Goal: Task Accomplishment & Management: Manage account settings

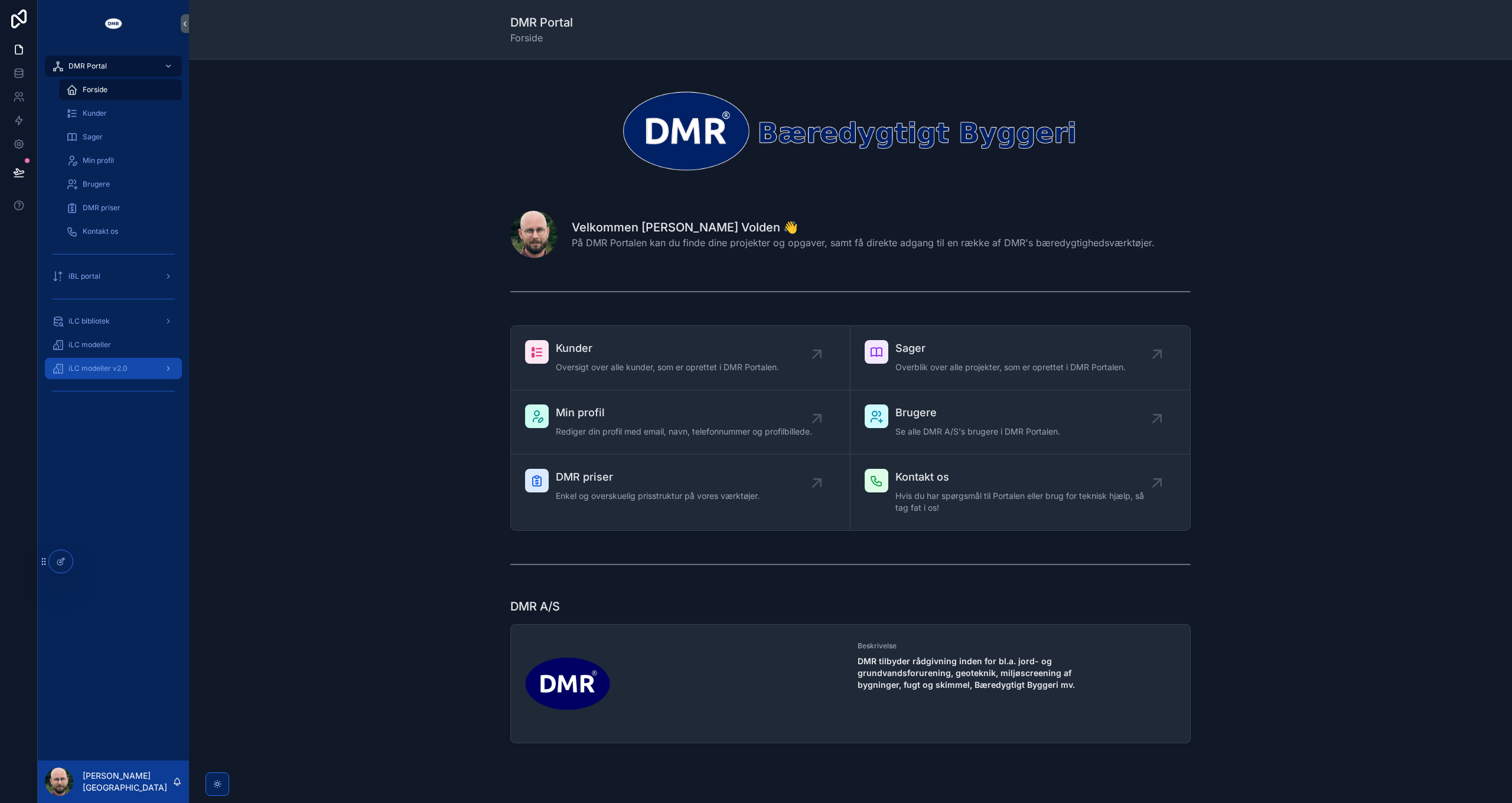
click at [115, 366] on span "iLC modeller v2.0" at bounding box center [98, 369] width 59 height 10
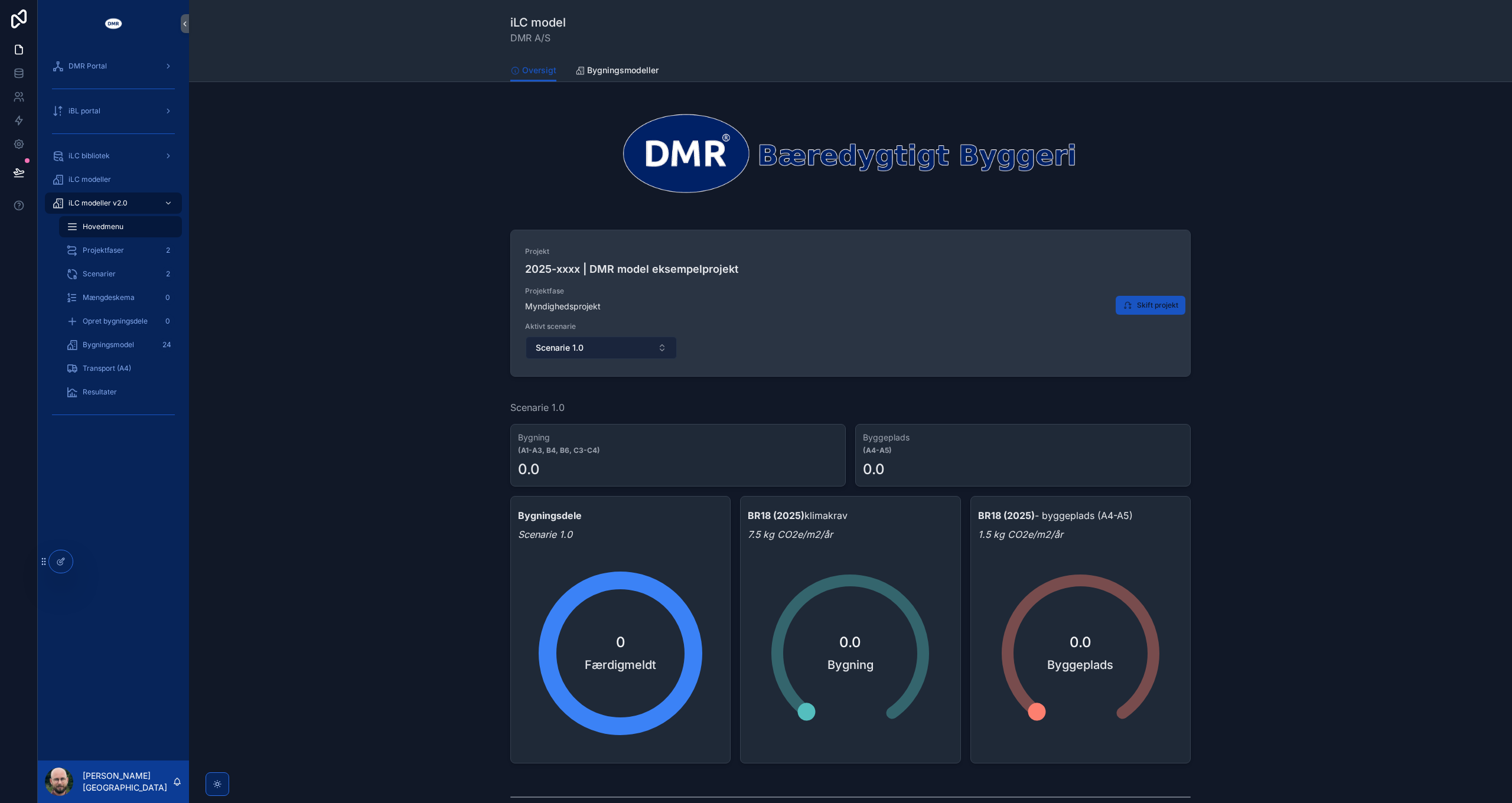
click at [644, 351] on button "Scenarie 1.0" at bounding box center [601, 347] width 151 height 22
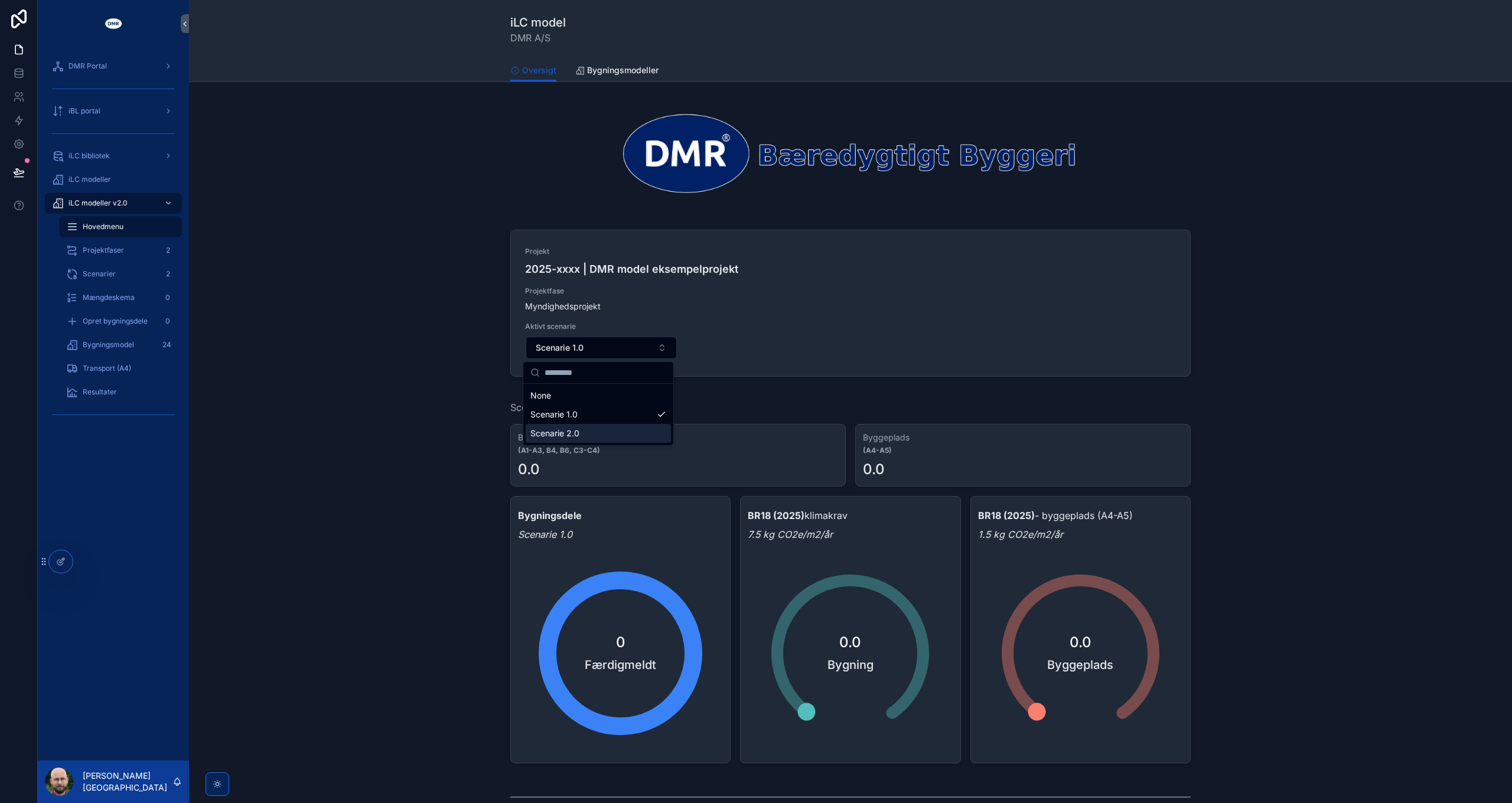
click at [602, 432] on div "Scenarie 2.0" at bounding box center [598, 433] width 145 height 19
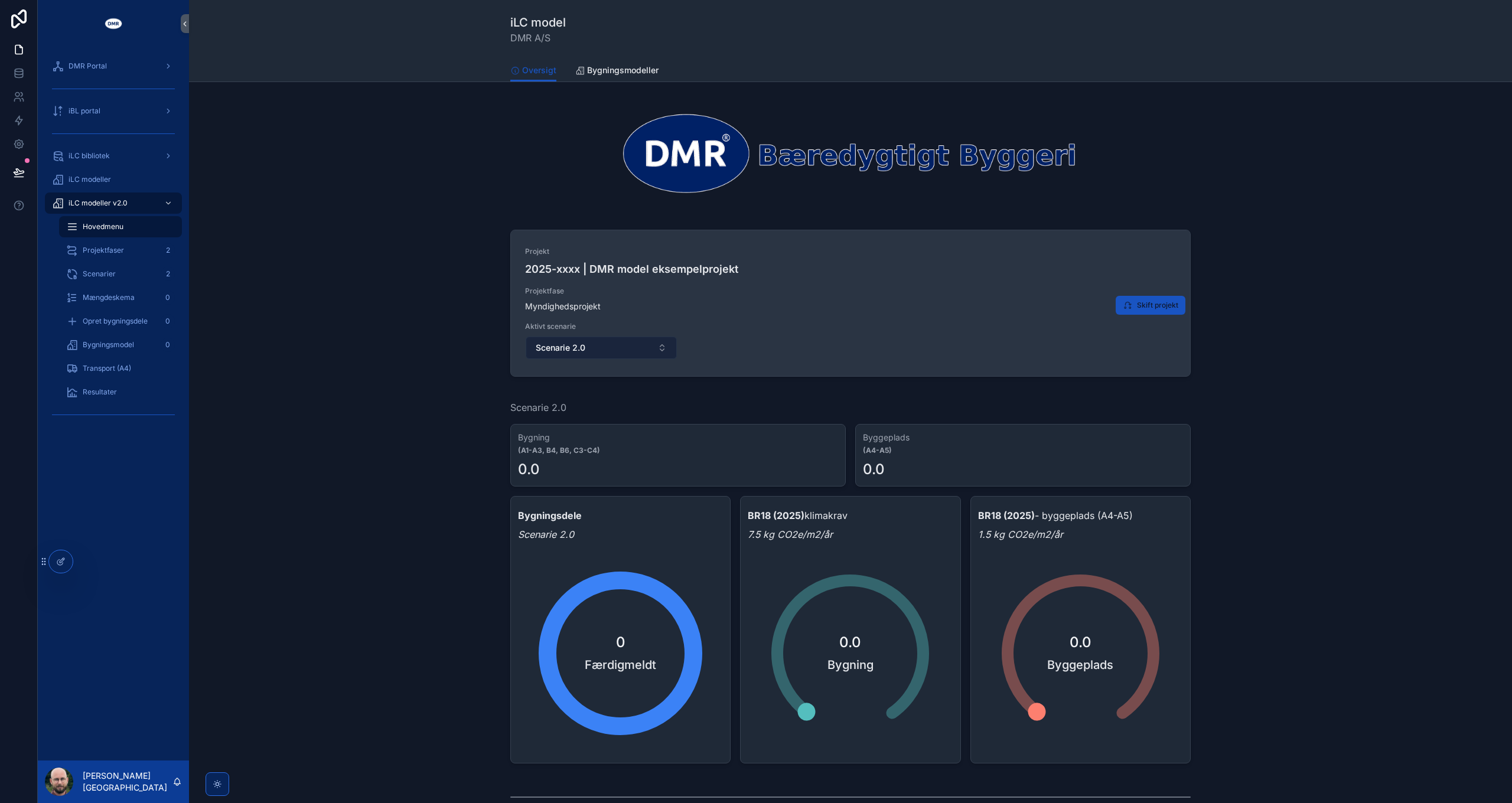
click at [601, 342] on button "Scenarie 2.0" at bounding box center [601, 347] width 151 height 22
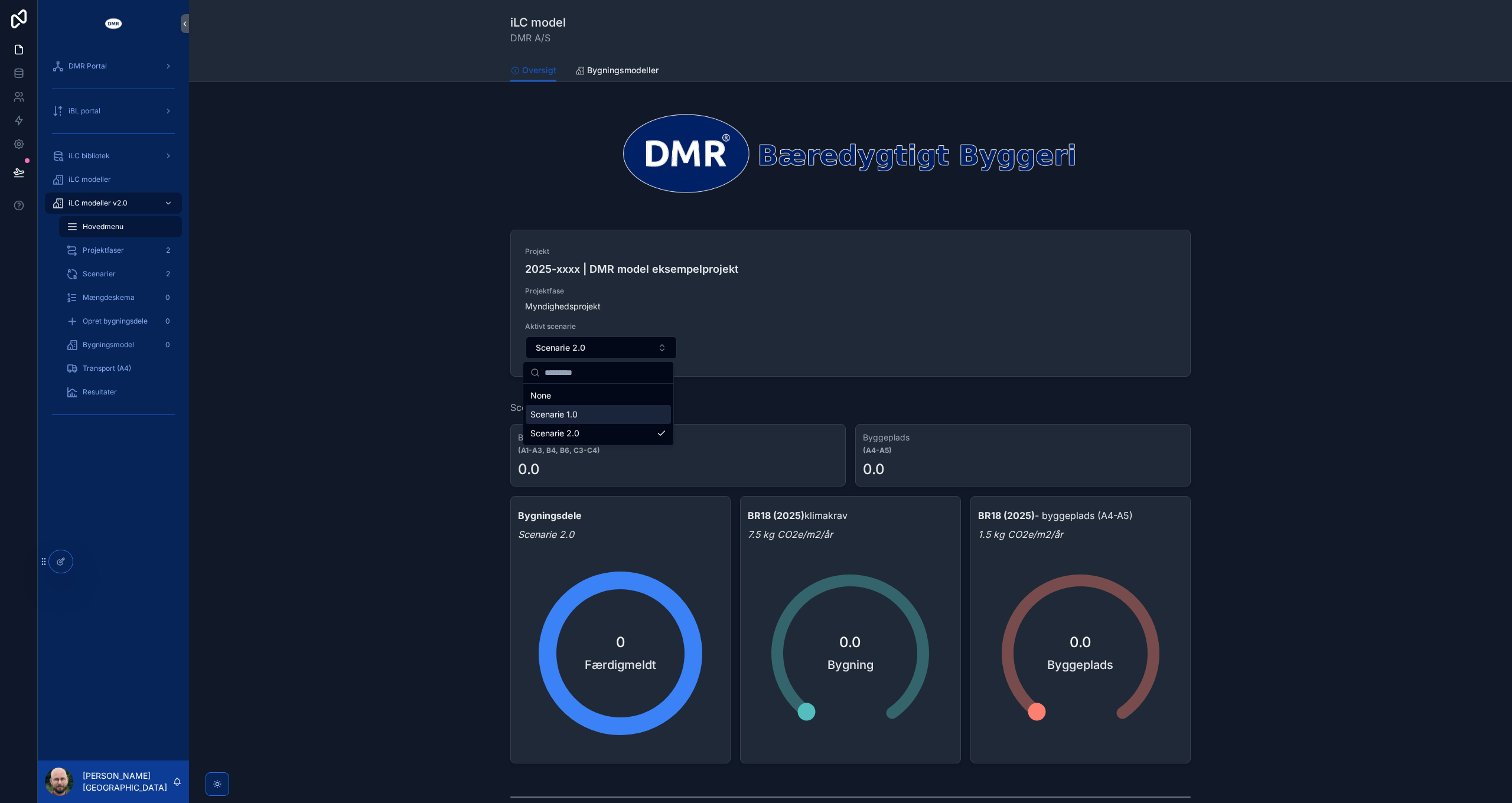
click at [584, 410] on div "Scenarie 1.0" at bounding box center [598, 414] width 145 height 19
click at [127, 342] on span "Bygningsmodel" at bounding box center [108, 345] width 51 height 10
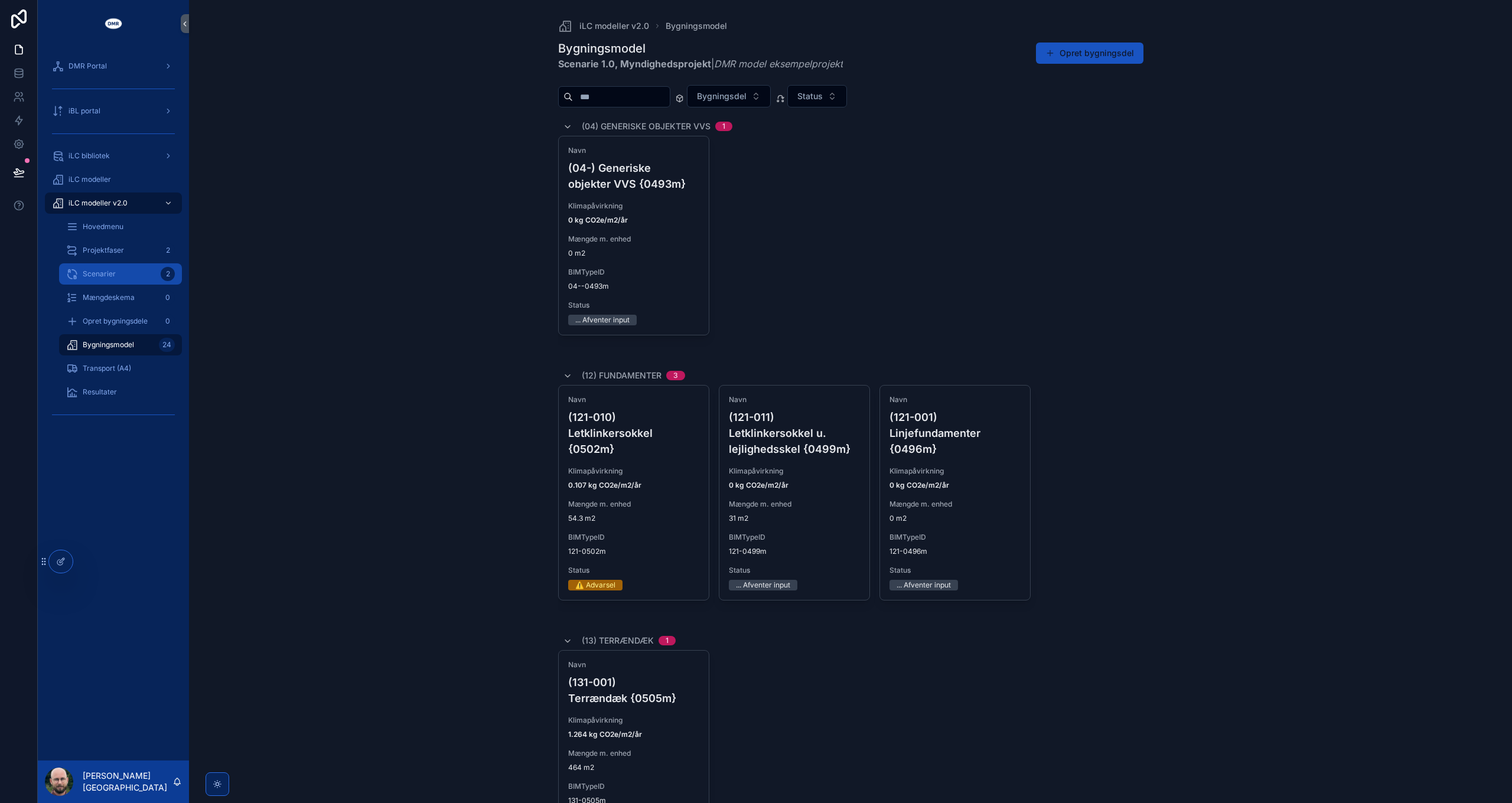
click at [111, 277] on span "Scenarier" at bounding box center [99, 274] width 33 height 10
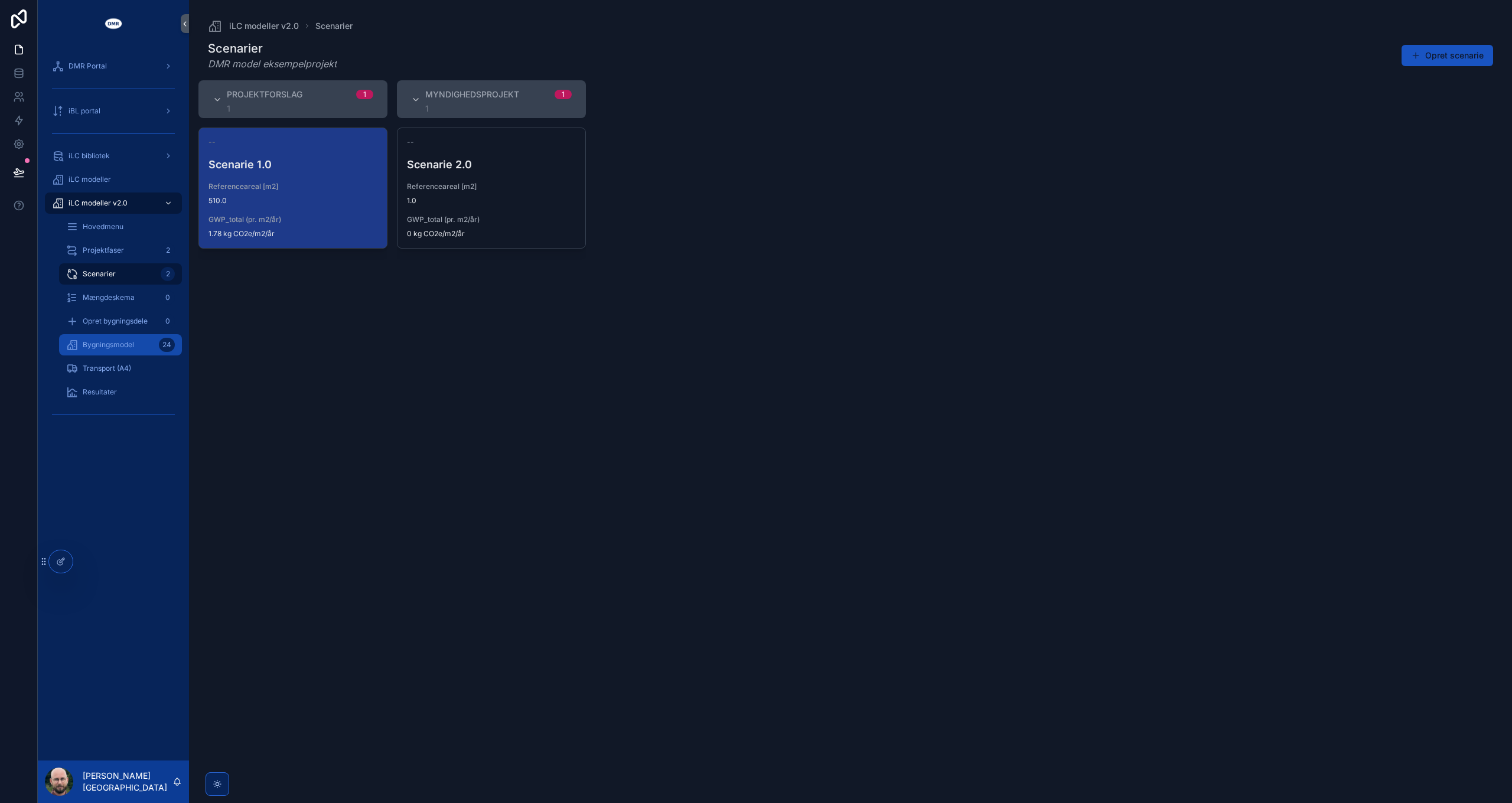
click at [135, 343] on div "Bygningsmodel 24" at bounding box center [120, 345] width 109 height 19
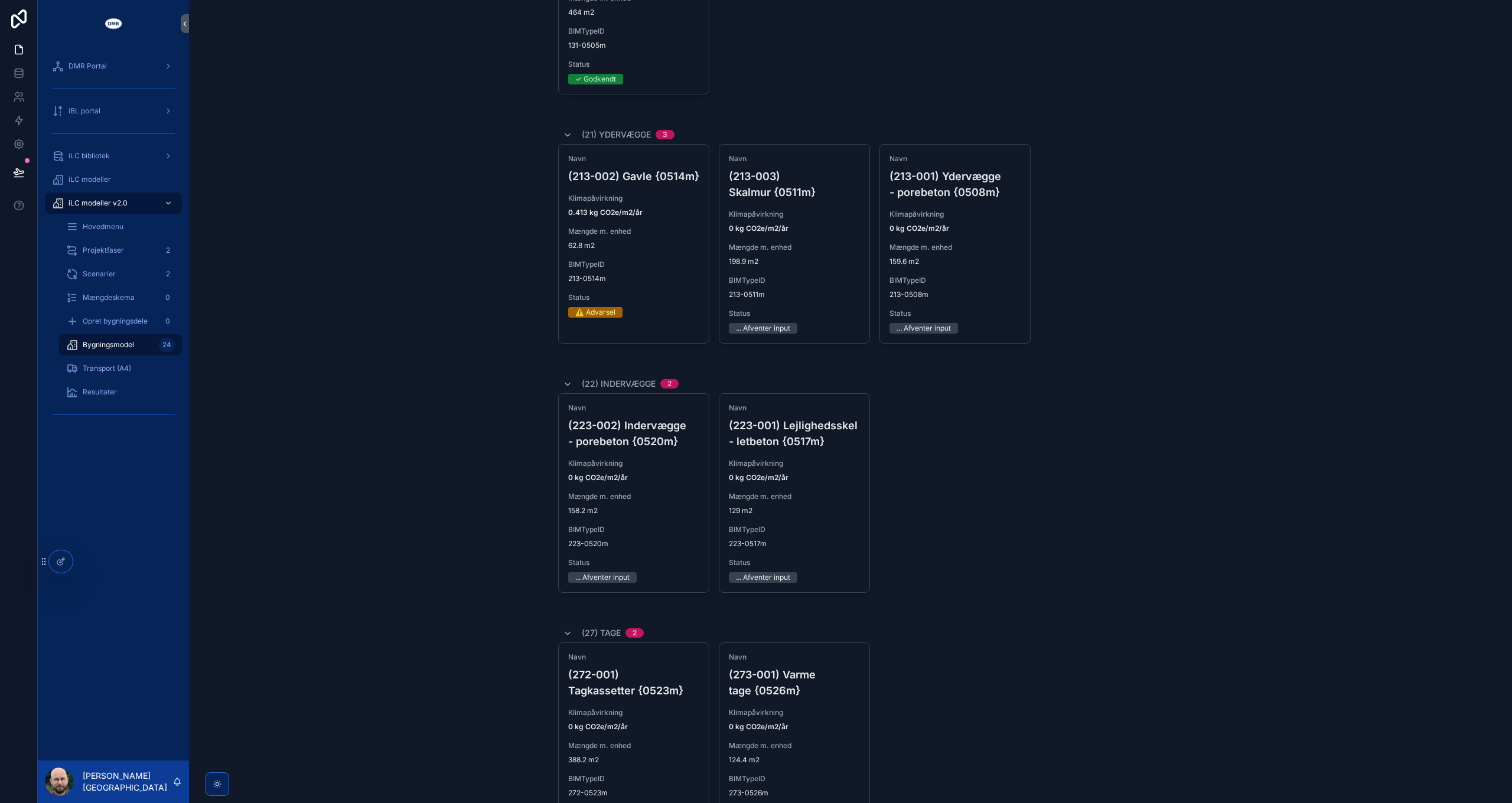
scroll to position [885, 0]
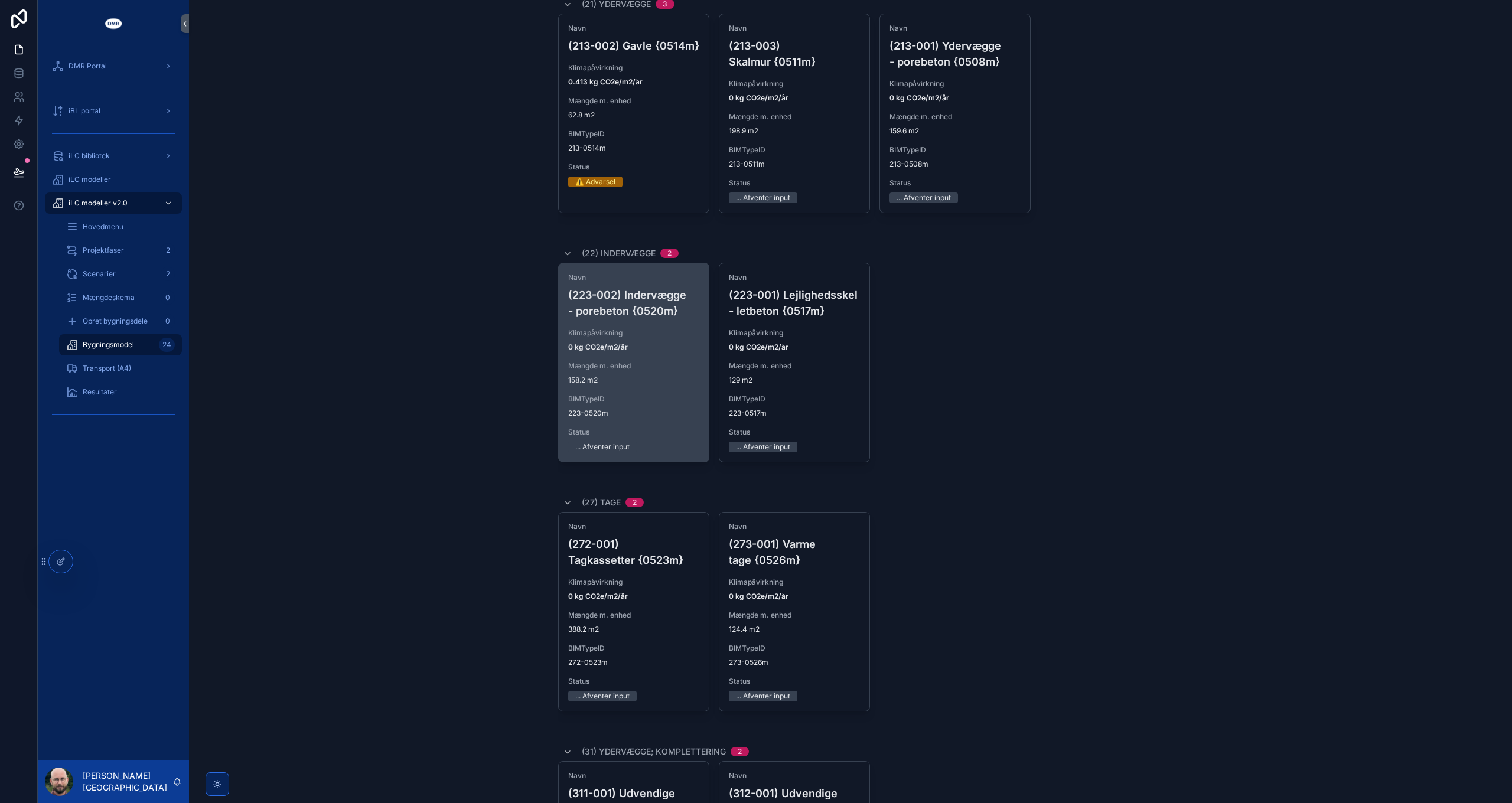
click at [635, 371] on div "Mængde m. enhed 158.2 m2" at bounding box center [634, 373] width 131 height 23
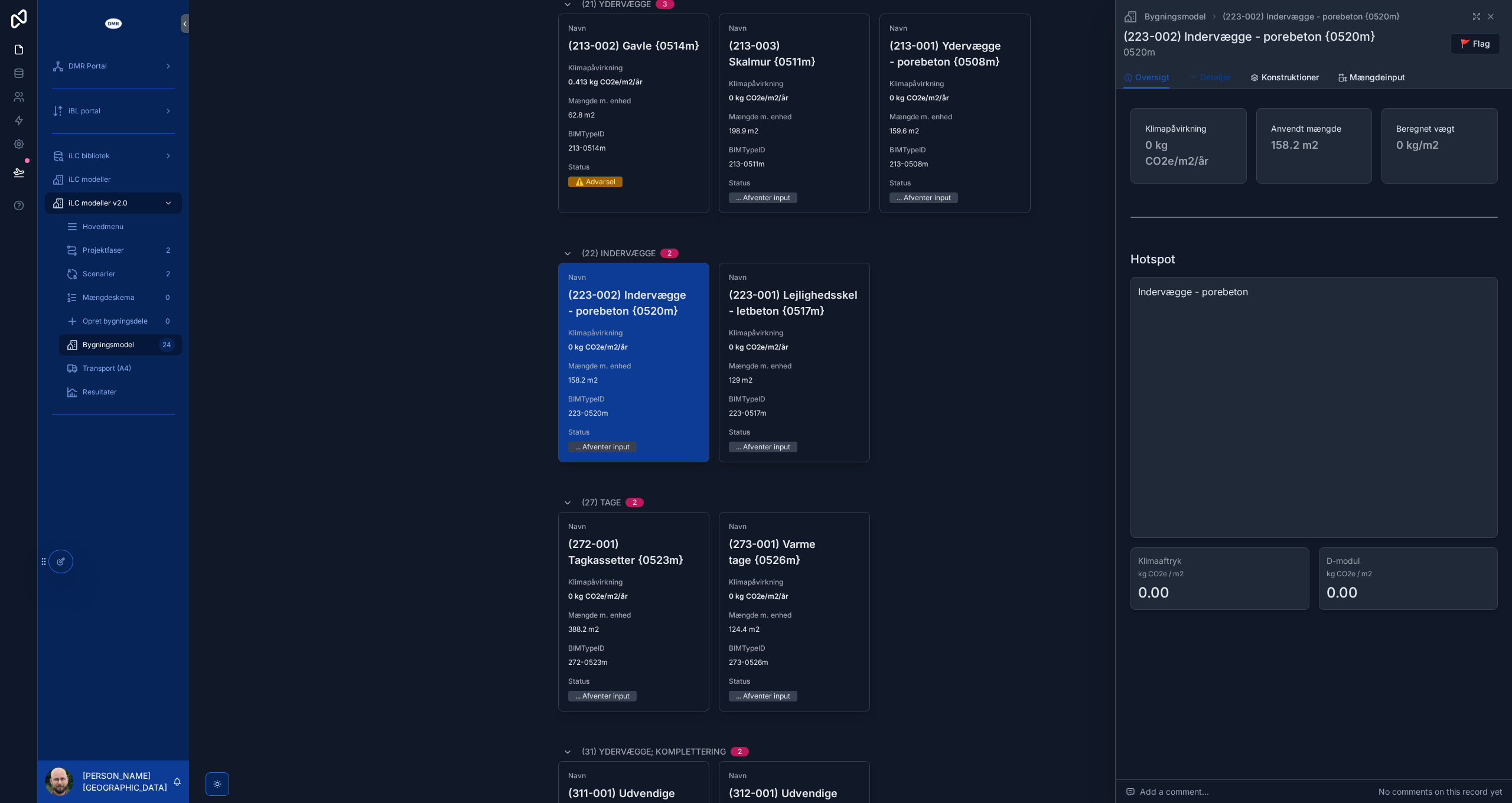
click at [1214, 79] on span "Detaljer" at bounding box center [1215, 78] width 31 height 12
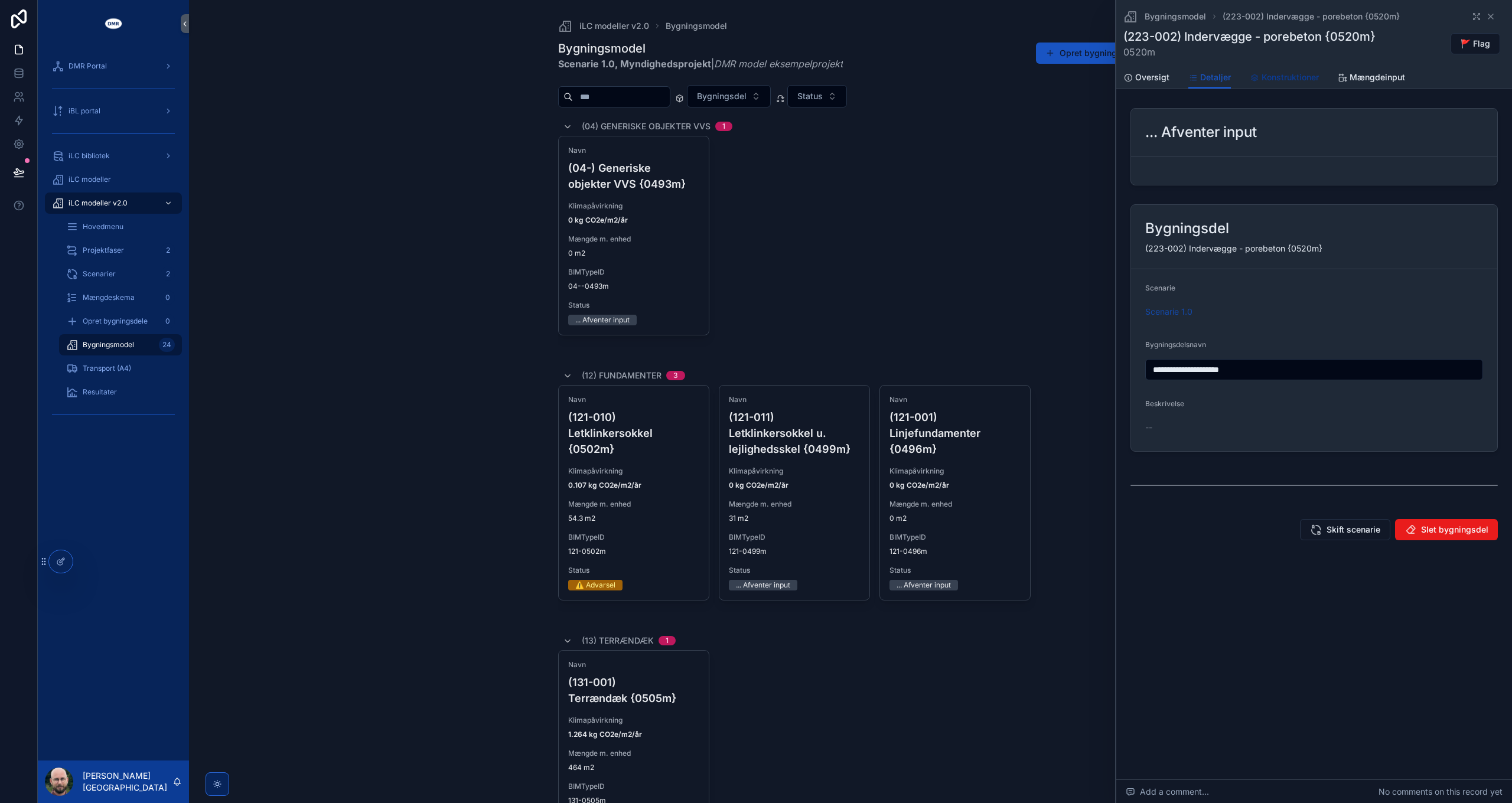
click at [1296, 76] on span "Konstruktioner" at bounding box center [1290, 78] width 57 height 12
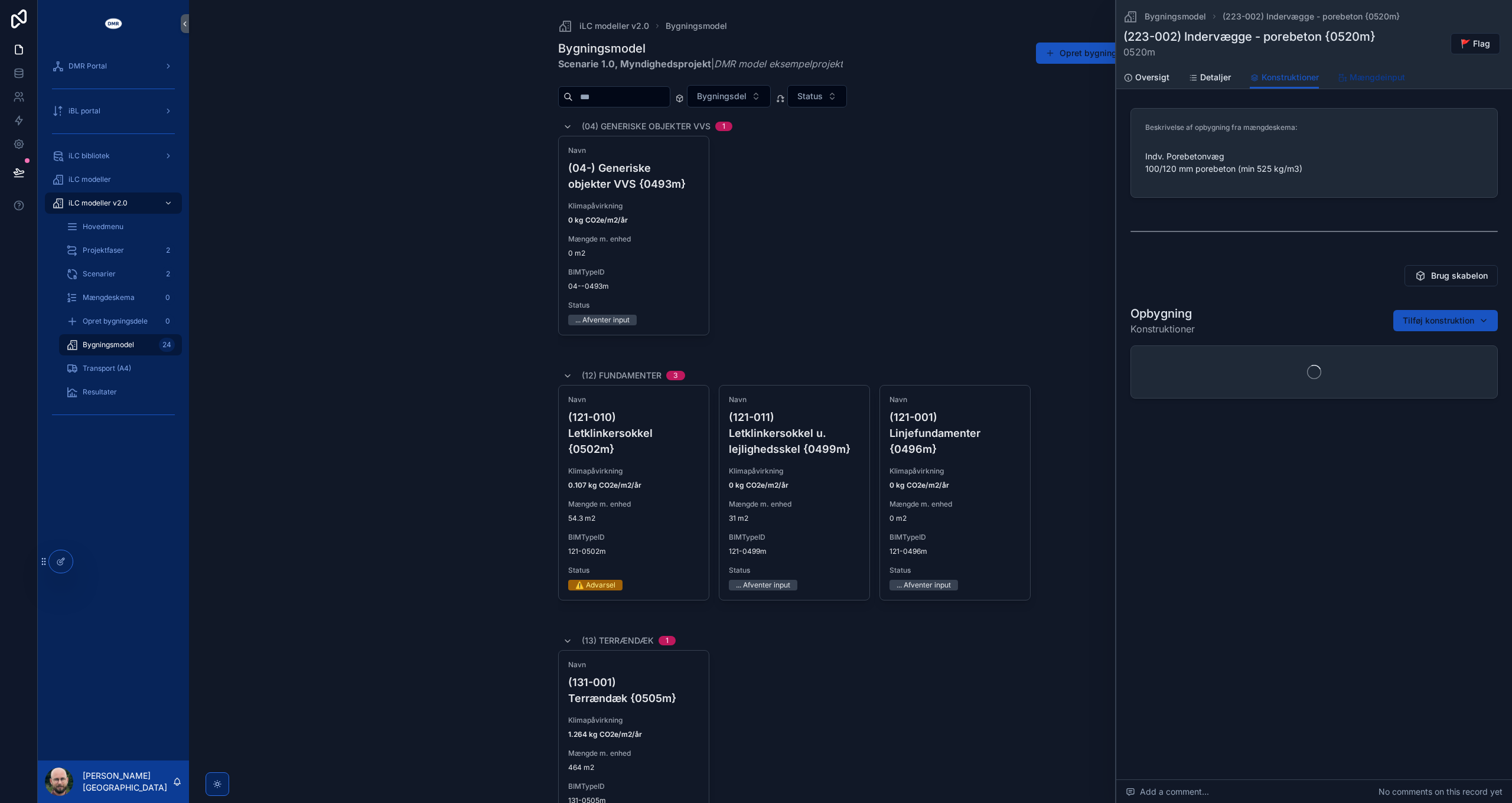
click at [1365, 68] on link "Mængdeinput" at bounding box center [1371, 78] width 67 height 23
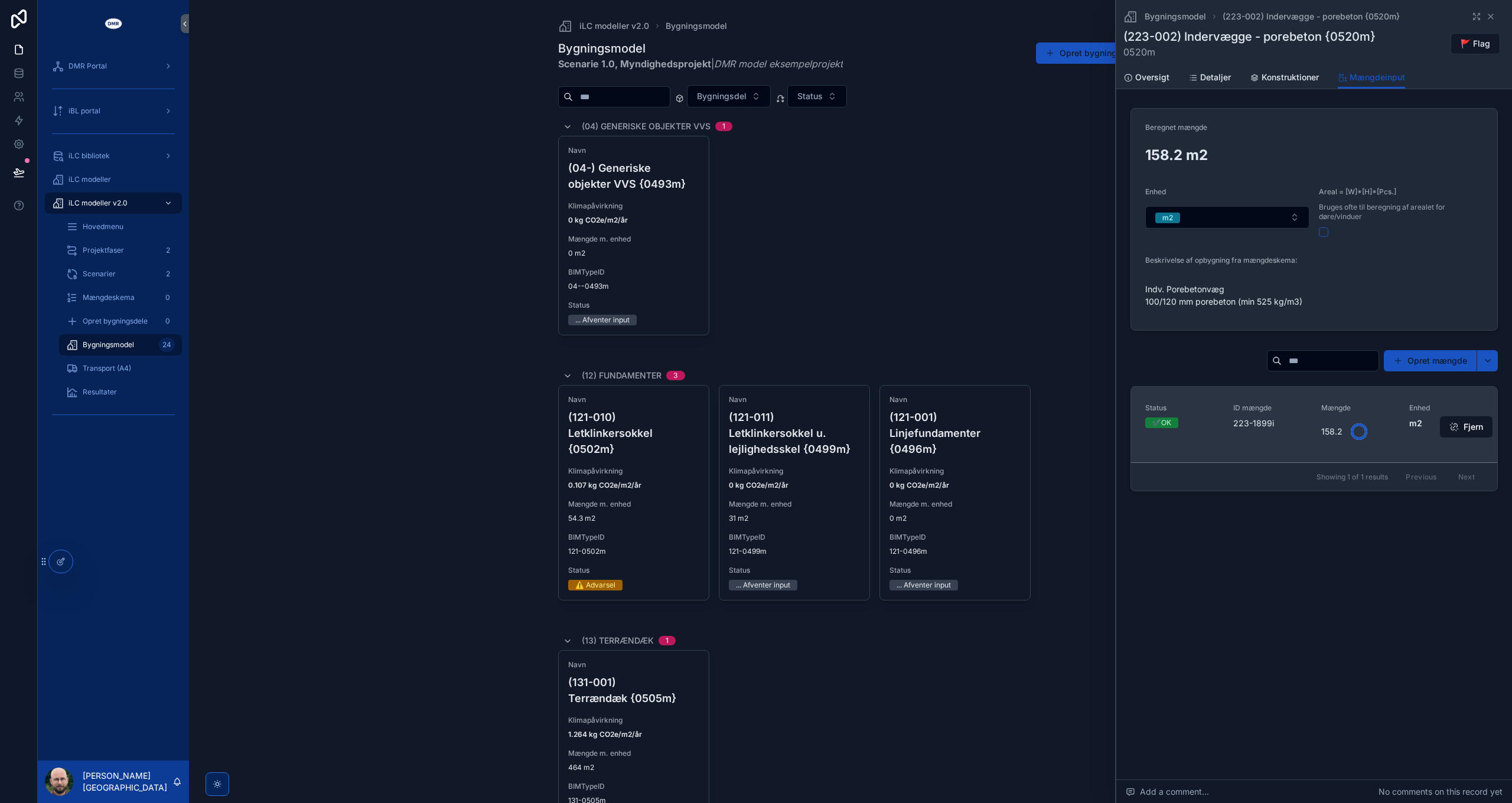
click at [1238, 437] on div "ID mængde 223-1899i" at bounding box center [1270, 424] width 74 height 43
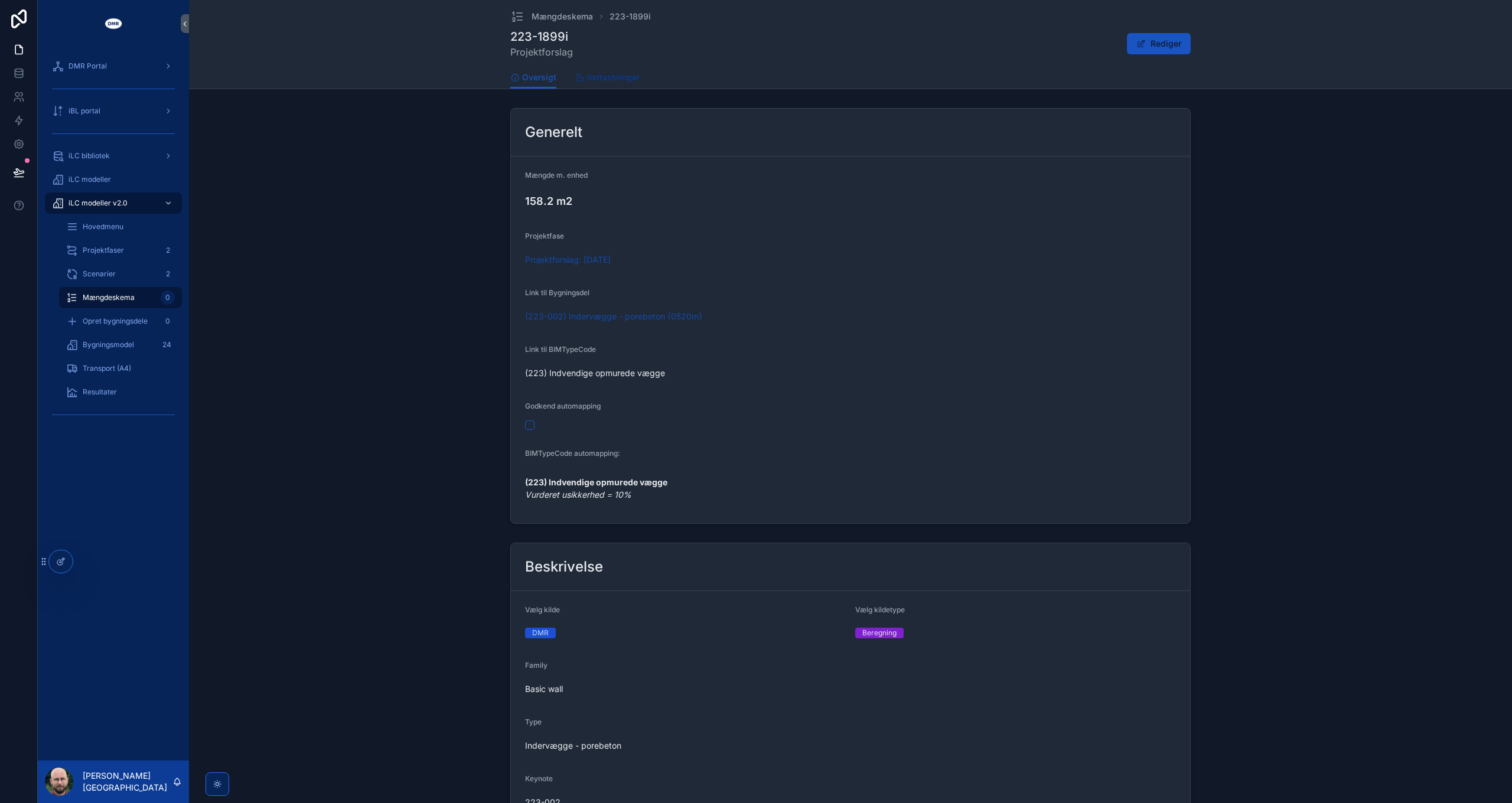
click at [608, 84] on link "Indtastninger" at bounding box center [607, 78] width 64 height 23
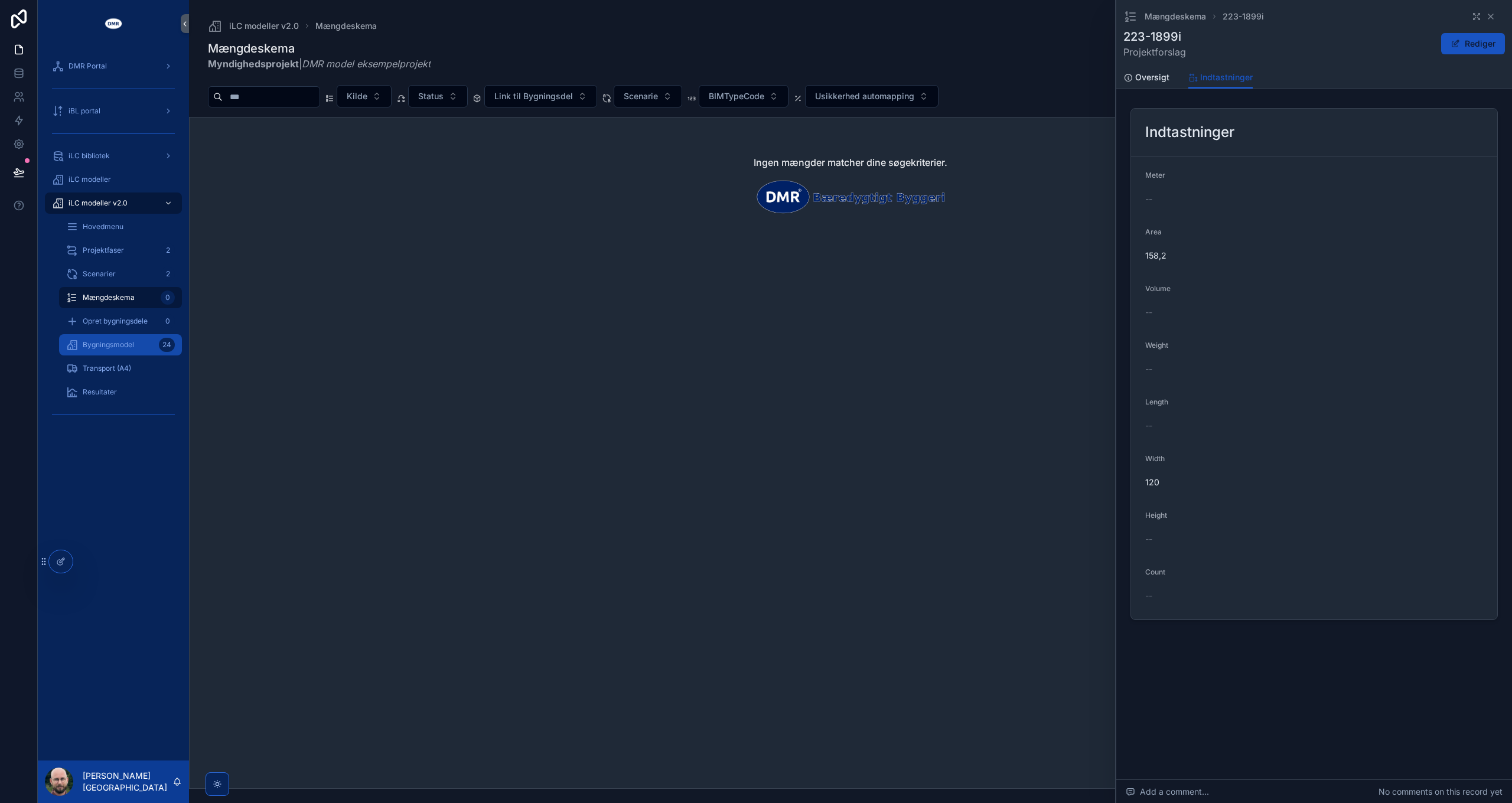
click at [119, 336] on div "Bygningsmodel 24" at bounding box center [120, 345] width 109 height 19
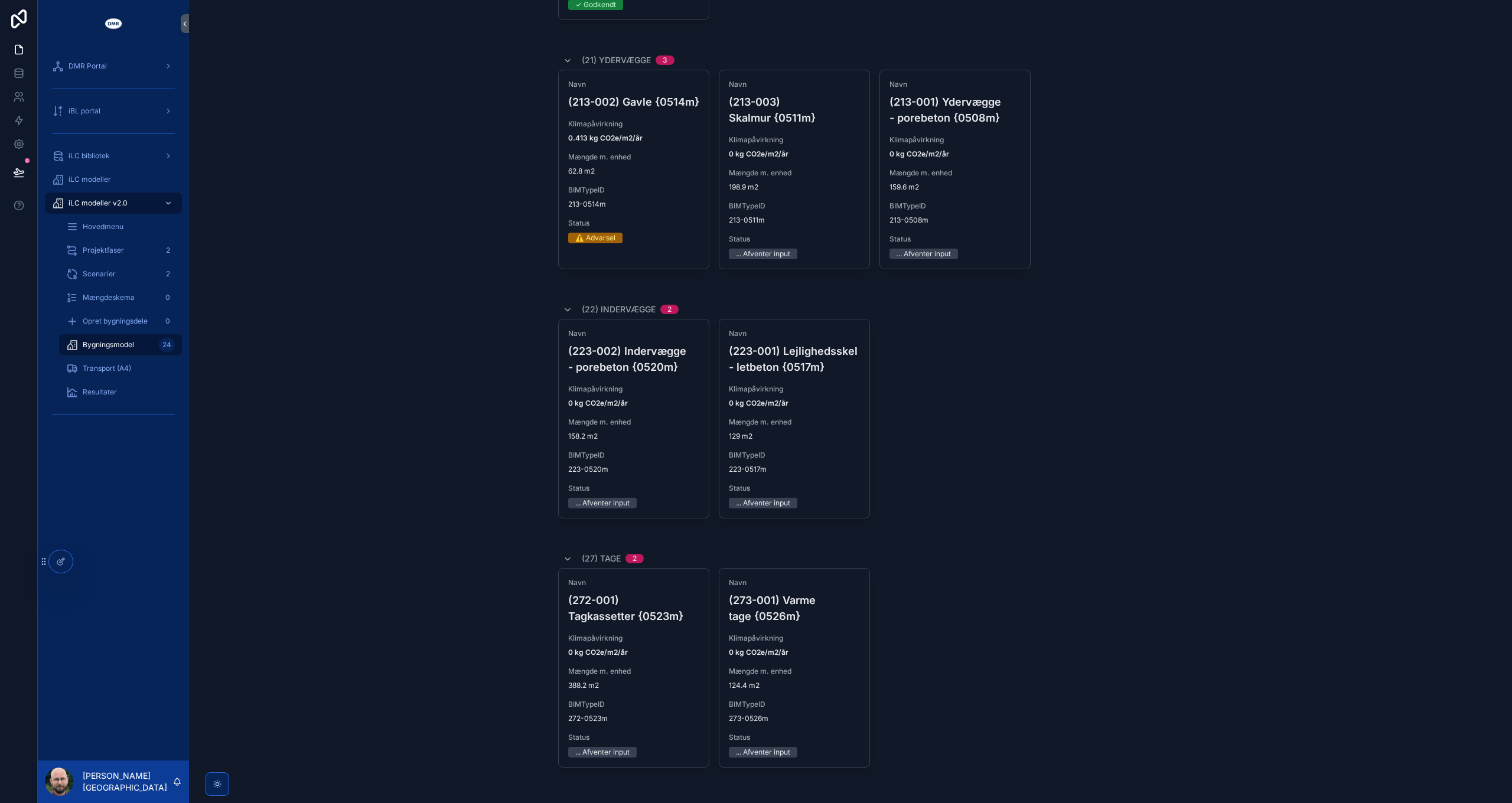
scroll to position [1063, 0]
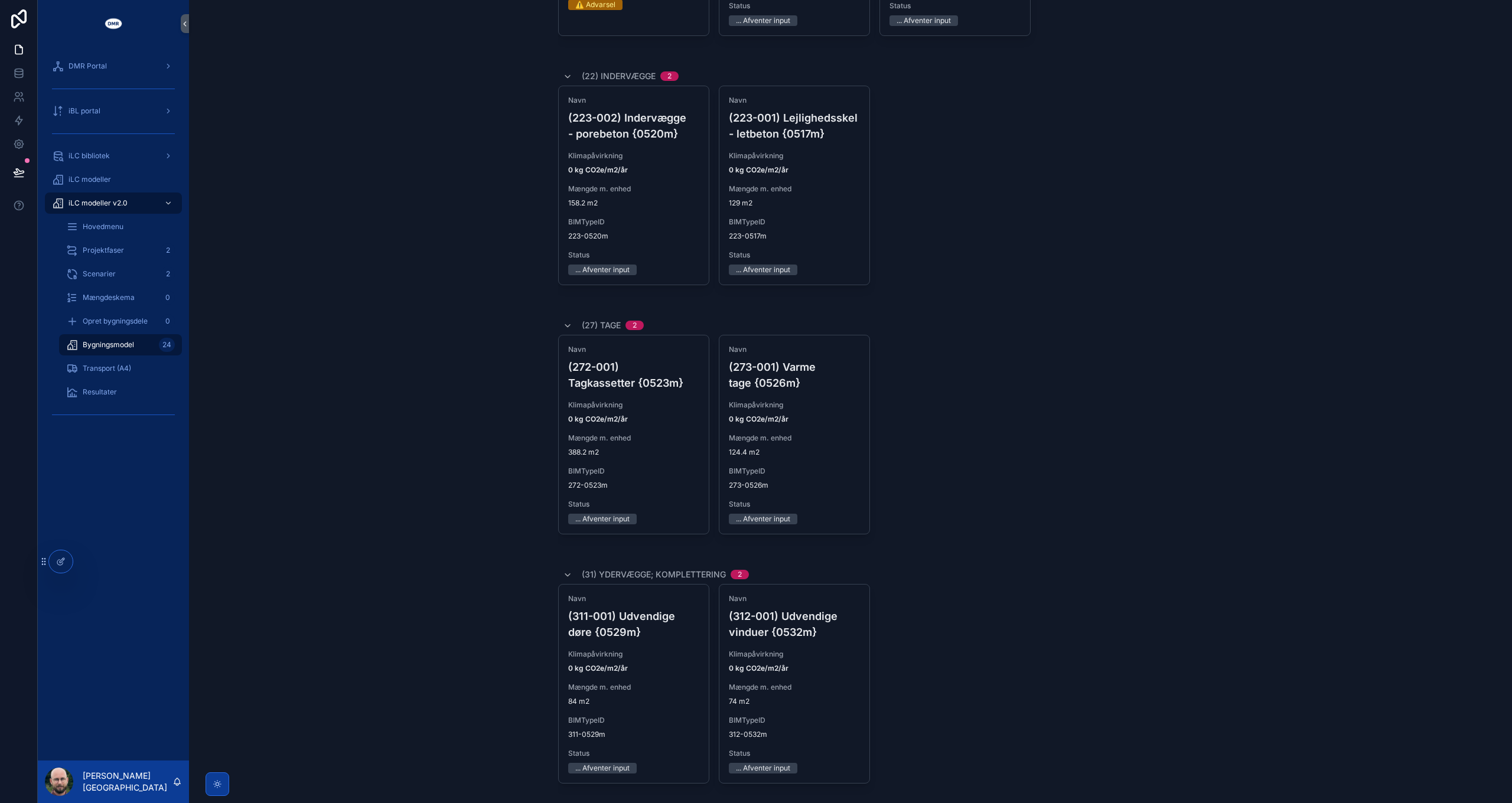
click at [208, 784] on div "scrollable content" at bounding box center [217, 784] width 23 height 23
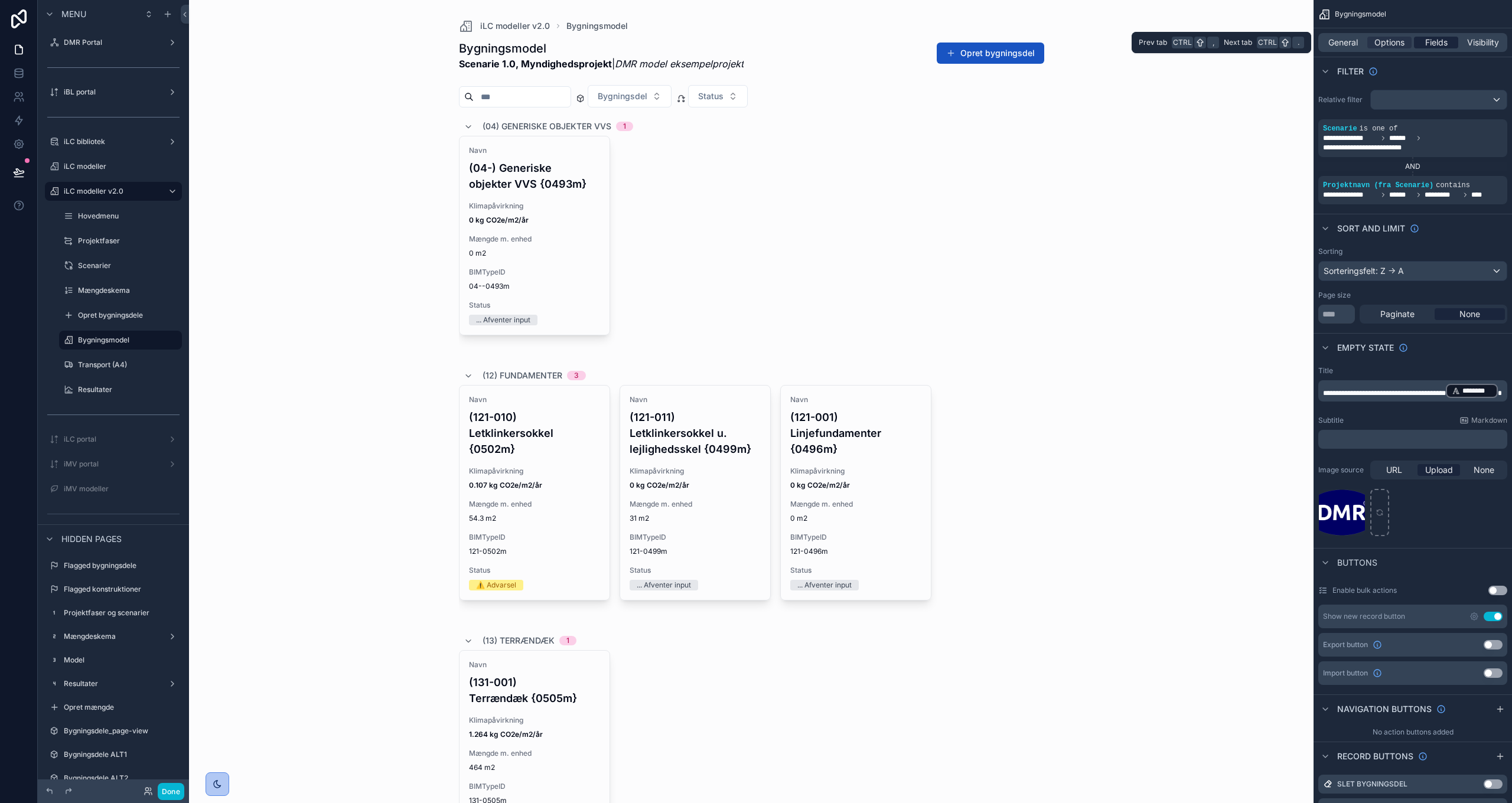
click at [1436, 44] on span "Fields" at bounding box center [1436, 43] width 22 height 12
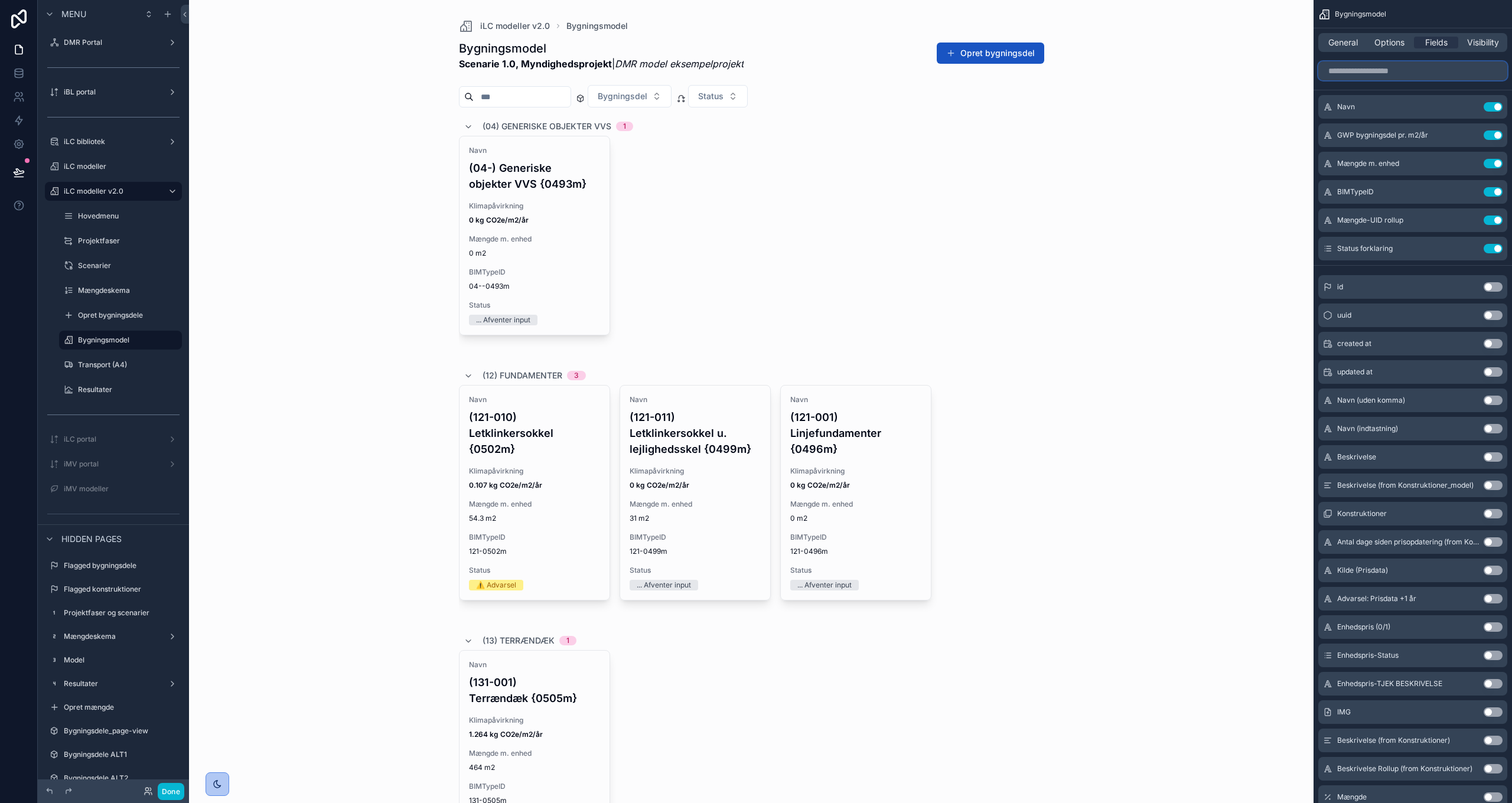
click at [1371, 71] on input "scrollable content" at bounding box center [1413, 70] width 189 height 19
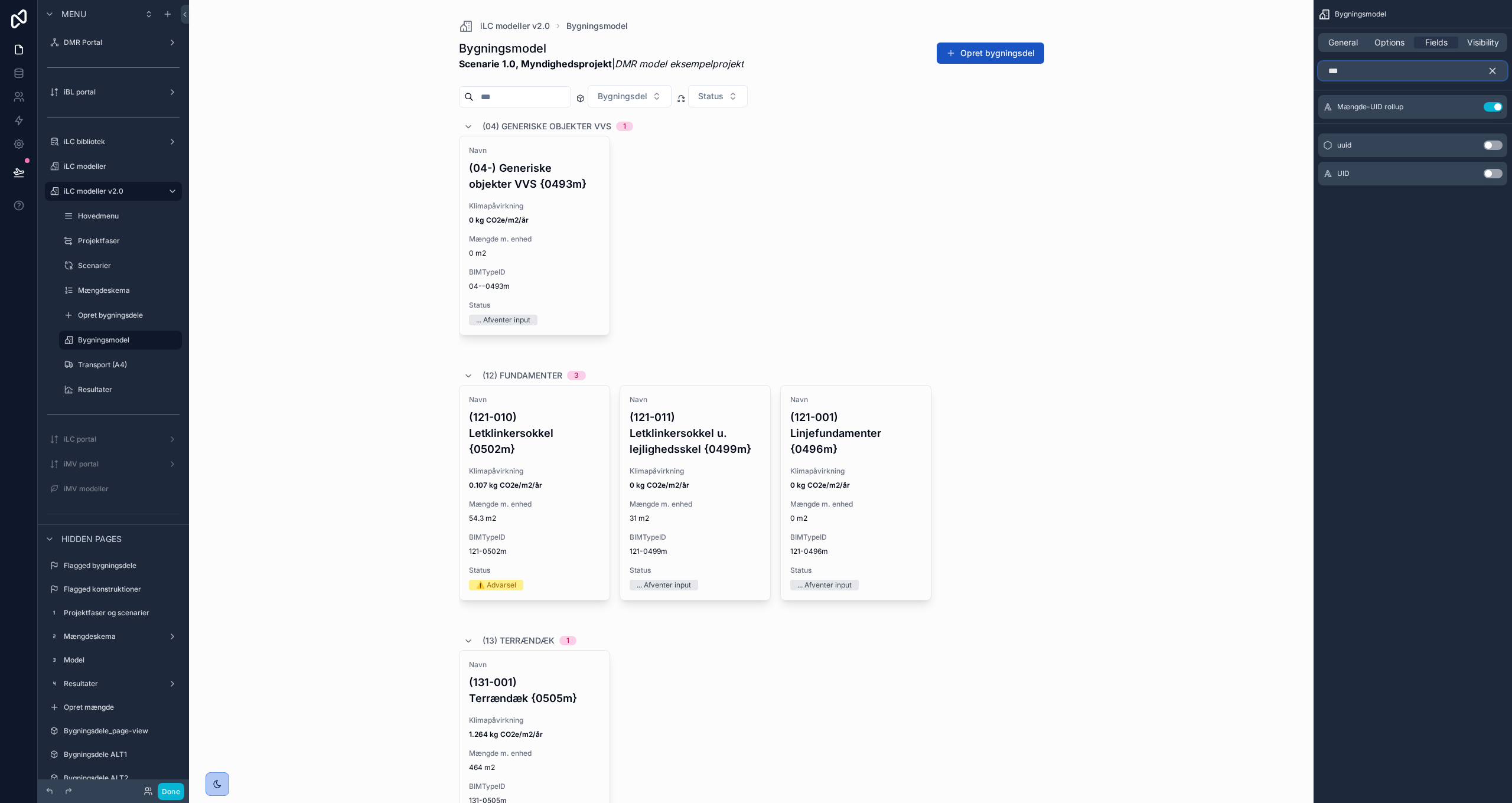
type input "***"
click at [1495, 174] on button "Use setting" at bounding box center [1493, 174] width 19 height 10
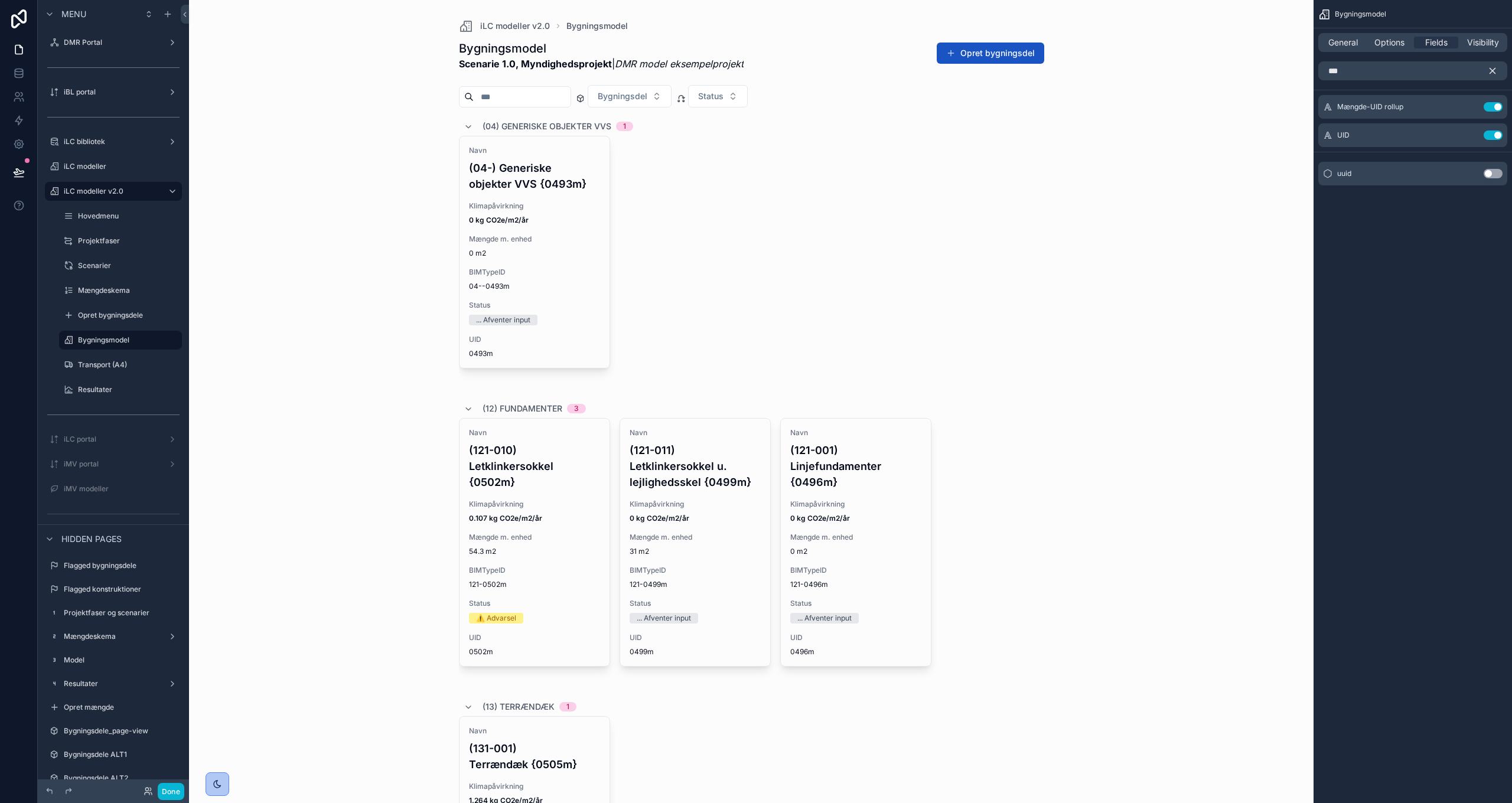
click at [1495, 69] on icon "scrollable content" at bounding box center [1493, 71] width 11 height 11
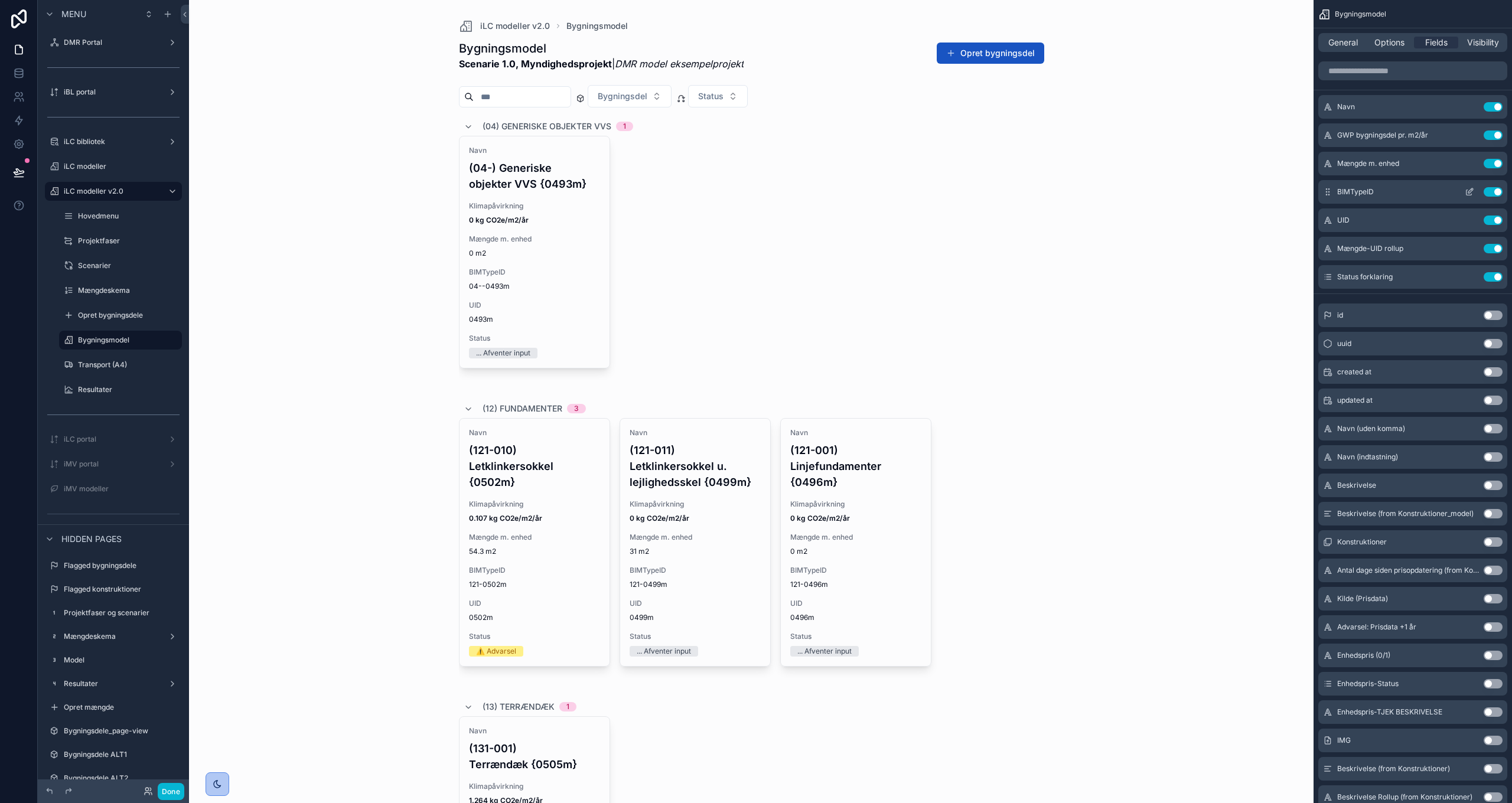
click at [1495, 192] on button "Use setting" at bounding box center [1493, 192] width 19 height 10
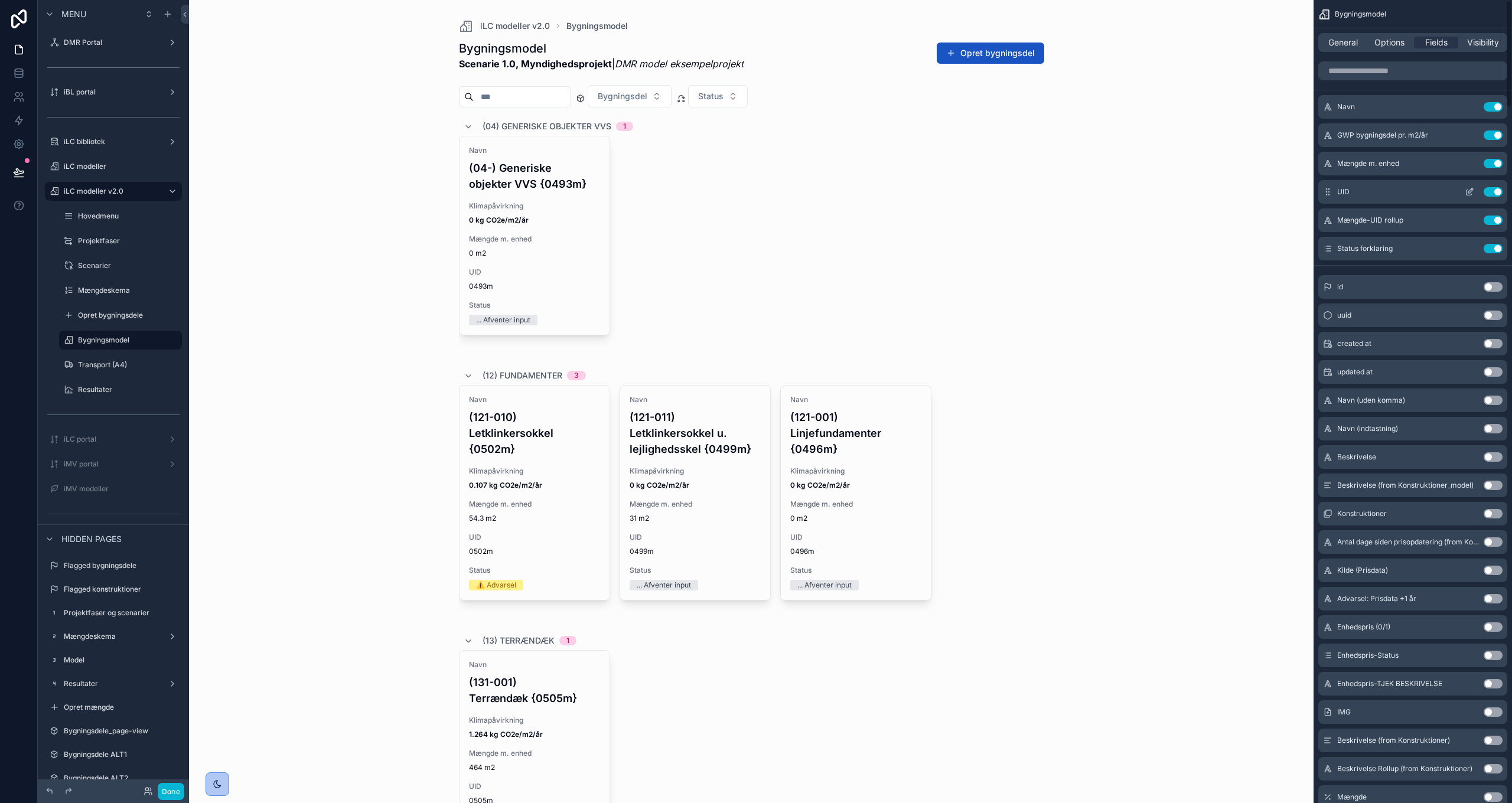
click at [1468, 191] on icon "scrollable content" at bounding box center [1469, 192] width 10 height 10
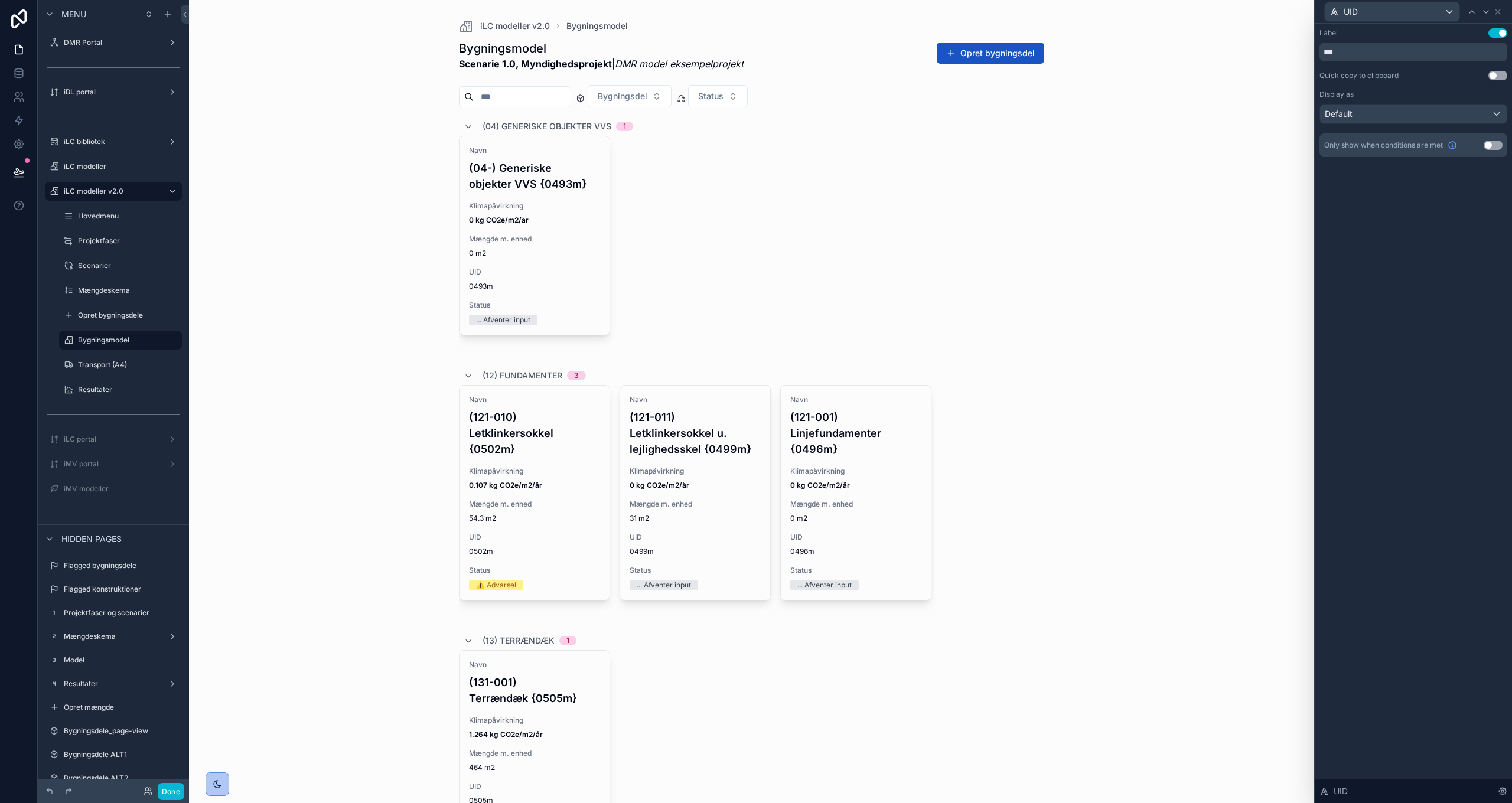
click at [1496, 73] on button "Use setting" at bounding box center [1497, 76] width 19 height 10
click at [1057, 380] on div "iLC modeller v2.0 Bygningsmodel Bygningsmodel Scenarie 1.0, Myndighedsprojekt |…" at bounding box center [751, 401] width 1125 height 803
click at [1498, 10] on icon at bounding box center [1498, 12] width 10 height 10
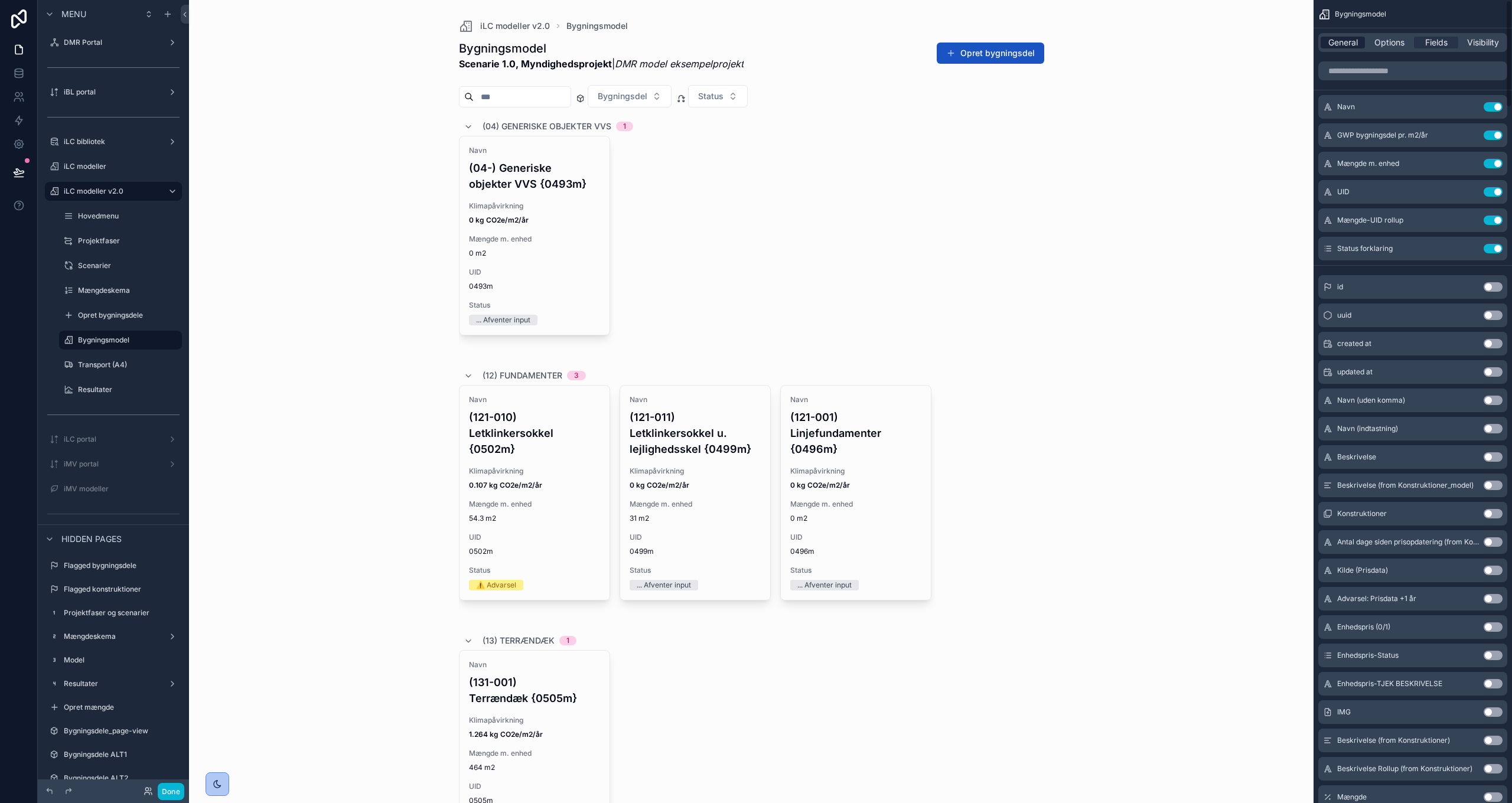
click at [1353, 43] on span "General" at bounding box center [1342, 43] width 29 height 12
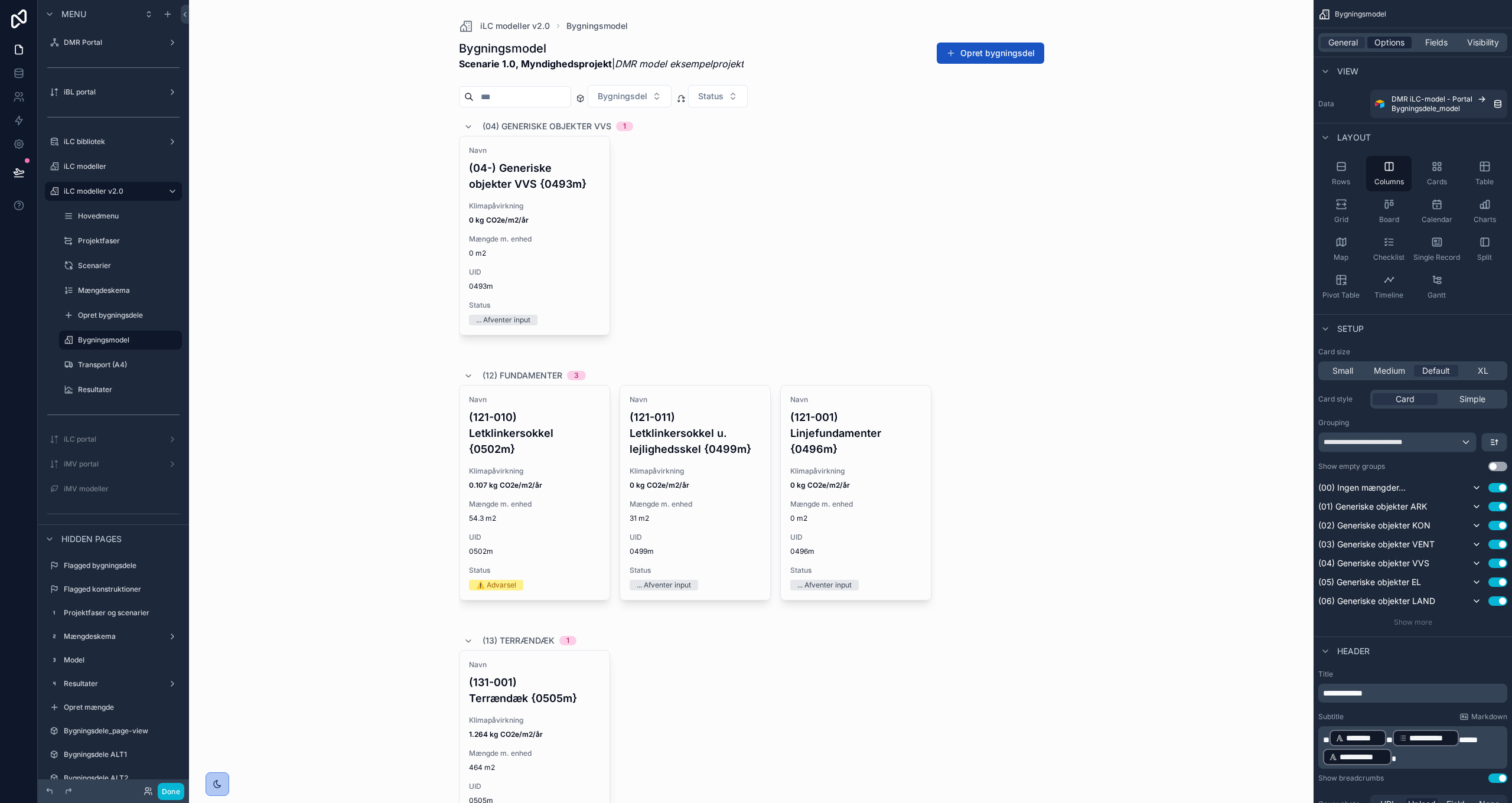
click at [1383, 45] on span "Options" at bounding box center [1389, 43] width 30 height 12
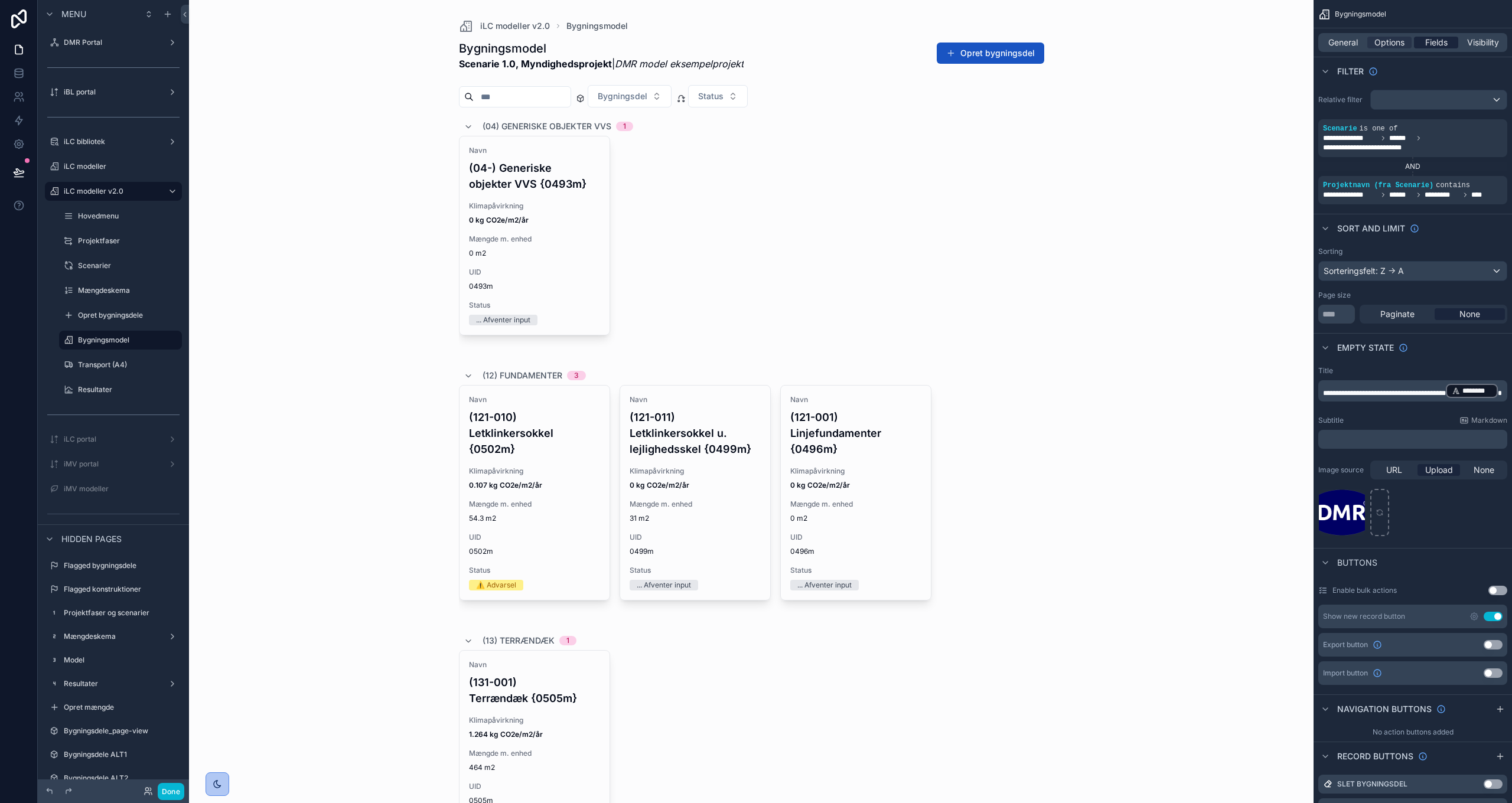
click at [1428, 40] on span "Fields" at bounding box center [1436, 43] width 22 height 12
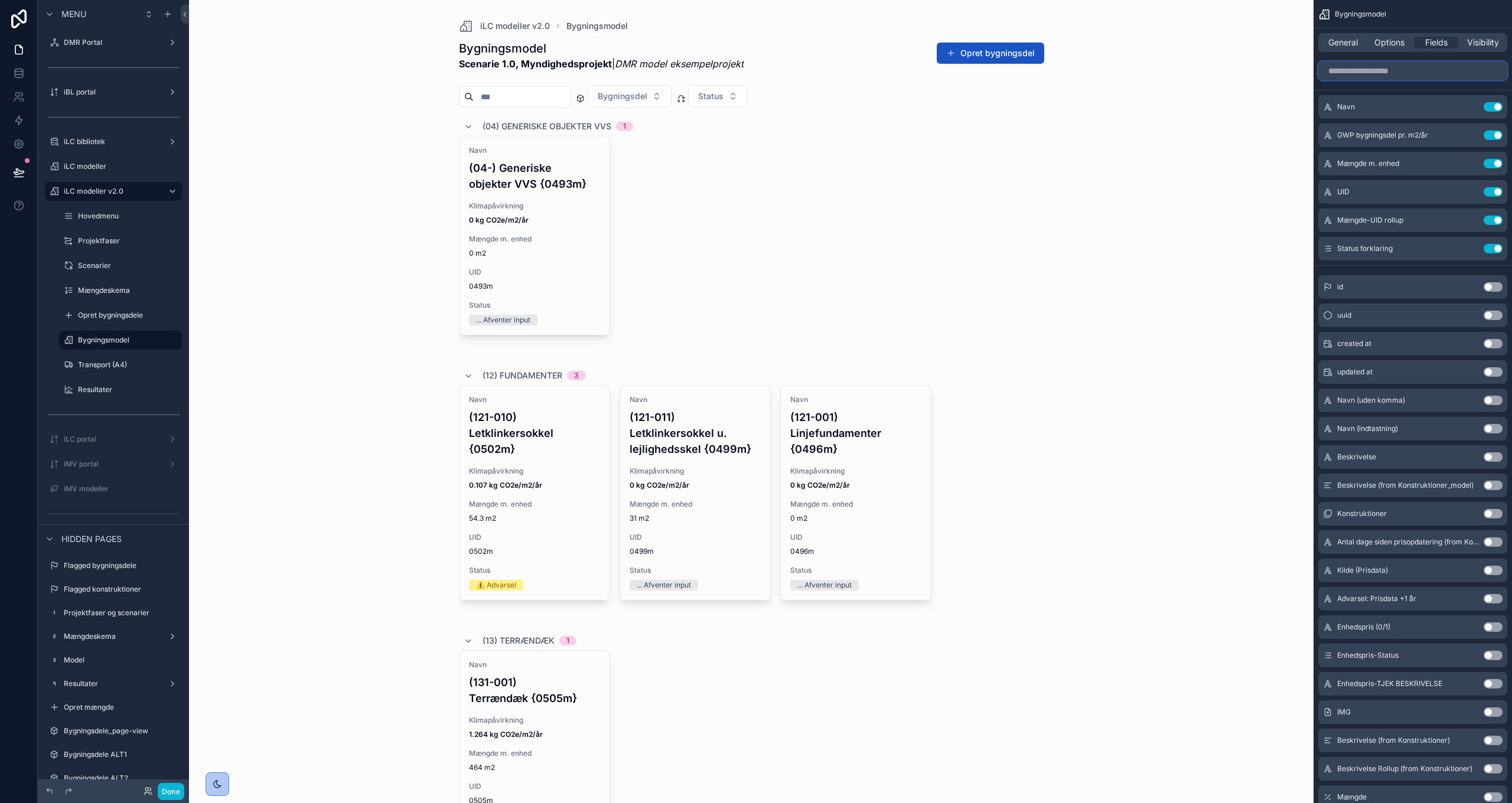
click at [1377, 69] on input "scrollable content" at bounding box center [1413, 70] width 189 height 19
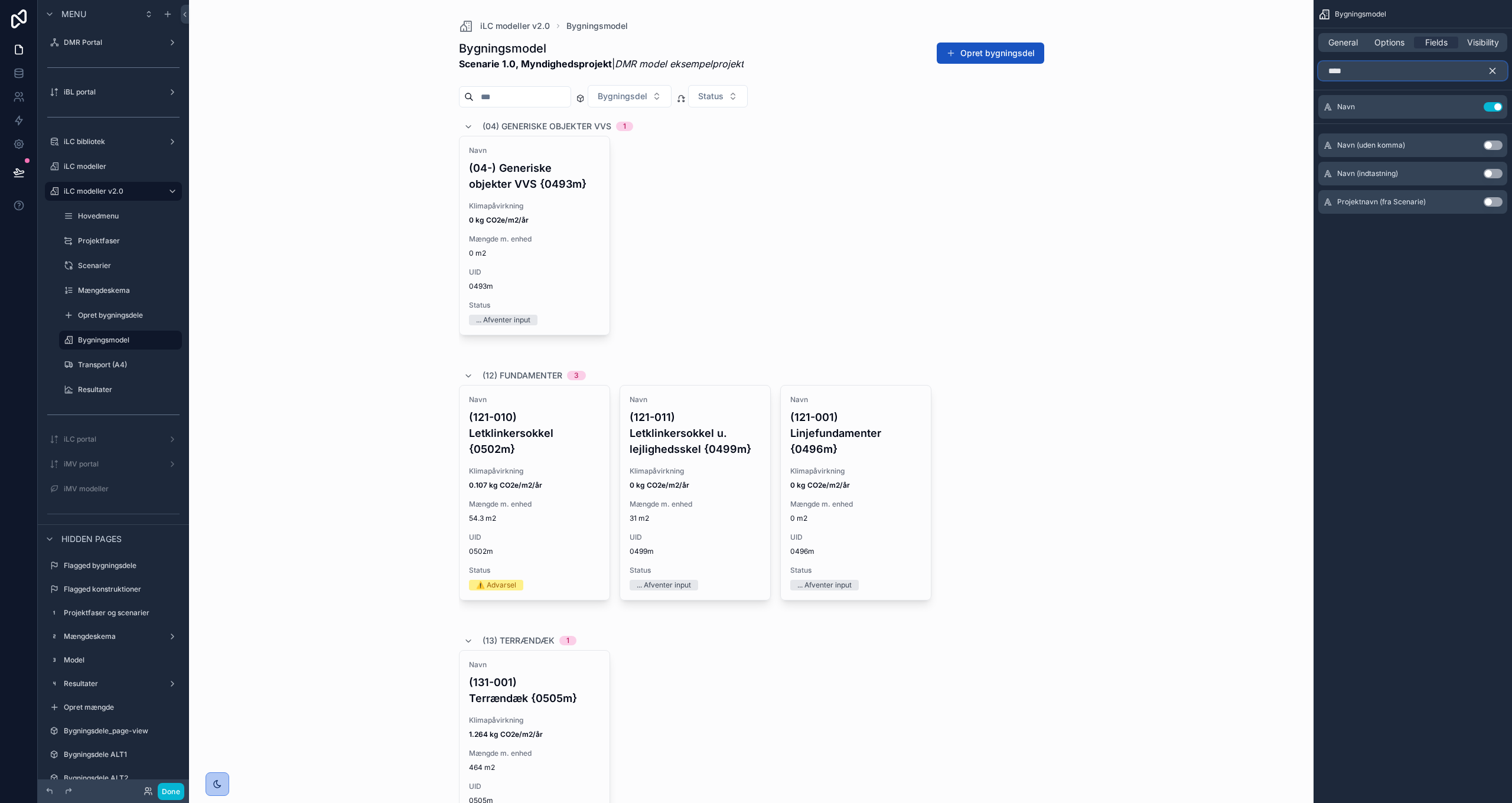
type input "****"
click at [1491, 67] on icon "scrollable content" at bounding box center [1493, 71] width 11 height 11
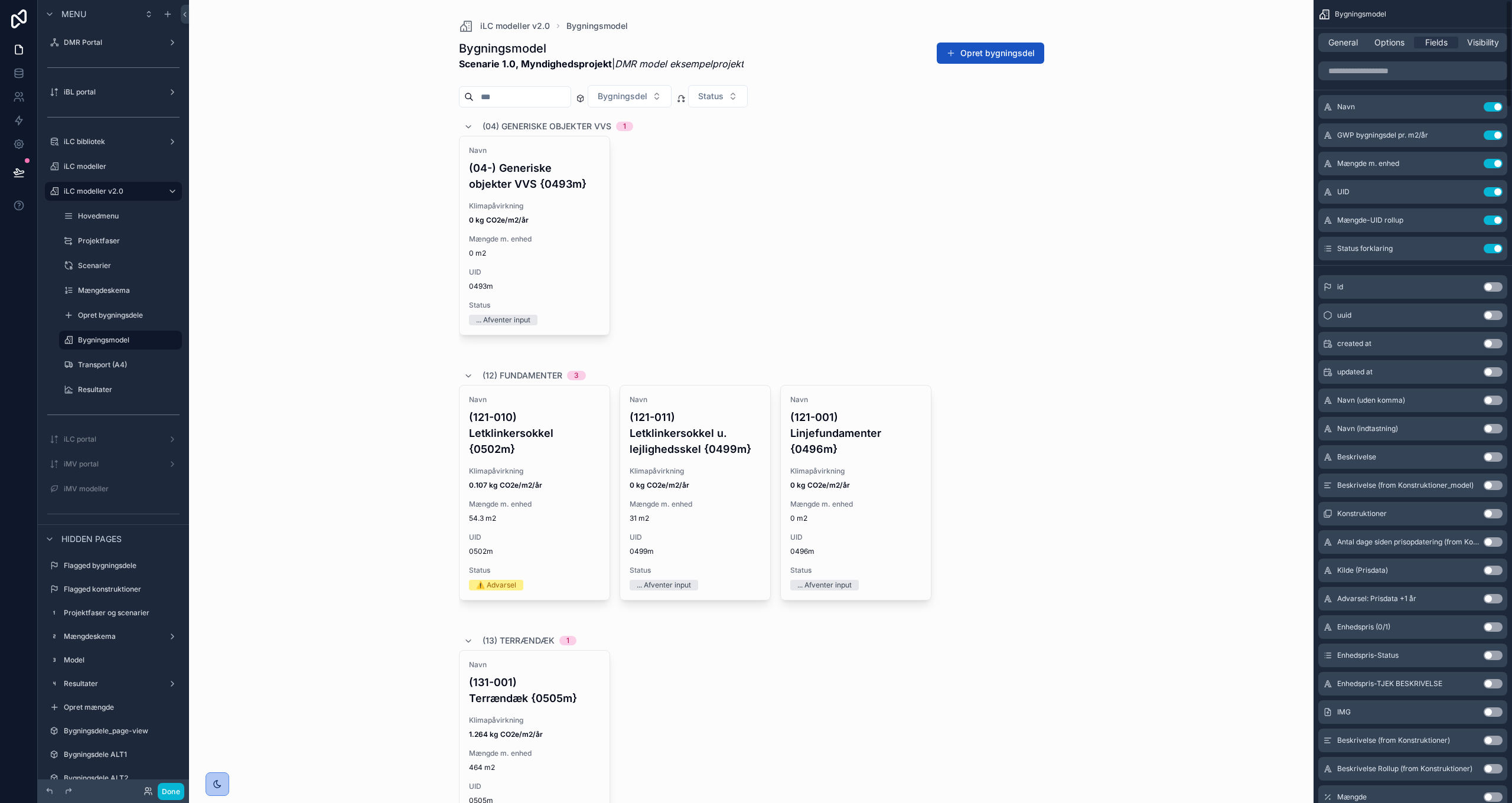
click at [976, 319] on div "Navn (04-) Generiske objekter VVS {0493m} Klimapåvirkning 0 kg CO2e/m2/år Mængd…" at bounding box center [751, 246] width 585 height 221
click at [172, 794] on button "Done" at bounding box center [171, 792] width 26 height 17
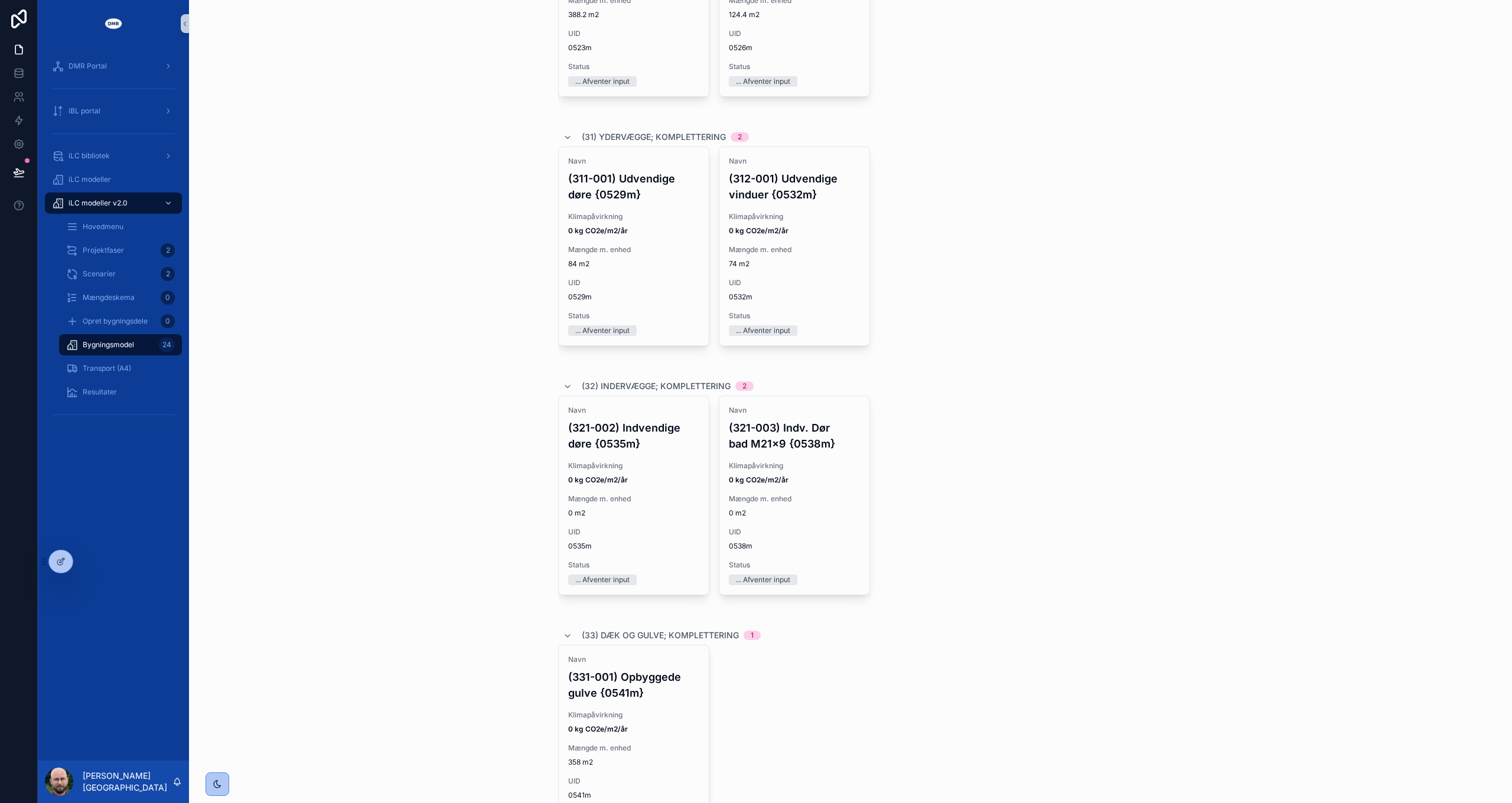
scroll to position [1535, 0]
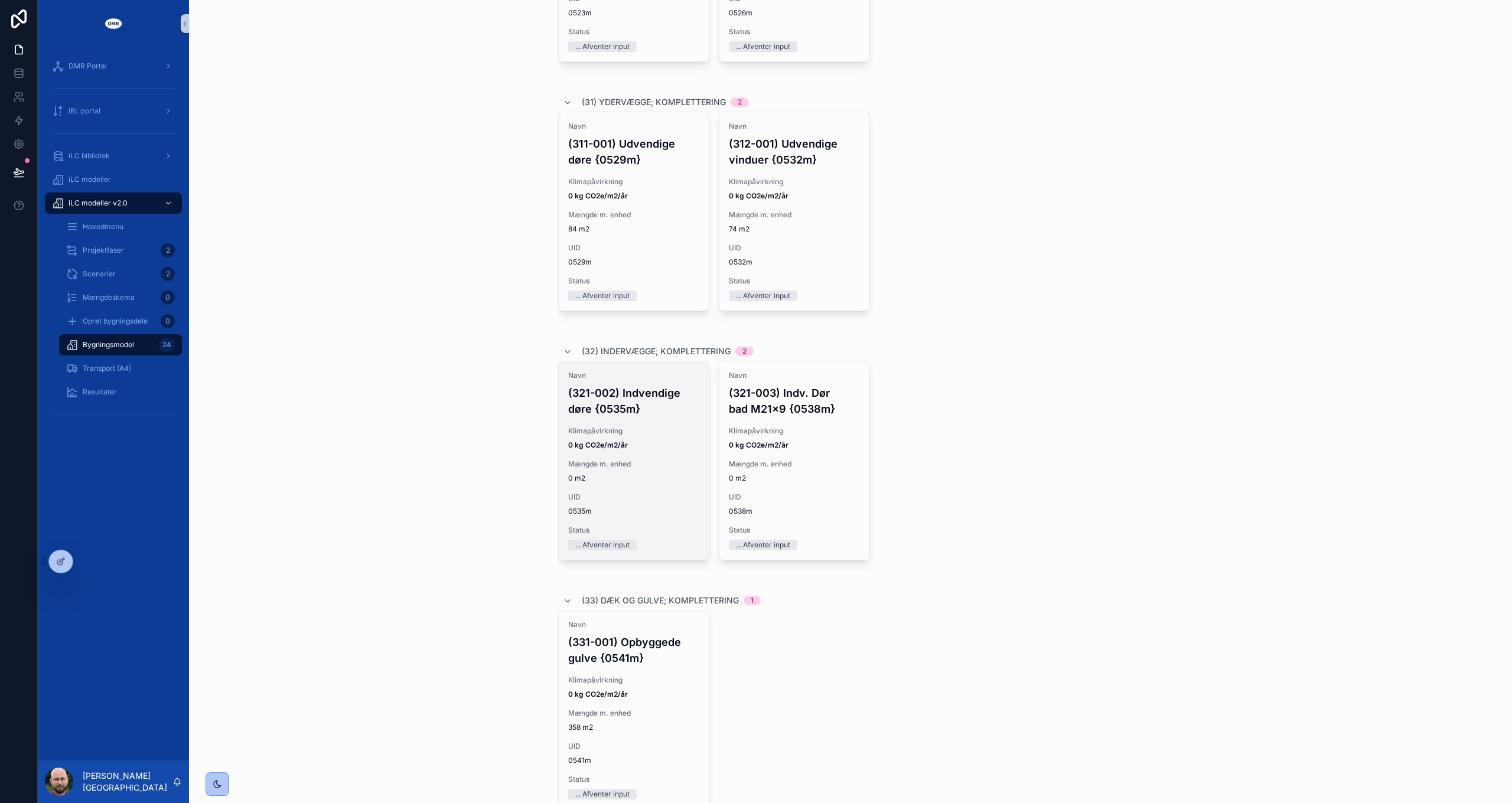
click at [632, 477] on span "0 m2" at bounding box center [634, 478] width 131 height 10
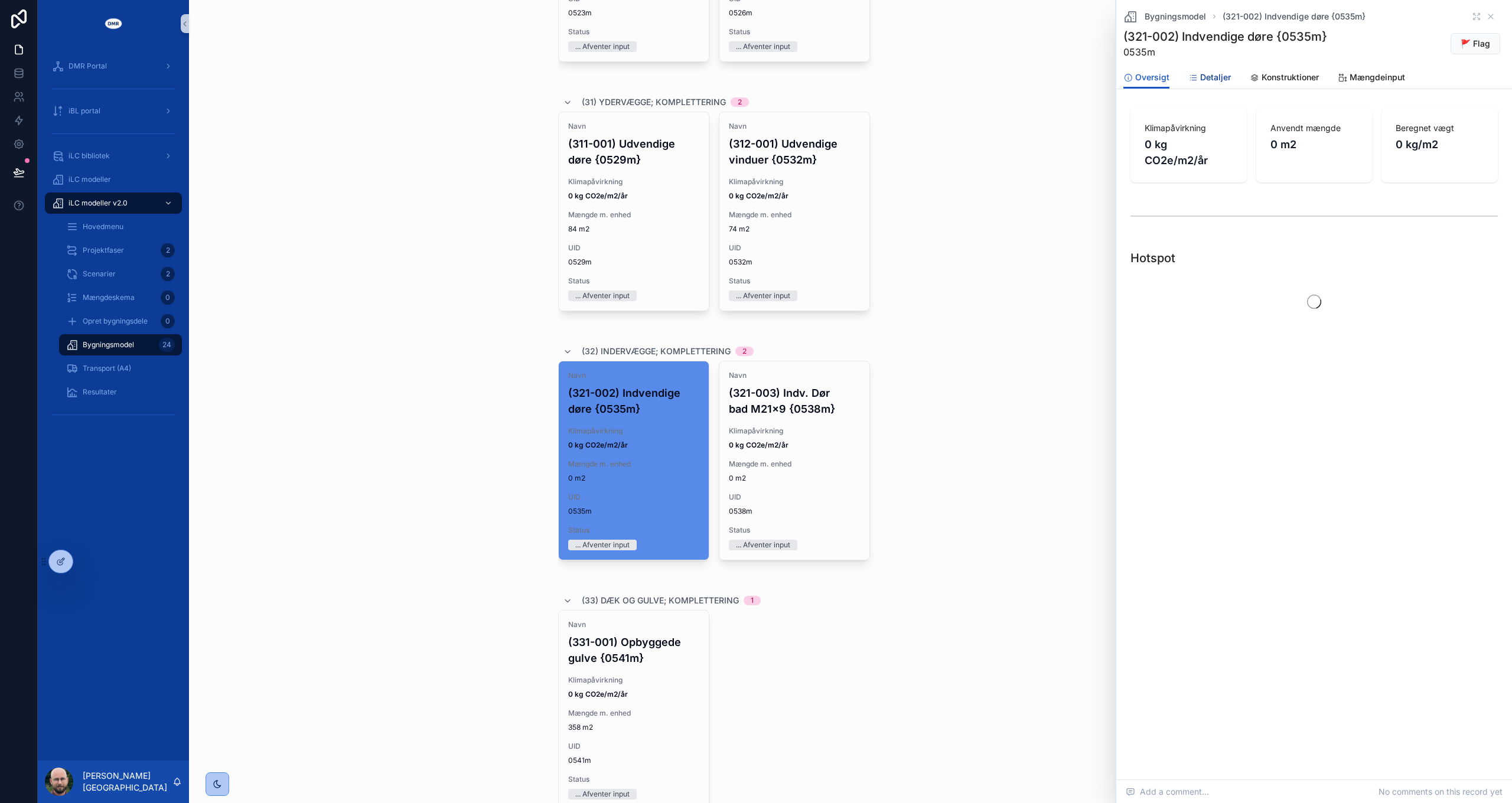
click at [1223, 78] on span "Detaljer" at bounding box center [1215, 78] width 31 height 12
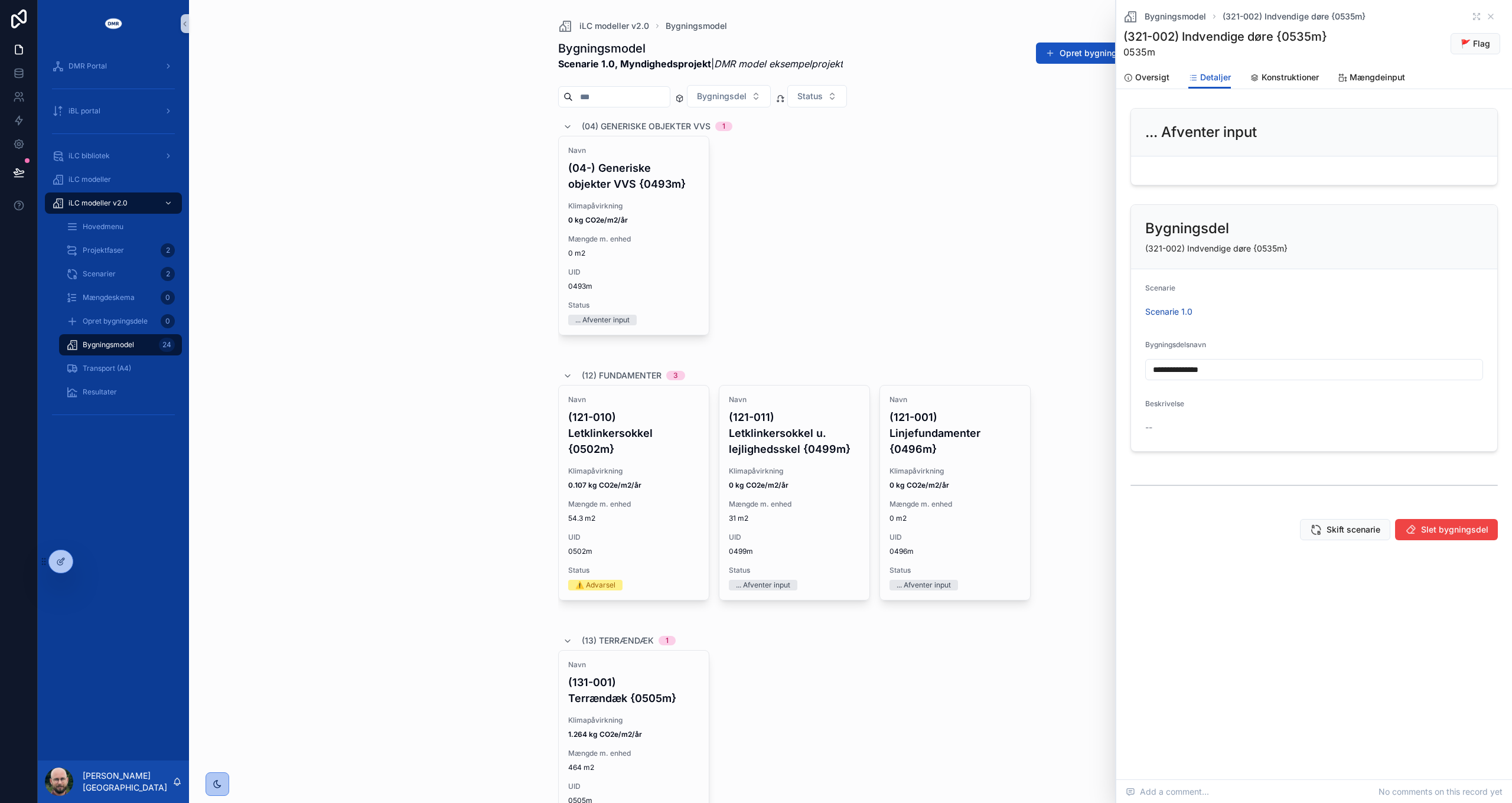
click at [996, 206] on div "Navn (04-) Generiske objekter VVS {0493m} Klimapåvirkning 0 kg CO2e/m2/år Mængd…" at bounding box center [851, 246] width 585 height 221
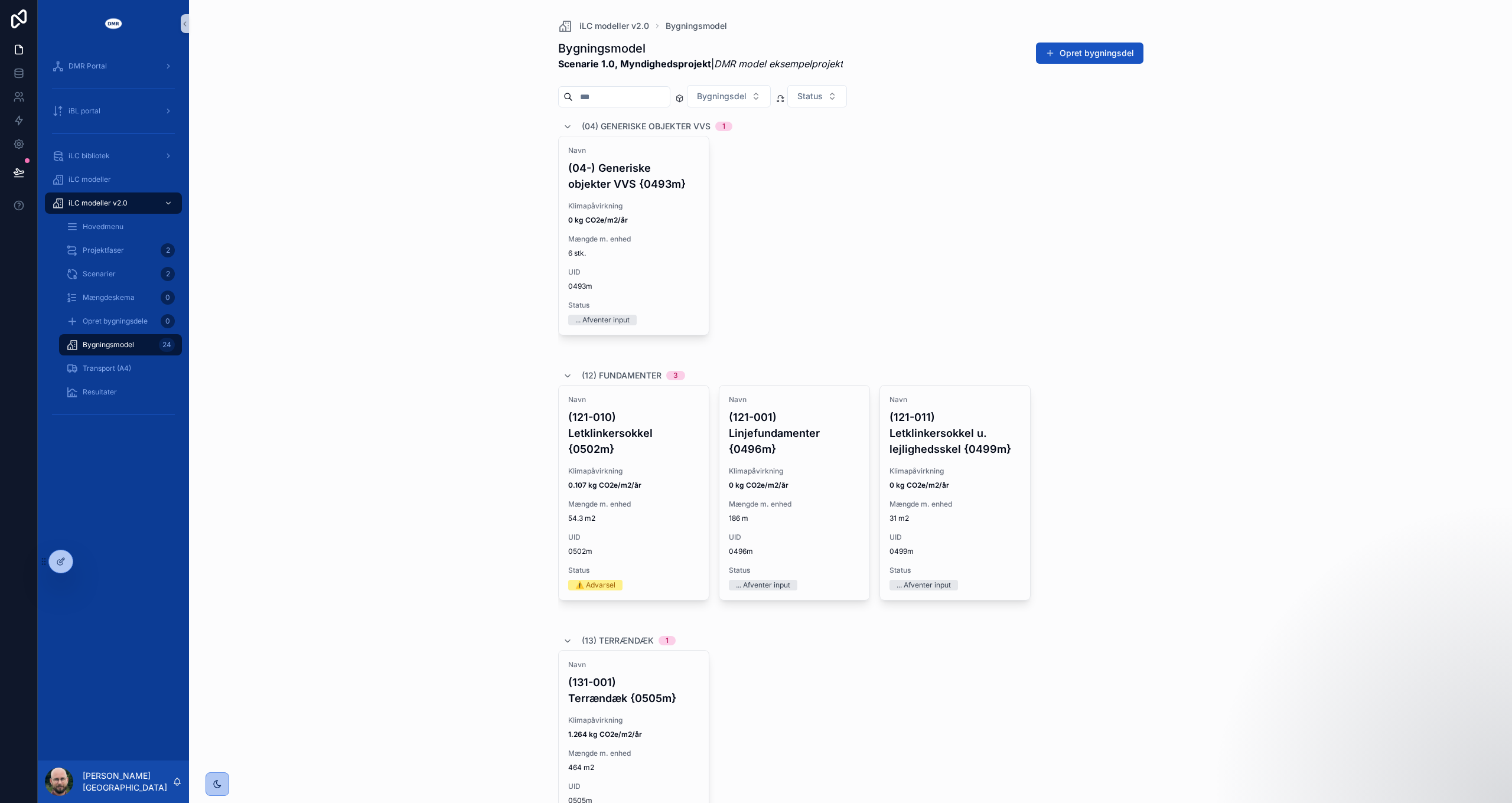
drag, startPoint x: 1182, startPoint y: 452, endPoint x: 1180, endPoint y: 440, distance: 12.2
click at [1180, 446] on div "iLC modeller v2.0 Bygningsmodel Bygningsmodel Scenarie 1.0, Myndighedsprojekt |…" at bounding box center [850, 401] width 1323 height 803
click at [113, 226] on span "Hovedmenu" at bounding box center [103, 227] width 41 height 10
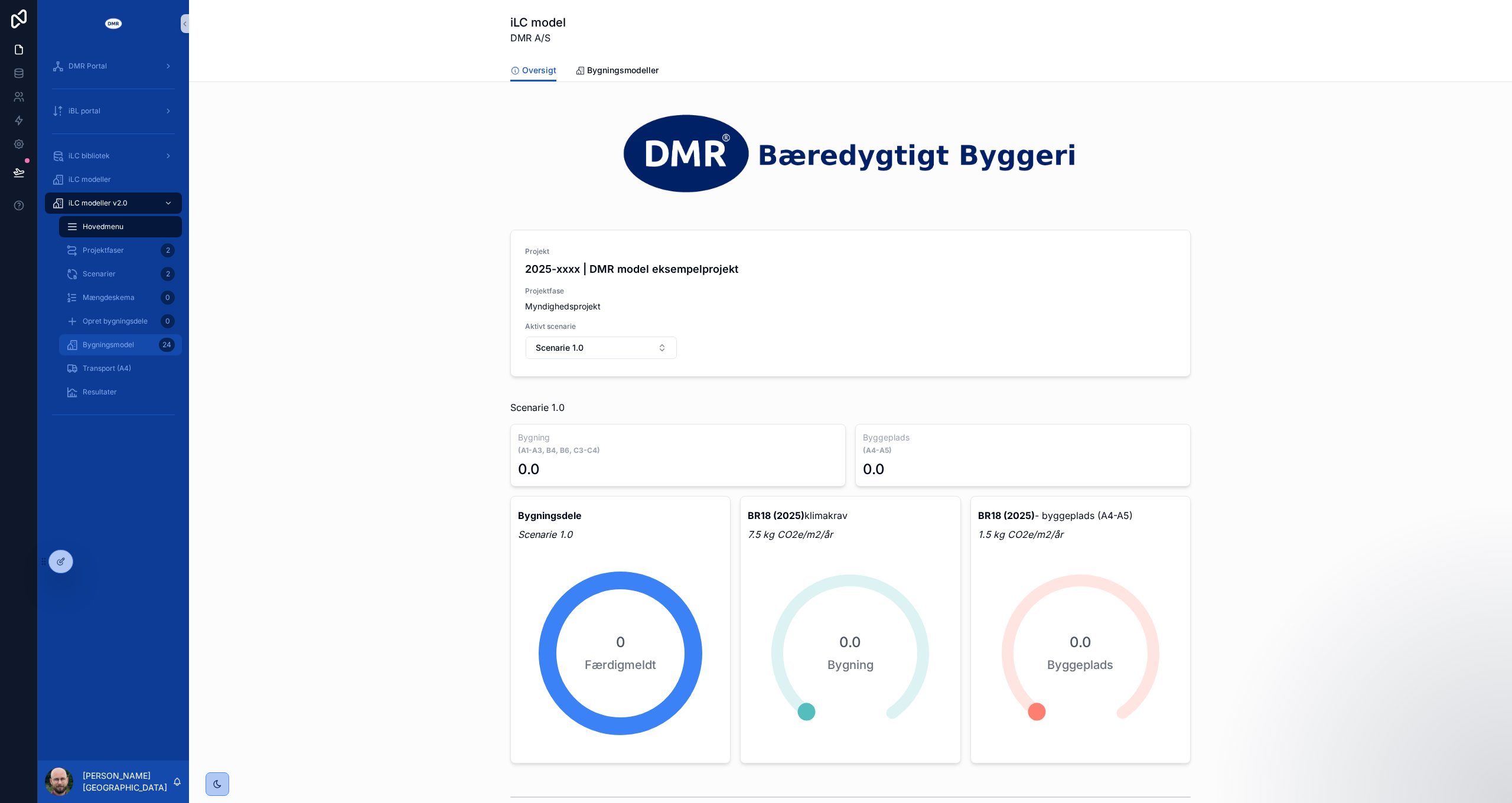
click at [122, 345] on span "Bygningsmodel" at bounding box center [108, 345] width 51 height 10
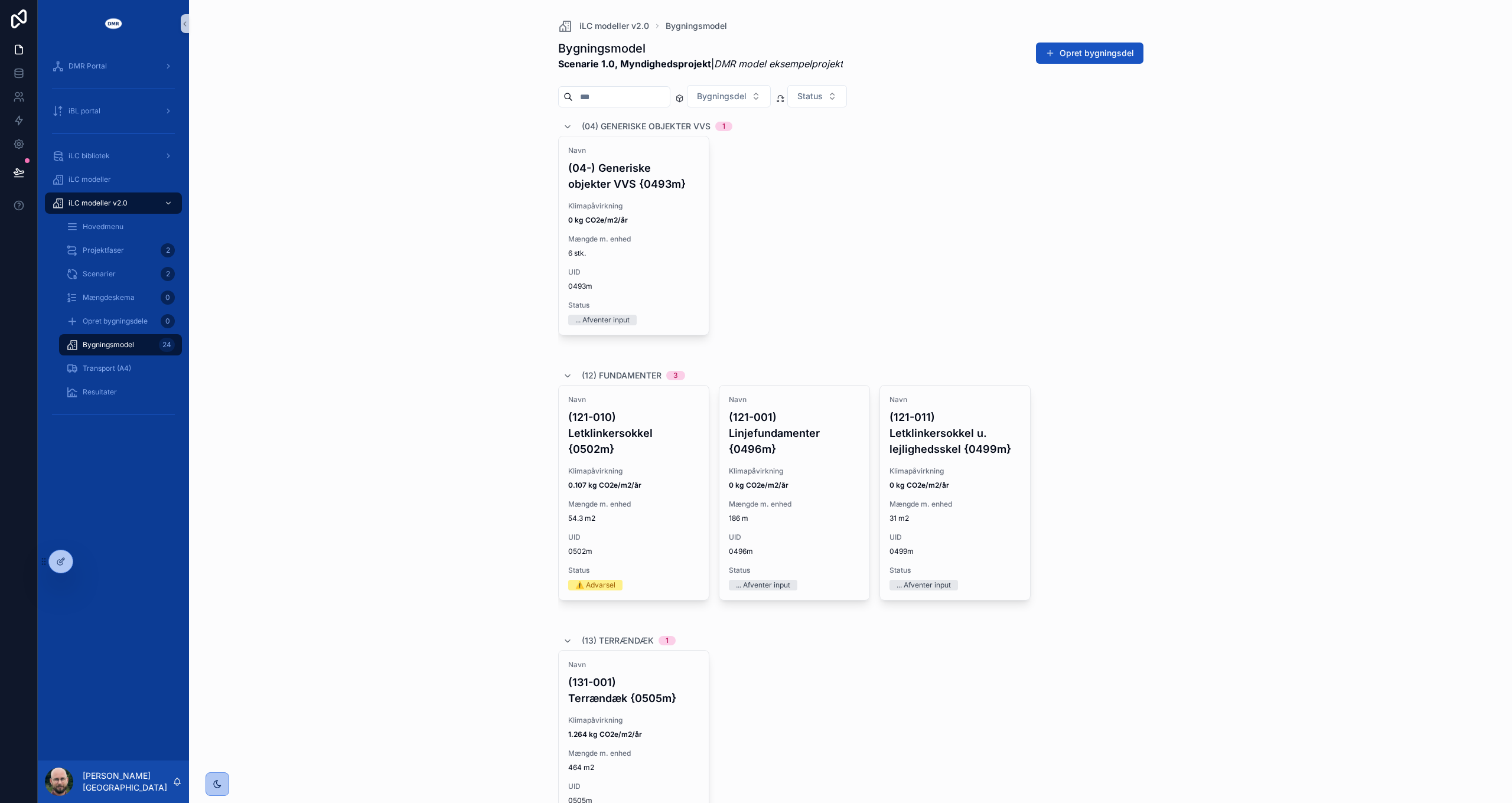
click at [321, 293] on div "iLC modeller v2.0 Bygningsmodel Bygningsmodel Scenarie 1.0, Myndighedsprojekt |…" at bounding box center [850, 401] width 1323 height 803
drag, startPoint x: 404, startPoint y: 257, endPoint x: 420, endPoint y: 268, distance: 19.4
click at [404, 257] on div "iLC modeller v2.0 Bygningsmodel Bygningsmodel Scenarie 1.0, Myndighedsprojekt |…" at bounding box center [850, 401] width 1323 height 803
click at [222, 784] on div "scrollable content" at bounding box center [217, 784] width 11 height 11
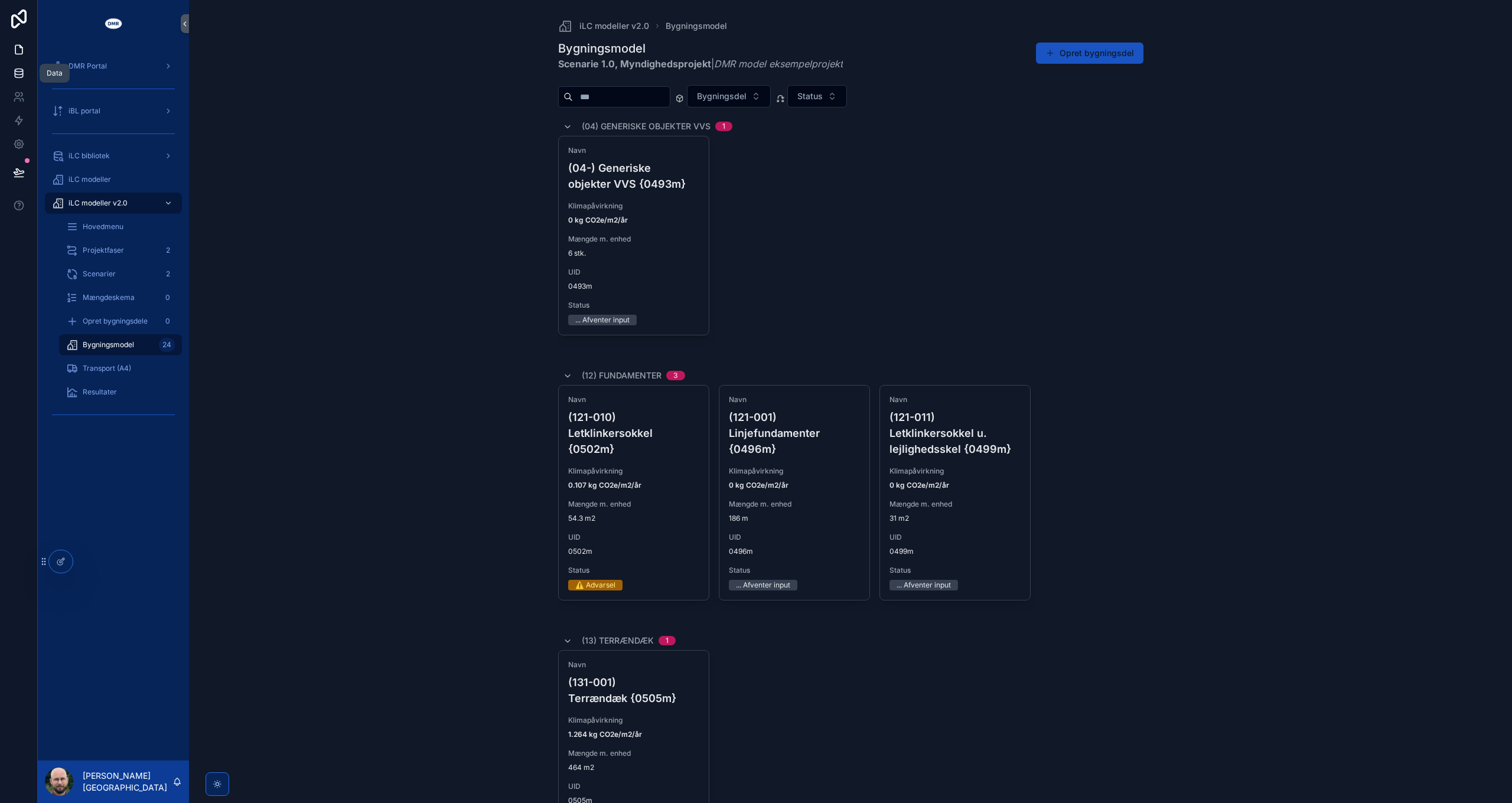
click at [20, 71] on icon at bounding box center [19, 73] width 12 height 12
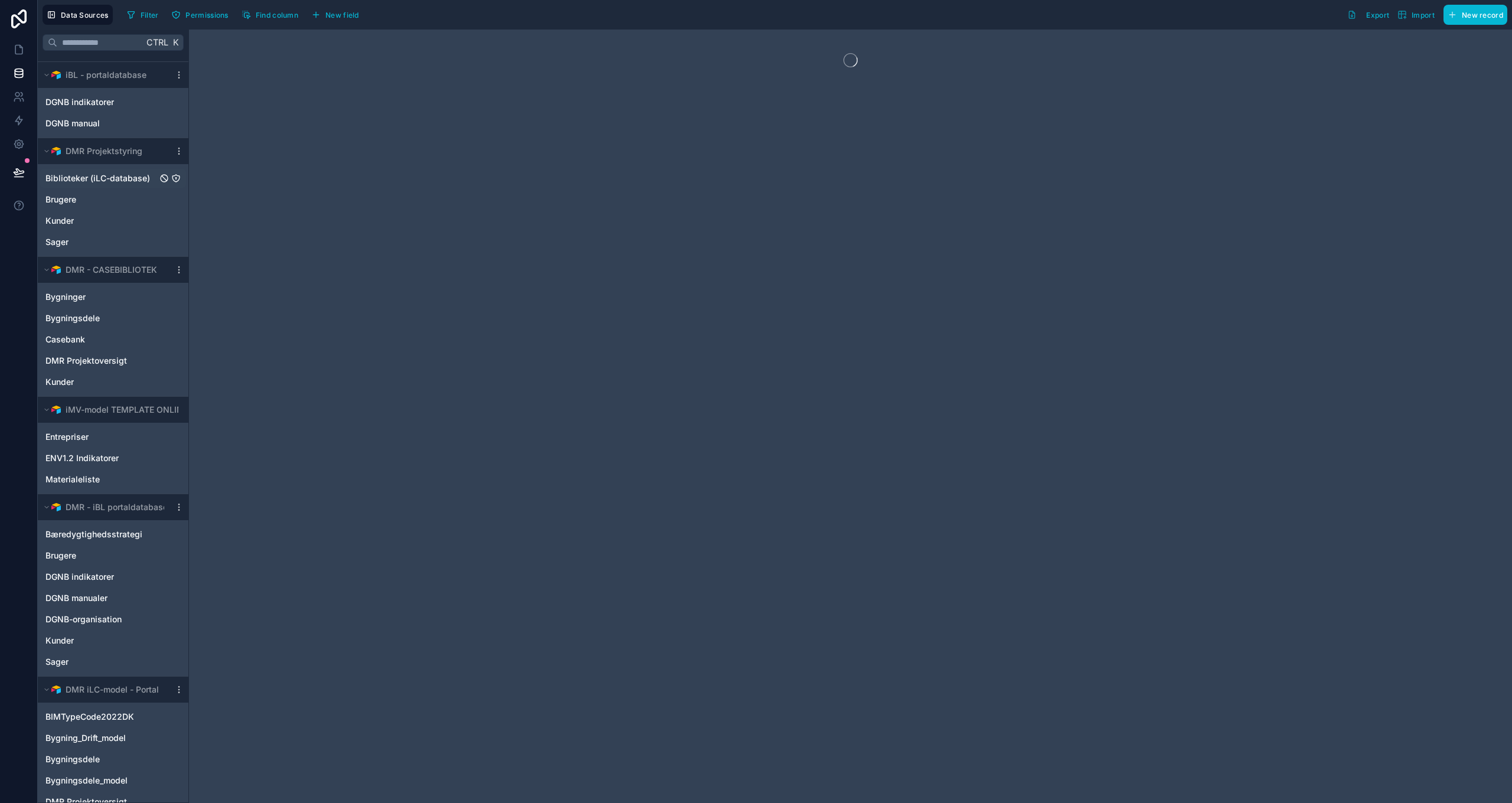
scroll to position [87, 0]
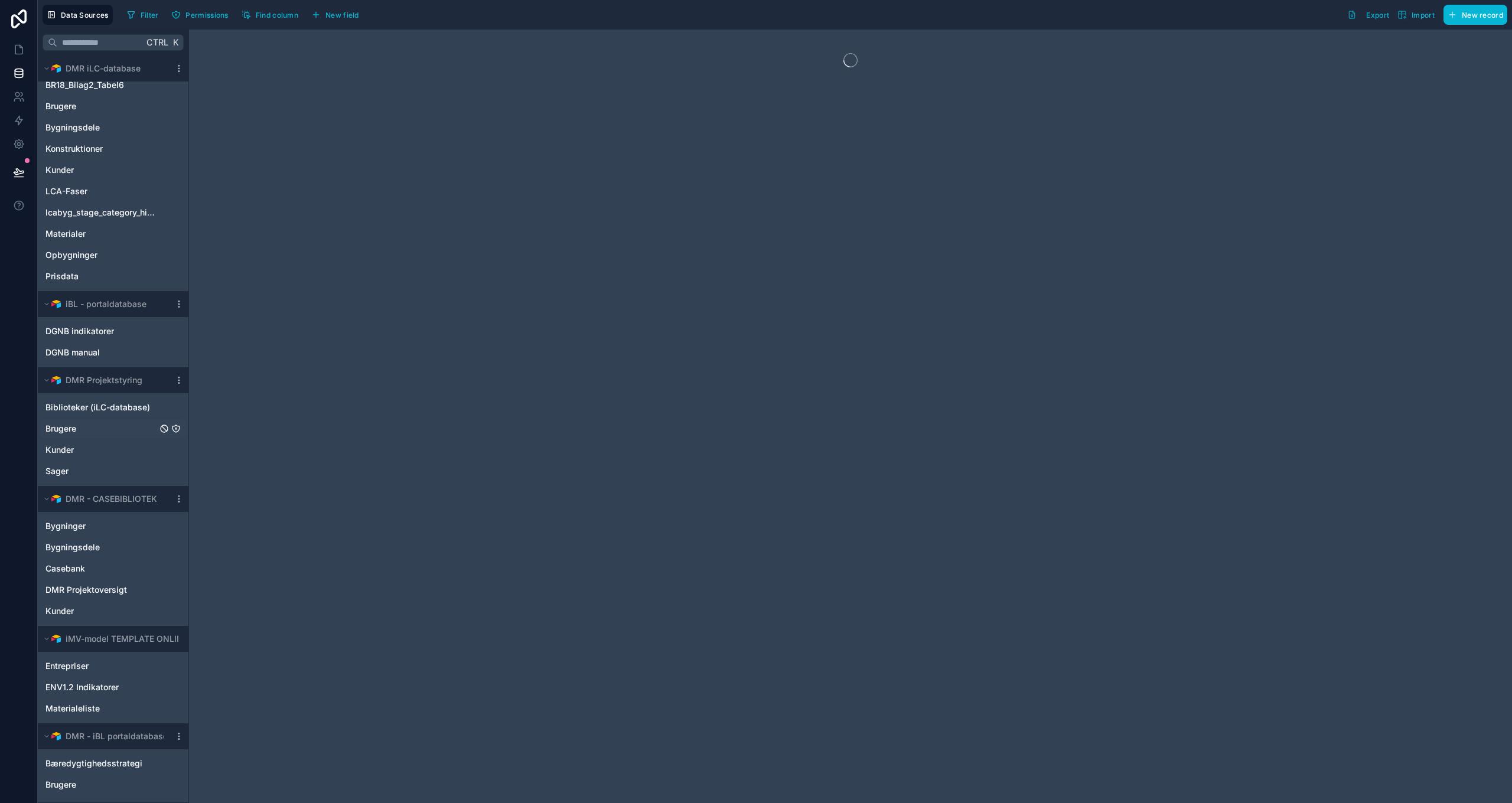
click at [58, 429] on span "Brugere" at bounding box center [61, 429] width 31 height 12
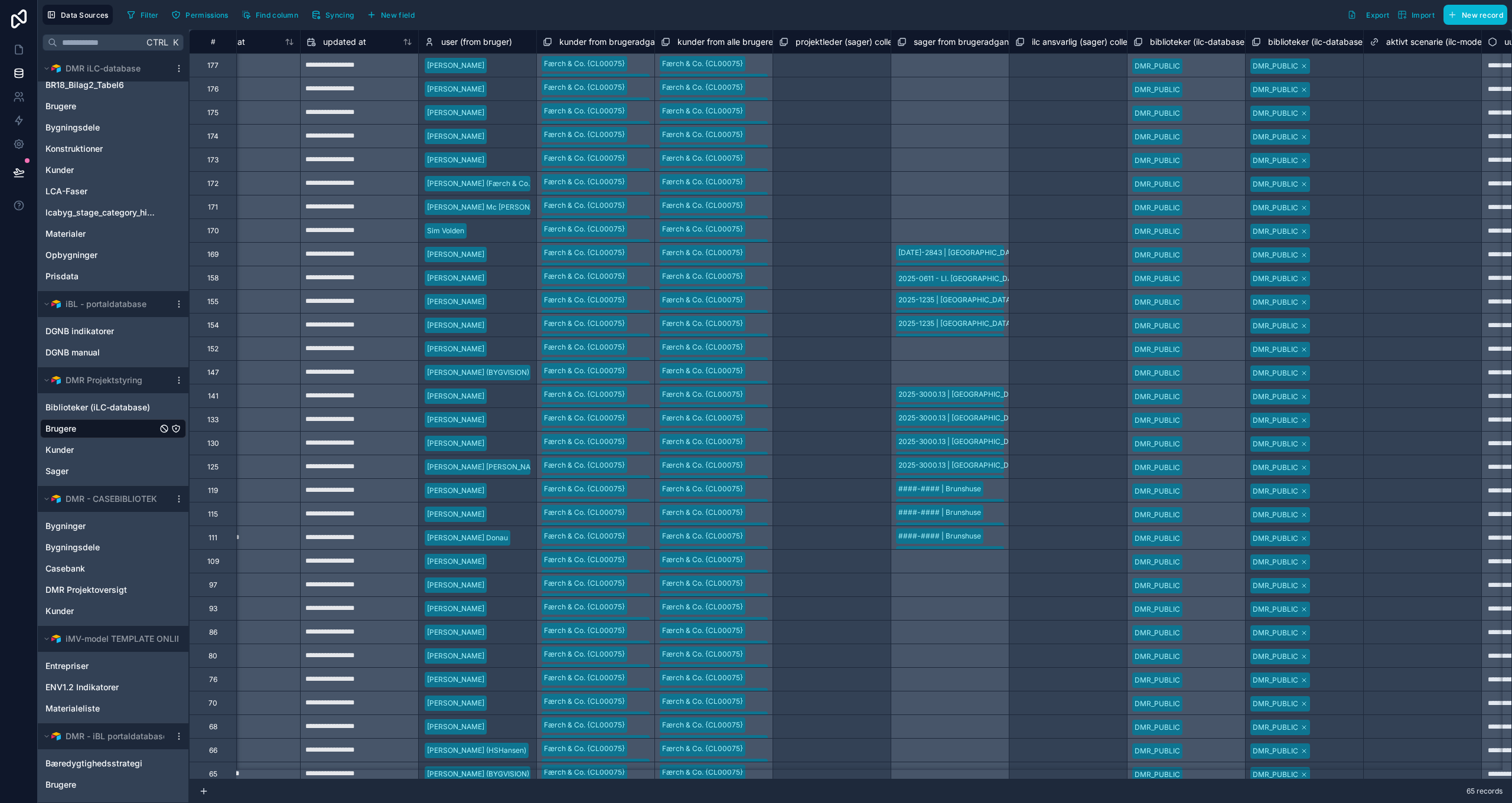
scroll to position [0, 4285]
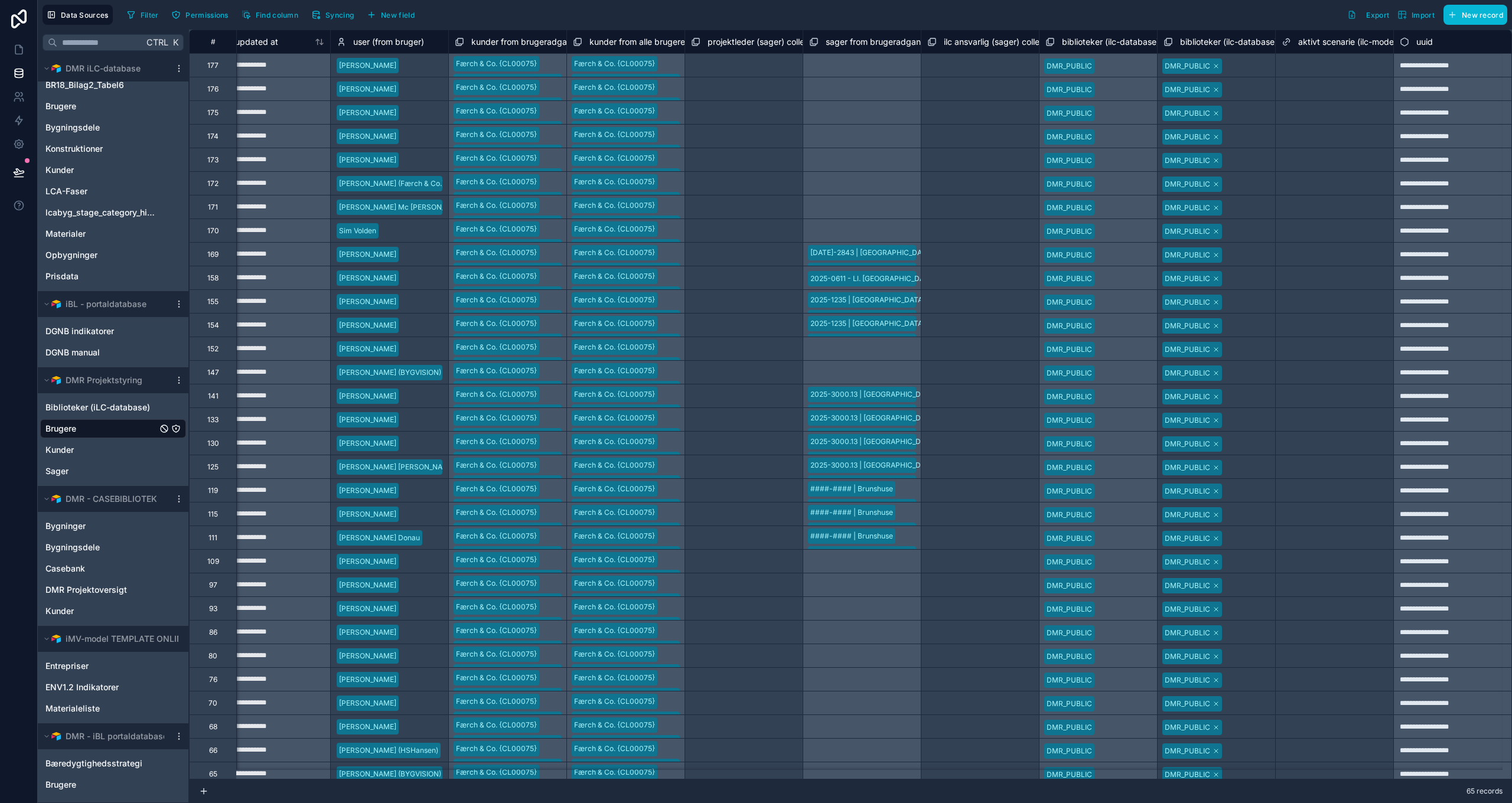
click at [1350, 41] on span "aktivt scenarie (ilc-model)" at bounding box center [1348, 42] width 100 height 12
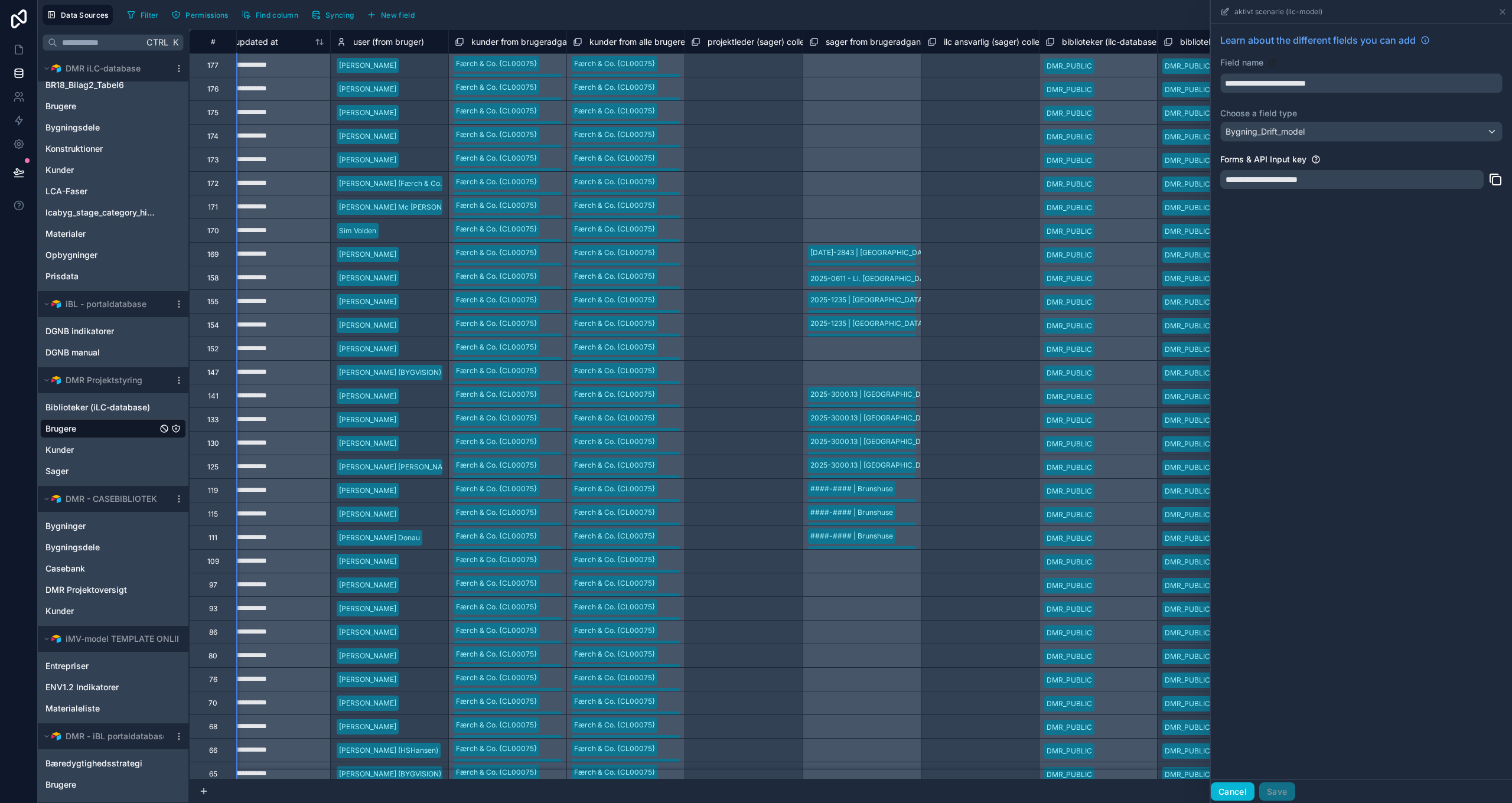
drag, startPoint x: 1226, startPoint y: 793, endPoint x: 1250, endPoint y: 512, distance: 282.0
click at [1224, 793] on button "Cancel" at bounding box center [1232, 792] width 44 height 19
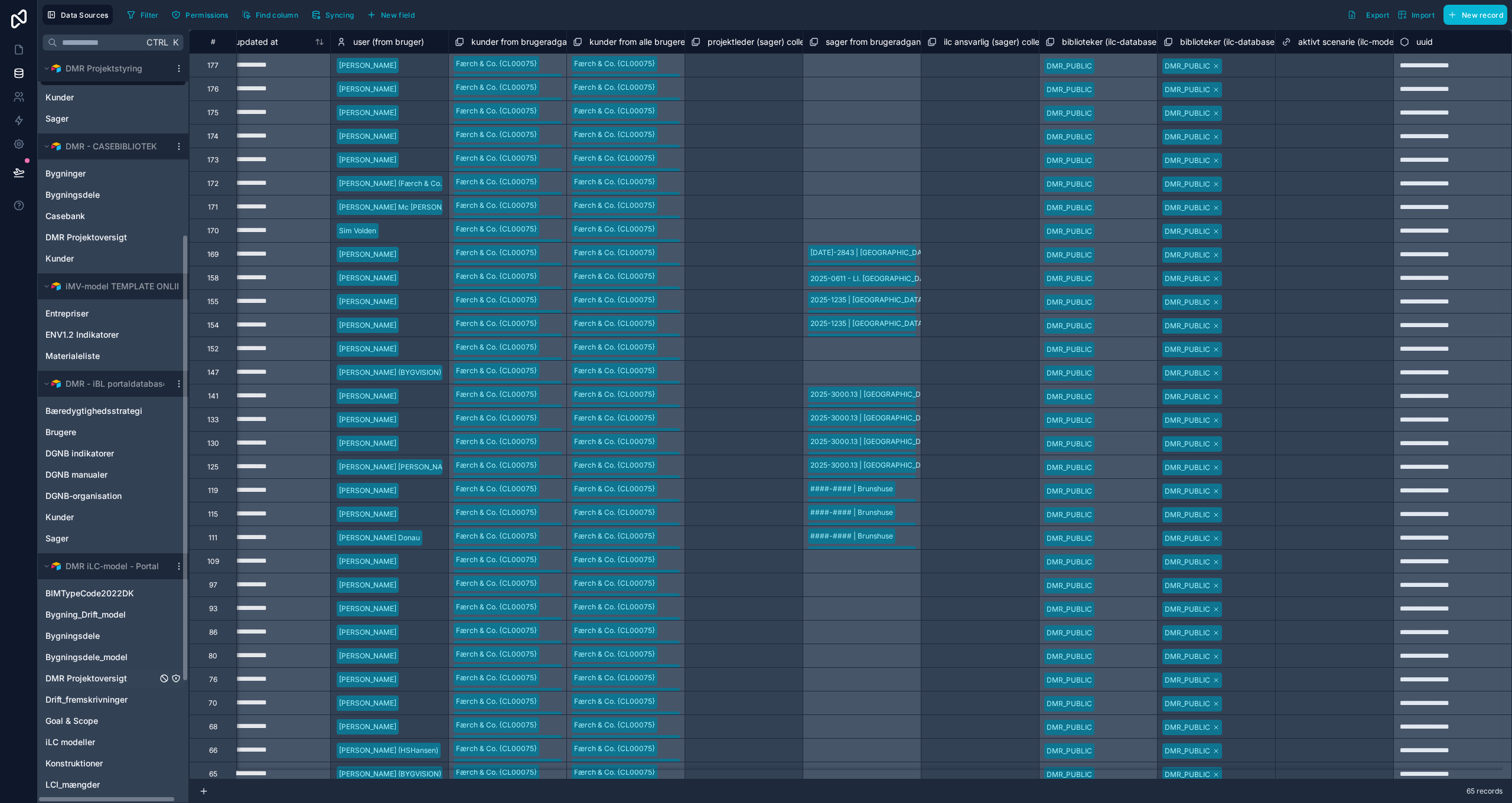
scroll to position [441, 0]
click at [101, 612] on span "Bygning_Drift_model" at bounding box center [85, 613] width 80 height 12
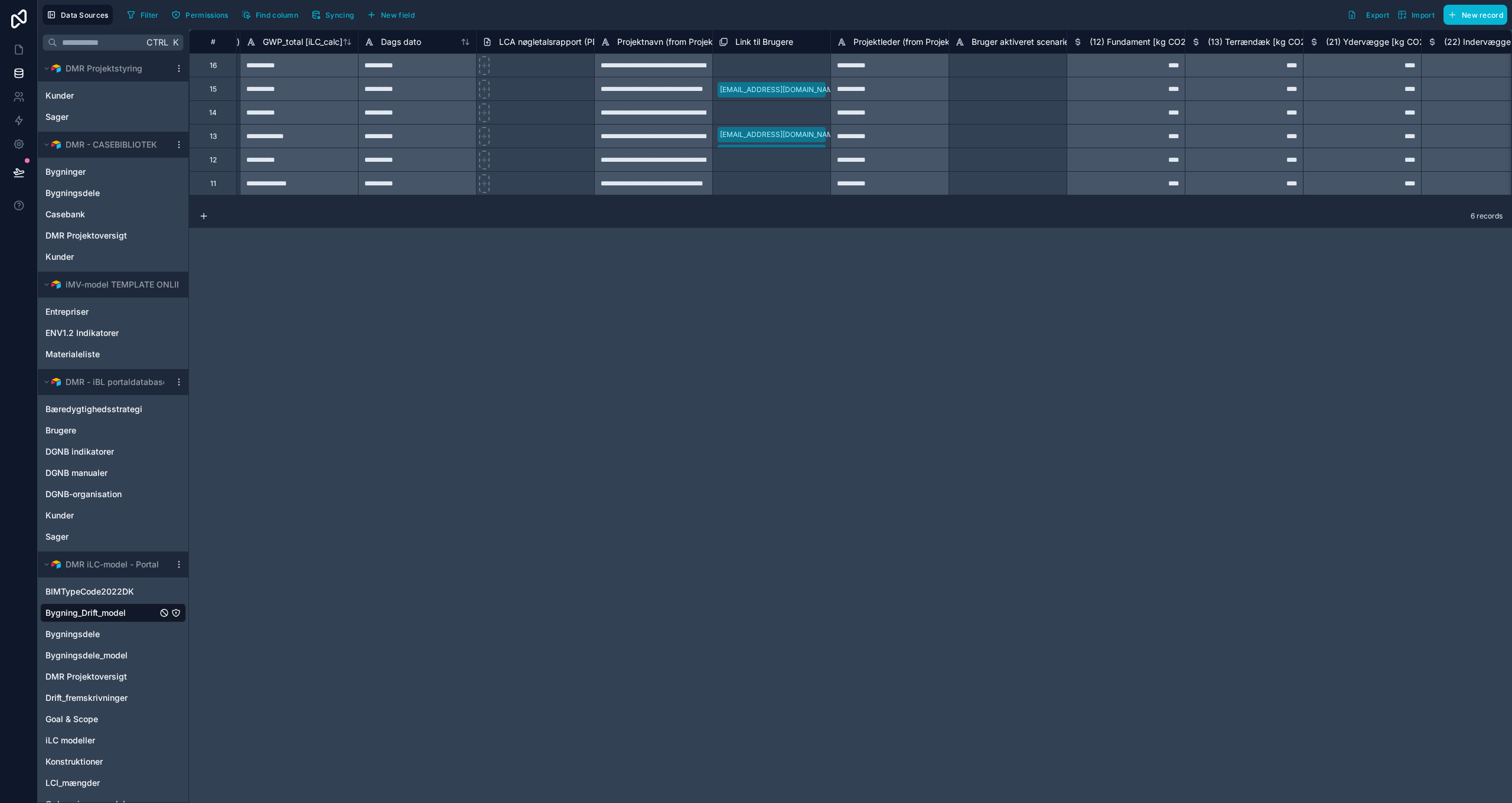
scroll to position [0, 19227]
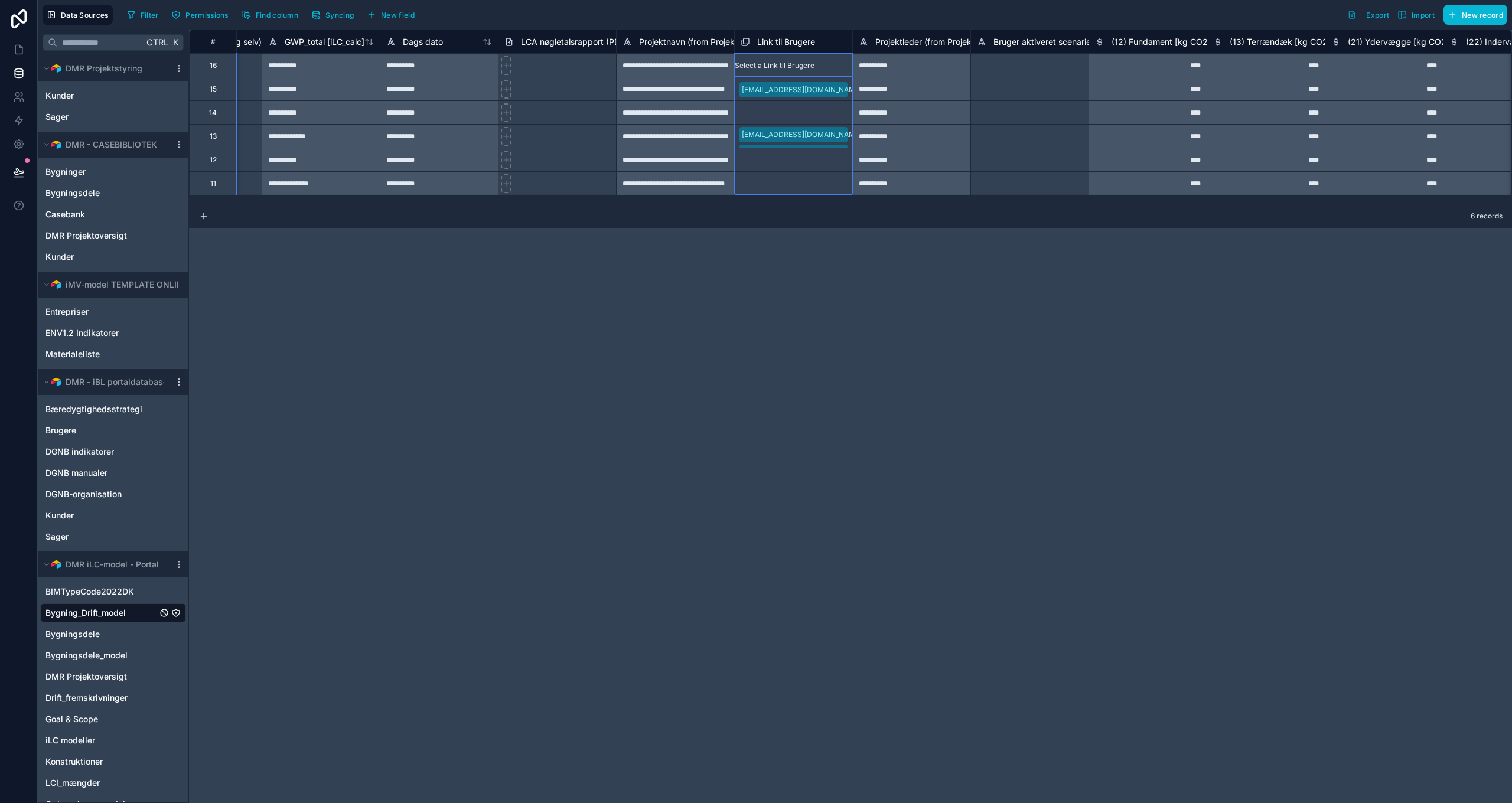
click at [783, 46] on span "Link til Brugere" at bounding box center [786, 42] width 58 height 12
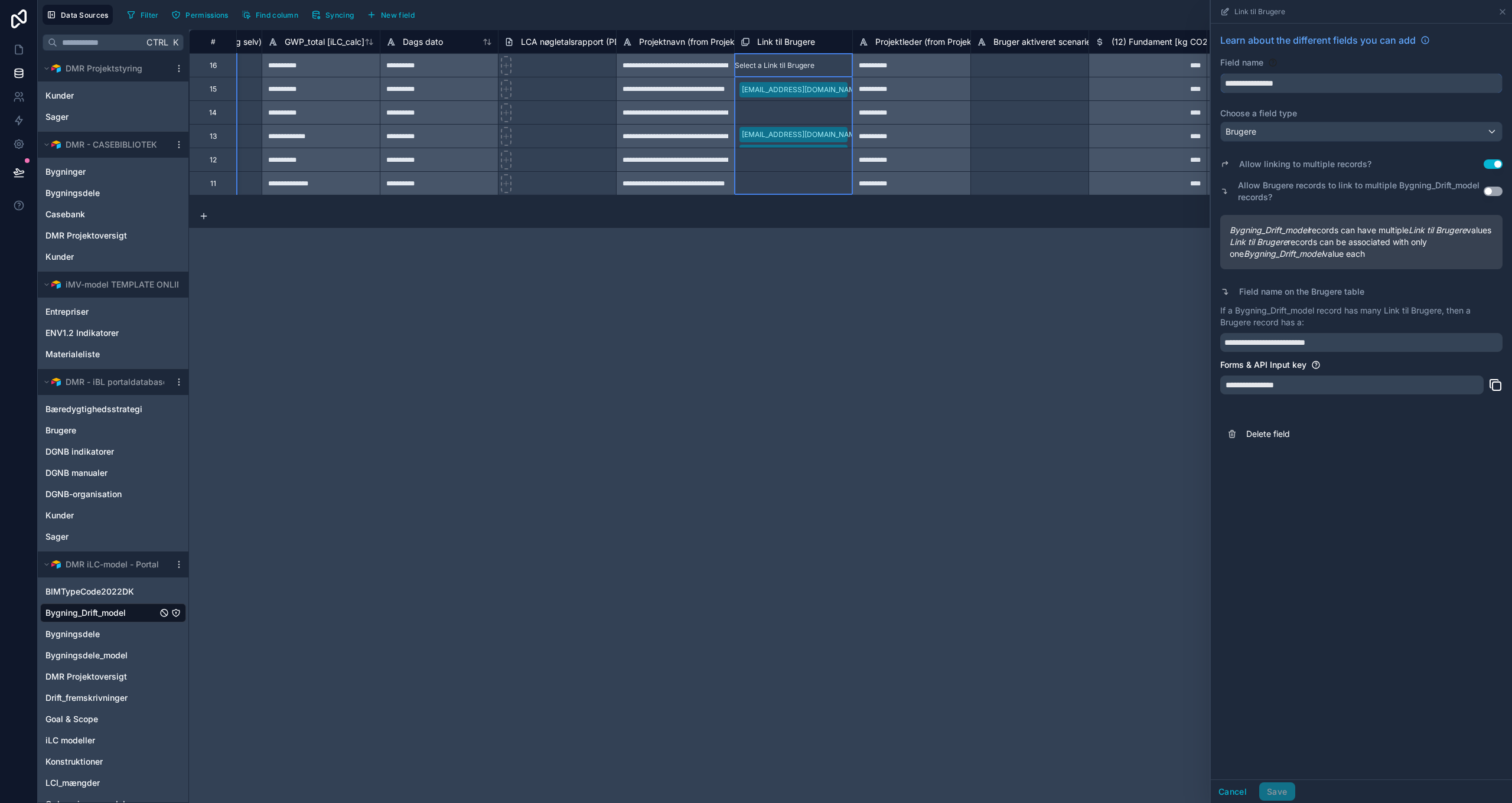
click at [1296, 83] on input "**********" at bounding box center [1361, 83] width 281 height 19
click at [1220, 73] on button "**********" at bounding box center [1361, 83] width 282 height 20
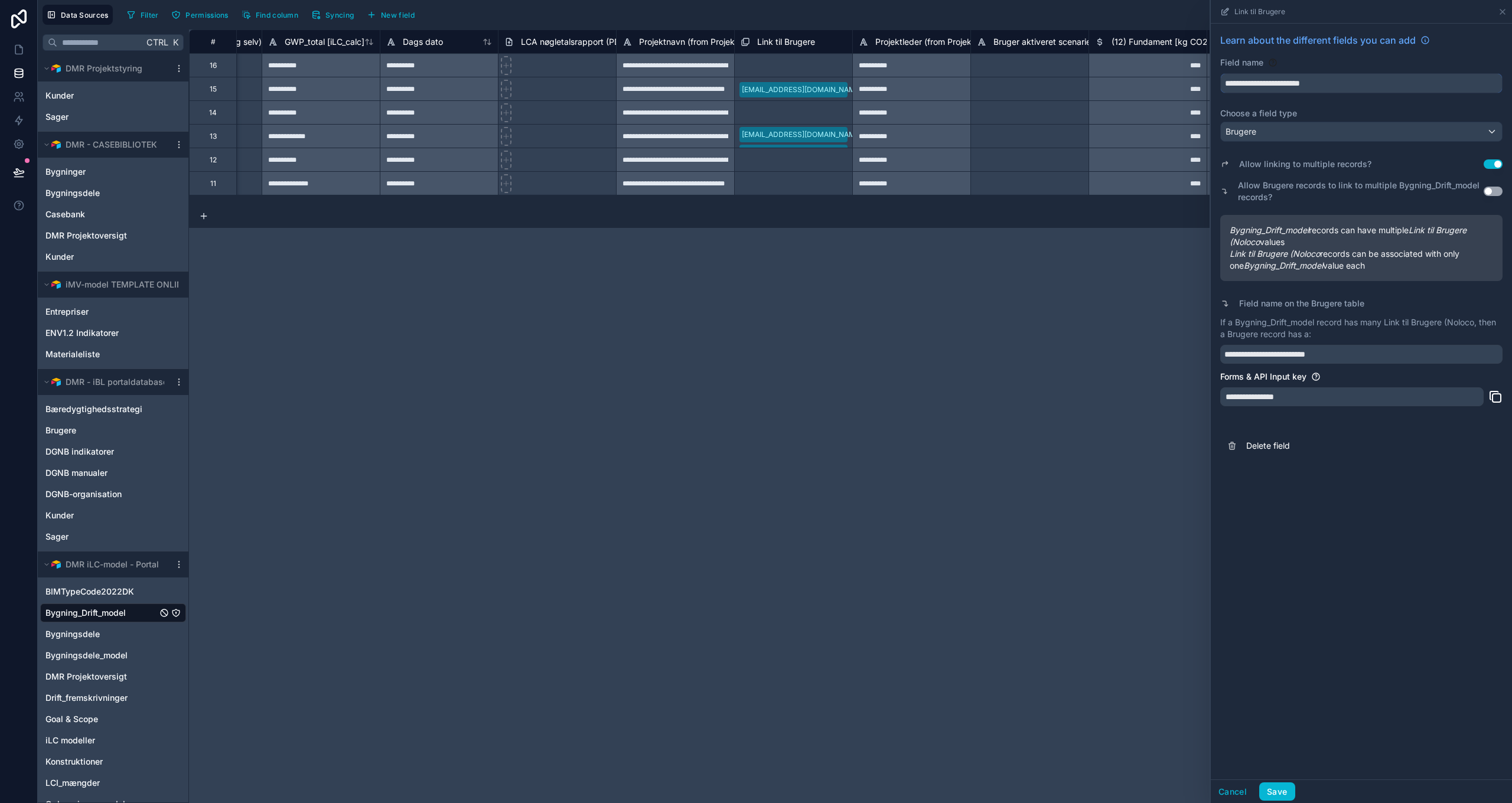
click at [1220, 73] on button "**********" at bounding box center [1361, 83] width 282 height 20
type input "**********"
click at [1279, 795] on button "Save" at bounding box center [1277, 792] width 35 height 19
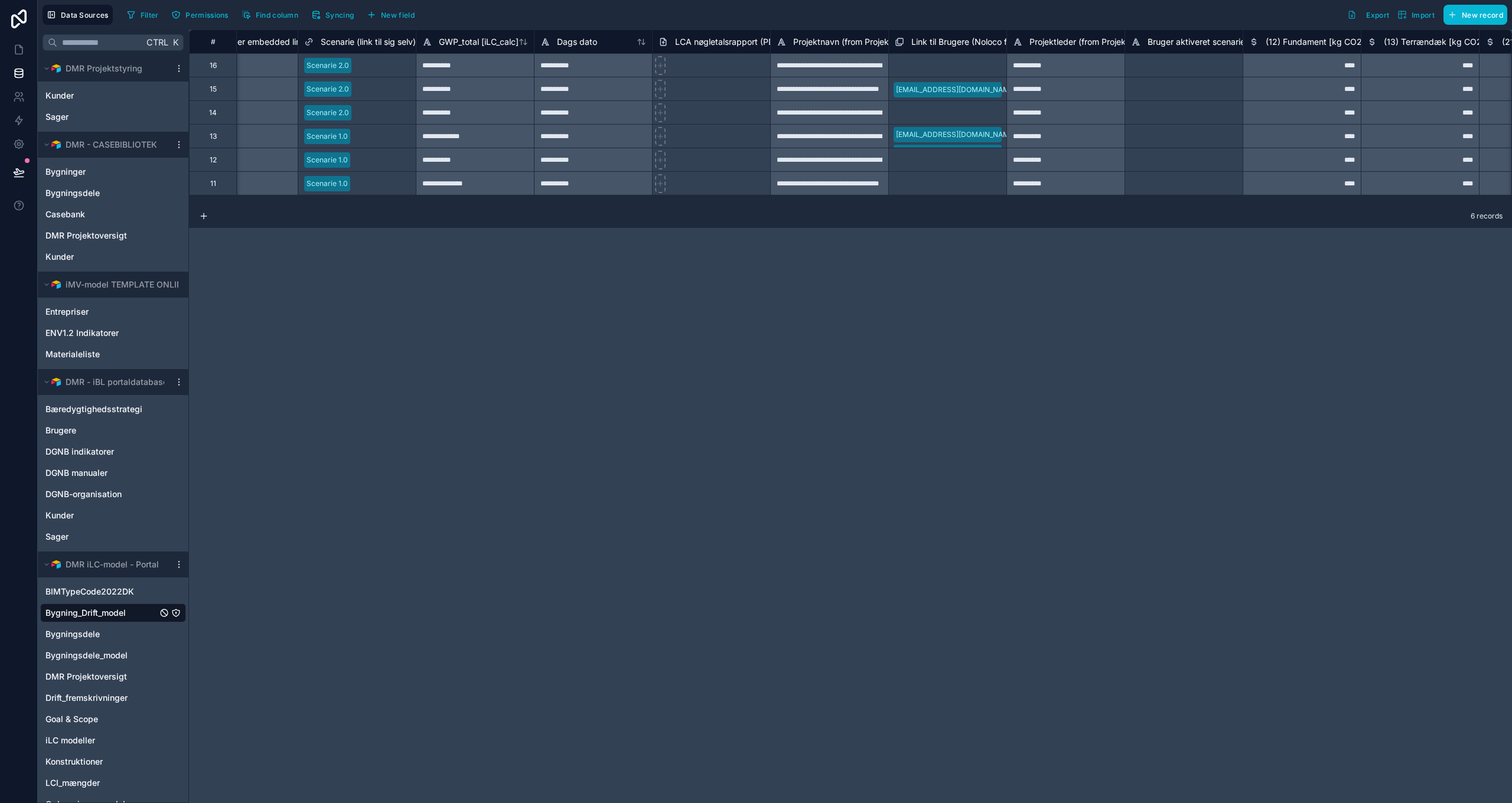
scroll to position [0, 19040]
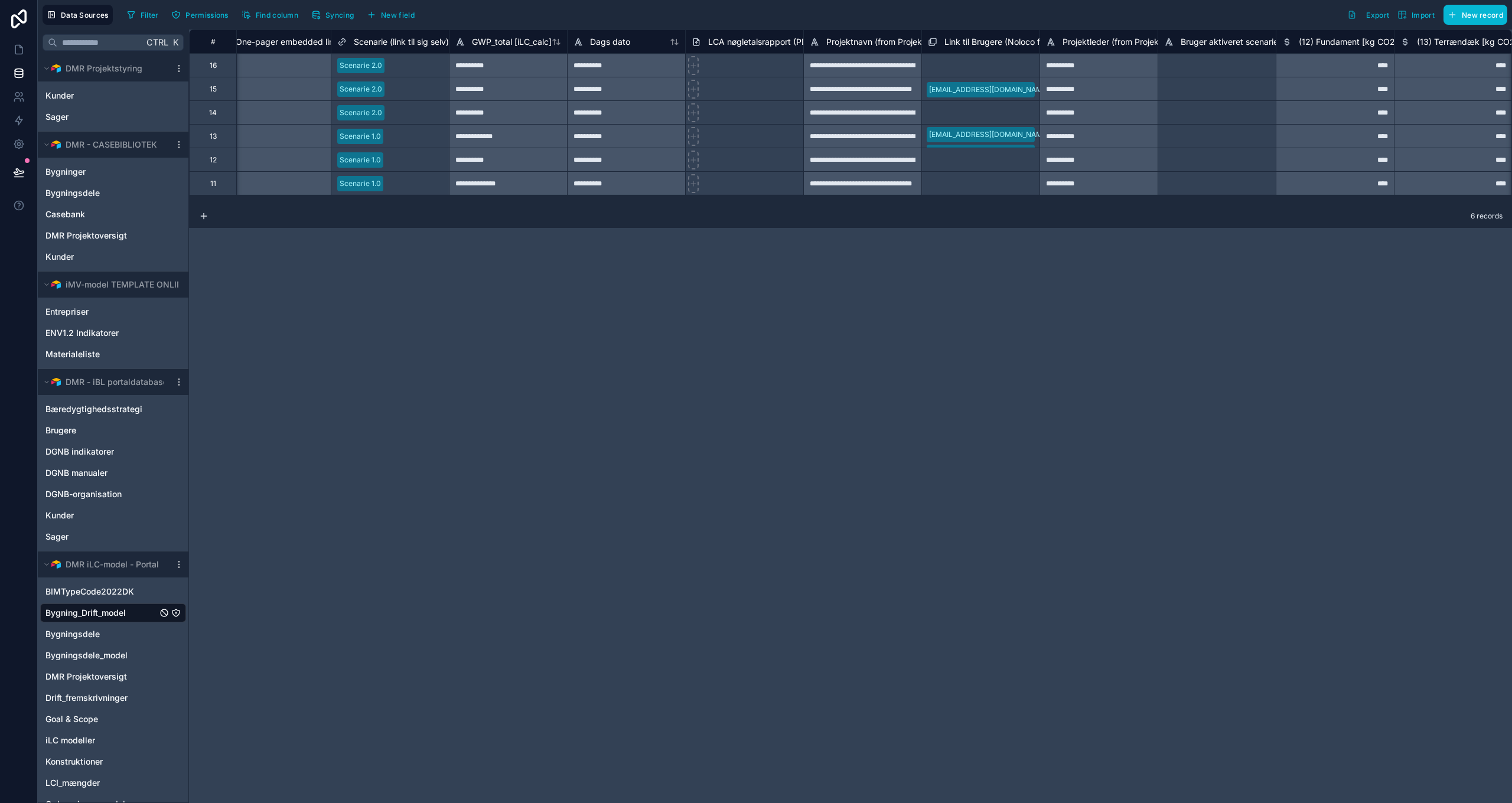
click at [989, 40] on span "Link til Brugere (Noloco field)" at bounding box center [1000, 42] width 112 height 12
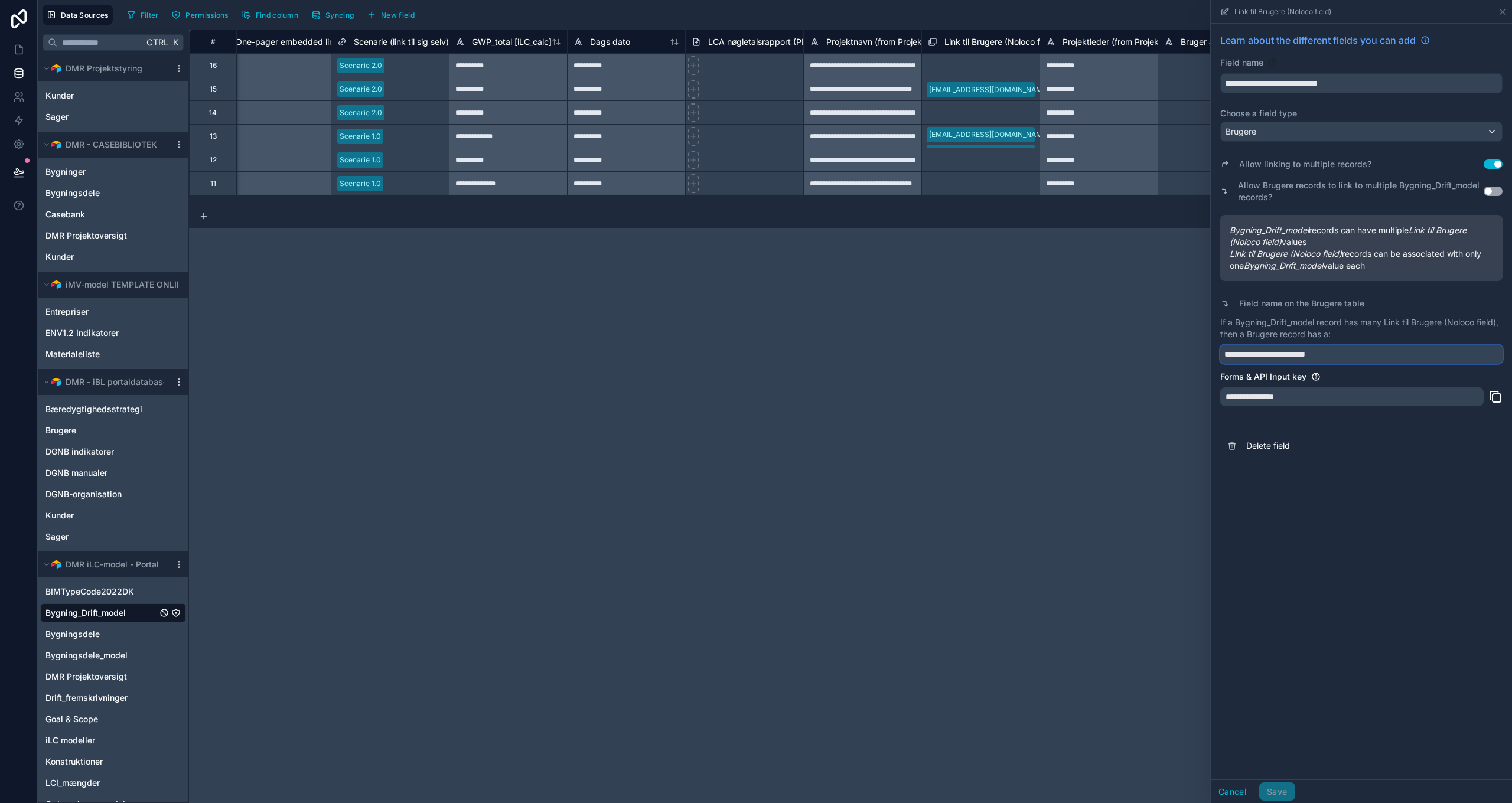
click at [1358, 354] on input "**********" at bounding box center [1361, 354] width 282 height 19
type input "**********"
click at [1276, 792] on button "Save" at bounding box center [1277, 792] width 35 height 19
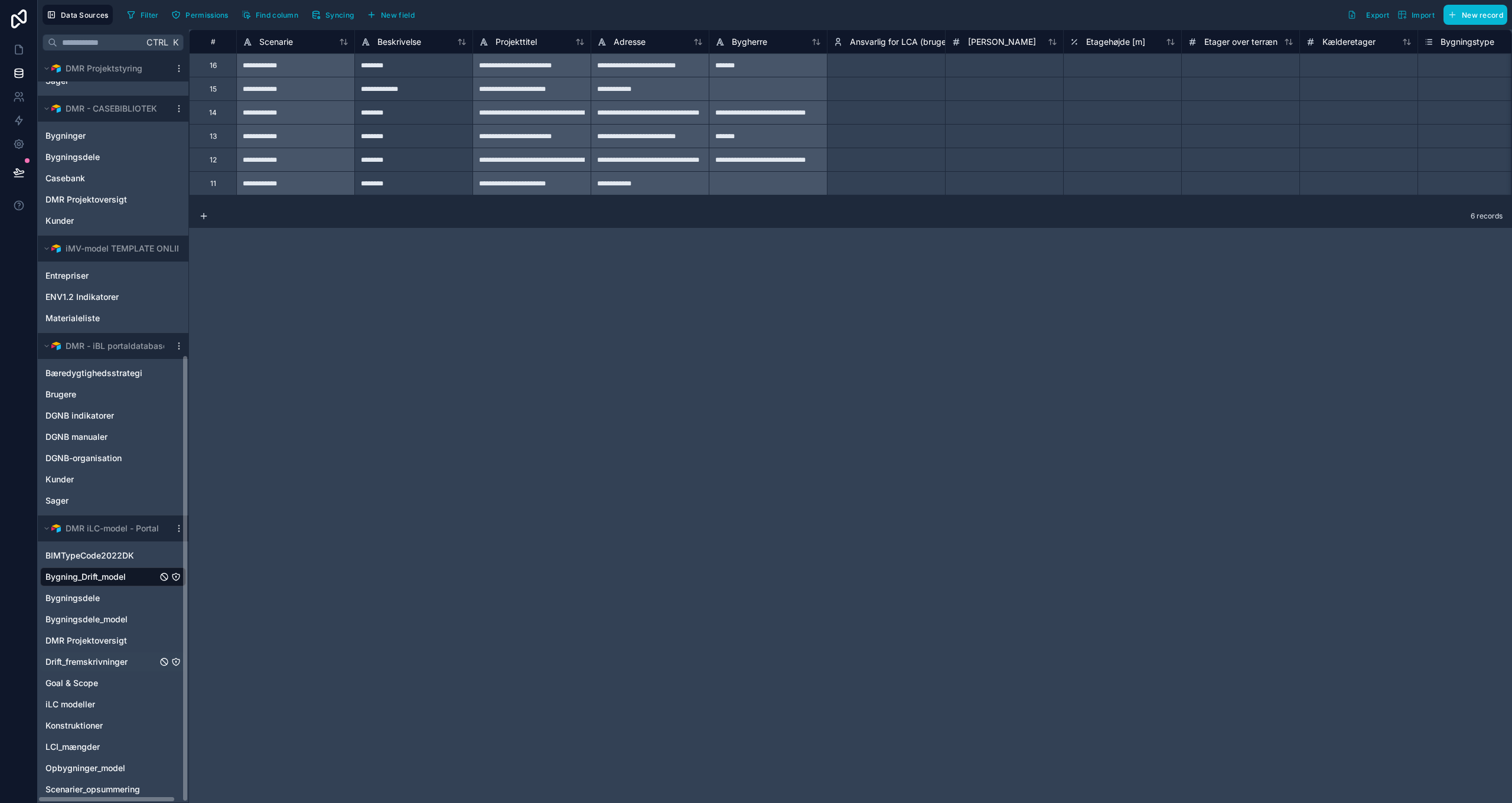
scroll to position [500, 0]
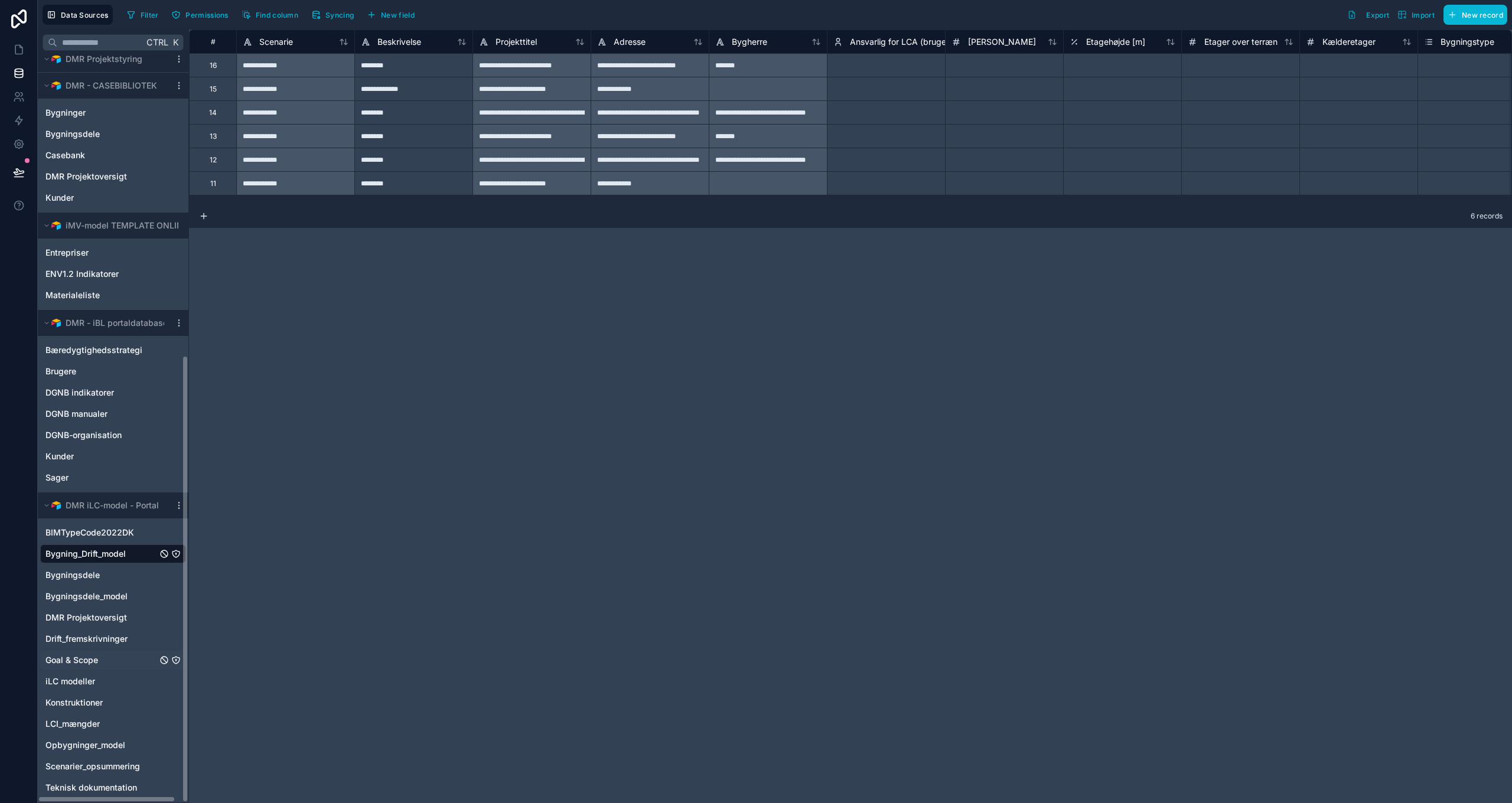
click at [78, 661] on span "Goal & Scope" at bounding box center [72, 660] width 52 height 12
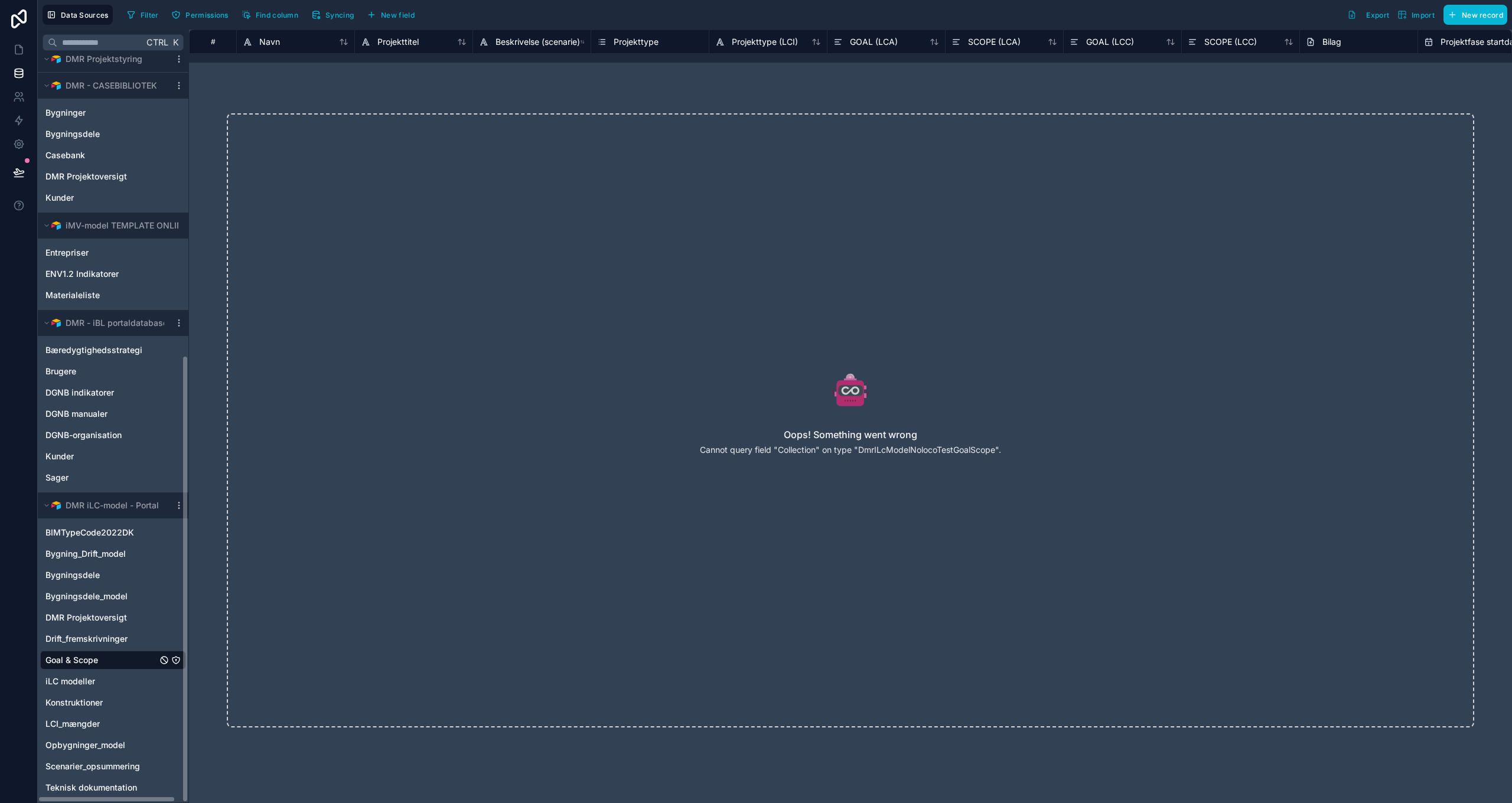
click at [78, 660] on span "Goal & Scope" at bounding box center [72, 660] width 52 height 12
click at [78, 643] on span "Drift_fremskrivninger" at bounding box center [87, 639] width 82 height 12
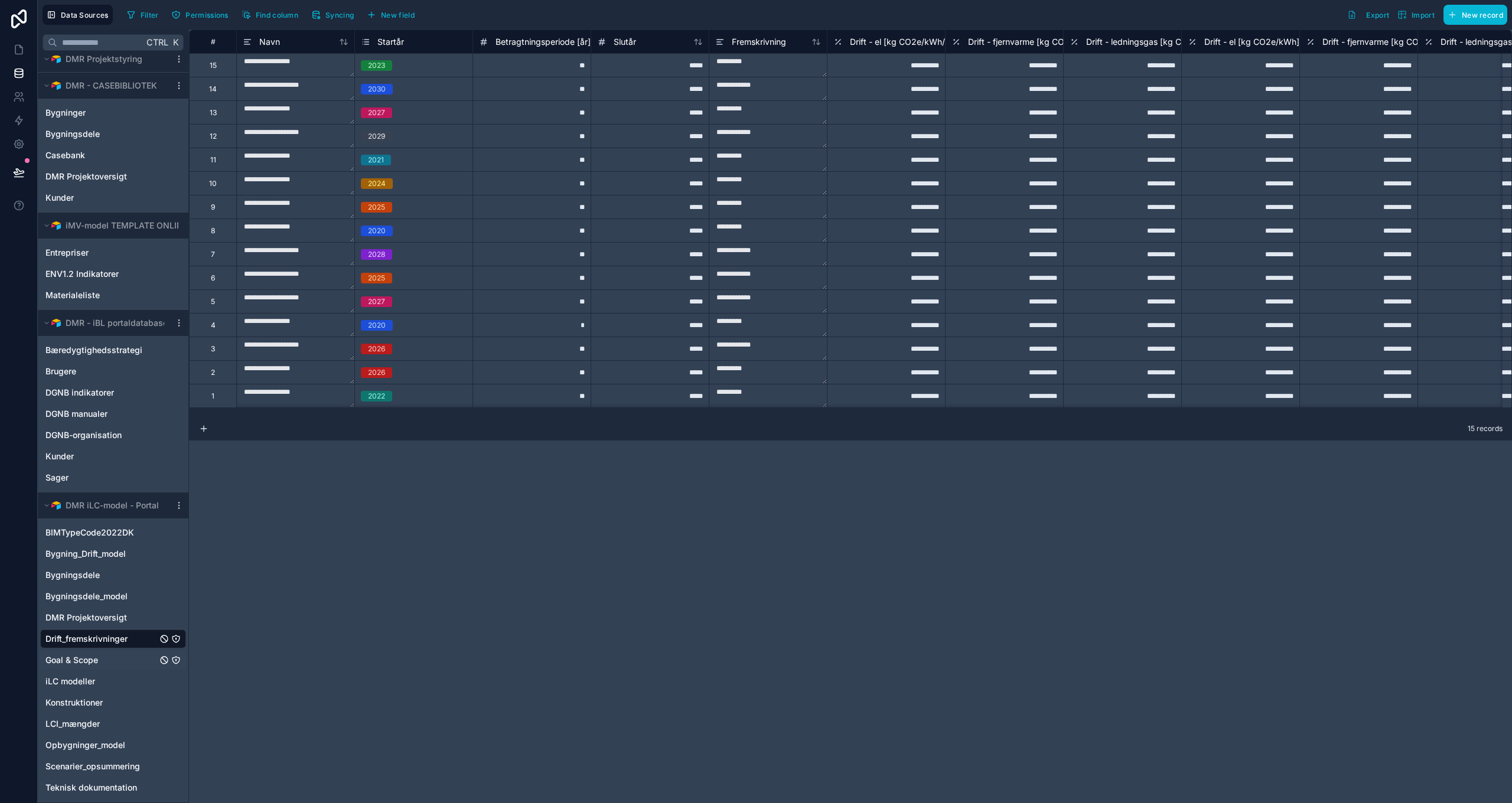
click at [72, 659] on span "Goal & Scope" at bounding box center [72, 660] width 52 height 12
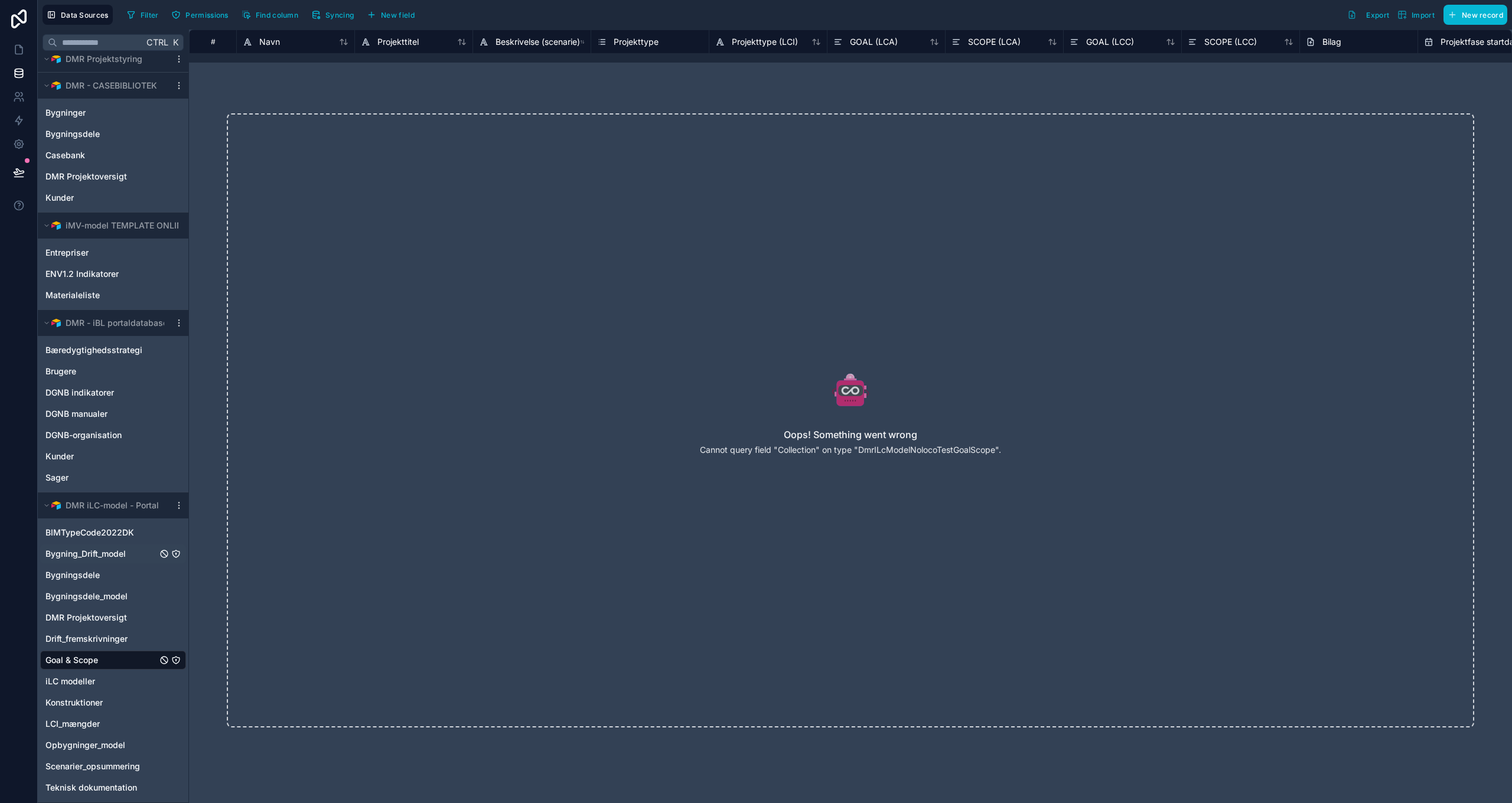
click at [89, 550] on span "Bygning_Drift_model" at bounding box center [85, 554] width 80 height 12
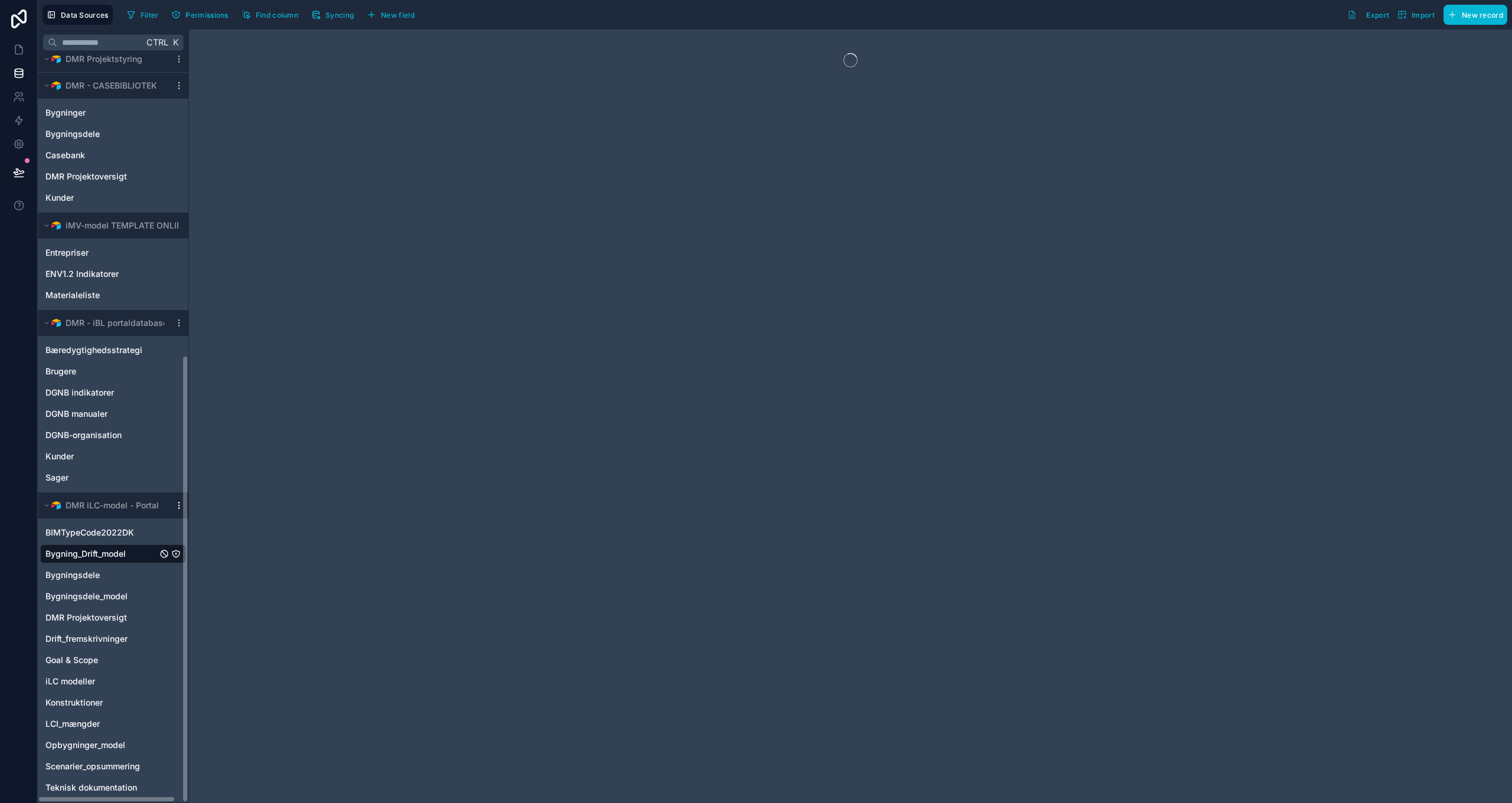
click at [176, 505] on icon "scrollable content" at bounding box center [179, 505] width 10 height 10
click at [212, 592] on span "Enable tables" at bounding box center [253, 589] width 113 height 10
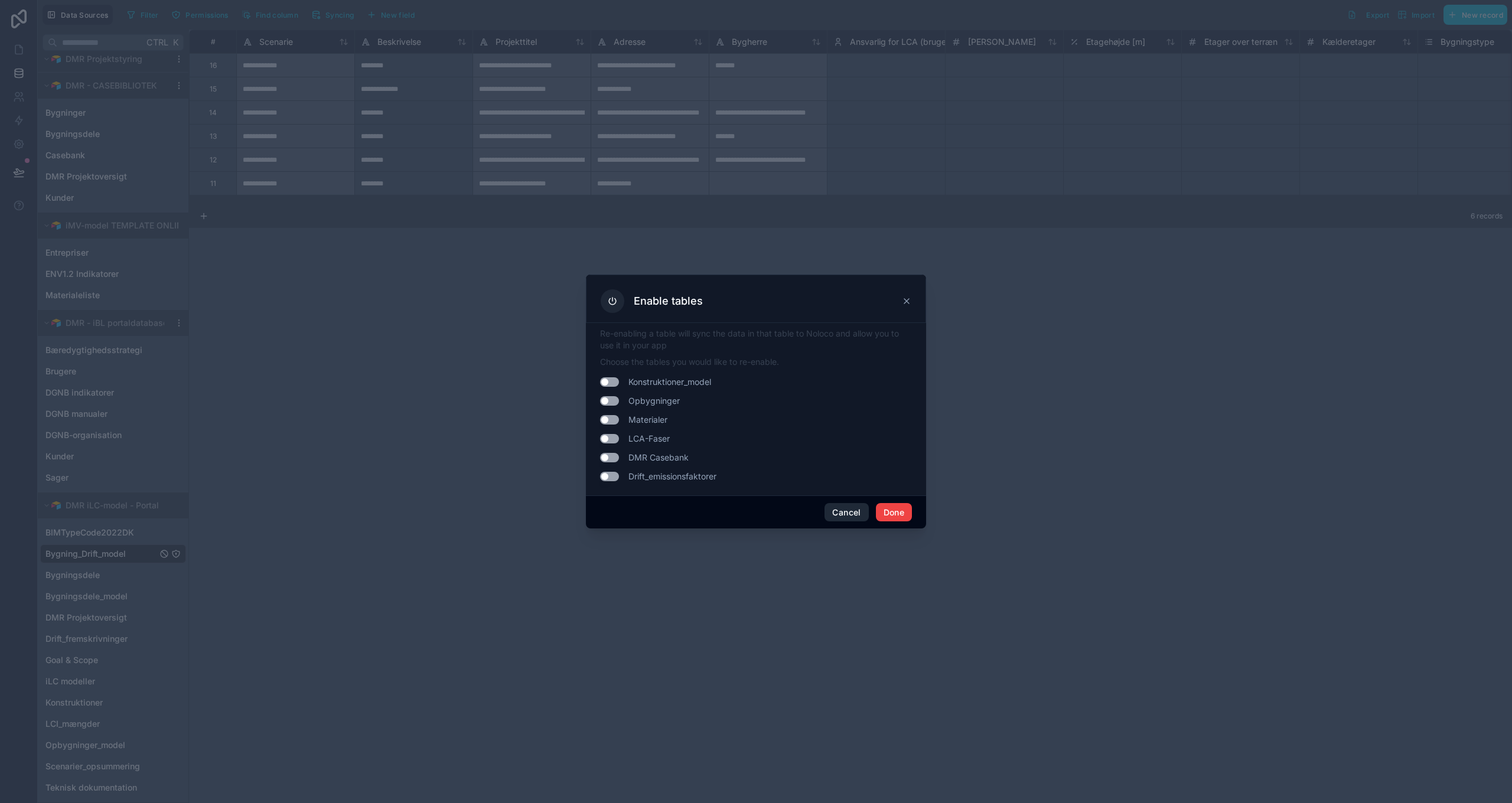
click at [839, 511] on button "Cancel" at bounding box center [846, 512] width 44 height 19
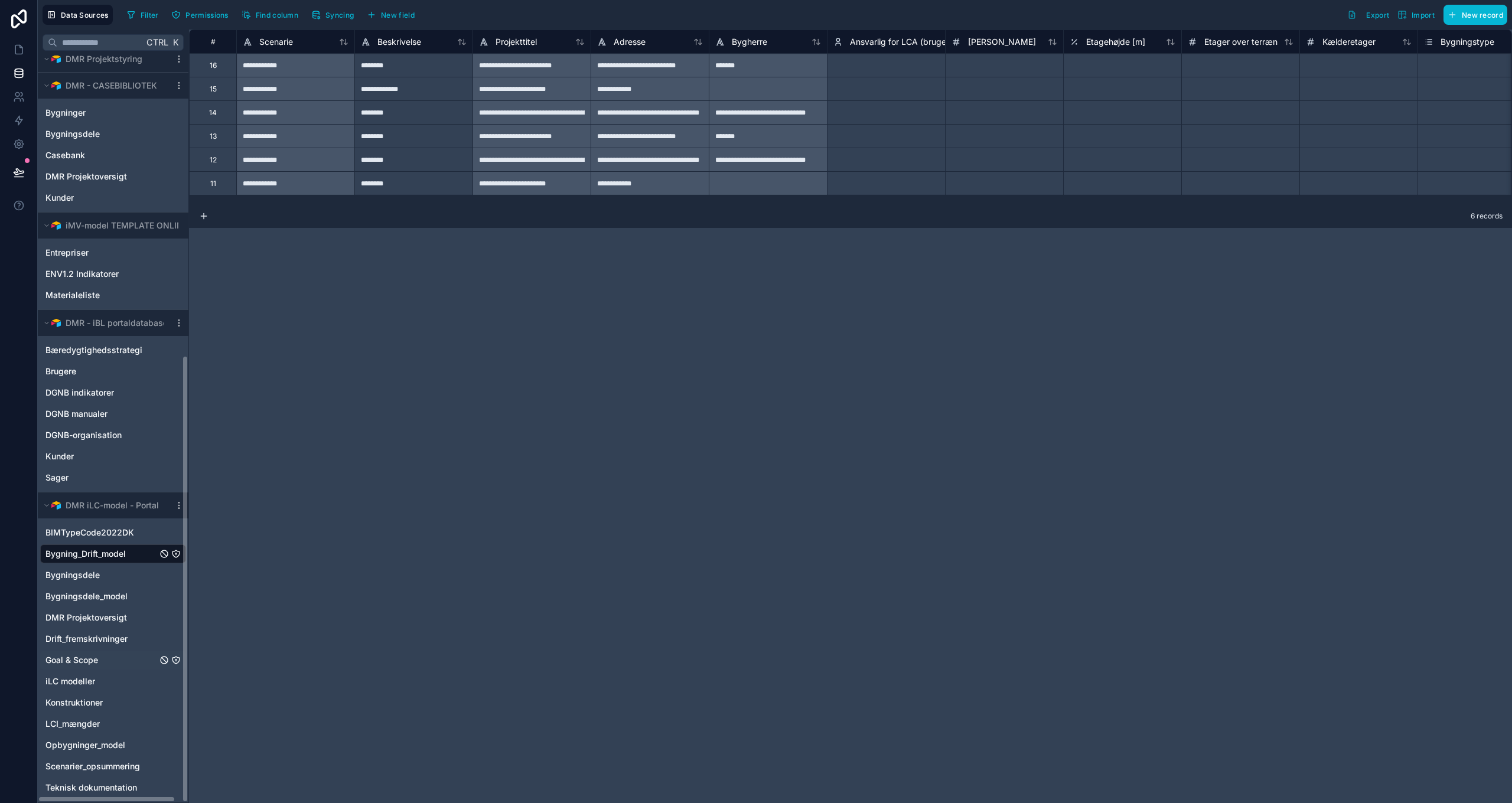
click at [76, 663] on span "Goal & Scope" at bounding box center [72, 660] width 52 height 12
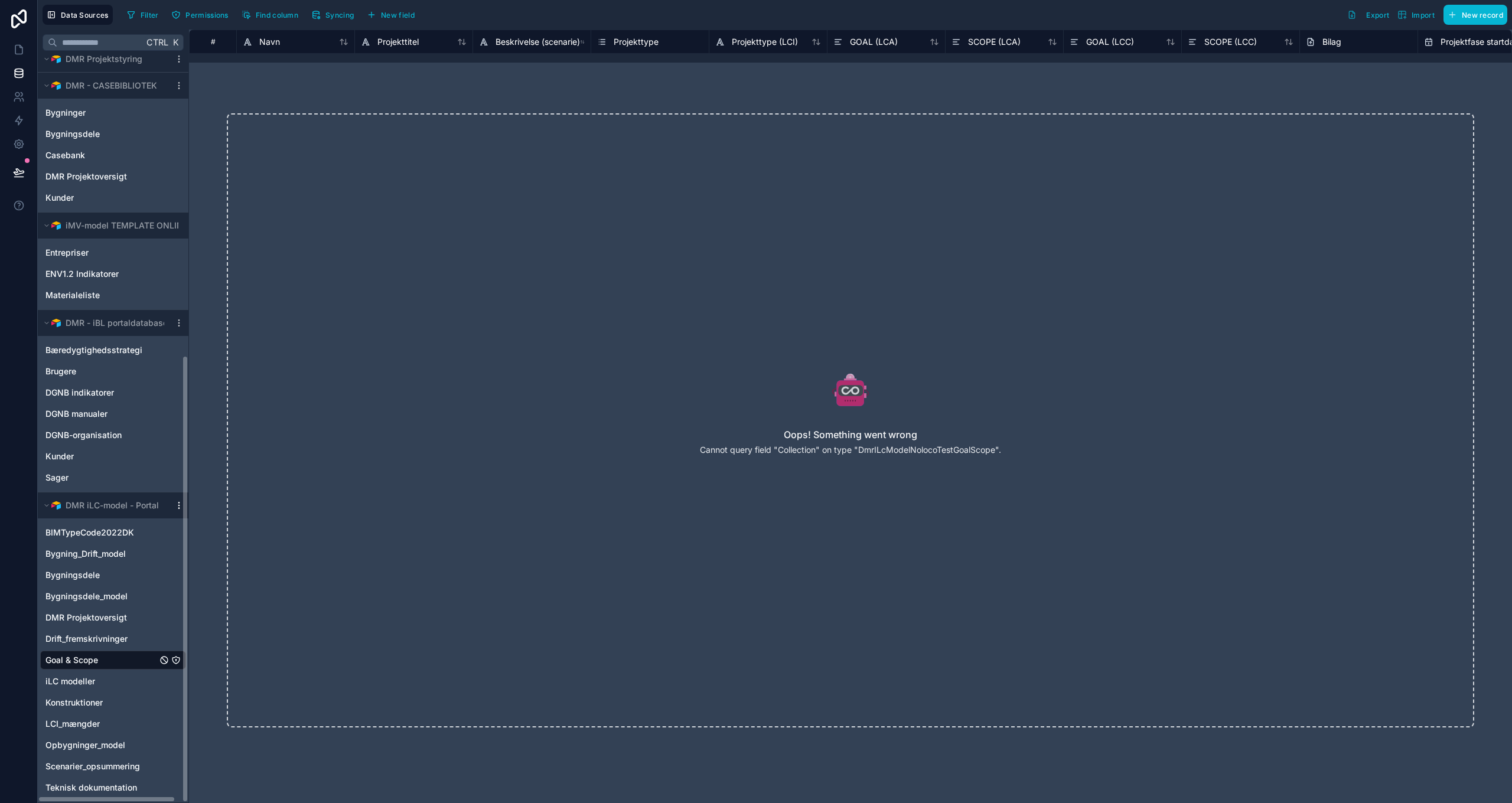
click at [178, 505] on icon "scrollable content" at bounding box center [178, 505] width 1 height 1
click at [215, 568] on span "Queue schema sync" at bounding box center [239, 569] width 85 height 10
click at [175, 503] on icon "scrollable content" at bounding box center [179, 505] width 10 height 10
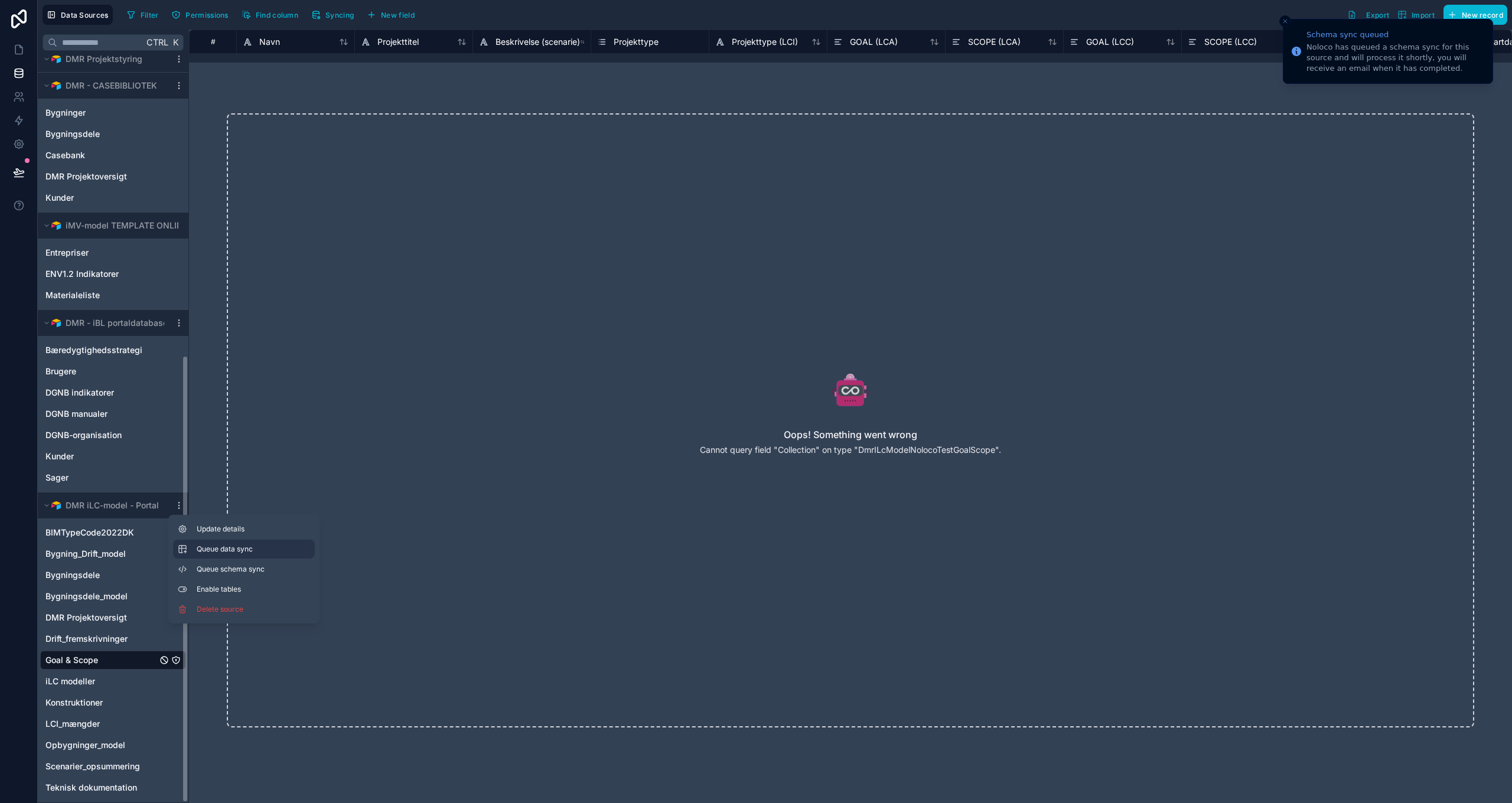
click at [233, 550] on span "Queue data sync" at bounding box center [239, 549] width 85 height 10
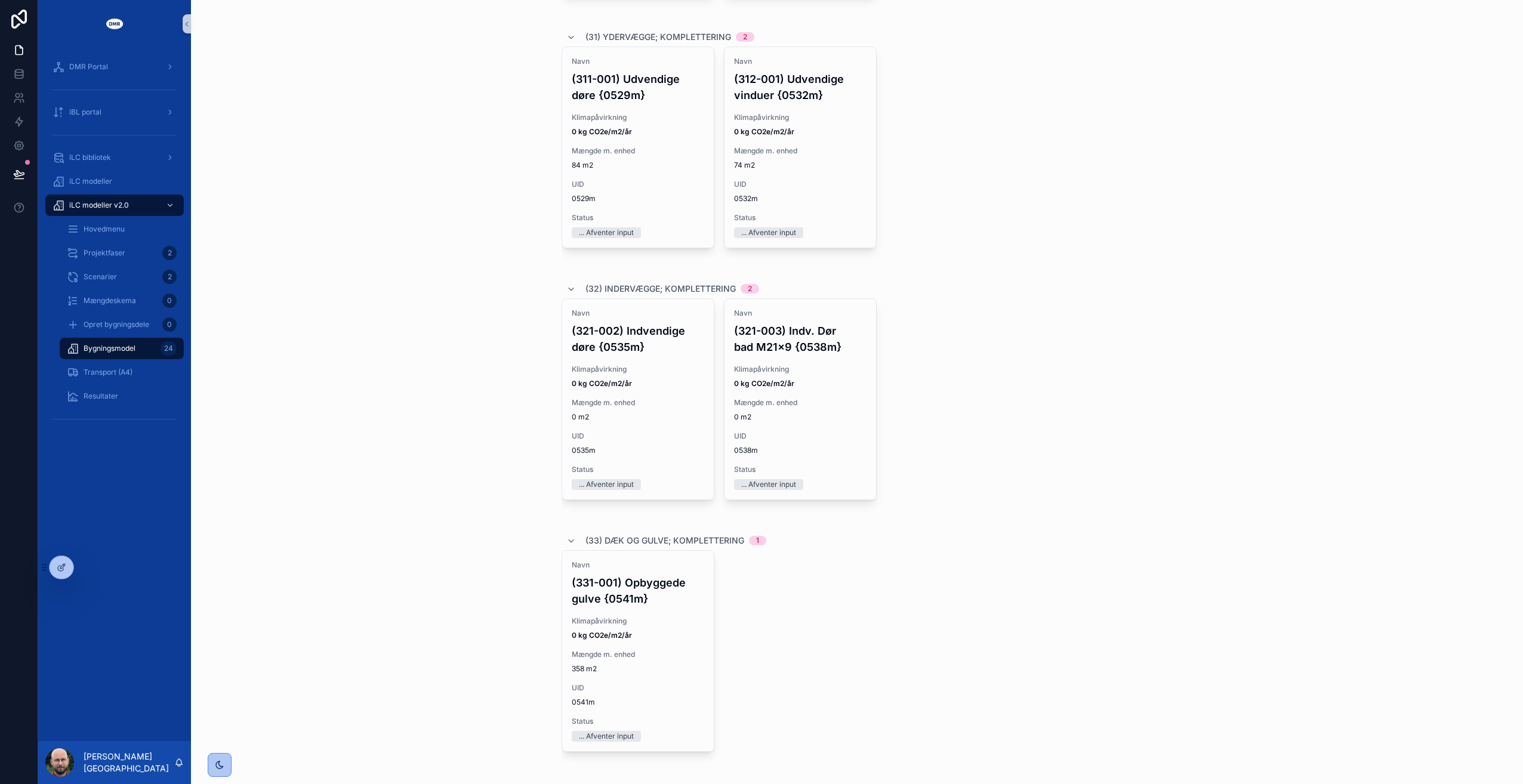
scroll to position [2028, 0]
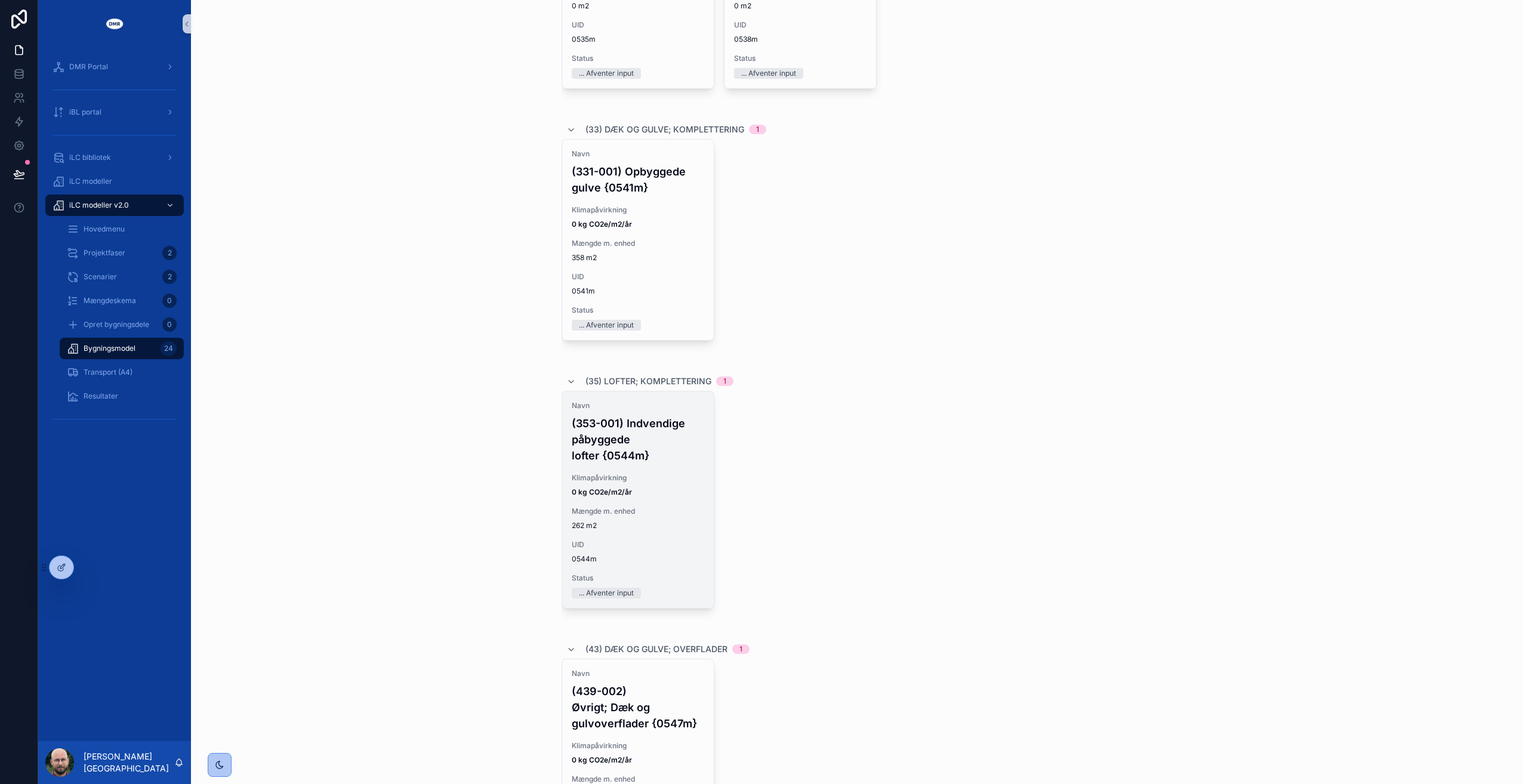
click at [634, 445] on h4 "(353-001) Indvendige påbyggede lofter {0544m}" at bounding box center [638, 439] width 133 height 49
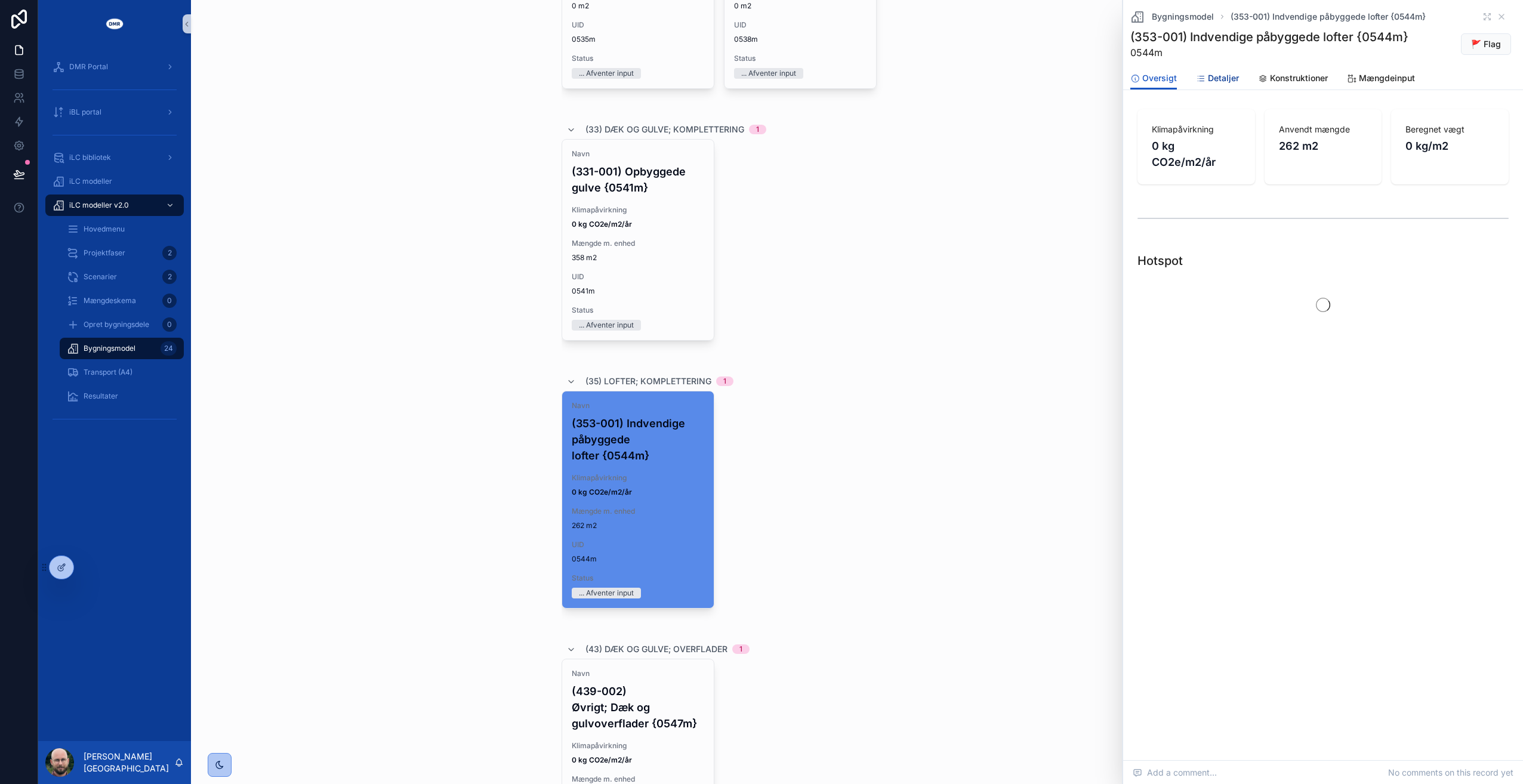
click at [1228, 76] on span "Detaljer" at bounding box center [1223, 78] width 31 height 12
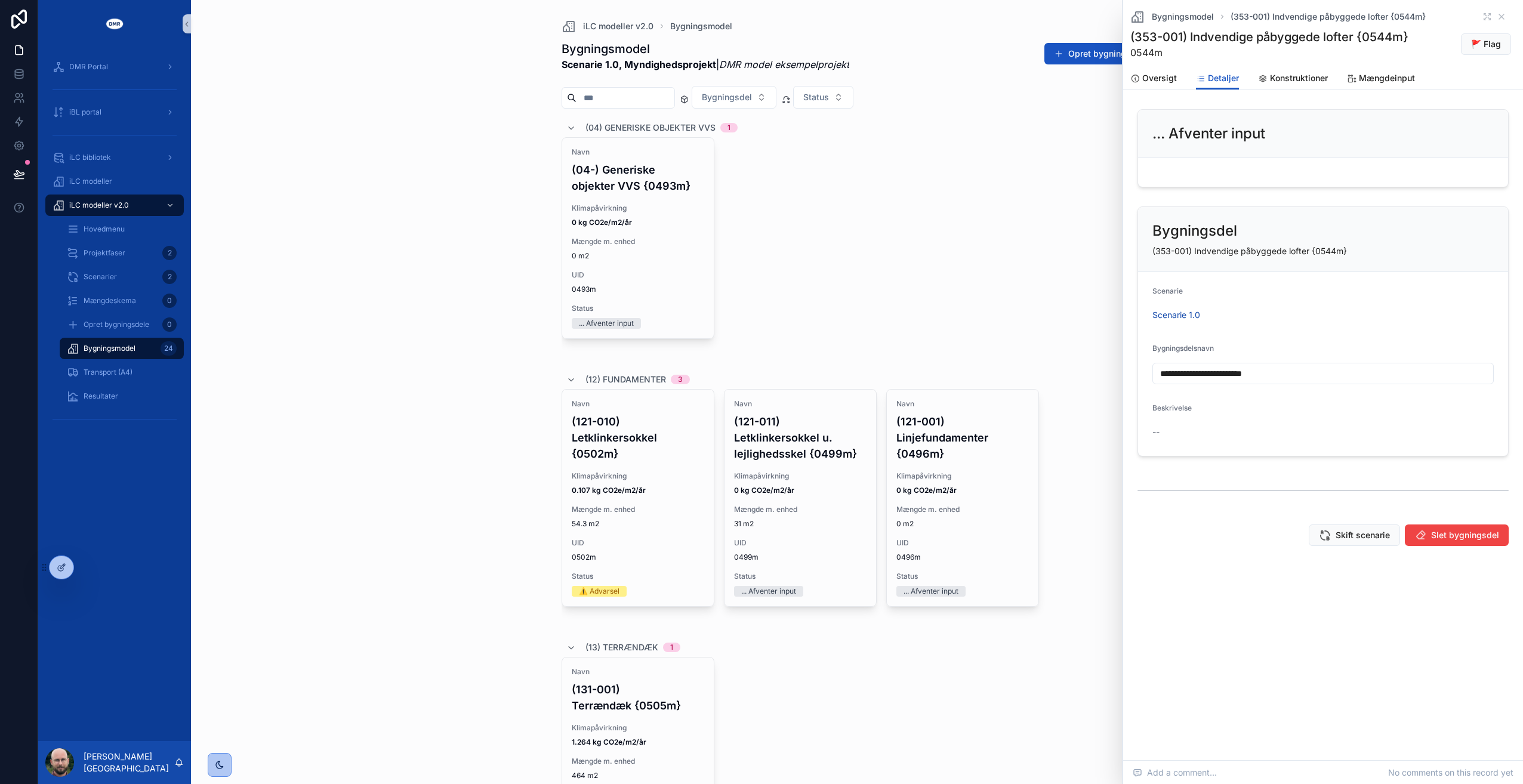
click at [958, 259] on div "Navn (04-) Generiske objekter VVS {0493m} Klimapåvirkning 0 kg CO2e/m2/år Mængd…" at bounding box center [857, 249] width 592 height 223
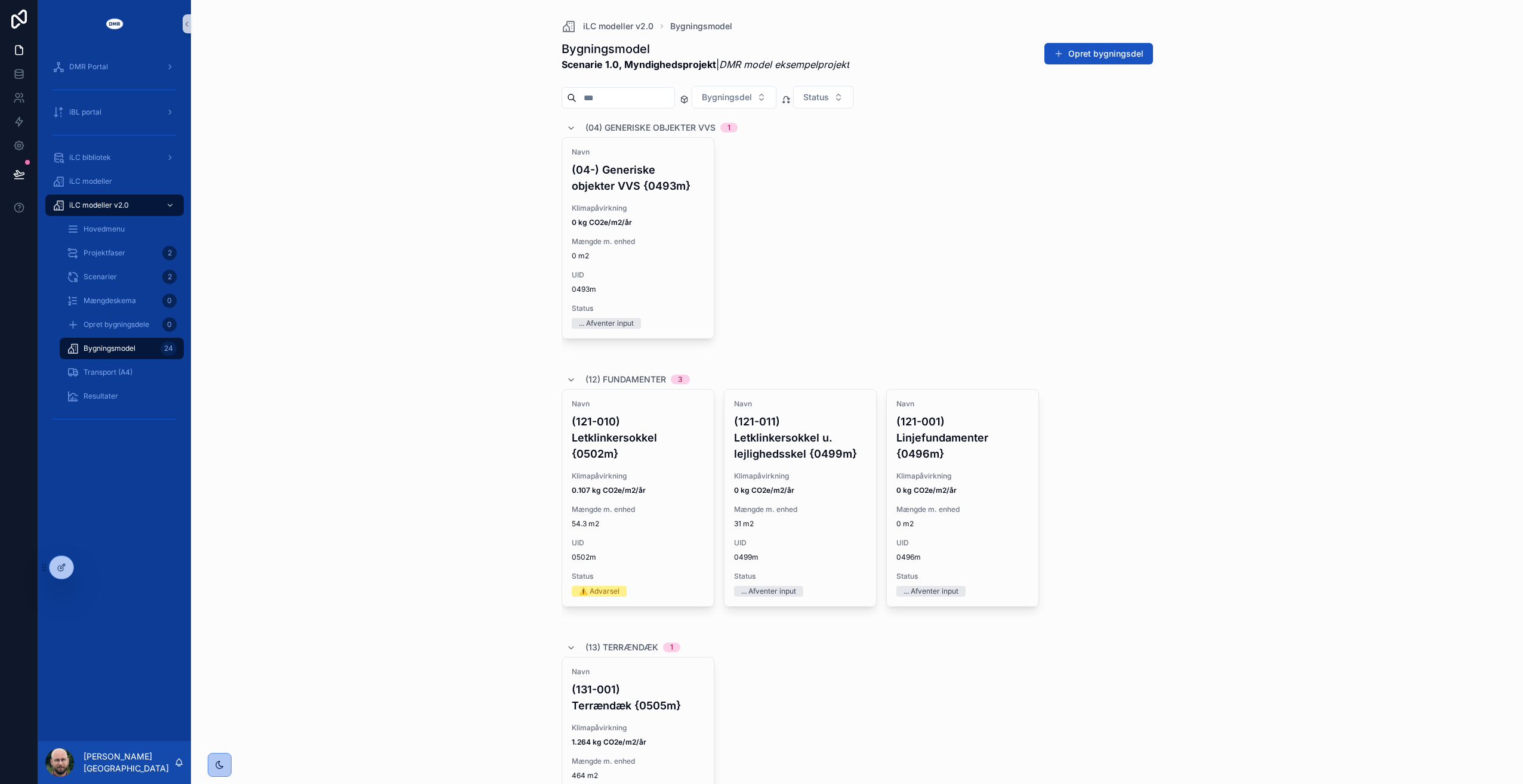
click at [352, 272] on div "iLC modeller v2.0 Bygningsmodel Bygningsmodel Scenarie 1.0, Myndighedsprojekt |…" at bounding box center [857, 392] width 1332 height 784
click at [106, 350] on span "Bygningsmodel" at bounding box center [109, 348] width 52 height 10
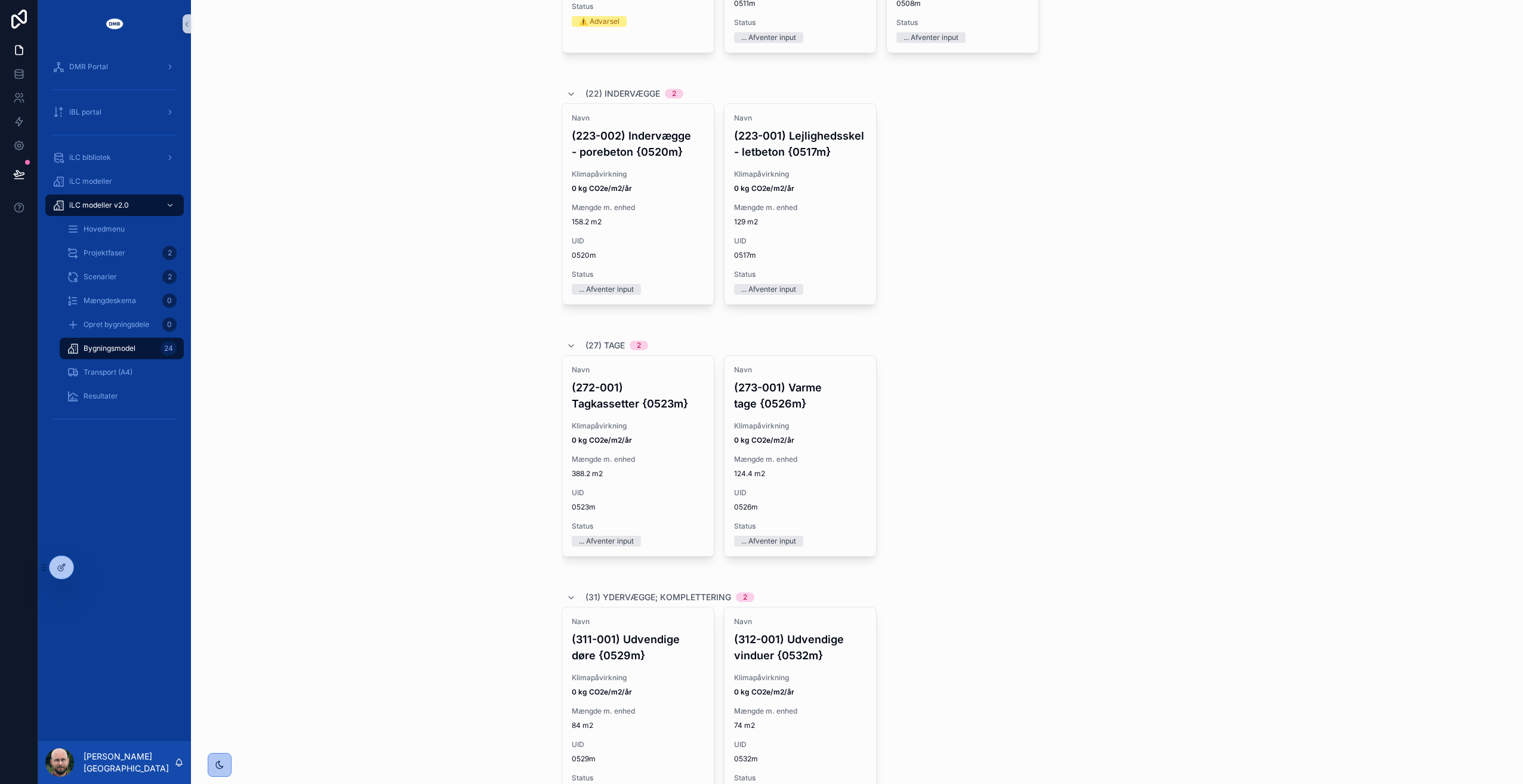
scroll to position [1074, 0]
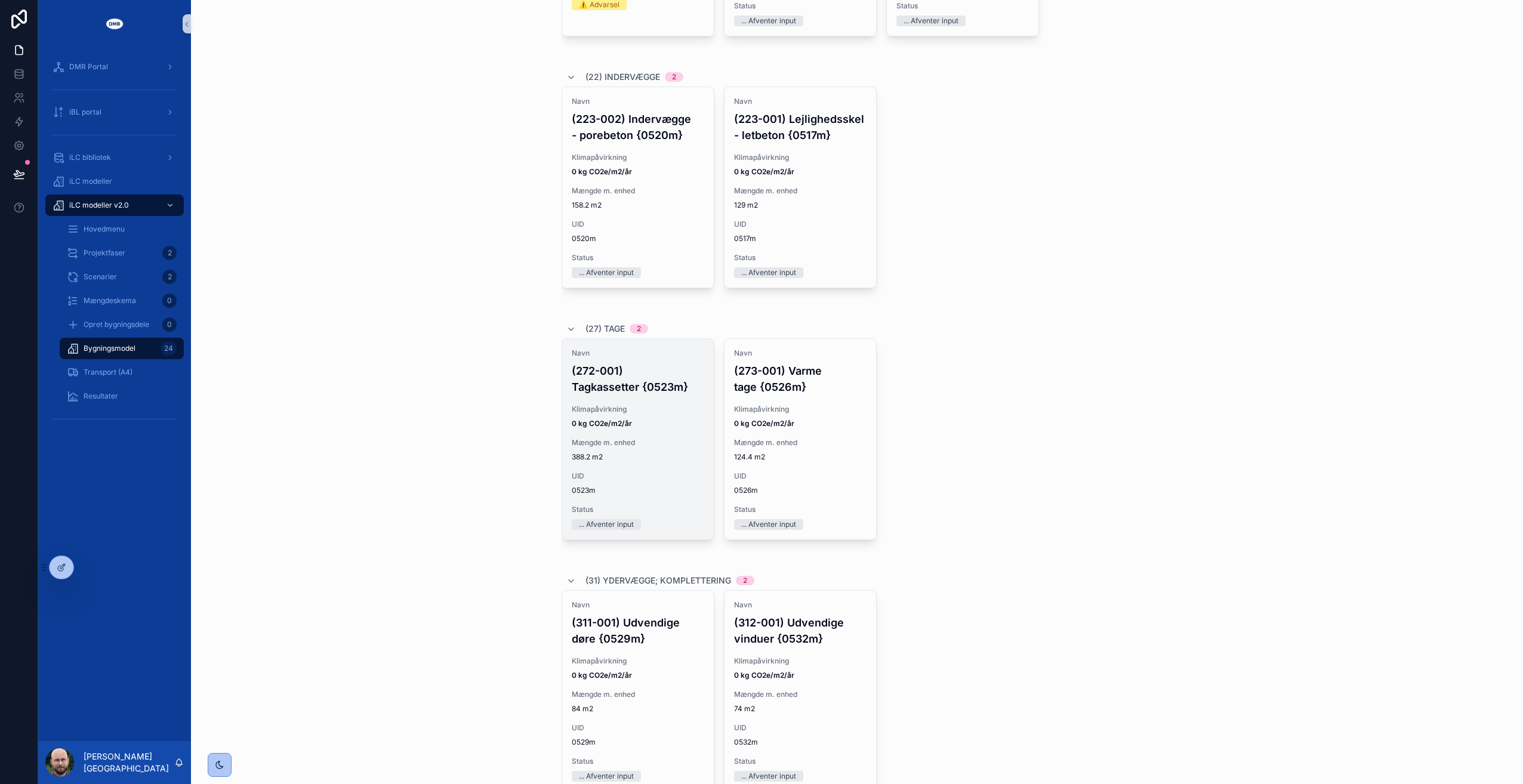
click at [635, 438] on span "Mængde m. enhed" at bounding box center [638, 442] width 133 height 10
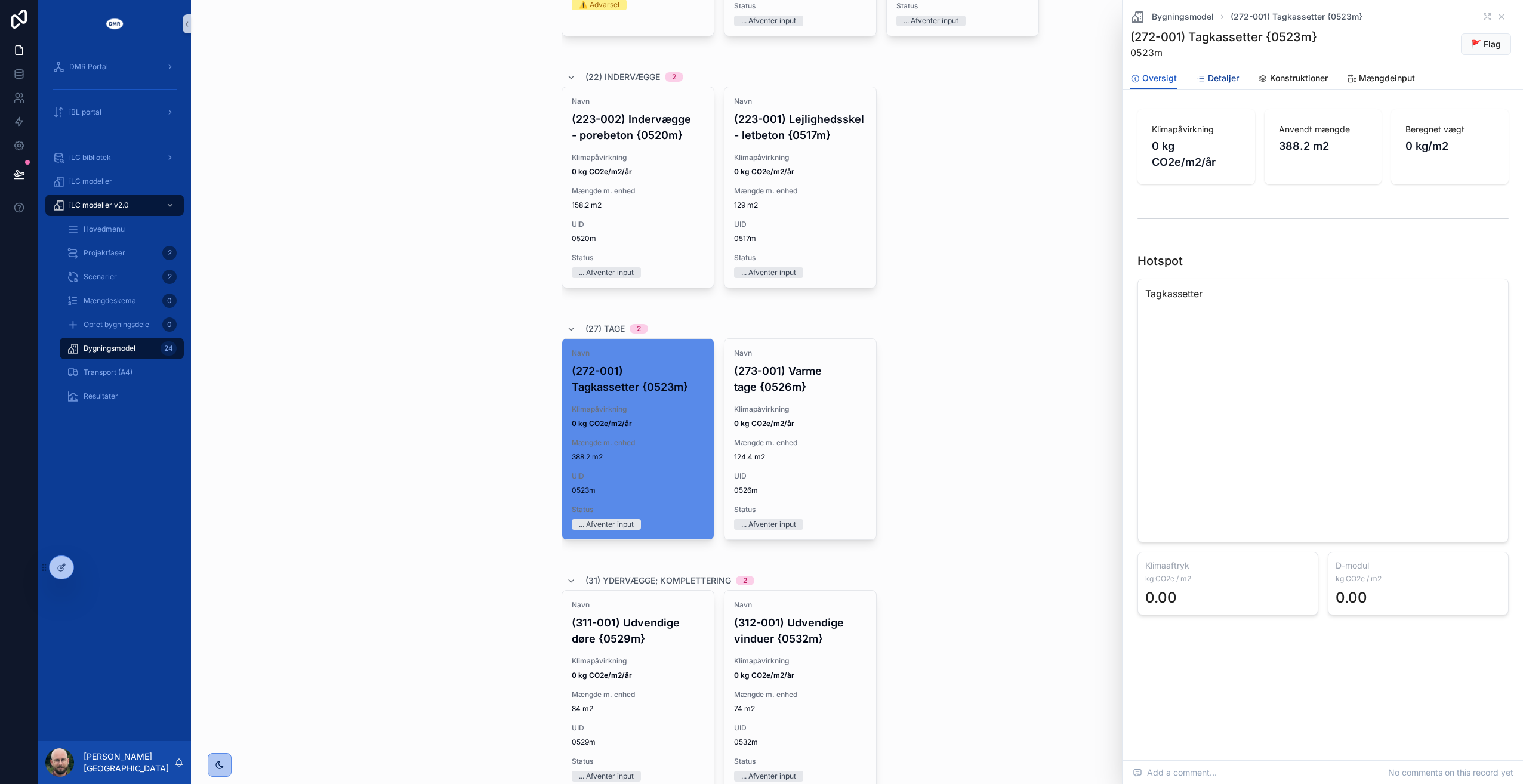
click at [1223, 73] on span "Detaljer" at bounding box center [1223, 78] width 31 height 12
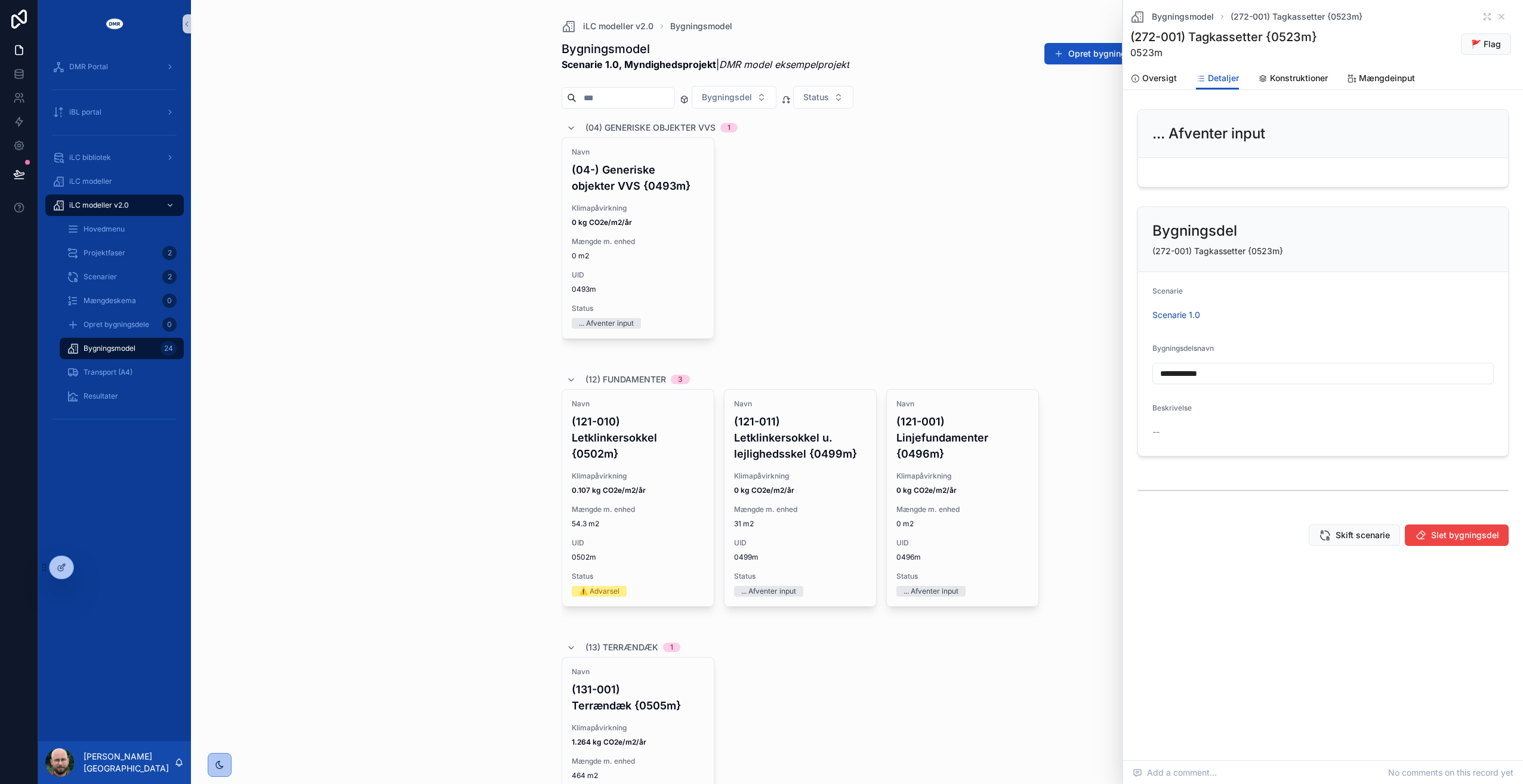
click at [930, 233] on div "Navn (04-) Generiske objekter VVS {0493m} Klimapåvirkning 0 kg CO2e/m2/år Mængd…" at bounding box center [857, 249] width 592 height 223
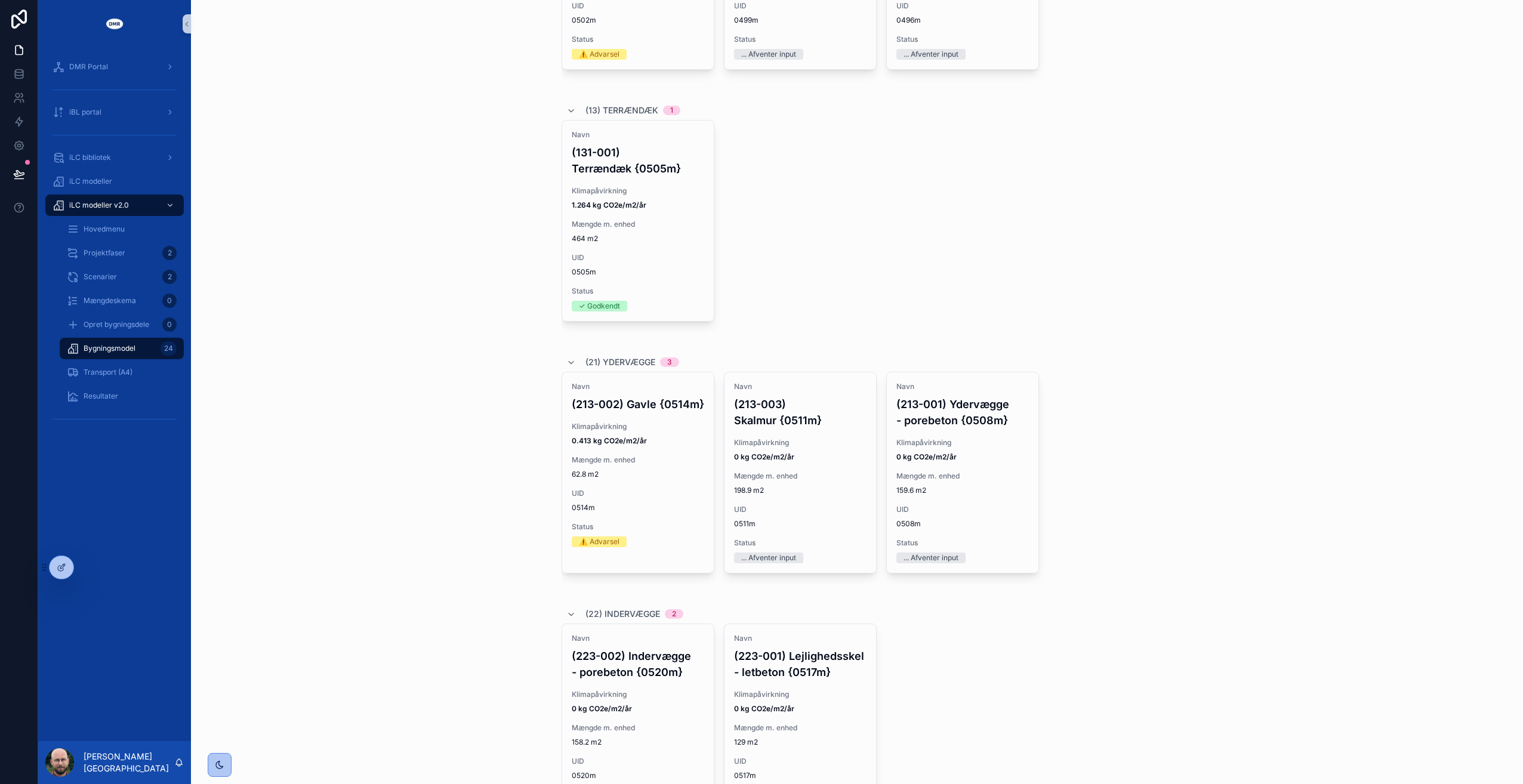
scroll to position [1074, 0]
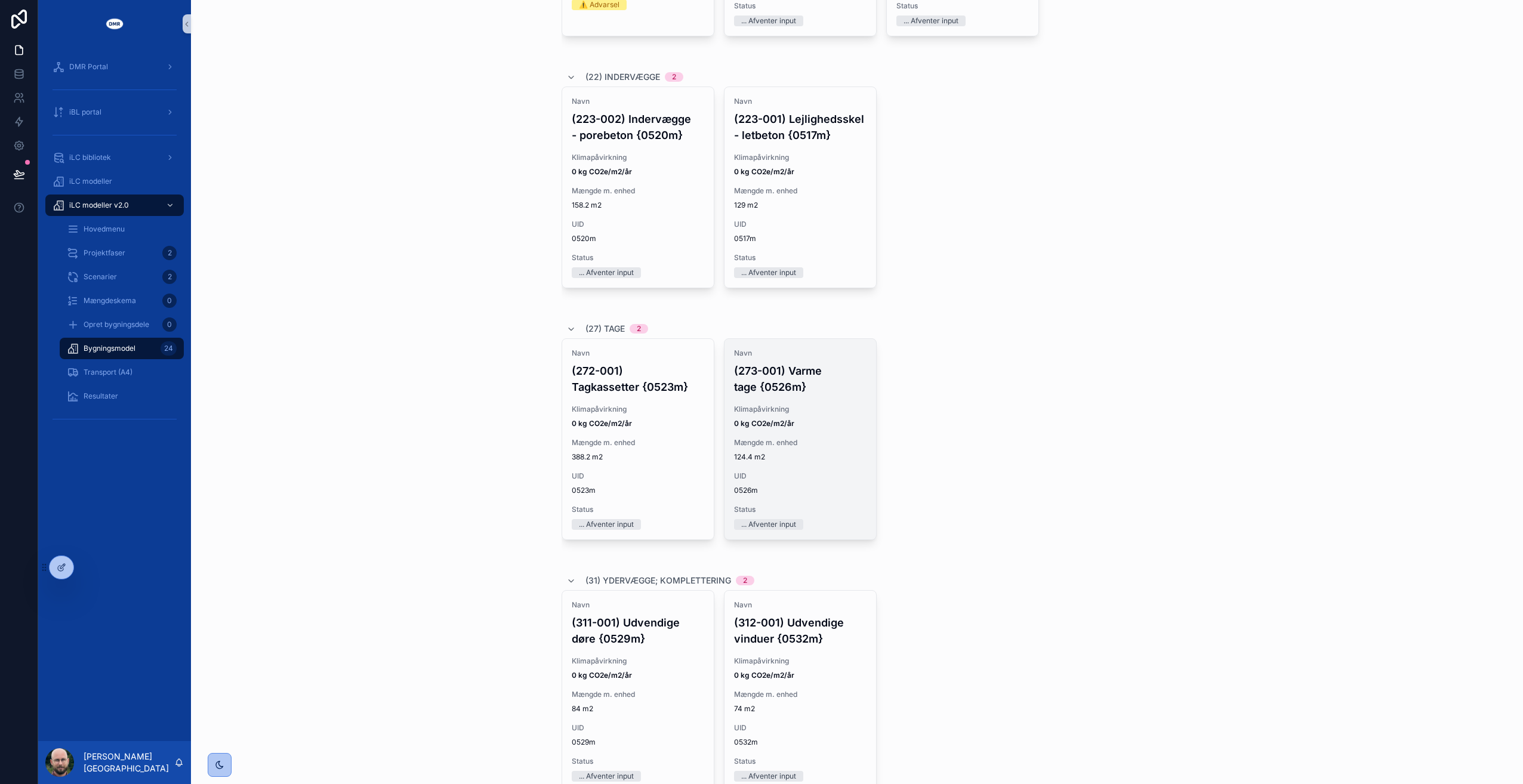
click at [806, 430] on div "Navn (273-001) Varme tage {0526m} Klimapåvirkning 0 kg CO2e/m2/år Mængde m. enh…" at bounding box center [800, 439] width 151 height 201
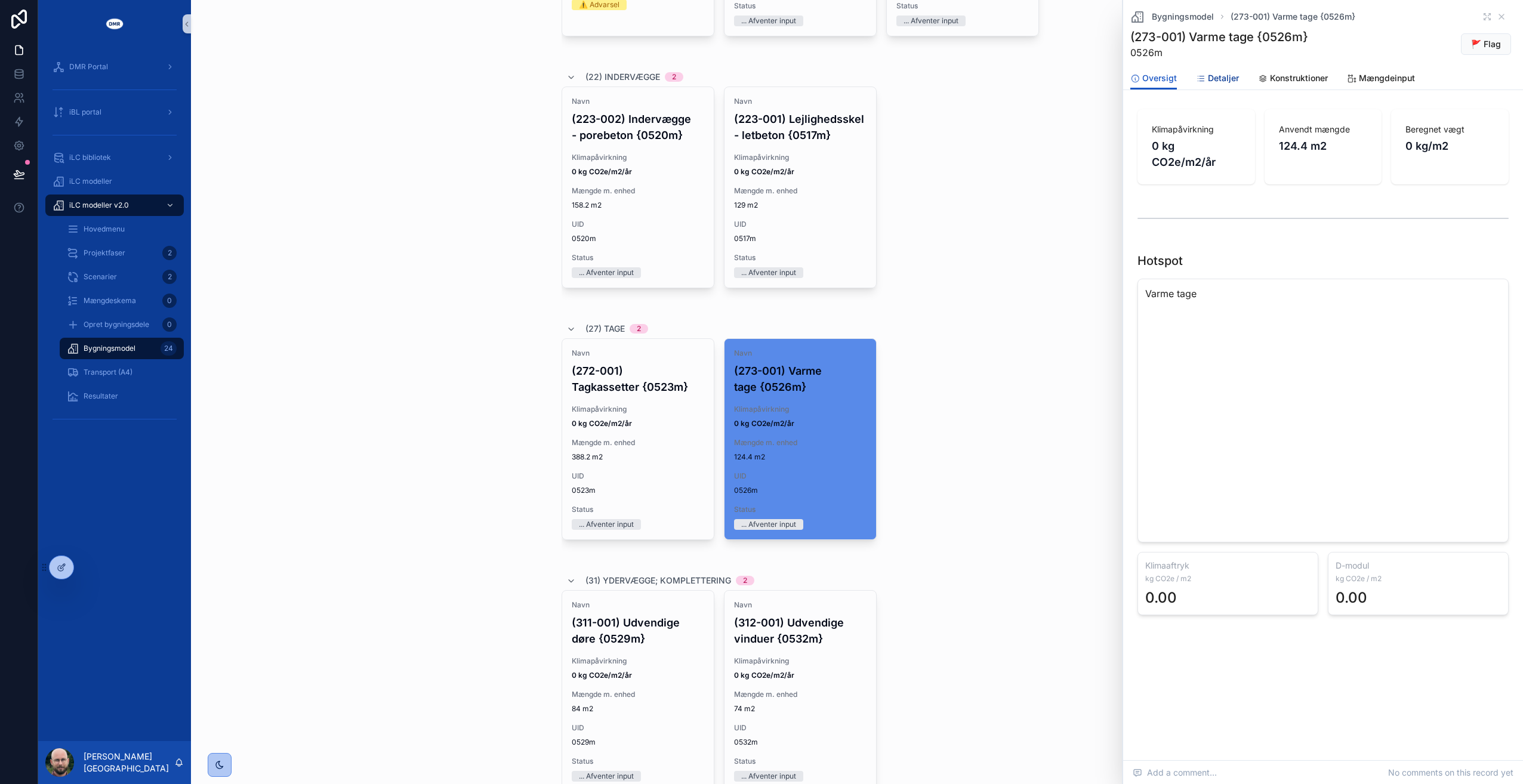
click at [1219, 75] on span "Detaljer" at bounding box center [1223, 78] width 31 height 12
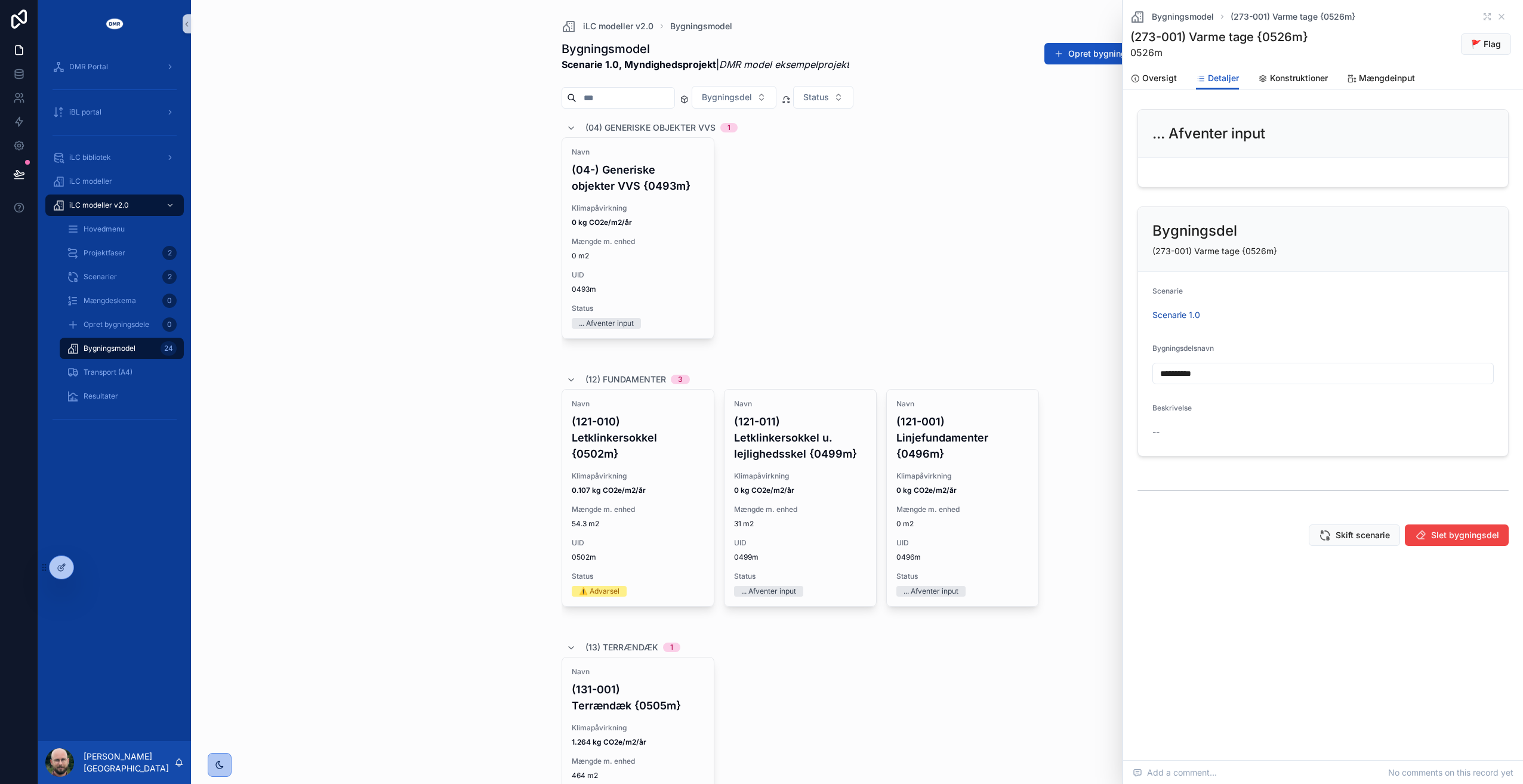
click at [1030, 204] on div "Navn (04-) Generiske objekter VVS {0493m} Klimapåvirkning 0 kg CO2e/m2/år Mængd…" at bounding box center [857, 249] width 592 height 223
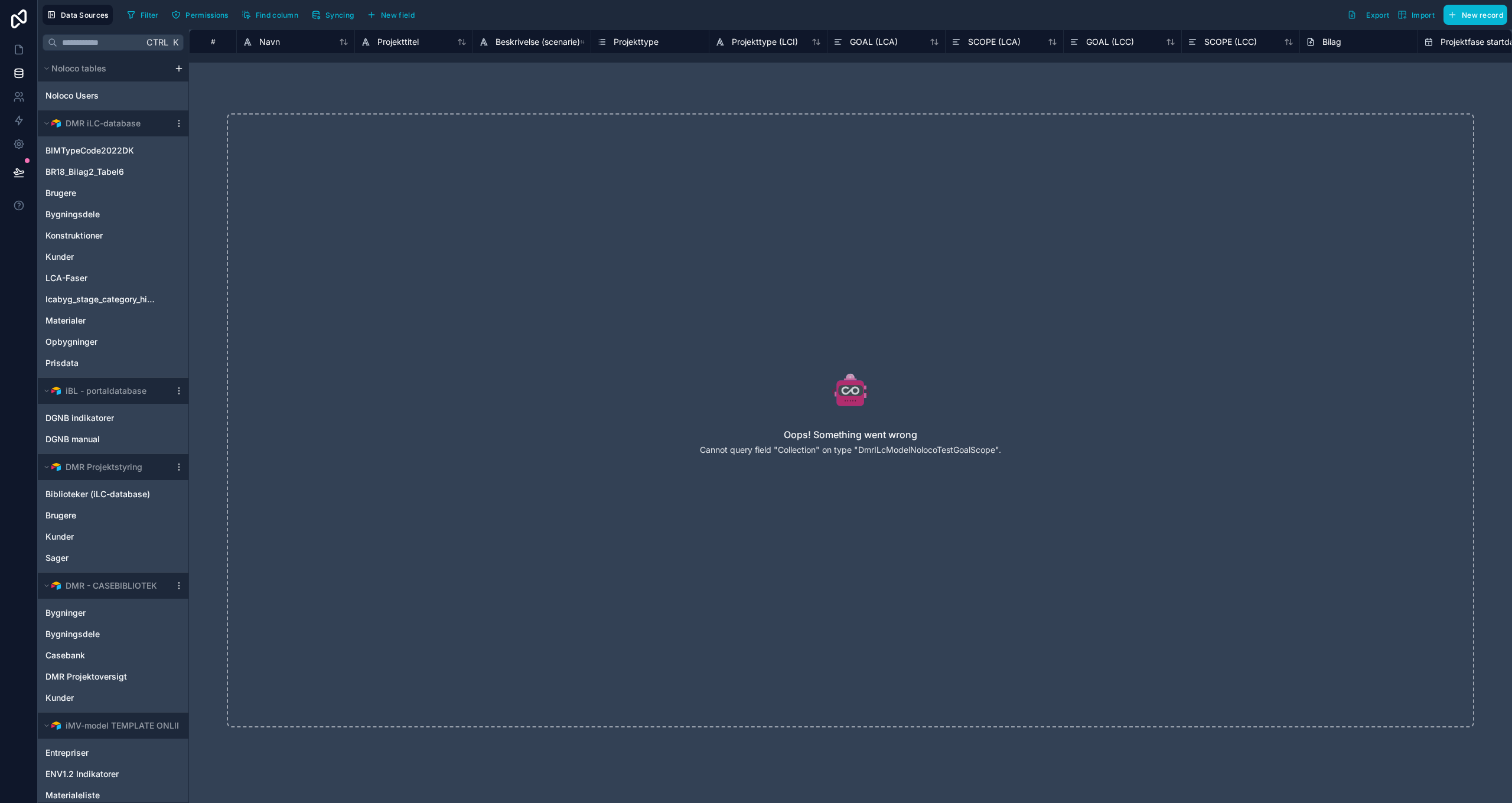
click at [789, 457] on div "Oops! Something went wrong Cannot query field "Collection" on type "DmrILcModel…" at bounding box center [850, 420] width 1247 height 614
click at [790, 451] on p "Cannot query field "Collection" on type "DmrILcModelNolocoTestGoalScope"." at bounding box center [850, 450] width 301 height 12
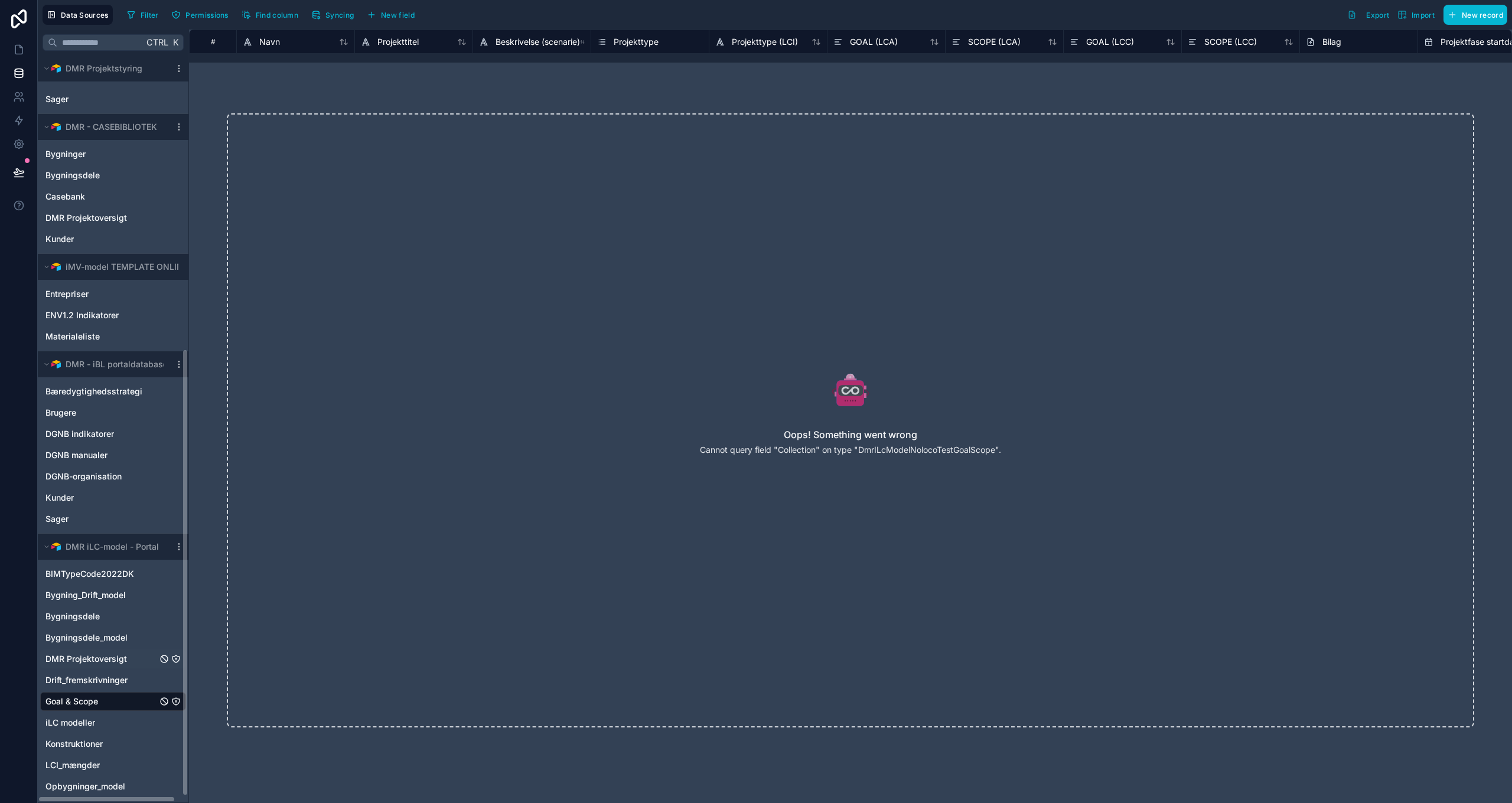
scroll to position [500, 0]
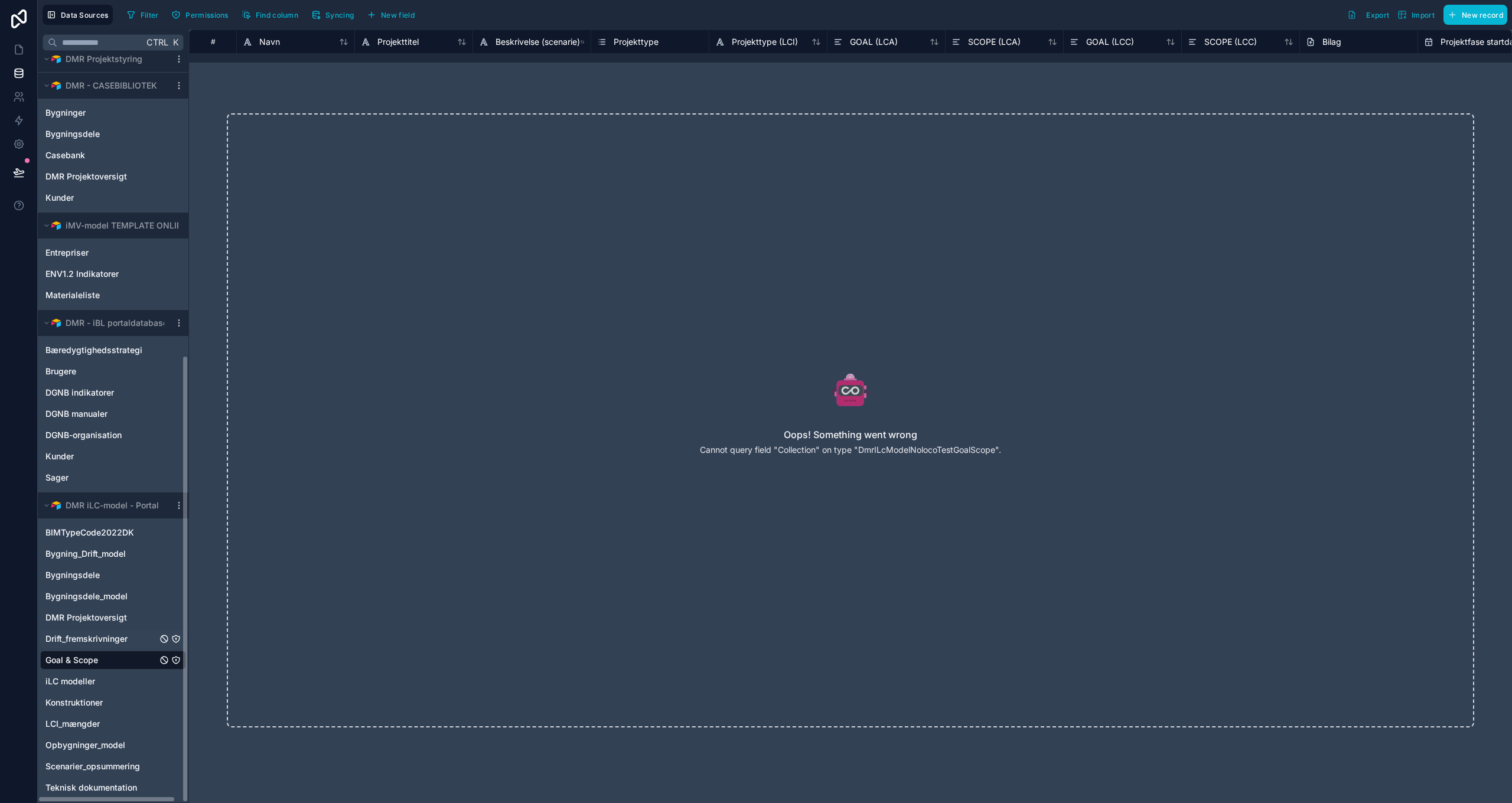
click at [88, 639] on span "Drift_fremskrivninger" at bounding box center [87, 639] width 82 height 12
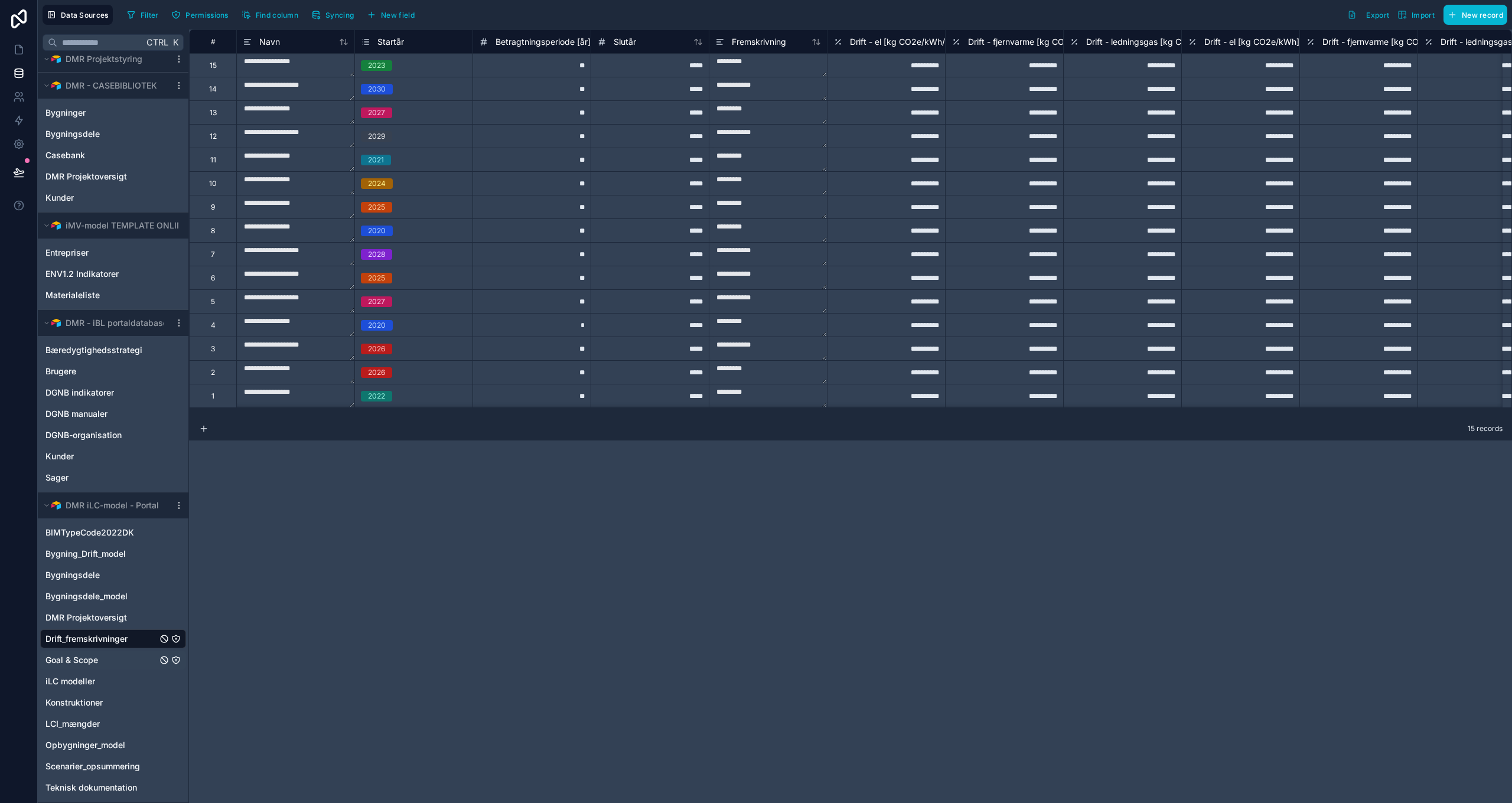
click at [70, 663] on span "Goal & Scope" at bounding box center [72, 660] width 52 height 12
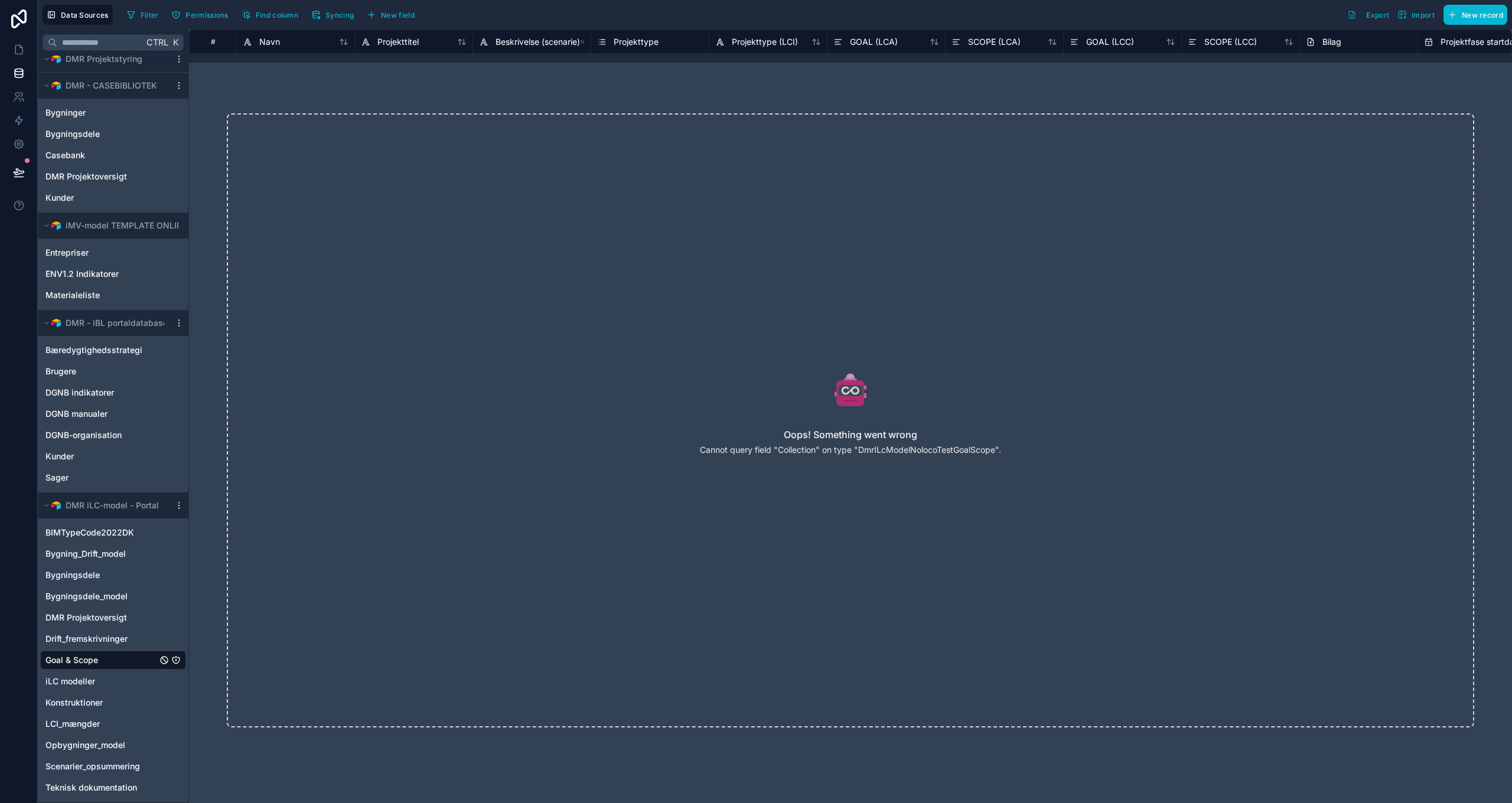
click at [666, 79] on div "Oops! Something went wrong Cannot query field "Collection" on type "DmrILcModel…" at bounding box center [850, 420] width 1323 height 689
click at [699, 162] on div "Oops! Something went wrong Cannot query field "Collection" on type "DmrILcModel…" at bounding box center [850, 420] width 1247 height 614
click at [869, 449] on p "Cannot query field "Collection" on type "DmrILcModelNolocoTestGoalScope"." at bounding box center [850, 450] width 301 height 12
click at [795, 452] on p "Cannot query field "Collection" on type "DmrILcModelNolocoTestGoalScope"." at bounding box center [850, 450] width 301 height 12
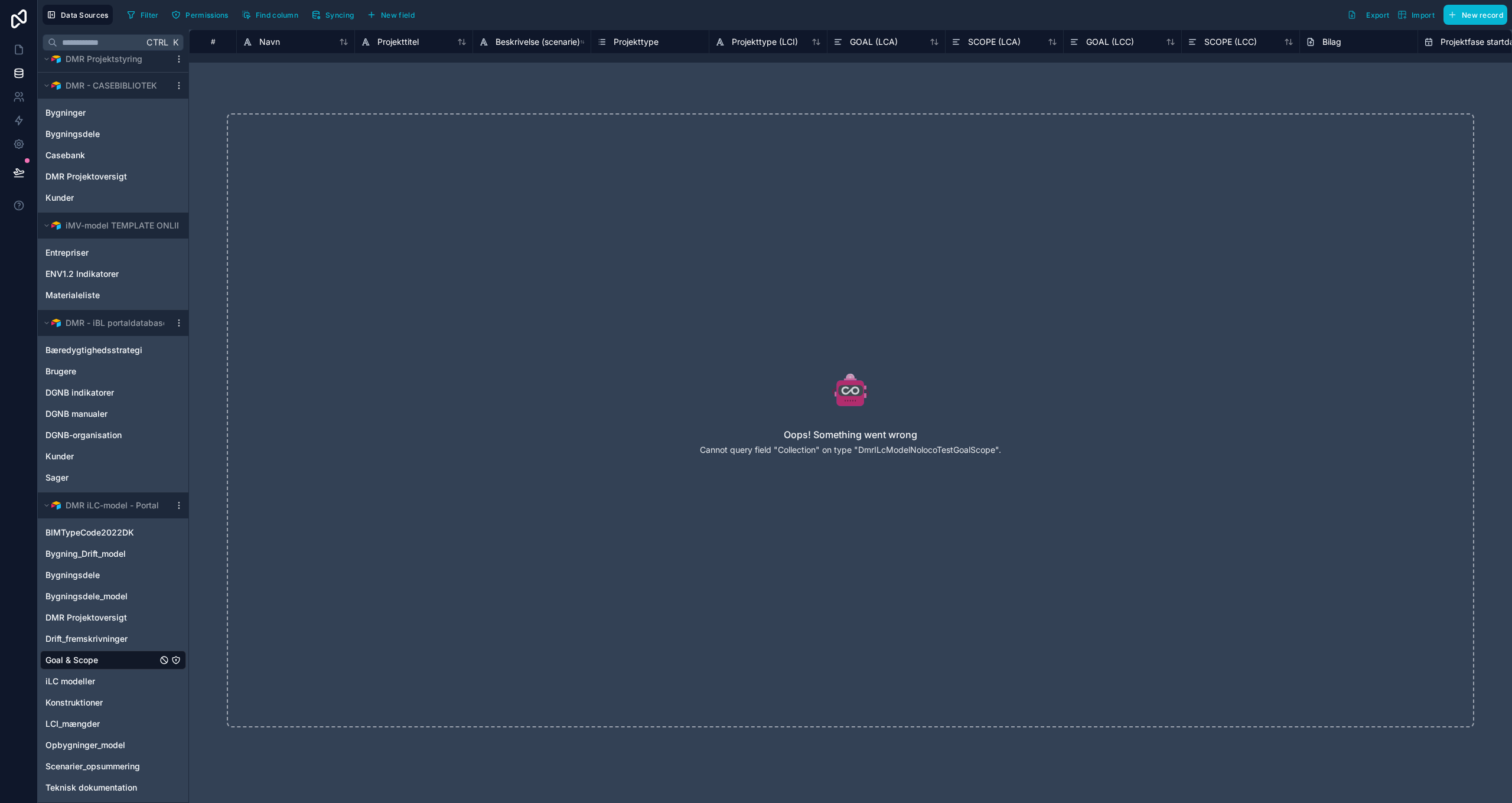
drag, startPoint x: 795, startPoint y: 452, endPoint x: 647, endPoint y: 341, distance: 185.0
click at [647, 341] on div "Oops! Something went wrong Cannot query field "Collection" on type "DmrILcModel…" at bounding box center [850, 420] width 1247 height 614
click at [380, 13] on button "New field" at bounding box center [390, 14] width 56 height 17
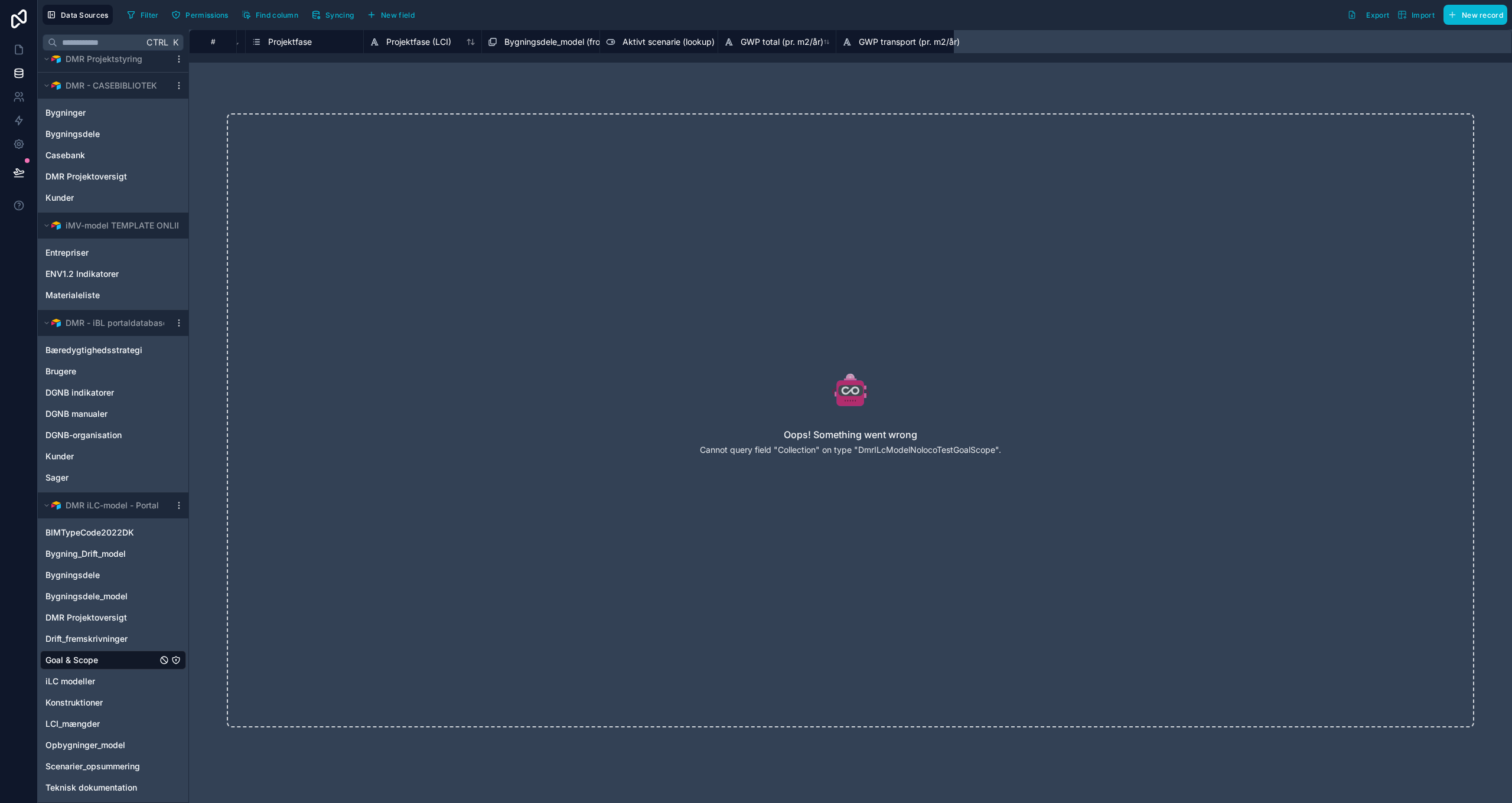
scroll to position [0, 1884]
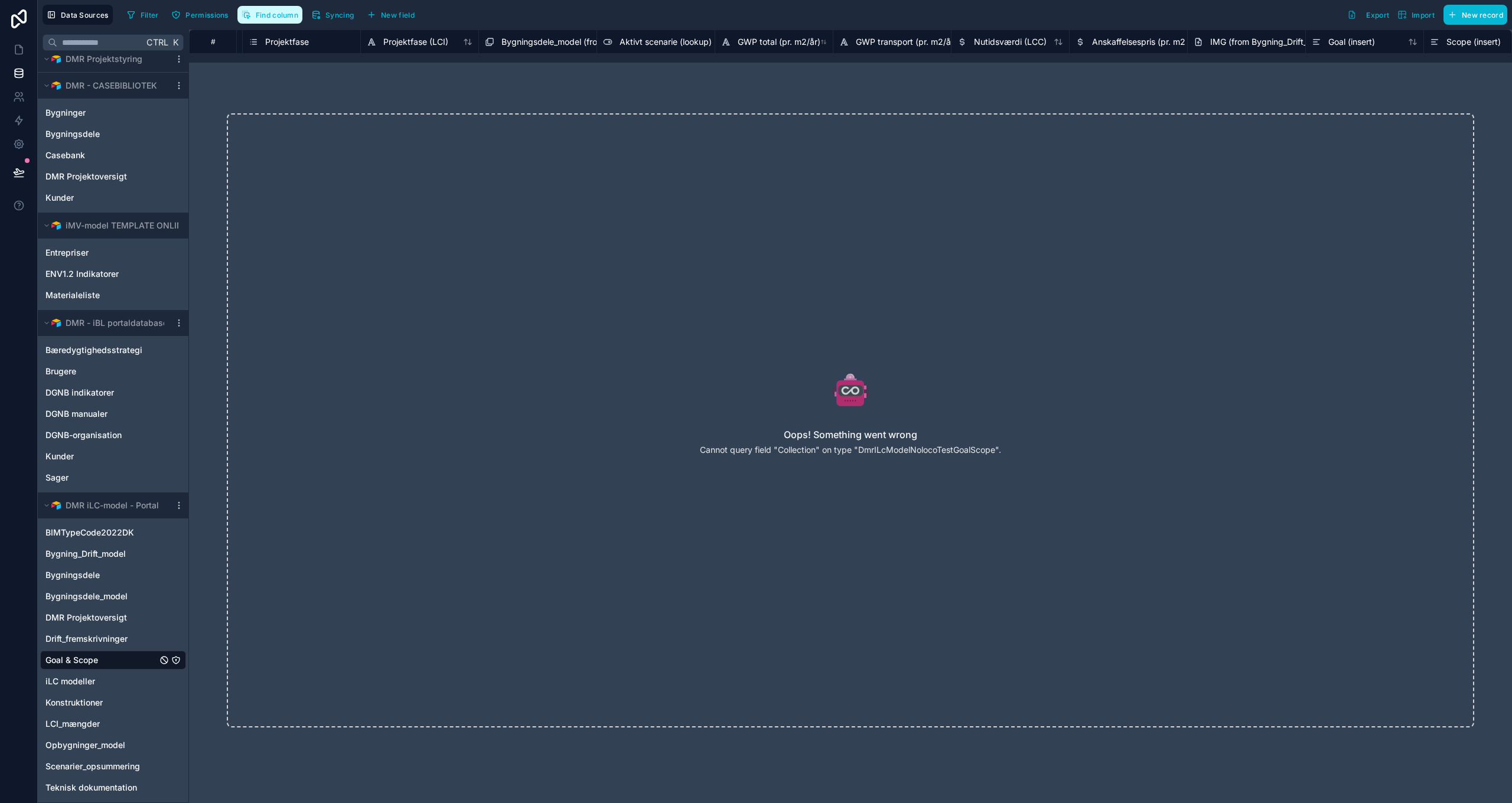
click at [288, 16] on span "Find column" at bounding box center [277, 15] width 43 height 9
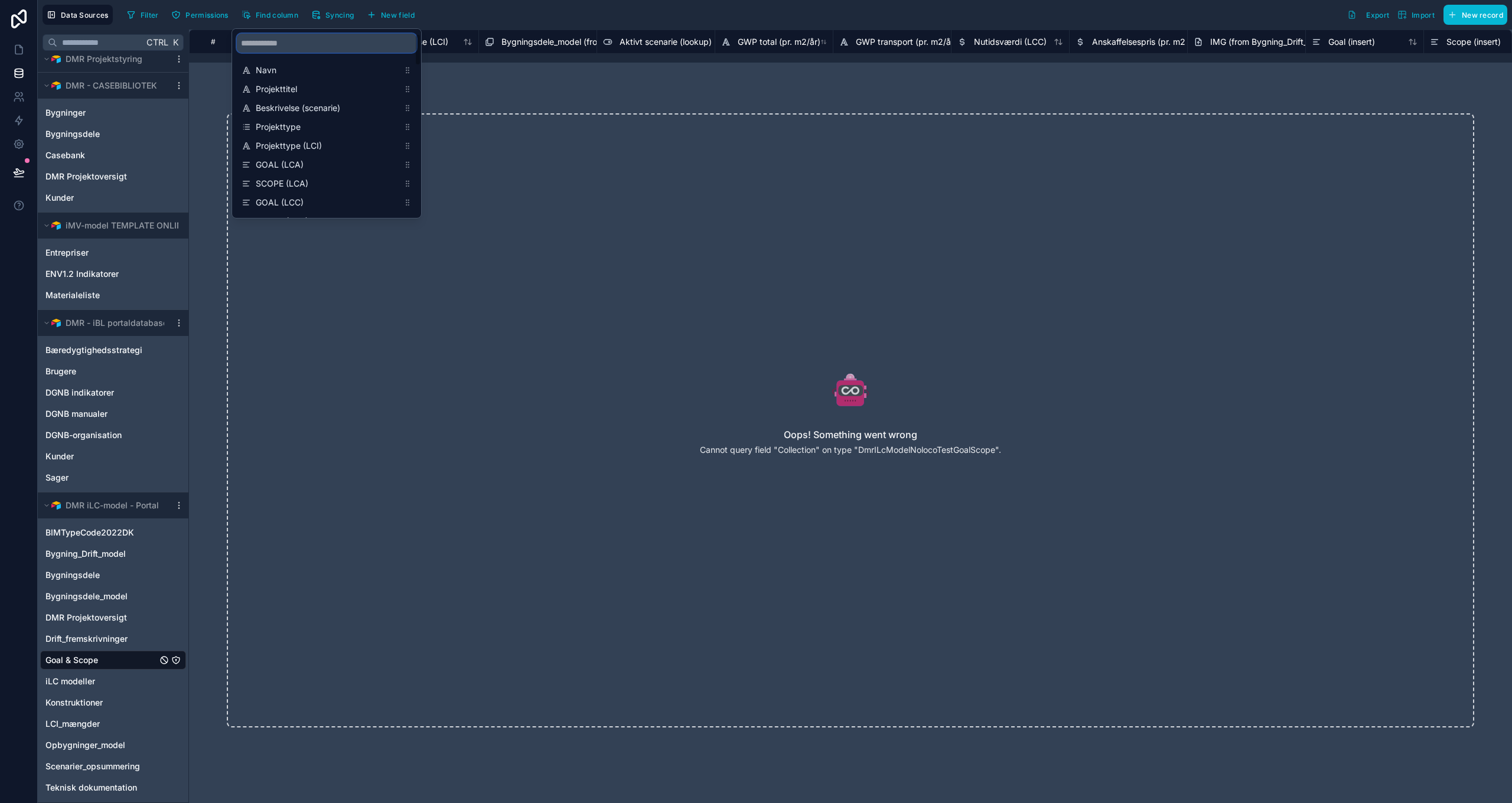
click at [278, 38] on input "scrollable content" at bounding box center [327, 43] width 179 height 19
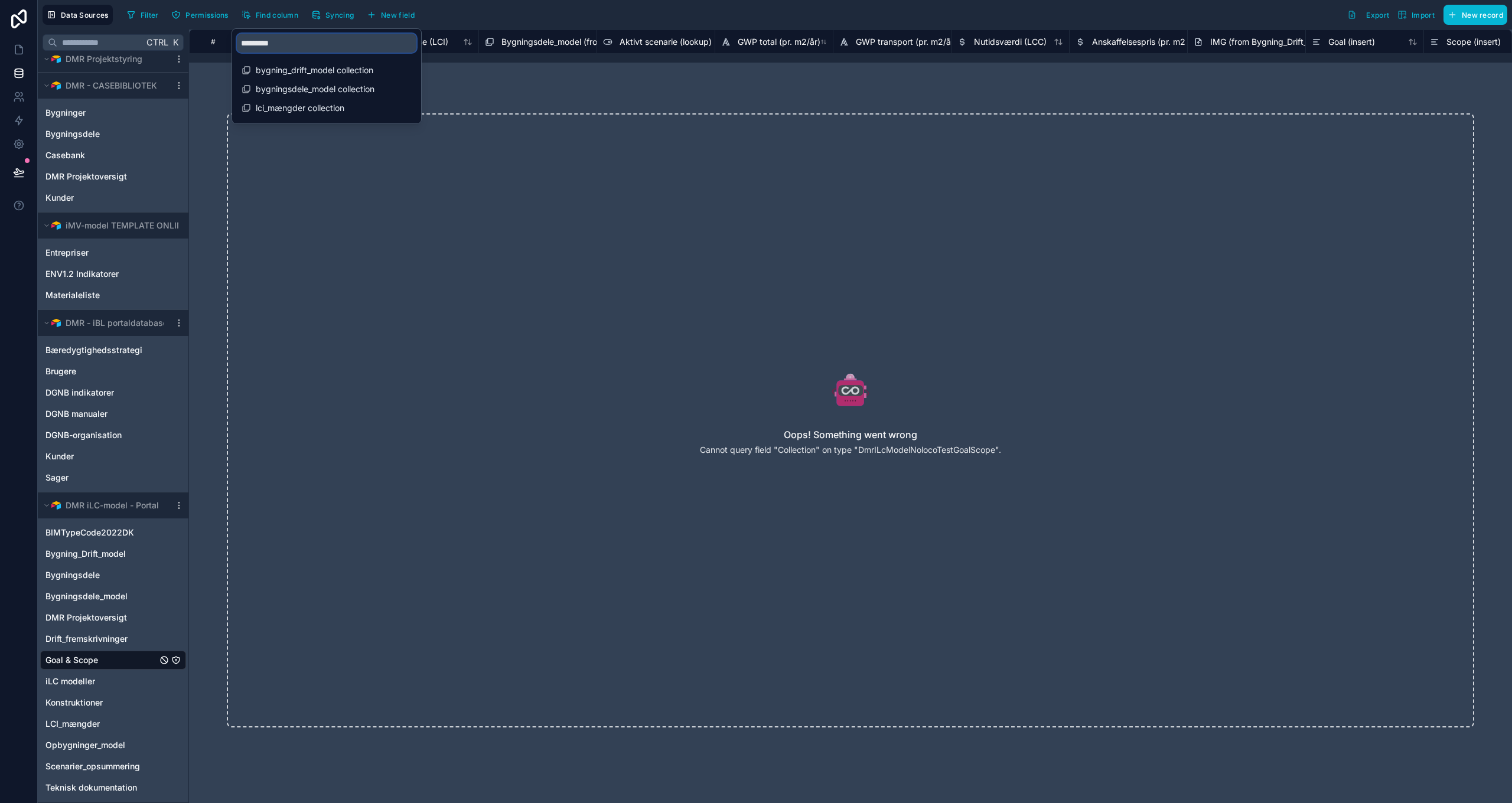
type input "**********"
click at [546, 87] on div "Oops! Something went wrong Cannot query field "Collection" on type "DmrILcModel…" at bounding box center [850, 420] width 1323 height 689
click at [944, 449] on p "Cannot query field "Collection" on type "DmrILcModelNolocoTestGoalScope"." at bounding box center [850, 450] width 301 height 12
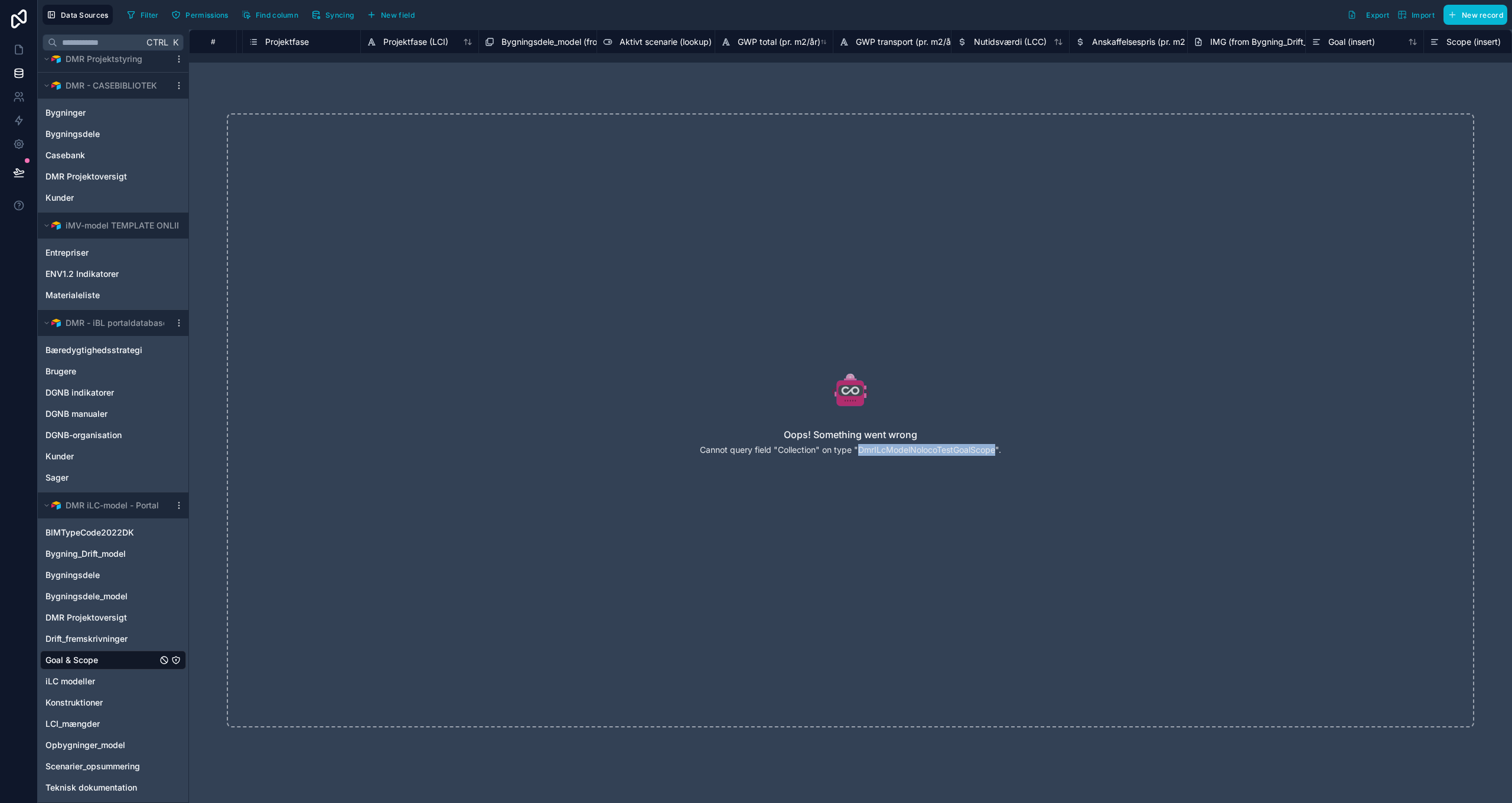
click at [944, 449] on p "Cannot query field "Collection" on type "DmrILcModelNolocoTestGoalScope"." at bounding box center [850, 450] width 301 height 12
copy p "DmrILcModelNolocoTestGoalScope"
click at [265, 18] on span "Find column" at bounding box center [277, 15] width 43 height 9
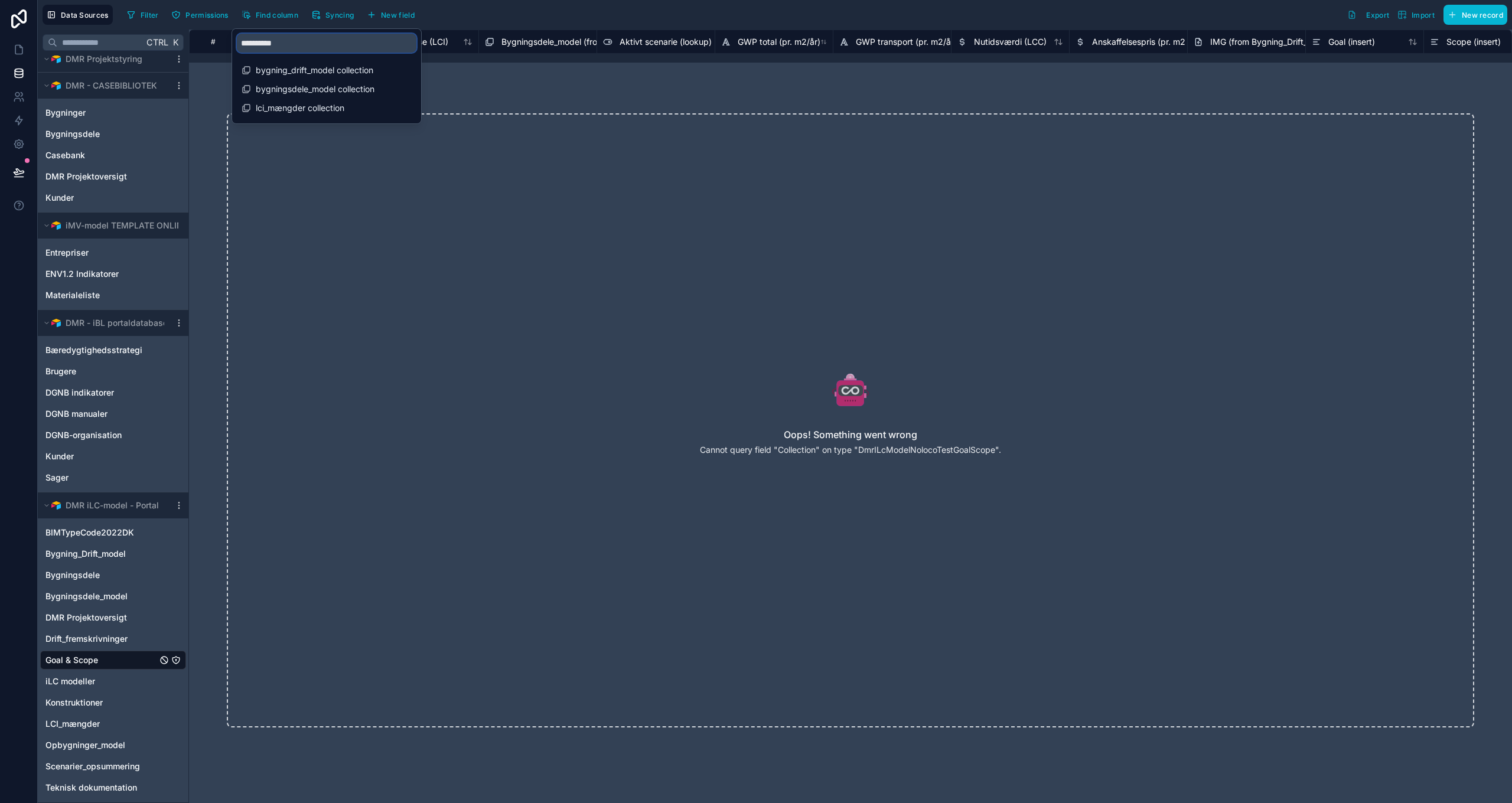
click at [289, 42] on input "**********" at bounding box center [327, 43] width 179 height 19
click at [289, 40] on input "****" at bounding box center [327, 43] width 179 height 19
type input "******"
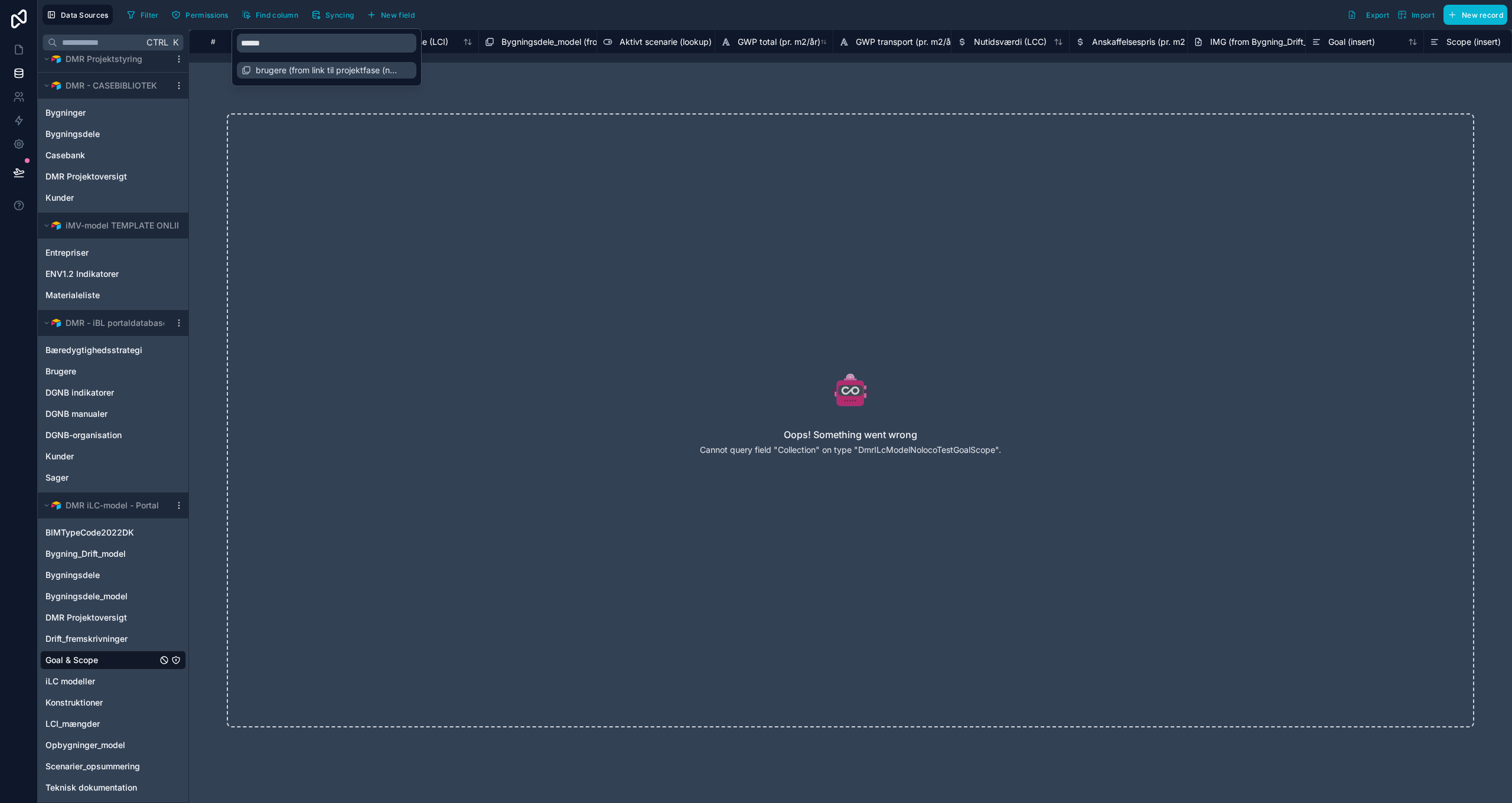
click at [319, 72] on span "brugere (from link til projektfase (noloco lookup)) collection" at bounding box center [327, 70] width 143 height 12
click at [1103, 71] on div "# BR18 grænseværdi (bygning) BR18 grænseværdi (byggeplads) Airtable record_id c…" at bounding box center [850, 416] width 1323 height 774
click at [275, 17] on span "Find column" at bounding box center [277, 15] width 43 height 9
click at [310, 70] on span "brugere (from link til projektfase (noloco lookup)) collection" at bounding box center [327, 70] width 143 height 12
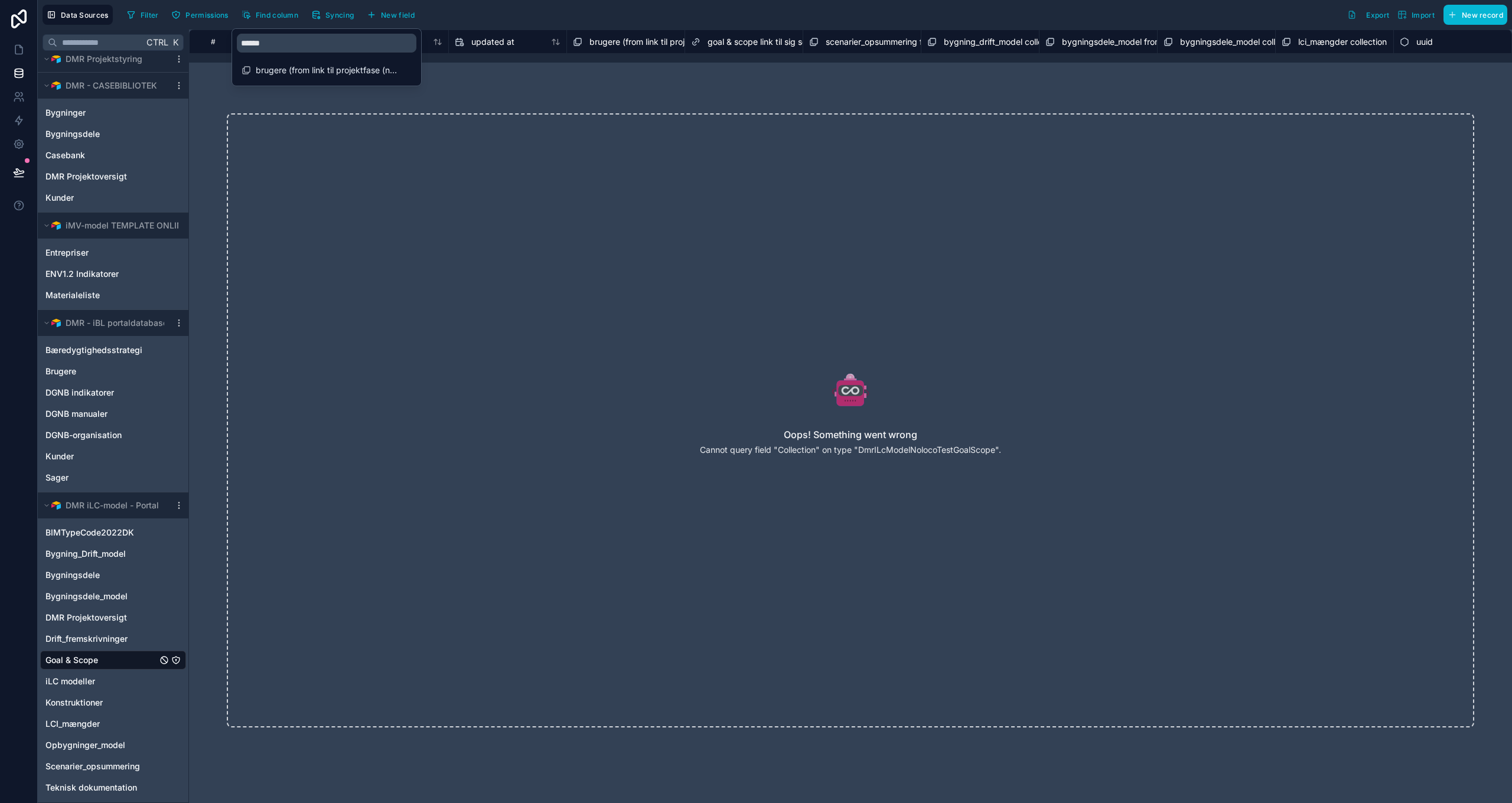
click at [645, 41] on span "brugere (from link til projektfase (noloco lookup)) collection" at bounding box center [703, 42] width 228 height 12
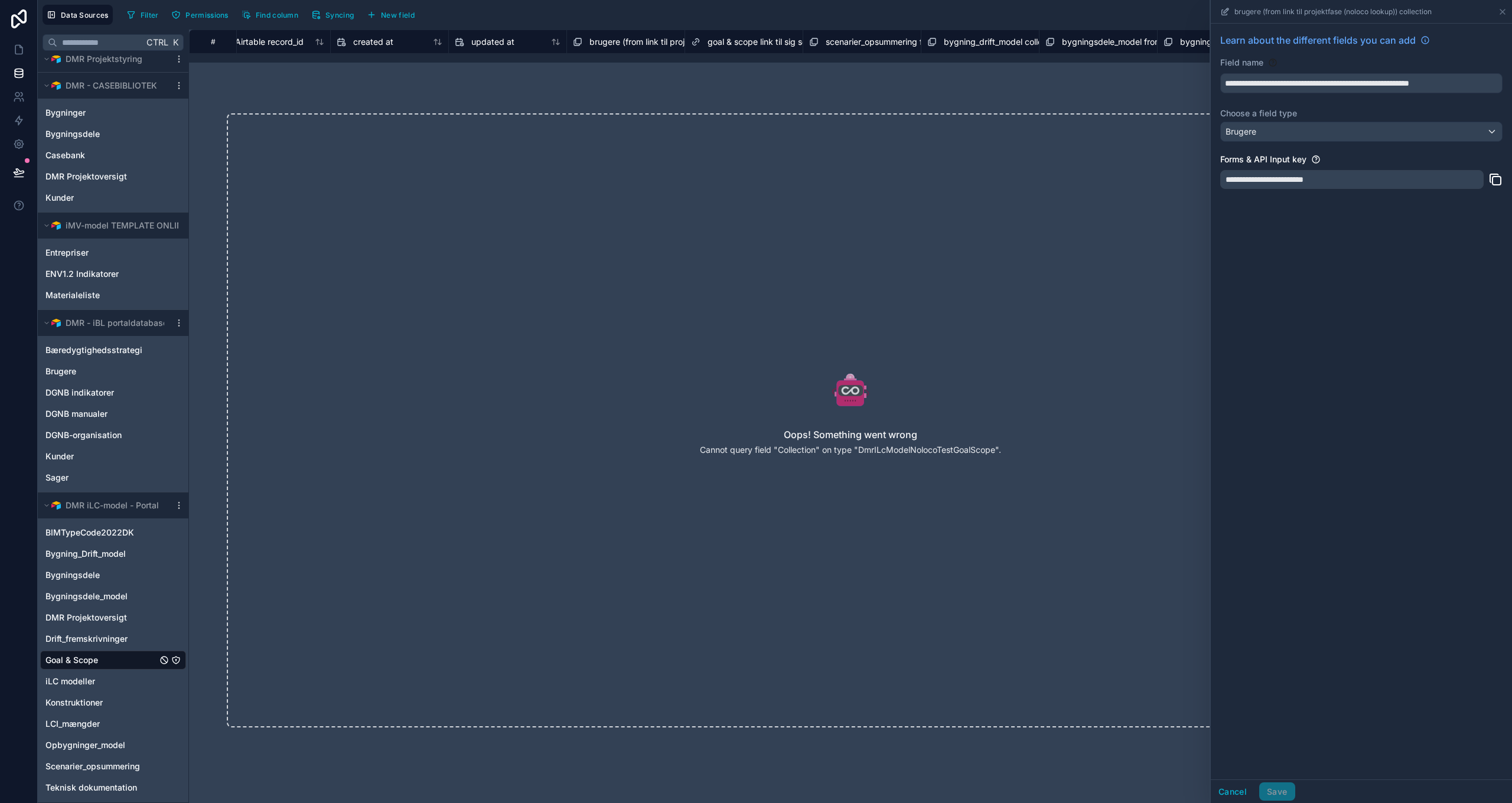
click at [654, 38] on span "brugere (from link til projektfase (noloco lookup)) collection" at bounding box center [703, 42] width 228 height 12
click at [1286, 179] on div "**********" at bounding box center [1352, 179] width 264 height 19
drag, startPoint x: 1286, startPoint y: 179, endPoint x: 1286, endPoint y: 215, distance: 36.0
click at [1286, 215] on div "**********" at bounding box center [1361, 401] width 301 height 755
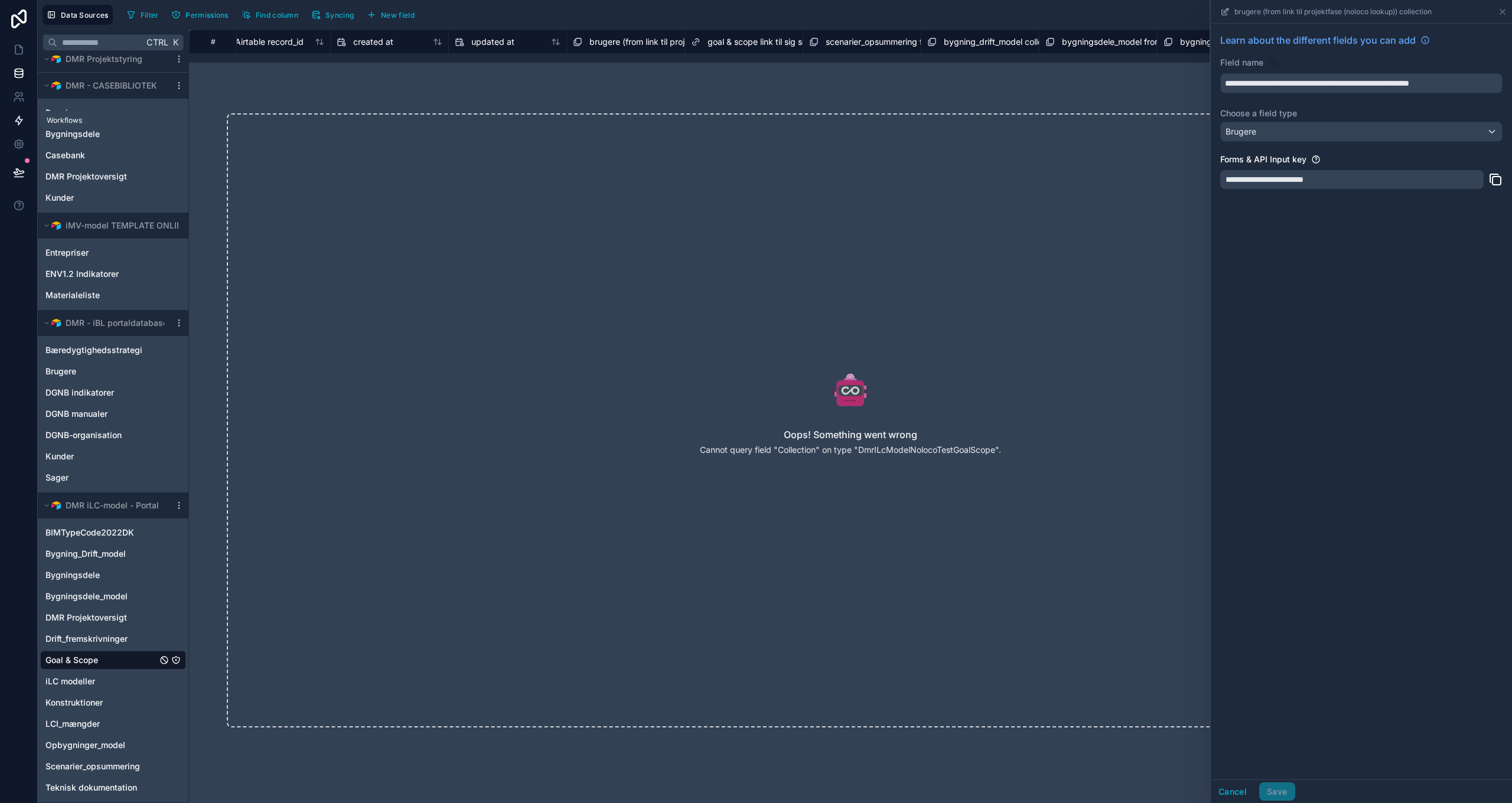
click at [16, 121] on icon at bounding box center [19, 120] width 7 height 9
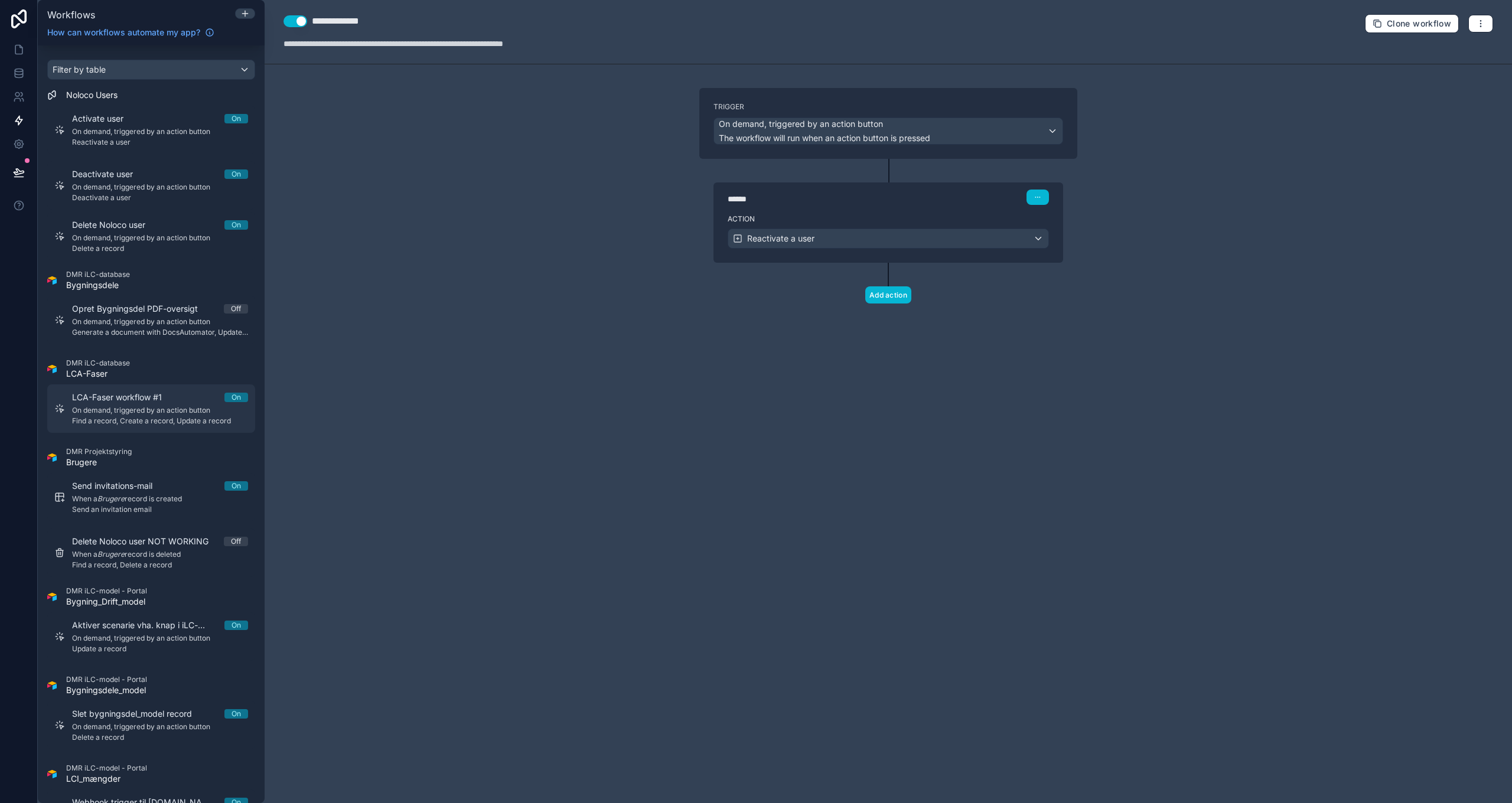
click at [143, 423] on span "Find a record, Create a record, Update a record" at bounding box center [160, 421] width 176 height 10
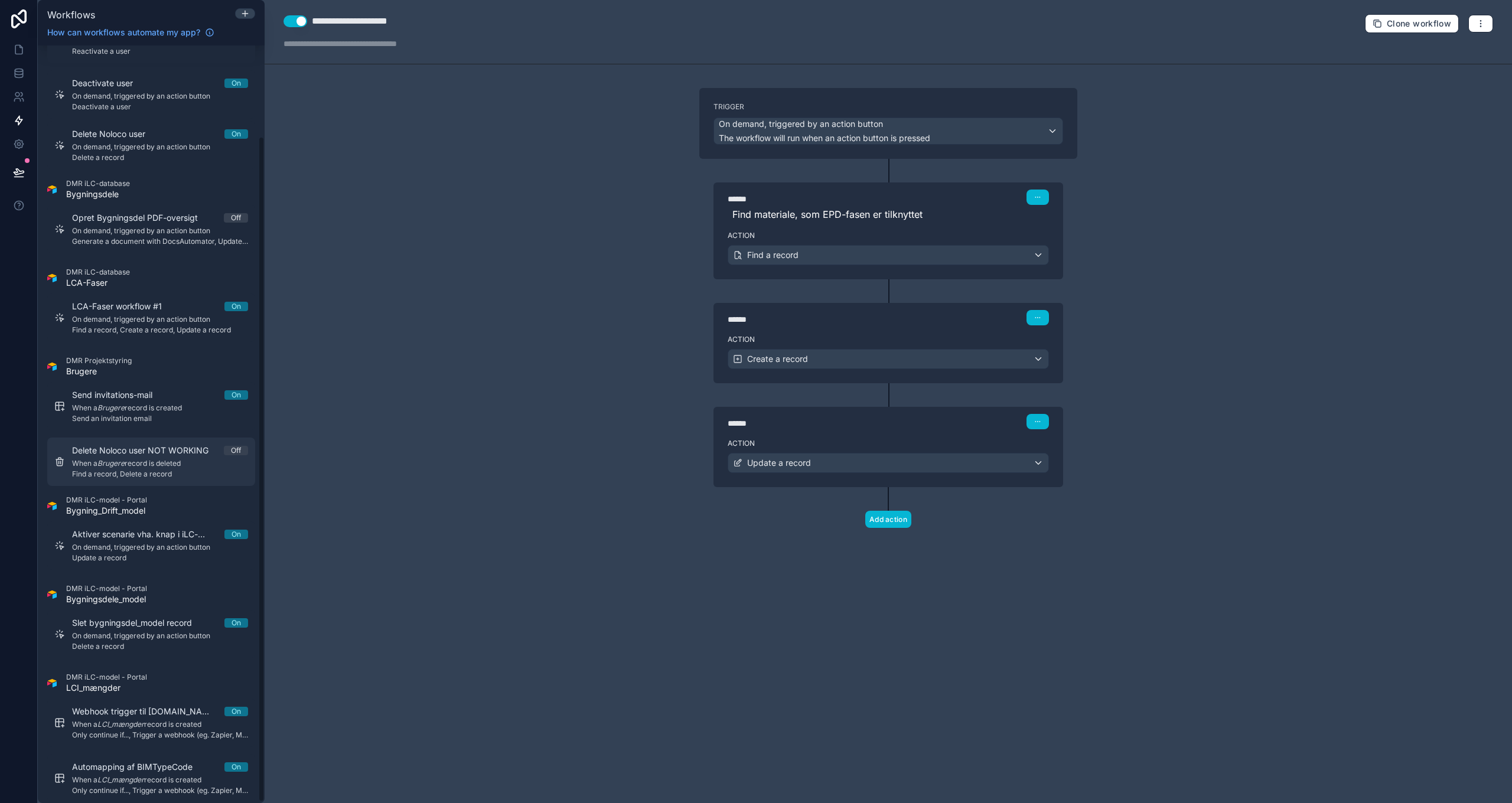
scroll to position [105, 0]
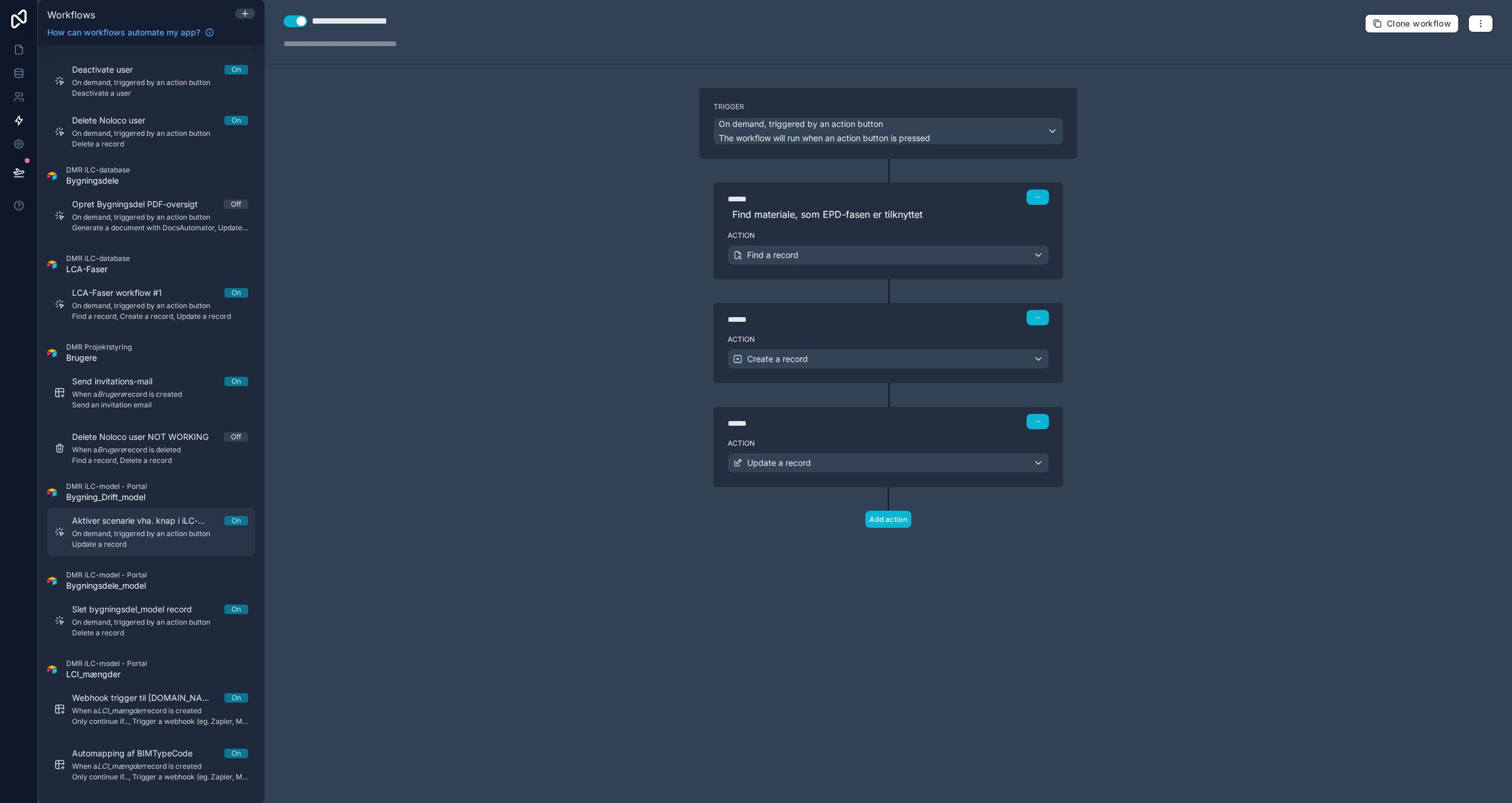
click at [143, 532] on span "On demand, triggered by an action button" at bounding box center [160, 534] width 176 height 10
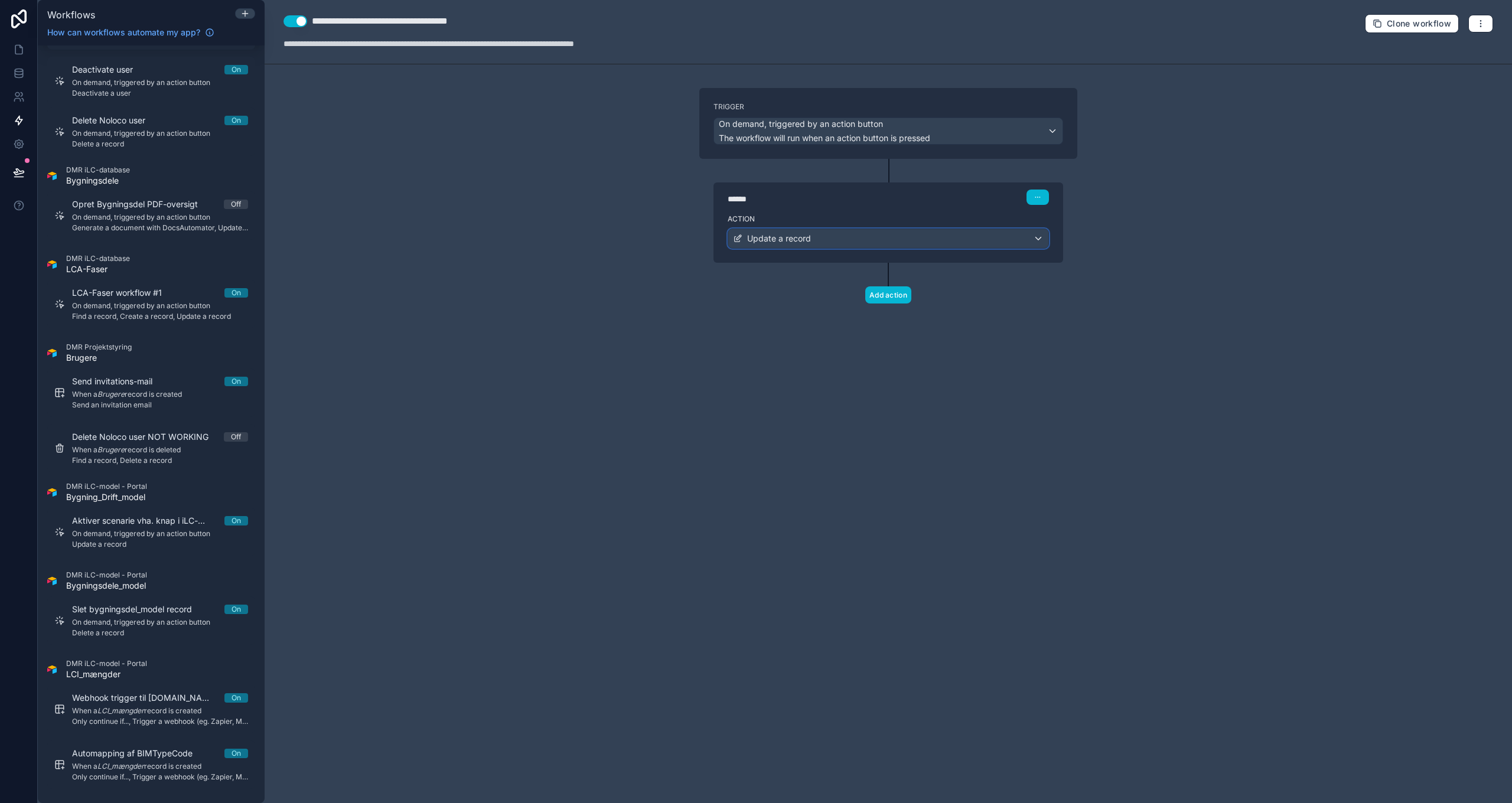
click at [825, 238] on div "Update a record" at bounding box center [888, 238] width 320 height 19
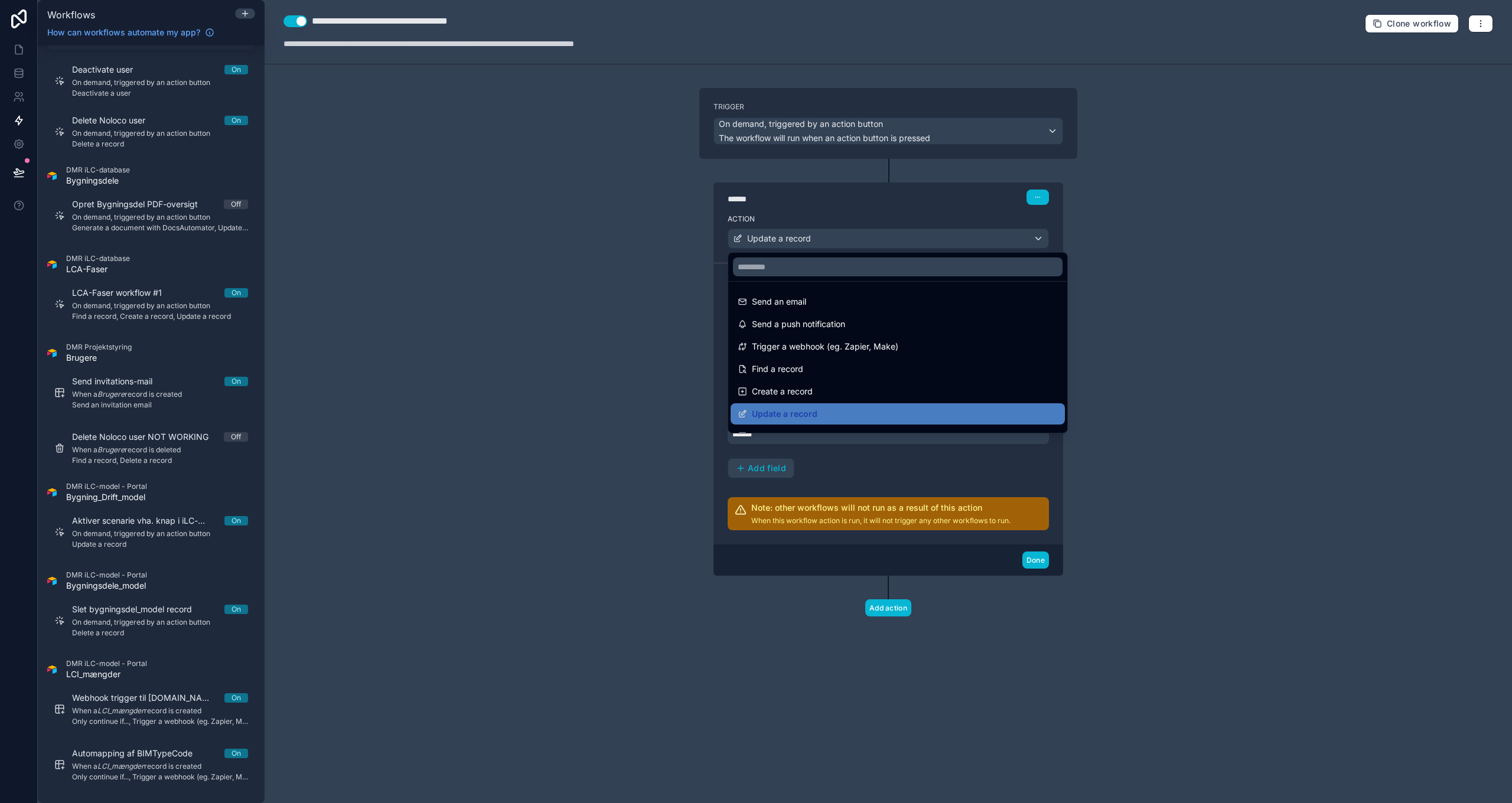
click at [825, 239] on div at bounding box center [756, 401] width 1512 height 803
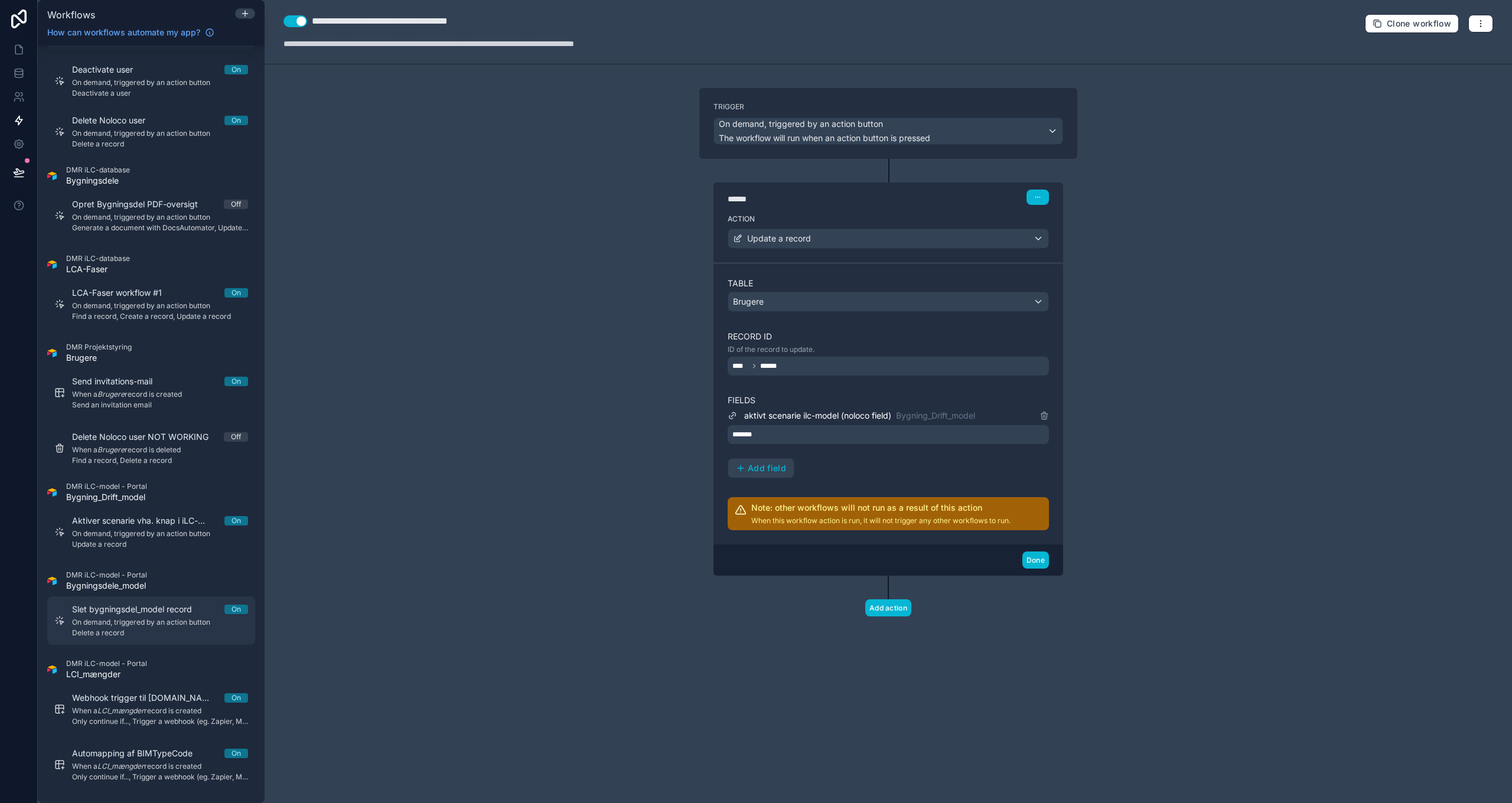
click at [147, 624] on span "On demand, triggered by an action button" at bounding box center [160, 623] width 176 height 10
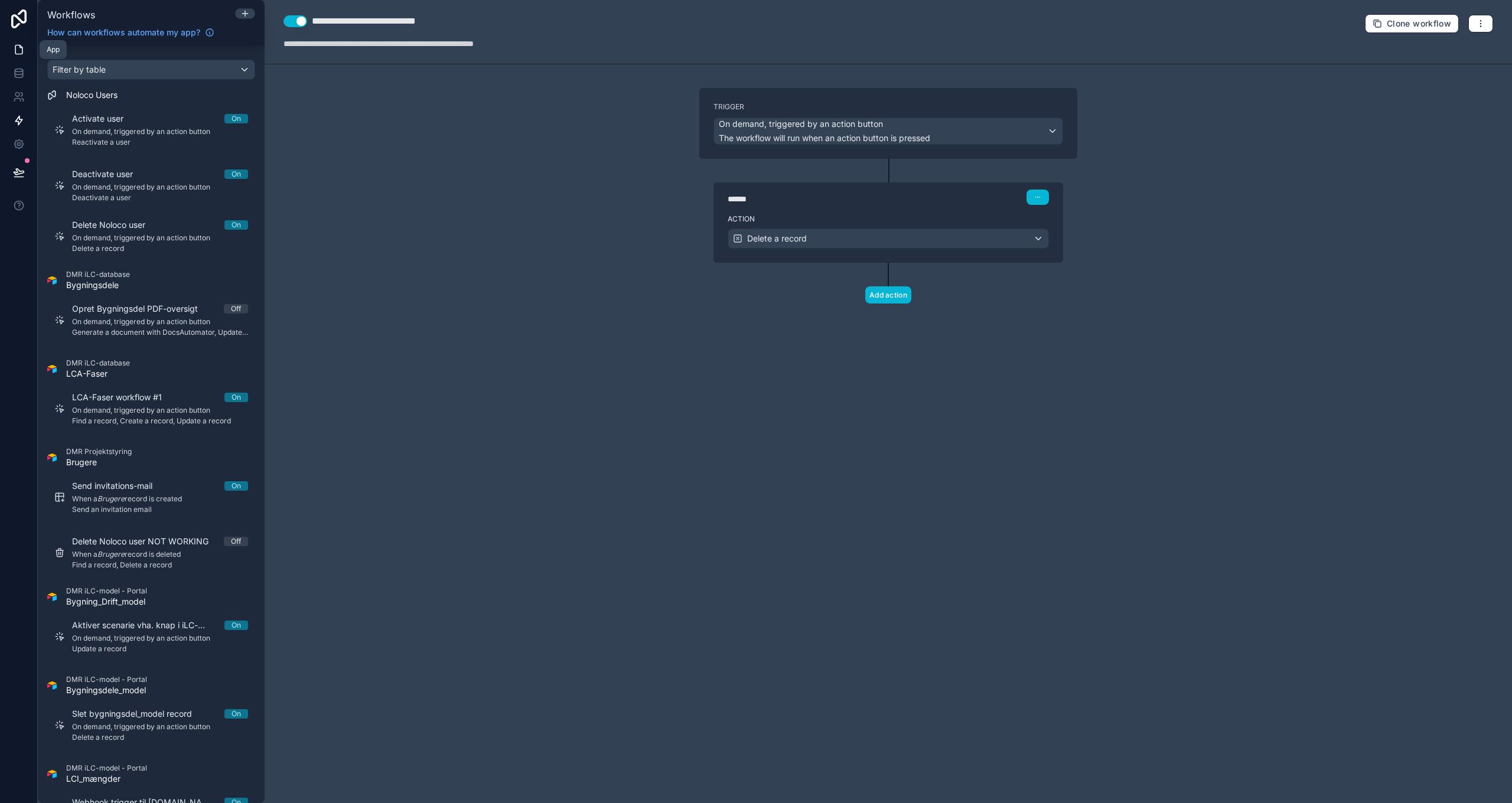
click at [16, 51] on icon at bounding box center [19, 50] width 7 height 9
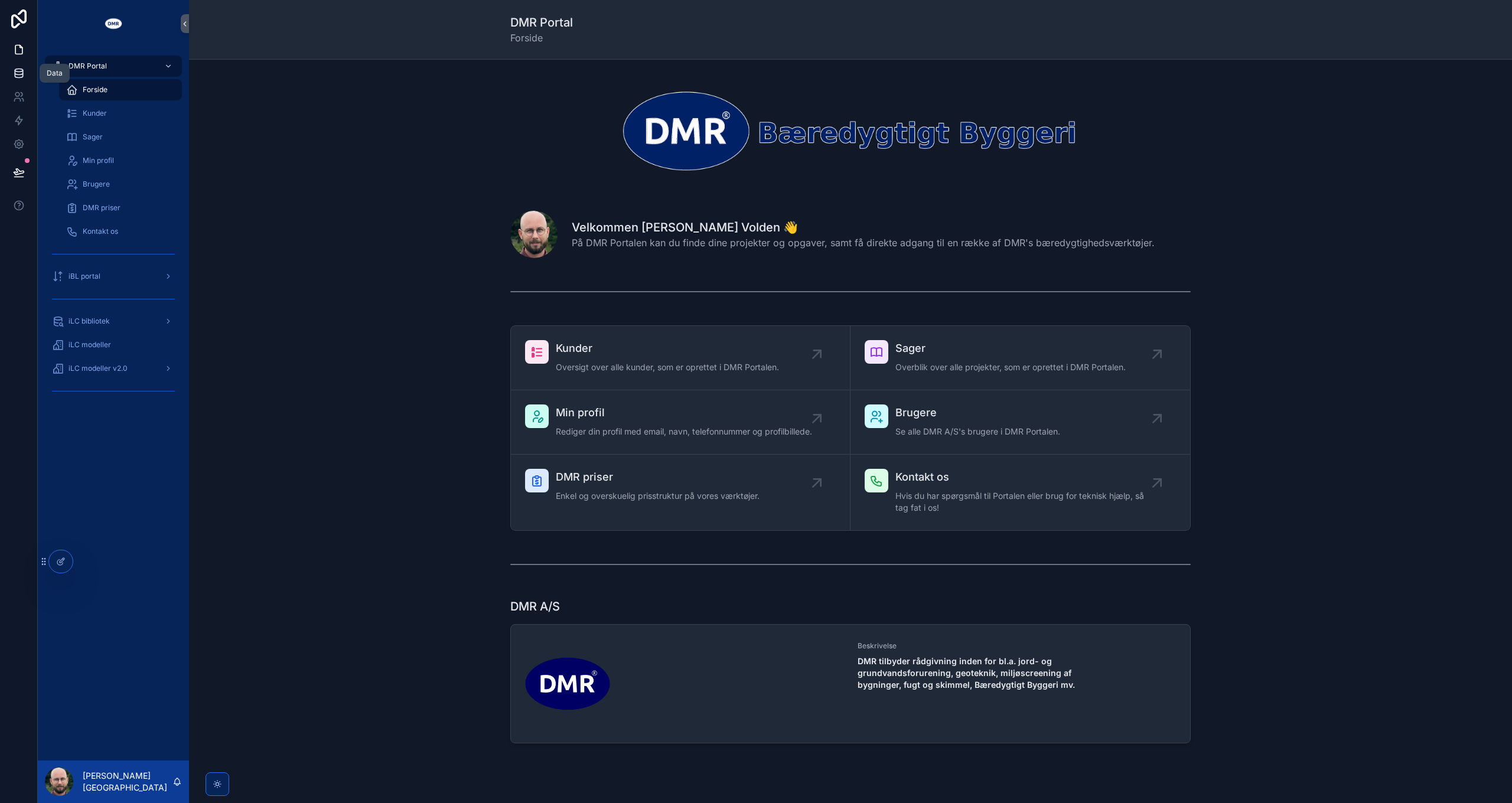
click at [19, 76] on icon at bounding box center [19, 73] width 12 height 12
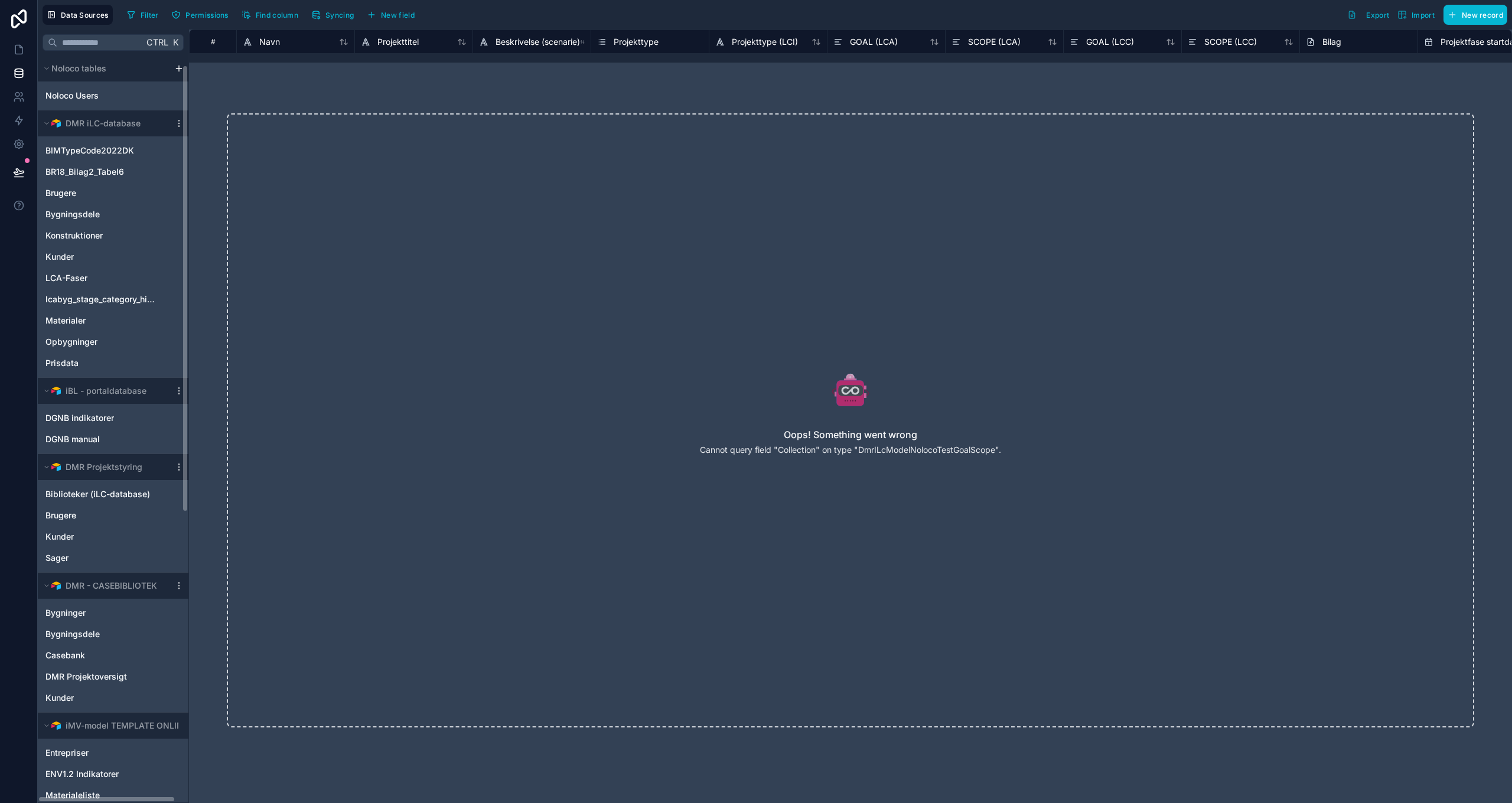
scroll to position [500, 0]
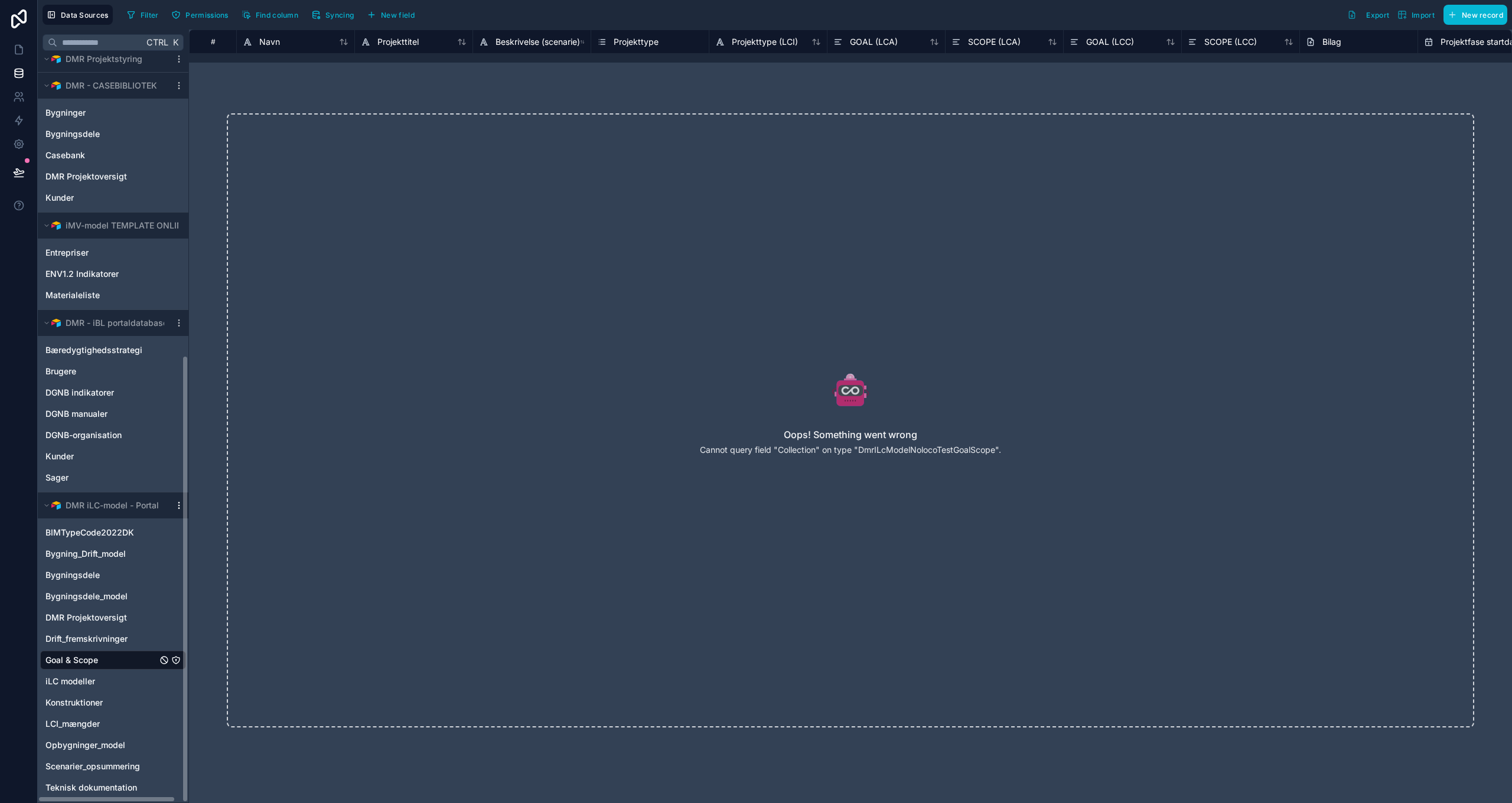
click at [178, 503] on icon "scrollable content" at bounding box center [179, 505] width 10 height 10
click at [212, 528] on span "Update details" at bounding box center [253, 529] width 113 height 10
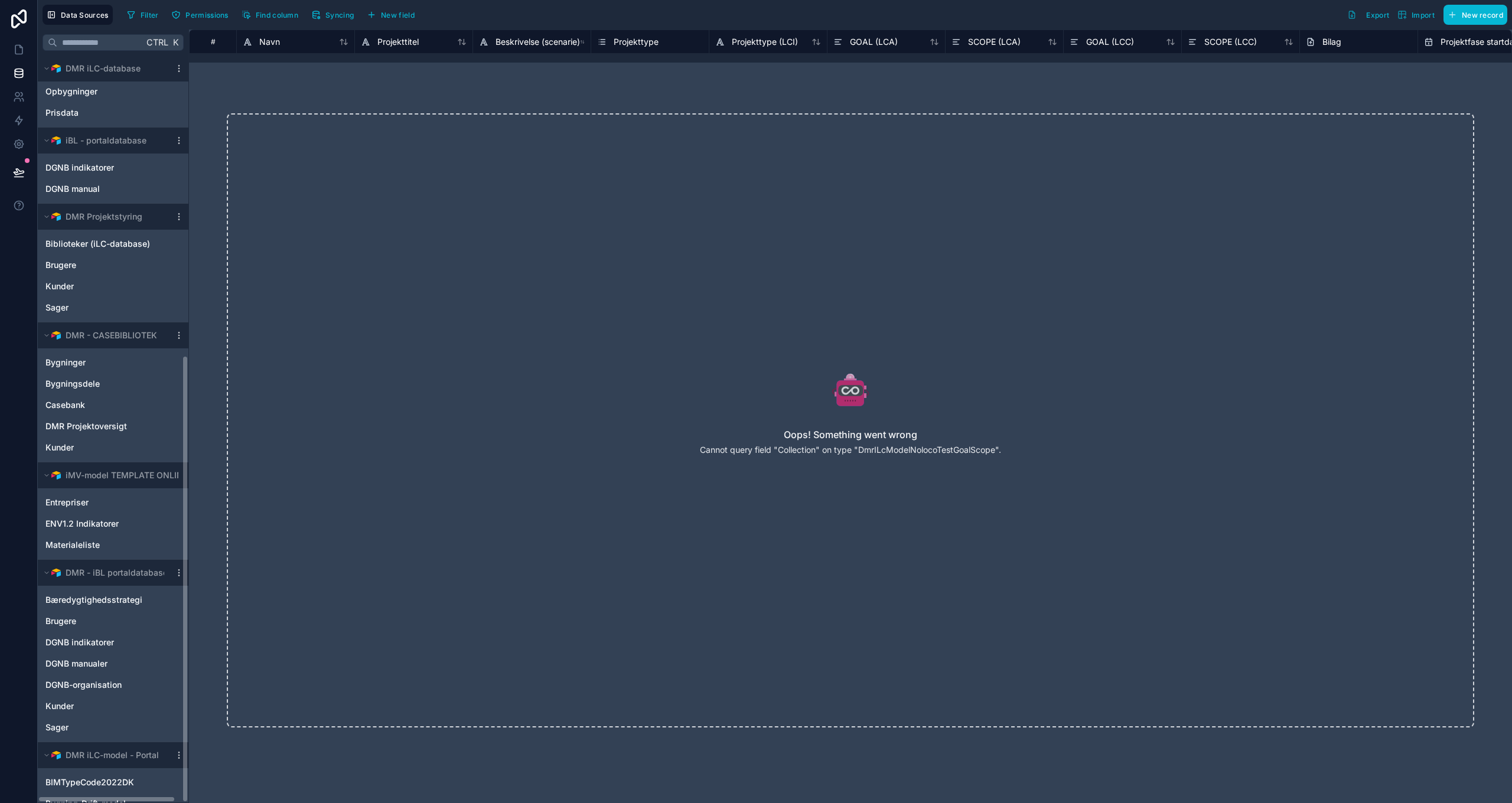
scroll to position [500, 0]
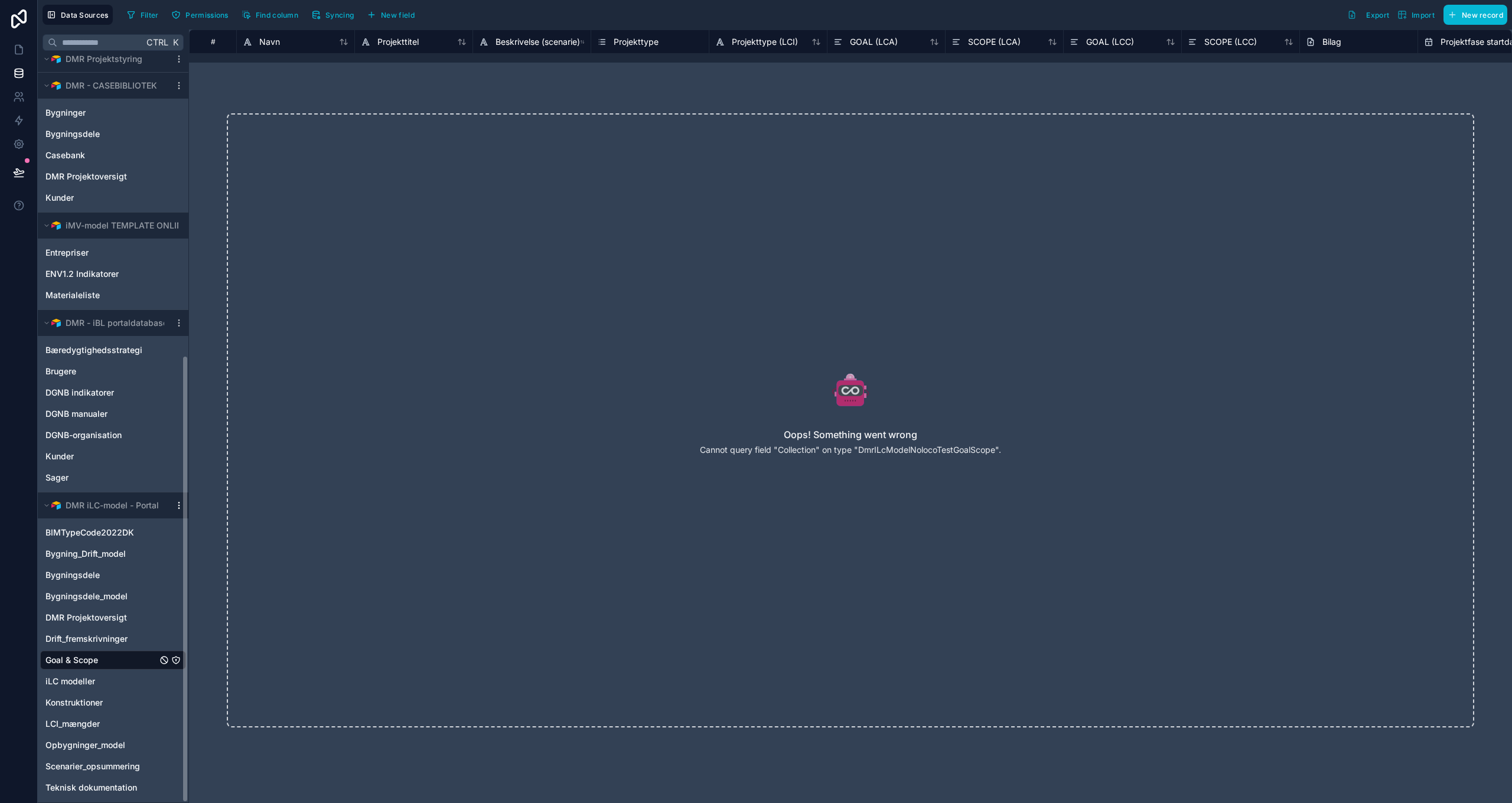
click at [177, 502] on icon "scrollable content" at bounding box center [179, 505] width 10 height 10
click at [233, 589] on span "Enable tables" at bounding box center [253, 589] width 113 height 10
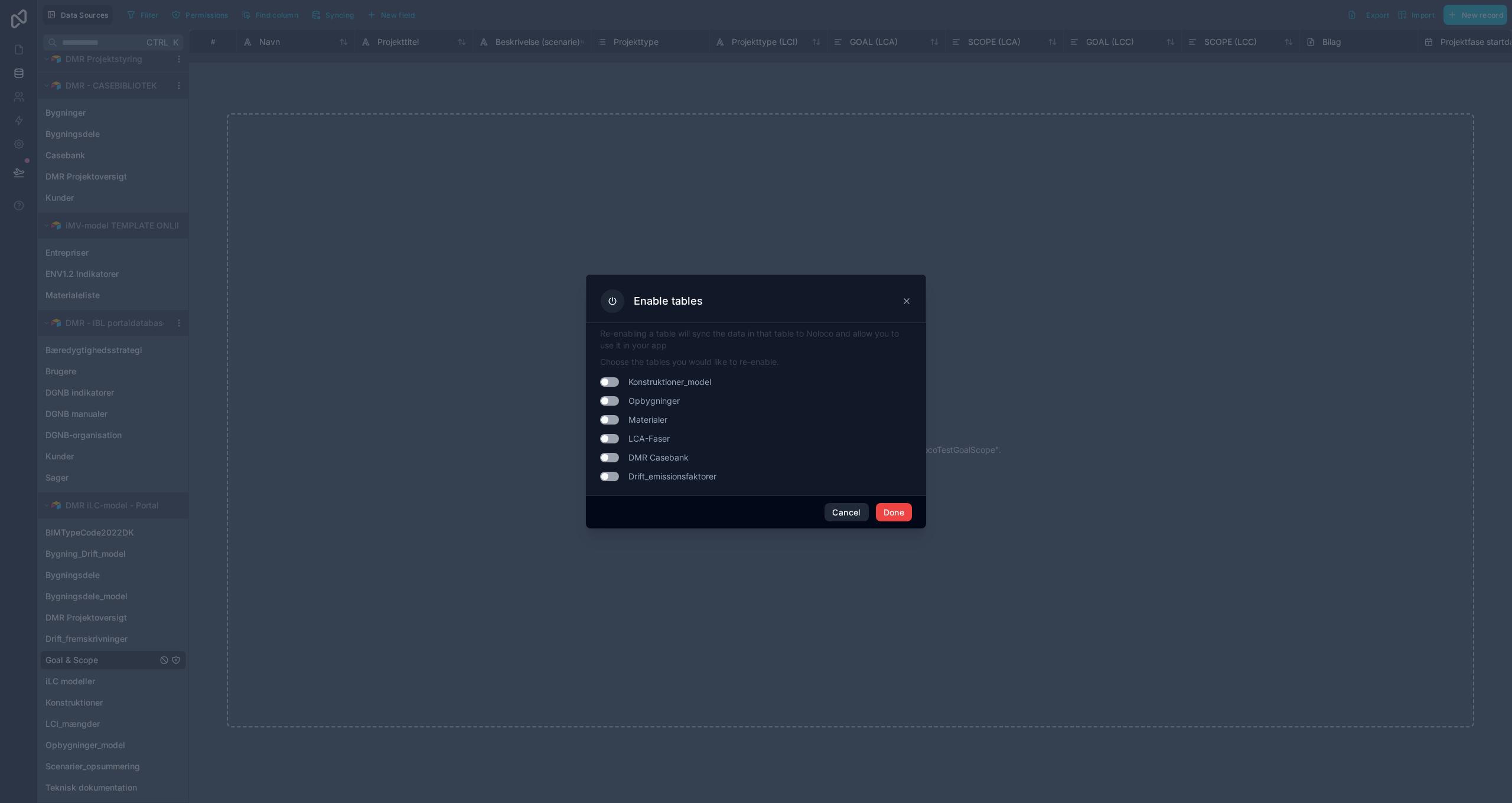
click at [848, 508] on button "Cancel" at bounding box center [846, 512] width 44 height 19
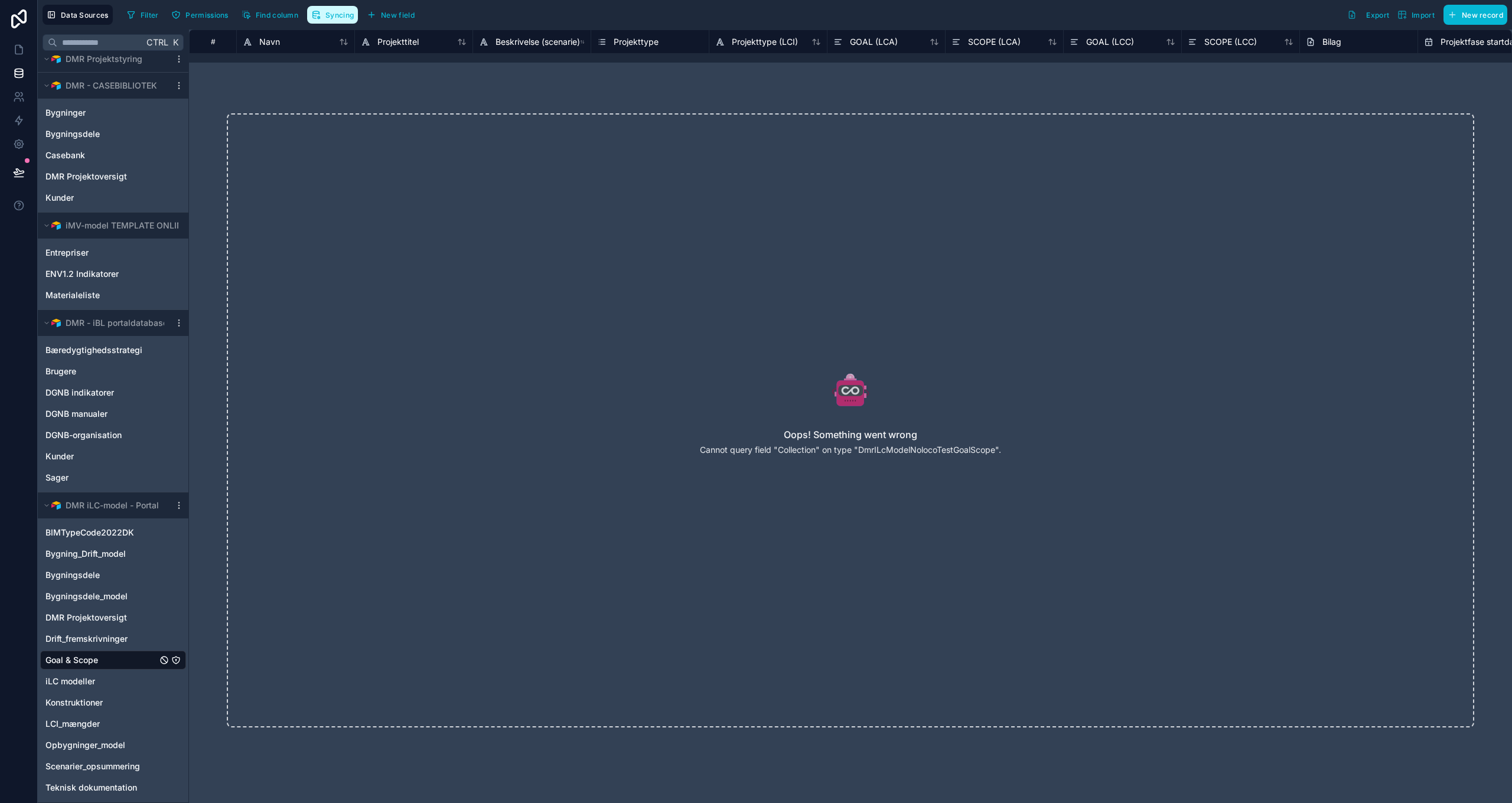
click at [345, 14] on span "Syncing" at bounding box center [339, 15] width 28 height 9
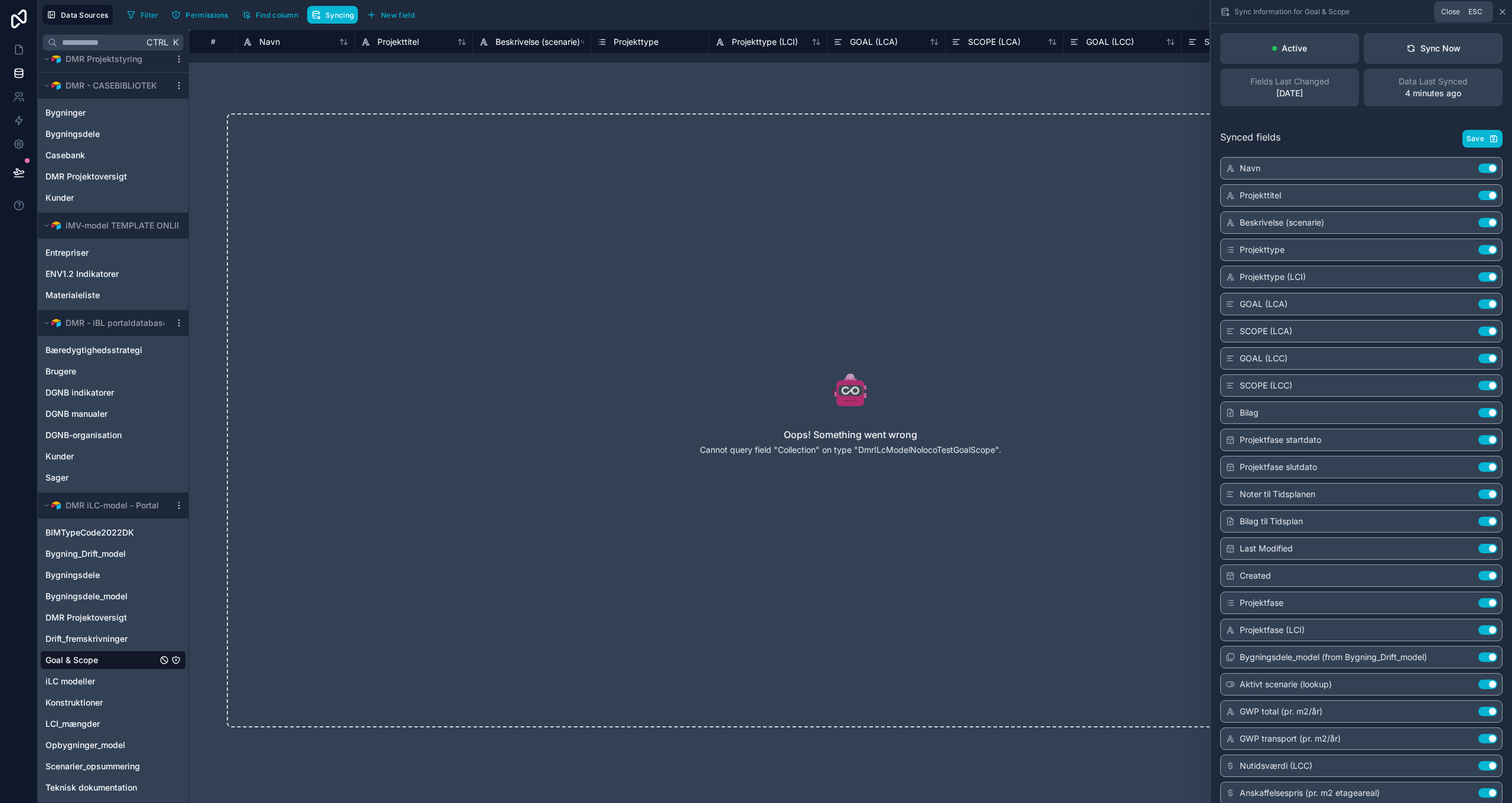
click at [1501, 11] on icon at bounding box center [1502, 12] width 10 height 10
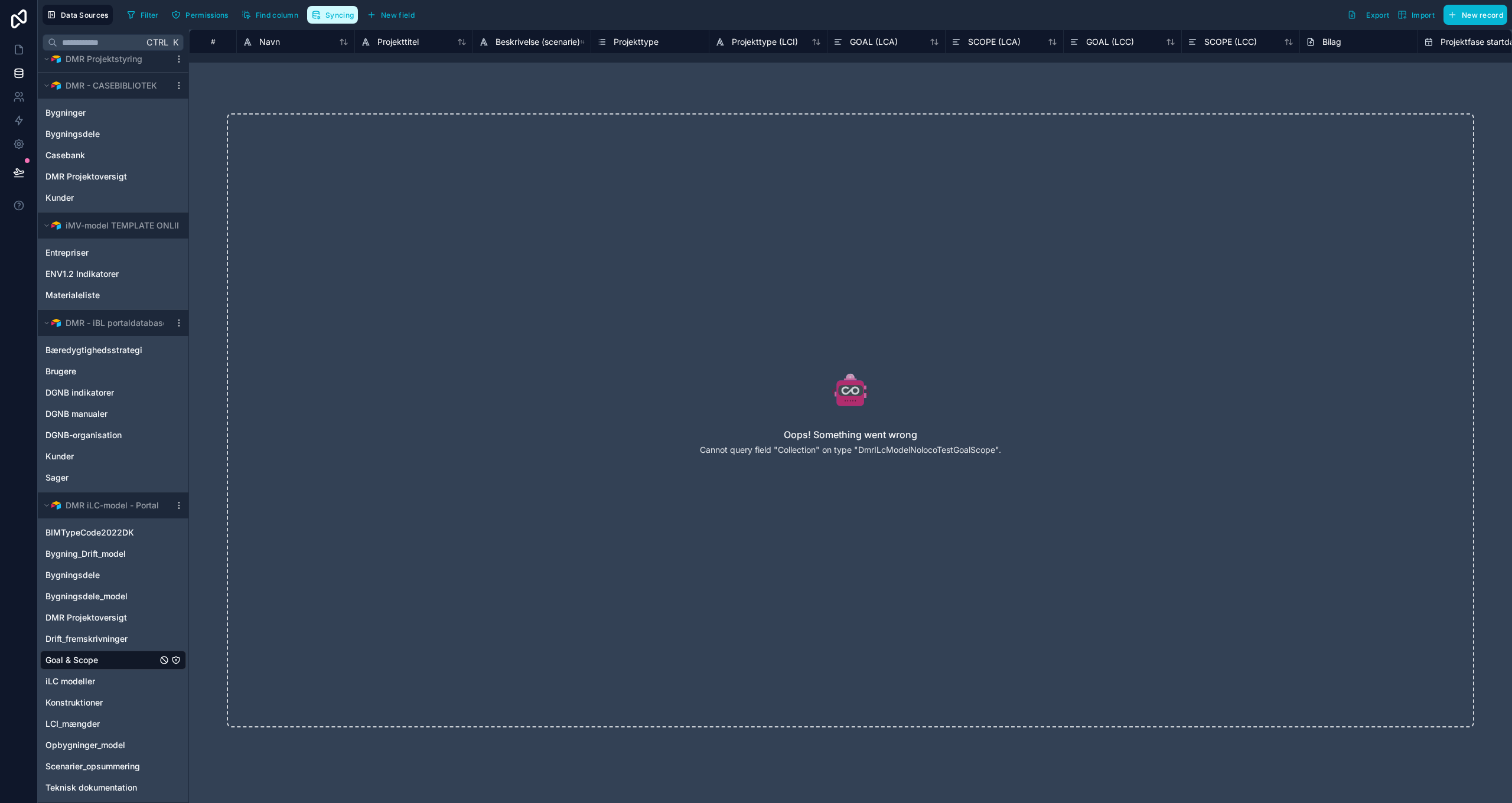
click at [323, 17] on button "Syncing" at bounding box center [332, 14] width 51 height 17
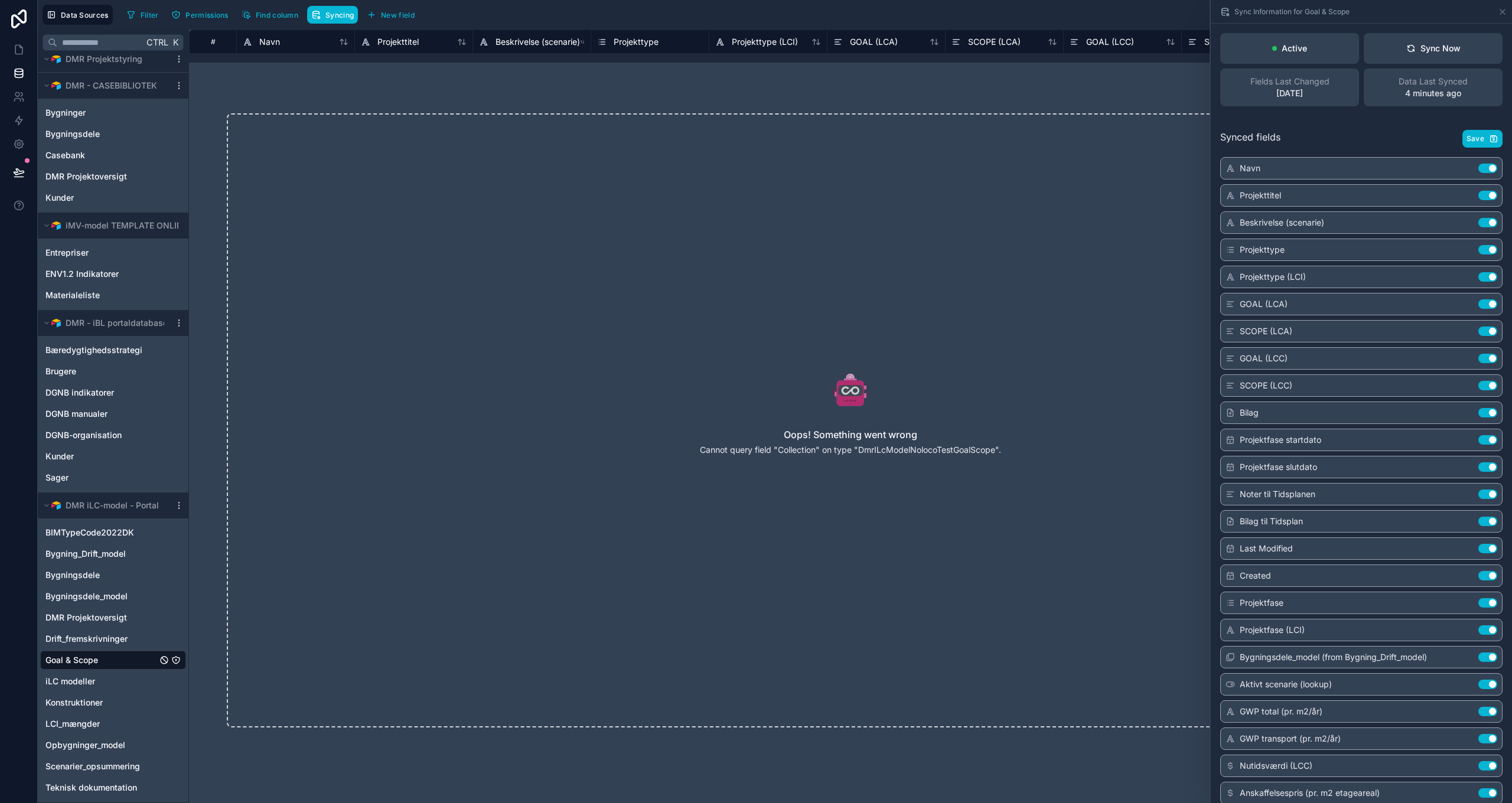
click at [1478, 356] on button "Use setting" at bounding box center [1487, 358] width 19 height 10
click at [1483, 386] on button "Use setting" at bounding box center [1487, 386] width 19 height 10
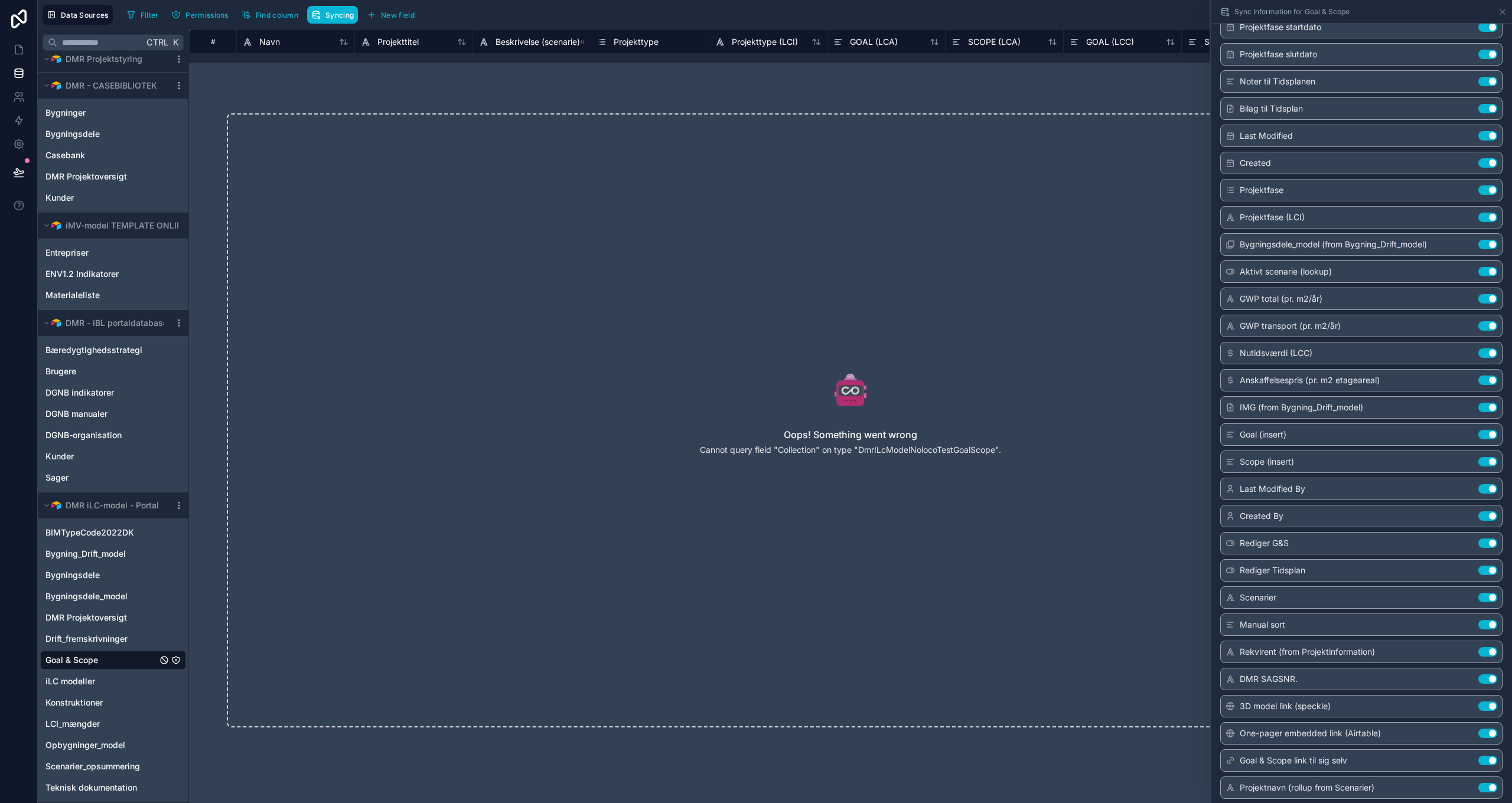
scroll to position [413, 0]
click at [1479, 435] on button "Use setting" at bounding box center [1487, 434] width 19 height 10
click at [1481, 460] on button "Use setting" at bounding box center [1487, 461] width 19 height 10
click at [1478, 542] on button "Use setting" at bounding box center [1487, 543] width 19 height 10
click at [1479, 568] on button "Use setting" at bounding box center [1487, 570] width 19 height 10
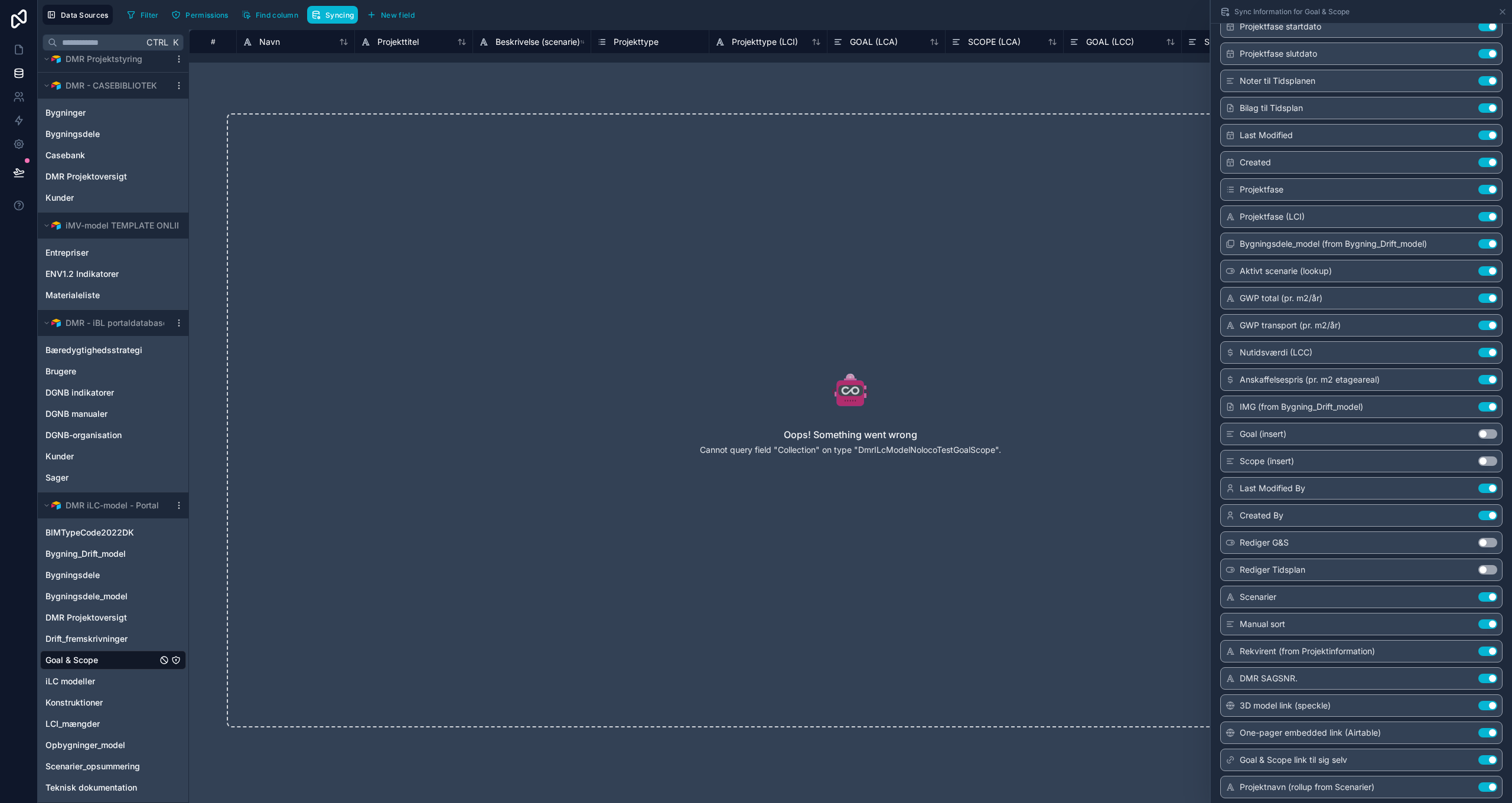
scroll to position [472, 0]
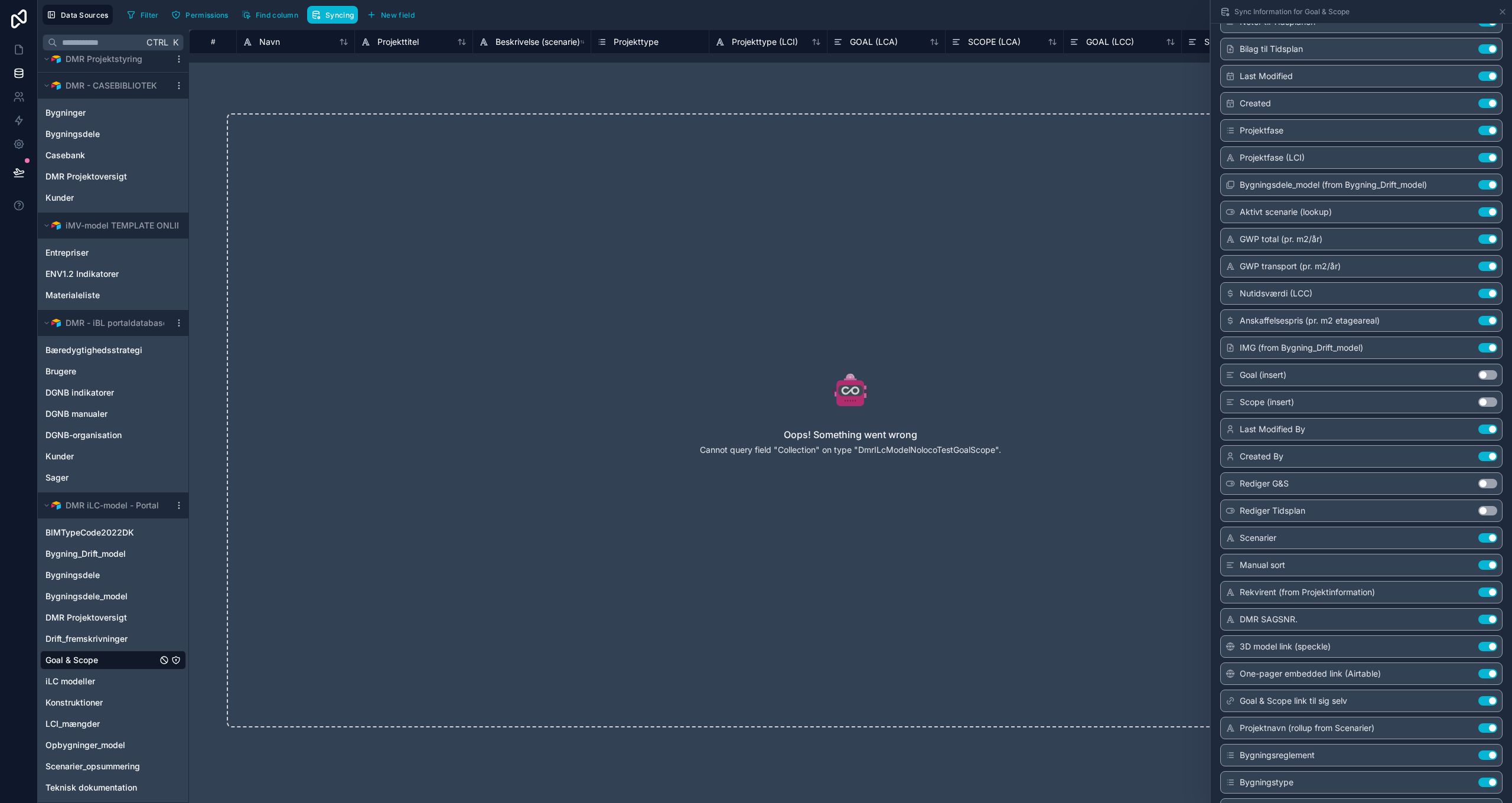
click at [1481, 565] on button "Use setting" at bounding box center [1487, 565] width 19 height 10
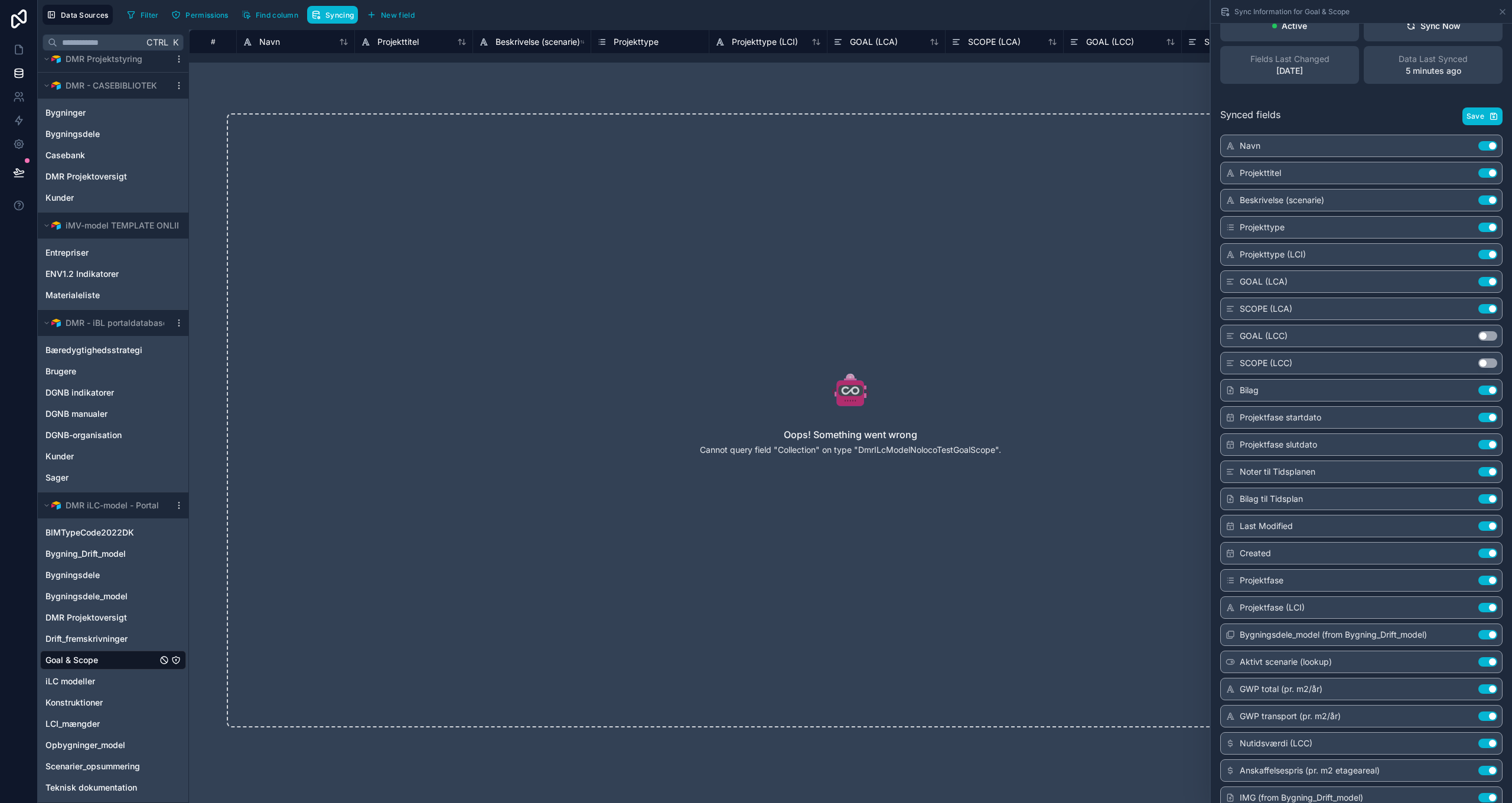
scroll to position [0, 0]
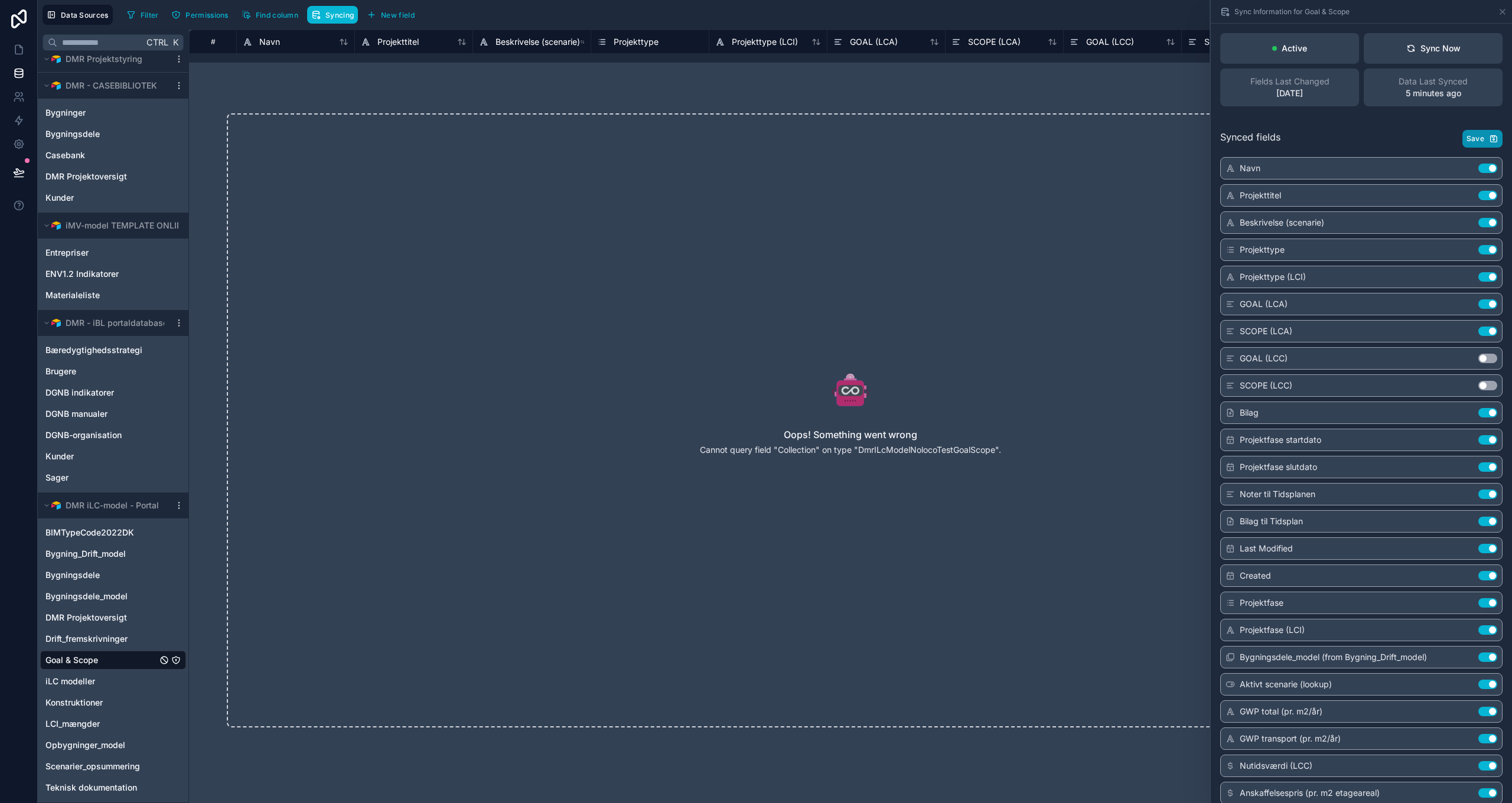
click at [1467, 138] on span "Save" at bounding box center [1475, 139] width 17 height 10
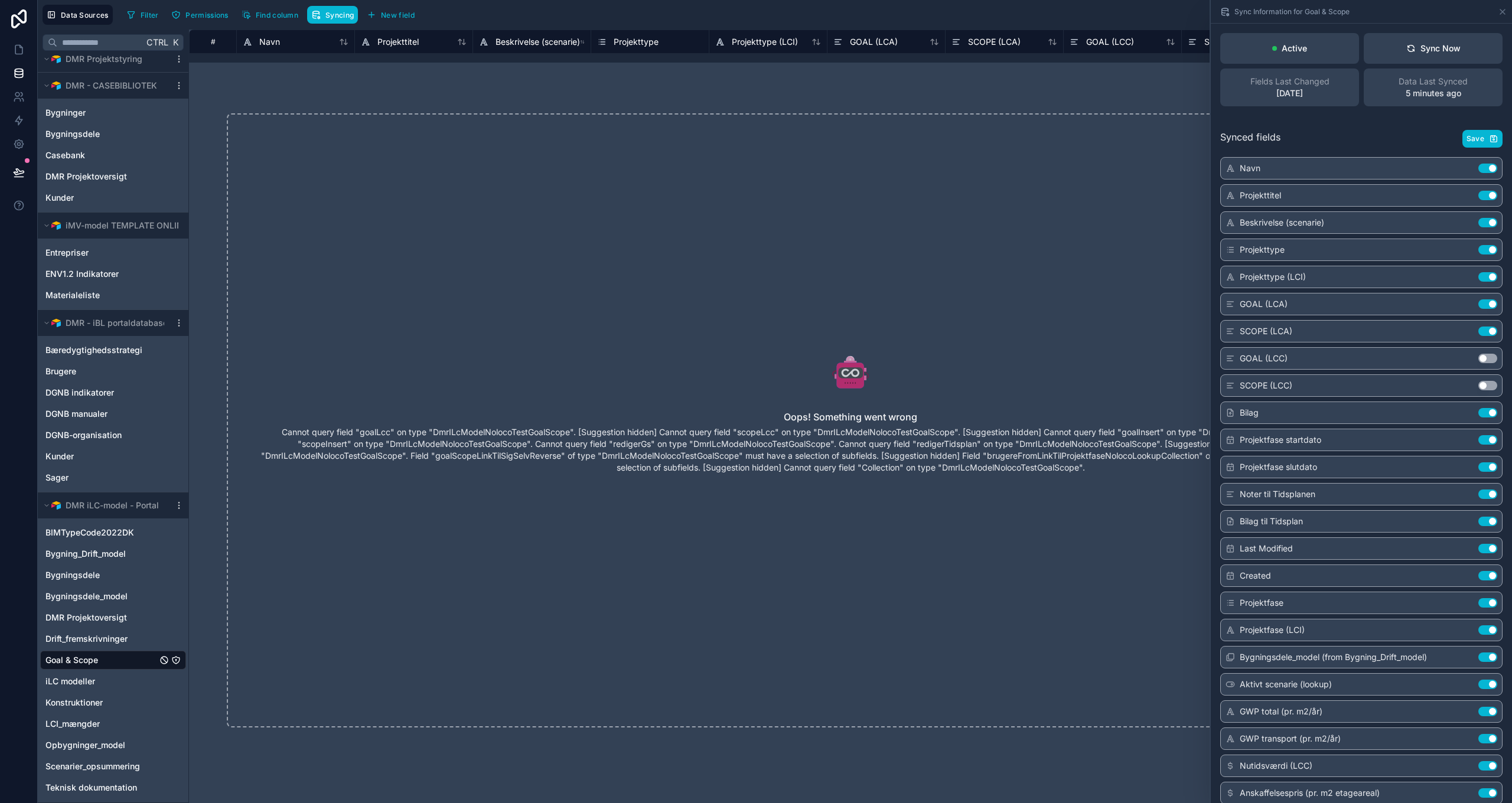
click at [1049, 266] on div "Oops! Something went wrong Cannot query field "goalLcc" on type "DmrILcModelNol…" at bounding box center [850, 420] width 1247 height 614
click at [1502, 11] on icon at bounding box center [1502, 12] width 5 height 5
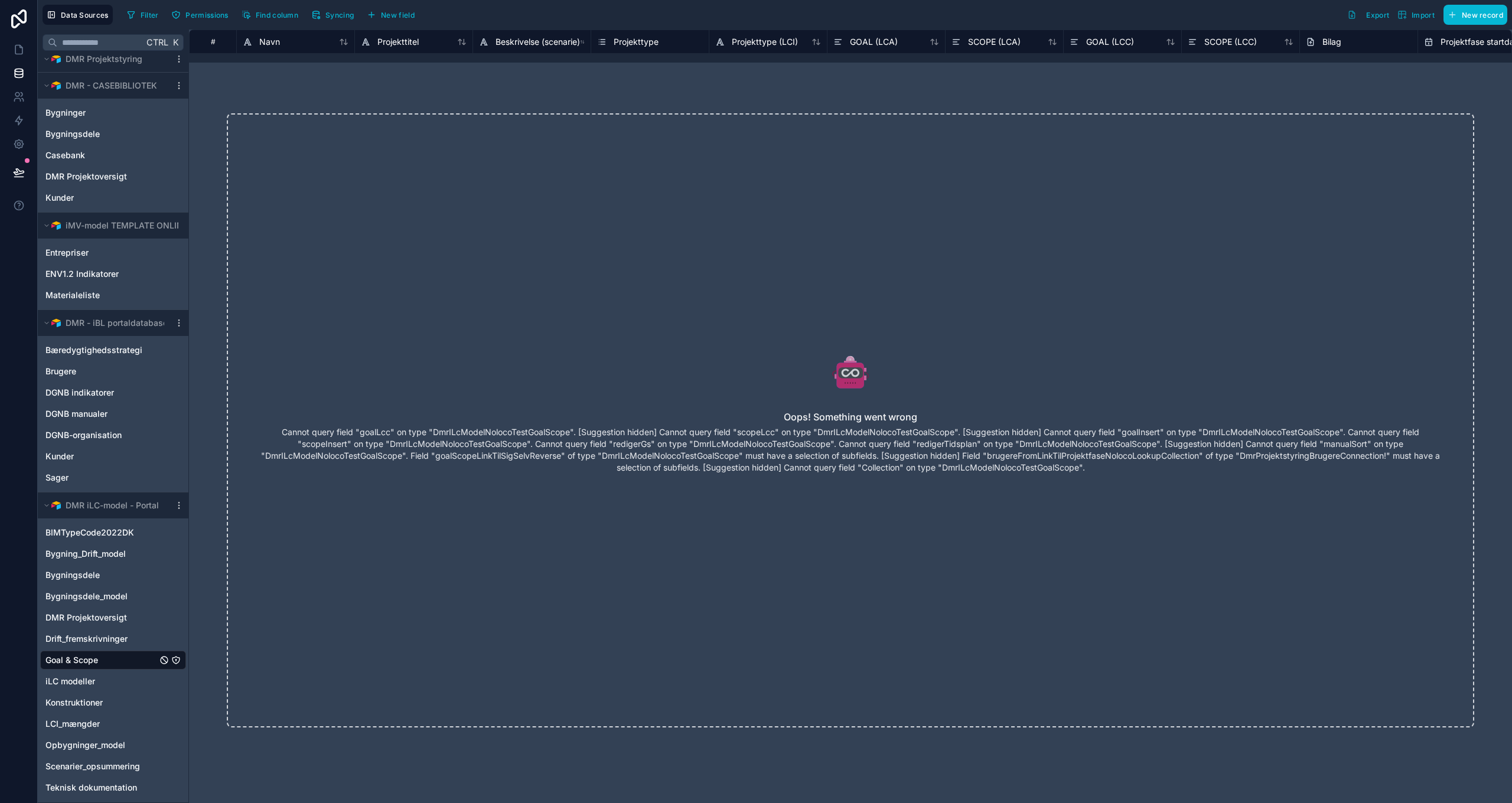
click at [1285, 86] on div "Oops! Something went wrong Cannot query field "goalLcc" on type "DmrILcModelNol…" at bounding box center [850, 420] width 1323 height 689
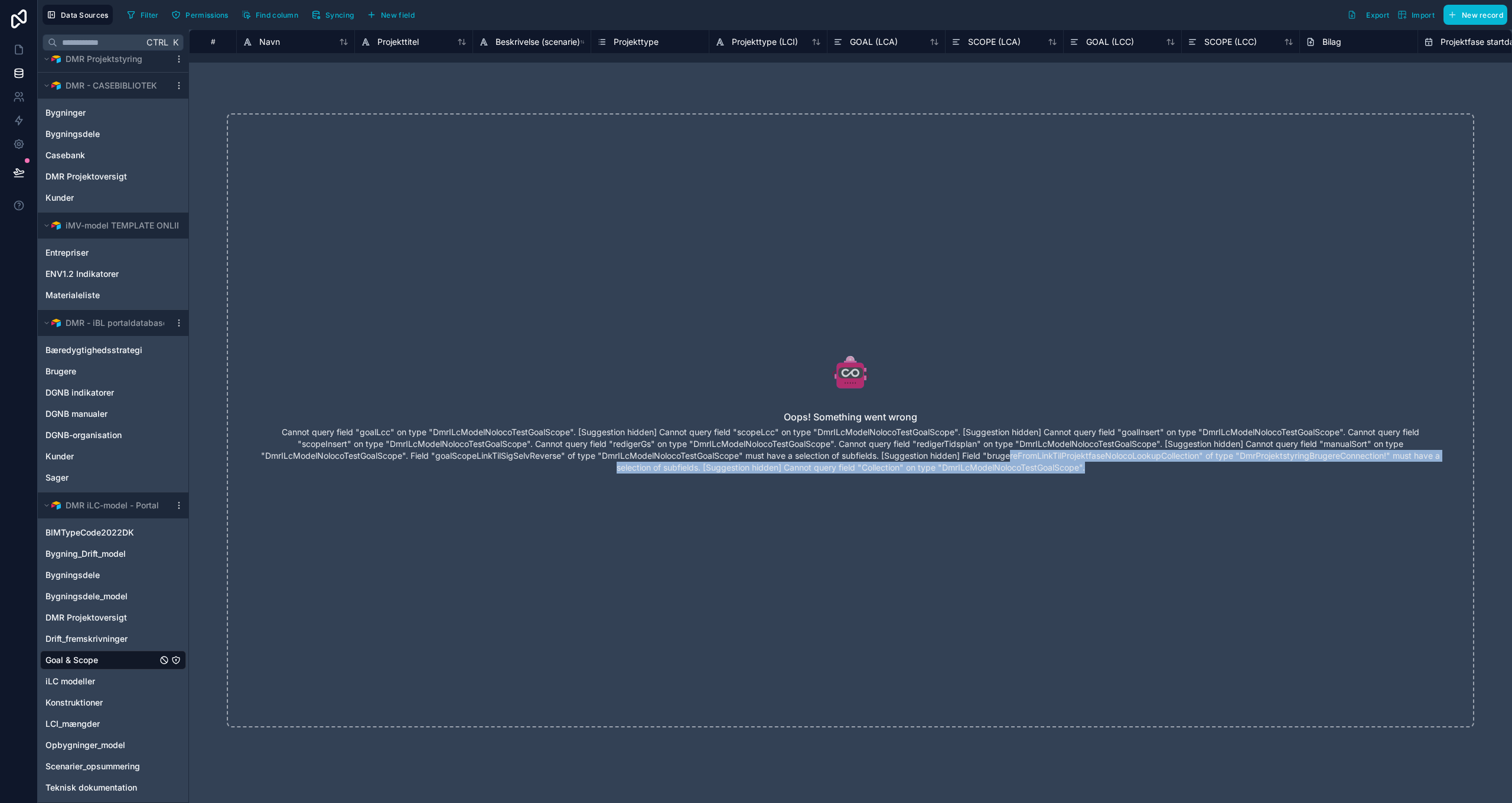
drag, startPoint x: 1025, startPoint y: 462, endPoint x: 1117, endPoint y: 477, distance: 93.2
click at [1117, 477] on div "Oops! Something went wrong Cannot query field "goalLcc" on type "DmrILcModelNol…" at bounding box center [850, 420] width 1247 height 614
drag, startPoint x: 1117, startPoint y: 477, endPoint x: 1010, endPoint y: 534, distance: 121.2
click at [1012, 534] on div "Oops! Something went wrong Cannot query field "goalLcc" on type "DmrILcModelNol…" at bounding box center [850, 420] width 1247 height 614
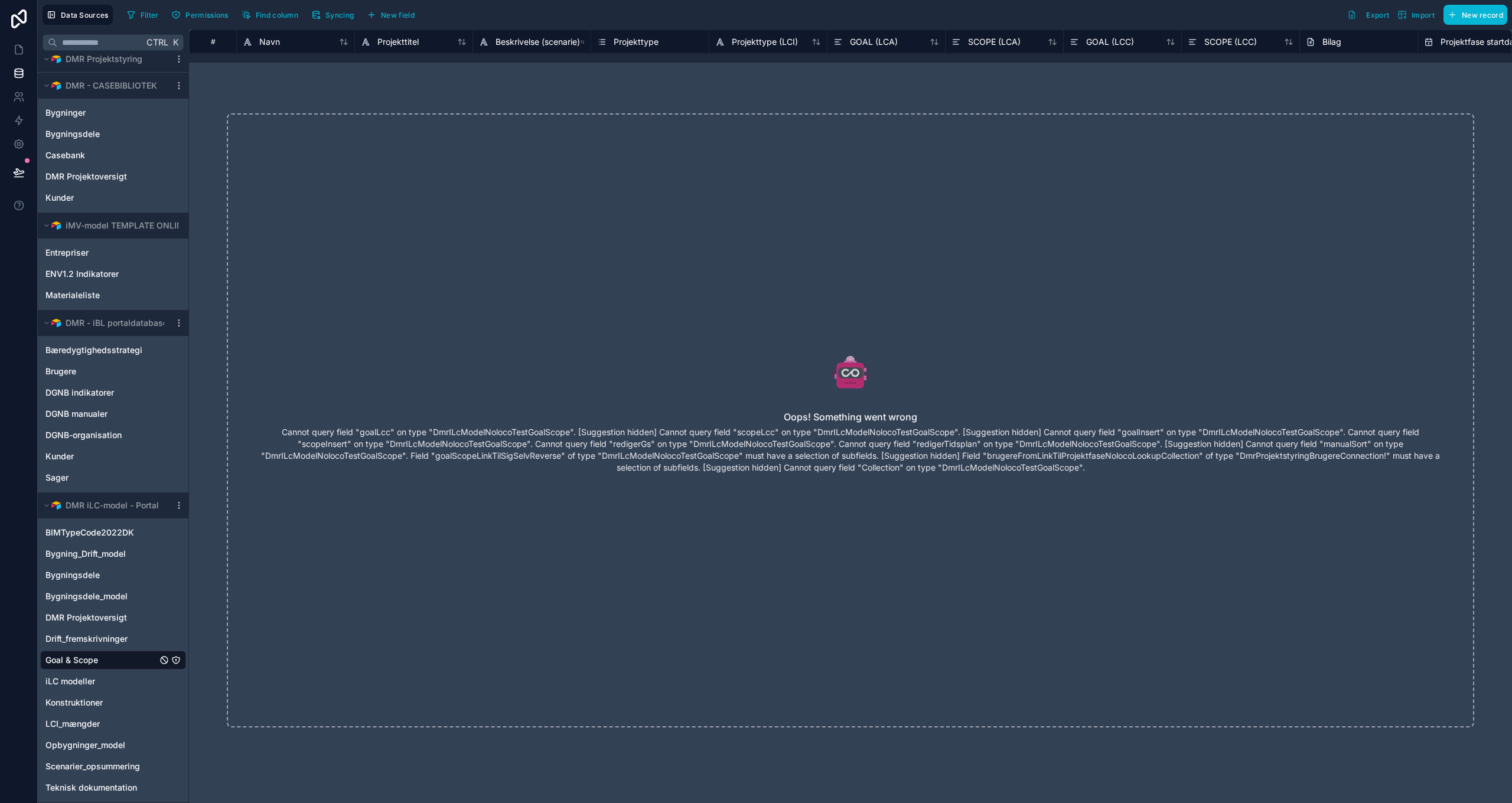
click at [853, 432] on p "Cannot query field "goalLcc" on type "DmrILcModelNolocoTestGoalScope". [Suggest…" at bounding box center [850, 450] width 1188 height 48
click at [747, 354] on icon at bounding box center [850, 372] width 1188 height 38
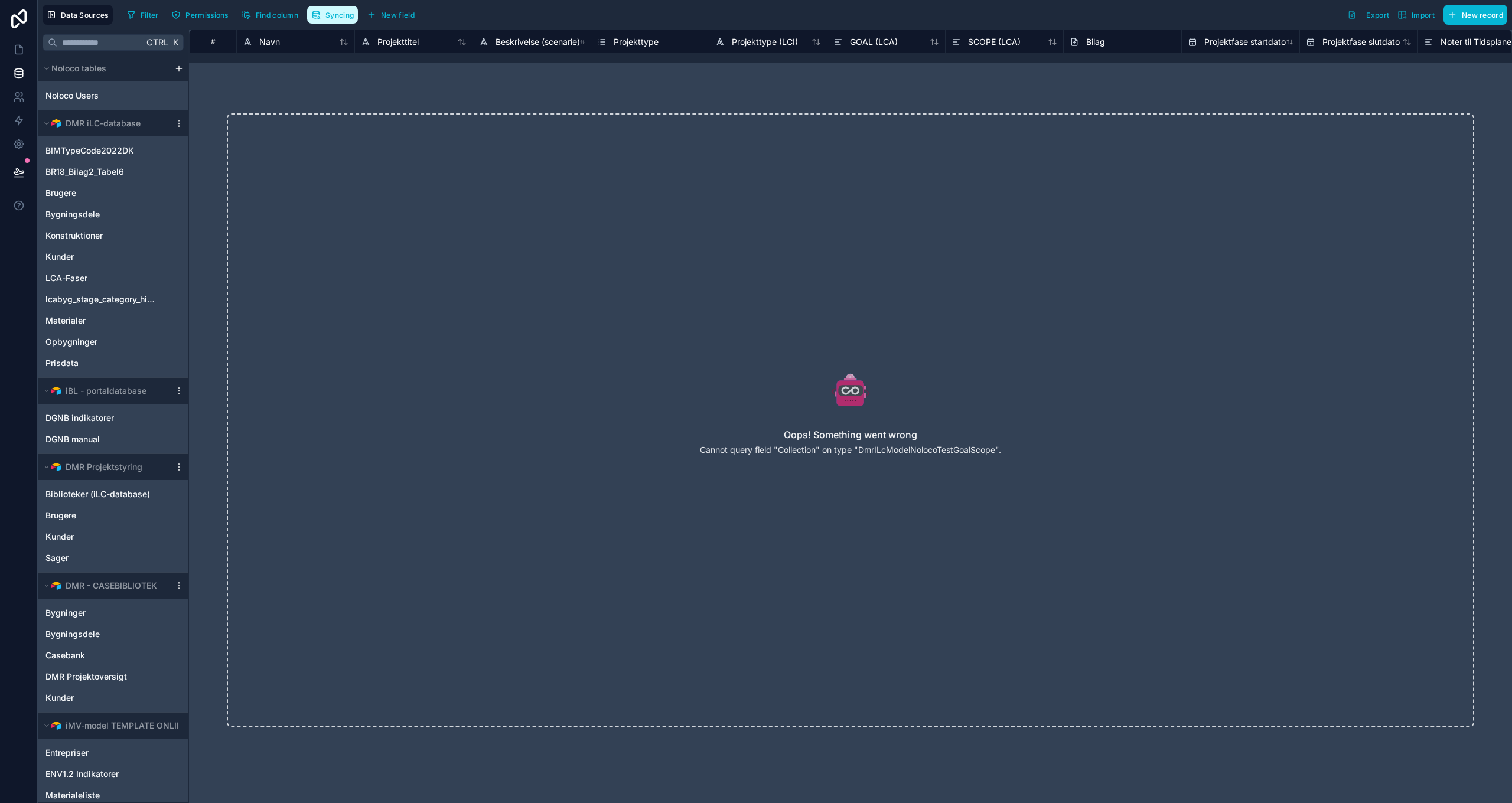
click at [332, 16] on span "Syncing" at bounding box center [339, 15] width 28 height 9
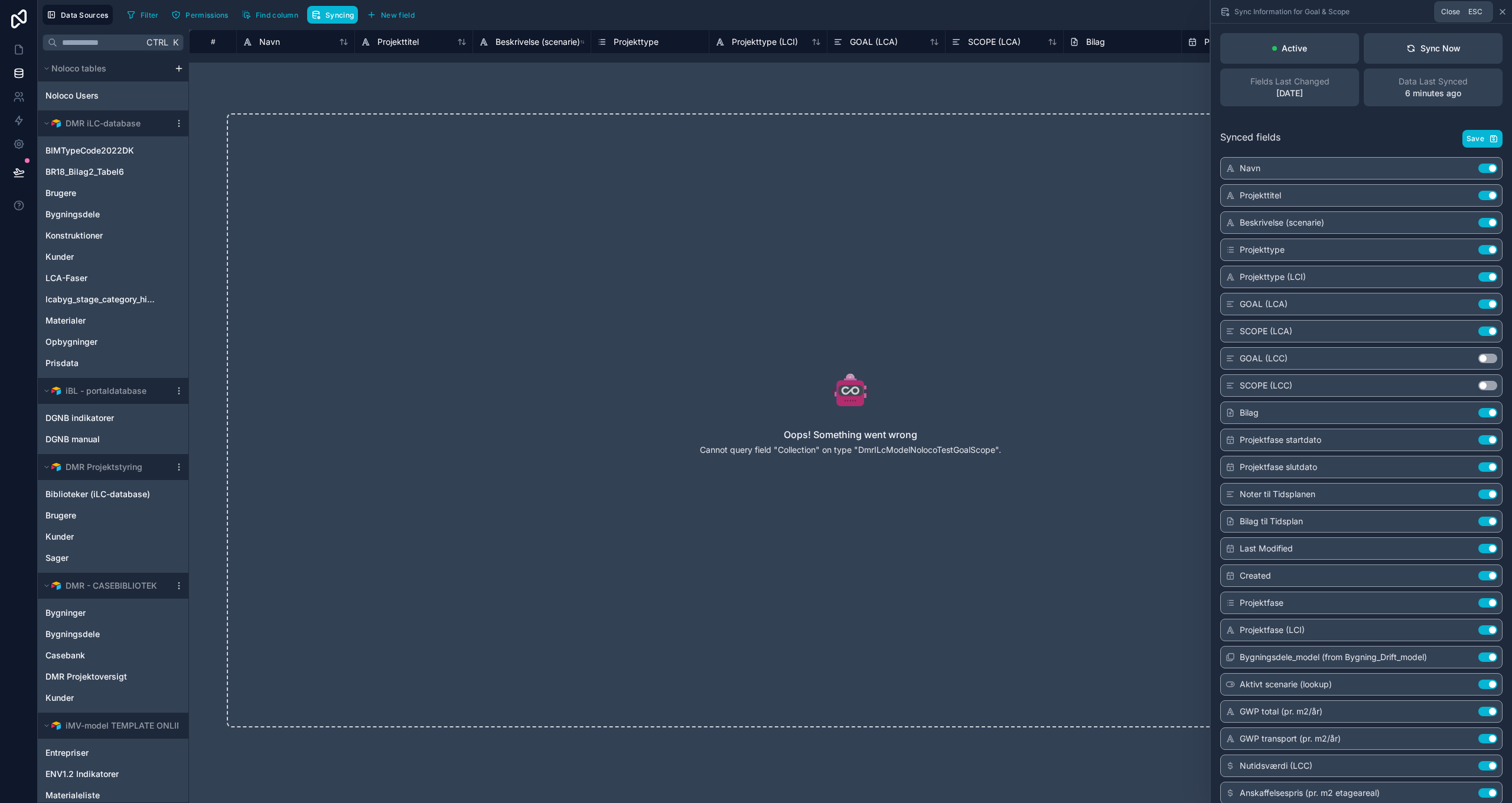
click at [1502, 10] on icon at bounding box center [1502, 12] width 10 height 10
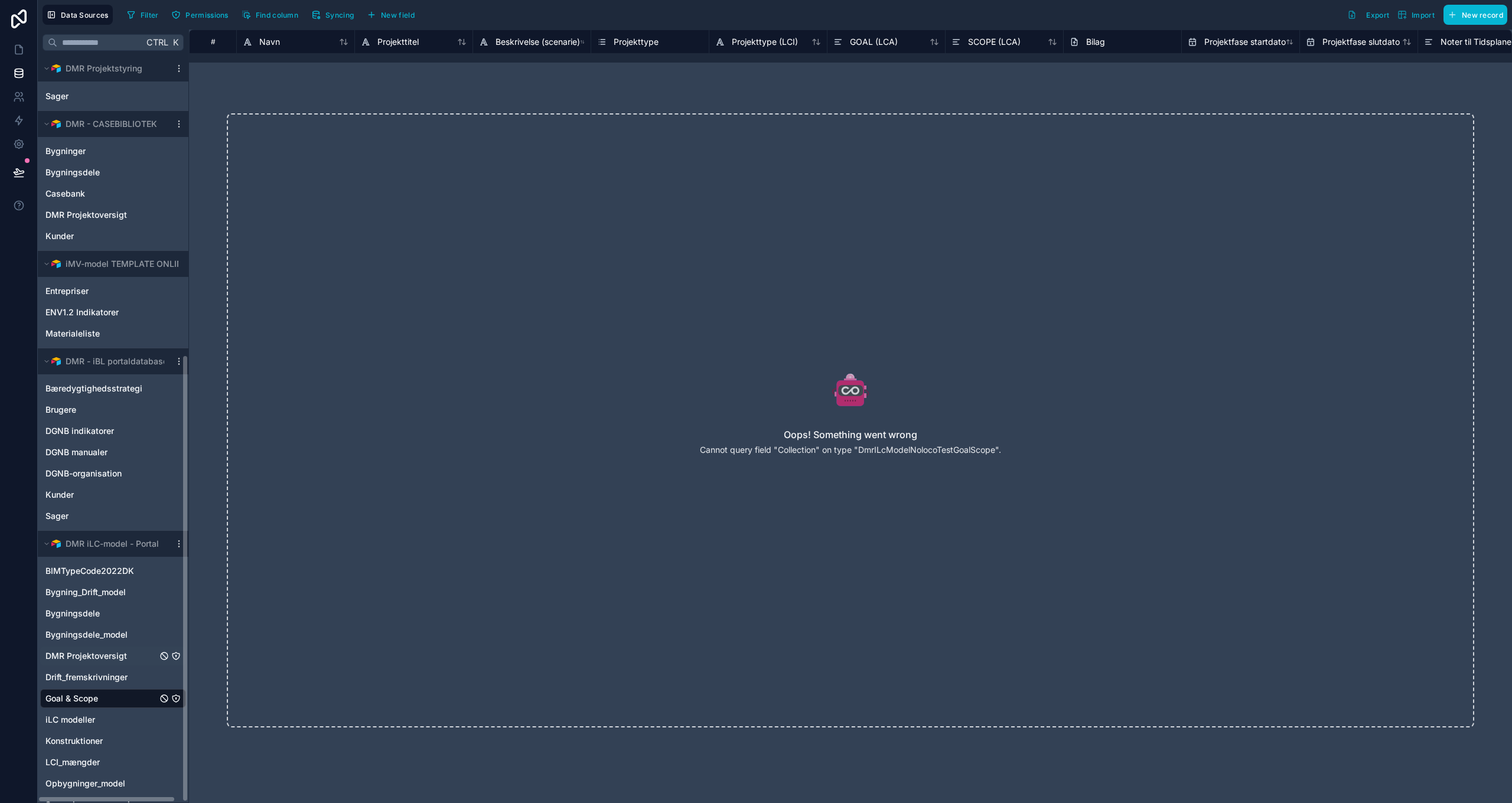
scroll to position [500, 0]
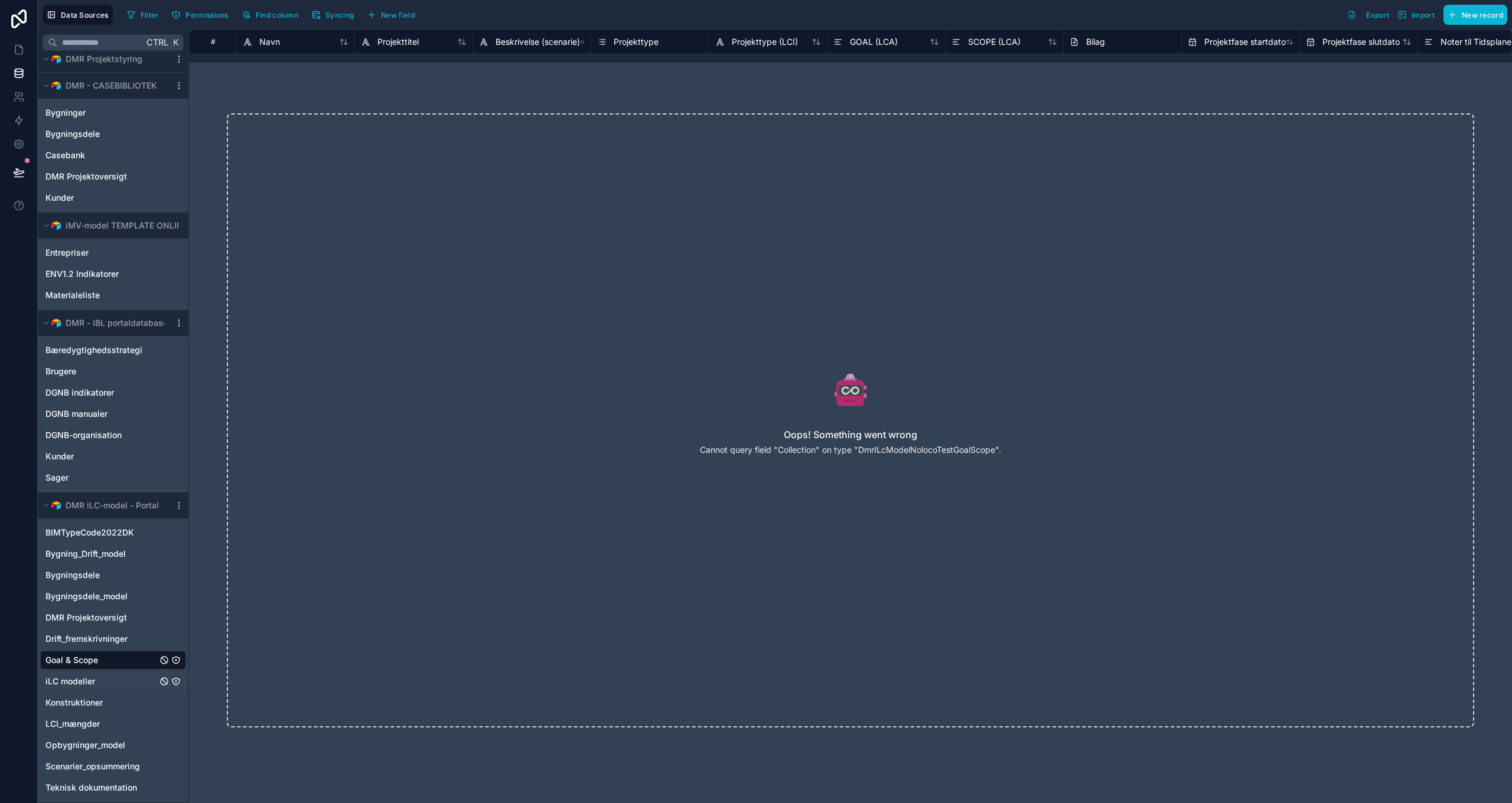
click at [80, 683] on span "iLC modeller" at bounding box center [70, 681] width 49 height 12
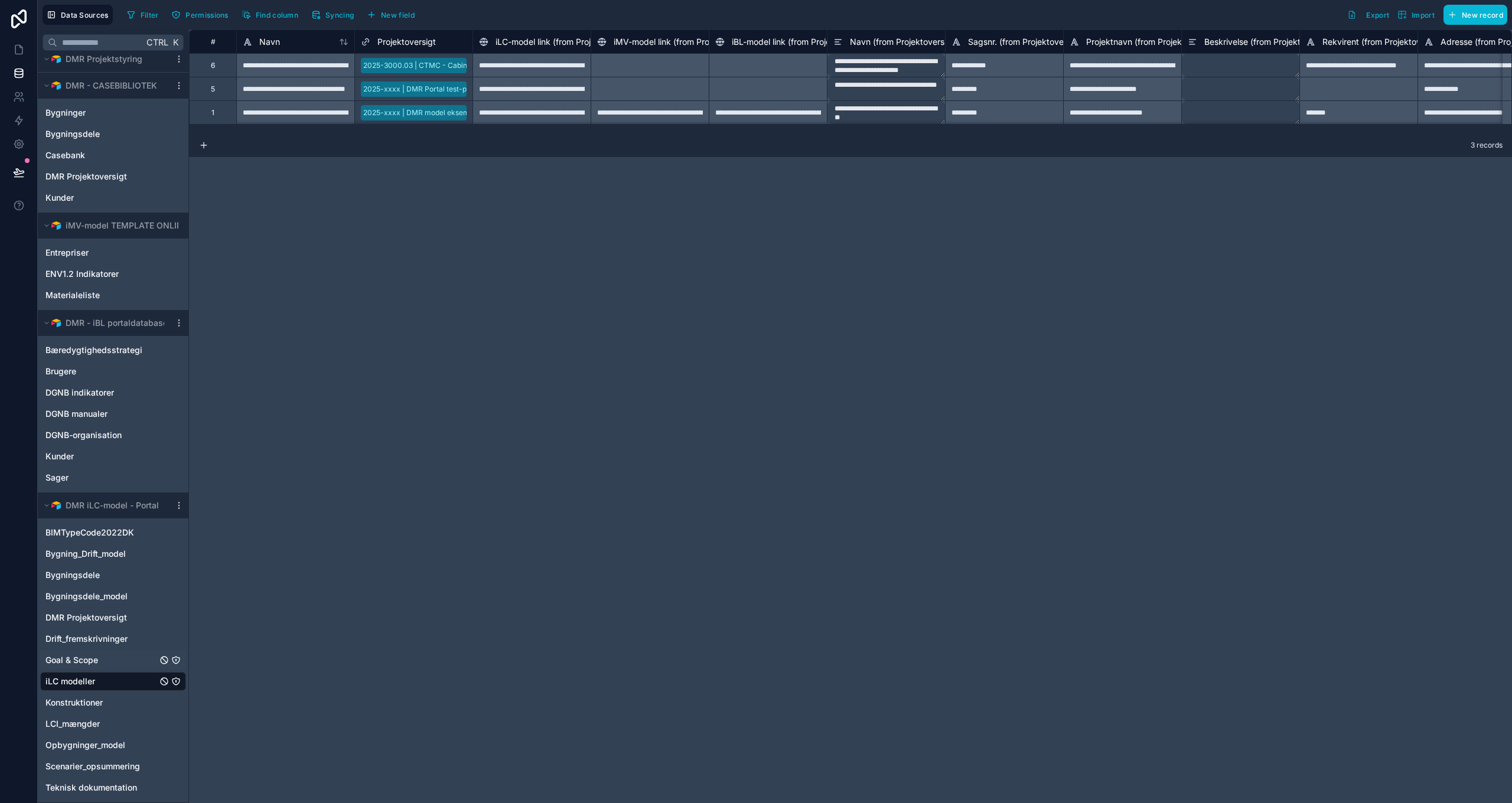
click at [81, 662] on span "Goal & Scope" at bounding box center [72, 660] width 52 height 12
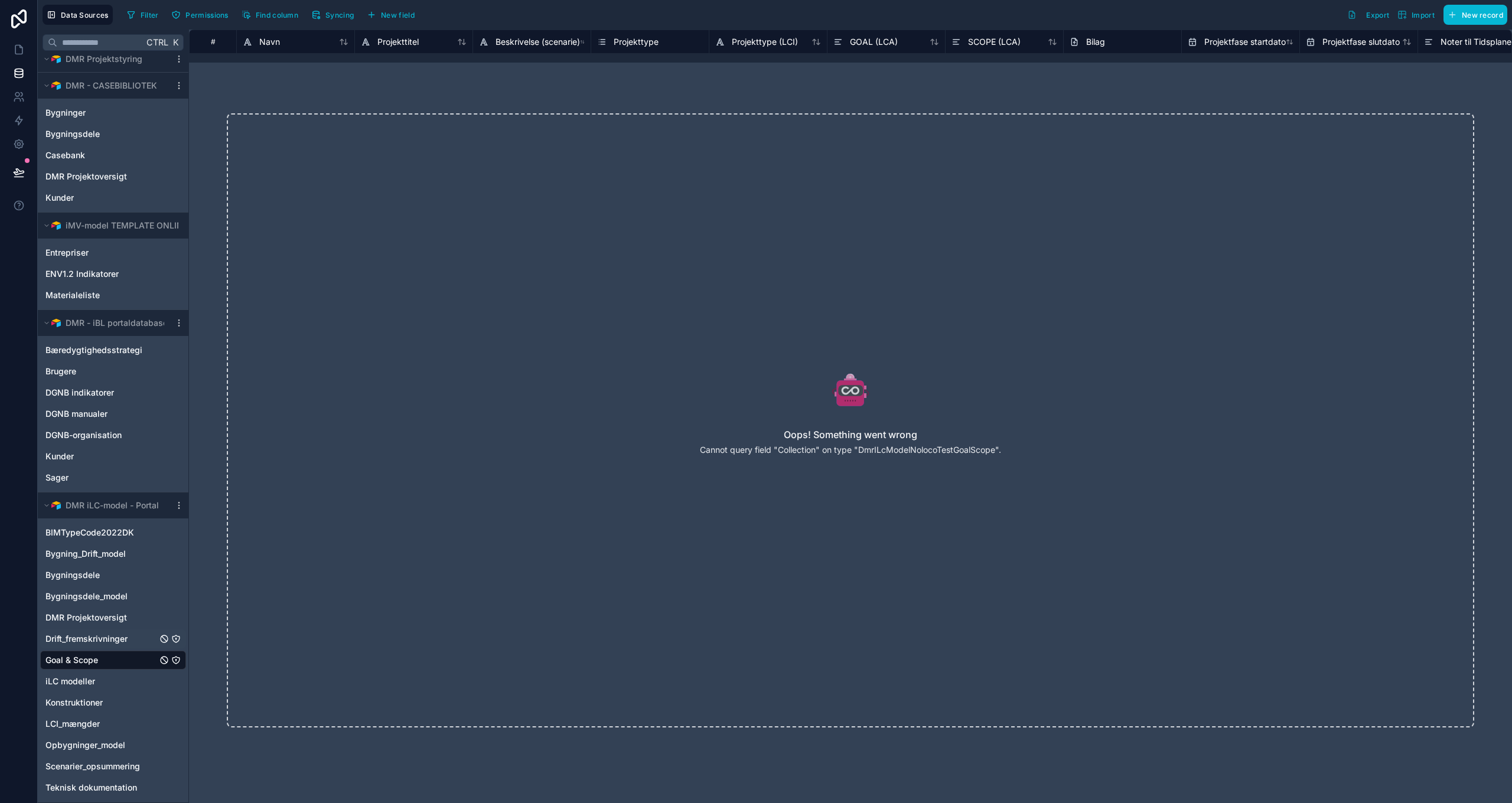
click at [84, 638] on span "Drift_fremskrivninger" at bounding box center [87, 639] width 82 height 12
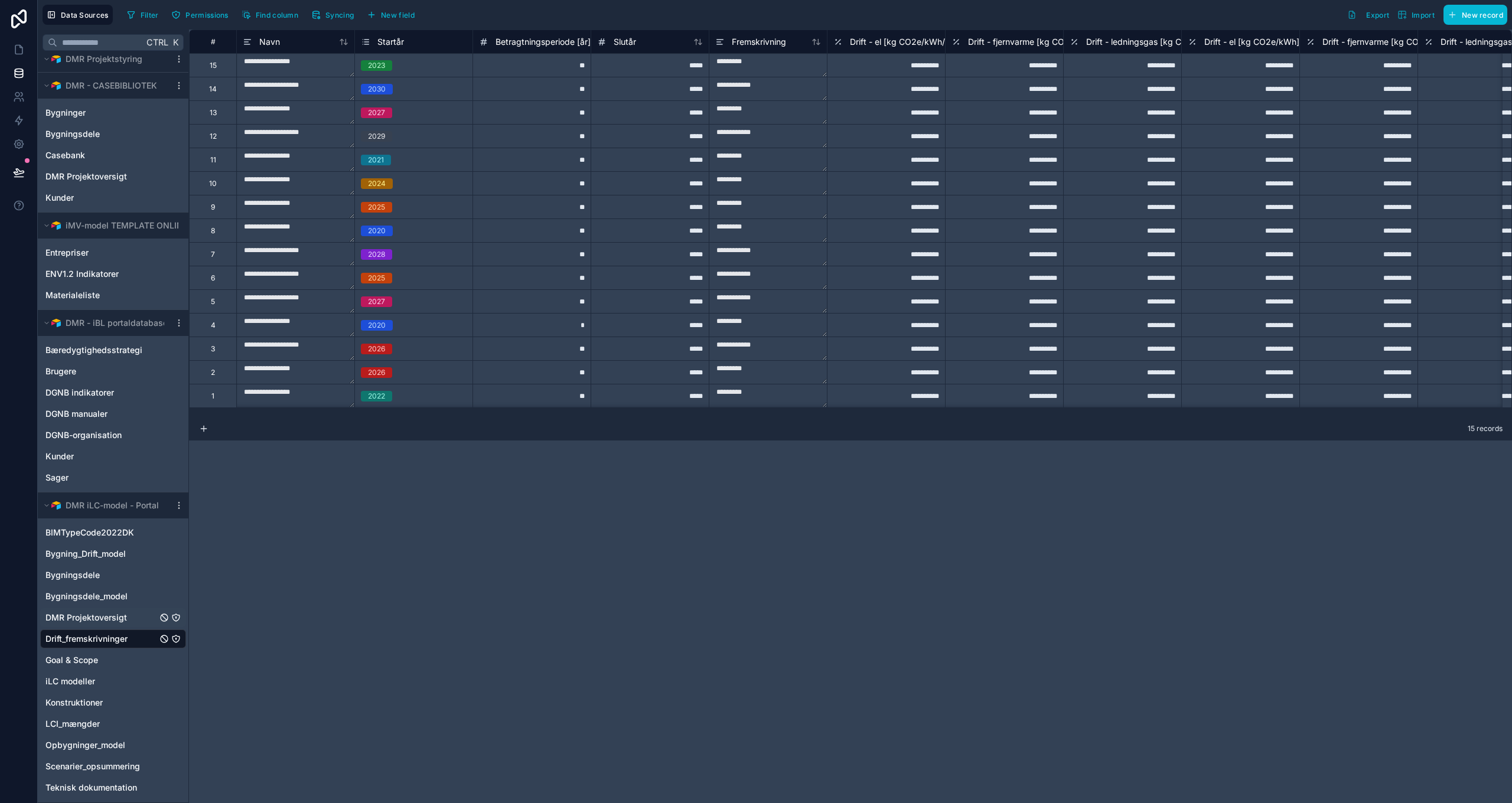
click at [82, 620] on span "DMR Projektoversigt" at bounding box center [86, 618] width 81 height 12
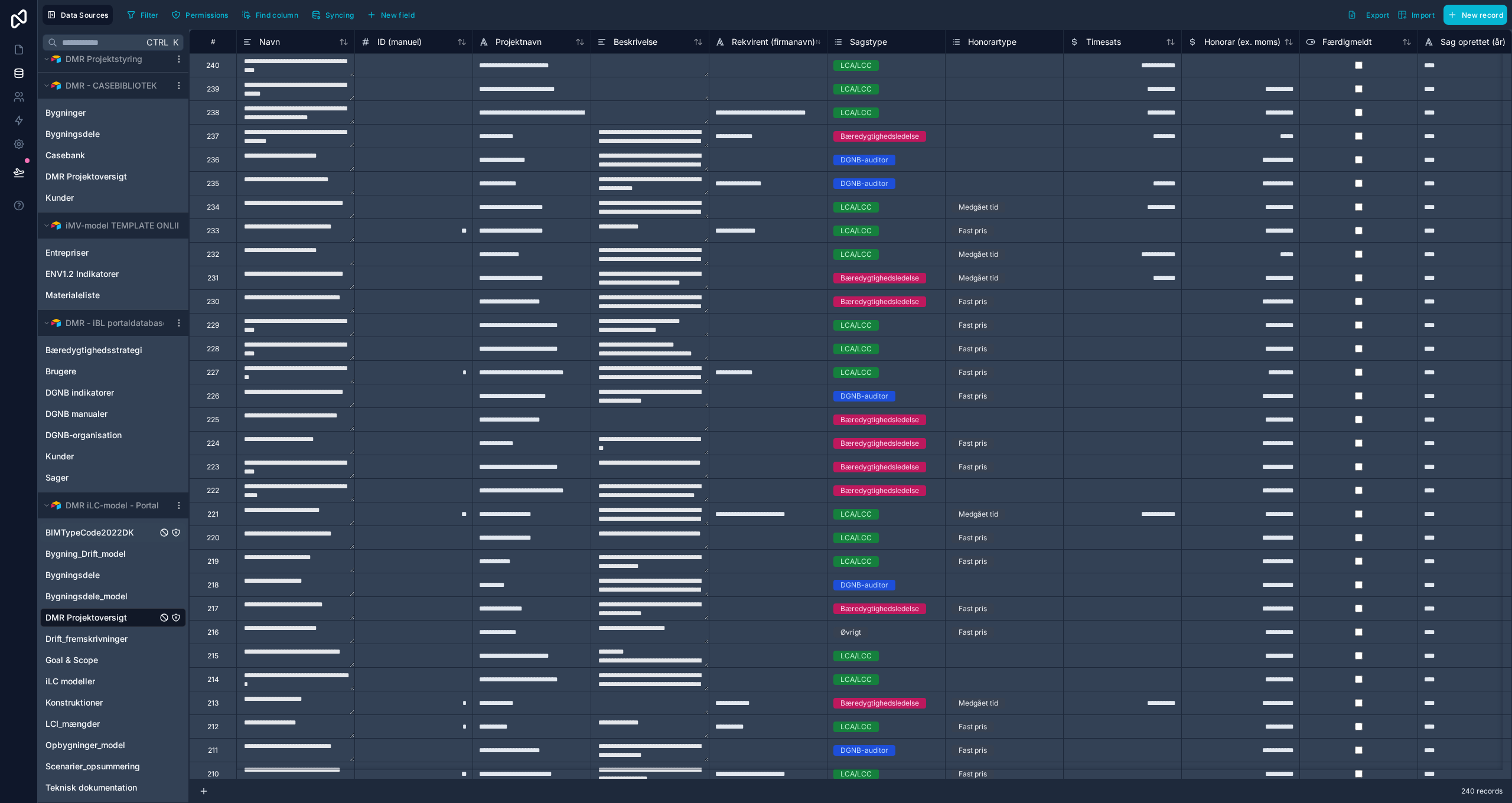
click at [108, 528] on span "BIMTypeCode2022DK" at bounding box center [90, 533] width 88 height 12
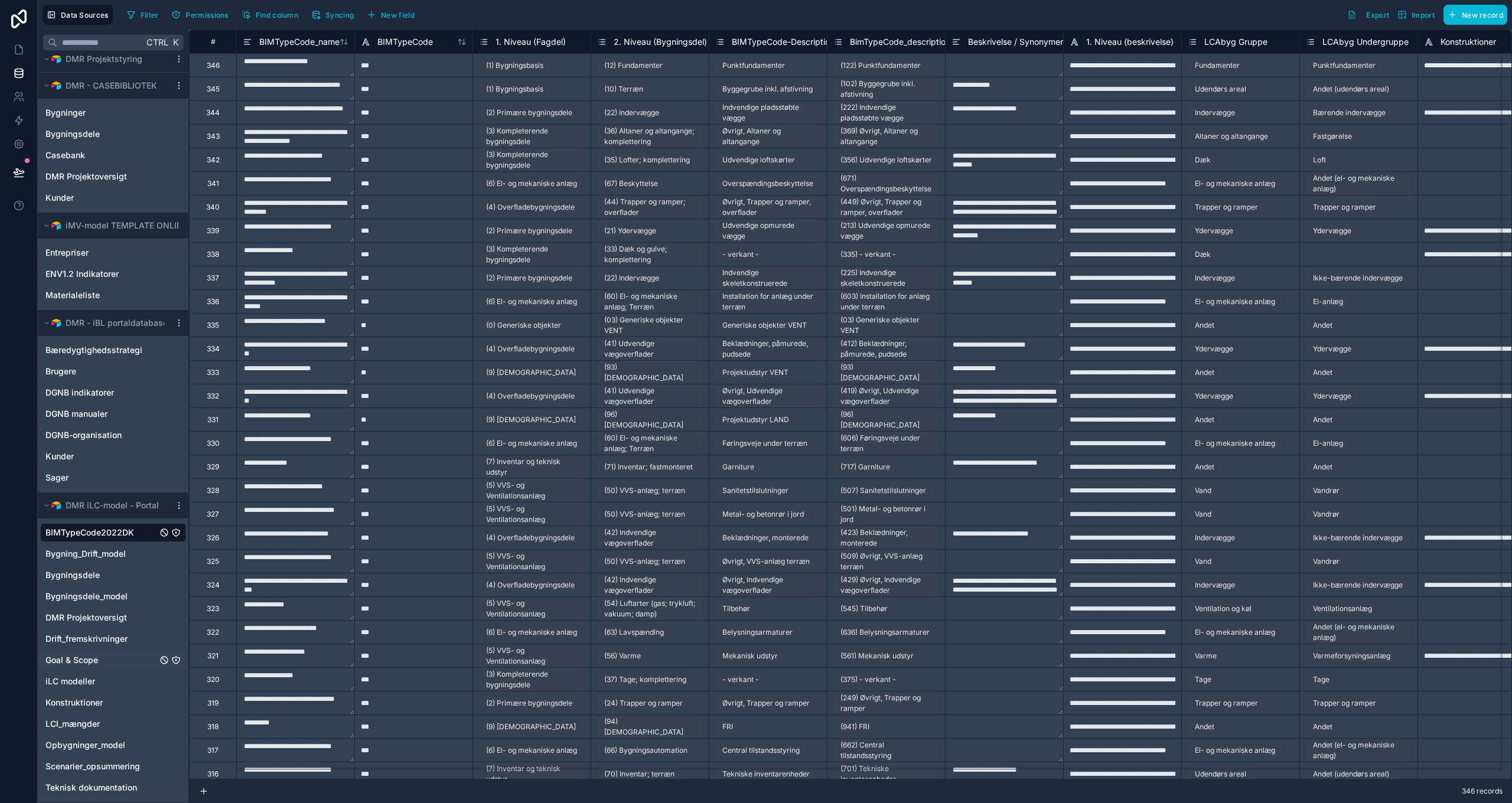
click at [78, 658] on span "Goal & Scope" at bounding box center [72, 660] width 52 height 12
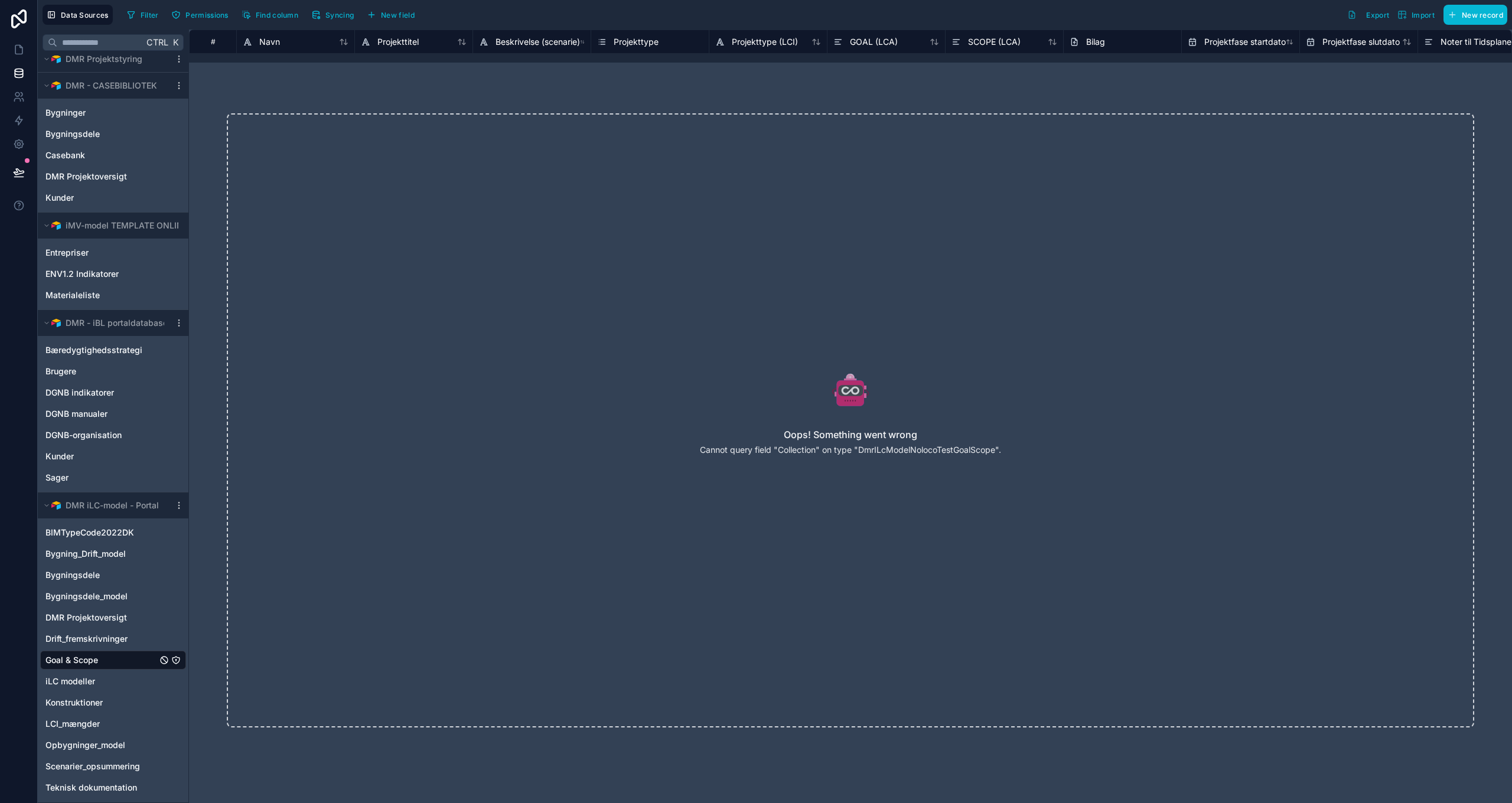
click at [78, 658] on span "Goal & Scope" at bounding box center [72, 660] width 52 height 12
click at [75, 763] on span "Scenarier_opsummering" at bounding box center [93, 766] width 94 height 12
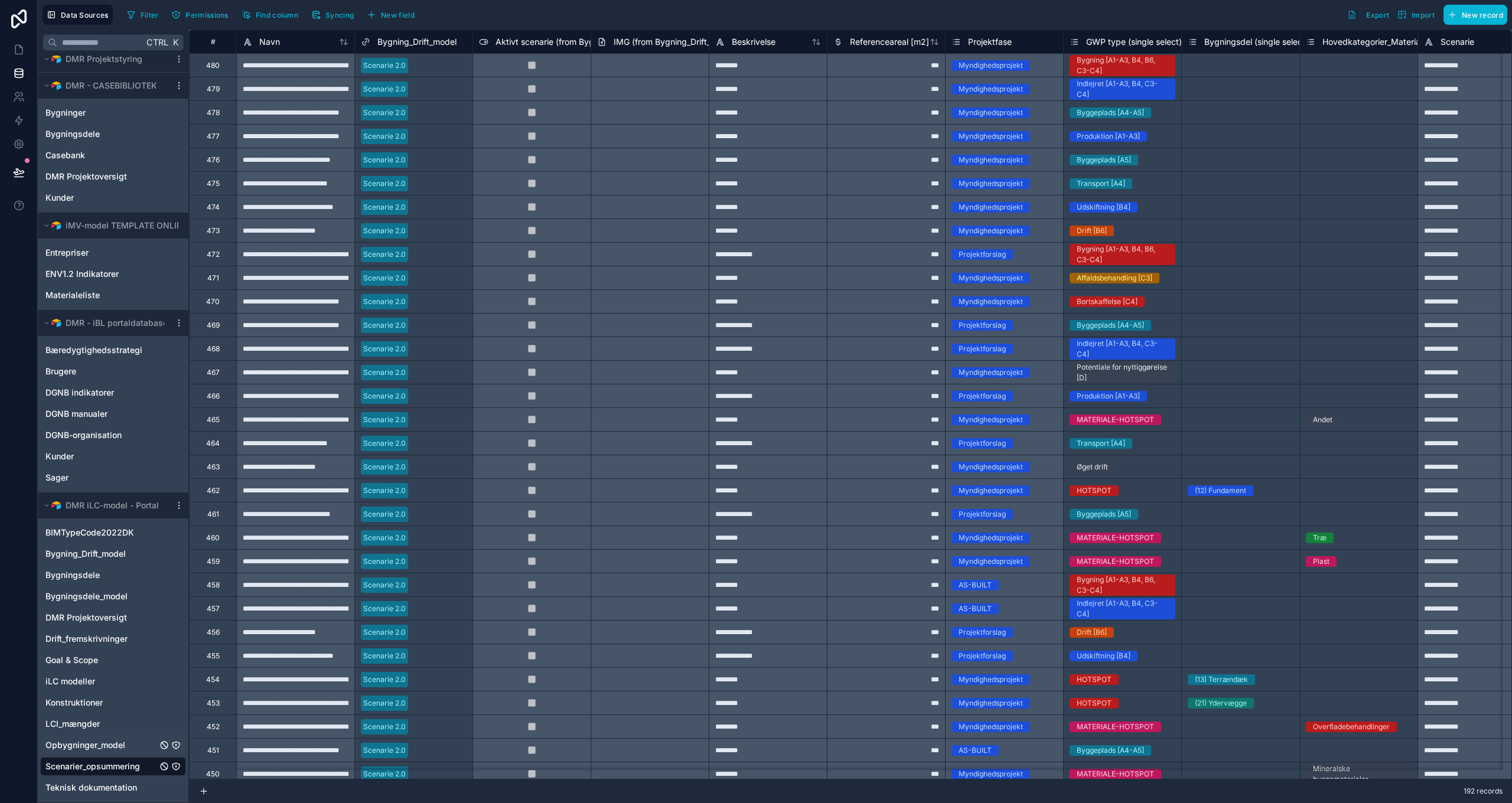
click at [78, 749] on span "Opbygninger_model" at bounding box center [85, 745] width 80 height 12
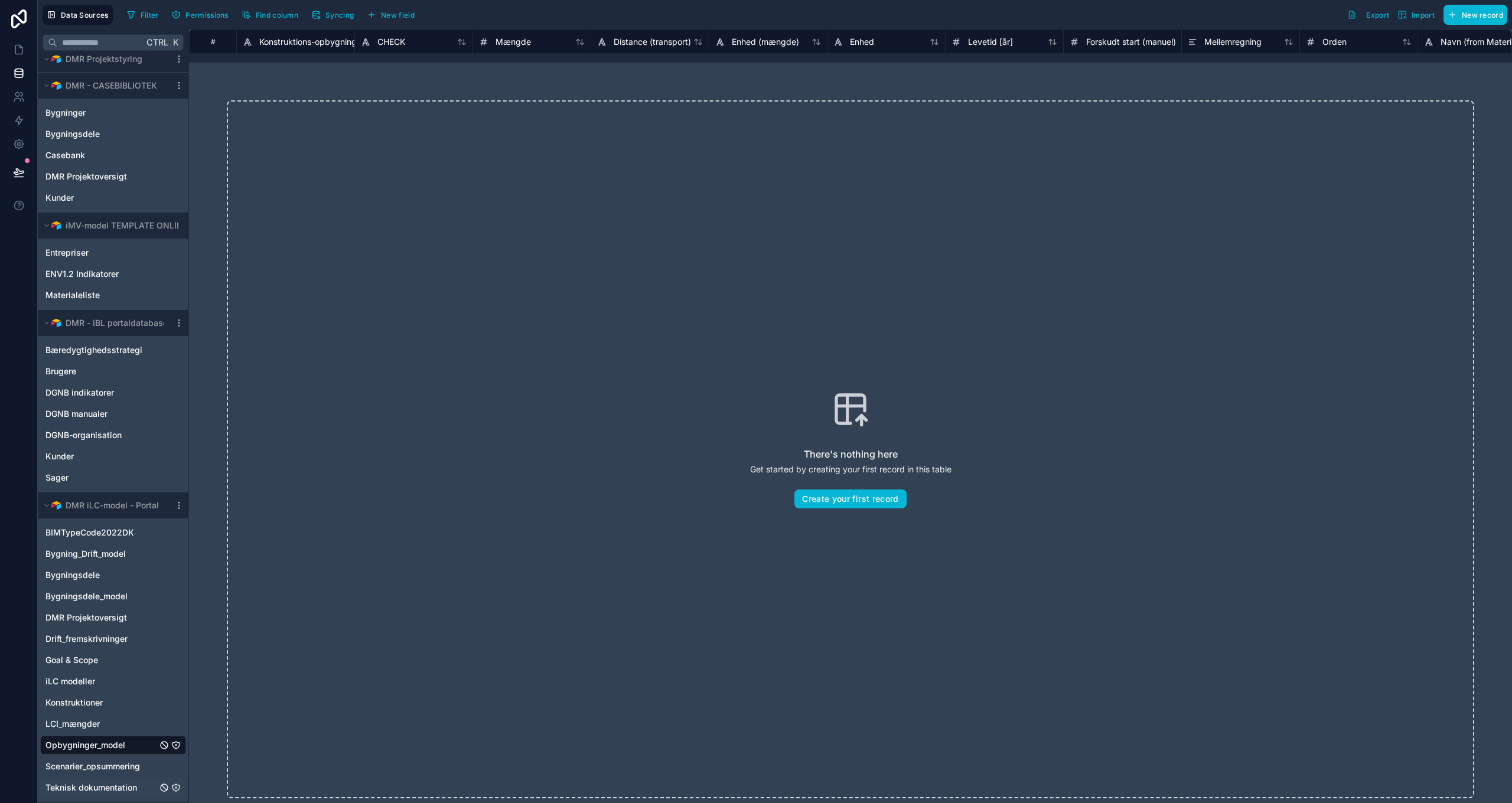
click at [94, 784] on span "Teknisk dokumentation" at bounding box center [91, 788] width 91 height 12
click at [81, 656] on span "Goal & Scope" at bounding box center [72, 660] width 52 height 12
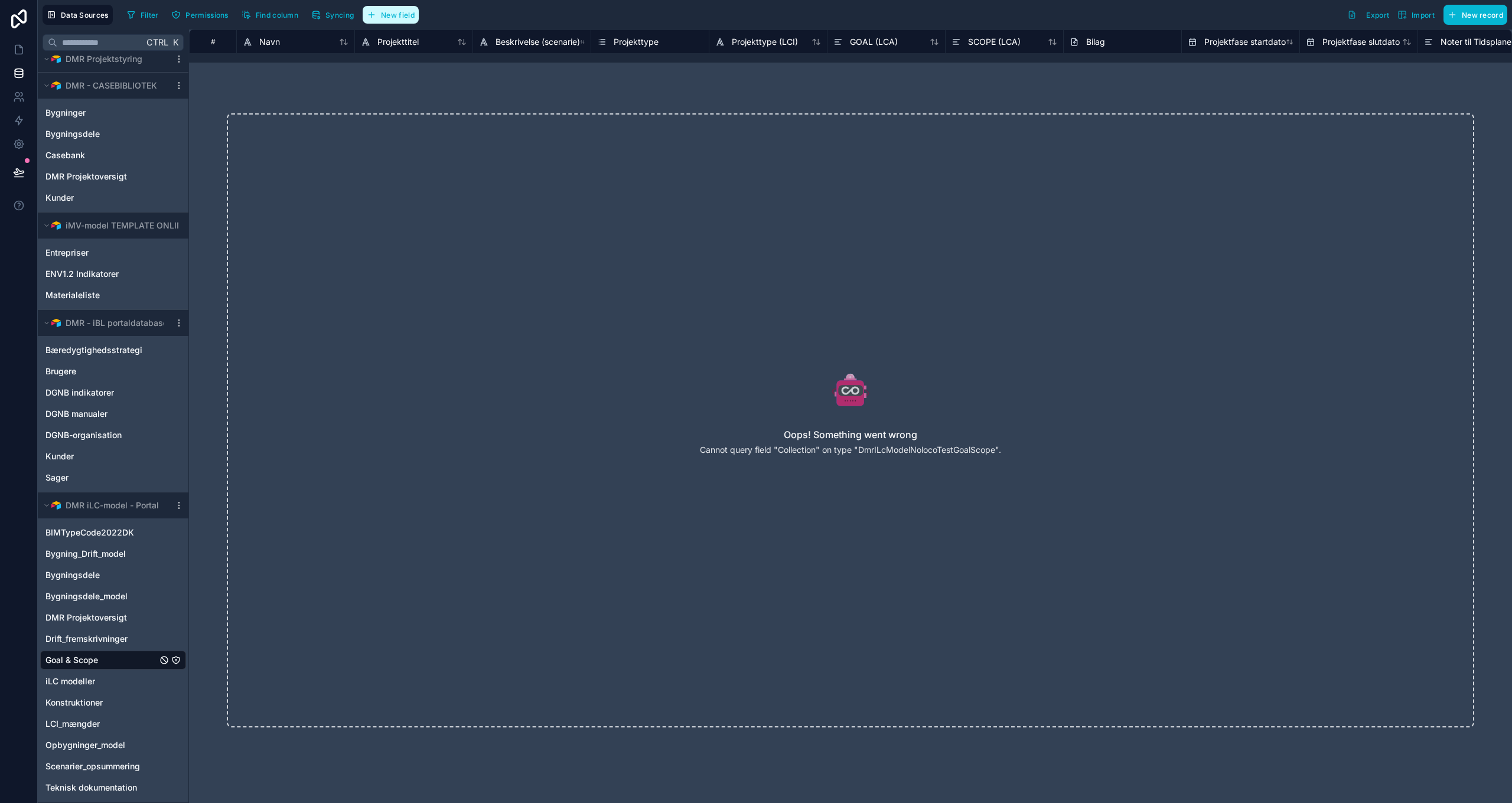
click at [389, 20] on button "New field" at bounding box center [390, 14] width 56 height 17
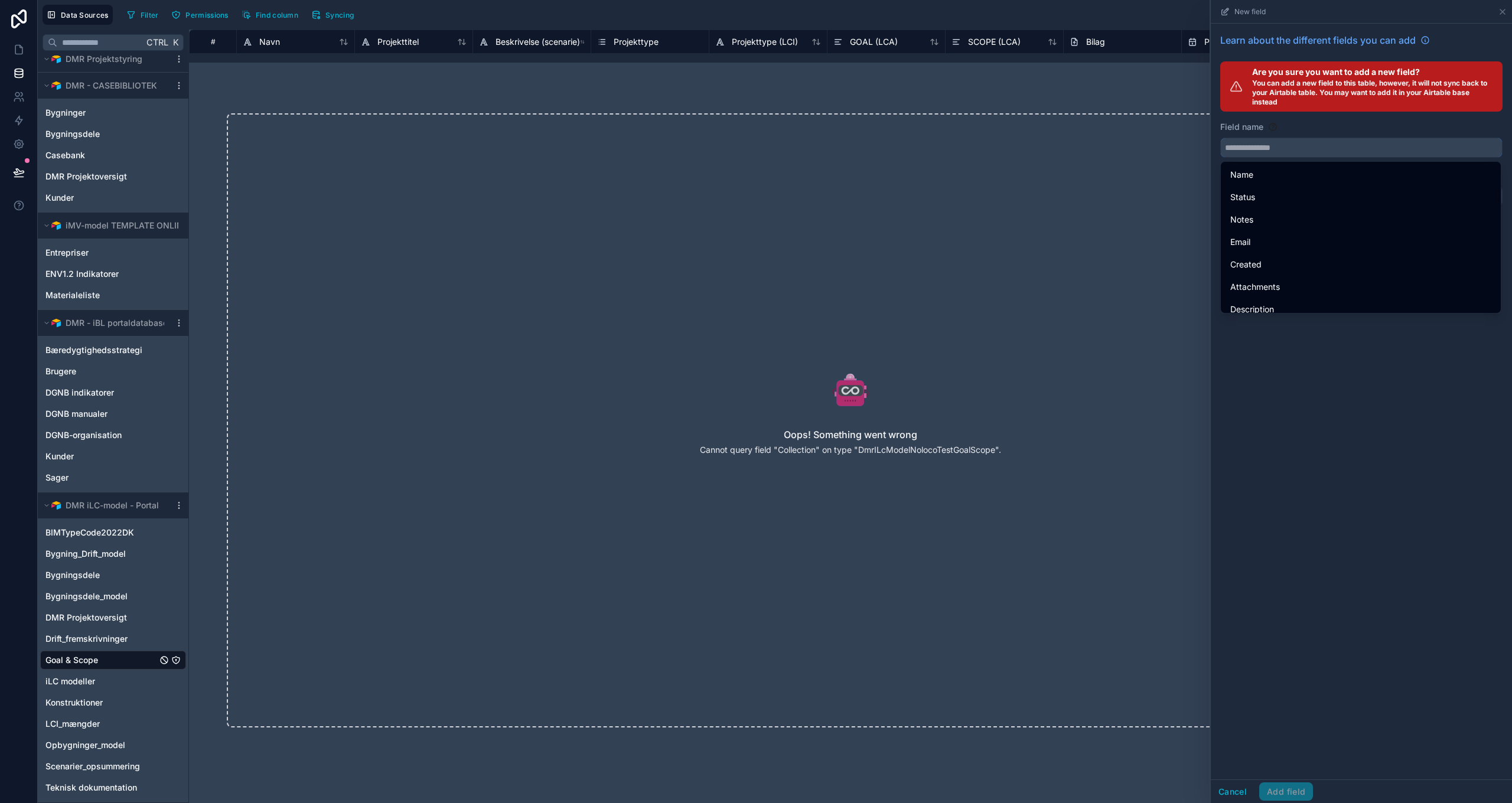
click at [1268, 146] on input "text" at bounding box center [1361, 147] width 281 height 19
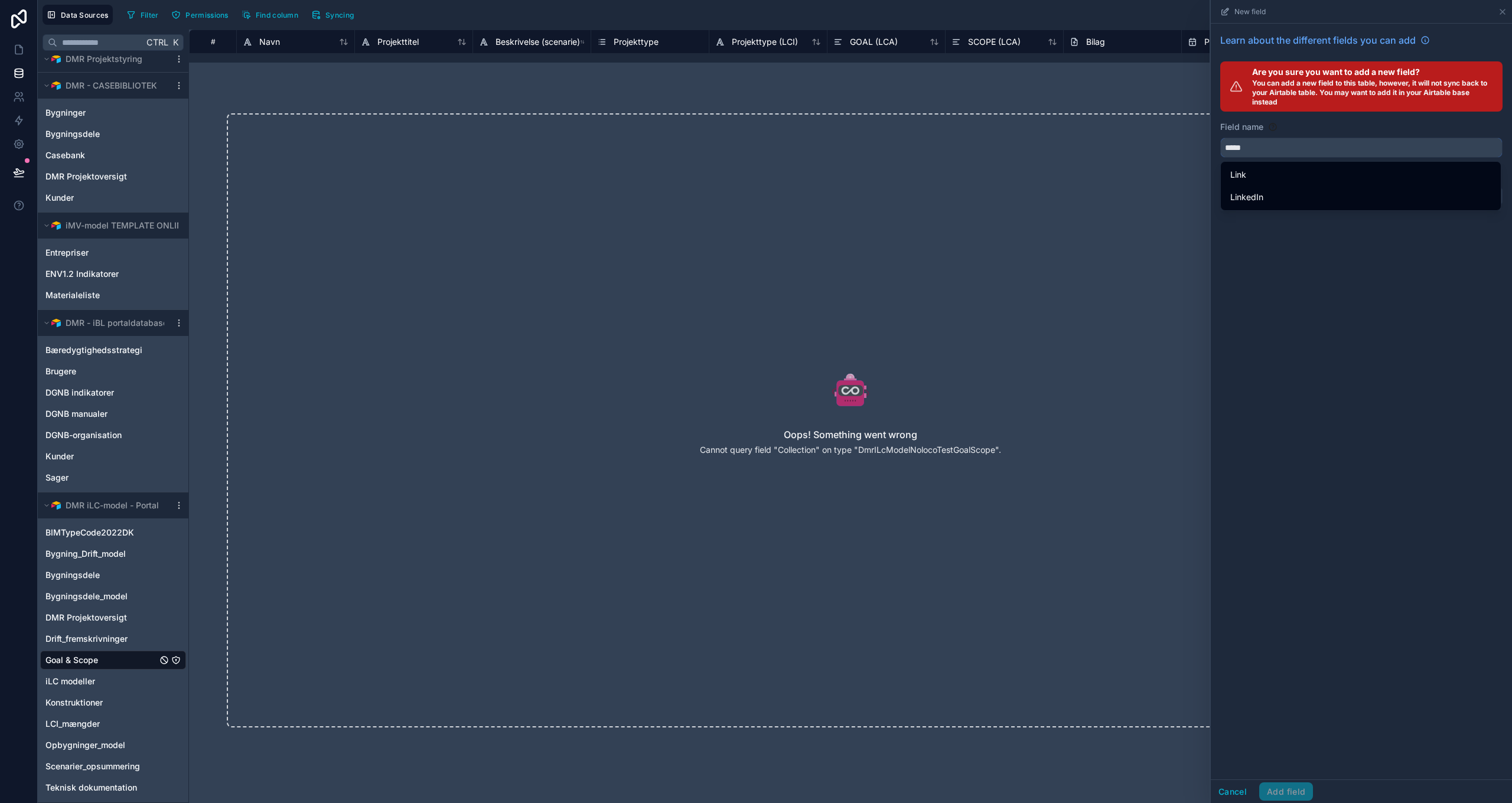
click at [1220, 138] on button "****" at bounding box center [1361, 147] width 282 height 20
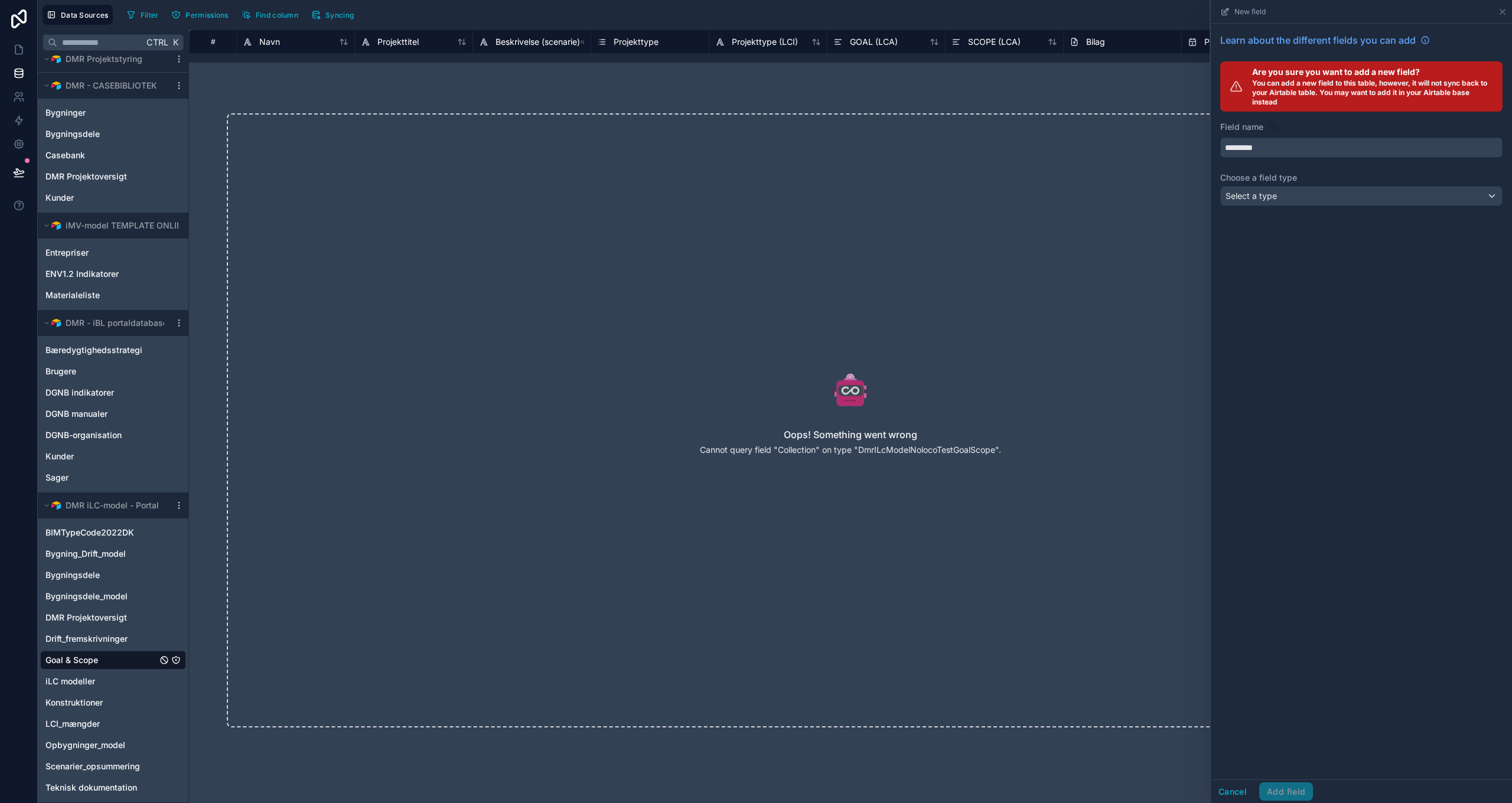
click at [1220, 138] on button "********" at bounding box center [1361, 147] width 282 height 20
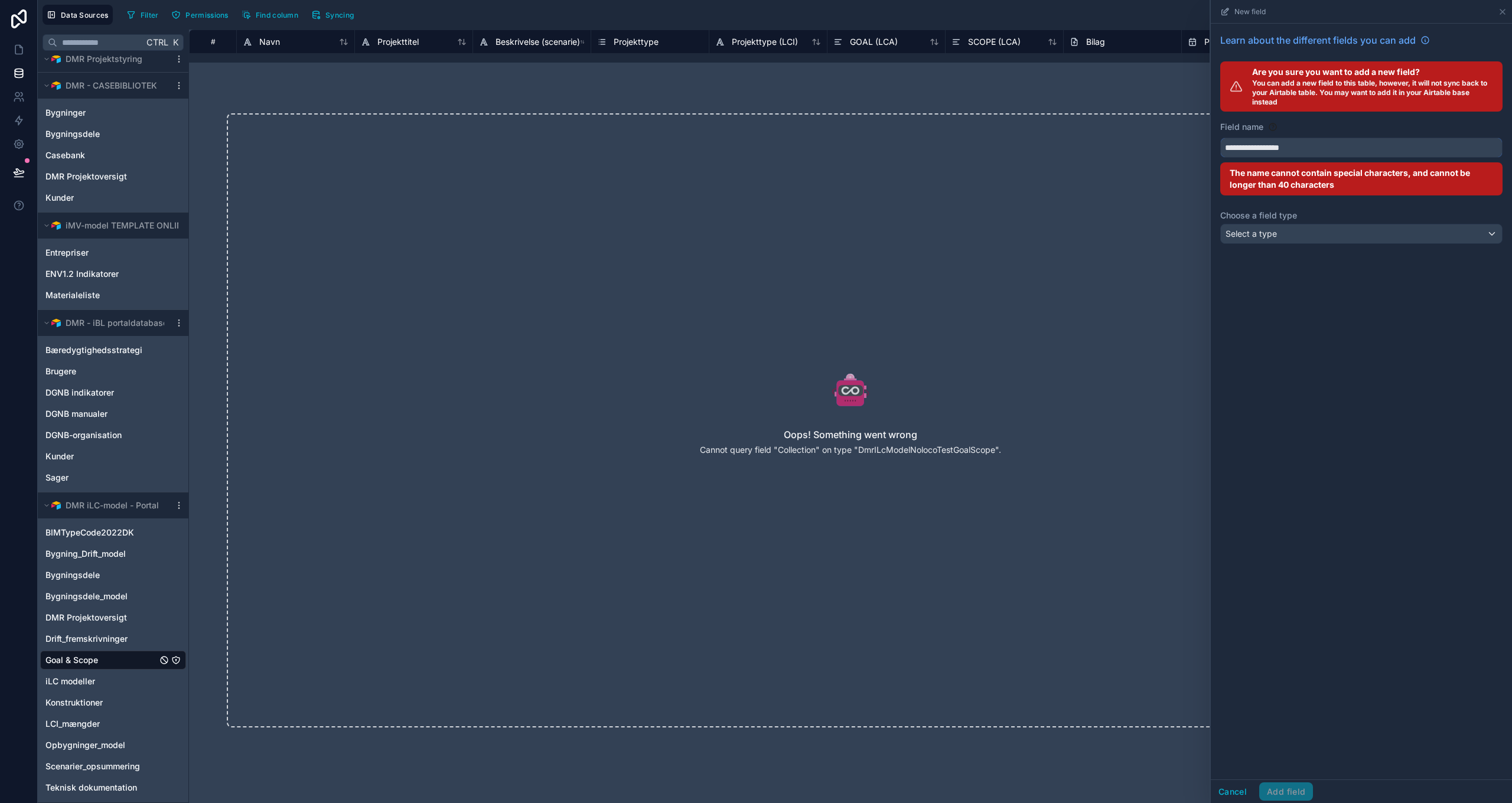
click at [1220, 138] on button "**********" at bounding box center [1361, 147] width 282 height 20
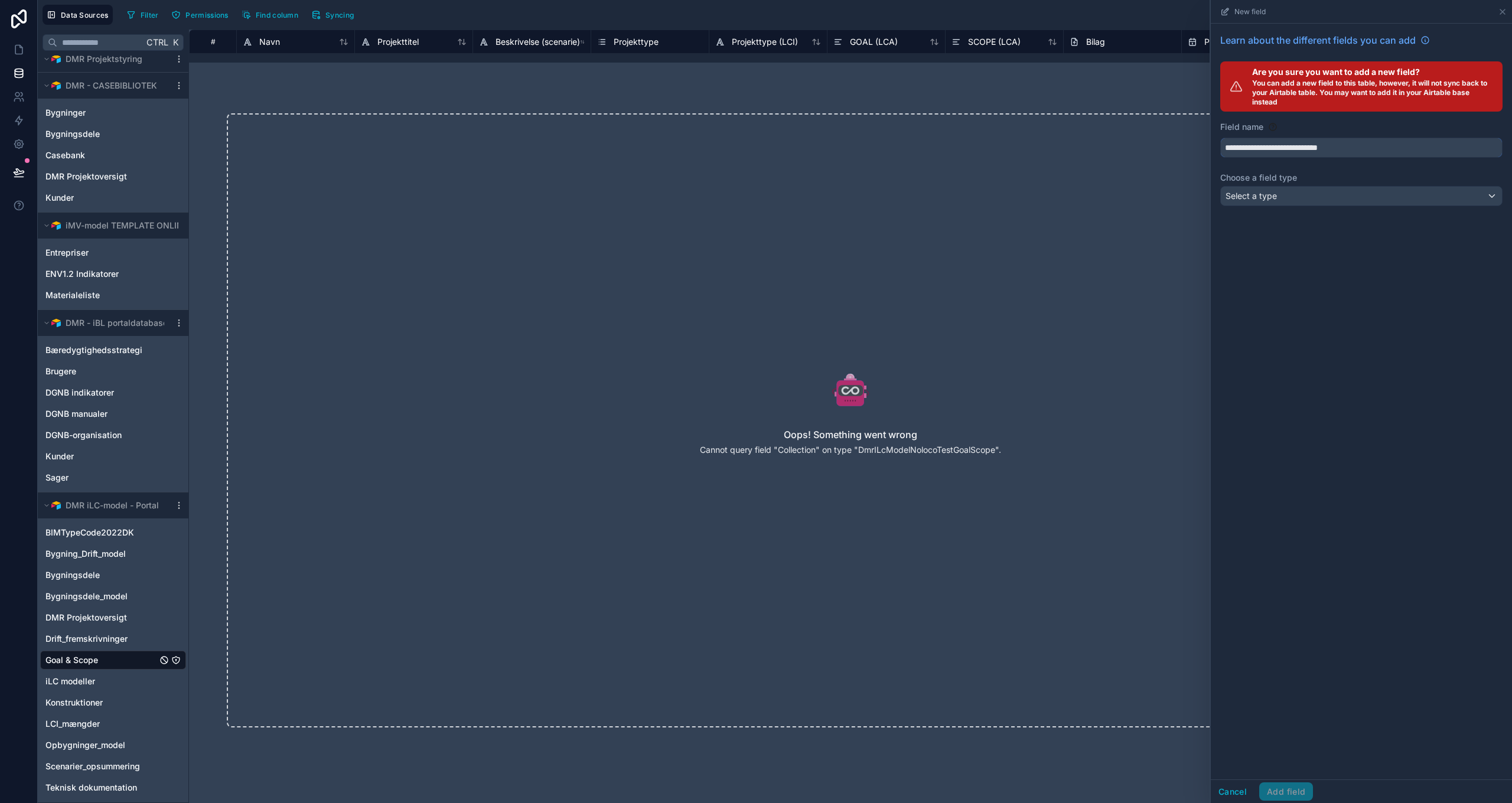
type input "**********"
click at [1268, 197] on span "Select a type" at bounding box center [1251, 195] width 51 height 10
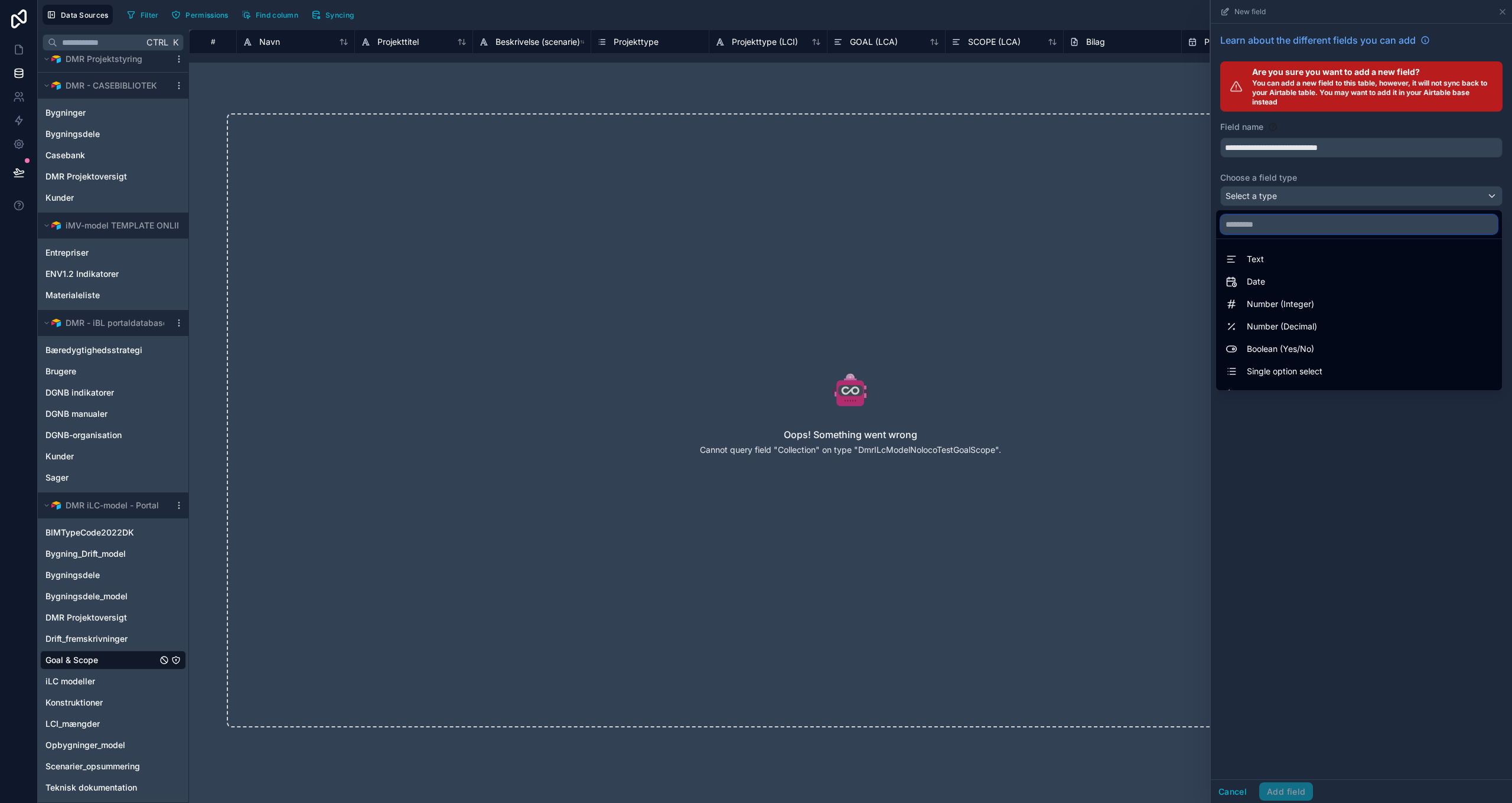
click at [1272, 228] on input "text" at bounding box center [1359, 224] width 276 height 19
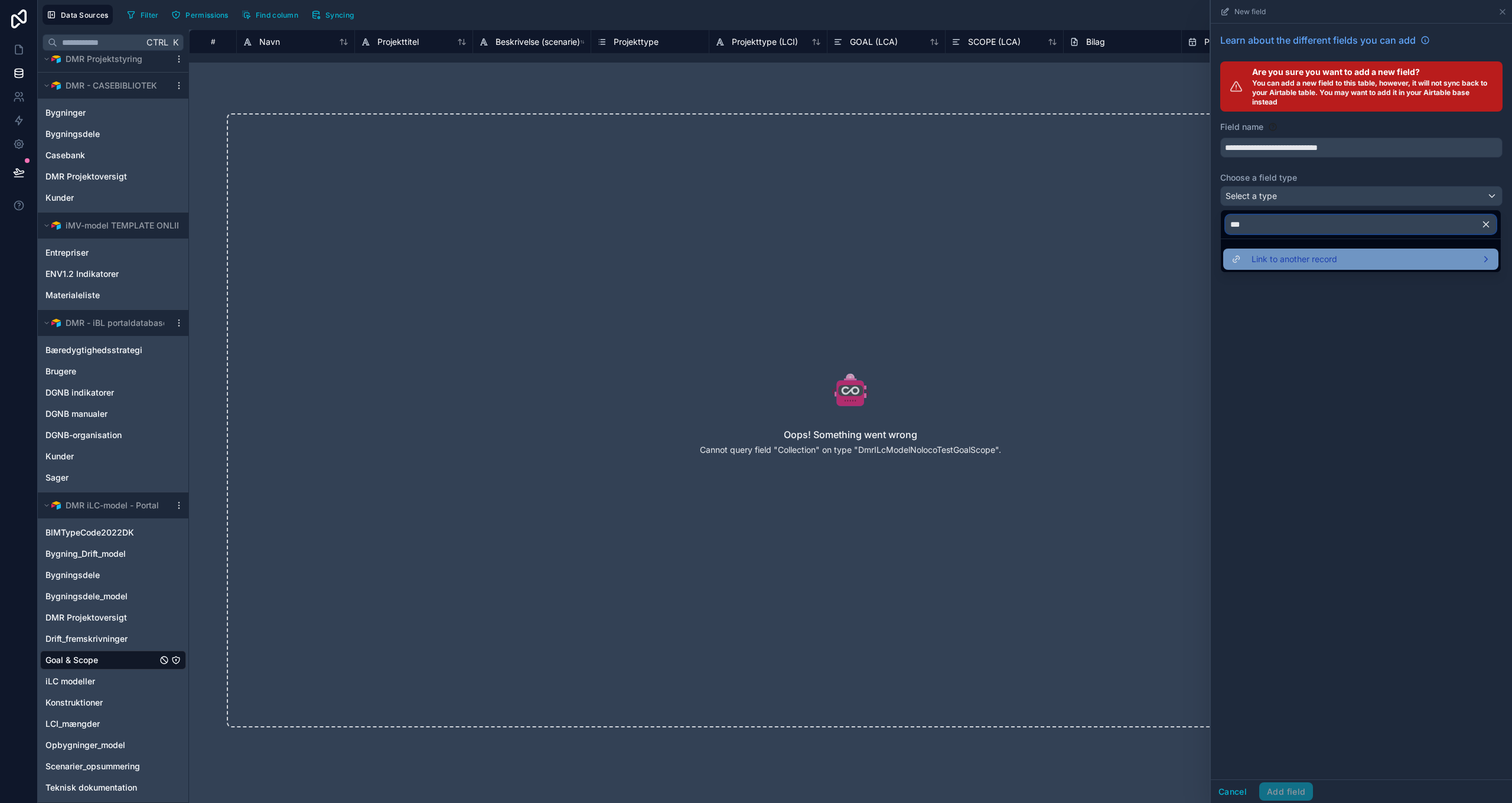
type input "***"
click at [1295, 259] on span "Link to another record" at bounding box center [1294, 259] width 85 height 14
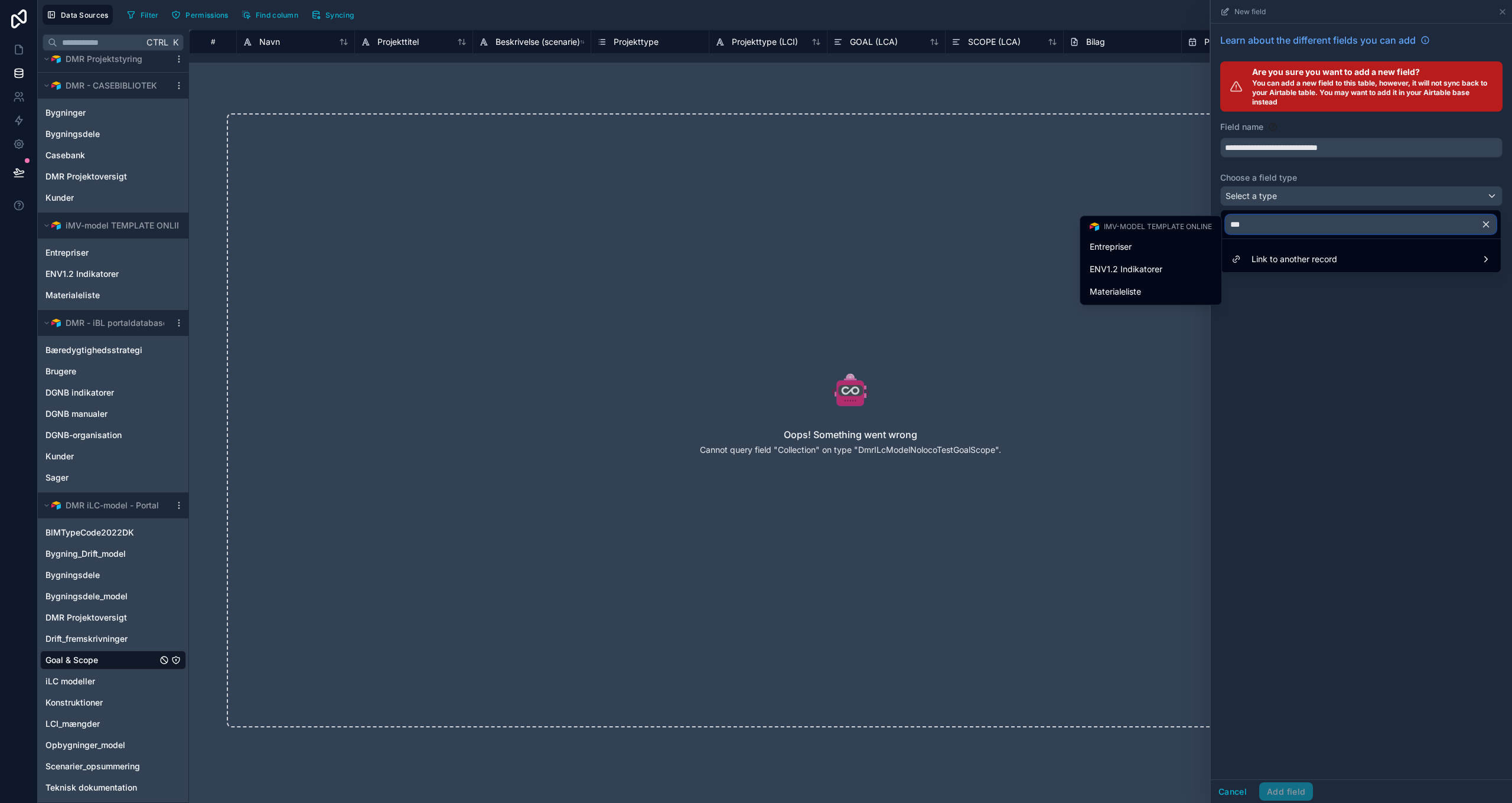
drag, startPoint x: 1255, startPoint y: 224, endPoint x: 1199, endPoint y: 215, distance: 56.7
click at [1199, 215] on div "**********" at bounding box center [775, 401] width 1474 height 803
click at [1250, 223] on input "***" at bounding box center [1361, 224] width 271 height 19
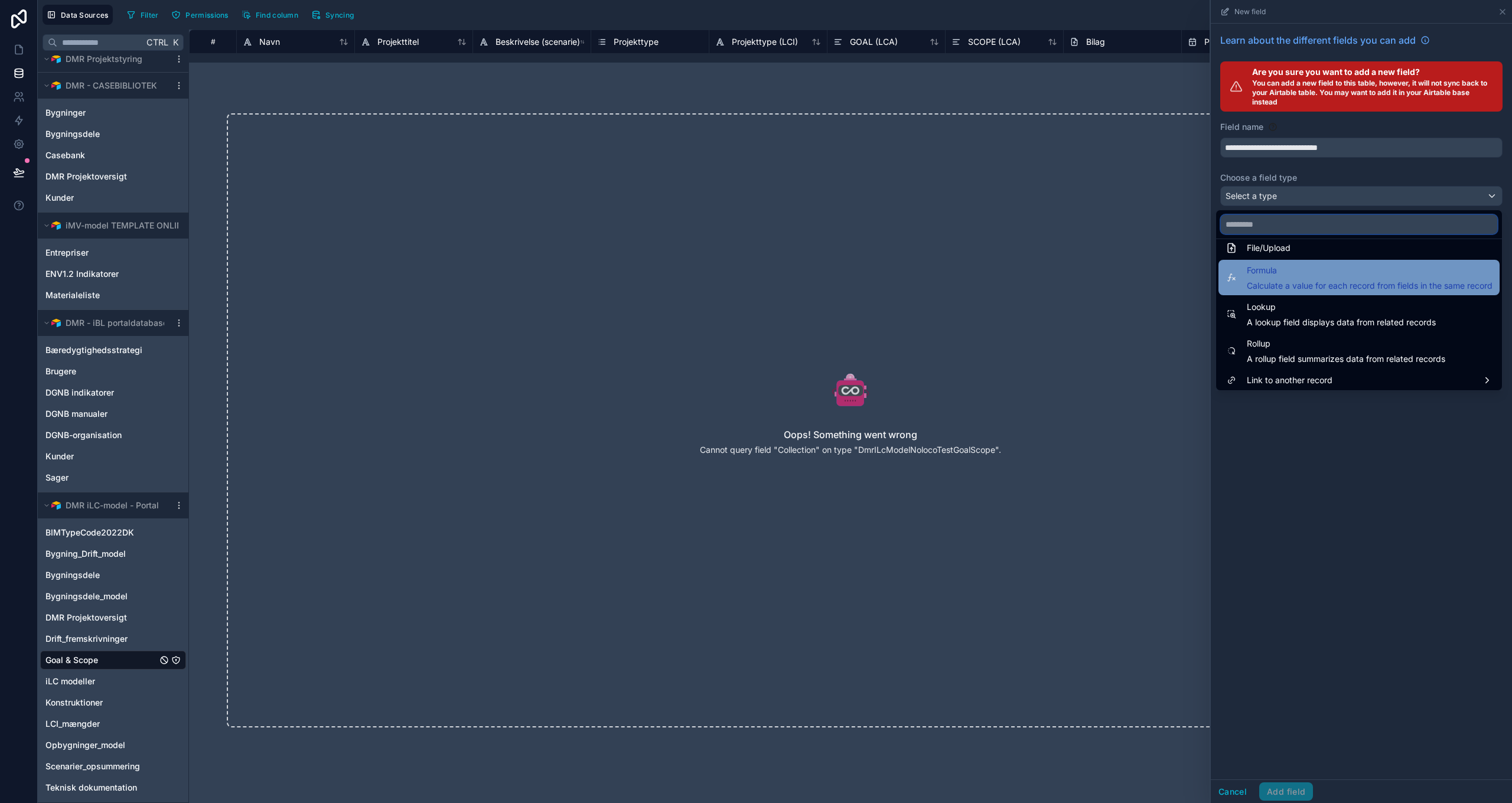
scroll to position [306, 0]
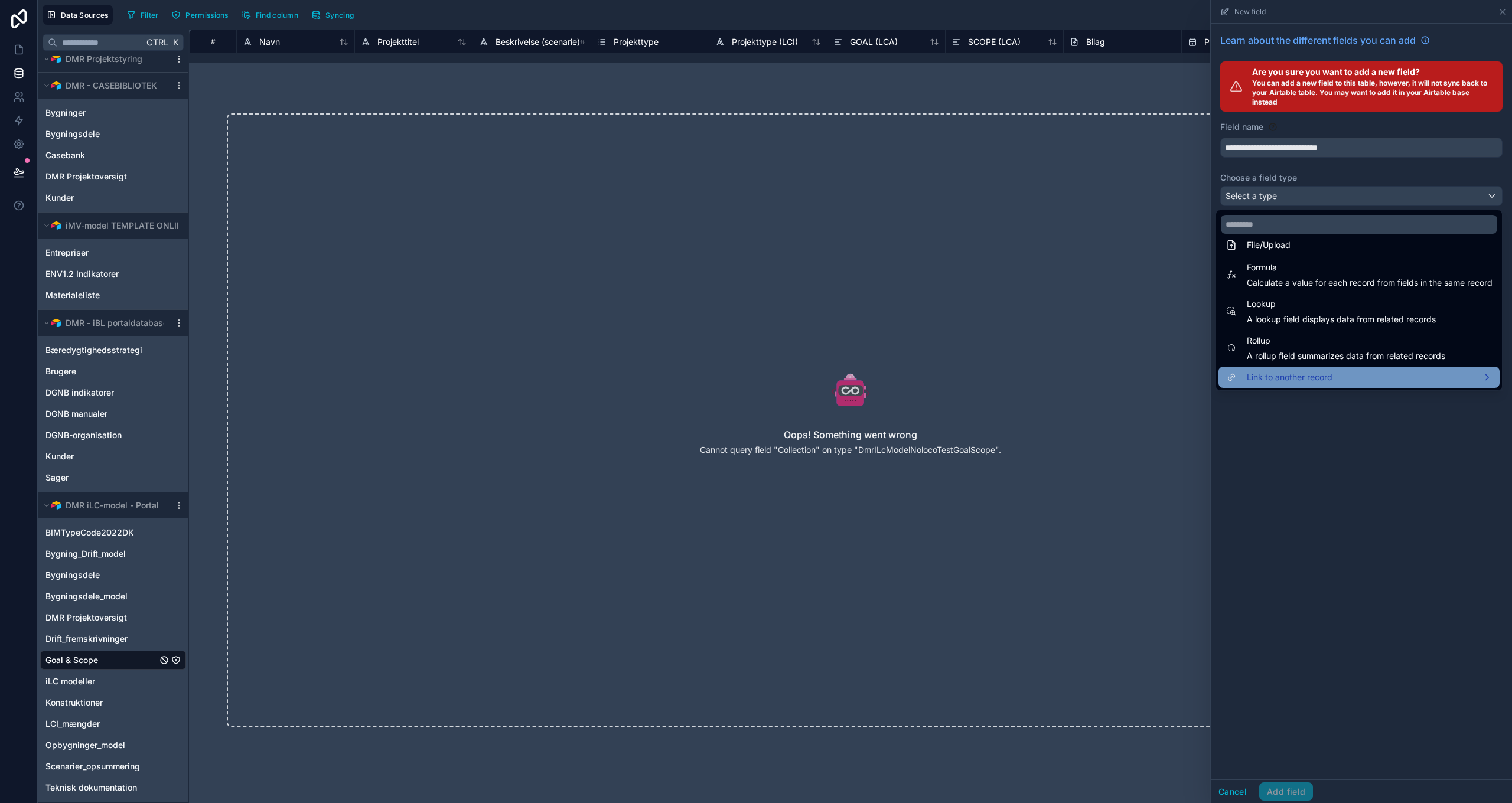
click at [1316, 374] on span "Link to another record" at bounding box center [1289, 377] width 85 height 14
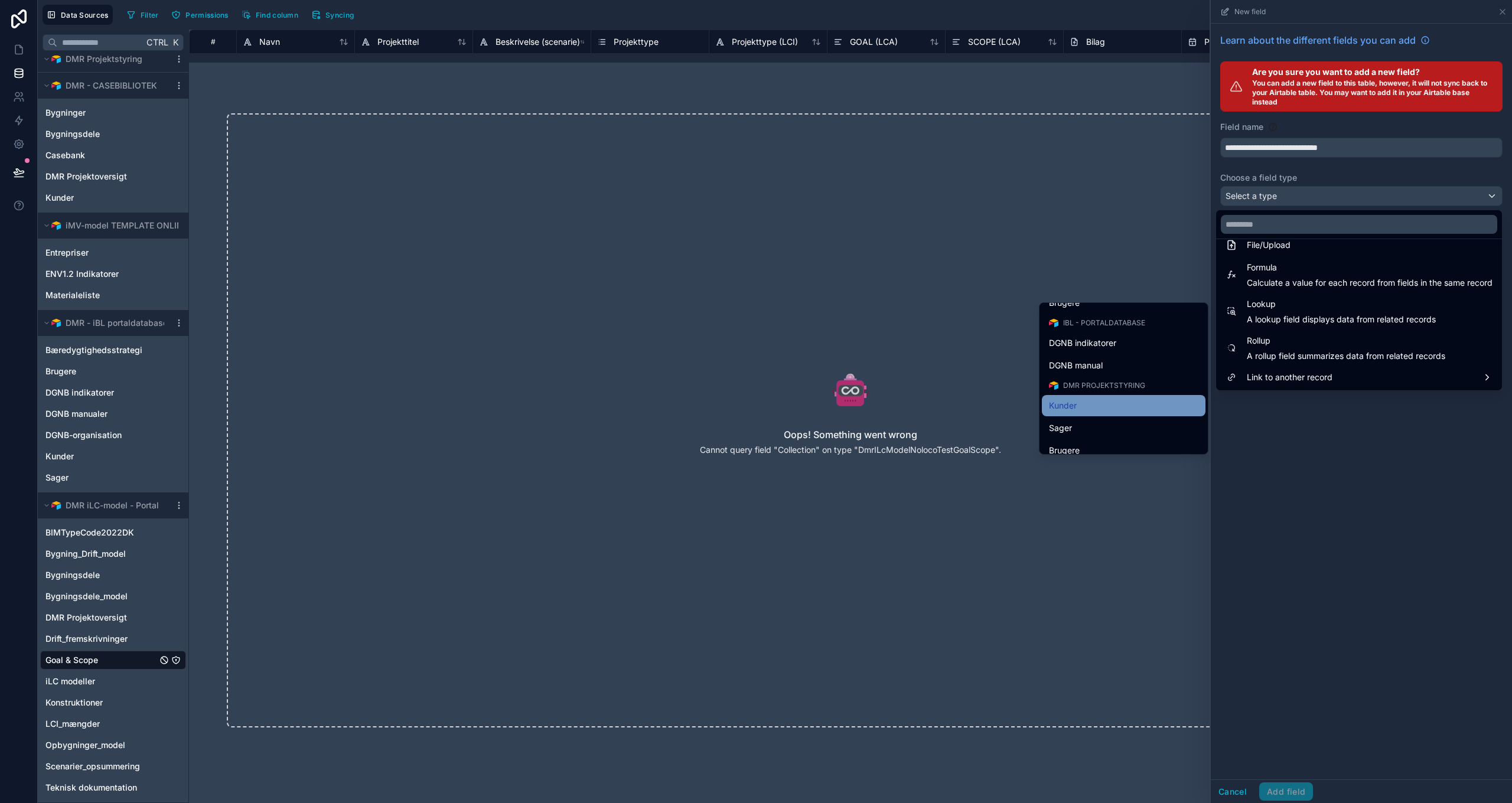
scroll to position [354, 0]
click at [1087, 393] on div "Brugere" at bounding box center [1123, 392] width 149 height 14
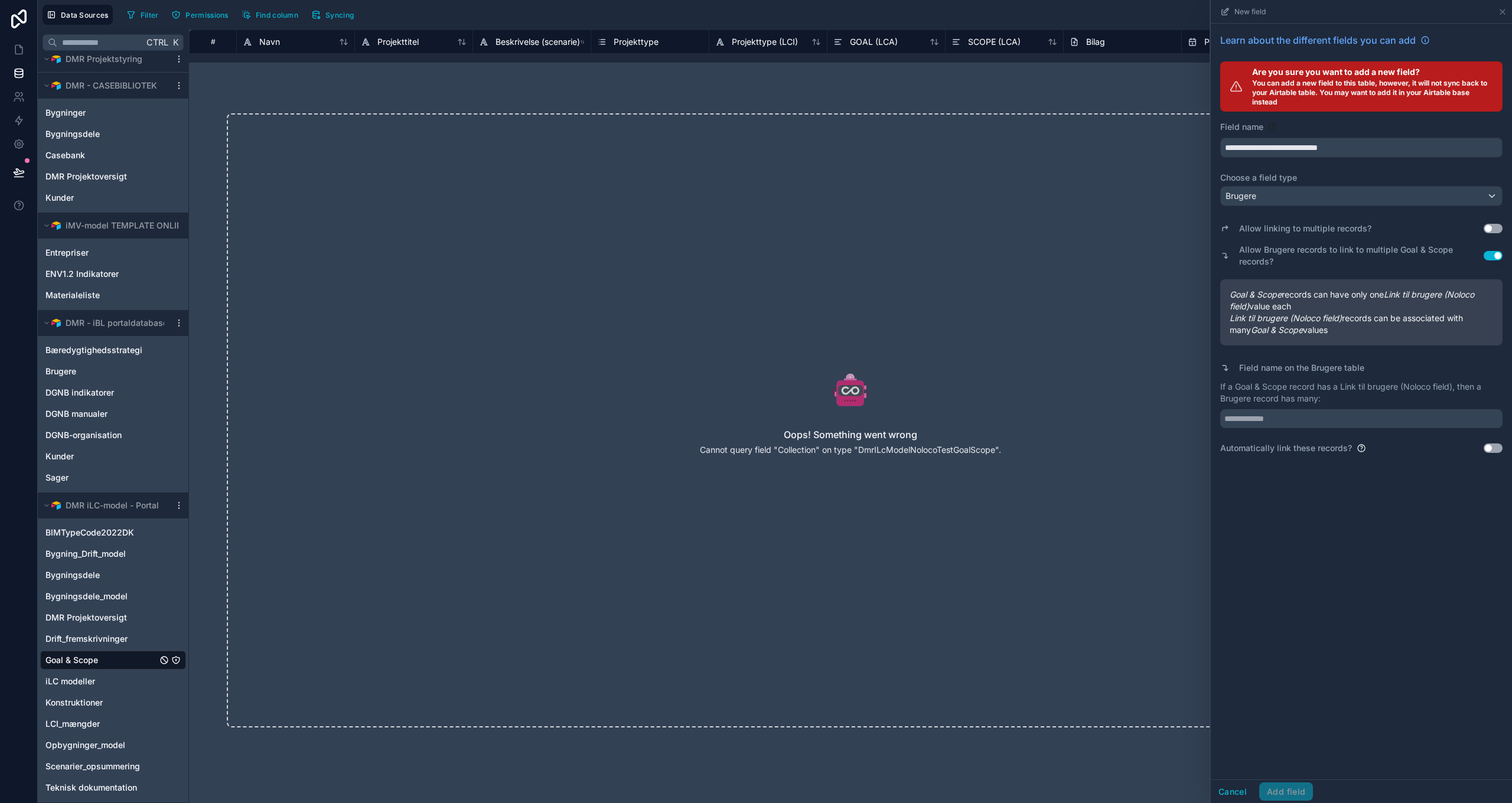
click at [1496, 226] on button "Use setting" at bounding box center [1493, 229] width 19 height 10
click at [1492, 257] on button "Use setting" at bounding box center [1493, 256] width 19 height 10
click at [1272, 417] on input "text" at bounding box center [1361, 418] width 282 height 19
type input "**********"
click at [1286, 790] on button "Add field" at bounding box center [1286, 792] width 54 height 19
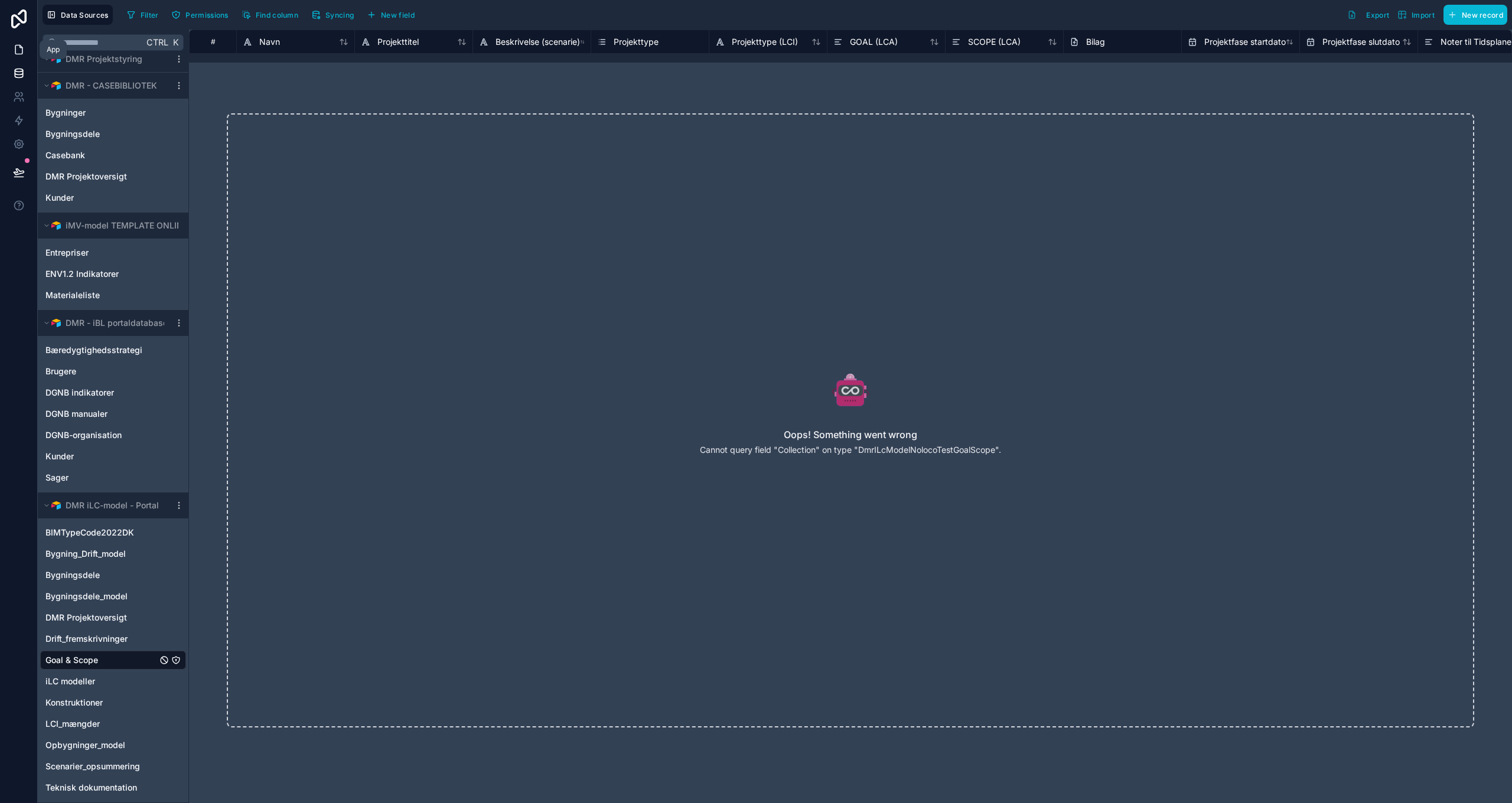
click at [16, 51] on icon at bounding box center [19, 50] width 7 height 9
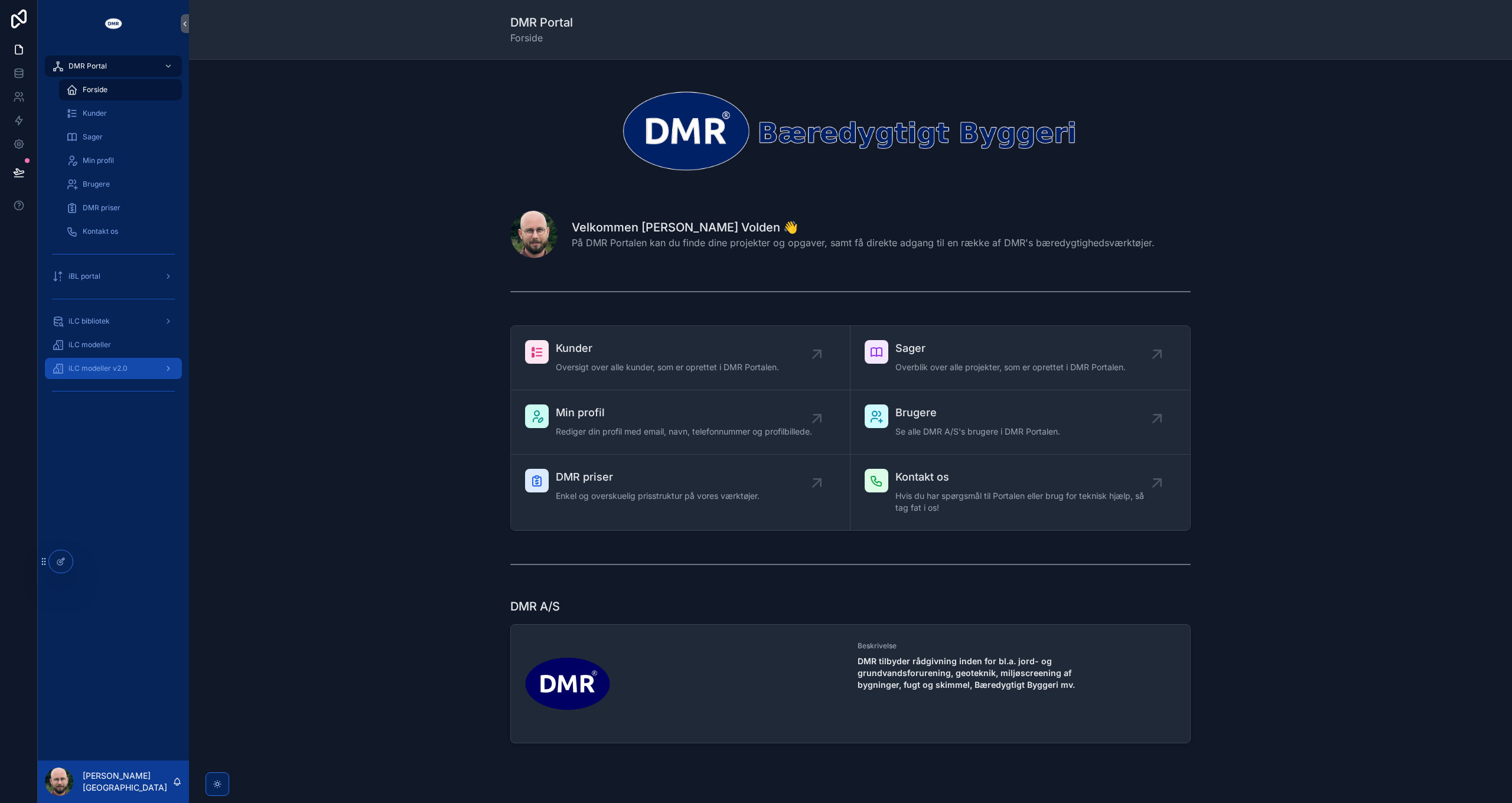
click at [111, 368] on span "iLC modeller v2.0" at bounding box center [98, 369] width 59 height 10
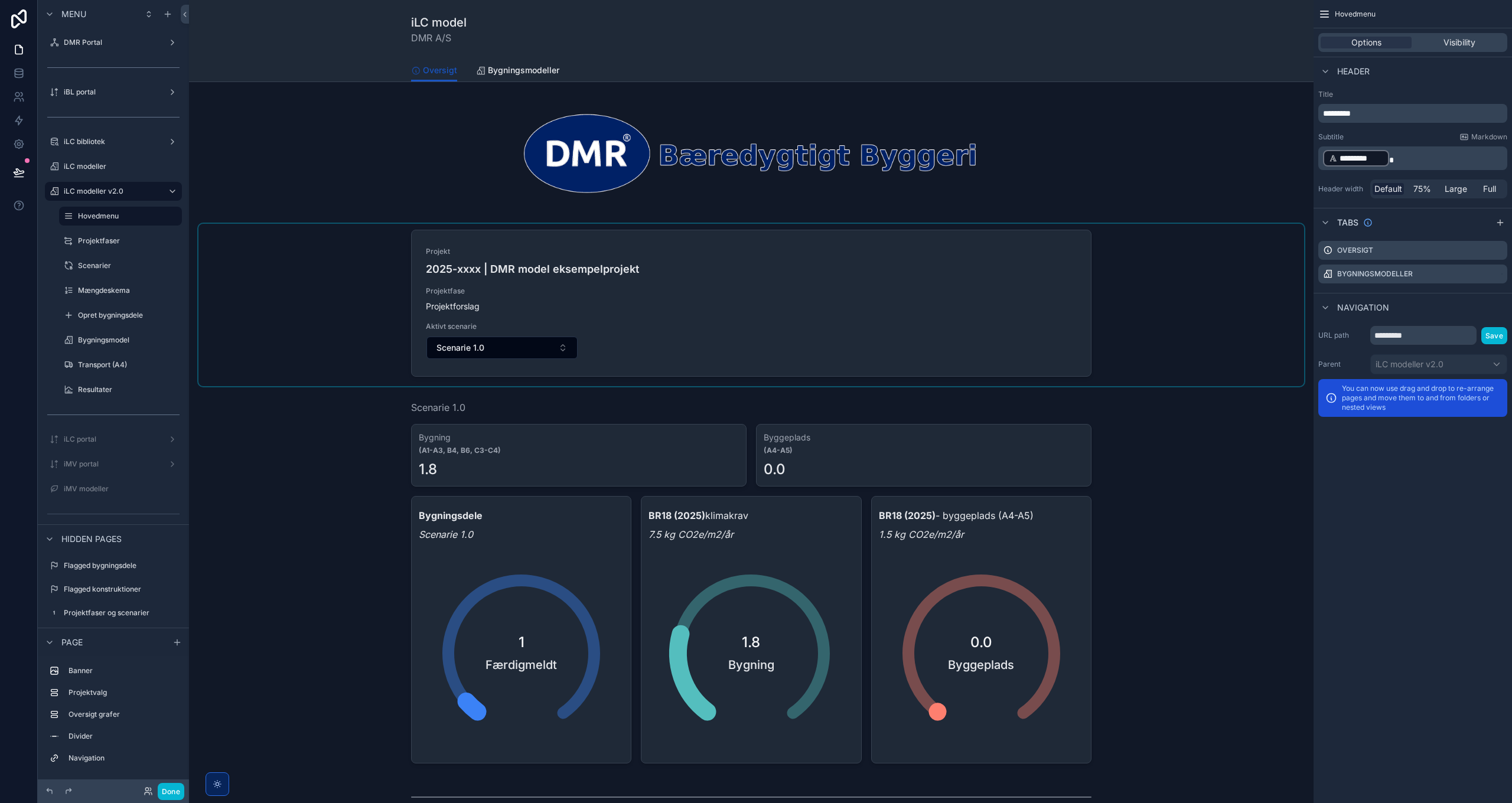
click at [646, 324] on div "scrollable content" at bounding box center [751, 305] width 1105 height 162
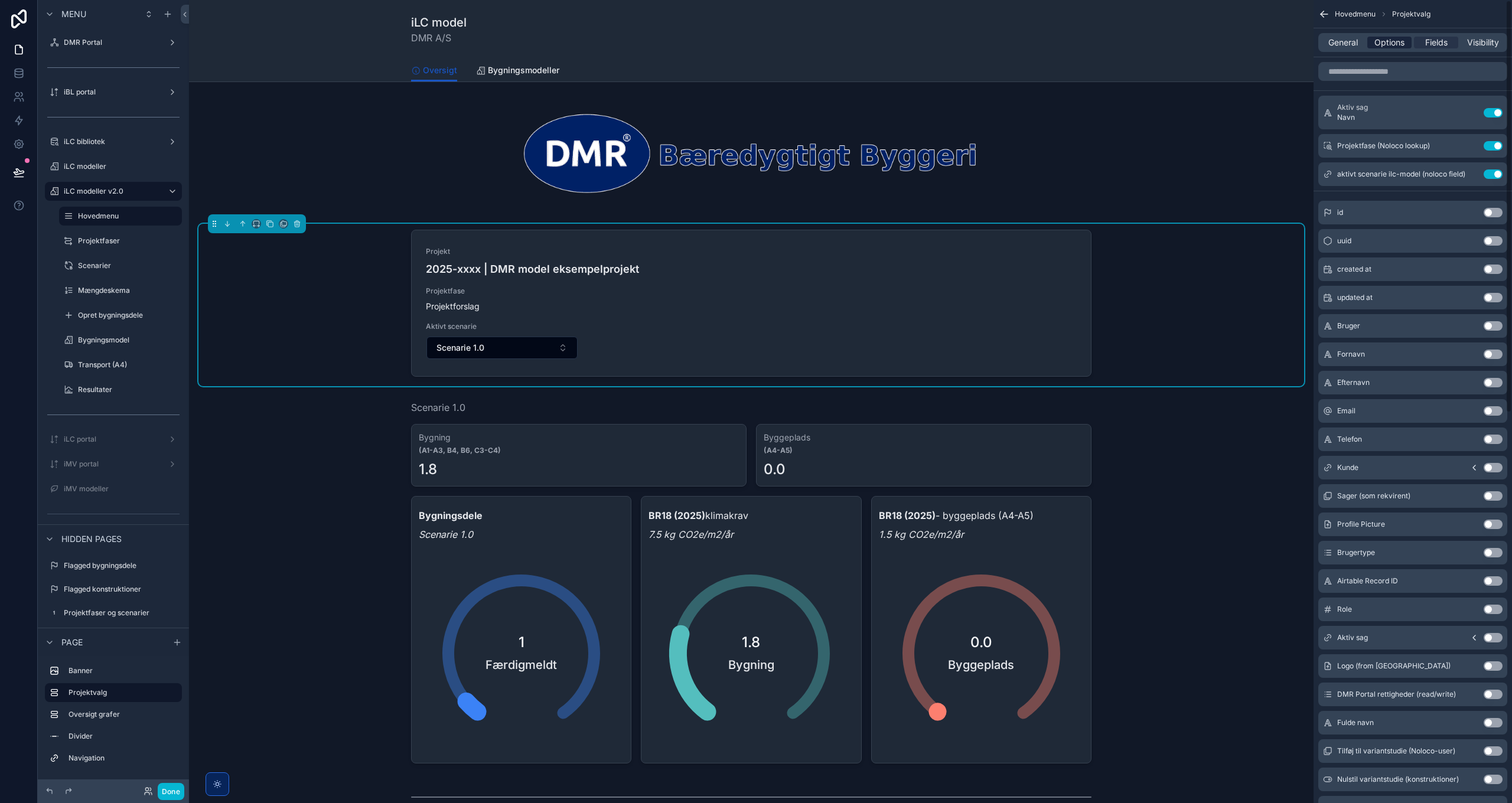
click at [1386, 46] on span "Options" at bounding box center [1389, 43] width 30 height 12
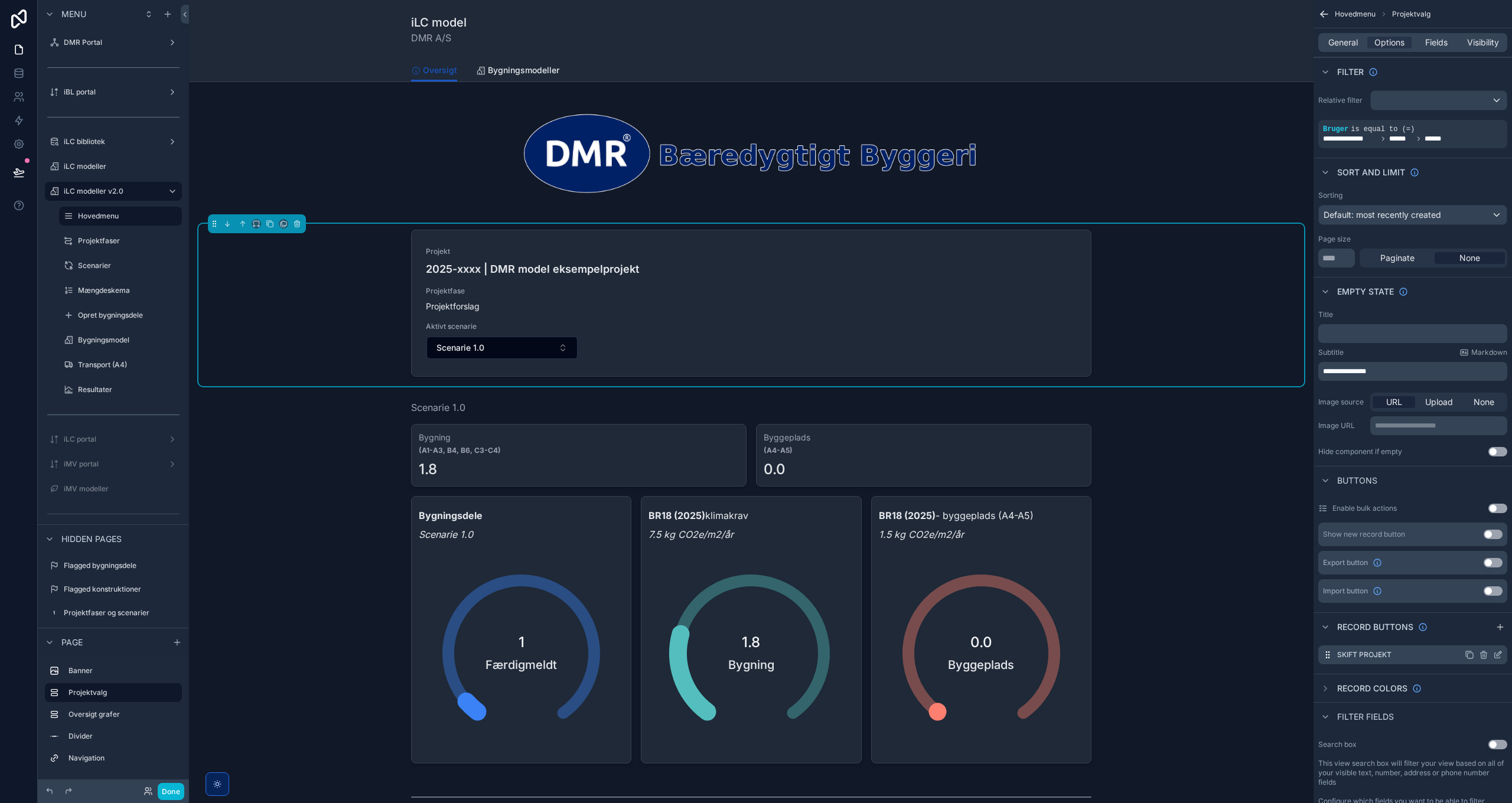
click at [1499, 656] on icon "scrollable content" at bounding box center [1497, 656] width 5 height 5
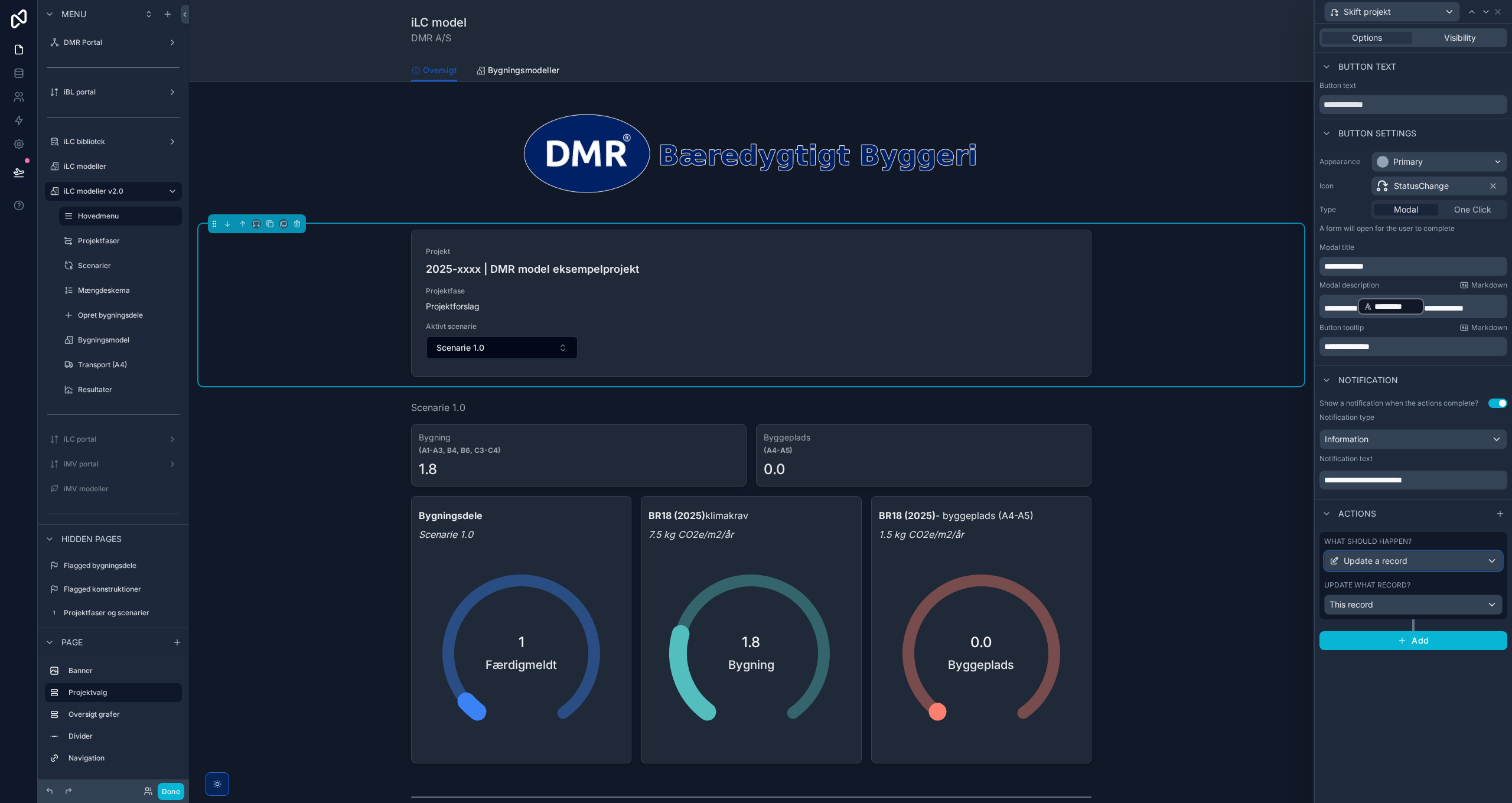
click at [1399, 565] on span "Update a record" at bounding box center [1375, 561] width 64 height 12
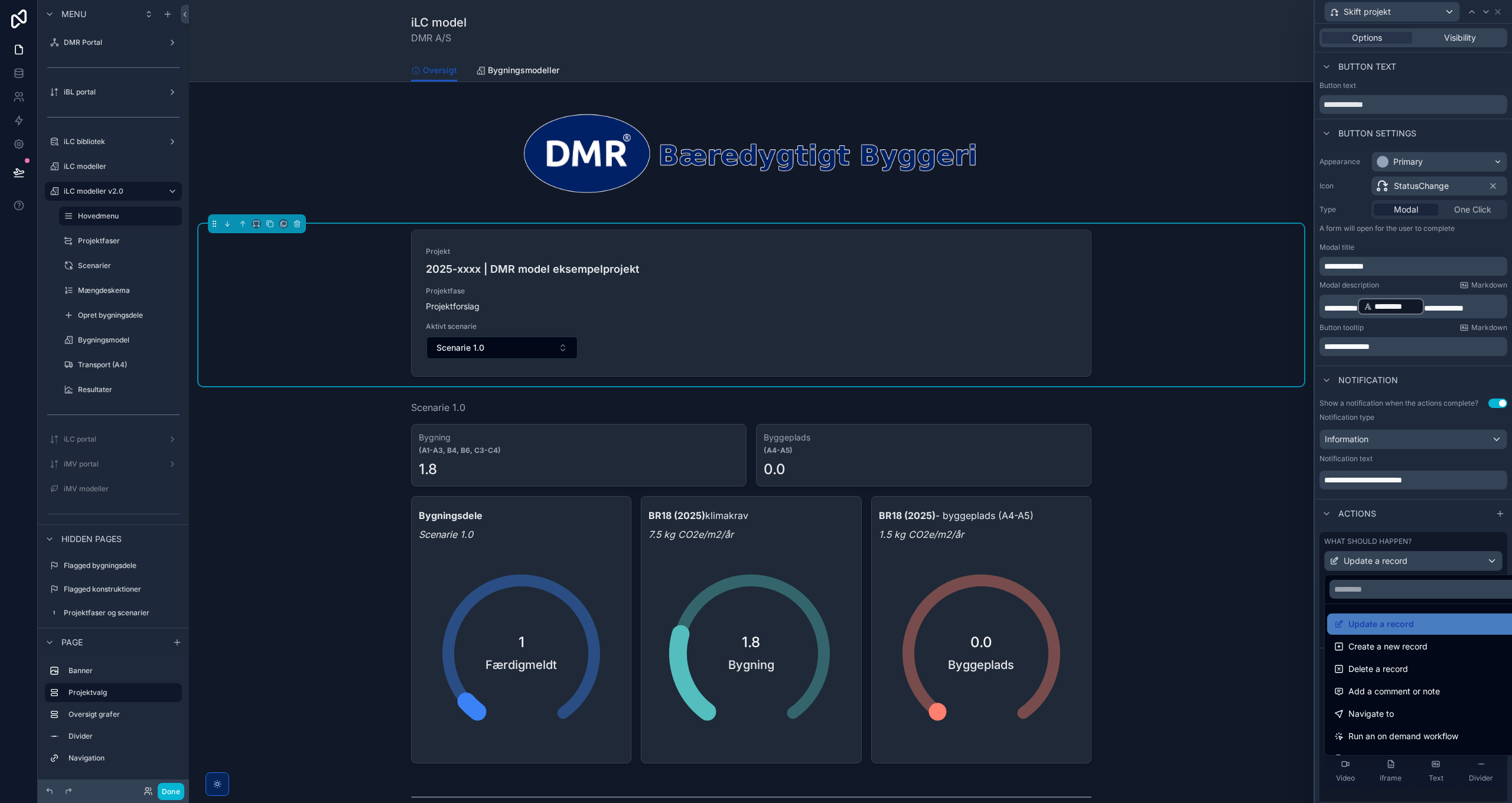
click at [1399, 565] on div at bounding box center [1413, 401] width 197 height 803
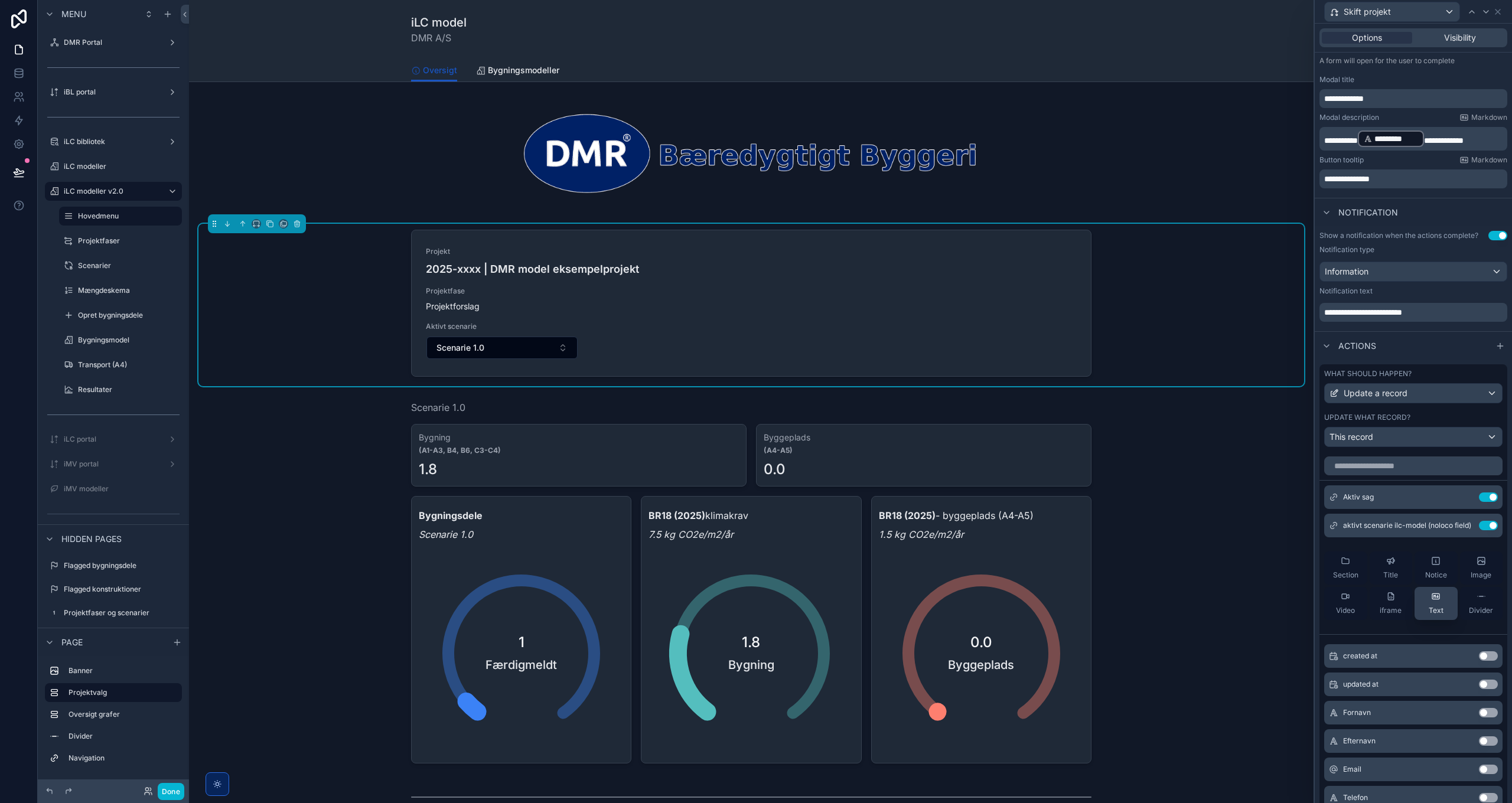
scroll to position [177, 0]
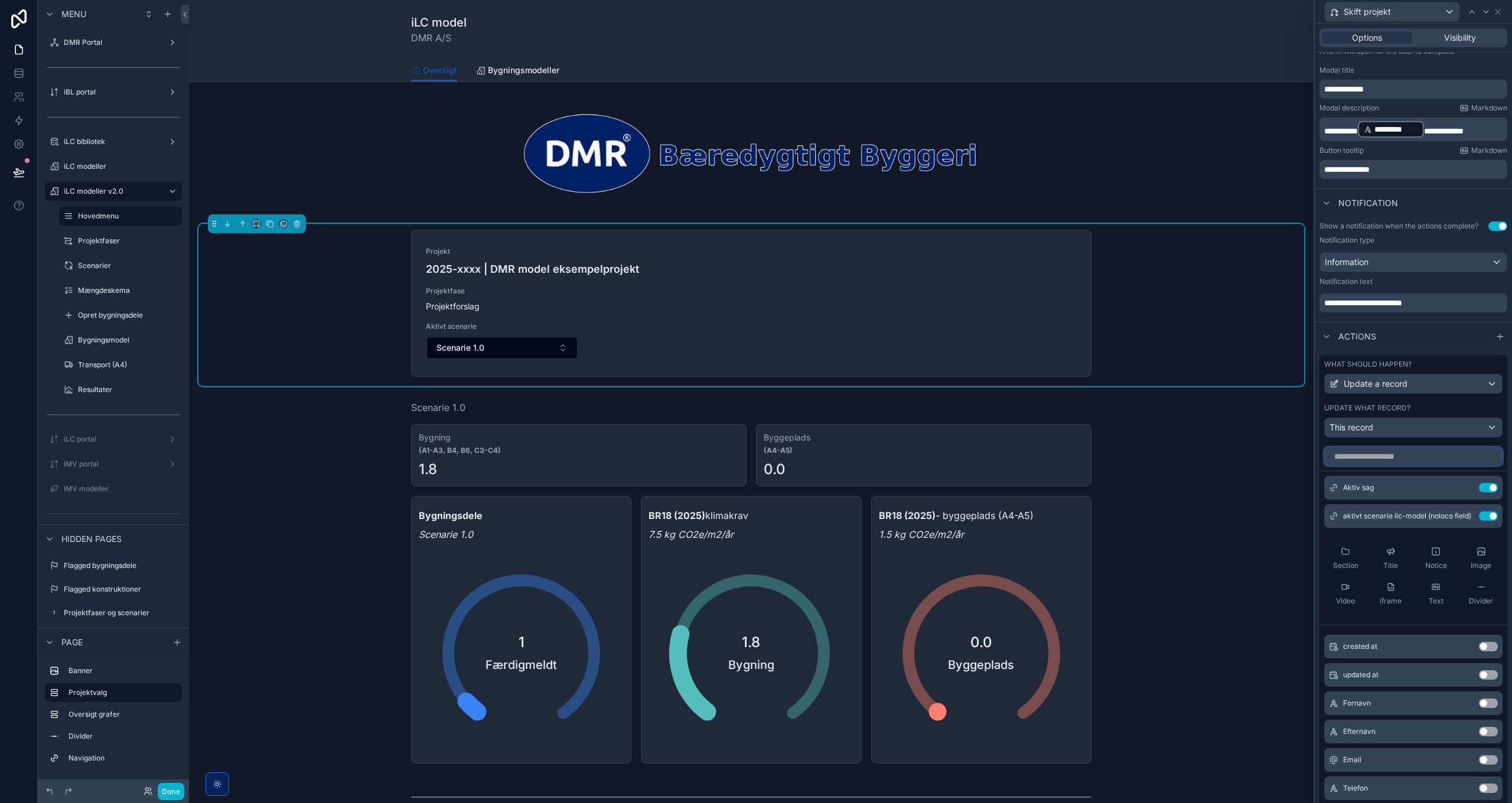
click at [1383, 456] on input "text" at bounding box center [1413, 456] width 178 height 19
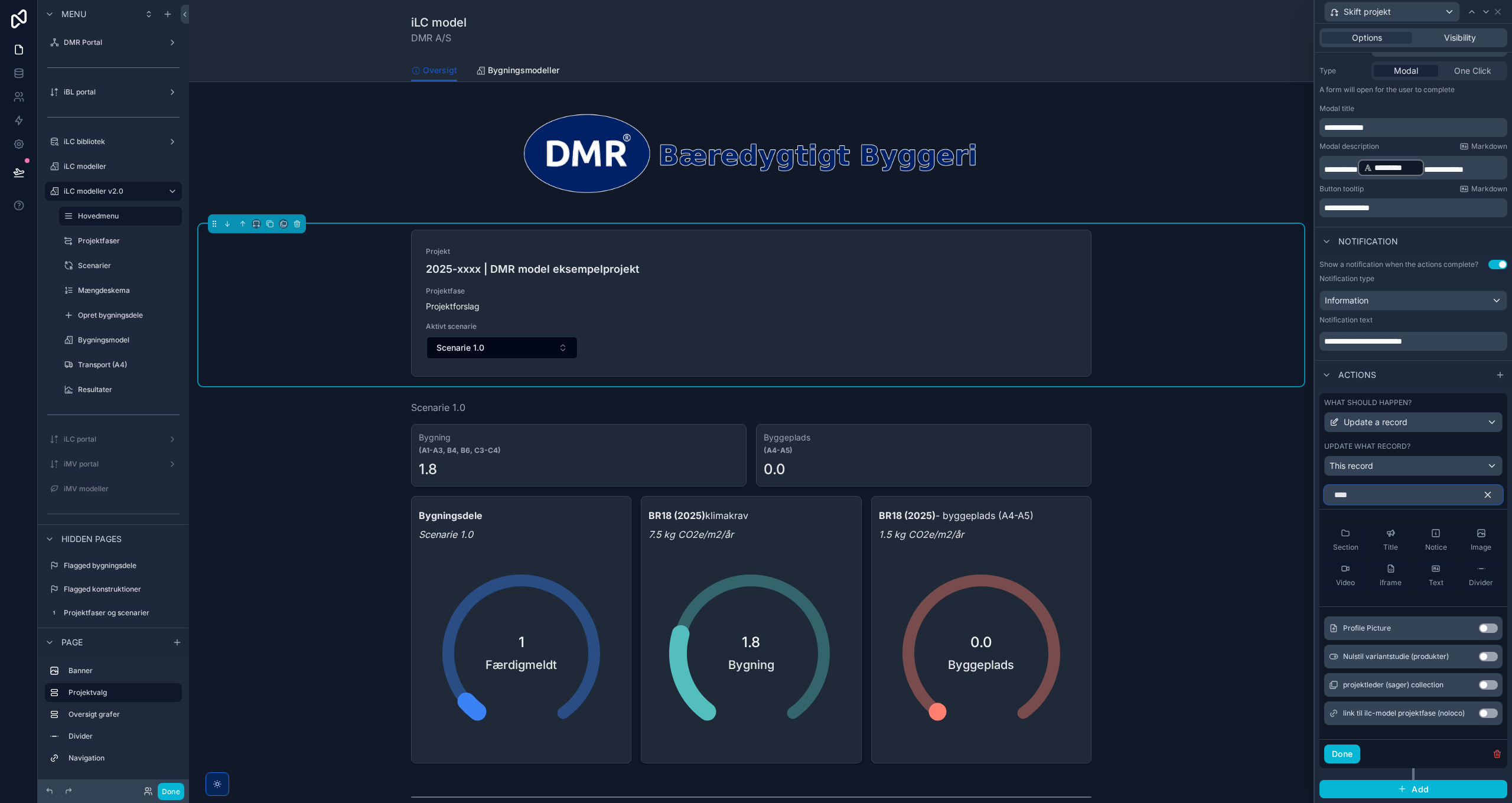
scroll to position [82, 0]
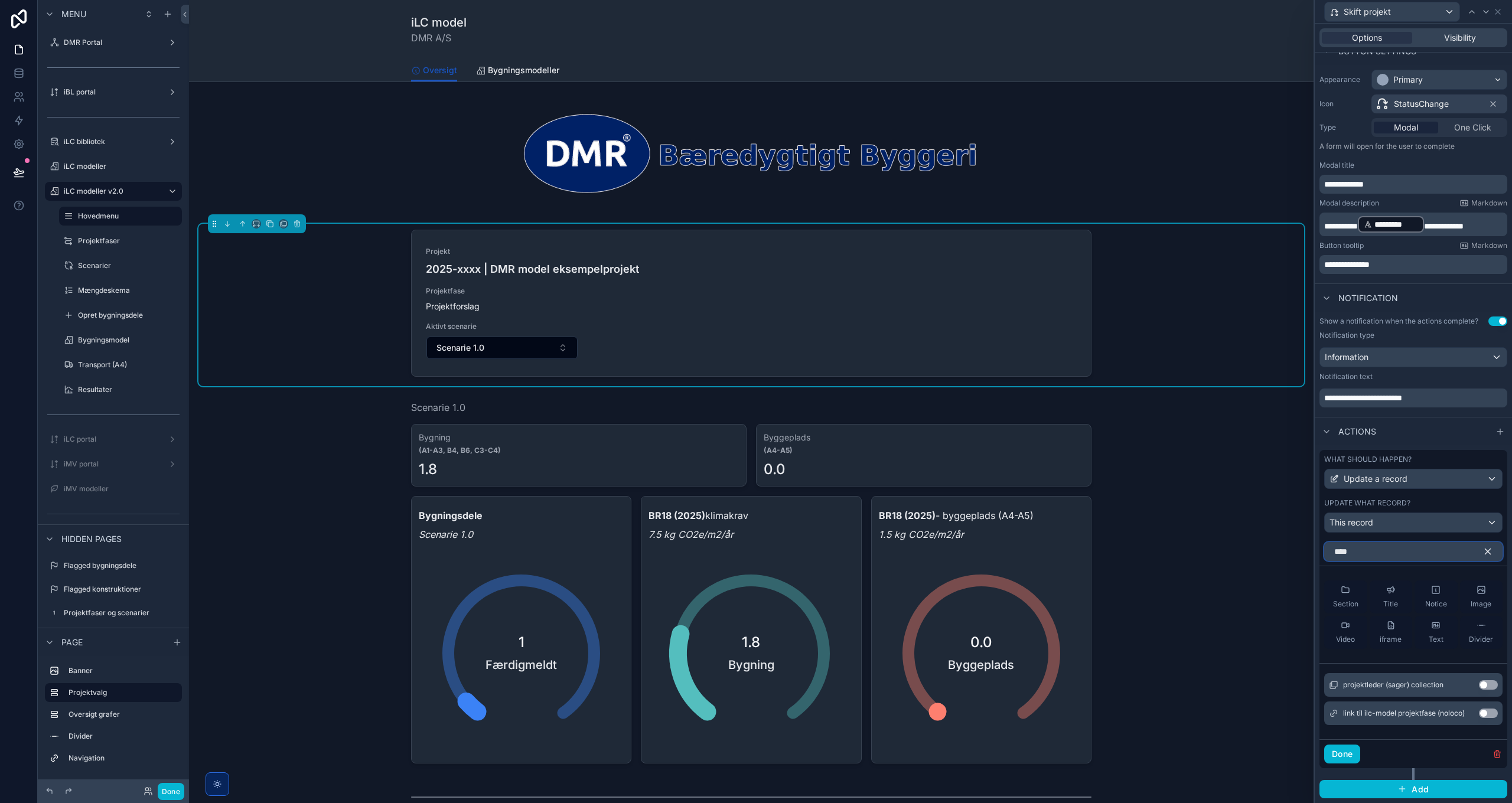
type input "****"
click at [1479, 713] on button "Use setting" at bounding box center [1488, 713] width 19 height 10
click at [1486, 552] on icon "button" at bounding box center [1488, 552] width 5 height 5
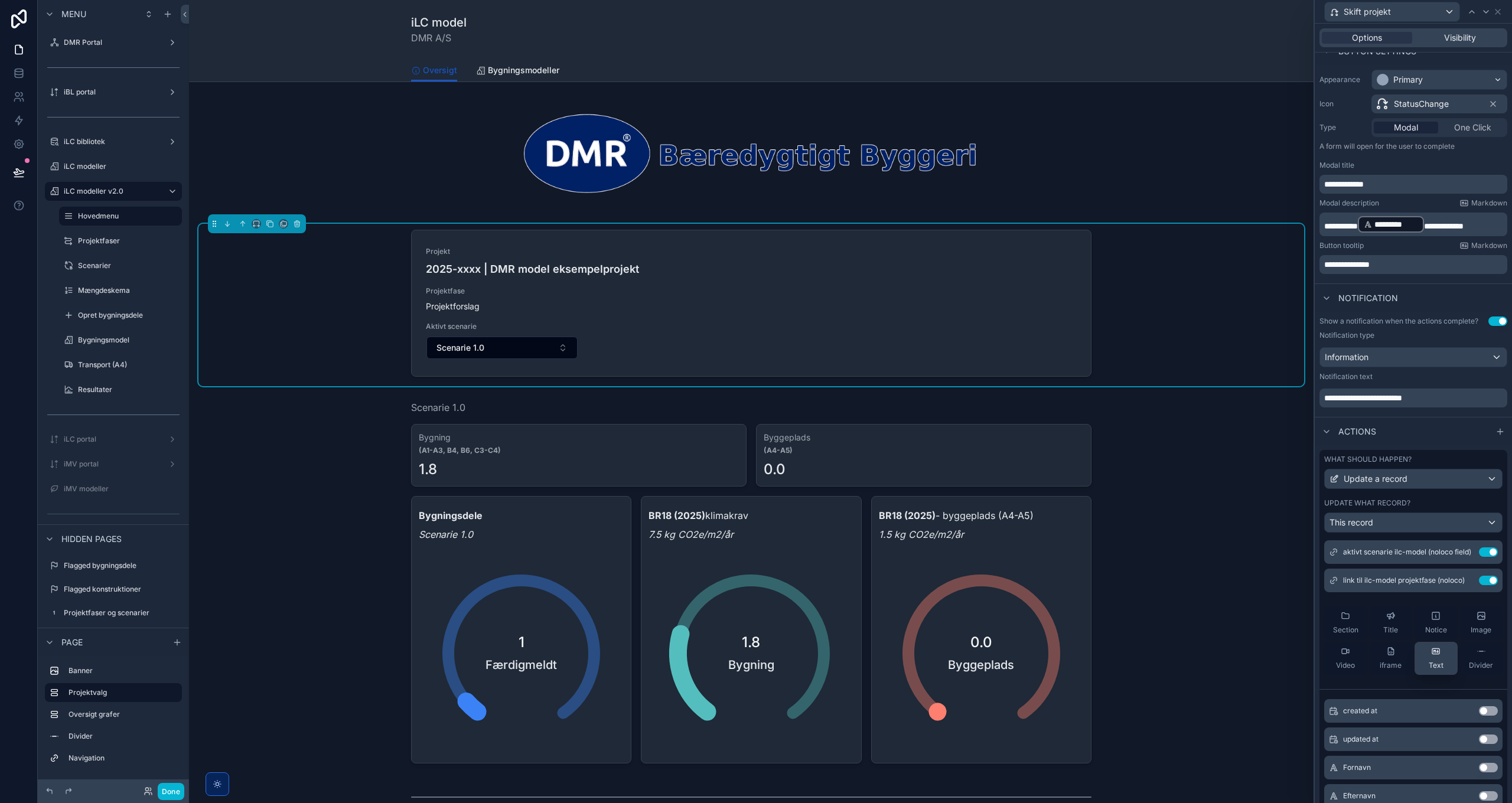
scroll to position [0, 0]
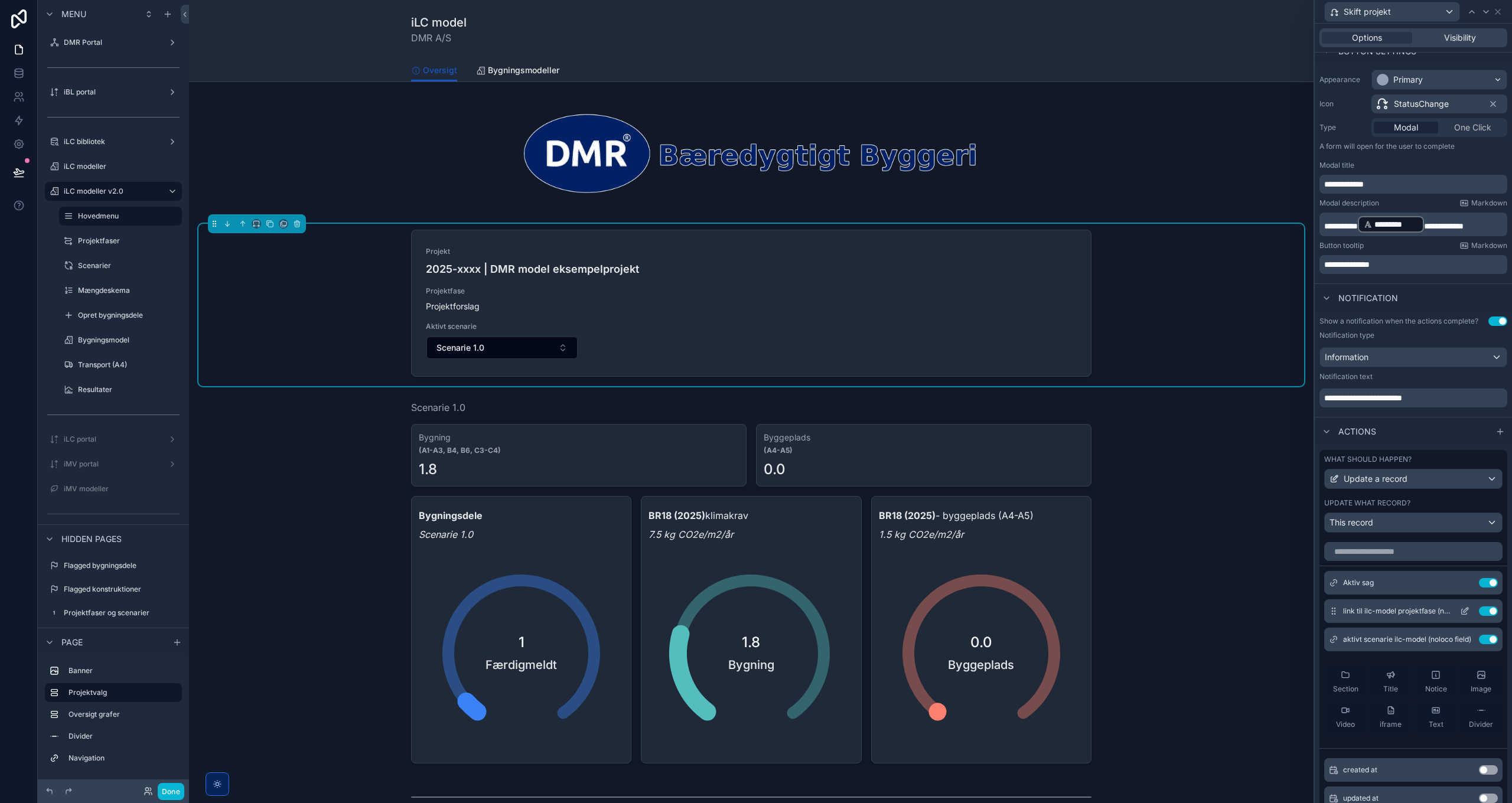
click at [1455, 609] on button at bounding box center [1464, 611] width 19 height 10
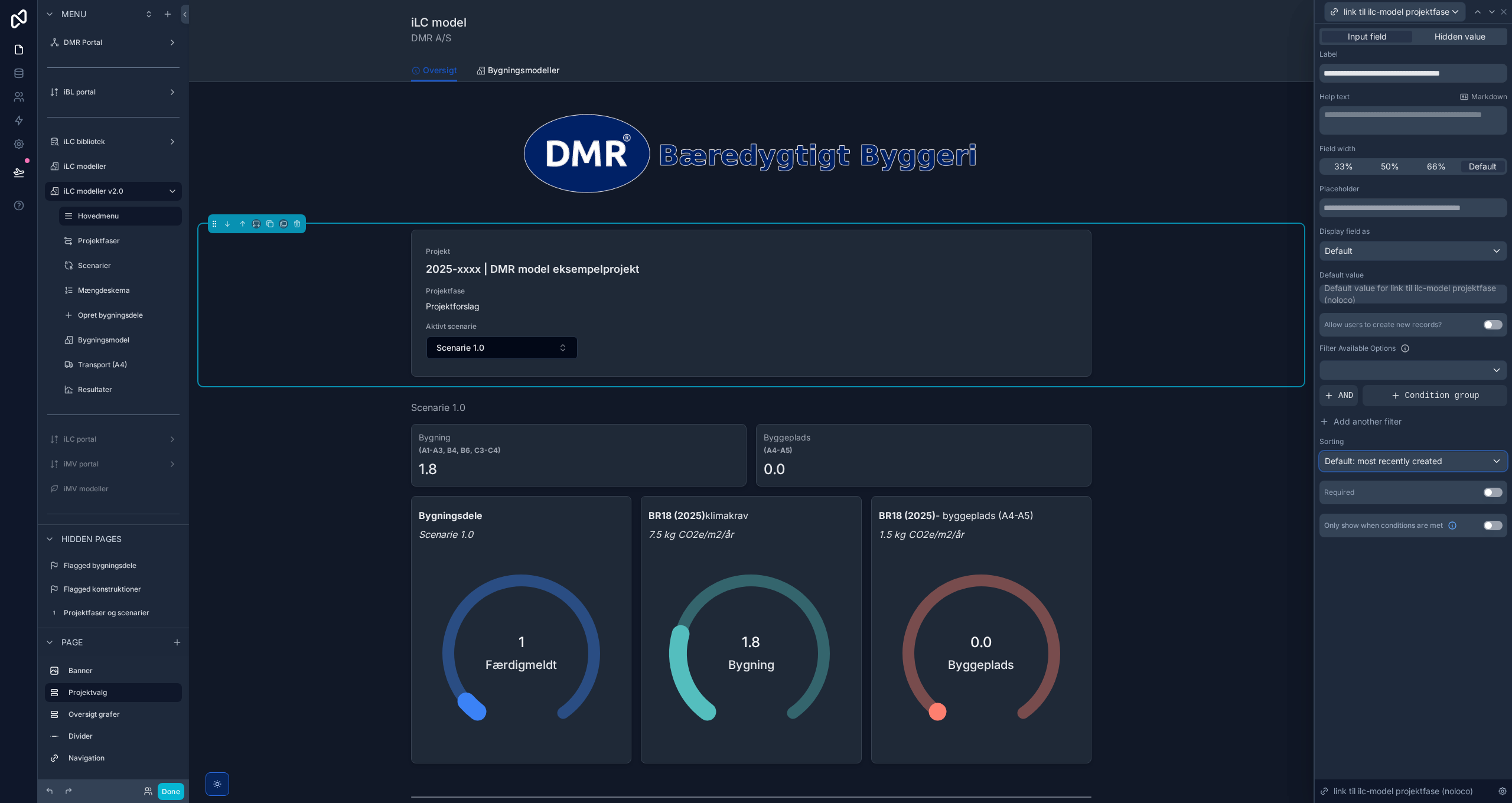
click at [1389, 464] on span "Default: most recently created" at bounding box center [1383, 461] width 117 height 10
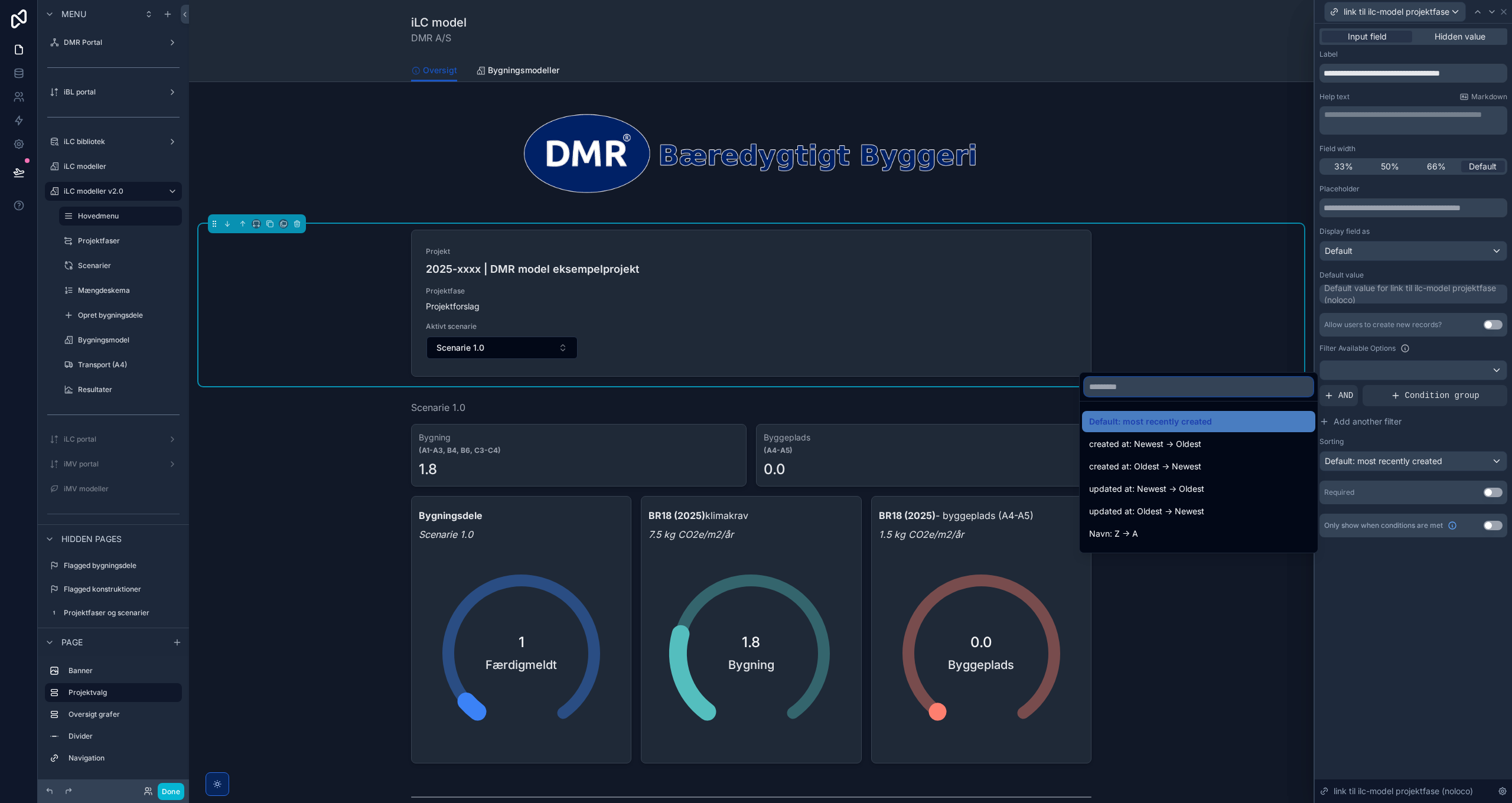
click at [1150, 389] on input "text" at bounding box center [1199, 386] width 229 height 19
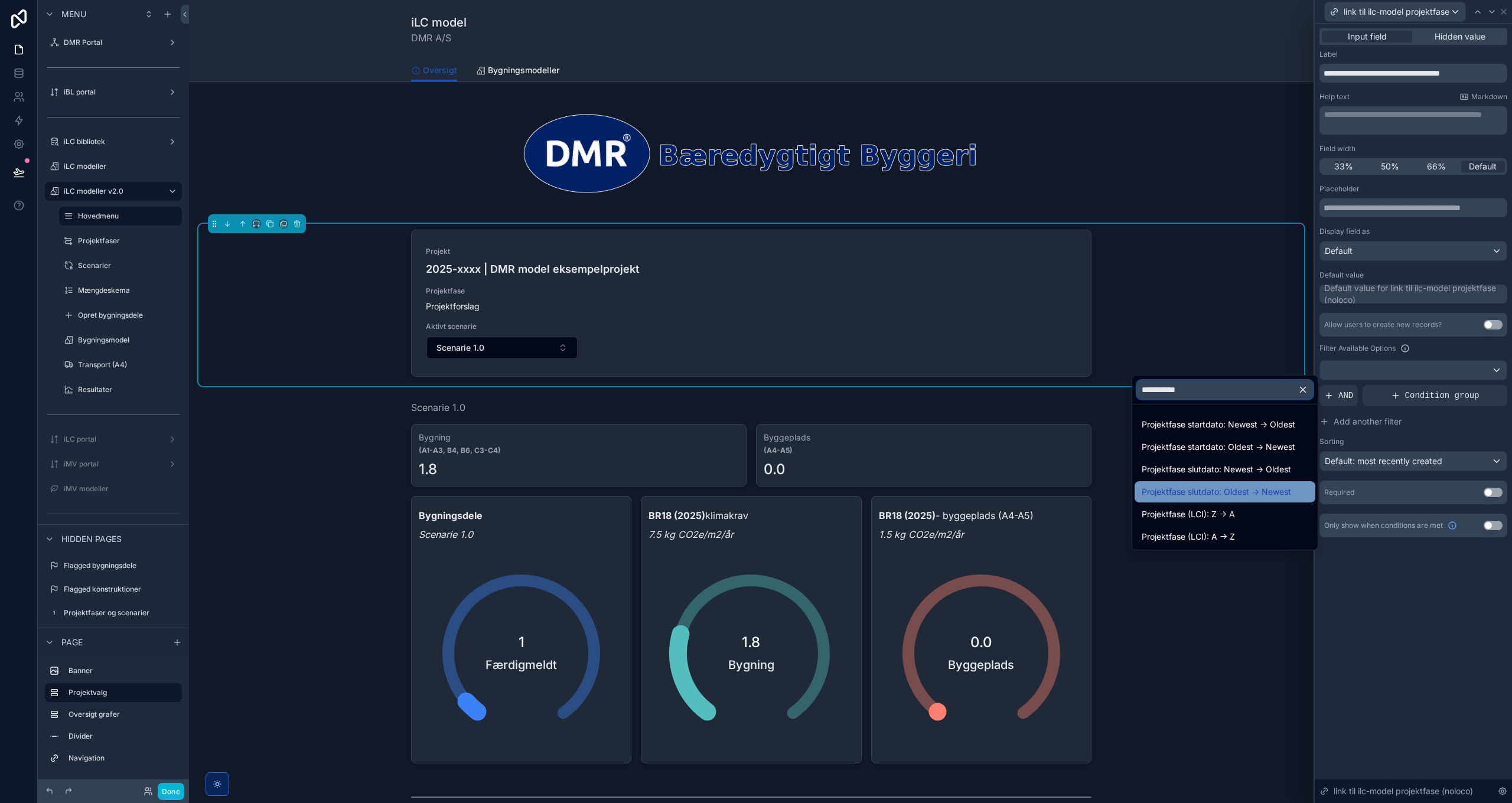
scroll to position [59, 0]
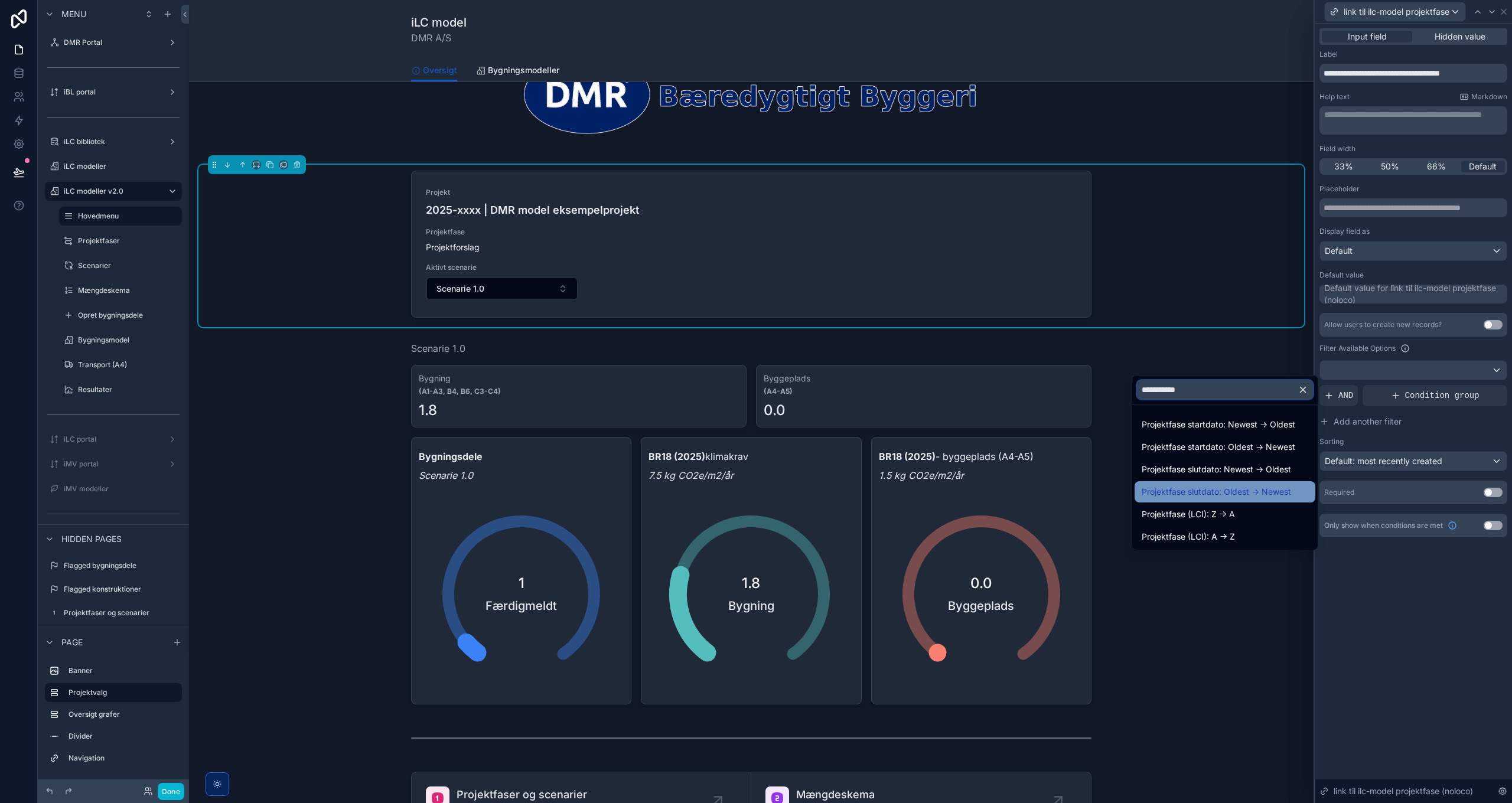
type input "**********"
click at [1249, 492] on span "Projektfase slutdato: Oldest -> Newest" at bounding box center [1216, 492] width 149 height 14
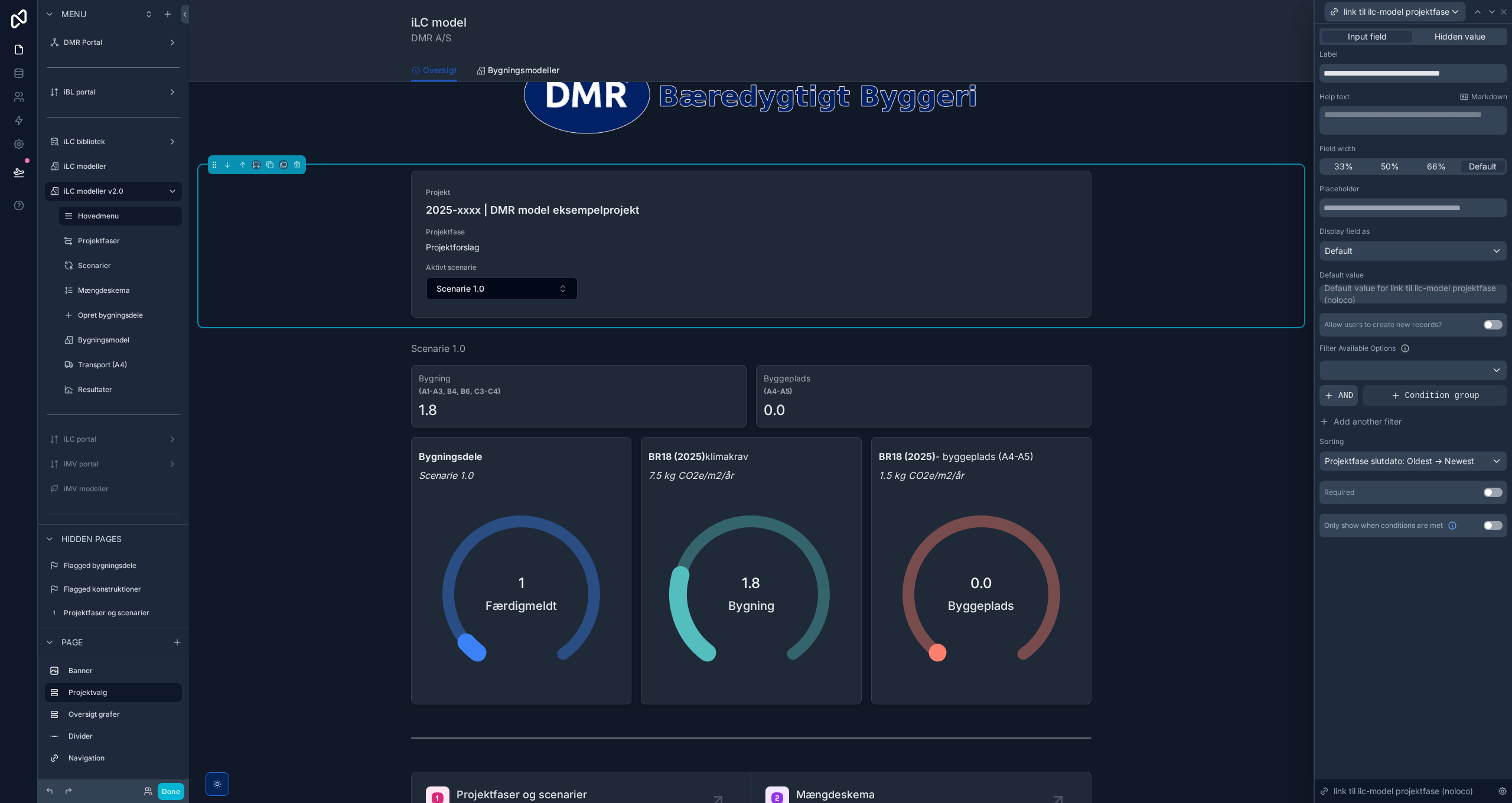
click at [1337, 395] on div "AND" at bounding box center [1339, 395] width 39 height 21
click at [1478, 386] on icon at bounding box center [1479, 385] width 4 height 4
click at [1211, 380] on span "Select a field" at bounding box center [1199, 377] width 50 height 10
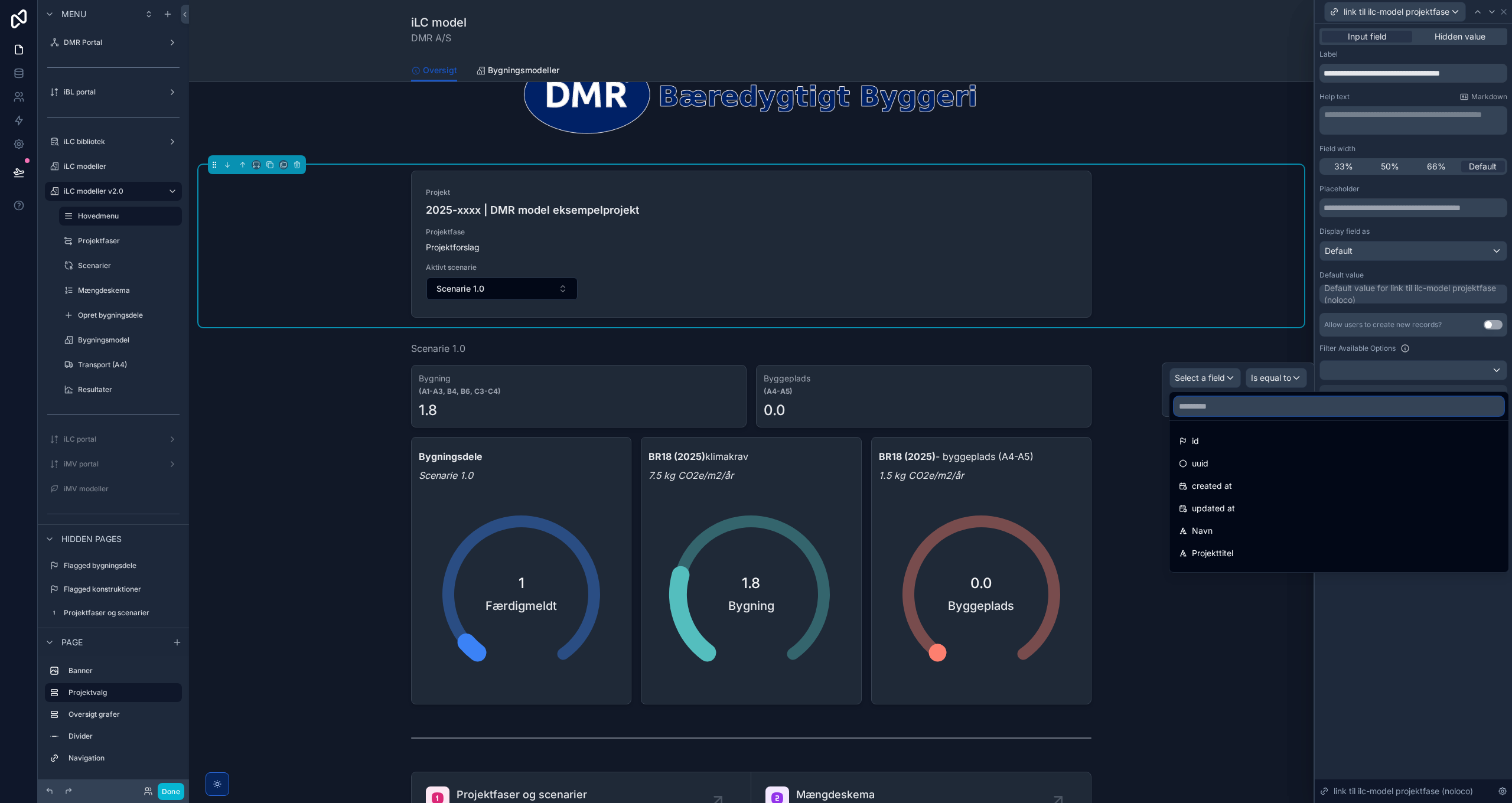
click at [1225, 411] on input "text" at bounding box center [1339, 406] width 330 height 19
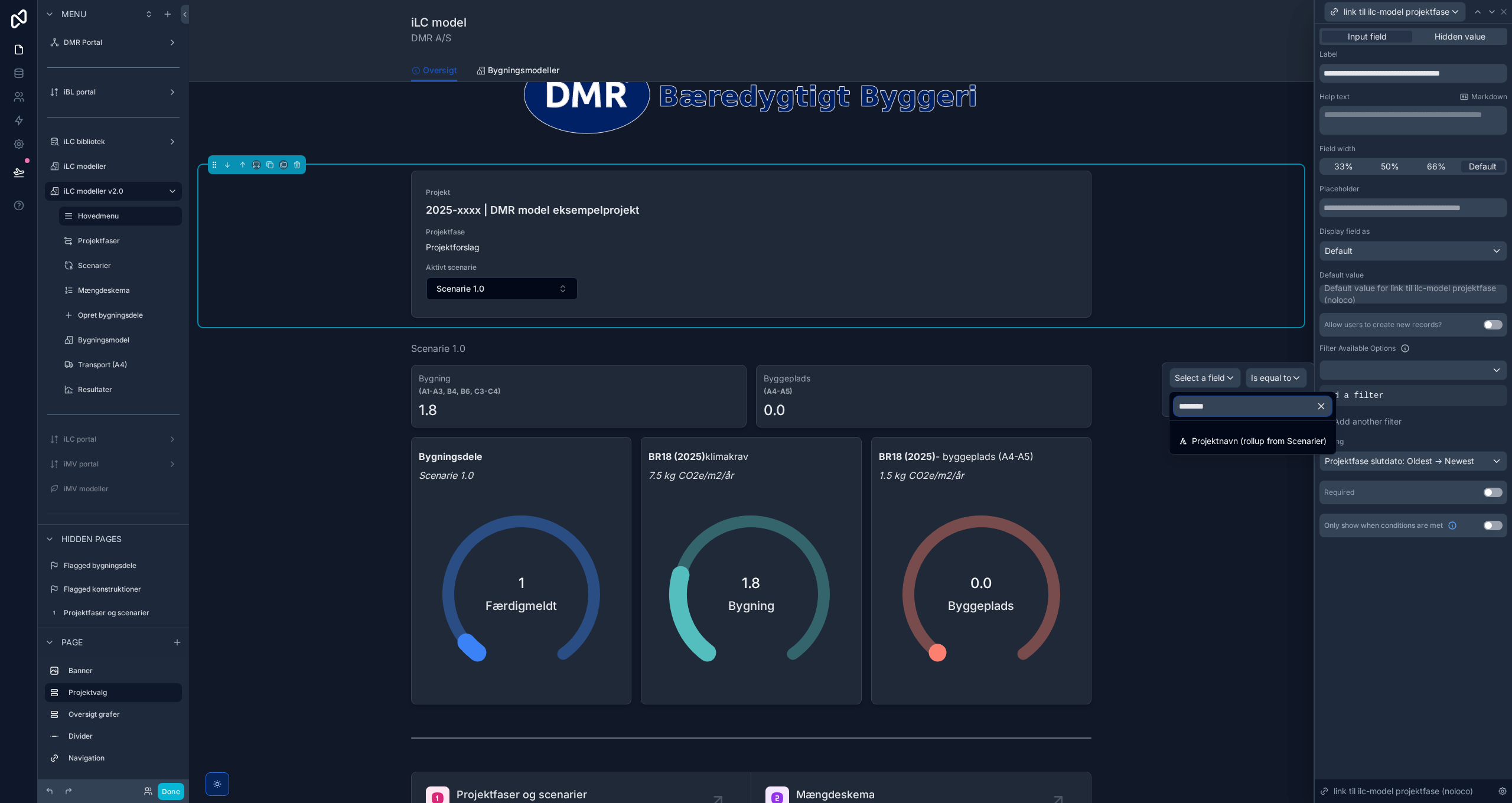
type input "********"
click at [1236, 437] on span "Projektnavn (rollup from Scenarier)" at bounding box center [1259, 441] width 135 height 14
click at [1231, 393] on p "**********" at bounding box center [1183, 393] width 241 height 12
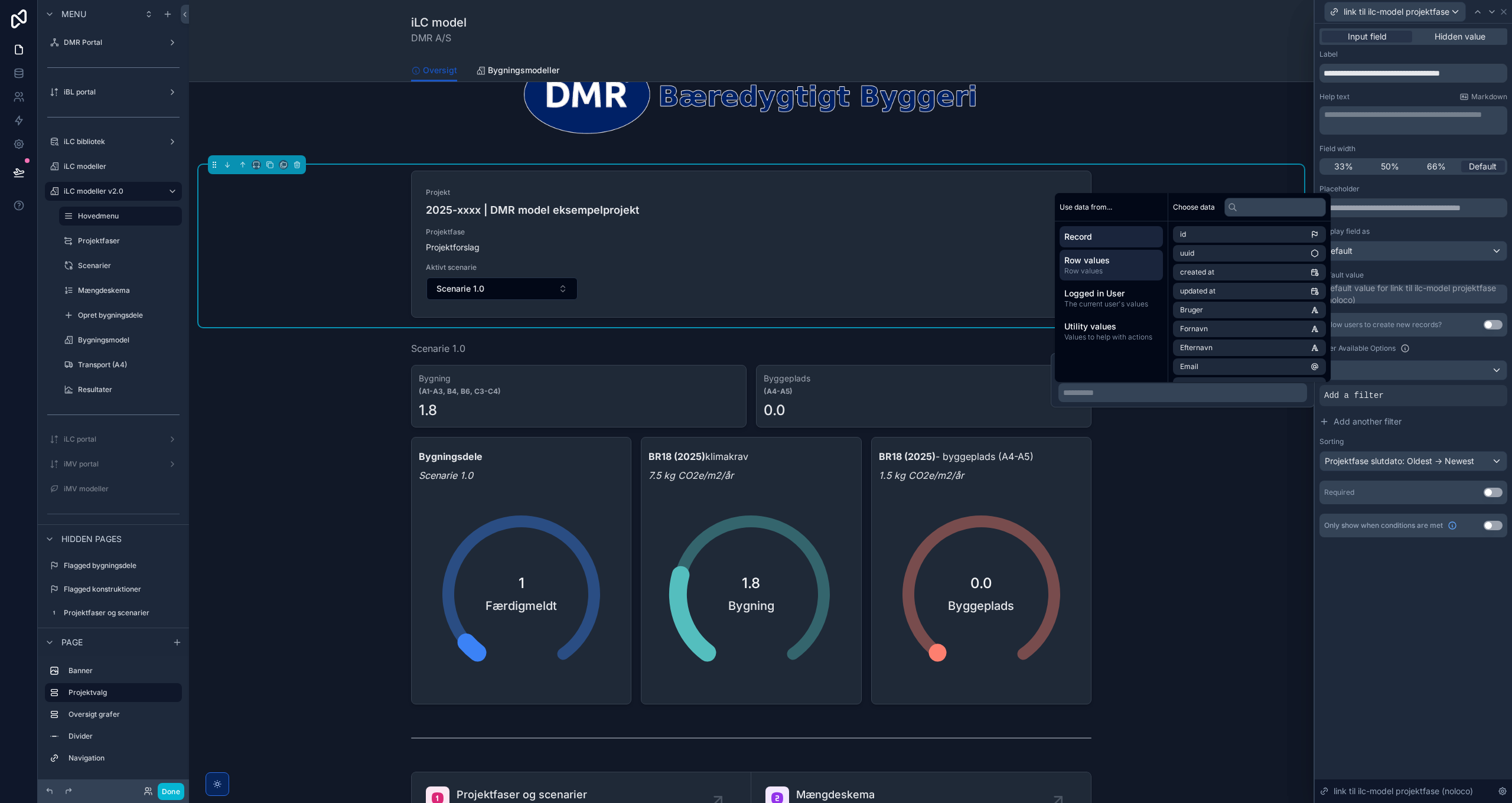
click at [1121, 269] on span "Row values" at bounding box center [1111, 271] width 94 height 10
click at [1257, 208] on input "text" at bounding box center [1275, 207] width 102 height 19
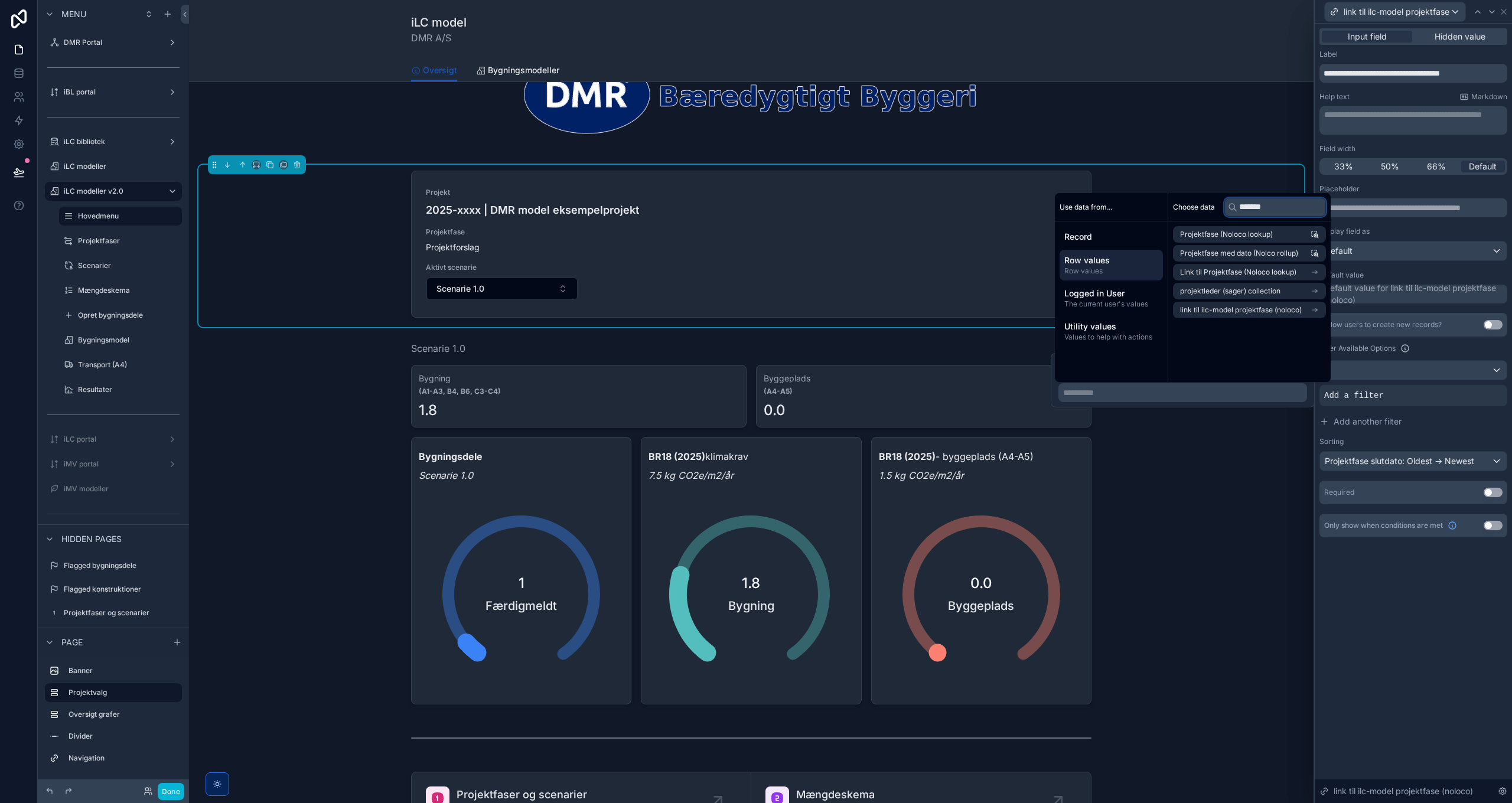
click at [1270, 211] on input "*******" at bounding box center [1275, 207] width 102 height 19
type input "***"
click at [1418, 574] on div "**********" at bounding box center [1413, 413] width 197 height 780
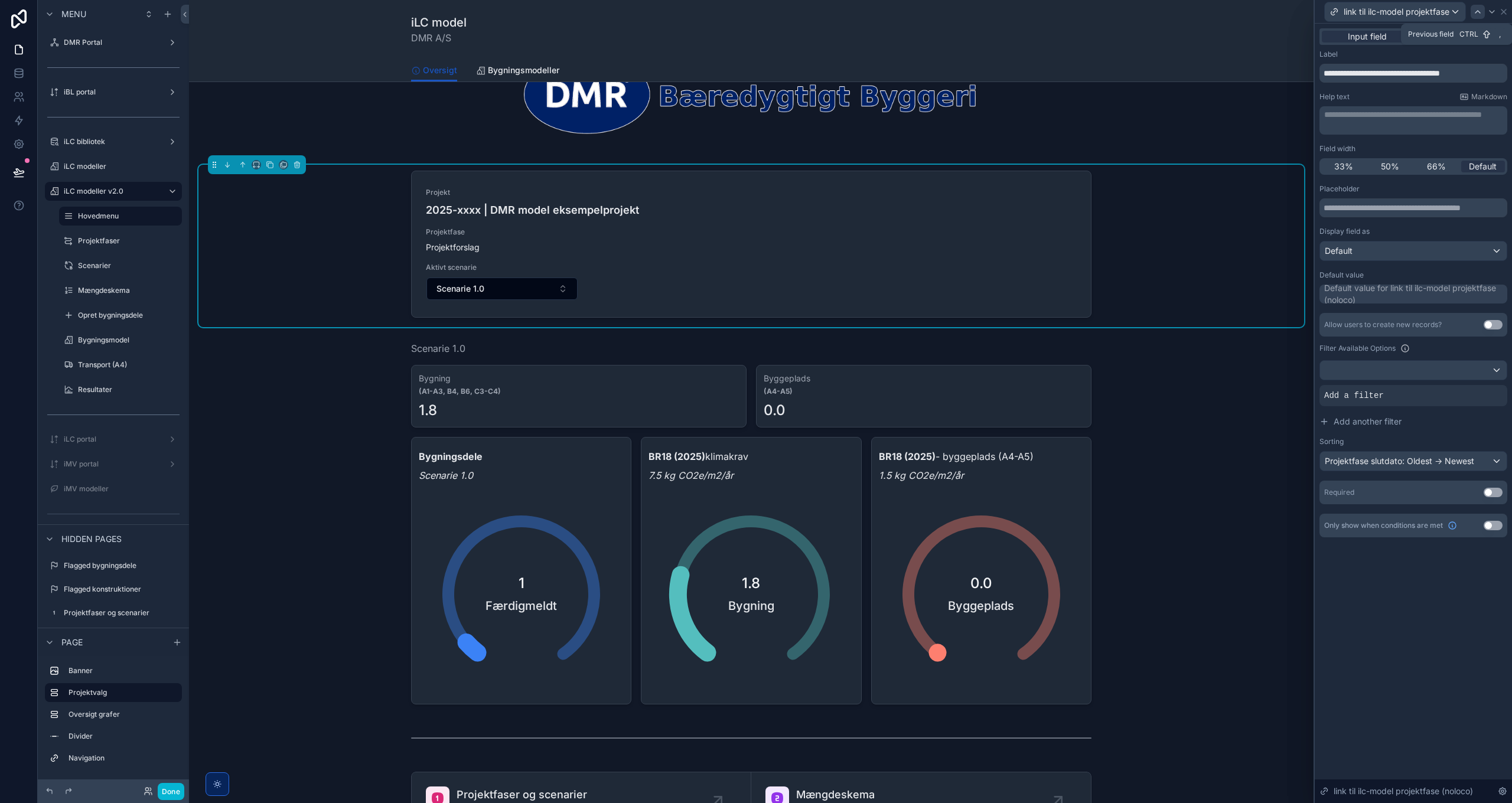
click at [1479, 13] on icon at bounding box center [1478, 12] width 10 height 10
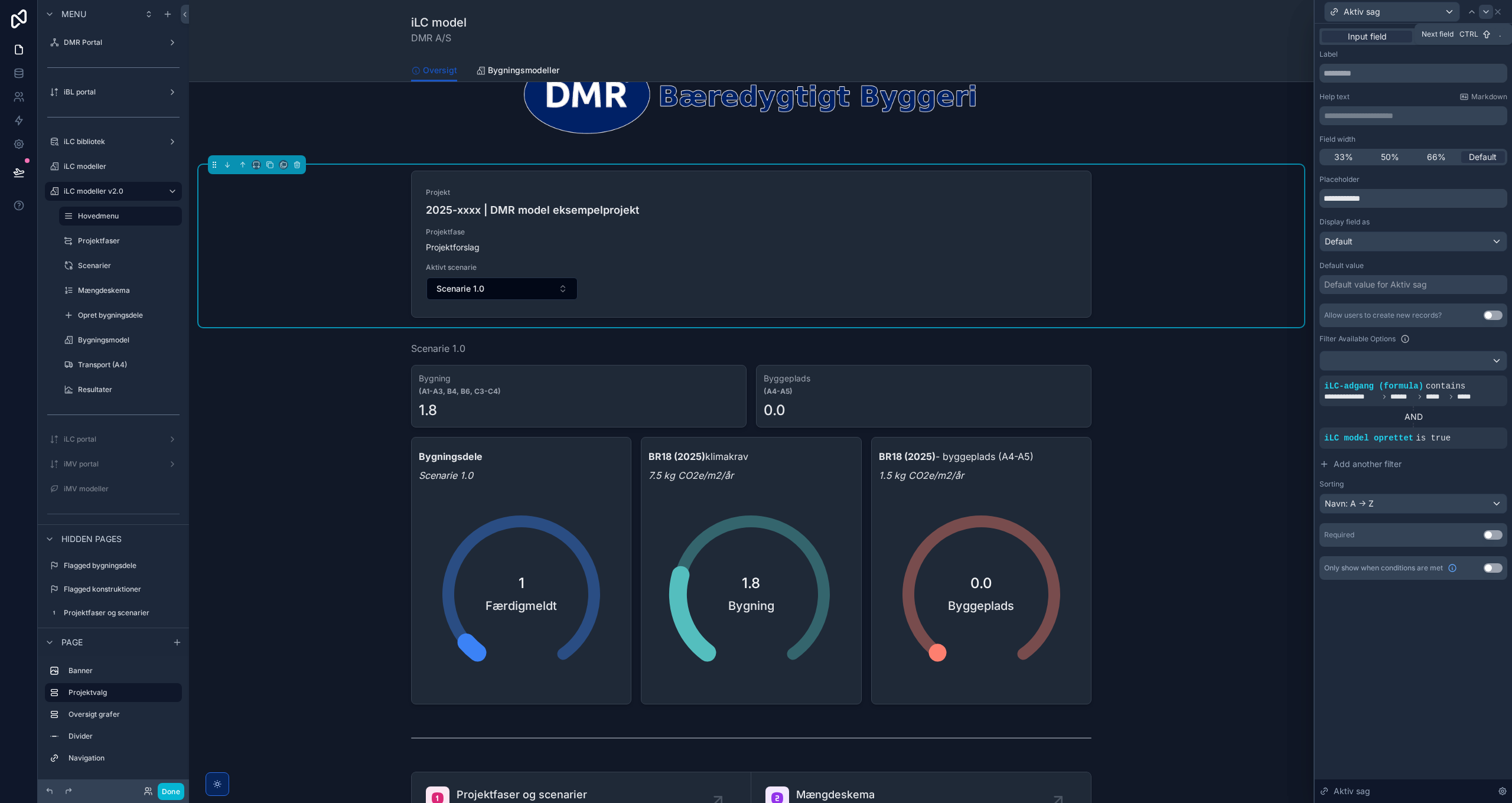
click at [1487, 14] on icon at bounding box center [1486, 12] width 10 height 10
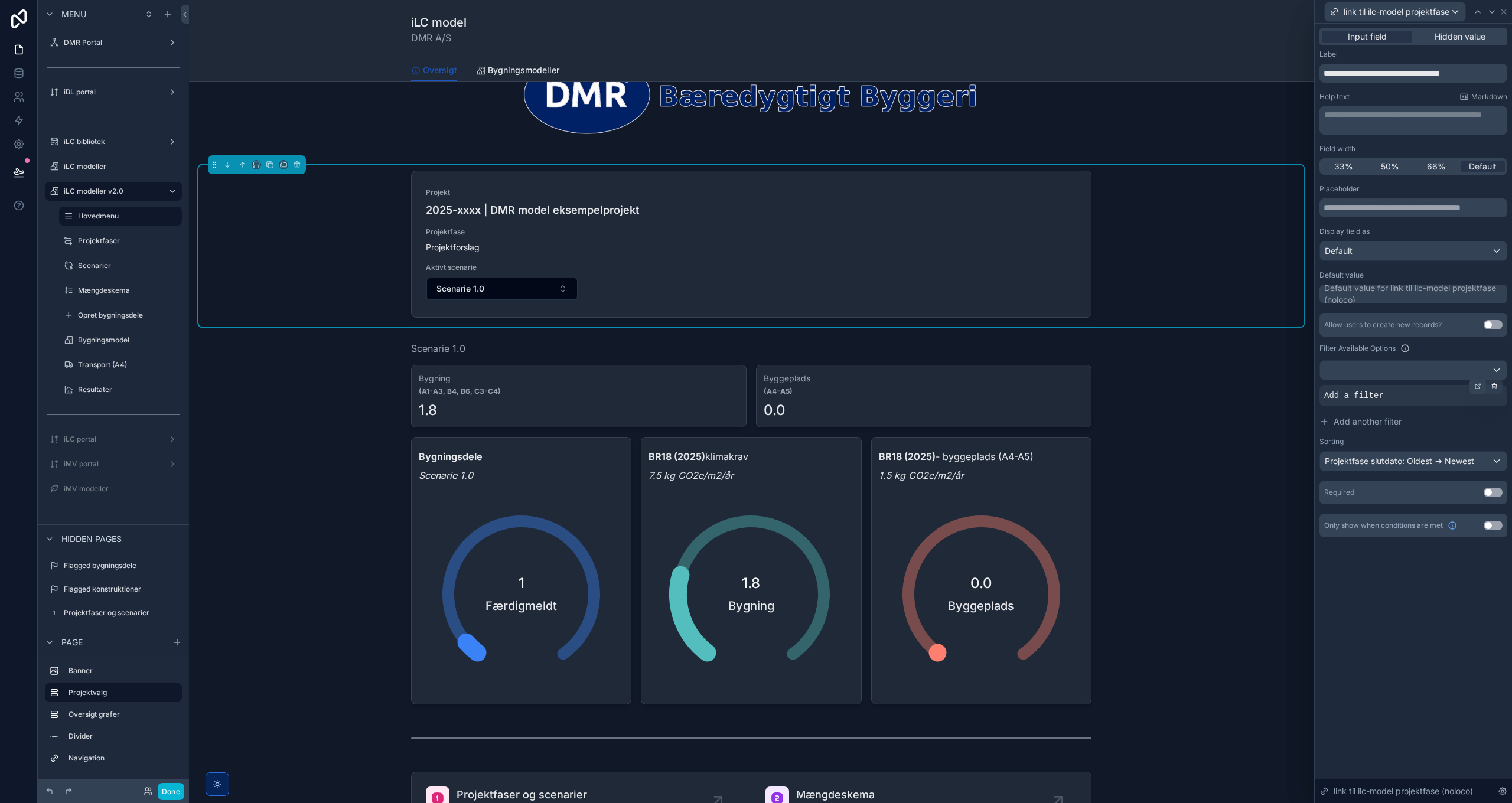
click at [1478, 386] on icon at bounding box center [1479, 385] width 4 height 4
click at [1185, 380] on span "Projektnavn (rollup from Scenarier)" at bounding box center [1144, 378] width 135 height 12
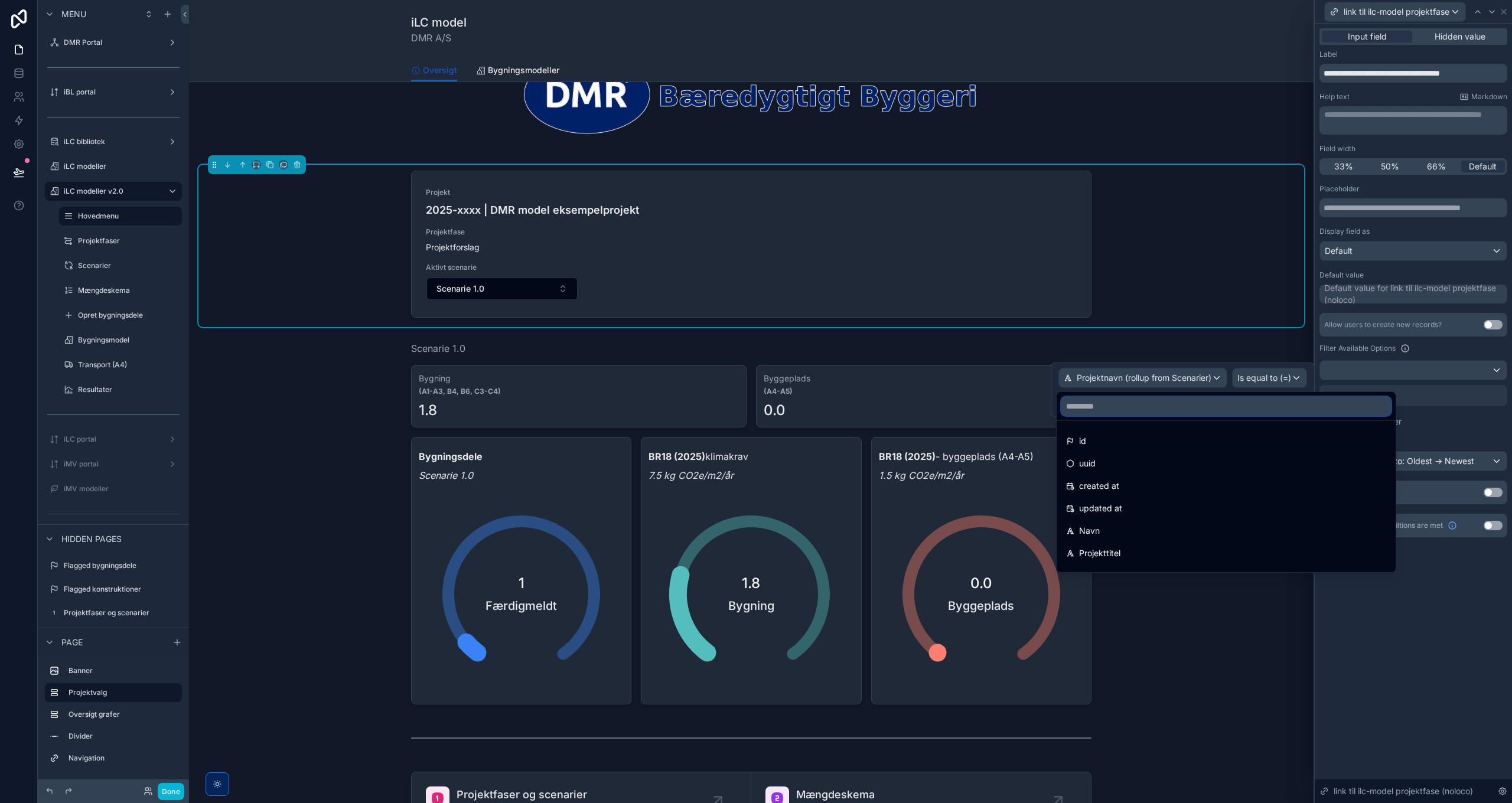
click at [1165, 410] on input "text" at bounding box center [1226, 406] width 330 height 19
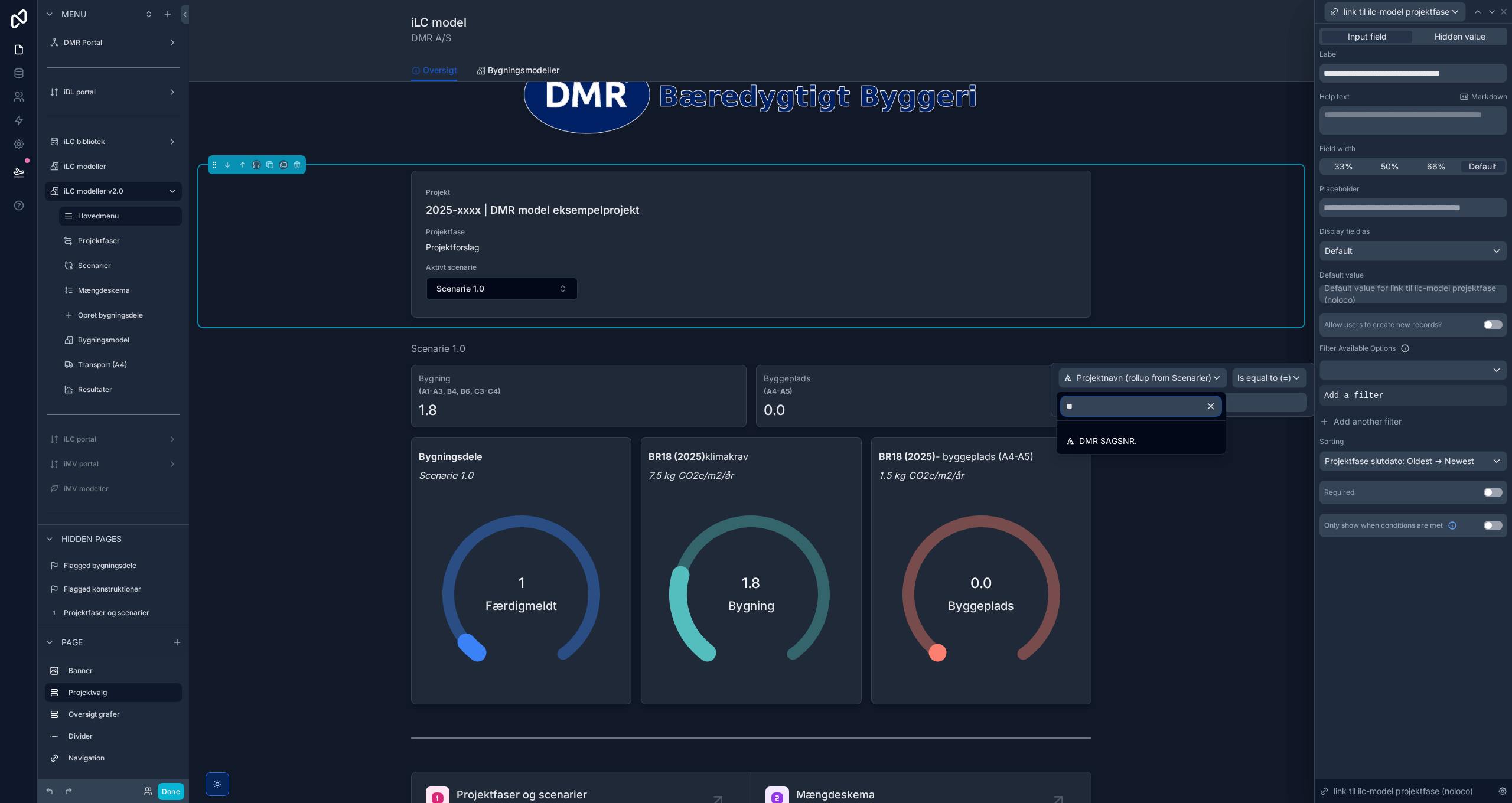
type input "**"
click at [1212, 407] on icon "button" at bounding box center [1211, 406] width 5 height 5
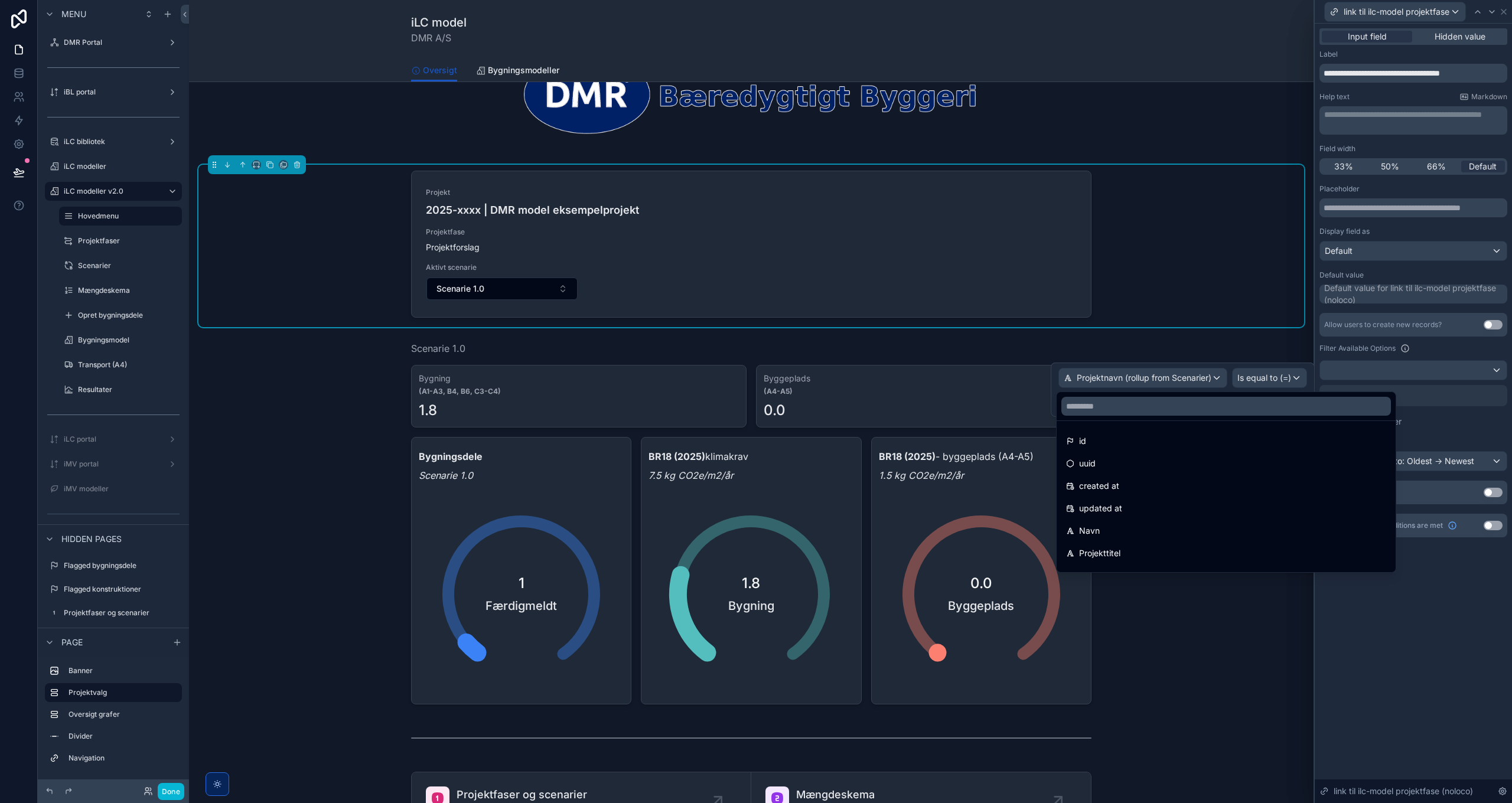
click at [1209, 376] on div at bounding box center [1182, 390] width 264 height 54
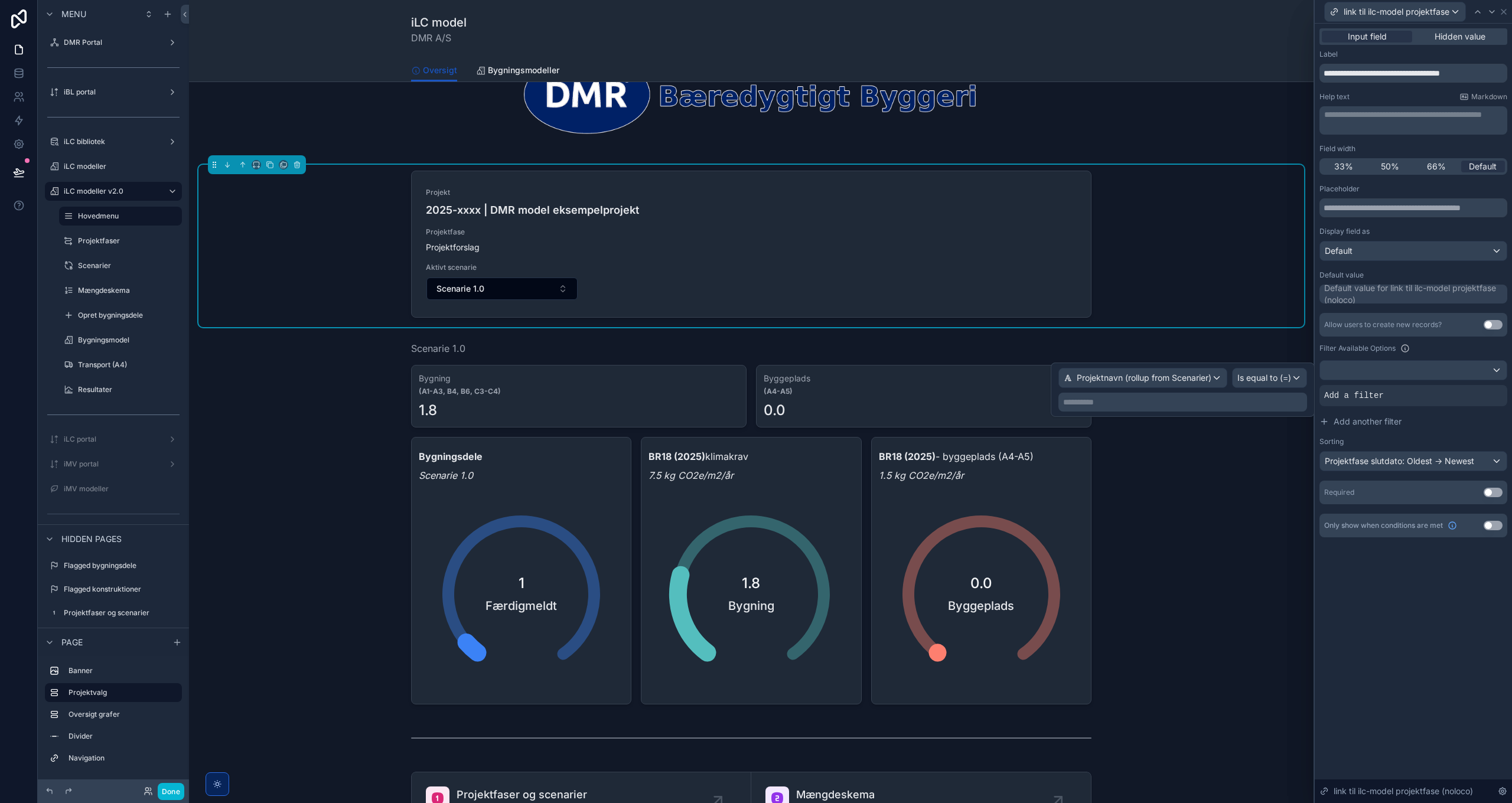
click at [1226, 402] on p "**********" at bounding box center [1183, 402] width 241 height 12
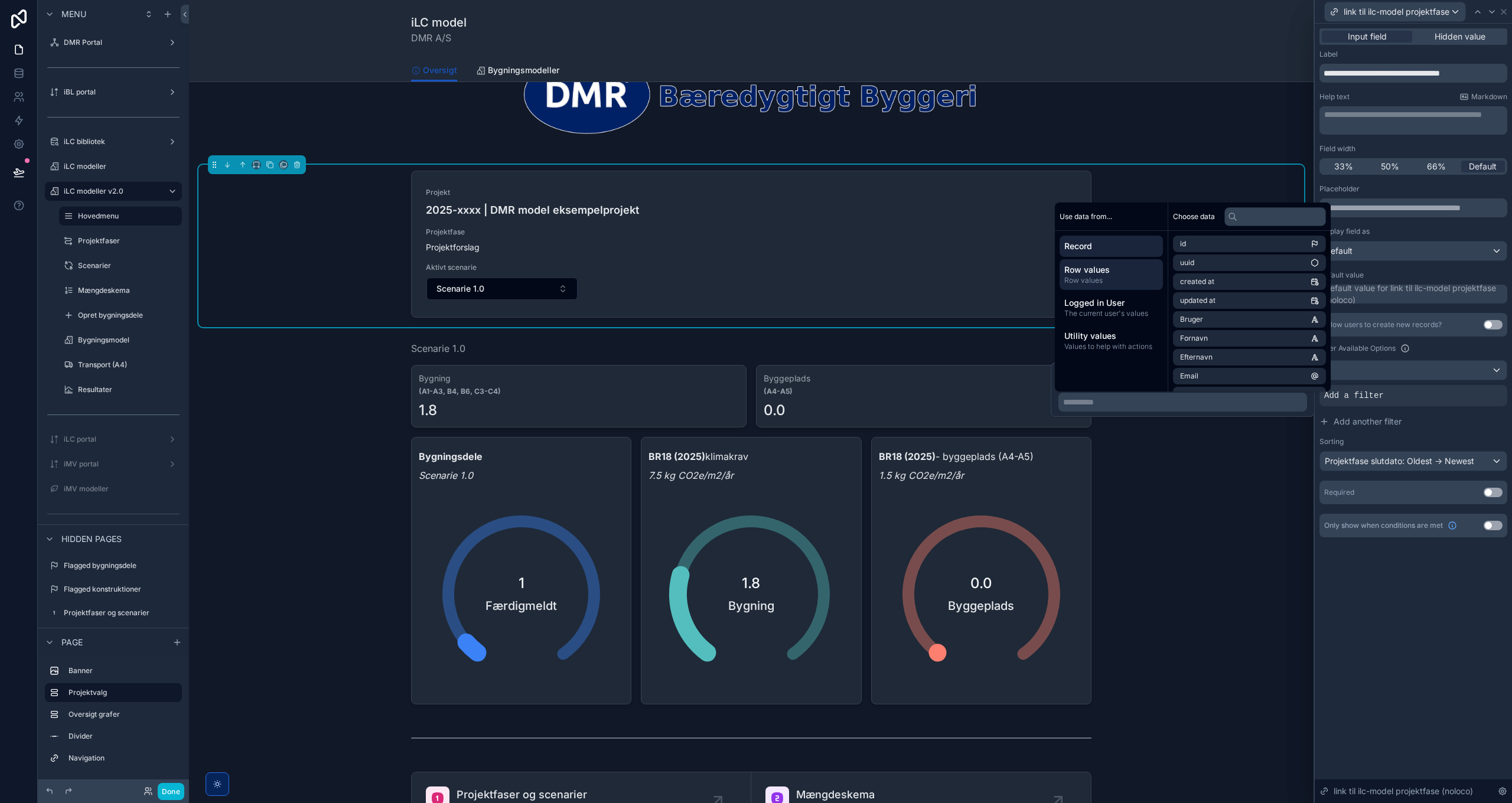
click at [1125, 282] on span "Row values" at bounding box center [1111, 280] width 94 height 10
click at [1262, 220] on input "text" at bounding box center [1275, 217] width 102 height 19
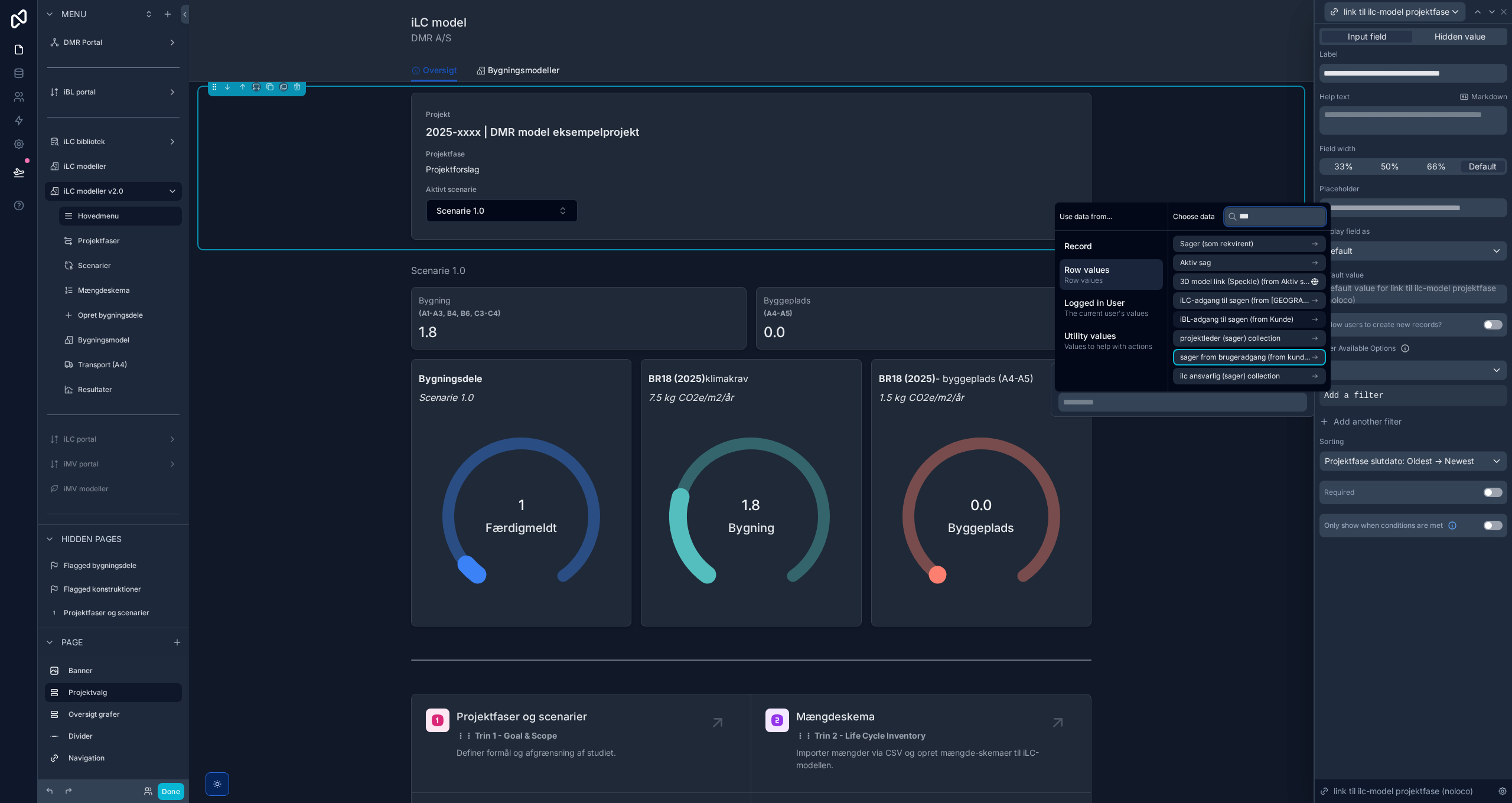
scroll to position [0, 0]
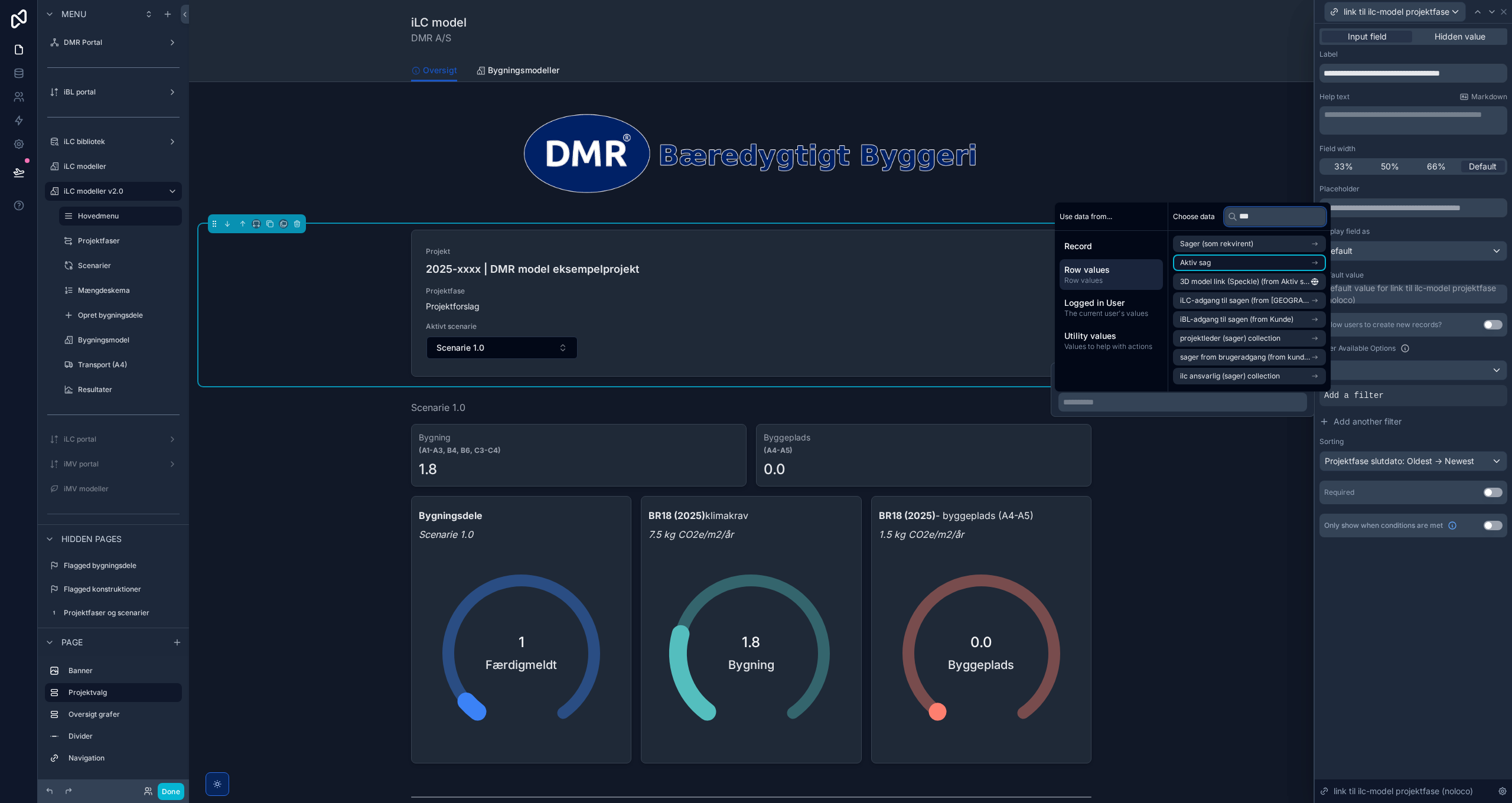
type input "***"
click at [1230, 261] on li "Aktiv sag" at bounding box center [1249, 262] width 153 height 16
click at [1243, 264] on li "DMR Sagsnavn" at bounding box center [1249, 265] width 153 height 16
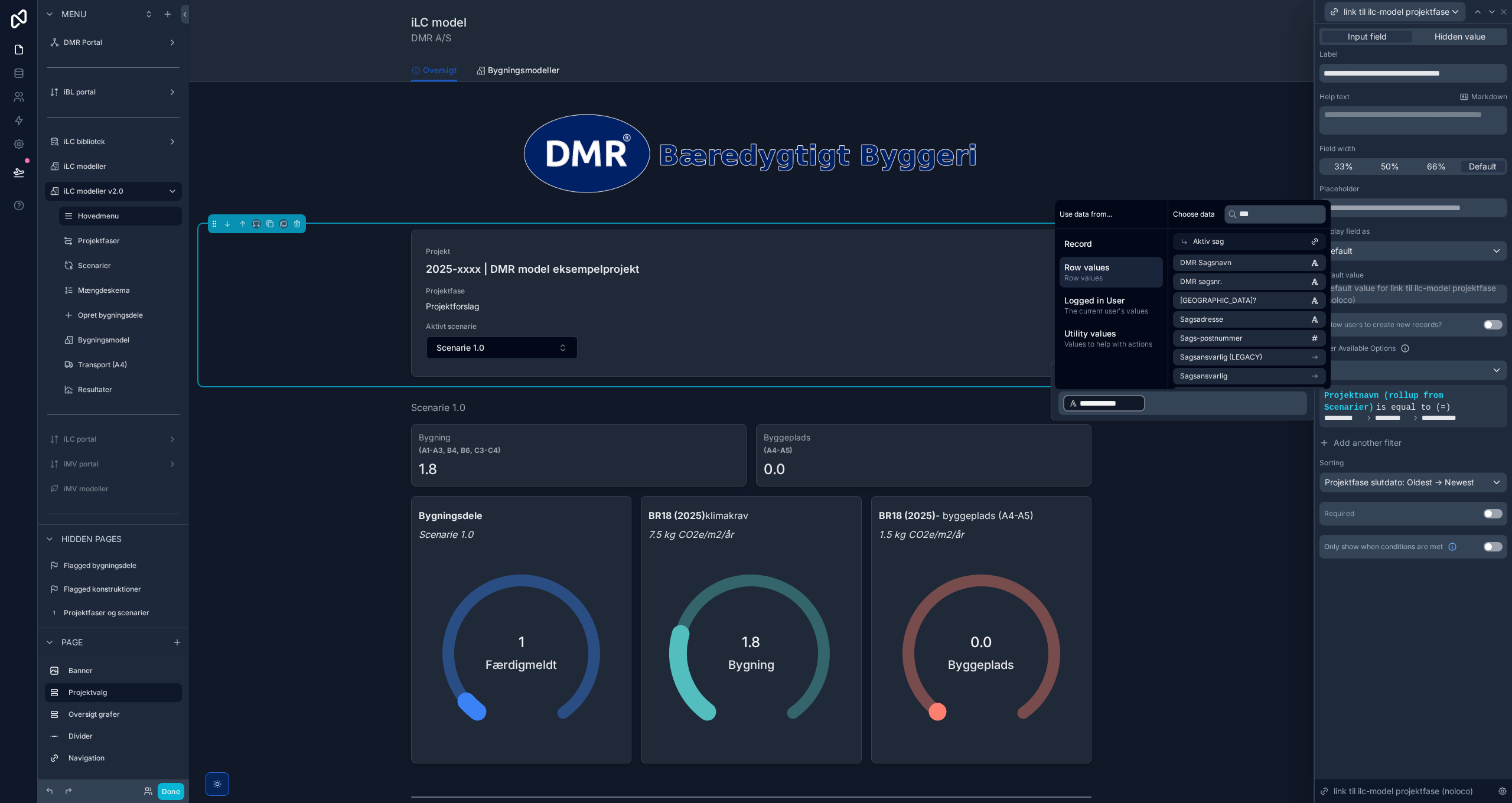
click at [1428, 651] on div "**********" at bounding box center [1413, 413] width 197 height 780
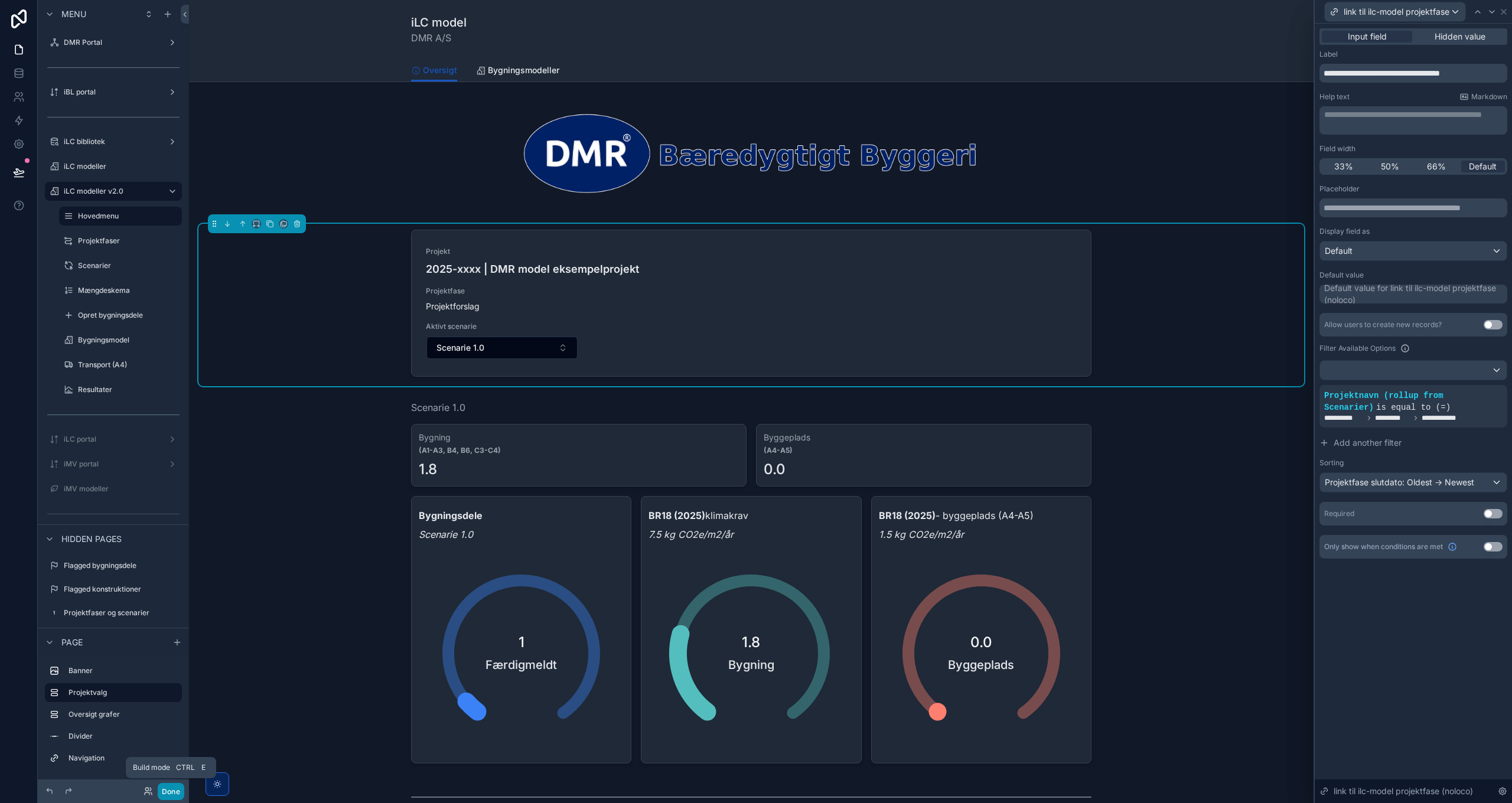
click at [172, 795] on button "Done" at bounding box center [171, 792] width 26 height 17
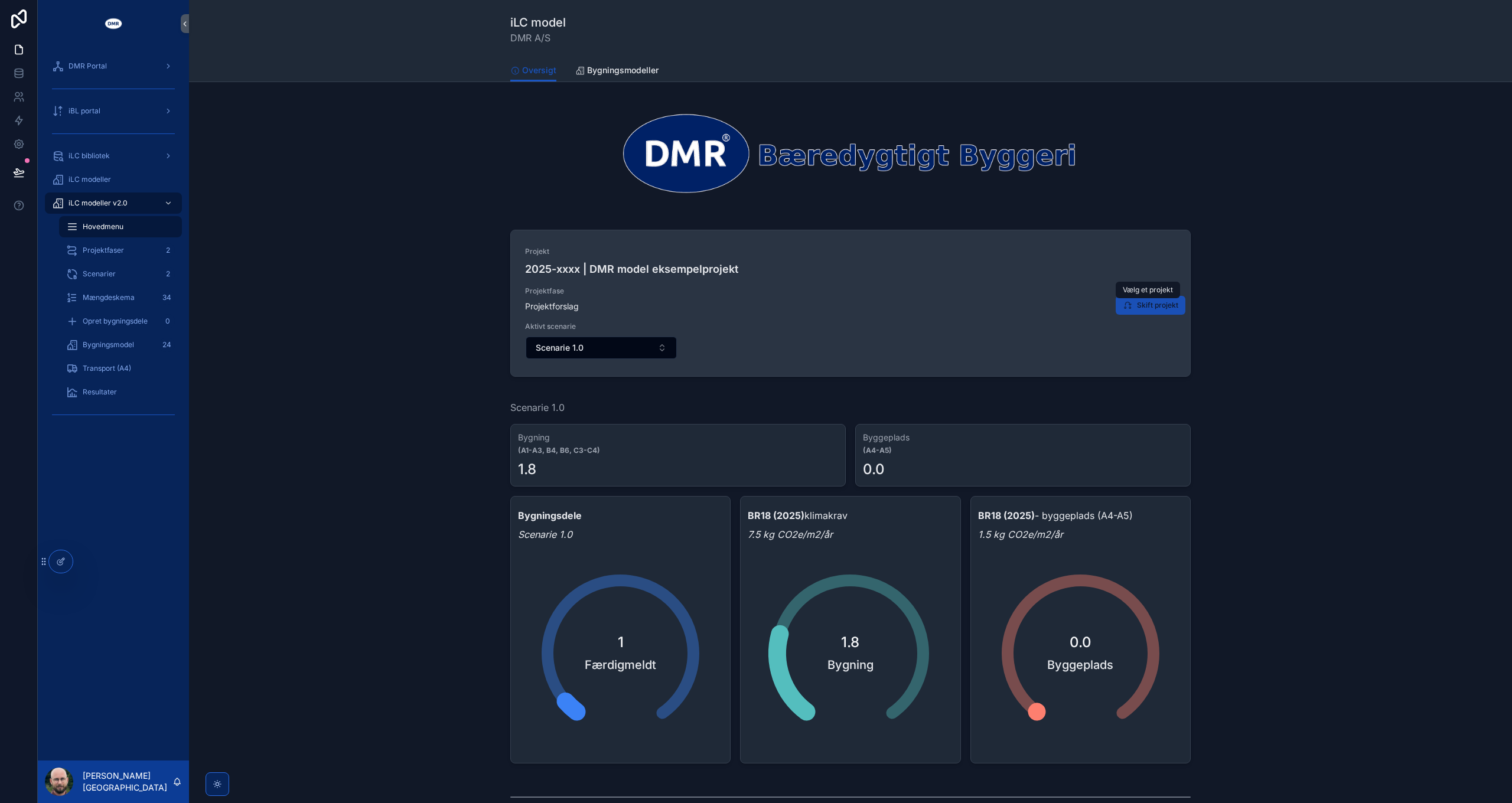
click at [1146, 307] on span "Skift projekt" at bounding box center [1157, 306] width 42 height 10
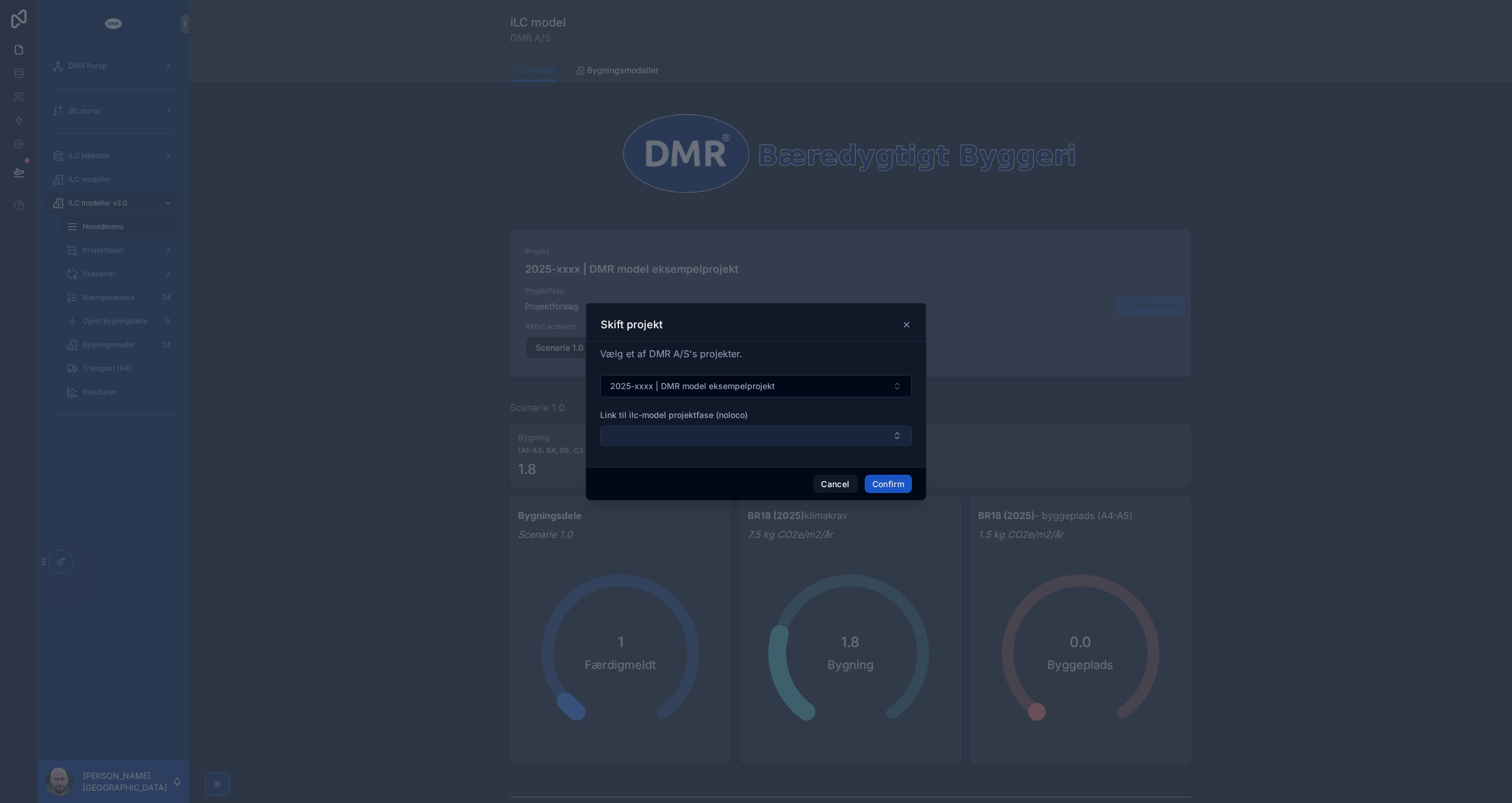
click at [738, 440] on button "Select Button" at bounding box center [756, 435] width 312 height 20
click at [738, 439] on button "Select Button" at bounding box center [756, 435] width 312 height 20
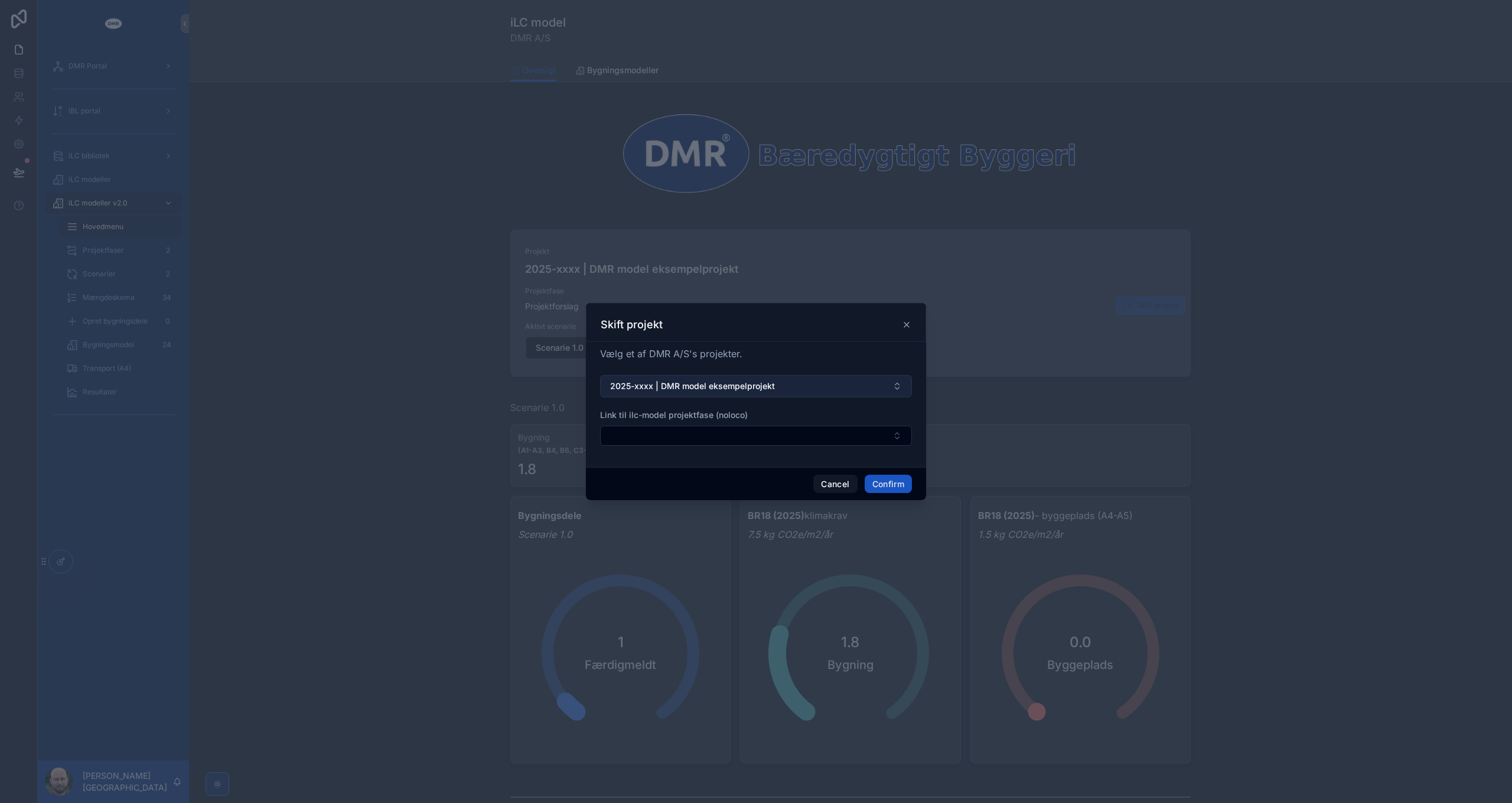
click at [763, 385] on span "2025-xxxx | DMR model eksempelprojekt" at bounding box center [693, 386] width 165 height 12
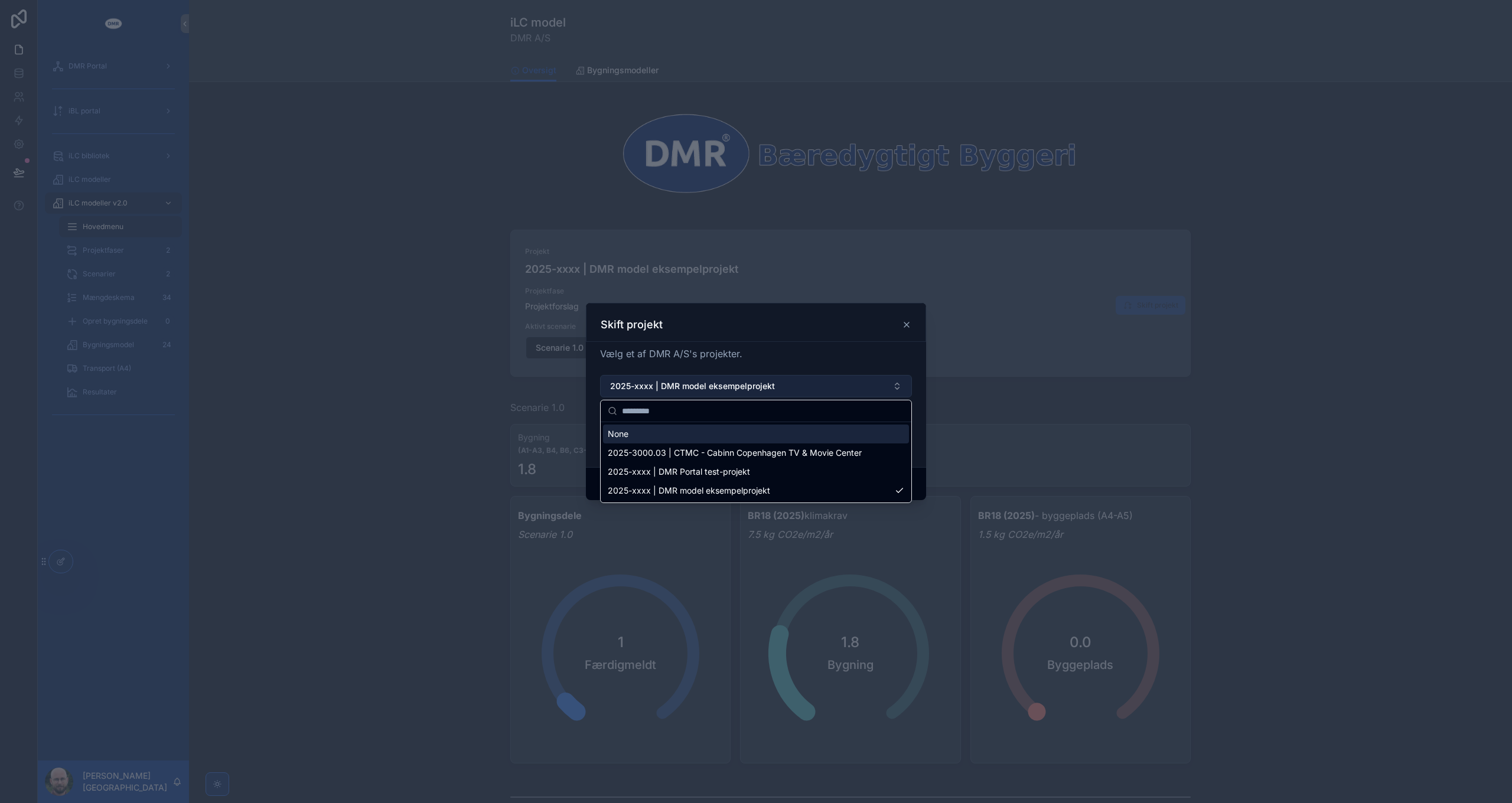
click at [763, 385] on span "2025-xxxx | DMR model eksempelprojekt" at bounding box center [693, 386] width 165 height 12
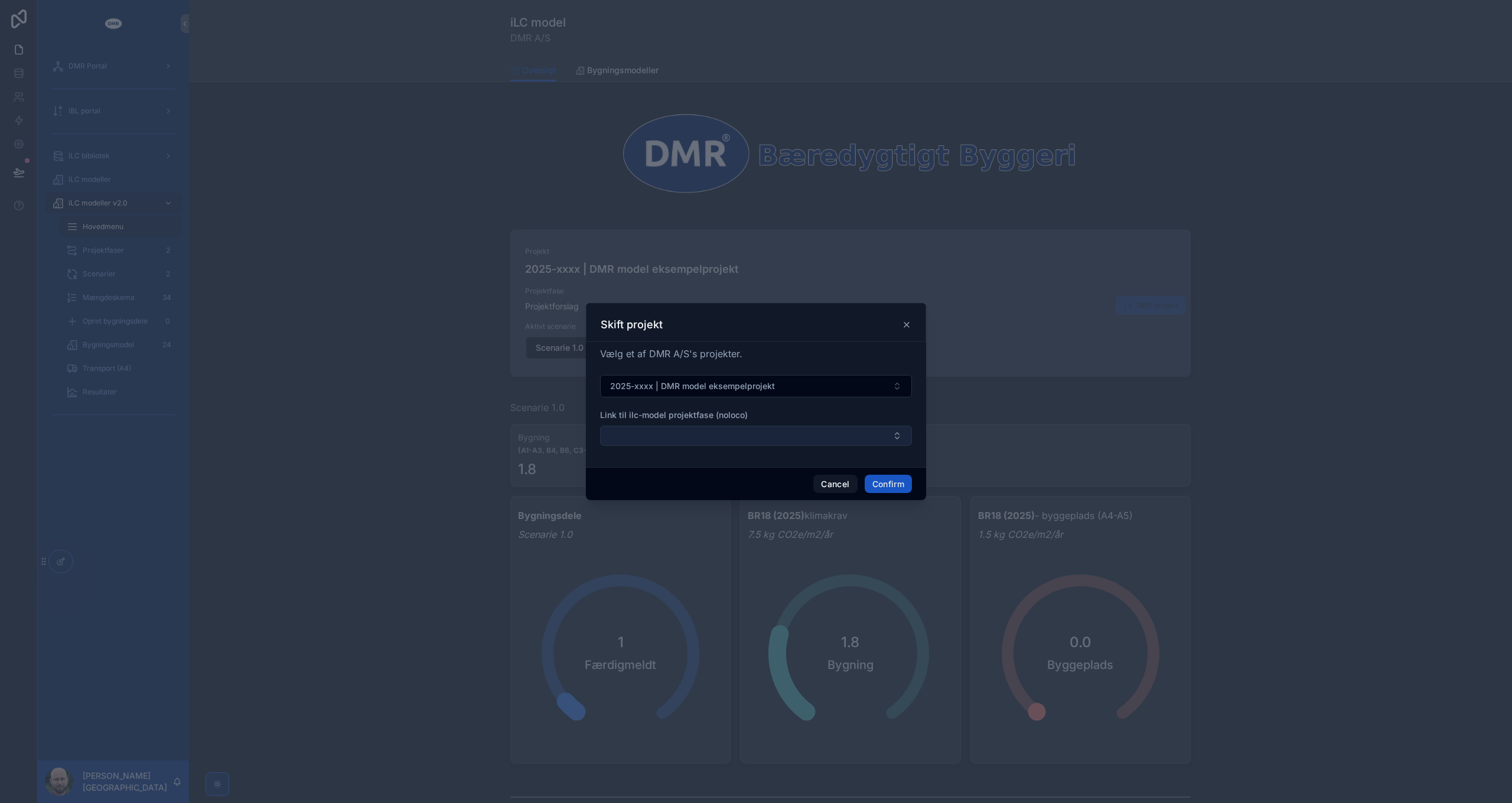
click at [860, 437] on button "Select Button" at bounding box center [756, 435] width 312 height 20
click at [799, 428] on button "Select Button" at bounding box center [756, 435] width 312 height 20
click at [732, 463] on input "text" at bounding box center [763, 459] width 282 height 21
click at [729, 488] on div "Cancel Confirm" at bounding box center [756, 484] width 340 height 34
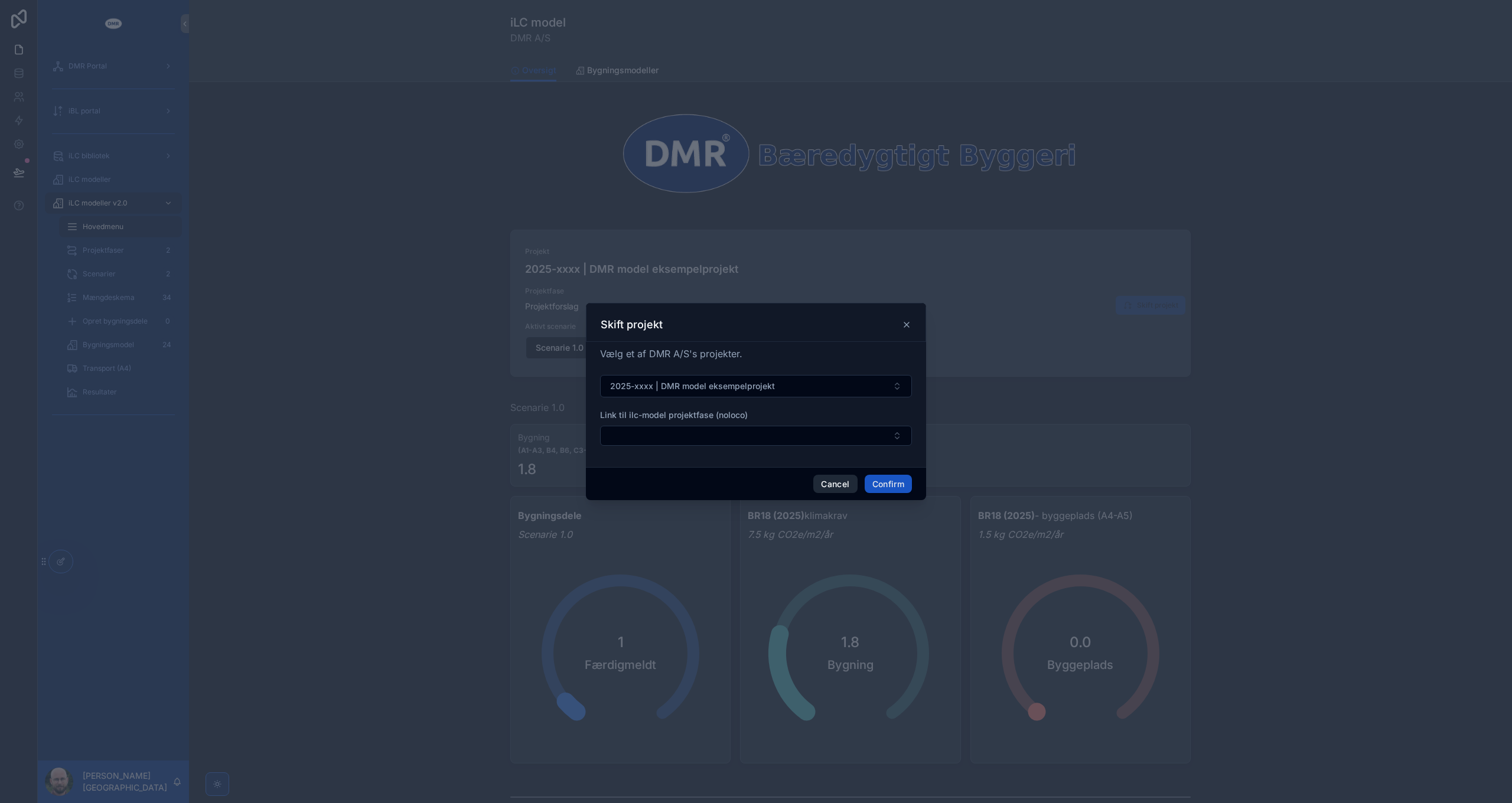
click at [833, 486] on button "Cancel" at bounding box center [835, 484] width 44 height 19
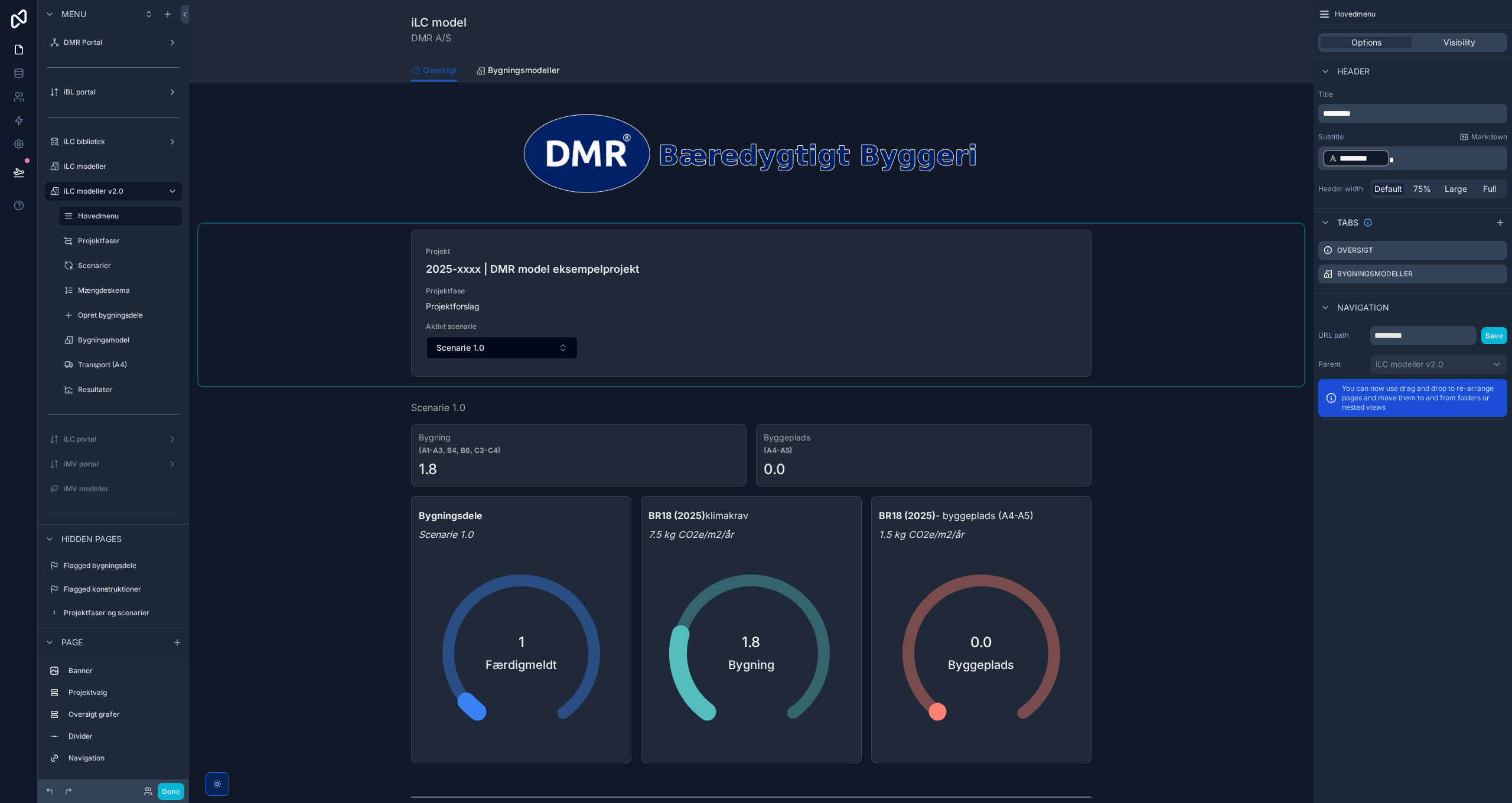
click at [1159, 293] on div "scrollable content" at bounding box center [751, 305] width 1105 height 162
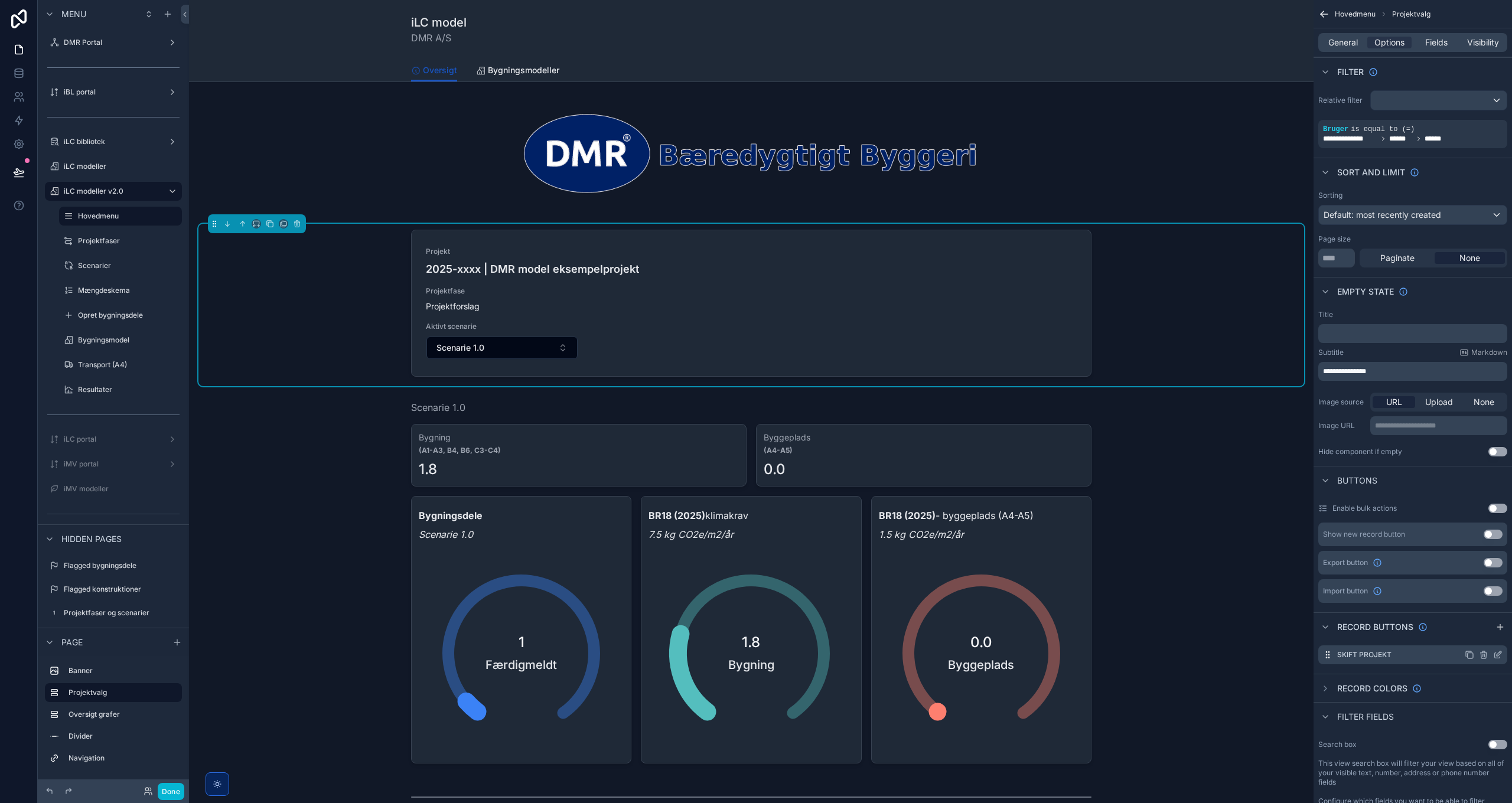
click at [1495, 656] on icon "scrollable content" at bounding box center [1497, 656] width 5 height 5
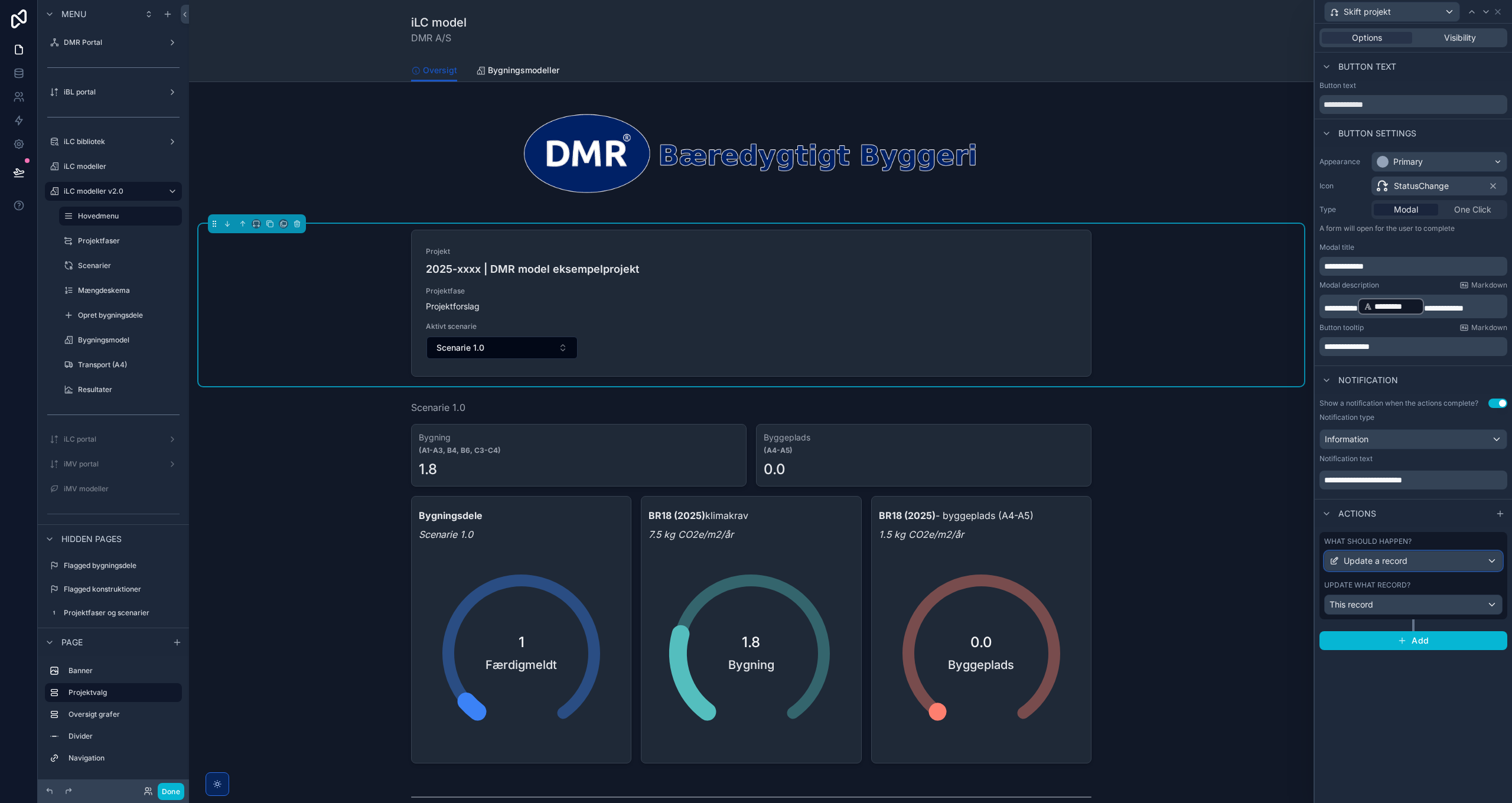
click at [1378, 562] on span "Update a record" at bounding box center [1375, 561] width 64 height 12
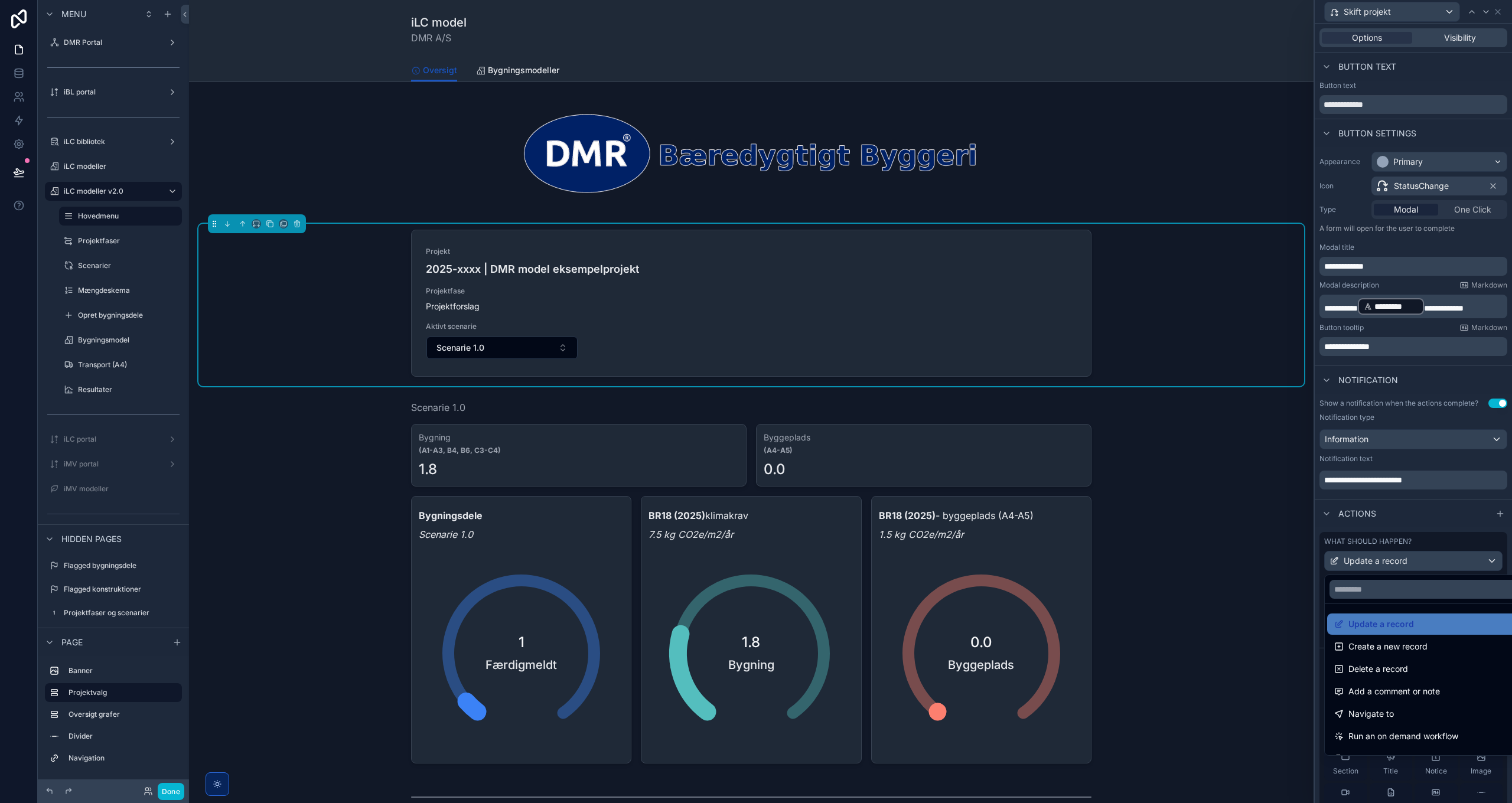
click at [1387, 563] on div at bounding box center [1413, 401] width 197 height 803
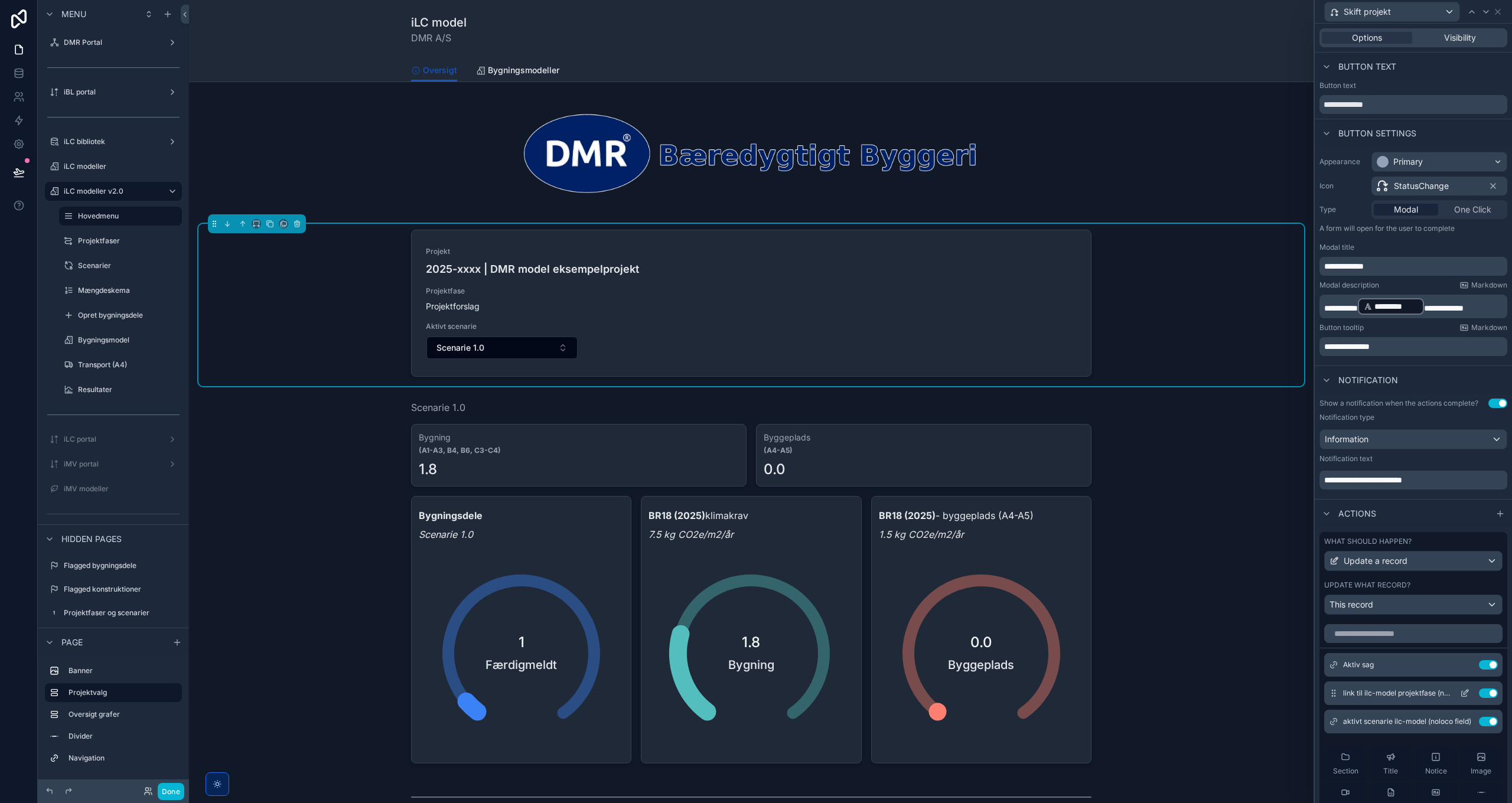
click at [1460, 695] on icon at bounding box center [1464, 693] width 10 height 10
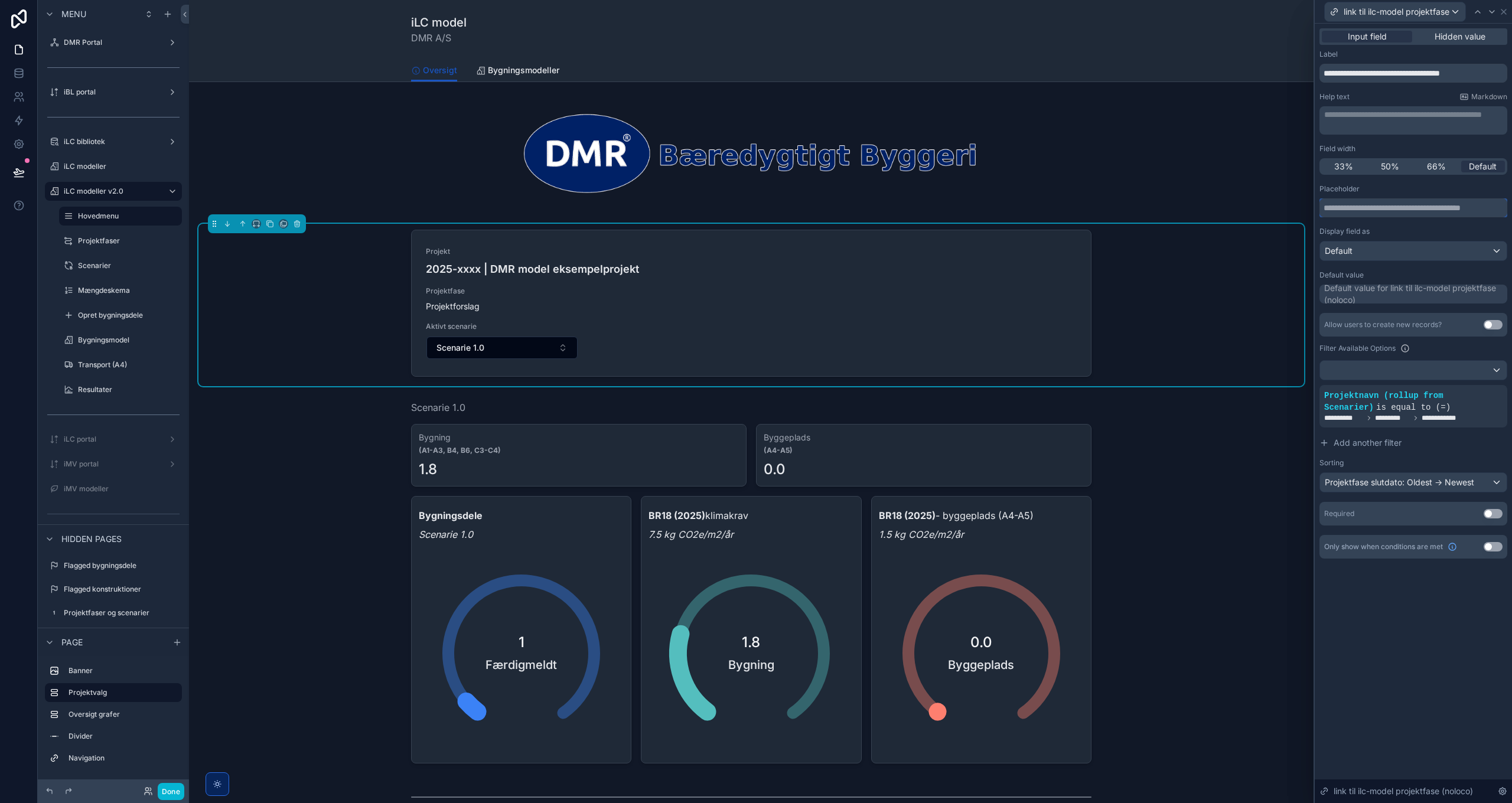
click at [1376, 203] on input "text" at bounding box center [1413, 208] width 188 height 19
type input "**********"
click at [1394, 72] on input "**********" at bounding box center [1413, 73] width 188 height 19
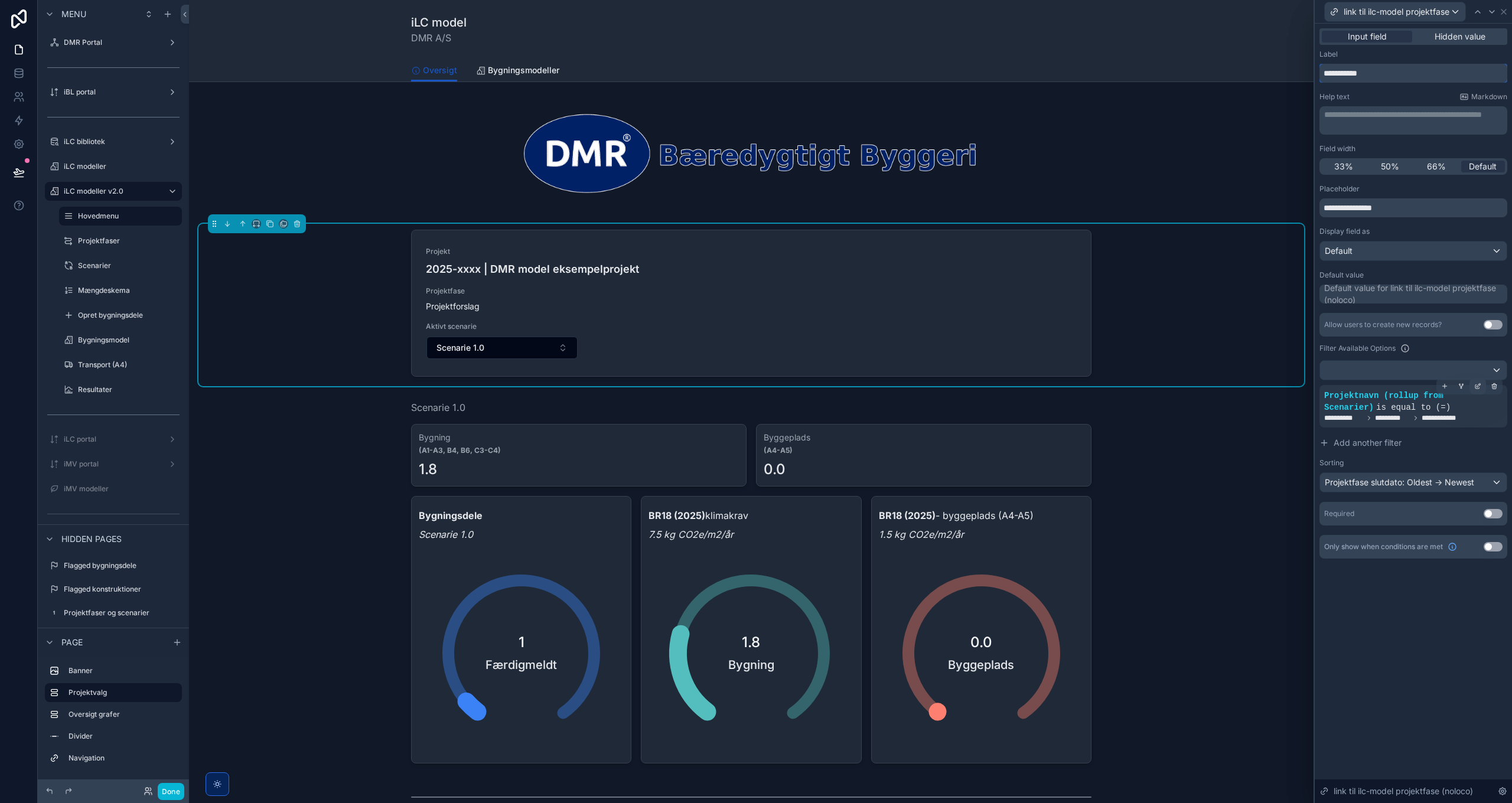
type input "**********"
click at [1477, 389] on icon at bounding box center [1477, 387] width 4 height 4
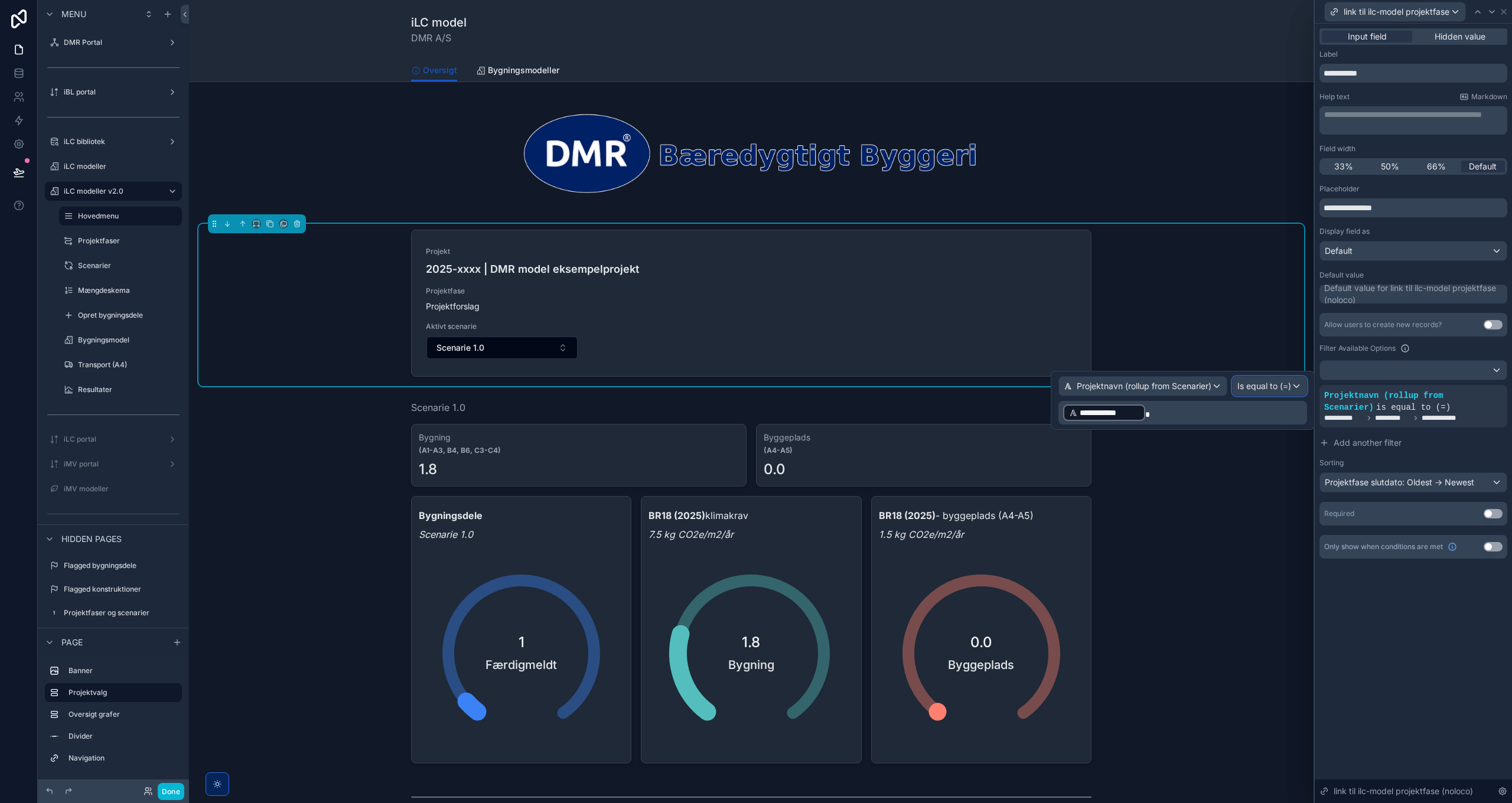
click at [1297, 383] on div "Is equal to (=)" at bounding box center [1269, 386] width 74 height 19
click at [1291, 492] on div "Contains" at bounding box center [1285, 494] width 87 height 14
click at [164, 795] on button "Done" at bounding box center [171, 792] width 26 height 17
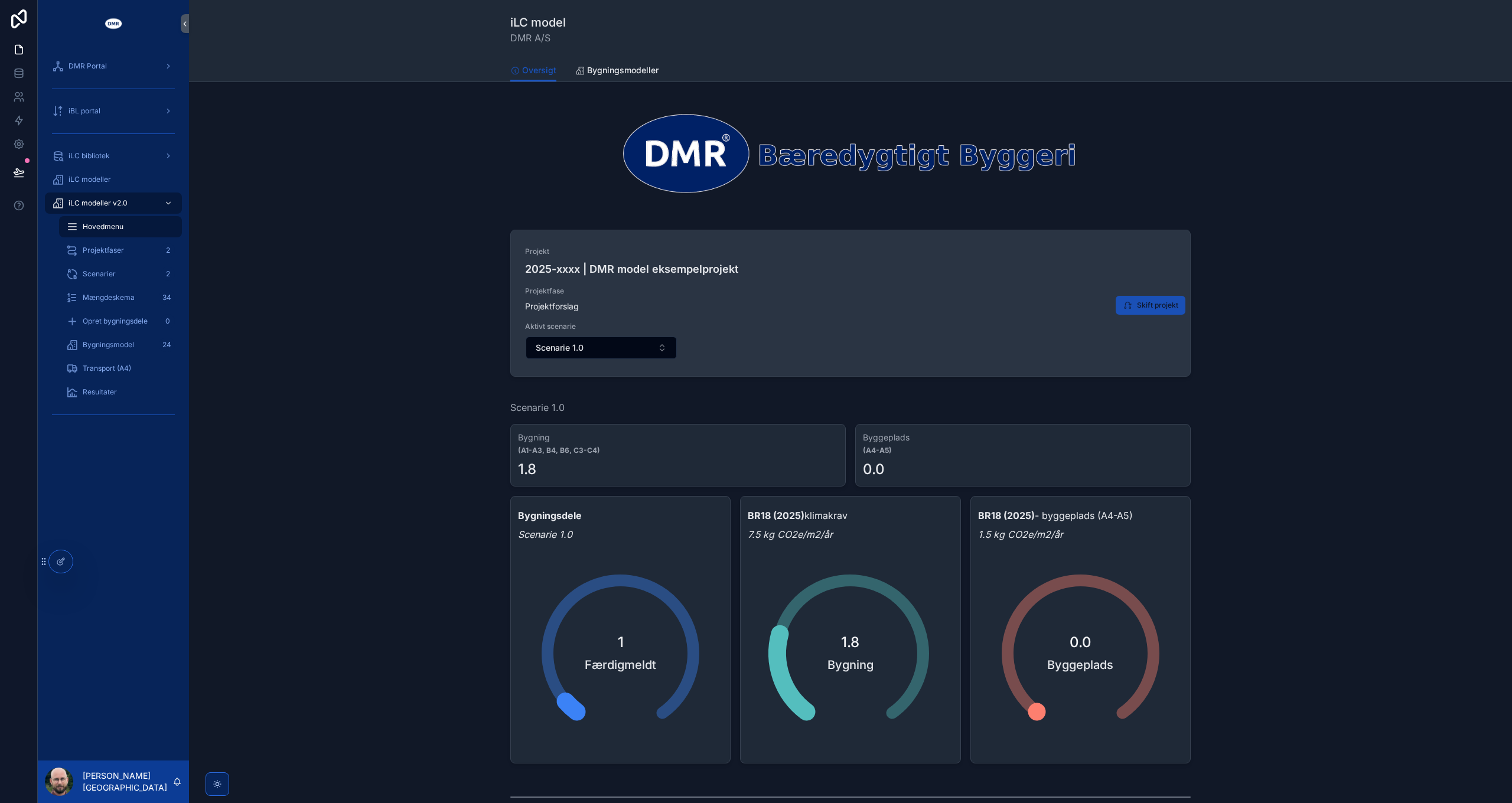
click at [1161, 312] on button "Skift projekt" at bounding box center [1150, 305] width 70 height 19
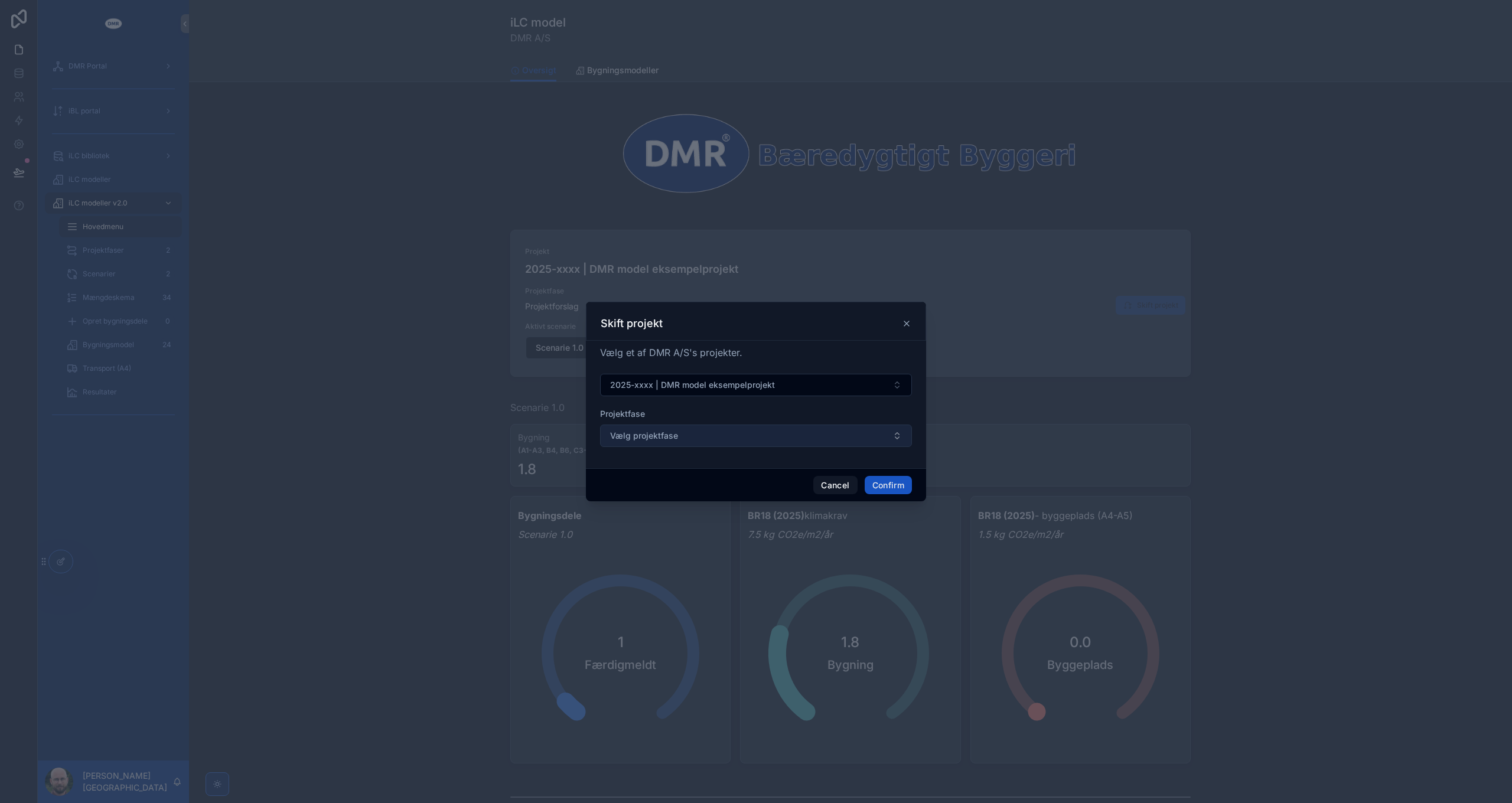
click at [714, 430] on button "Vælg projektfase" at bounding box center [756, 435] width 312 height 22
click at [714, 432] on button "Vælg projektfase" at bounding box center [756, 435] width 312 height 22
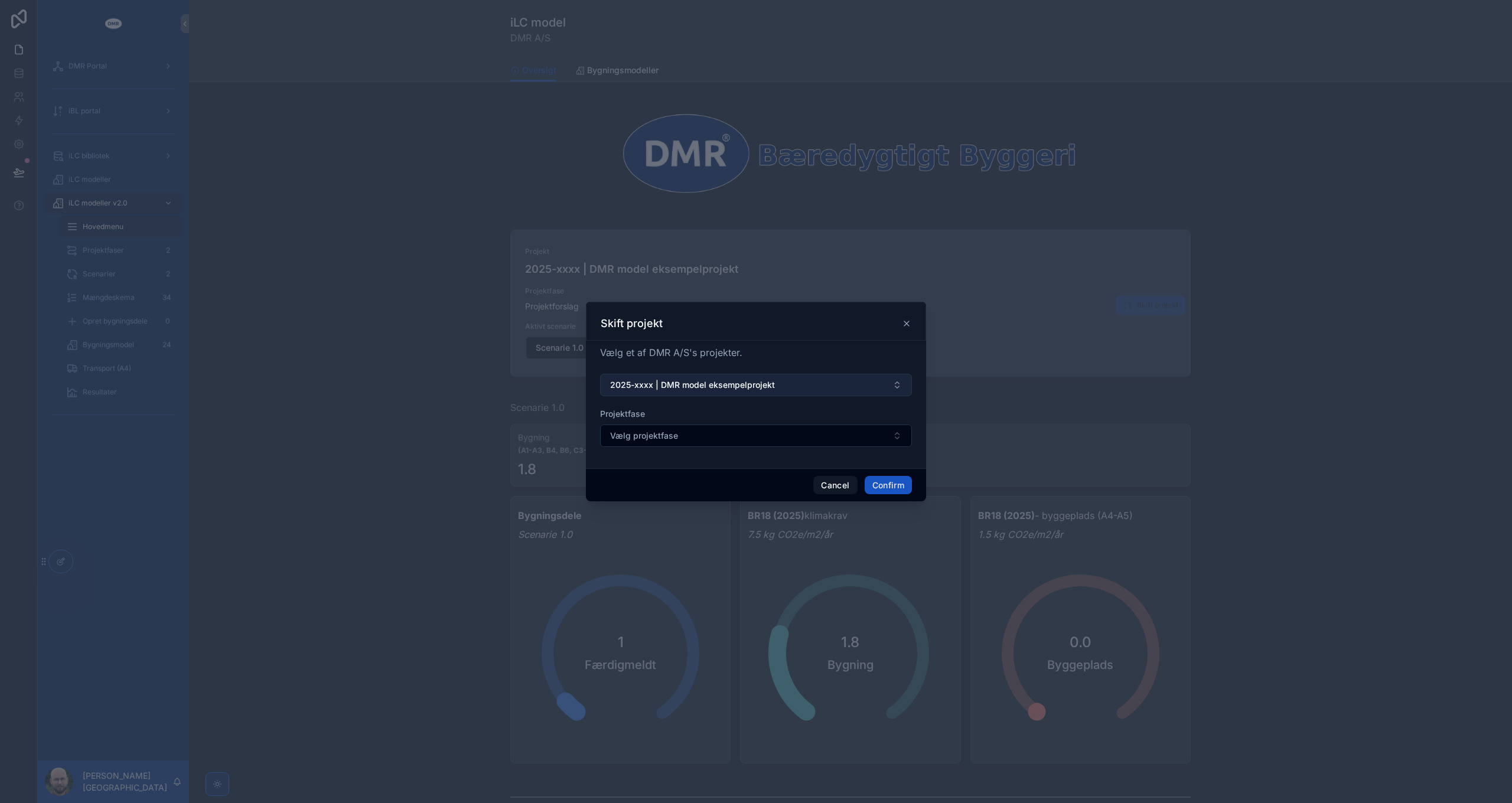
click at [728, 379] on span "2025-xxxx | DMR model eksempelprojekt" at bounding box center [693, 385] width 165 height 12
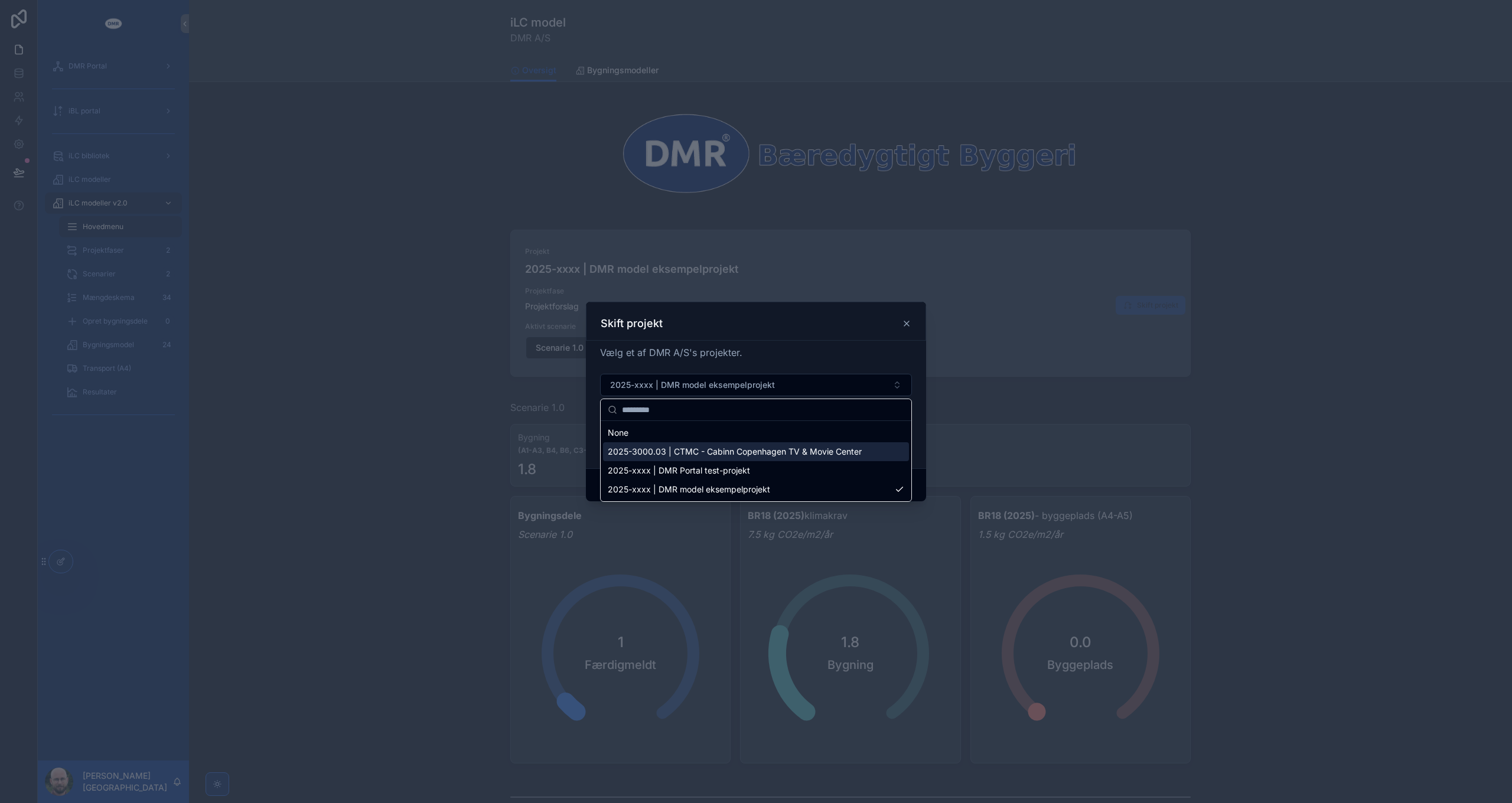
click at [737, 455] on span "2025-3000.03 | CTMC - Cabinn Copenhagen TV & Movie Center" at bounding box center [735, 452] width 254 height 12
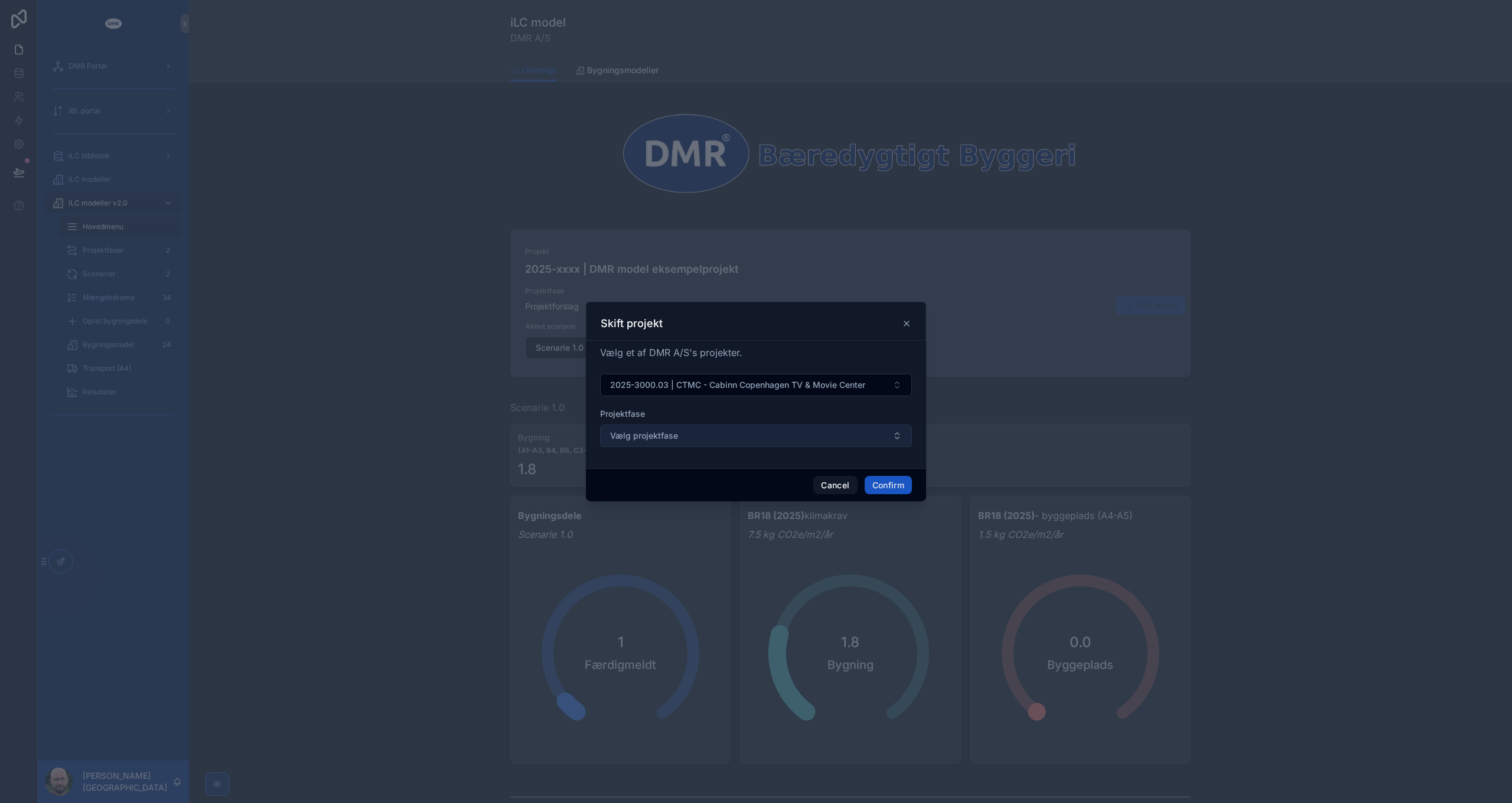
click at [738, 440] on button "Vælg projektfase" at bounding box center [756, 435] width 312 height 22
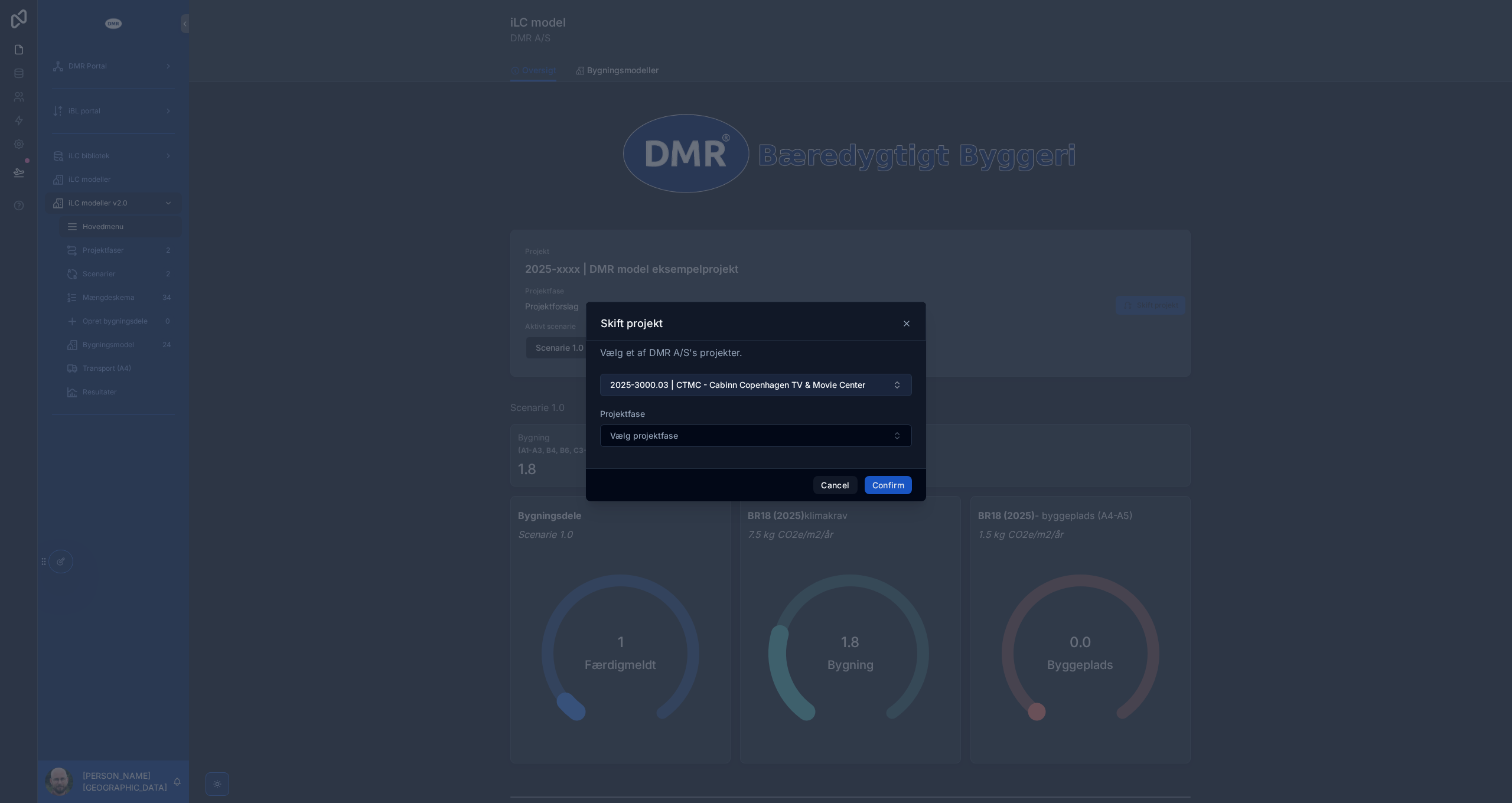
click at [752, 389] on span "2025-3000.03 | CTMC - Cabinn Copenhagen TV & Movie Center" at bounding box center [738, 385] width 255 height 12
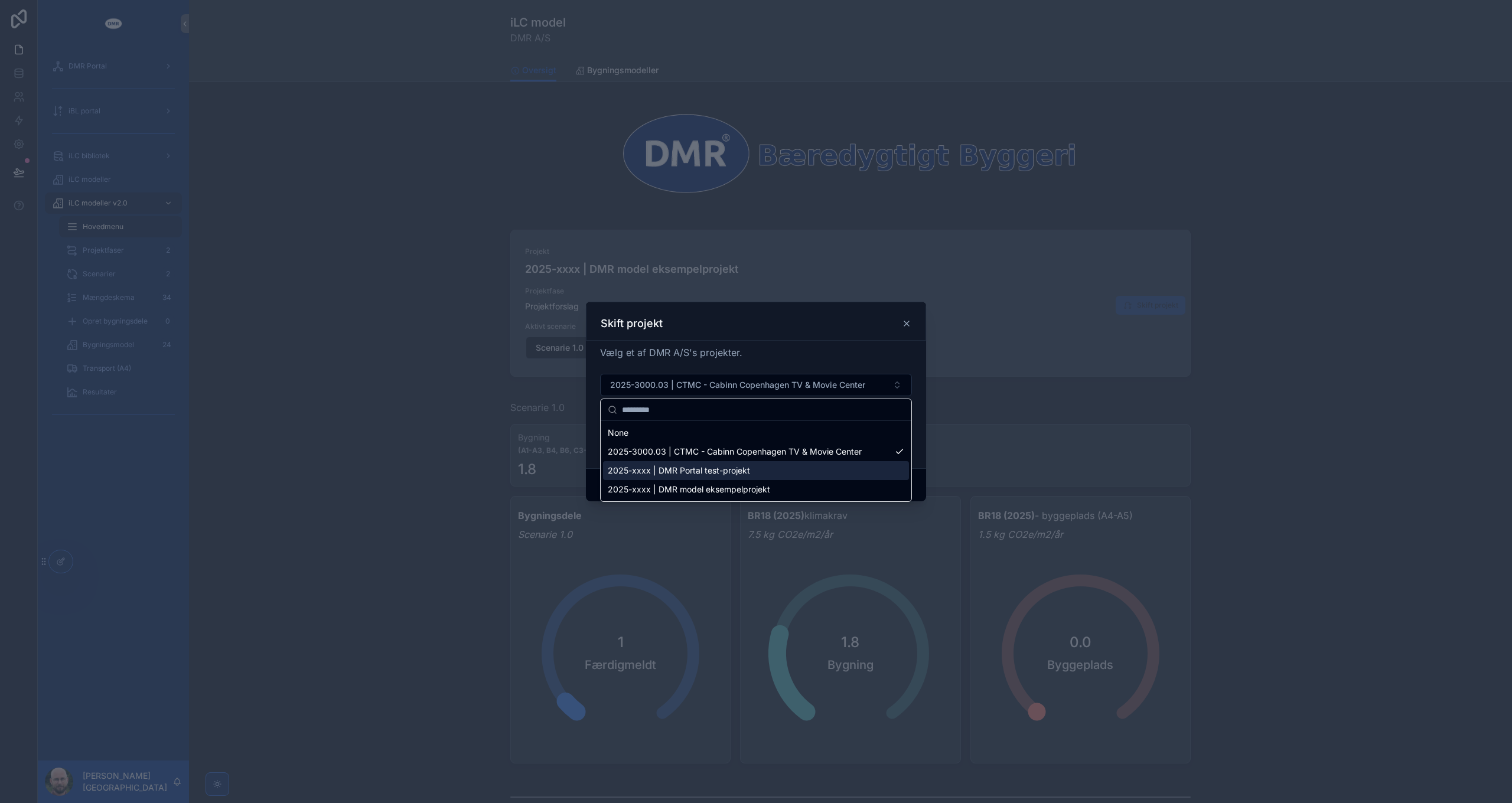
click at [725, 472] on span "2025-xxxx | DMR Portal test-projekt" at bounding box center [679, 470] width 143 height 12
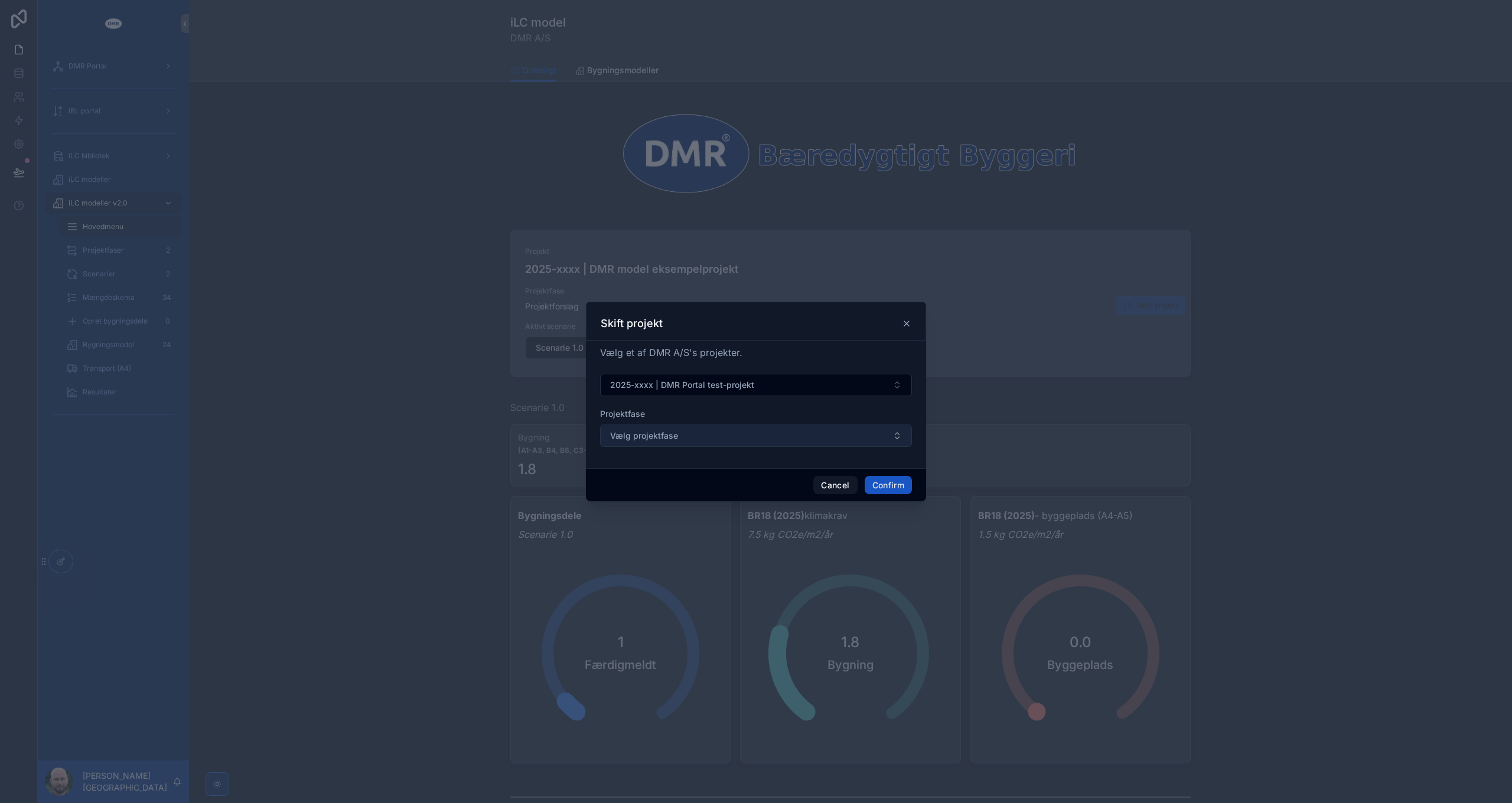
click at [742, 437] on button "Vælg projektfase" at bounding box center [756, 435] width 312 height 22
click at [839, 484] on button "Cancel" at bounding box center [835, 485] width 44 height 19
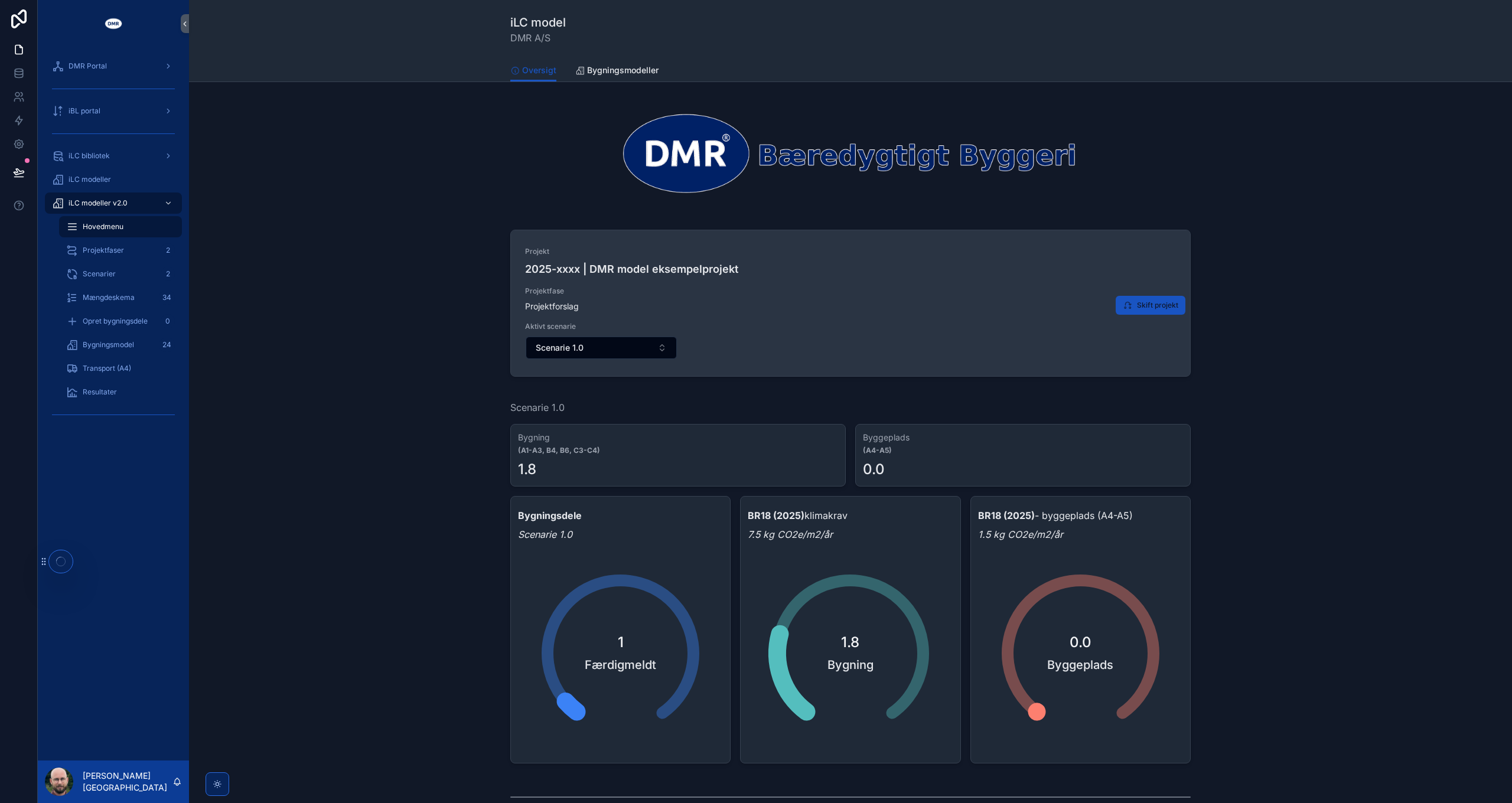
click at [1226, 309] on div "Projekt 2025-xxxx | DMR model eksempelprojekt Projektfase Projektforslag Aktivt…" at bounding box center [850, 305] width 1304 height 162
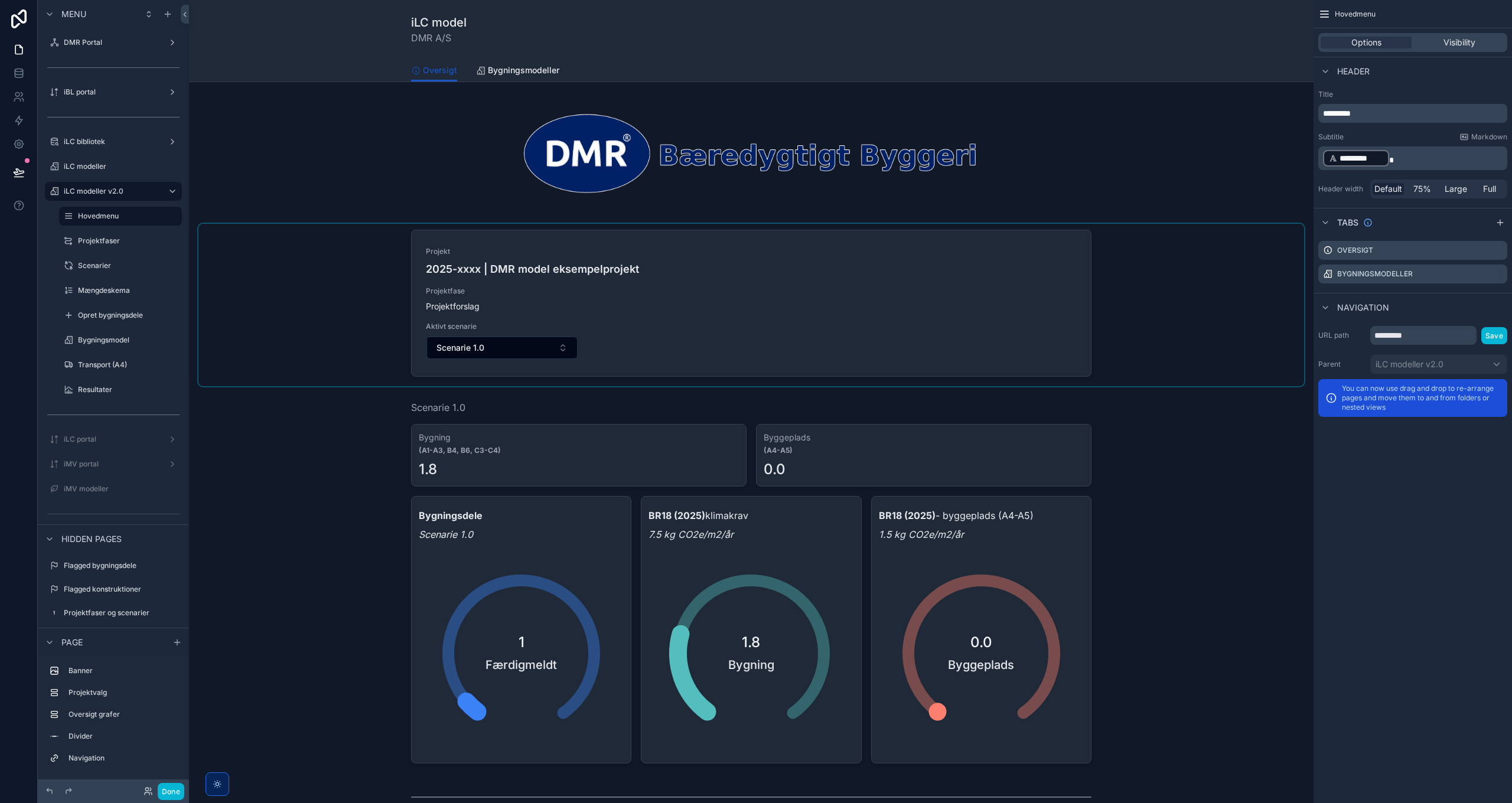
click at [1237, 306] on div "scrollable content" at bounding box center [751, 305] width 1105 height 162
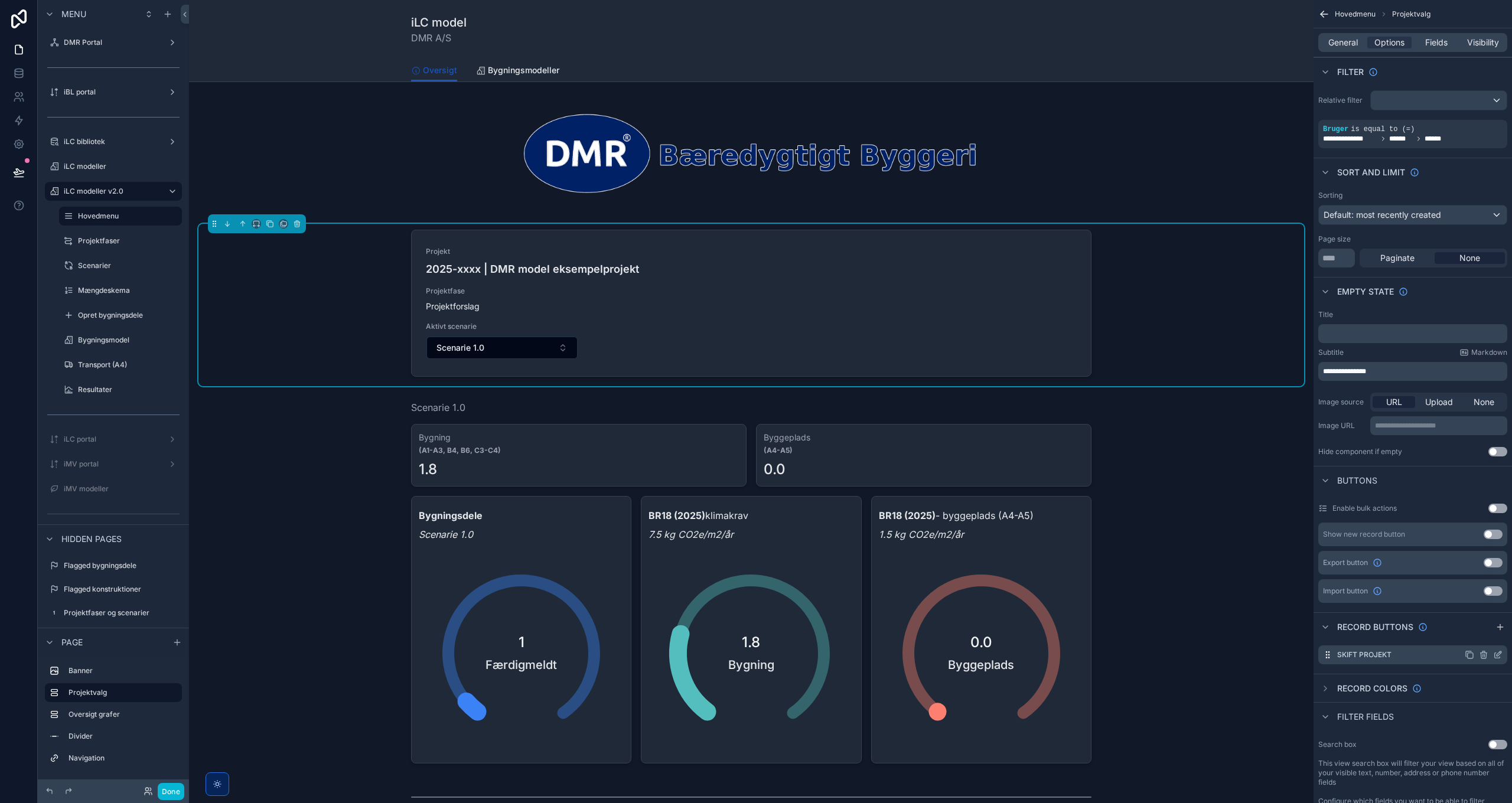
click at [1499, 656] on icon "scrollable content" at bounding box center [1498, 655] width 10 height 10
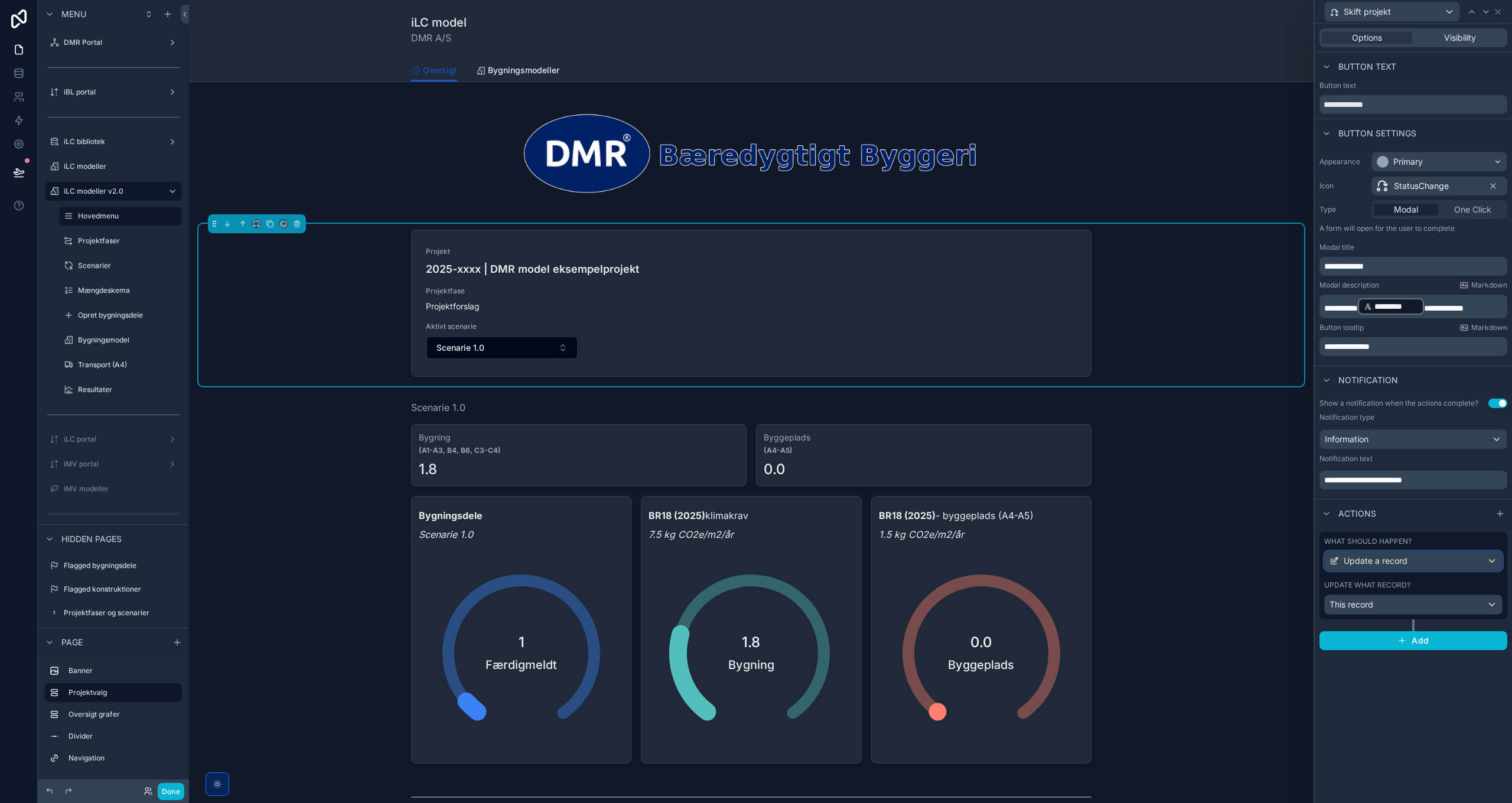
click at [1407, 561] on div "Update a record" at bounding box center [1413, 561] width 177 height 19
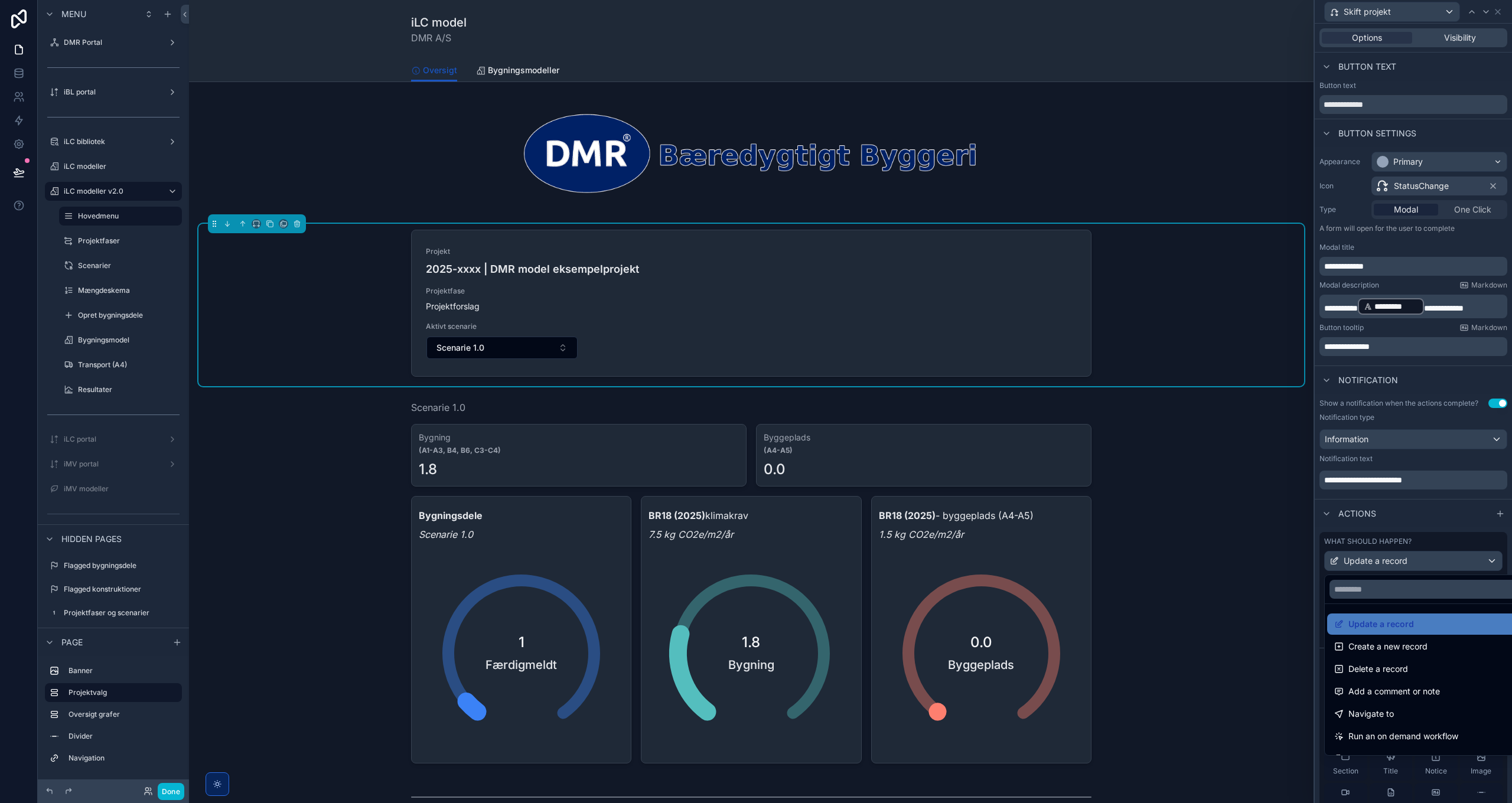
click at [1416, 565] on div at bounding box center [1413, 401] width 197 height 803
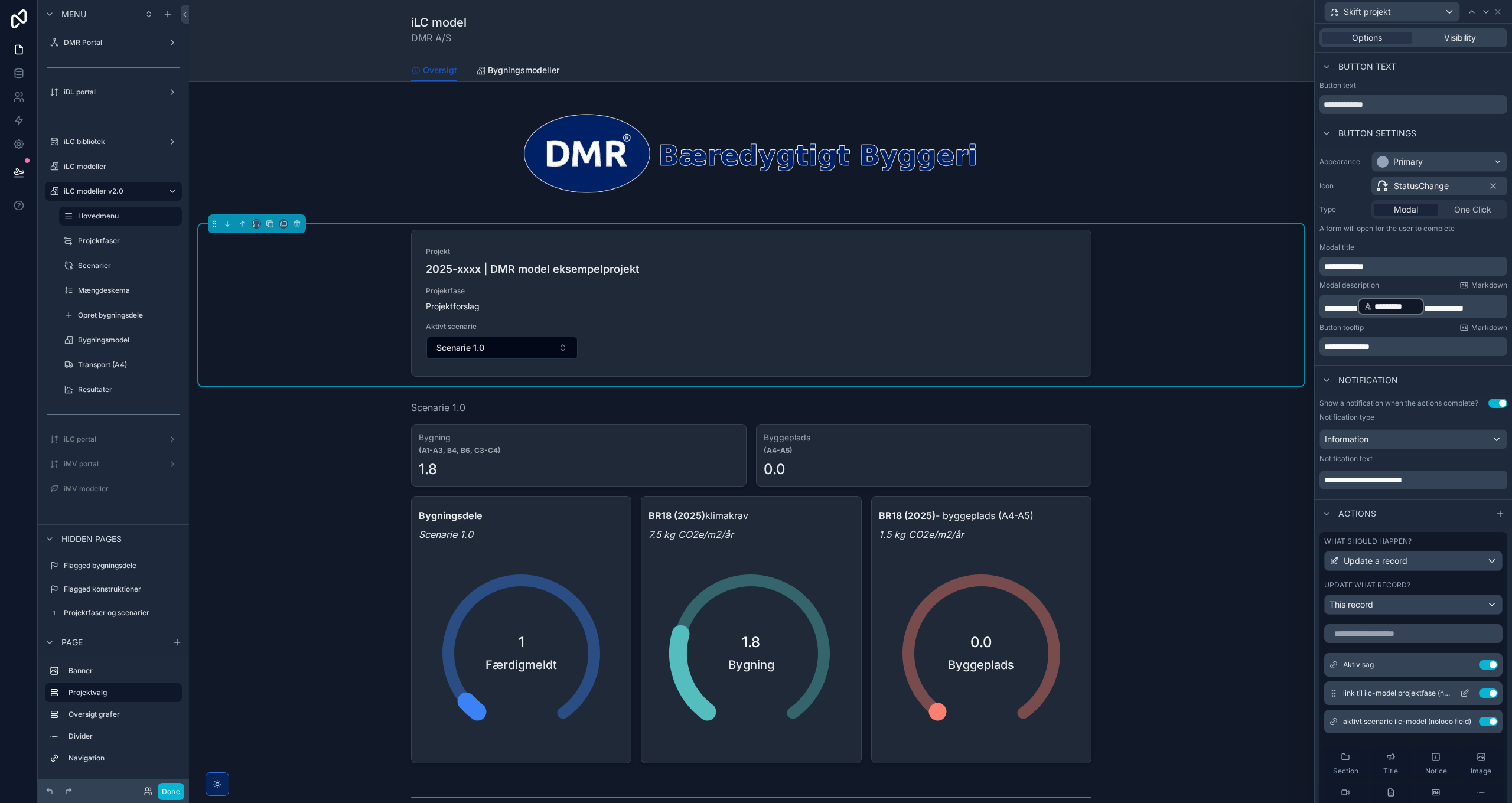
click at [1463, 694] on icon at bounding box center [1466, 692] width 5 height 5
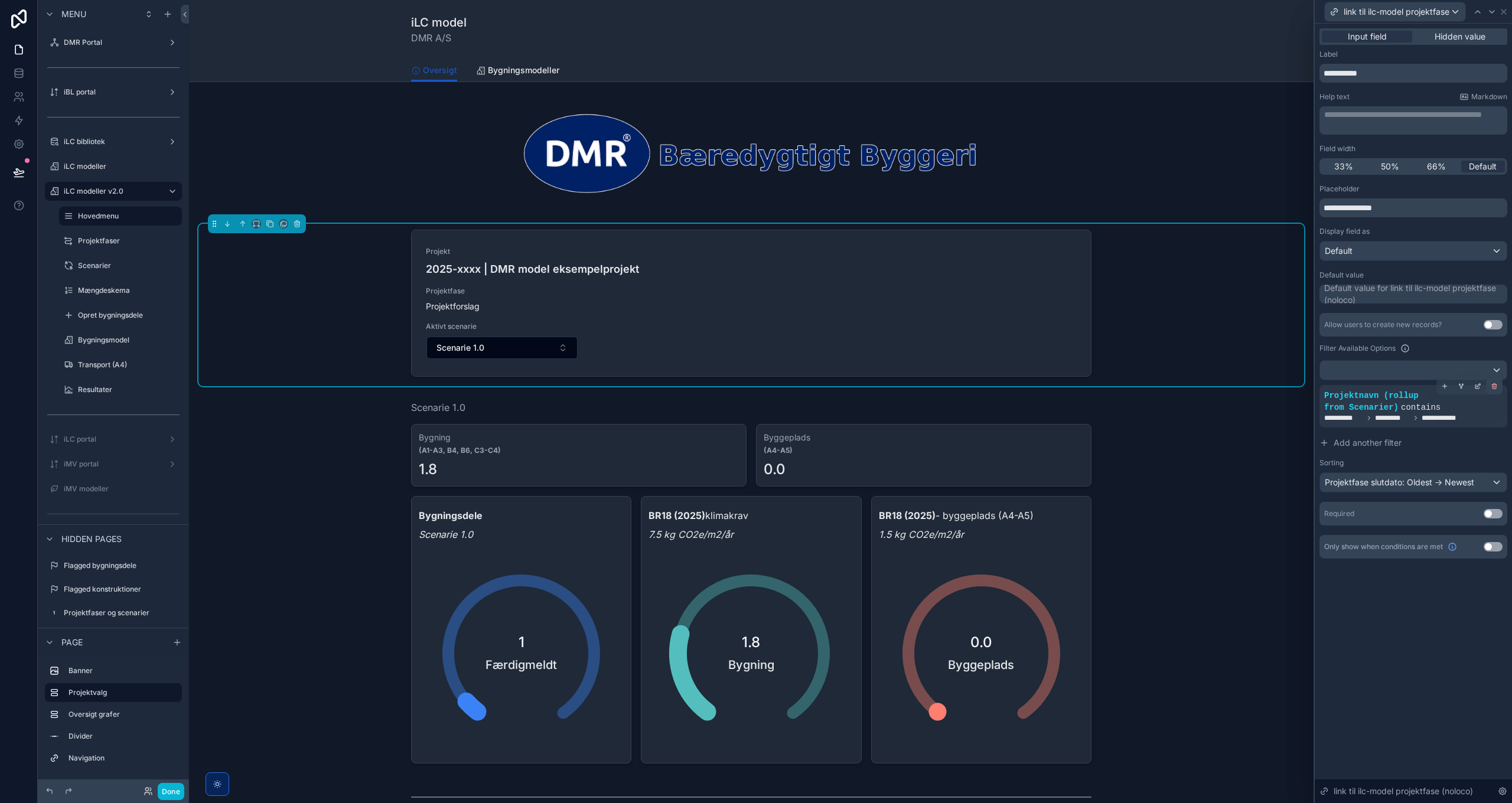
click at [1493, 387] on icon at bounding box center [1494, 386] width 7 height 7
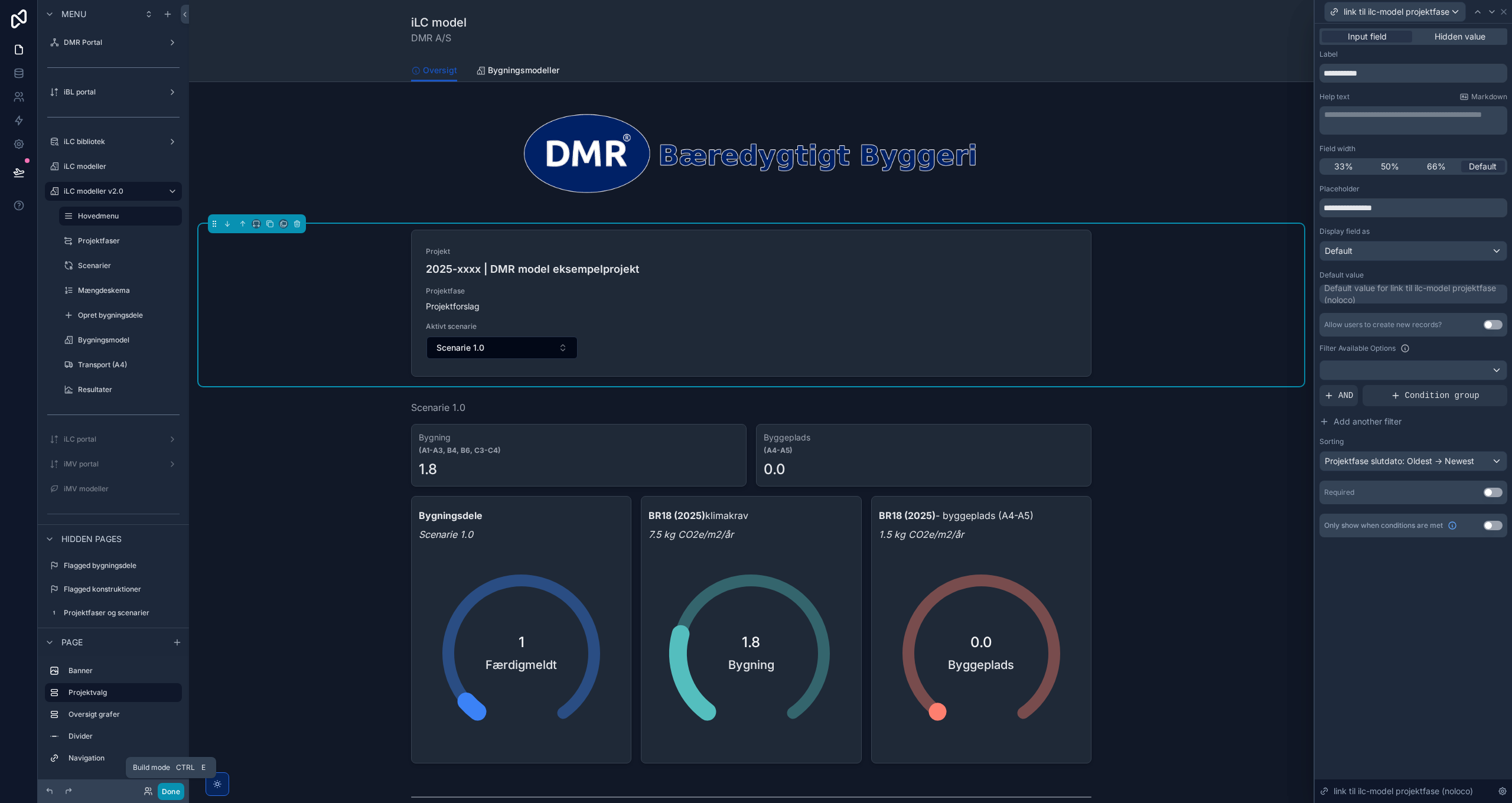
click at [167, 795] on button "Done" at bounding box center [171, 792] width 26 height 17
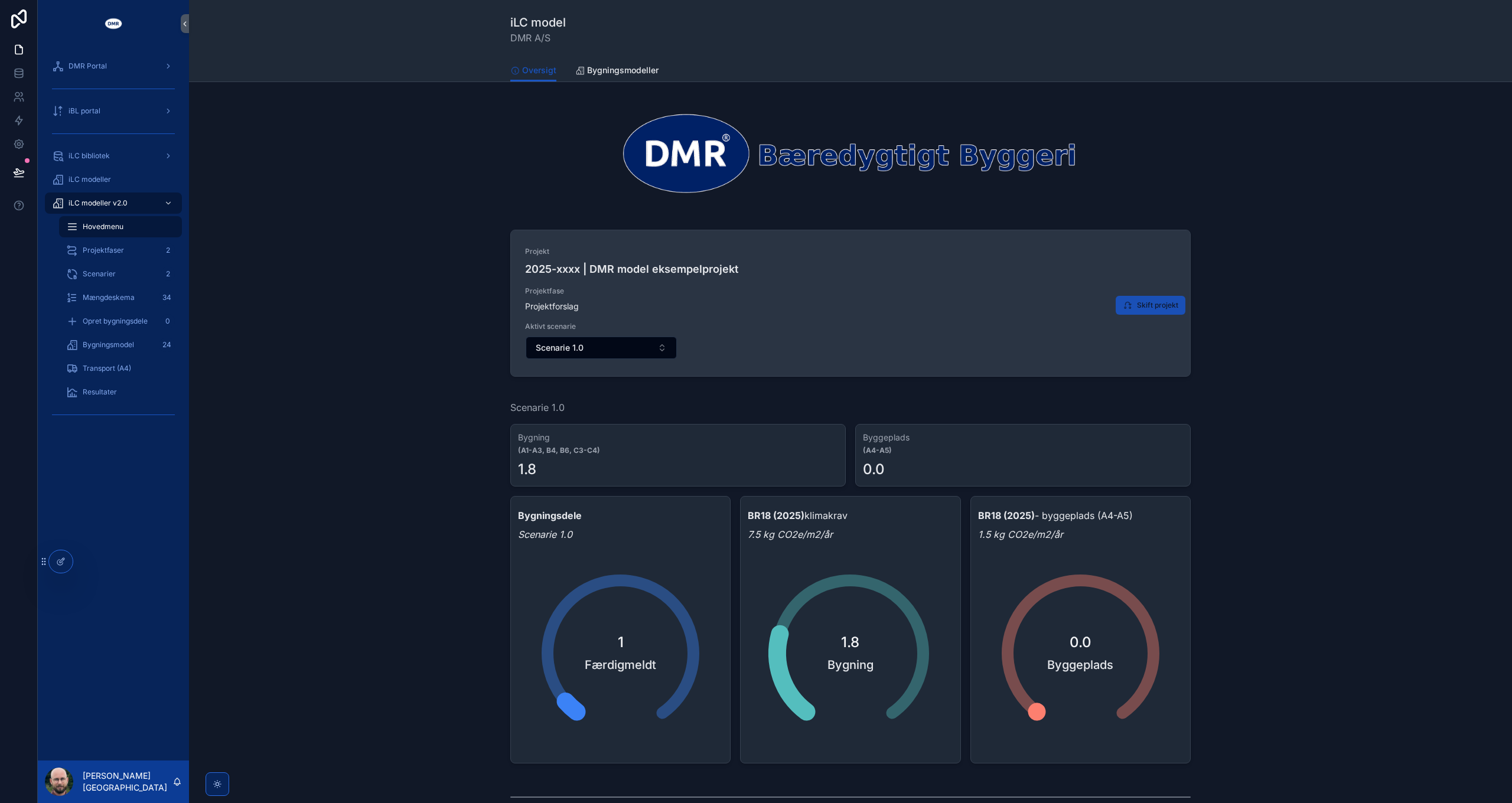
click at [1140, 310] on button "Skift projekt" at bounding box center [1150, 305] width 70 height 19
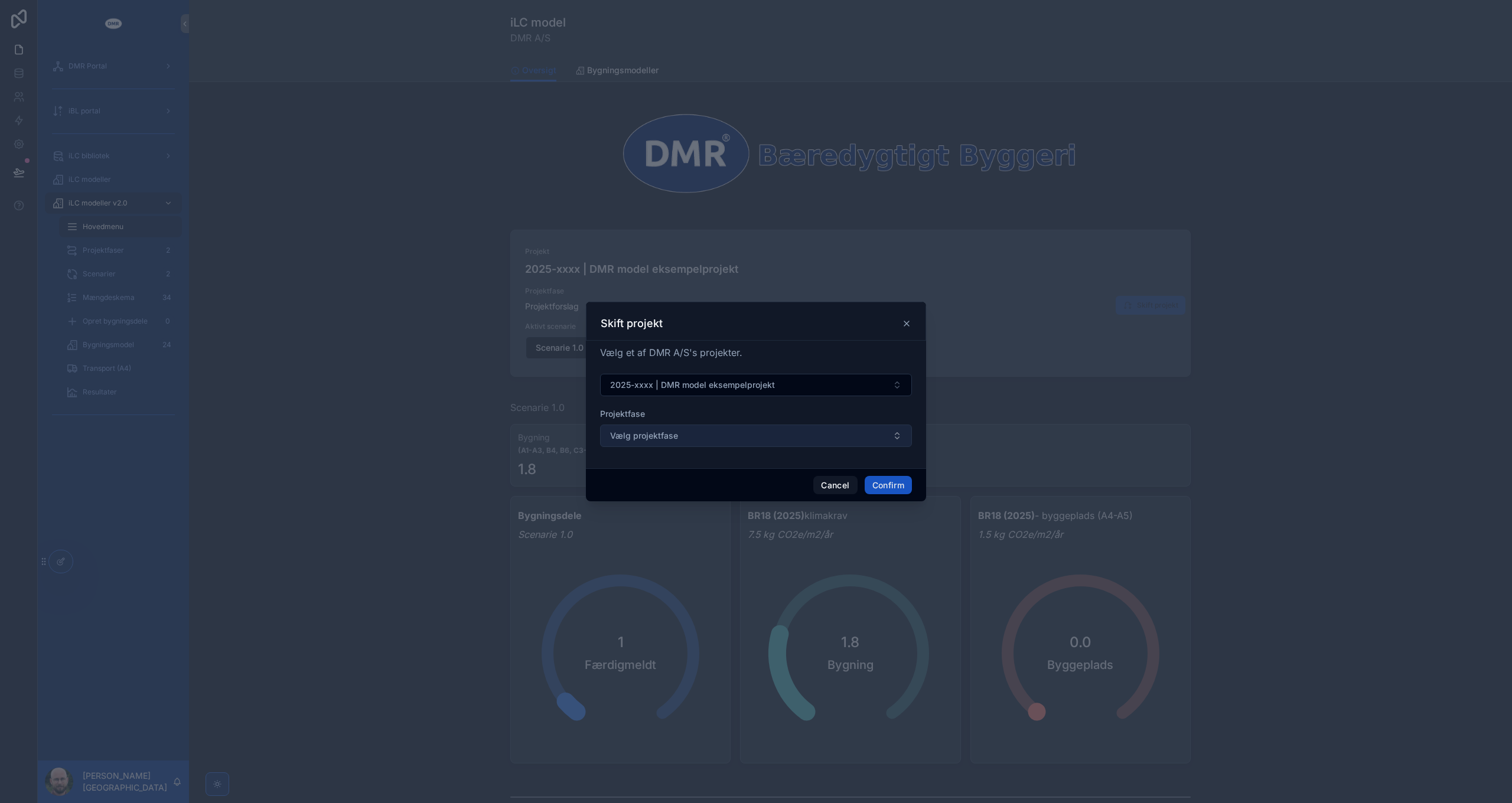
click at [729, 437] on button "Vælg projektfase" at bounding box center [756, 435] width 312 height 22
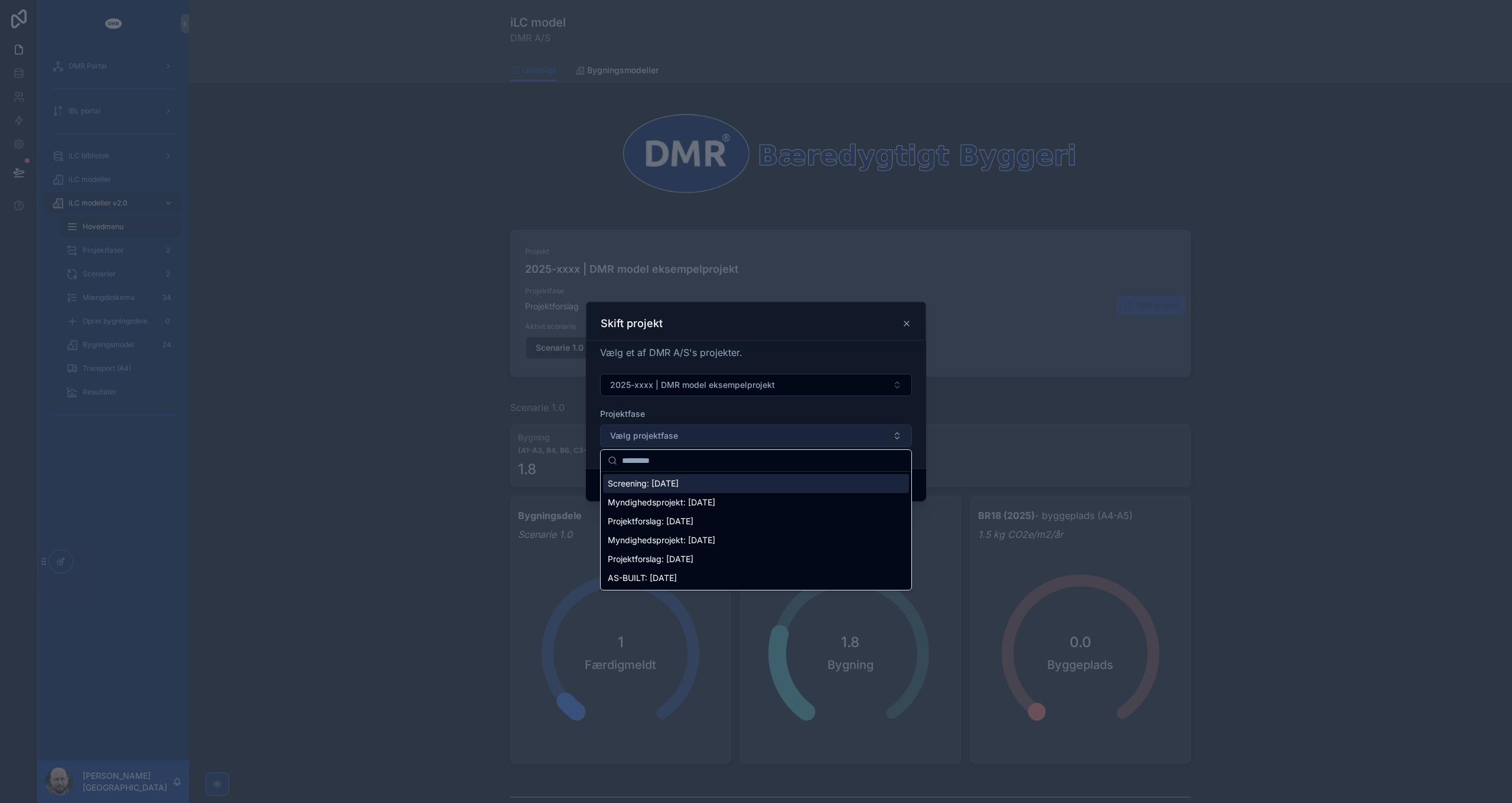
click at [721, 433] on button "Vælg projektfase" at bounding box center [756, 435] width 312 height 22
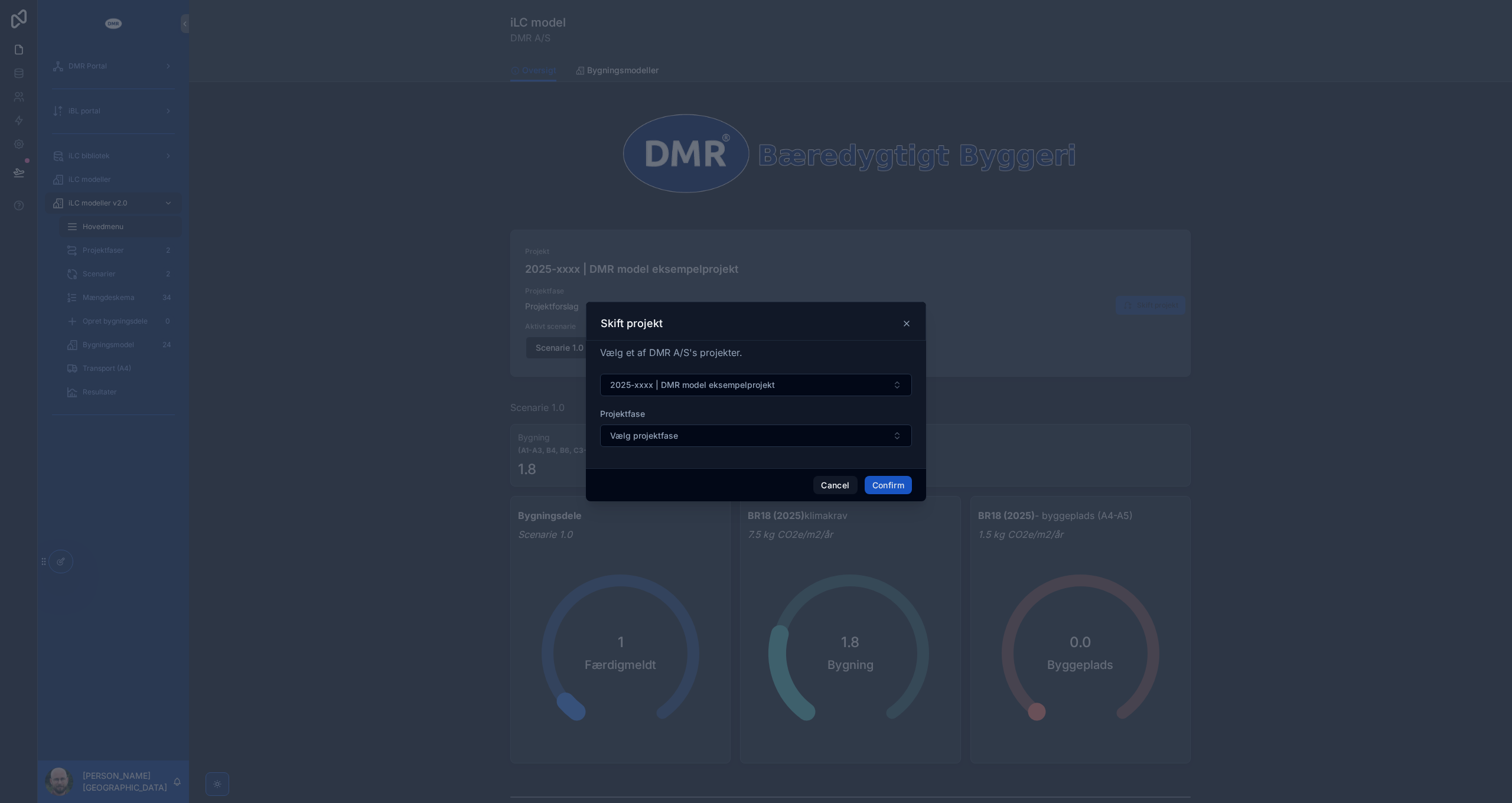
click at [309, 396] on div at bounding box center [756, 401] width 1512 height 803
click at [845, 490] on button "Cancel" at bounding box center [835, 485] width 44 height 19
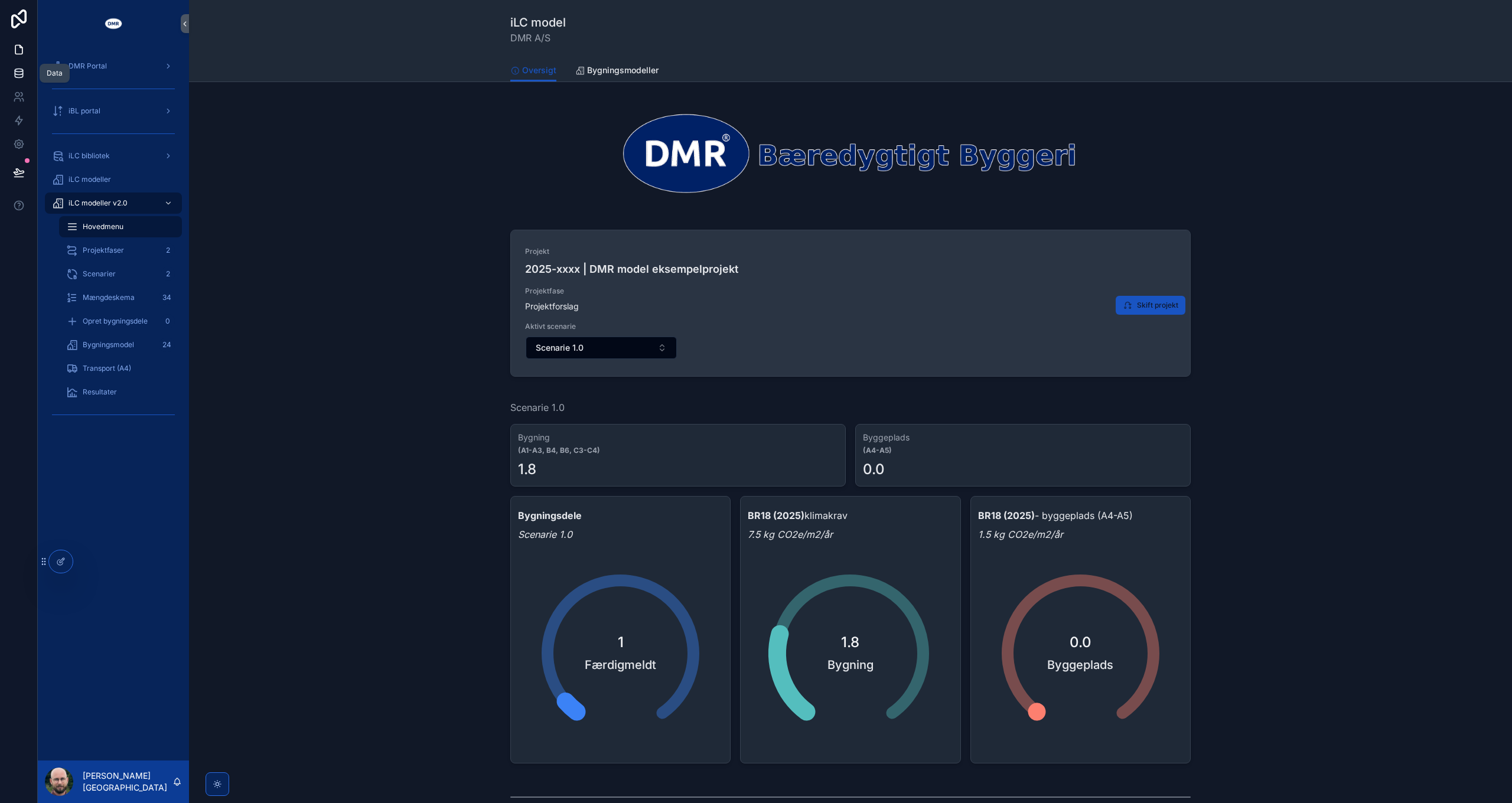
click at [24, 70] on icon at bounding box center [19, 73] width 12 height 12
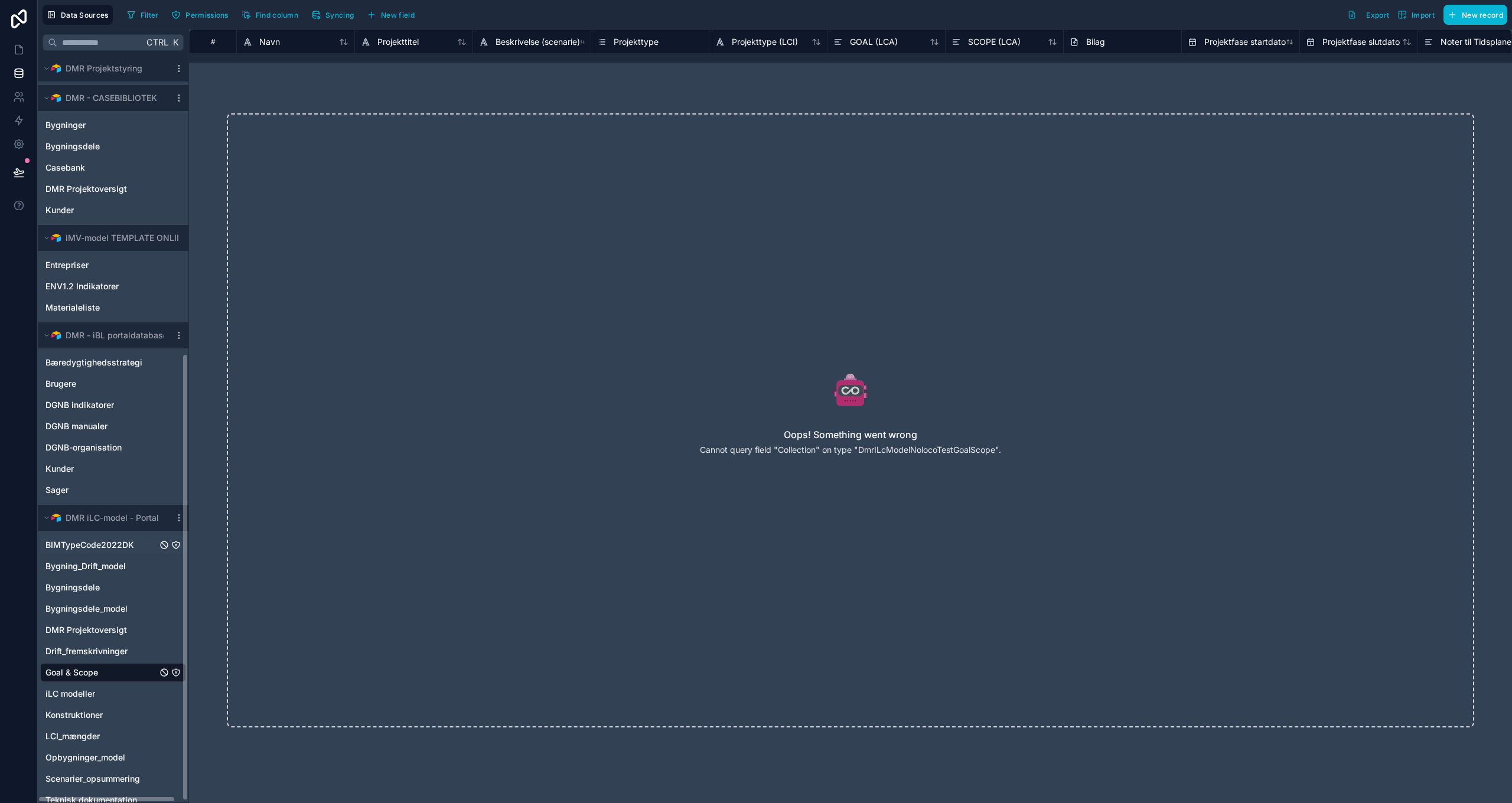
scroll to position [500, 0]
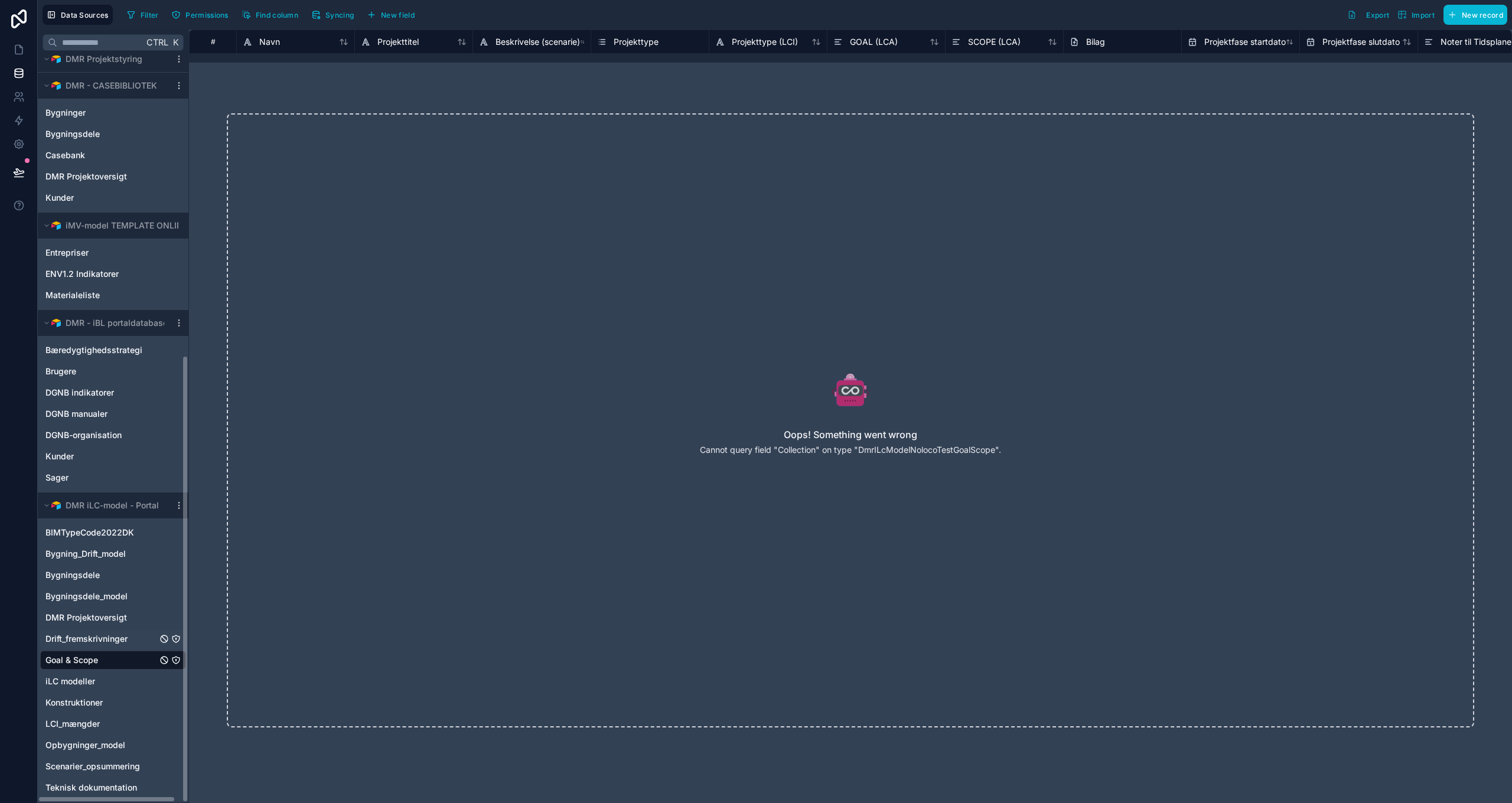
click at [88, 641] on span "Drift_fremskrivninger" at bounding box center [87, 639] width 82 height 12
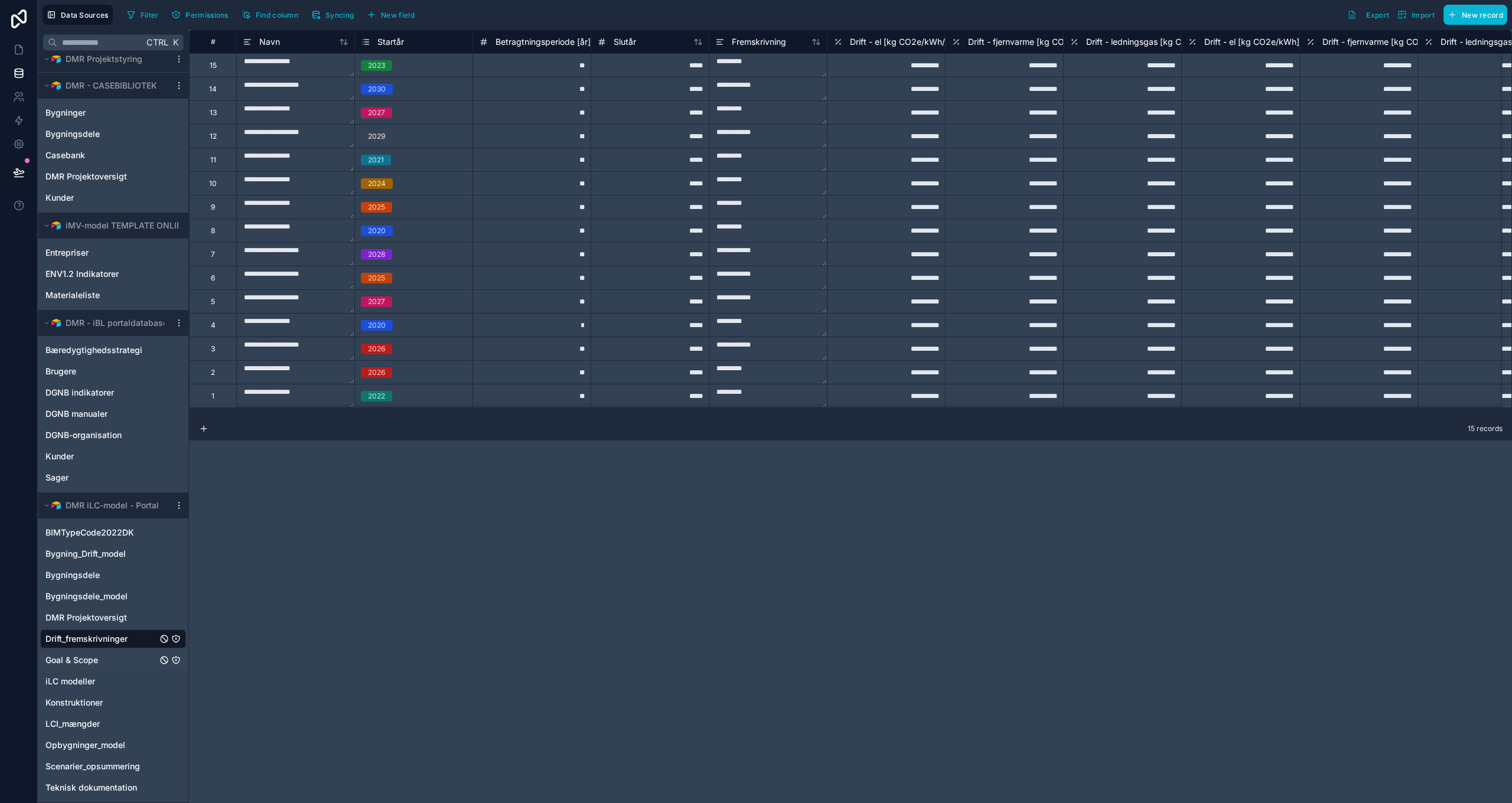
click at [82, 665] on span "Goal & Scope" at bounding box center [72, 660] width 52 height 12
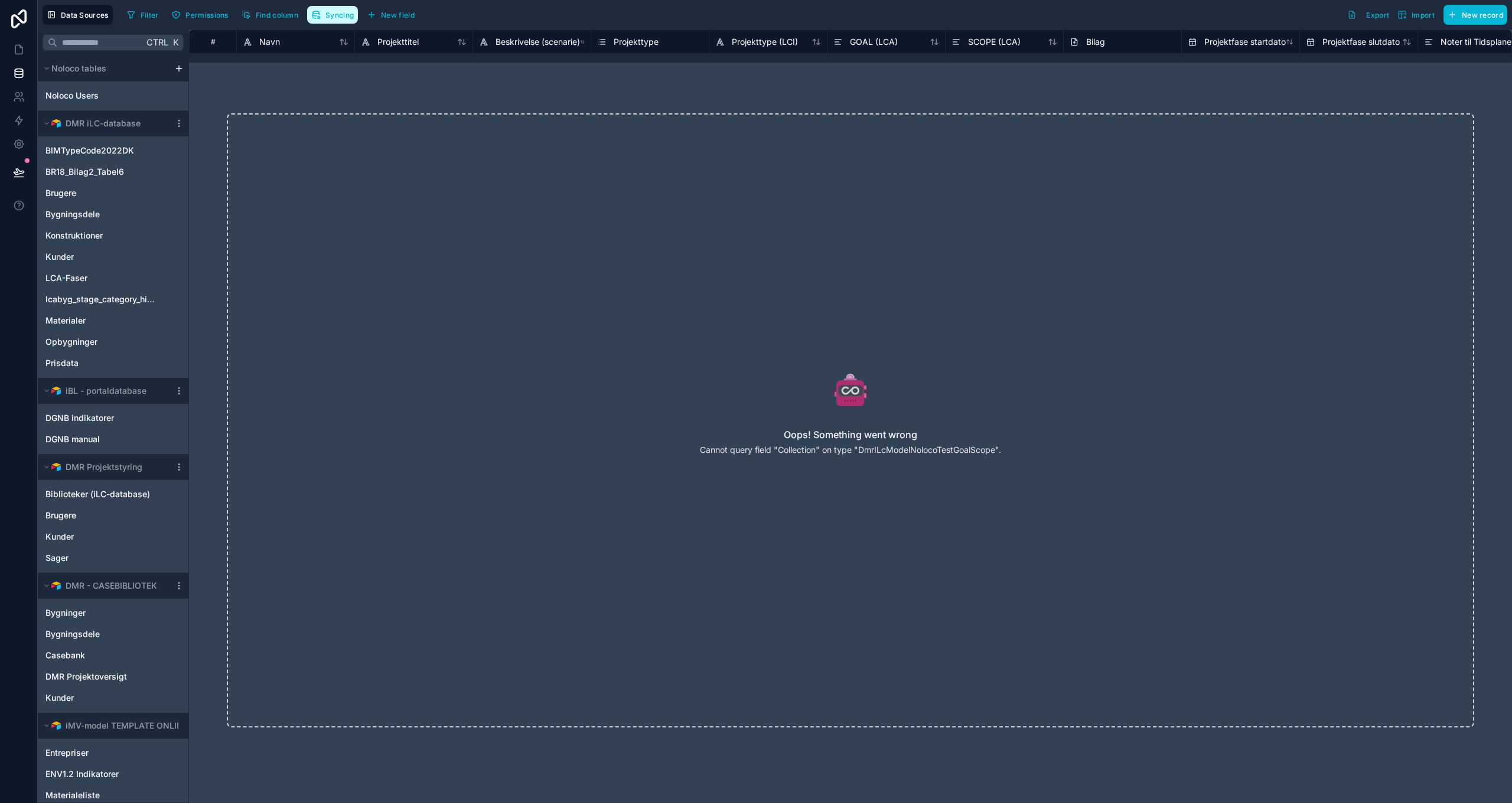
click at [337, 16] on span "Syncing" at bounding box center [339, 15] width 28 height 9
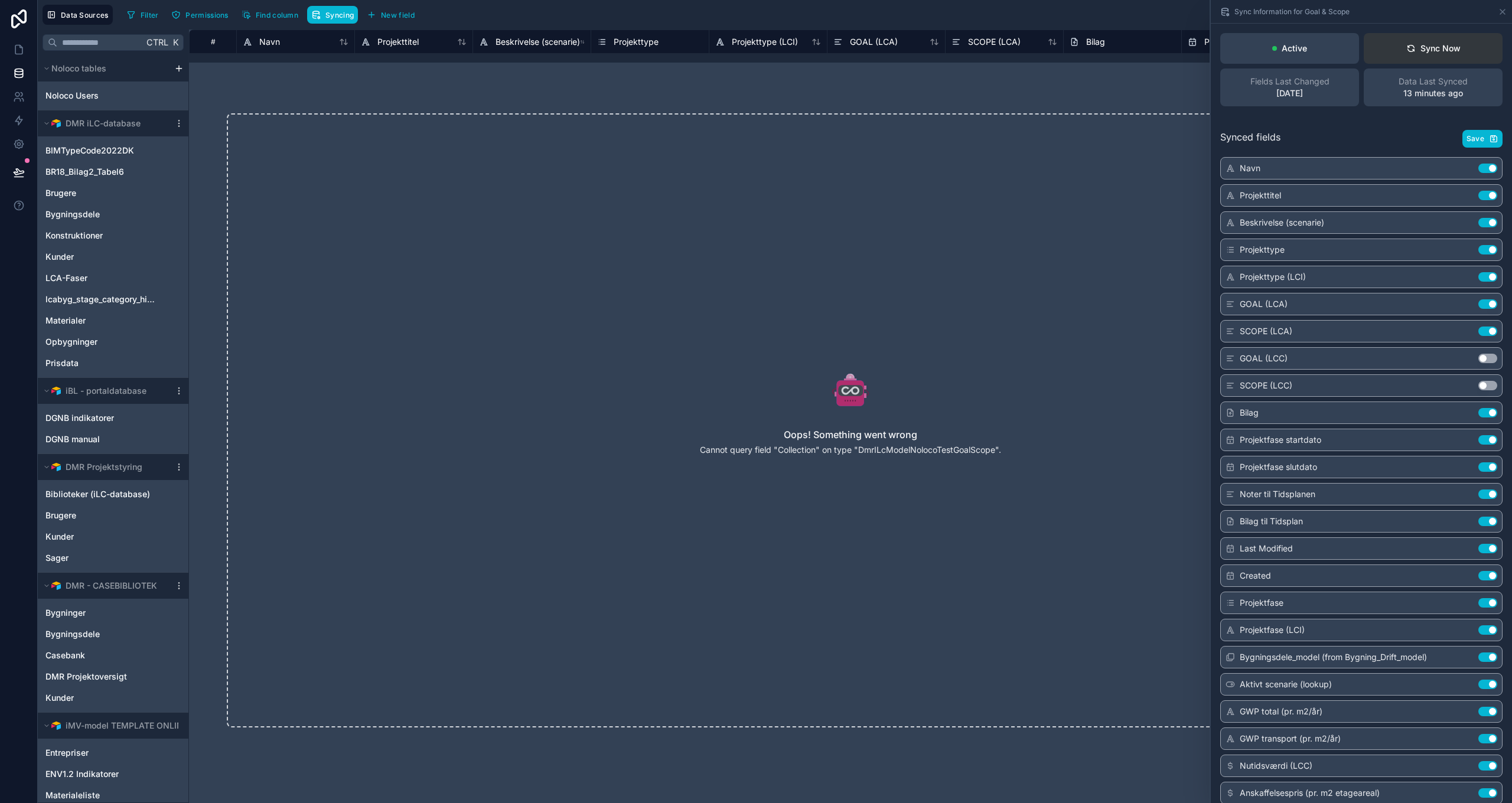
click at [1437, 44] on div "Sync Now" at bounding box center [1433, 49] width 54 height 12
click at [1502, 9] on icon at bounding box center [1502, 12] width 10 height 10
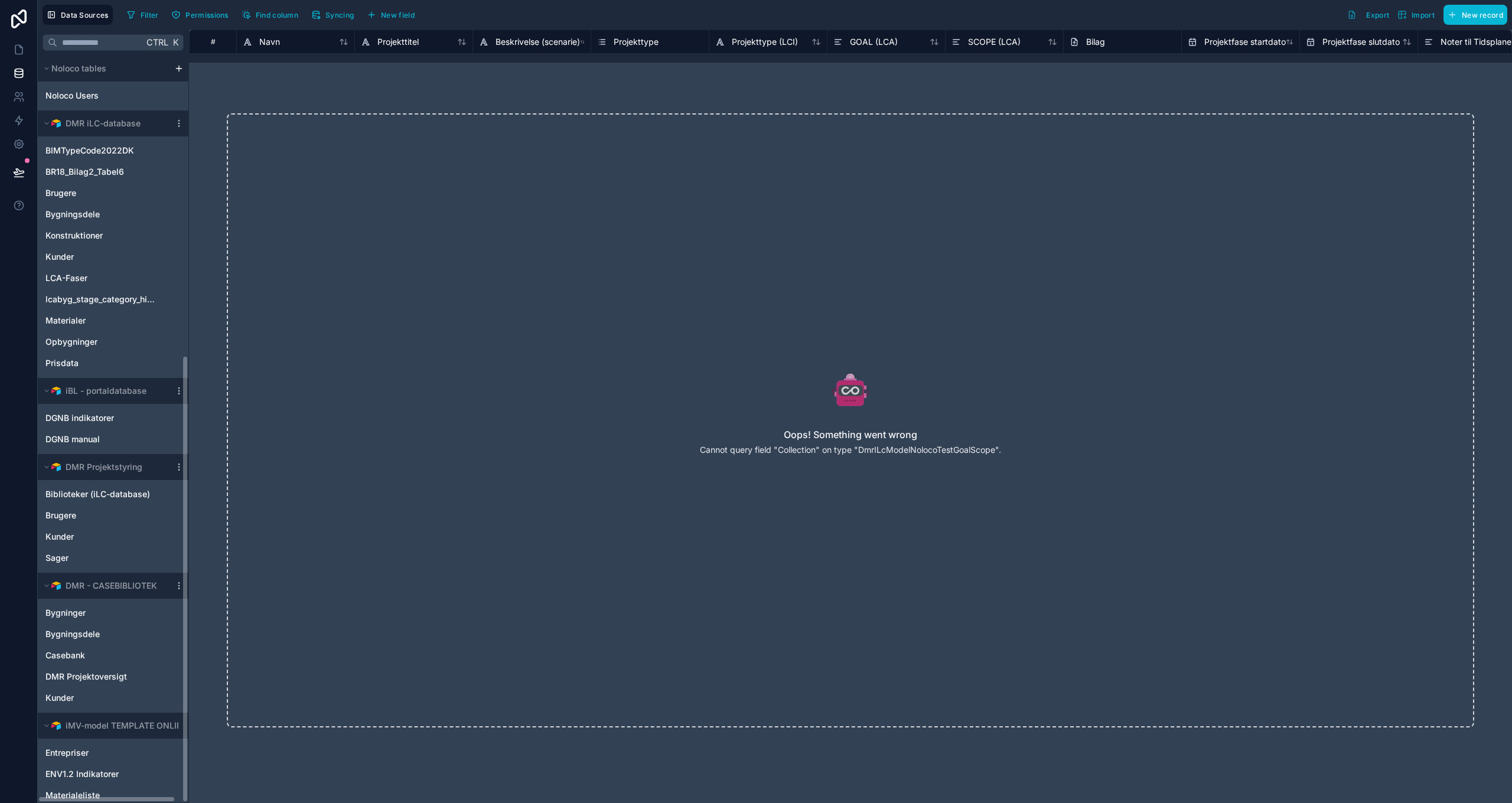
scroll to position [500, 0]
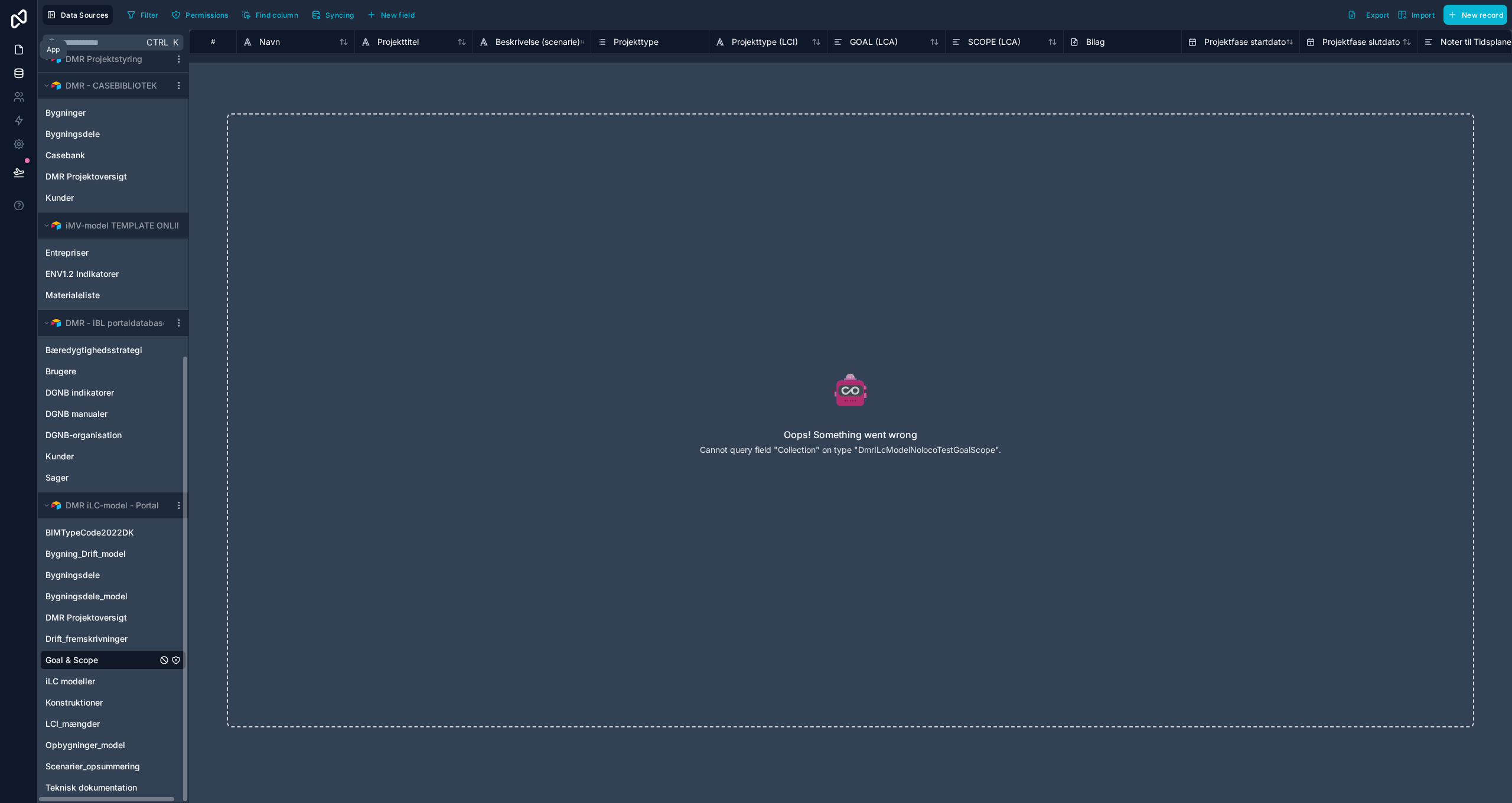
click at [16, 43] on link at bounding box center [19, 49] width 37 height 23
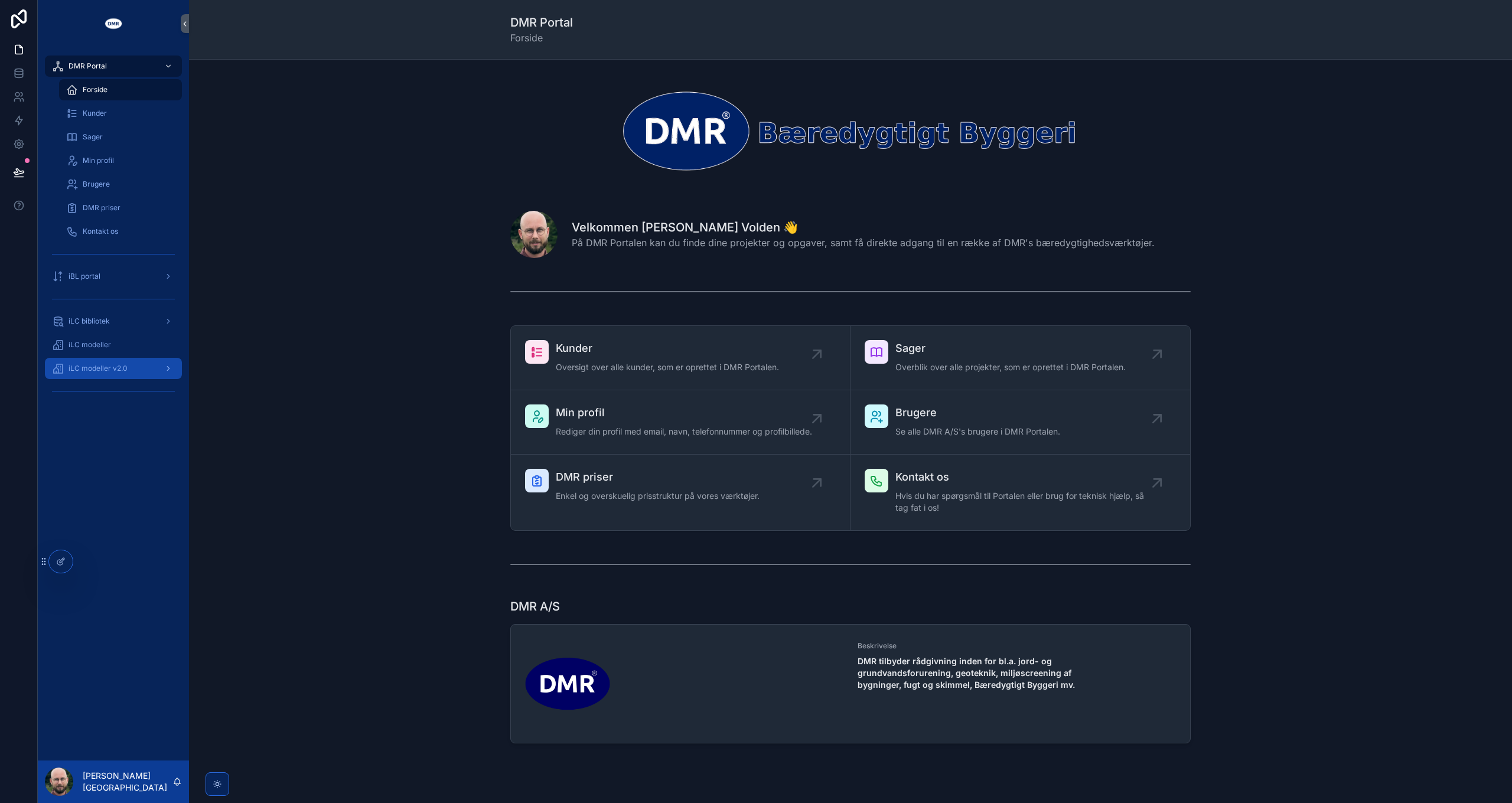
click at [114, 368] on span "iLC modeller v2.0" at bounding box center [98, 369] width 59 height 10
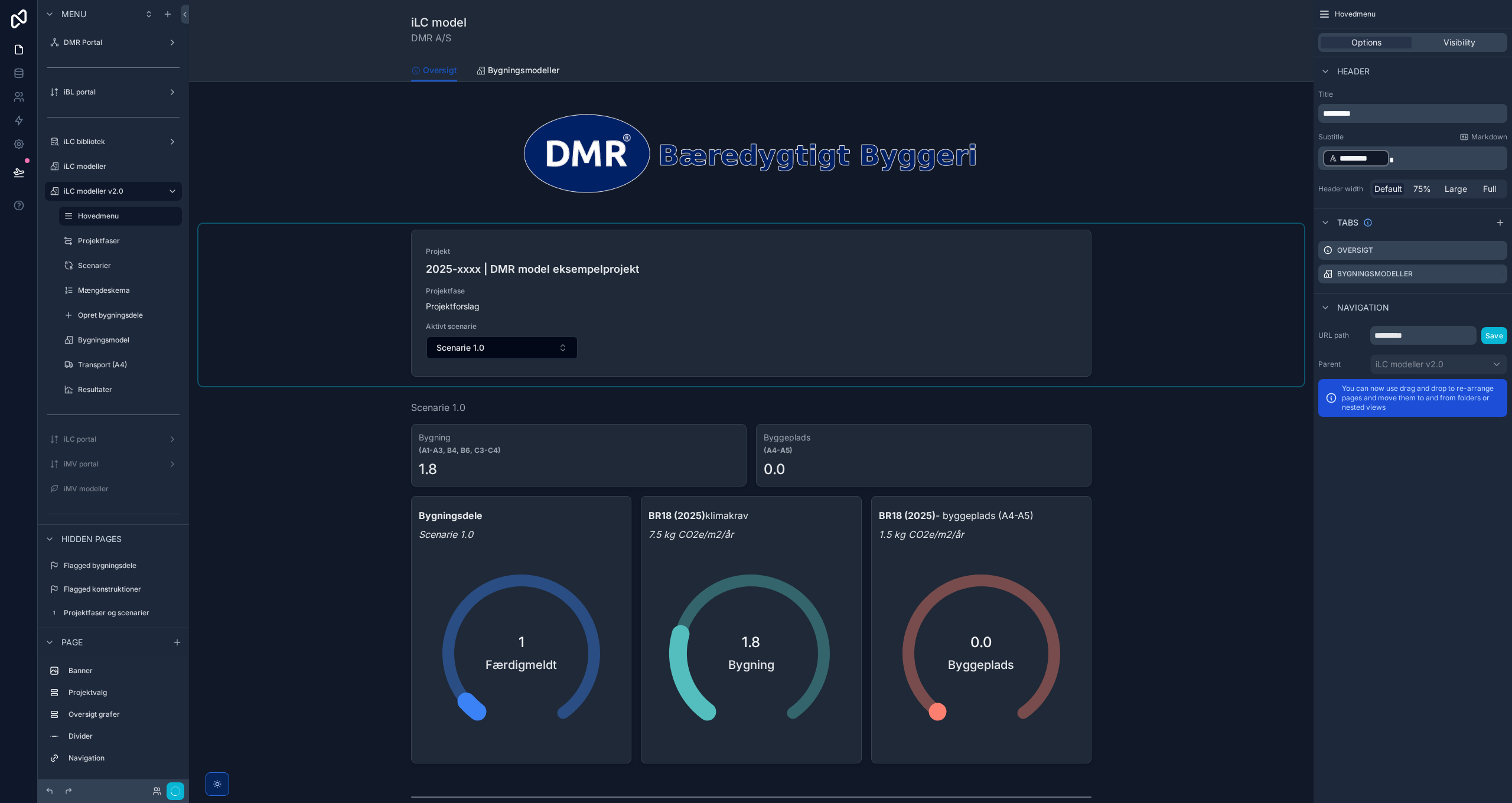
click at [1061, 330] on div "scrollable content" at bounding box center [751, 305] width 1105 height 162
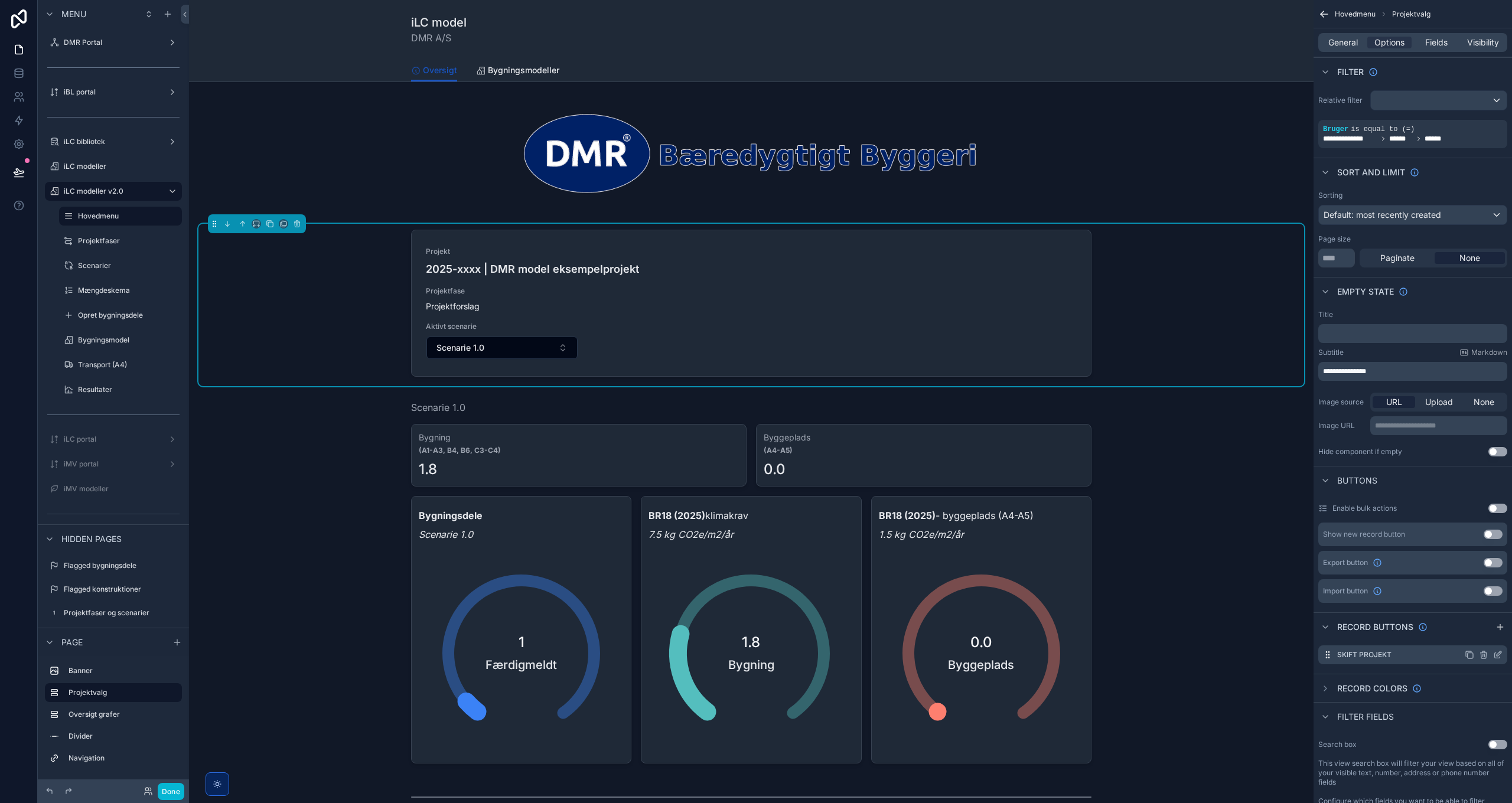
click at [1501, 657] on icon "scrollable content" at bounding box center [1498, 655] width 10 height 10
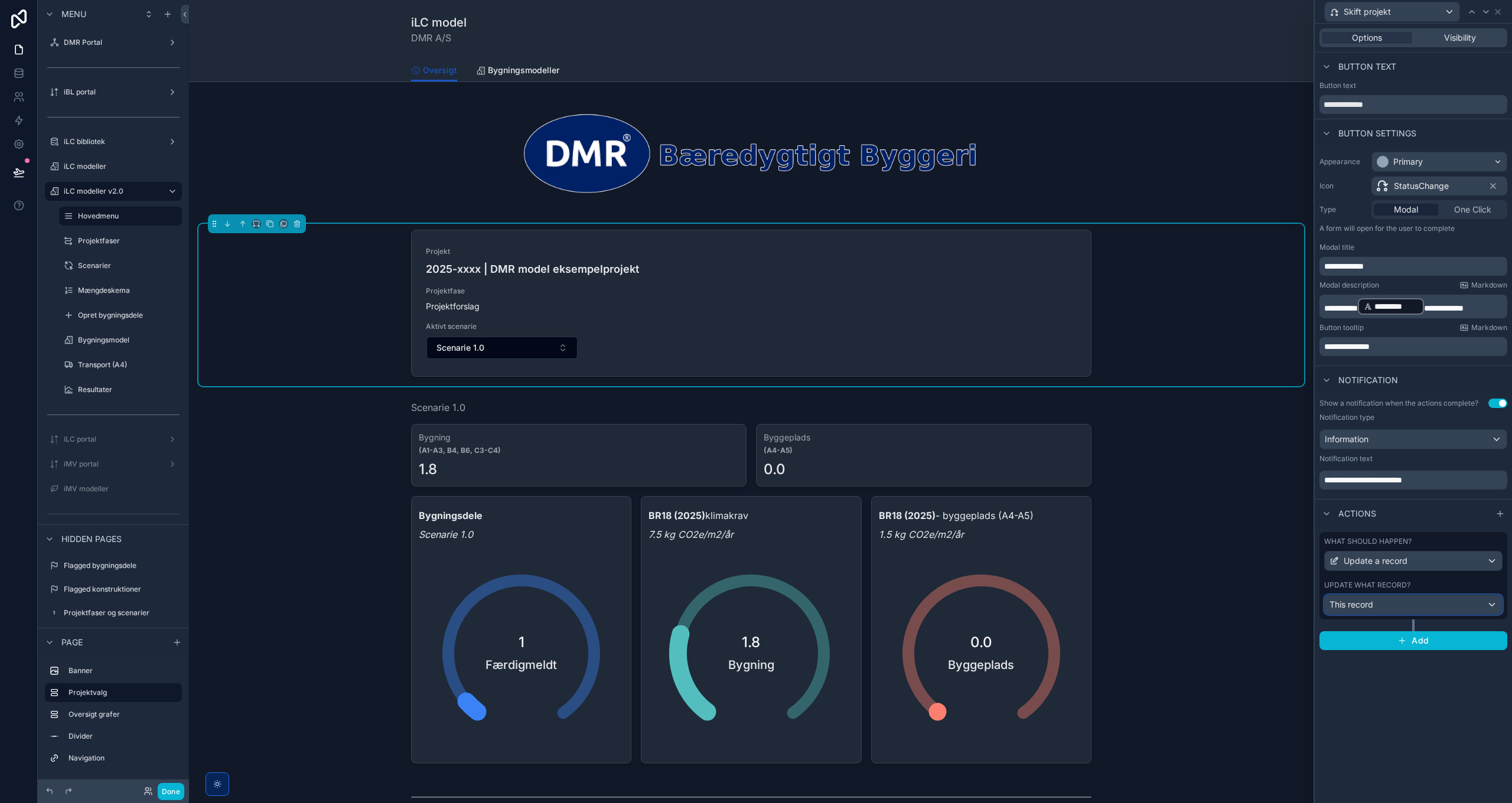
click at [1419, 606] on div "This record" at bounding box center [1413, 604] width 177 height 19
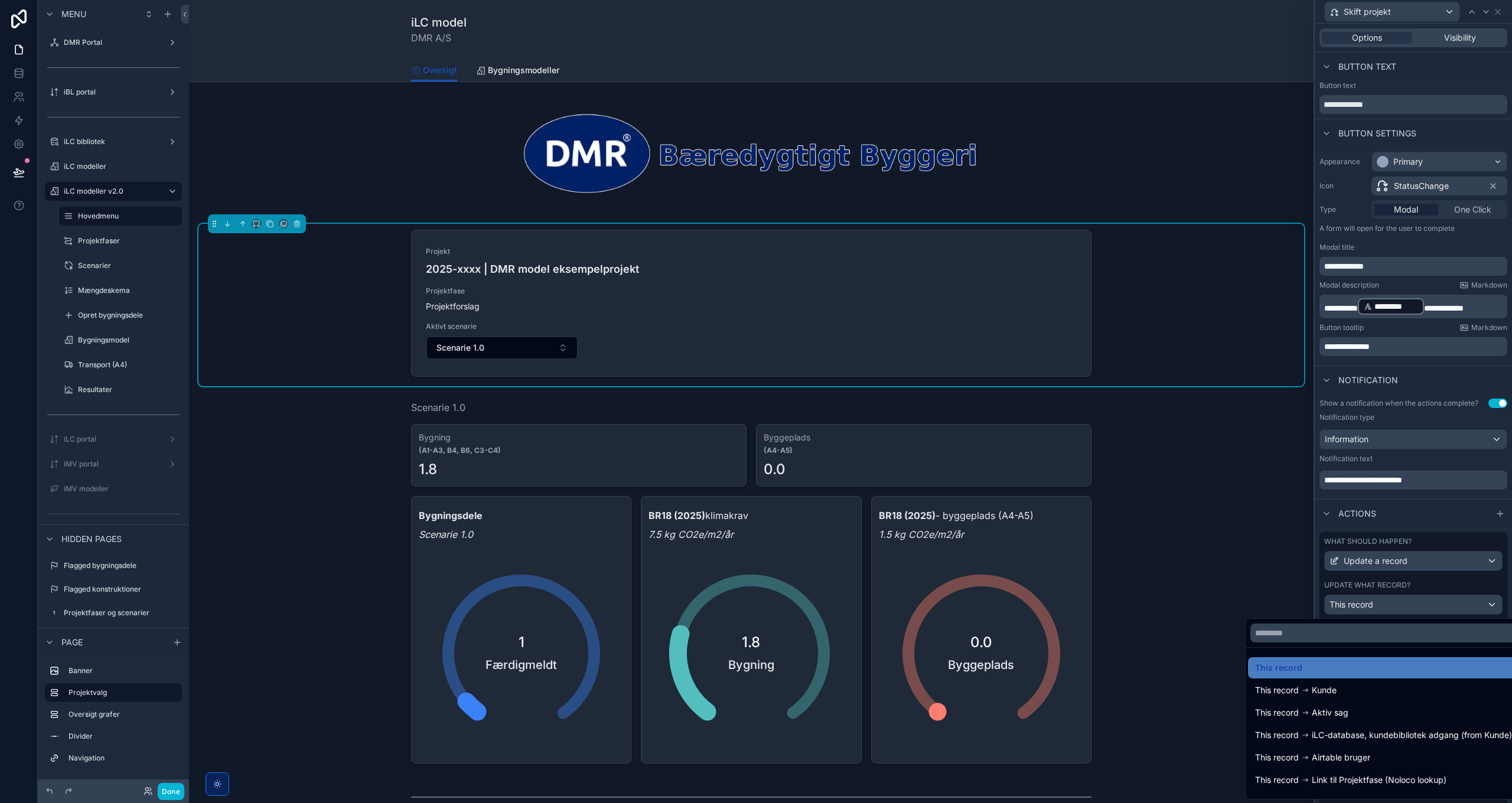
click at [1419, 606] on div at bounding box center [1413, 401] width 197 height 803
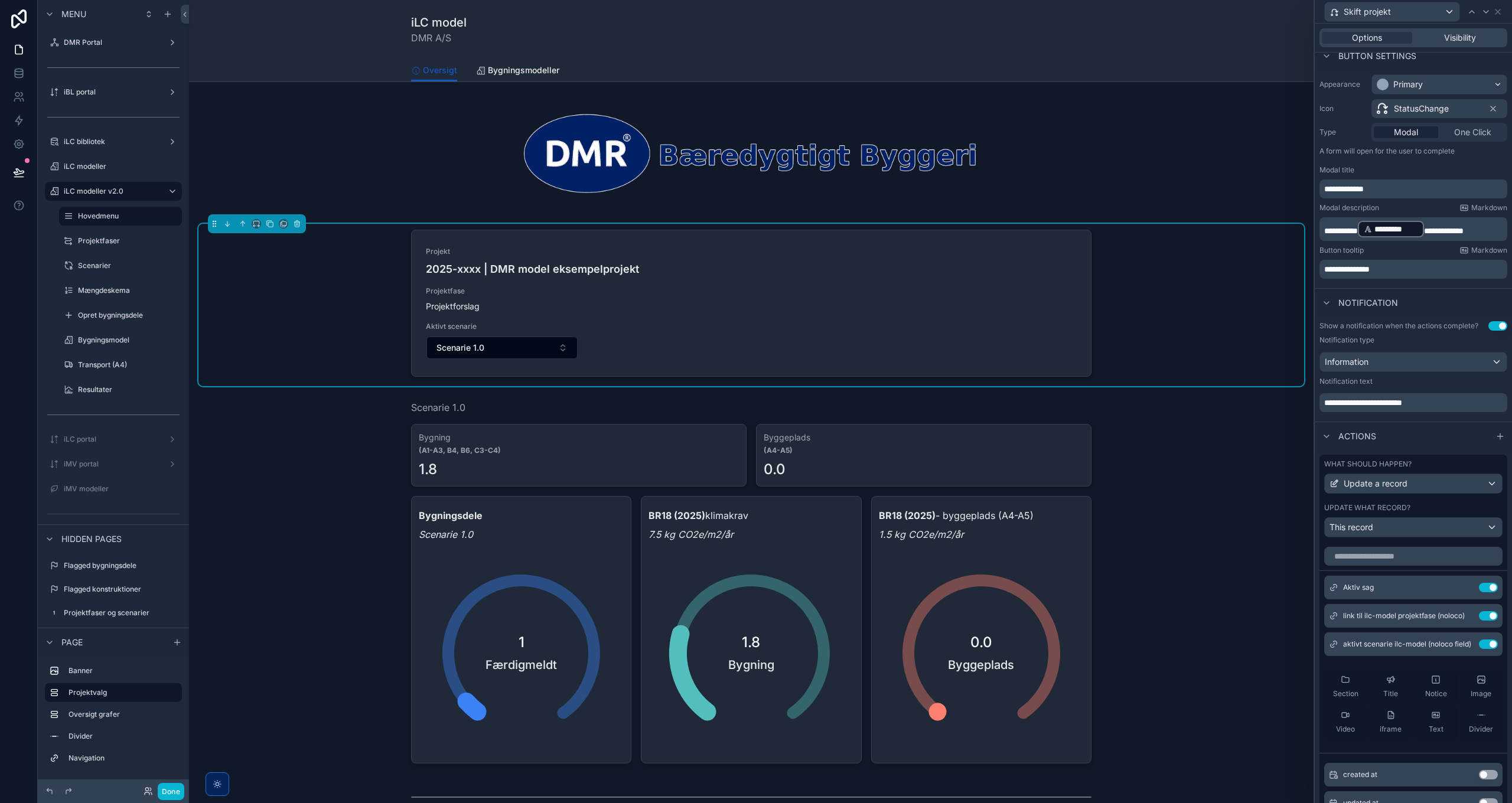
scroll to position [177, 0]
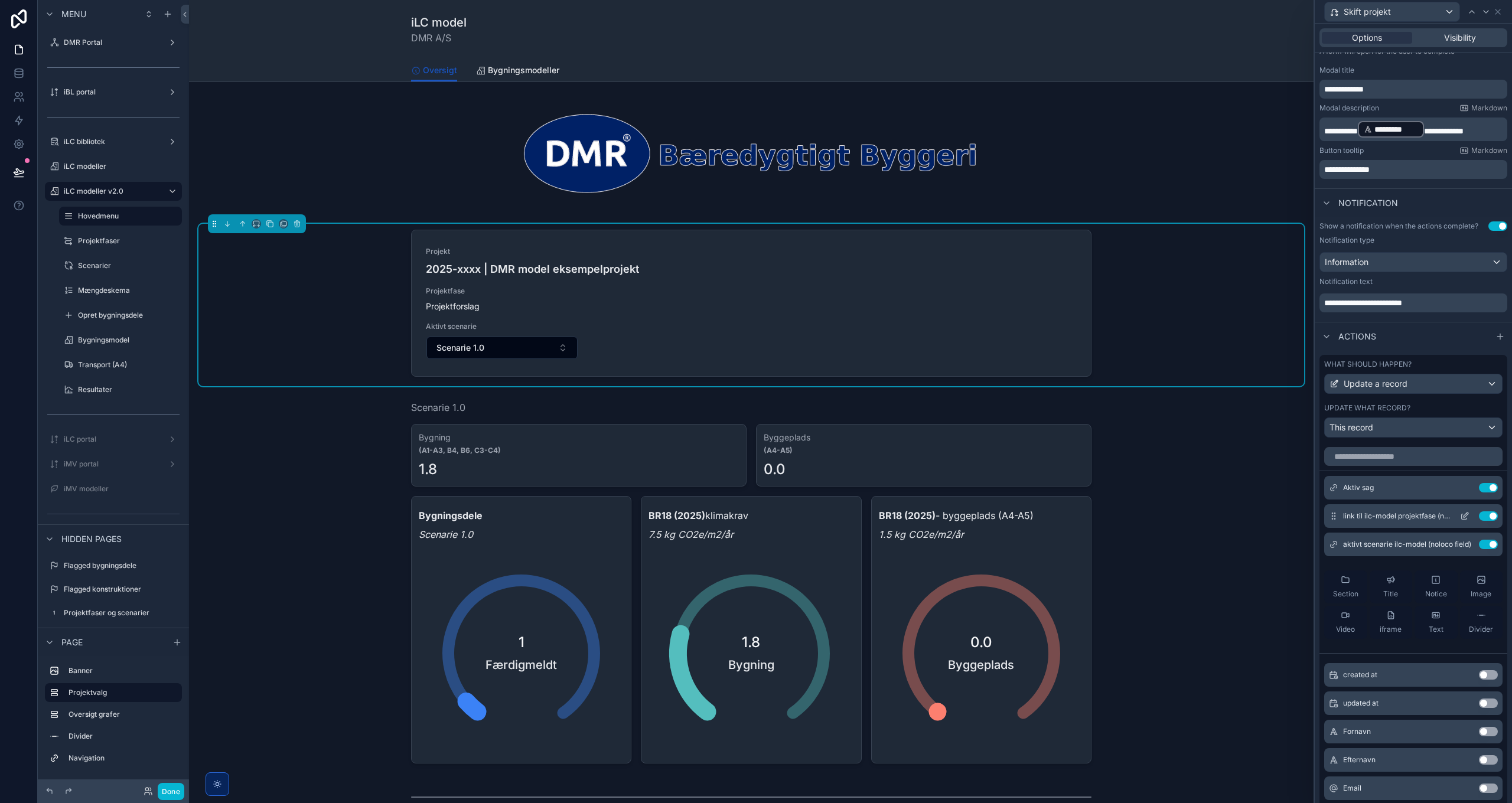
click at [1463, 514] on icon at bounding box center [1466, 515] width 5 height 5
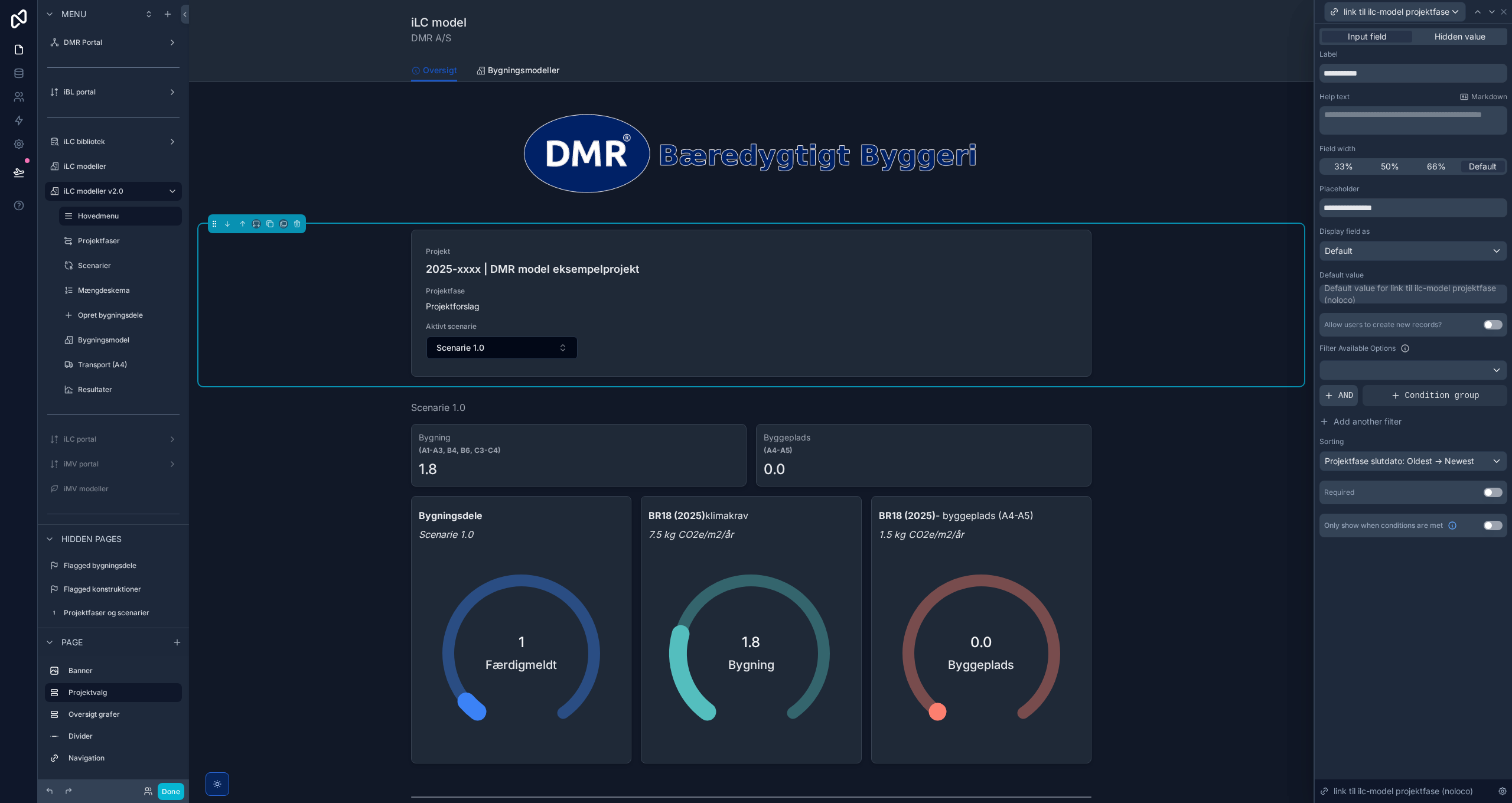
click at [1346, 399] on span "AND" at bounding box center [1345, 396] width 15 height 12
click at [1479, 386] on icon at bounding box center [1479, 385] width 4 height 4
click at [1217, 375] on span "Select a field" at bounding box center [1199, 377] width 50 height 10
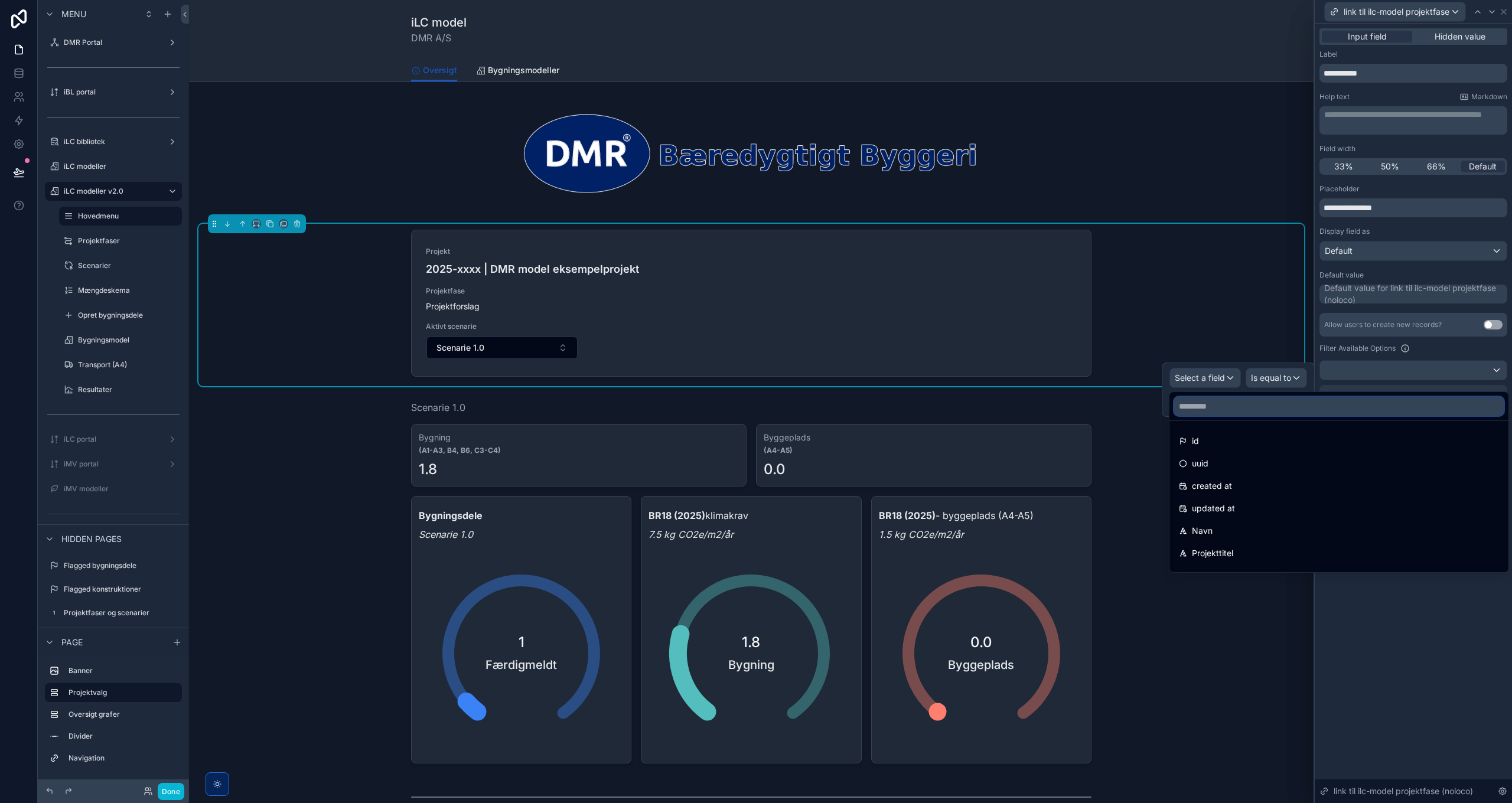
click at [1241, 409] on input "text" at bounding box center [1339, 406] width 330 height 19
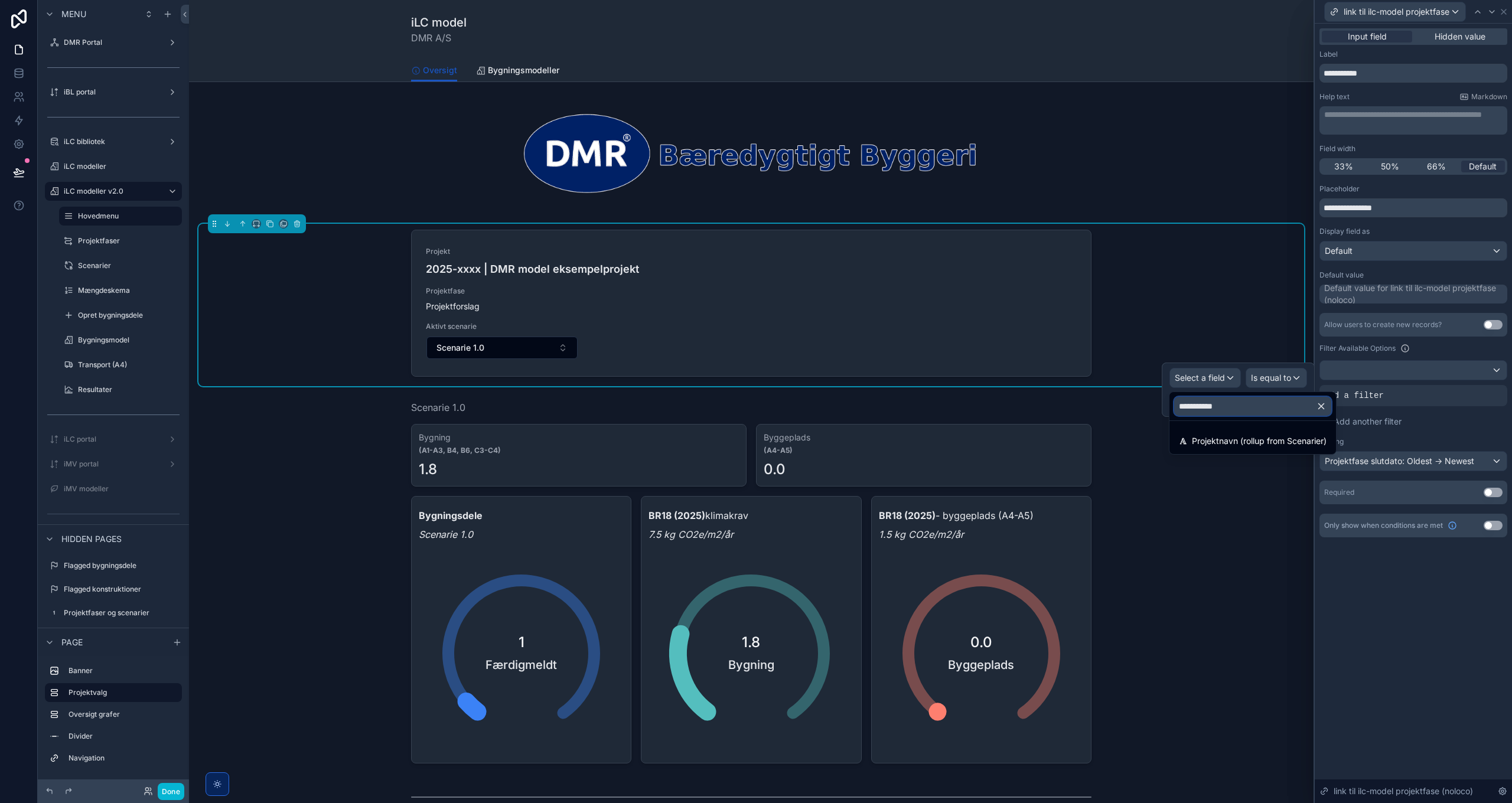
type input "**********"
click at [1250, 441] on span "Projektnavn (rollup from Scenarier)" at bounding box center [1259, 441] width 135 height 14
click at [1256, 368] on span "Is equal to (=)" at bounding box center [1264, 369] width 54 height 12
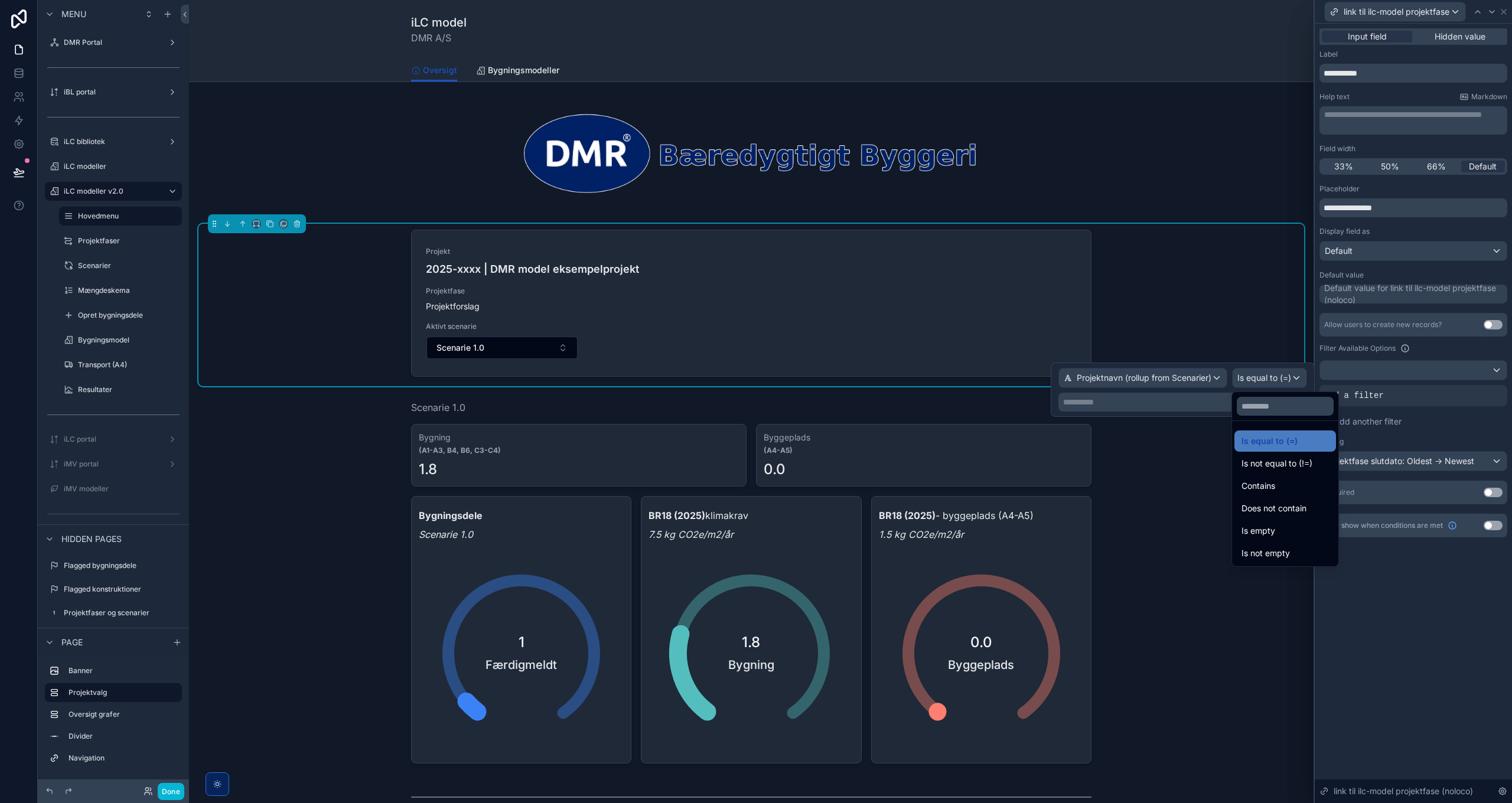
click at [1256, 368] on div at bounding box center [1182, 390] width 264 height 54
click at [1147, 403] on p "**********" at bounding box center [1183, 402] width 241 height 12
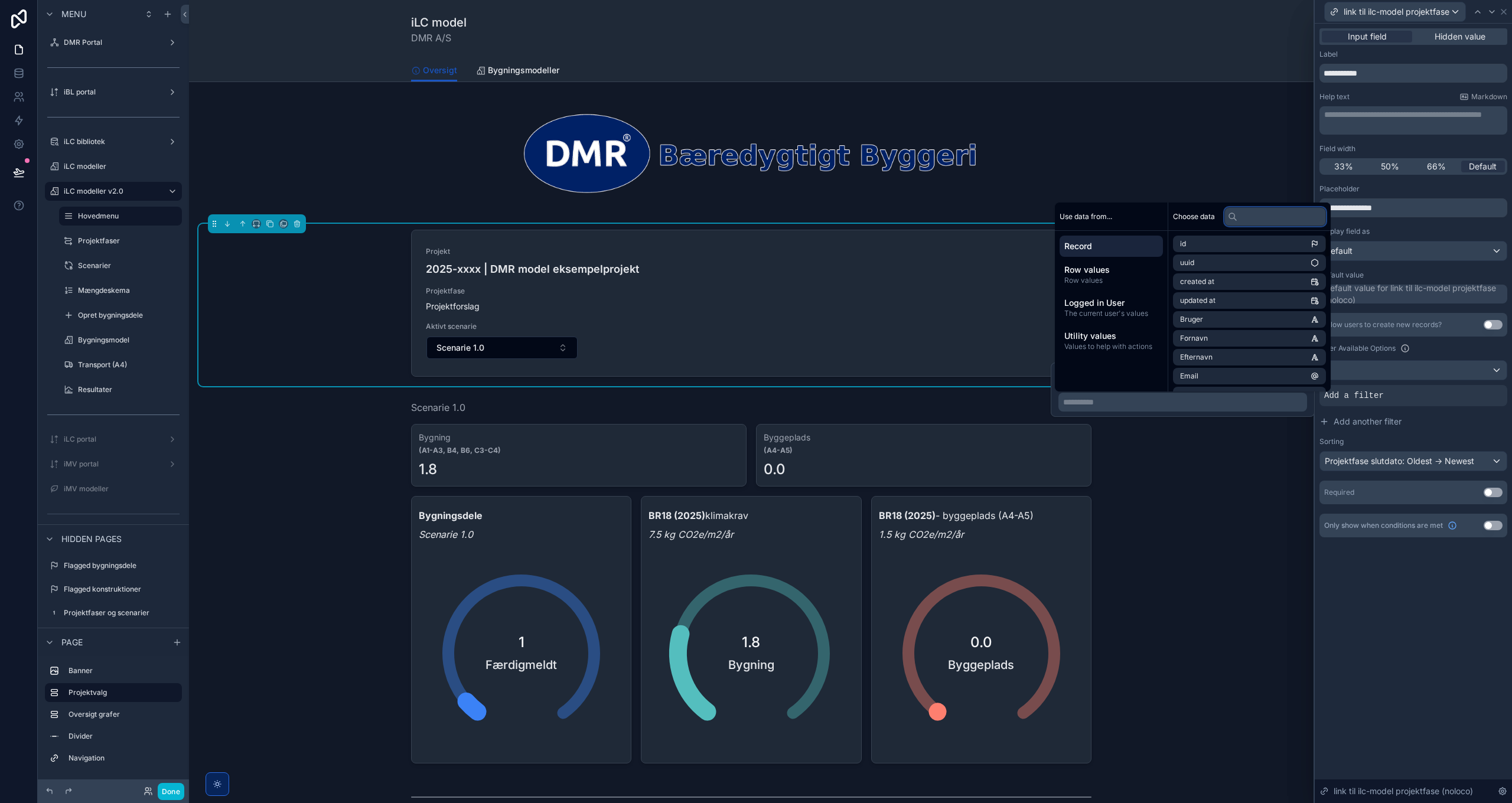
click at [1280, 217] on input "text" at bounding box center [1275, 217] width 102 height 19
type input "****"
click at [1268, 315] on li "Aktiv sag" at bounding box center [1252, 319] width 159 height 16
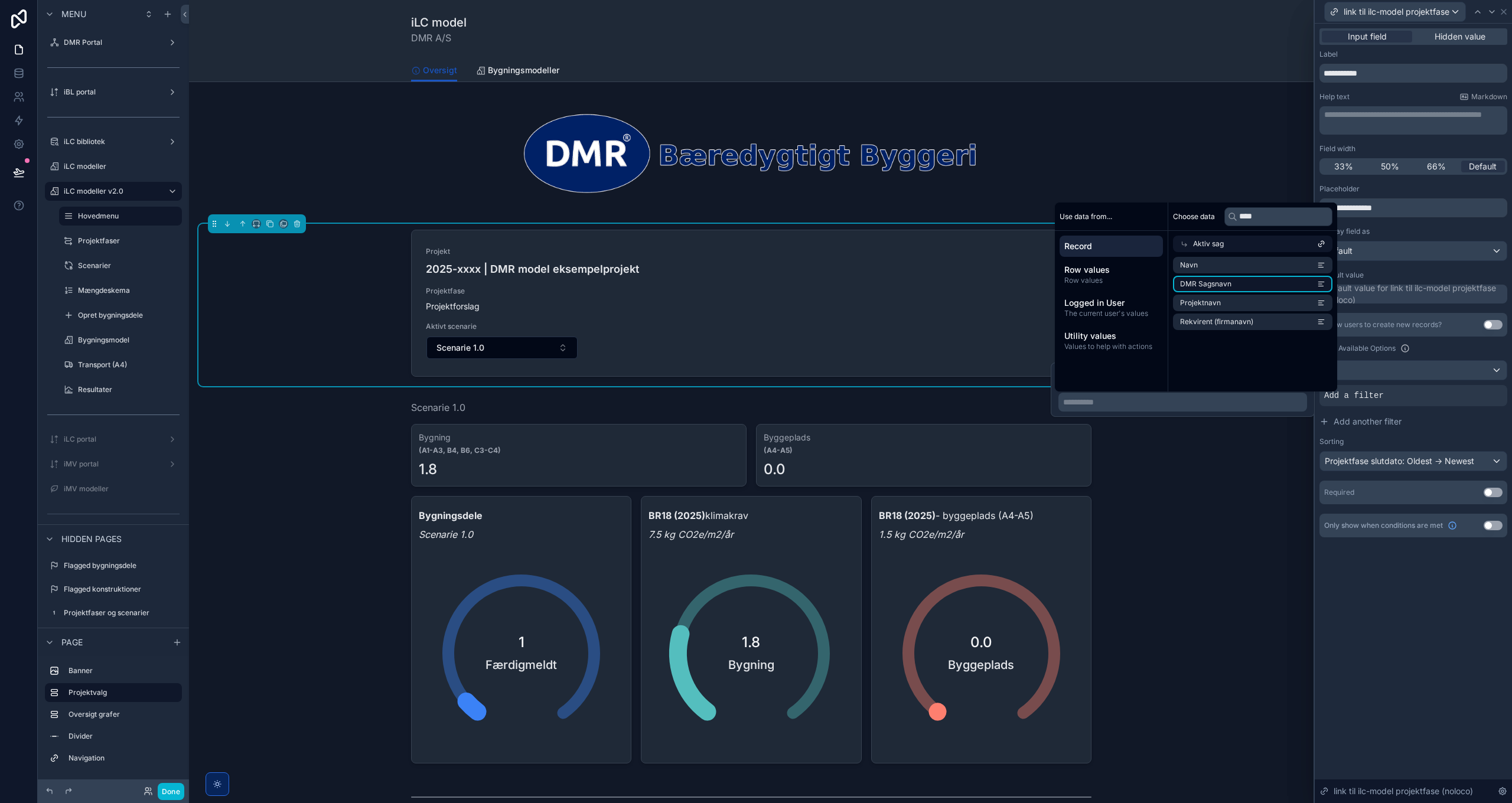
click at [1232, 286] on li "DMR Sagsnavn" at bounding box center [1252, 283] width 159 height 16
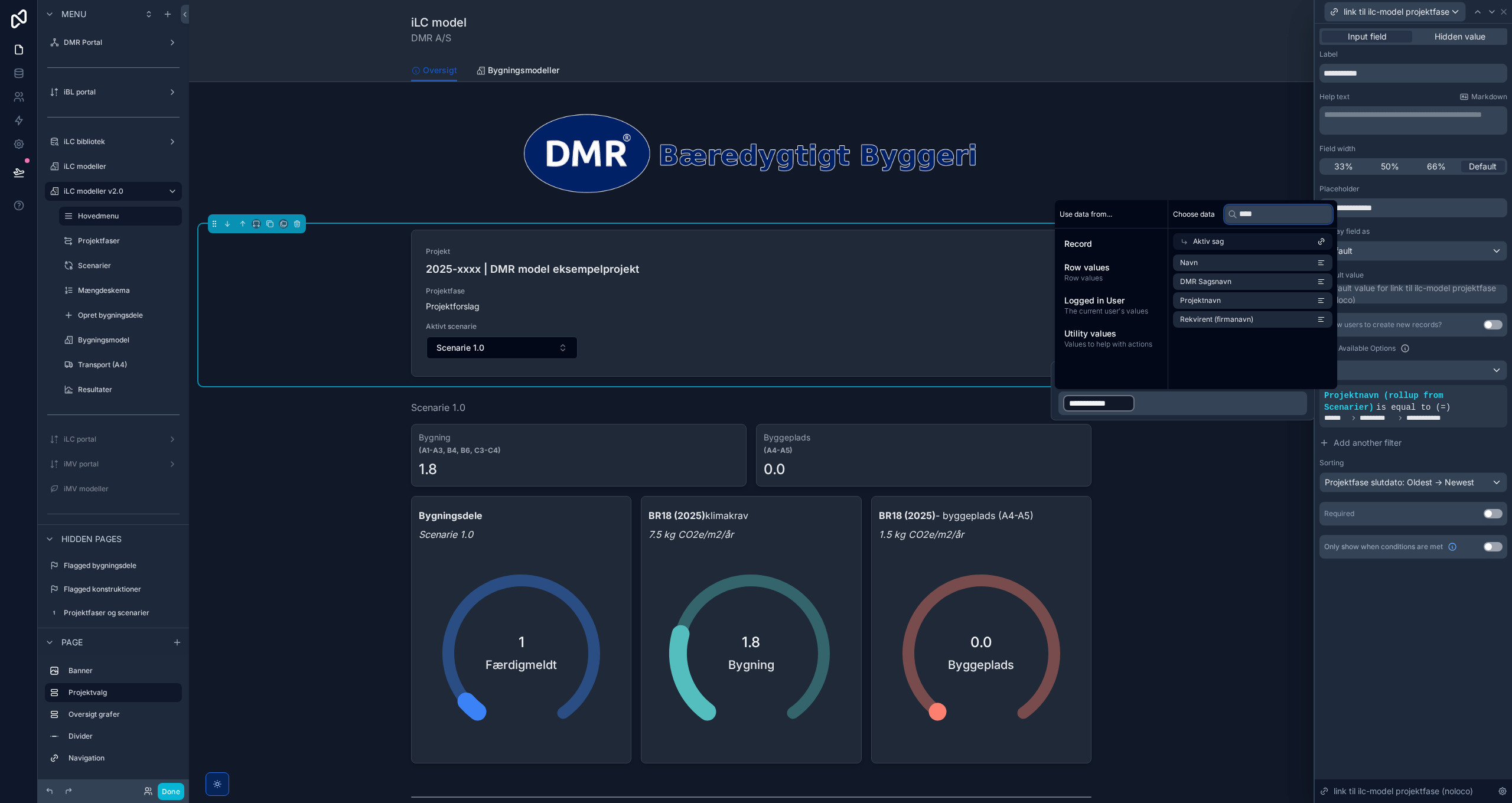
click at [1262, 215] on input "****" at bounding box center [1279, 214] width 108 height 19
paste input "**********"
type input "*"
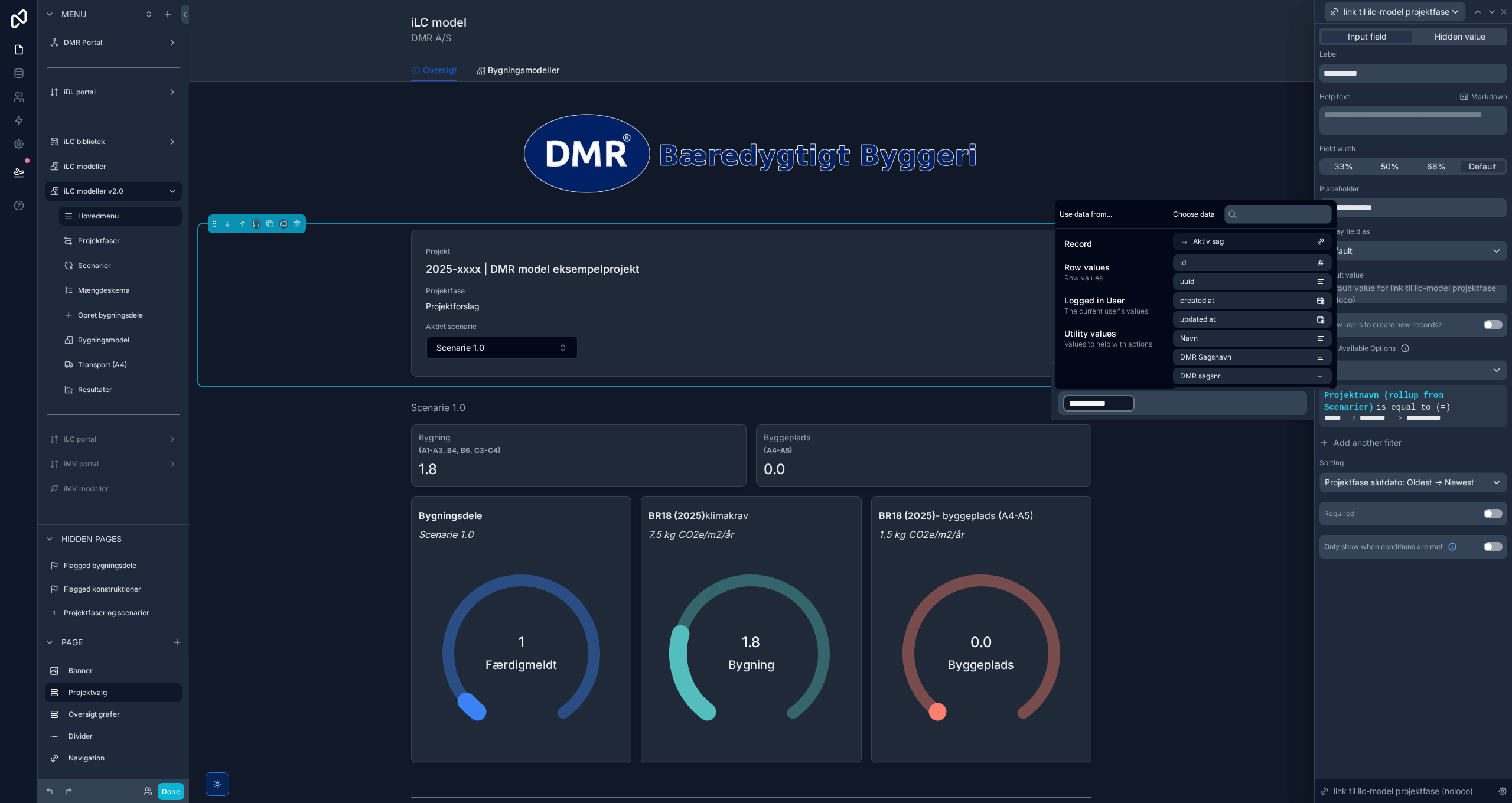
click at [1186, 242] on icon at bounding box center [1185, 242] width 5 height 5
click at [1274, 212] on input "text" at bounding box center [1278, 214] width 108 height 19
paste input "**********"
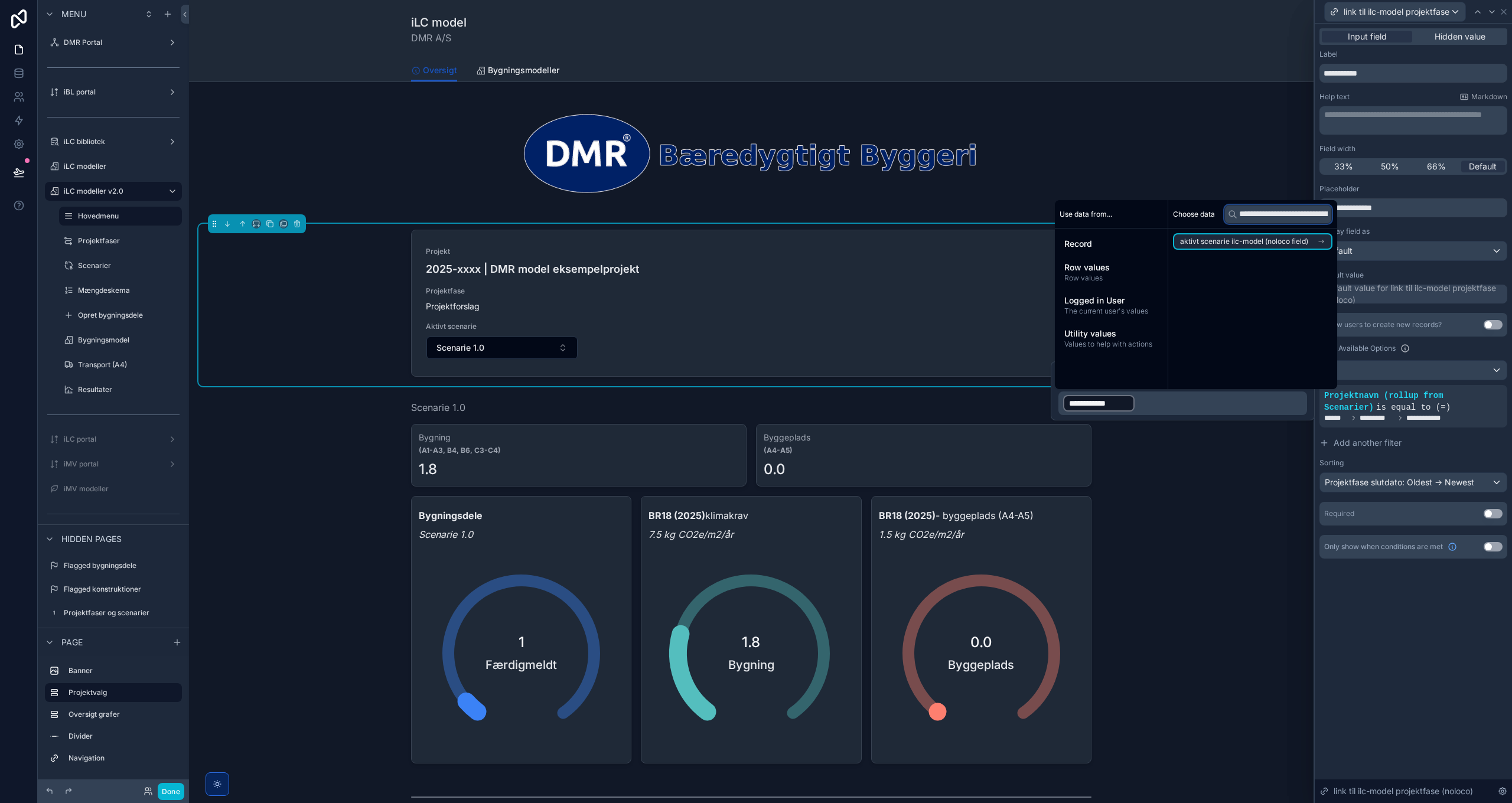
scroll to position [0, 58]
type input "**********"
click at [1252, 240] on span "aktivt scenarie ilc-model (noloco field)" at bounding box center [1244, 242] width 128 height 10
click at [1264, 263] on span "Projektnavn (from Projektinformation)" at bounding box center [1244, 263] width 128 height 10
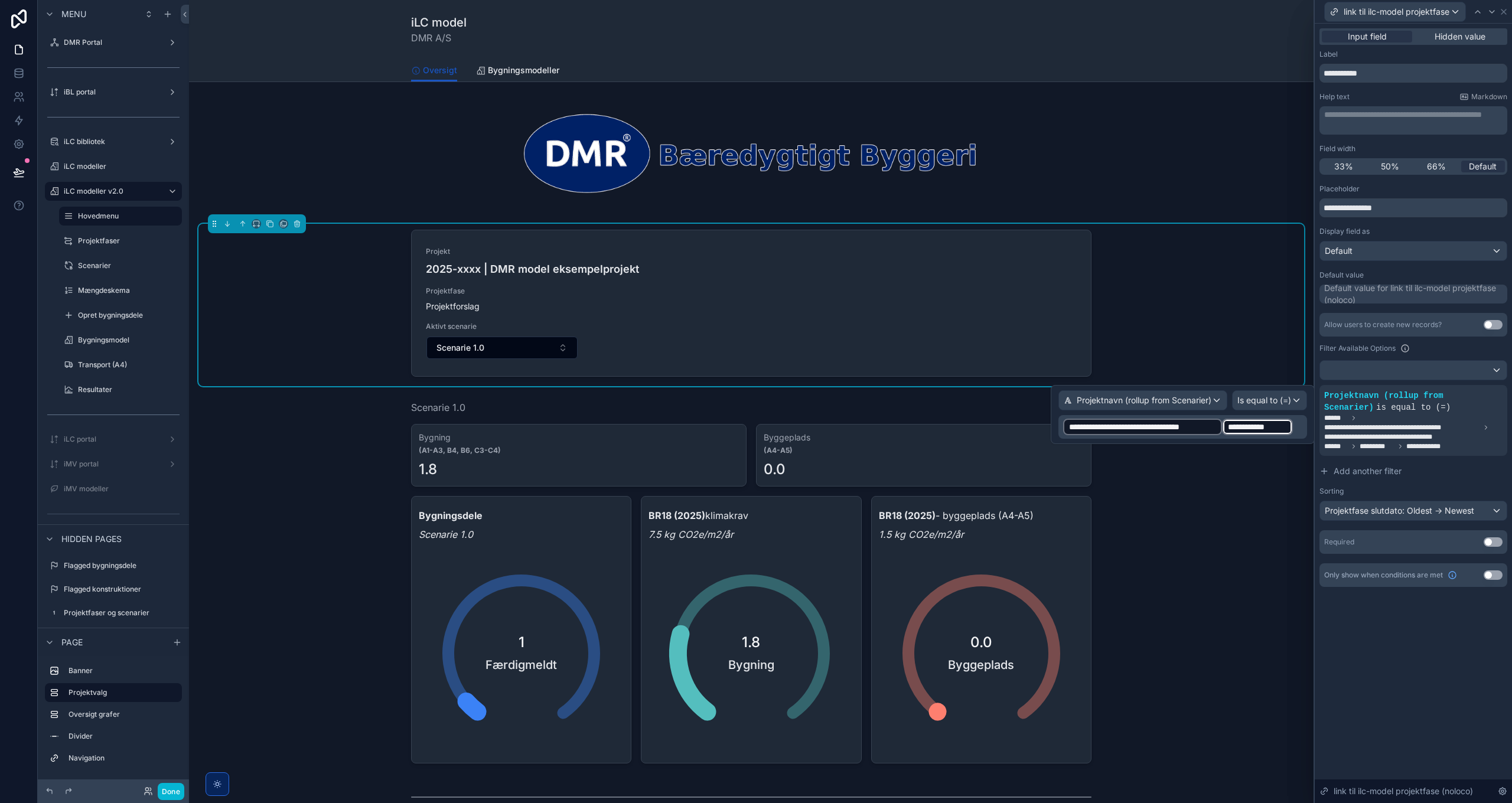
click at [1296, 421] on p "**********" at bounding box center [1183, 426] width 241 height 19
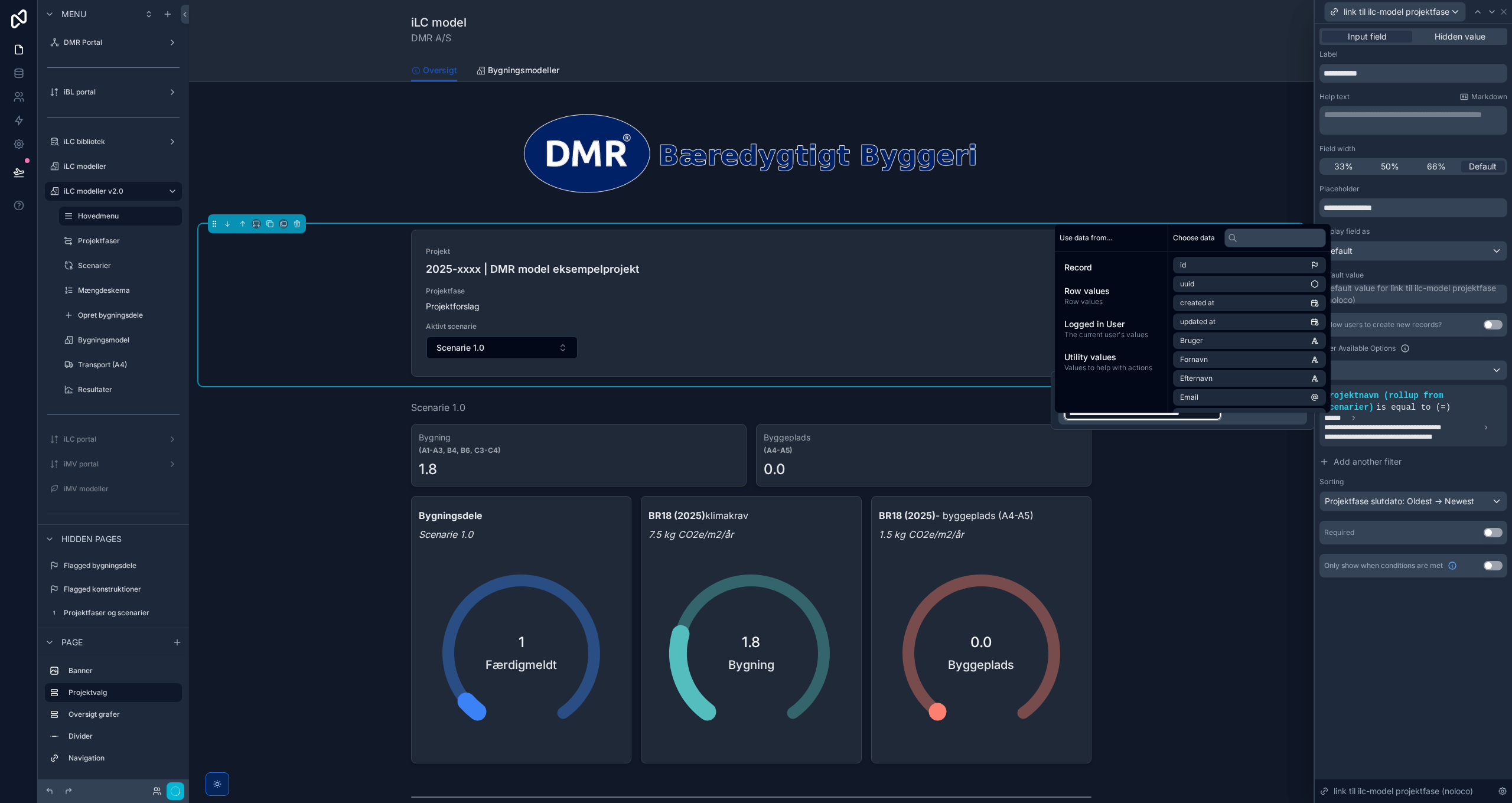
click at [1421, 694] on div "**********" at bounding box center [1413, 413] width 197 height 780
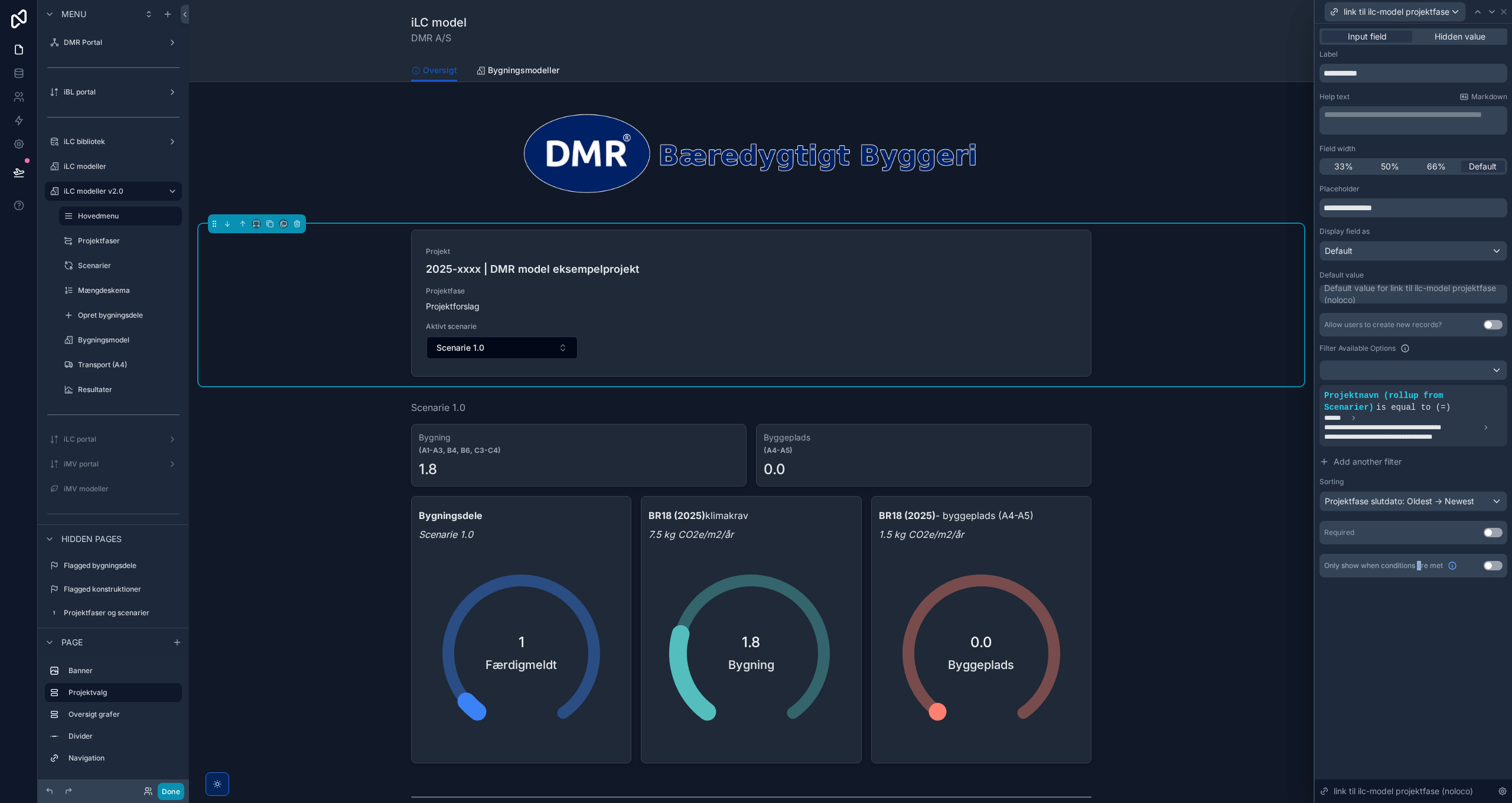
click at [170, 790] on button "Done" at bounding box center [171, 792] width 26 height 17
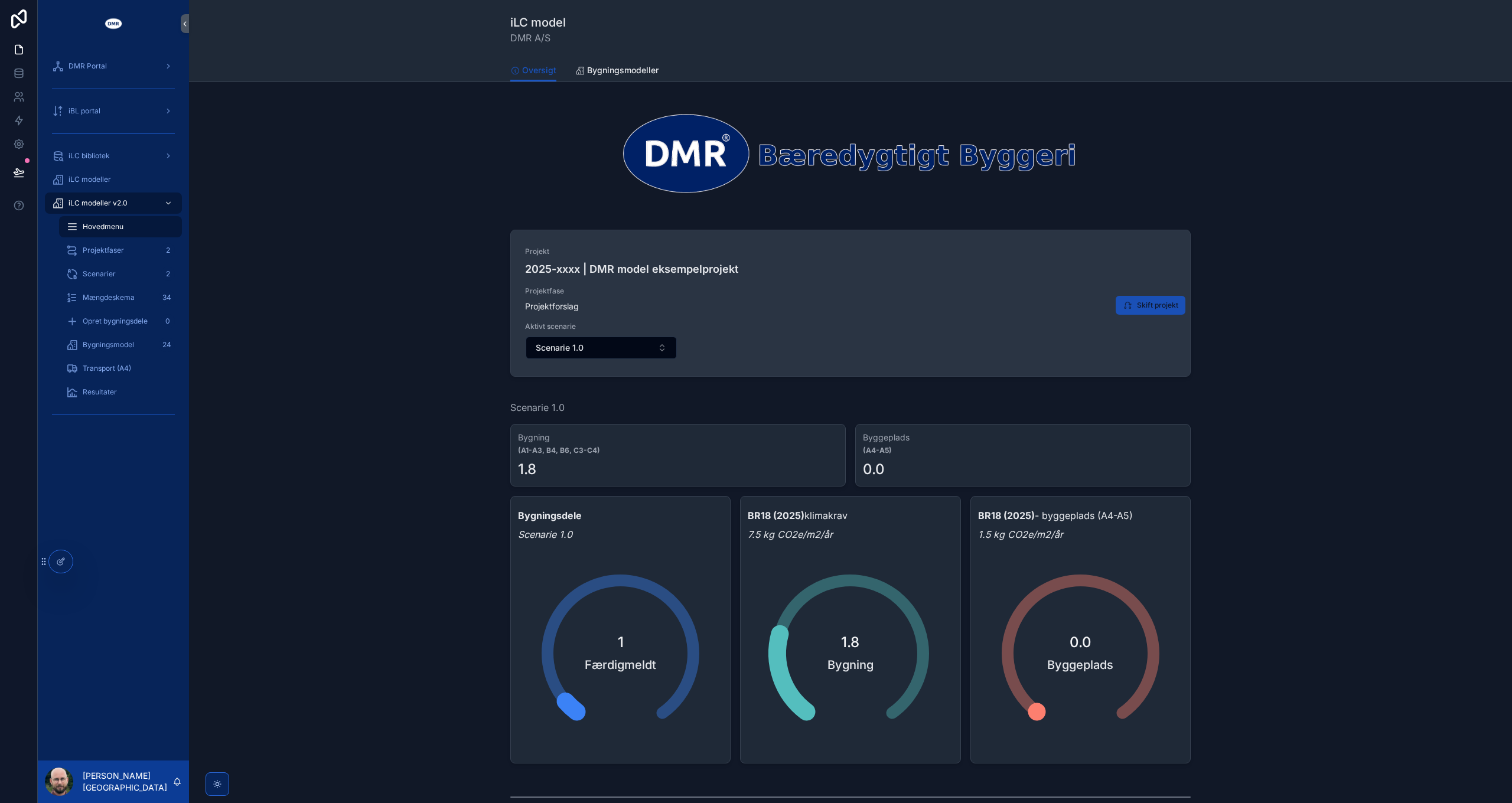
click at [1160, 304] on span "Skift projekt" at bounding box center [1157, 306] width 42 height 10
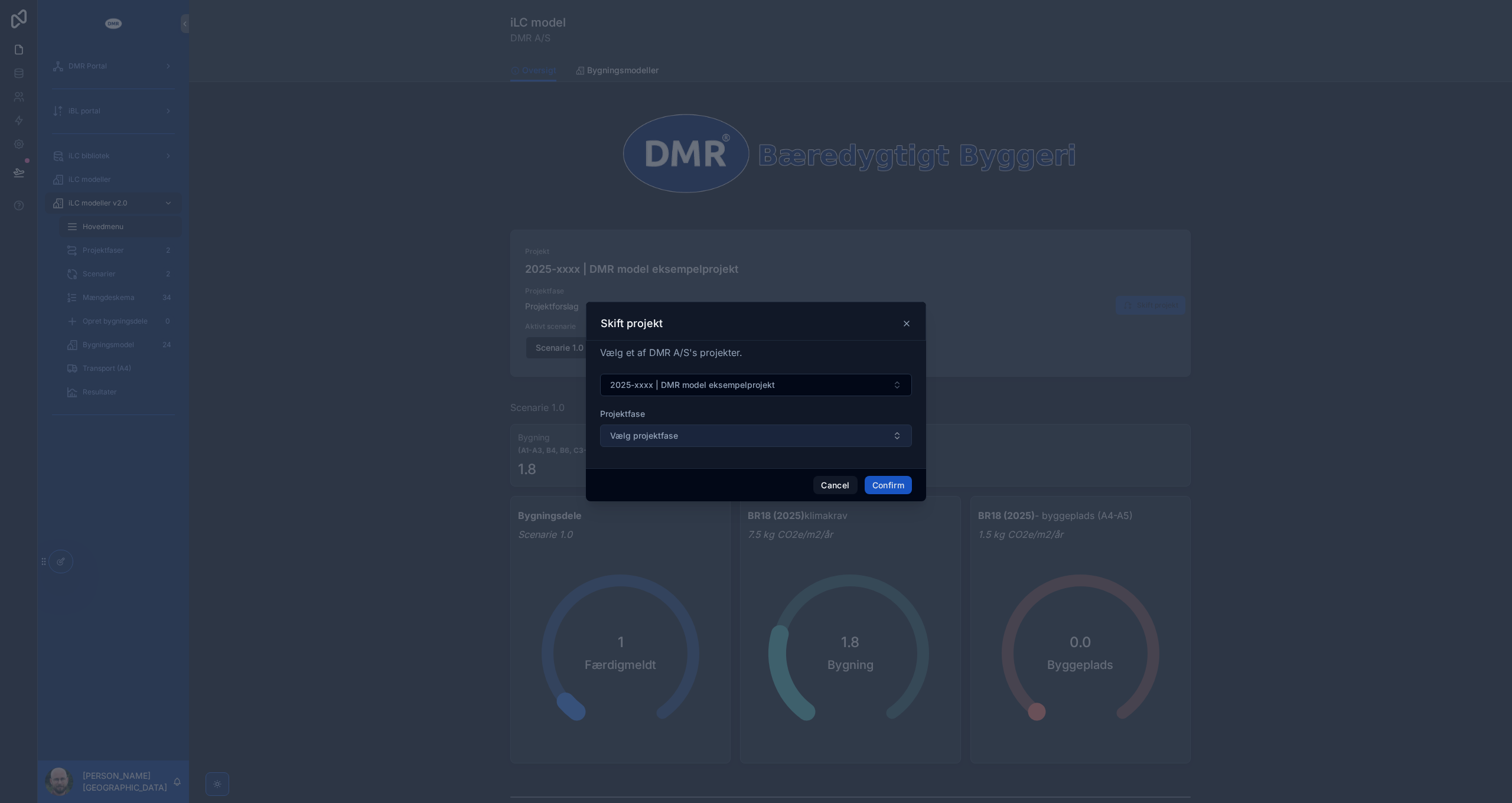
click at [713, 432] on button "Vælg projektfase" at bounding box center [756, 435] width 312 height 22
click at [712, 441] on button "Vælg projektfase" at bounding box center [756, 435] width 312 height 22
click at [730, 408] on div "Projektfase" at bounding box center [756, 414] width 312 height 12
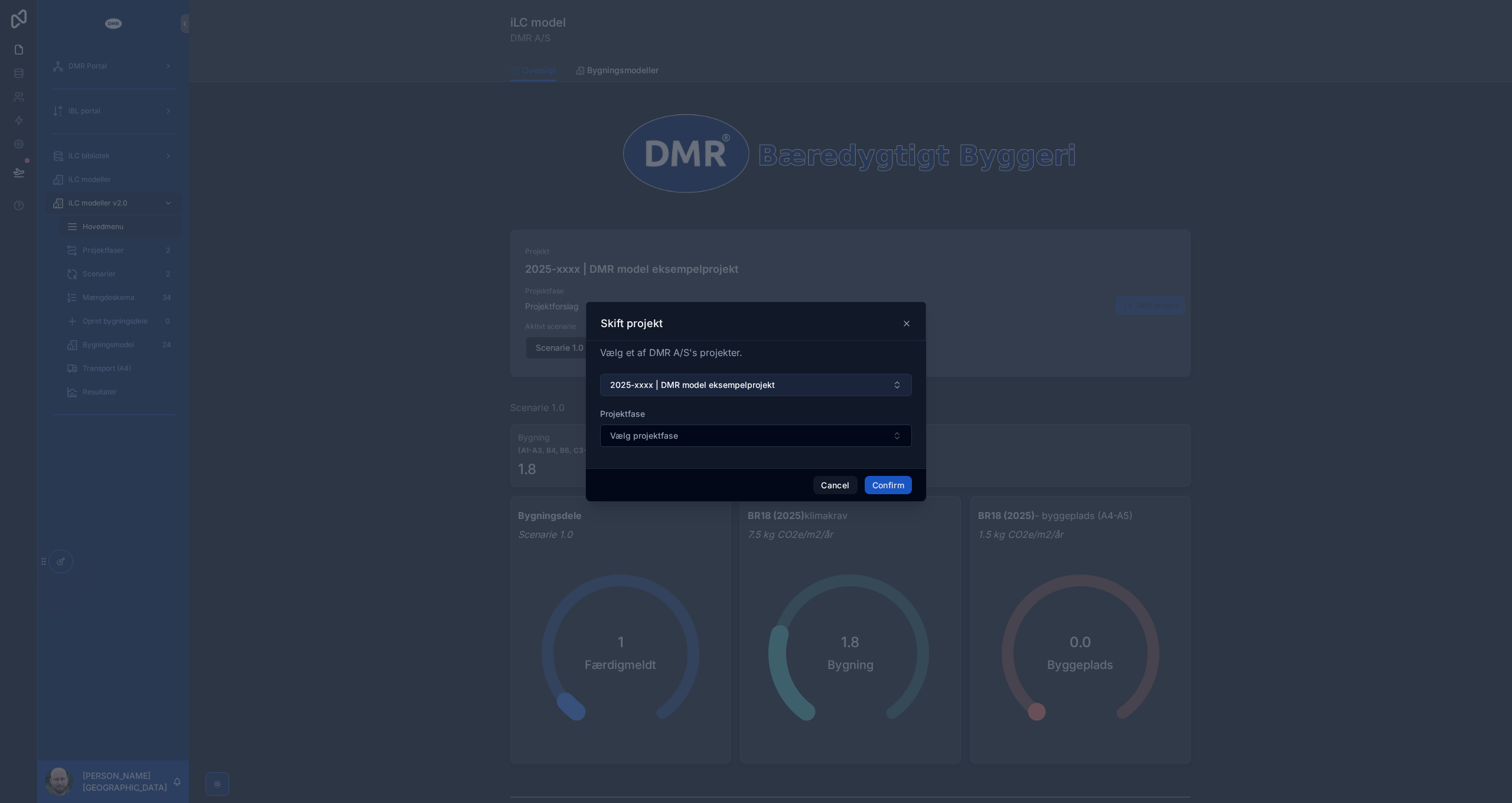
click at [730, 387] on span "2025-xxxx | DMR model eksempelprojekt" at bounding box center [693, 385] width 165 height 12
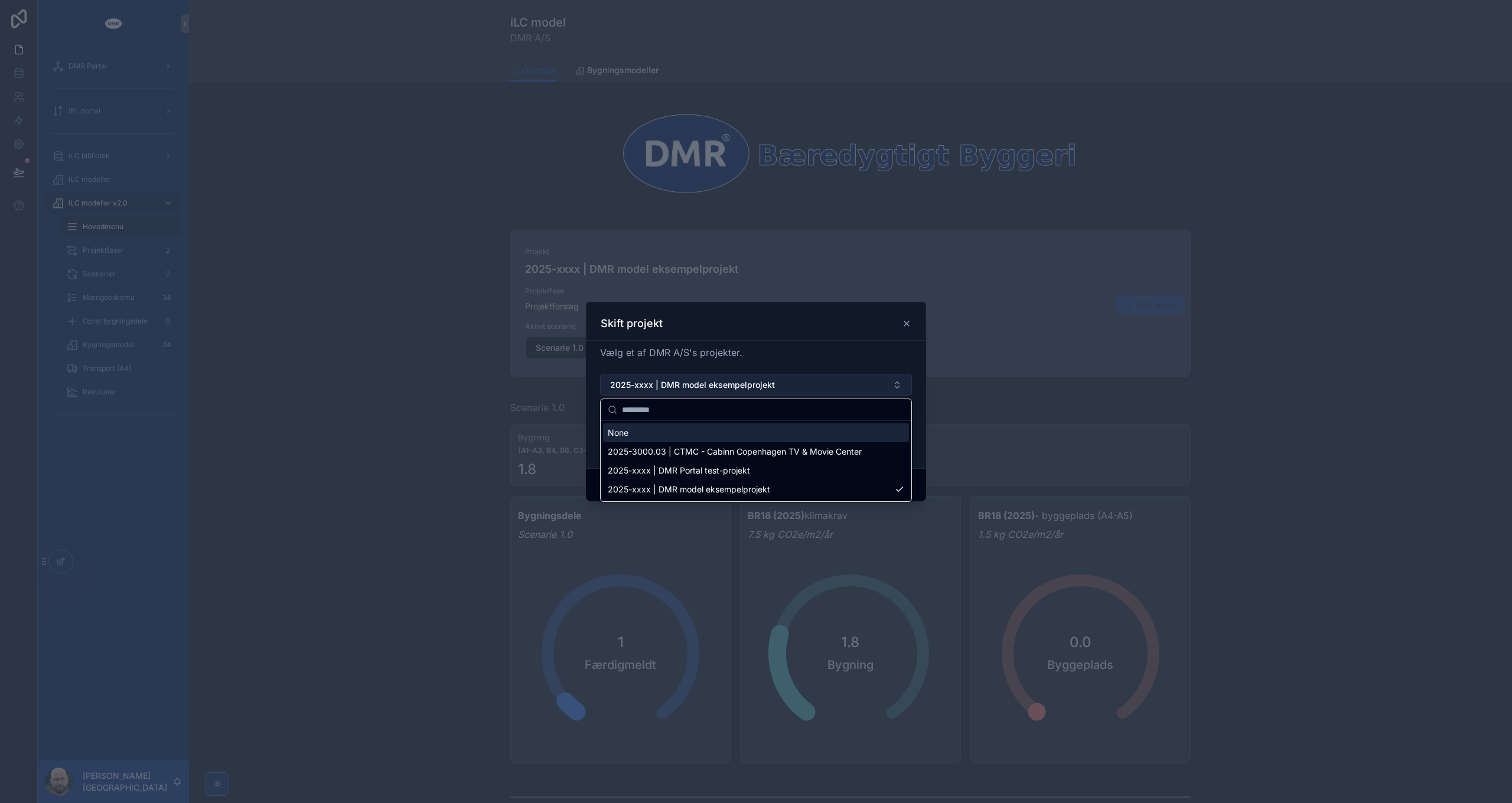
click at [730, 385] on span "2025-xxxx | DMR model eksempelprojekt" at bounding box center [693, 385] width 165 height 12
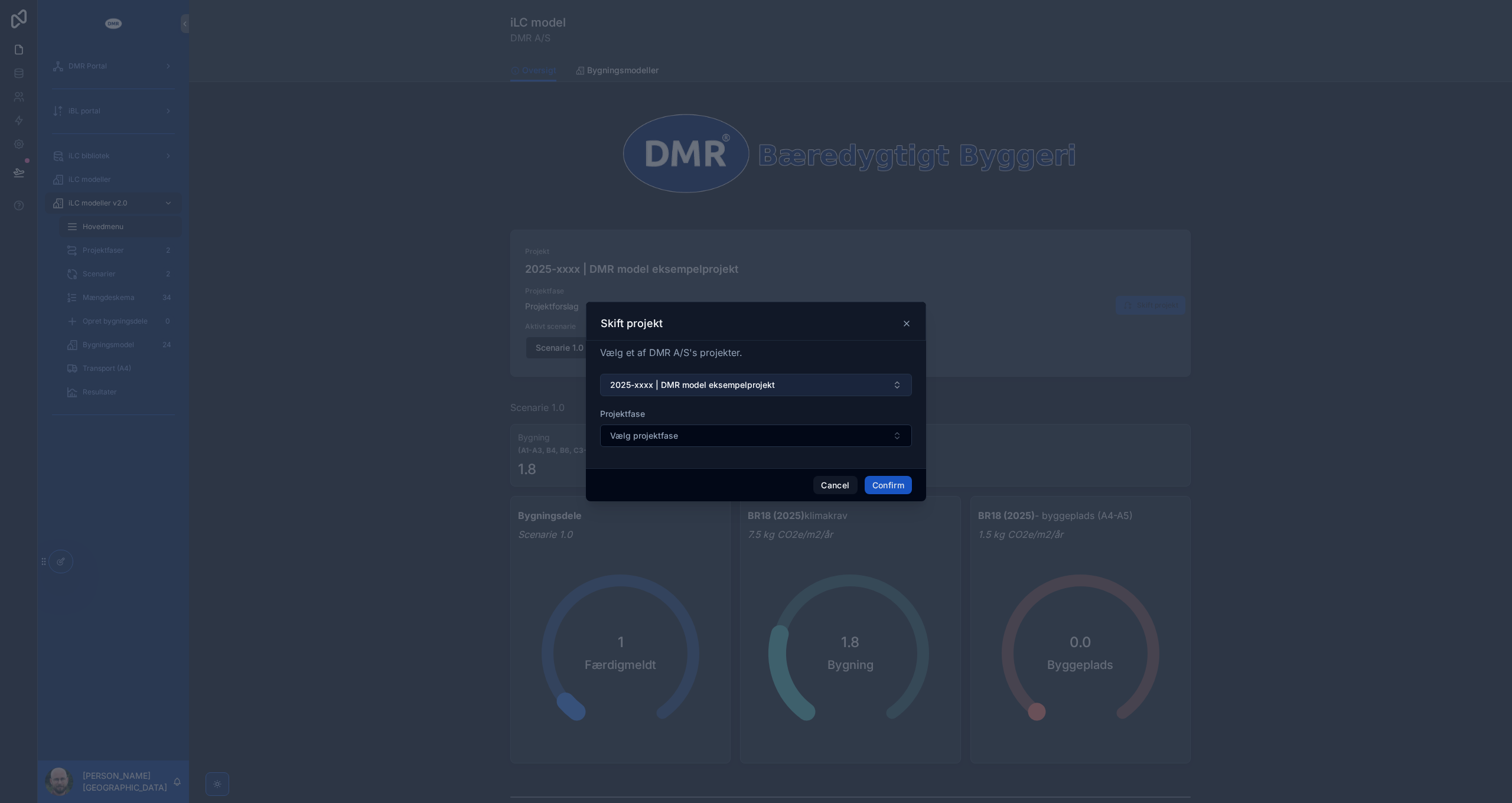
click at [729, 389] on span "2025-xxxx | DMR model eksempelprojekt" at bounding box center [693, 385] width 165 height 12
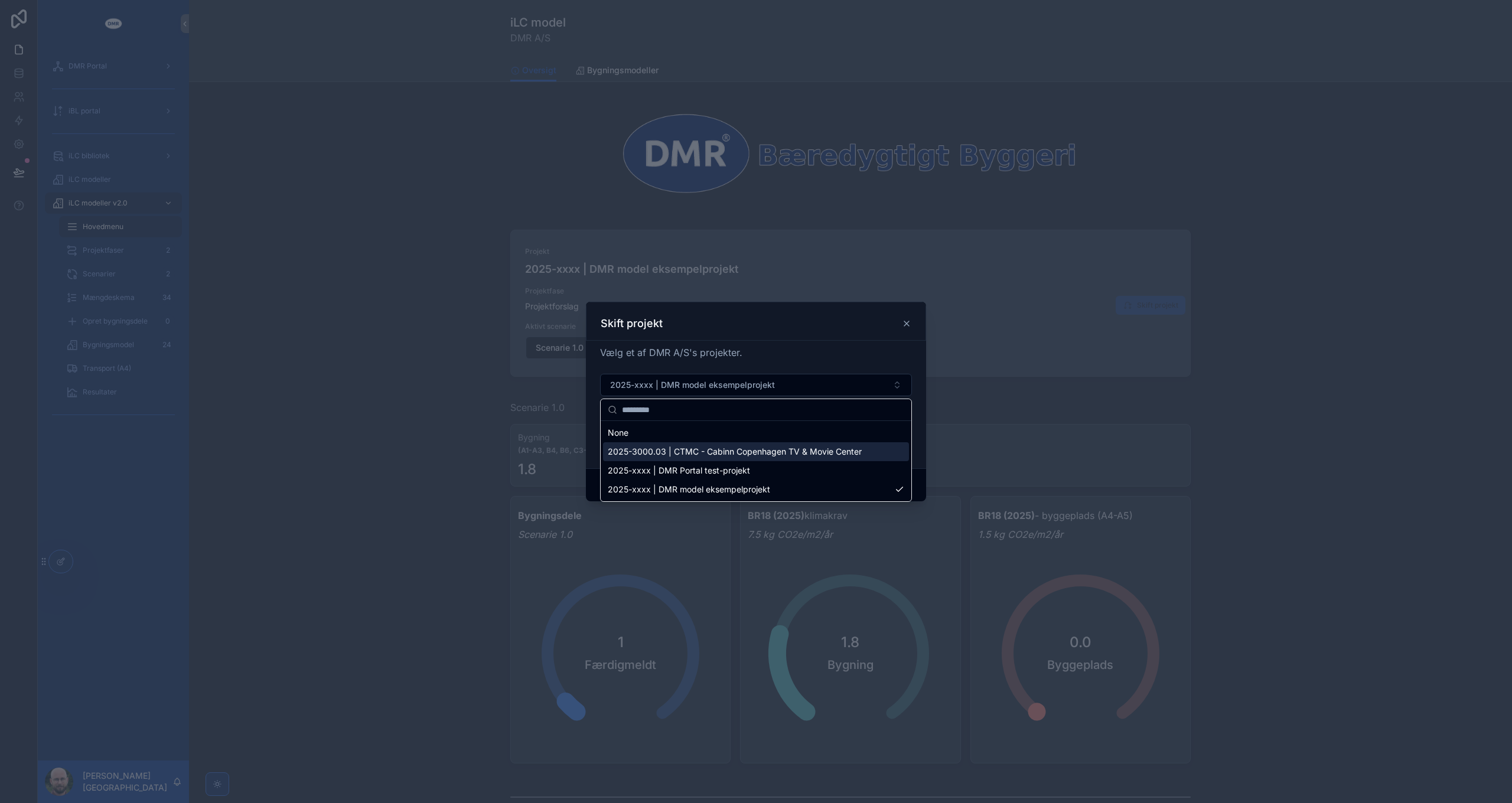
click at [751, 455] on span "2025-3000.03 | CTMC - Cabinn Copenhagen TV & Movie Center" at bounding box center [735, 452] width 254 height 12
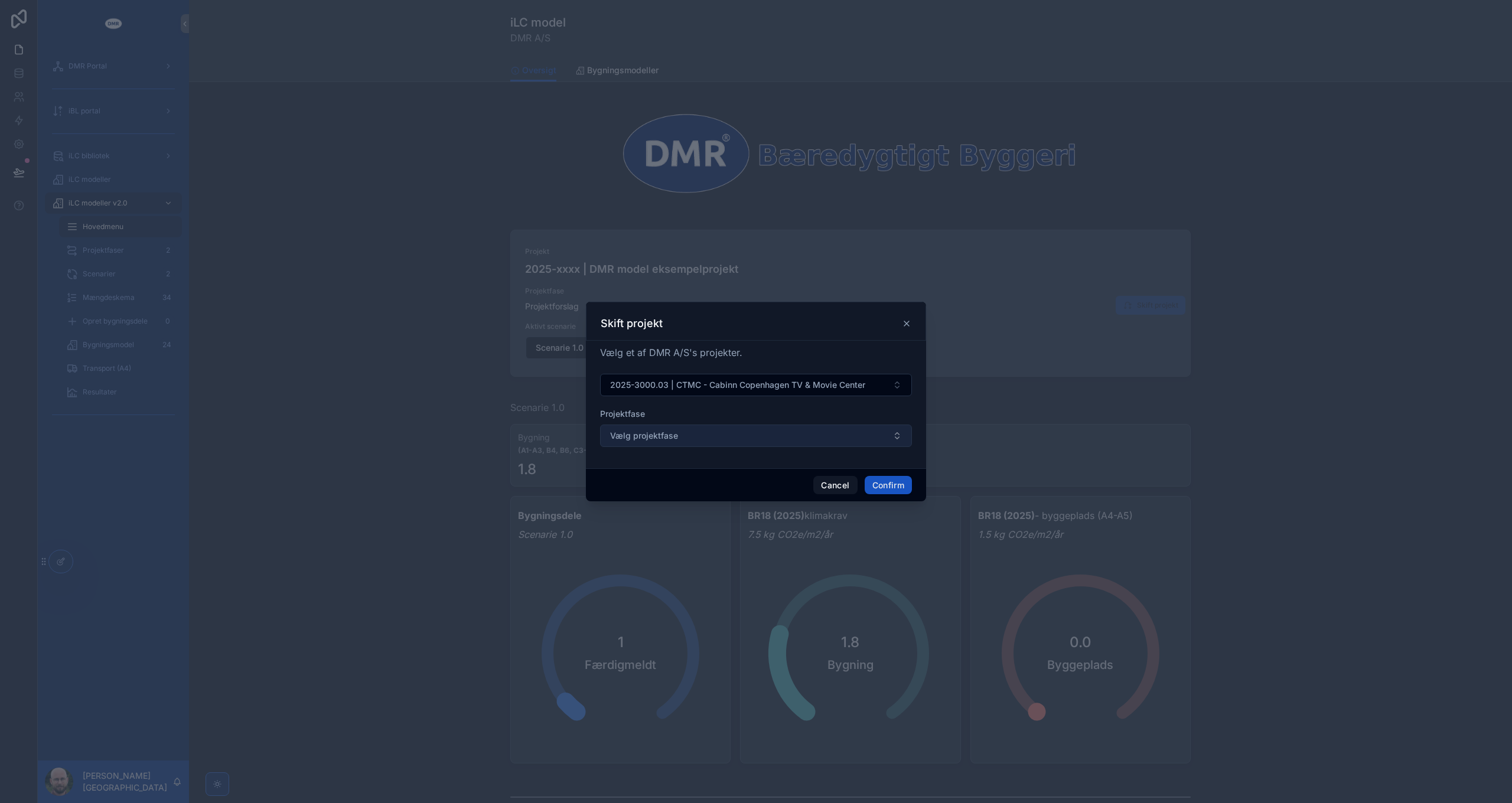
click at [755, 440] on button "Vælg projektfase" at bounding box center [756, 435] width 312 height 22
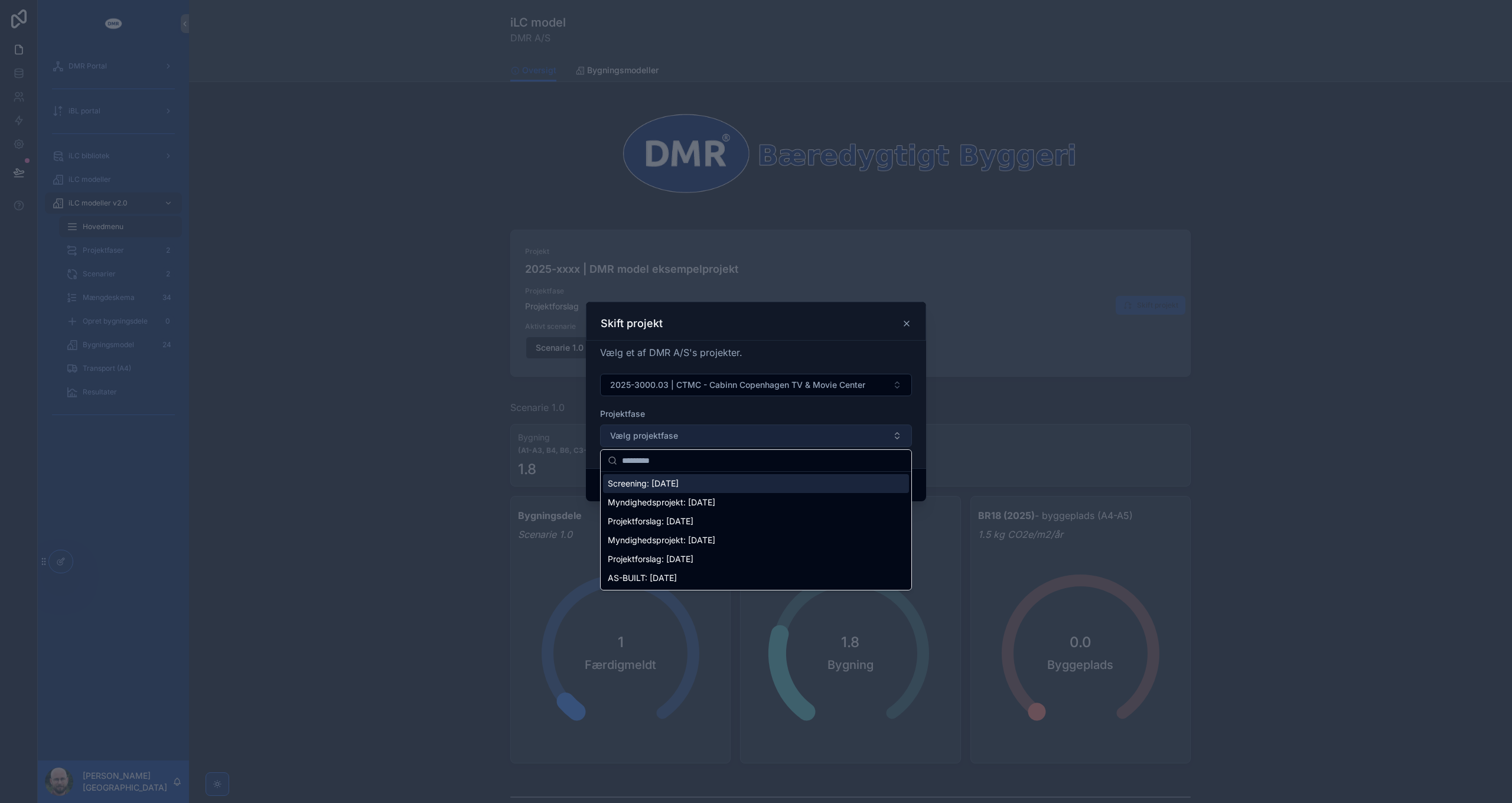
click at [755, 440] on button "Vælg projektfase" at bounding box center [756, 435] width 312 height 22
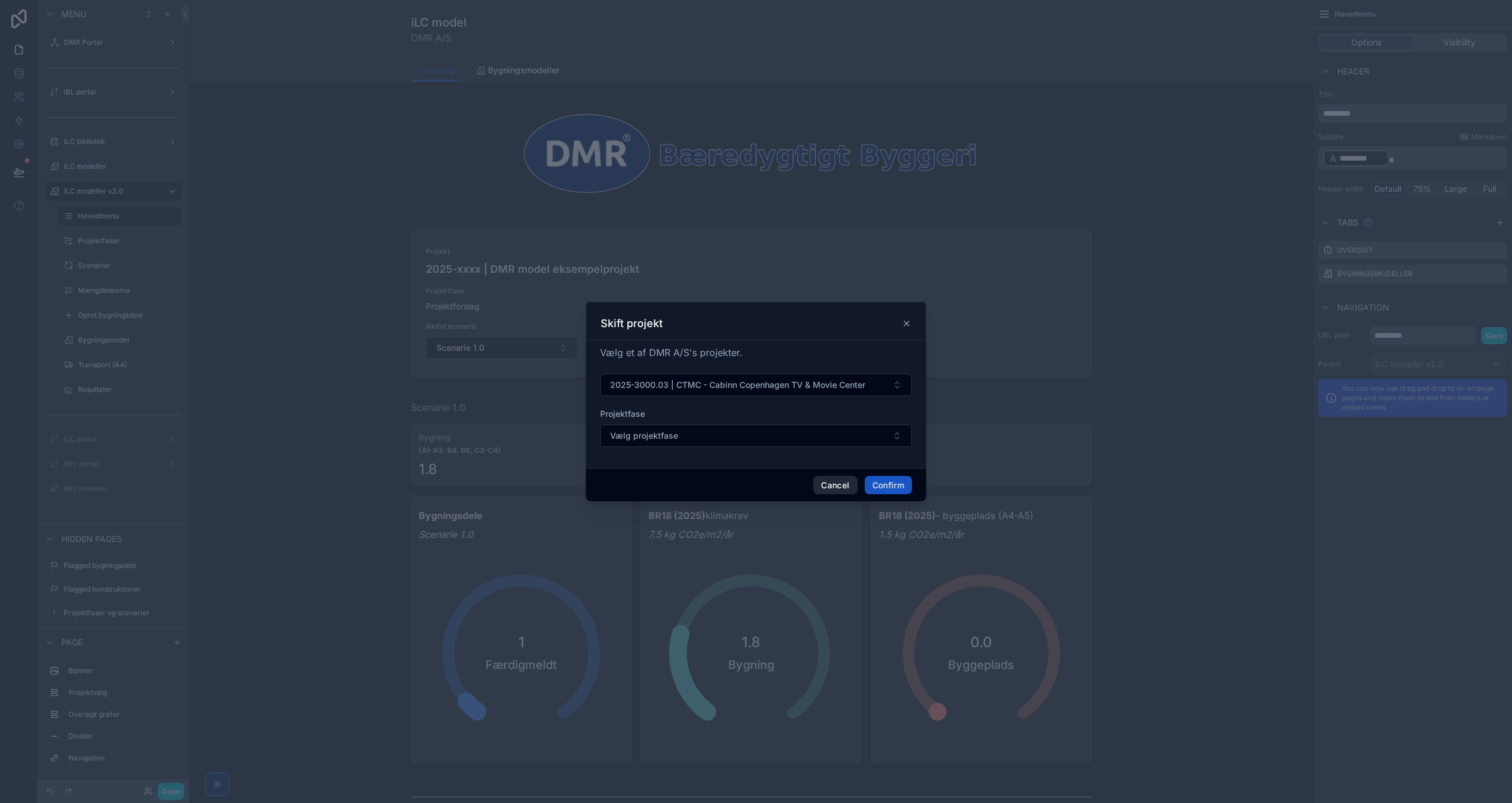
click at [829, 488] on button "Cancel" at bounding box center [835, 485] width 44 height 19
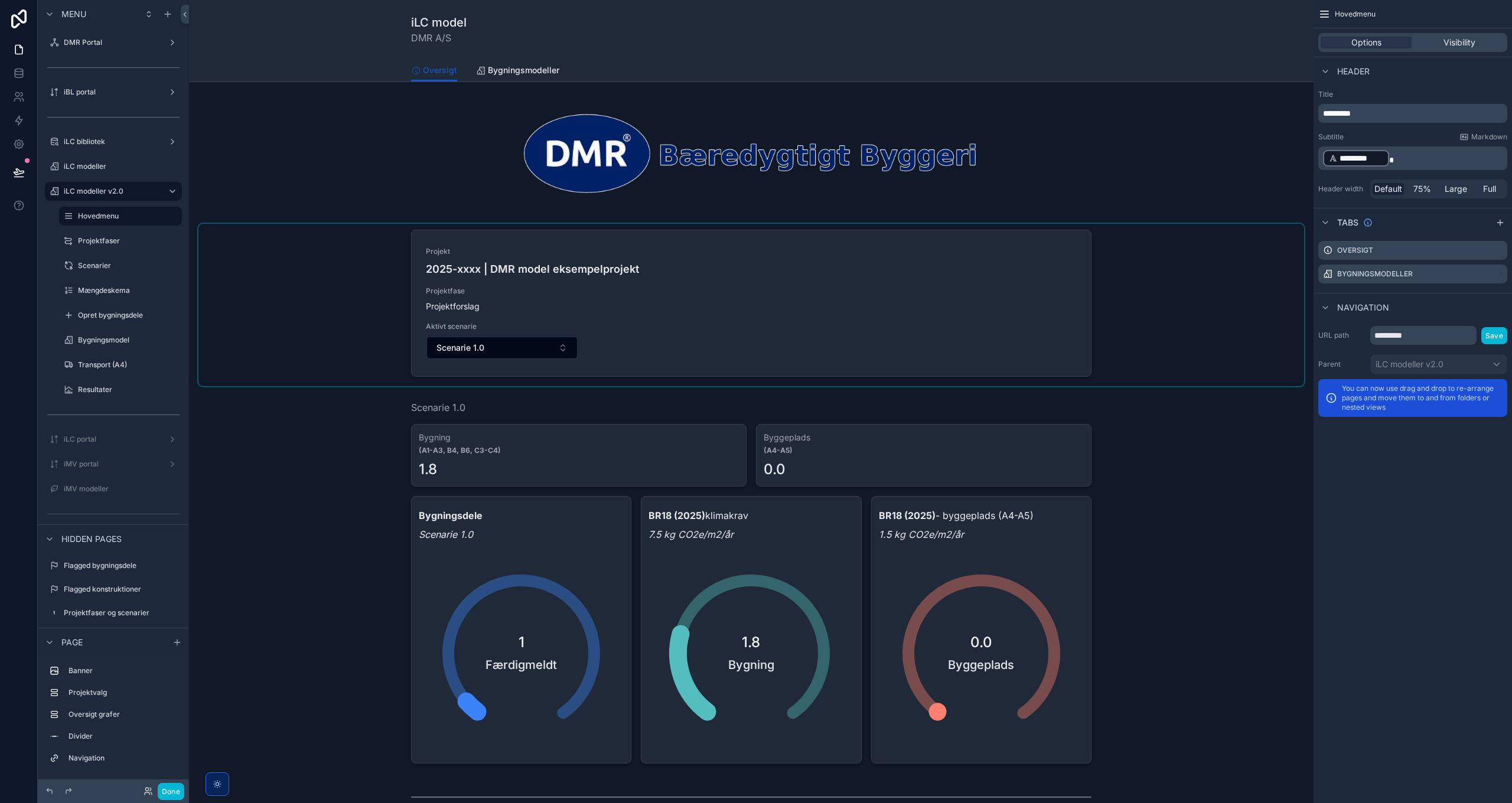
click at [1189, 301] on div "scrollable content" at bounding box center [751, 305] width 1105 height 162
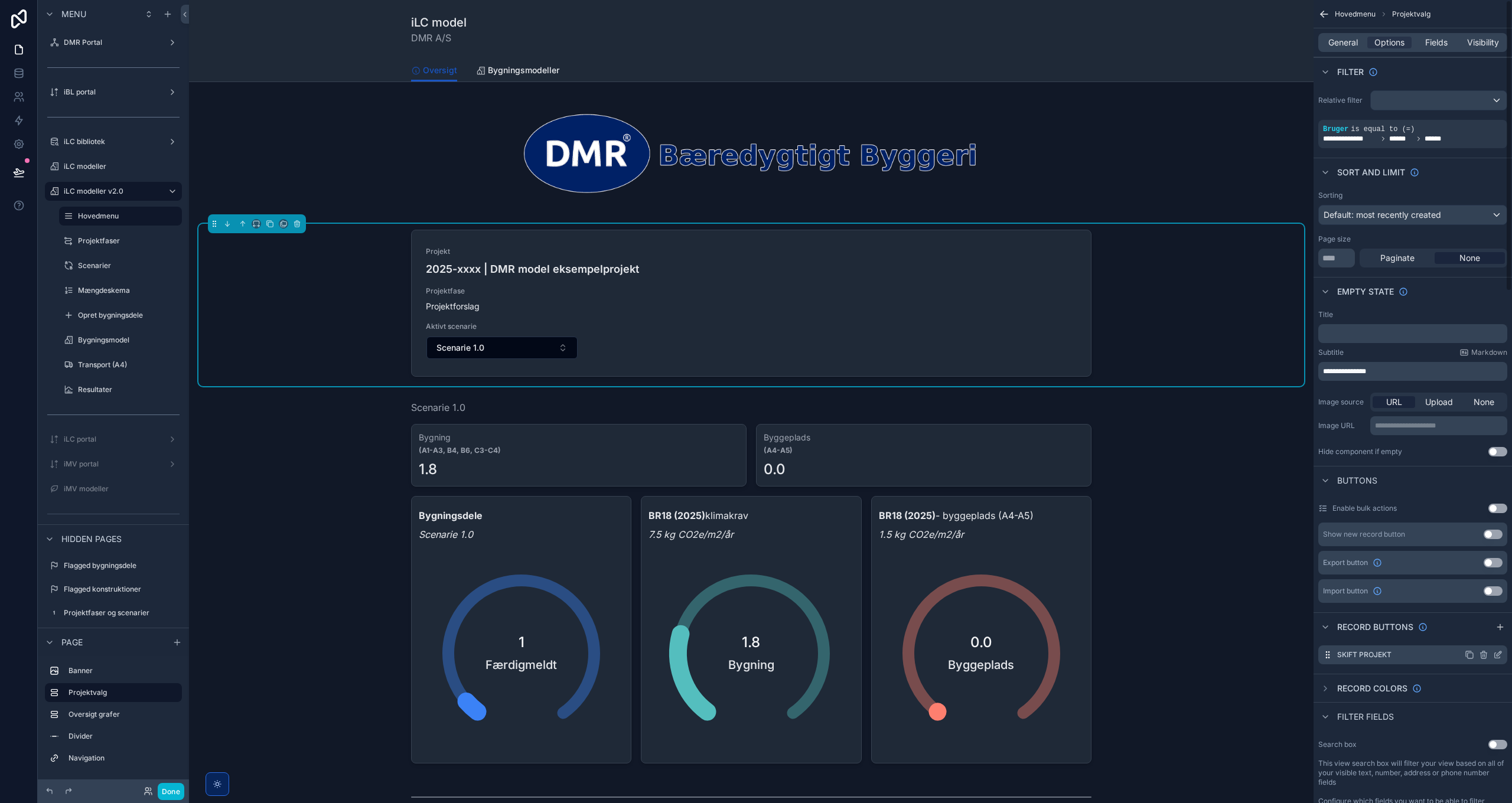
click at [1501, 654] on icon "scrollable content" at bounding box center [1498, 655] width 10 height 10
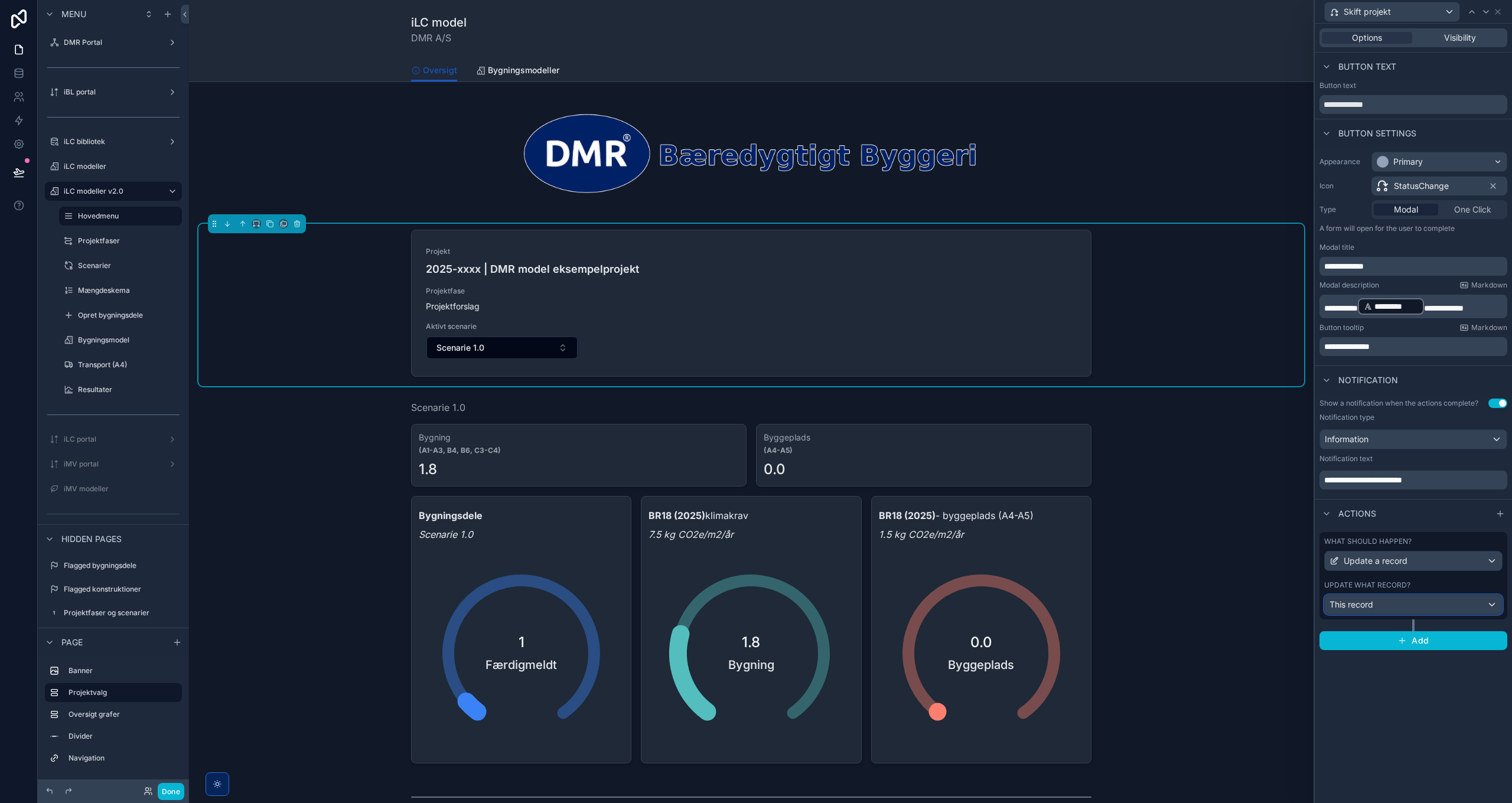
click at [1427, 603] on div "This record" at bounding box center [1413, 604] width 177 height 19
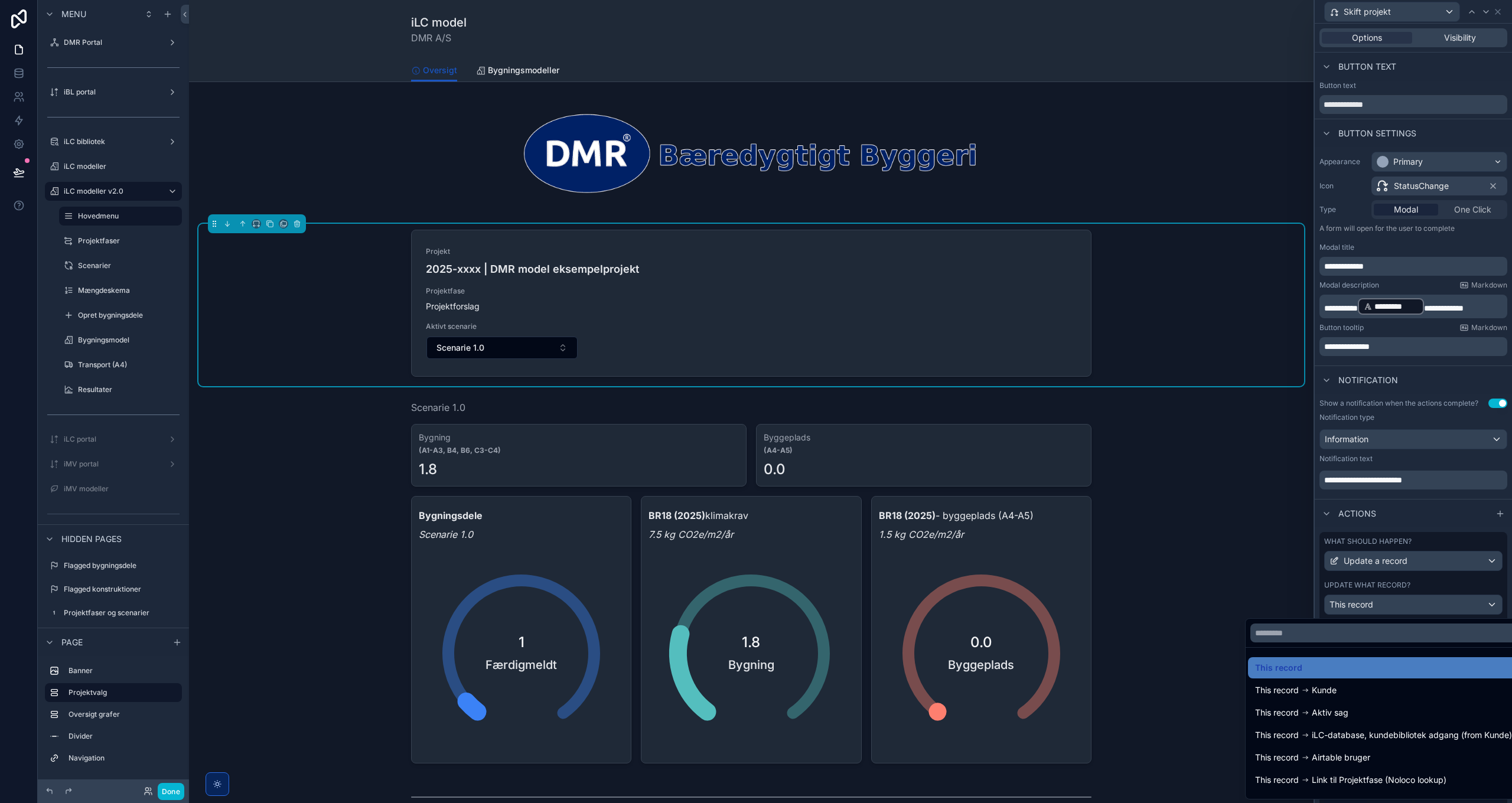
click at [1427, 611] on div at bounding box center [1413, 401] width 197 height 803
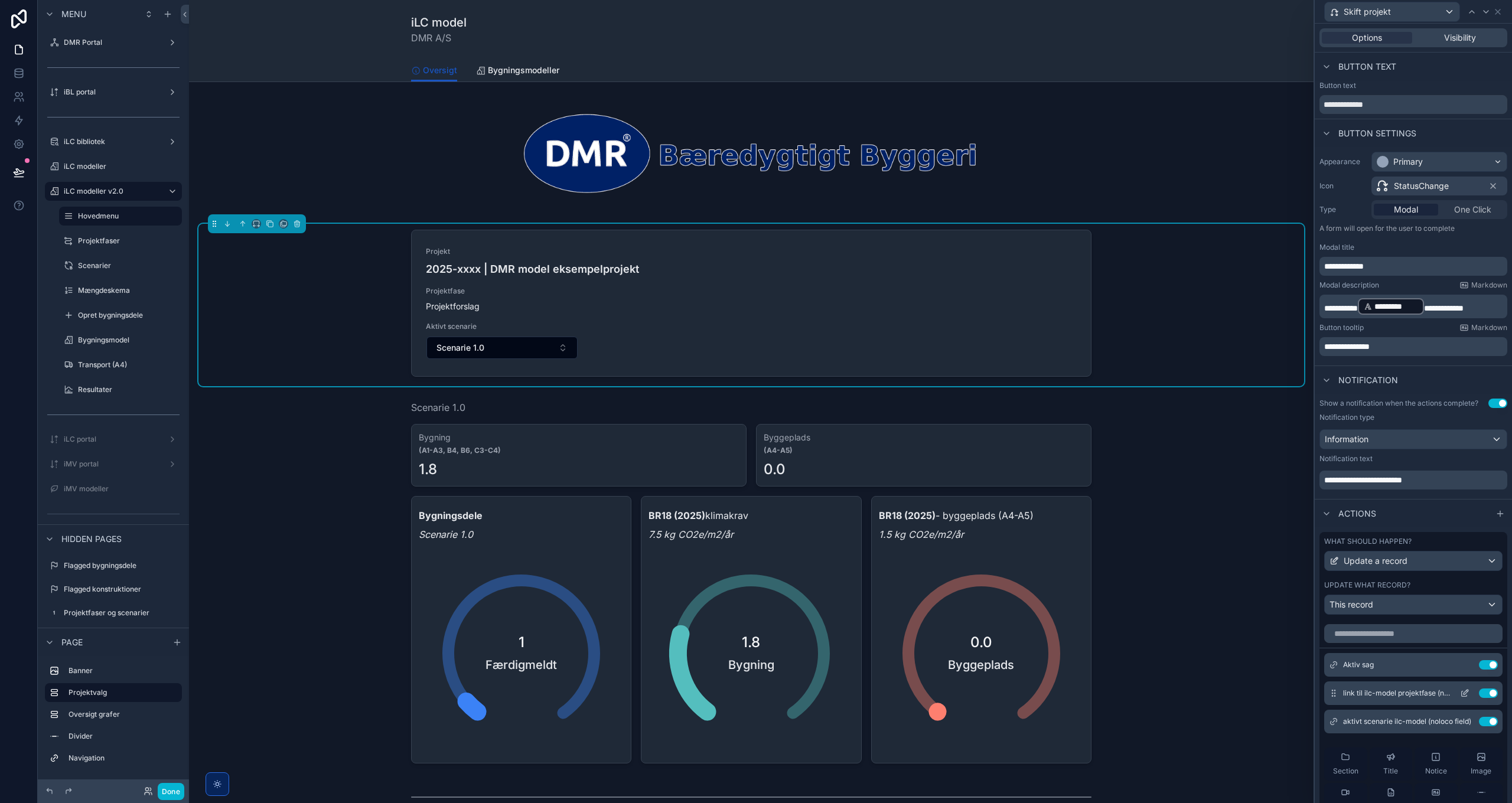
click at [1460, 694] on icon at bounding box center [1464, 693] width 10 height 10
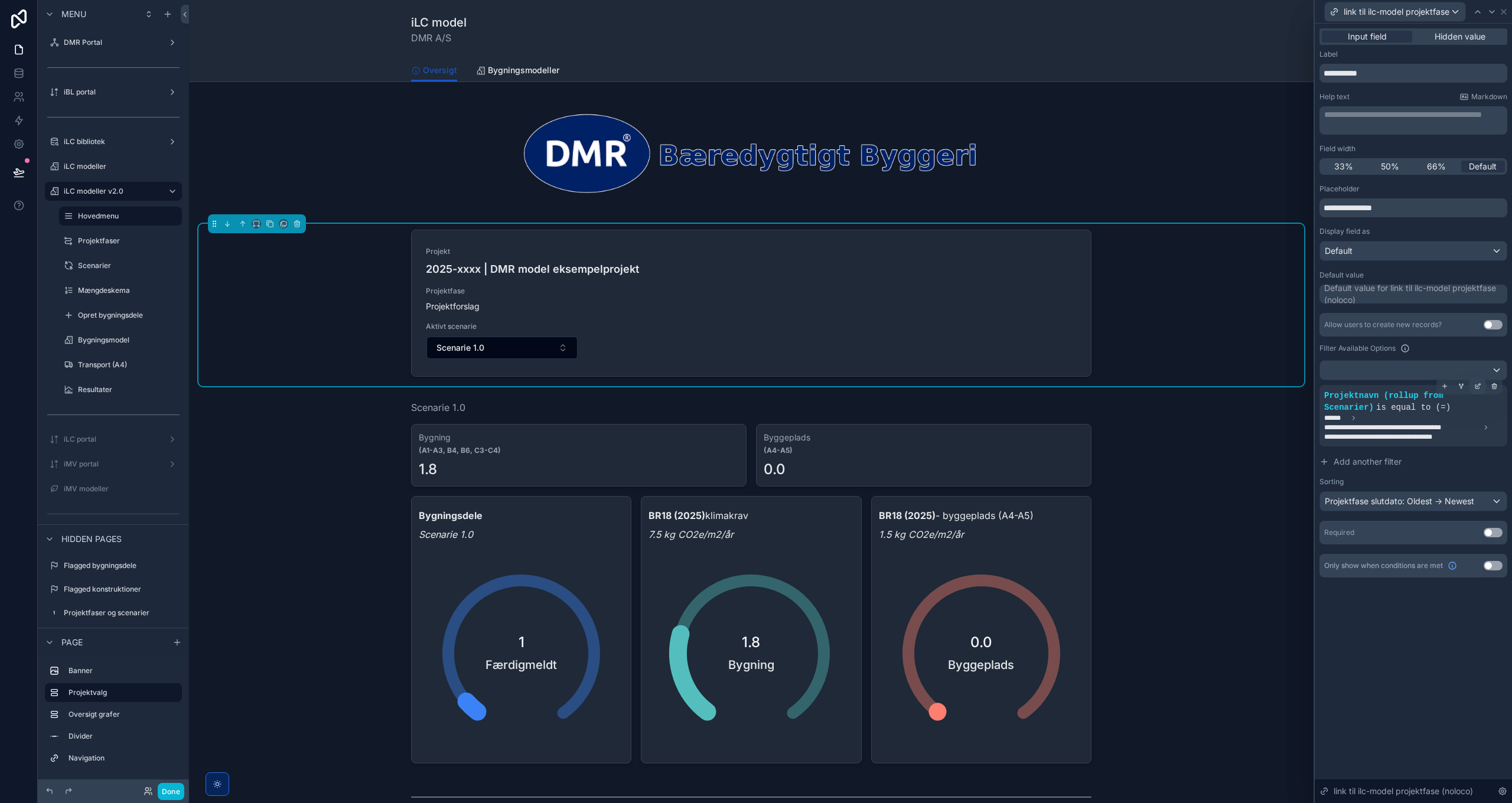
click at [1477, 383] on icon at bounding box center [1478, 386] width 7 height 7
click at [1267, 423] on p "**********" at bounding box center [1183, 422] width 241 height 19
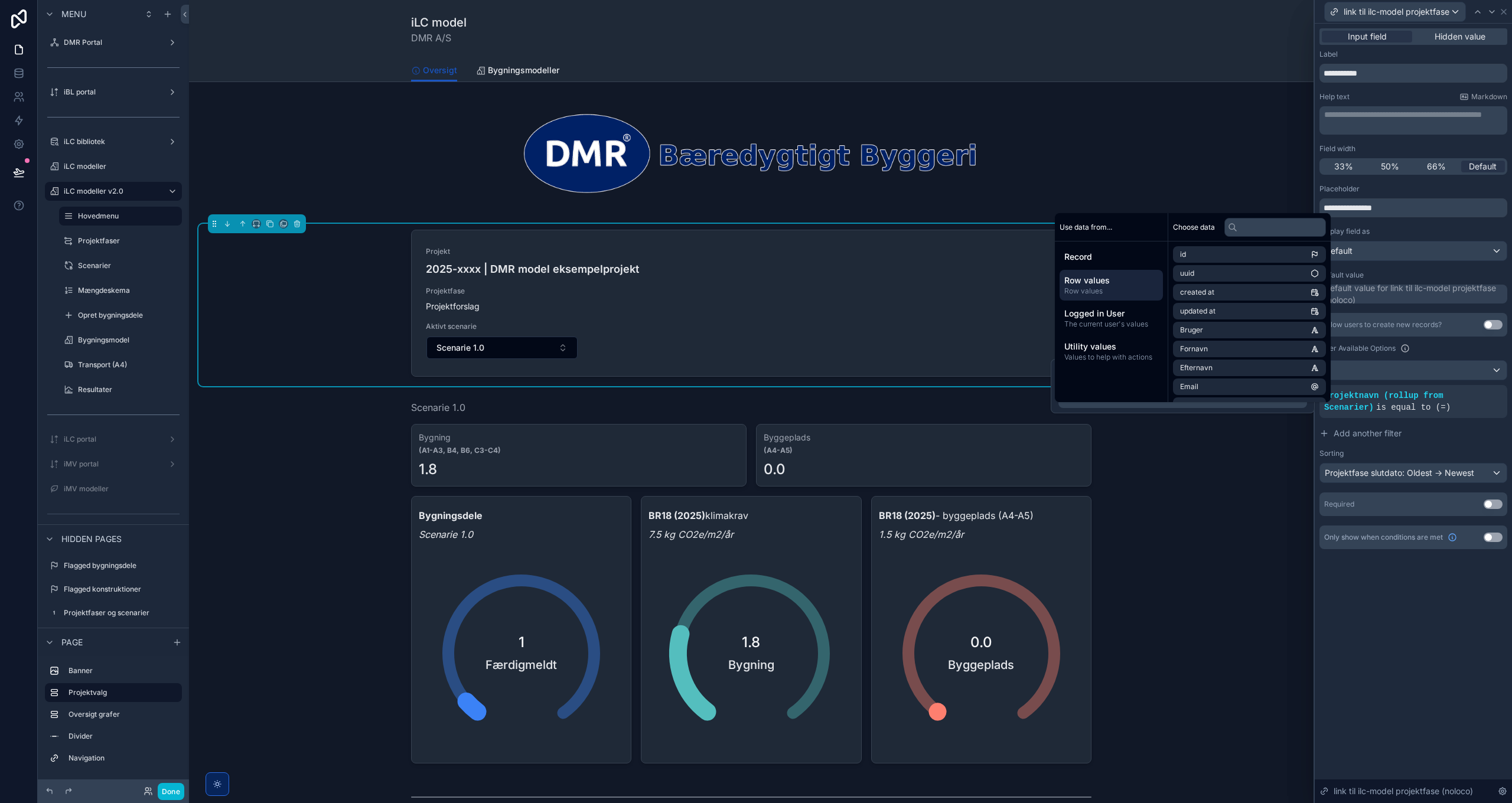
click at [1107, 285] on span "Row values" at bounding box center [1111, 280] width 94 height 12
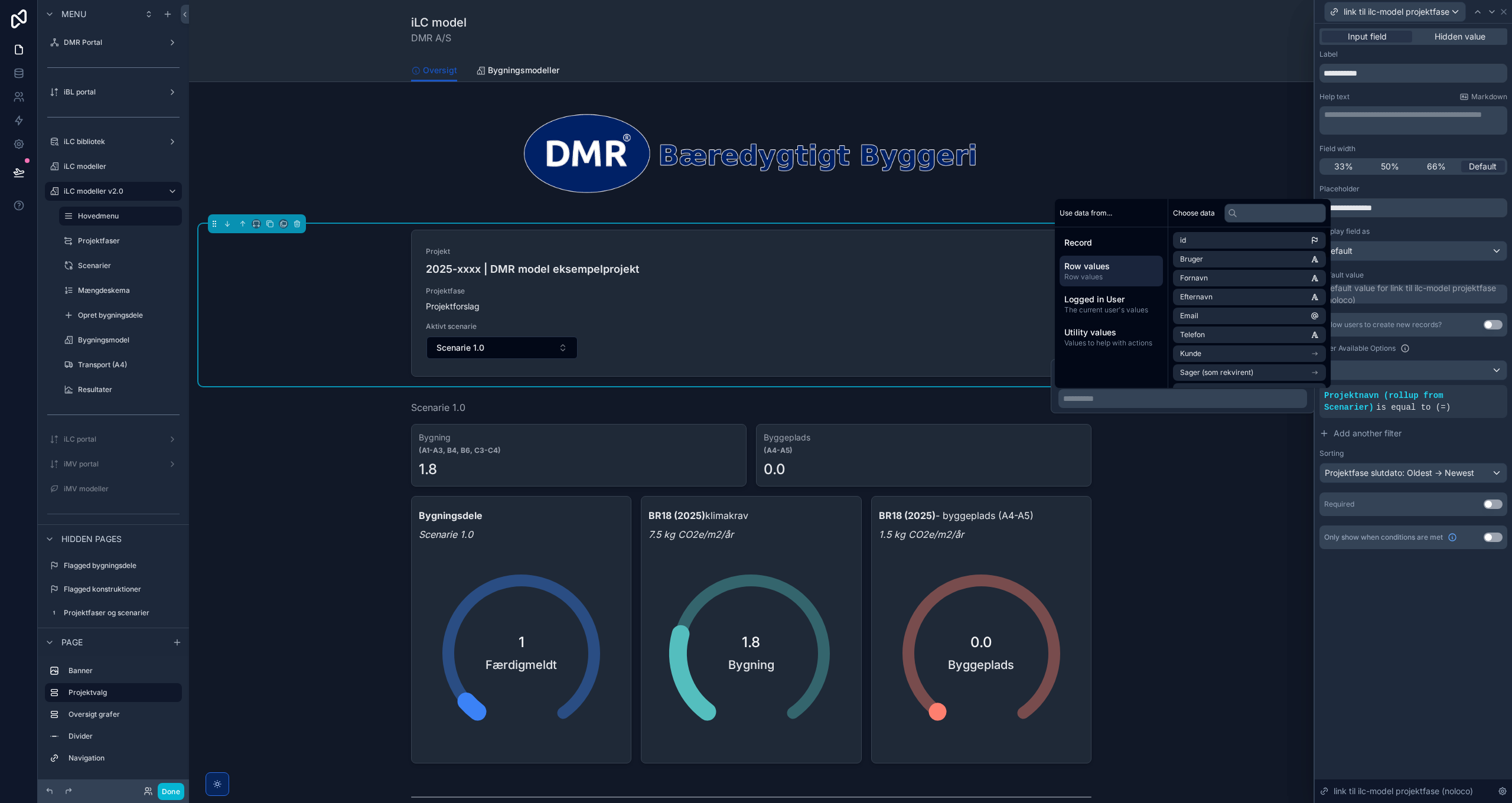
click at [1115, 268] on span "Row values" at bounding box center [1111, 266] width 94 height 12
click at [1252, 217] on input "text" at bounding box center [1275, 213] width 102 height 19
paste input "**********"
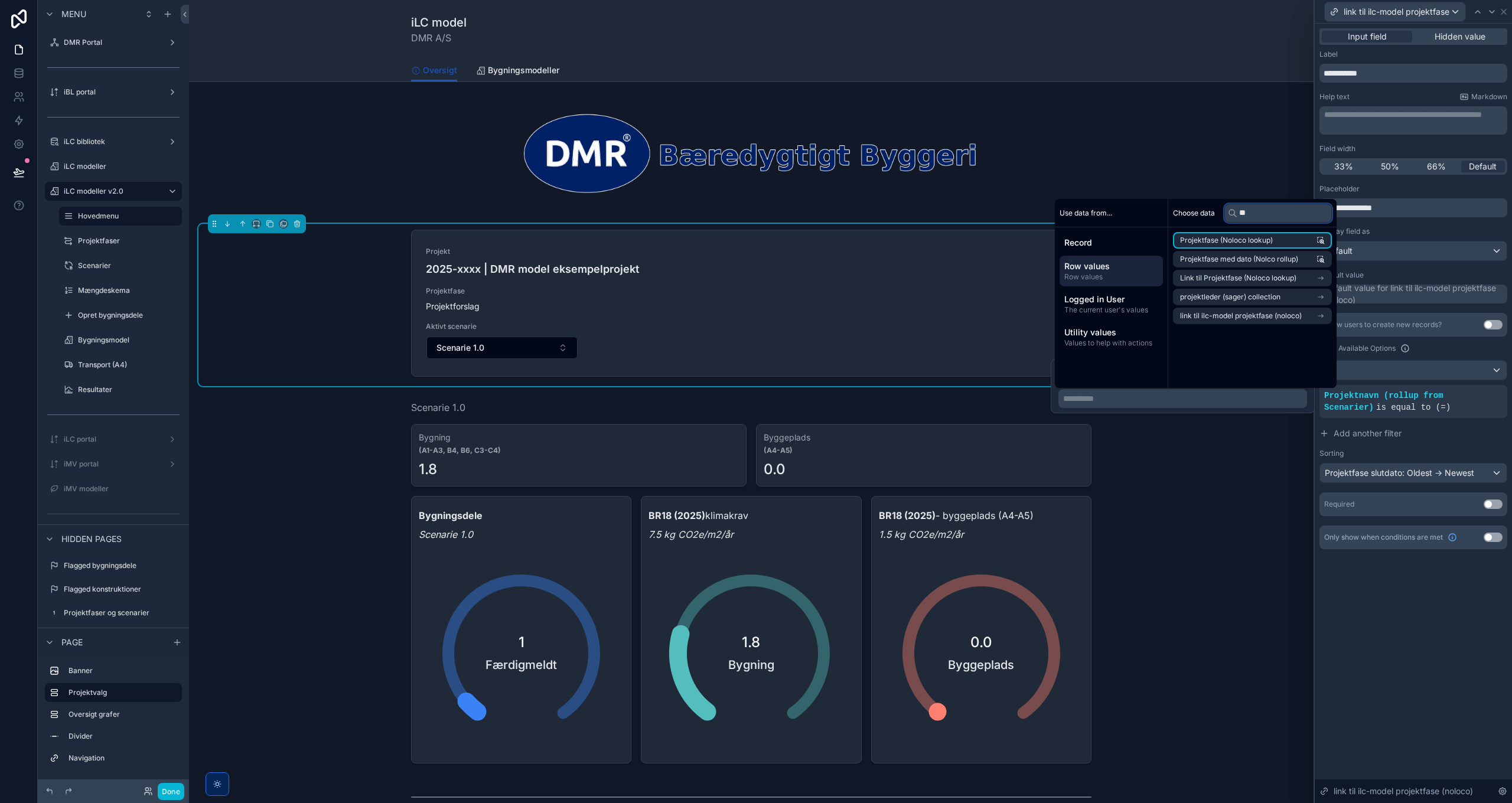
type input "*"
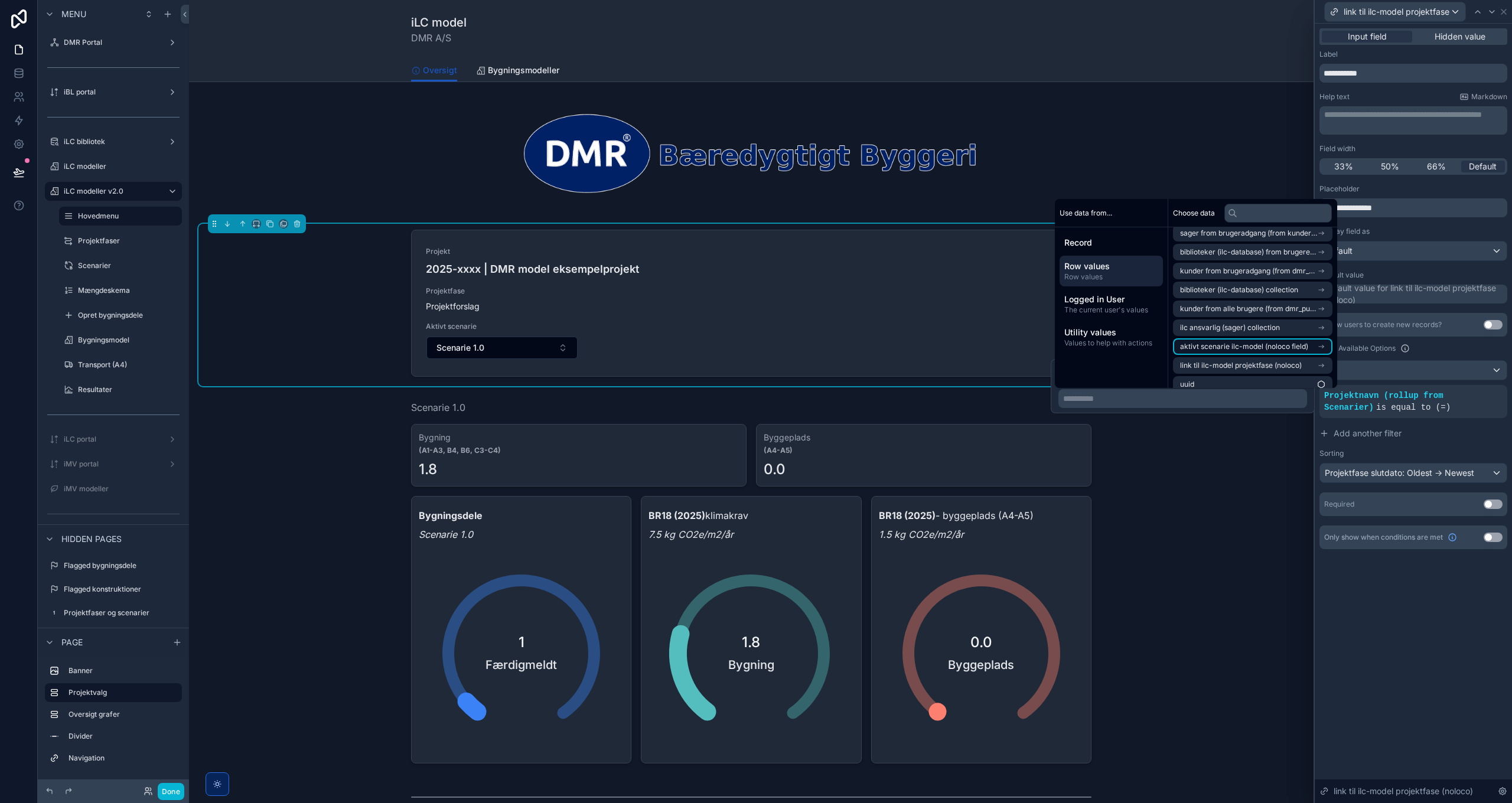
click at [1269, 346] on span "aktivt scenarie ilc-model (noloco field)" at bounding box center [1244, 346] width 128 height 10
click at [1270, 212] on input "text" at bounding box center [1278, 213] width 108 height 19
paste input "**********"
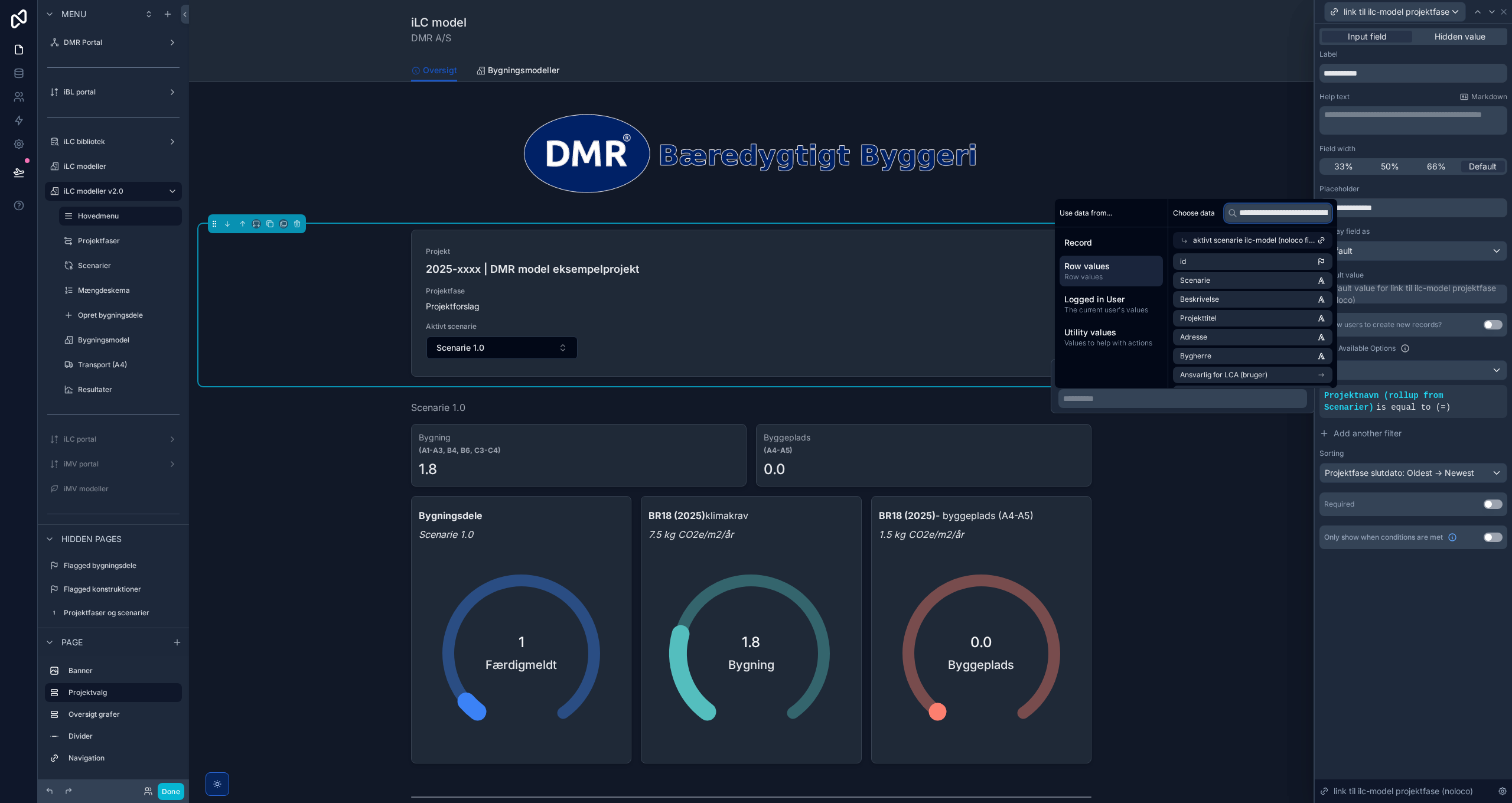
scroll to position [0, 58]
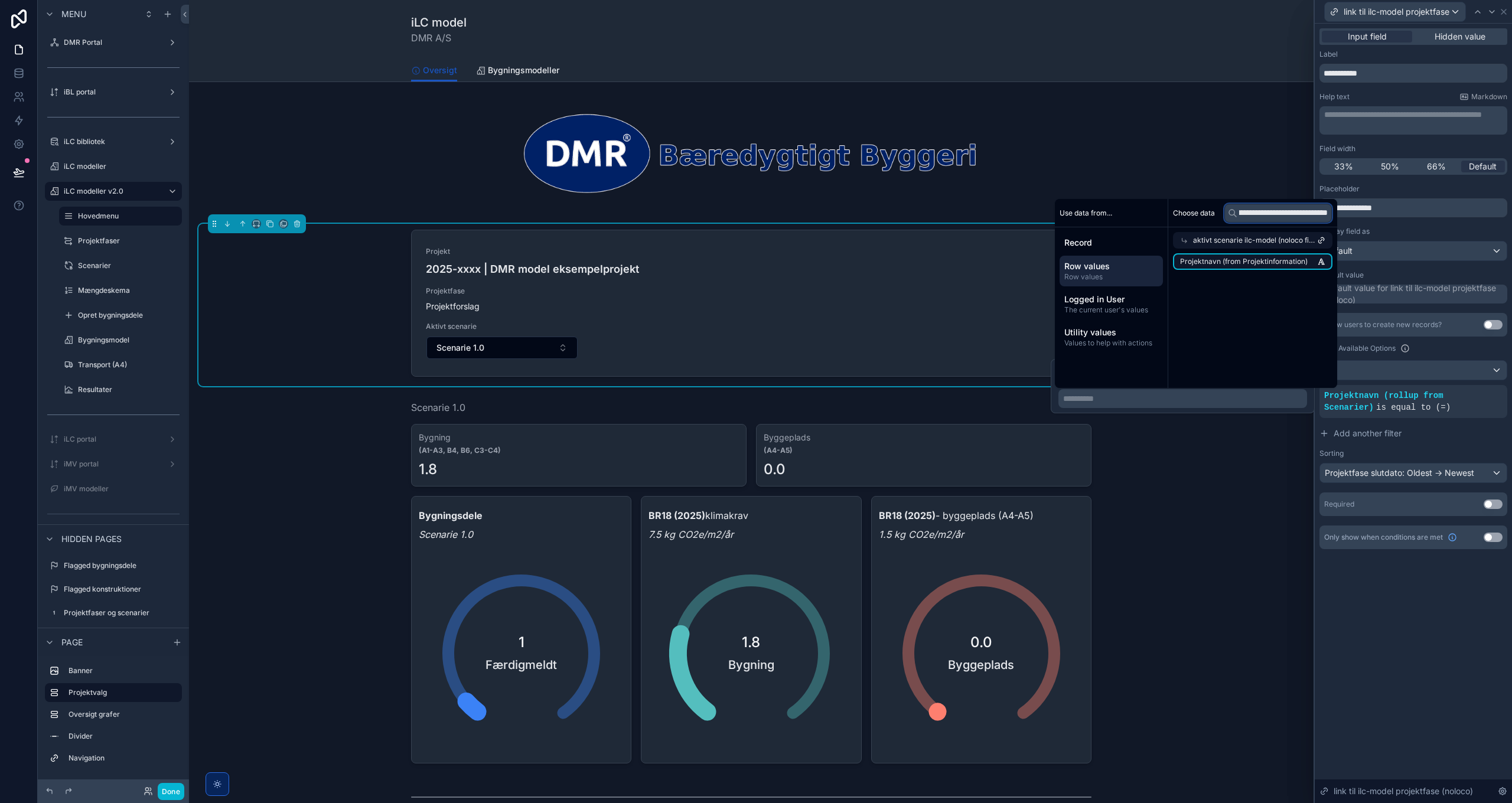
type input "**********"
click at [1282, 260] on span "Projektnavn (from Projektinformation)" at bounding box center [1244, 262] width 128 height 10
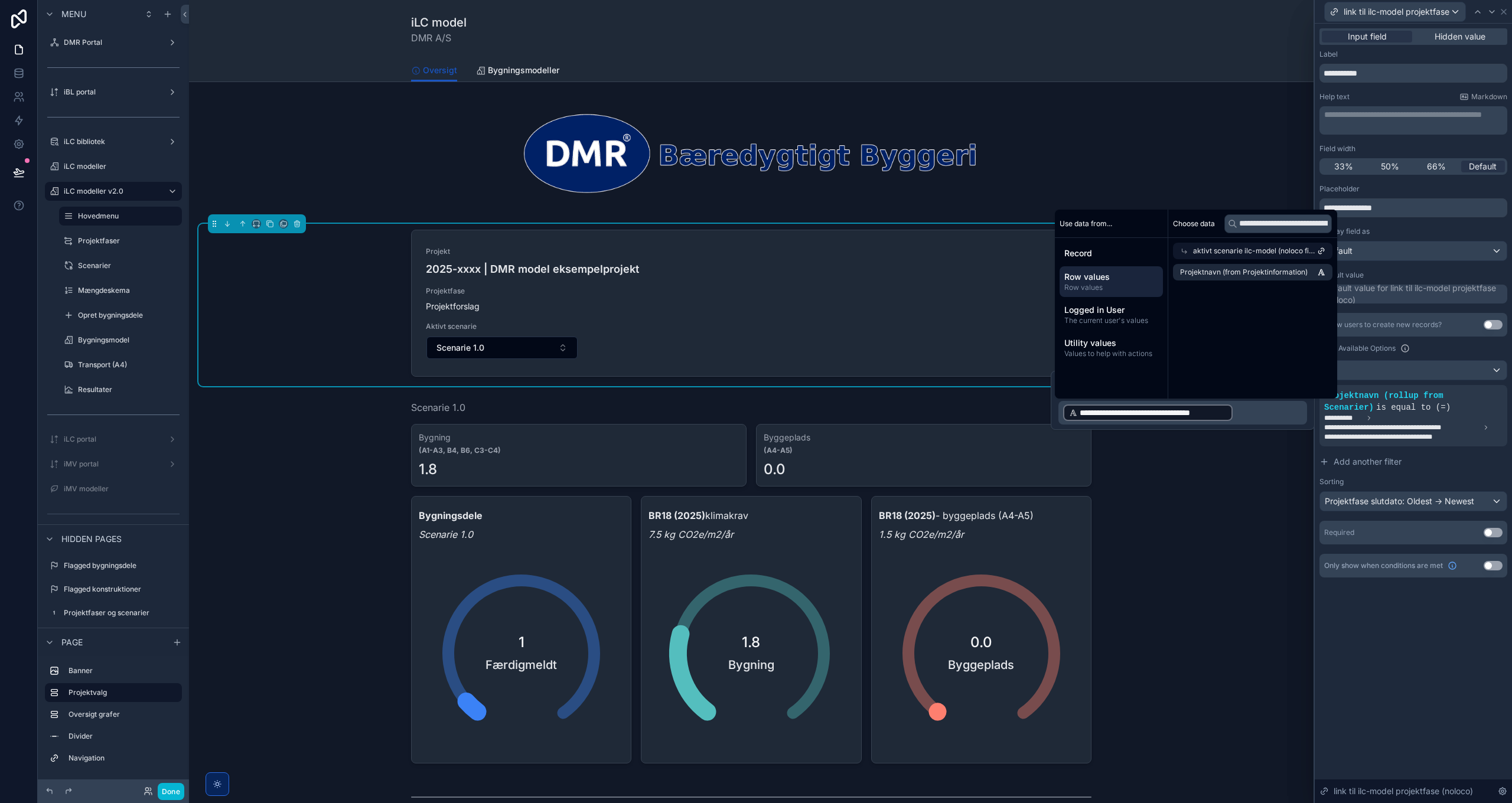
click at [1421, 616] on div "**********" at bounding box center [1413, 413] width 197 height 780
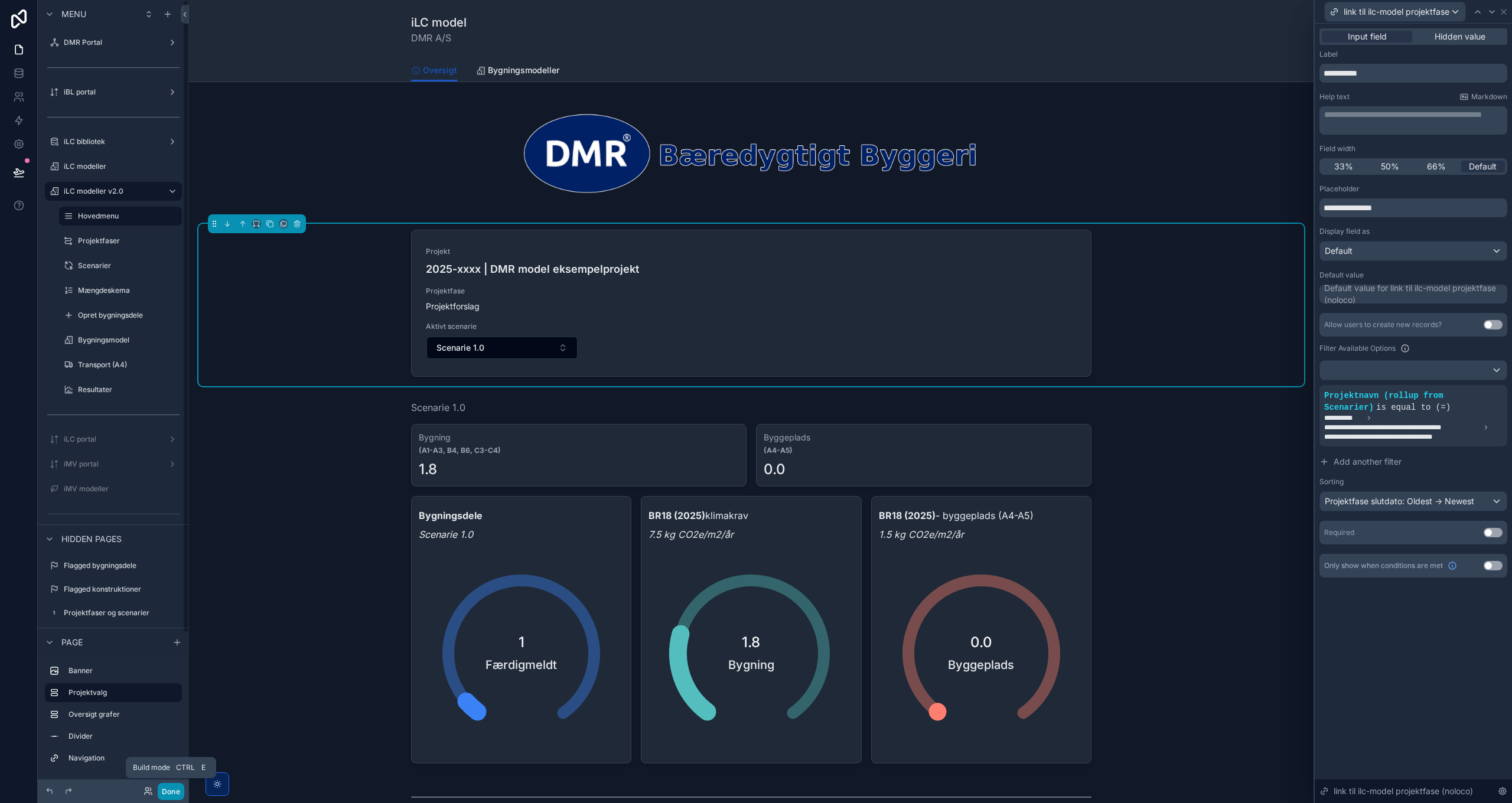
click at [168, 795] on button "Done" at bounding box center [171, 792] width 26 height 17
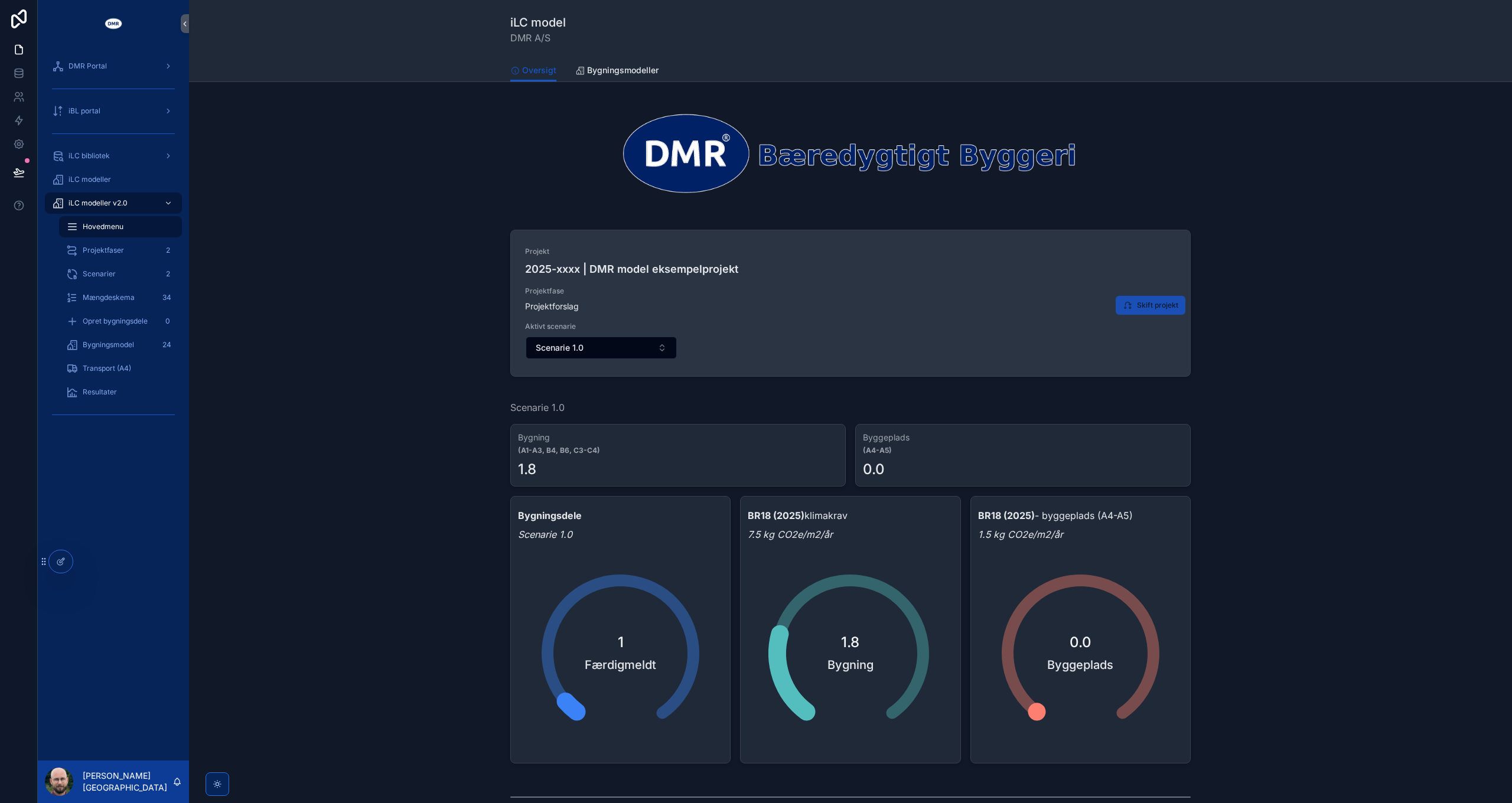
click at [1141, 306] on span "Skift projekt" at bounding box center [1157, 306] width 42 height 10
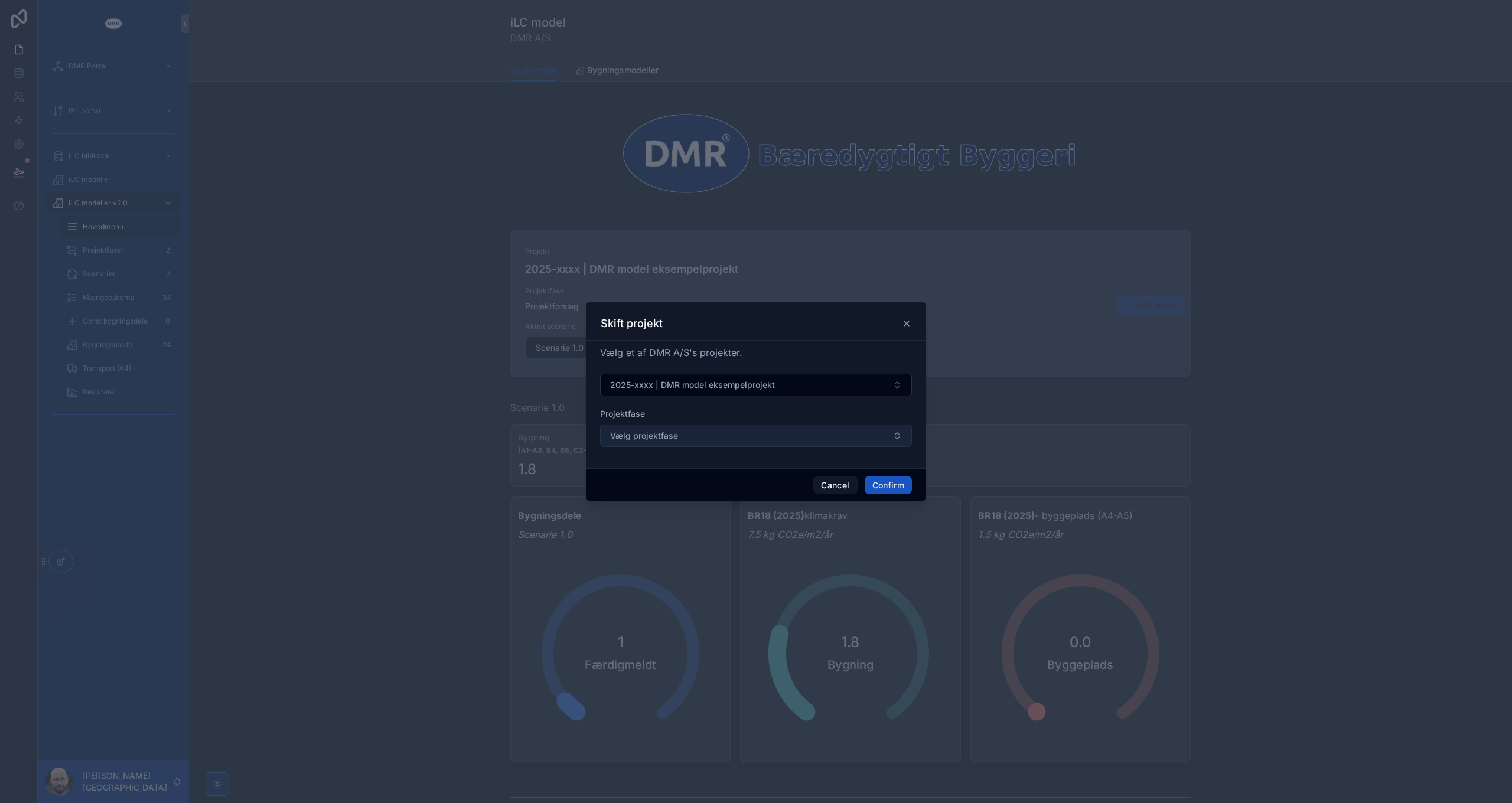
click at [757, 439] on button "Vælg projektfase" at bounding box center [756, 435] width 312 height 22
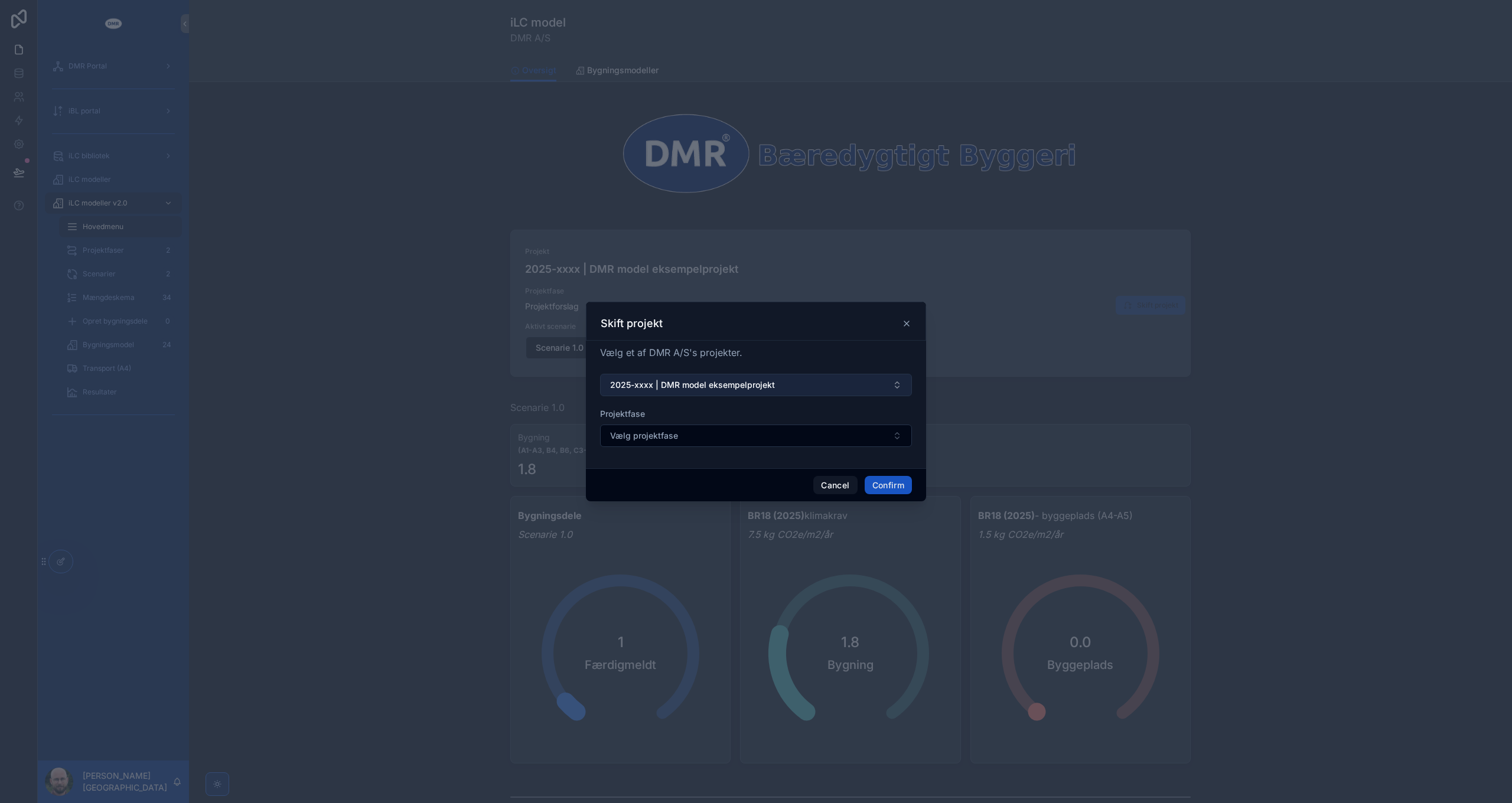
click at [741, 390] on span "2025-xxxx | DMR model eksempelprojekt" at bounding box center [693, 385] width 165 height 12
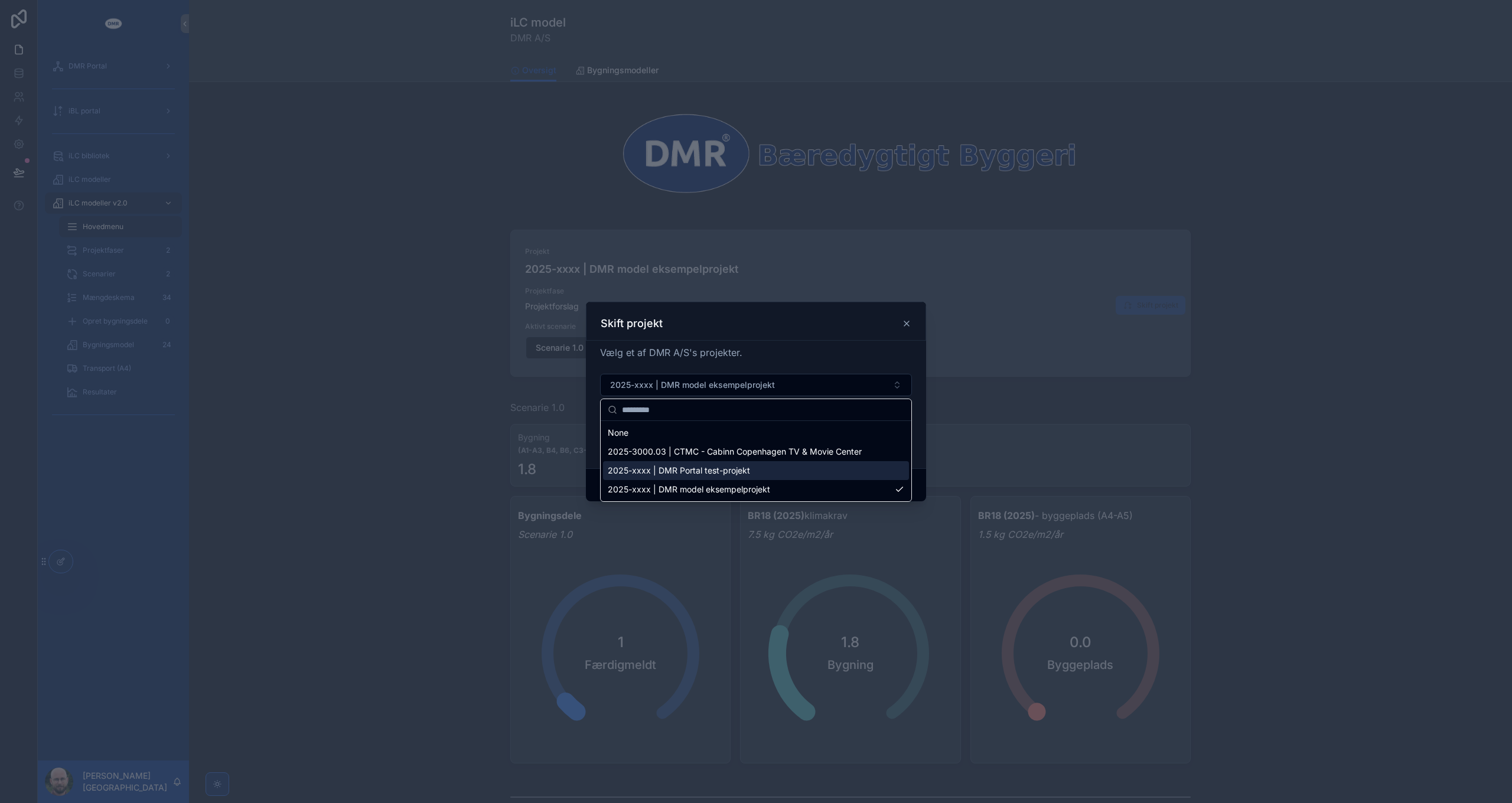
click at [729, 455] on span "2025-3000.03 | CTMC - Cabinn Copenhagen TV & Movie Center" at bounding box center [735, 452] width 254 height 12
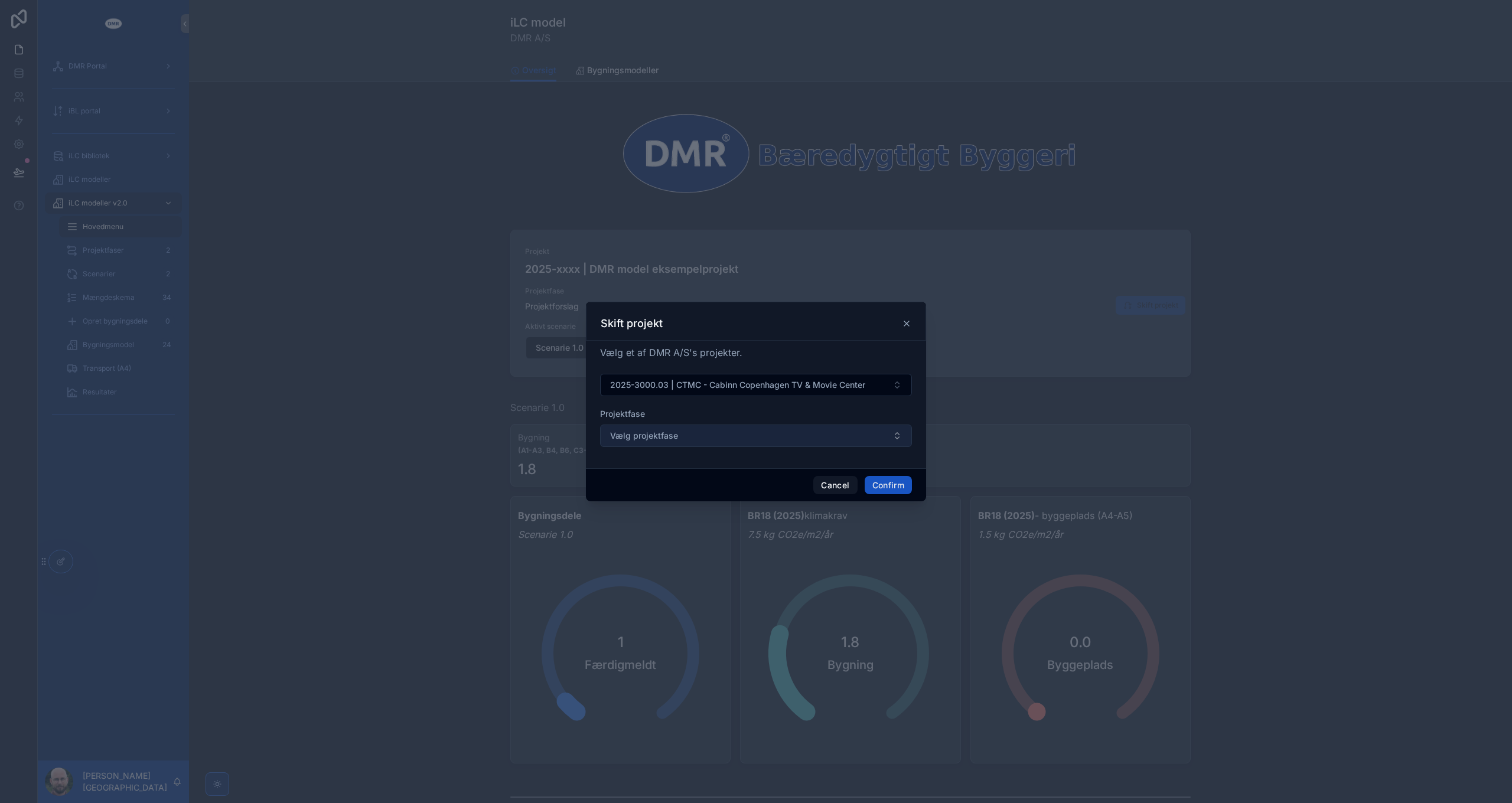
click at [736, 440] on button "Vælg projektfase" at bounding box center [756, 435] width 312 height 22
click at [736, 438] on button "Vælg projektfase" at bounding box center [756, 435] width 312 height 22
click at [702, 414] on div "Projektfase" at bounding box center [756, 414] width 312 height 12
click at [830, 485] on button "Cancel" at bounding box center [835, 485] width 44 height 19
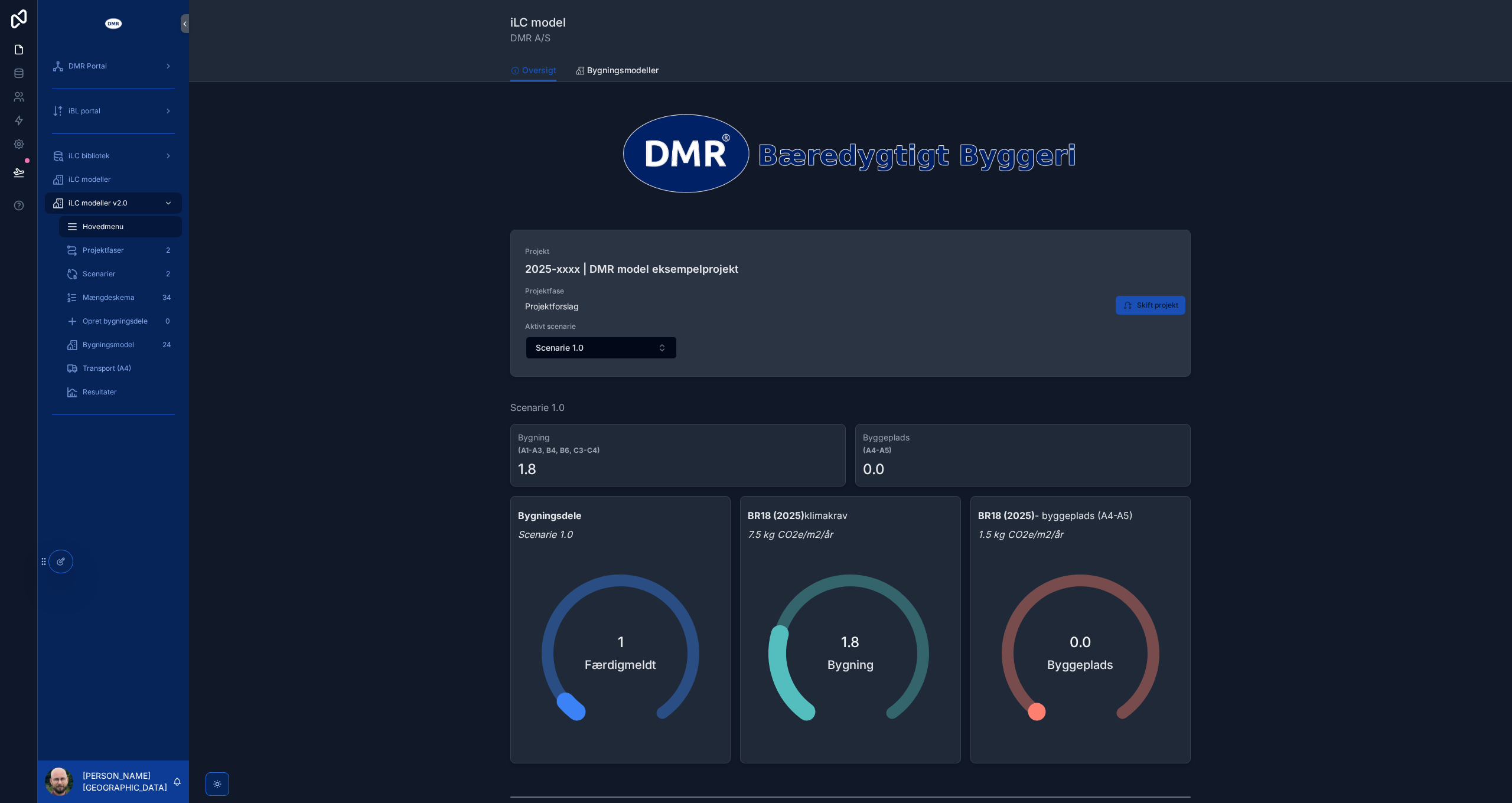
click at [1152, 307] on span "Skift projekt" at bounding box center [1157, 306] width 42 height 10
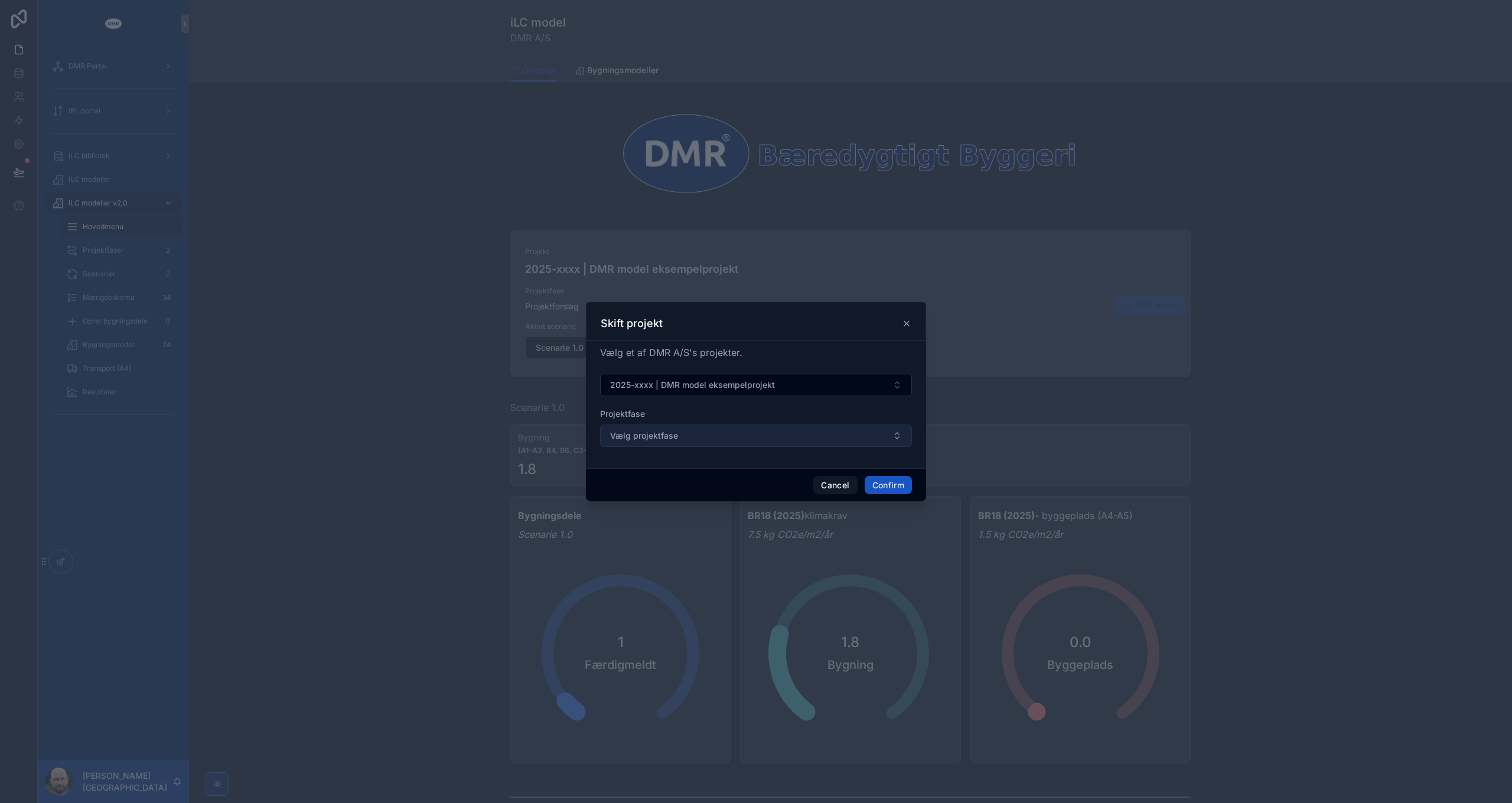
click at [705, 442] on button "Vælg projektfase" at bounding box center [756, 435] width 312 height 22
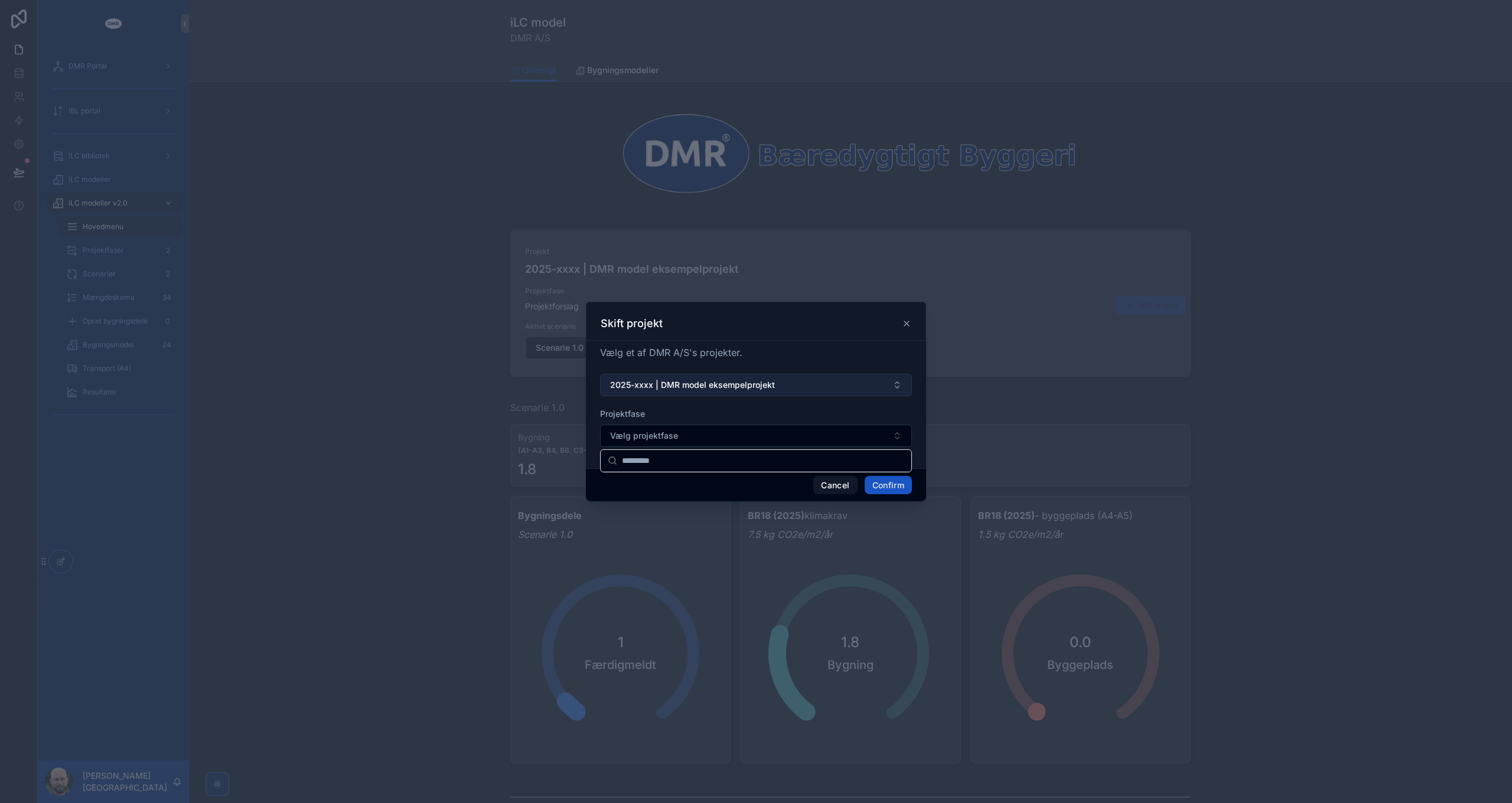
click at [706, 389] on span "2025-xxxx | DMR model eksempelprojekt" at bounding box center [693, 385] width 165 height 12
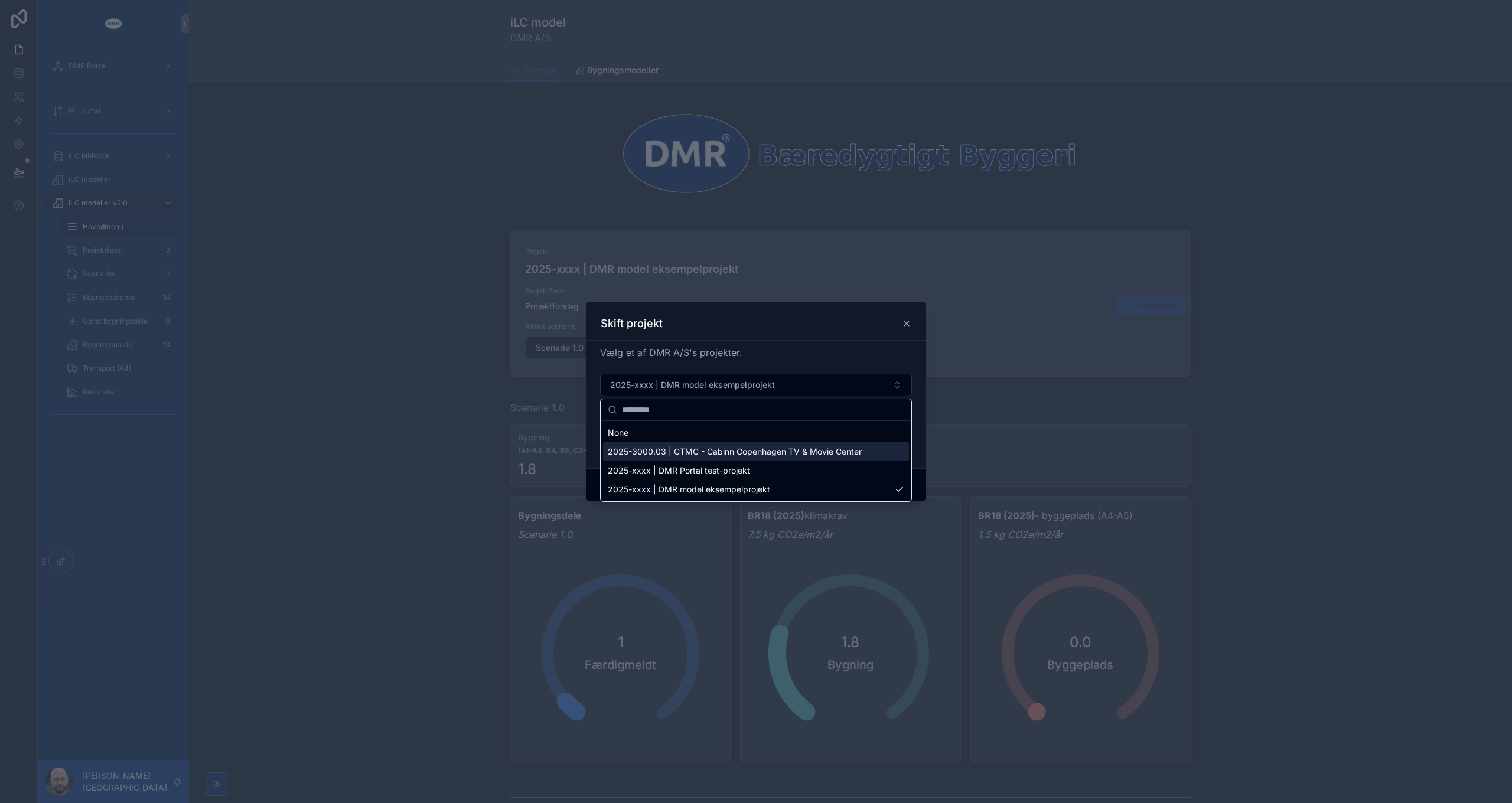
click at [696, 456] on span "2025-3000.03 | CTMC - Cabinn Copenhagen TV & Movie Center" at bounding box center [735, 452] width 254 height 12
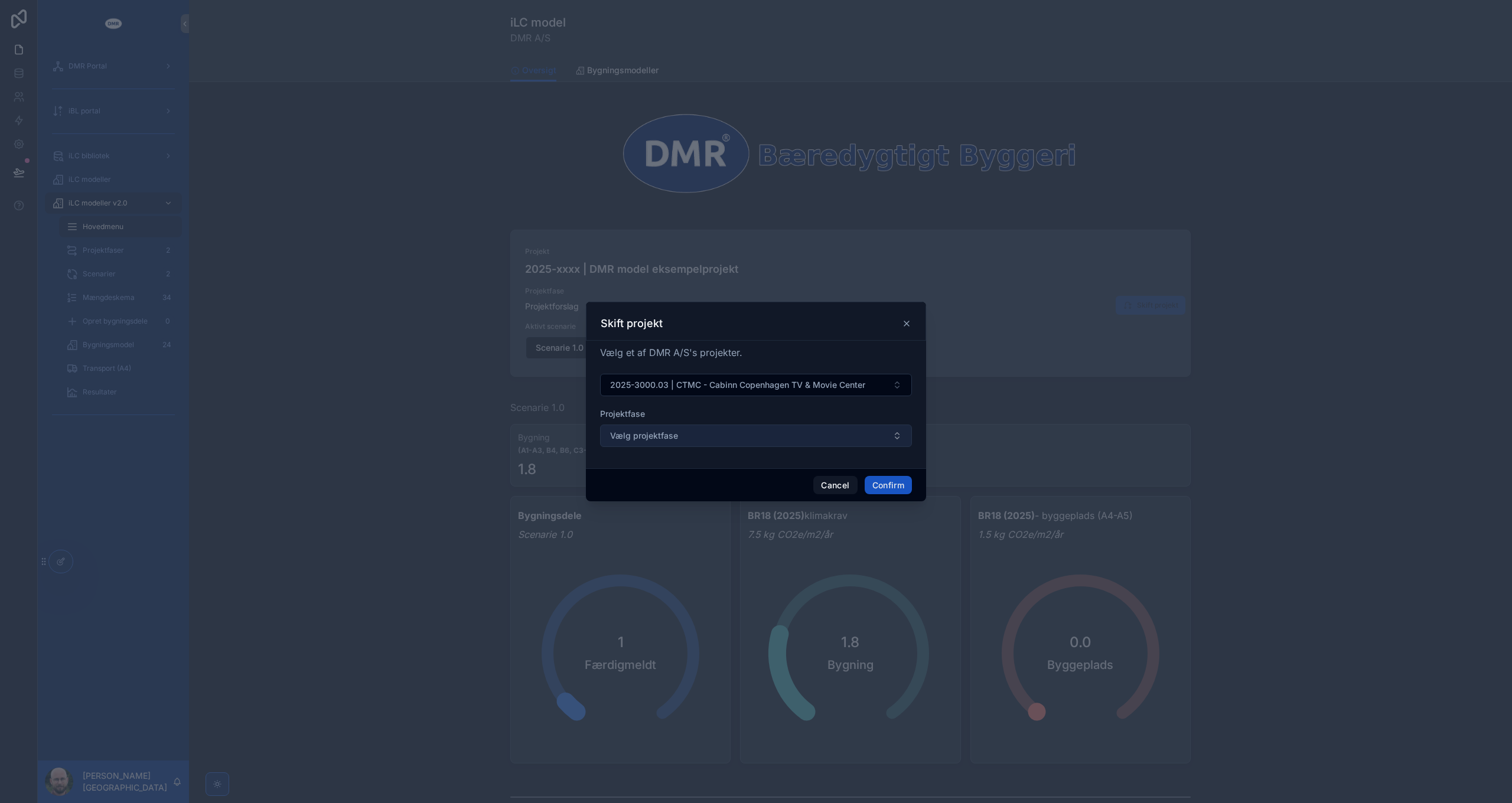
click at [698, 441] on button "Vælg projektfase" at bounding box center [756, 435] width 312 height 22
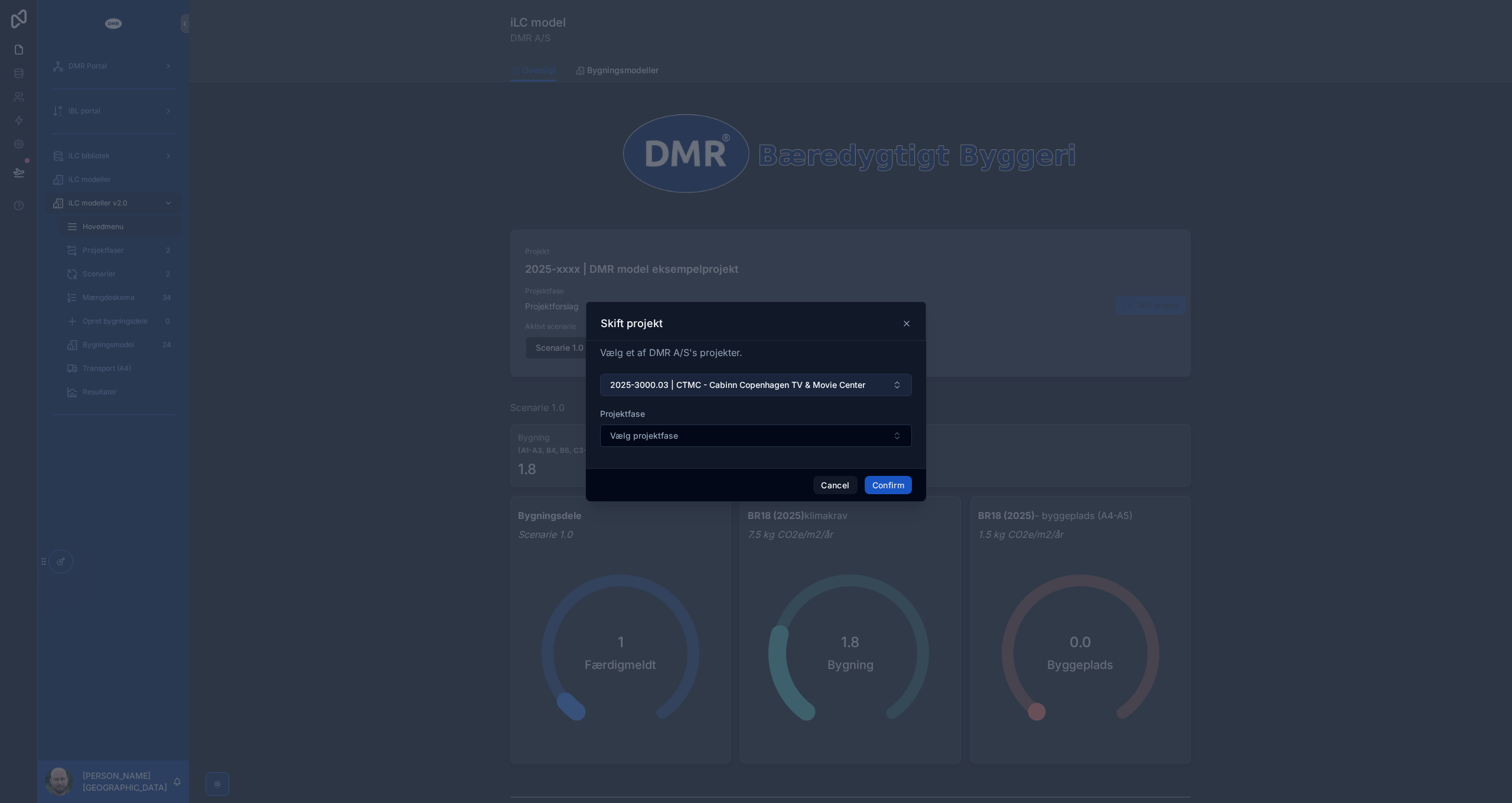
click at [703, 387] on span "2025-3000.03 | CTMC - Cabinn Copenhagen TV & Movie Center" at bounding box center [738, 385] width 255 height 12
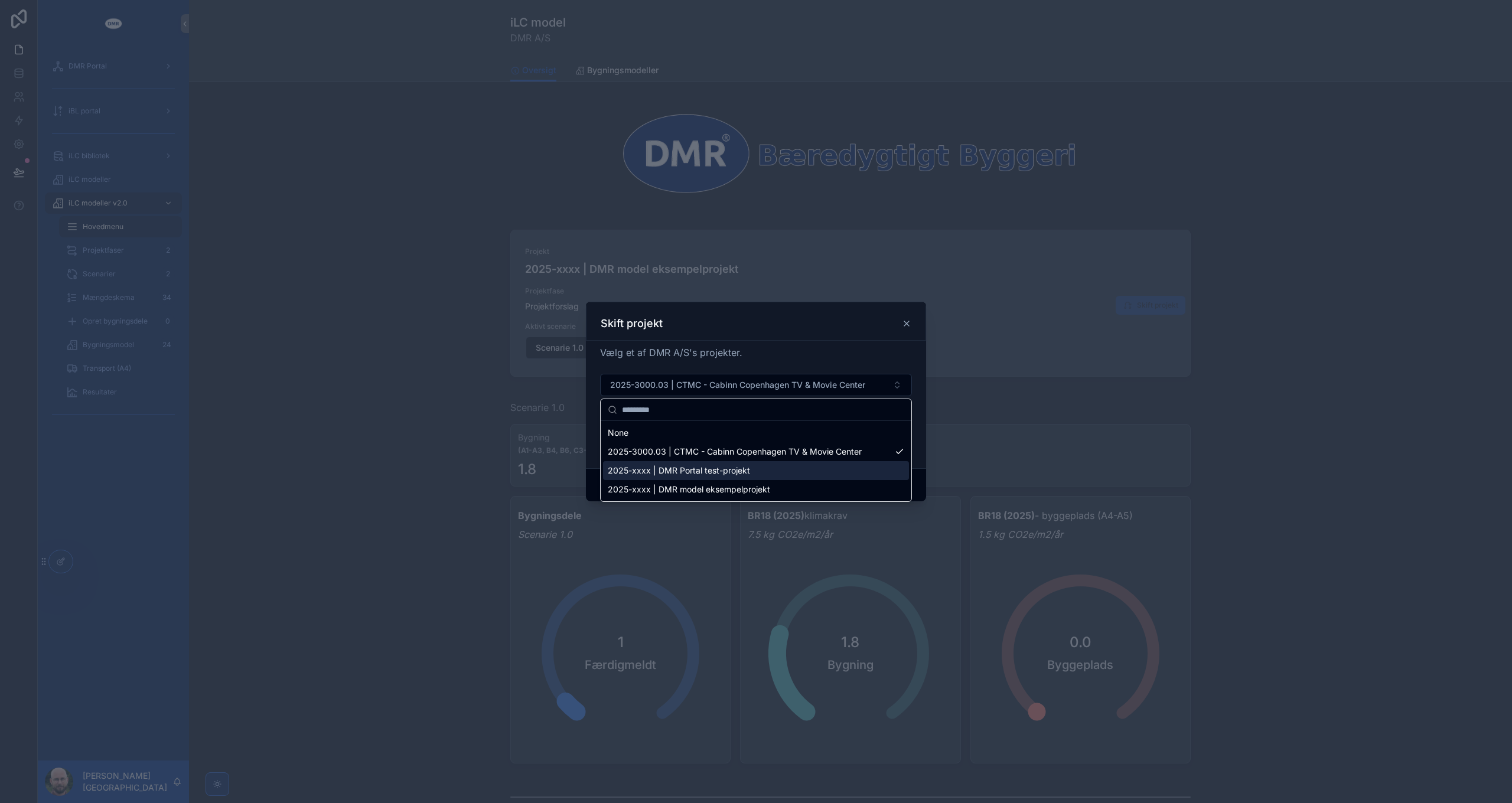
drag, startPoint x: 696, startPoint y: 471, endPoint x: 699, endPoint y: 463, distance: 8.5
click at [696, 472] on span "2025-xxxx | DMR Portal test-projekt" at bounding box center [679, 470] width 143 height 12
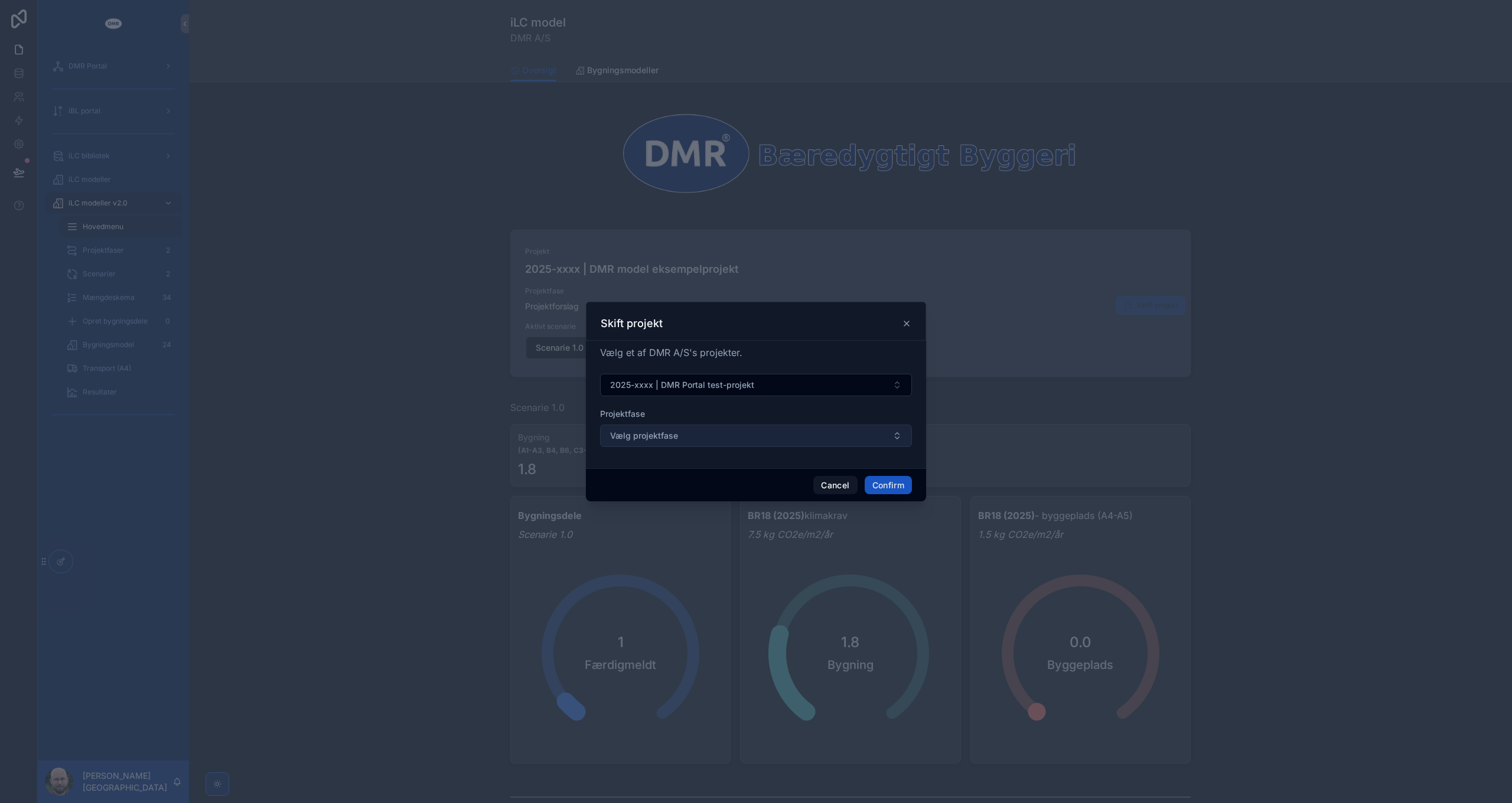
click at [694, 435] on button "Vælg projektfase" at bounding box center [756, 435] width 312 height 22
click at [694, 434] on button "Vælg projektfase" at bounding box center [756, 435] width 312 height 22
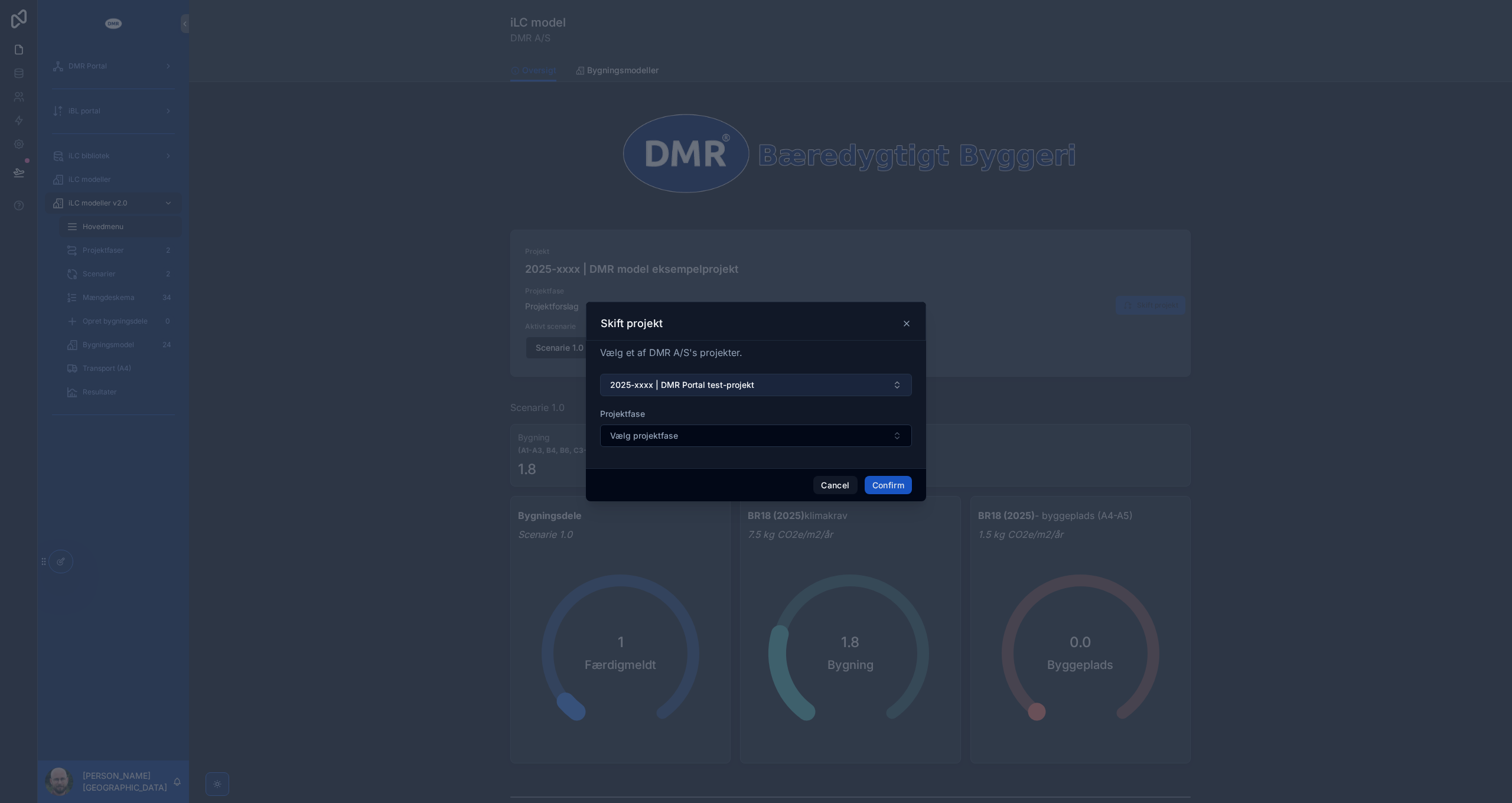
click at [705, 380] on span "2025-xxxx | DMR Portal test-projekt" at bounding box center [682, 385] width 144 height 12
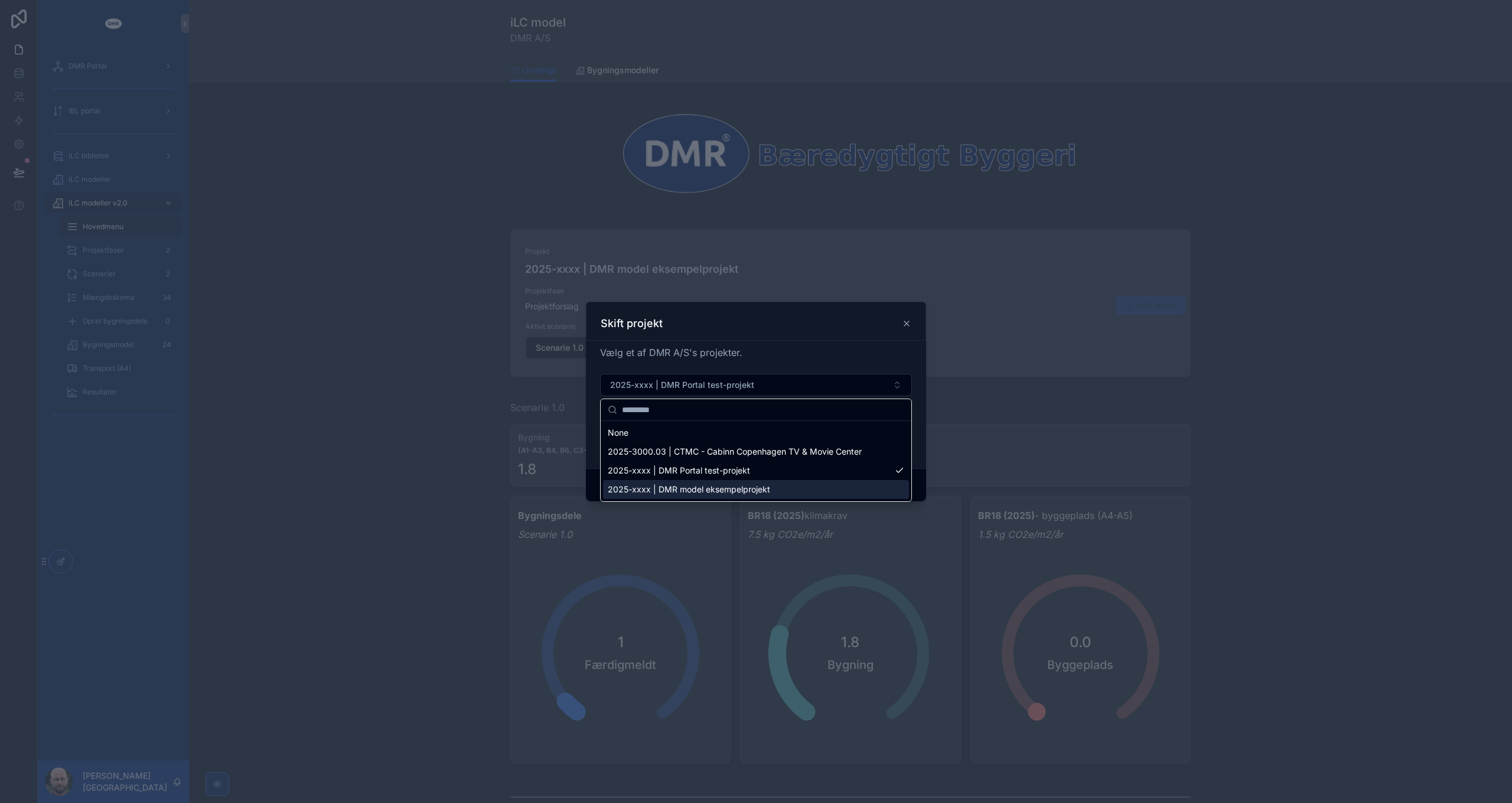
click at [700, 491] on span "2025-xxxx | DMR model eksempelprojekt" at bounding box center [689, 490] width 162 height 12
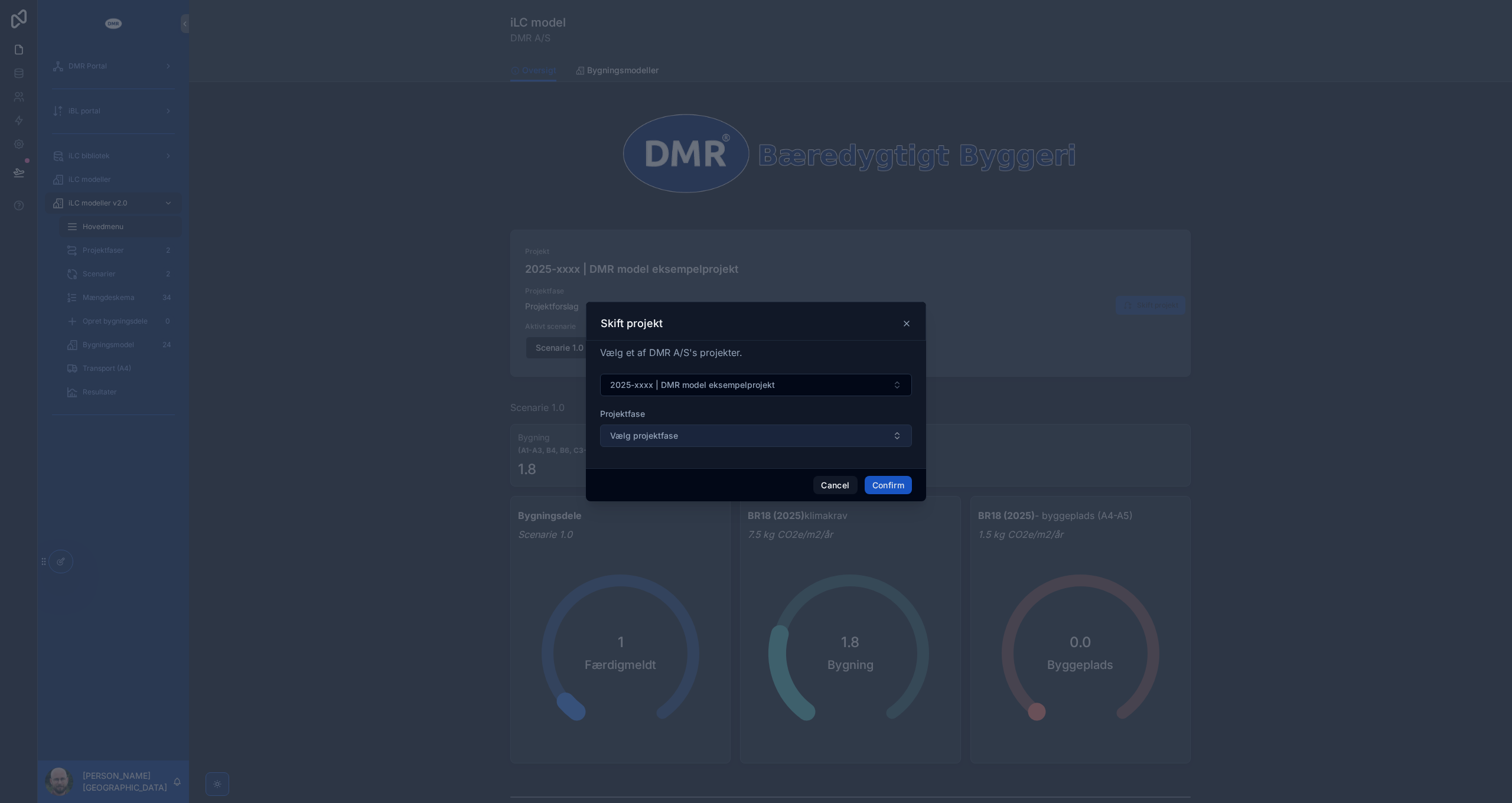
click at [700, 438] on button "Vælg projektfase" at bounding box center [756, 435] width 312 height 22
click at [700, 436] on button "Vælg projektfase" at bounding box center [756, 435] width 312 height 22
click at [822, 484] on button "Cancel" at bounding box center [835, 485] width 44 height 19
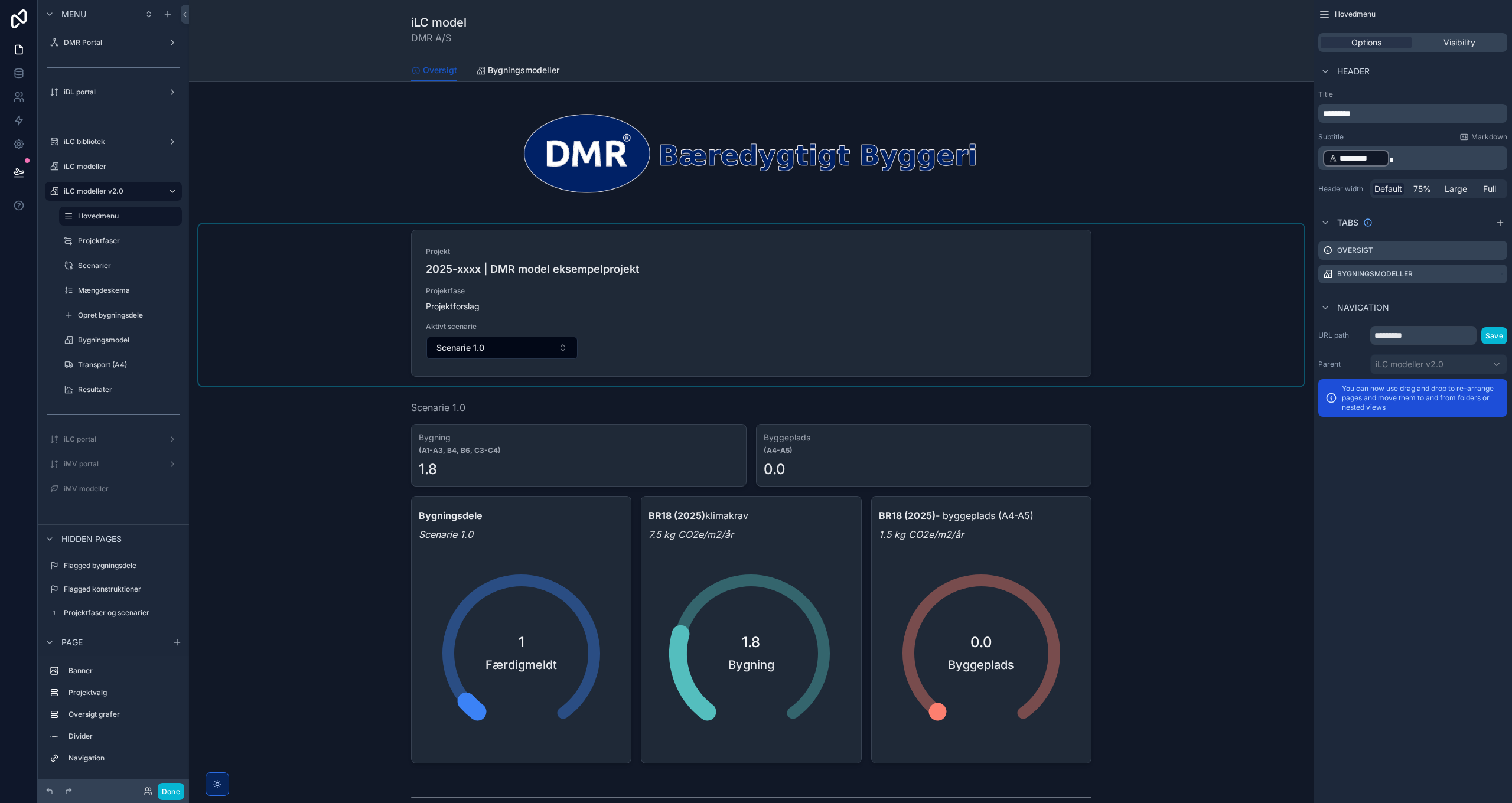
click at [1166, 327] on div "scrollable content" at bounding box center [751, 305] width 1105 height 162
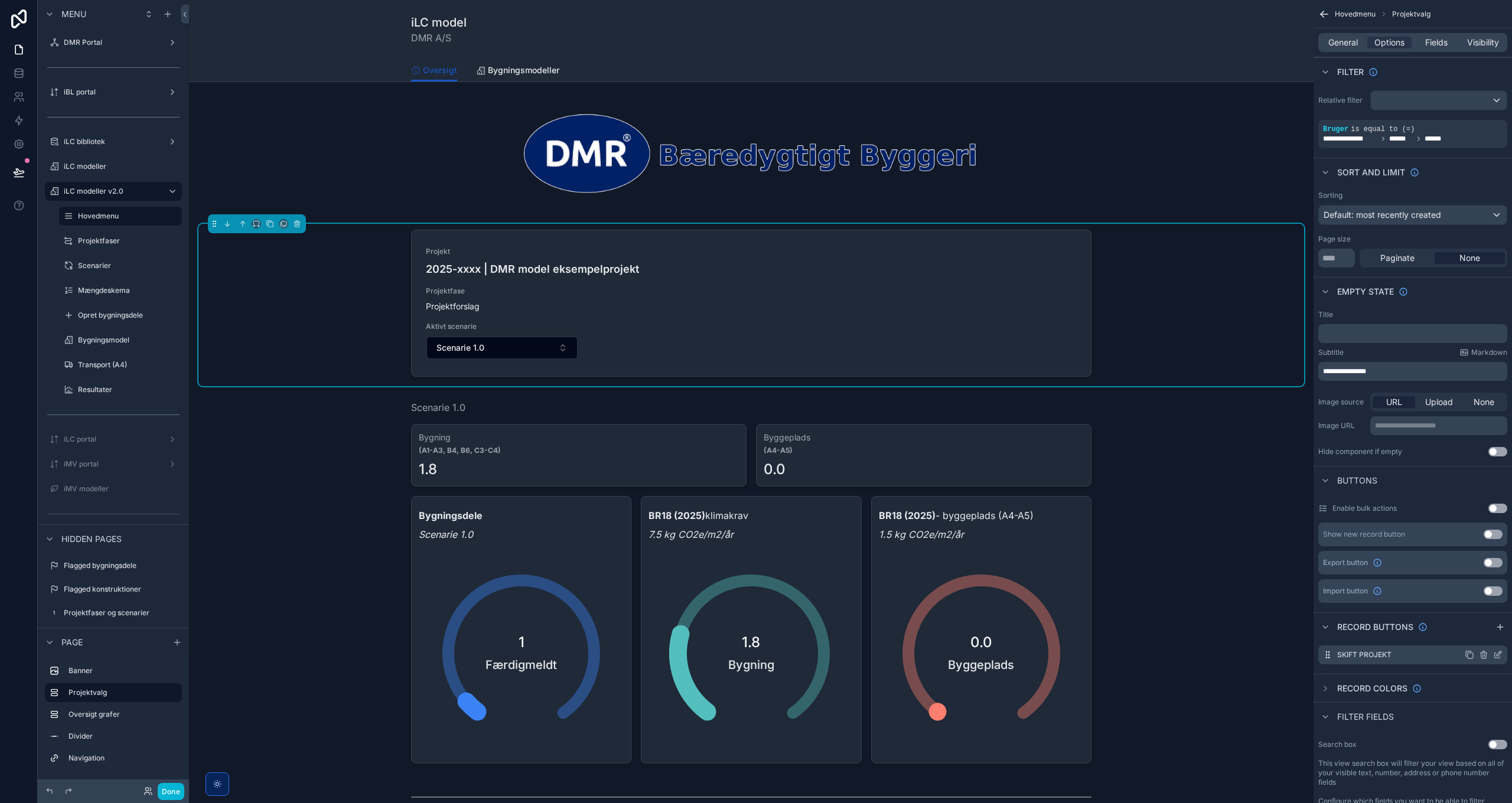
click at [1496, 656] on icon "scrollable content" at bounding box center [1499, 654] width 5 height 5
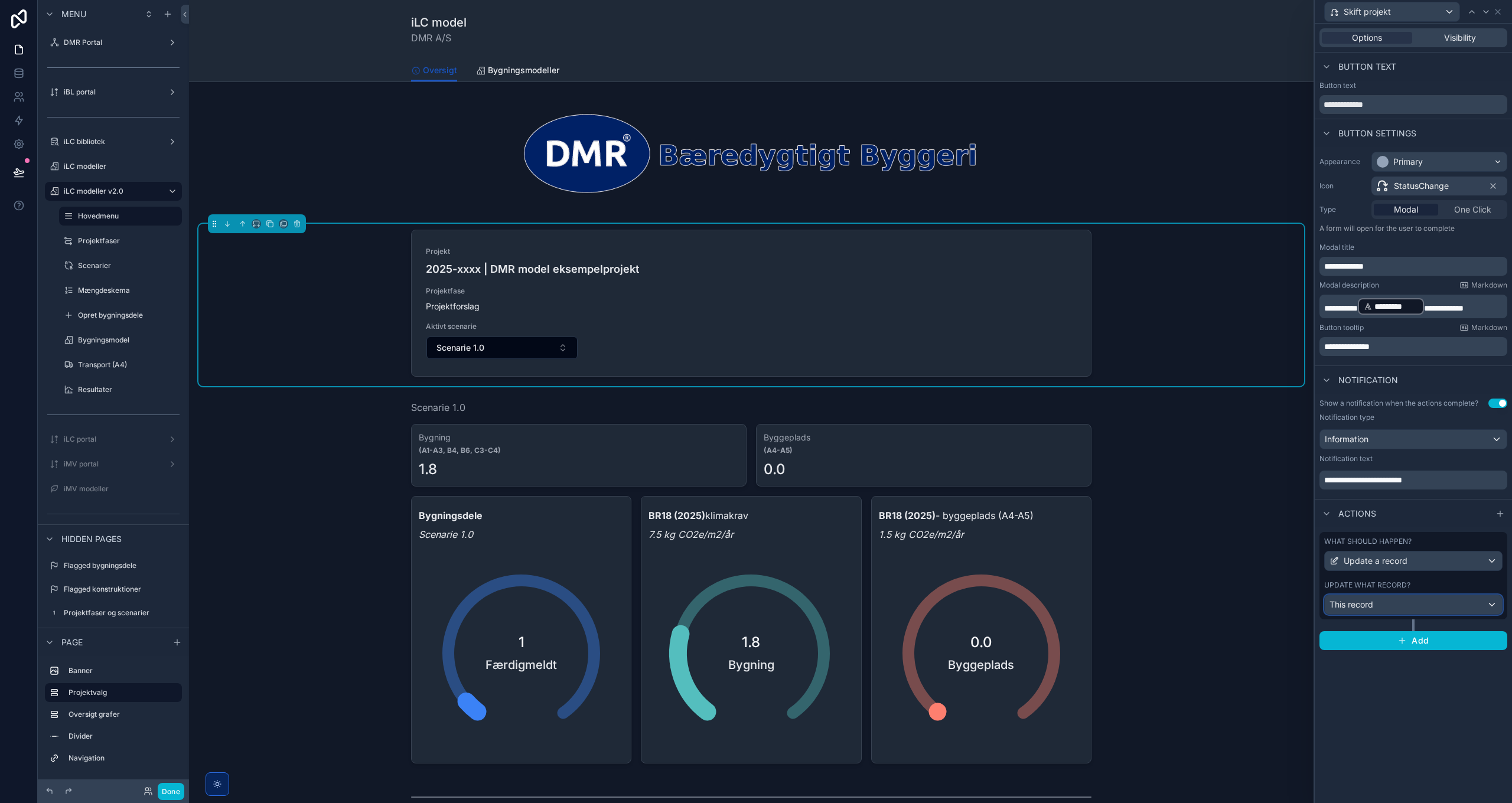
click at [1427, 608] on div "This record" at bounding box center [1413, 604] width 177 height 19
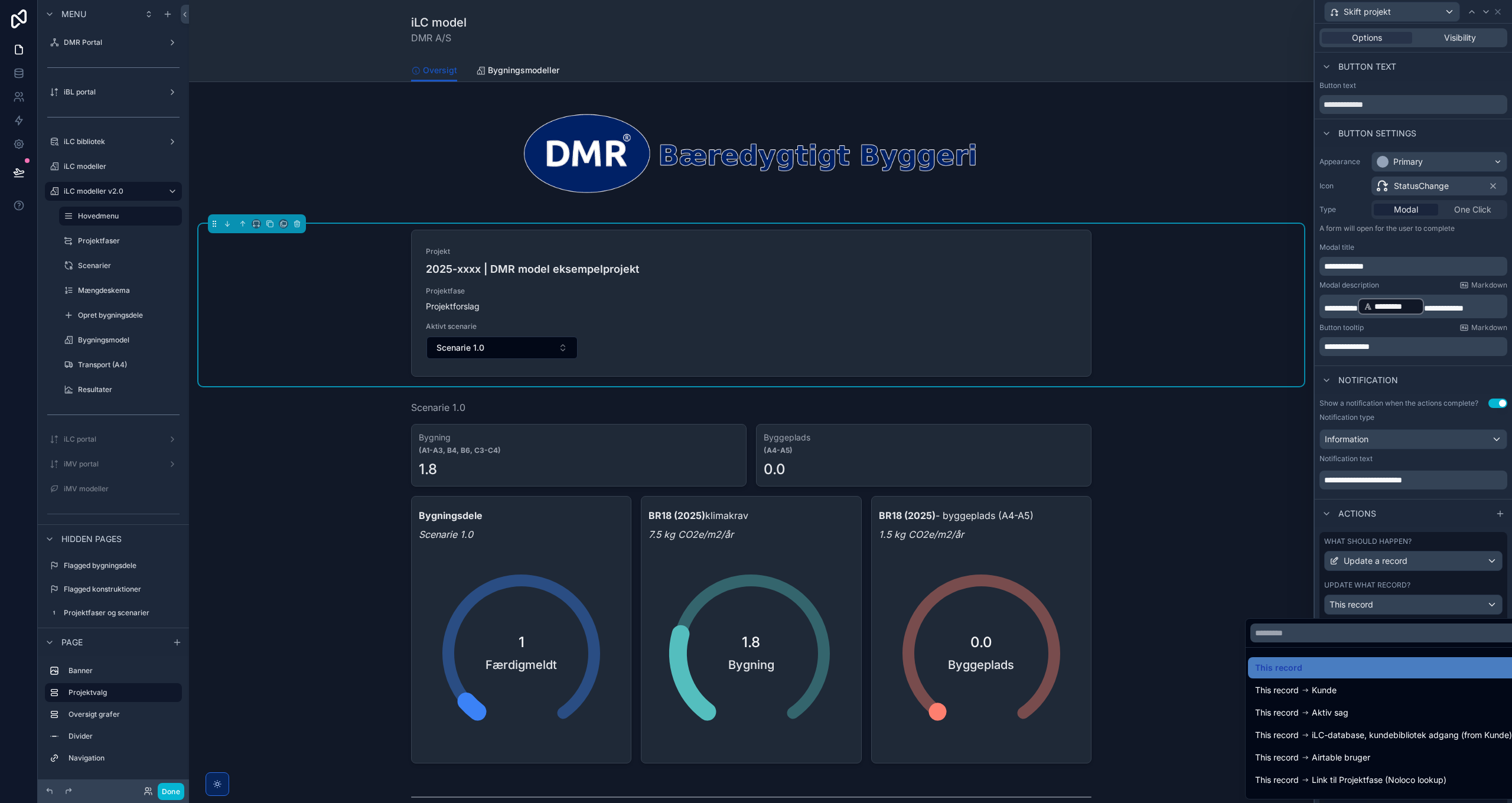
click at [1427, 608] on div at bounding box center [1413, 401] width 197 height 803
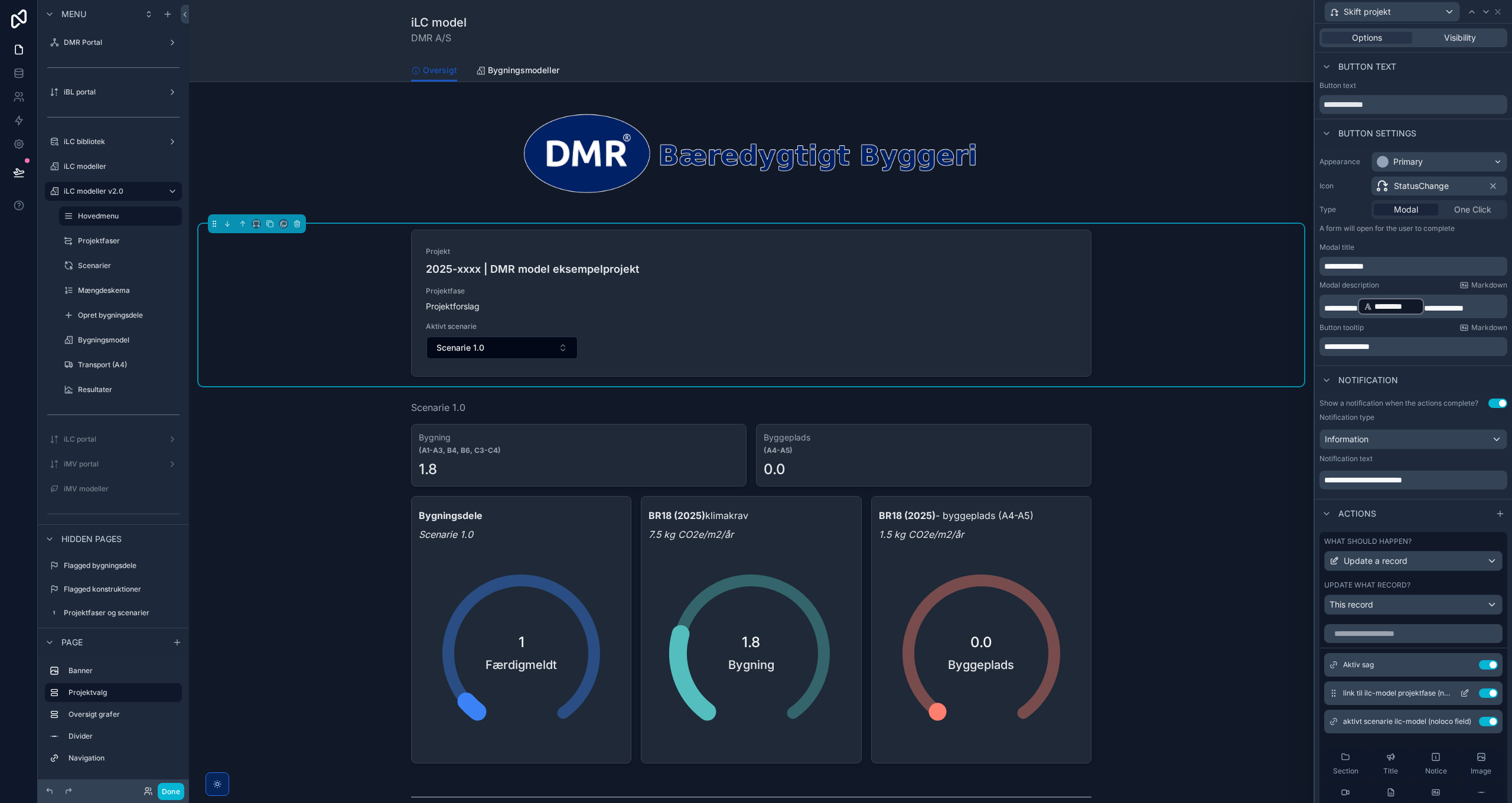
click at [1460, 691] on icon at bounding box center [1464, 693] width 10 height 10
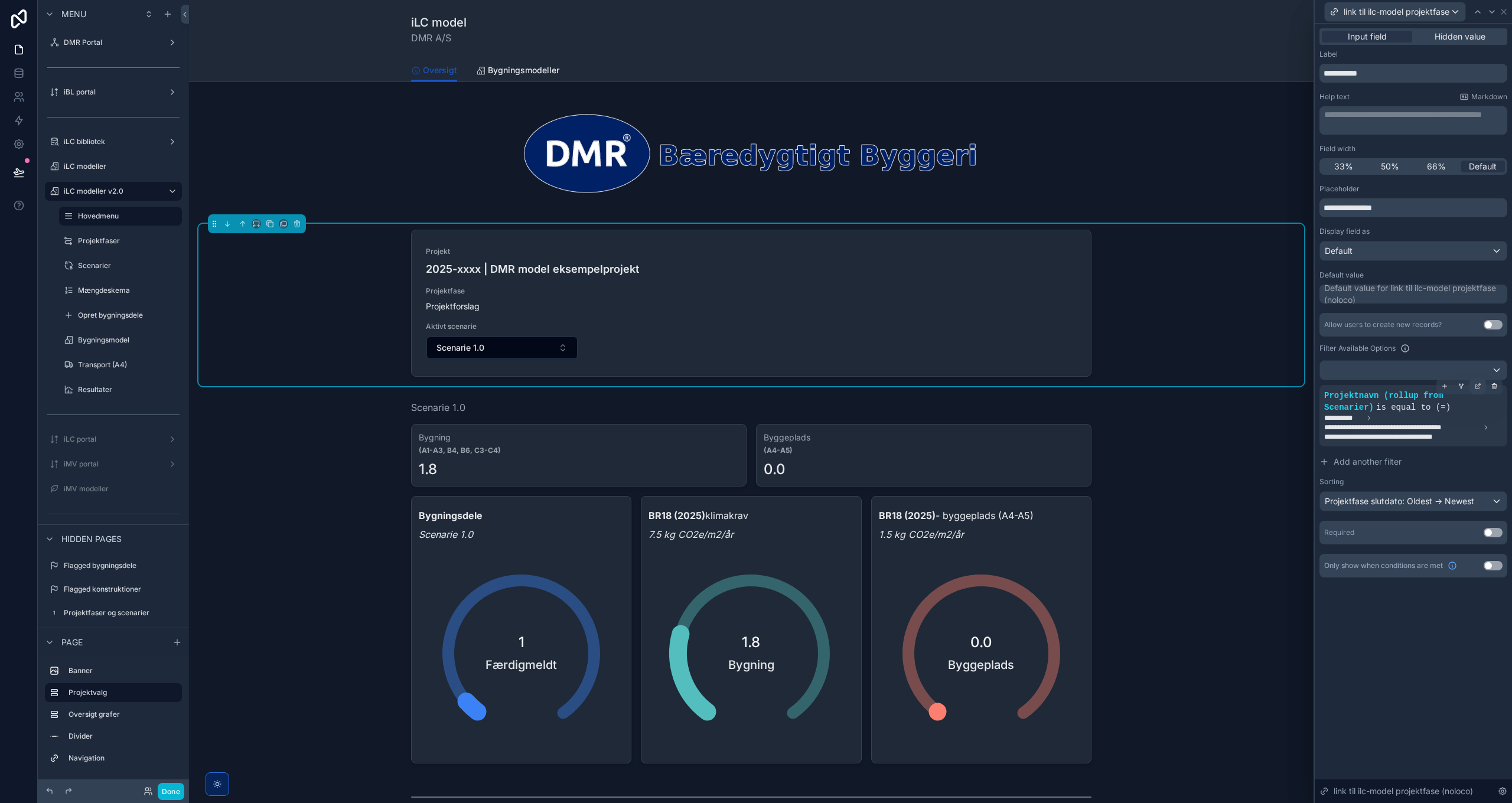
click at [1473, 387] on div at bounding box center [1477, 386] width 16 height 16
click at [1188, 426] on span "**********" at bounding box center [1153, 422] width 147 height 12
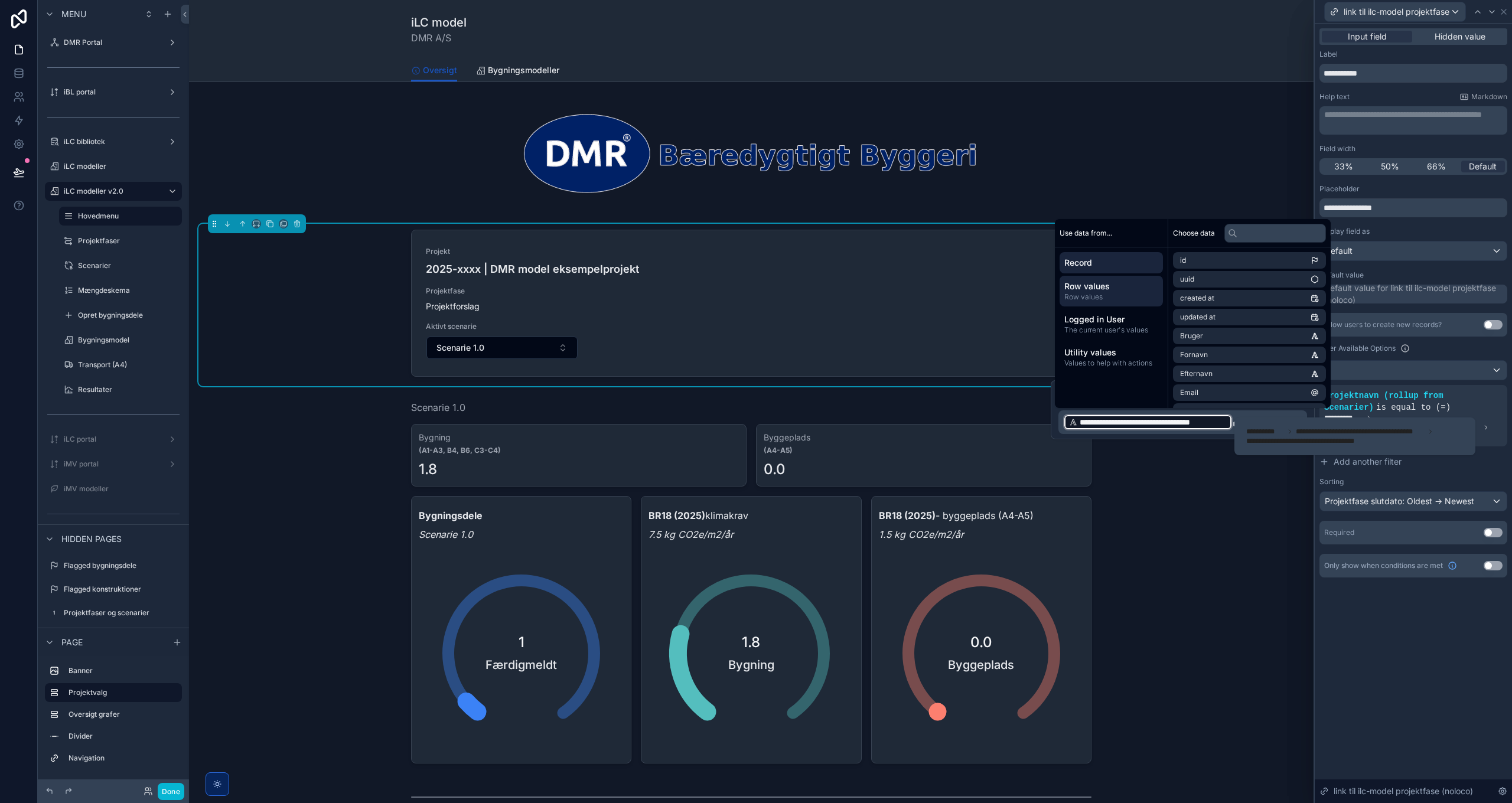
click at [1125, 291] on span "Row values" at bounding box center [1111, 286] width 94 height 12
click at [1117, 269] on div "Record" at bounding box center [1111, 262] width 103 height 21
click at [1115, 287] on span "Row values" at bounding box center [1111, 286] width 94 height 12
click at [1116, 262] on span "Record" at bounding box center [1111, 263] width 94 height 12
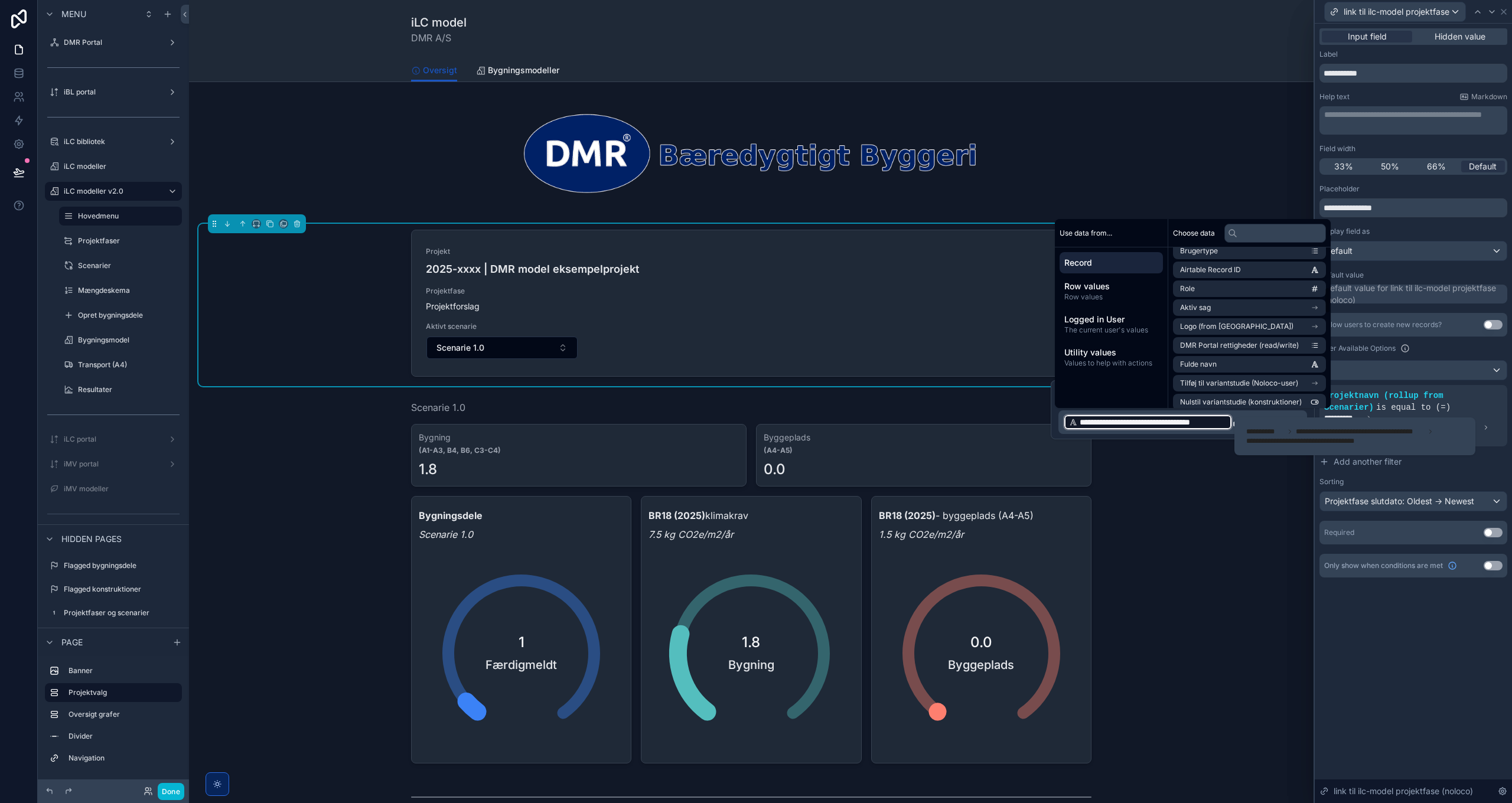
click at [1384, 620] on div "**********" at bounding box center [1413, 413] width 197 height 780
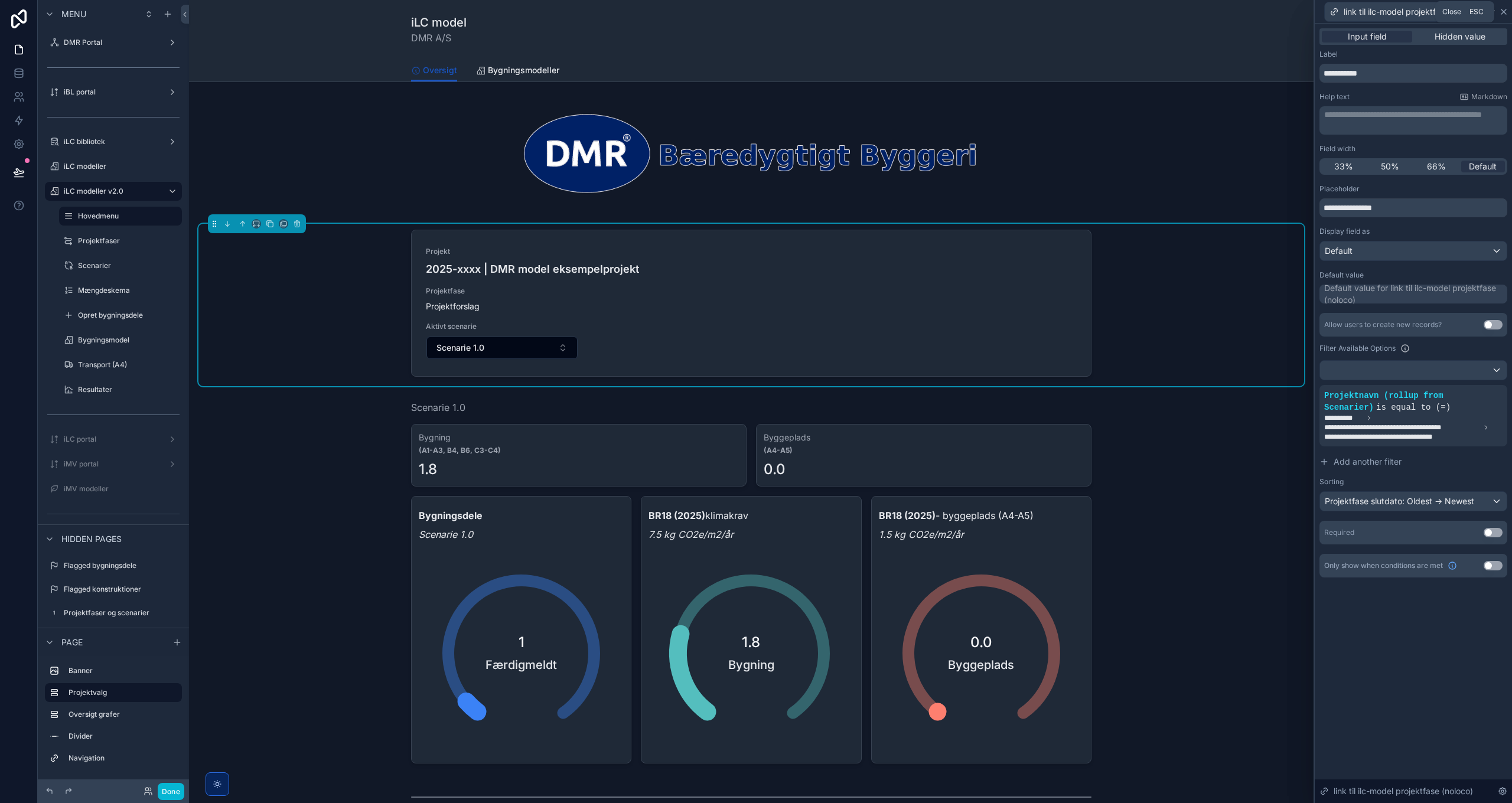
click at [1507, 13] on icon at bounding box center [1504, 12] width 10 height 10
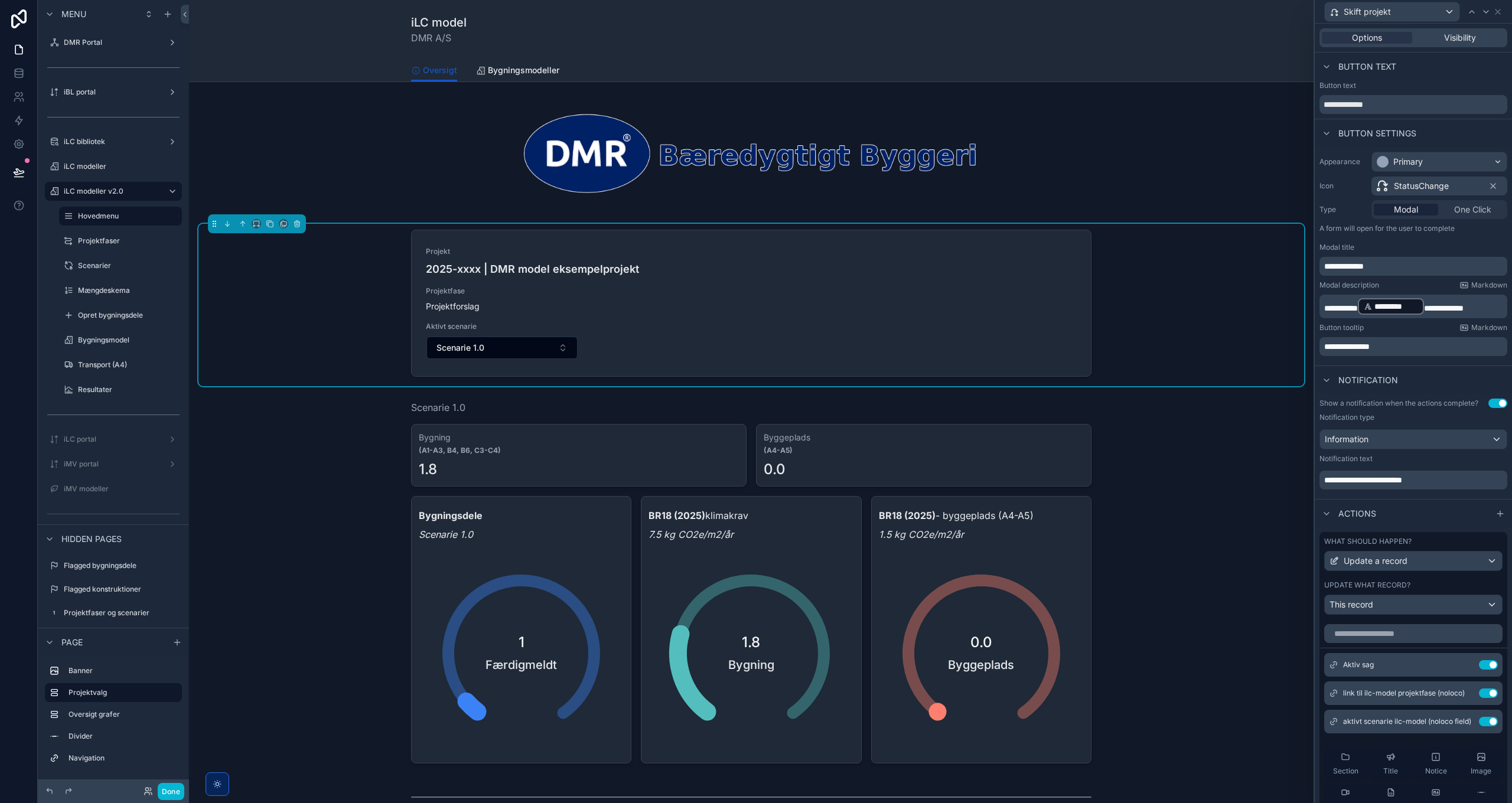
click at [1196, 309] on div "Projekt 2025-xxxx | DMR model eksempelprojekt Projektfase Projektforslag Aktivt…" at bounding box center [751, 305] width 1105 height 162
click at [1498, 13] on icon at bounding box center [1498, 12] width 5 height 5
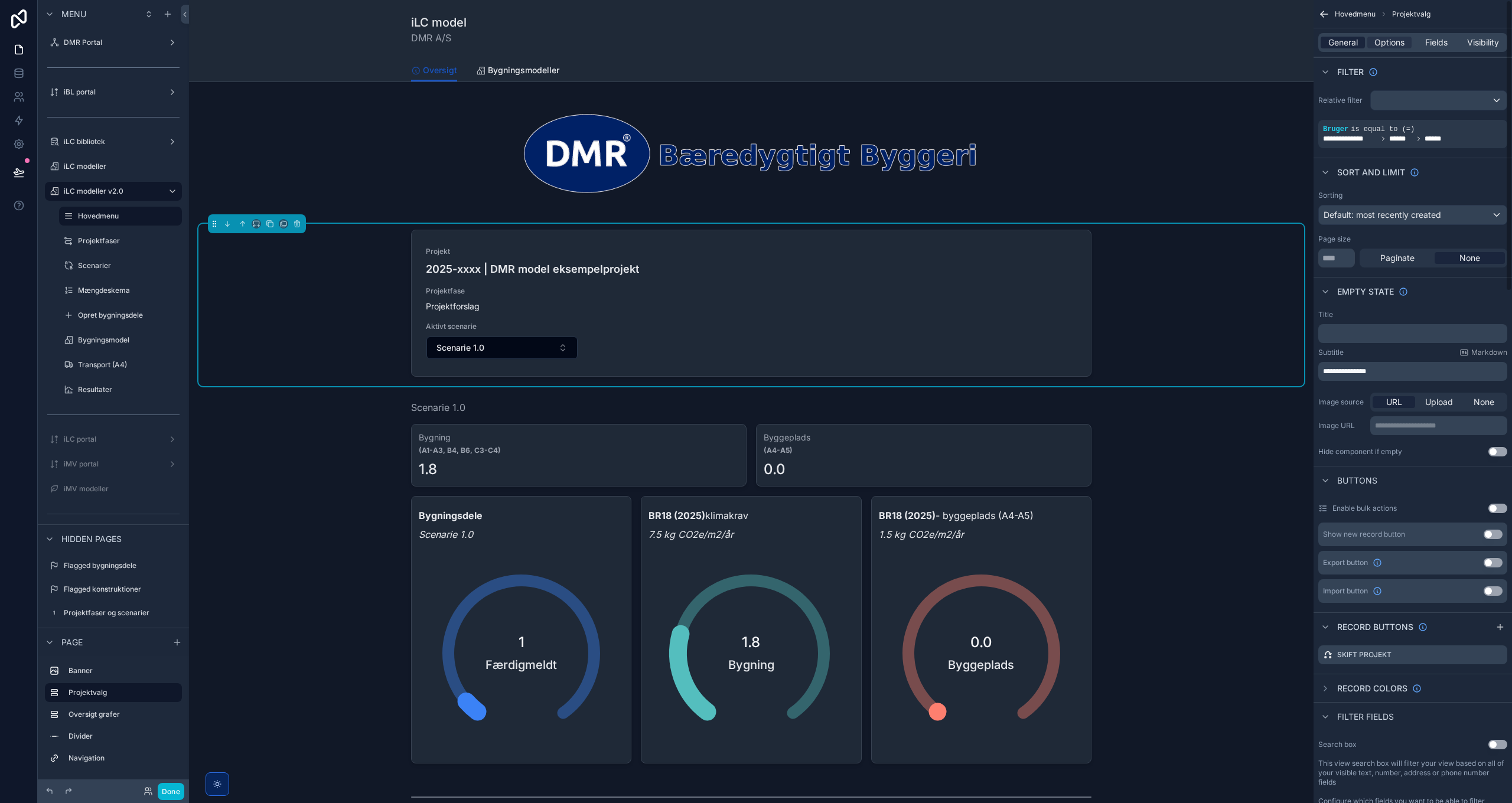
click at [1348, 43] on span "General" at bounding box center [1342, 43] width 29 height 12
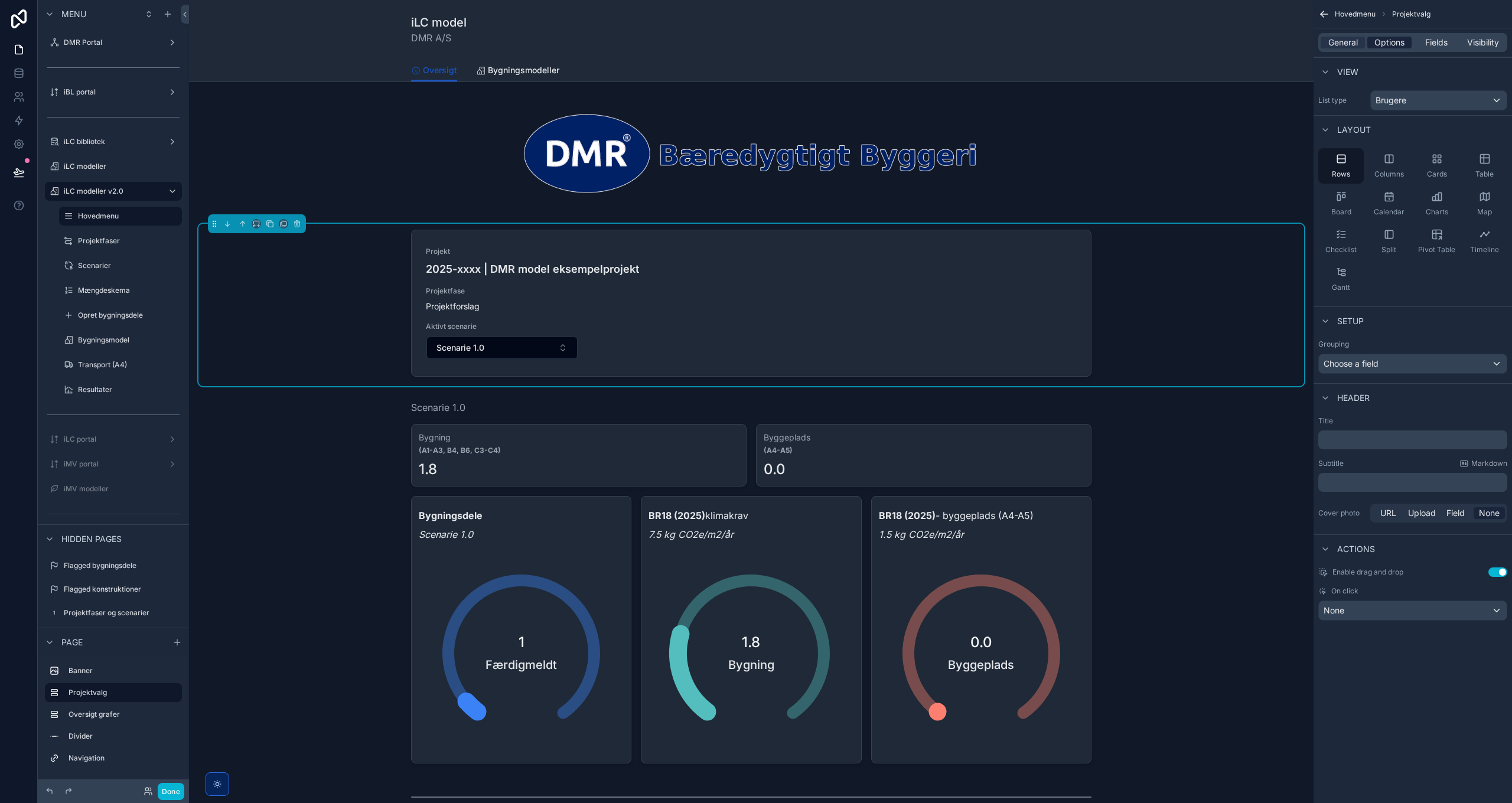
click at [1384, 41] on span "Options" at bounding box center [1389, 43] width 30 height 12
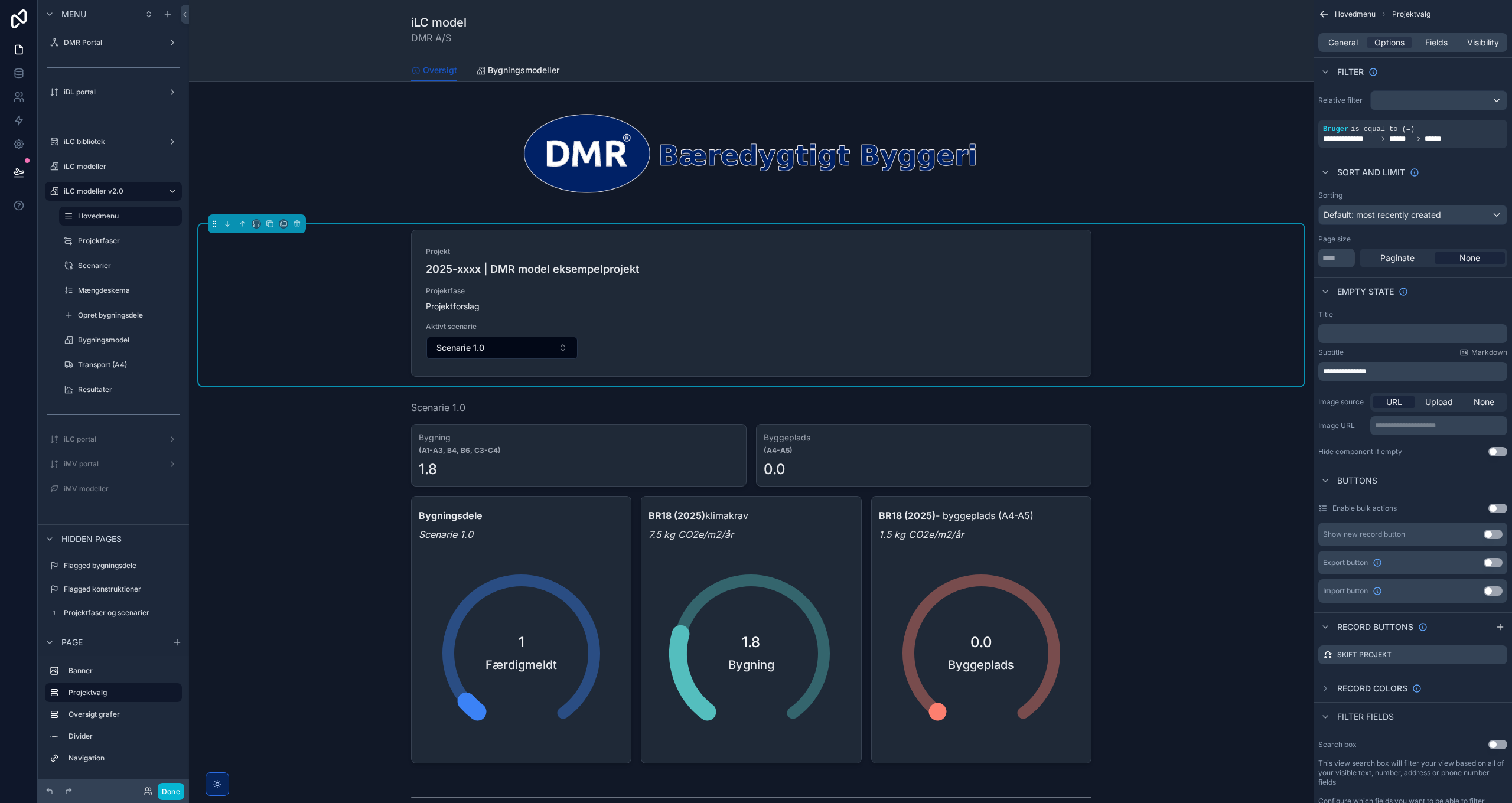
click at [1174, 320] on div "Projekt 2025-xxxx | DMR model eksempelprojekt Projektfase Projektforslag Aktivt…" at bounding box center [751, 305] width 1105 height 162
click at [1185, 340] on div "Projekt 2025-xxxx | DMR model eksempelprojekt Projektfase Projektforslag Aktivt…" at bounding box center [751, 305] width 1105 height 162
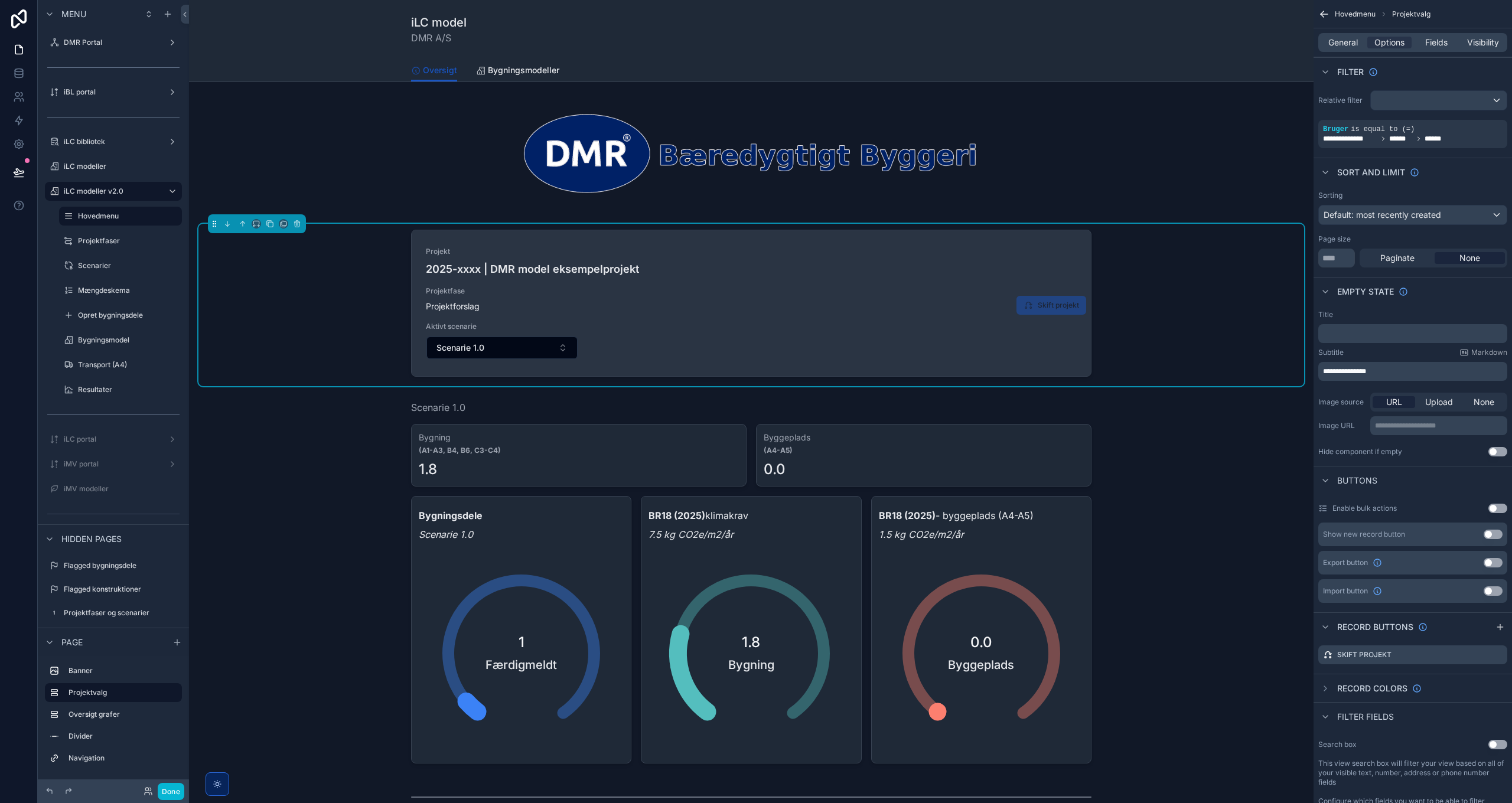
click at [796, 294] on span "Projektfase" at bounding box center [751, 291] width 651 height 10
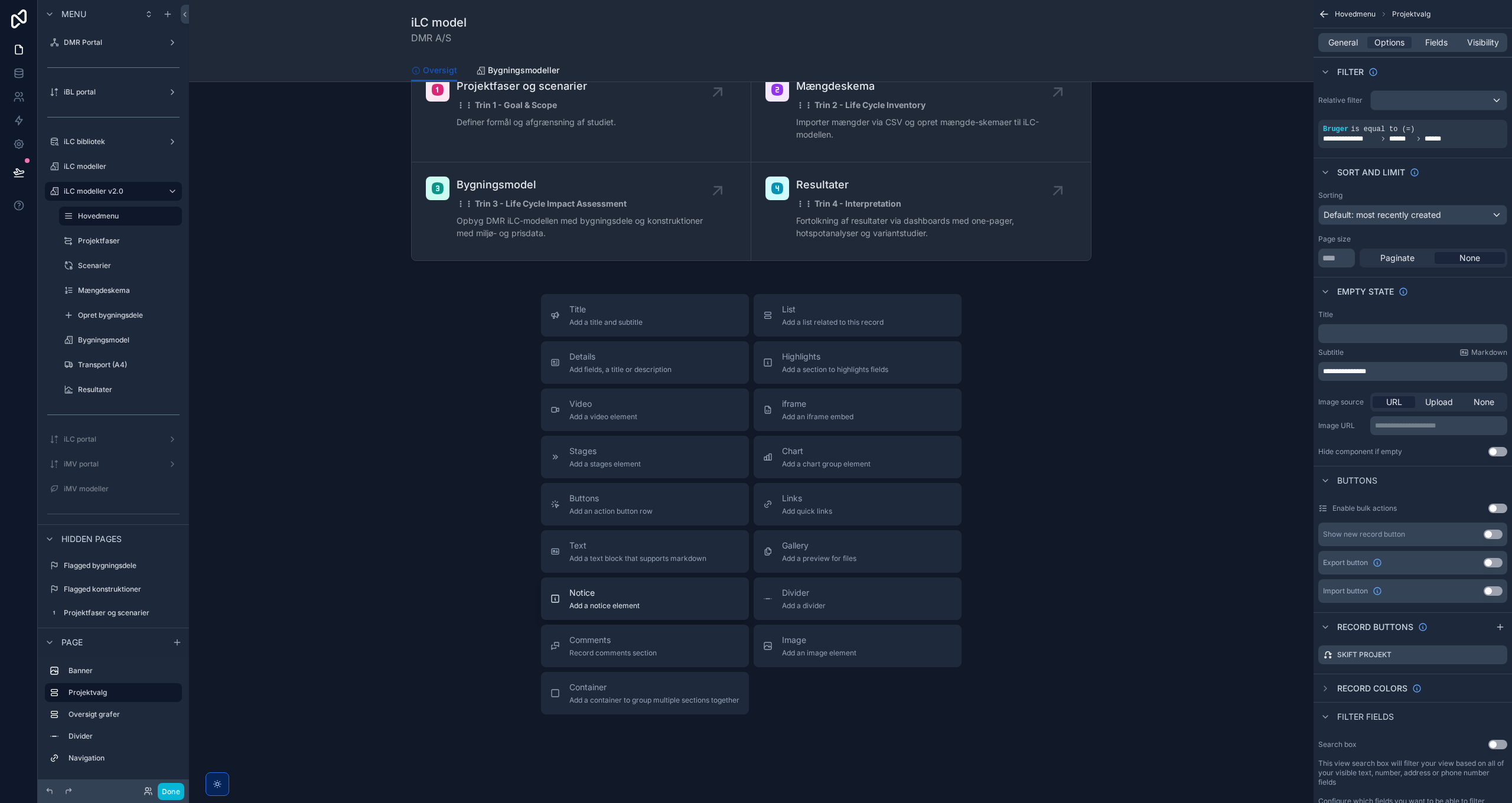
scroll to position [709, 0]
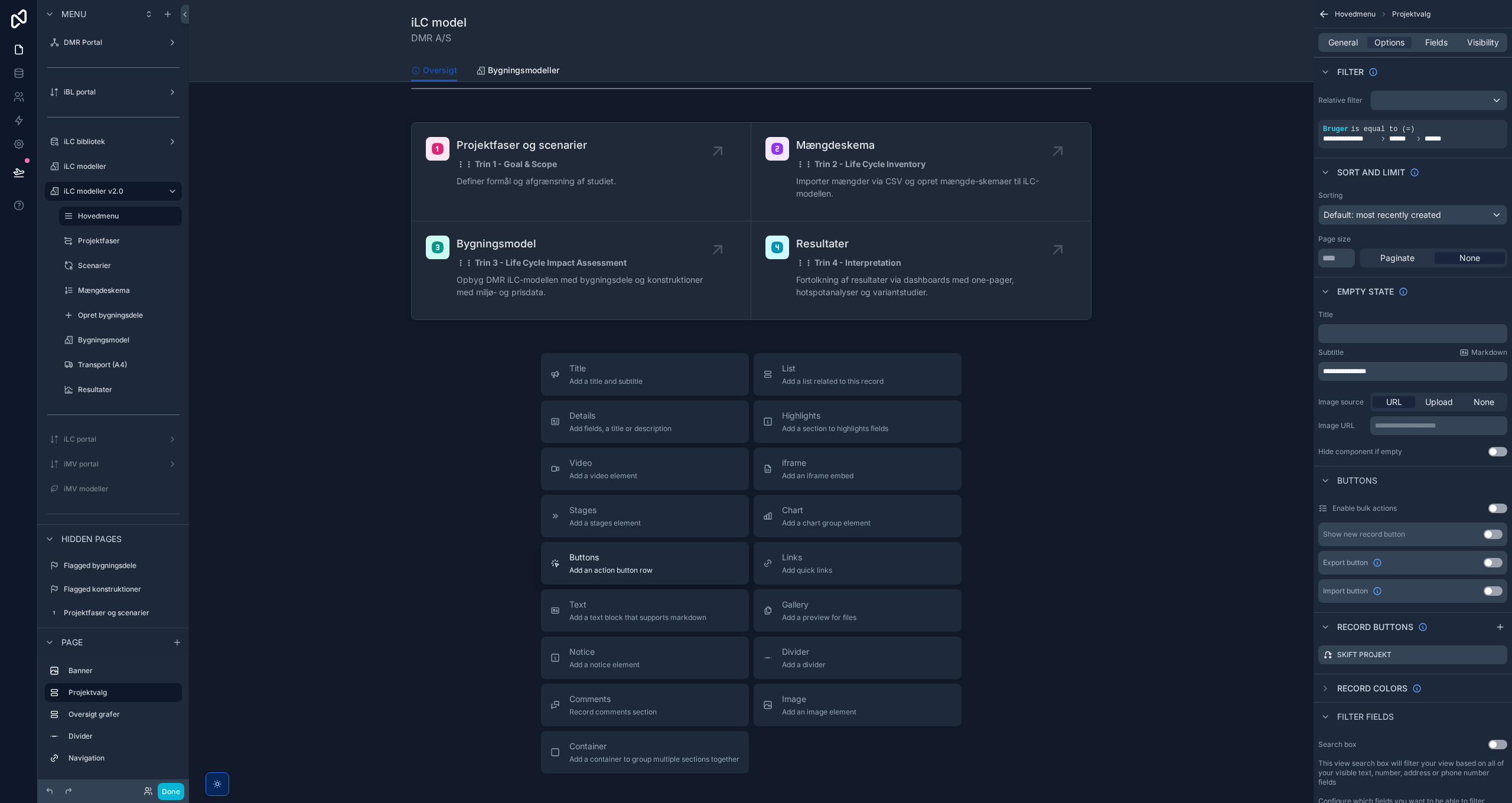
click at [605, 575] on button "Buttons Add an action button row" at bounding box center [645, 563] width 208 height 43
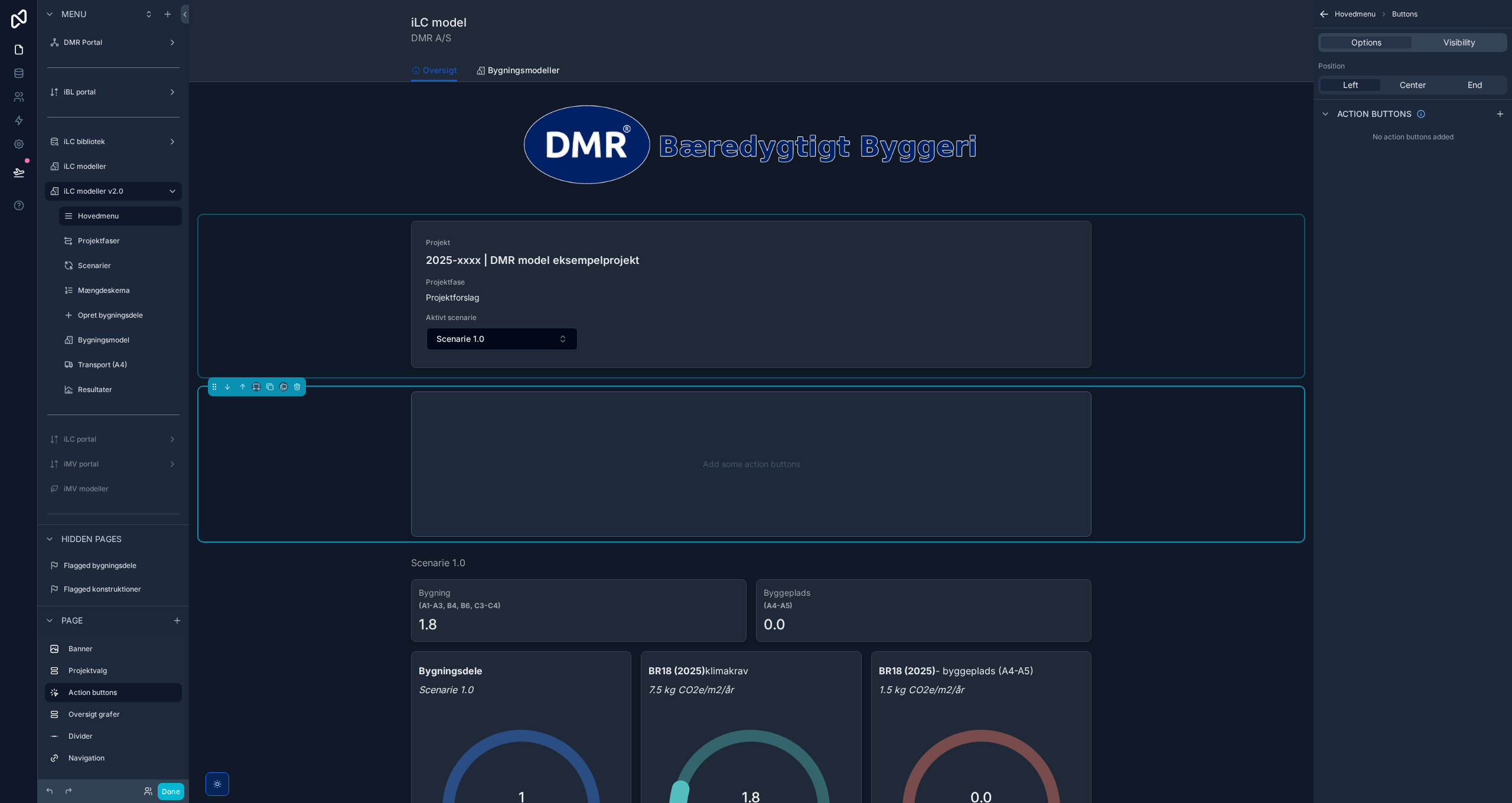
scroll to position [0, 0]
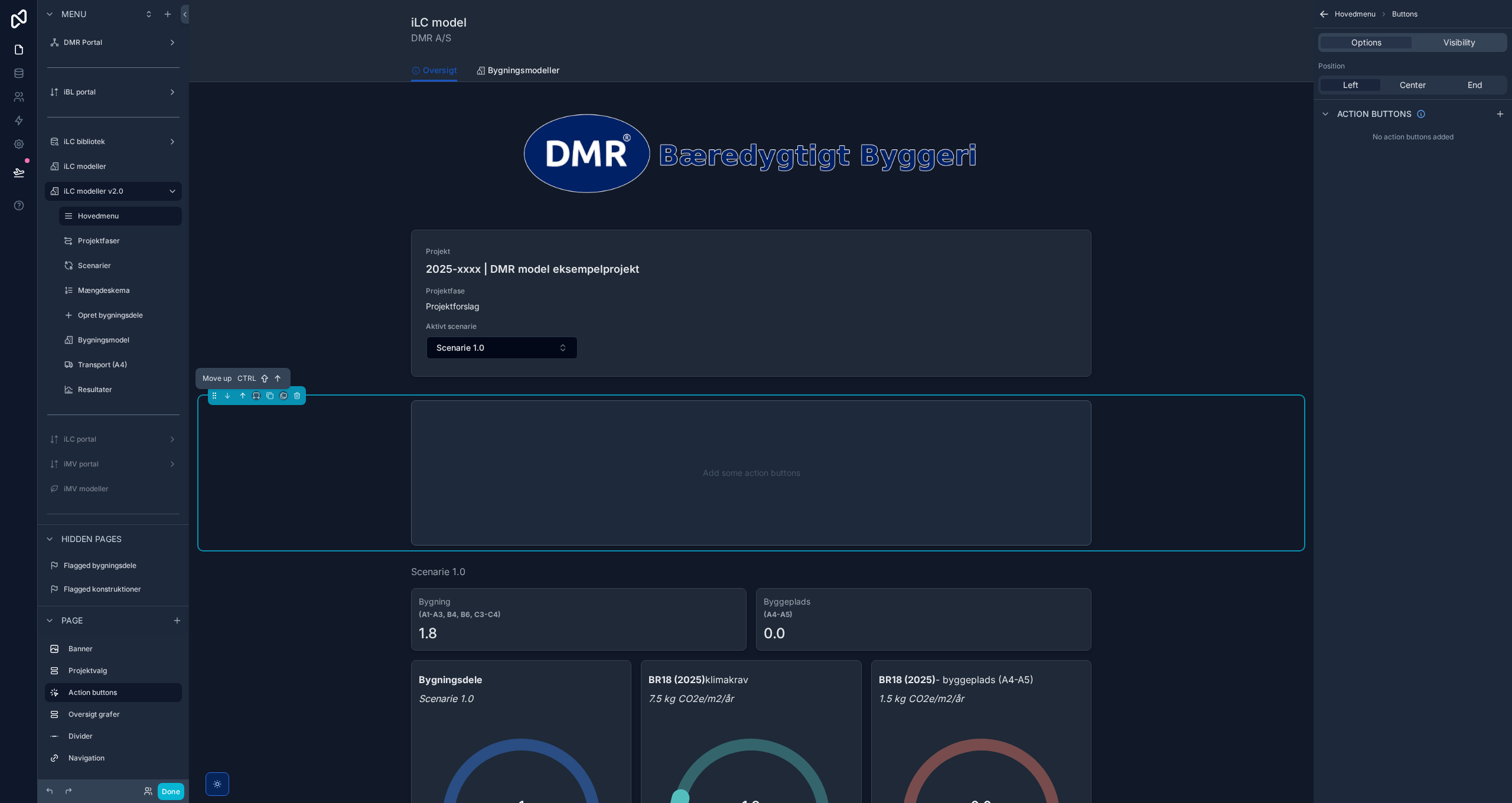
click at [240, 397] on icon "scrollable content" at bounding box center [243, 396] width 8 height 8
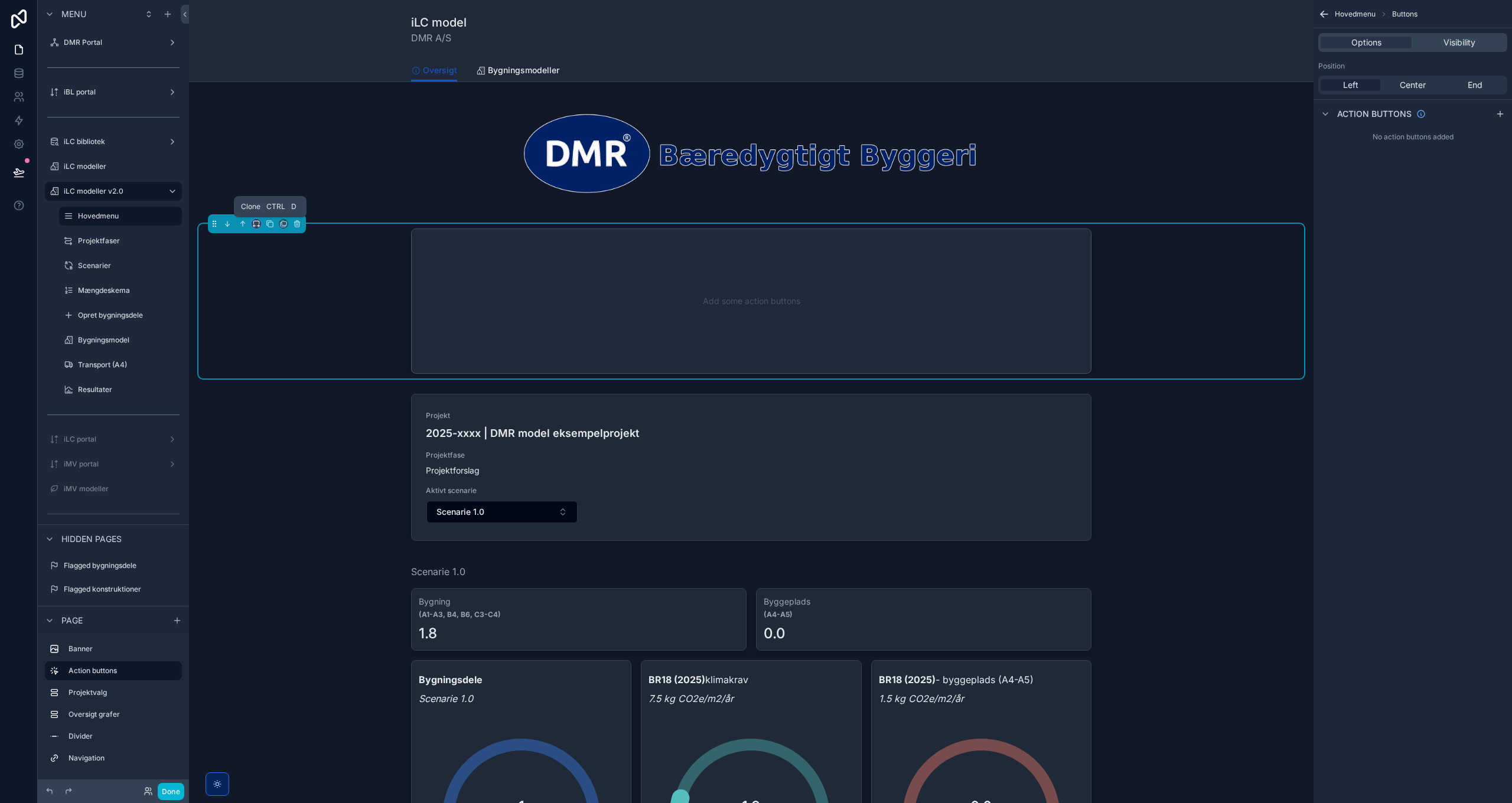
click at [258, 223] on icon "scrollable content" at bounding box center [256, 224] width 8 height 8
click at [277, 283] on span "50%" at bounding box center [271, 281] width 18 height 14
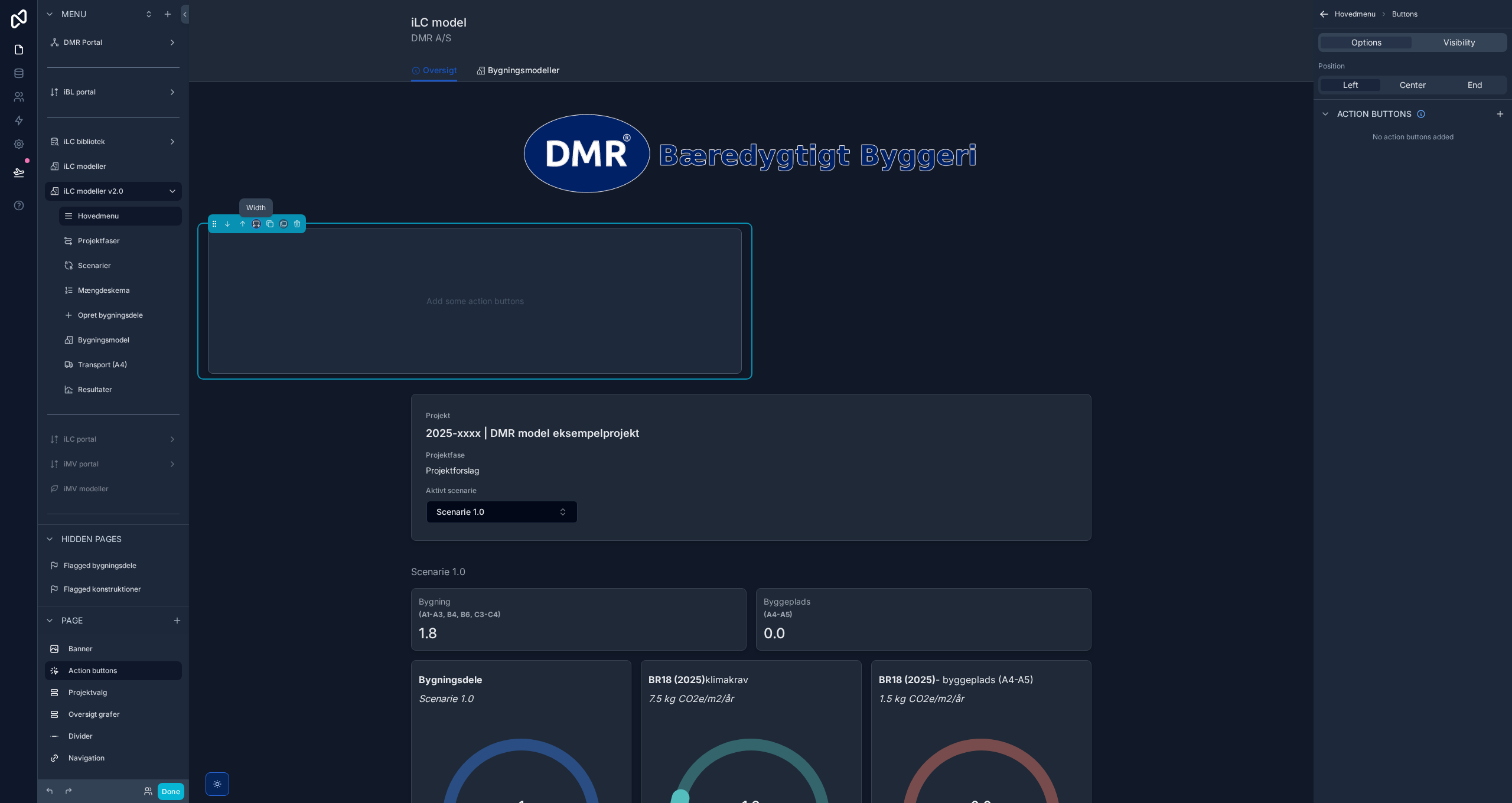
click at [257, 221] on icon "scrollable content" at bounding box center [256, 224] width 8 height 8
click at [275, 368] on span "Large" at bounding box center [273, 371] width 22 height 14
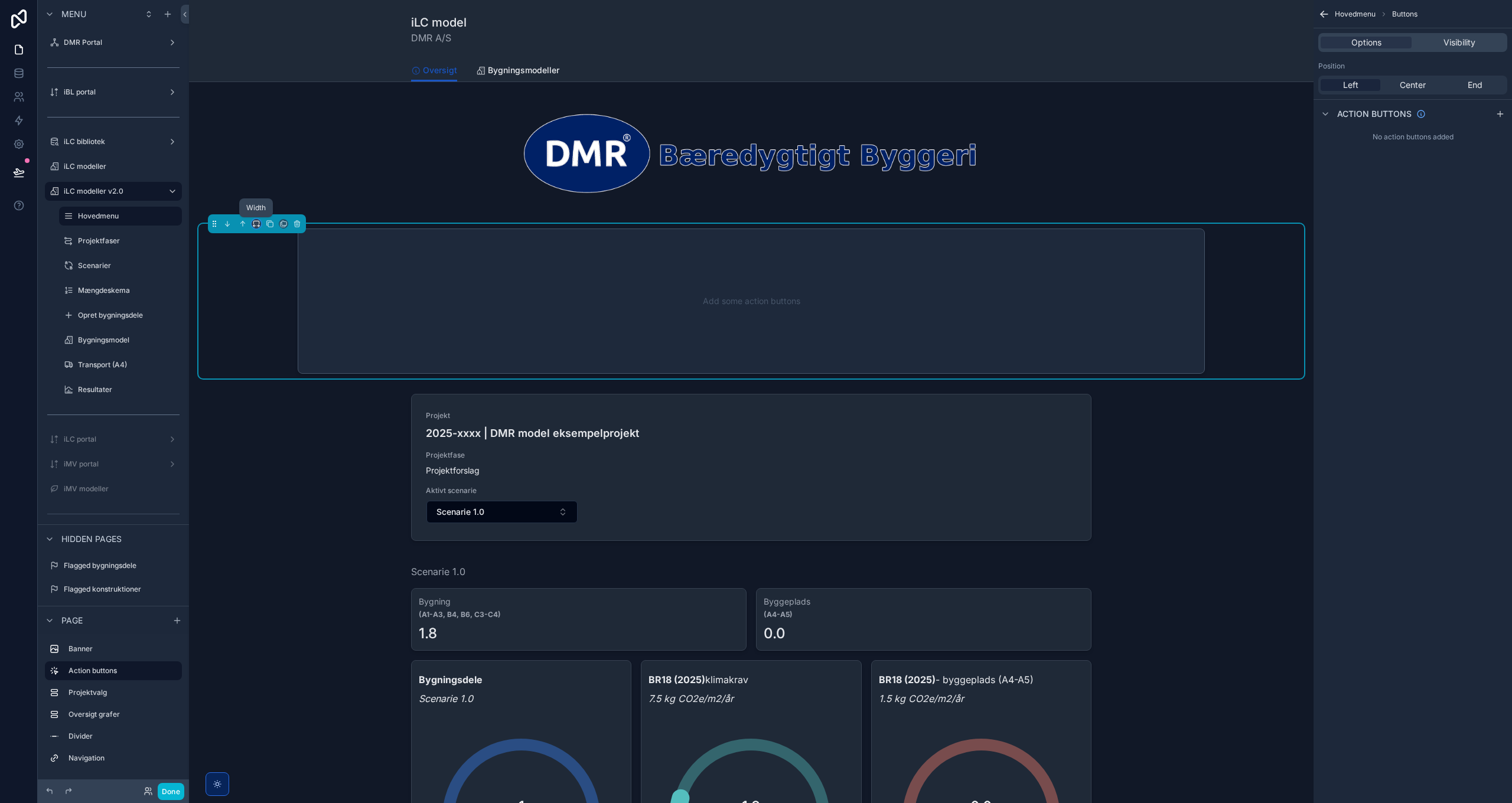
click at [255, 223] on icon "scrollable content" at bounding box center [256, 224] width 8 height 8
click at [270, 249] on span "Default" at bounding box center [276, 246] width 28 height 14
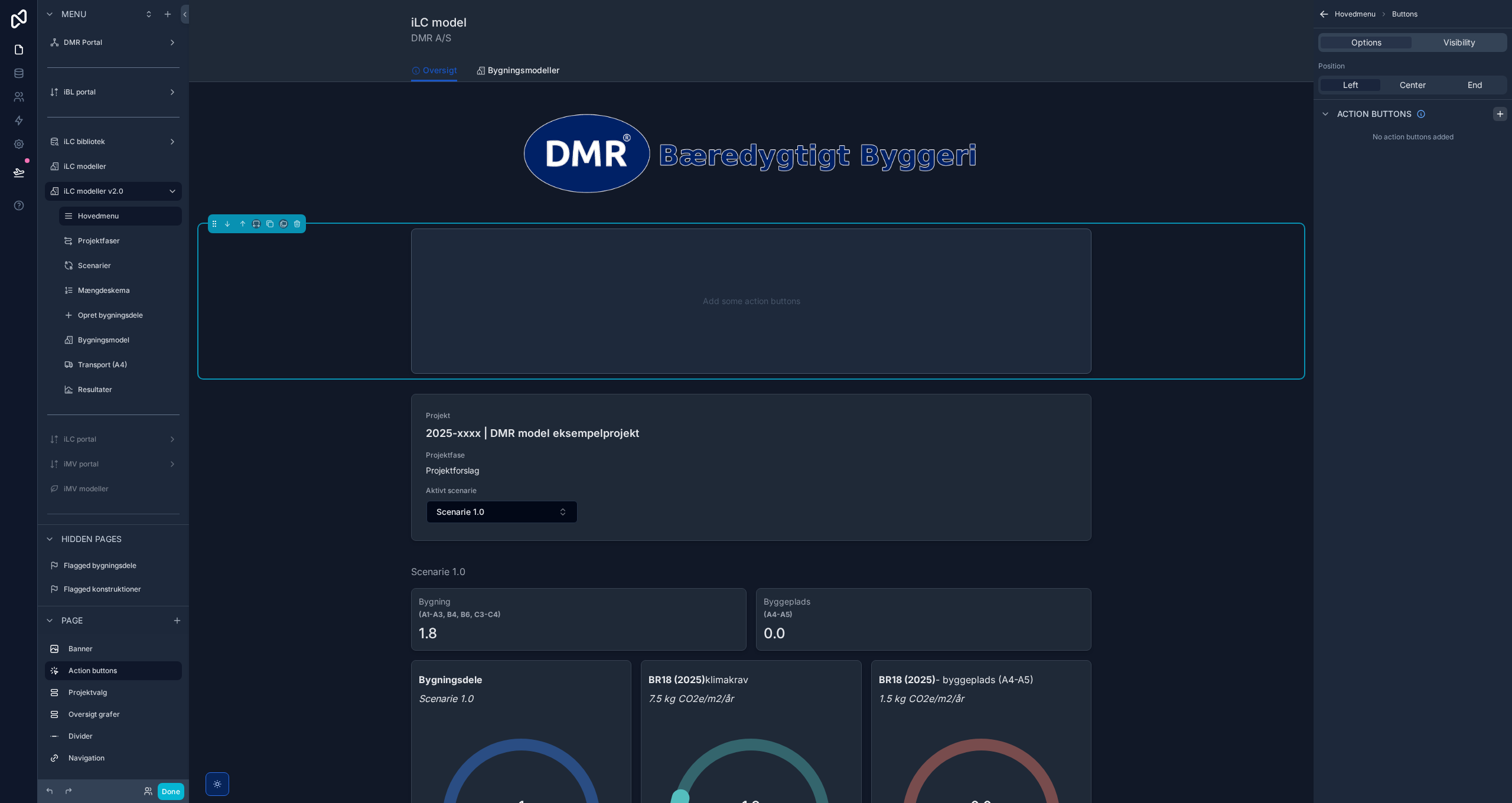
click at [1495, 114] on div "scrollable content" at bounding box center [1500, 114] width 14 height 14
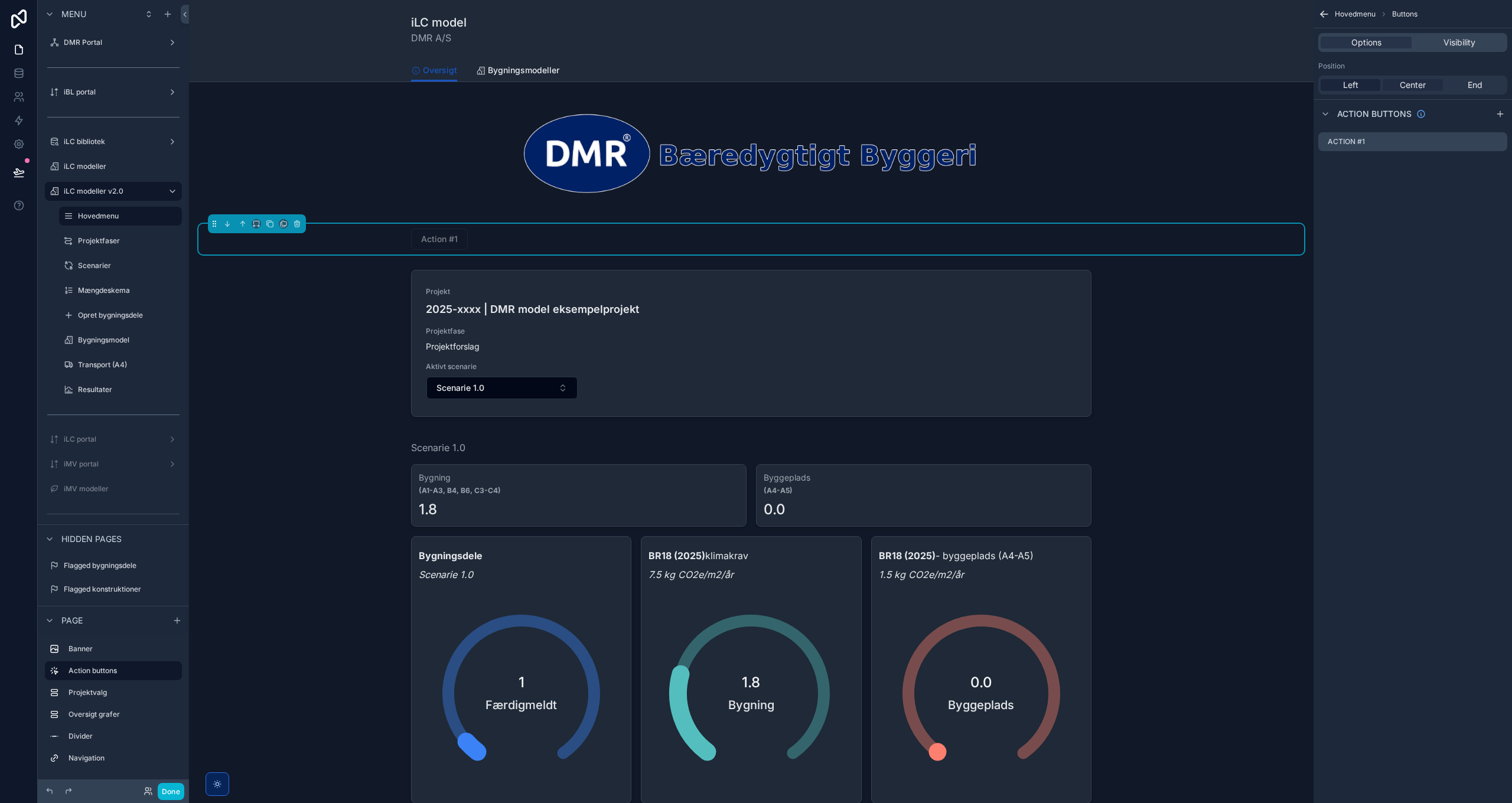
click at [1410, 85] on span "Center" at bounding box center [1412, 85] width 26 height 12
click at [814, 240] on div "Action #1" at bounding box center [751, 239] width 680 height 21
click at [1500, 112] on icon "scrollable content" at bounding box center [1500, 114] width 0 height 5
click at [1485, 165] on icon "scrollable content" at bounding box center [1484, 165] width 10 height 10
click at [1476, 144] on icon at bounding box center [1478, 147] width 5 height 5
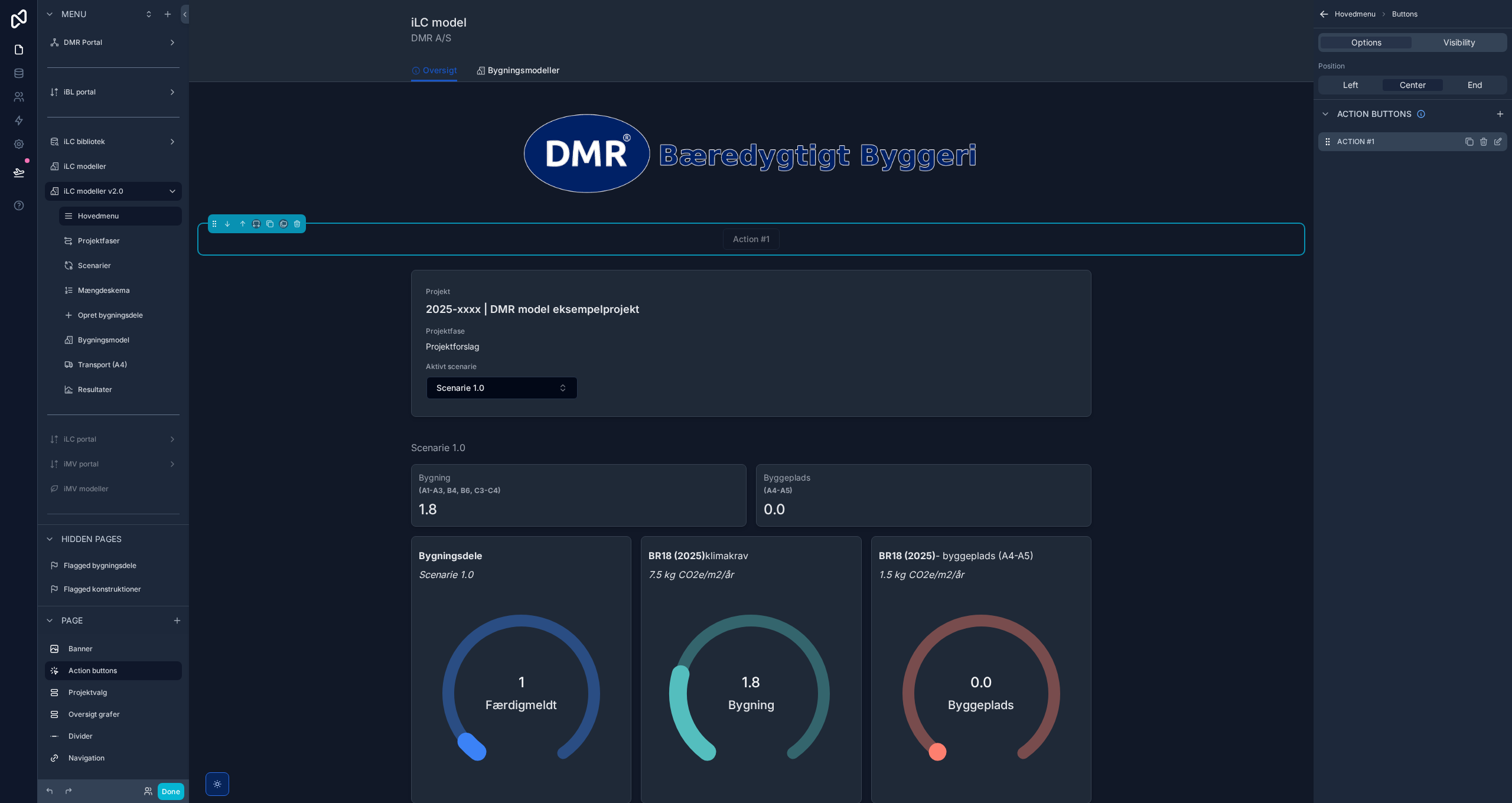
click at [1493, 141] on icon "scrollable content" at bounding box center [1498, 142] width 10 height 10
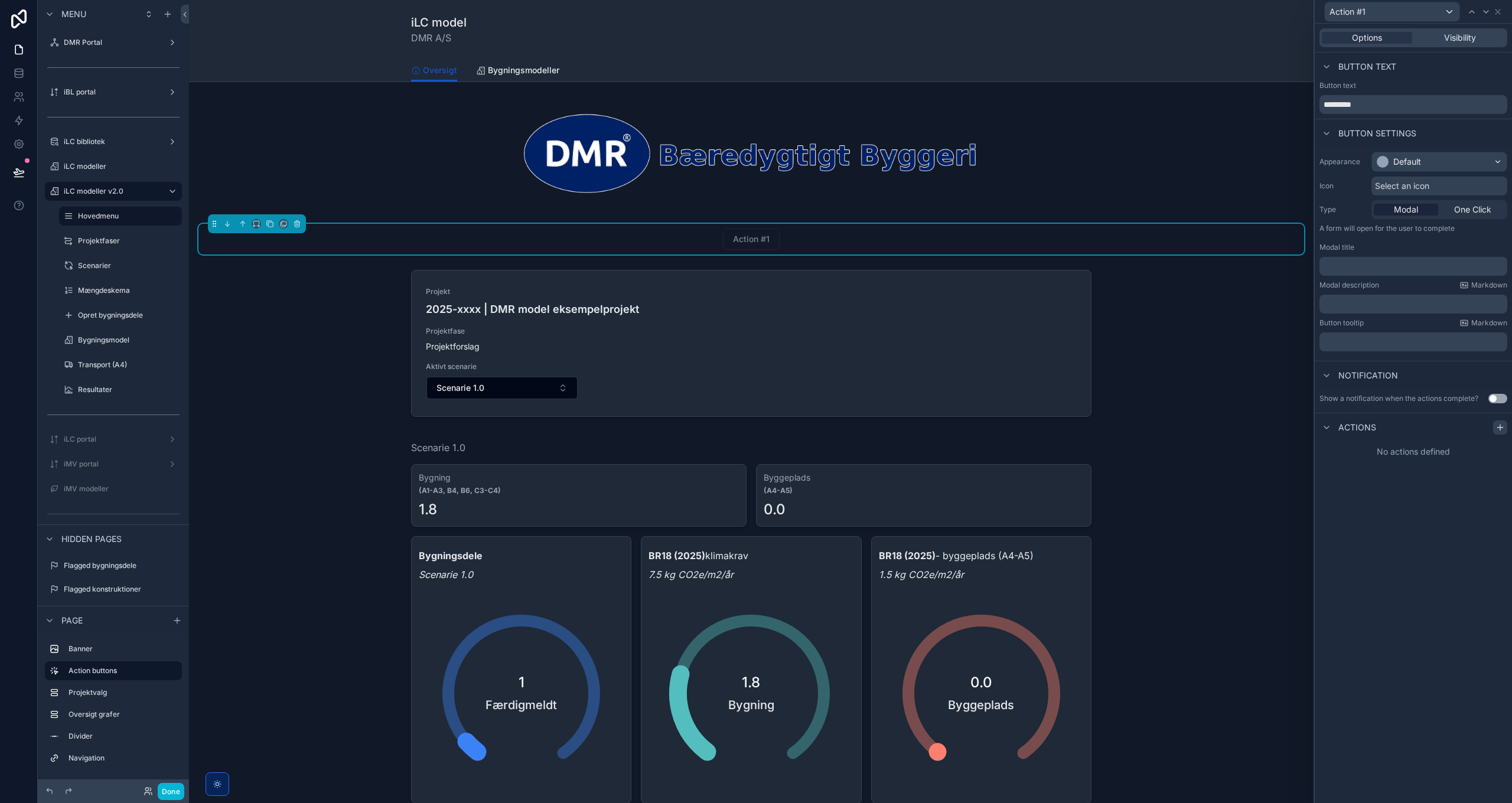
click at [1500, 428] on icon at bounding box center [1500, 427] width 0 height 5
click at [1380, 473] on span "Select a type" at bounding box center [1354, 474] width 51 height 10
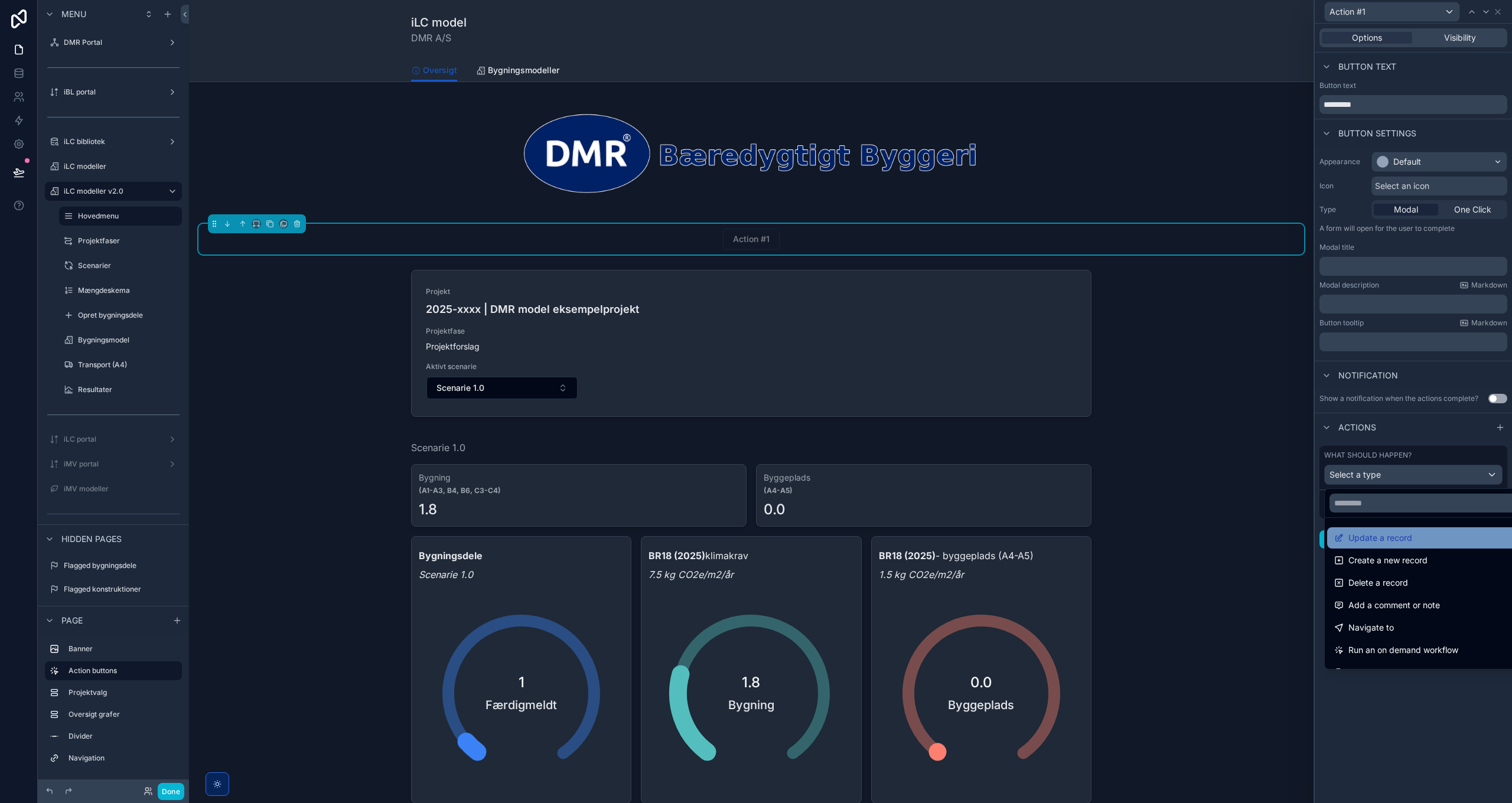
click at [1411, 537] on span "Update a record" at bounding box center [1380, 538] width 64 height 14
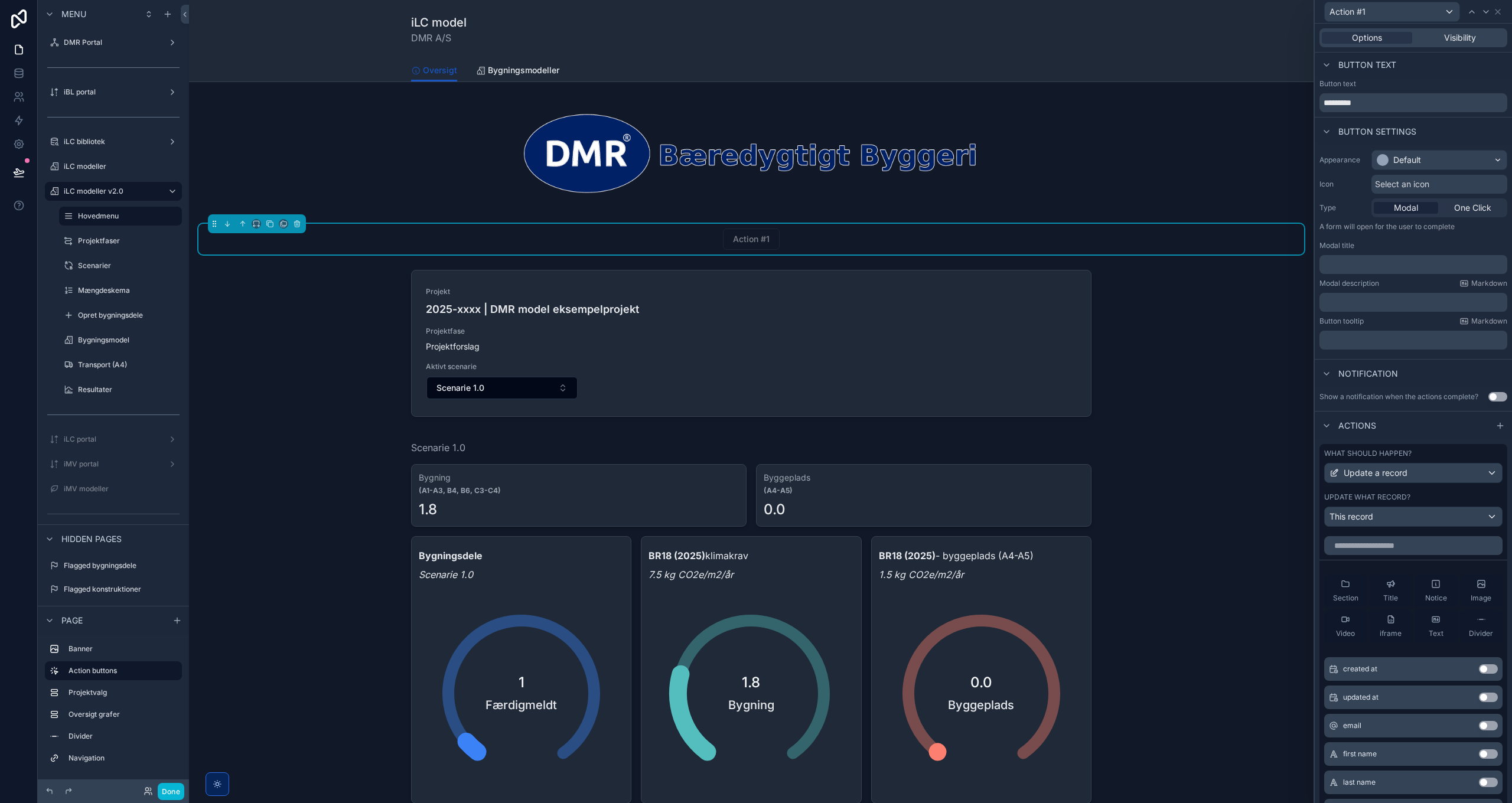
scroll to position [0, 0]
click at [1499, 8] on icon at bounding box center [1498, 12] width 10 height 10
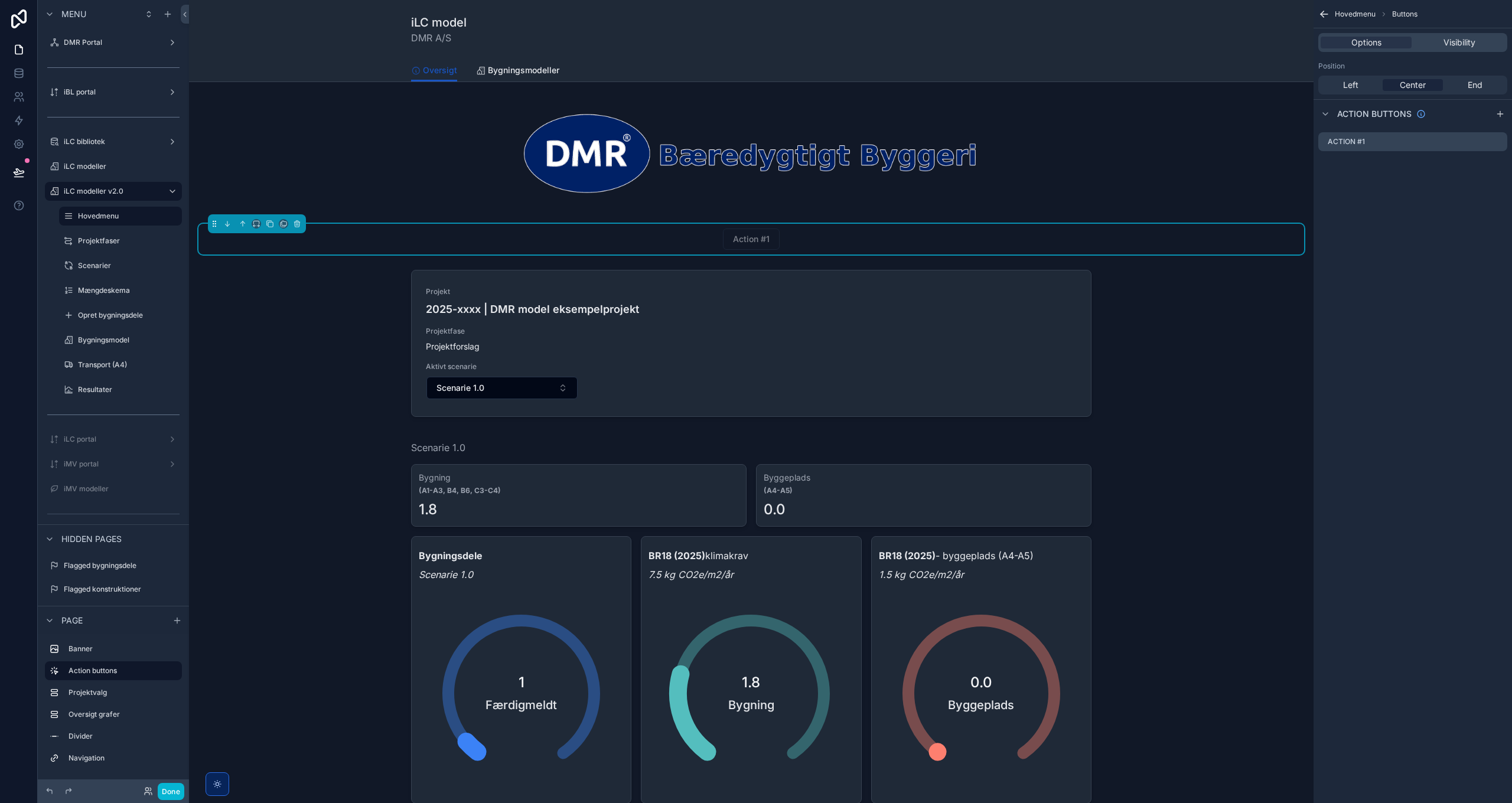
click at [1326, 14] on icon "scrollable content" at bounding box center [1324, 14] width 7 height 0
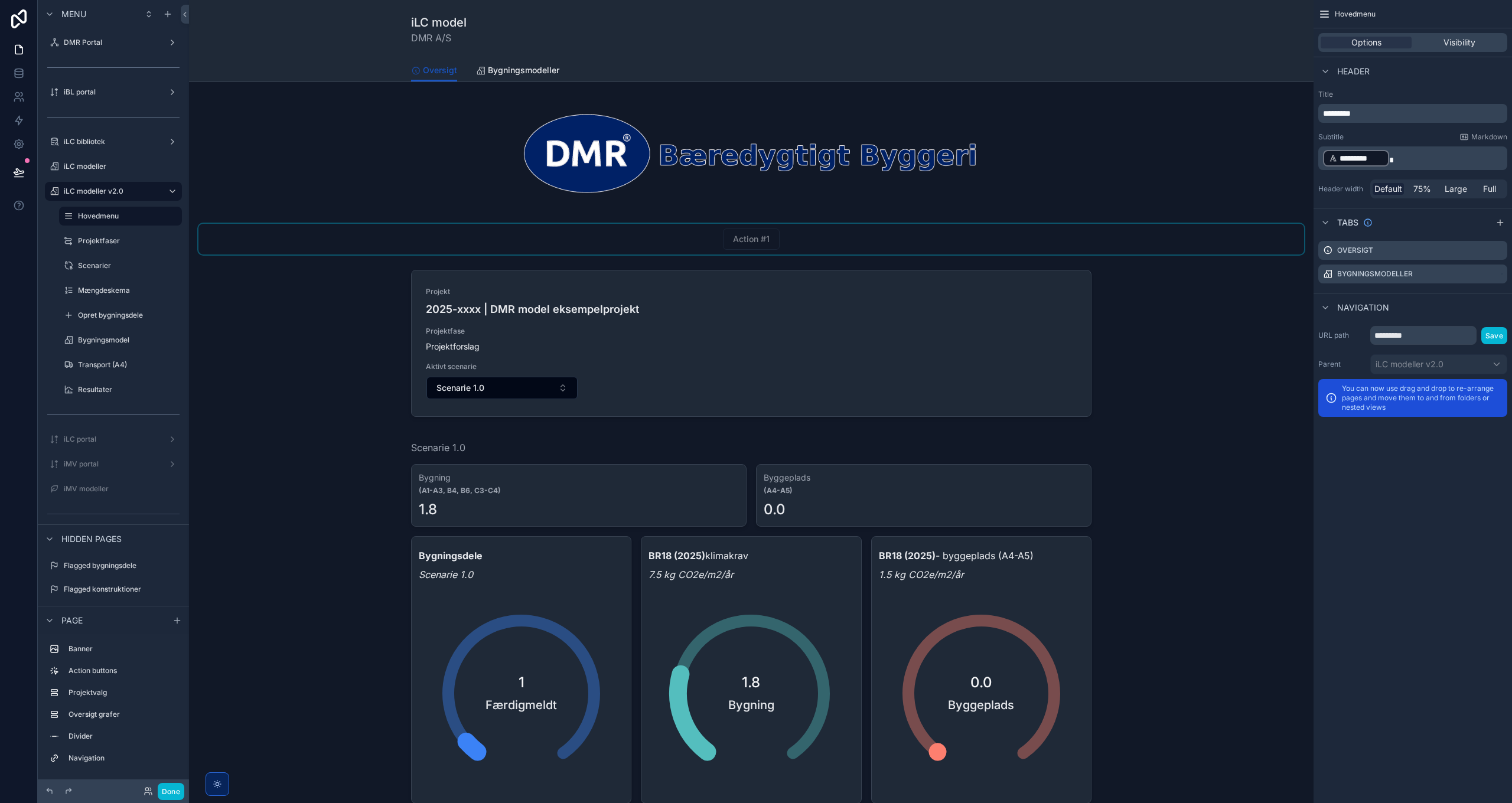
click at [973, 236] on div "scrollable content" at bounding box center [751, 239] width 1105 height 31
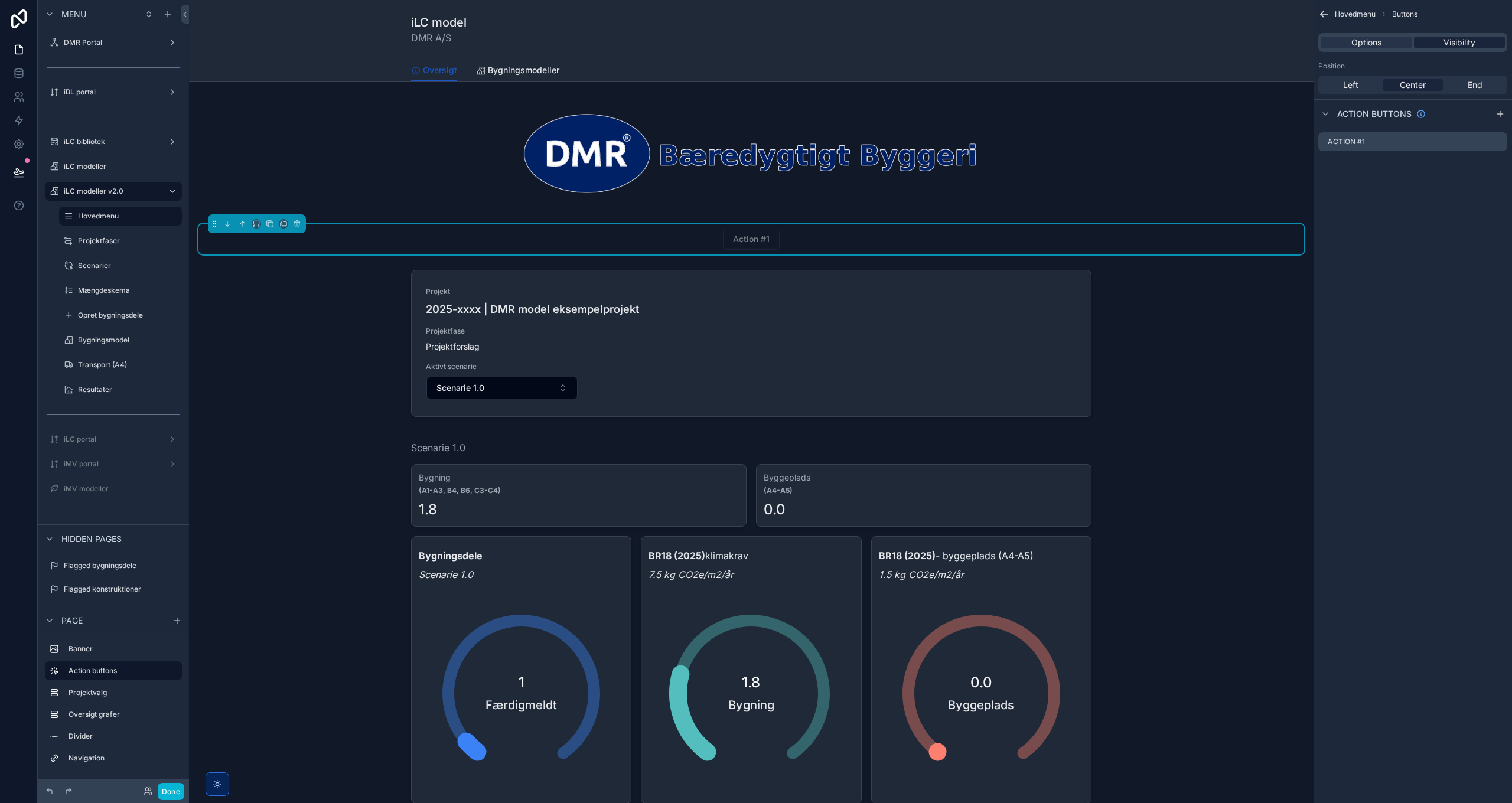
click at [1465, 43] on span "Visibility" at bounding box center [1459, 43] width 32 height 12
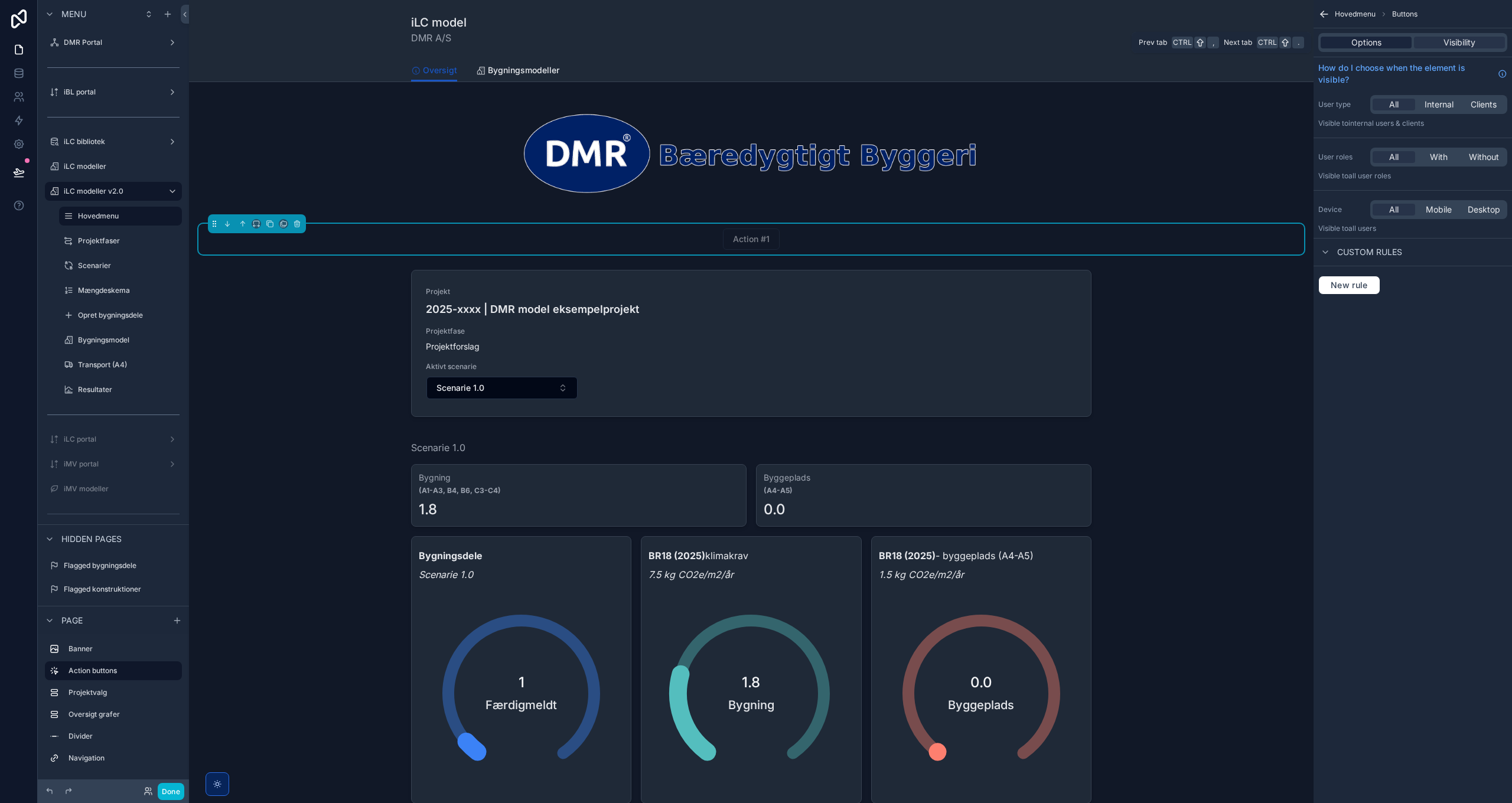
click at [1371, 40] on span "Options" at bounding box center [1366, 43] width 30 height 12
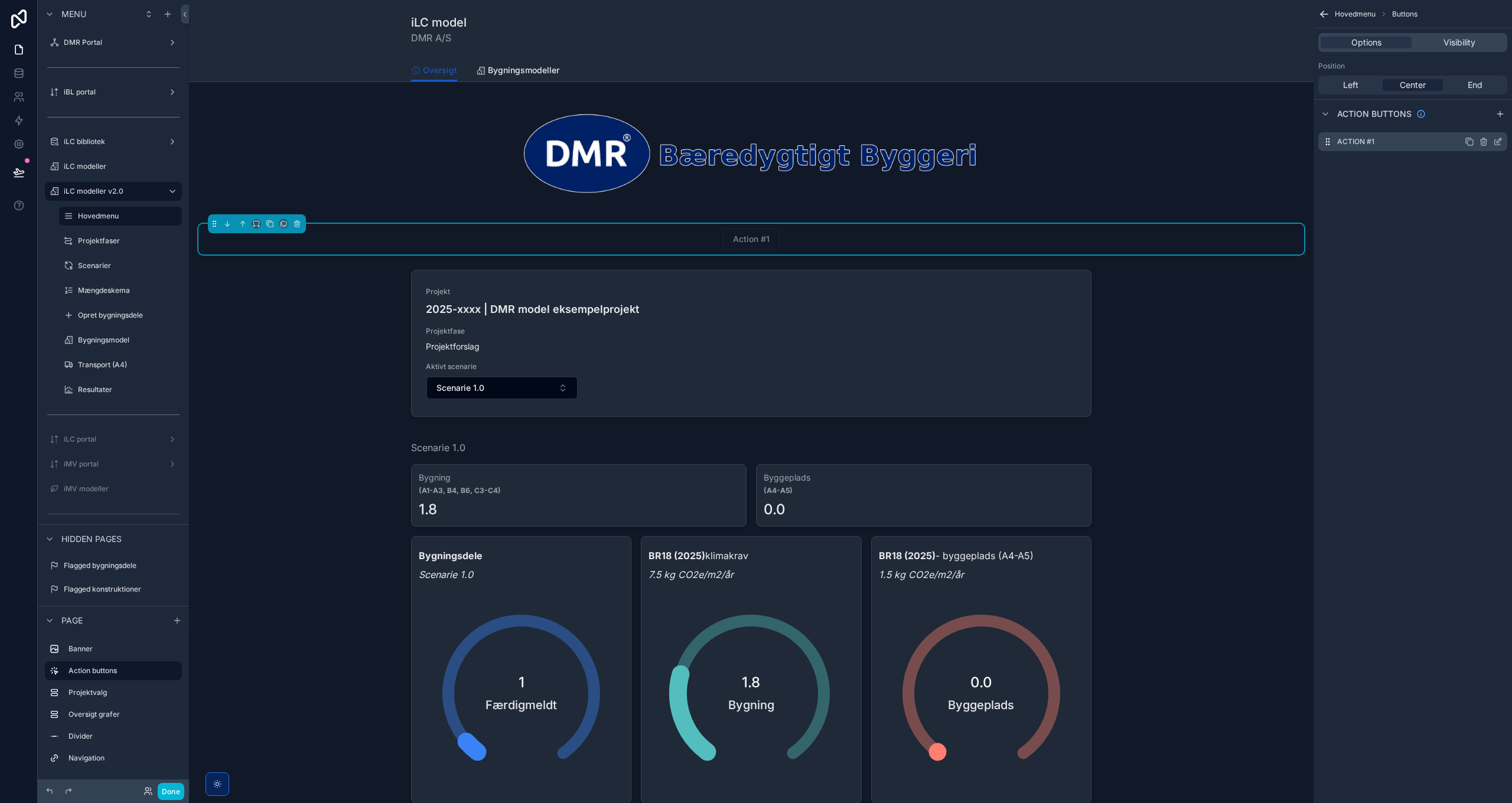
click at [1496, 143] on icon "scrollable content" at bounding box center [1498, 142] width 10 height 10
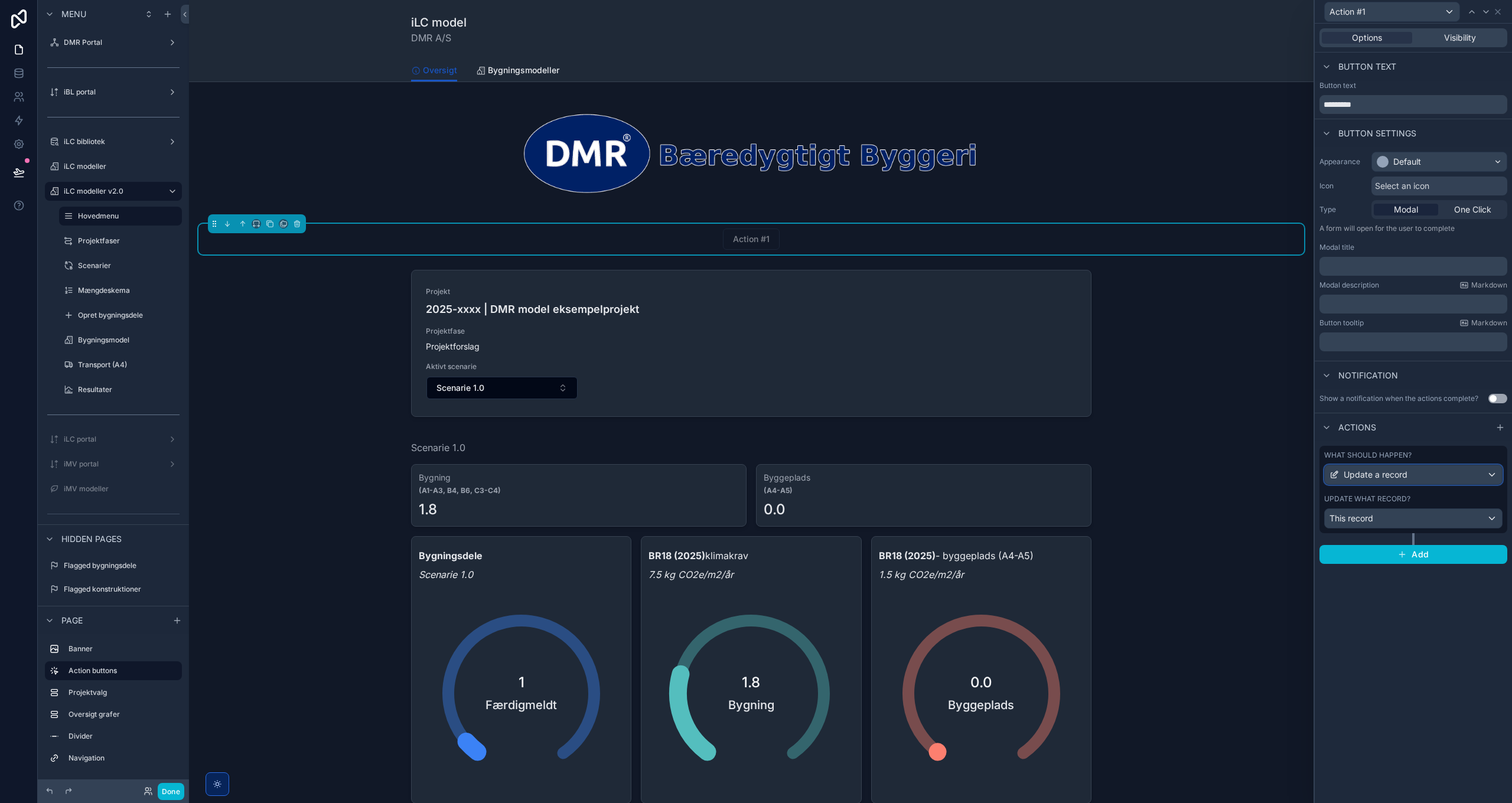
click at [1455, 470] on div "Update a record" at bounding box center [1413, 474] width 177 height 19
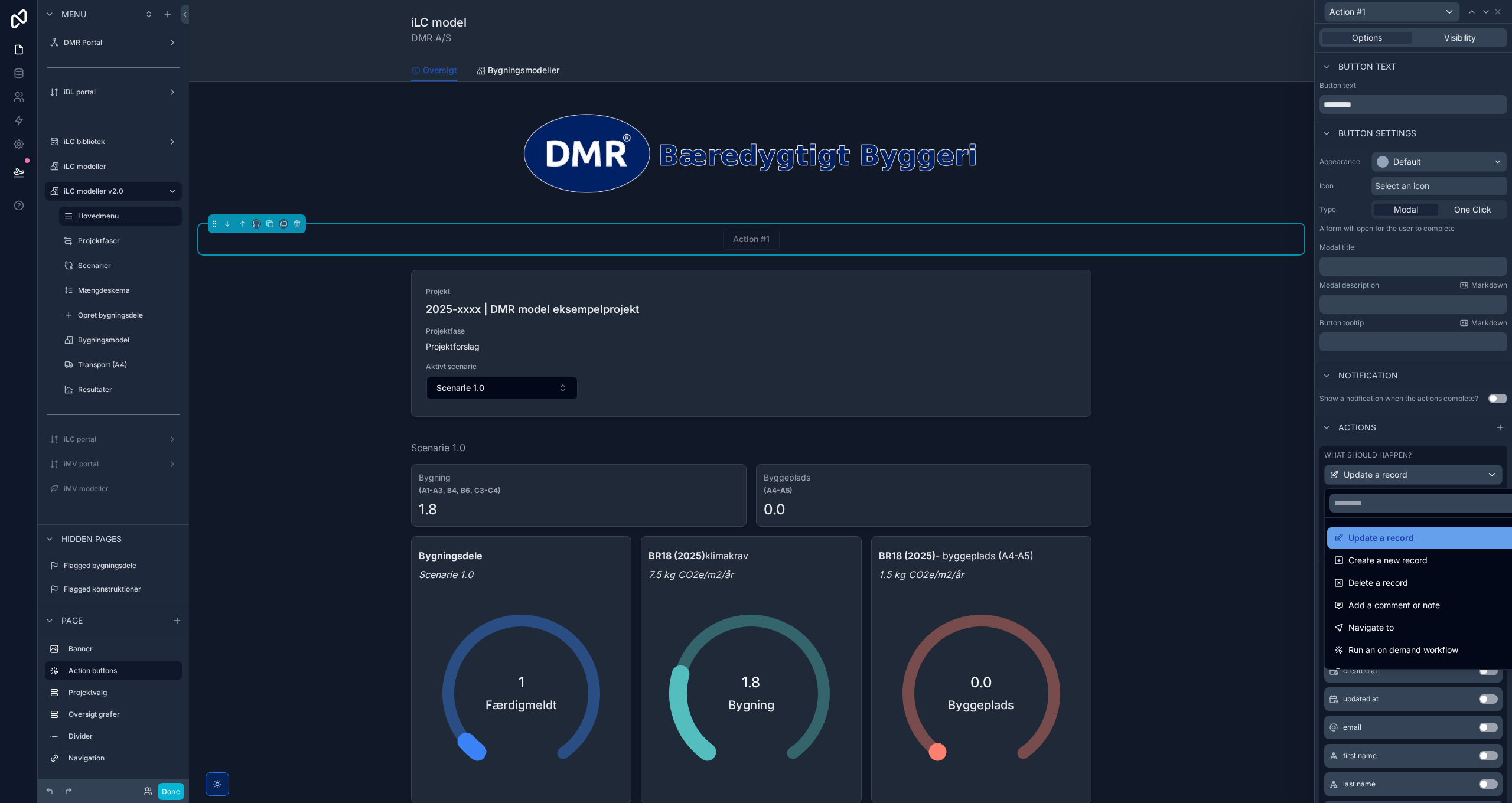
click at [1404, 541] on span "Update a record" at bounding box center [1381, 538] width 66 height 14
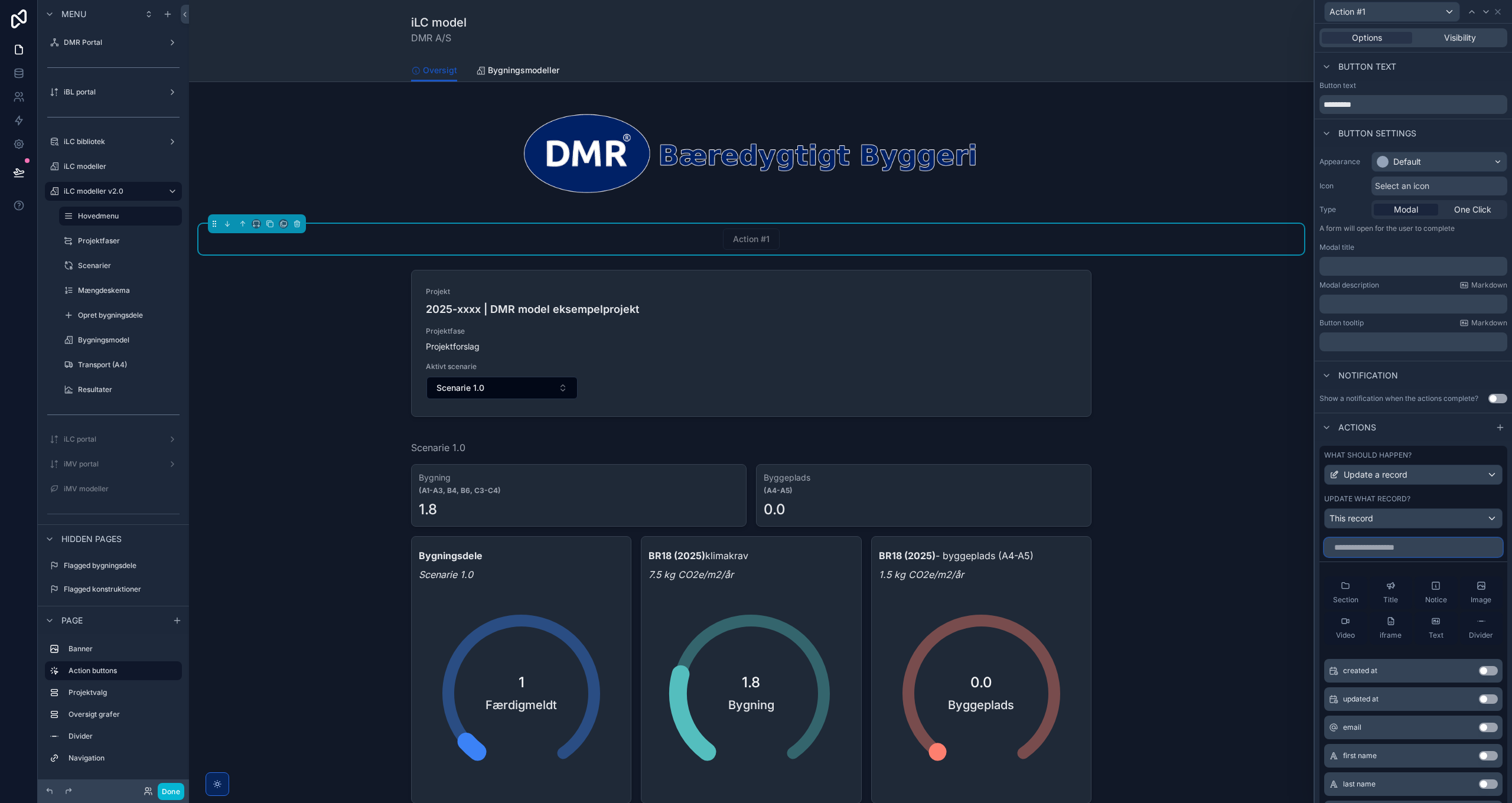
click at [1414, 549] on input "text" at bounding box center [1413, 547] width 178 height 19
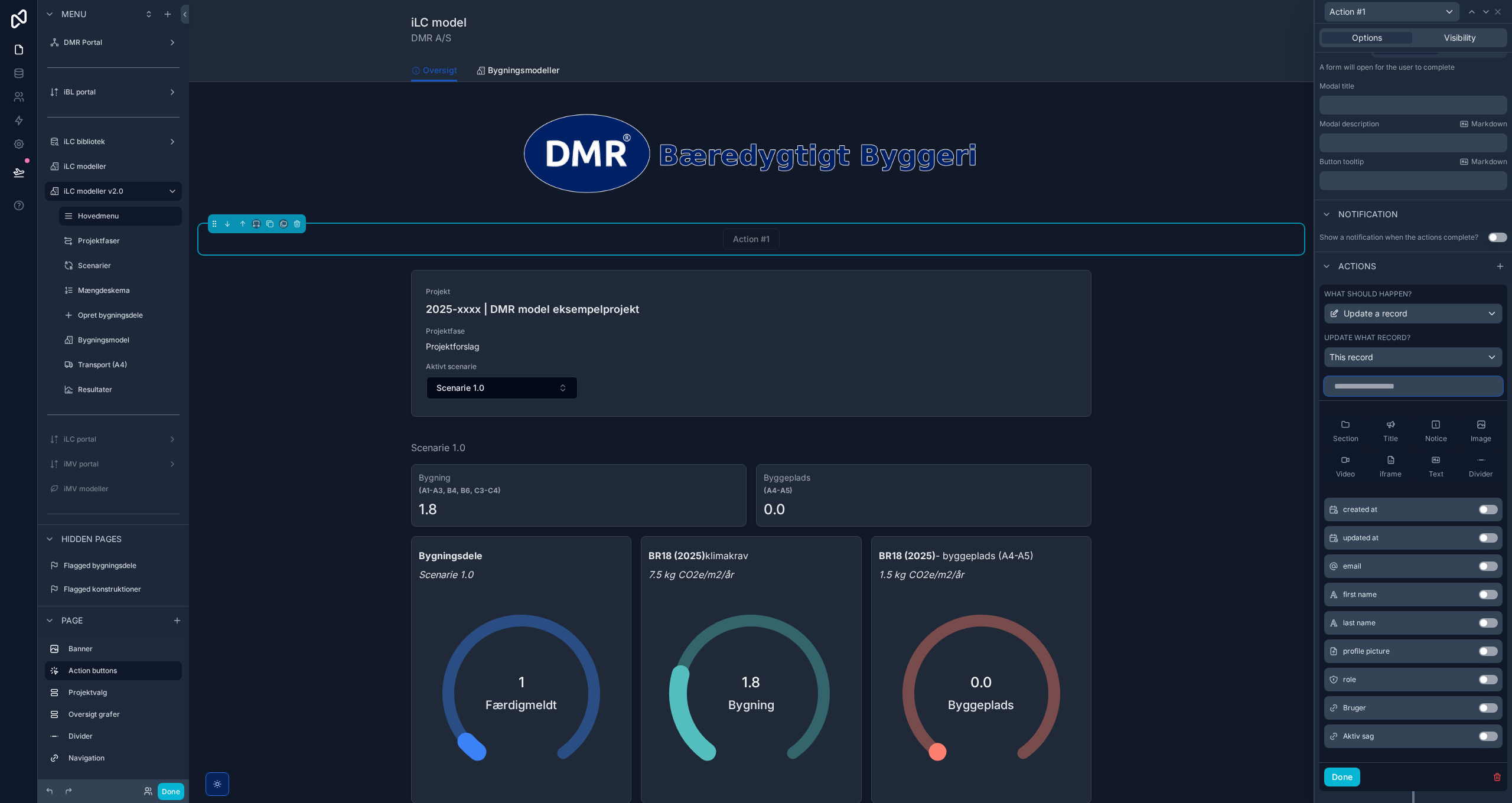
scroll to position [184, 0]
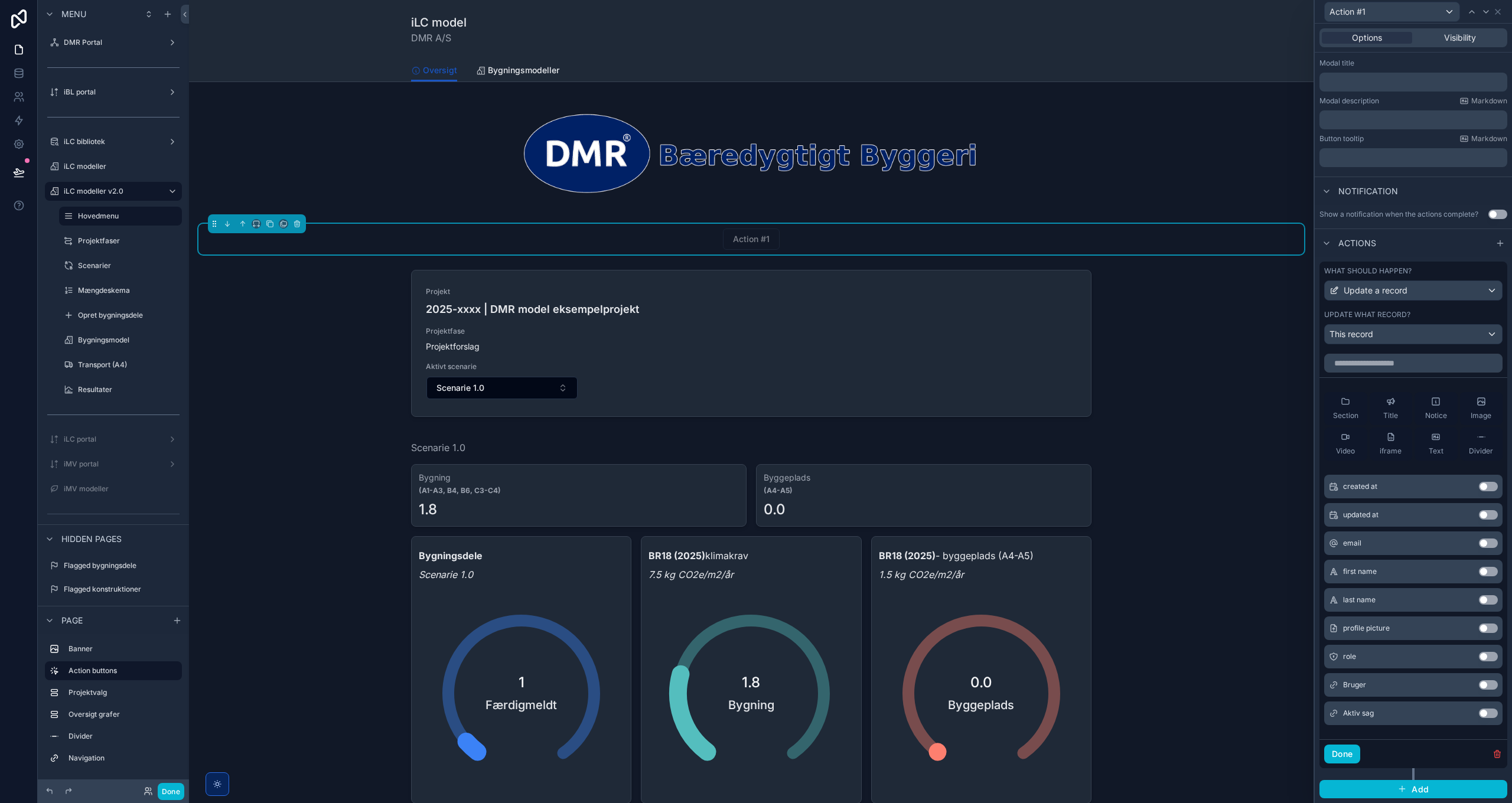
click at [1412, 686] on div "Bruger Use setting" at bounding box center [1413, 685] width 178 height 23
click at [1031, 235] on div "Action #1" at bounding box center [751, 239] width 680 height 21
click at [294, 222] on icon "scrollable content" at bounding box center [297, 224] width 8 height 8
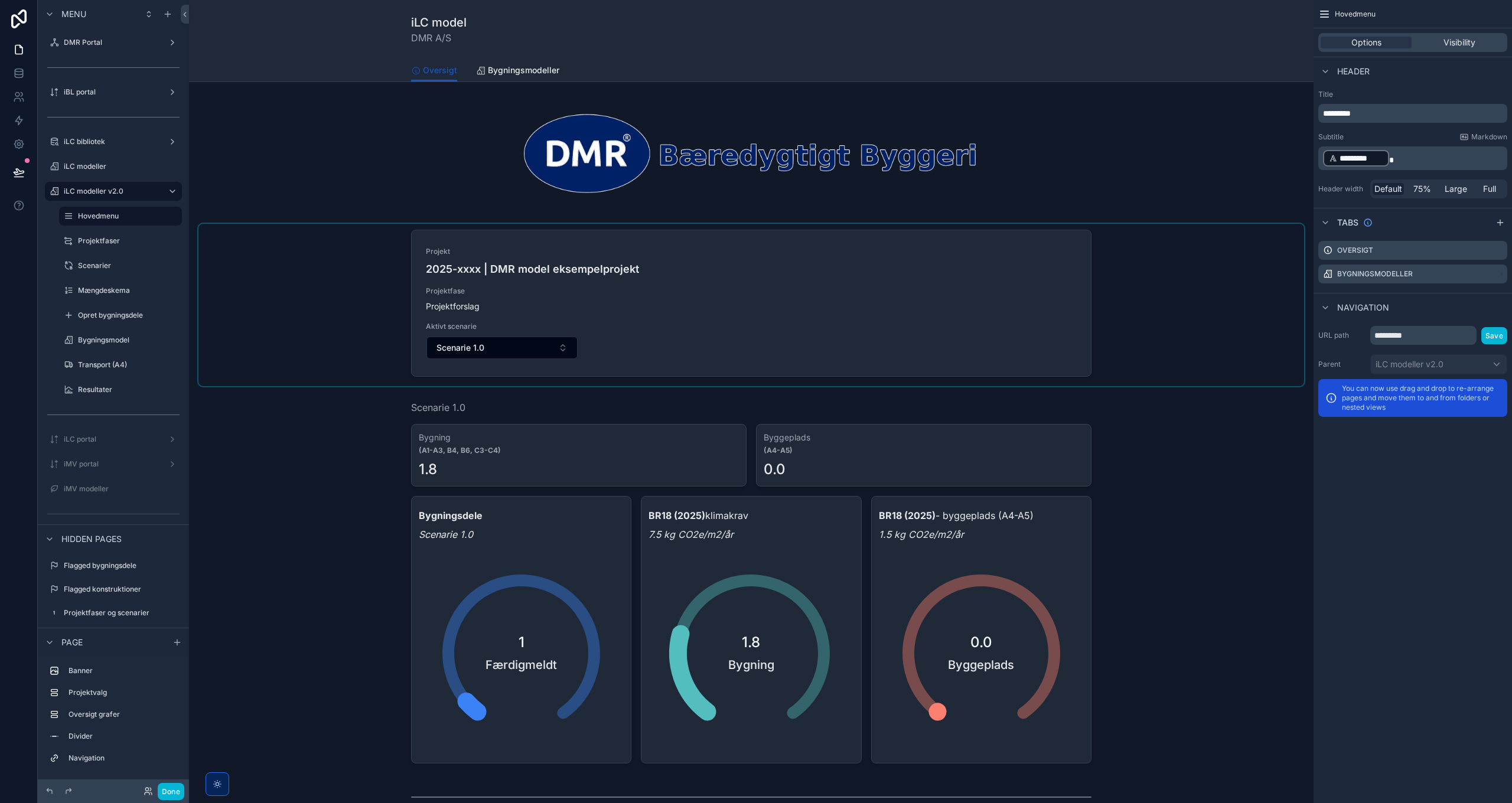
click at [699, 287] on div "scrollable content" at bounding box center [751, 305] width 1105 height 162
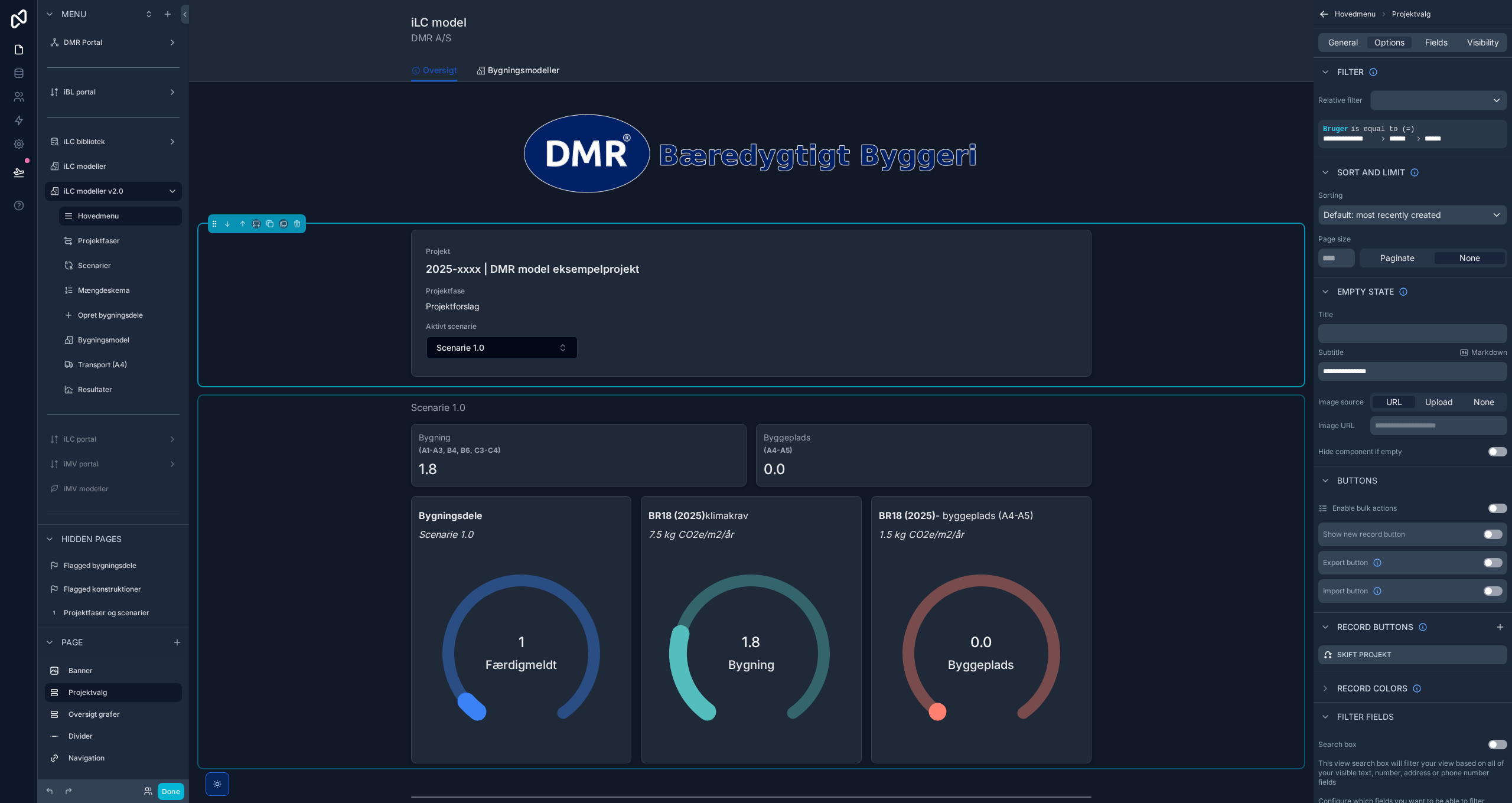
click at [378, 520] on div "scrollable content" at bounding box center [751, 582] width 1105 height 372
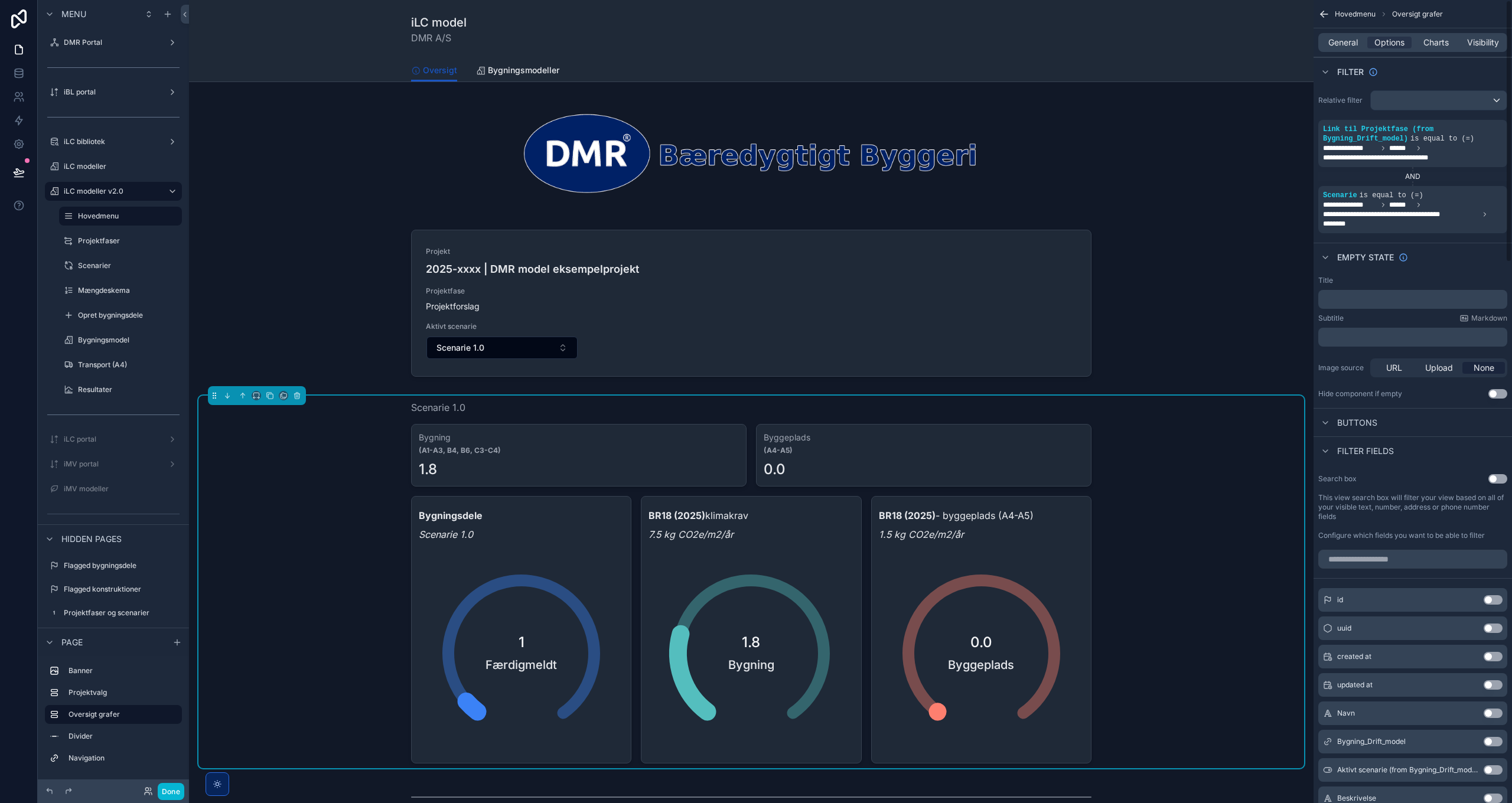
click at [1339, 421] on span "Buttons" at bounding box center [1357, 423] width 40 height 12
click at [1490, 423] on div "Buttons" at bounding box center [1413, 422] width 199 height 28
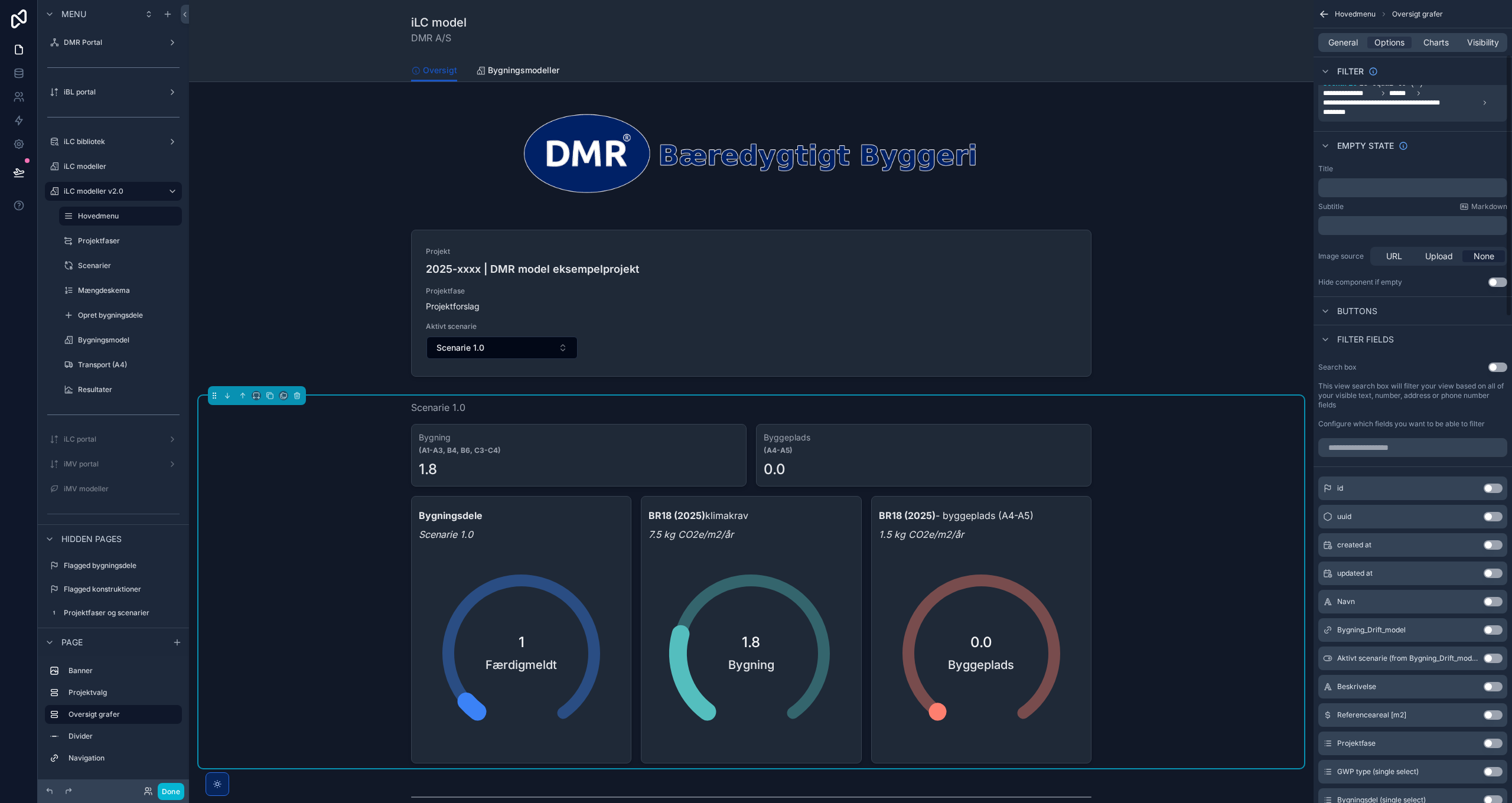
scroll to position [0, 0]
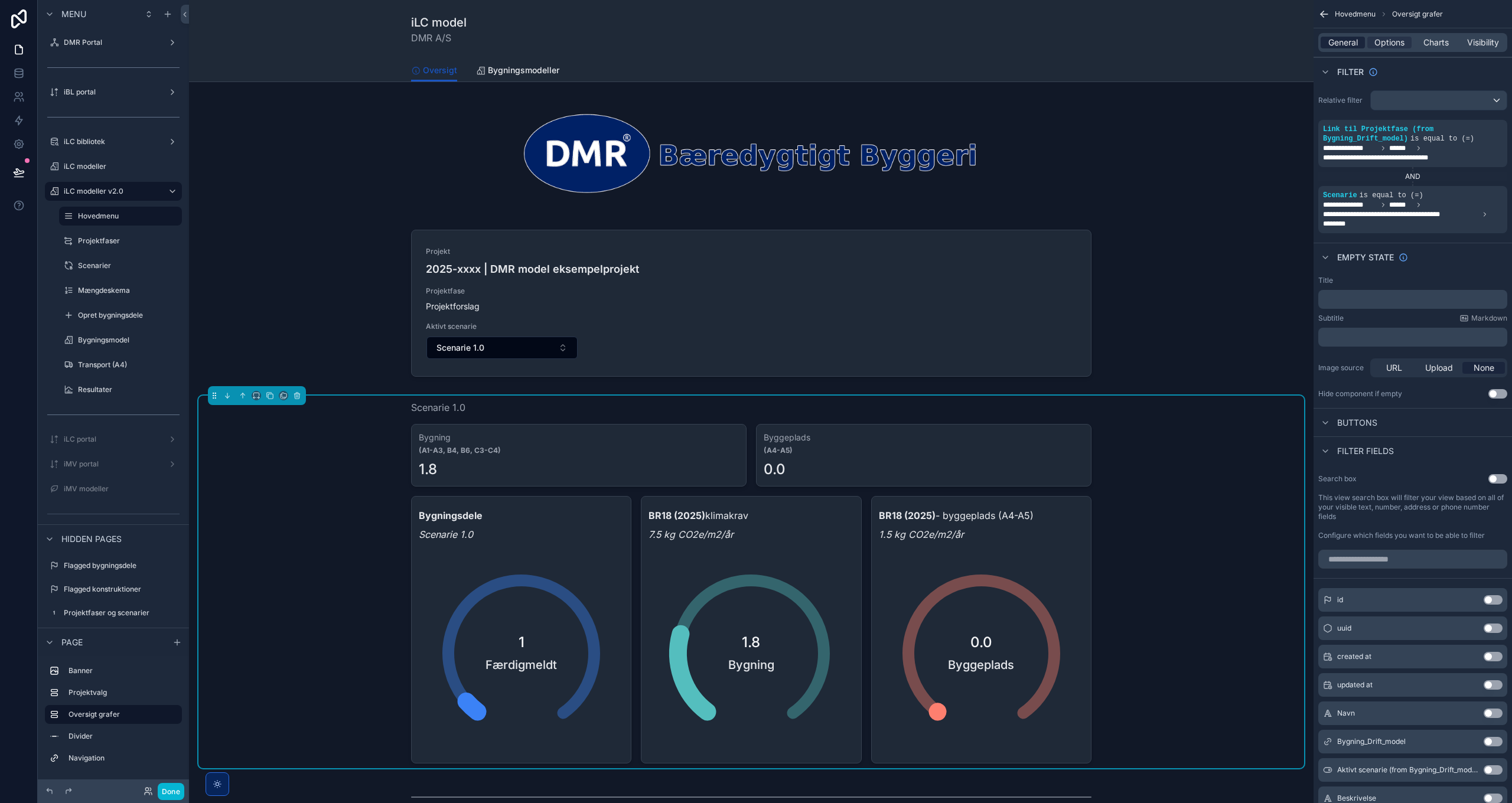
click at [1351, 48] on span "General" at bounding box center [1342, 43] width 29 height 12
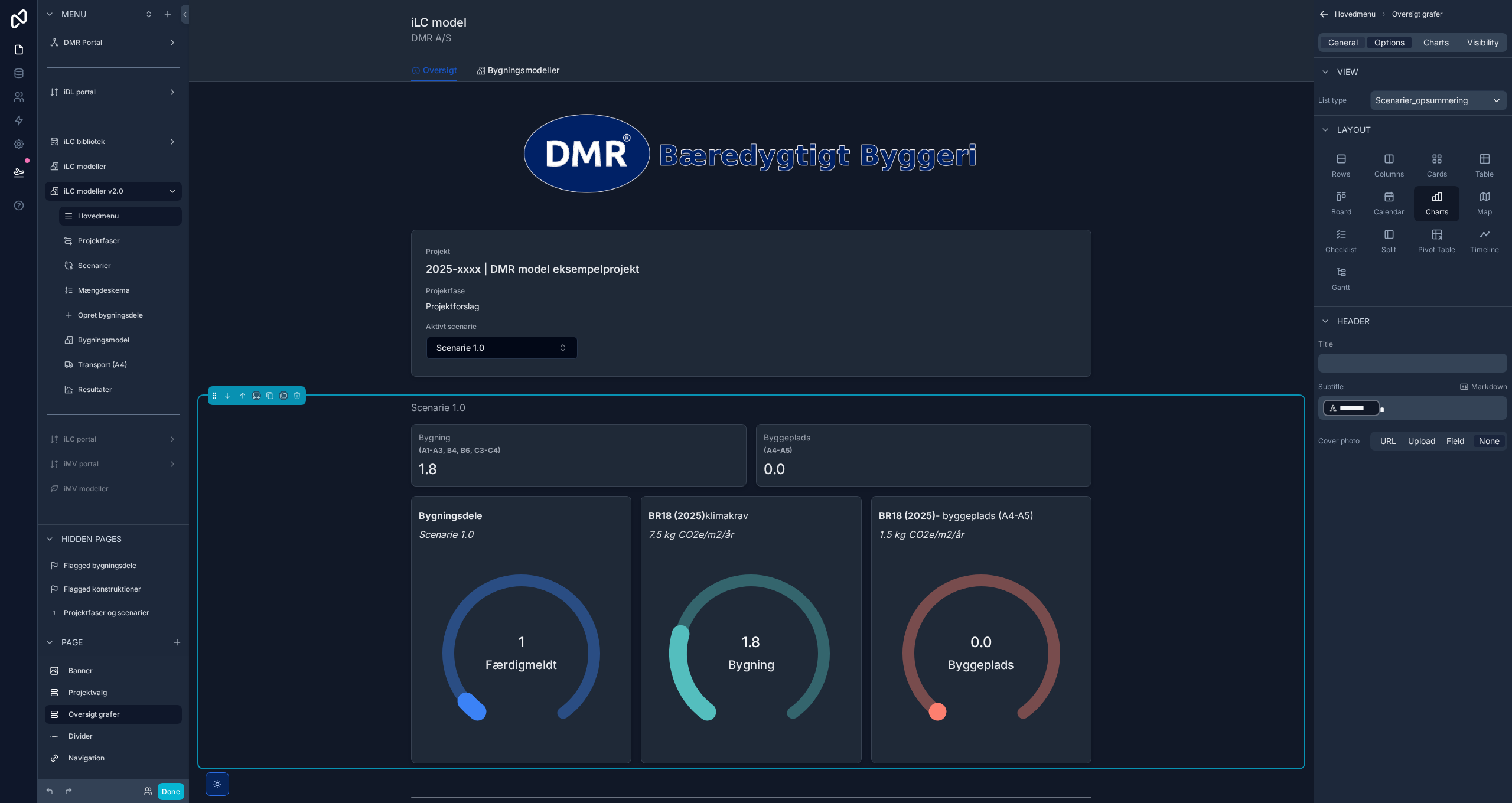
click at [1388, 42] on span "Options" at bounding box center [1389, 43] width 30 height 12
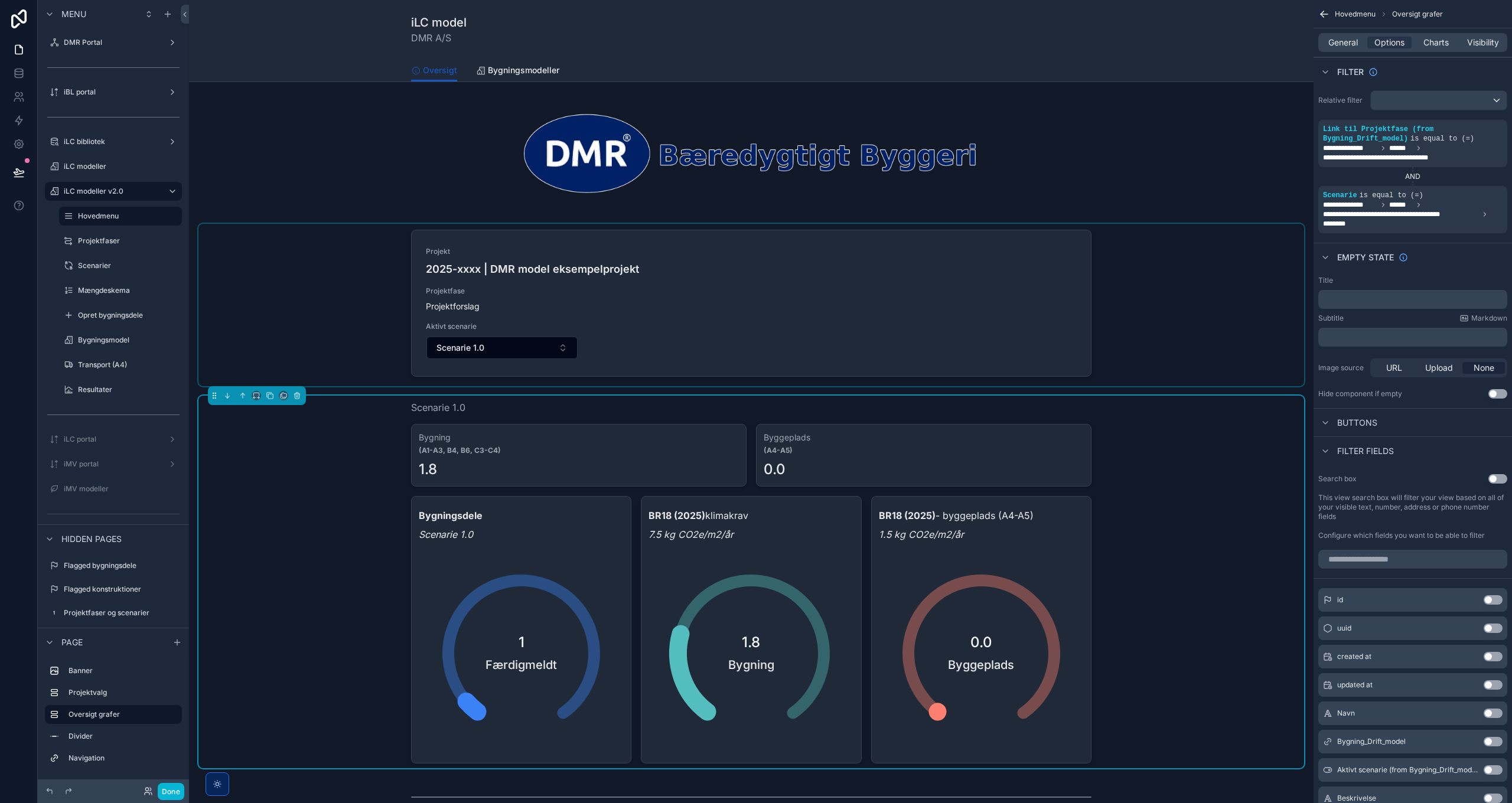
click at [1161, 331] on div "scrollable content" at bounding box center [751, 305] width 1105 height 162
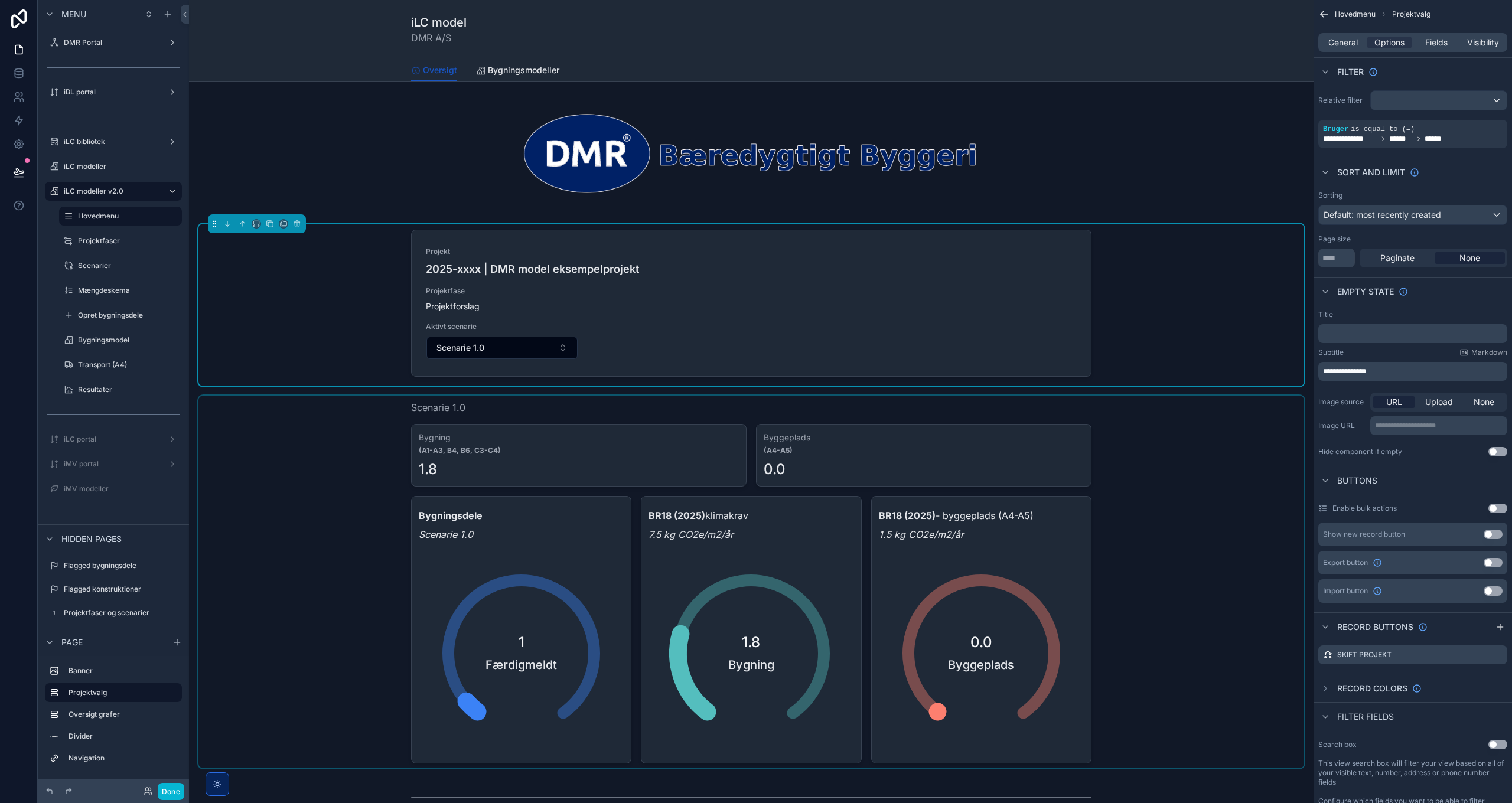
click at [1167, 511] on div "scrollable content" at bounding box center [751, 582] width 1105 height 372
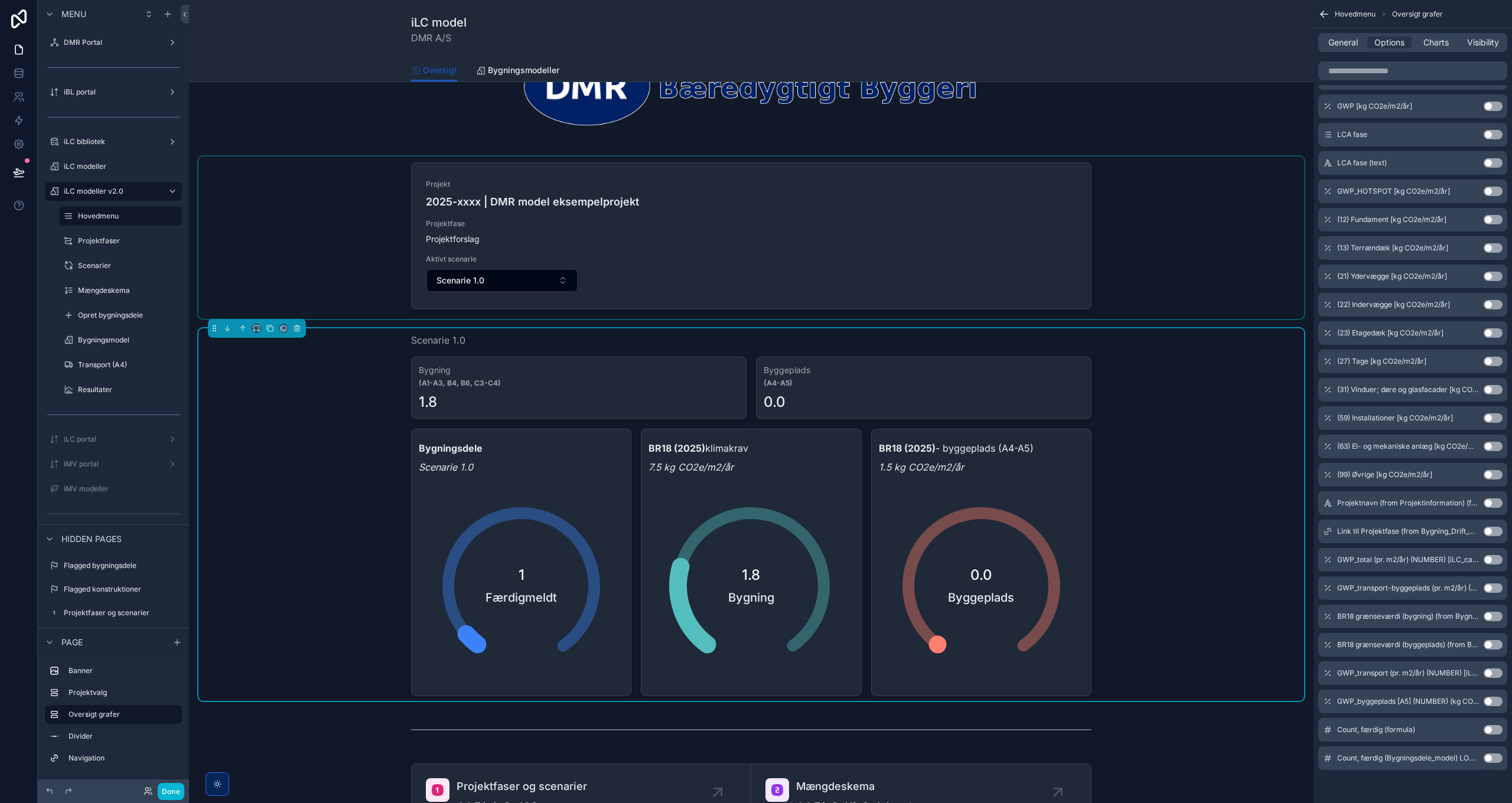
scroll to position [59, 0]
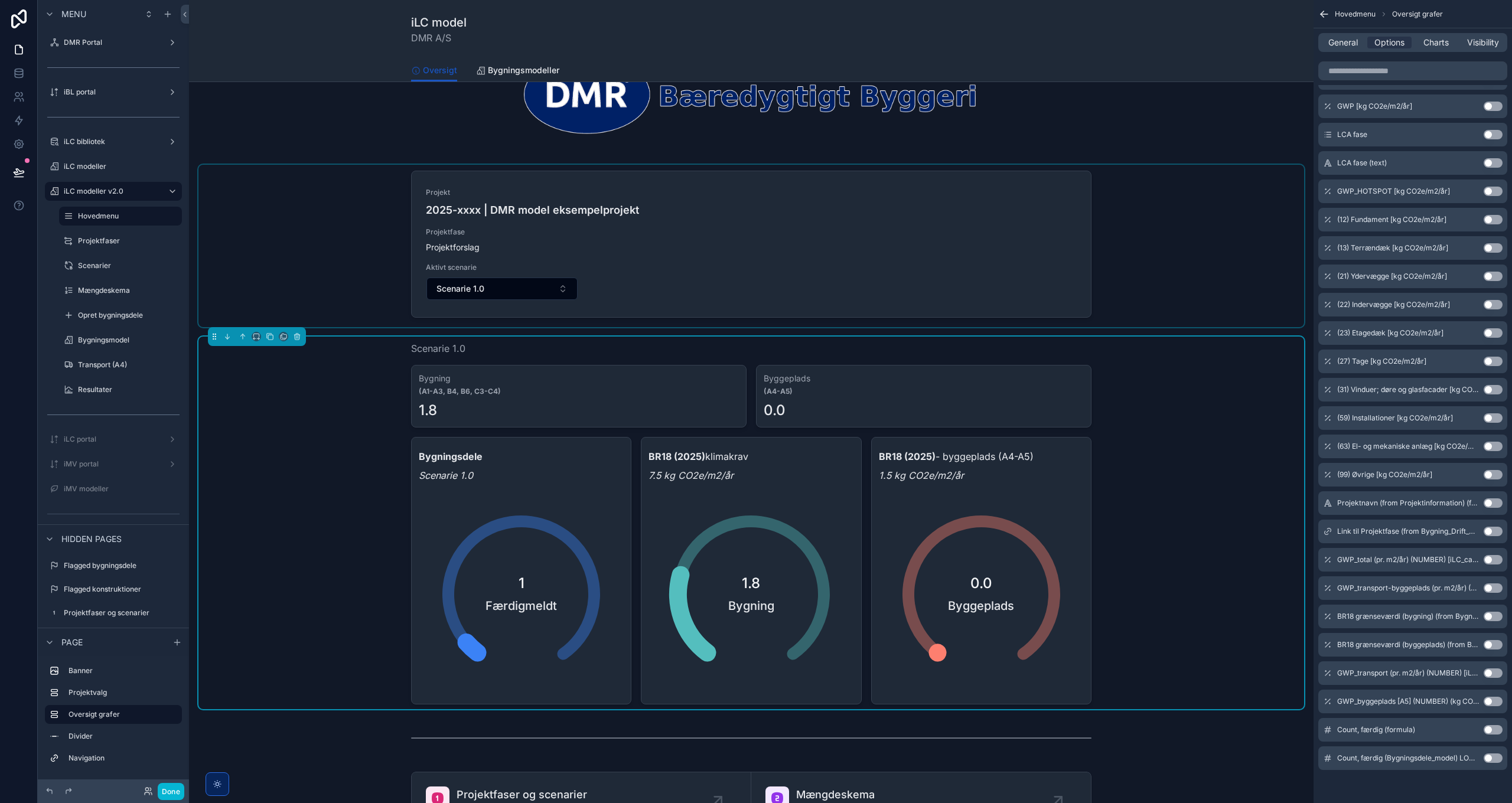
click at [1168, 479] on div "Scenarie 1.0 Bygning (A1-A3, B4, B6, C3-C4) 1.8 Byggeplads (A4-A5) 0.0 Bygnings…" at bounding box center [751, 522] width 1105 height 372
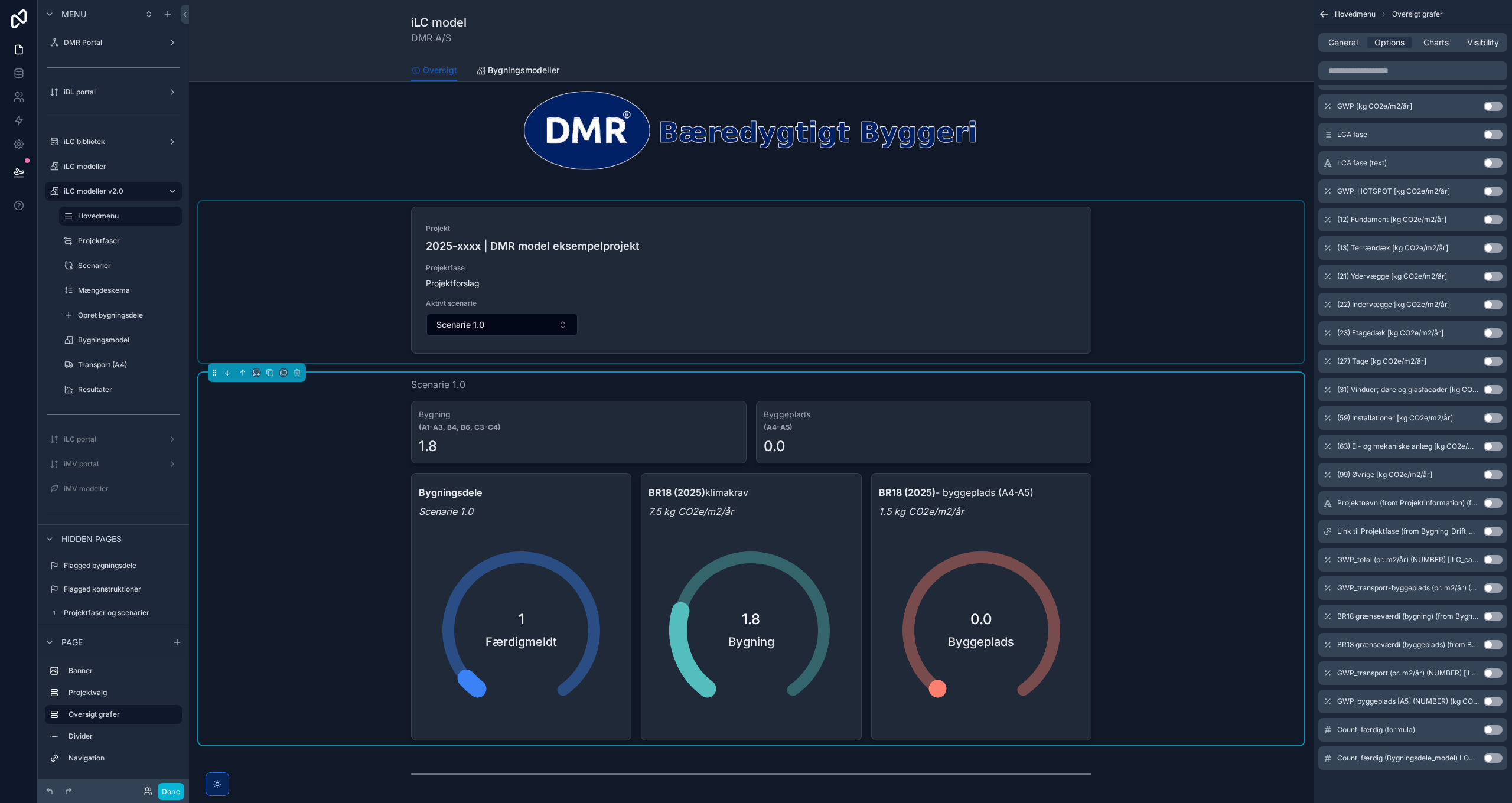
scroll to position [0, 0]
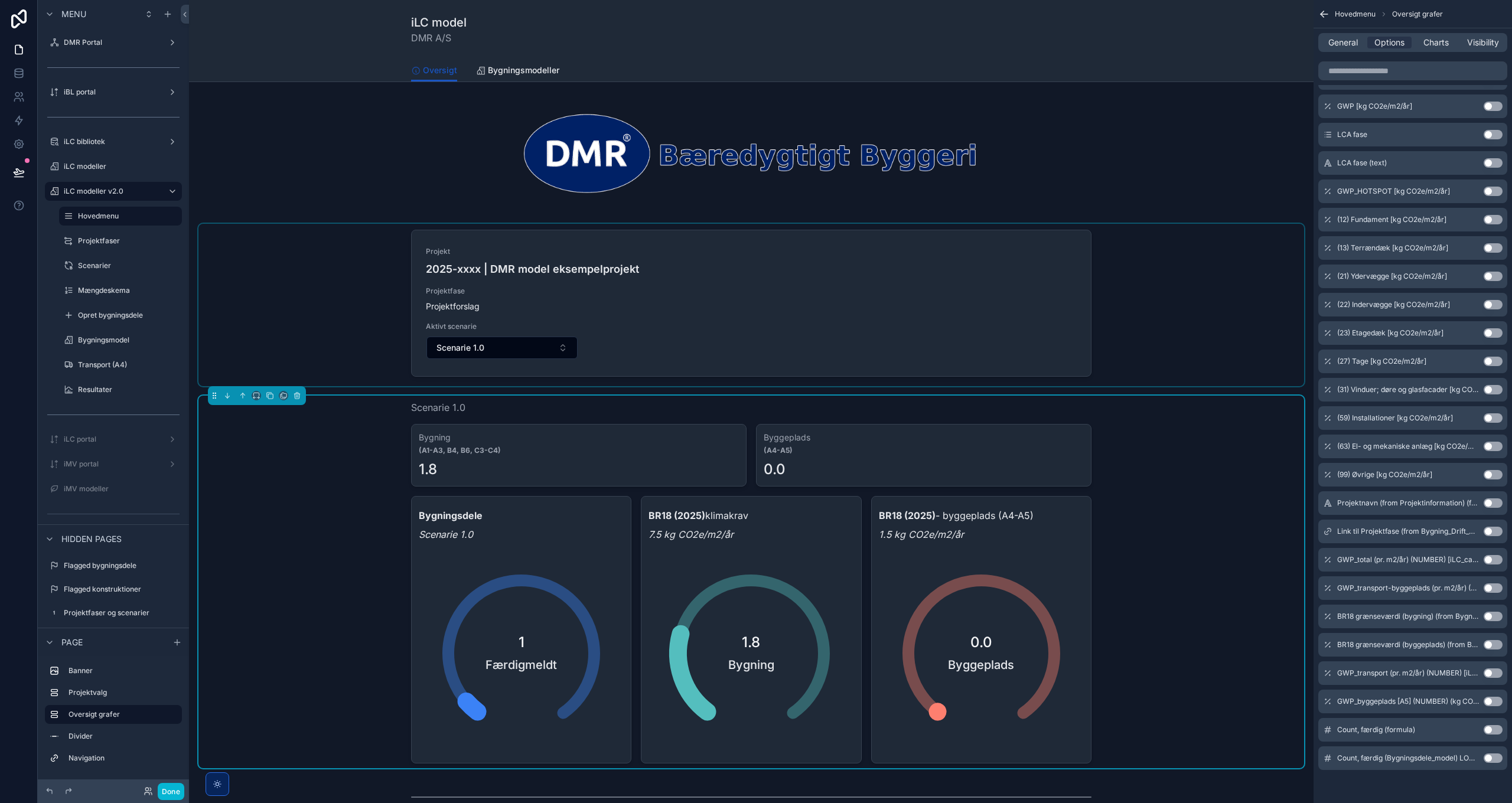
click at [1162, 355] on div "scrollable content" at bounding box center [751, 305] width 1105 height 162
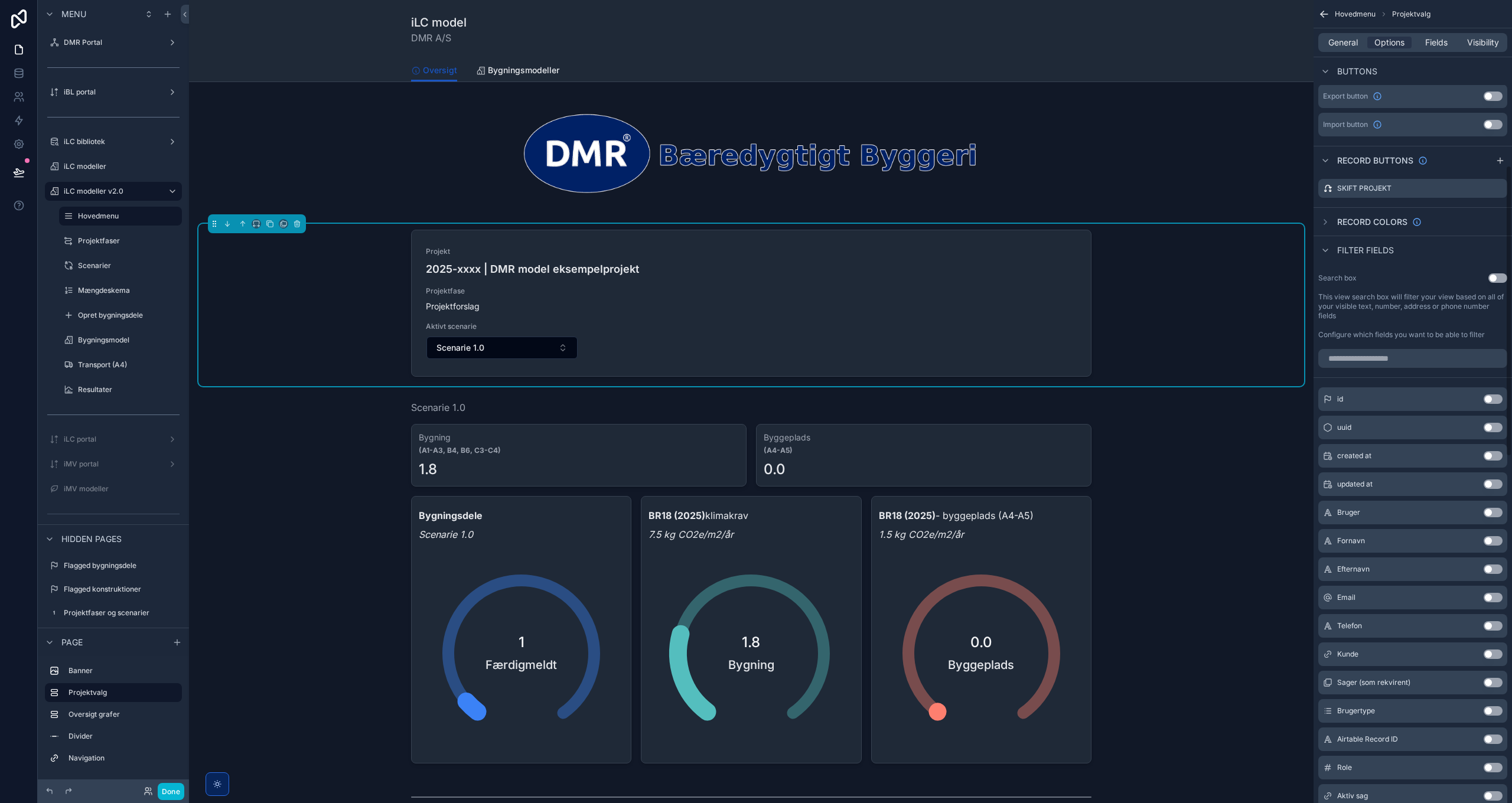
scroll to position [53, 0]
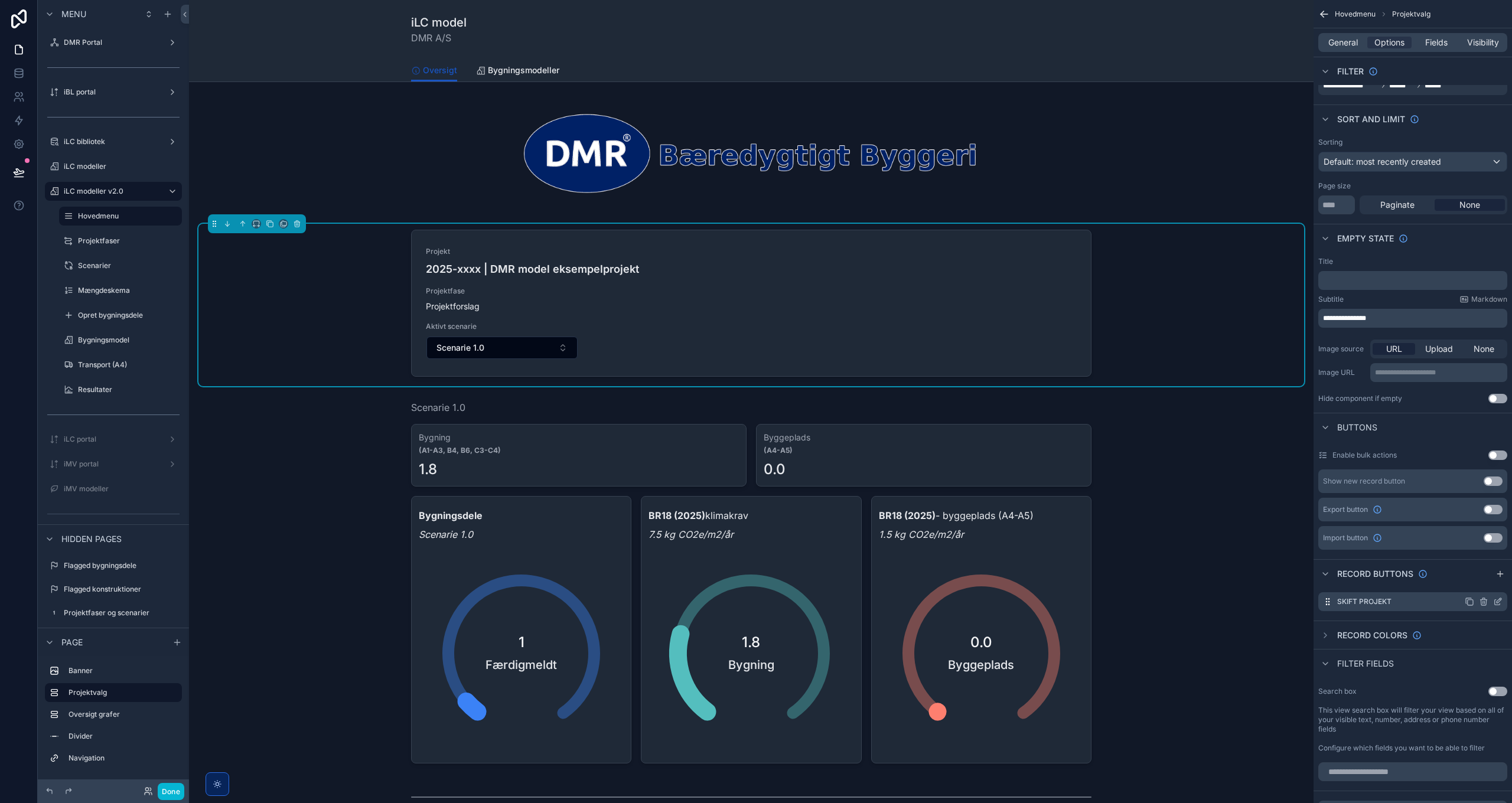
click at [1471, 602] on icon "scrollable content" at bounding box center [1469, 601] width 10 height 10
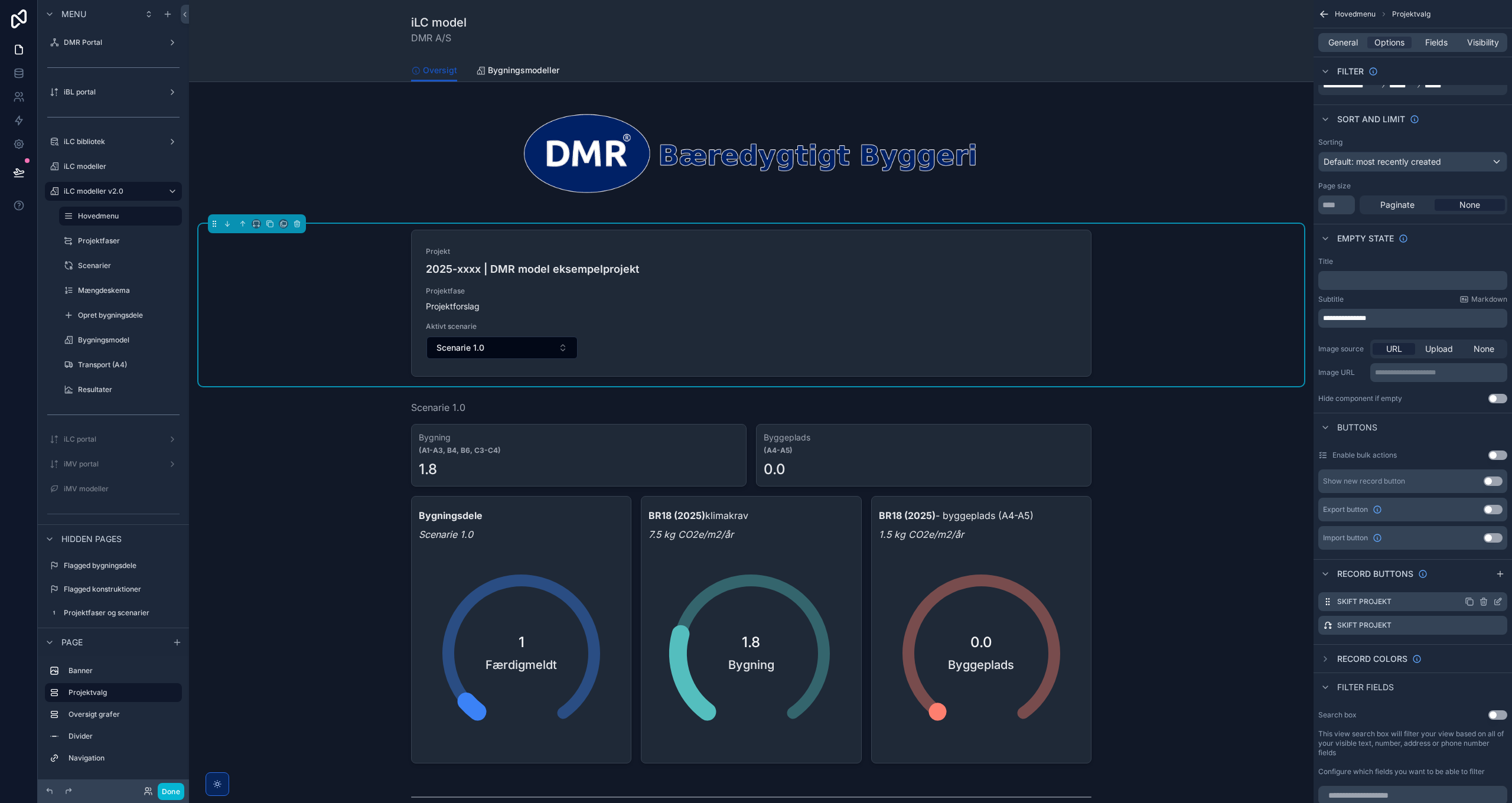
click at [1496, 601] on icon "scrollable content" at bounding box center [1498, 601] width 10 height 10
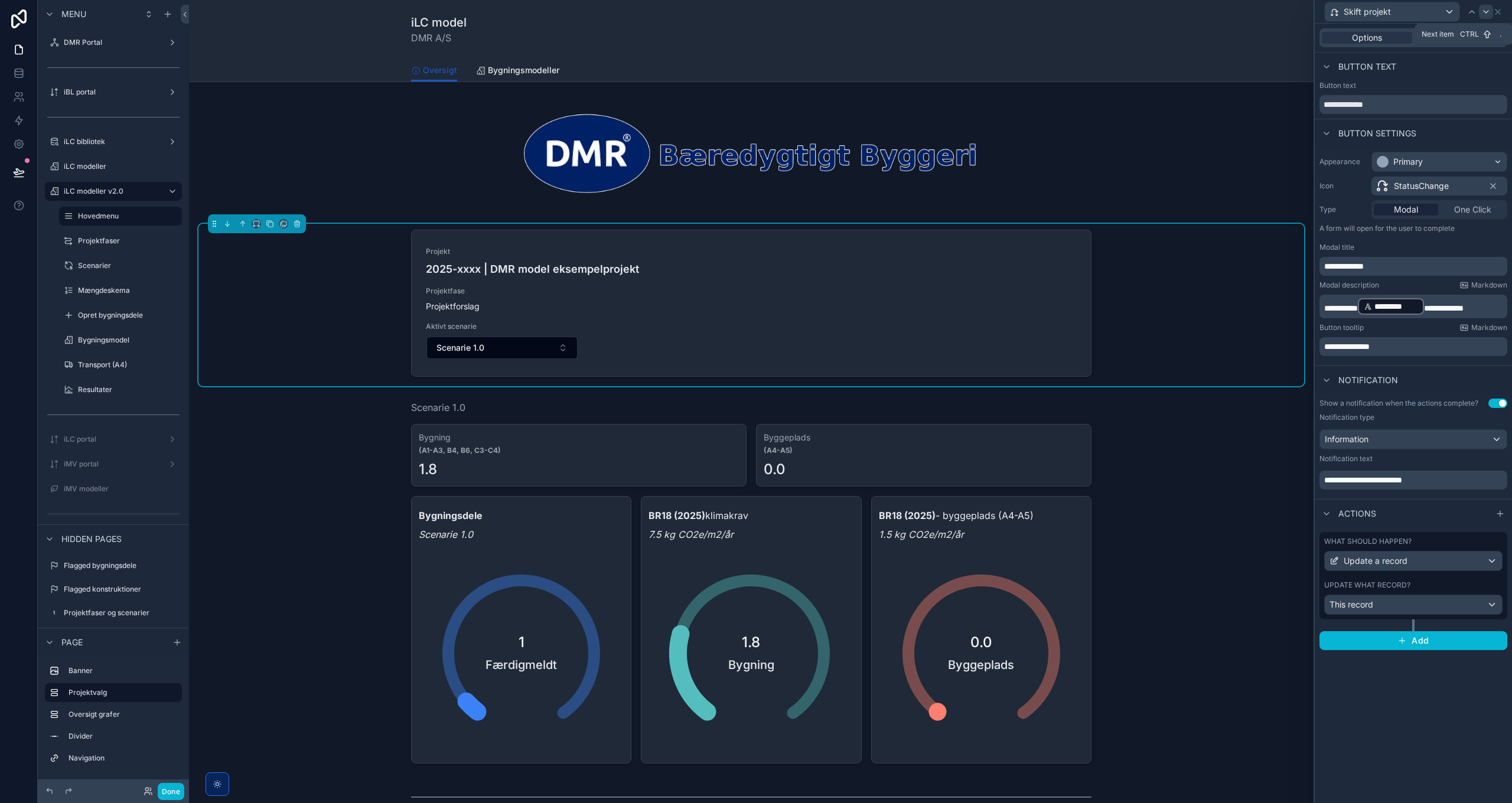
click at [1486, 15] on icon at bounding box center [1486, 12] width 10 height 10
click at [1463, 161] on div "Primary" at bounding box center [1439, 161] width 135 height 19
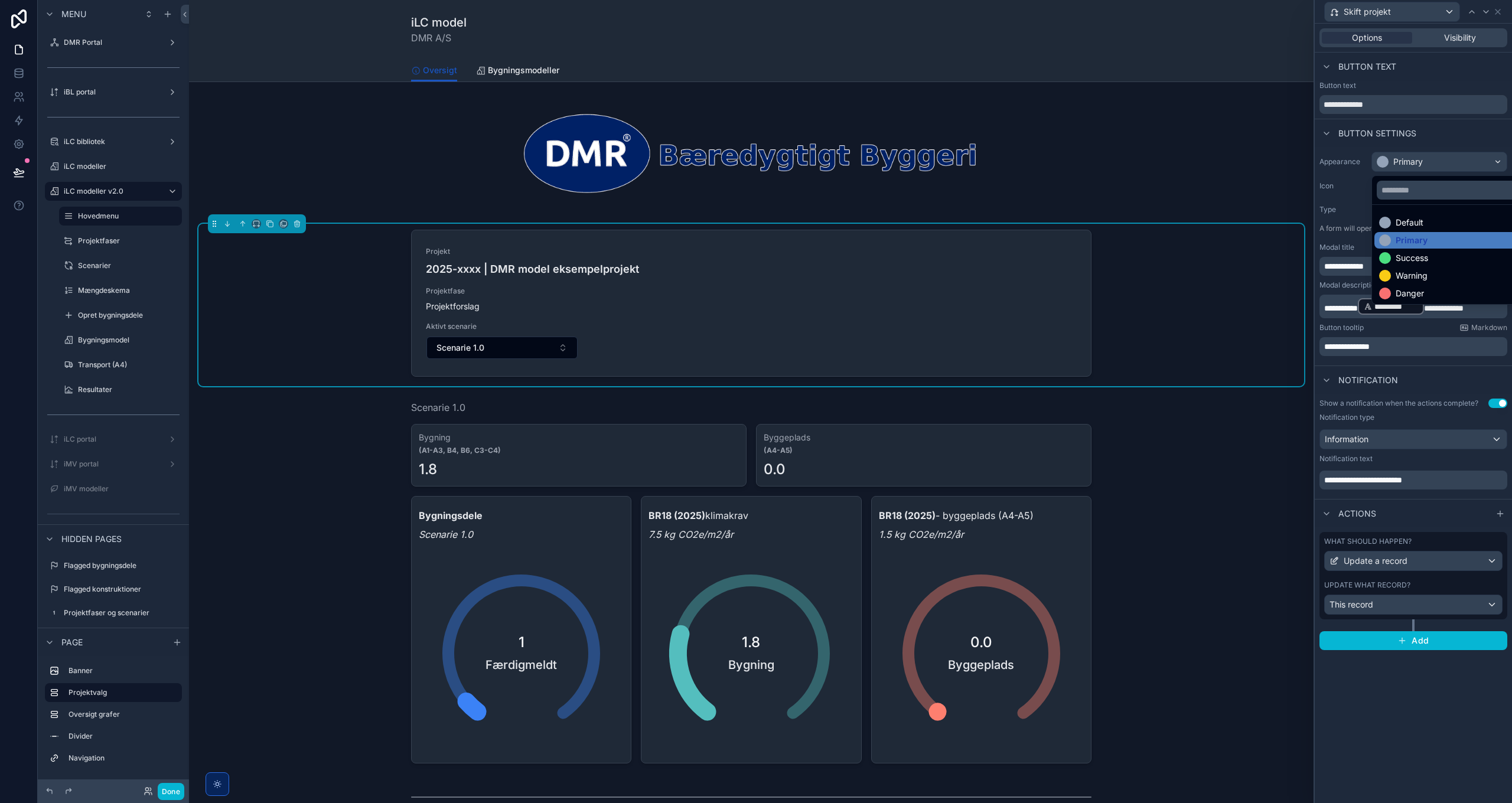
click at [1463, 161] on div at bounding box center [1413, 401] width 197 height 803
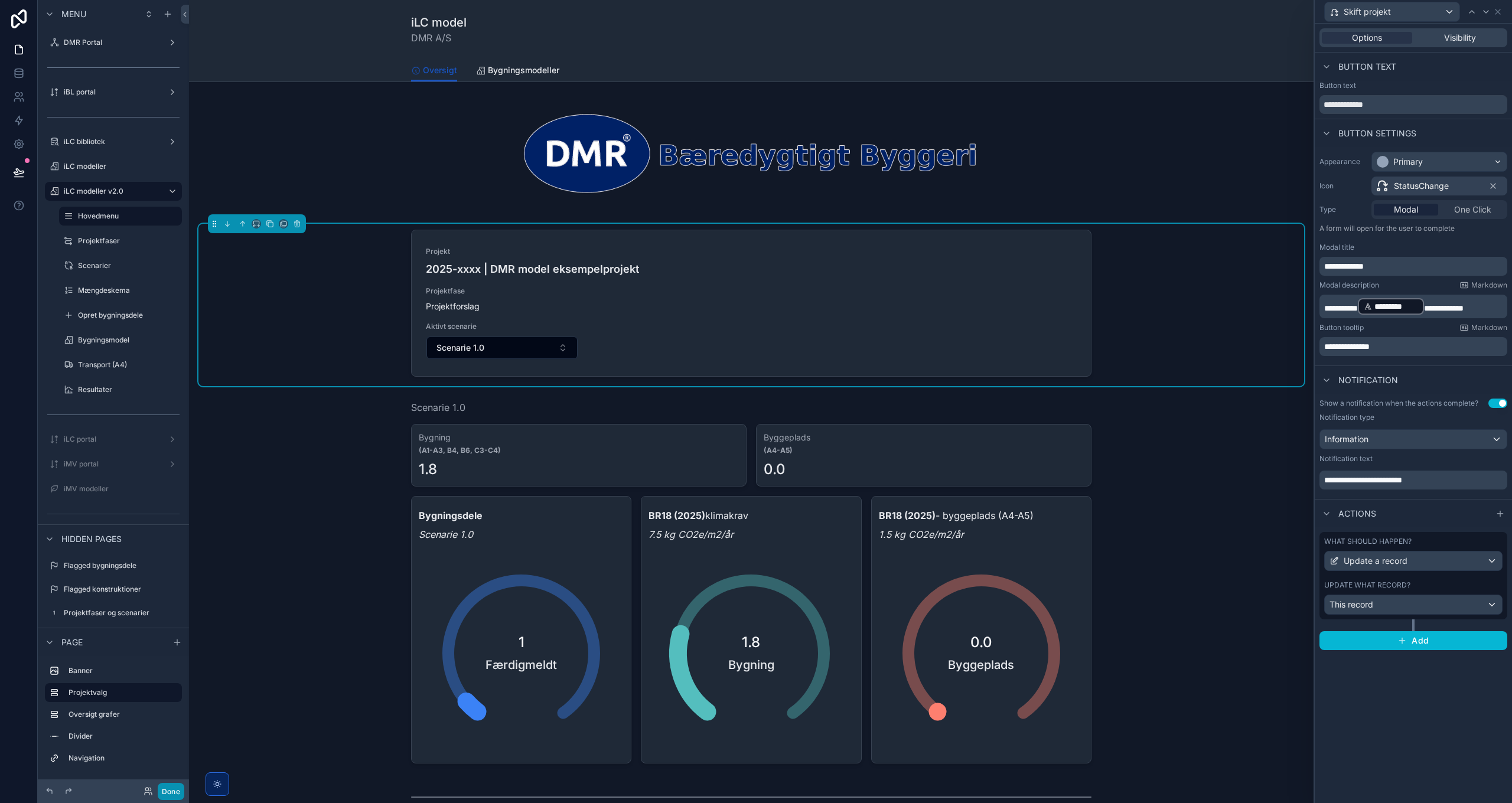
click at [175, 784] on button "Done" at bounding box center [171, 792] width 26 height 17
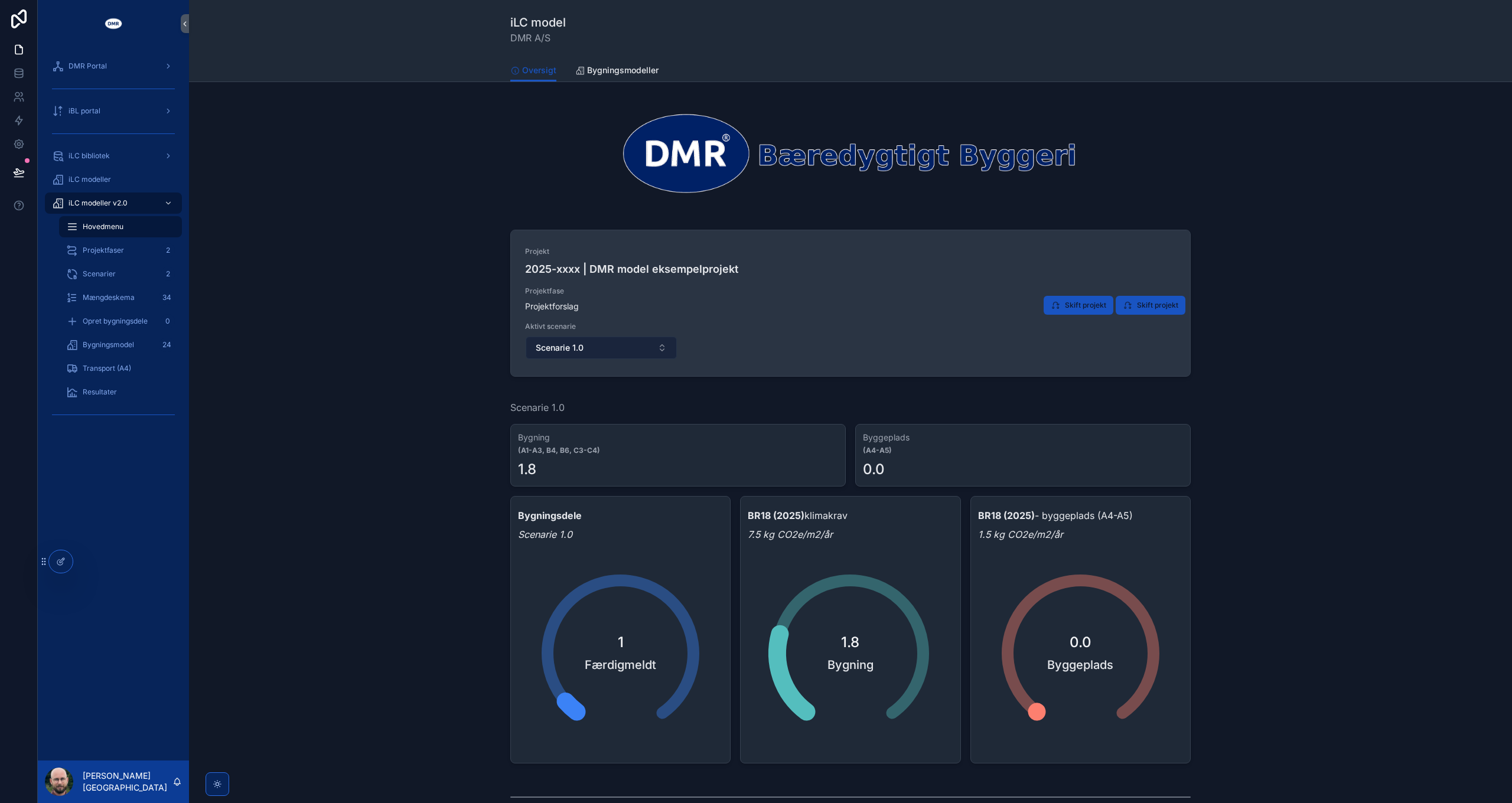
click at [600, 346] on button "Scenarie 1.0" at bounding box center [601, 347] width 151 height 22
click at [843, 339] on div "Projekt 2025-xxxx | DMR model eksempelprojekt Projektfase Projektforslag Aktivt…" at bounding box center [851, 303] width 651 height 112
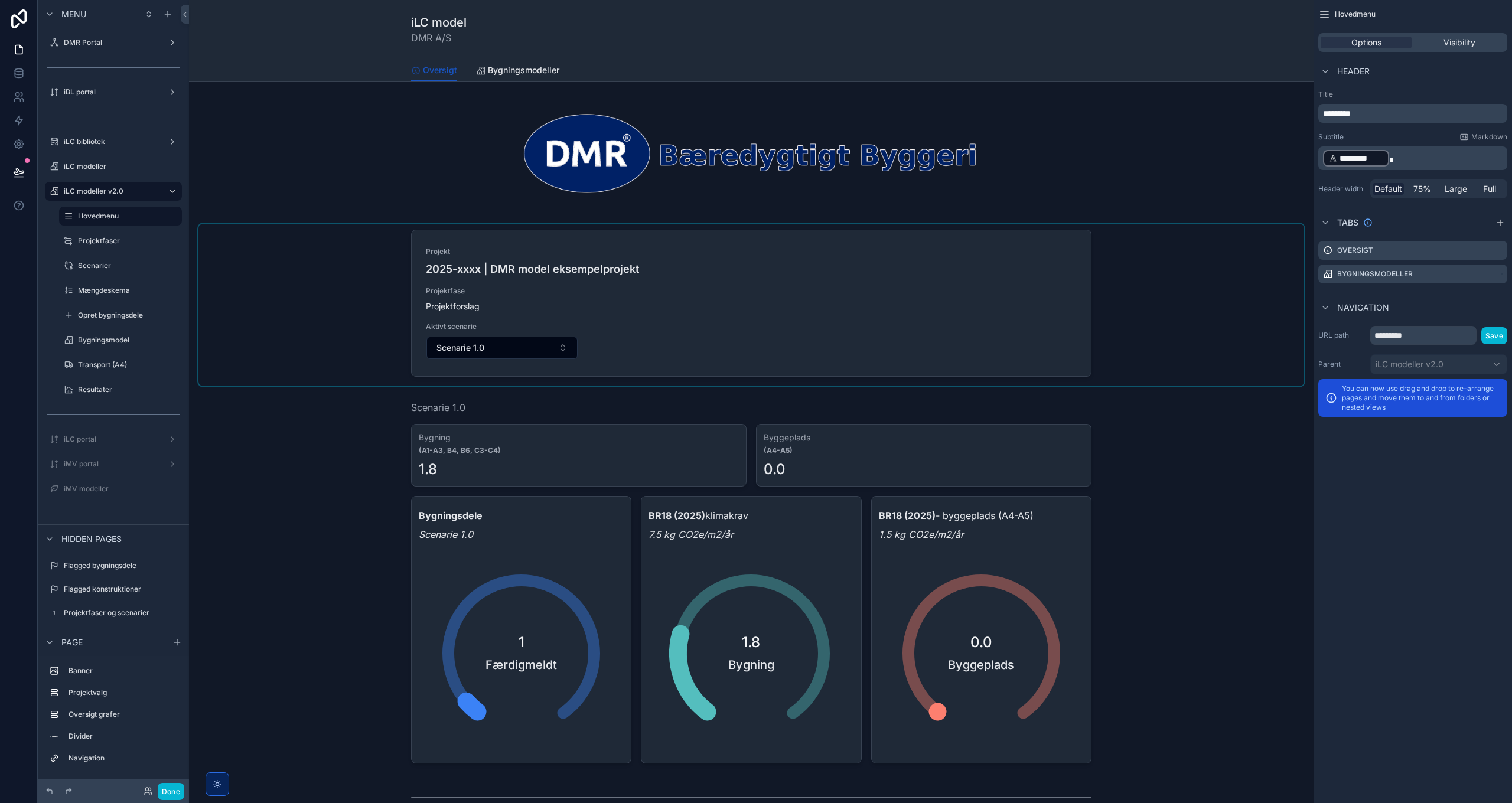
click at [925, 340] on div "scrollable content" at bounding box center [751, 305] width 1105 height 162
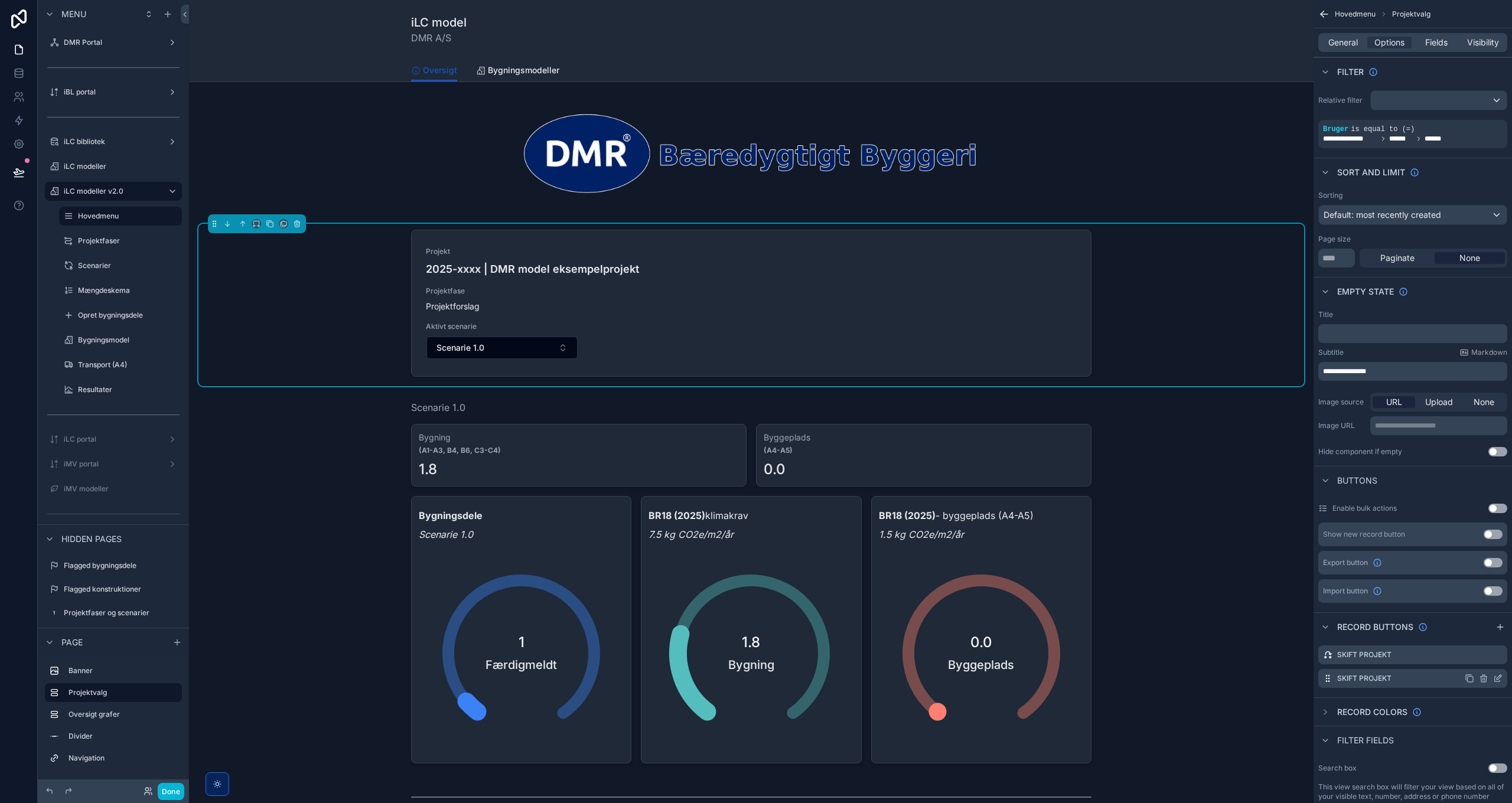
click at [1497, 677] on icon "scrollable content" at bounding box center [1498, 678] width 10 height 10
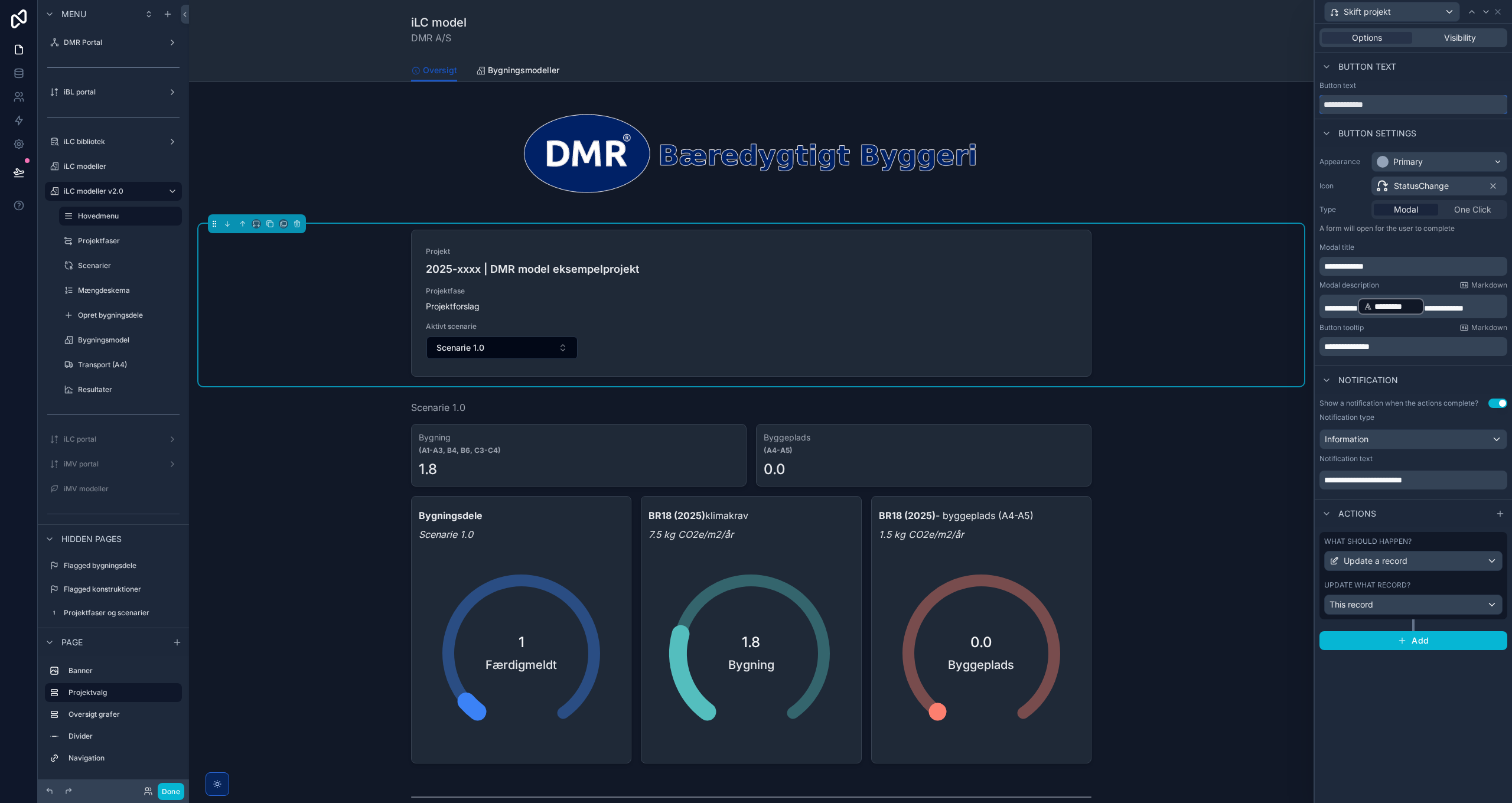
click at [1330, 102] on input "**********" at bounding box center [1413, 104] width 188 height 19
type input "**********"
click at [1422, 165] on div "Primary" at bounding box center [1407, 162] width 29 height 12
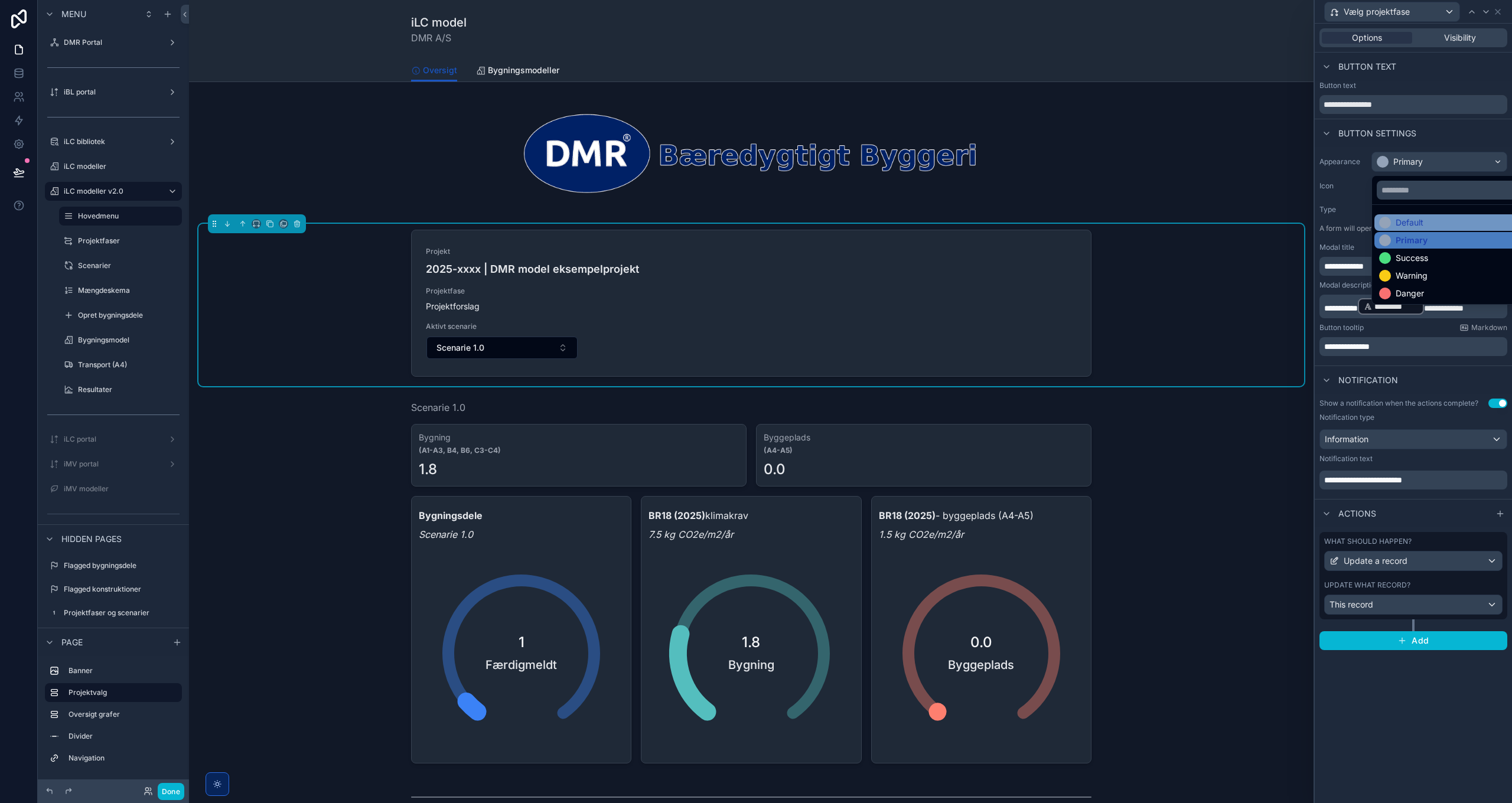
click at [1429, 221] on div "Default" at bounding box center [1452, 223] width 147 height 12
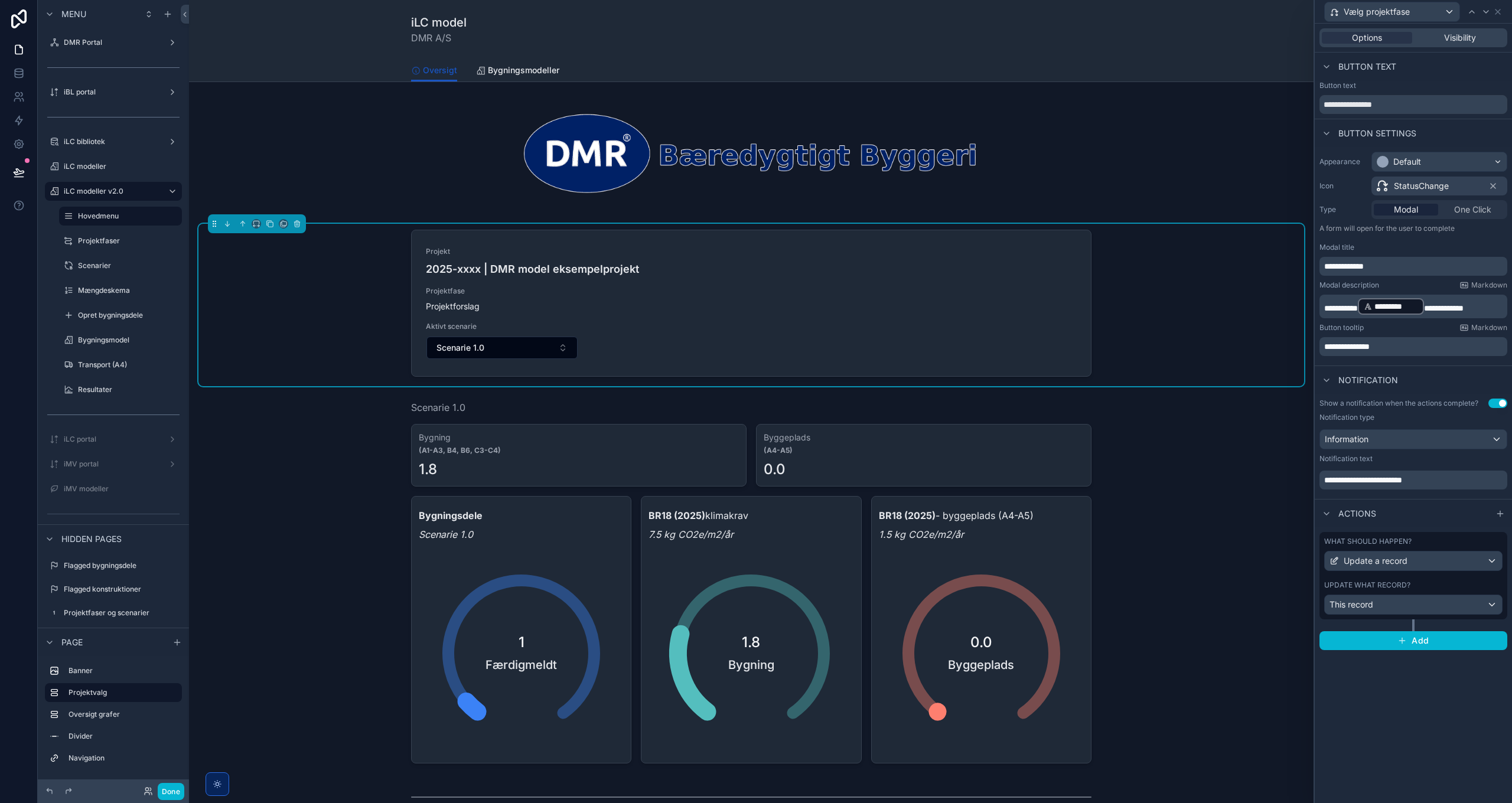
click at [1416, 184] on span "StatusChange" at bounding box center [1421, 186] width 55 height 12
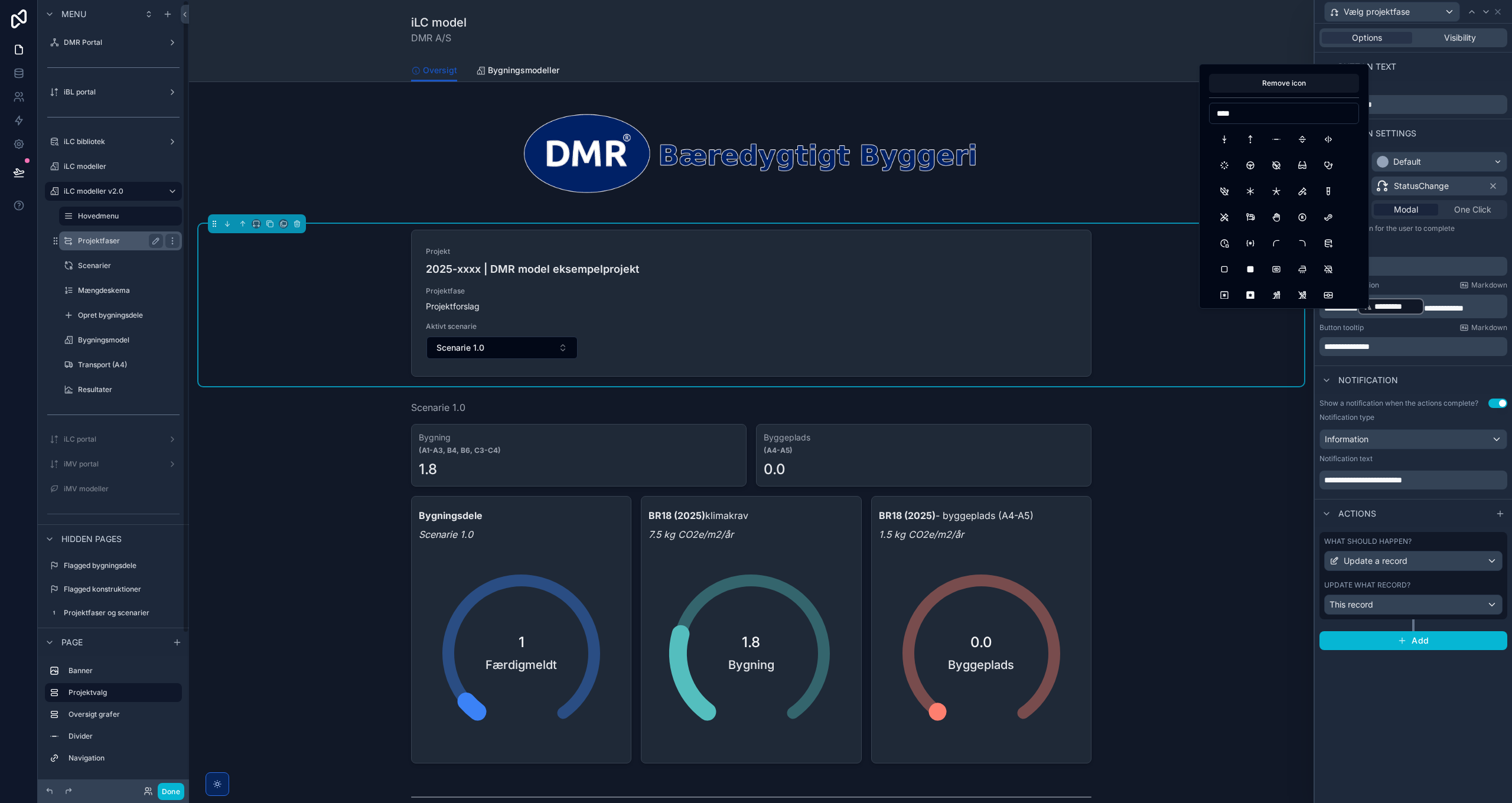
type input "****"
click at [99, 242] on label "Projektfaser" at bounding box center [118, 241] width 80 height 10
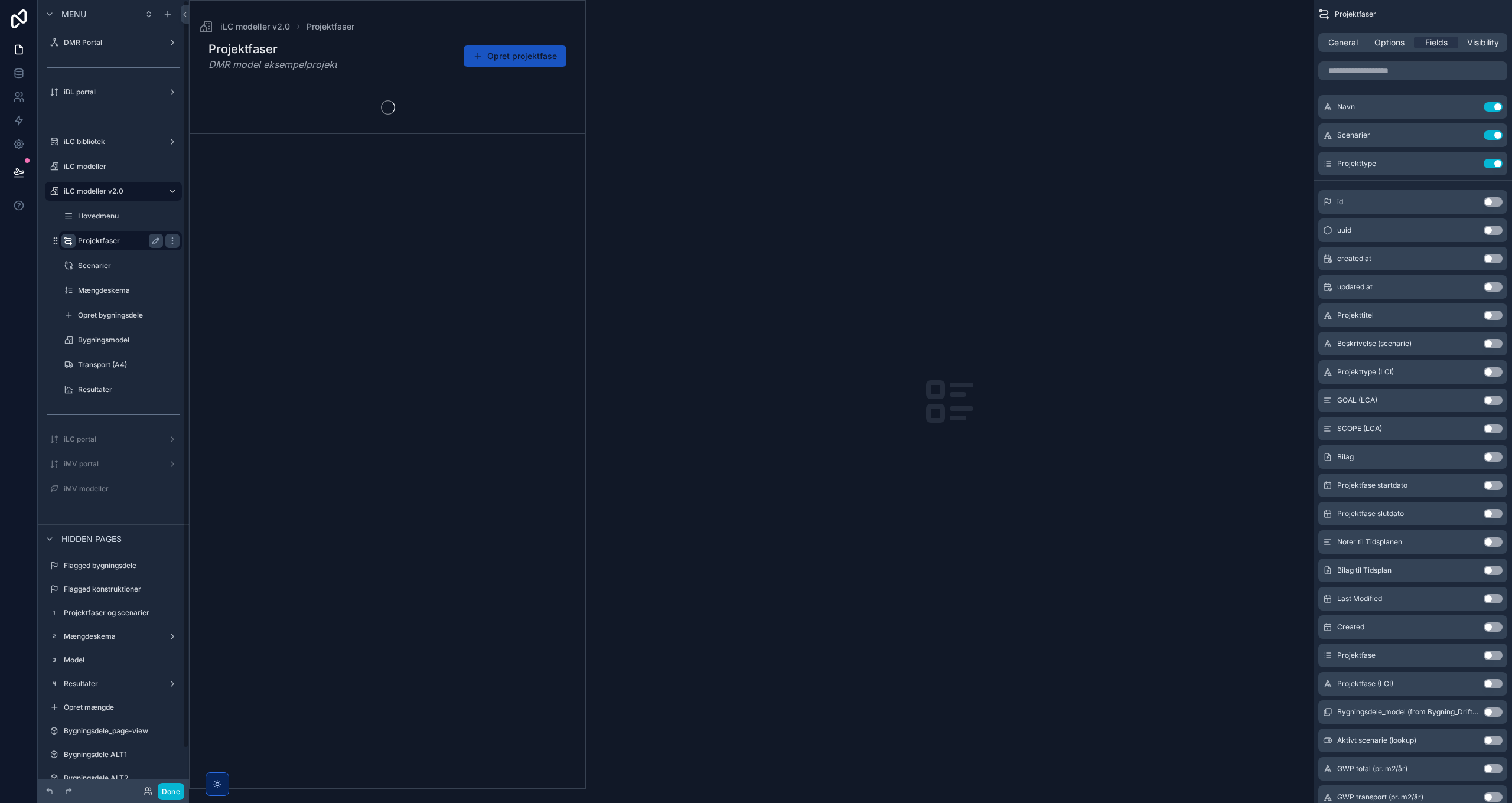
click at [69, 239] on icon "scrollable content" at bounding box center [68, 241] width 9 height 10
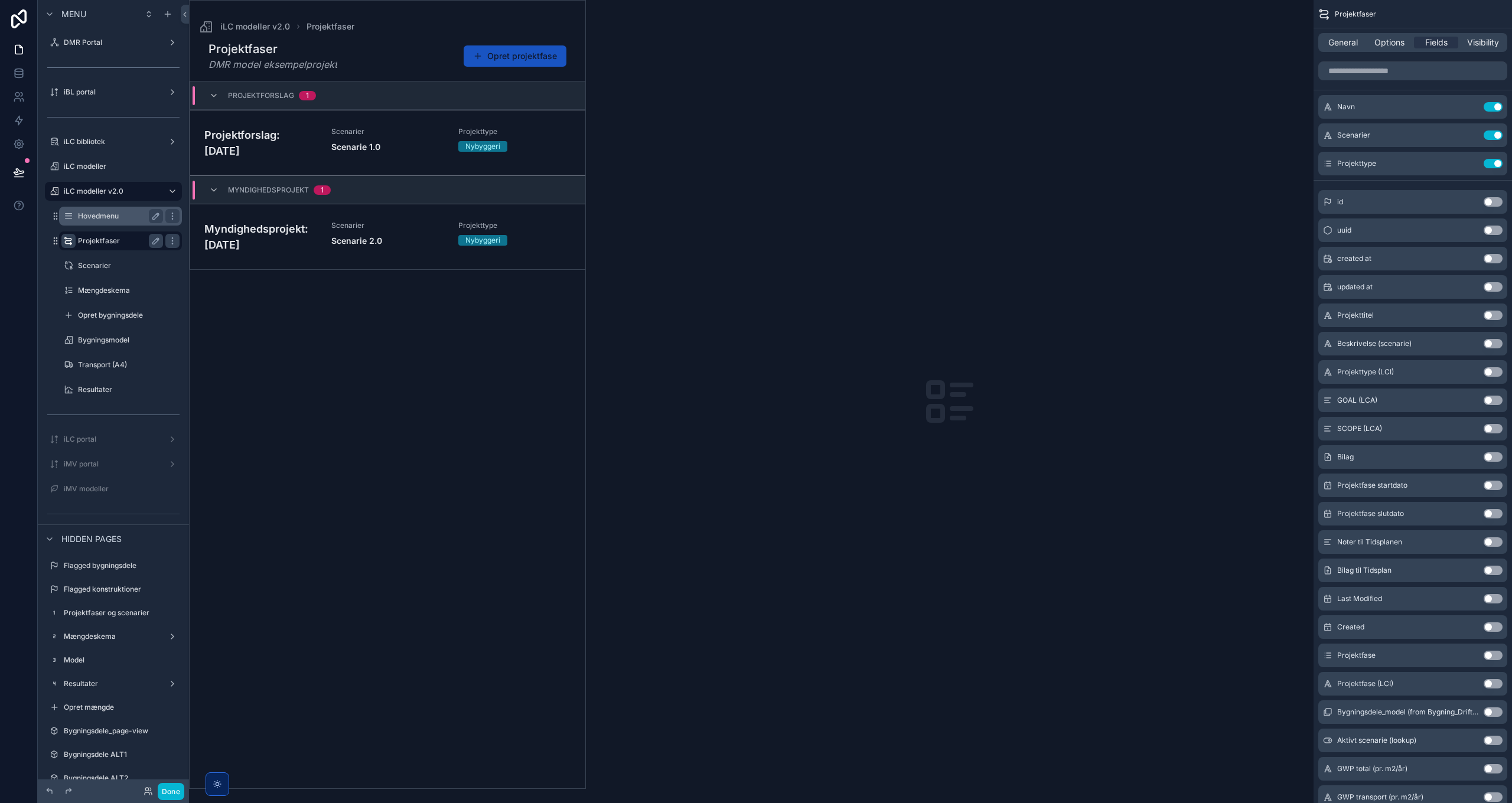
click at [102, 218] on label "Hovedmenu" at bounding box center [118, 216] width 80 height 10
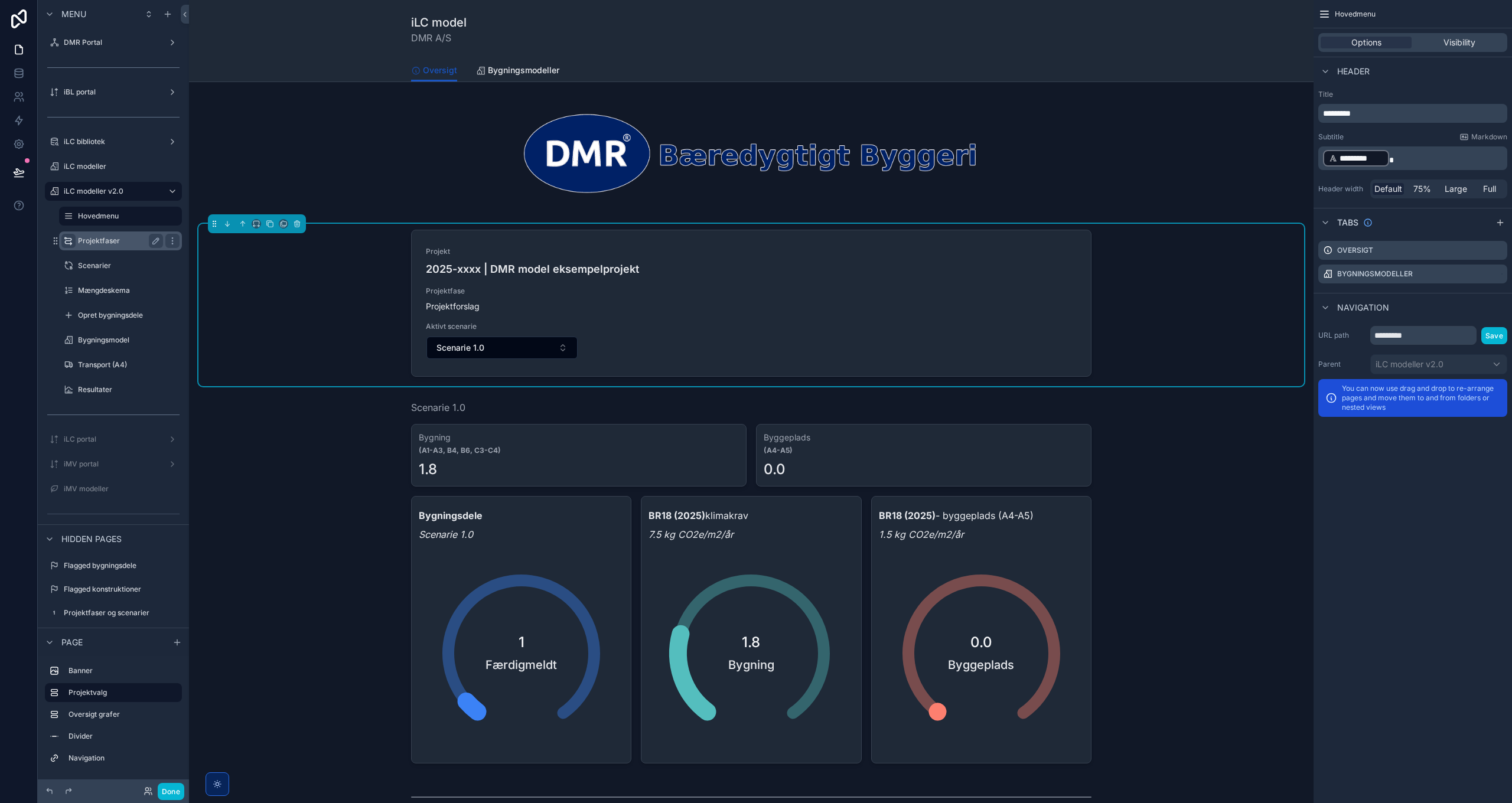
click at [1161, 333] on div "Projekt 2025-xxxx | DMR model eksempelprojekt Projektfase Projektforslag Aktivt…" at bounding box center [751, 305] width 1105 height 162
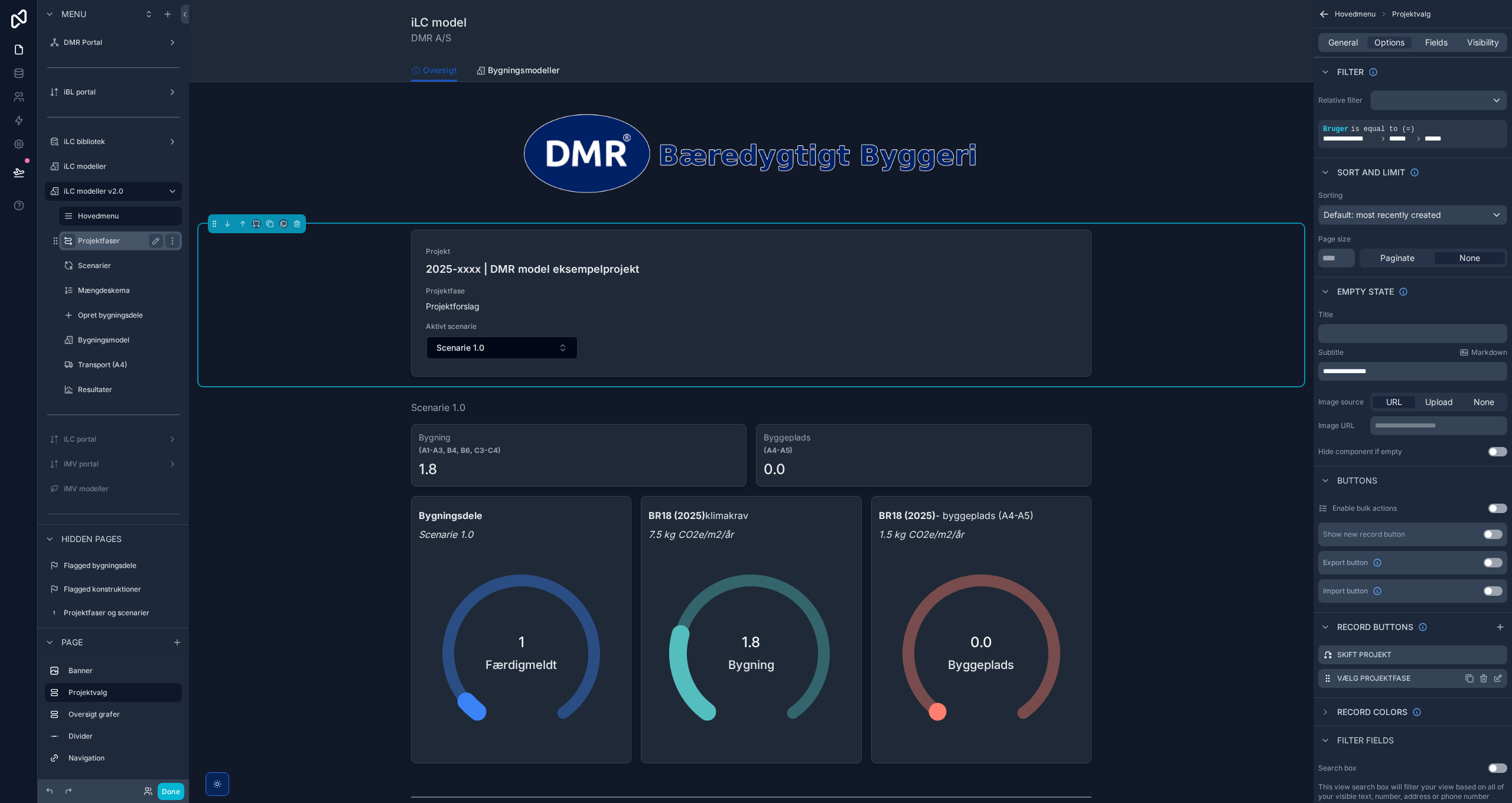
click at [1498, 680] on icon "scrollable content" at bounding box center [1498, 678] width 10 height 10
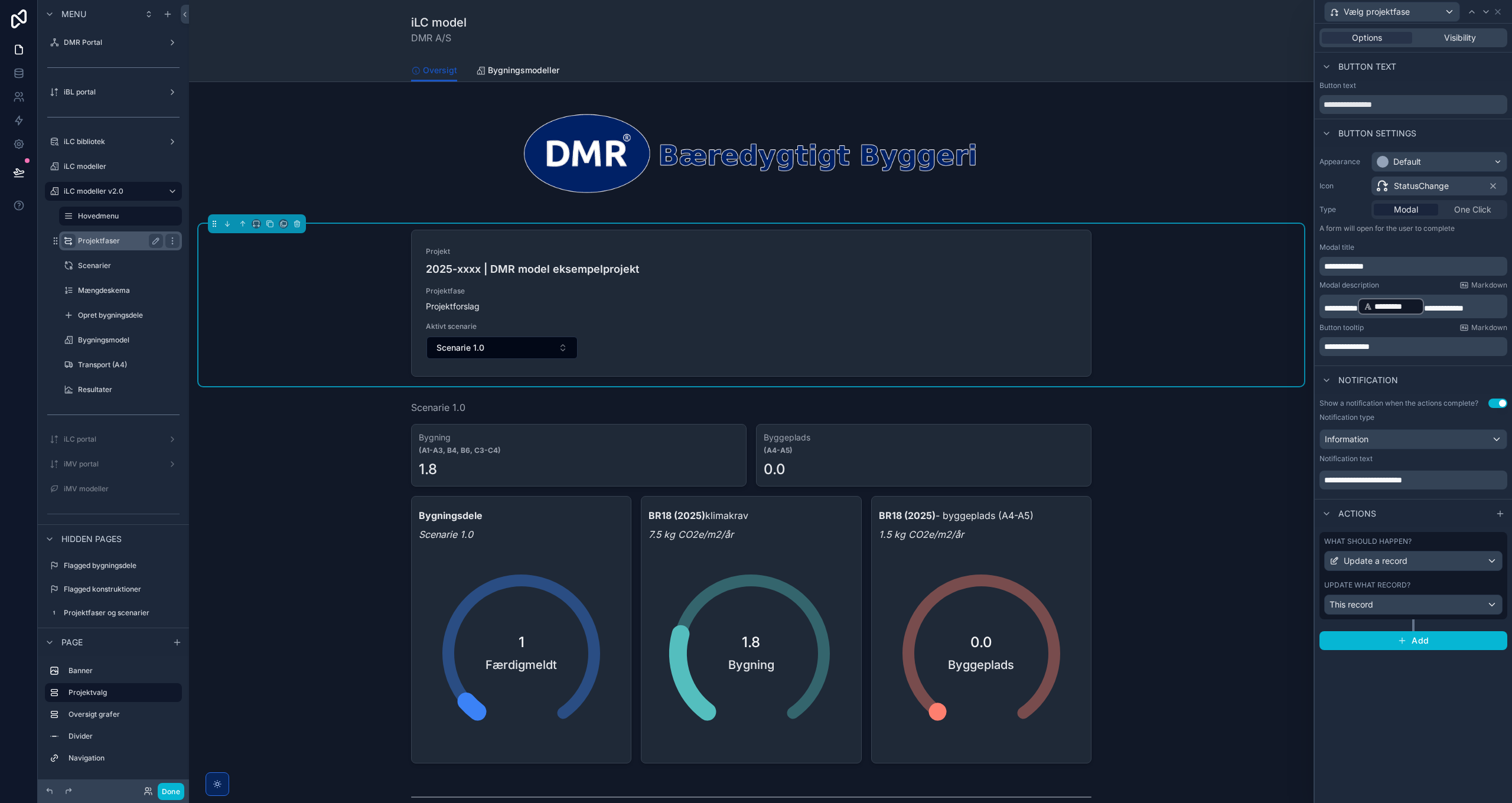
click at [1409, 182] on span "StatusChange" at bounding box center [1421, 186] width 55 height 12
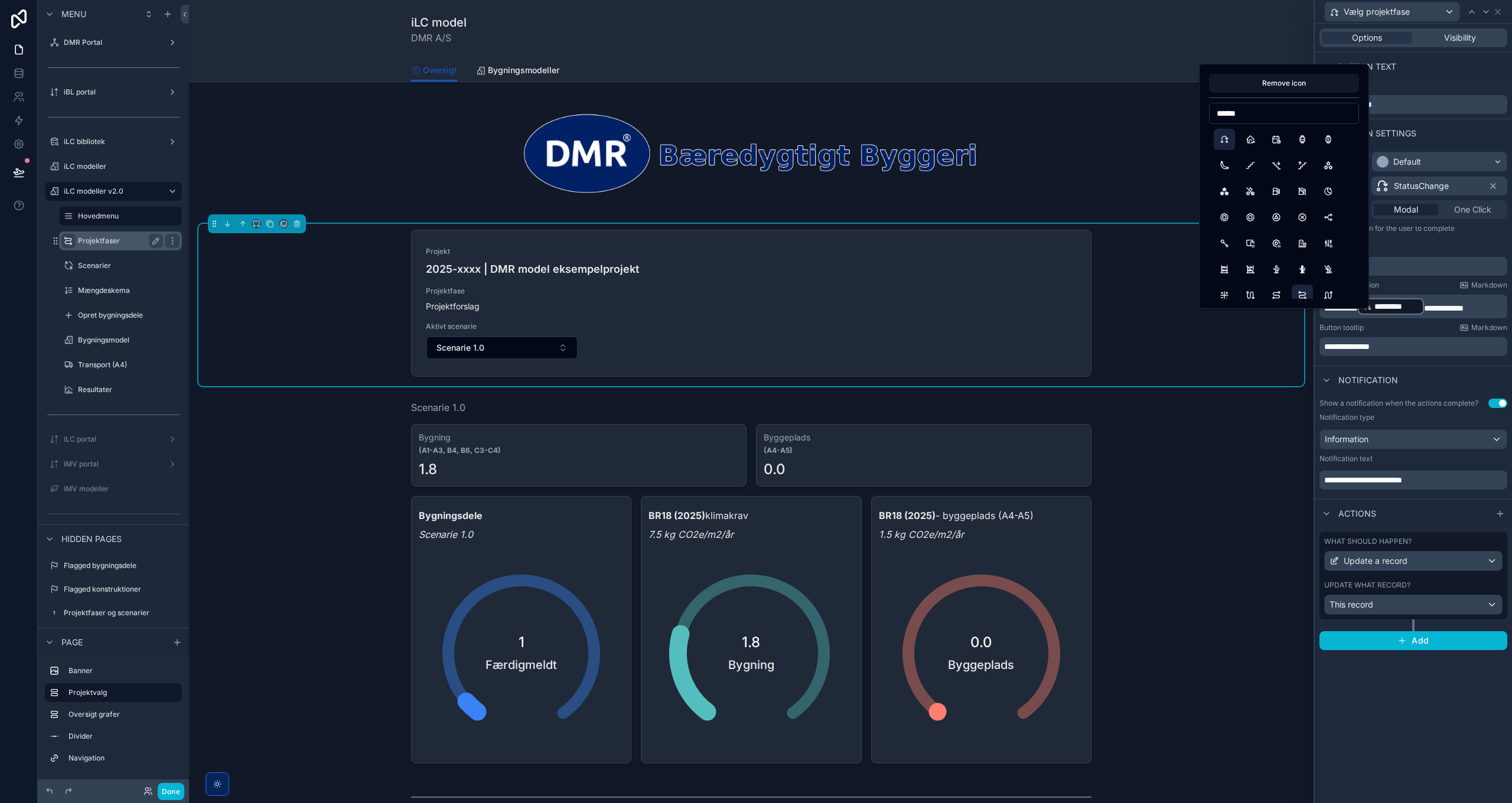
type input "******"
click at [1301, 295] on button "STurnRight" at bounding box center [1302, 295] width 21 height 21
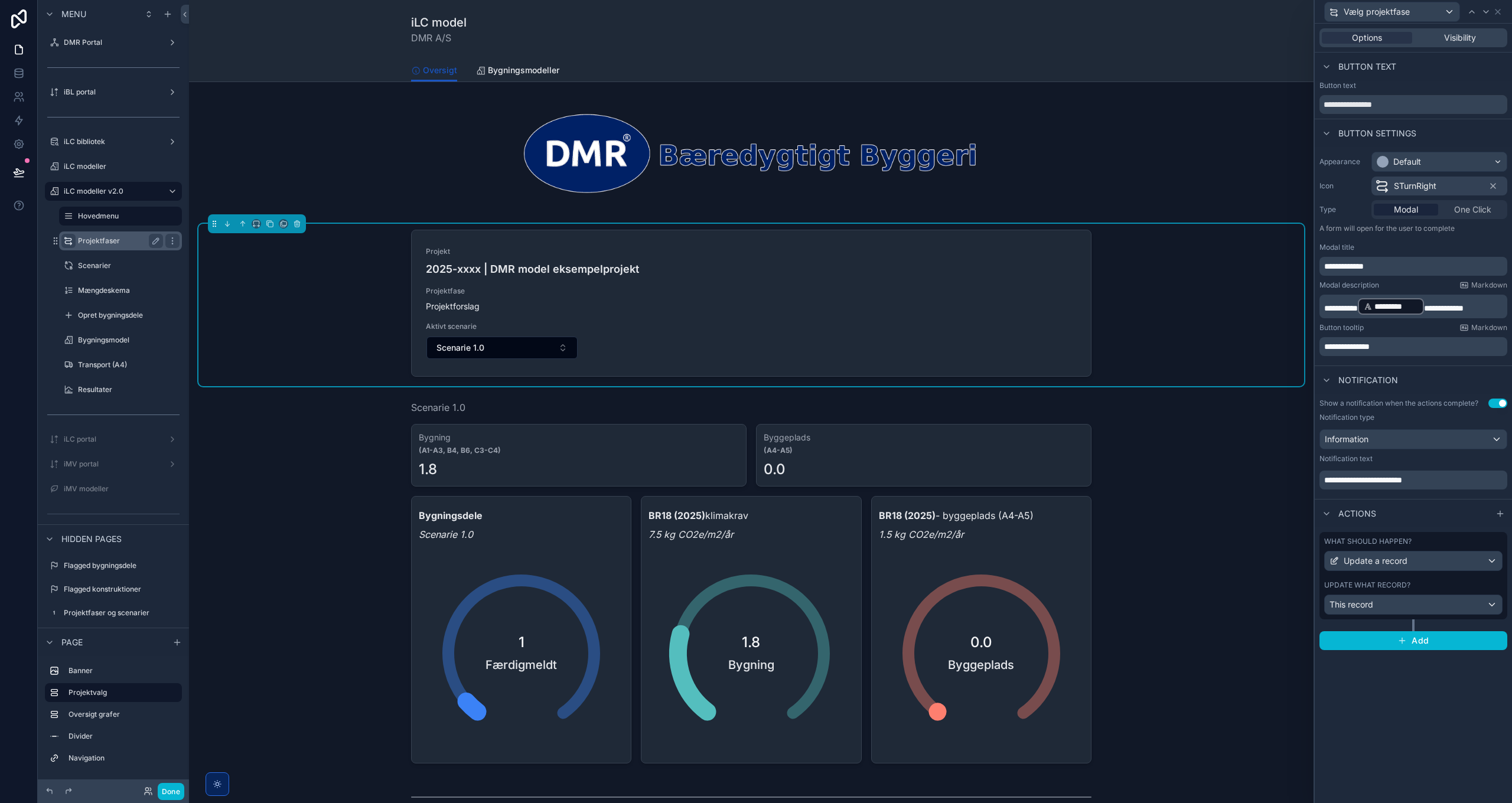
click at [1327, 268] on span "**********" at bounding box center [1344, 266] width 40 height 8
drag, startPoint x: 1489, startPoint y: 307, endPoint x: 1351, endPoint y: 312, distance: 138.1
click at [1351, 312] on p "**********" at bounding box center [1415, 306] width 181 height 19
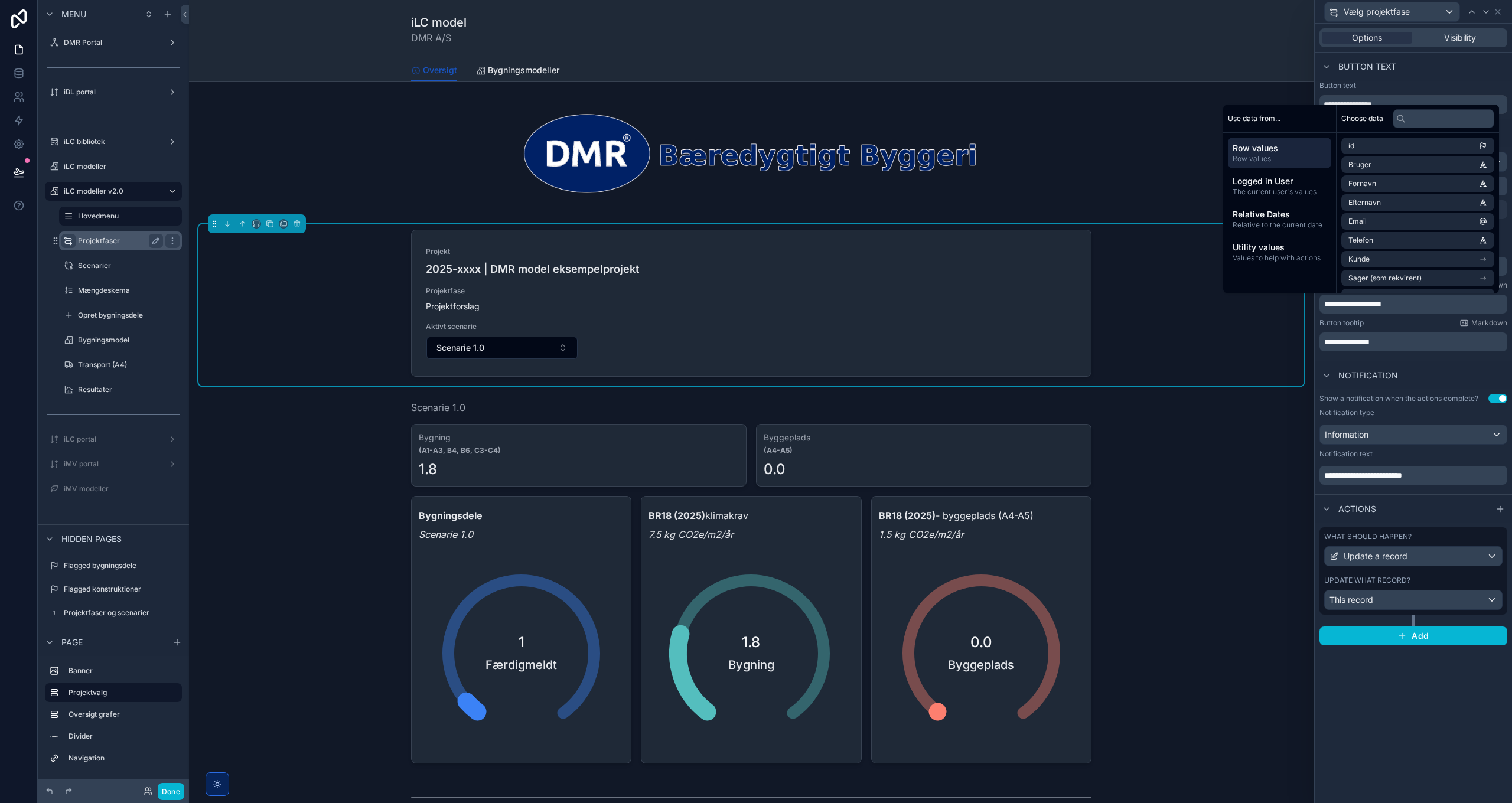
click at [1437, 359] on div "**********" at bounding box center [1413, 253] width 197 height 214
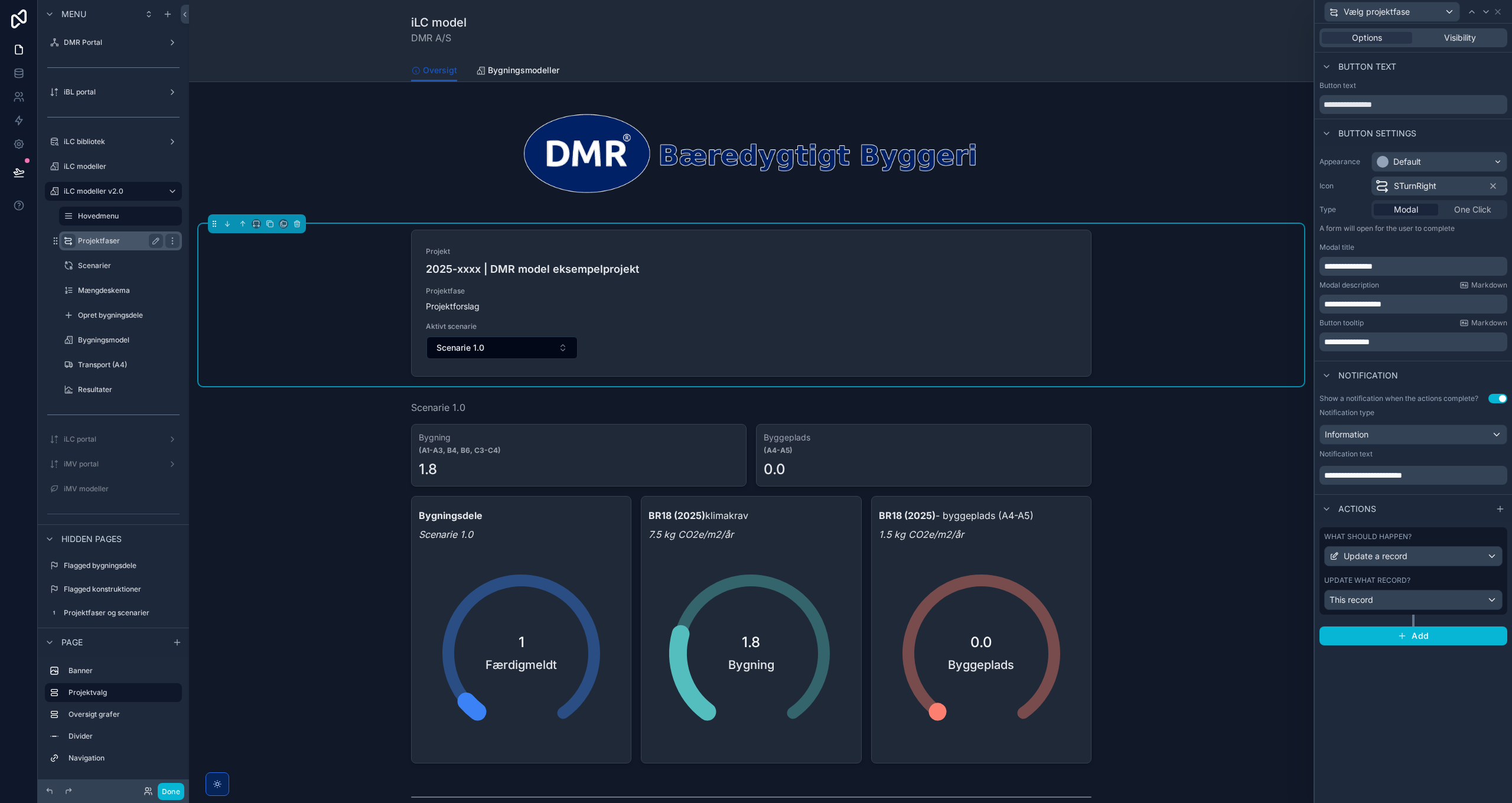
click at [1357, 267] on span "**********" at bounding box center [1348, 266] width 48 height 8
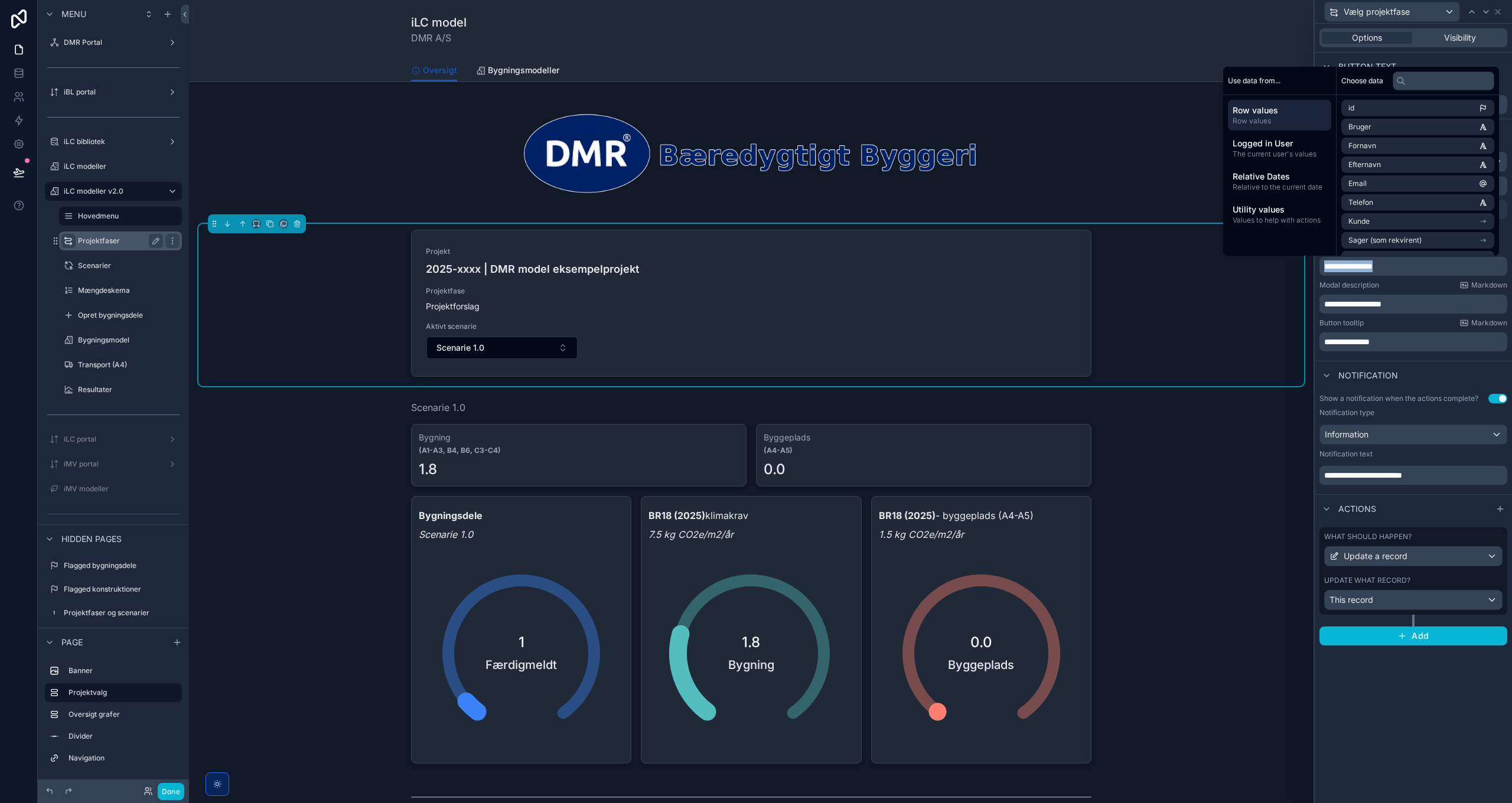
copy span "**********"
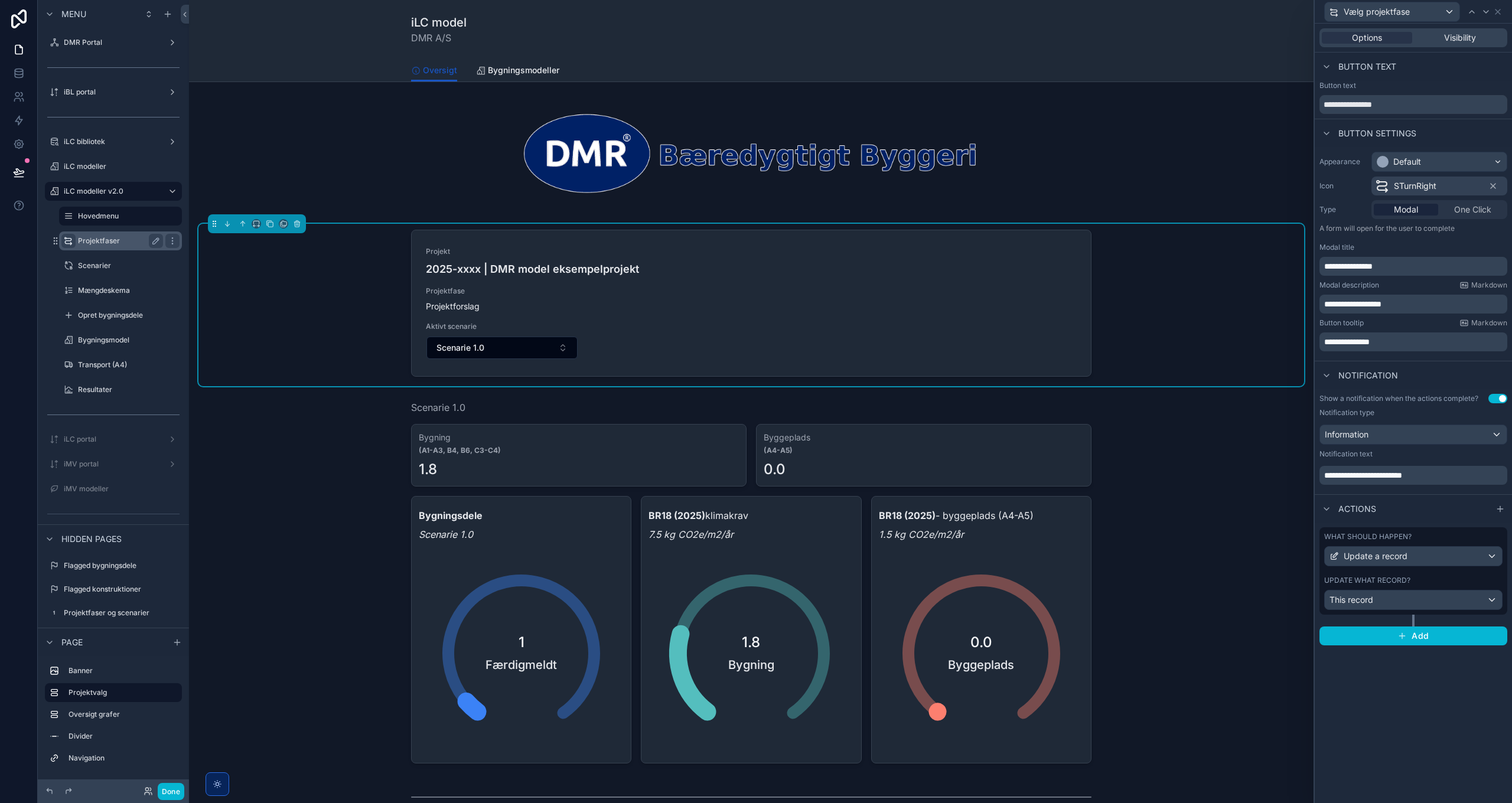
click at [1379, 336] on p "**********" at bounding box center [1415, 342] width 181 height 12
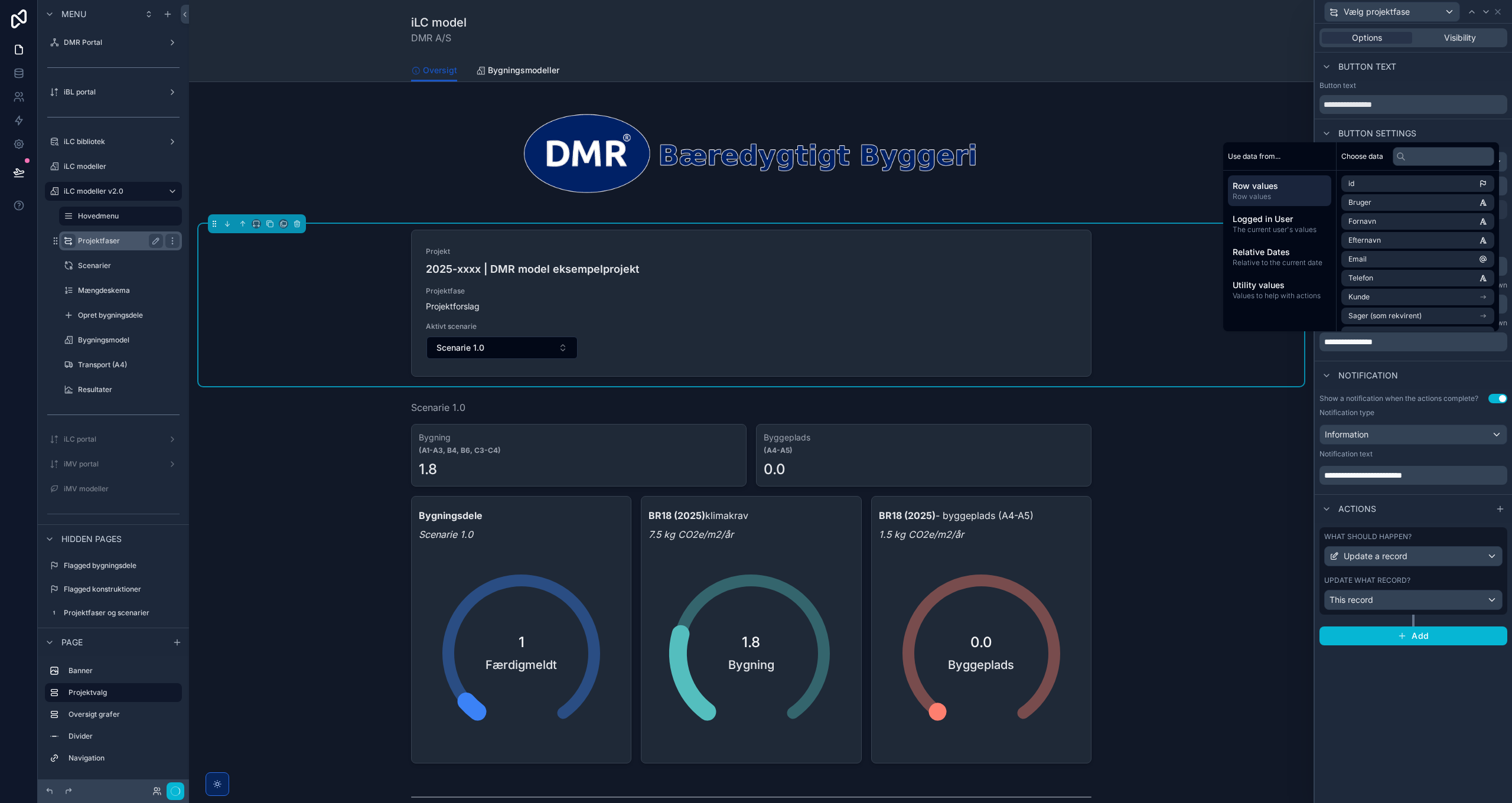
click at [1452, 358] on div "**********" at bounding box center [1413, 253] width 197 height 214
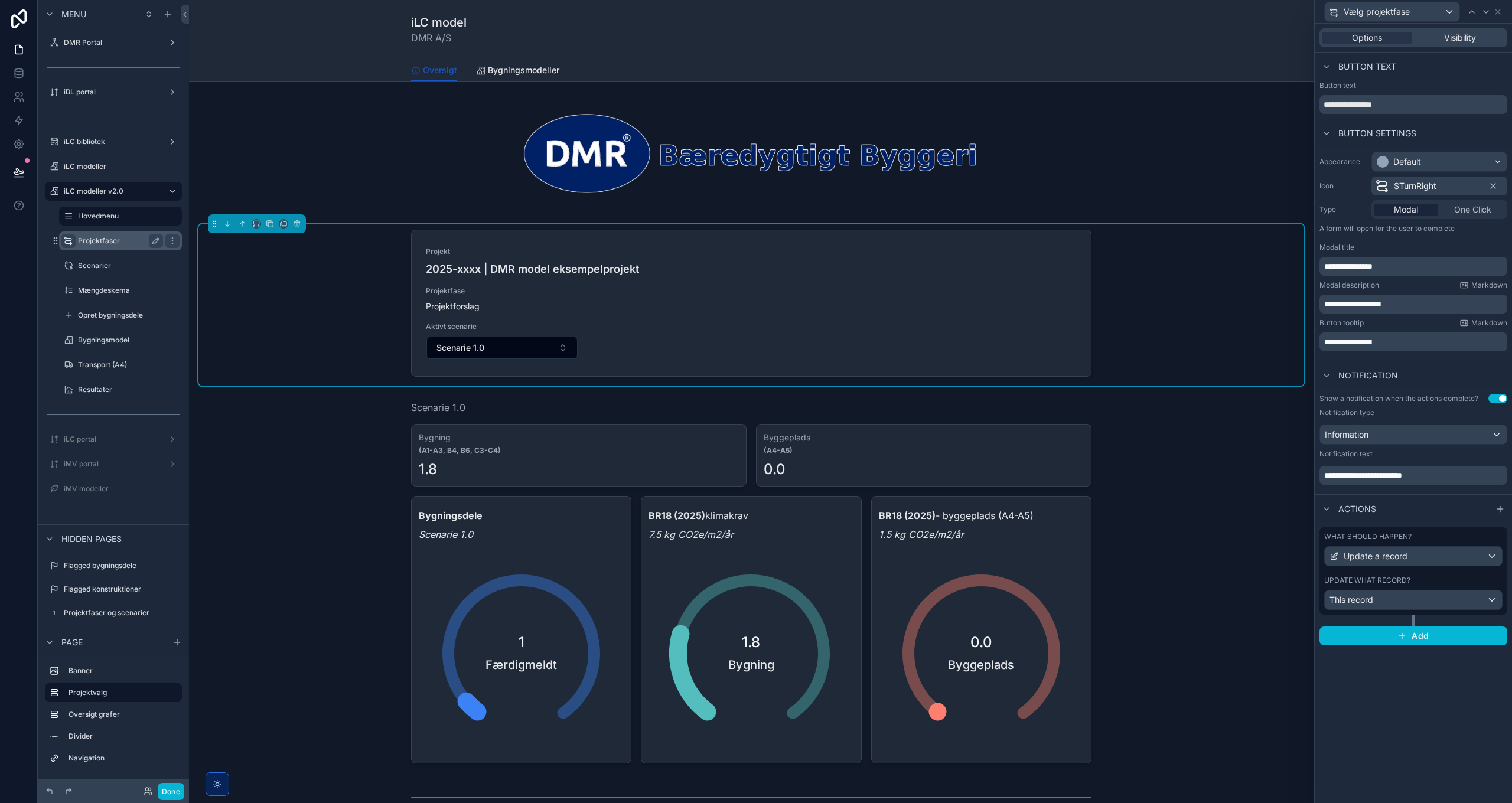
click at [1359, 475] on span "**********" at bounding box center [1363, 475] width 78 height 8
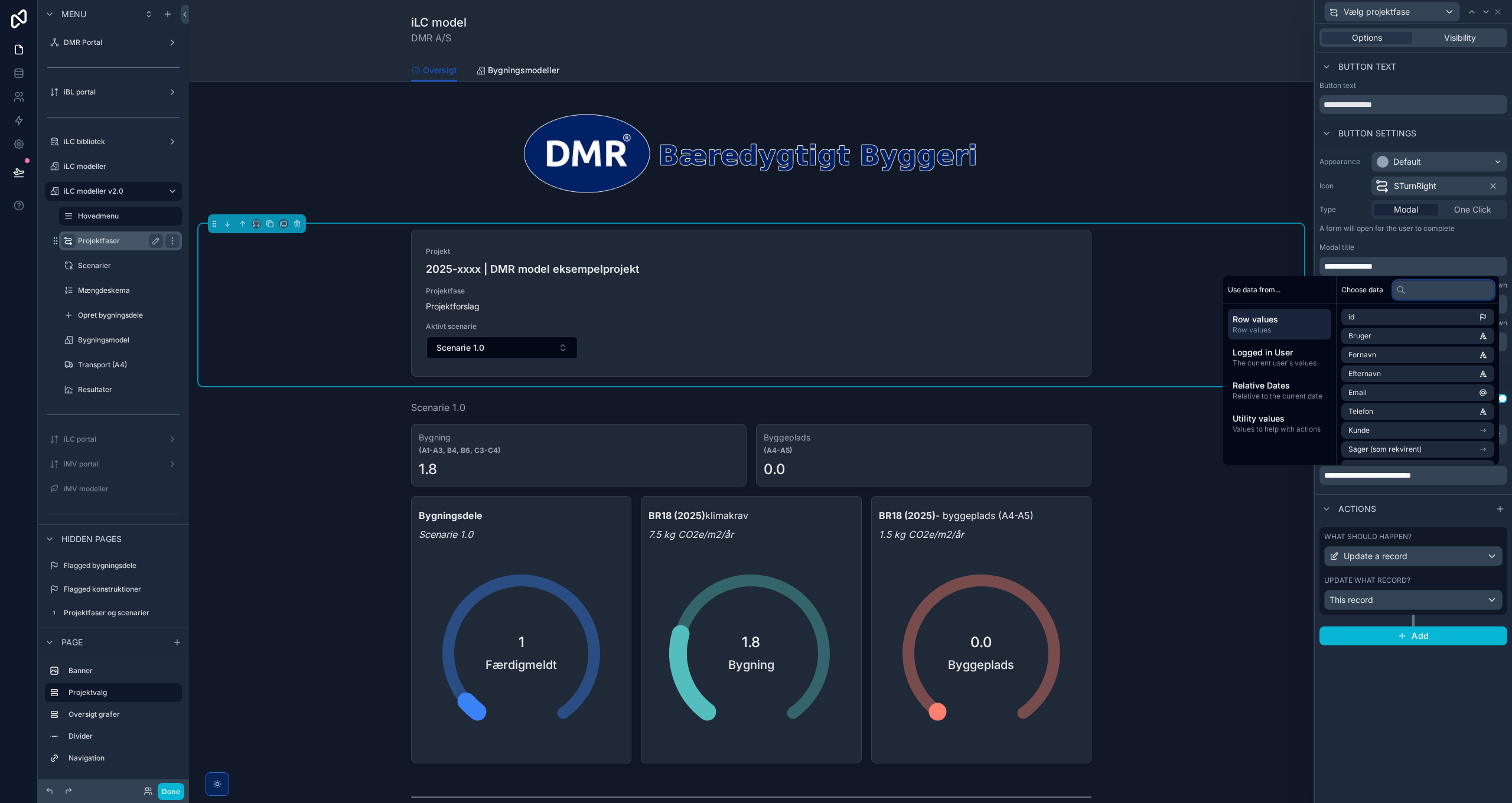
click at [1421, 292] on input "text" at bounding box center [1443, 289] width 102 height 19
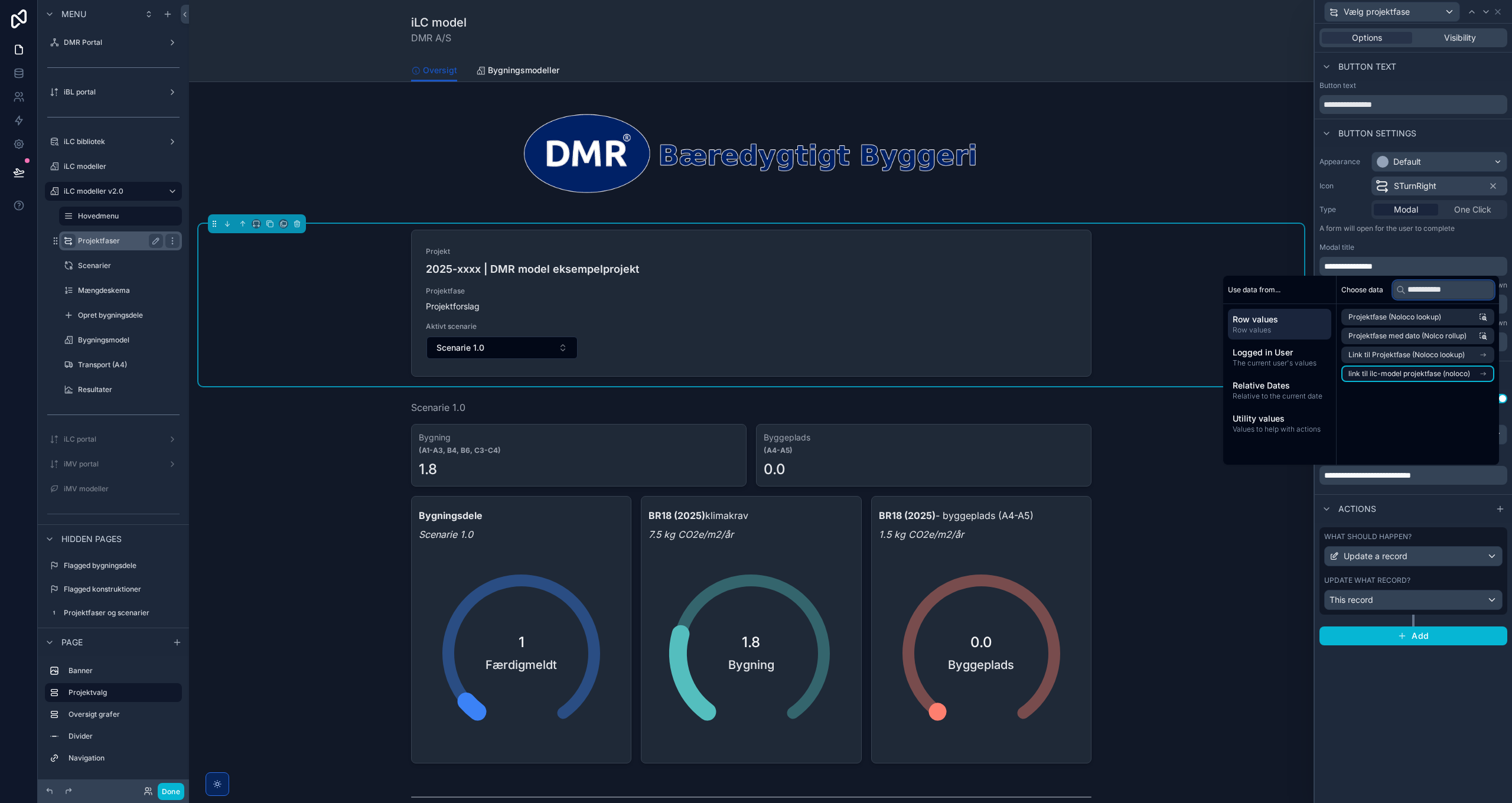
type input "**********"
click at [1392, 372] on span "link til ilc-model projektfase (noloco)" at bounding box center [1409, 374] width 122 height 10
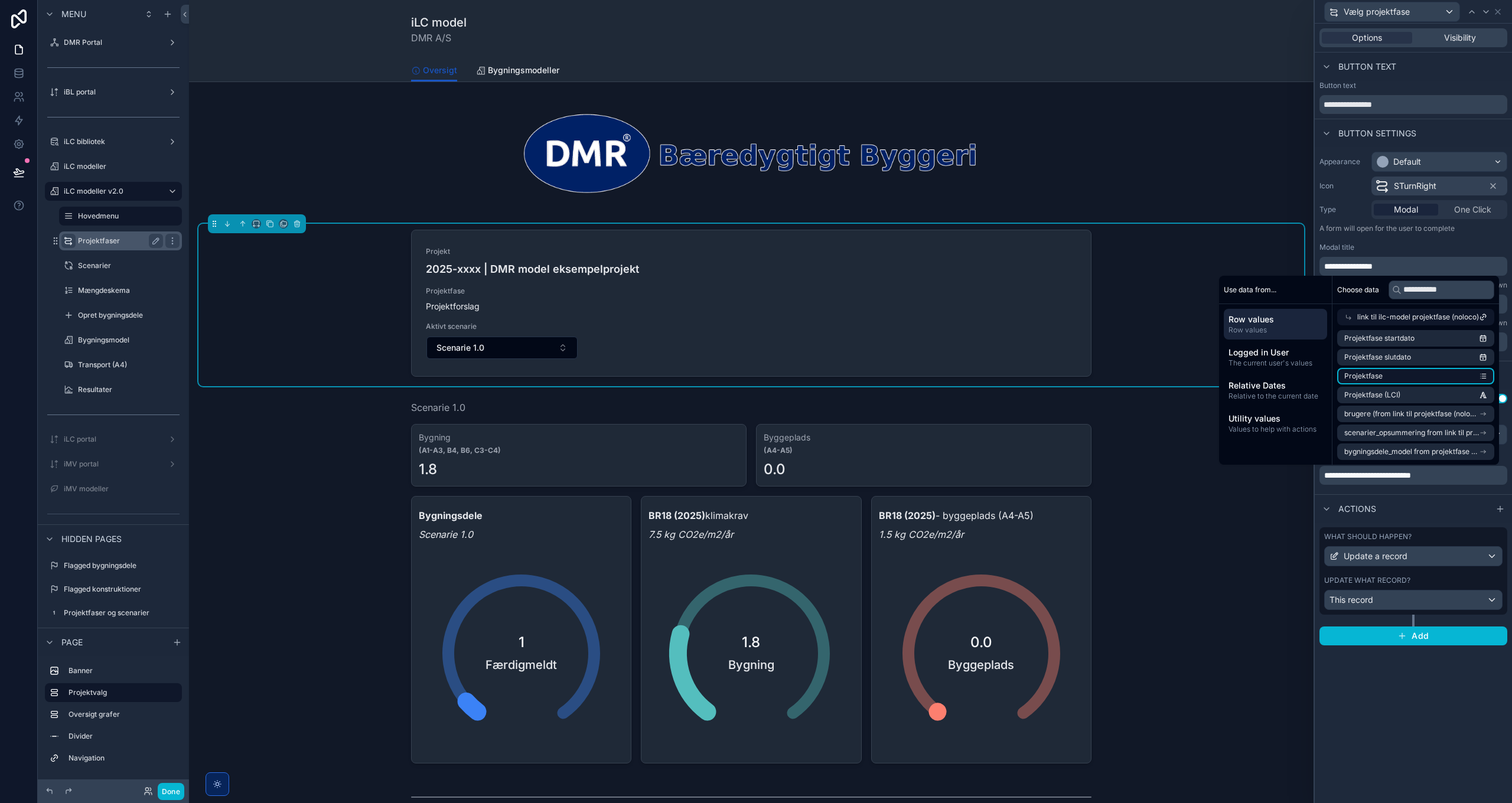
click at [1399, 373] on li "Projektfase" at bounding box center [1415, 376] width 157 height 16
click at [1432, 496] on div "**********" at bounding box center [1413, 444] width 197 height 110
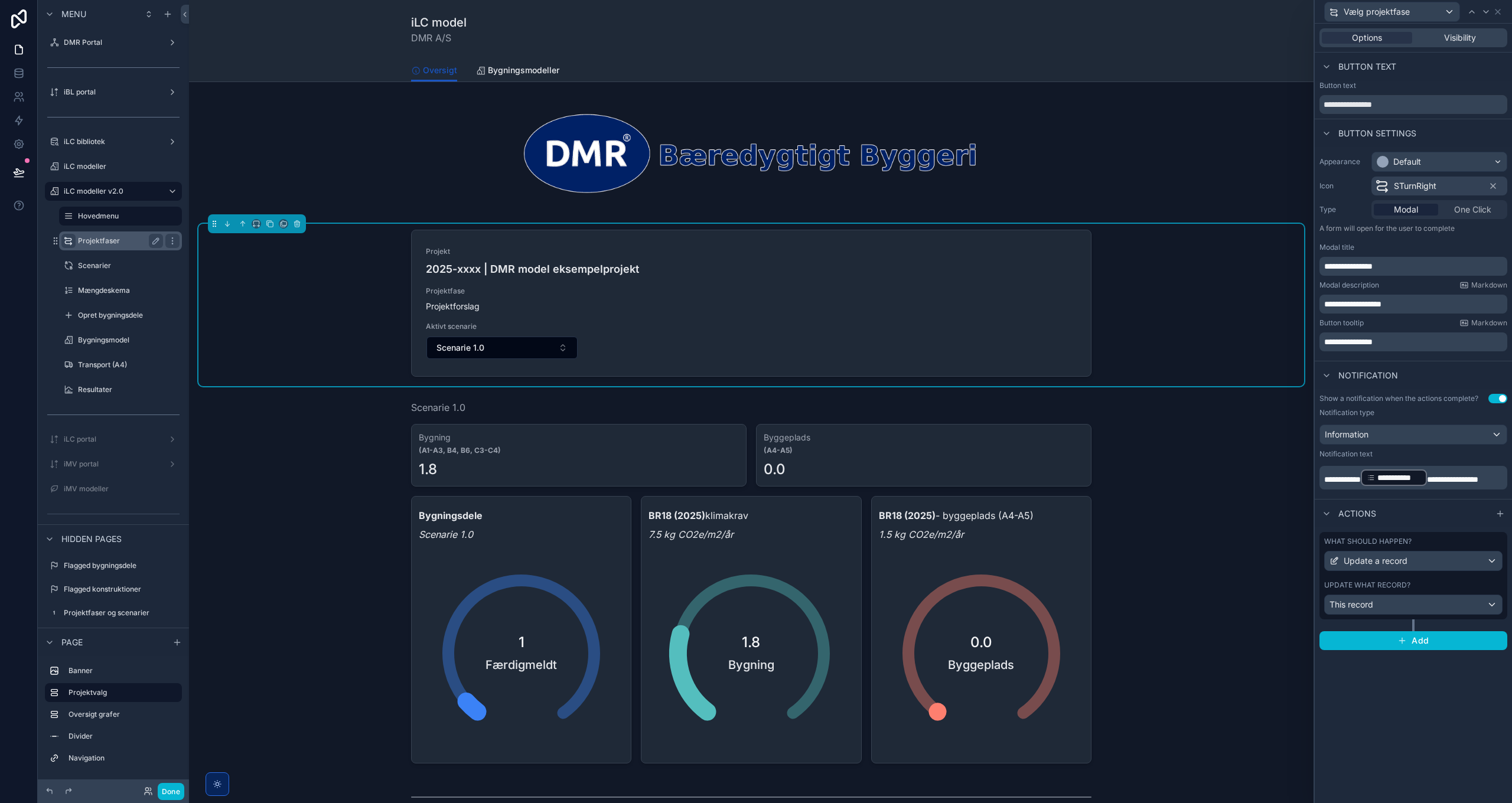
click at [1360, 479] on span "**********" at bounding box center [1342, 479] width 37 height 8
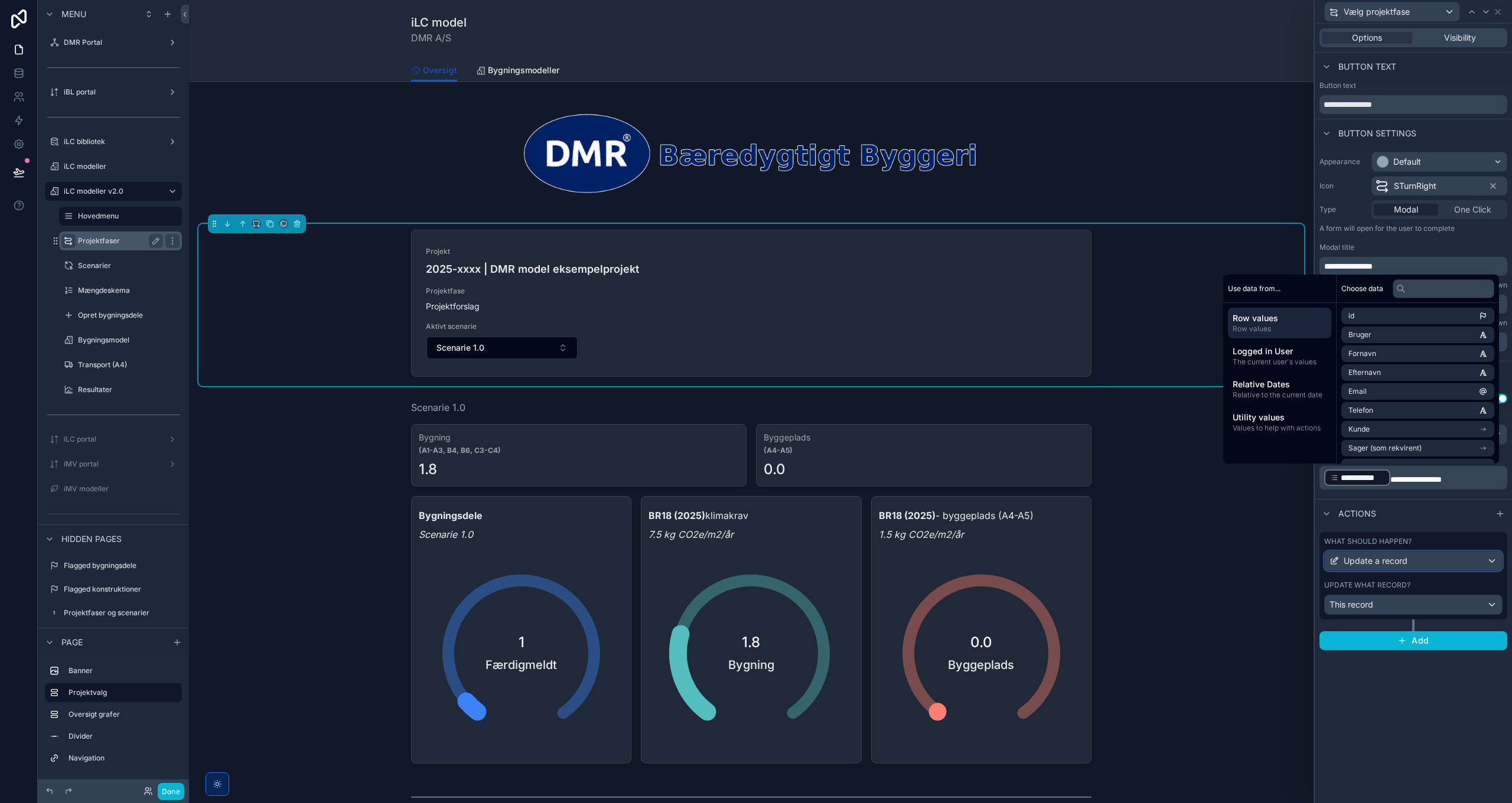
click at [1405, 560] on span "Update a record" at bounding box center [1375, 561] width 64 height 12
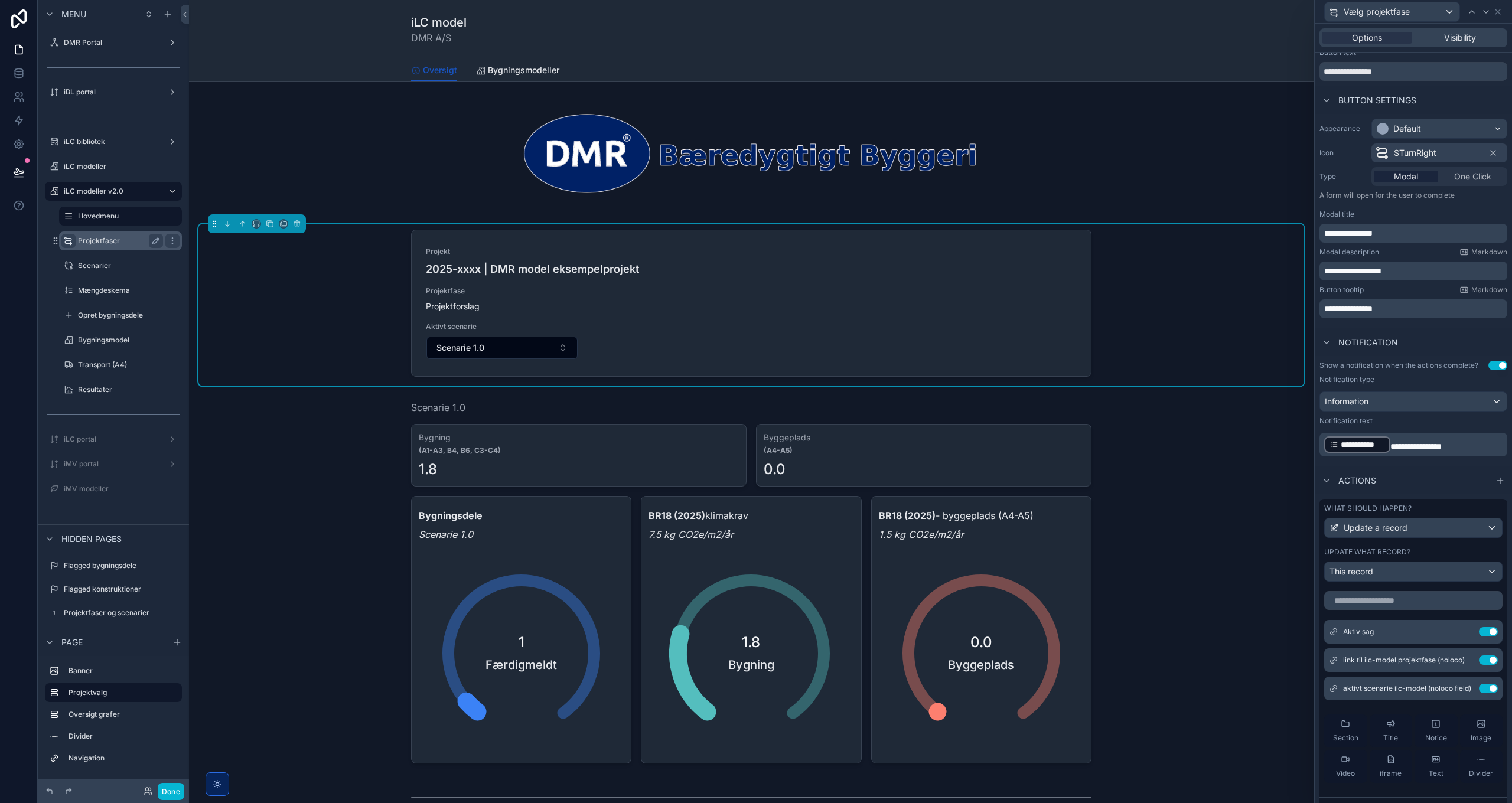
scroll to position [59, 0]
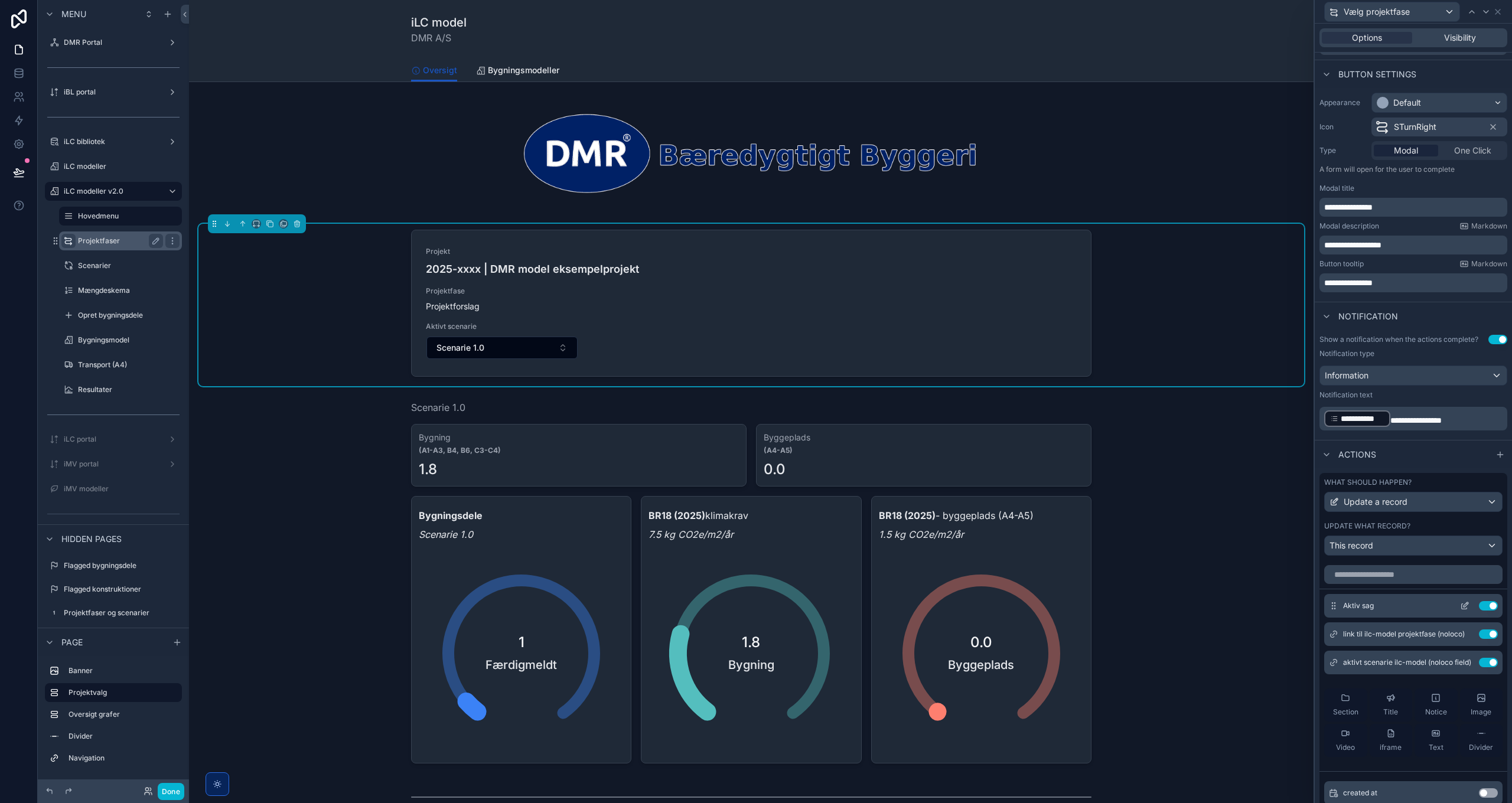
click at [1479, 606] on button "Use setting" at bounding box center [1488, 606] width 19 height 10
click at [172, 792] on button "Done" at bounding box center [171, 792] width 26 height 17
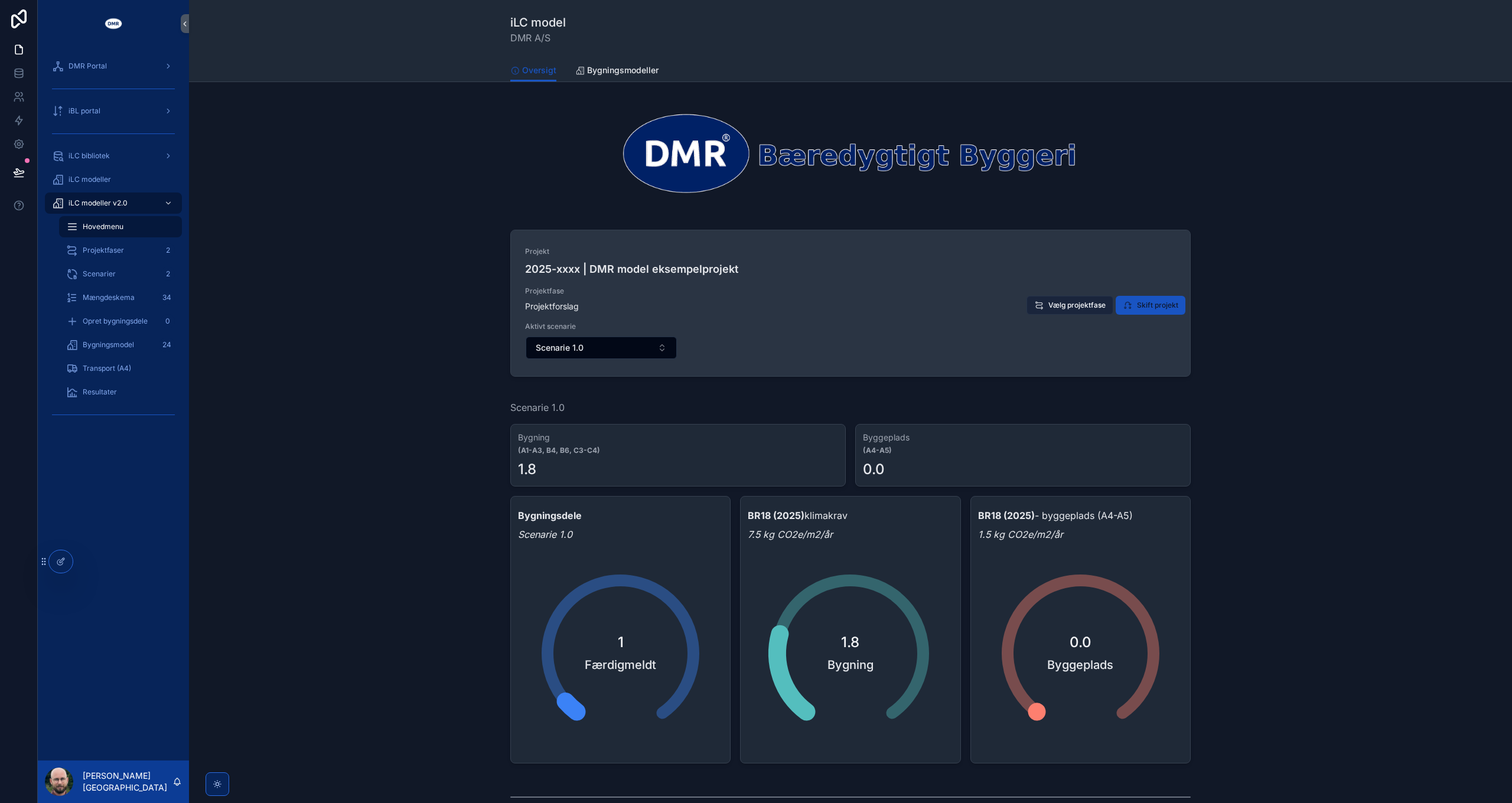
click at [1073, 304] on span "Vælg projektfase" at bounding box center [1076, 306] width 57 height 10
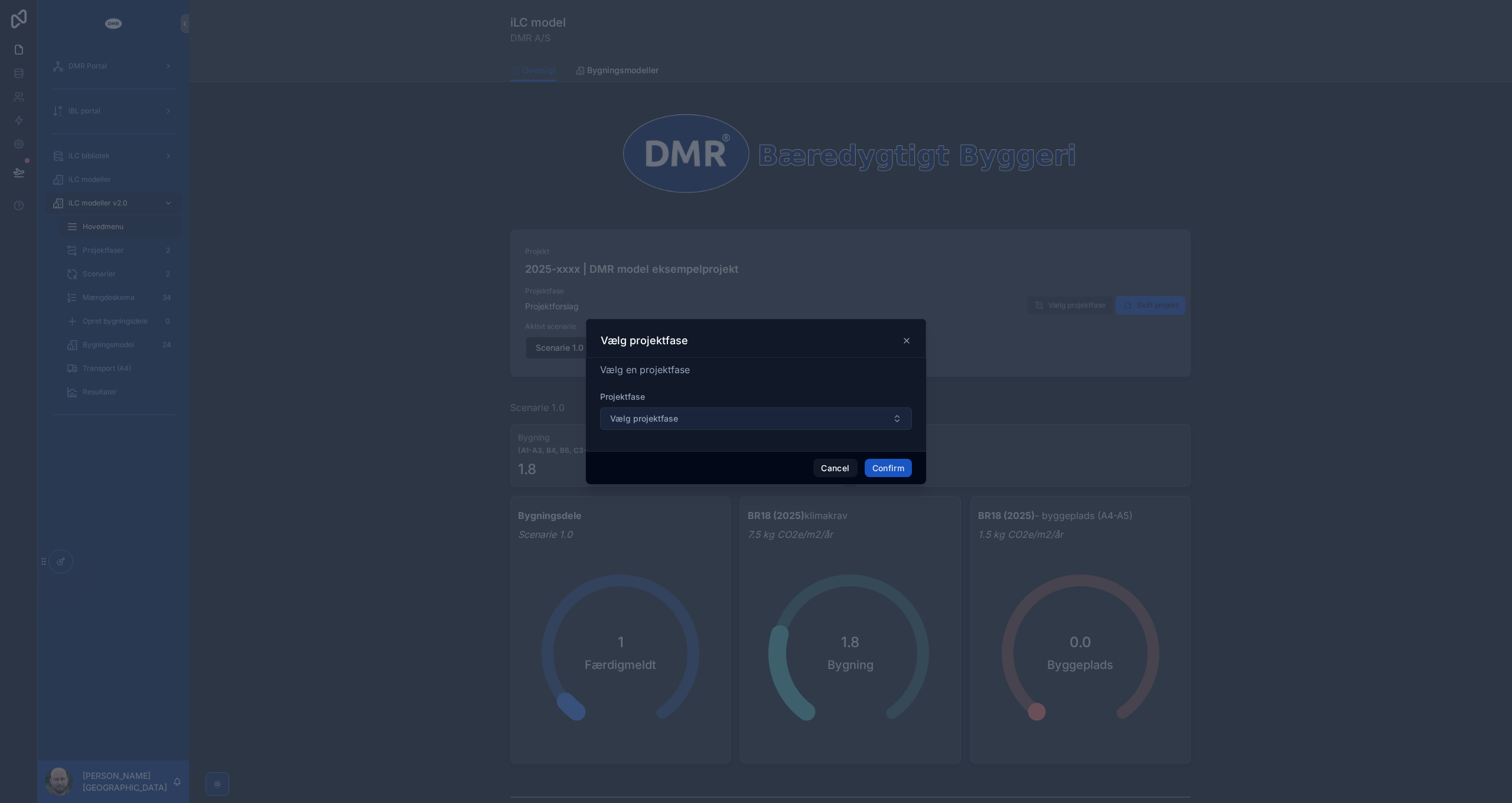
click at [700, 425] on button "Vælg projektfase" at bounding box center [756, 418] width 312 height 22
click at [697, 425] on button "Vælg projektfase" at bounding box center [756, 418] width 312 height 22
click at [848, 470] on button "Cancel" at bounding box center [835, 468] width 44 height 19
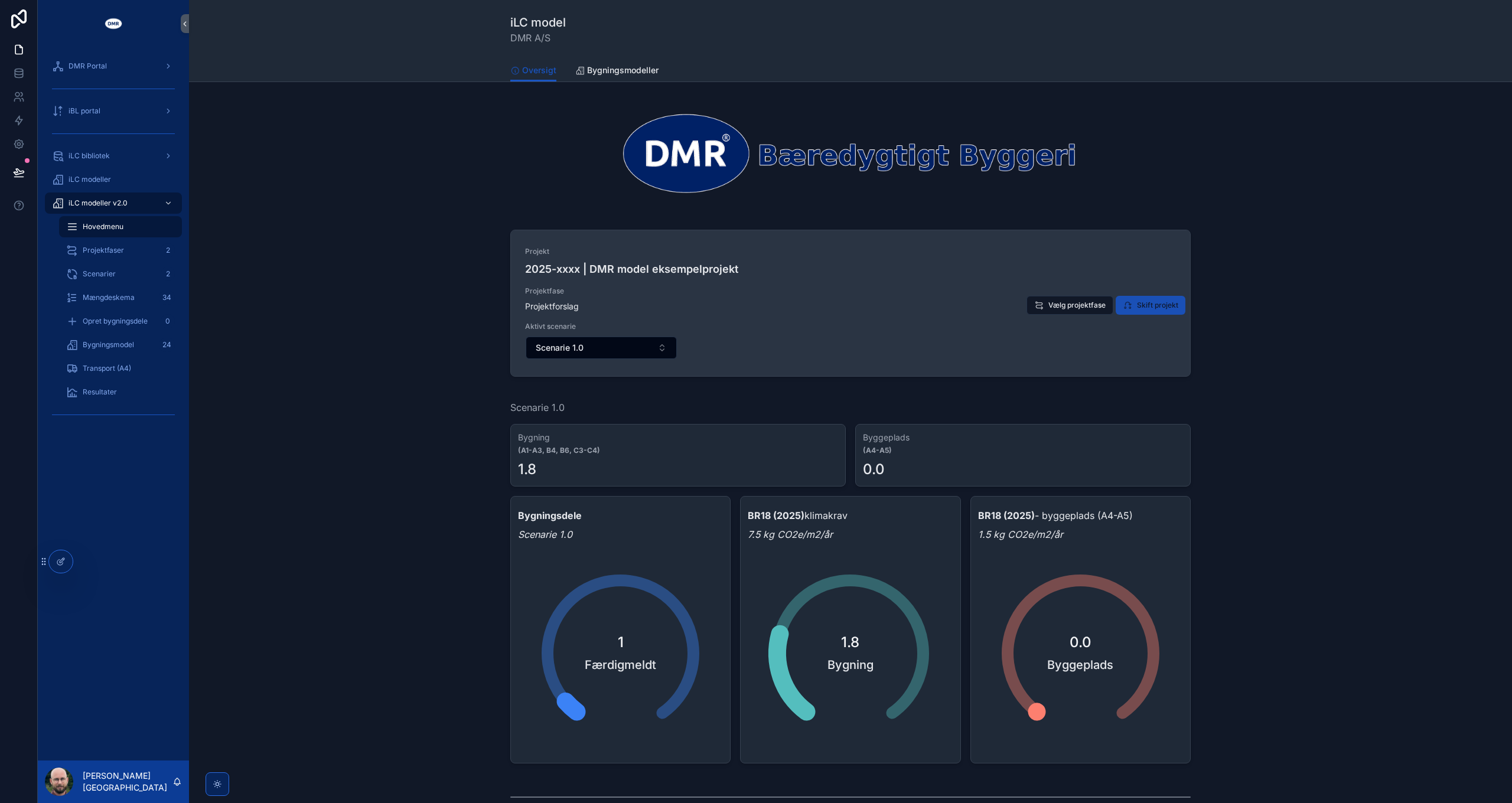
click at [1155, 304] on span "Skift projekt" at bounding box center [1157, 306] width 42 height 10
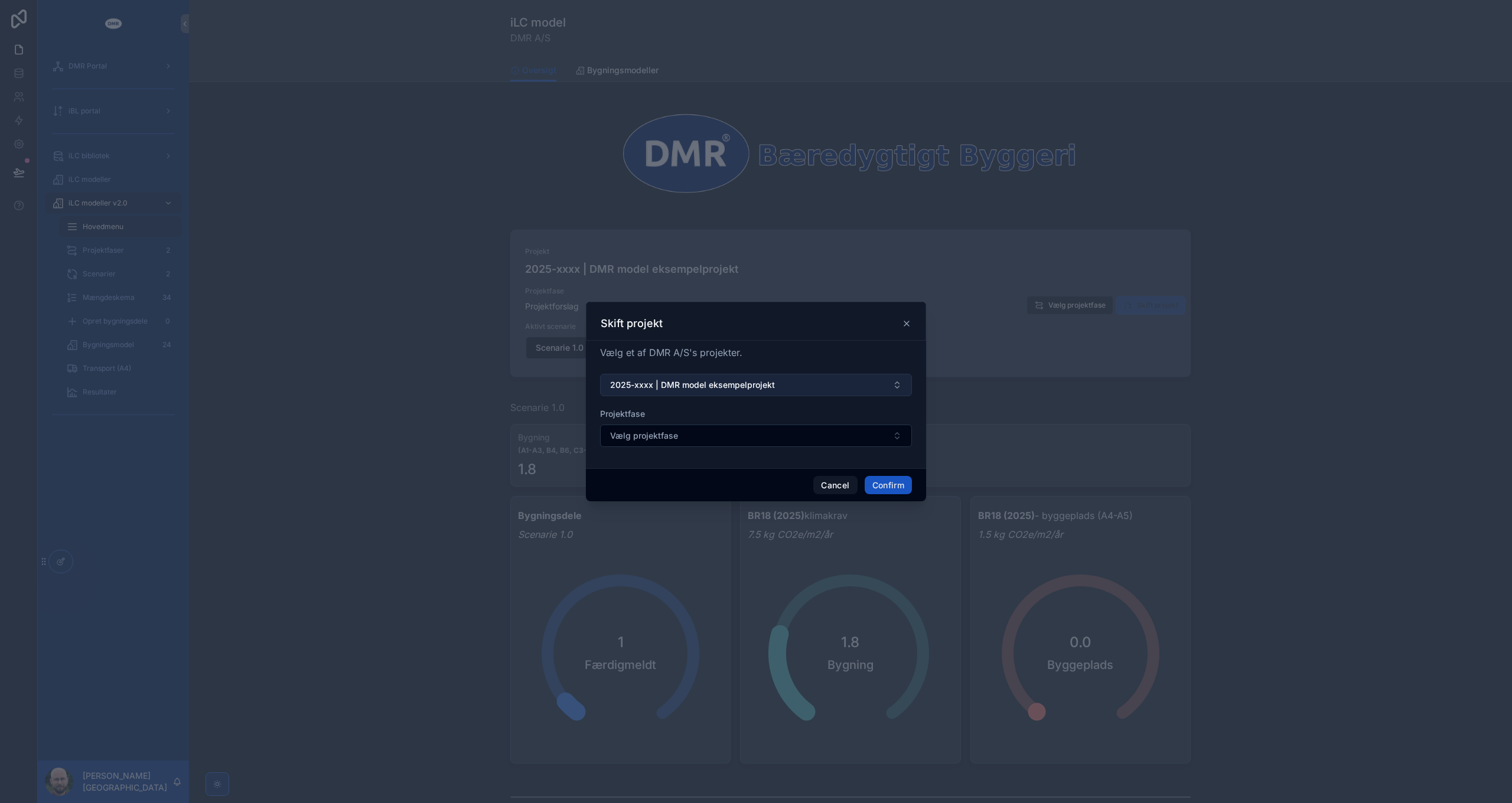
click at [757, 383] on span "2025-xxxx | DMR model eksempelprojekt" at bounding box center [693, 385] width 165 height 12
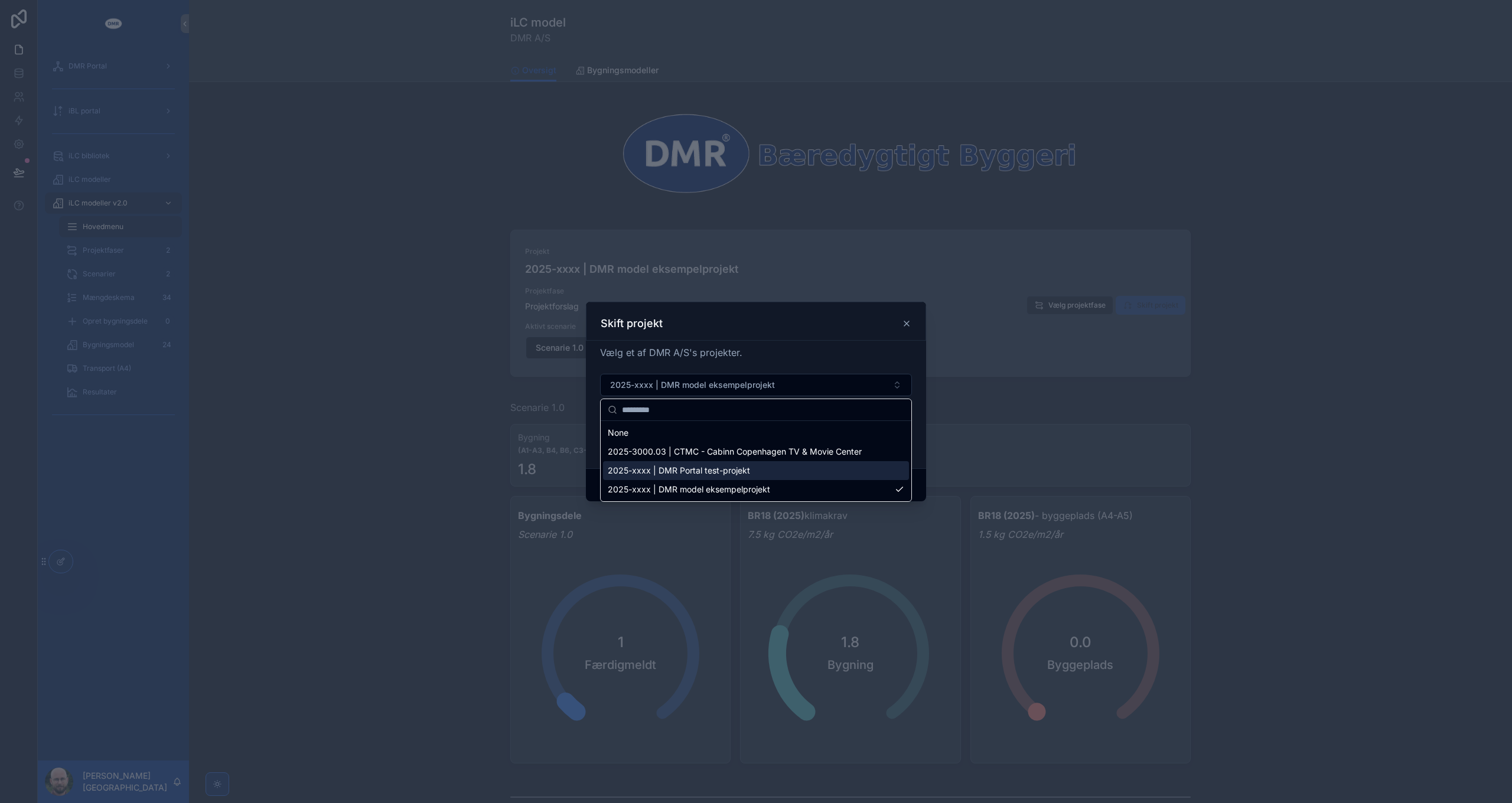
click at [756, 457] on span "2025-3000.03 | CTMC - Cabinn Copenhagen TV & Movie Center" at bounding box center [735, 452] width 254 height 12
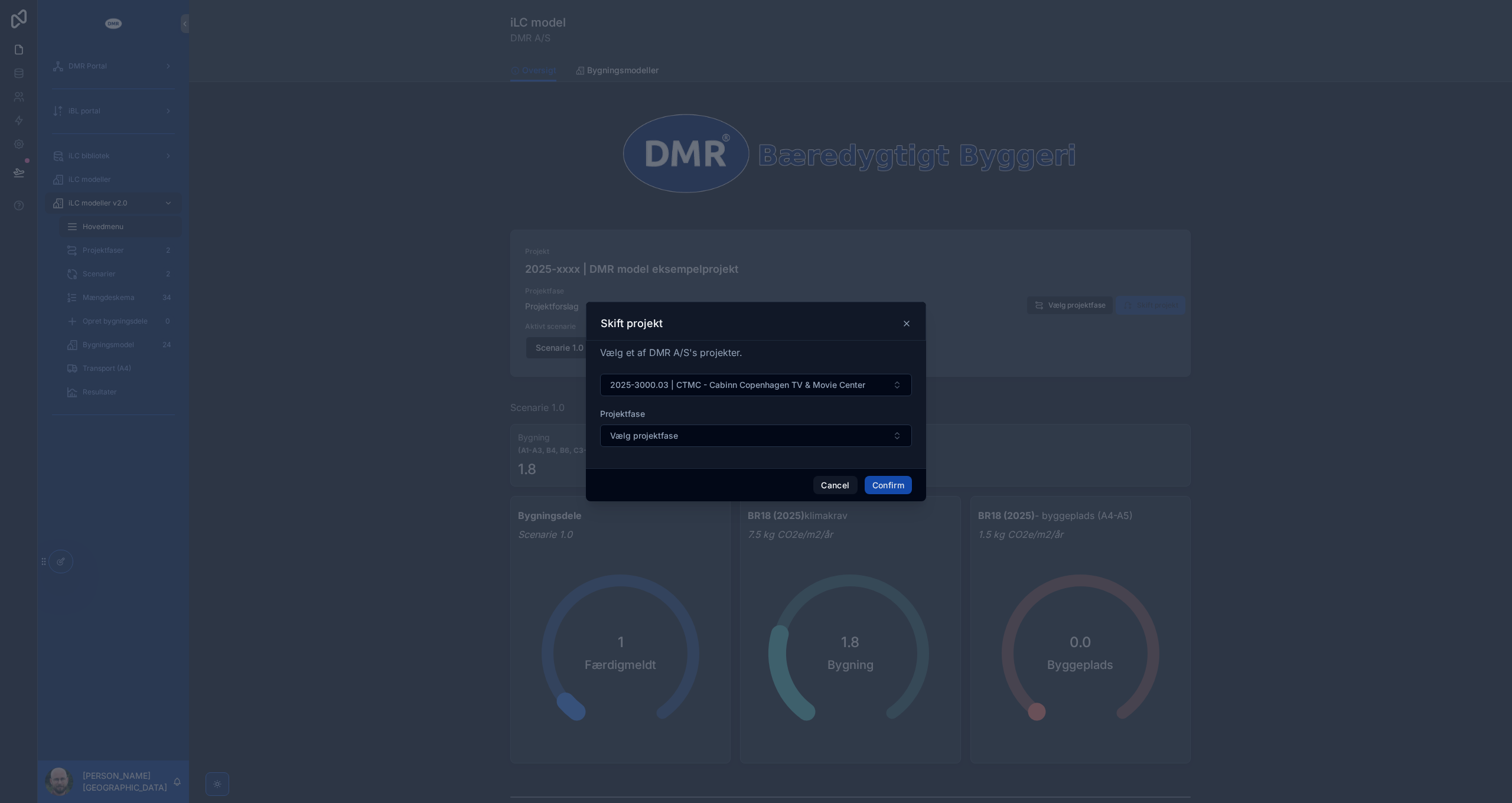
click at [897, 482] on button "Confirm" at bounding box center [888, 485] width 48 height 19
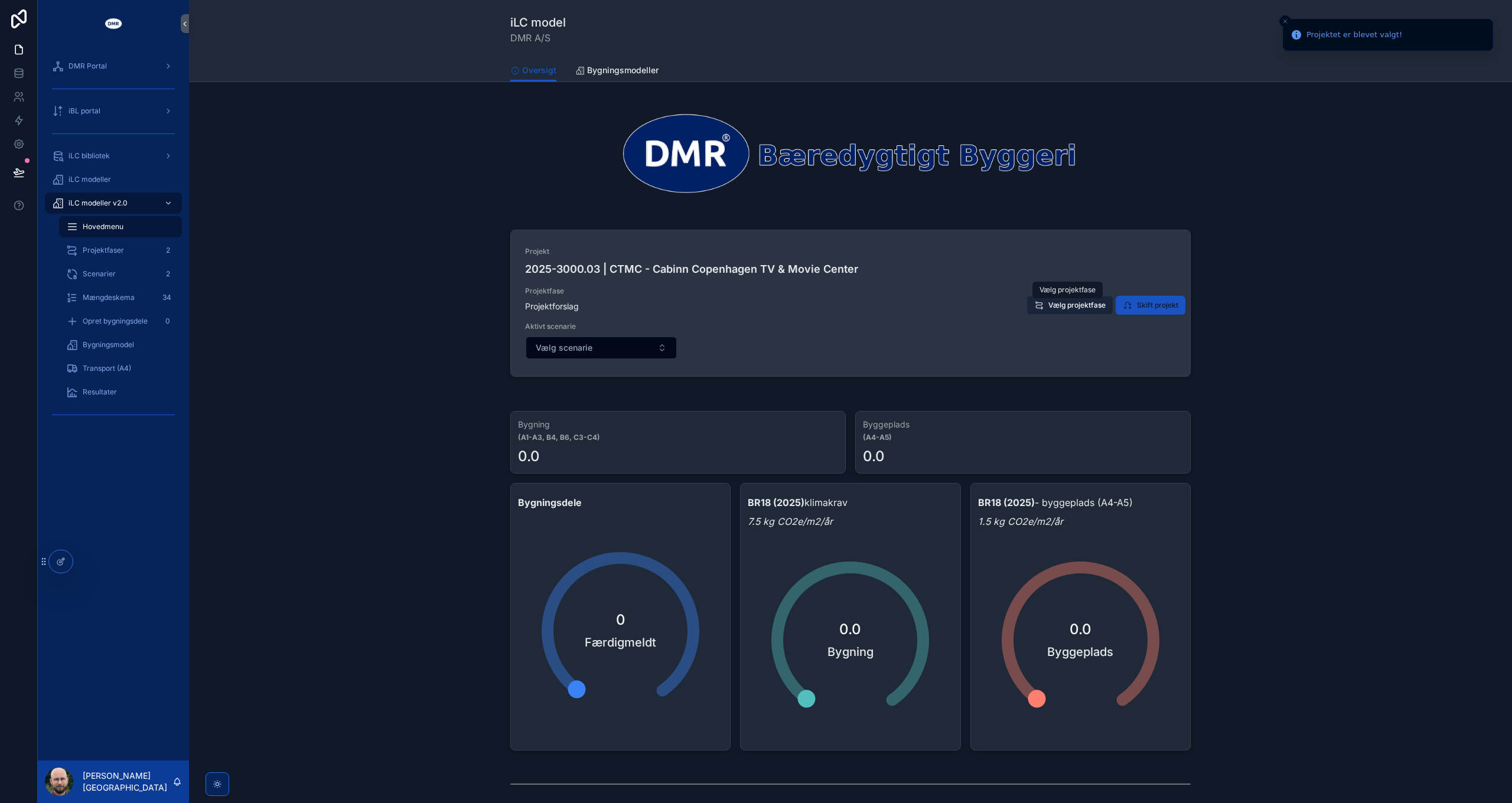
click at [1060, 307] on span "Vælg projektfase" at bounding box center [1076, 306] width 57 height 10
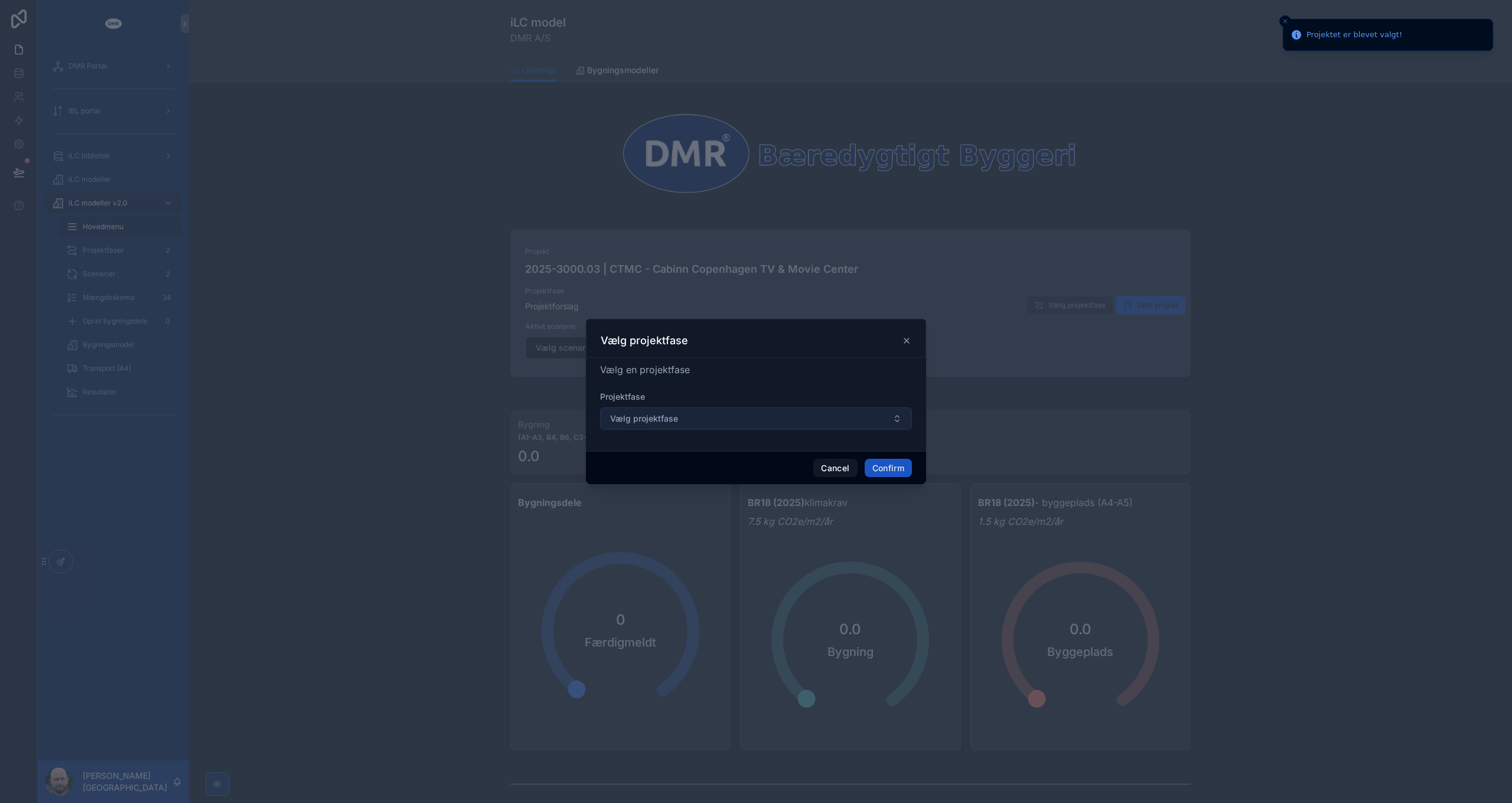
click at [750, 417] on button "Vælg projektfase" at bounding box center [756, 418] width 312 height 22
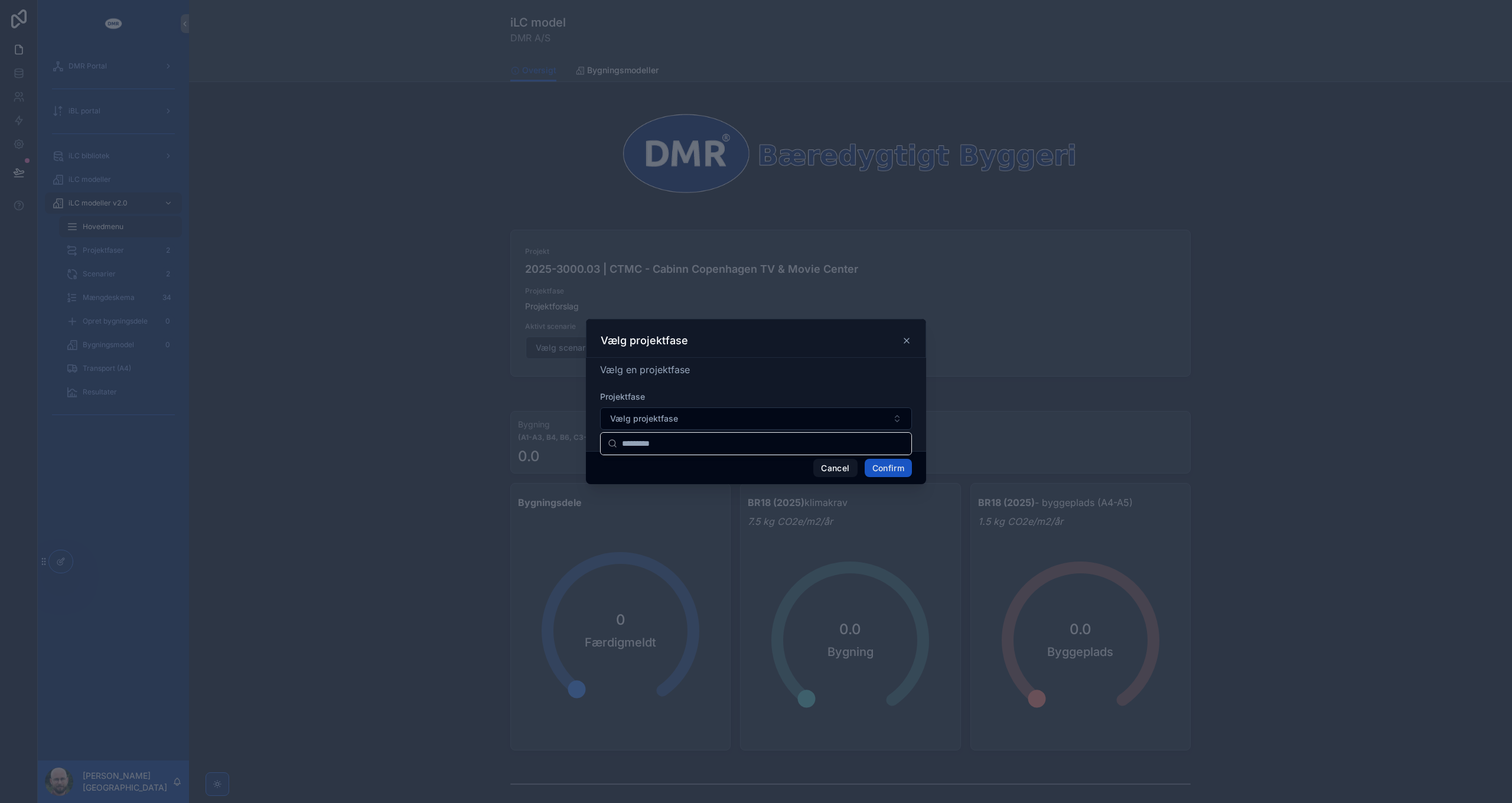
click at [738, 368] on div "Vælg en projektfase" at bounding box center [756, 370] width 312 height 14
click at [709, 417] on button "Vælg projektfase" at bounding box center [756, 418] width 312 height 22
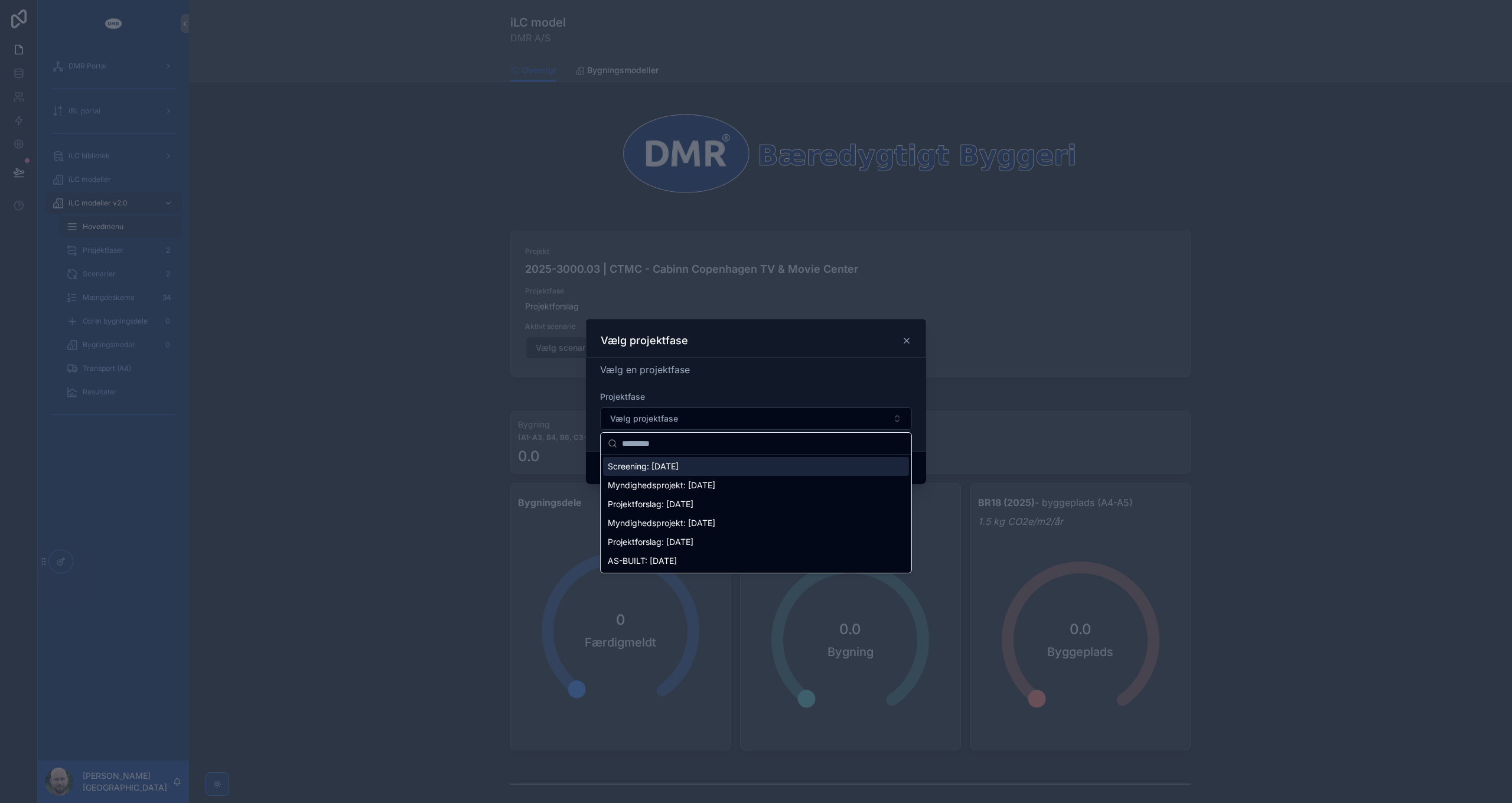
click at [721, 372] on div "Vælg en projektfase" at bounding box center [756, 370] width 312 height 14
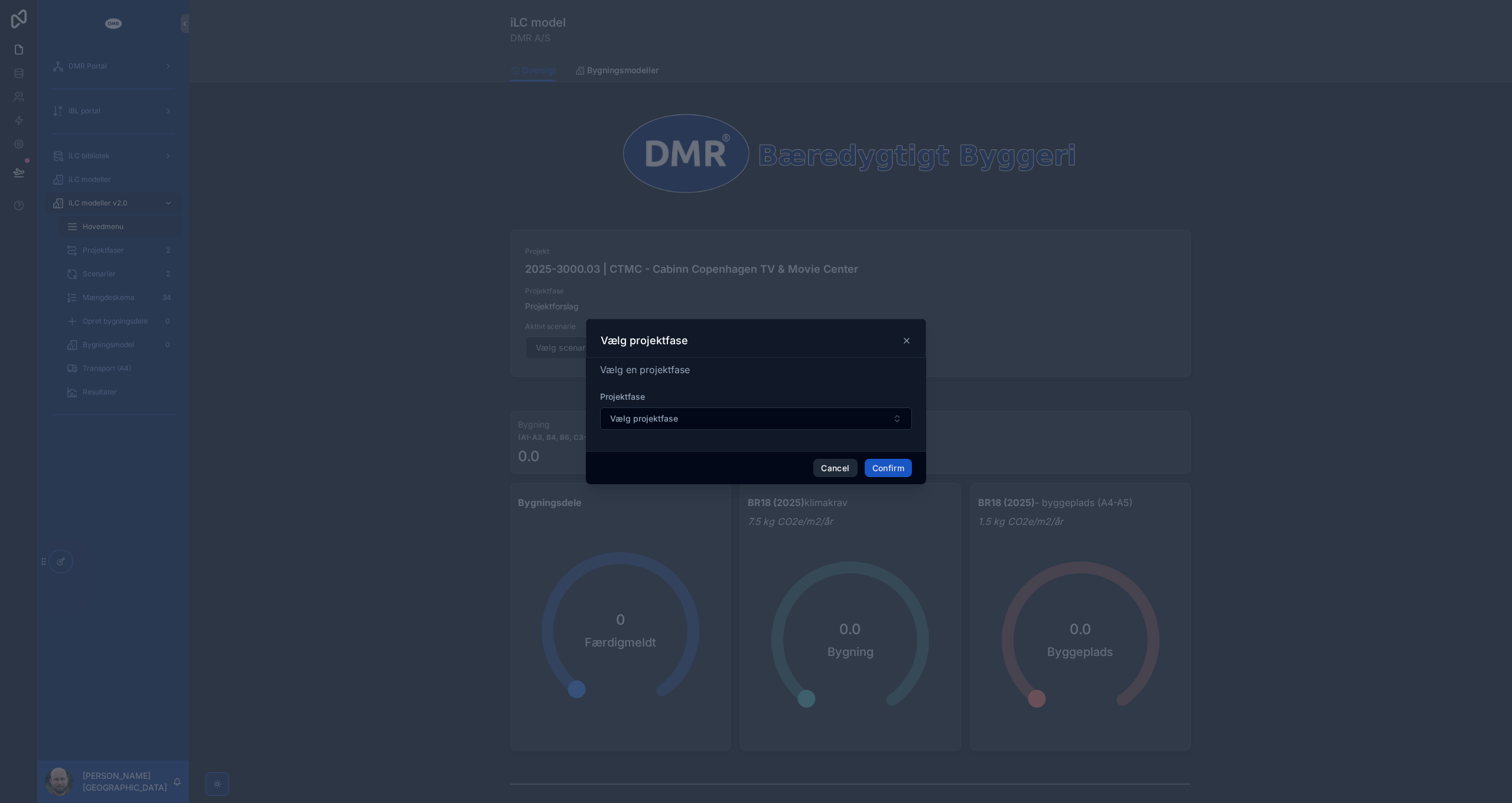
click at [836, 471] on button "Cancel" at bounding box center [835, 468] width 44 height 19
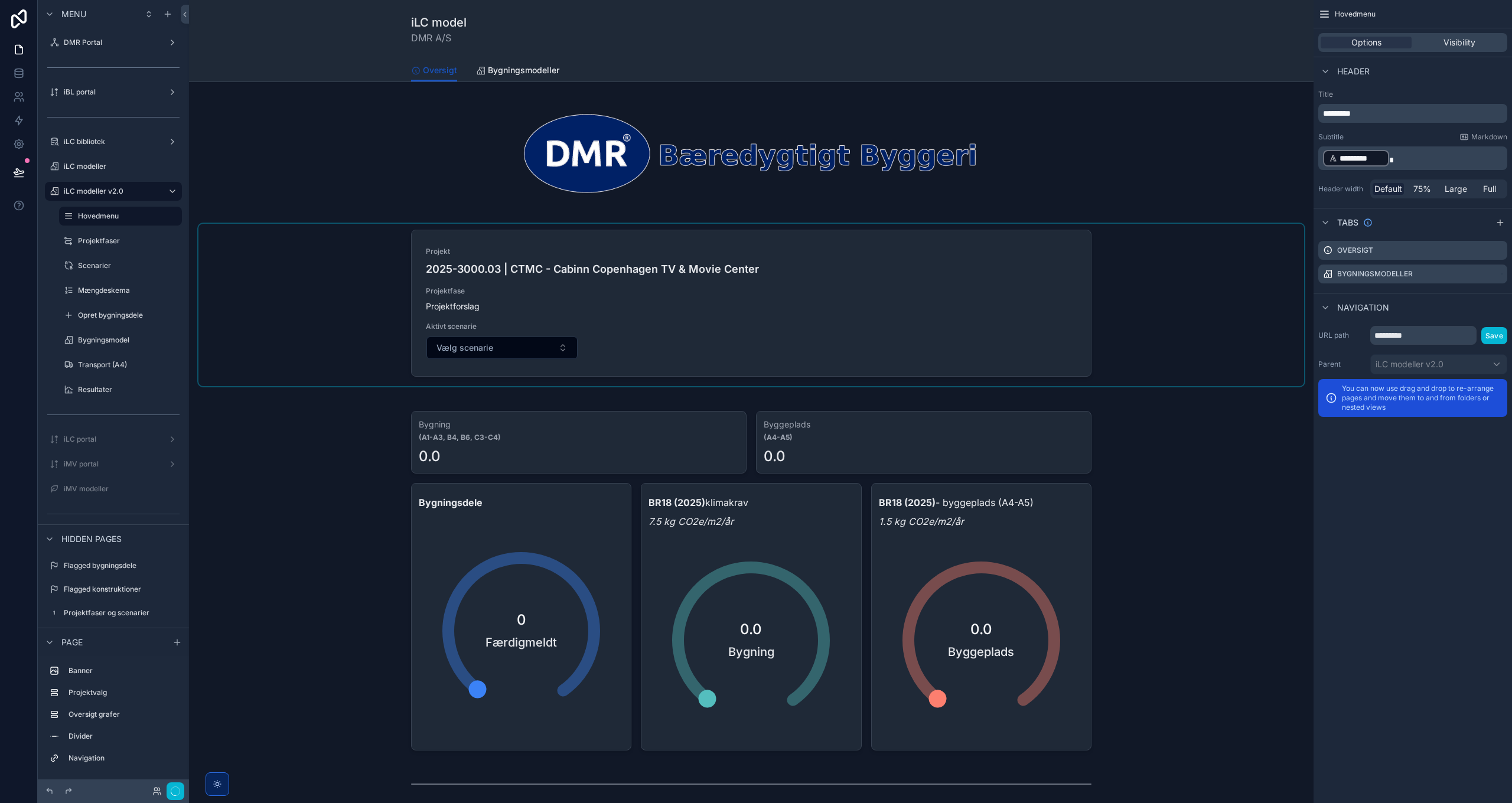
click at [1169, 336] on div "scrollable content" at bounding box center [751, 305] width 1105 height 162
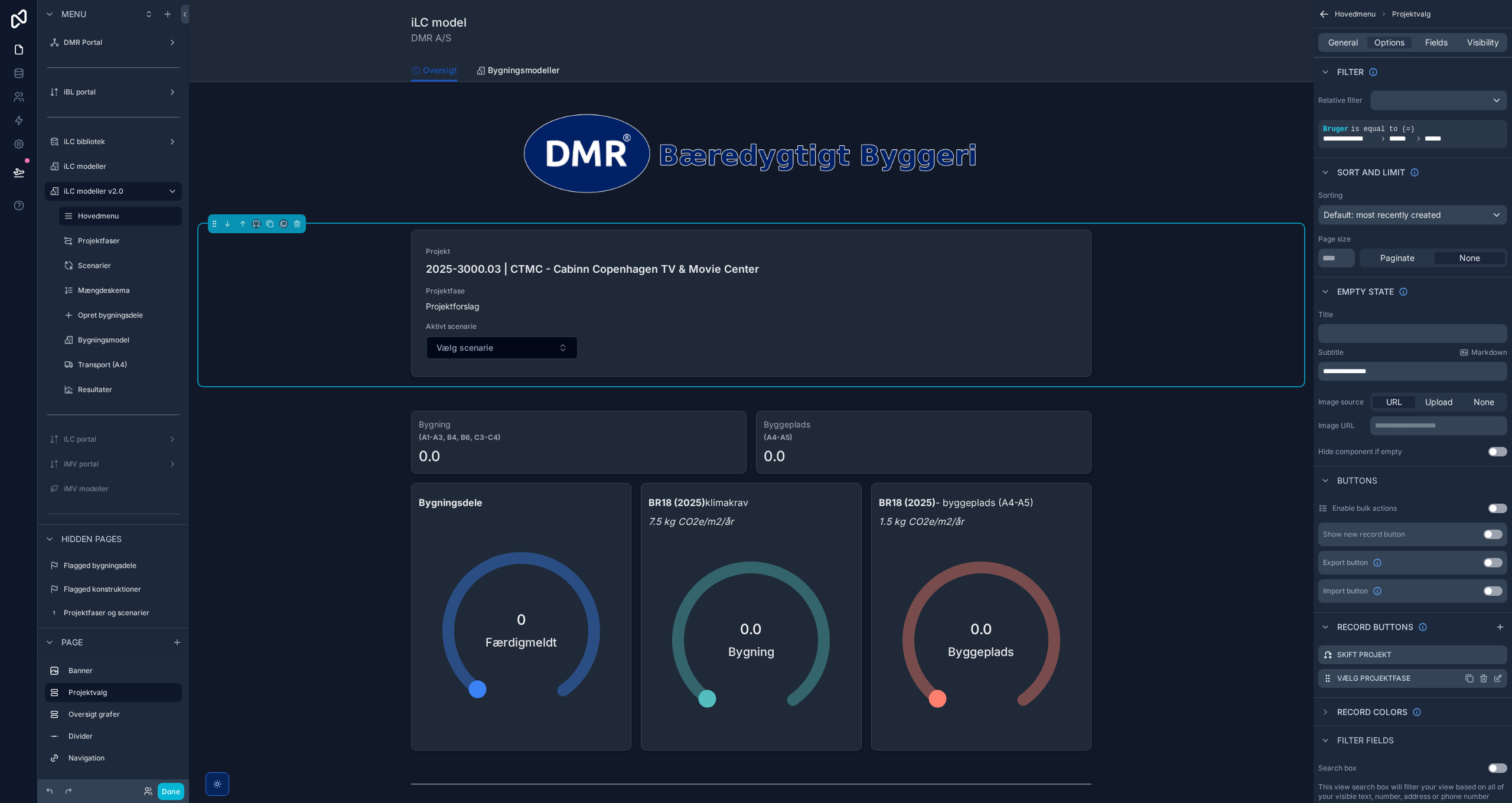
click at [1496, 678] on icon "scrollable content" at bounding box center [1498, 678] width 10 height 10
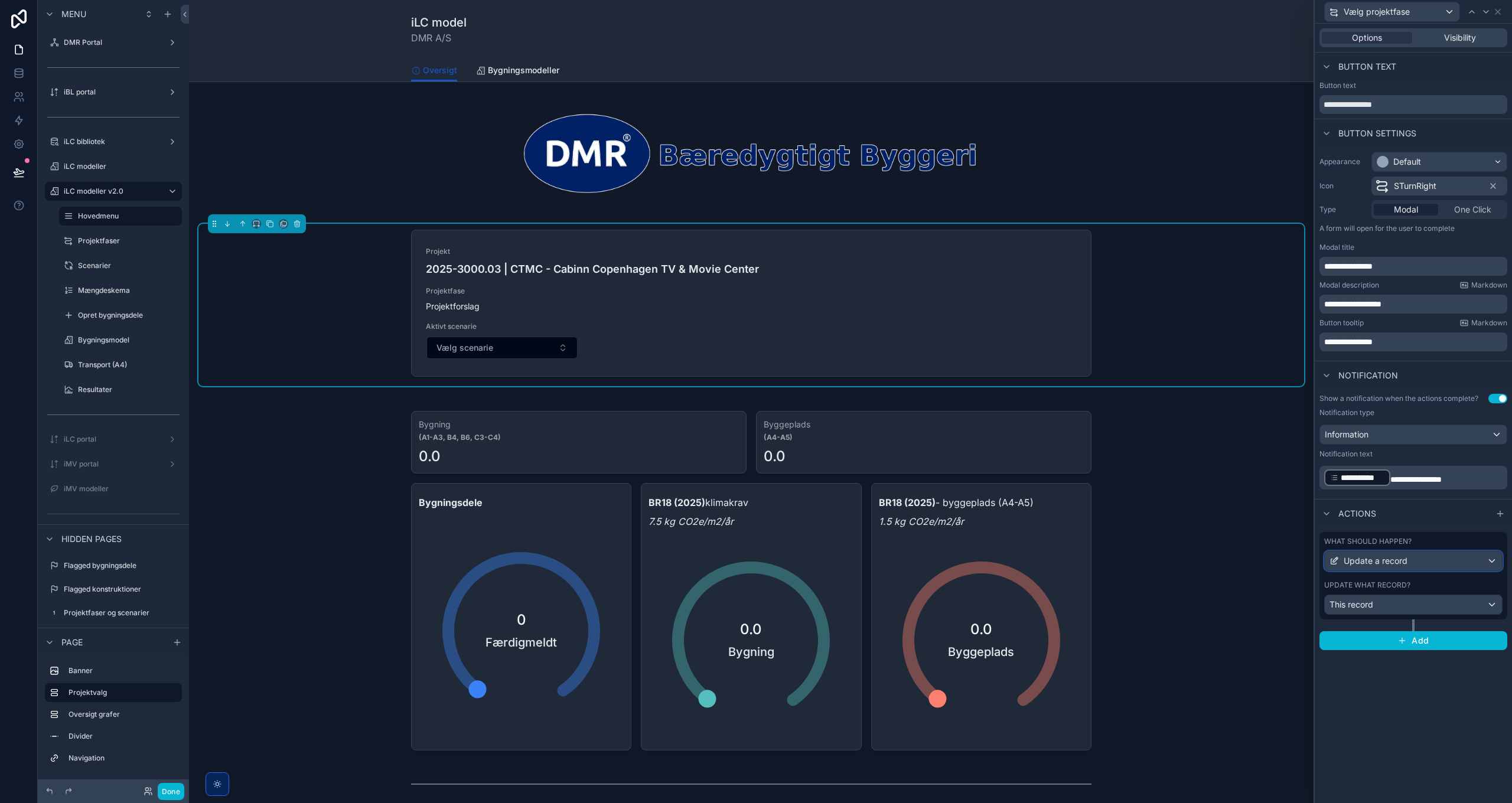
click at [1428, 562] on div "Update a record" at bounding box center [1413, 561] width 177 height 19
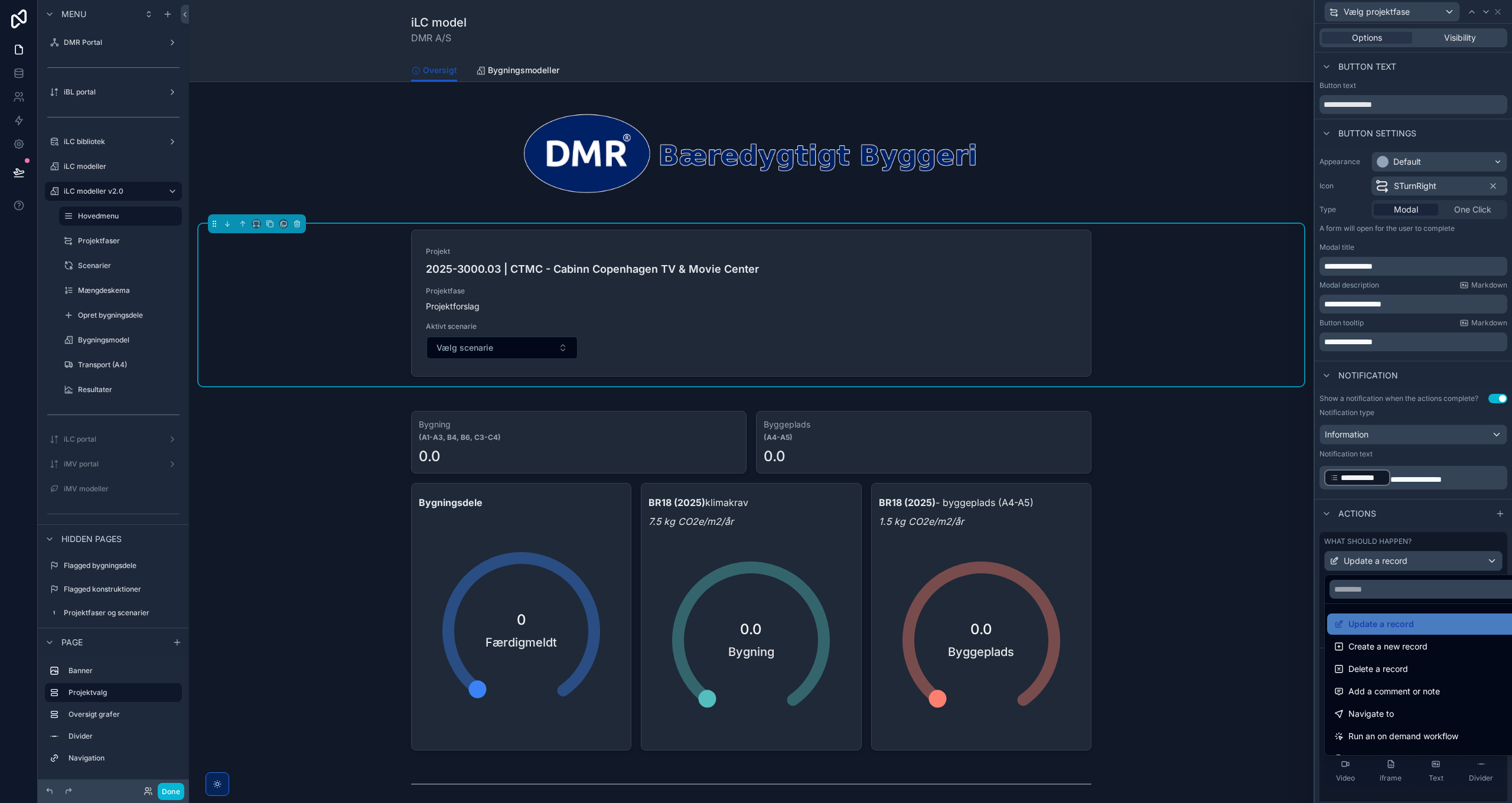
click at [1427, 561] on div at bounding box center [1413, 401] width 197 height 803
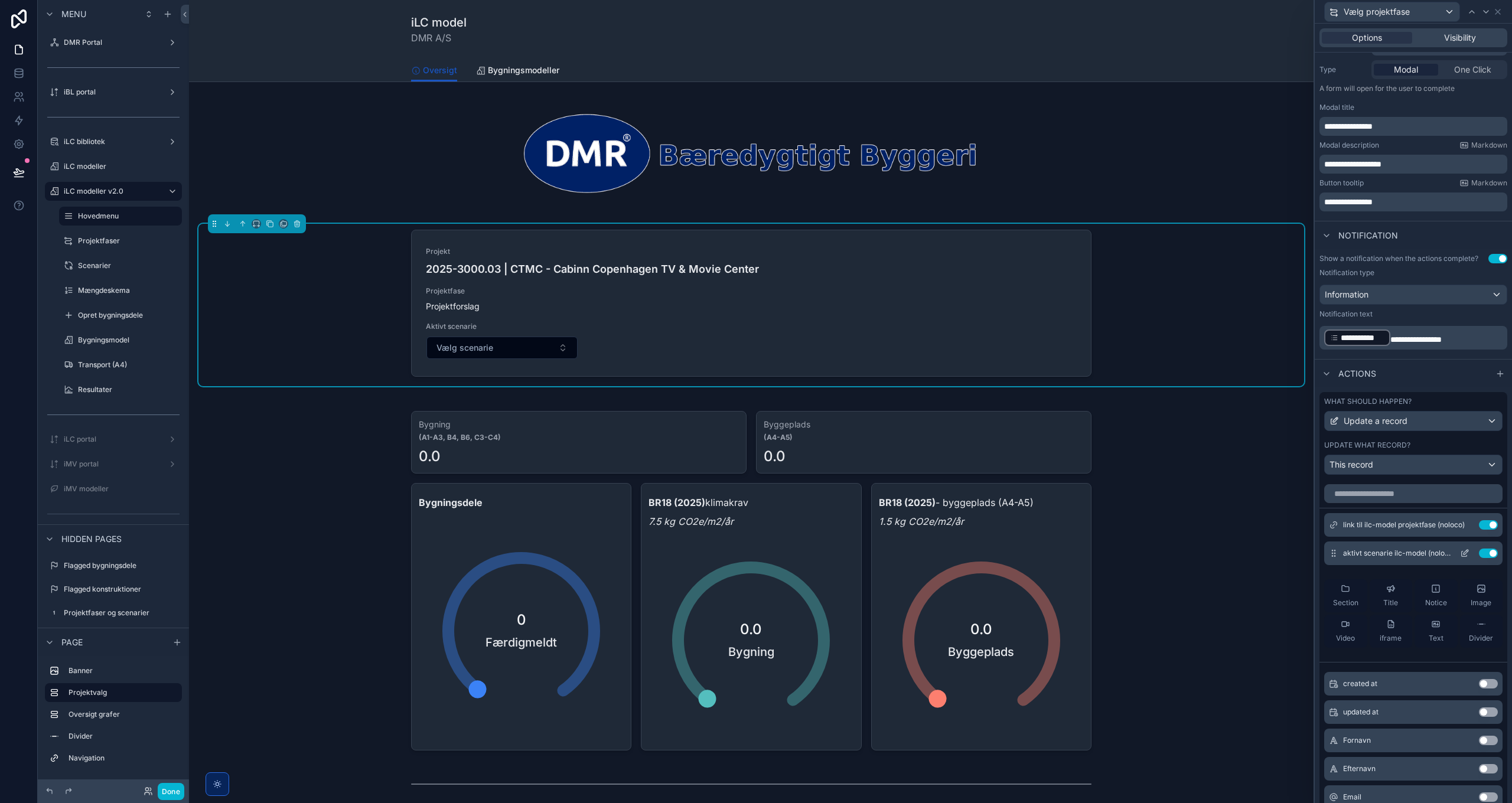
scroll to position [177, 0]
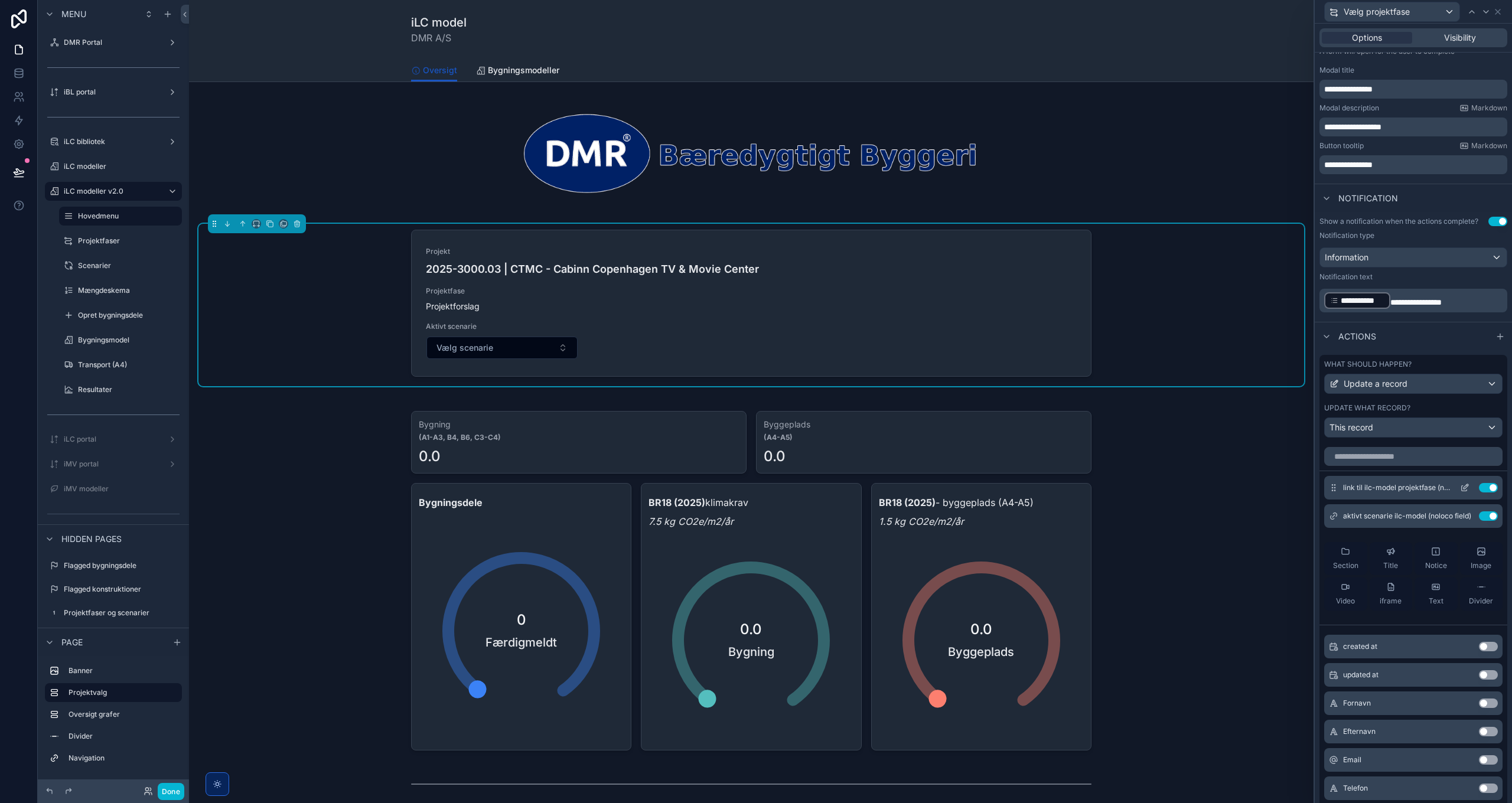
click at [1463, 486] on icon at bounding box center [1466, 487] width 5 height 5
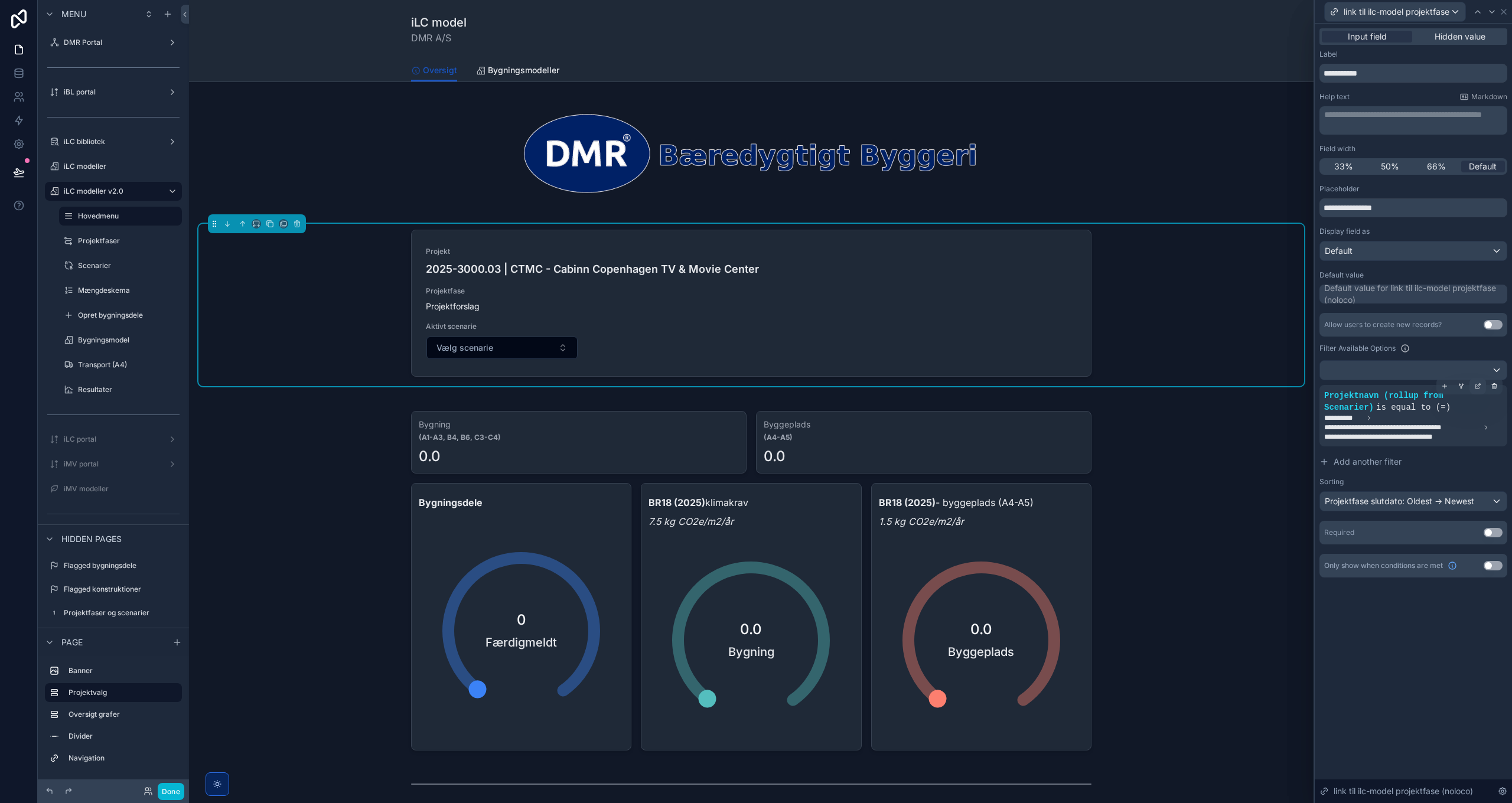
click at [1477, 384] on icon at bounding box center [1478, 386] width 7 height 7
click at [1146, 420] on span "**********" at bounding box center [1153, 422] width 147 height 12
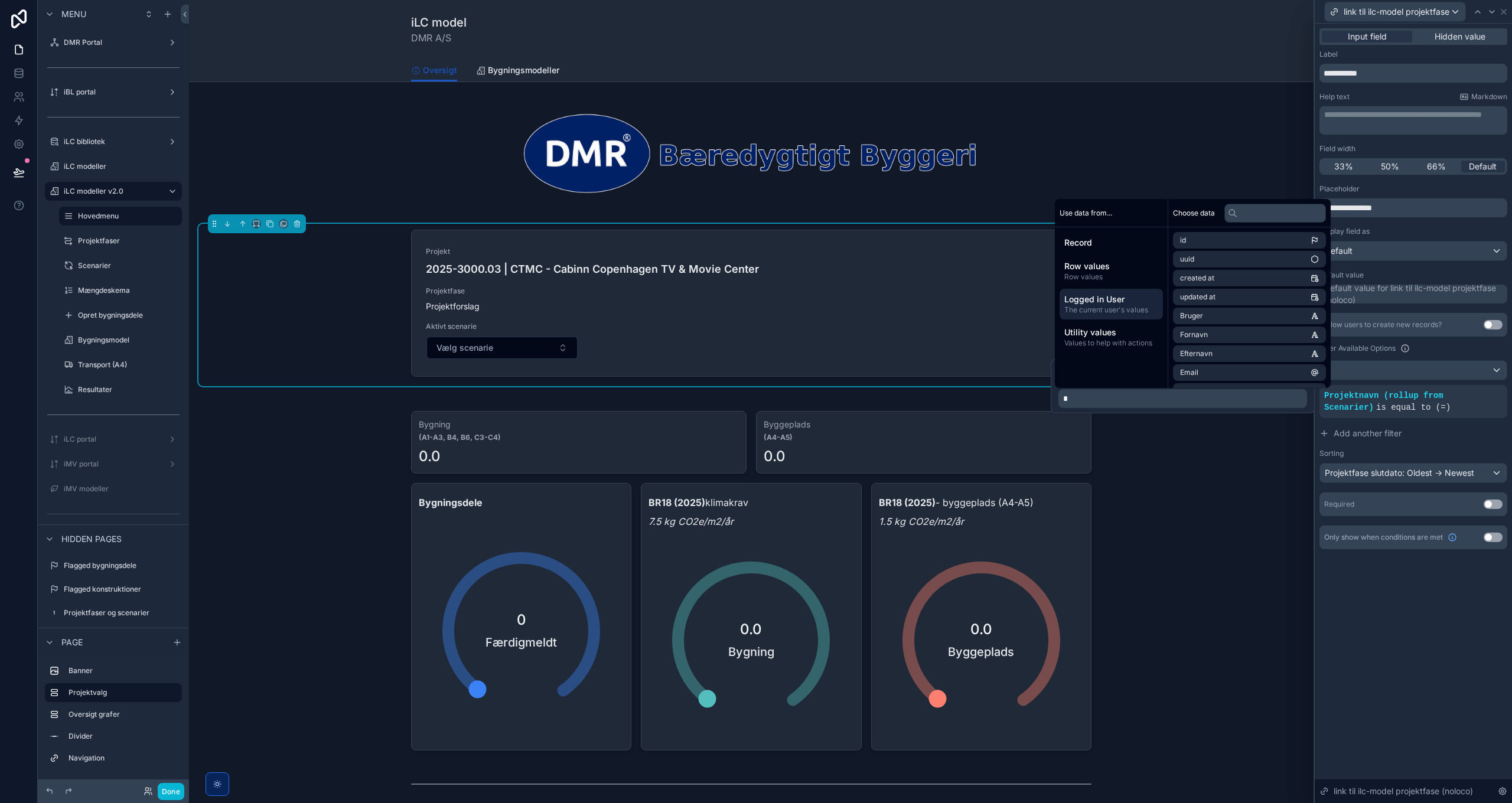
click at [1111, 307] on span "The current user's values" at bounding box center [1111, 310] width 94 height 10
click at [1255, 216] on input "text" at bounding box center [1275, 213] width 102 height 19
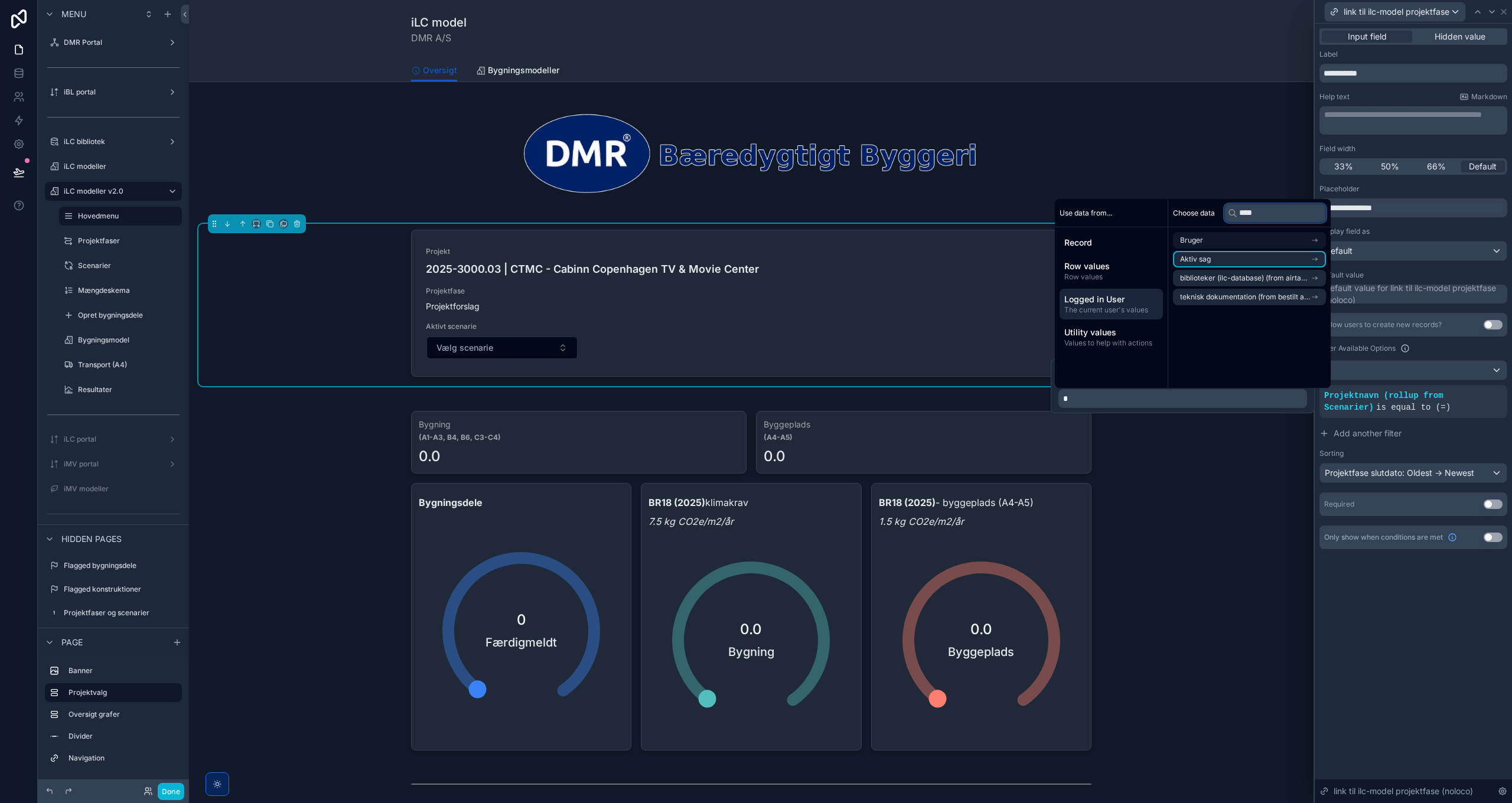
type input "****"
click at [1239, 242] on li "Bruger" at bounding box center [1249, 240] width 153 height 16
click at [1257, 211] on input "****" at bounding box center [1275, 213] width 102 height 19
click at [1280, 300] on span "aktivt scenarie ilc-model (noloco field)" at bounding box center [1244, 300] width 128 height 10
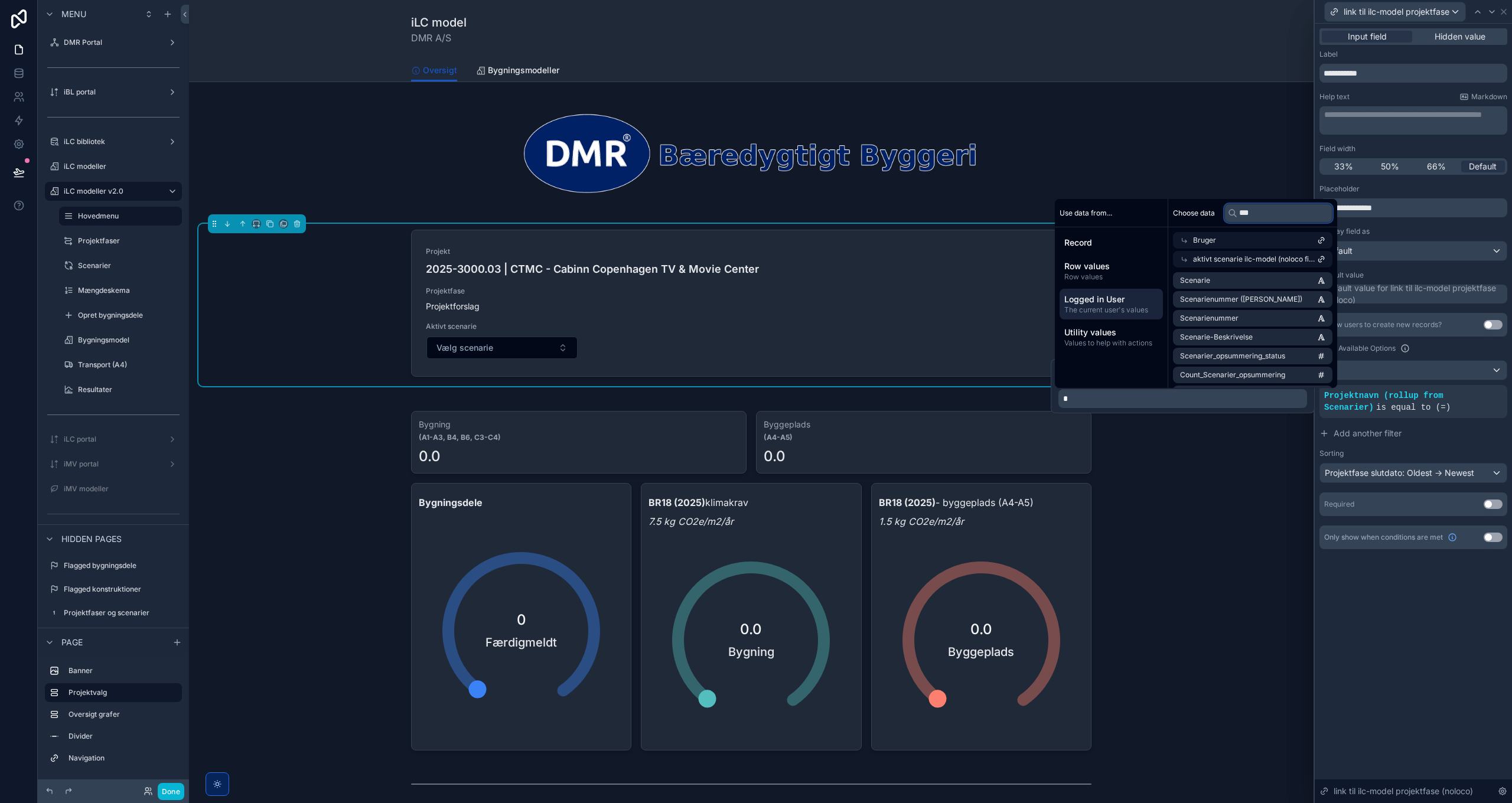
click at [1270, 216] on input "***" at bounding box center [1279, 213] width 108 height 19
click at [1262, 215] on input "*******" at bounding box center [1279, 213] width 108 height 19
paste input "**********"
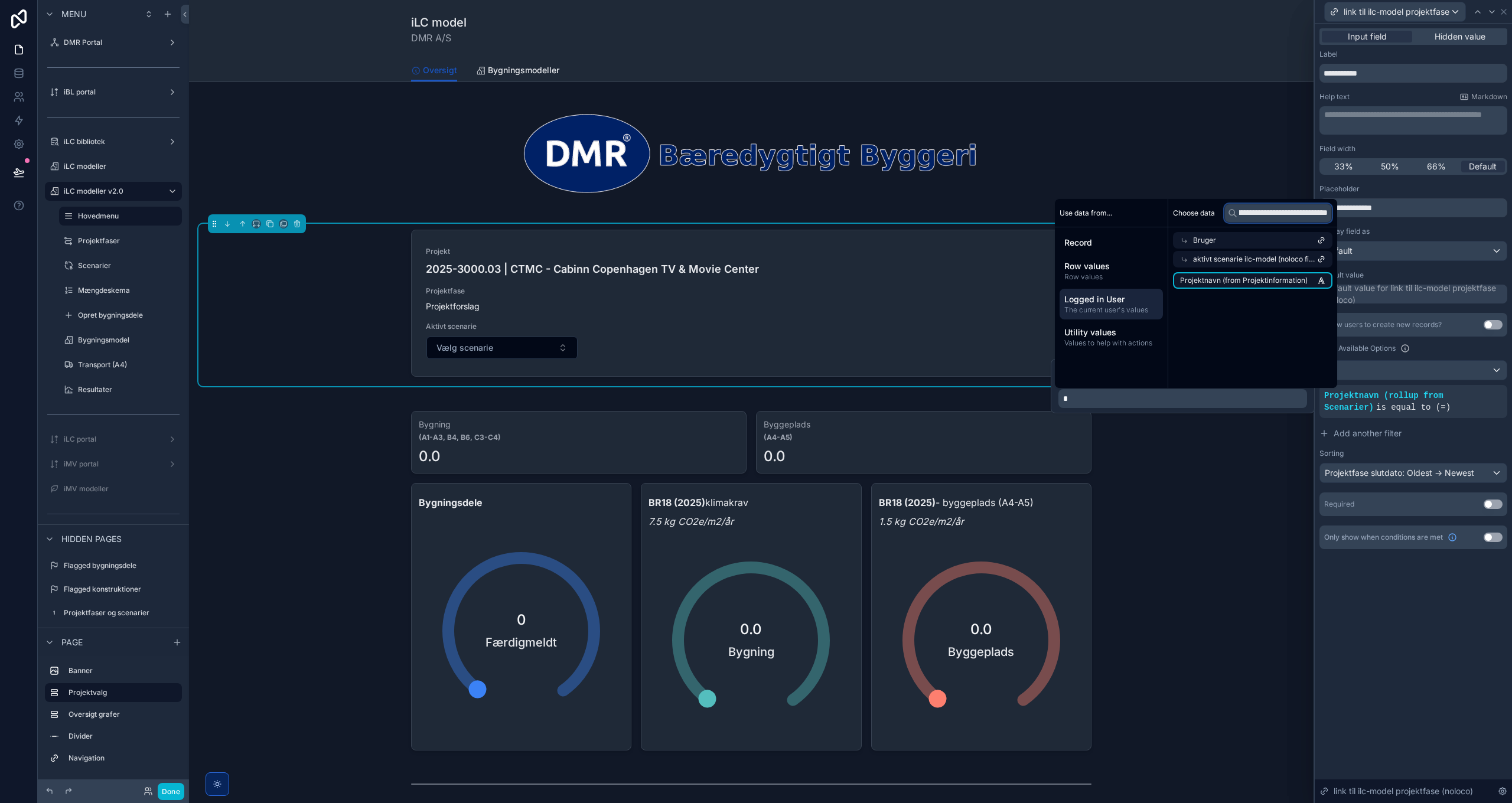
type input "**********"
click at [1264, 280] on span "Projektnavn (from Projektinformation)" at bounding box center [1244, 280] width 128 height 10
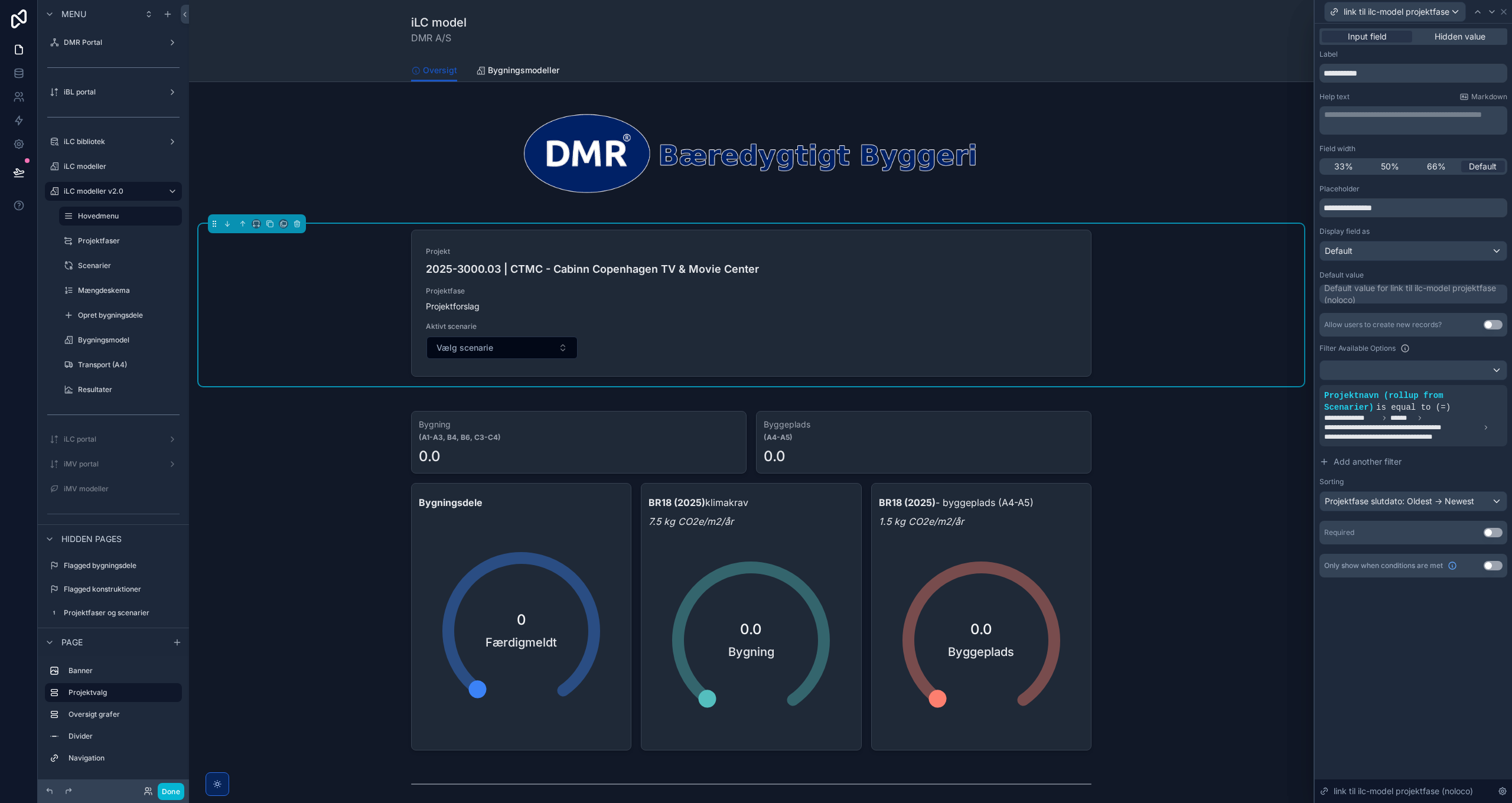
click at [1386, 612] on div "**********" at bounding box center [1413, 413] width 197 height 780
click at [170, 795] on button "Done" at bounding box center [171, 792] width 26 height 17
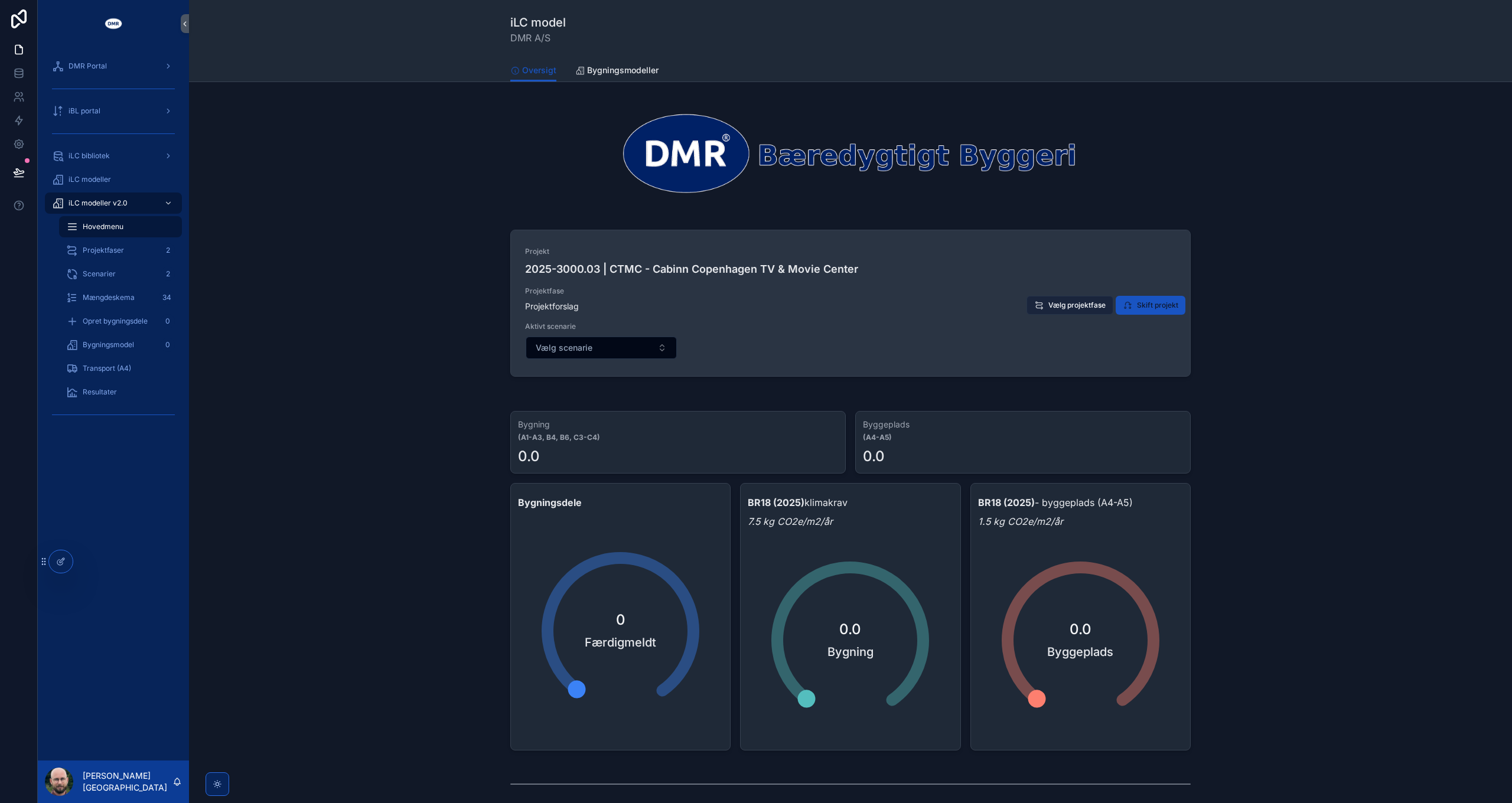
click at [1062, 304] on span "Vælg projektfase" at bounding box center [1076, 306] width 57 height 10
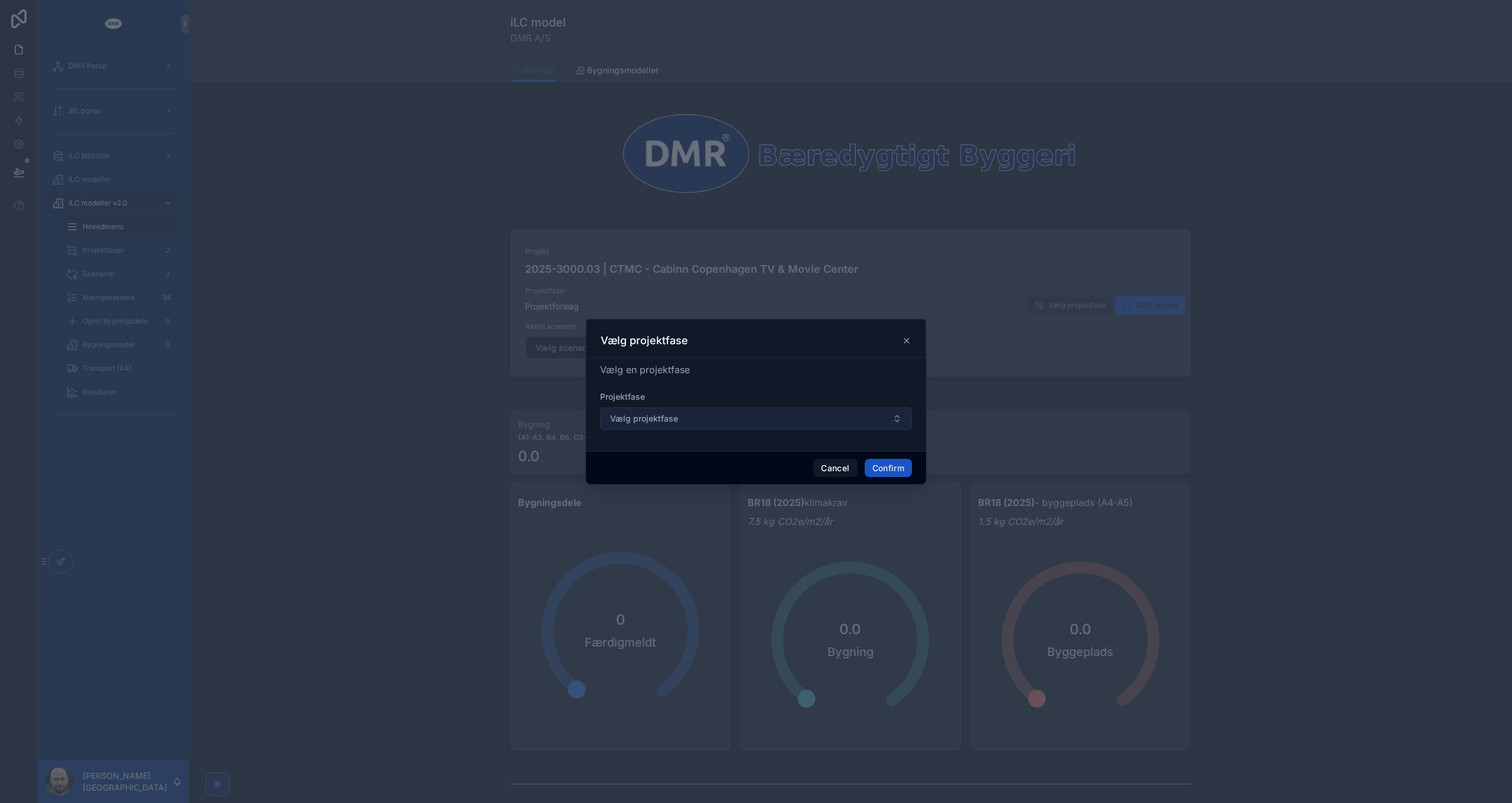
click at [745, 419] on button "Vælg projektfase" at bounding box center [756, 418] width 312 height 22
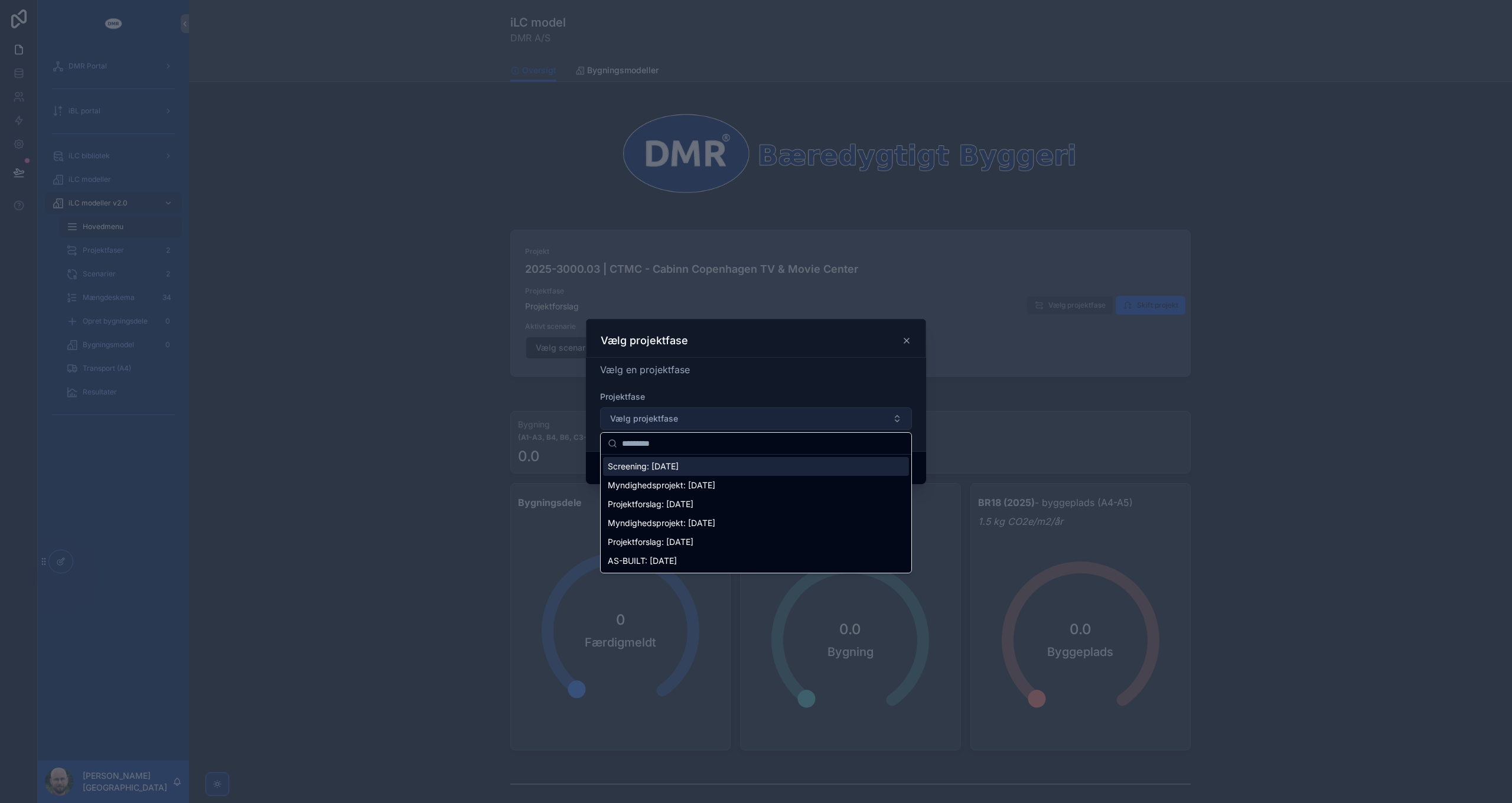
click at [744, 418] on button "Vælg projektfase" at bounding box center [756, 418] width 312 height 22
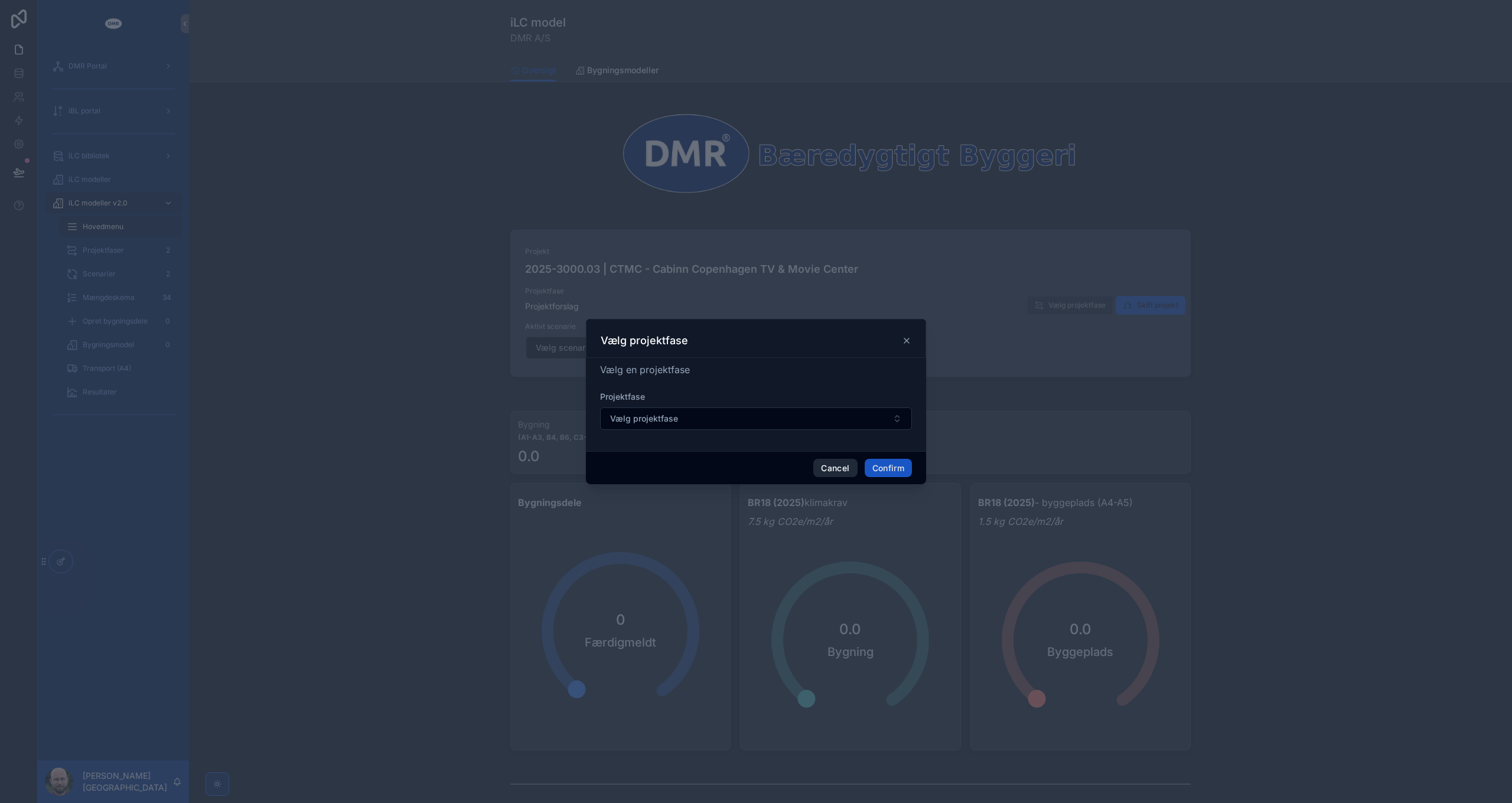
click at [821, 471] on button "Cancel" at bounding box center [835, 468] width 44 height 19
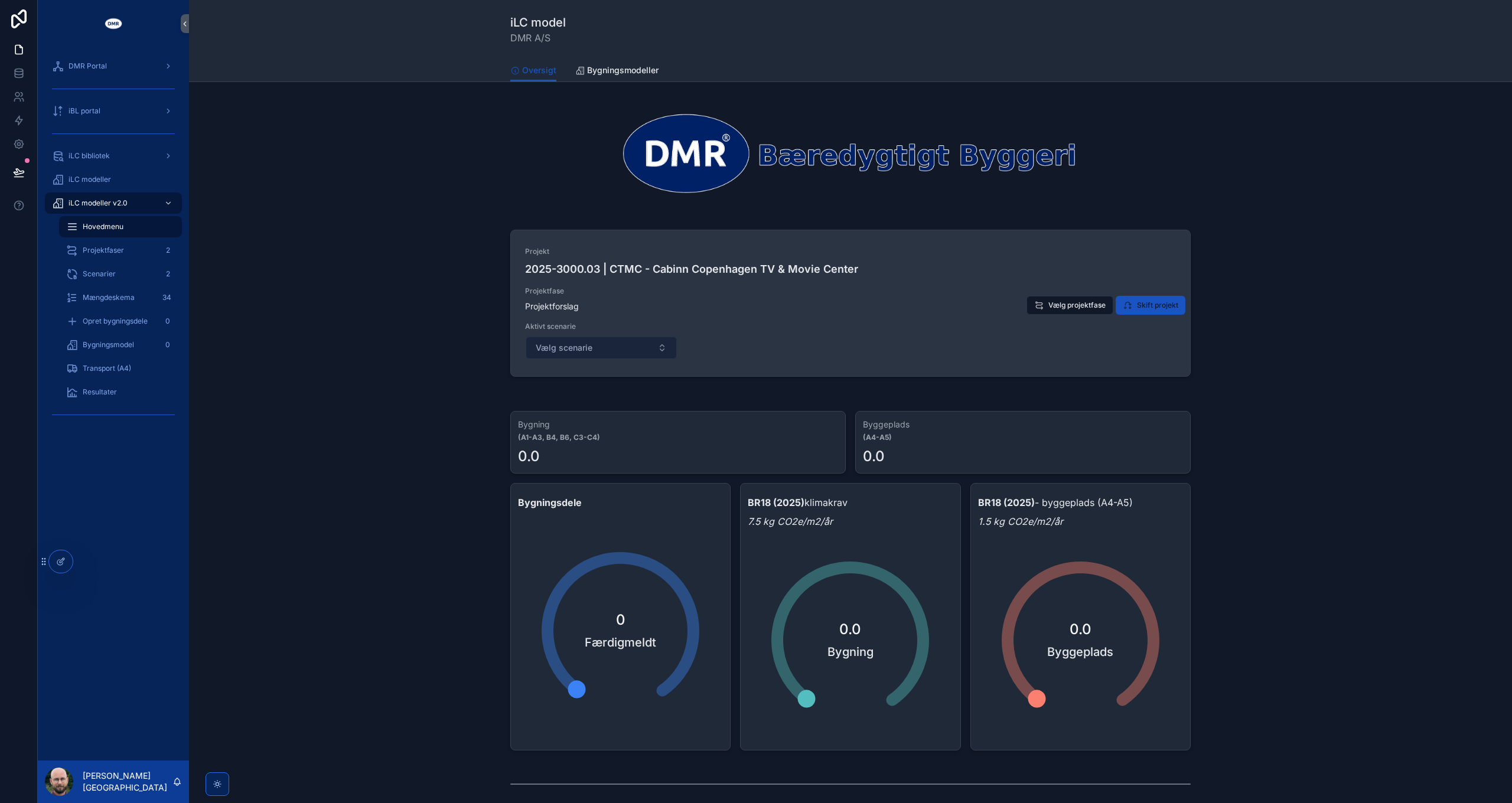
click at [582, 348] on span "Vælg scenarie" at bounding box center [564, 348] width 57 height 12
click at [581, 348] on span "Vælg scenarie" at bounding box center [564, 348] width 57 height 12
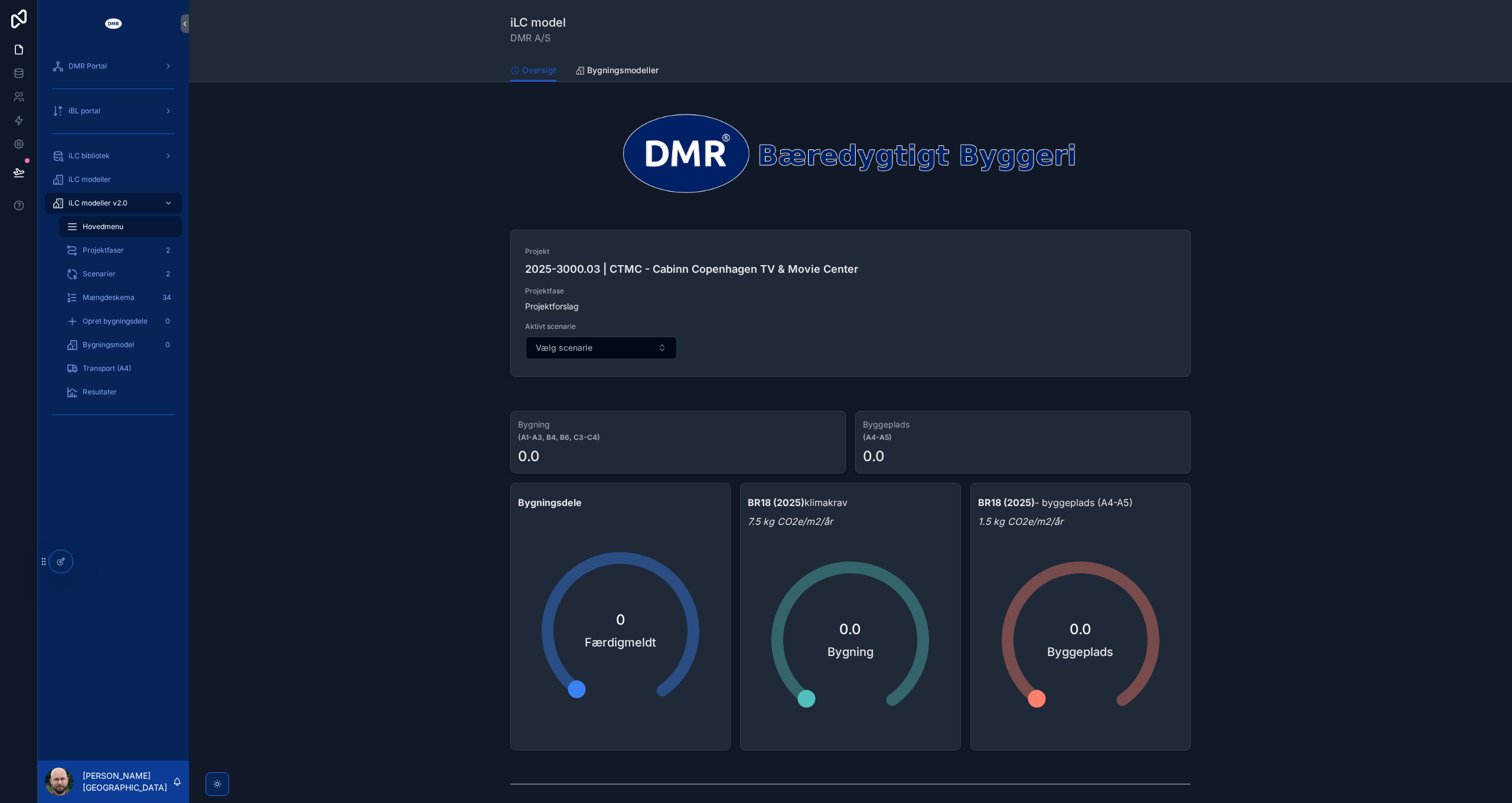
click at [0, 0] on span "Vælg projektfase" at bounding box center [0, 0] width 0 height 0
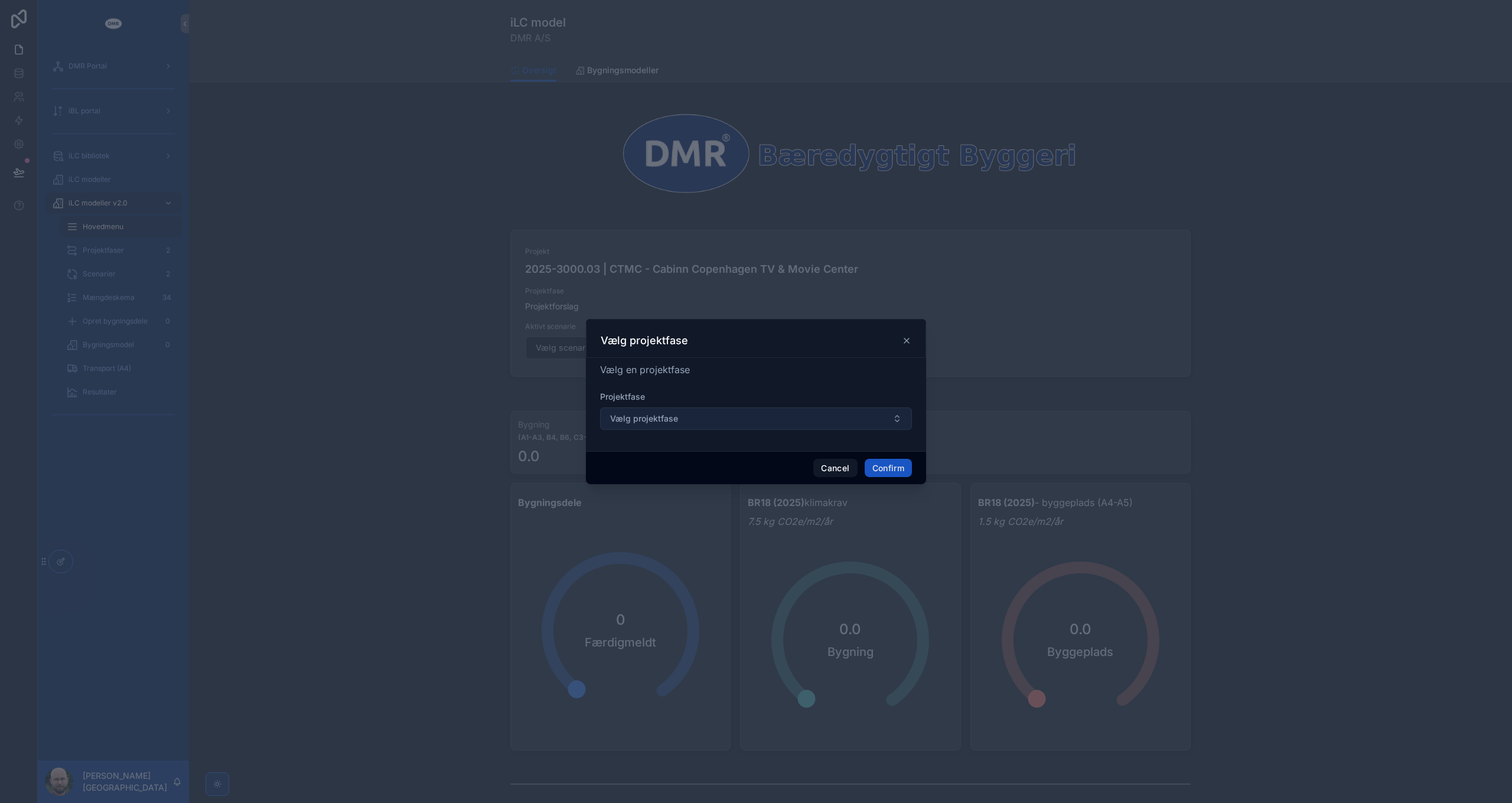
click at [777, 418] on button "Vælg projektfase" at bounding box center [756, 418] width 312 height 22
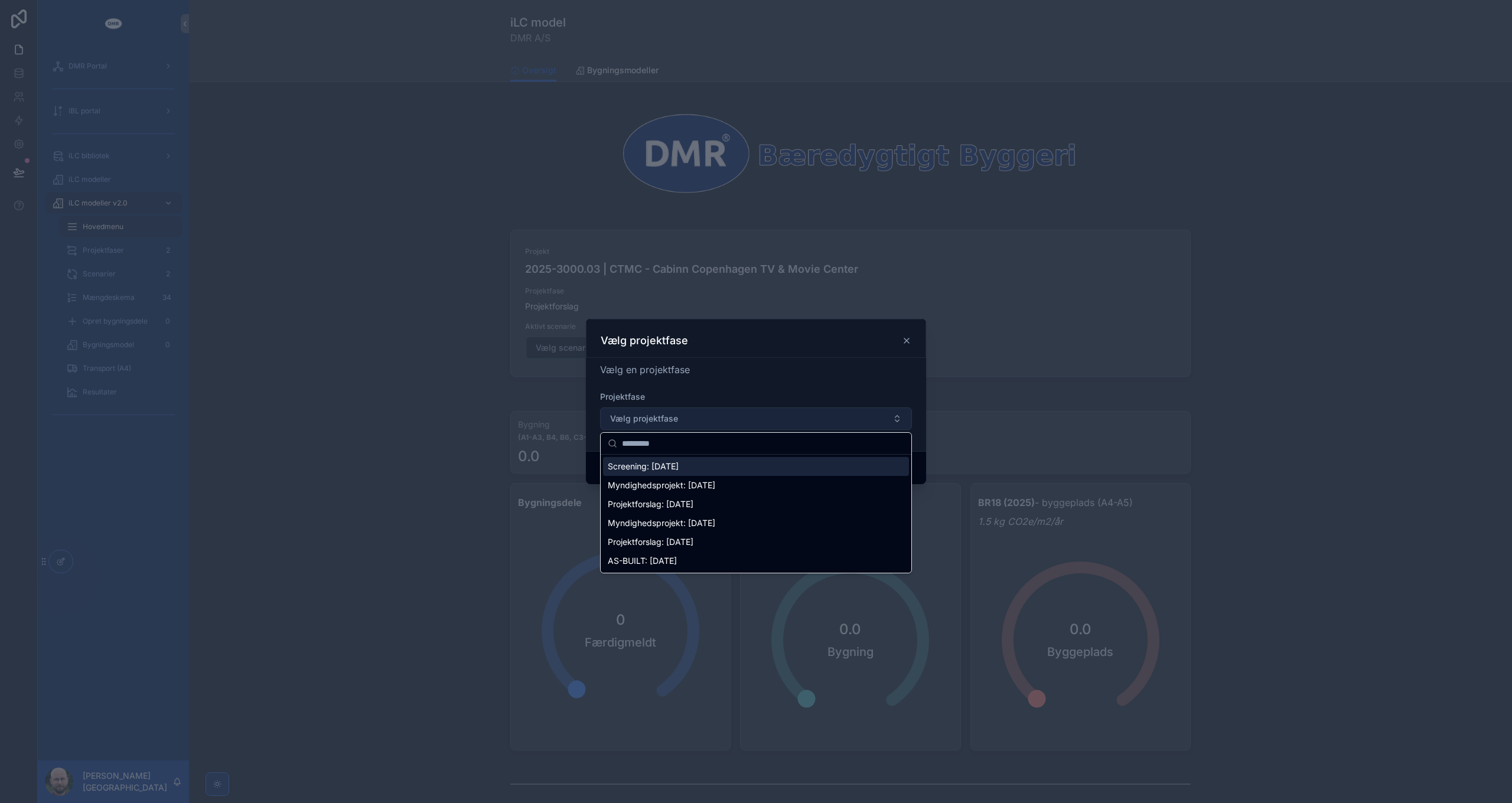
click at [777, 418] on button "Vælg projektfase" at bounding box center [756, 418] width 312 height 22
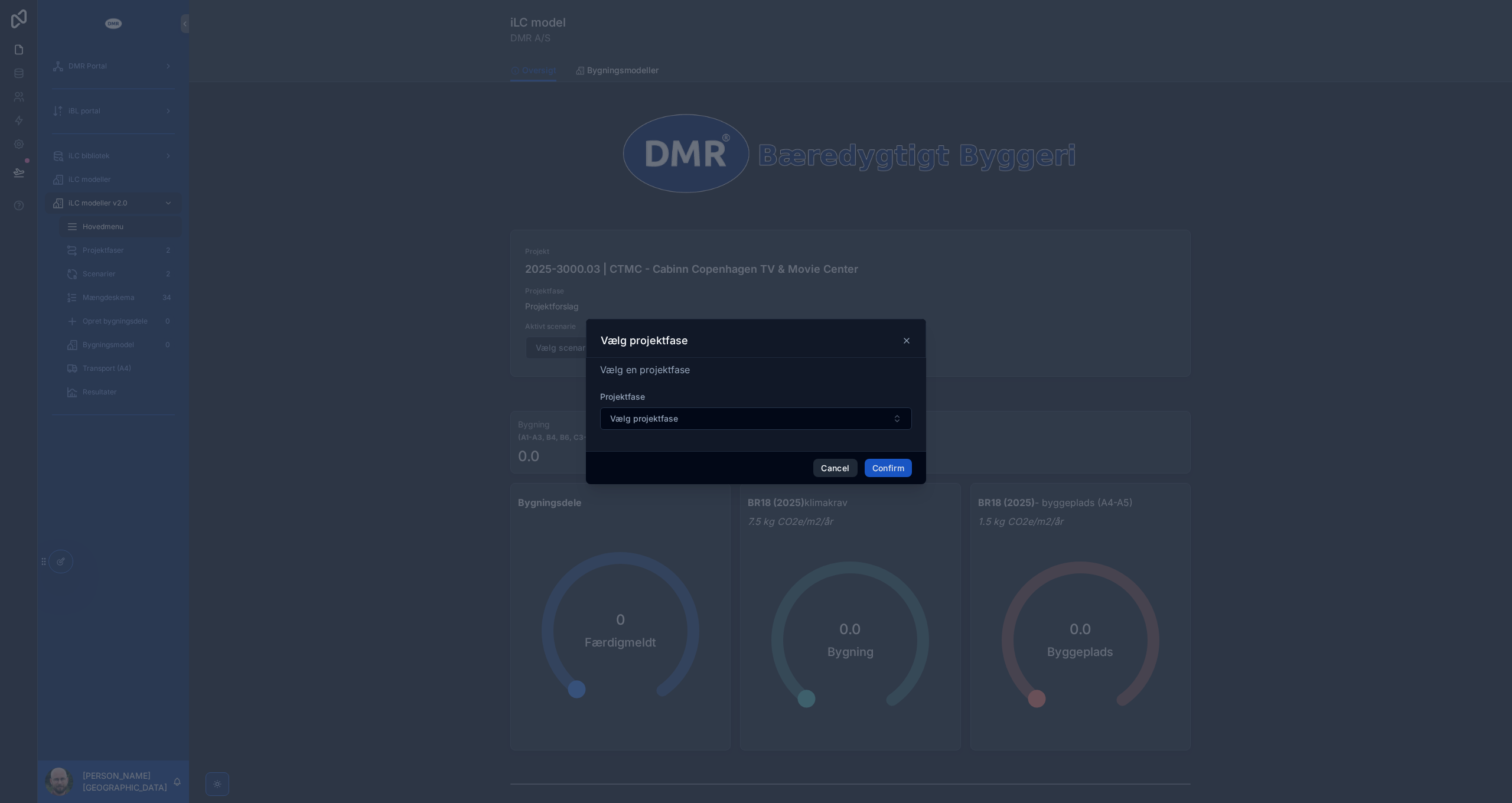
click at [822, 476] on button "Cancel" at bounding box center [835, 468] width 44 height 19
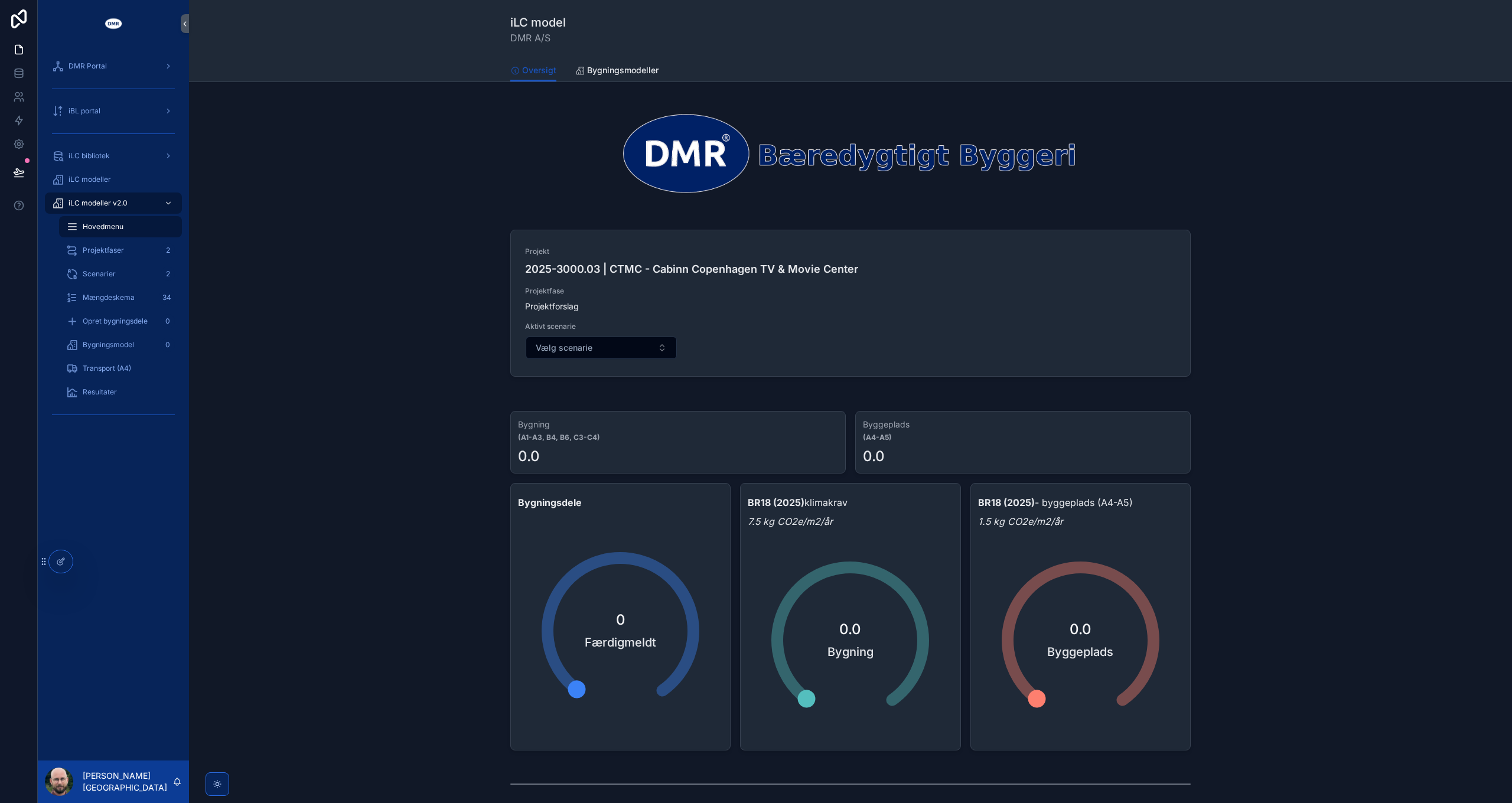
click at [0, 0] on span "Skift projekt" at bounding box center [0, 0] width 0 height 0
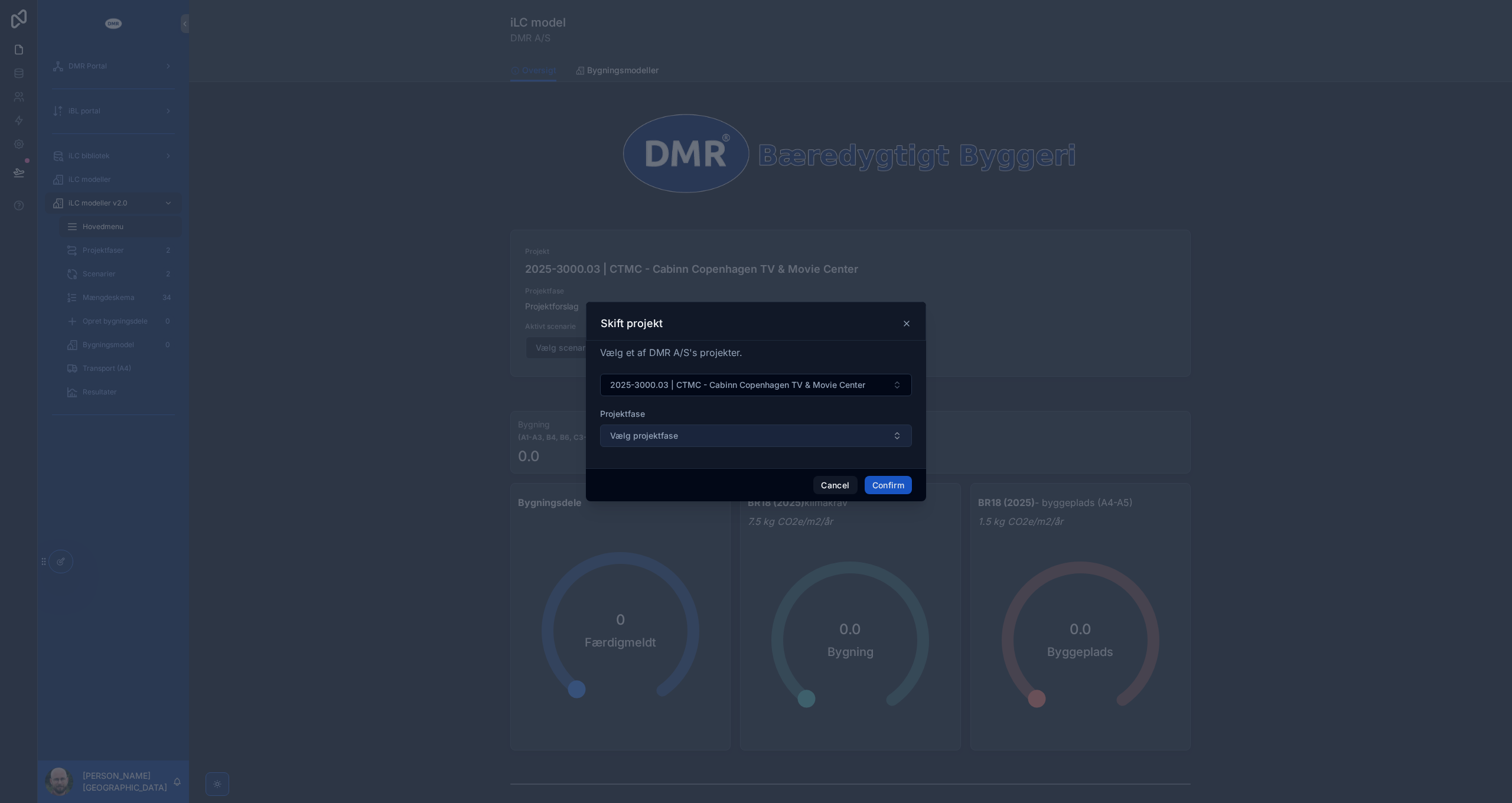
click at [748, 435] on button "Vælg projektfase" at bounding box center [756, 435] width 312 height 22
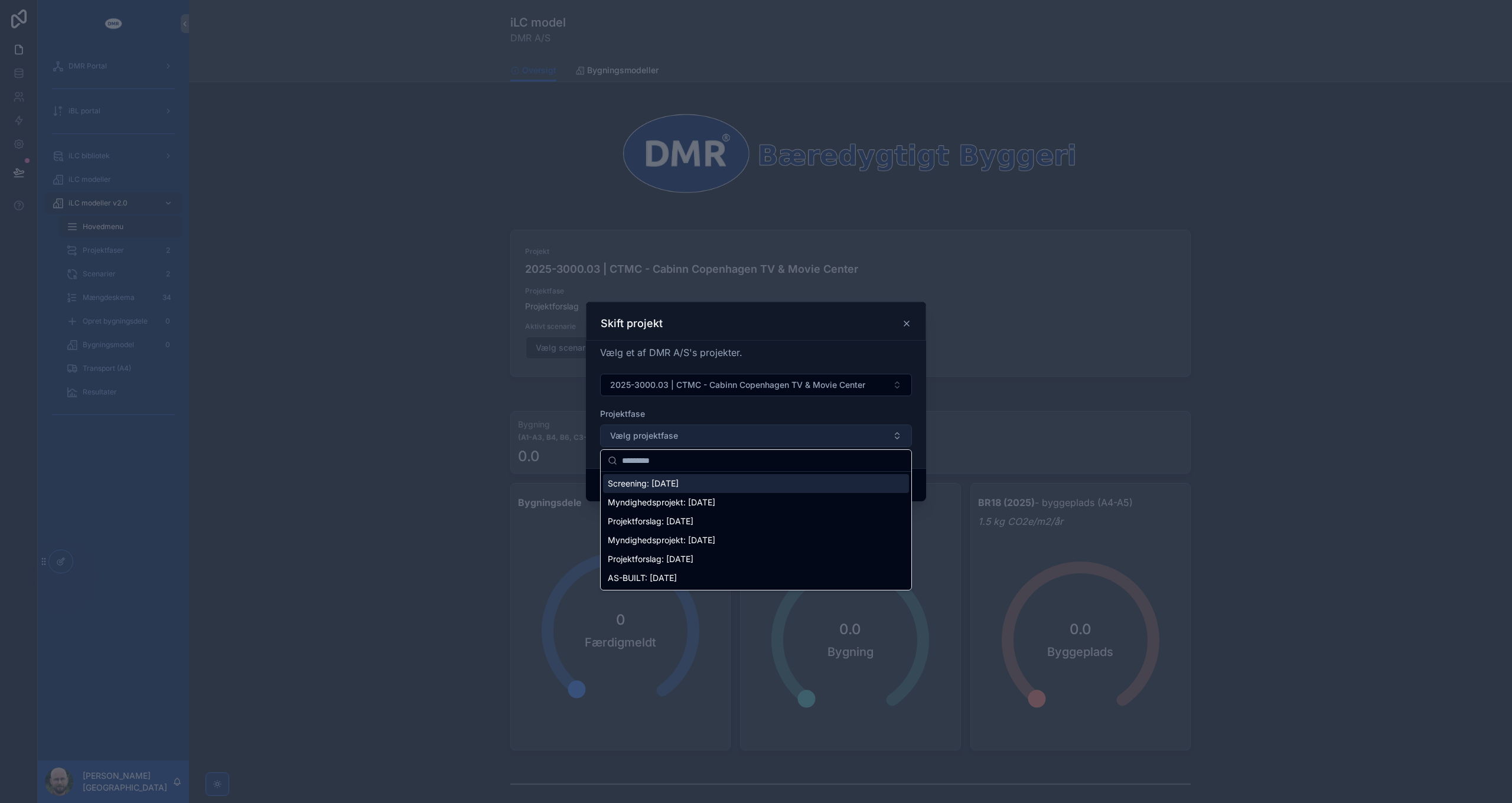
click at [748, 435] on button "Vælg projektfase" at bounding box center [756, 435] width 312 height 22
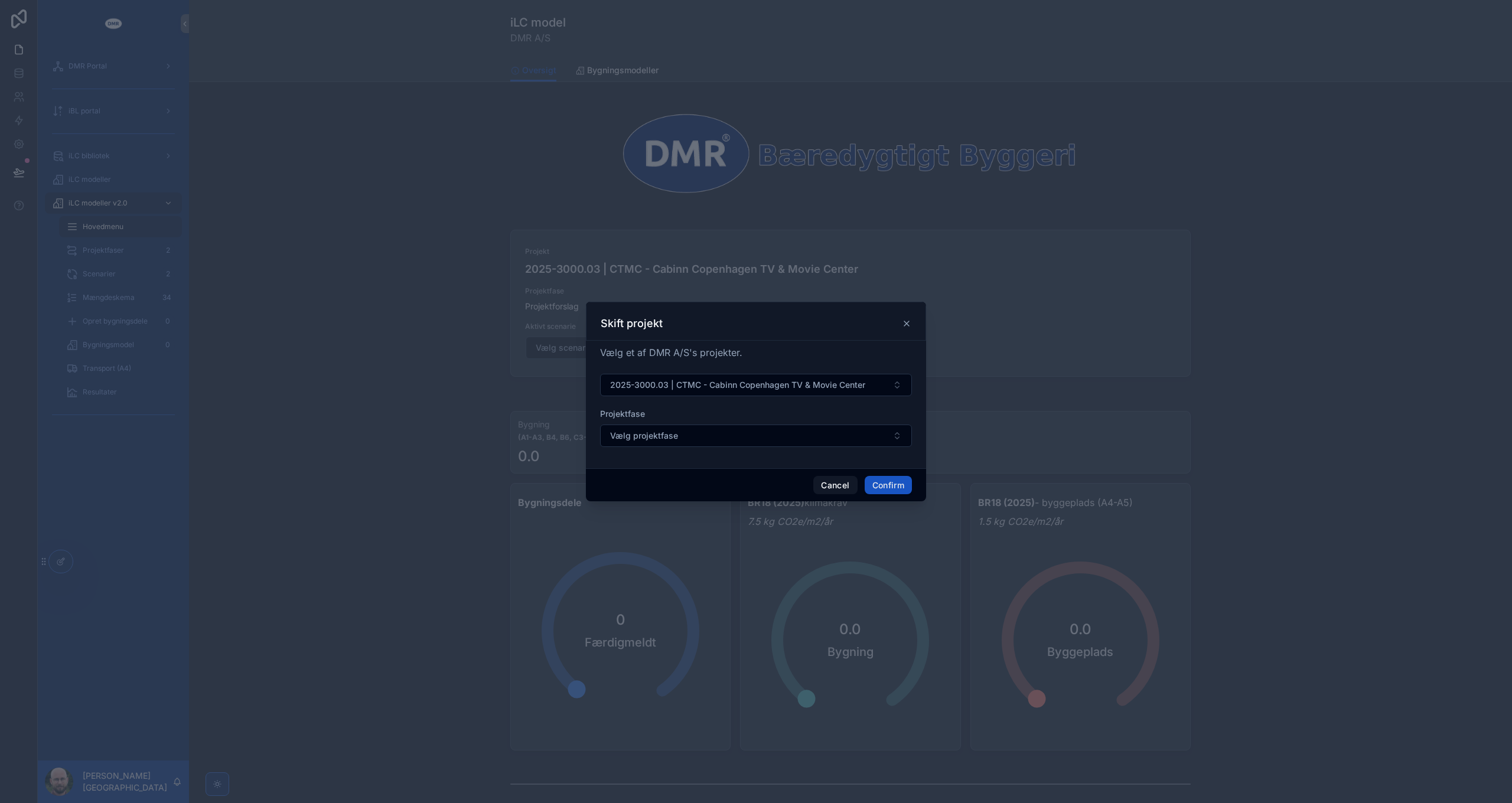
click at [751, 408] on div "Projektfase" at bounding box center [756, 414] width 312 height 12
click at [834, 486] on button "Cancel" at bounding box center [835, 485] width 44 height 19
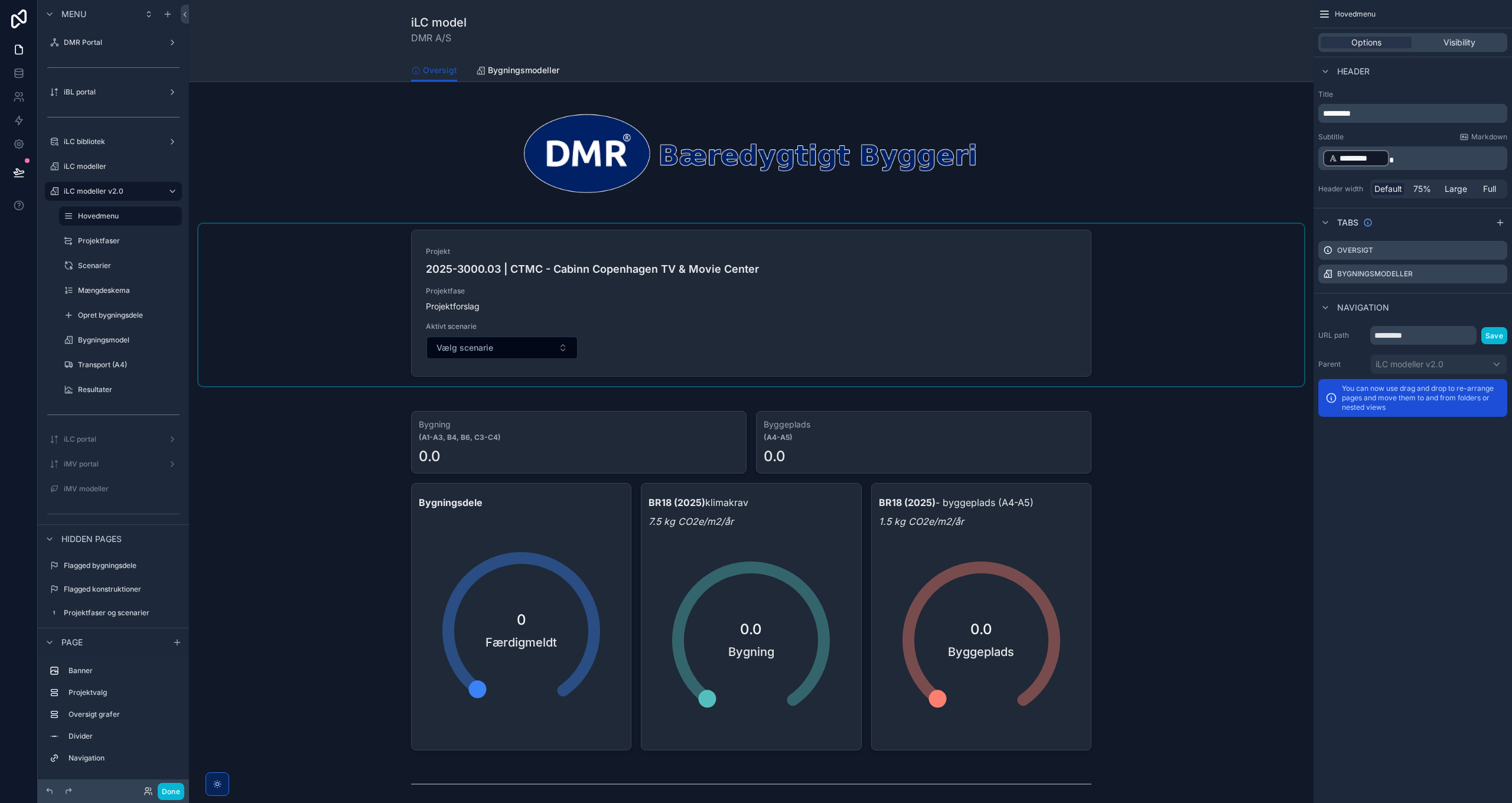
click at [1180, 327] on div "scrollable content" at bounding box center [751, 305] width 1105 height 162
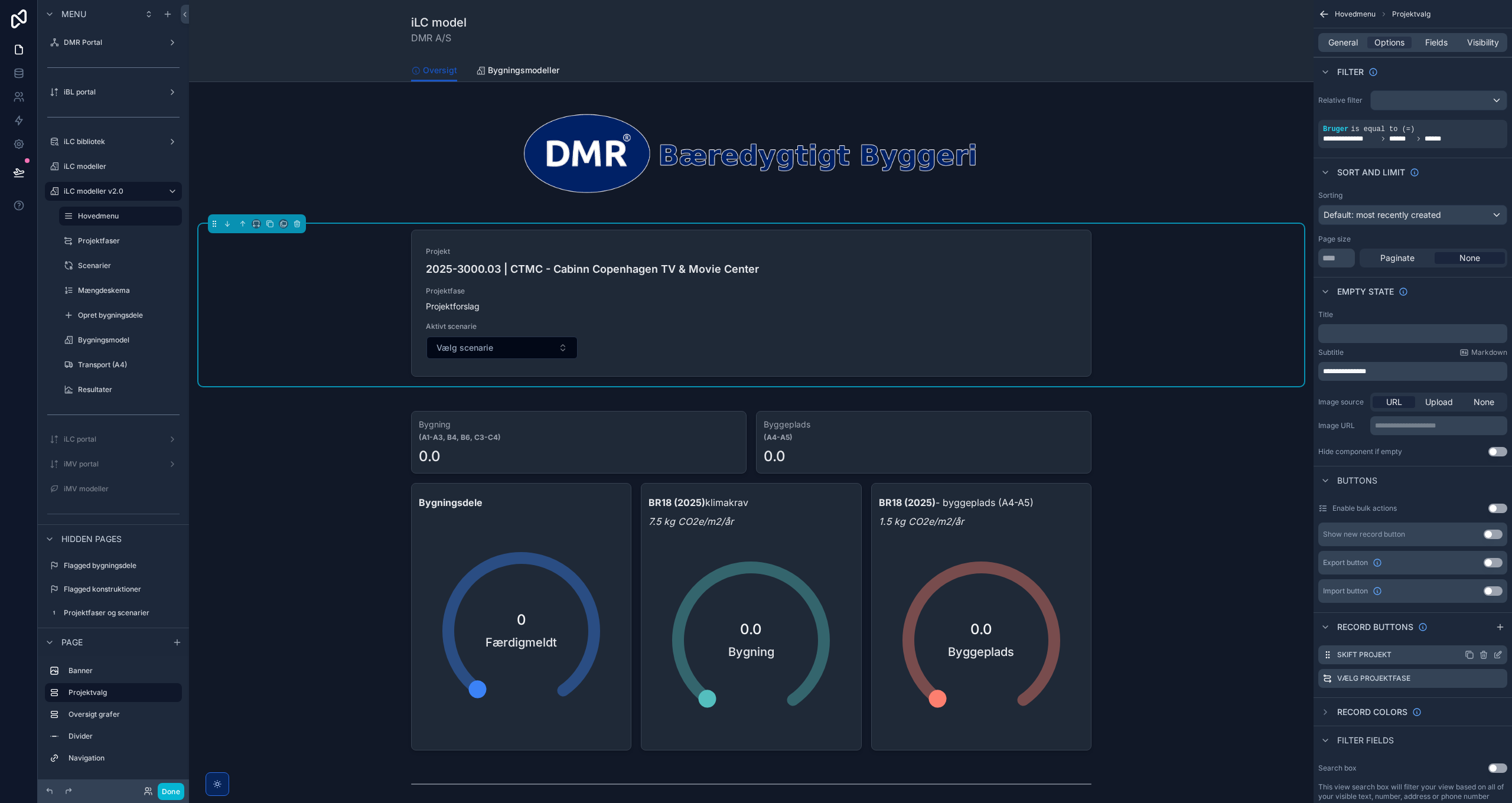
click at [1497, 656] on icon "scrollable content" at bounding box center [1499, 654] width 5 height 5
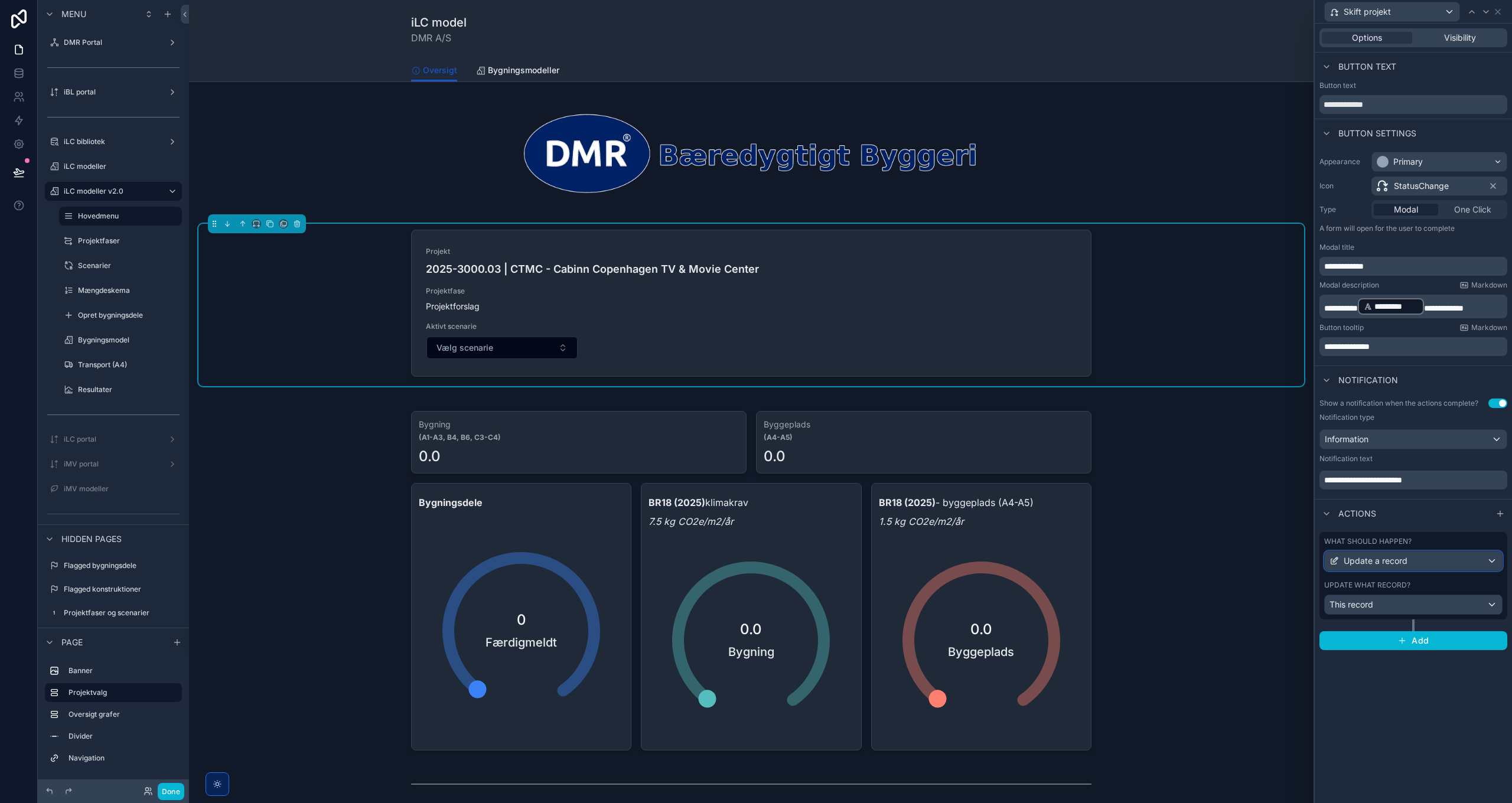
click at [1431, 565] on div "Update a record" at bounding box center [1413, 561] width 177 height 19
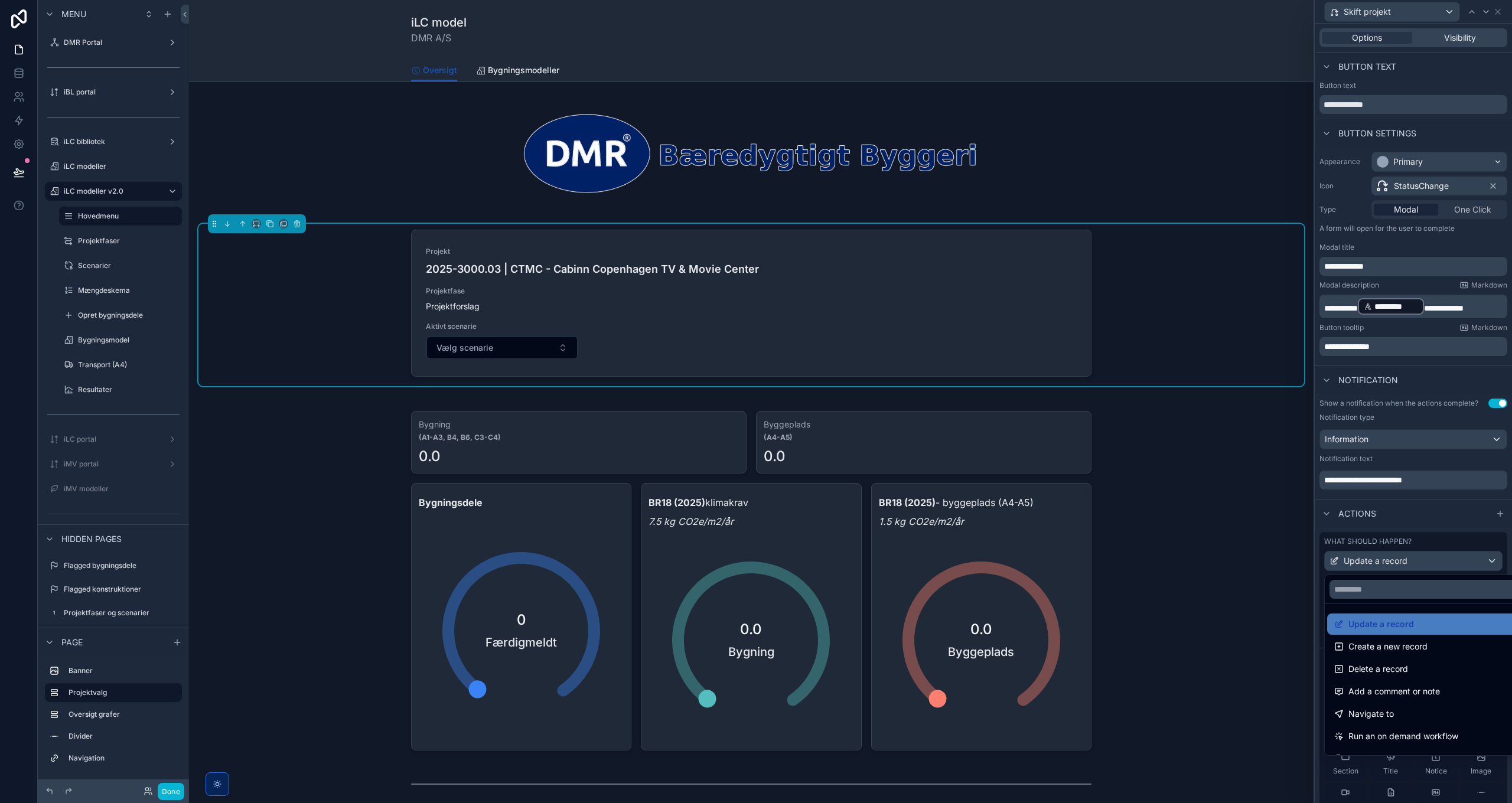
click at [1431, 565] on div at bounding box center [1413, 401] width 197 height 803
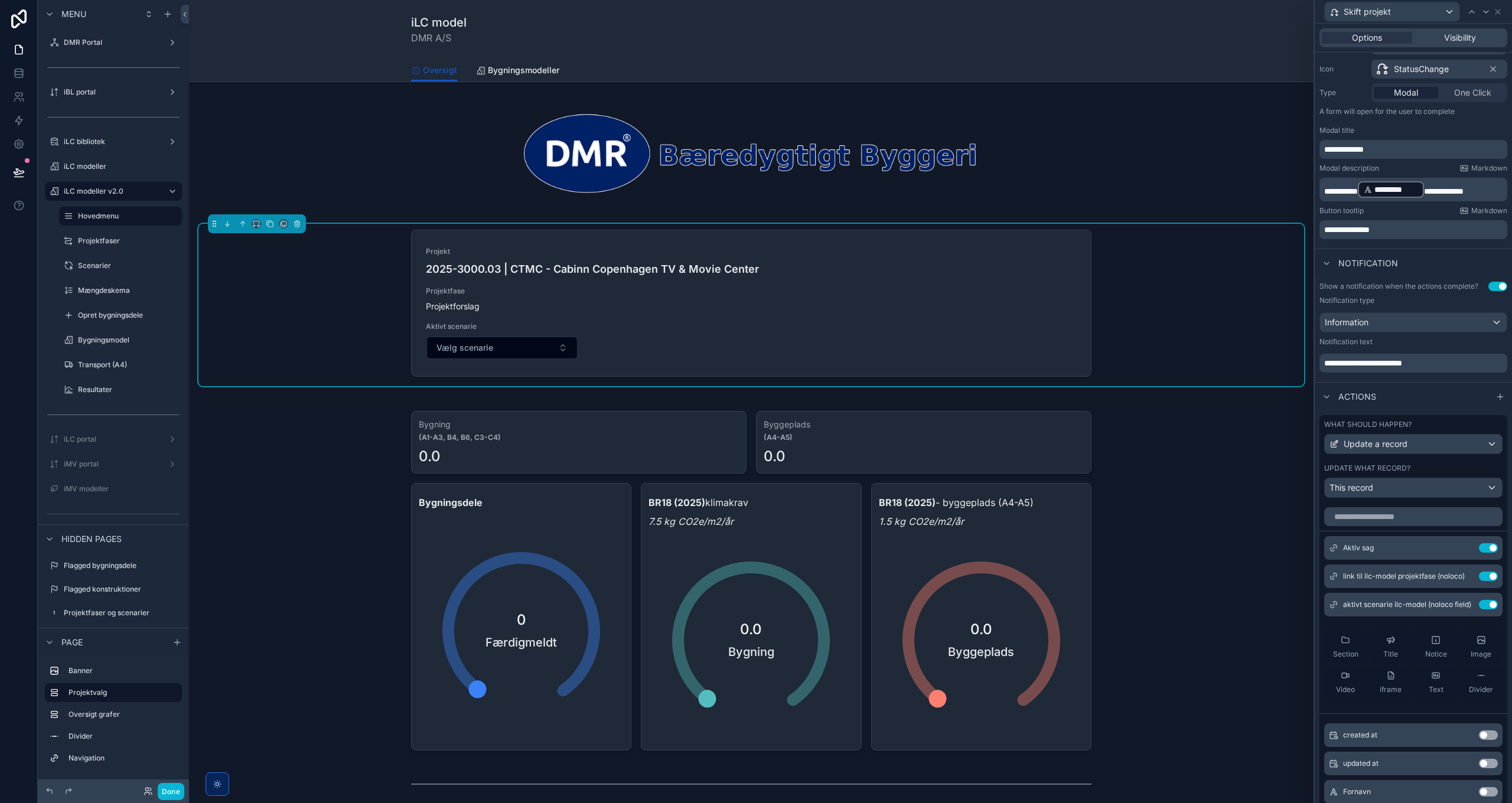
scroll to position [118, 0]
click at [1460, 576] on icon at bounding box center [1464, 575] width 10 height 10
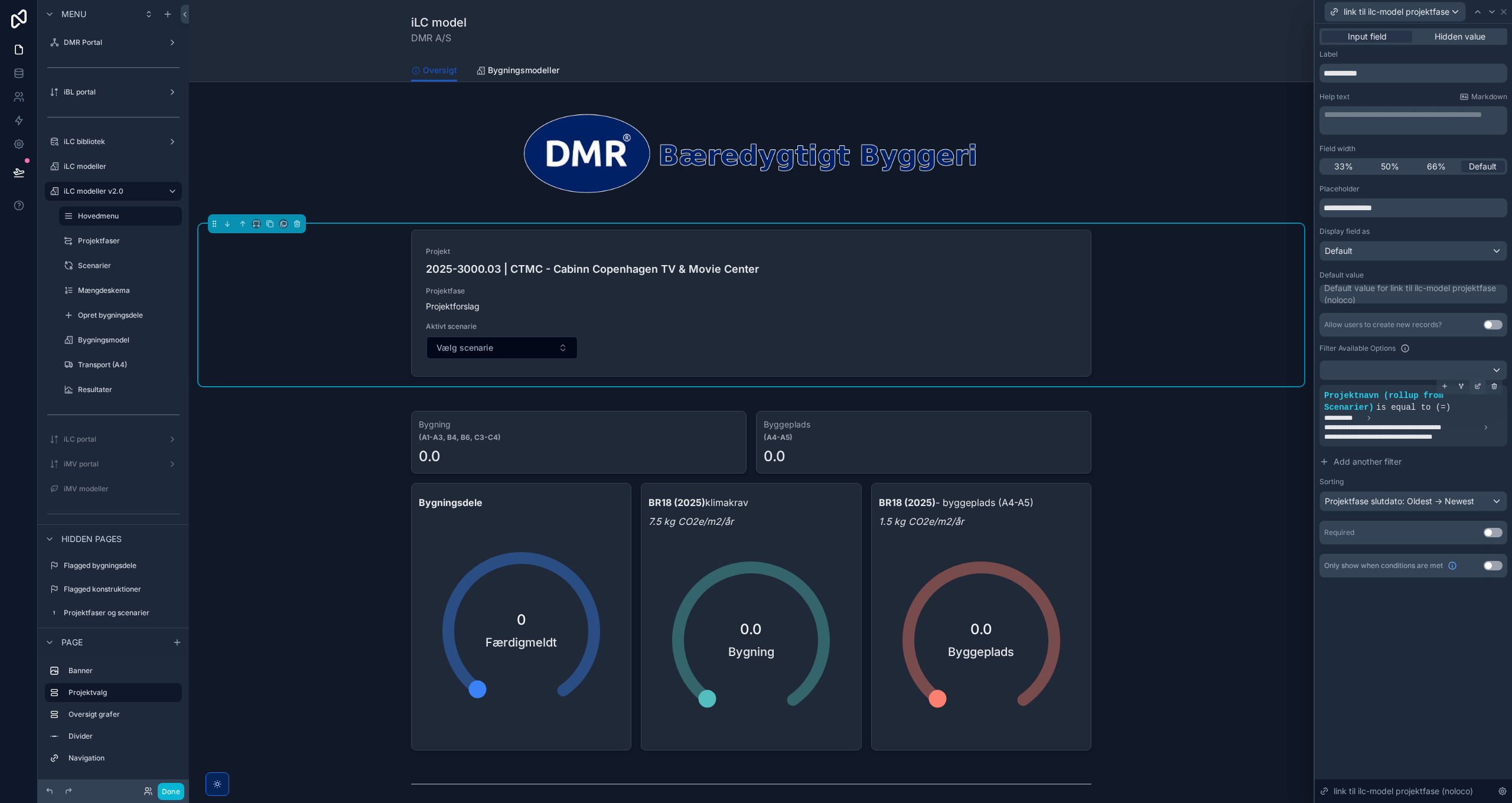
click at [1477, 386] on icon at bounding box center [1479, 385] width 4 height 4
click at [1263, 423] on p "**********" at bounding box center [1183, 422] width 241 height 19
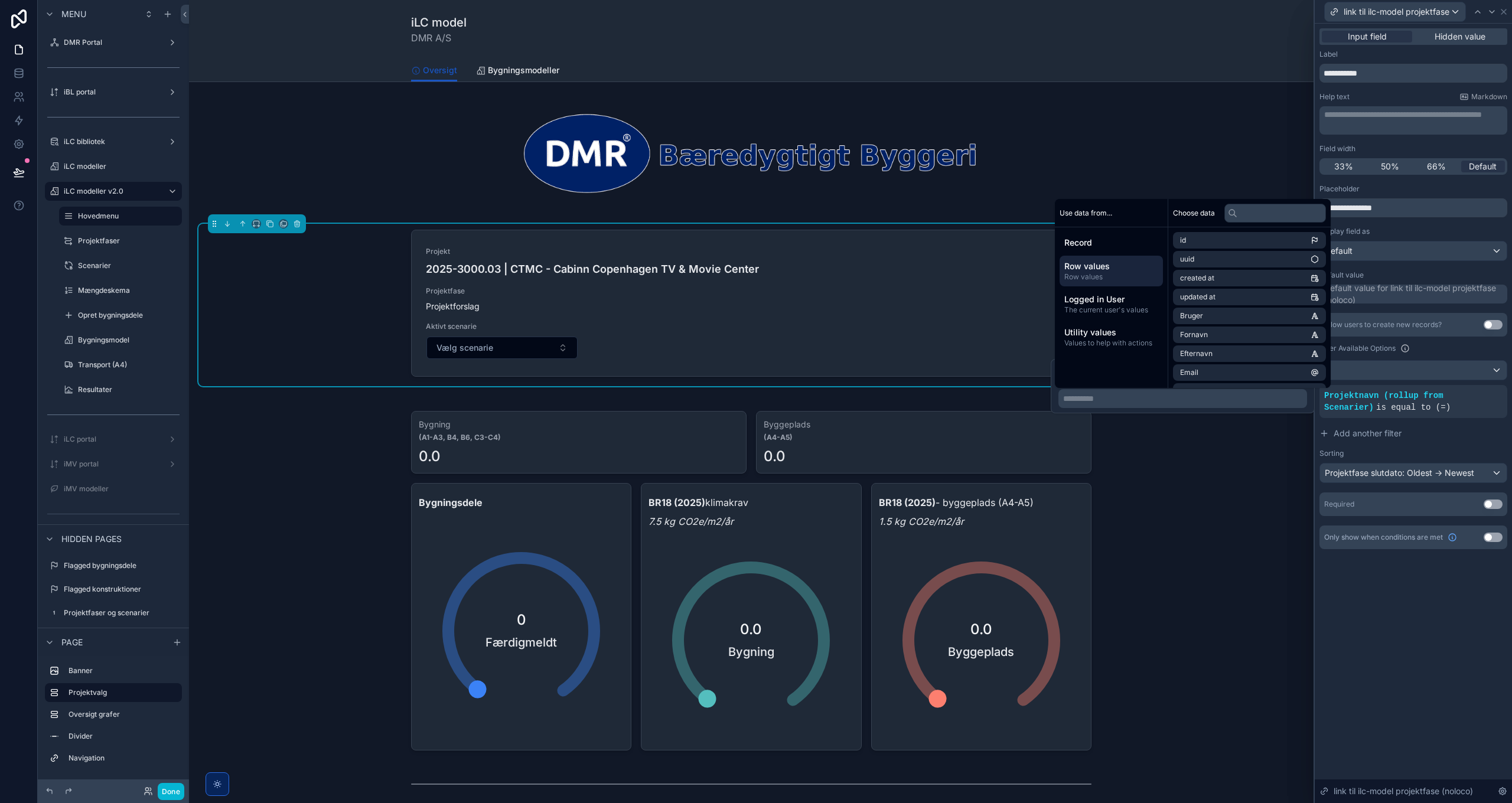
click at [1105, 269] on span "Row values" at bounding box center [1111, 266] width 94 height 12
click at [1267, 217] on input "text" at bounding box center [1275, 213] width 102 height 19
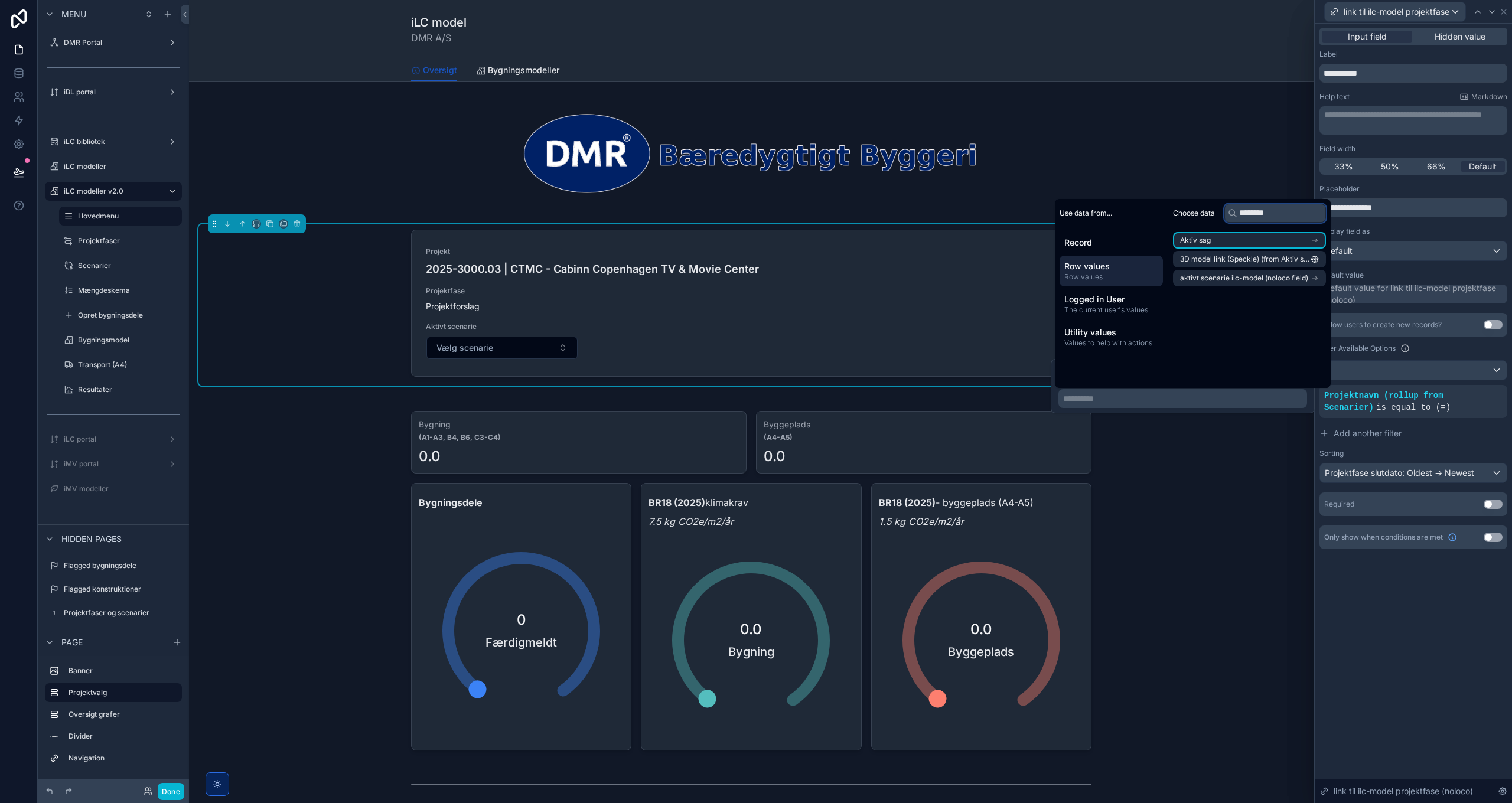
type input "*********"
click at [1271, 211] on input "*********" at bounding box center [1275, 213] width 102 height 19
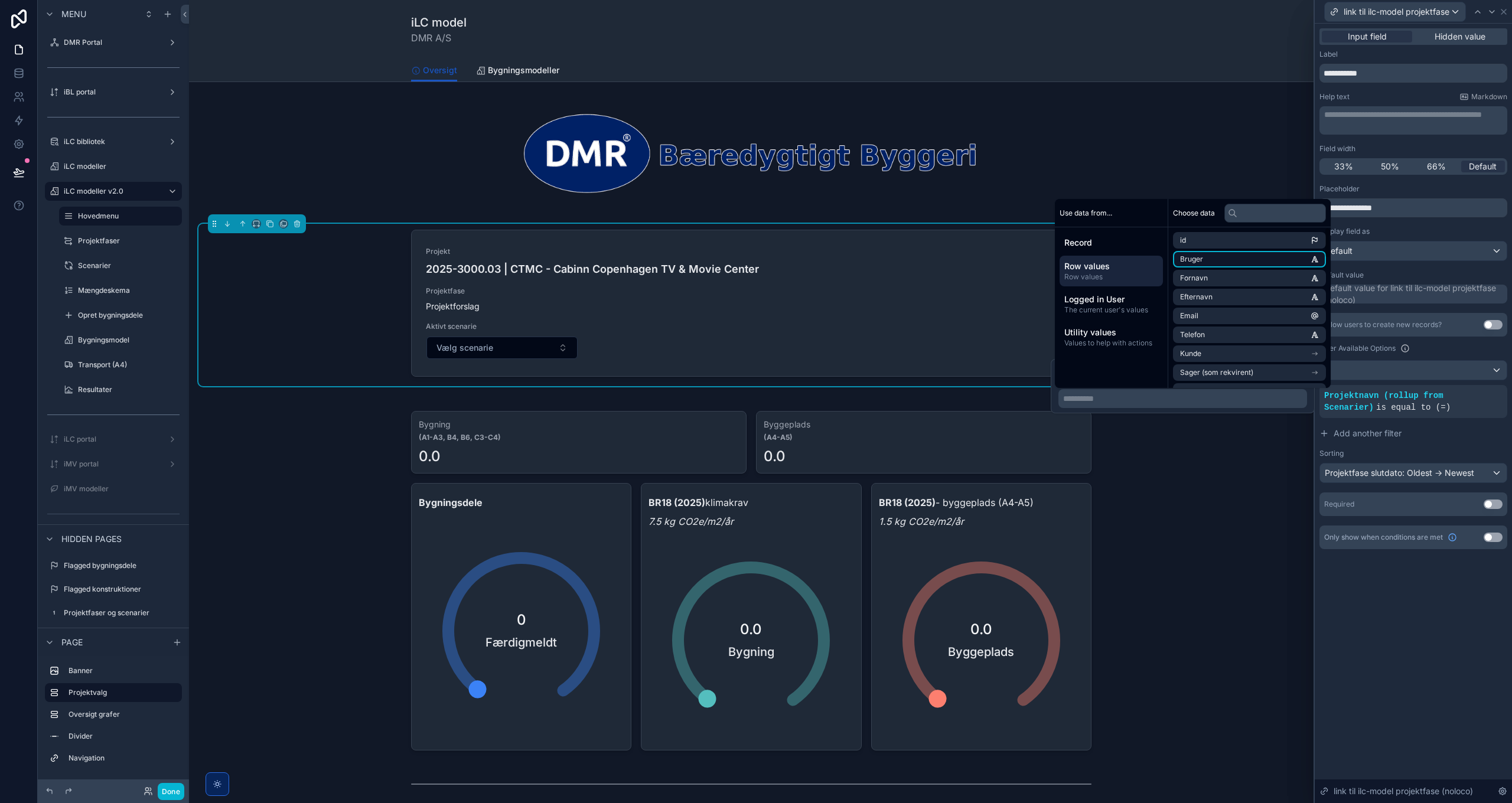
click at [1253, 256] on li "Bruger" at bounding box center [1249, 259] width 153 height 16
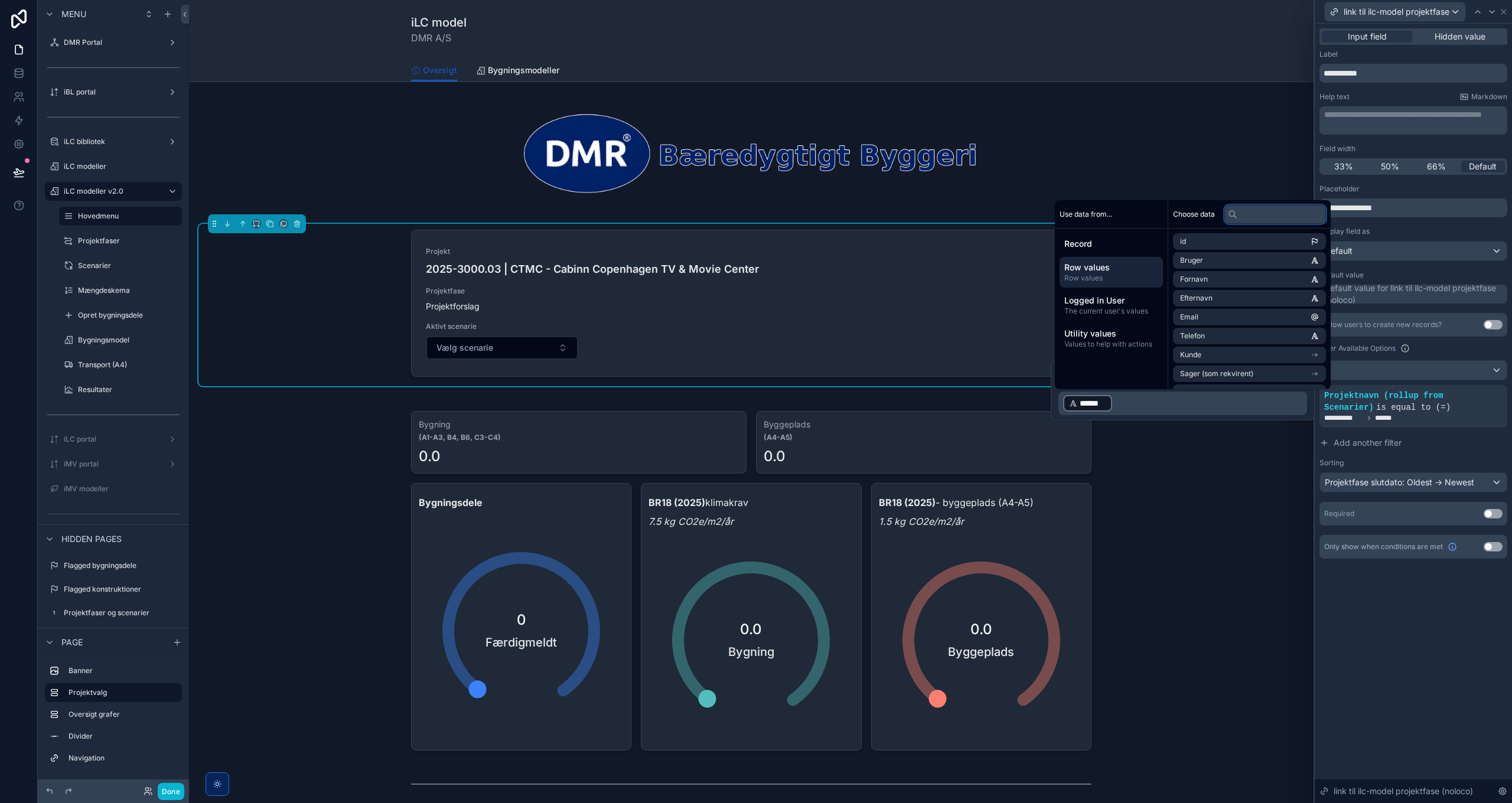
click at [1264, 219] on input "text" at bounding box center [1275, 214] width 102 height 19
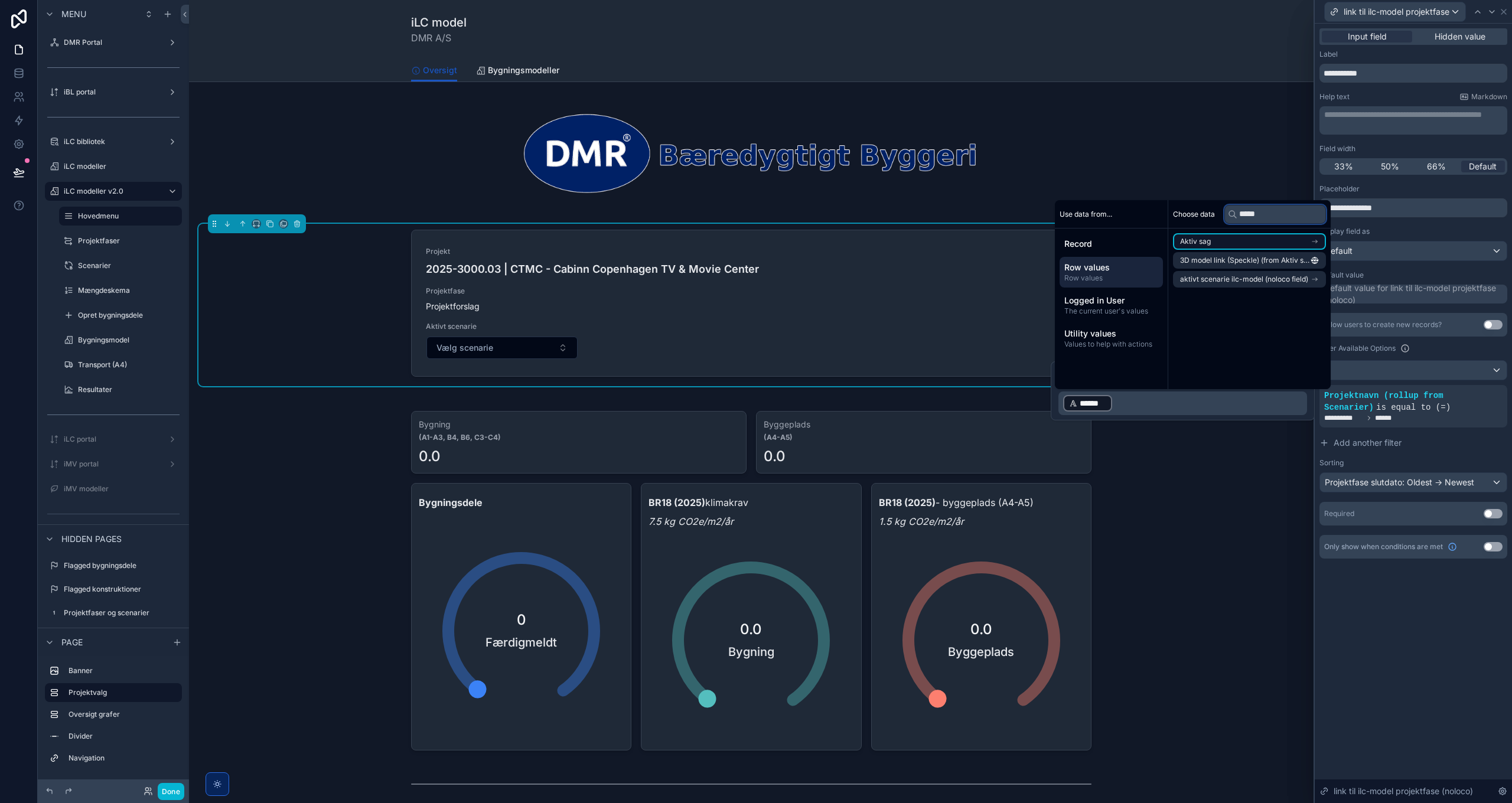
type input "*****"
click at [1271, 238] on li "Aktiv sag" at bounding box center [1249, 241] width 153 height 16
click at [1267, 210] on input "*****" at bounding box center [1275, 214] width 102 height 19
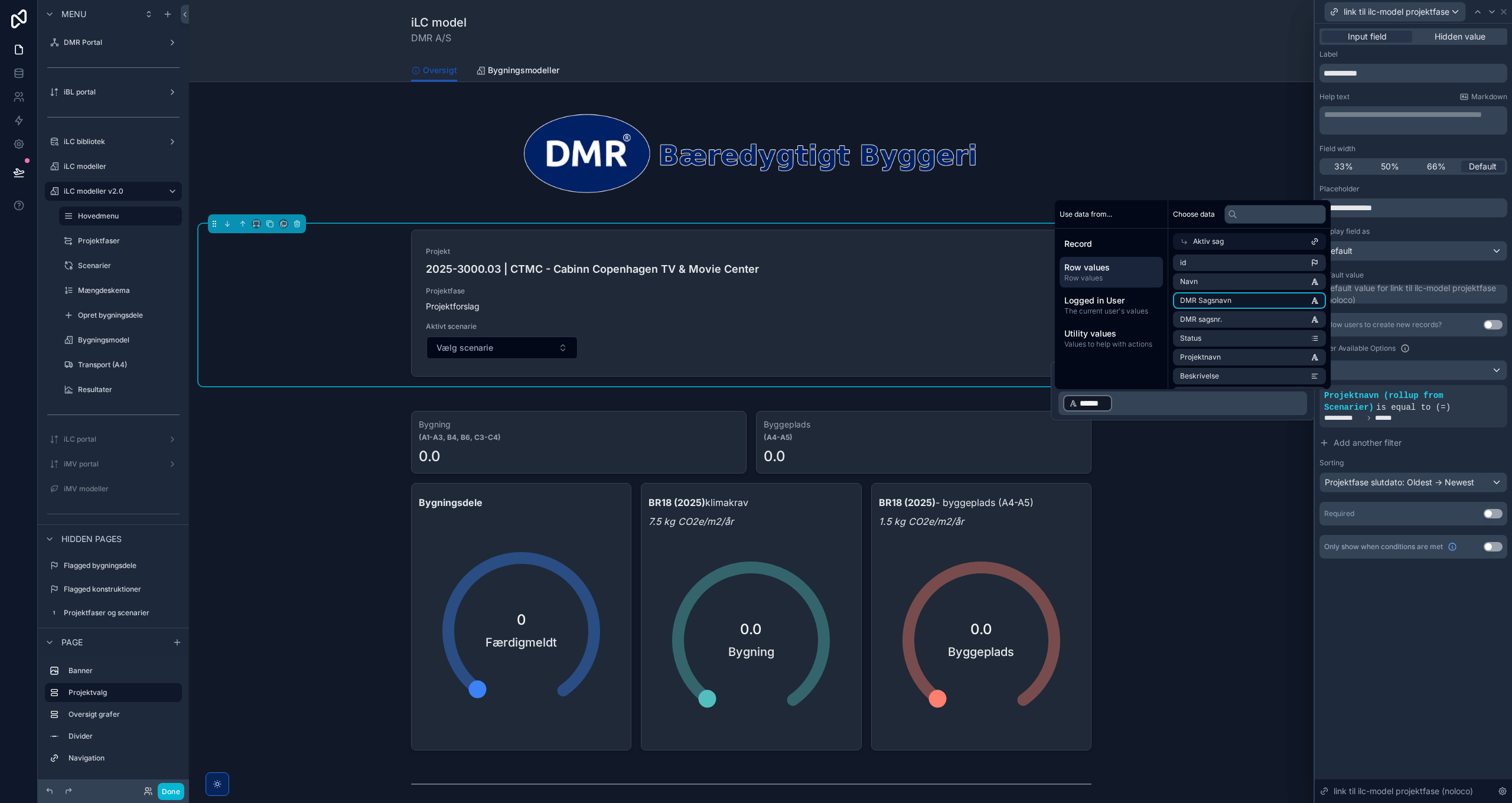
click at [1234, 299] on li "DMR Sagsnavn" at bounding box center [1249, 300] width 153 height 16
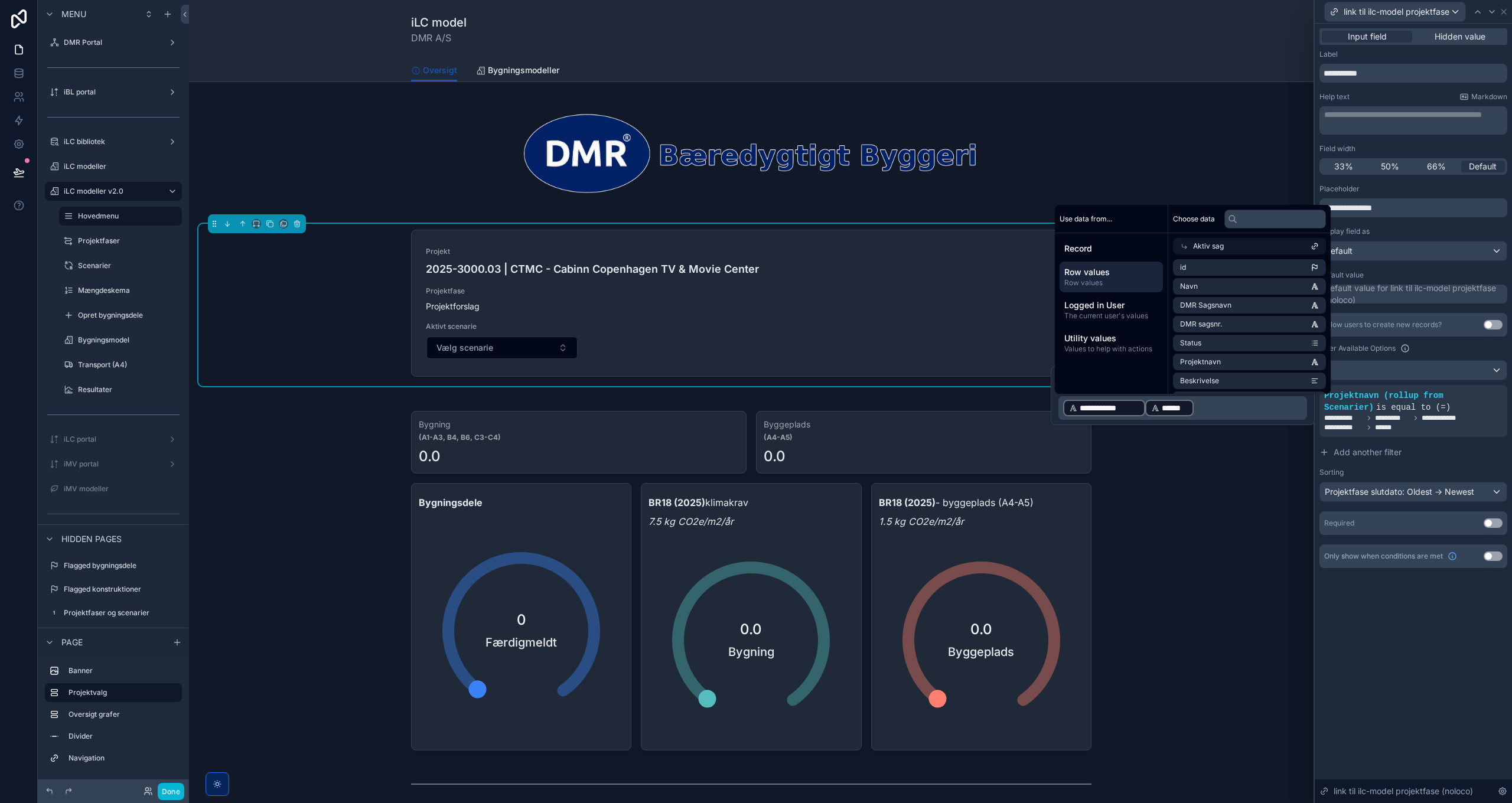
click at [1388, 637] on div "**********" at bounding box center [1413, 413] width 197 height 780
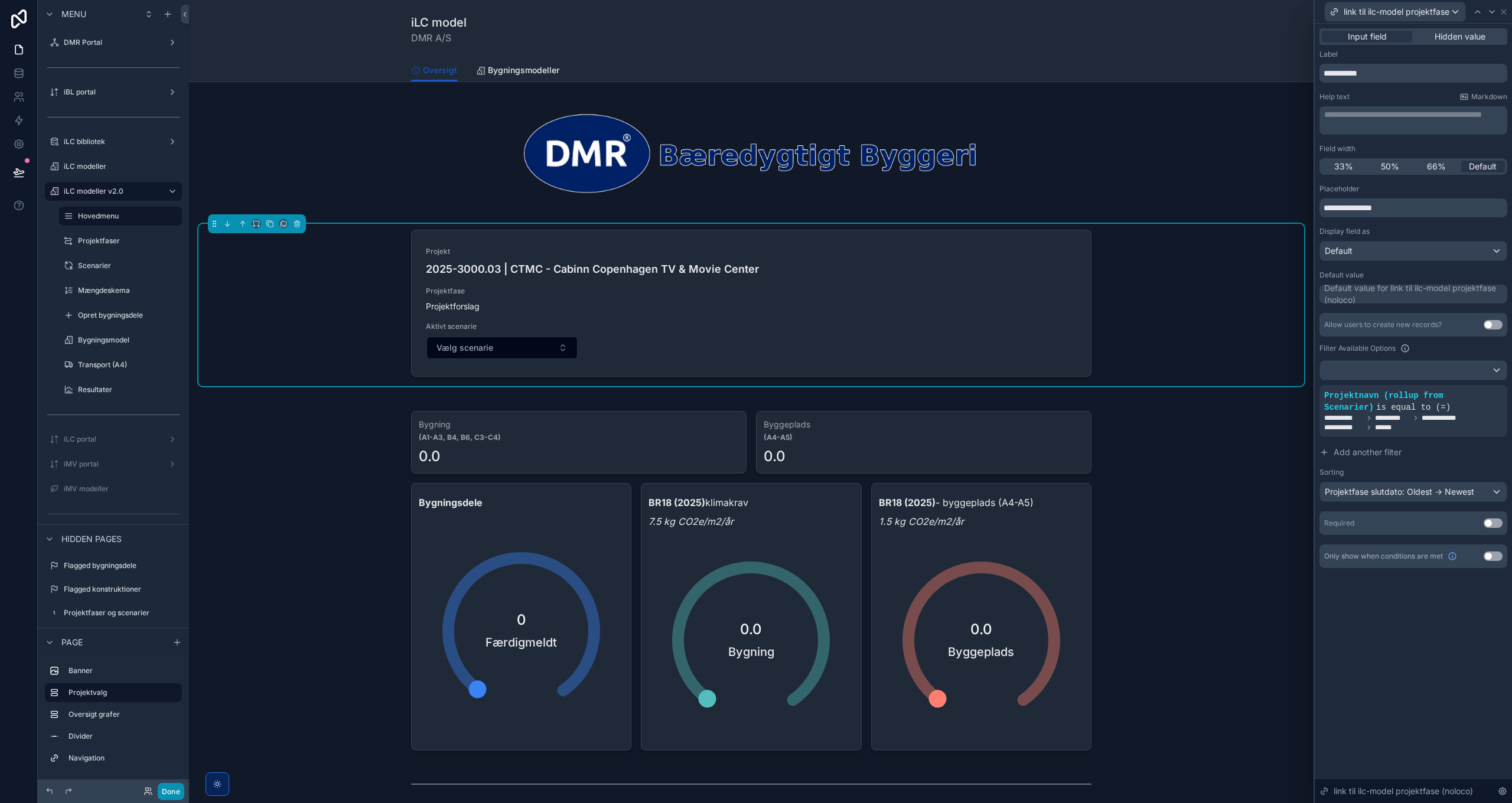
click at [172, 796] on button "Done" at bounding box center [171, 792] width 26 height 17
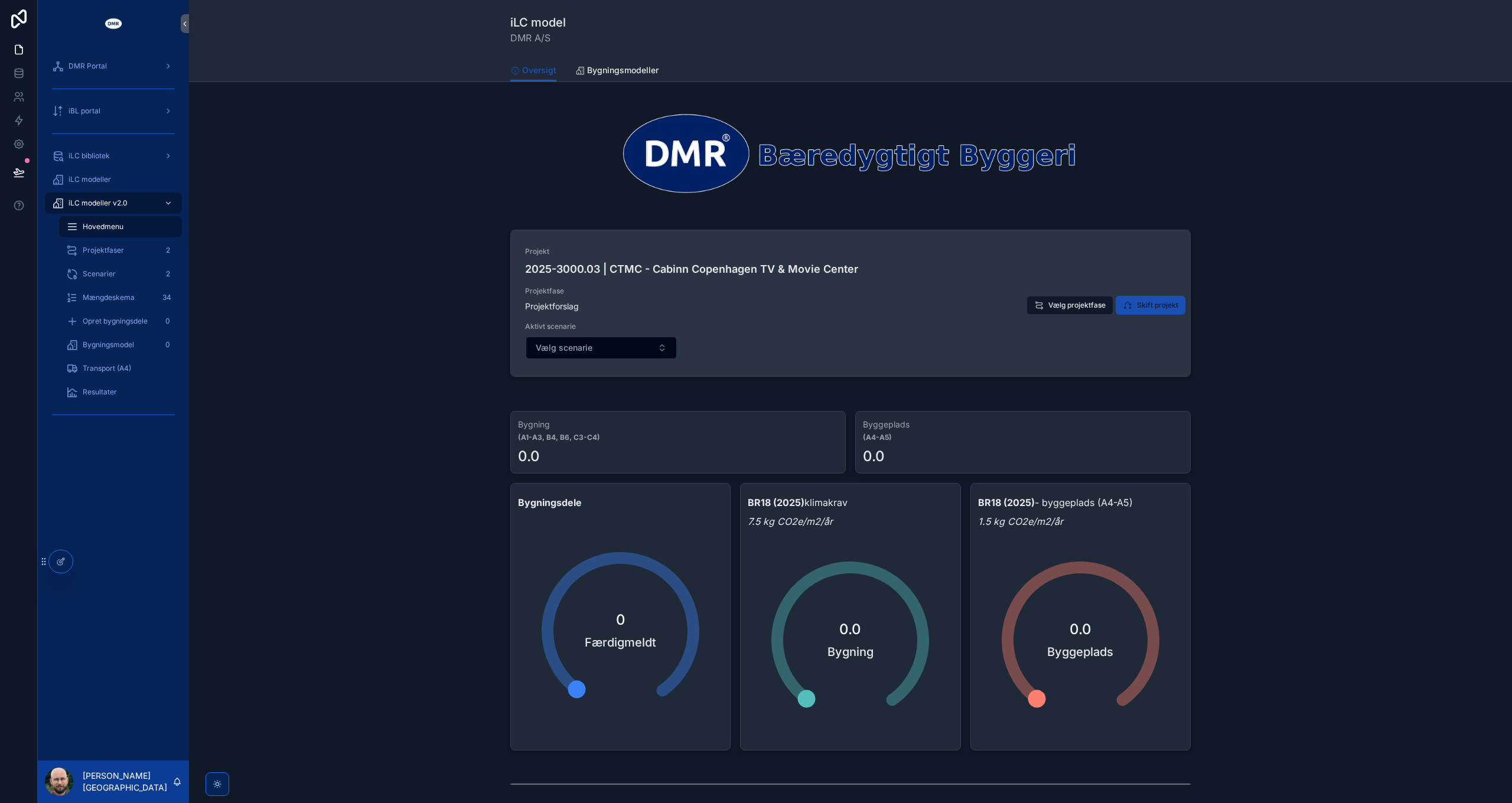
click at [1158, 303] on span "Skift projekt" at bounding box center [1157, 306] width 42 height 10
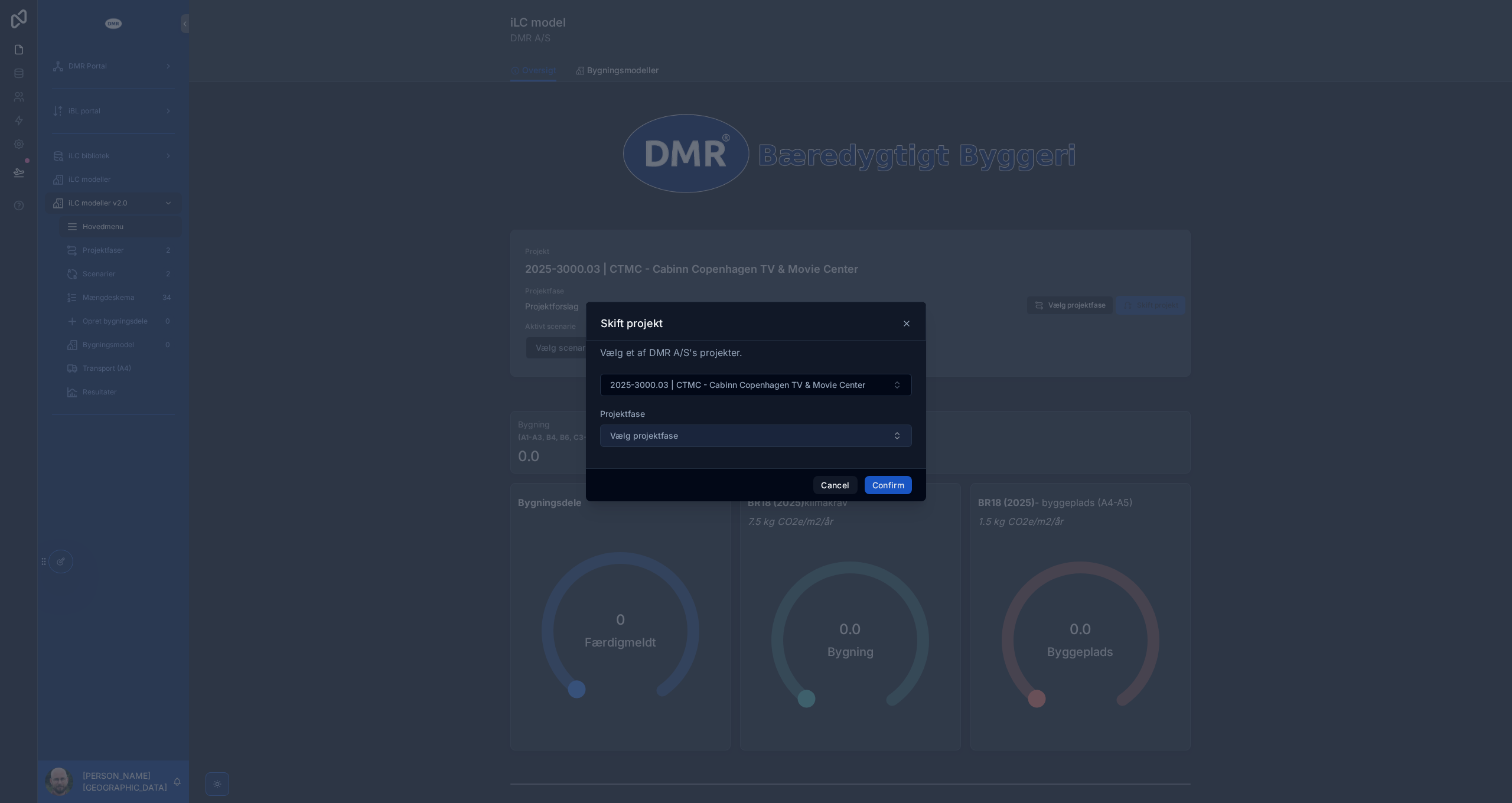
click at [701, 434] on button "Vælg projektfase" at bounding box center [756, 435] width 312 height 22
click at [701, 435] on button "Vælg projektfase" at bounding box center [756, 435] width 312 height 22
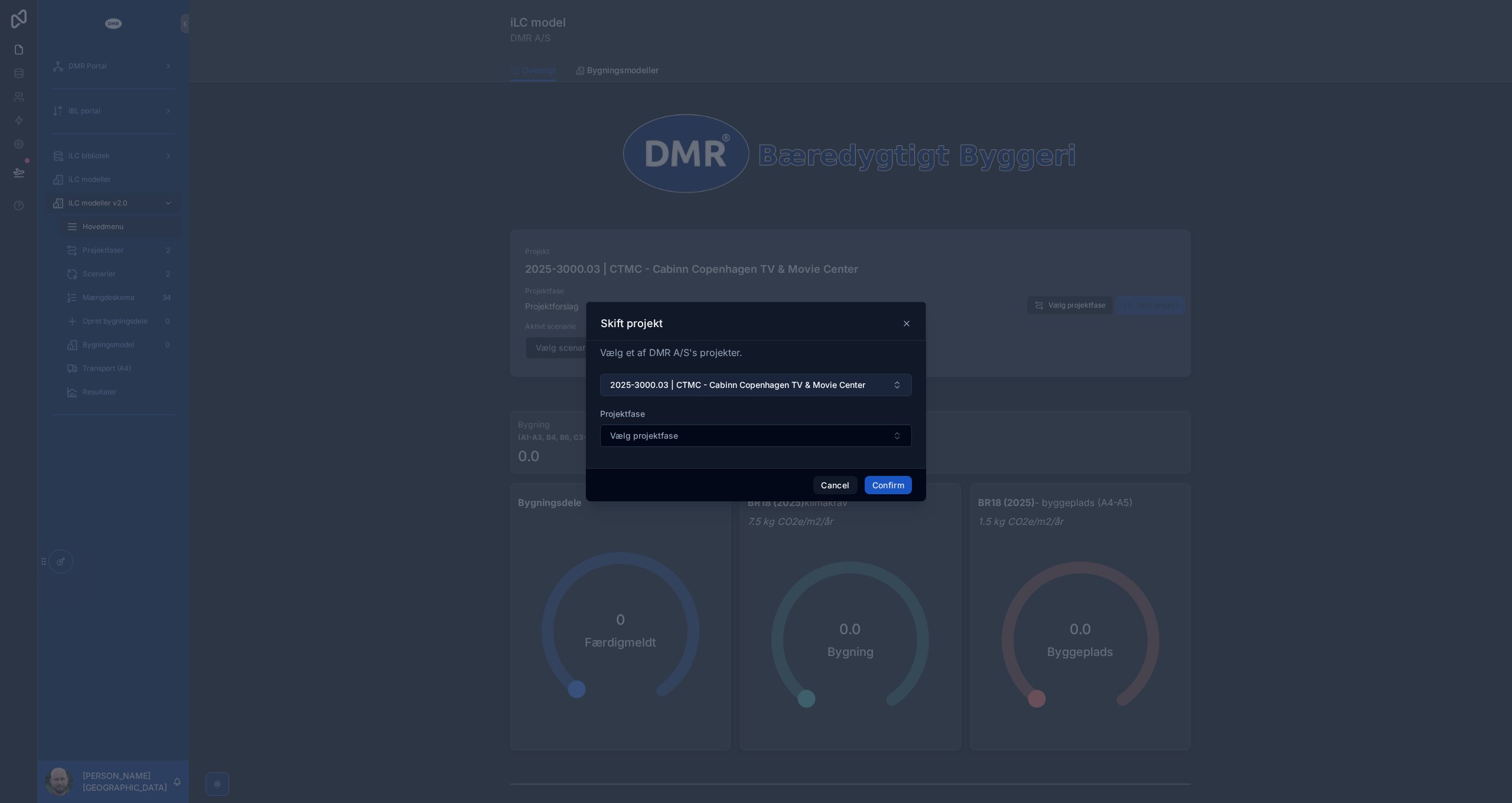
click at [750, 388] on span "2025-3000.03 | CTMC - Cabinn Copenhagen TV & Movie Center" at bounding box center [738, 385] width 255 height 12
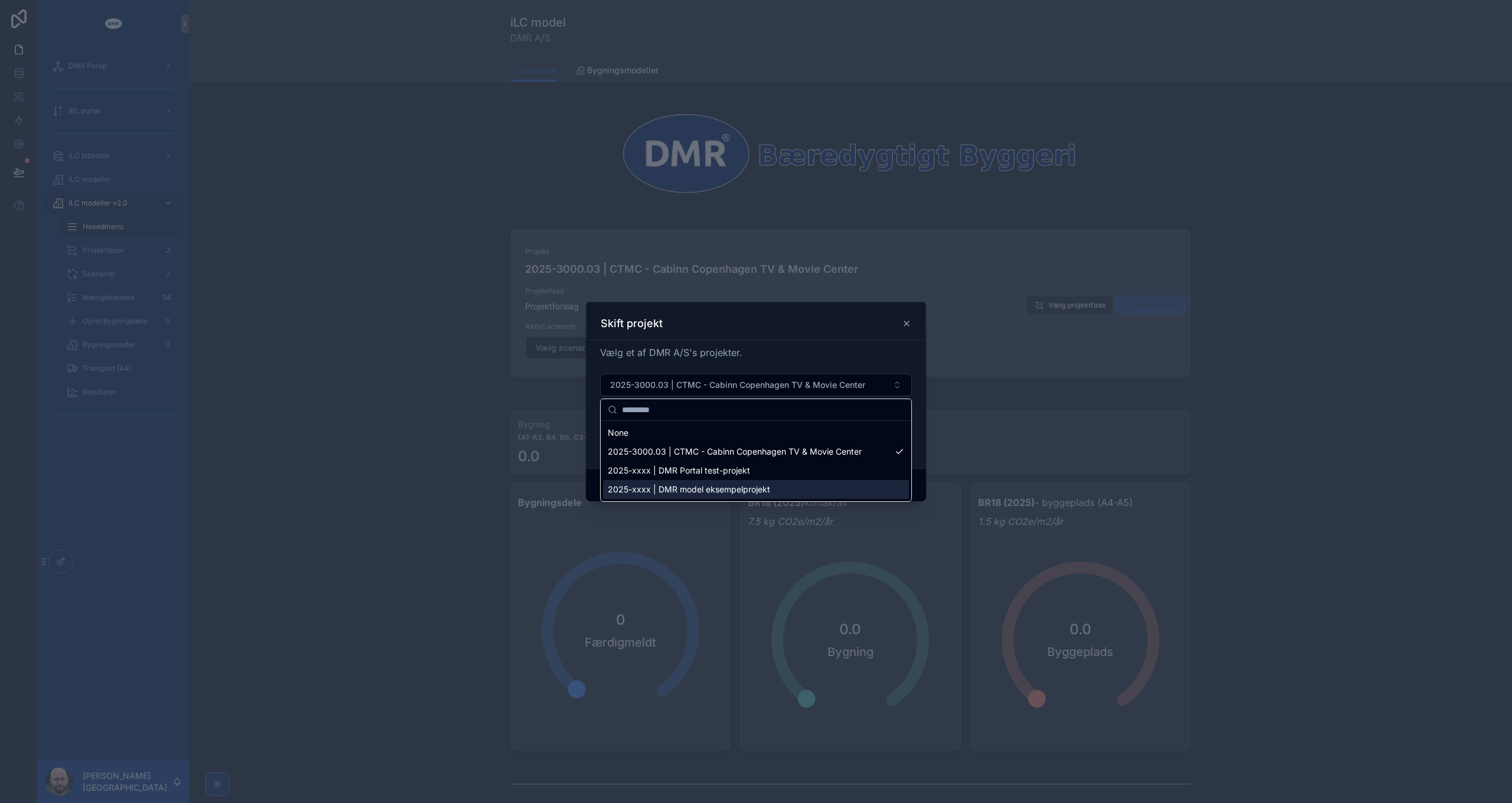
click at [750, 488] on span "2025-xxxx | DMR model eksempelprojekt" at bounding box center [689, 490] width 162 height 12
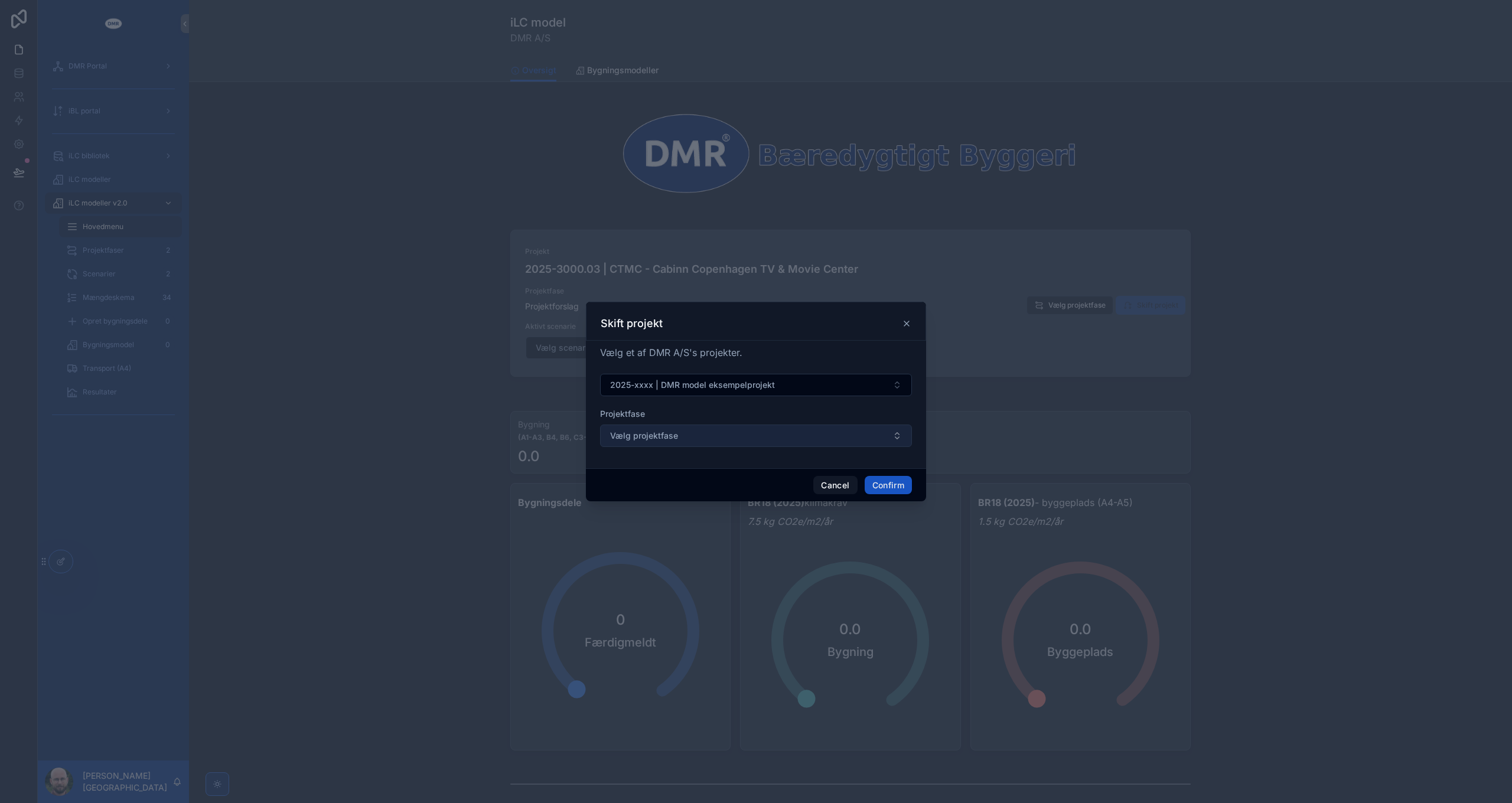
click at [753, 443] on button "Vælg projektfase" at bounding box center [756, 435] width 312 height 22
click at [753, 438] on button "Vælg projektfase" at bounding box center [756, 435] width 312 height 22
click at [833, 487] on button "Cancel" at bounding box center [835, 485] width 44 height 19
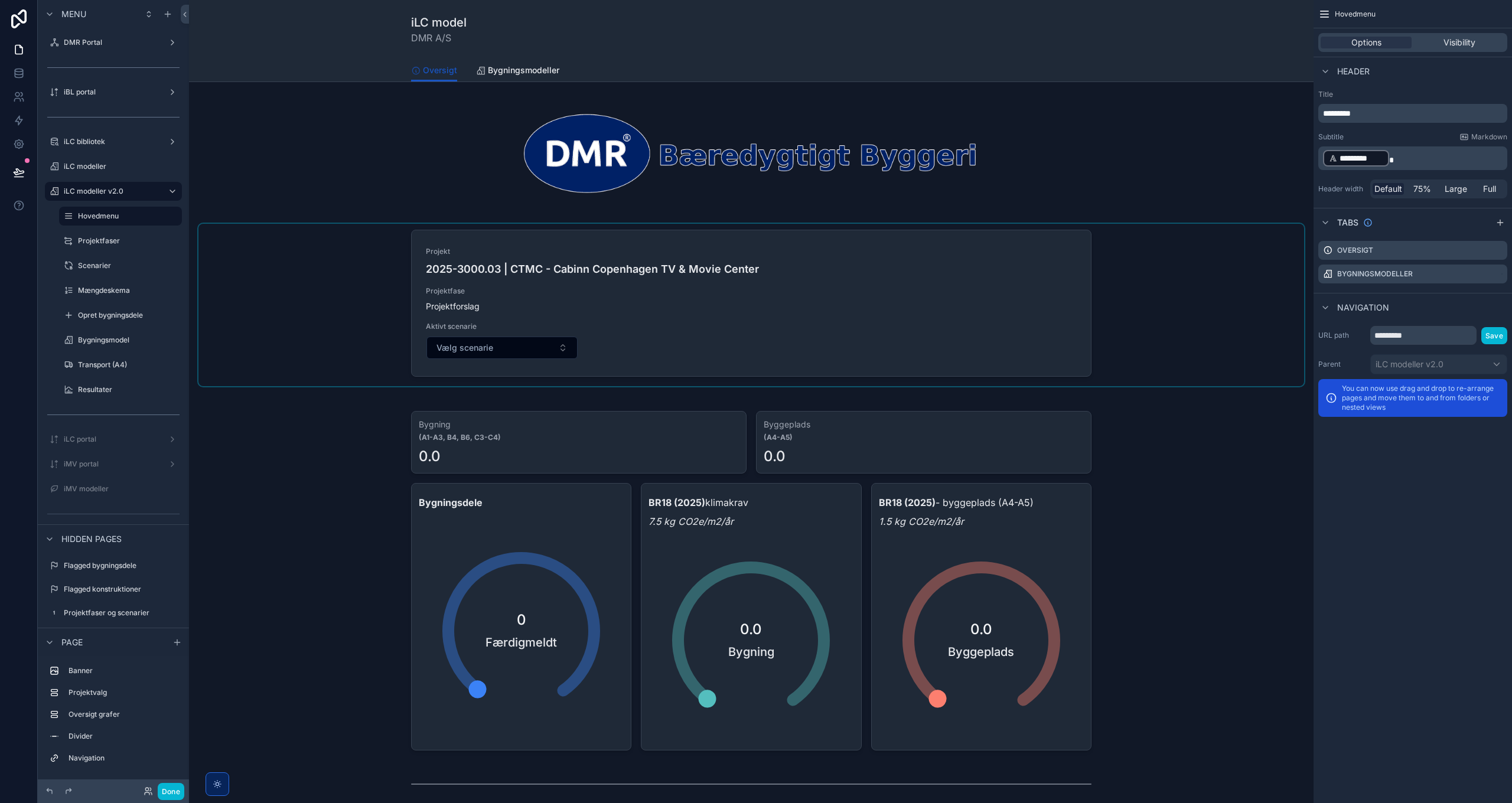
click at [1177, 327] on div "scrollable content" at bounding box center [751, 305] width 1105 height 162
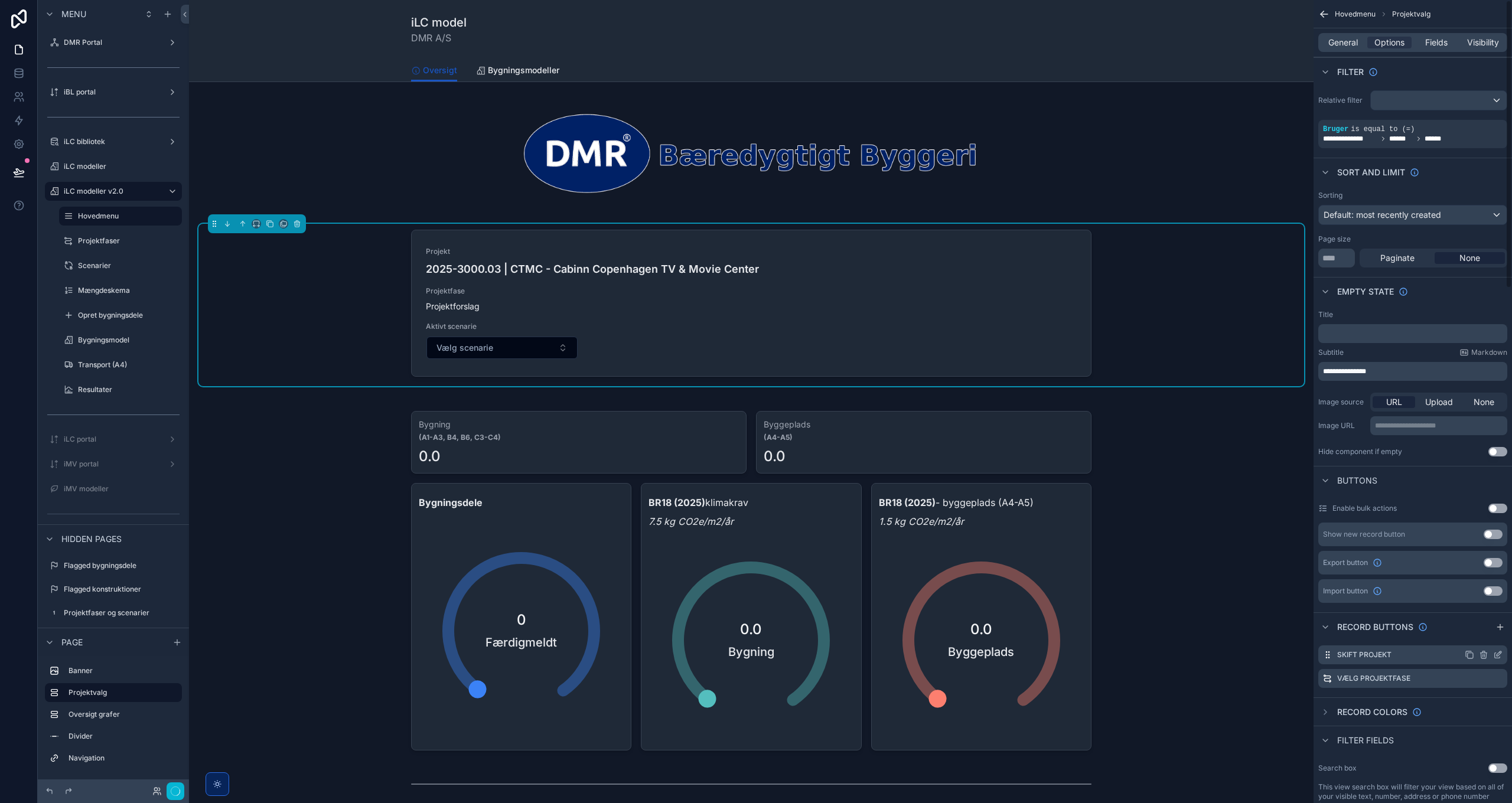
click at [1499, 655] on icon "scrollable content" at bounding box center [1499, 654] width 5 height 5
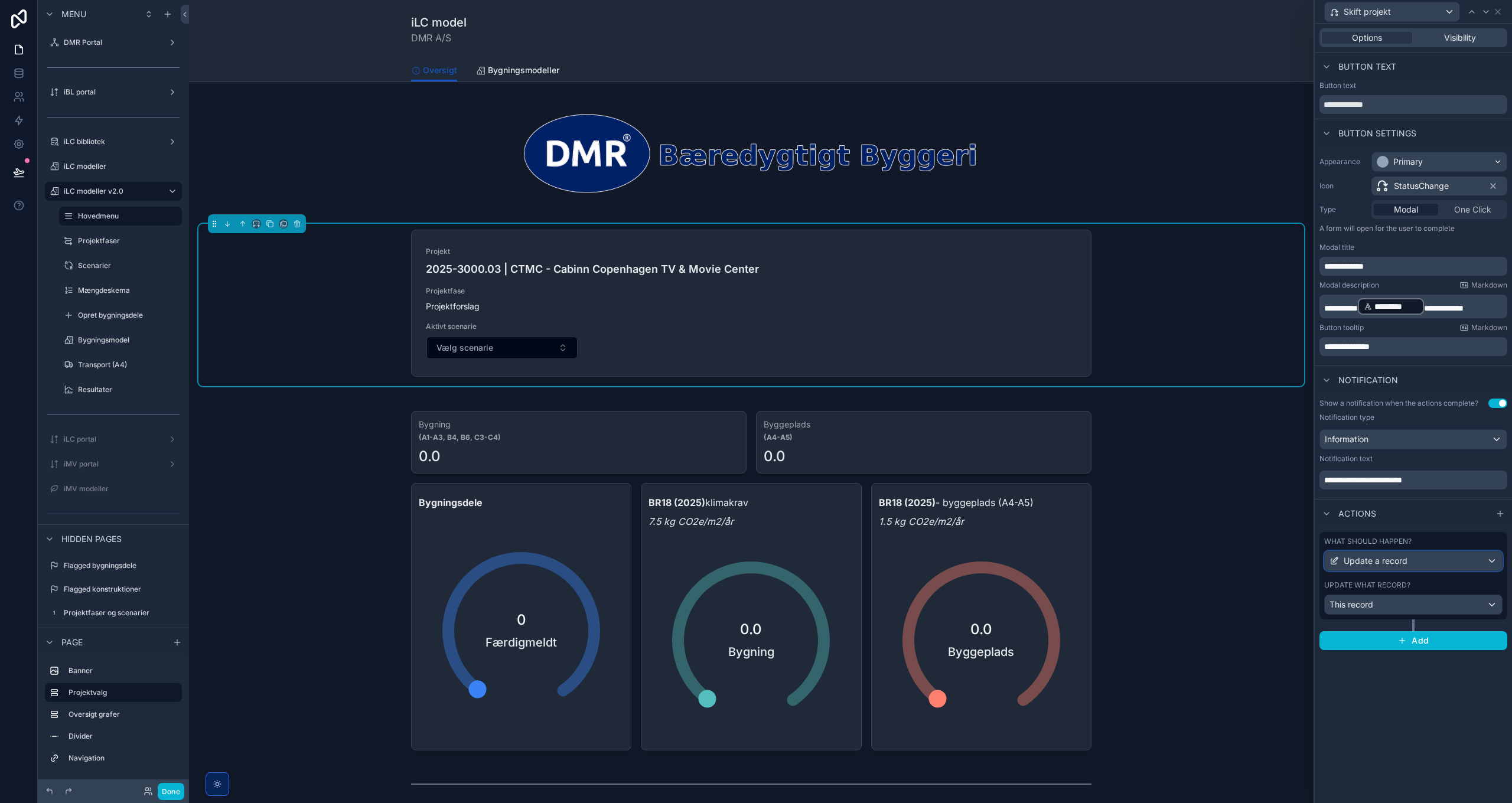
click at [1425, 562] on div "Update a record" at bounding box center [1413, 561] width 177 height 19
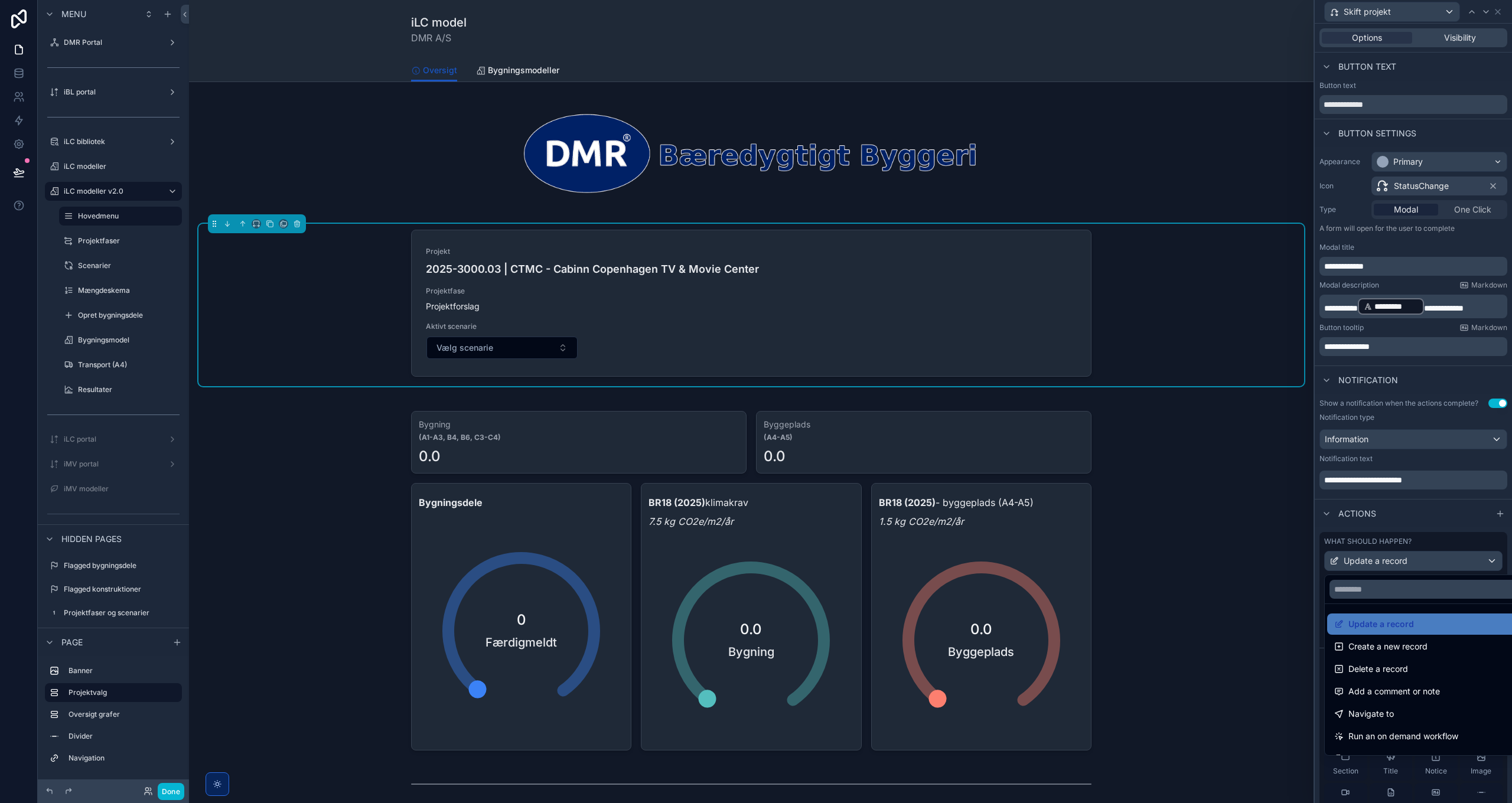
click at [1425, 562] on div at bounding box center [1413, 401] width 197 height 803
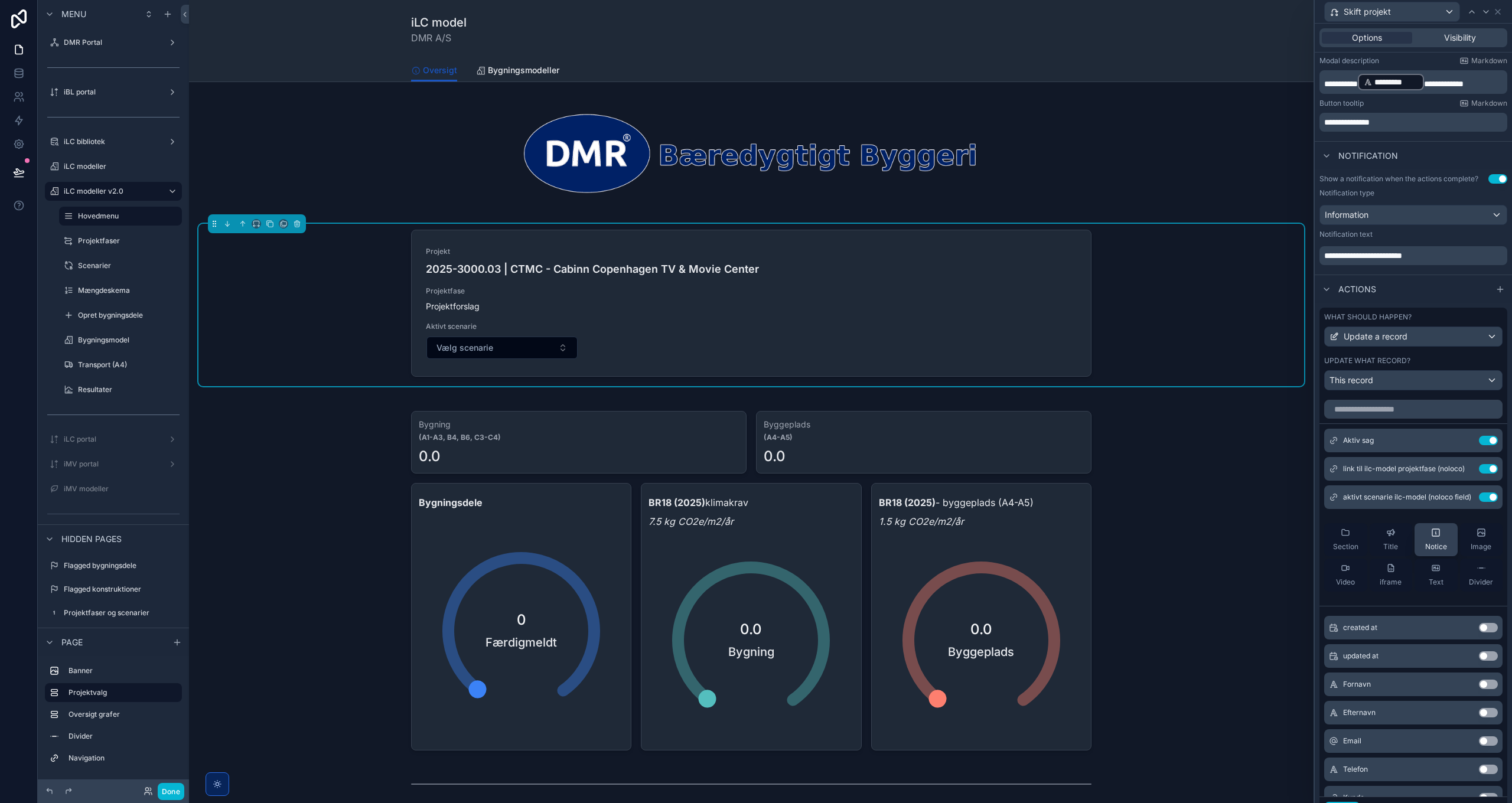
scroll to position [236, 0]
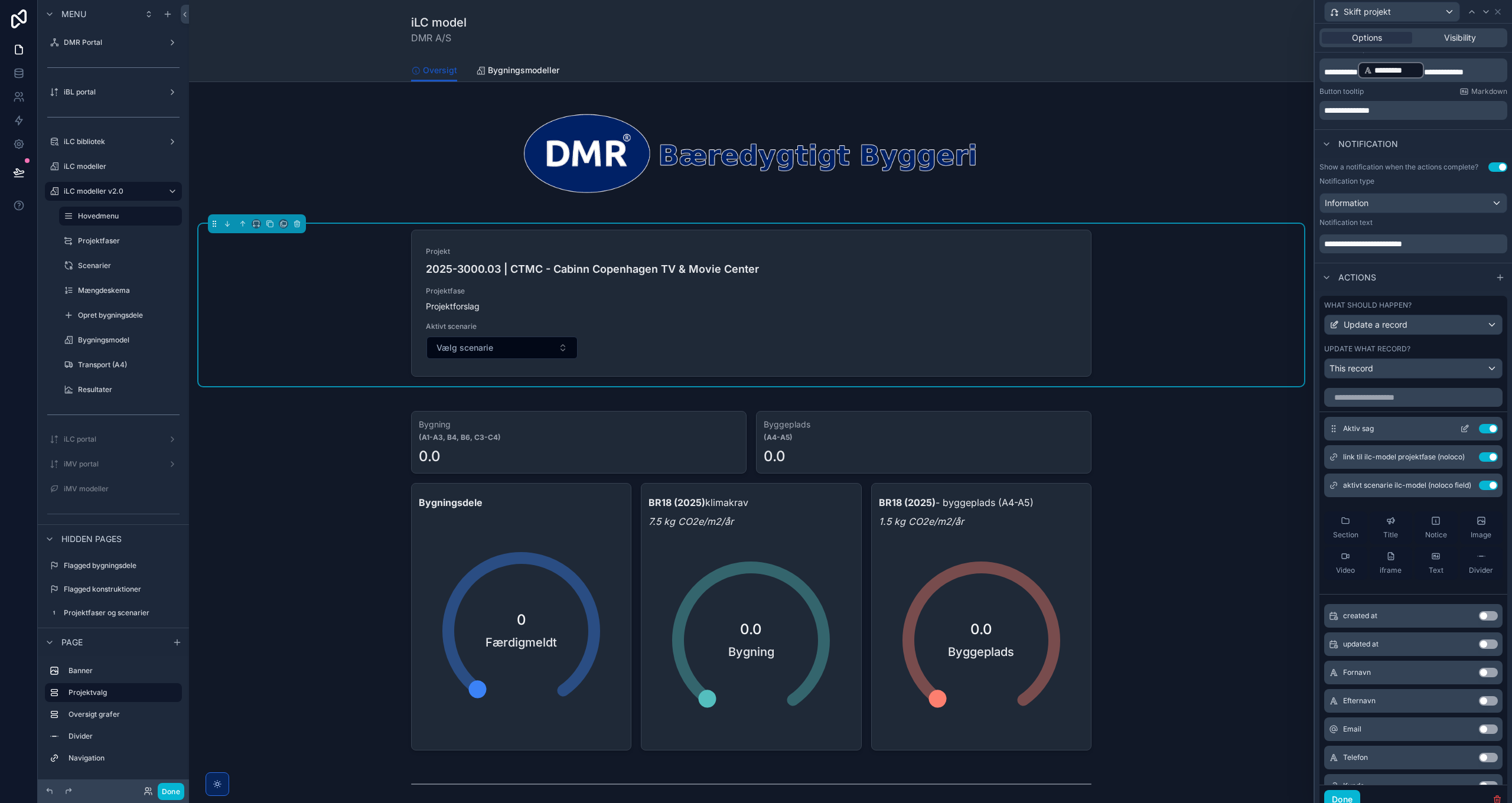
click at [1463, 429] on icon at bounding box center [1466, 428] width 5 height 5
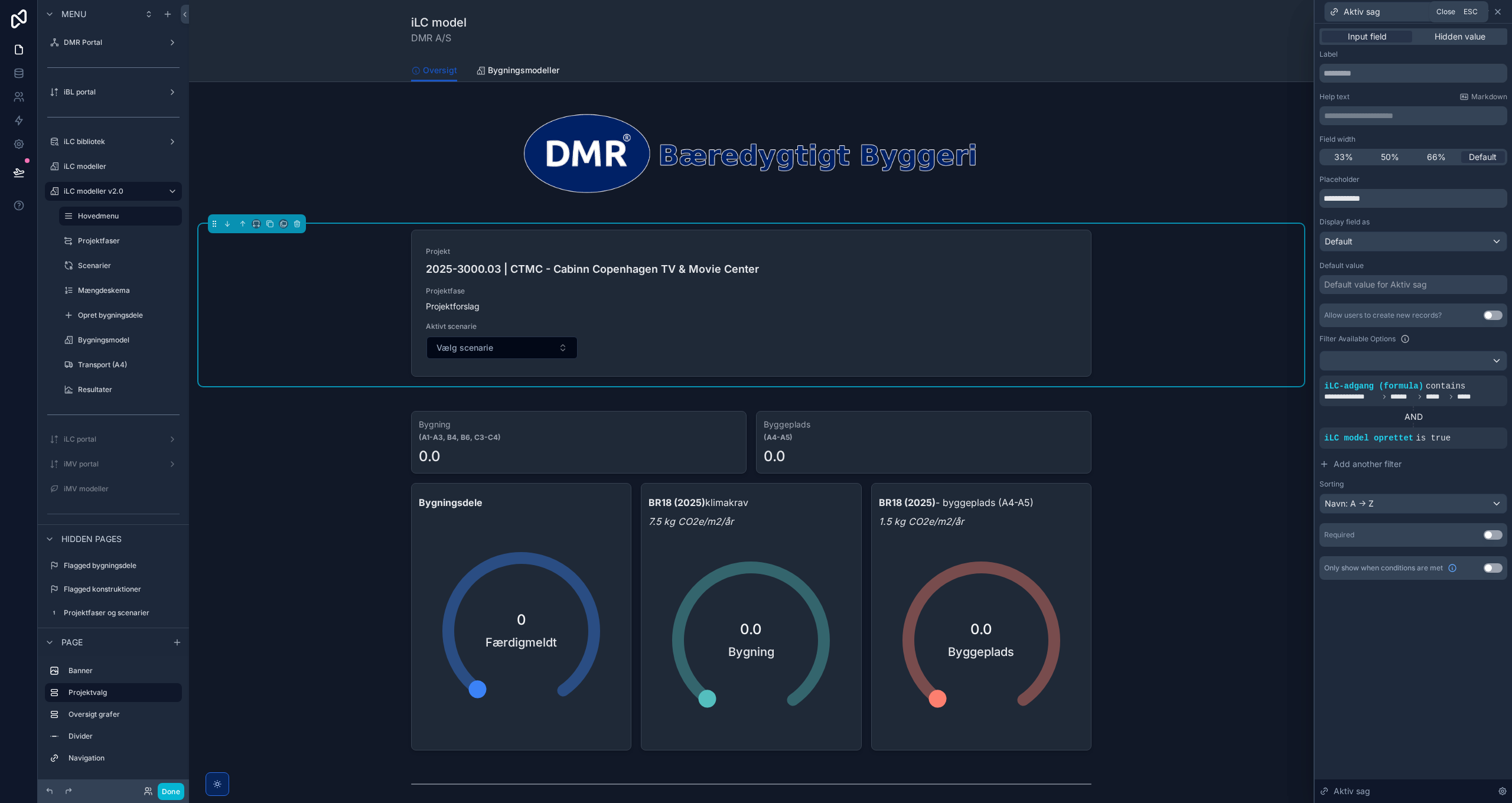
click at [1498, 11] on icon at bounding box center [1498, 12] width 5 height 5
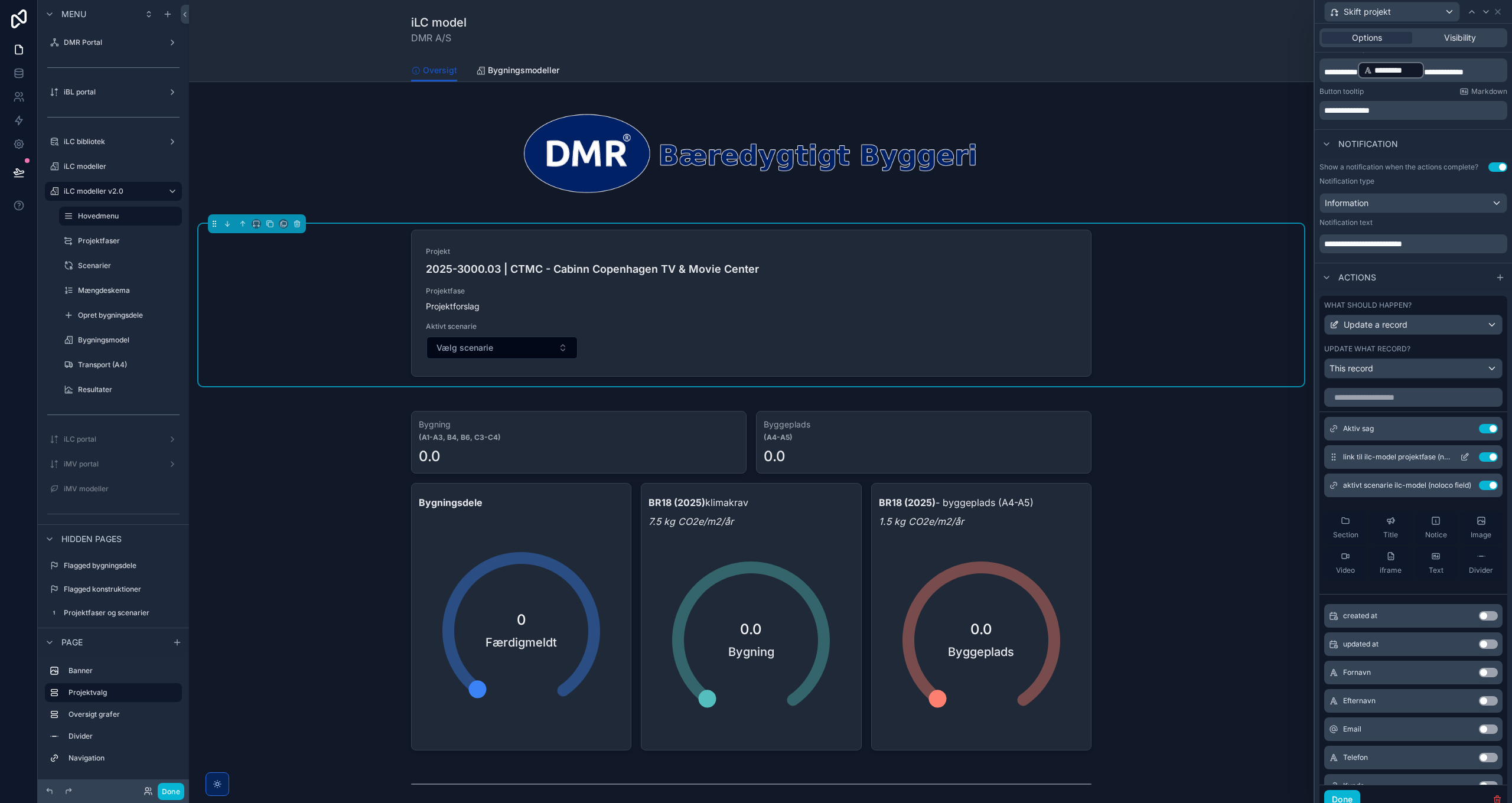
click at [1466, 455] on icon at bounding box center [1467, 455] width 1 height 1
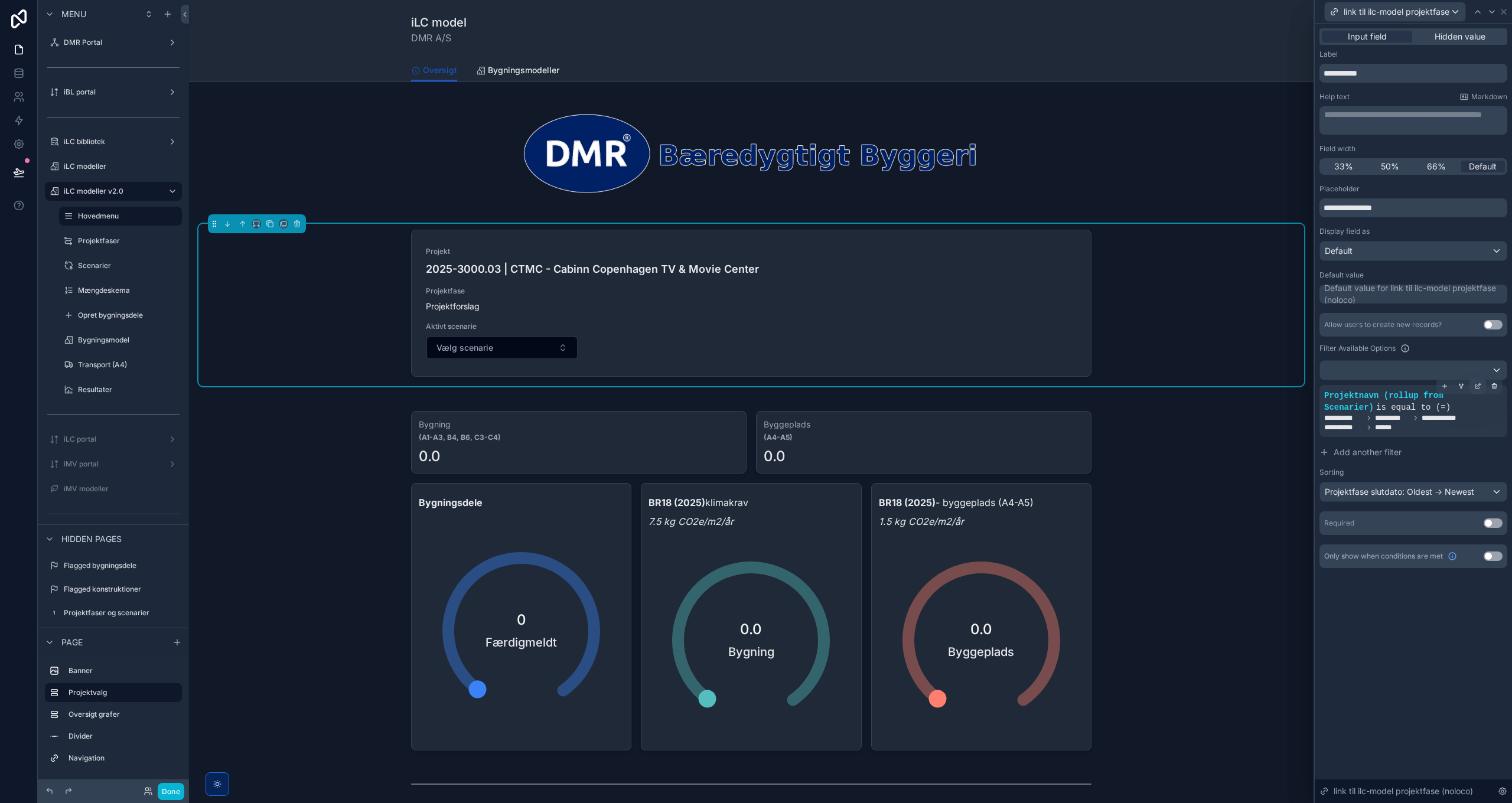
click at [1480, 386] on icon at bounding box center [1479, 385] width 4 height 4
click at [1240, 421] on p "**********" at bounding box center [1183, 417] width 241 height 19
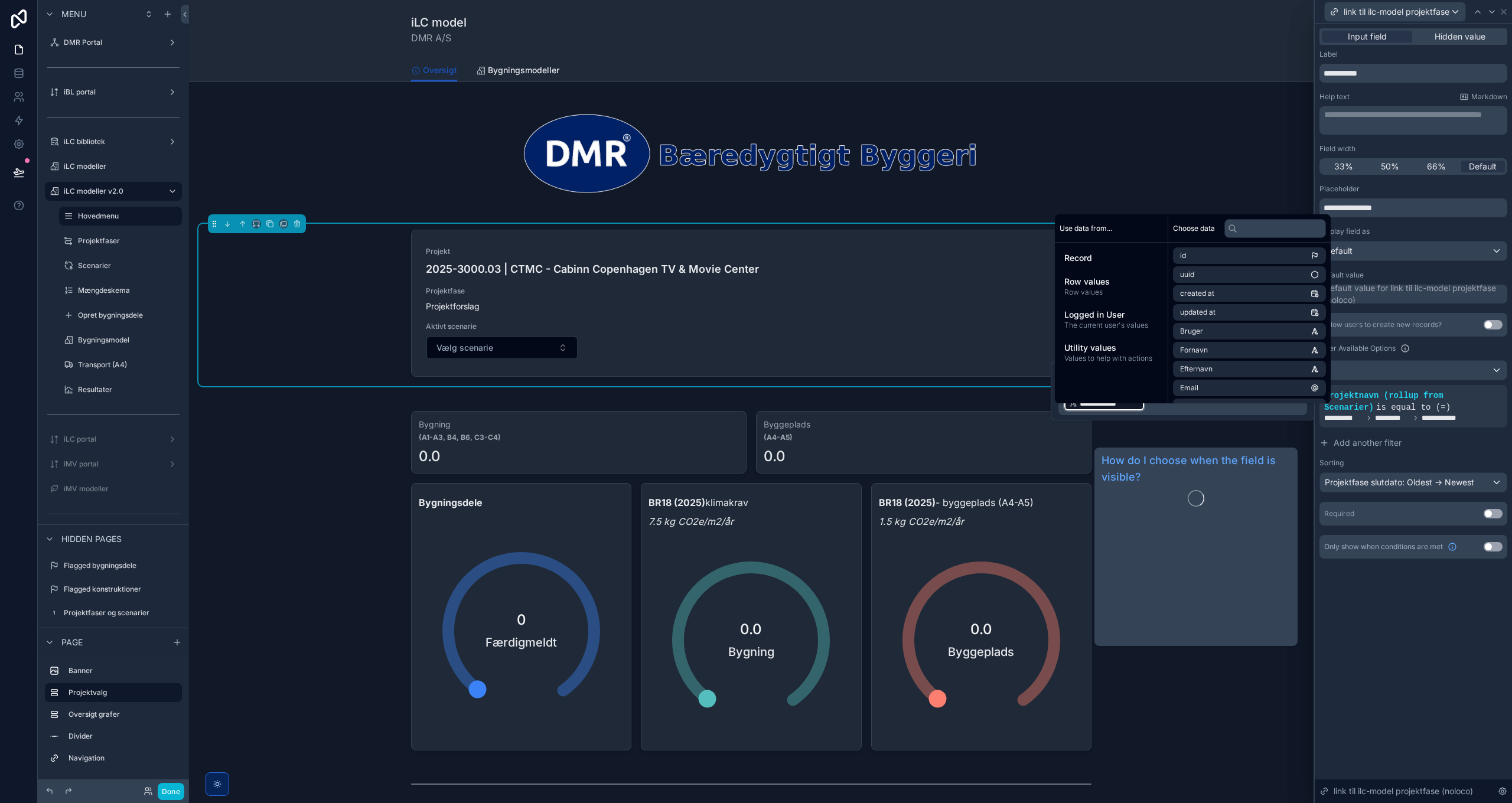
click at [1468, 633] on div "**********" at bounding box center [1413, 413] width 197 height 780
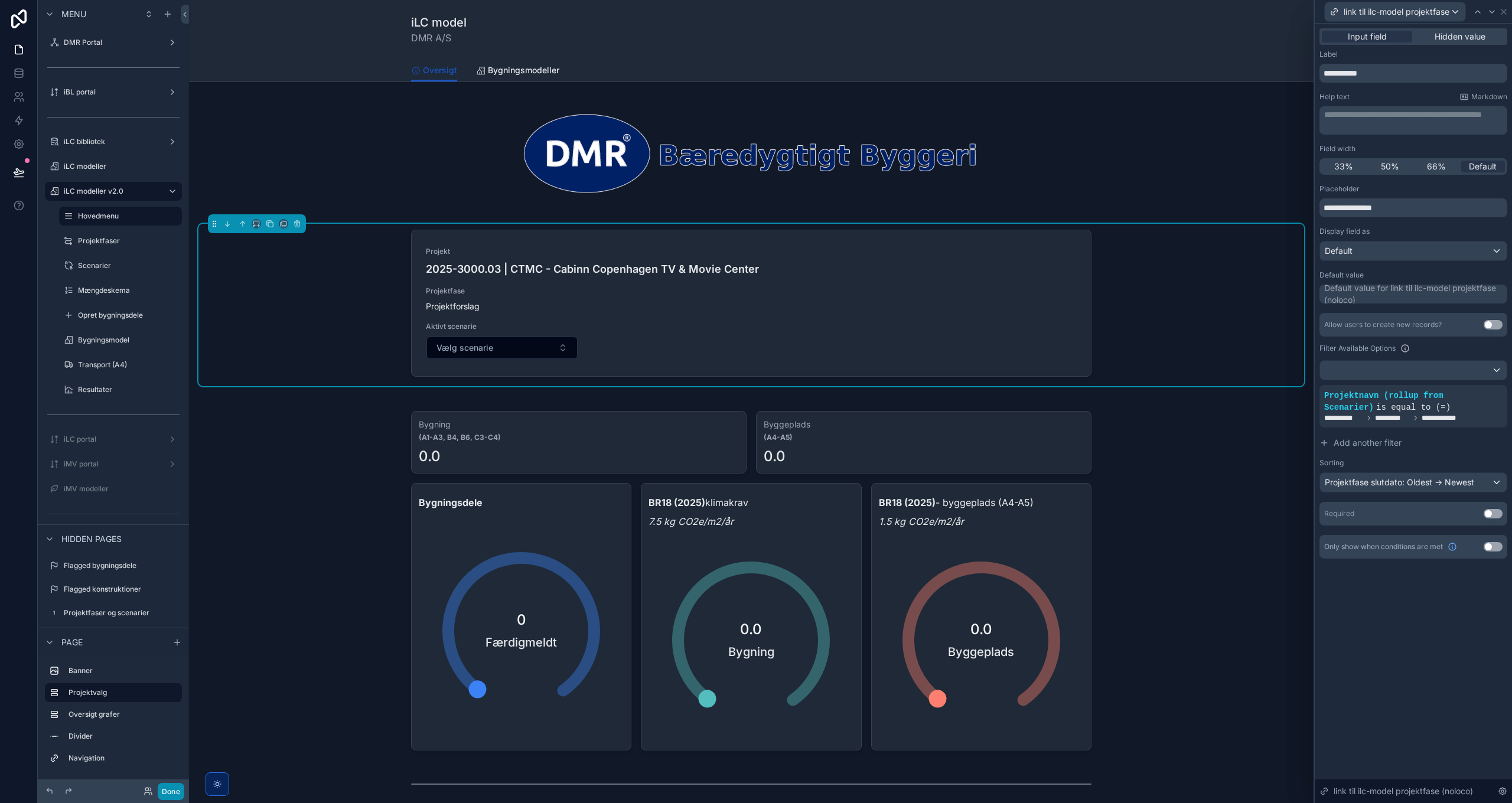
click at [176, 793] on button "Done" at bounding box center [171, 792] width 26 height 17
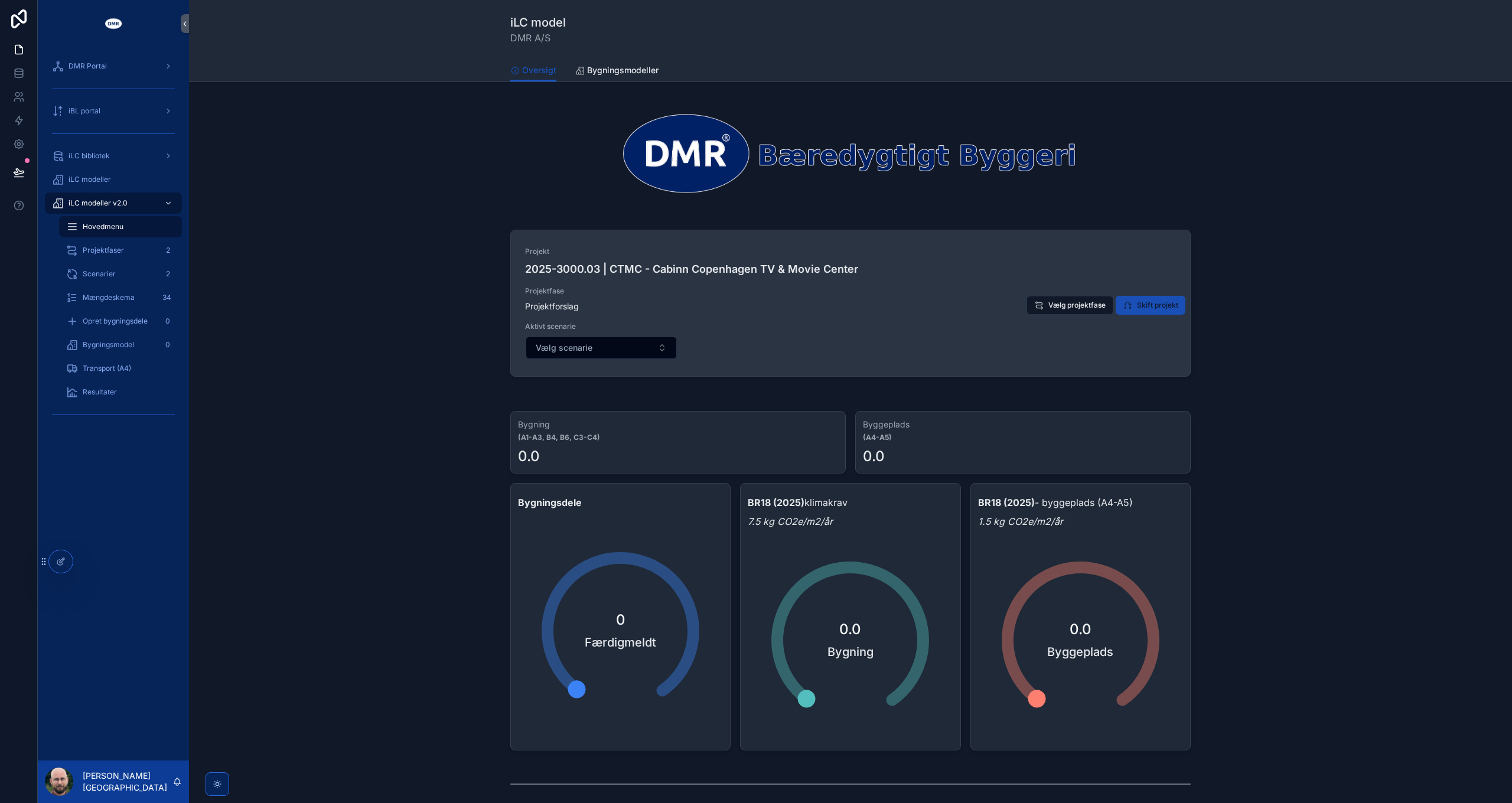
click at [1140, 303] on span "Skift projekt" at bounding box center [1157, 306] width 42 height 10
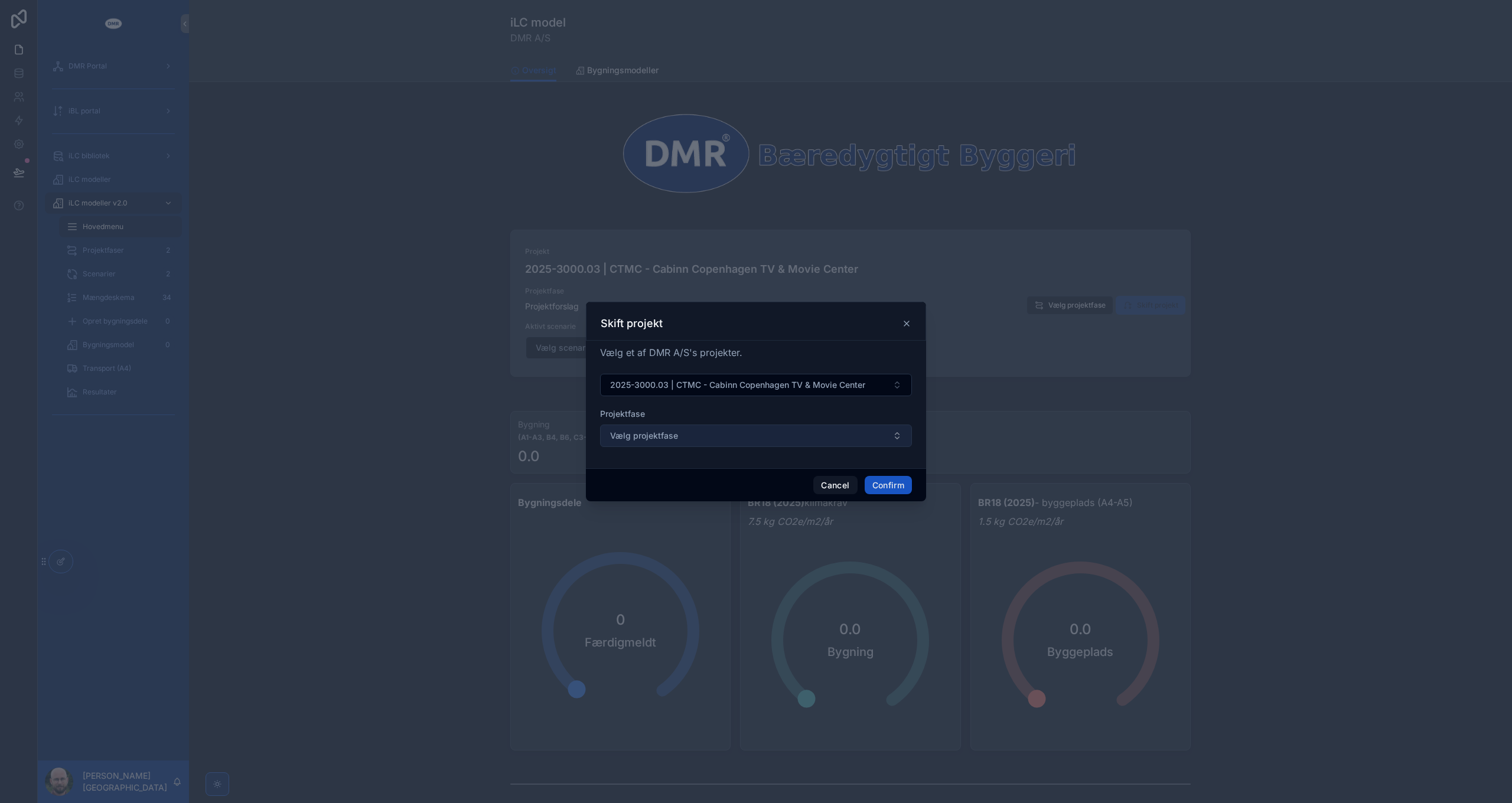
click at [697, 432] on button "Vælg projektfase" at bounding box center [756, 435] width 312 height 22
click at [698, 434] on button "Vælg projektfase" at bounding box center [756, 435] width 312 height 22
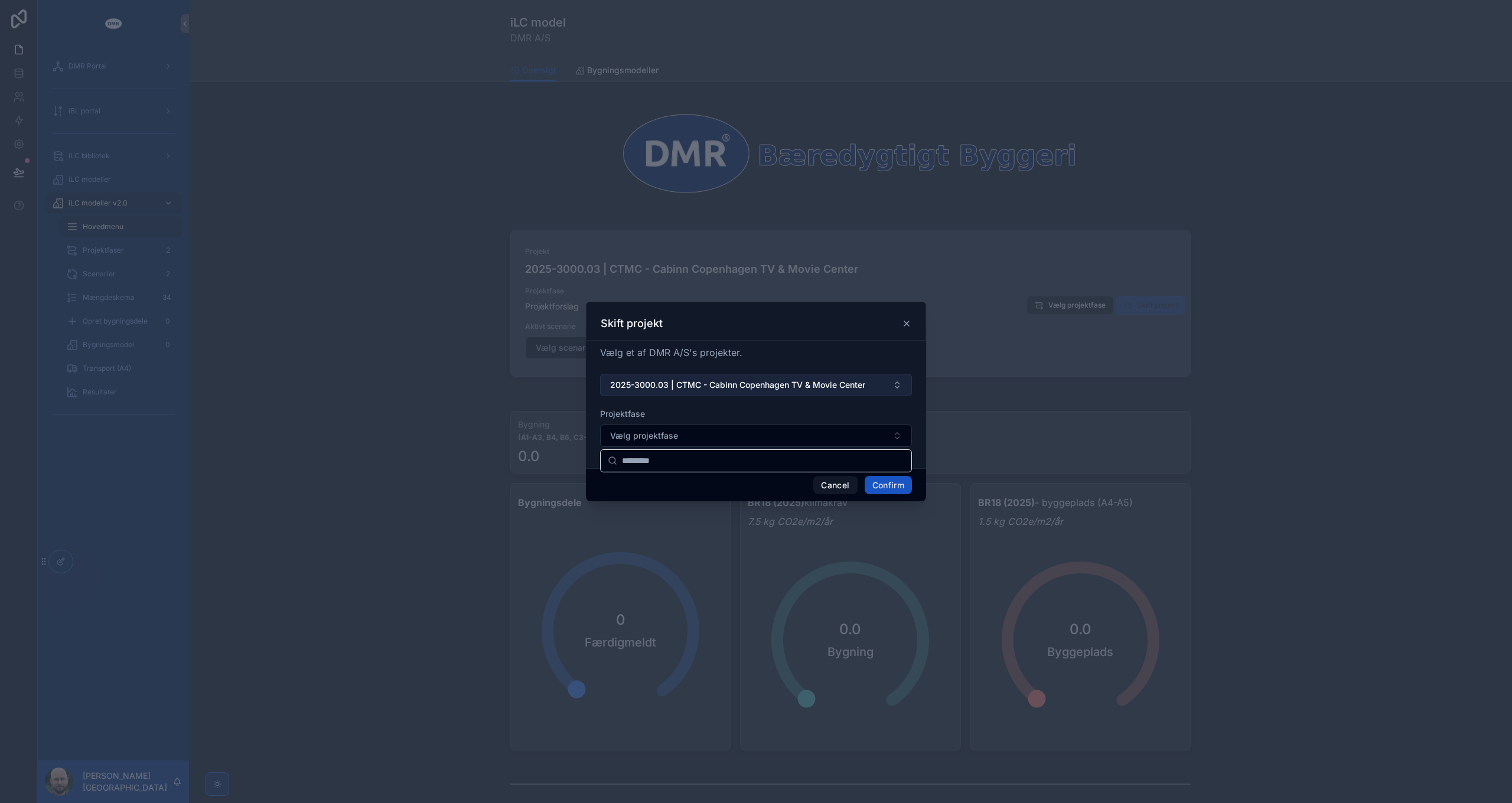
click at [726, 380] on span "2025-3000.03 | CTMC - Cabinn Copenhagen TV & Movie Center" at bounding box center [738, 385] width 255 height 12
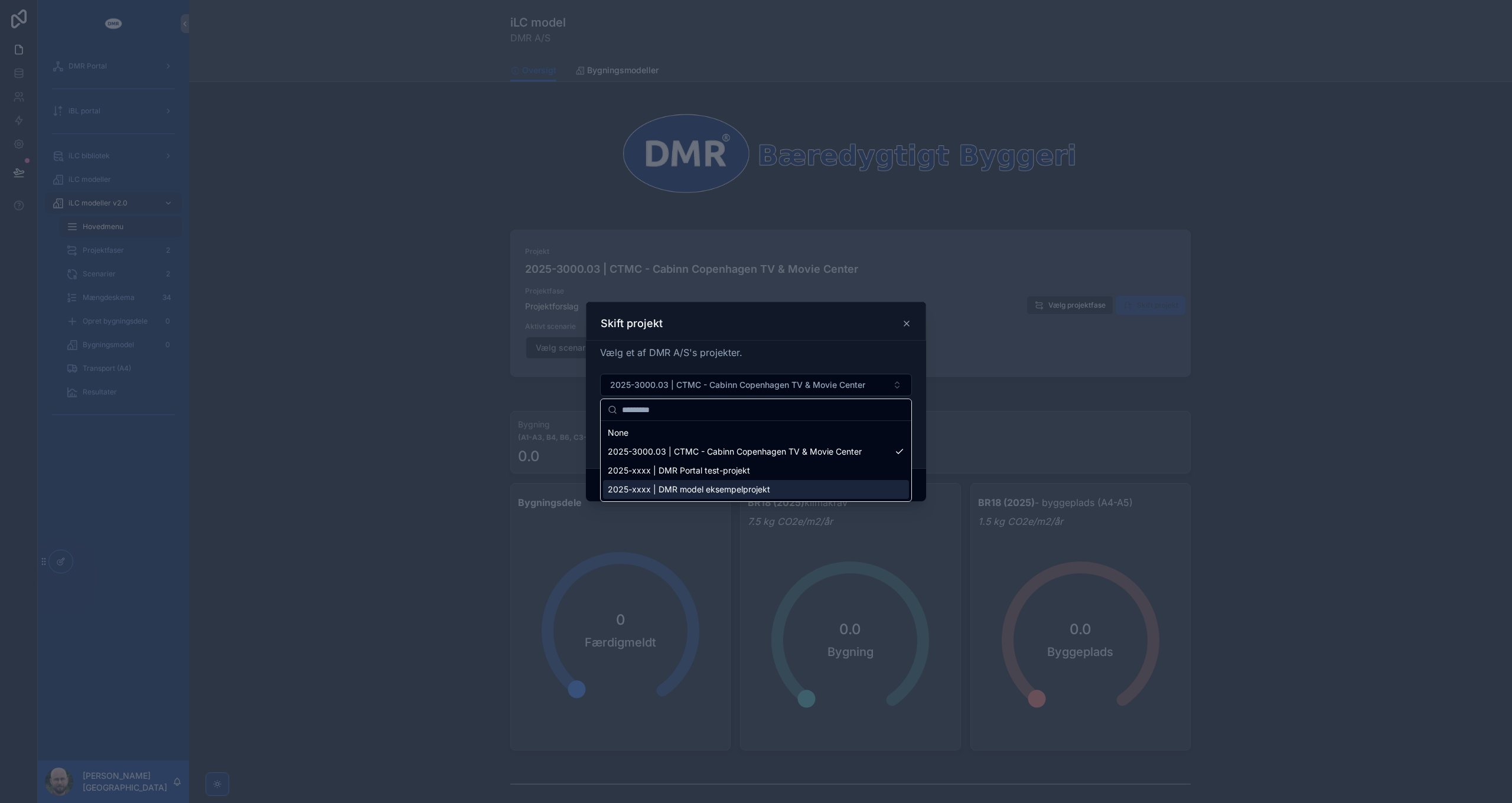
click at [701, 491] on span "2025-xxxx | DMR model eksempelprojekt" at bounding box center [689, 490] width 162 height 12
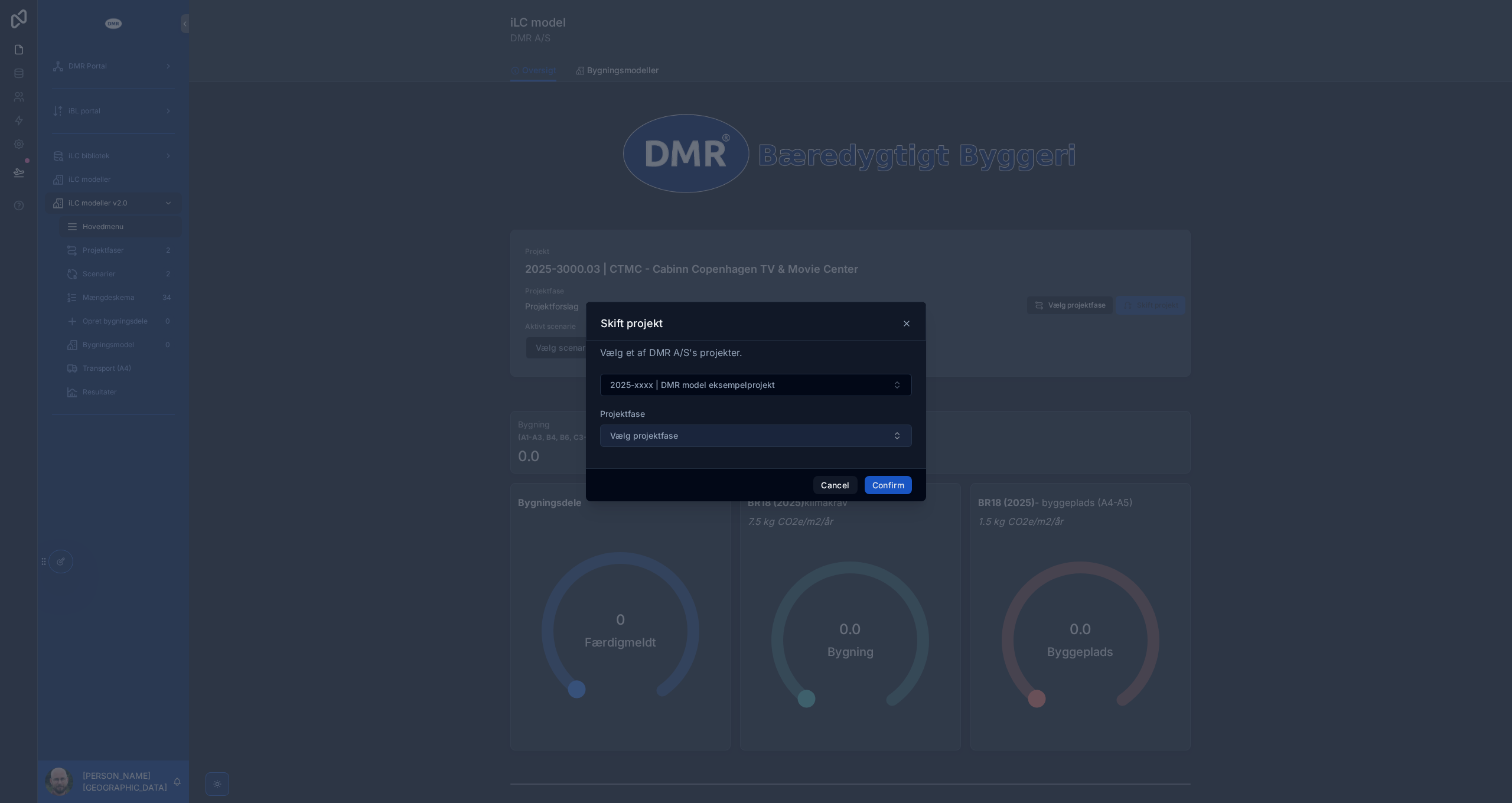
click at [733, 434] on button "Vælg projektfase" at bounding box center [756, 435] width 312 height 22
click at [826, 487] on button "Cancel" at bounding box center [835, 485] width 44 height 19
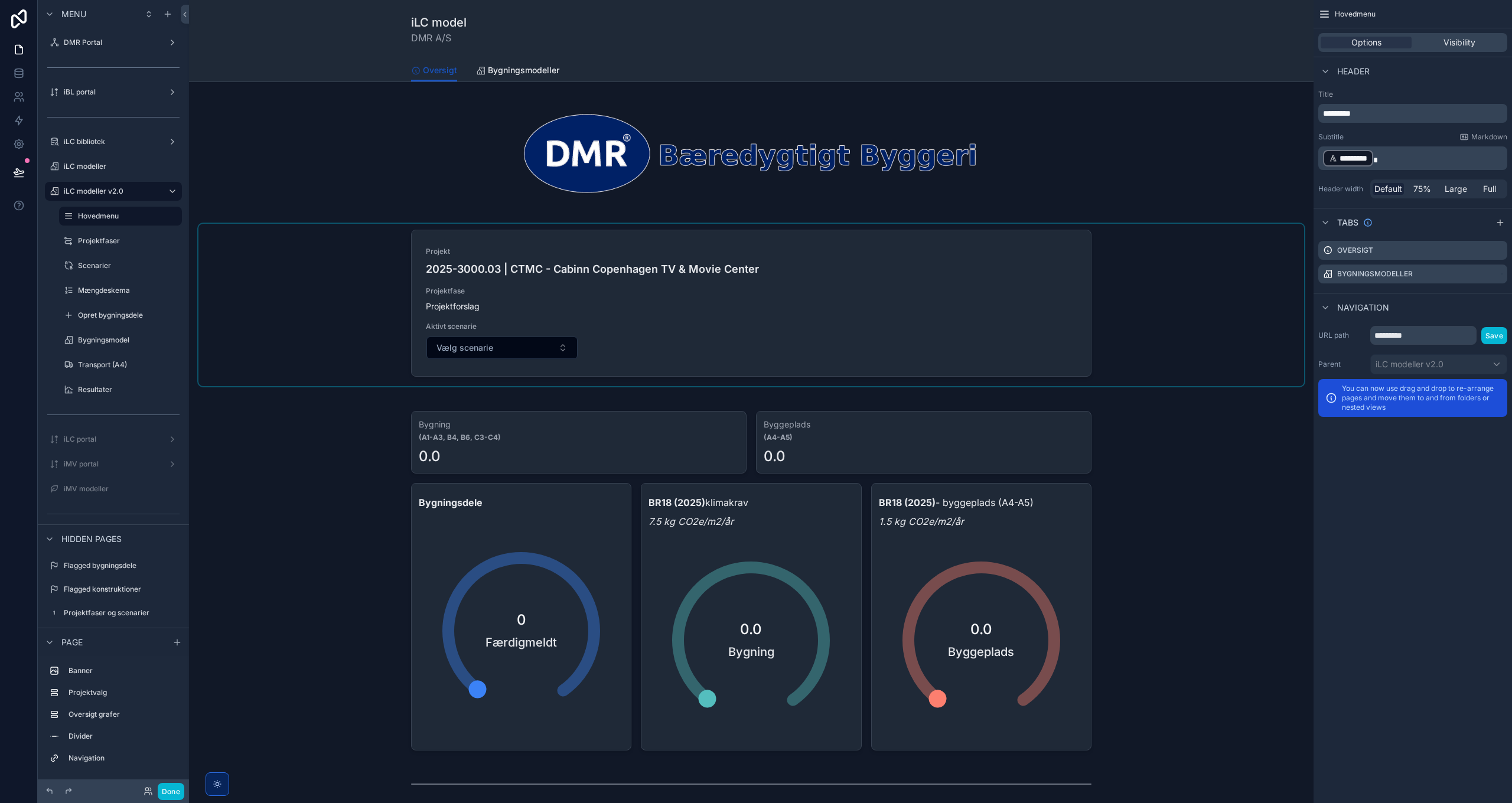
click at [1205, 309] on div "scrollable content" at bounding box center [751, 305] width 1105 height 162
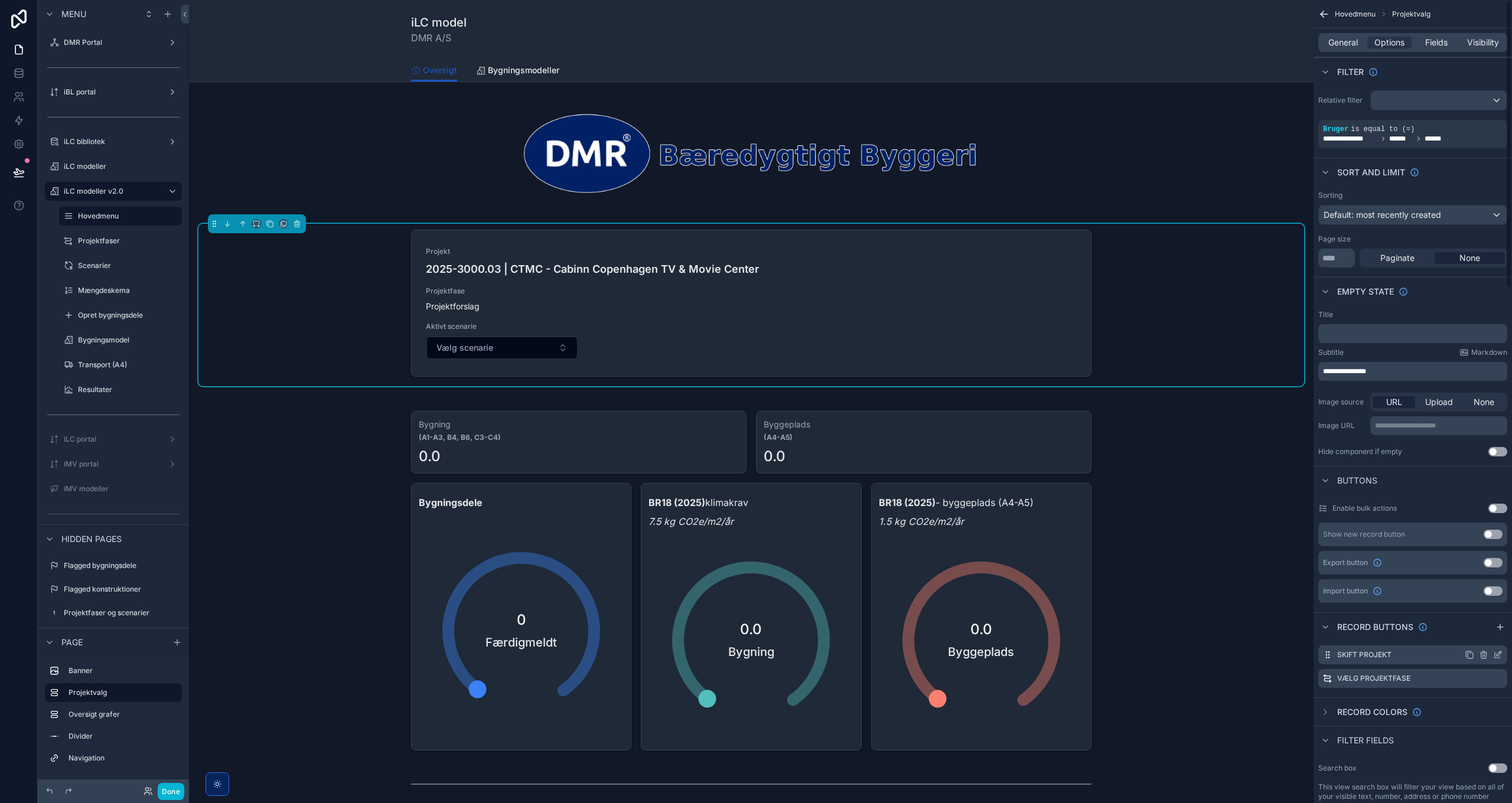
click at [1499, 653] on icon "scrollable content" at bounding box center [1499, 654] width 5 height 5
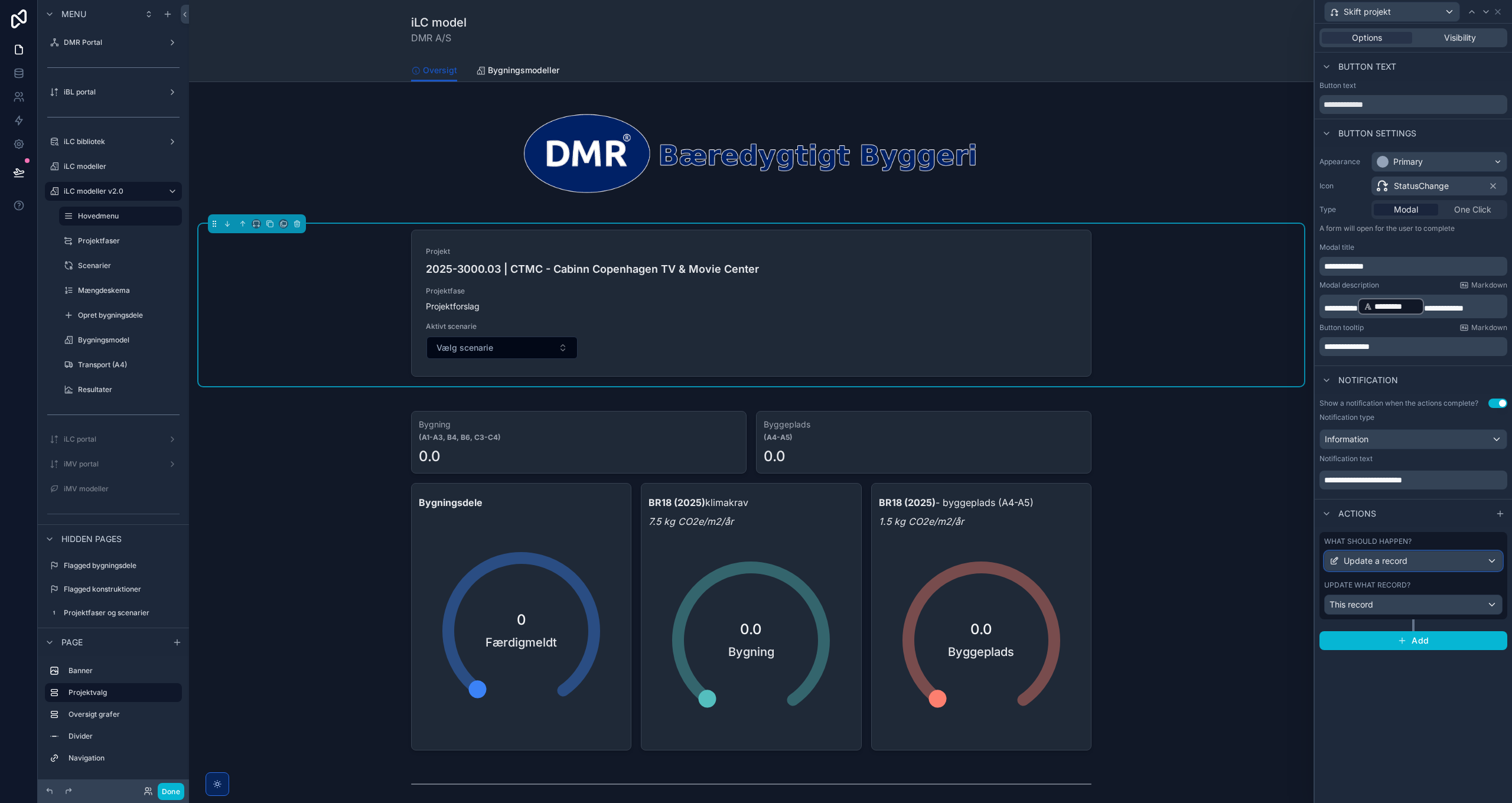
click at [1457, 564] on div "Update a record" at bounding box center [1413, 561] width 177 height 19
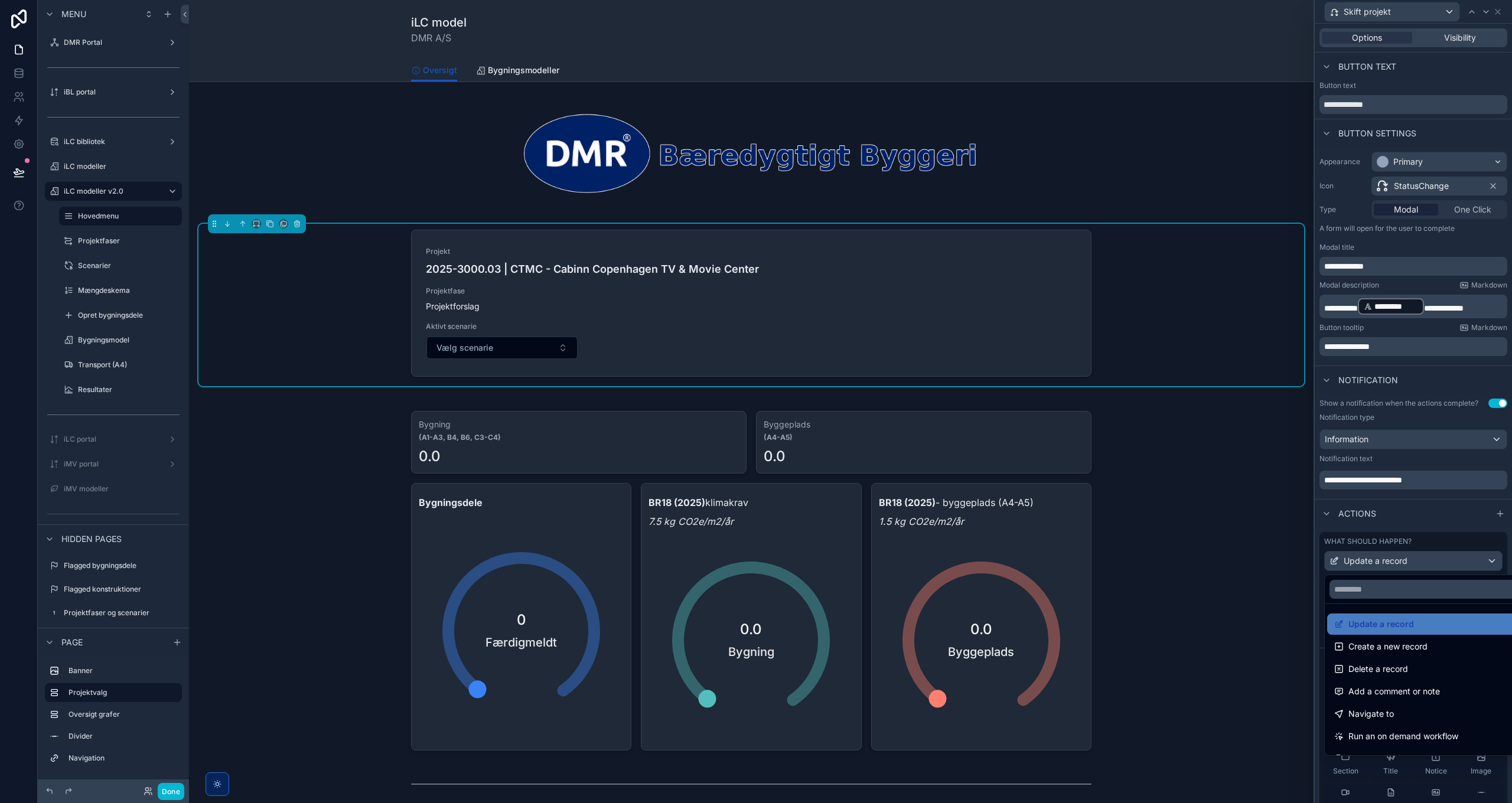
click at [1457, 564] on div at bounding box center [1413, 401] width 197 height 803
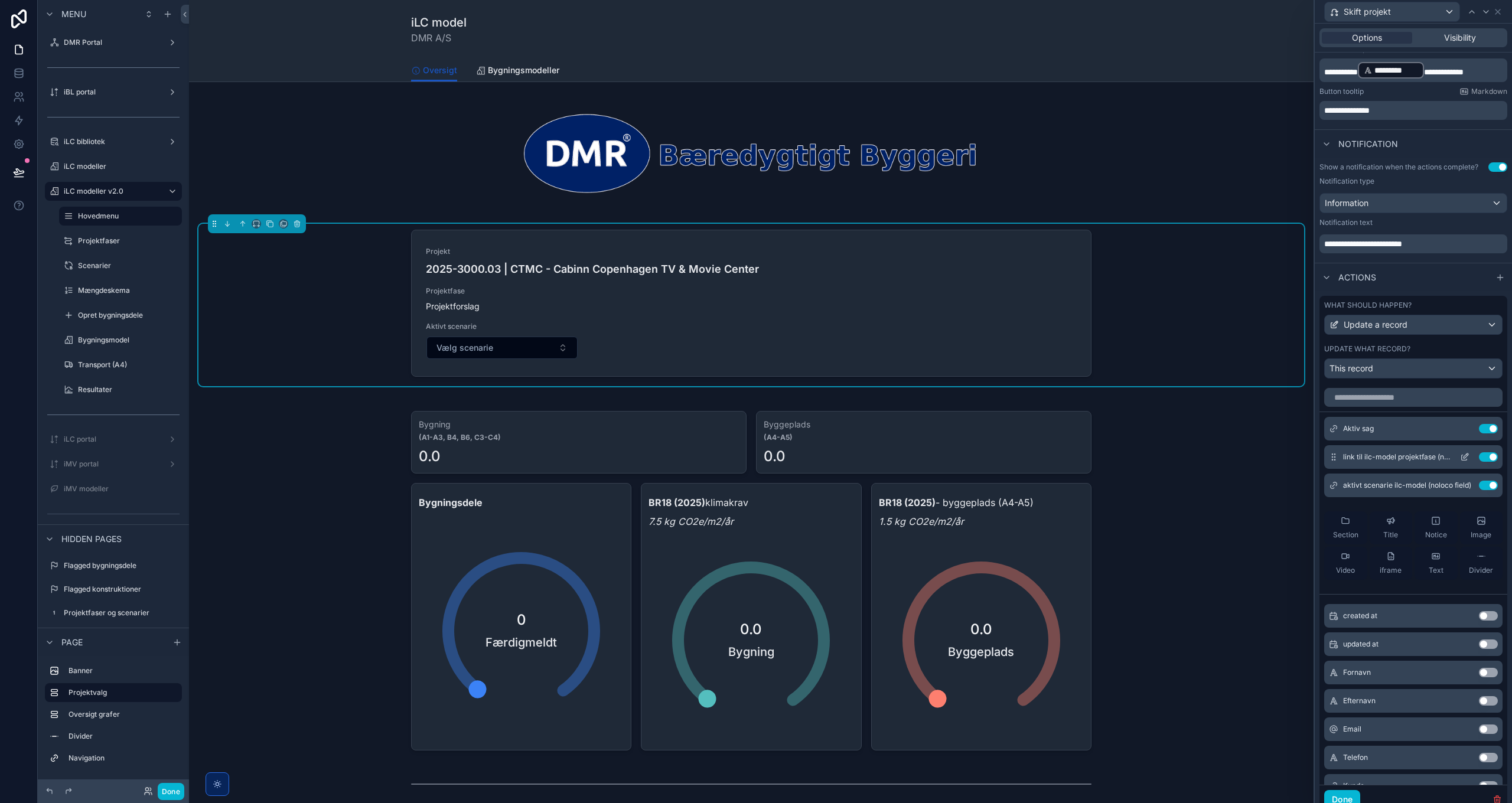
click at [1461, 455] on icon at bounding box center [1464, 458] width 5 height 5
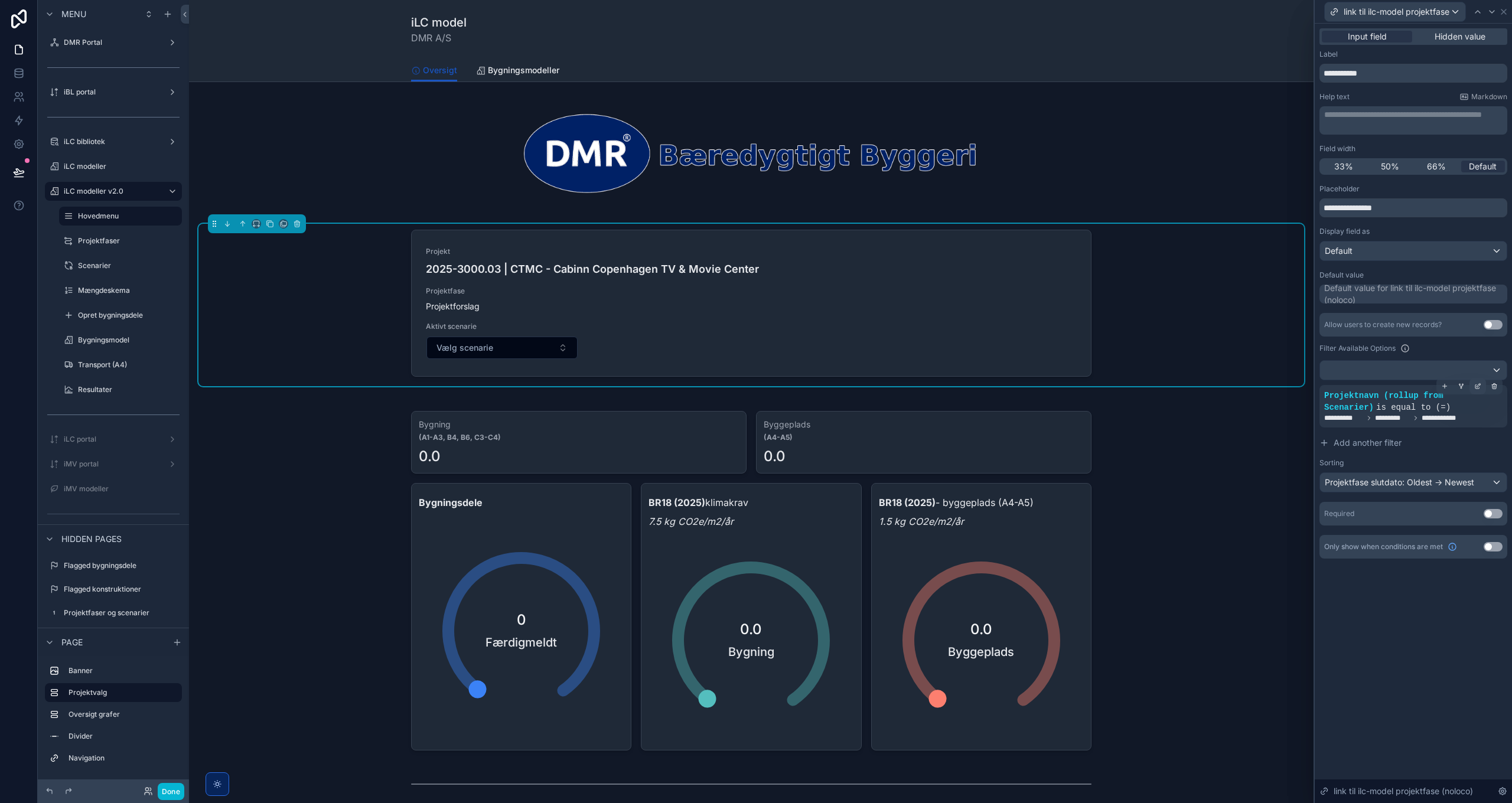
click at [1478, 386] on icon at bounding box center [1478, 386] width 7 height 7
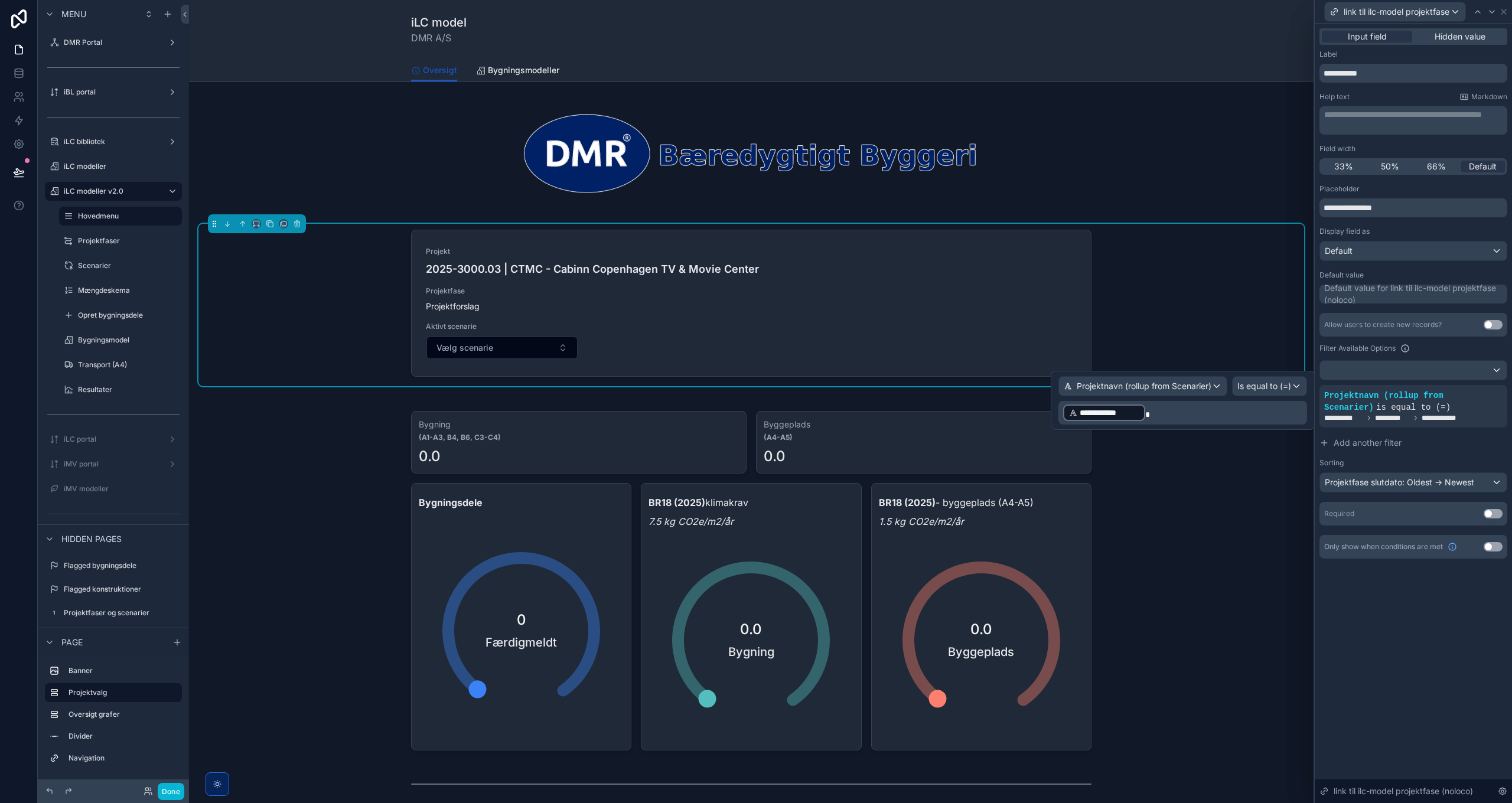
click at [1232, 419] on p "**********" at bounding box center [1183, 412] width 241 height 19
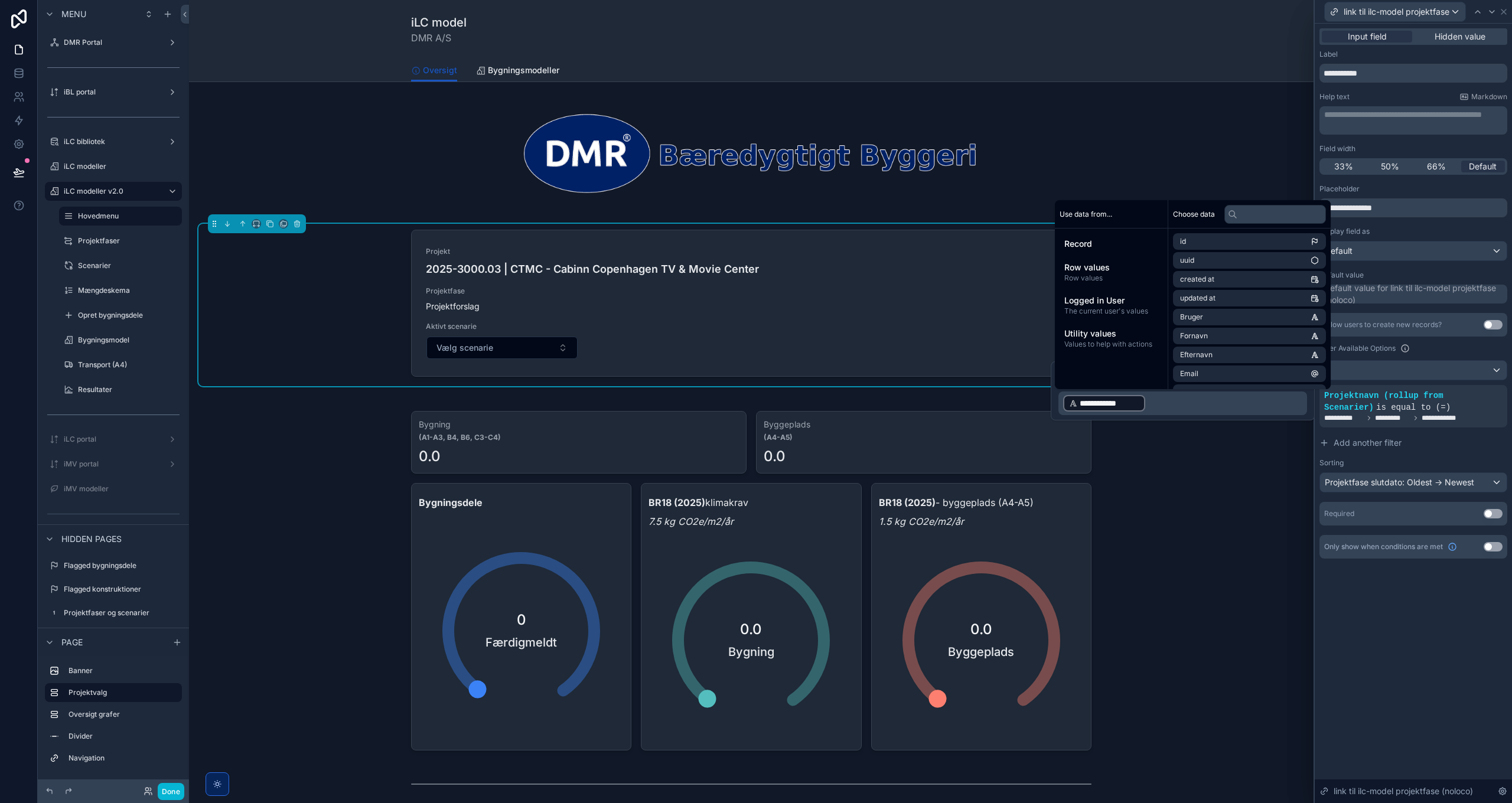
click at [1415, 667] on div "**********" at bounding box center [1413, 413] width 197 height 780
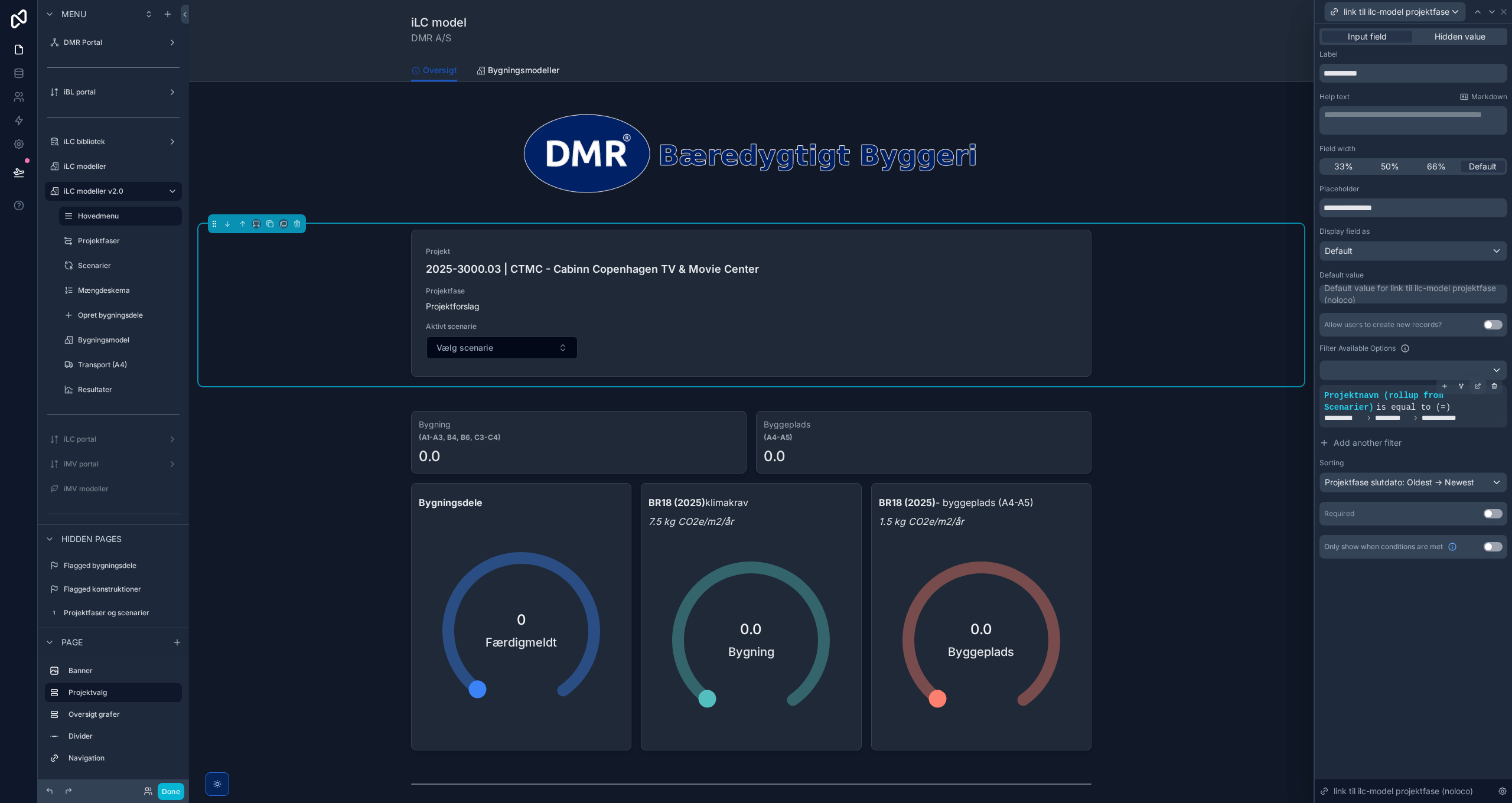
click at [1479, 385] on icon at bounding box center [1478, 386] width 7 height 7
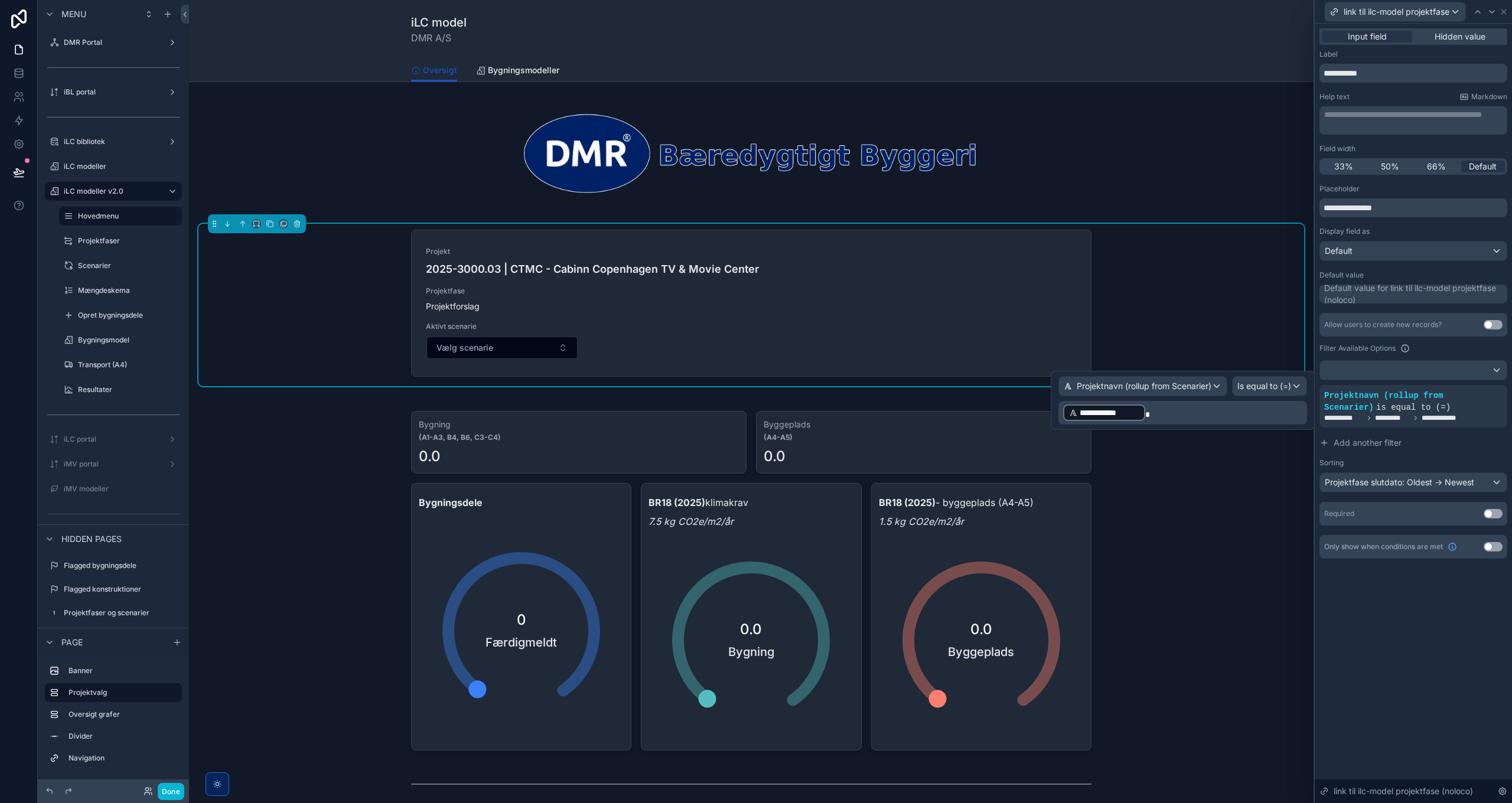
click at [1251, 411] on p "**********" at bounding box center [1183, 412] width 241 height 19
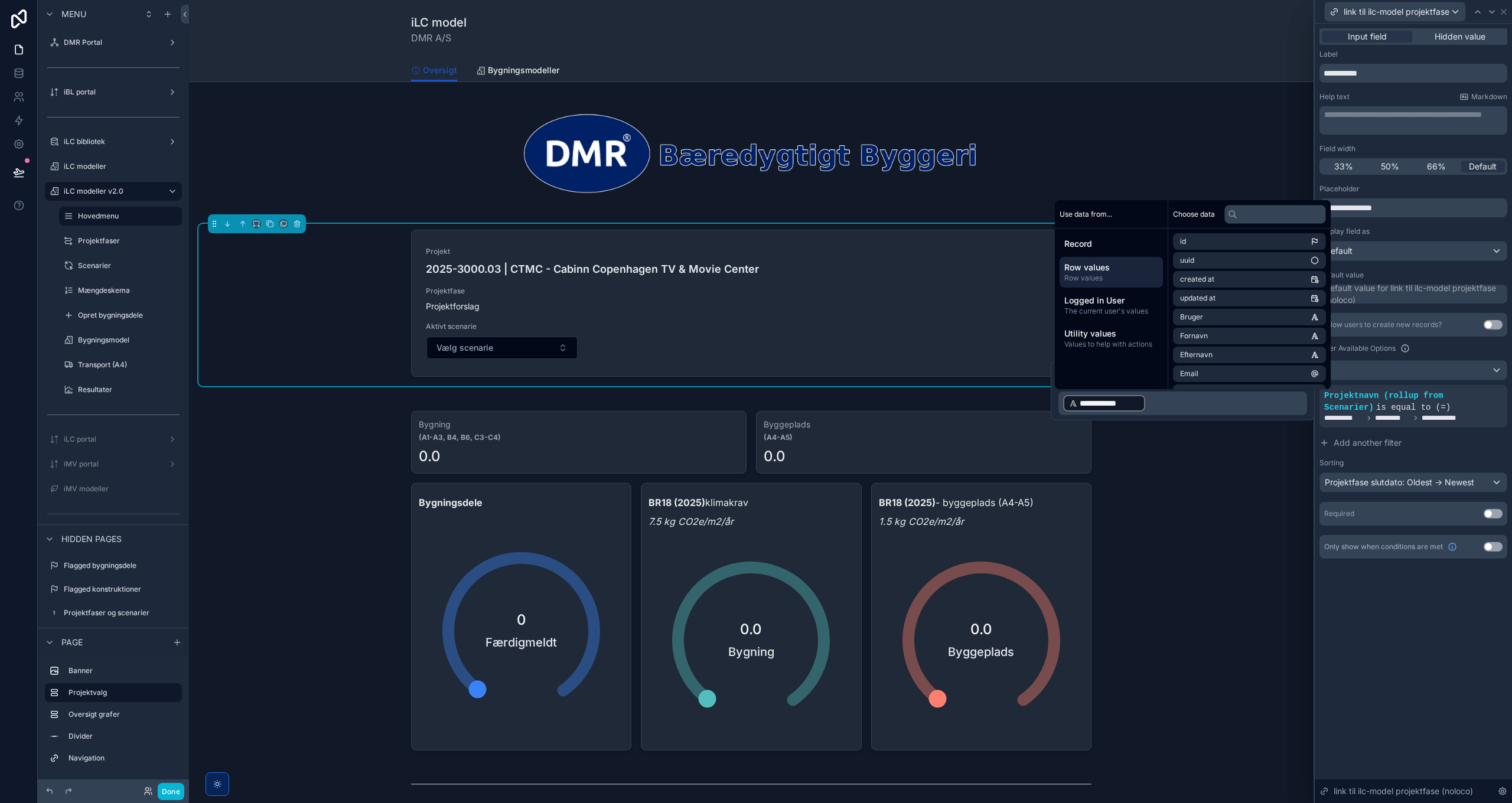
click at [1120, 274] on span "Row values" at bounding box center [1111, 278] width 94 height 10
click at [1116, 266] on span "Row values" at bounding box center [1111, 266] width 94 height 12
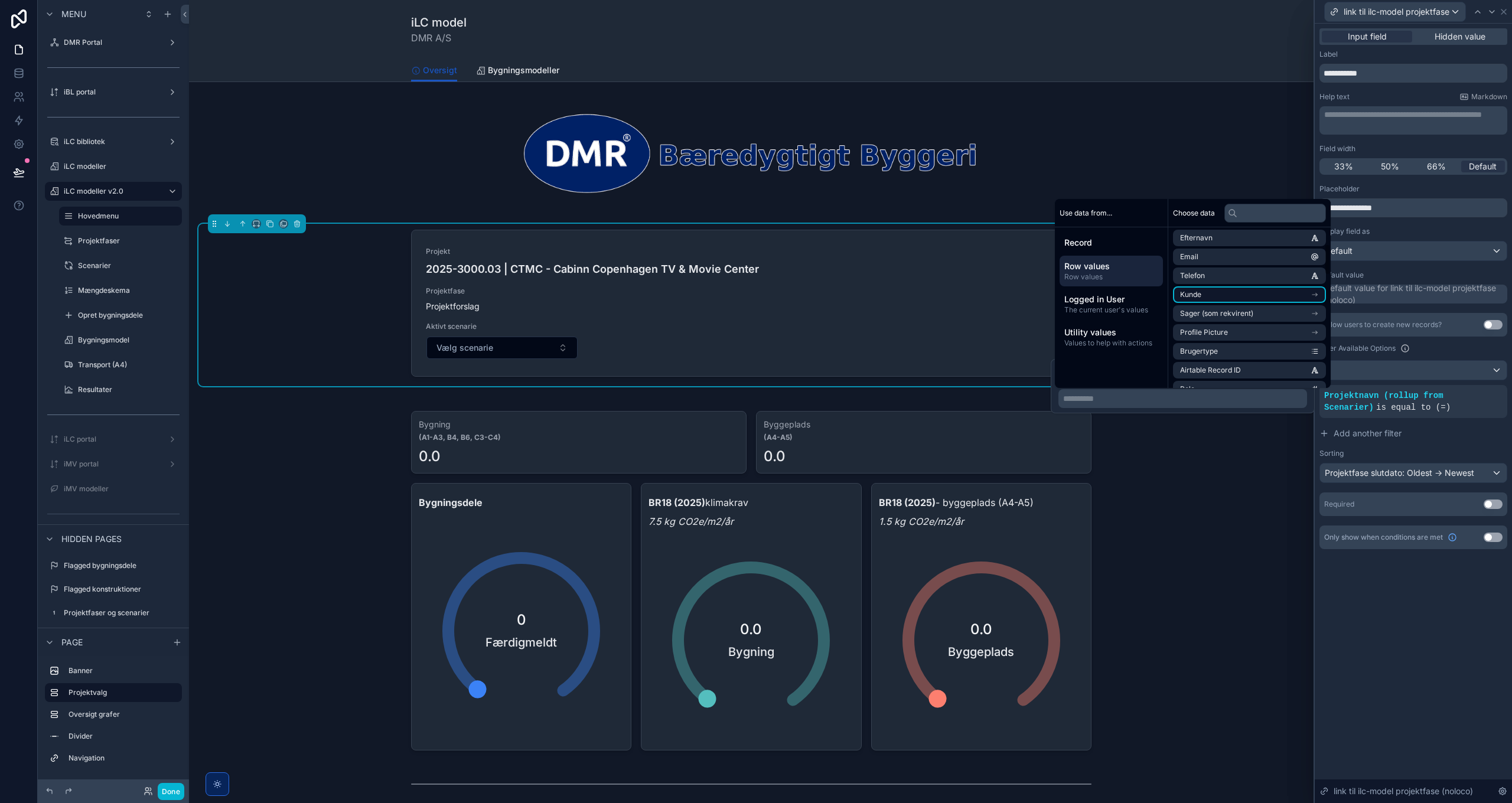
scroll to position [118, 0]
click at [1279, 348] on li "Aktiv sag" at bounding box center [1249, 348] width 153 height 16
click at [1267, 276] on li "Navn" at bounding box center [1249, 280] width 153 height 16
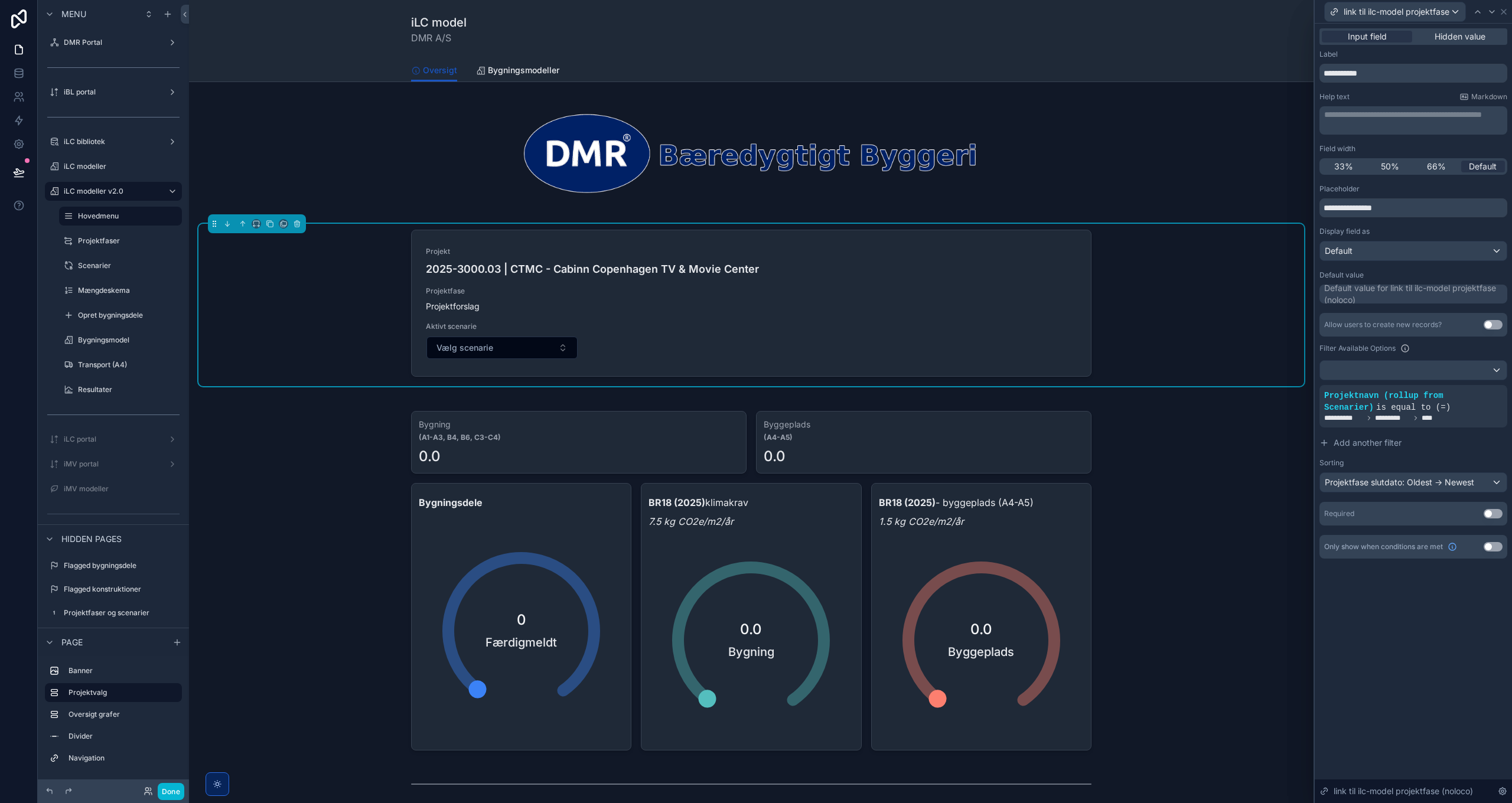
click at [1416, 620] on div "**********" at bounding box center [1413, 413] width 197 height 780
click at [175, 787] on button "Done" at bounding box center [171, 792] width 26 height 17
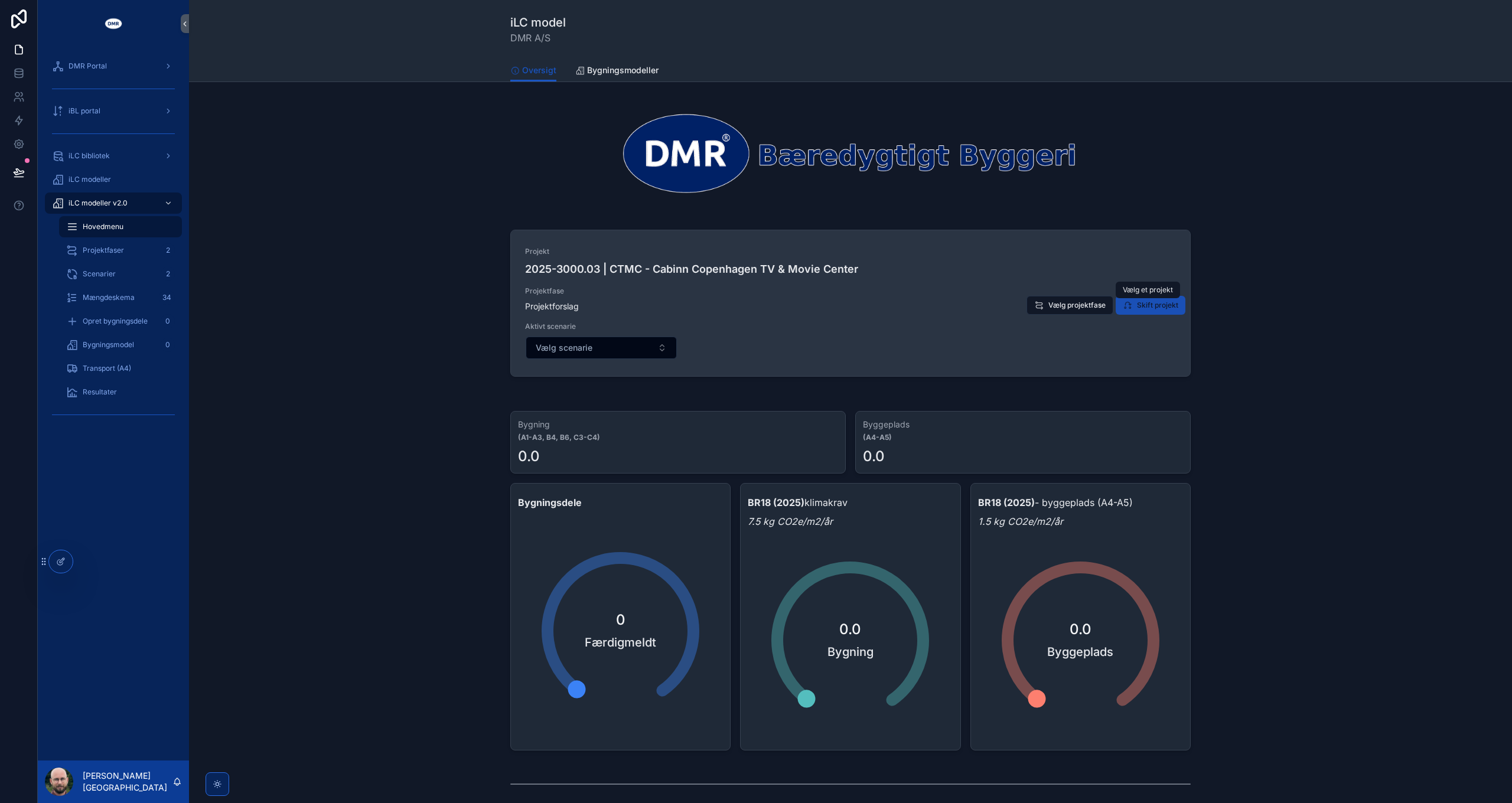
click at [1159, 304] on span "Skift projekt" at bounding box center [1157, 306] width 42 height 10
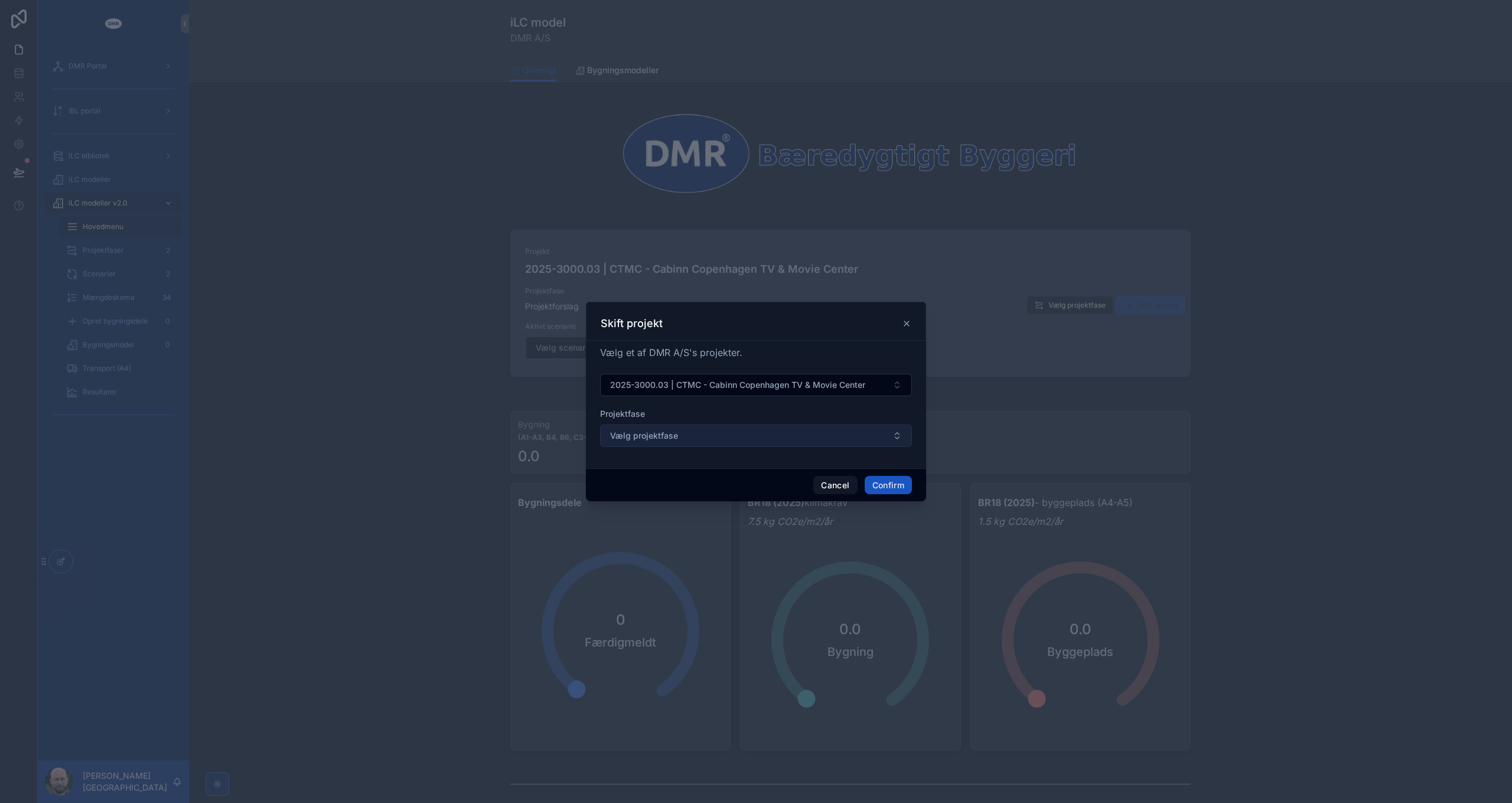
click at [682, 438] on button "Vælg projektfase" at bounding box center [756, 435] width 312 height 22
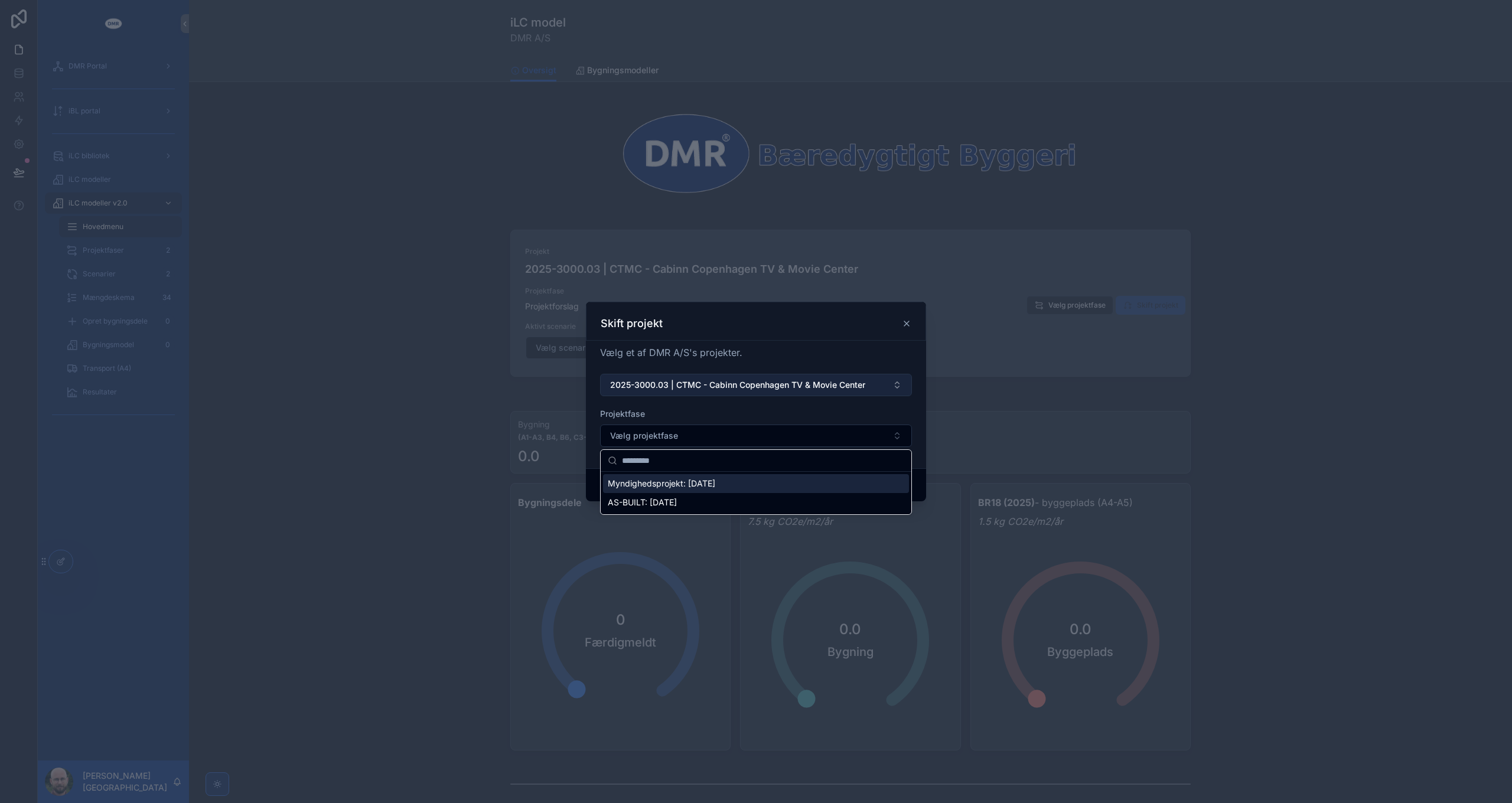
click at [727, 388] on span "2025-3000.03 | CTMC - Cabinn Copenhagen TV & Movie Center" at bounding box center [738, 385] width 255 height 12
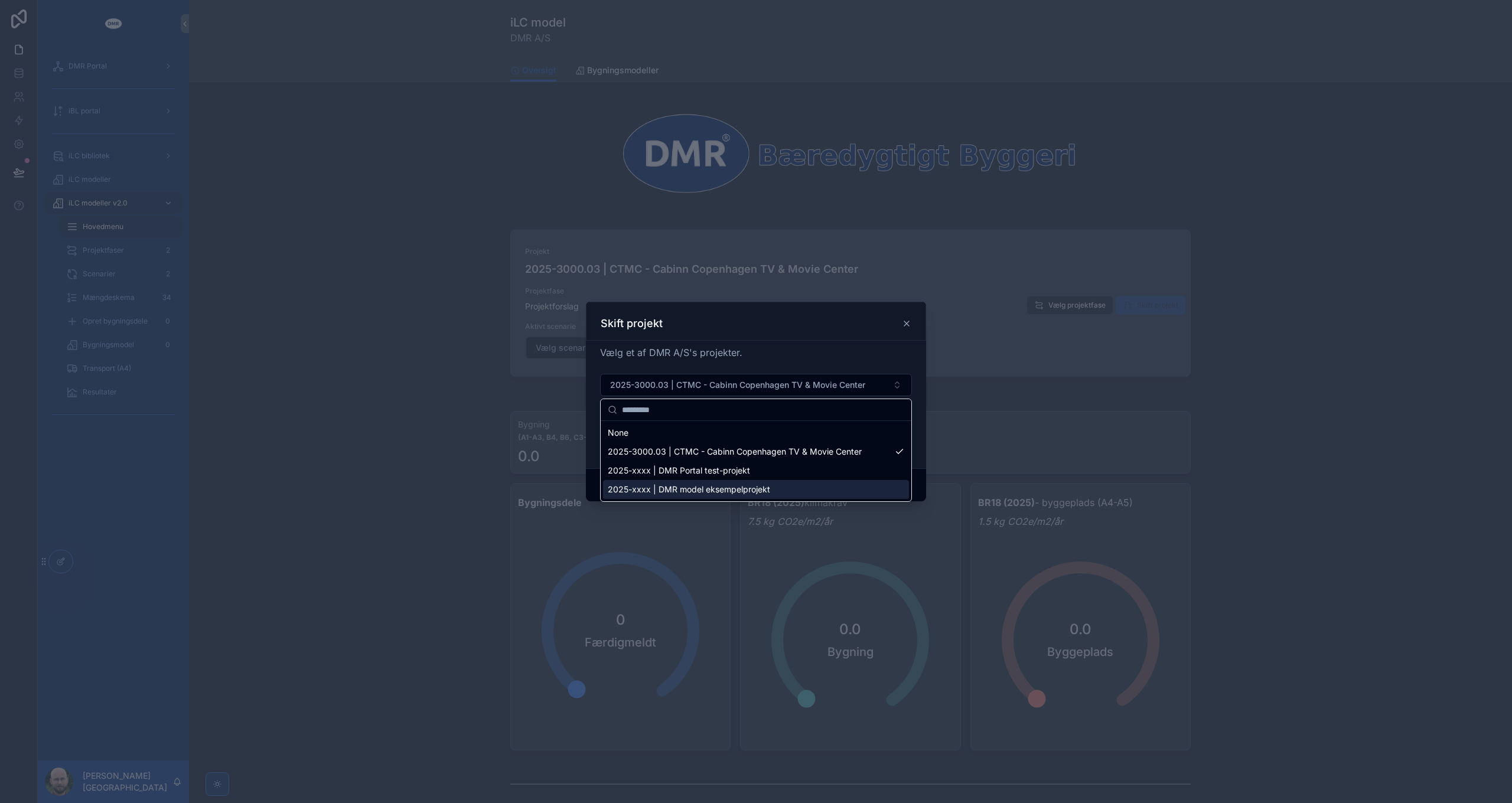
click at [741, 491] on span "2025-xxxx | DMR model eksempelprojekt" at bounding box center [689, 490] width 162 height 12
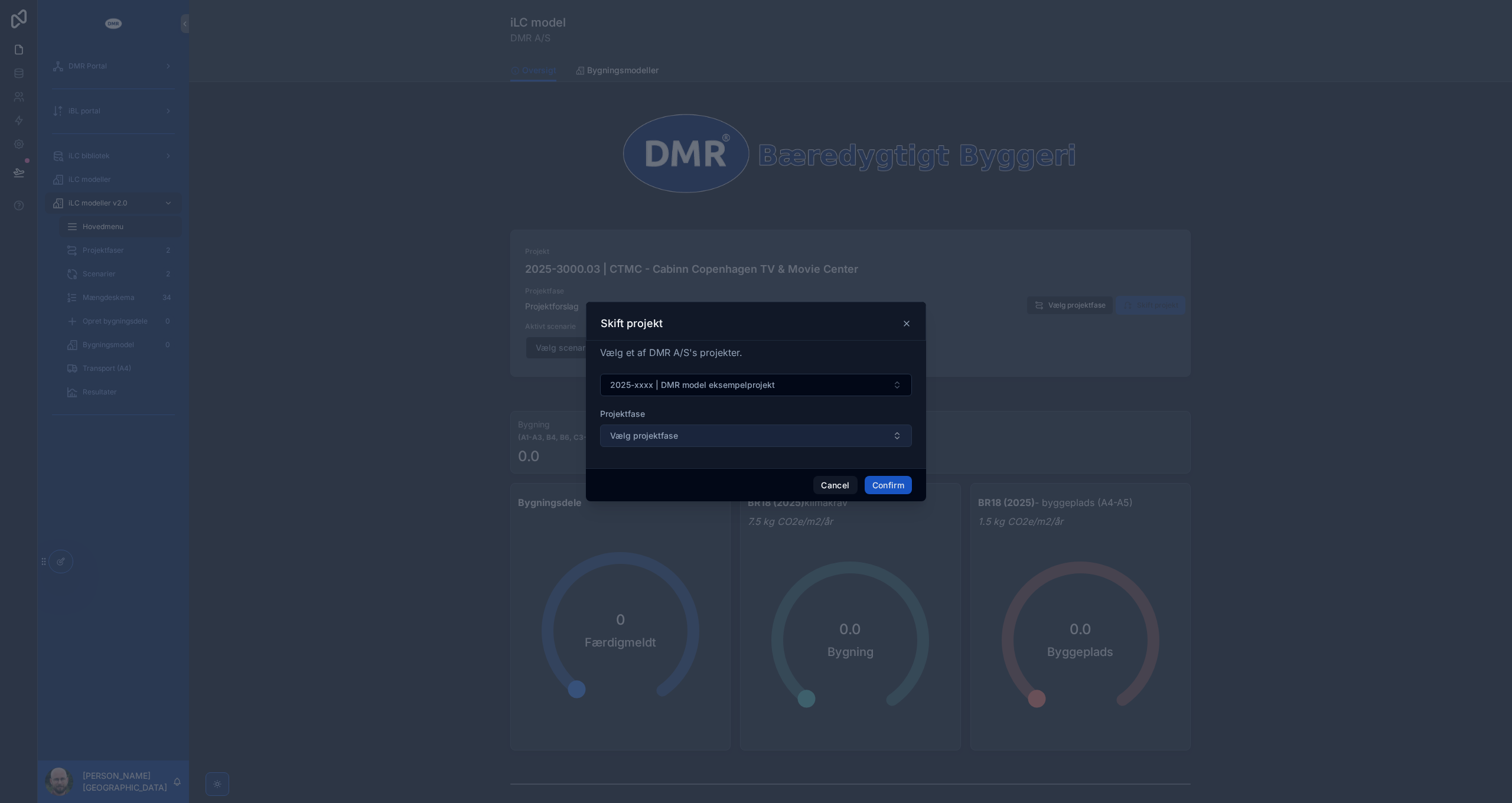
click at [736, 437] on button "Vælg projektfase" at bounding box center [756, 435] width 312 height 22
click at [736, 435] on button "Vælg projektfase" at bounding box center [756, 435] width 312 height 22
click at [774, 404] on form "2025-xxxx | DMR model eksempelprojekt Projektfase Vælg projektfase" at bounding box center [756, 416] width 312 height 85
click at [768, 432] on button "Vælg projektfase" at bounding box center [756, 435] width 312 height 22
click at [767, 435] on button "Vælg projektfase" at bounding box center [756, 435] width 312 height 22
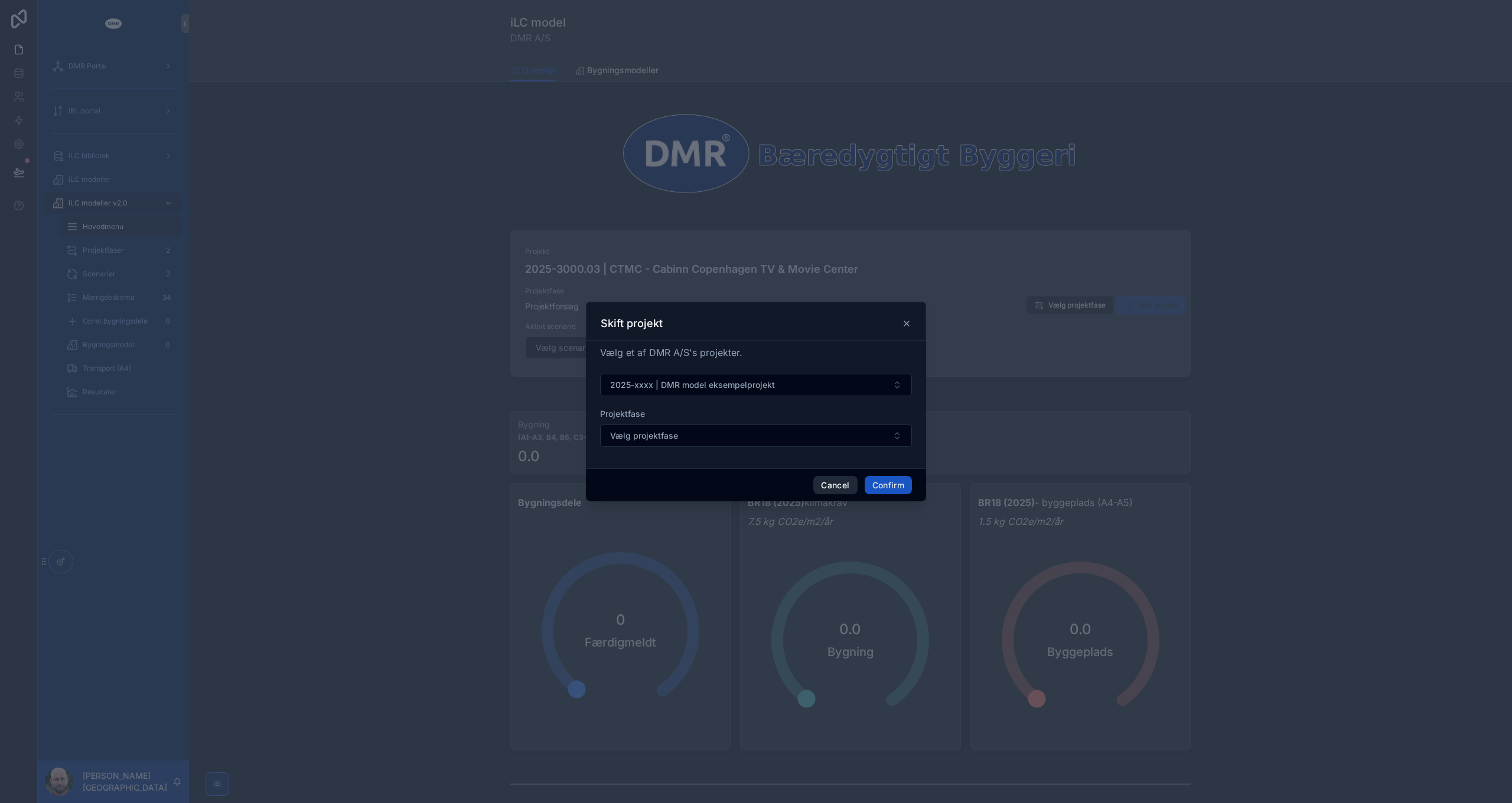
click at [838, 488] on button "Cancel" at bounding box center [835, 485] width 44 height 19
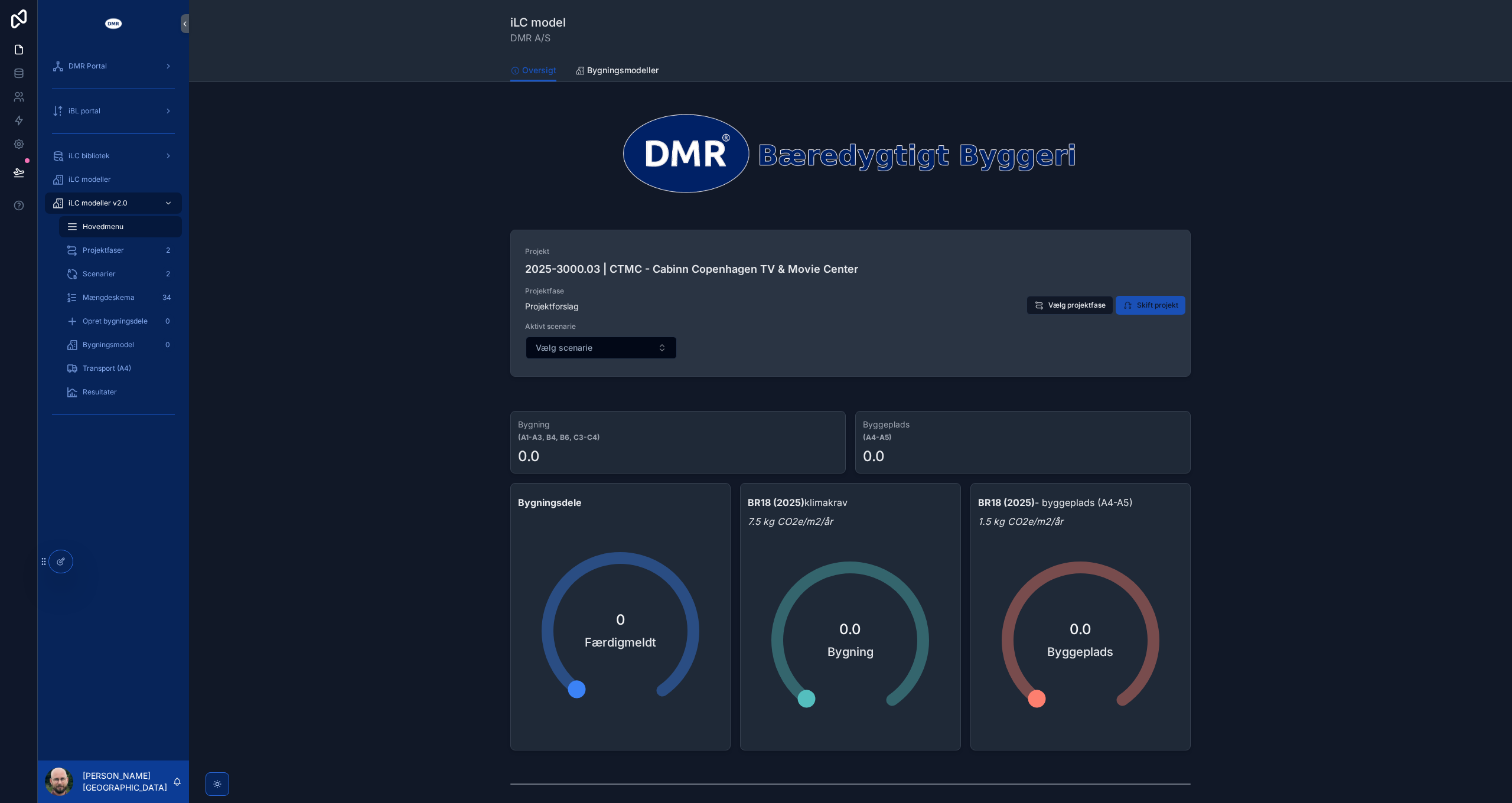
click at [1148, 301] on span "Skift projekt" at bounding box center [1157, 306] width 42 height 10
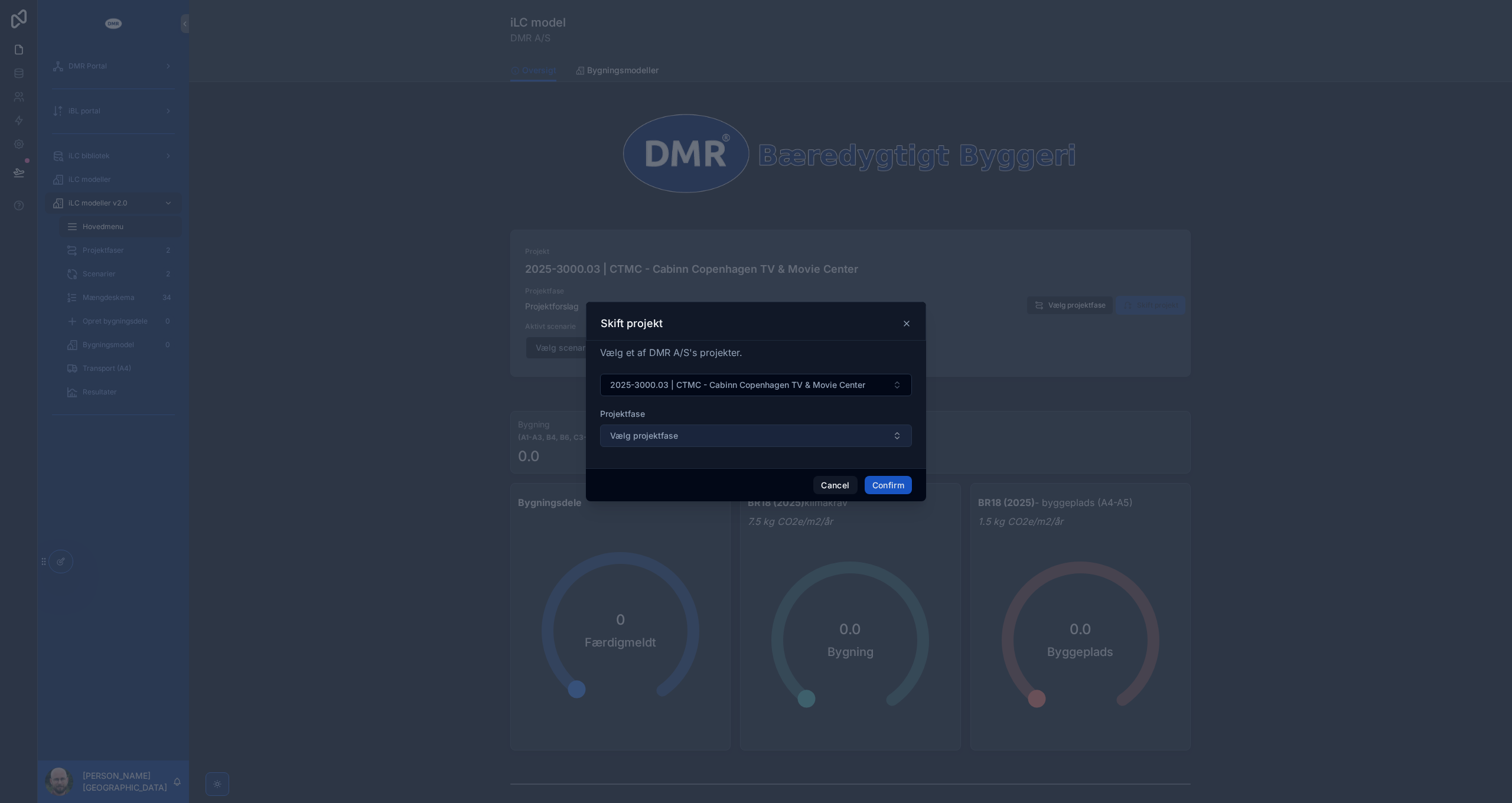
click at [705, 437] on button "Vælg projektfase" at bounding box center [756, 435] width 312 height 22
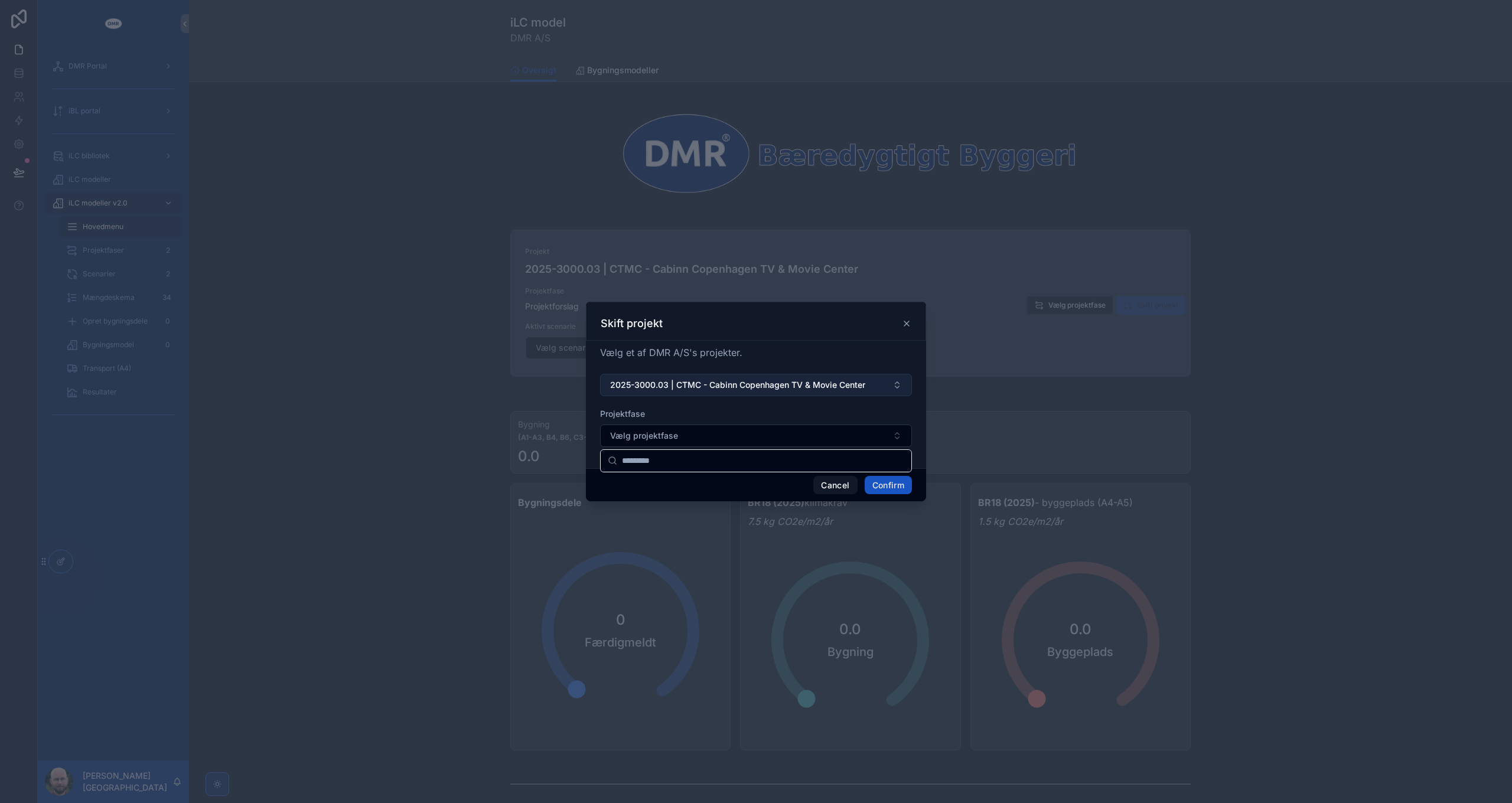
click at [718, 381] on span "2025-3000.03 | CTMC - Cabinn Copenhagen TV & Movie Center" at bounding box center [738, 385] width 255 height 12
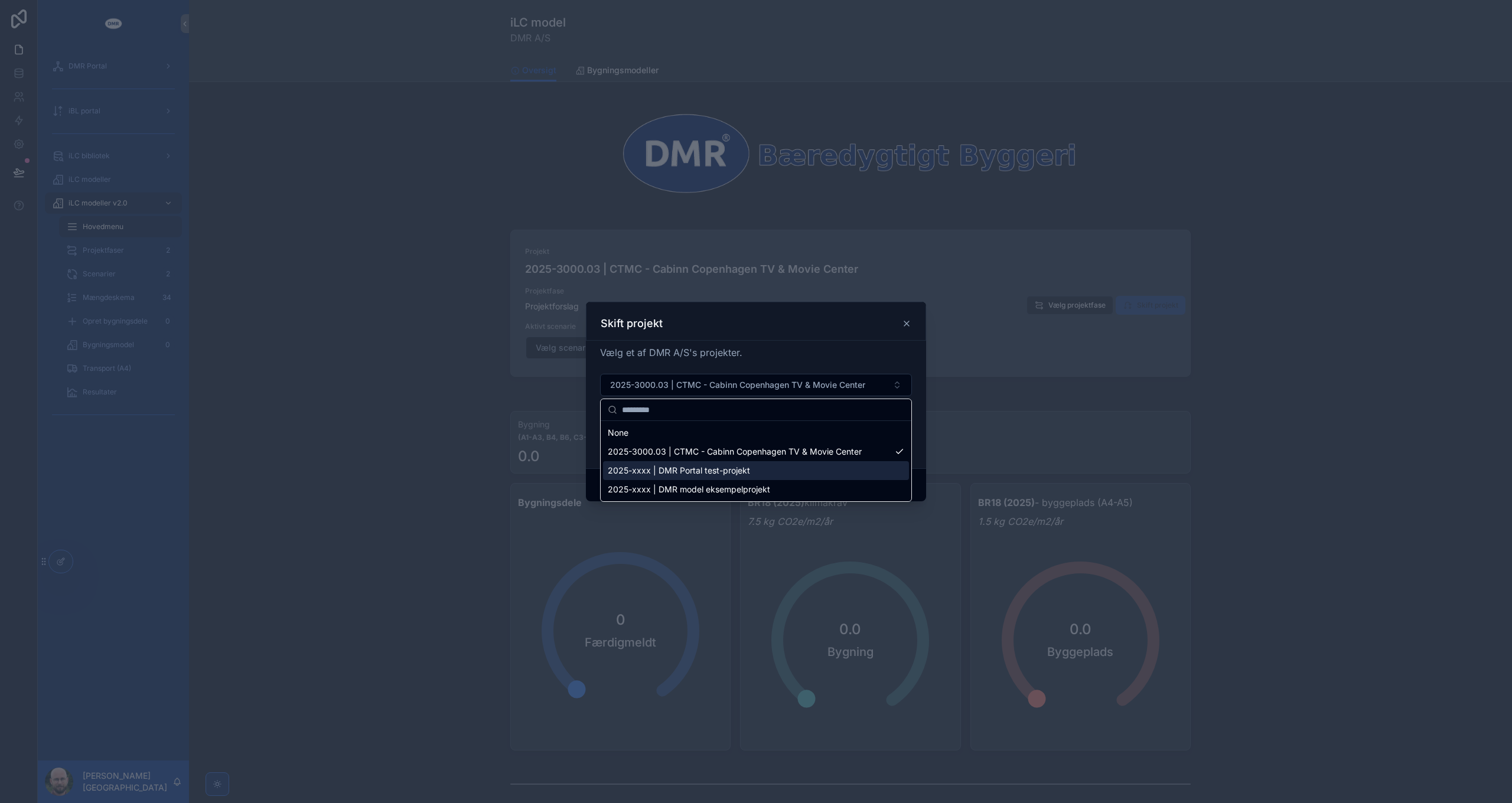
click at [711, 472] on span "2025-xxxx | DMR Portal test-projekt" at bounding box center [679, 470] width 143 height 12
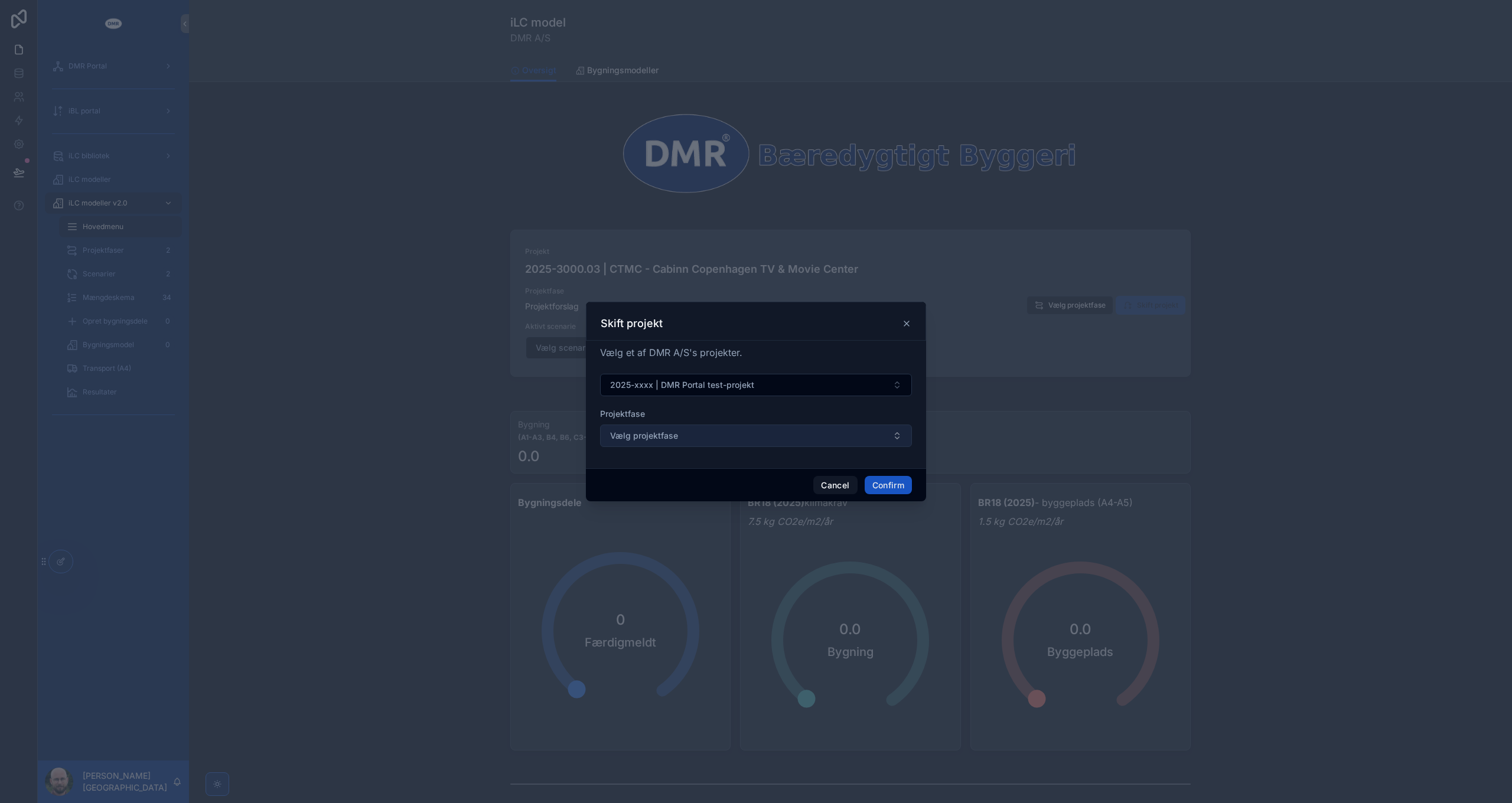
click at [726, 432] on button "Vælg projektfase" at bounding box center [756, 435] width 312 height 22
click at [874, 481] on button "Confirm" at bounding box center [888, 485] width 48 height 19
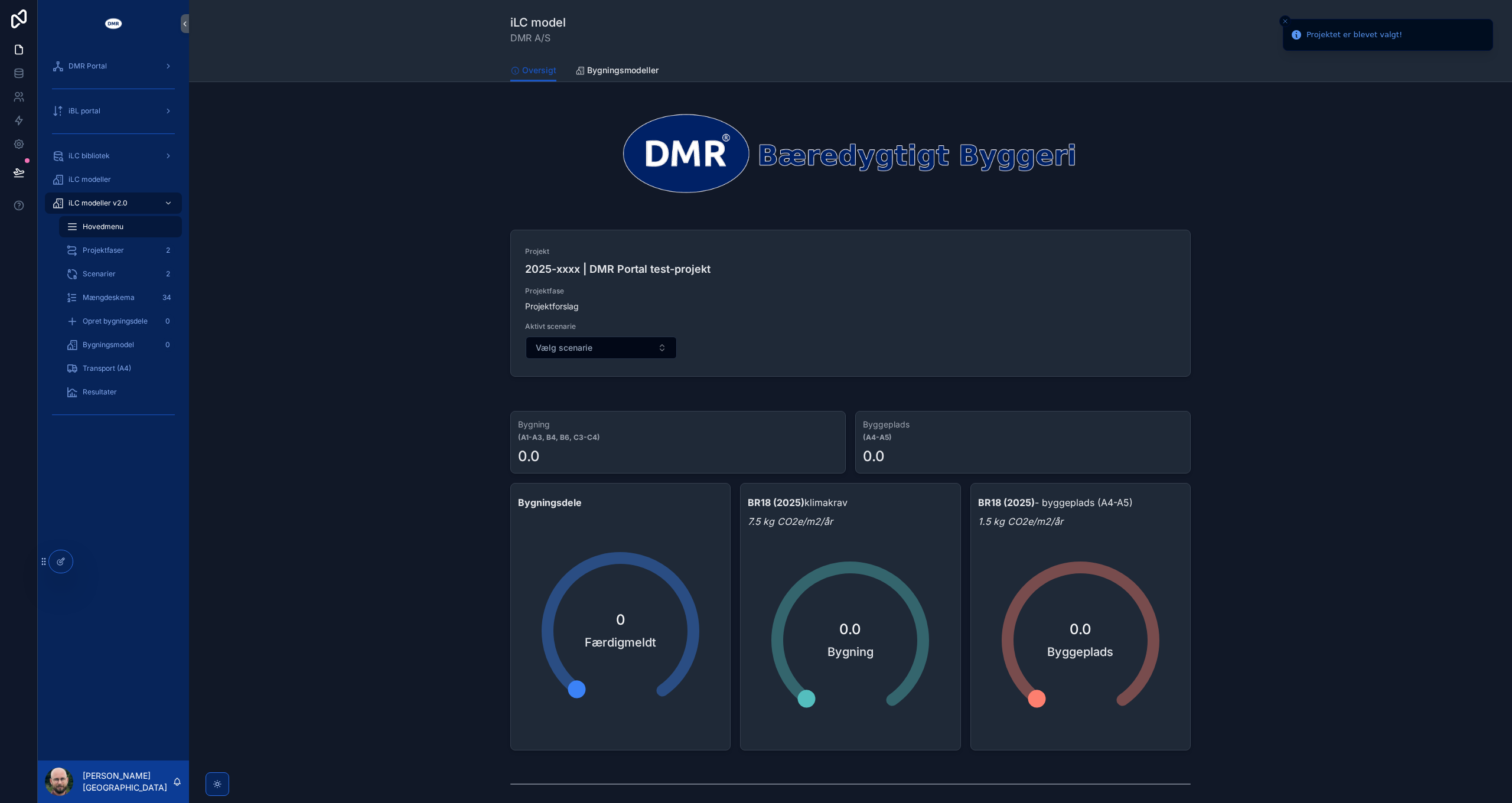
click at [1149, 305] on div "Projekt 2025-xxxx | DMR Portal test-projekt Projektfase Projektforslag Aktivt s…" at bounding box center [850, 303] width 679 height 146
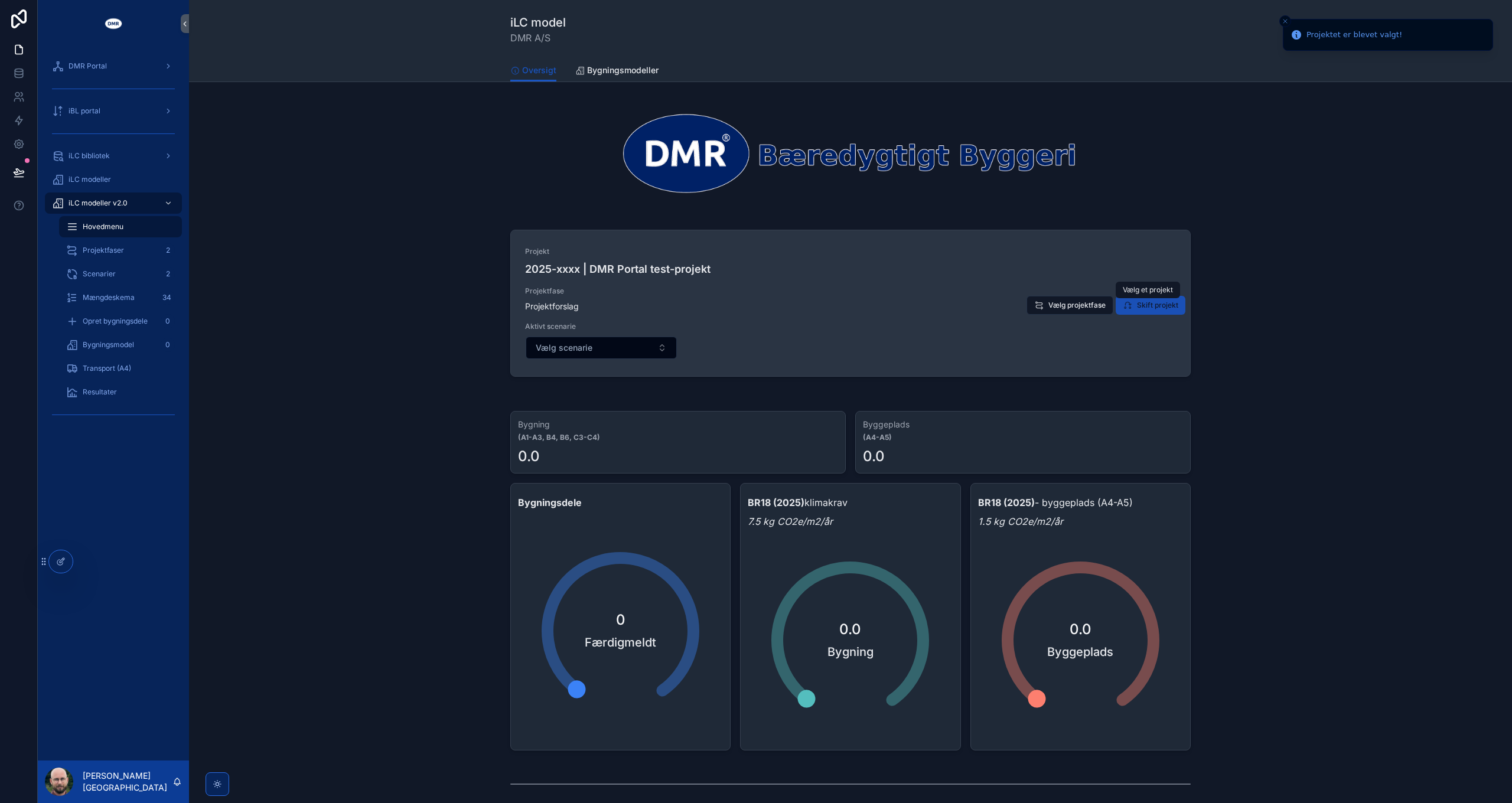
click at [1151, 309] on span "Skift projekt" at bounding box center [1157, 306] width 42 height 10
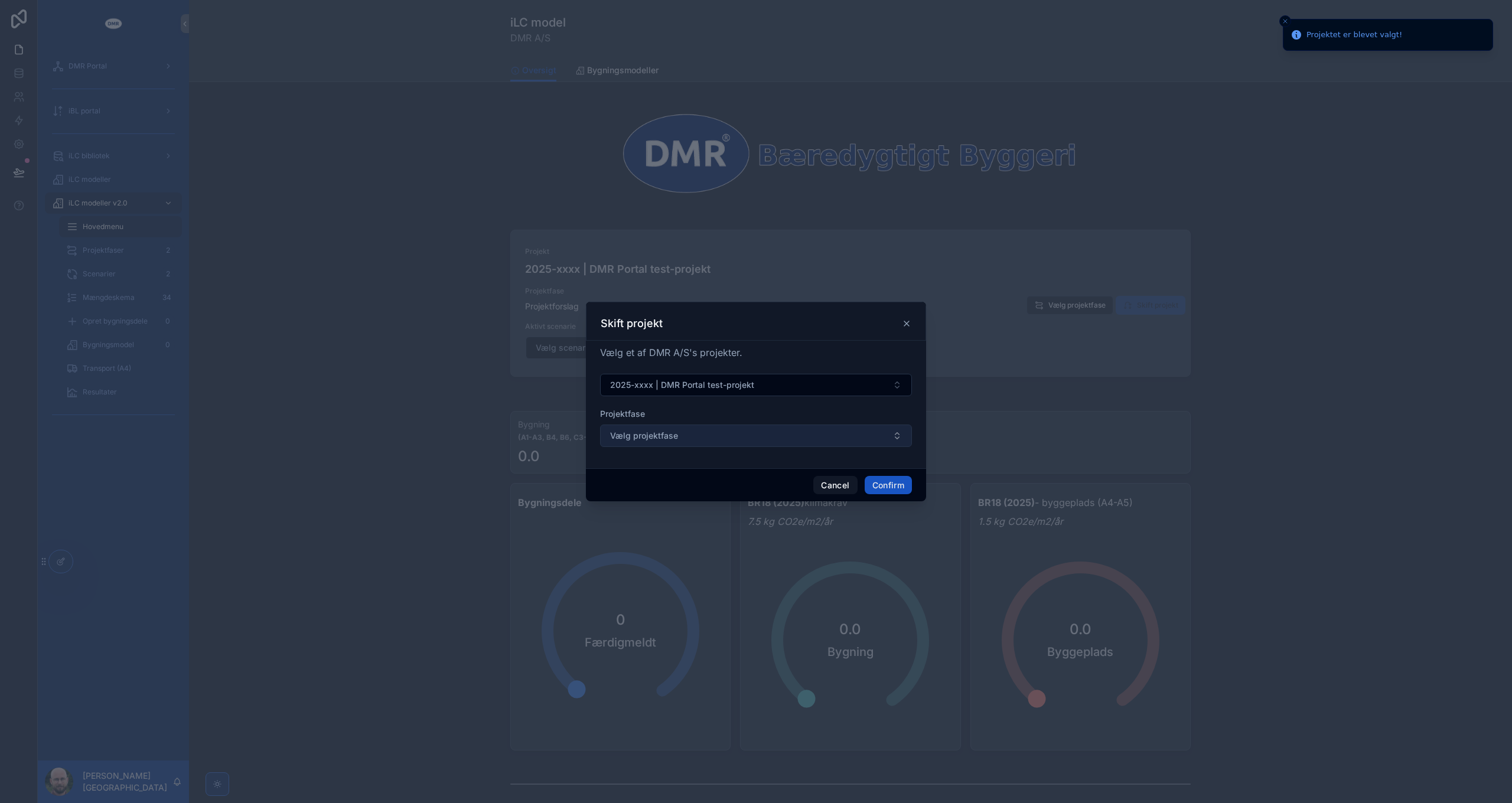
click at [692, 435] on button "Vælg projektfase" at bounding box center [756, 435] width 312 height 22
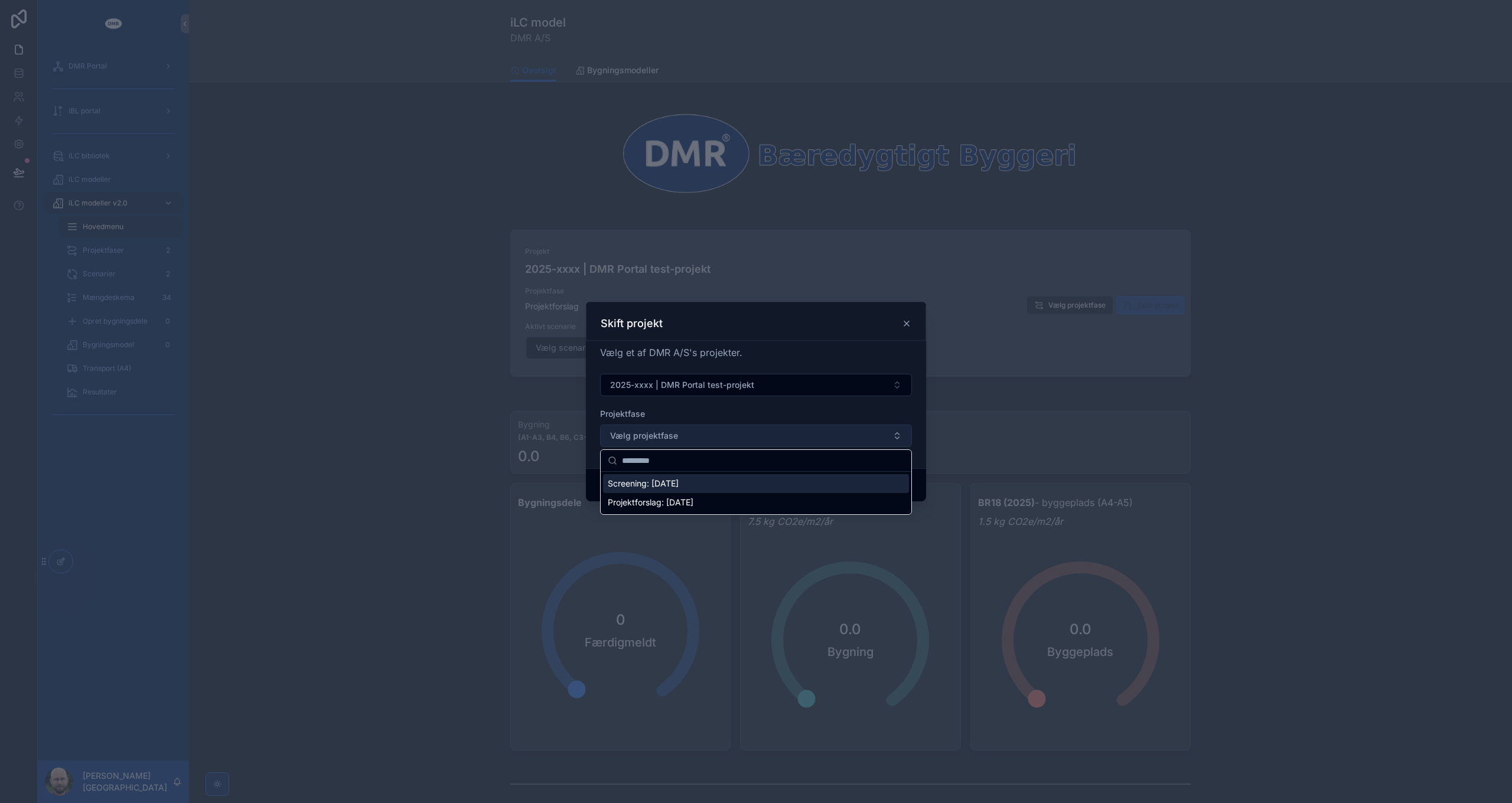
click at [692, 435] on button "Vælg projektfase" at bounding box center [756, 435] width 312 height 22
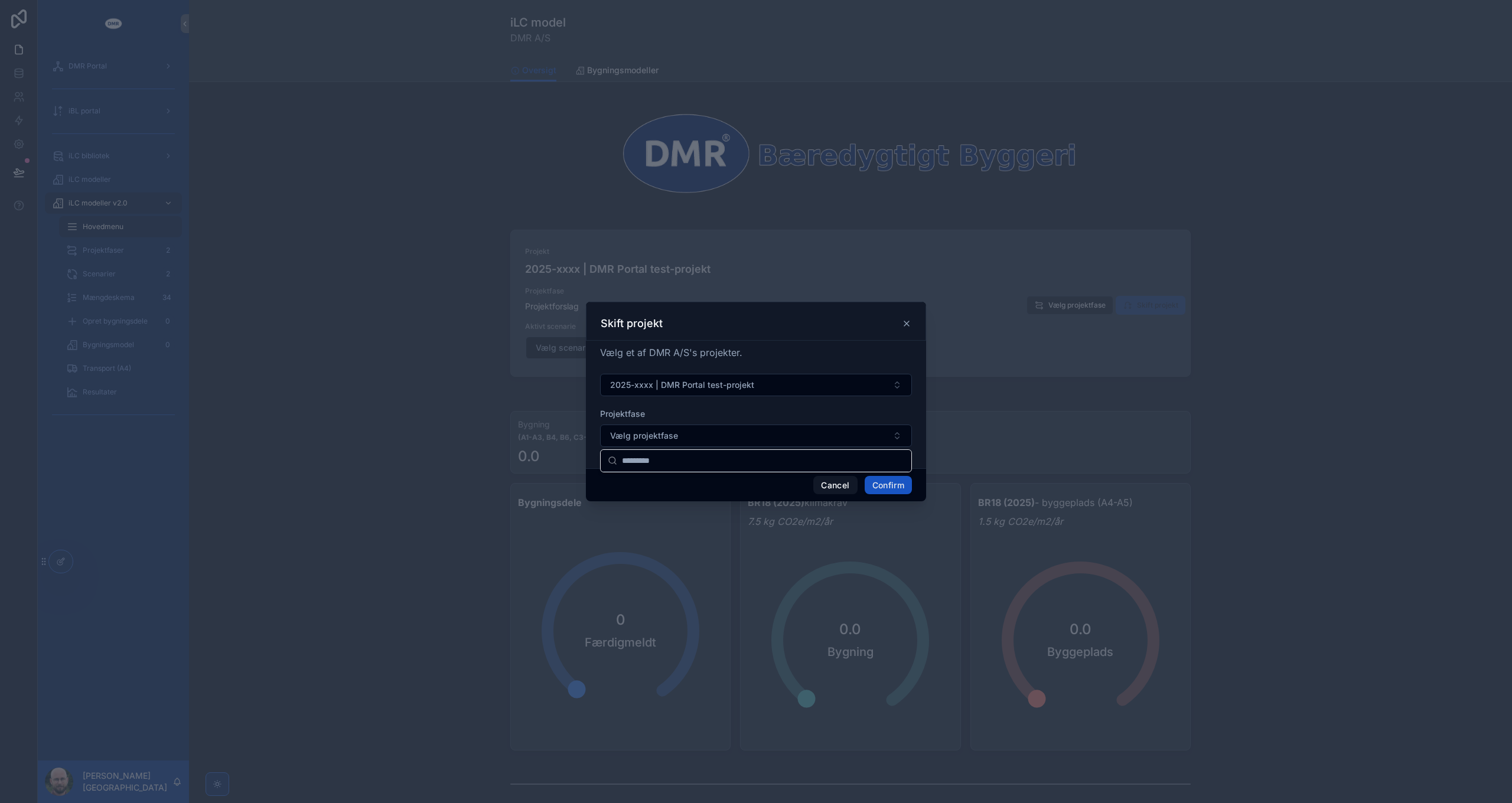
click at [732, 400] on form "2025-xxxx | DMR Portal test-projekt Projektfase Vælg projektfase" at bounding box center [756, 416] width 312 height 85
click at [705, 440] on button "Vælg projektfase" at bounding box center [756, 435] width 312 height 22
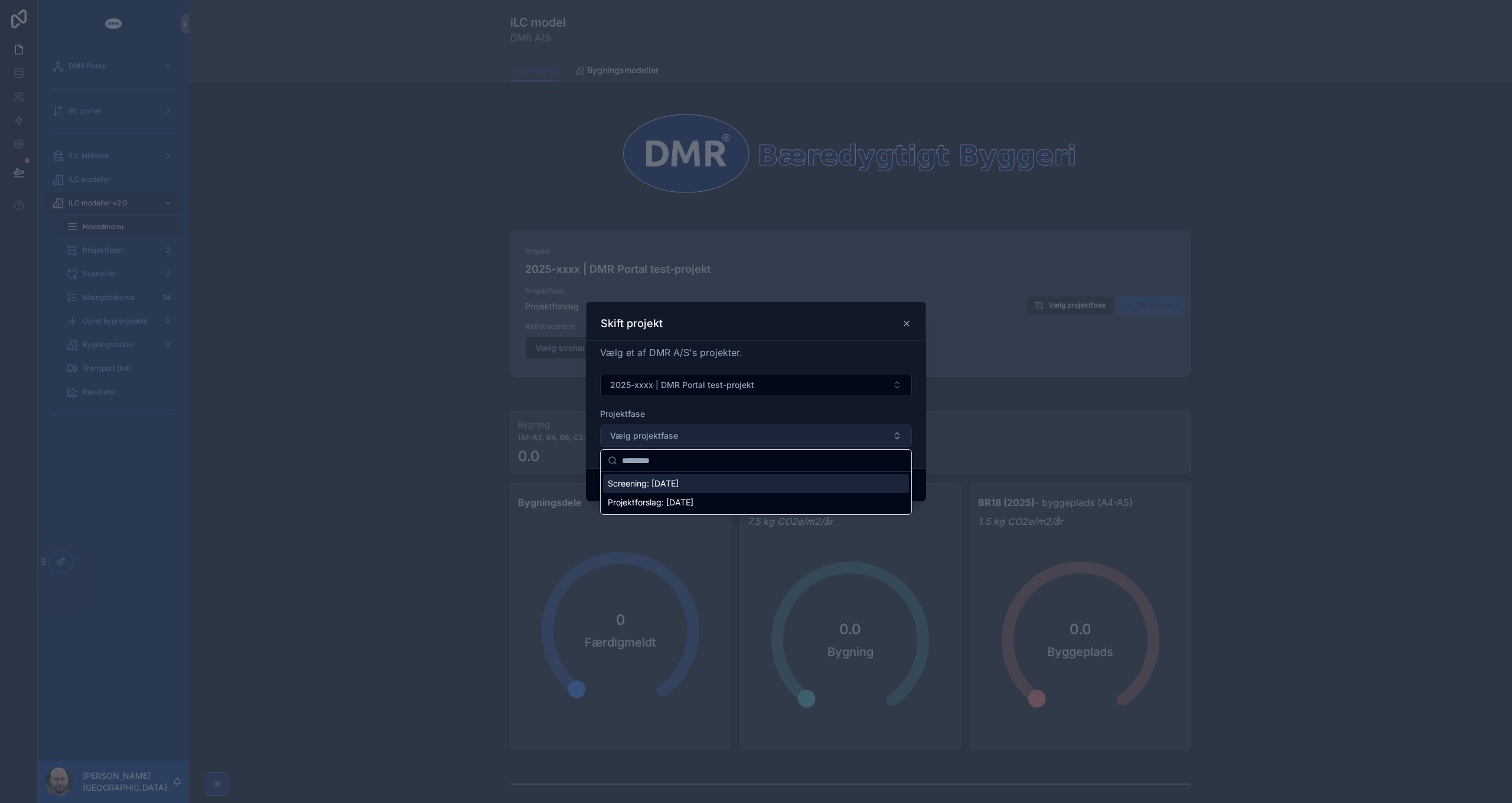
click at [705, 440] on button "Vælg projektfase" at bounding box center [756, 435] width 312 height 22
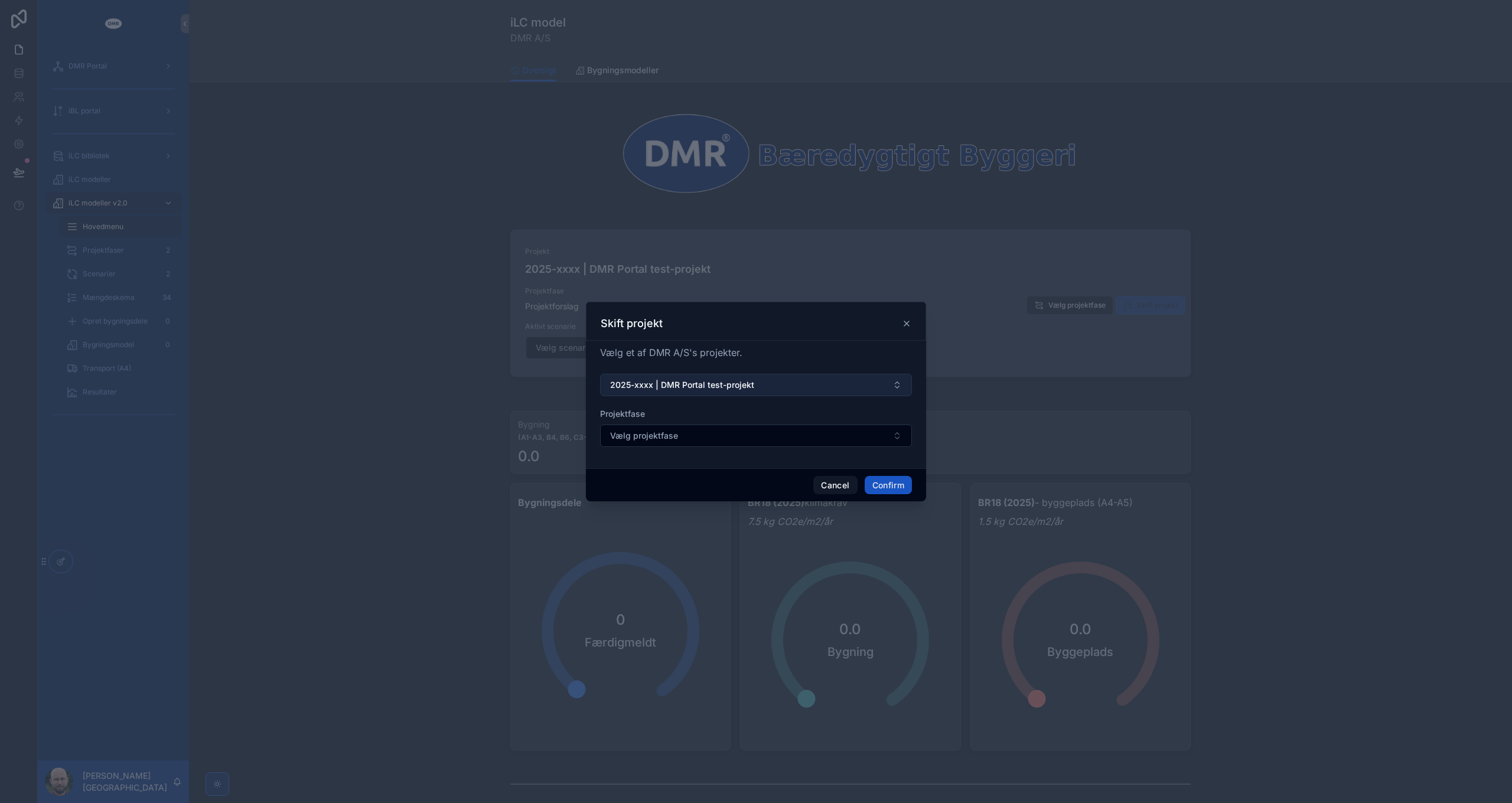
click at [710, 382] on span "2025-xxxx | DMR Portal test-projekt" at bounding box center [682, 385] width 144 height 12
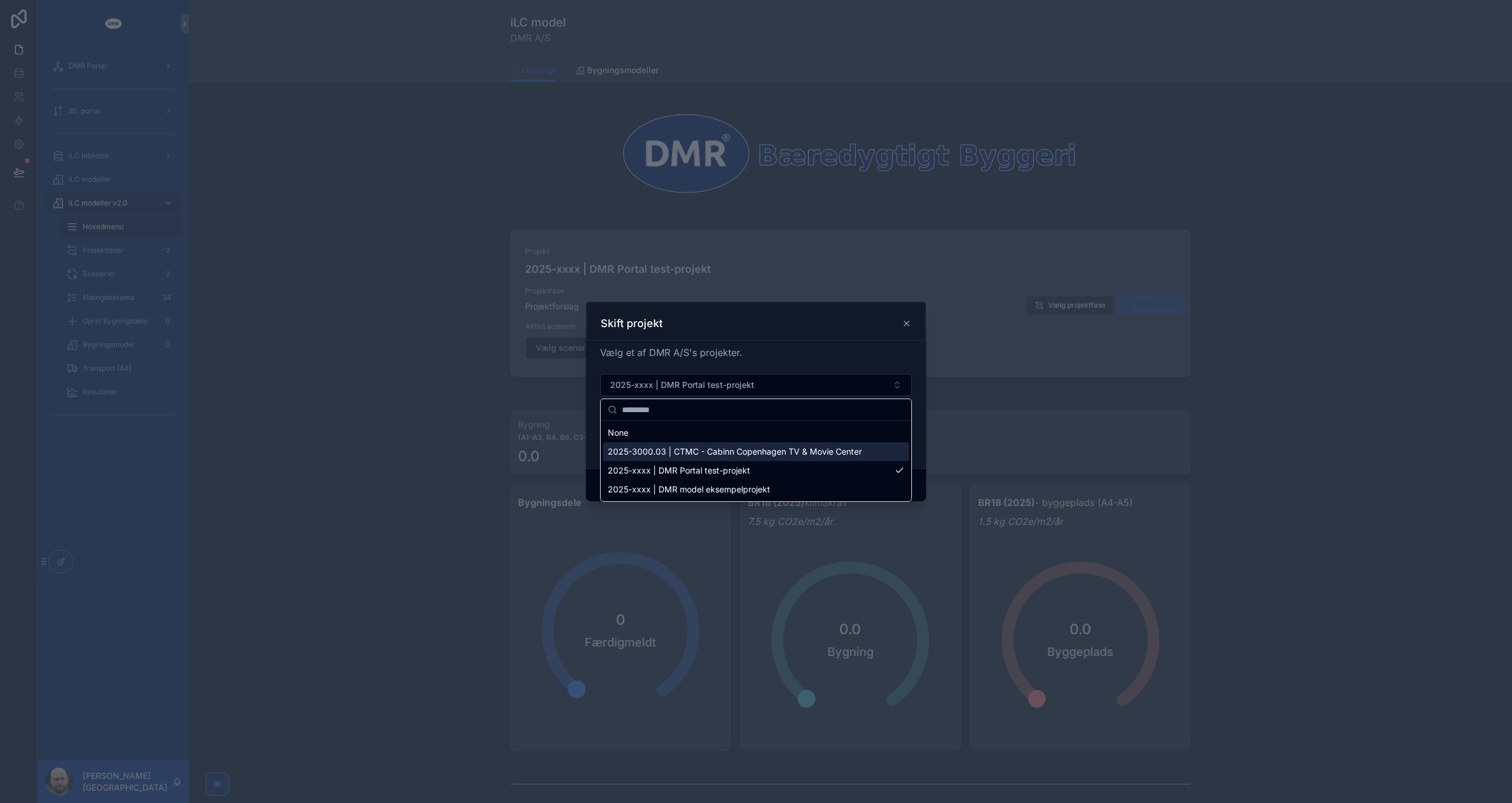
click at [693, 452] on span "2025-3000.03 | CTMC - Cabinn Copenhagen TV & Movie Center" at bounding box center [735, 452] width 254 height 12
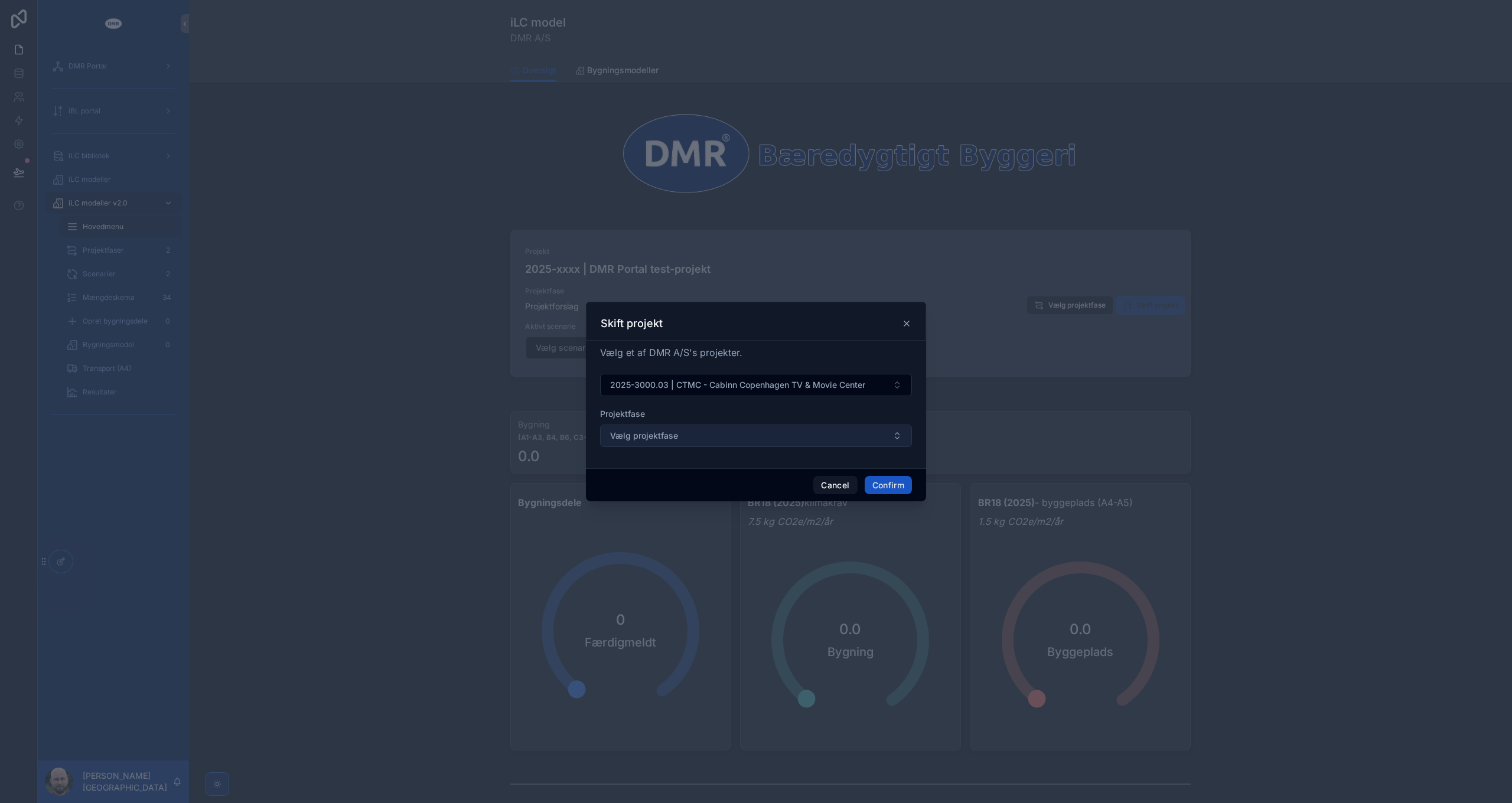
click at [697, 439] on button "Vælg projektfase" at bounding box center [756, 435] width 312 height 22
click at [697, 437] on button "Vælg projektfase" at bounding box center [756, 435] width 312 height 22
click at [841, 485] on button "Cancel" at bounding box center [835, 485] width 44 height 19
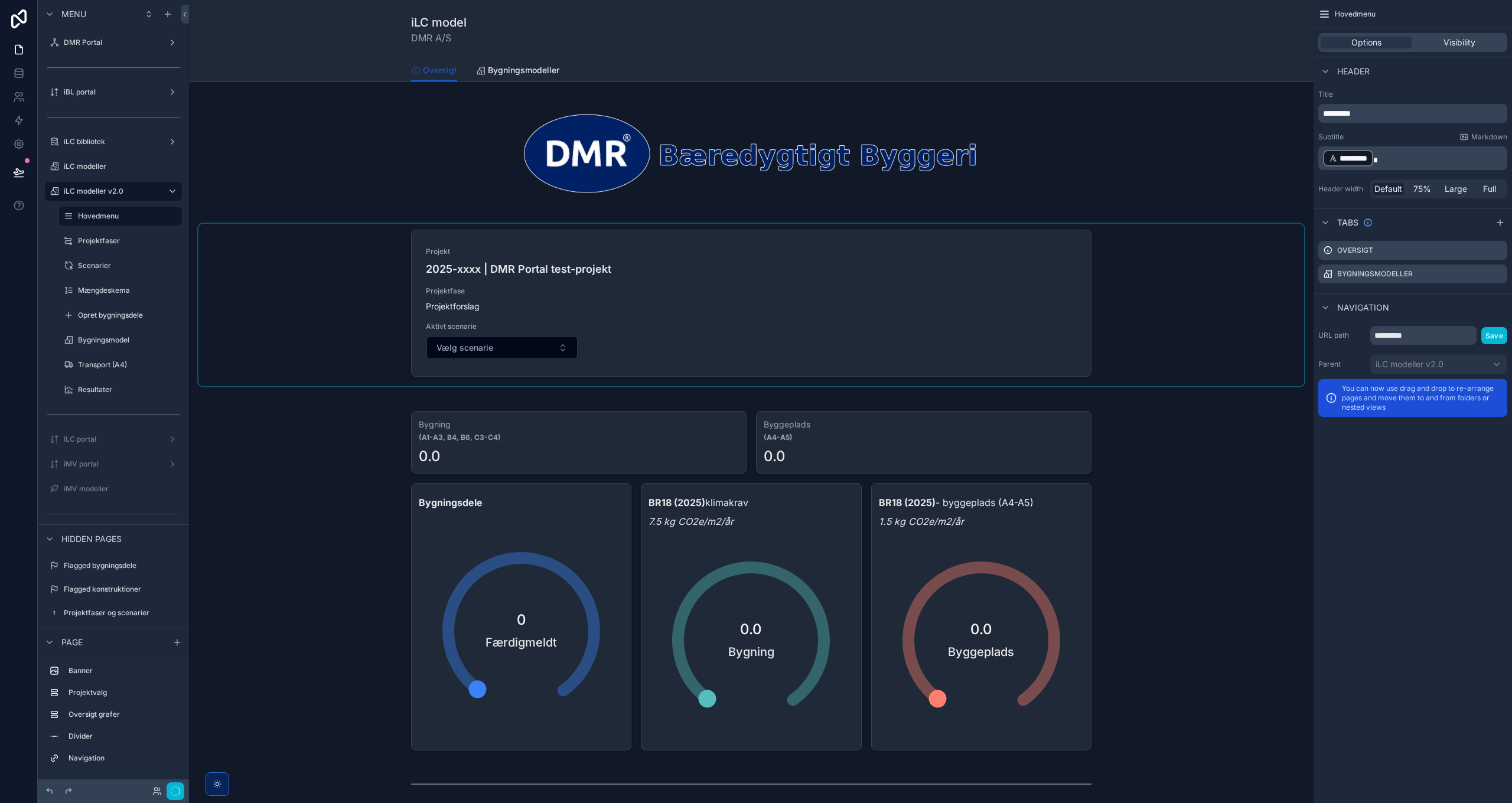
click at [1200, 311] on div "scrollable content" at bounding box center [751, 305] width 1105 height 162
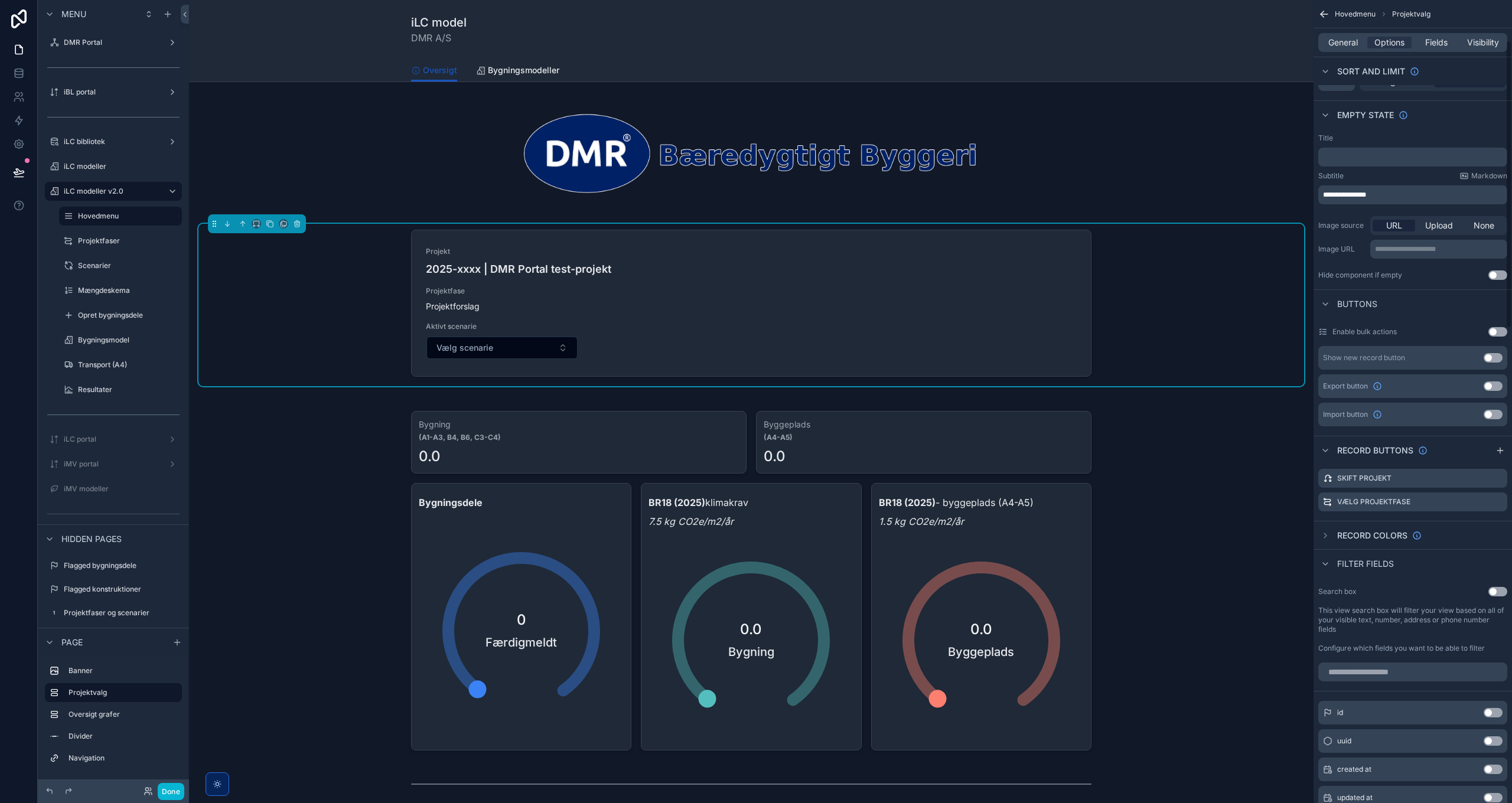
scroll to position [177, 0]
click at [1500, 475] on icon "scrollable content" at bounding box center [1498, 478] width 10 height 10
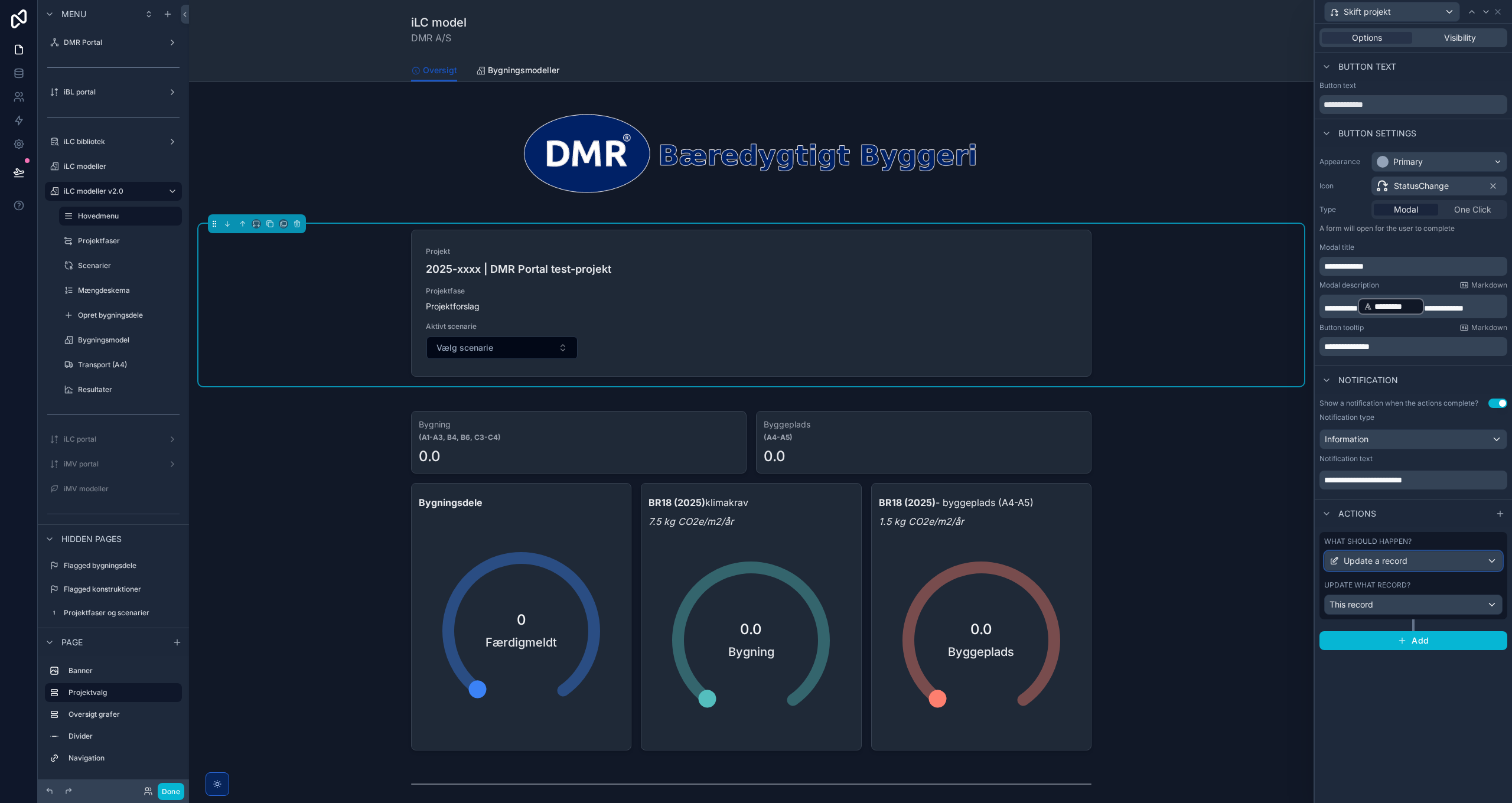
click at [1442, 561] on div "Update a record" at bounding box center [1413, 561] width 177 height 19
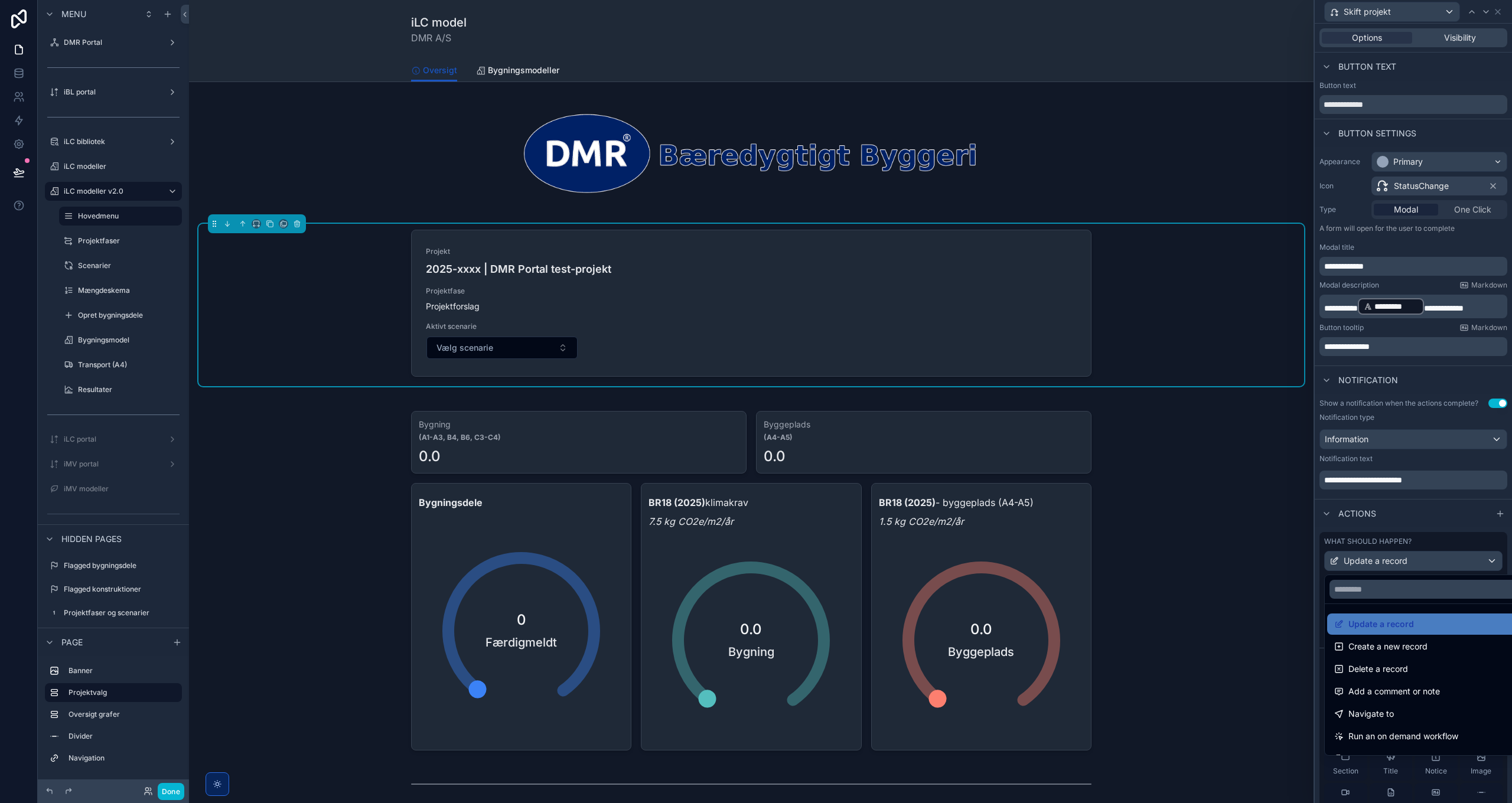
click at [1442, 563] on div at bounding box center [1413, 401] width 197 height 803
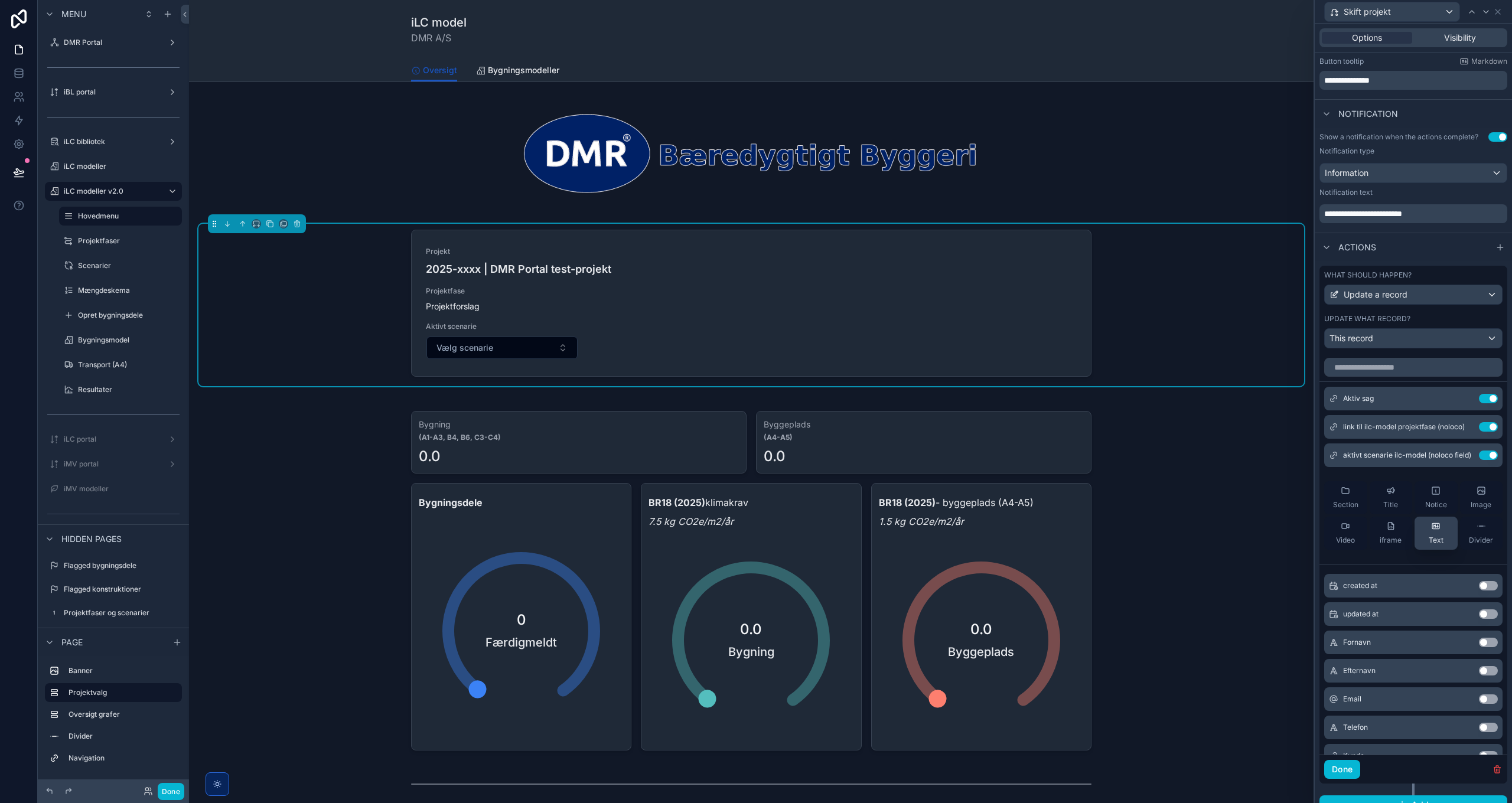
scroll to position [282, 0]
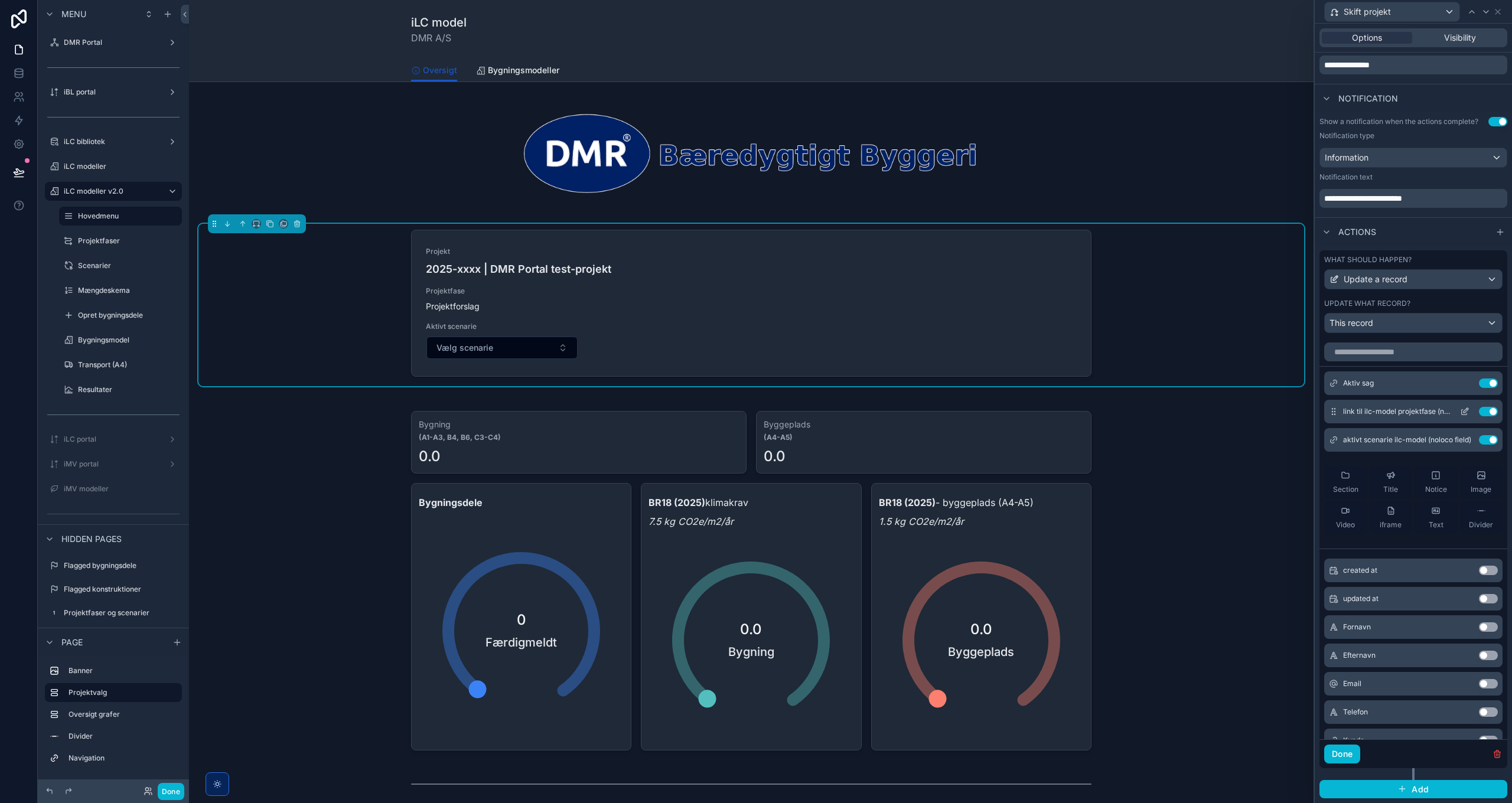
click at [1460, 411] on icon at bounding box center [1464, 411] width 10 height 10
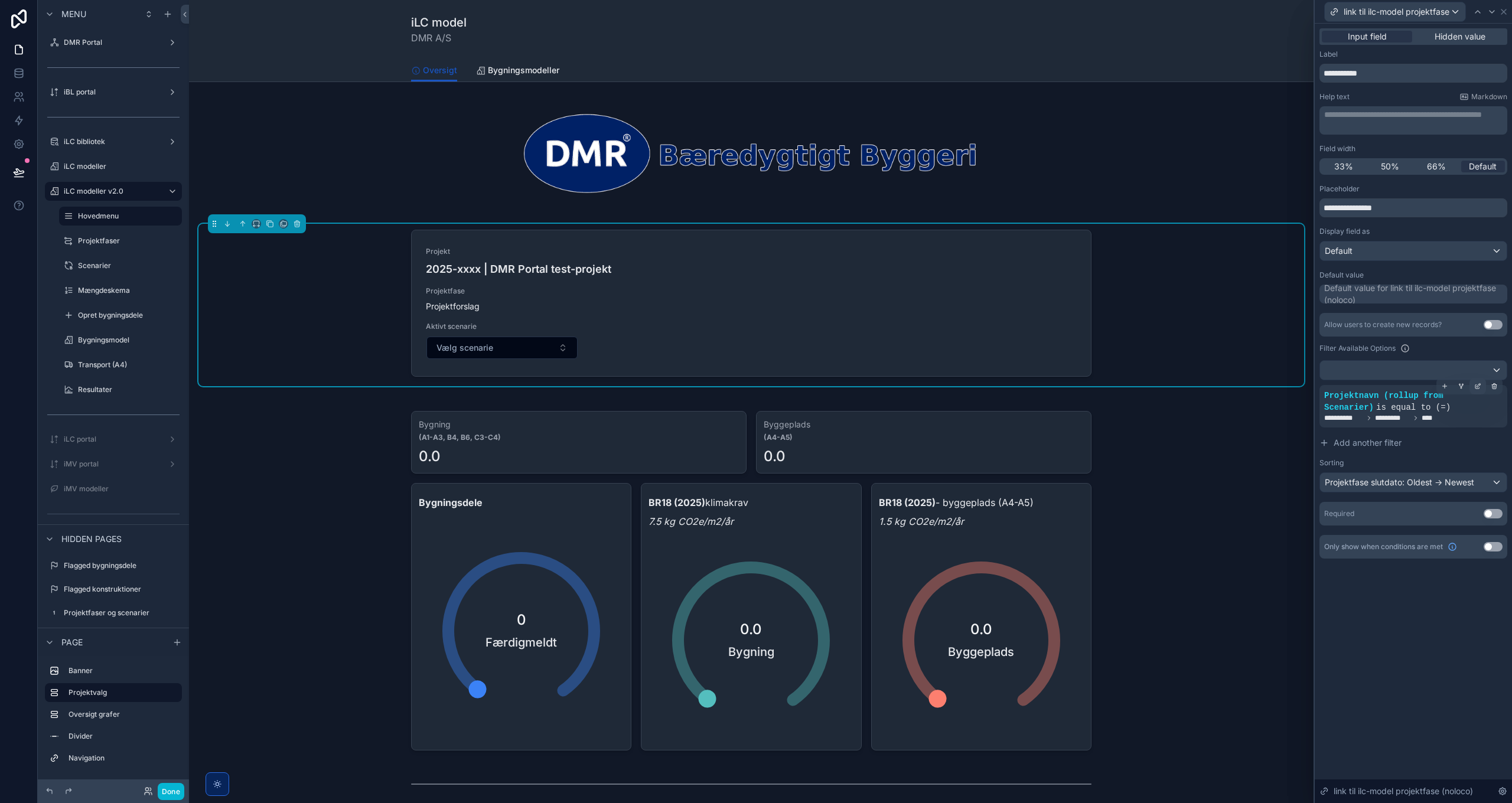
click at [1481, 384] on icon at bounding box center [1478, 386] width 7 height 7
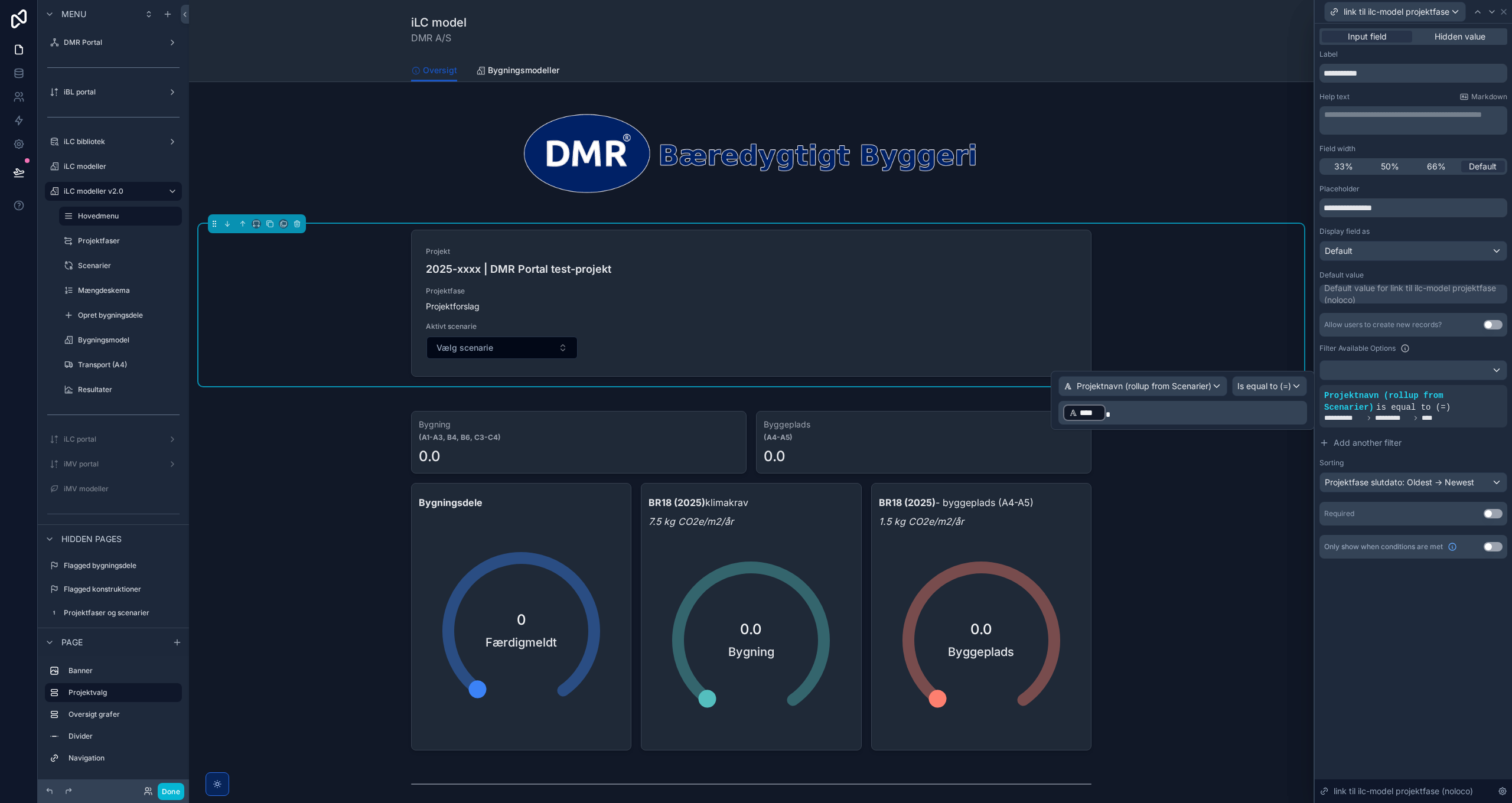
click at [1161, 416] on p "﻿ **** ﻿" at bounding box center [1183, 412] width 241 height 19
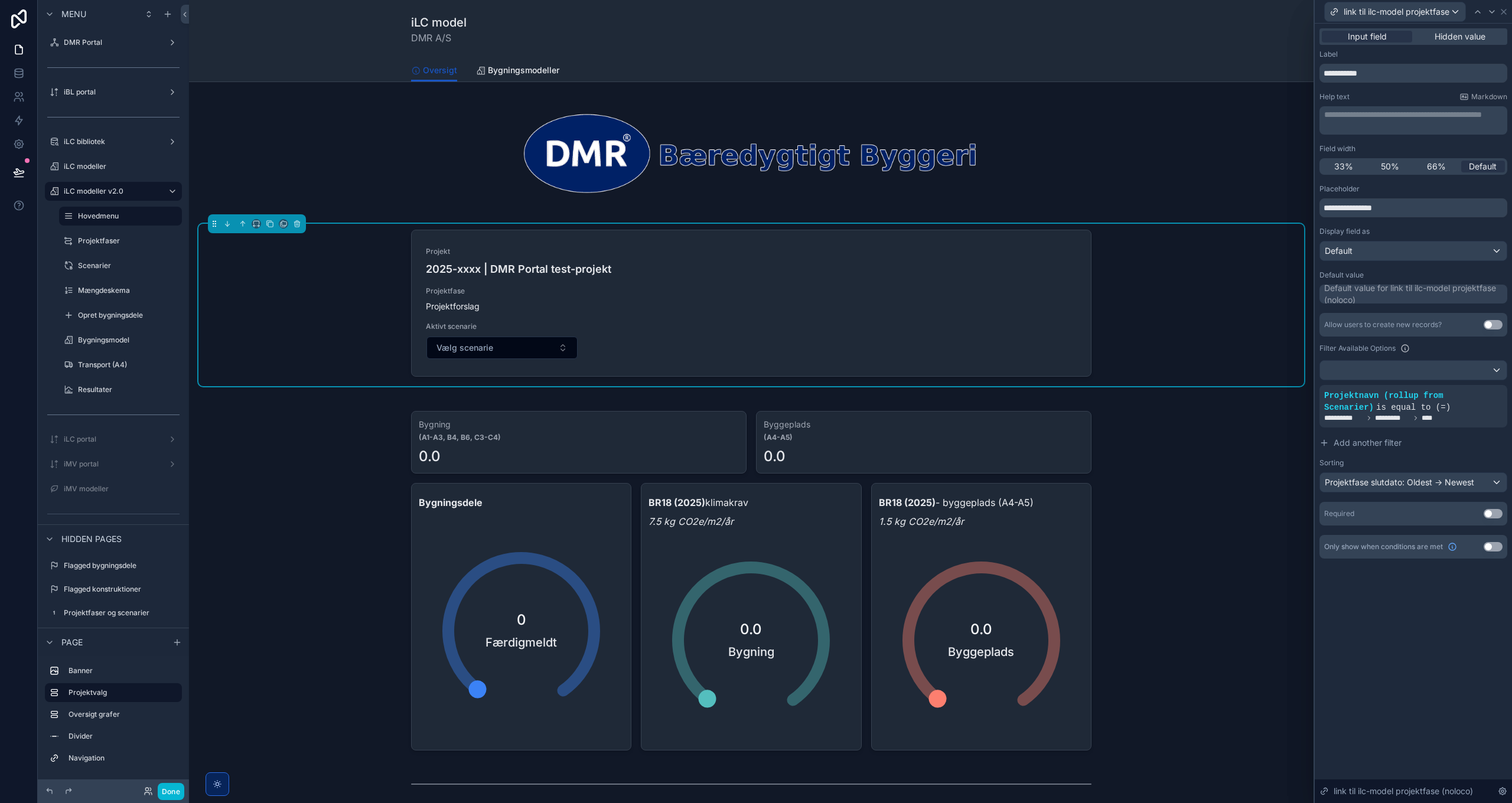
click at [1399, 608] on div "**********" at bounding box center [1413, 413] width 197 height 780
click at [1505, 8] on icon at bounding box center [1504, 12] width 10 height 10
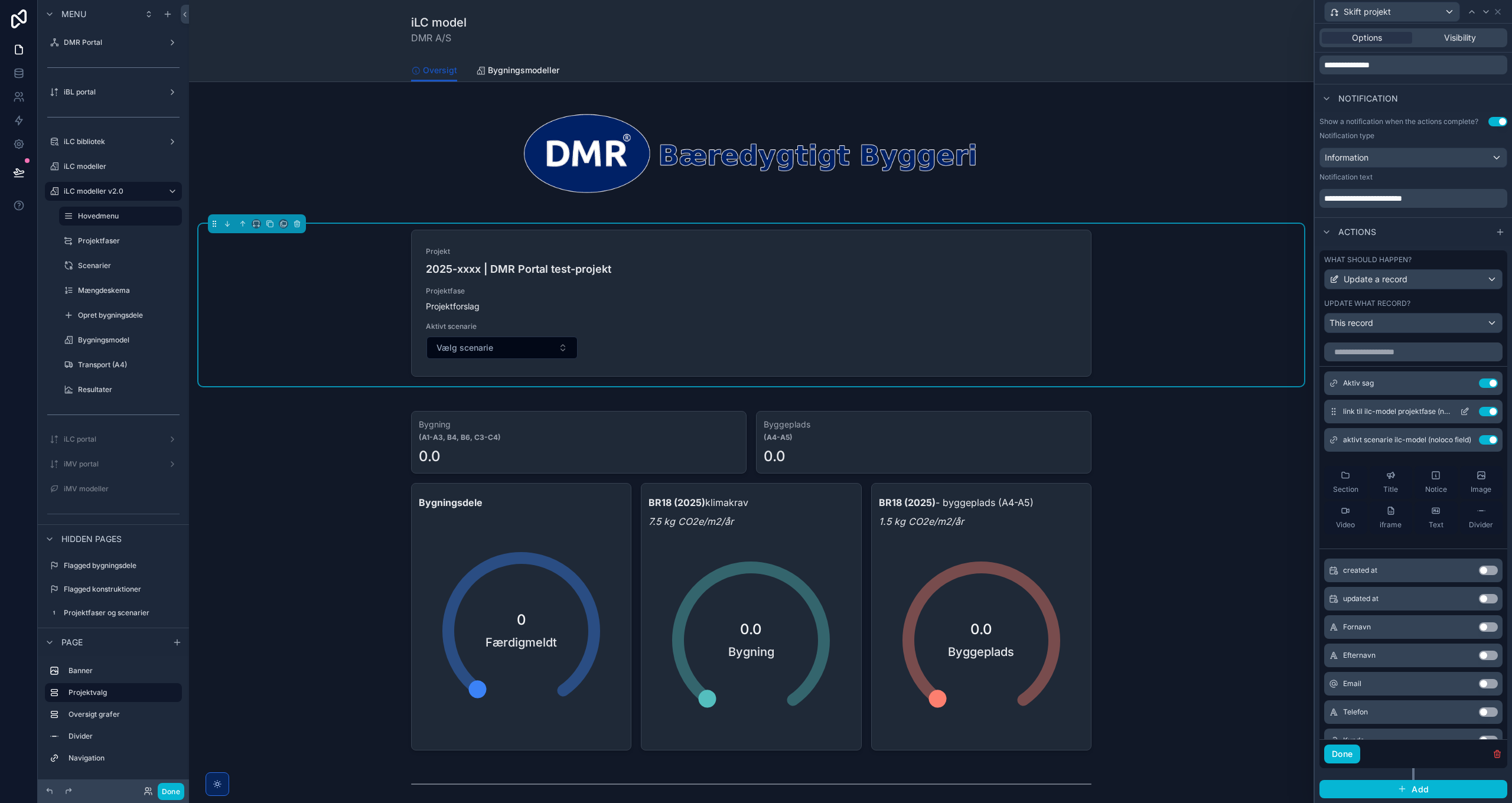
click at [1463, 413] on icon at bounding box center [1466, 410] width 5 height 5
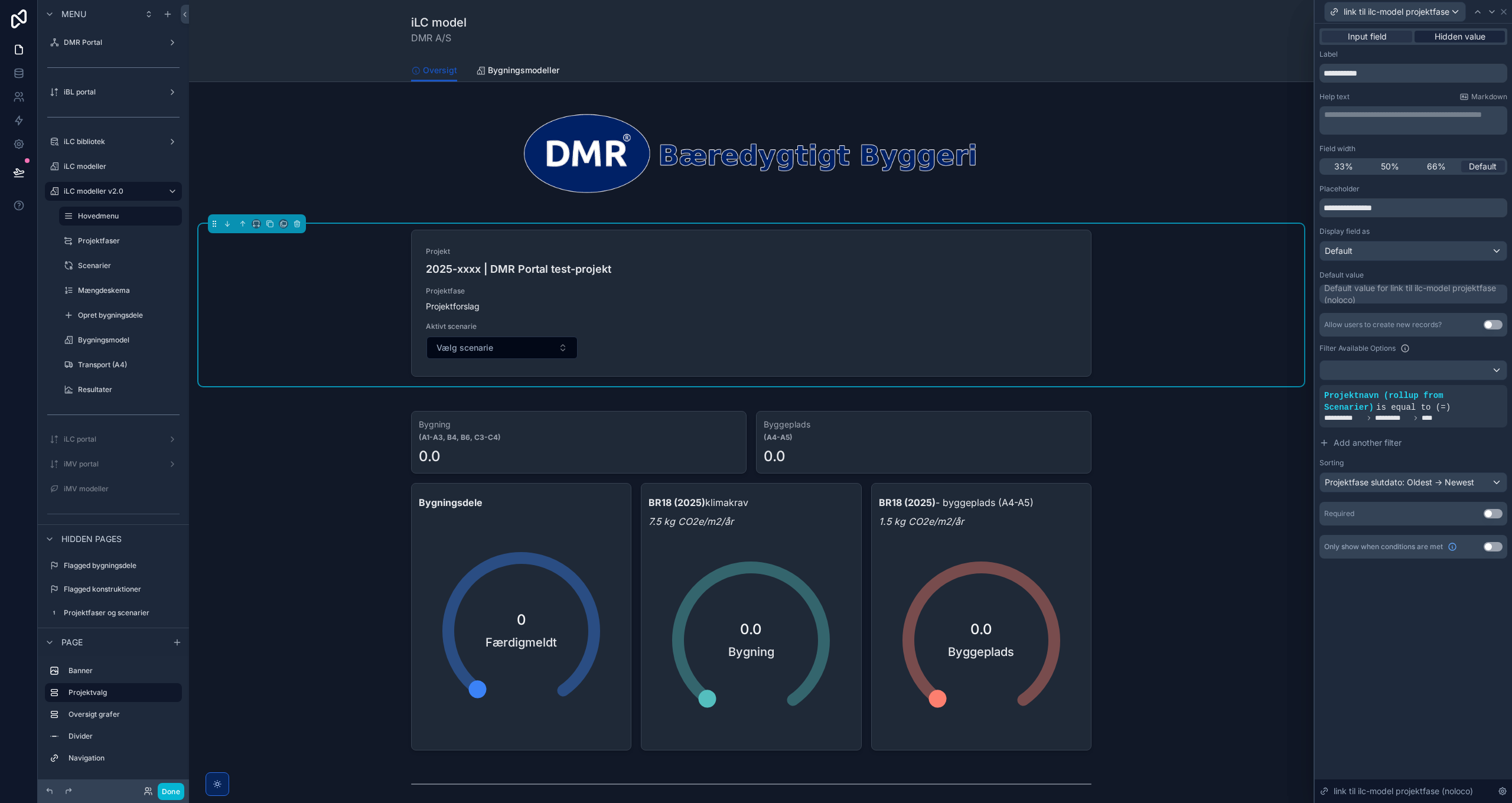
click at [1459, 36] on span "Hidden value" at bounding box center [1460, 37] width 51 height 12
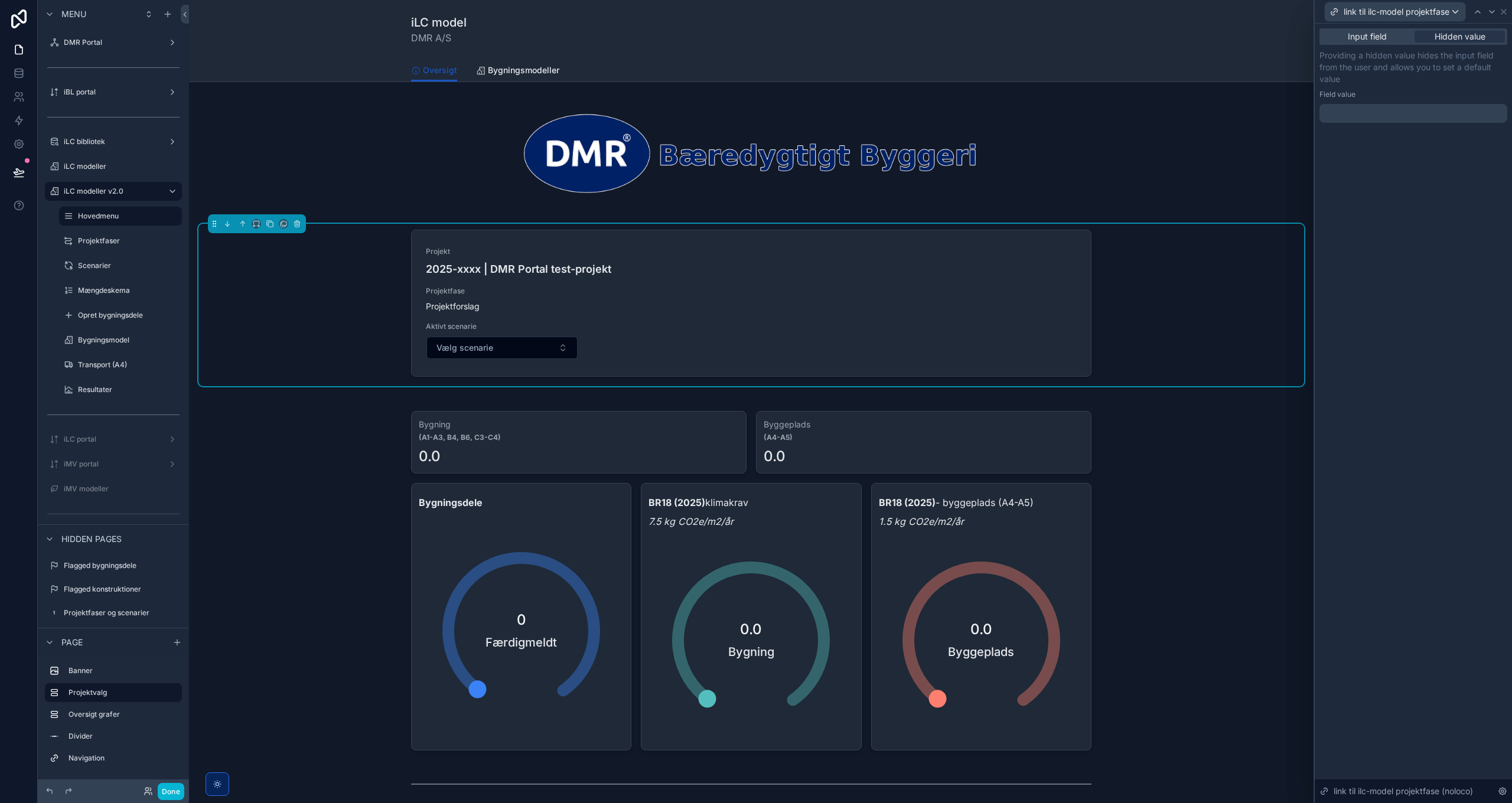
click at [1379, 112] on div at bounding box center [1413, 113] width 188 height 19
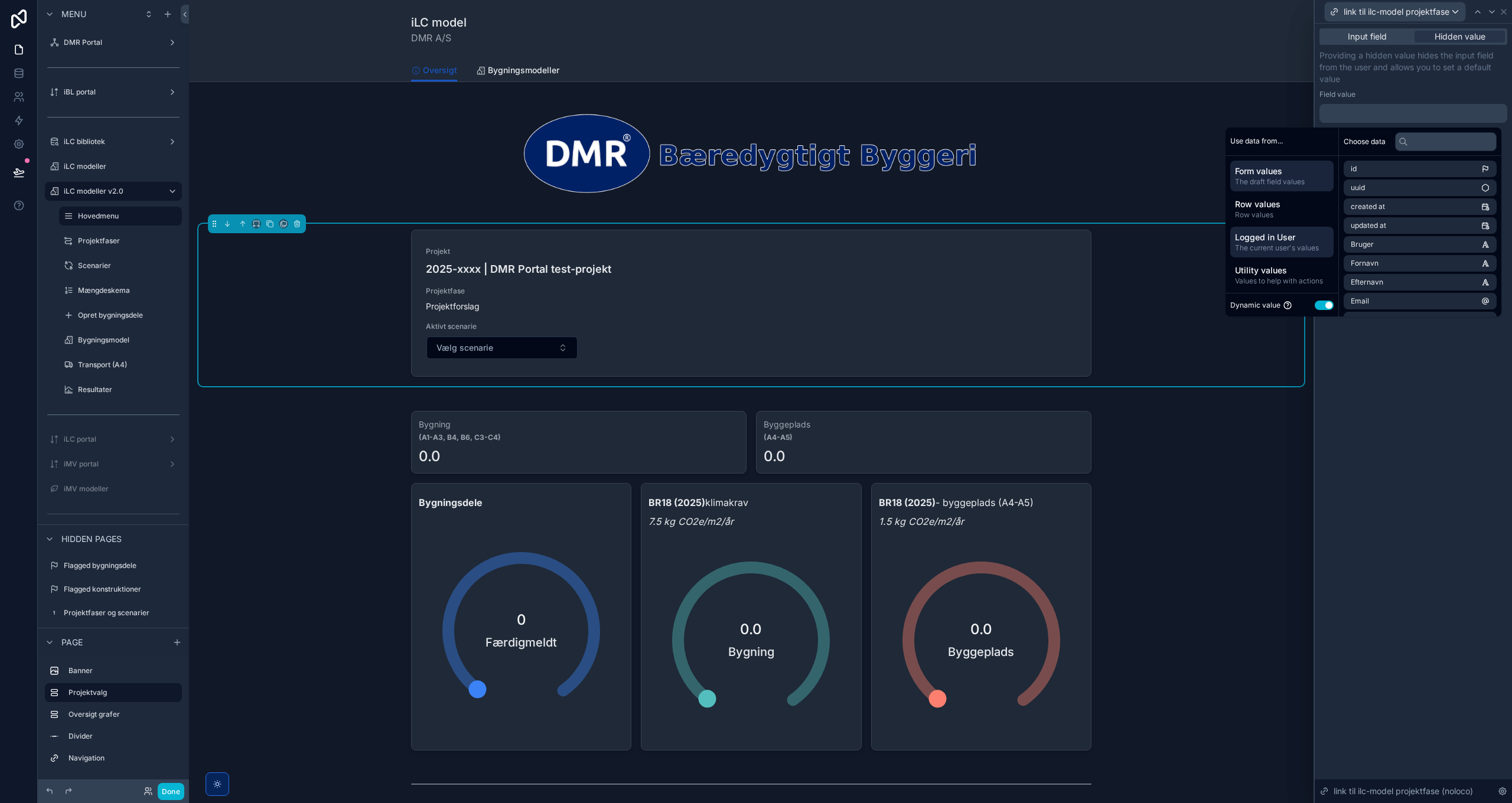
scroll to position [2, 0]
click at [1282, 276] on span "Values to help with actions" at bounding box center [1282, 279] width 94 height 10
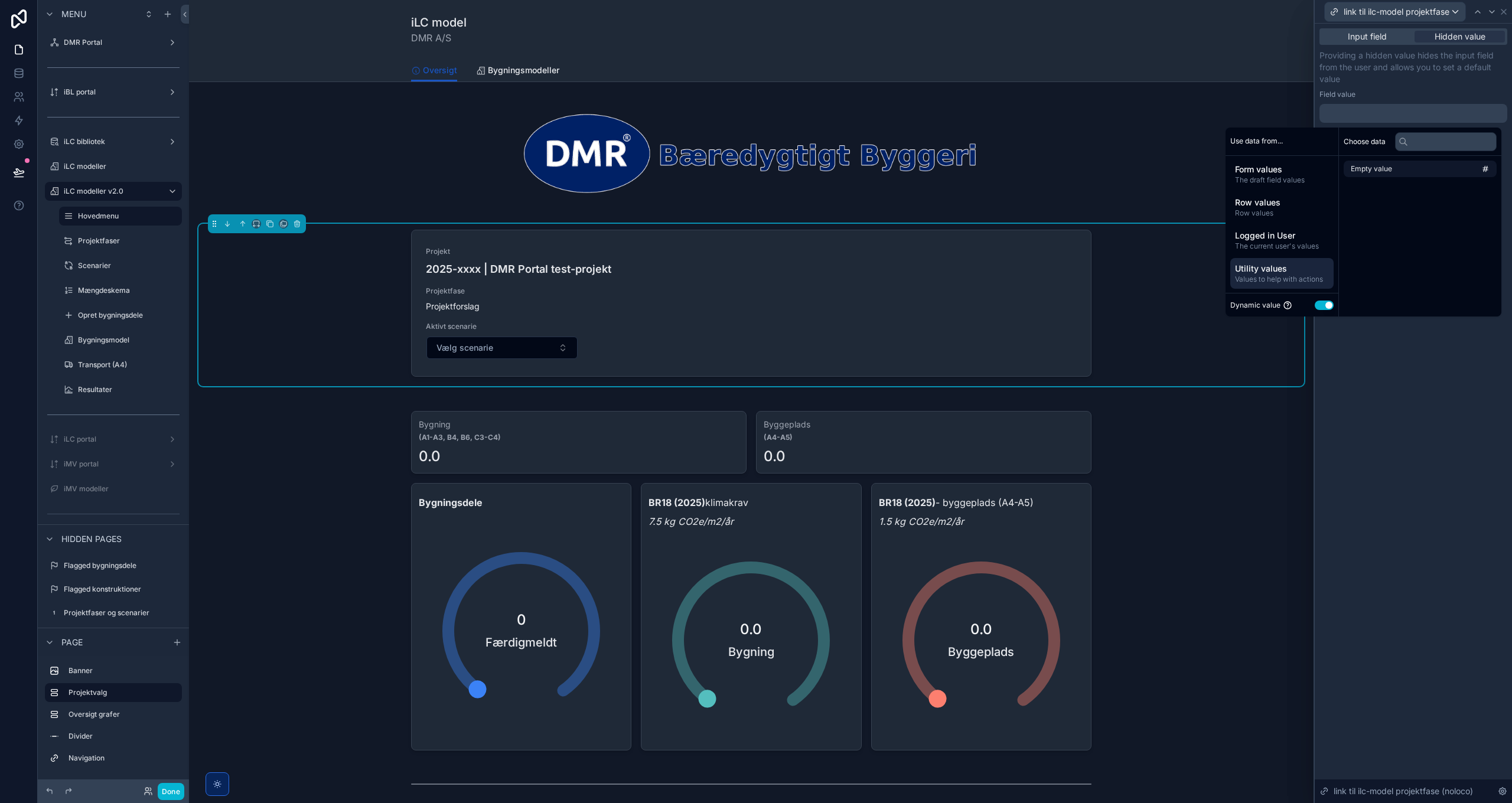
click at [1393, 167] on li "Empty value" at bounding box center [1420, 168] width 153 height 16
click at [1402, 428] on div "**********" at bounding box center [1413, 413] width 197 height 780
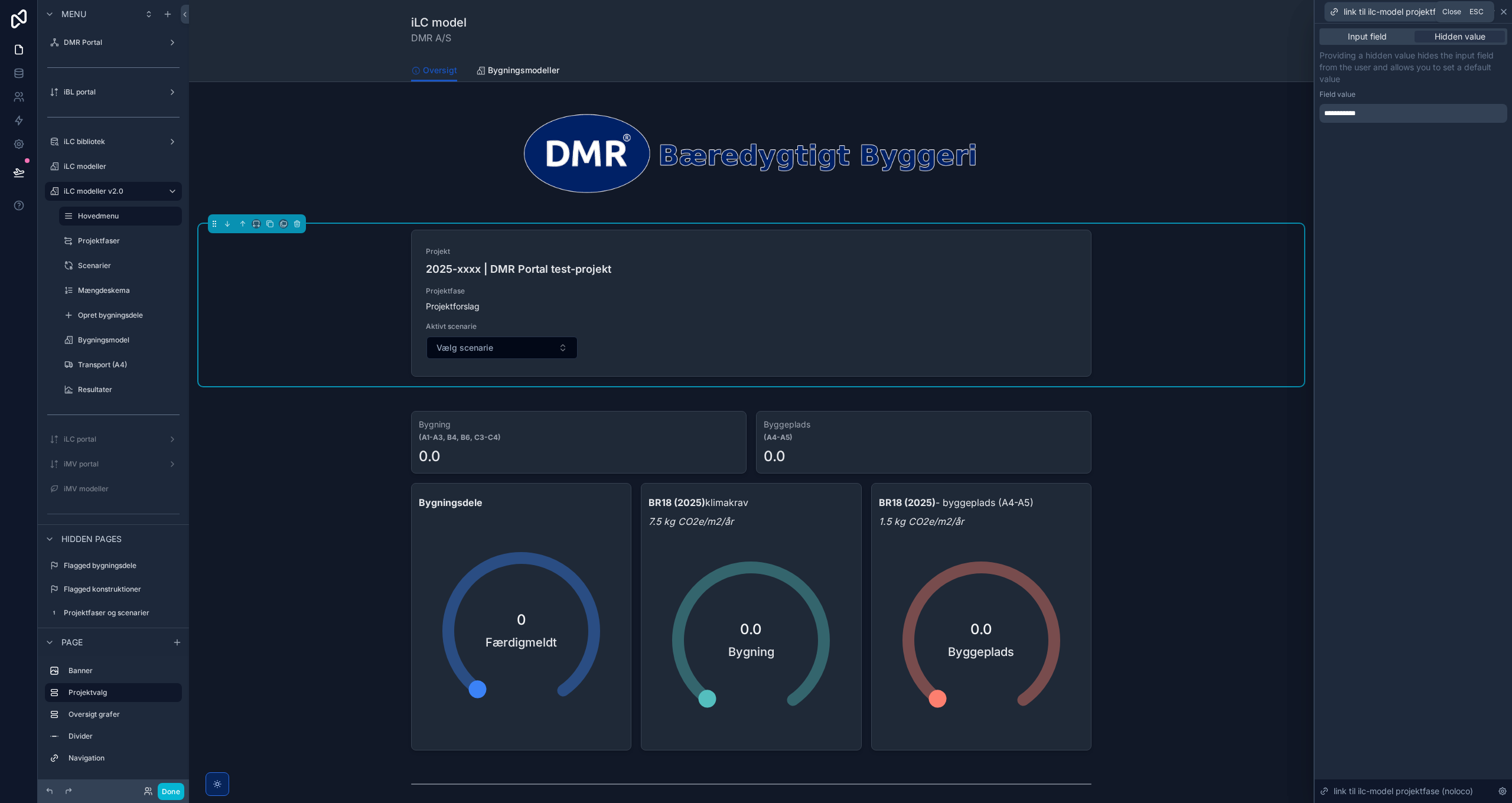
click at [1504, 7] on icon at bounding box center [1504, 12] width 10 height 10
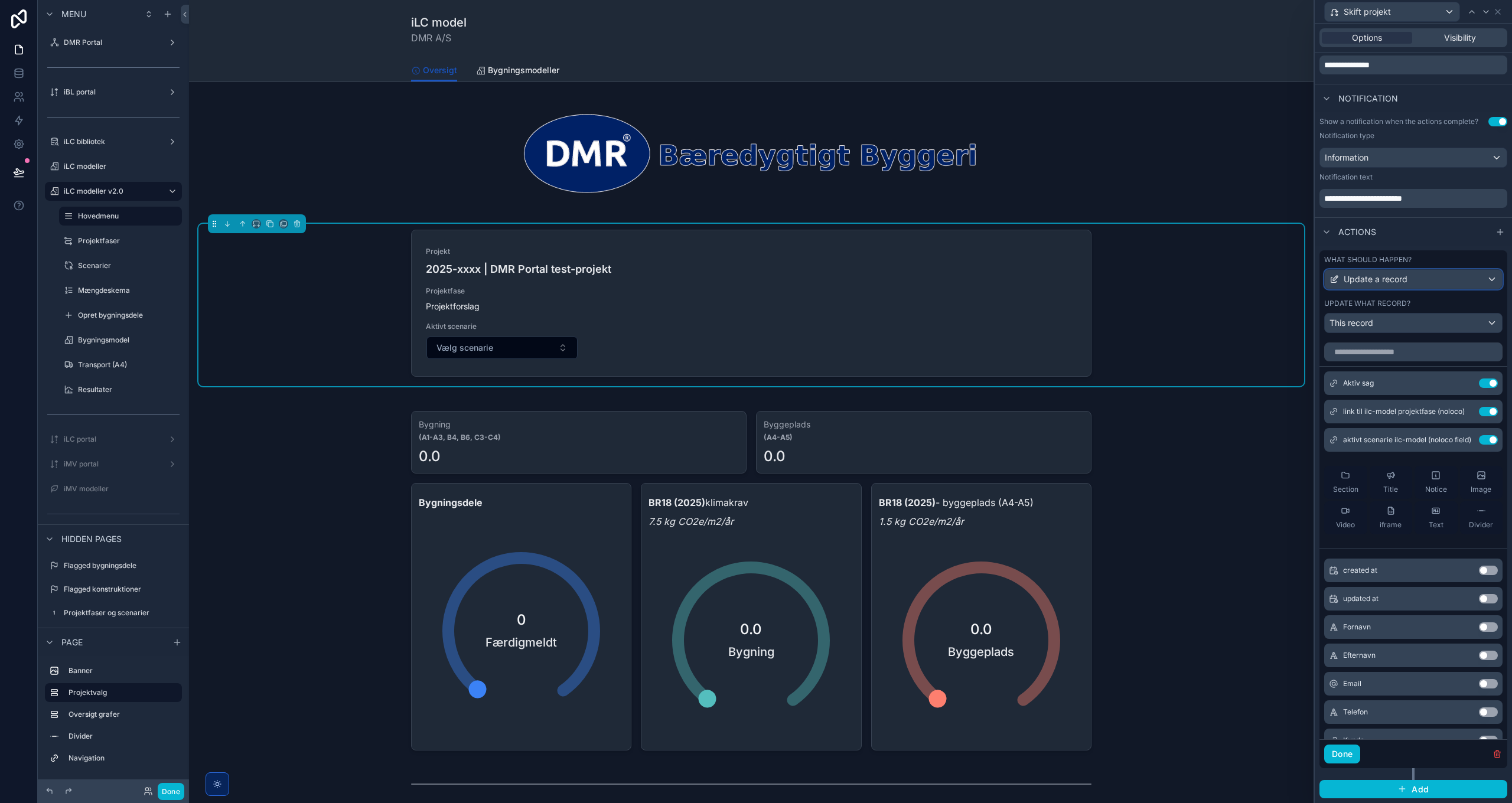
click at [1434, 282] on div "Update a record" at bounding box center [1413, 279] width 177 height 19
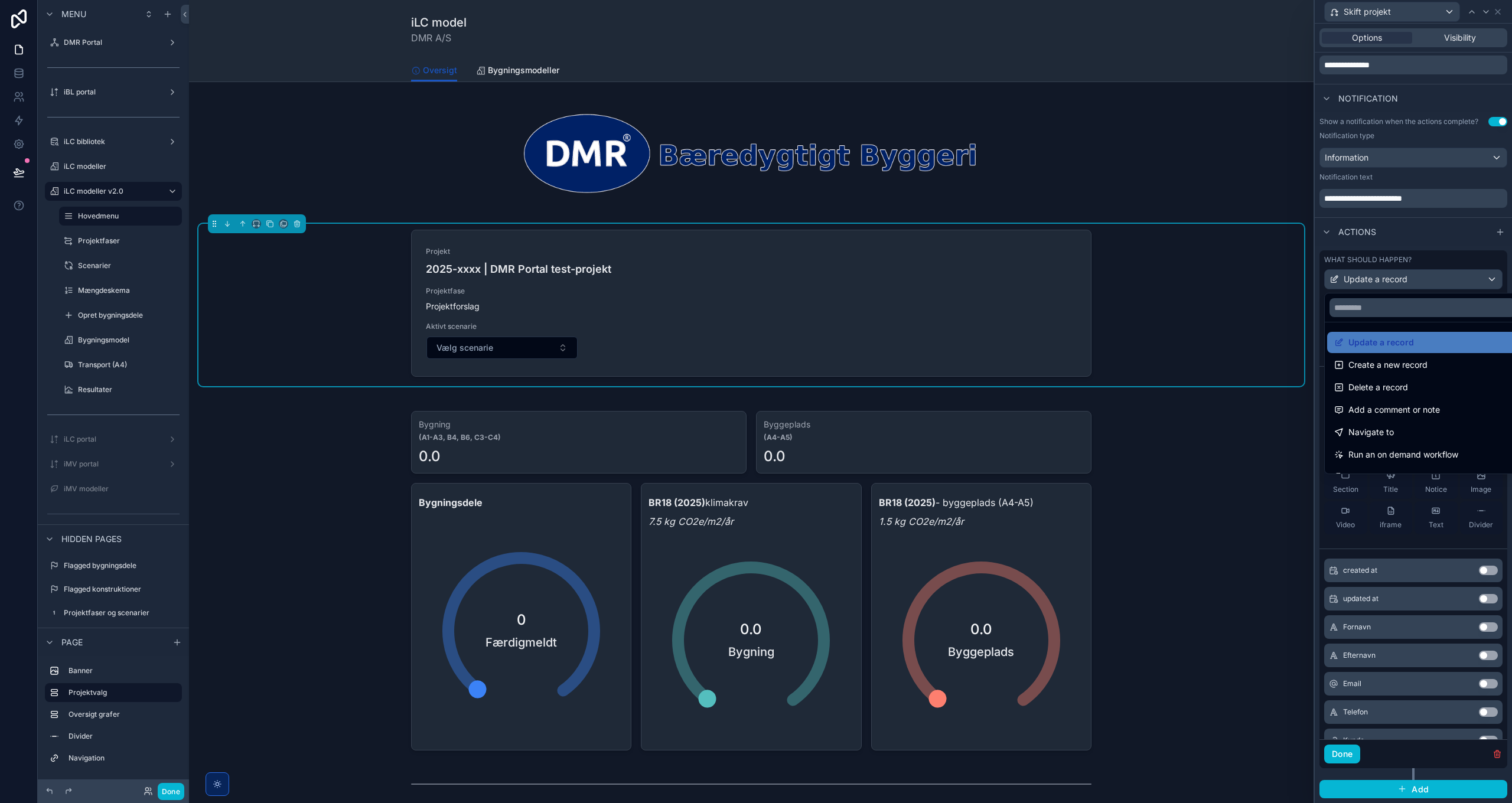
click at [1434, 281] on div at bounding box center [1413, 401] width 197 height 803
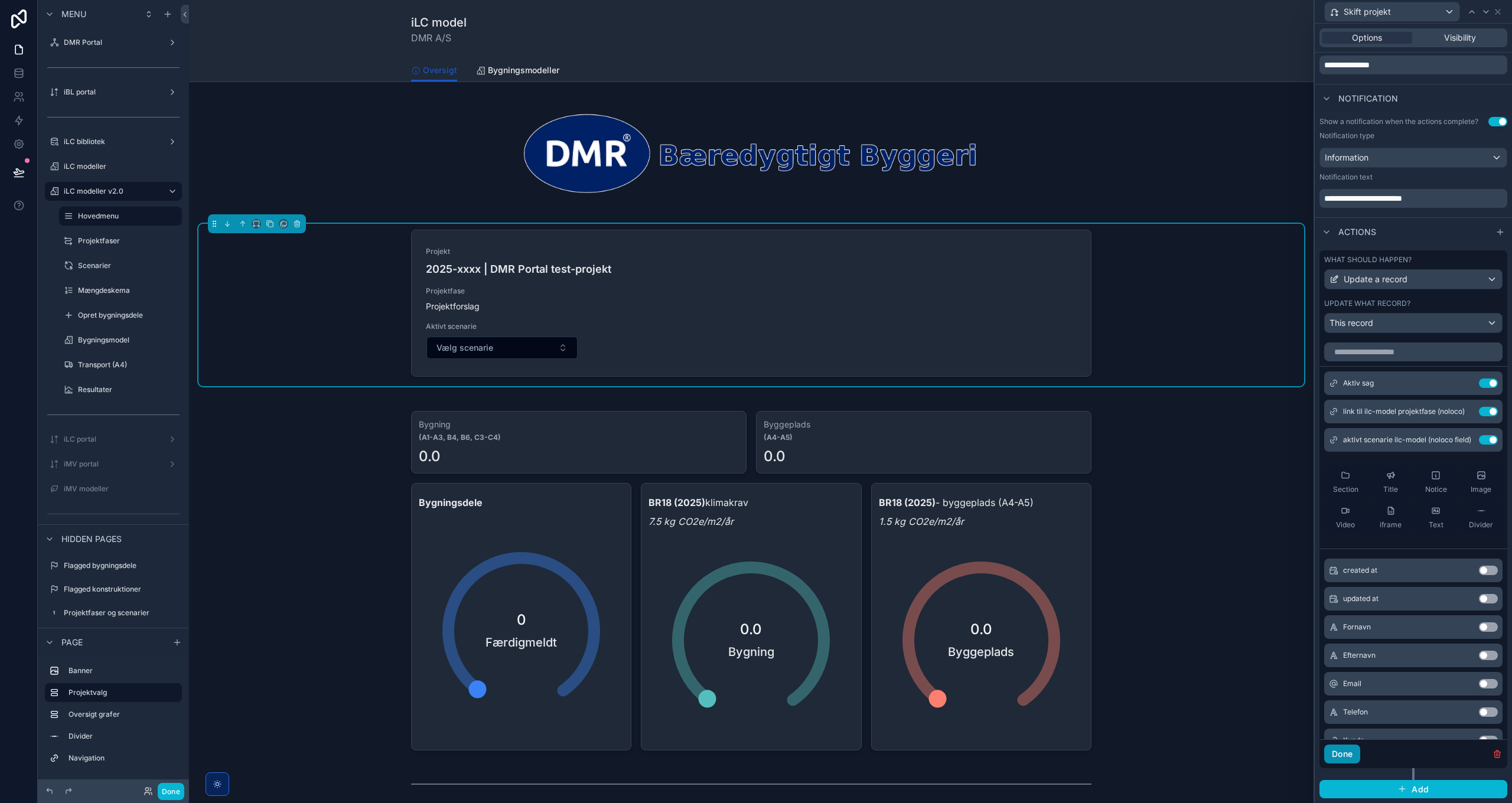
click at [1342, 757] on button "Done" at bounding box center [1342, 754] width 36 height 19
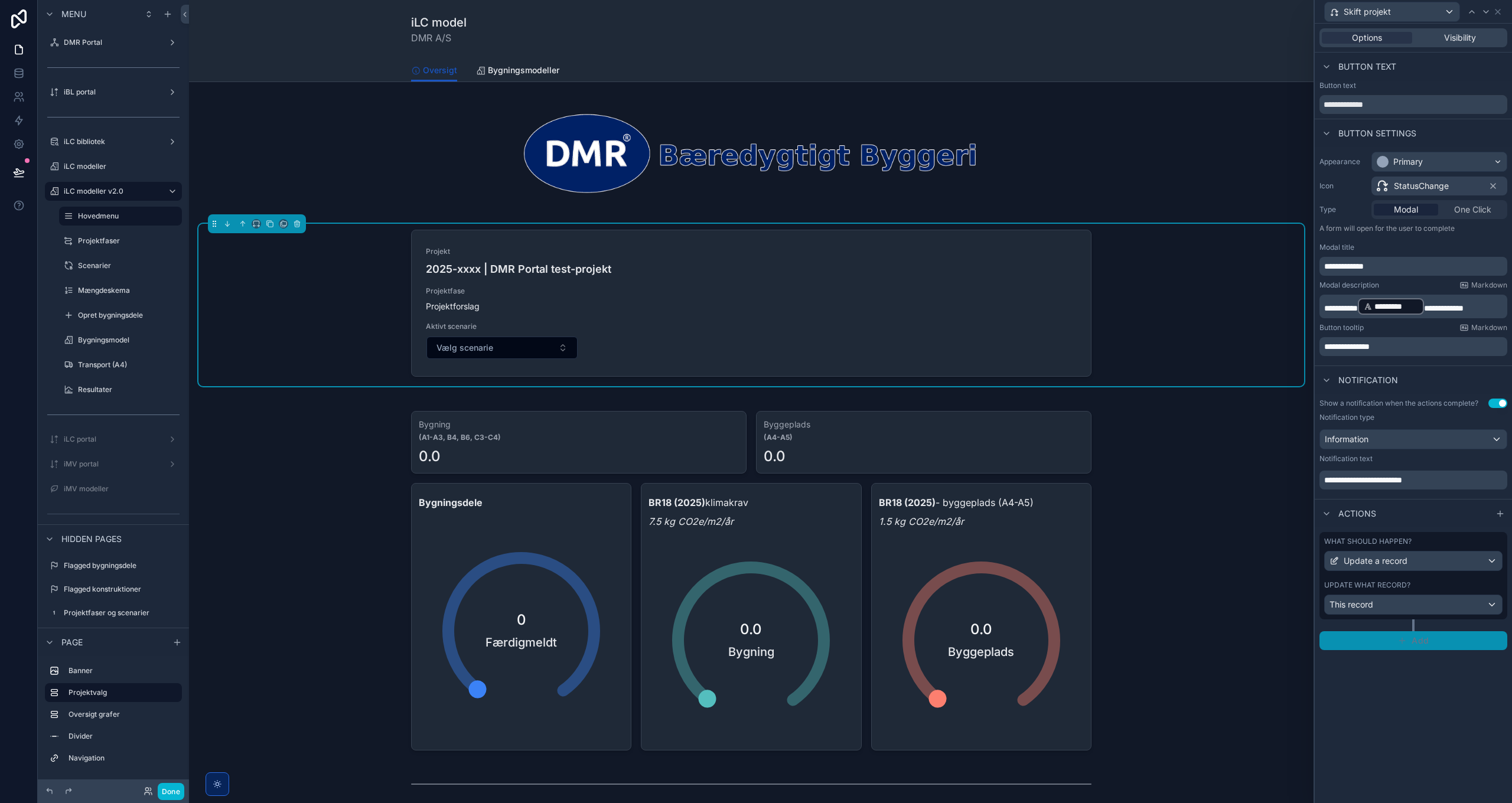
click at [1418, 649] on button "Add" at bounding box center [1413, 640] width 188 height 19
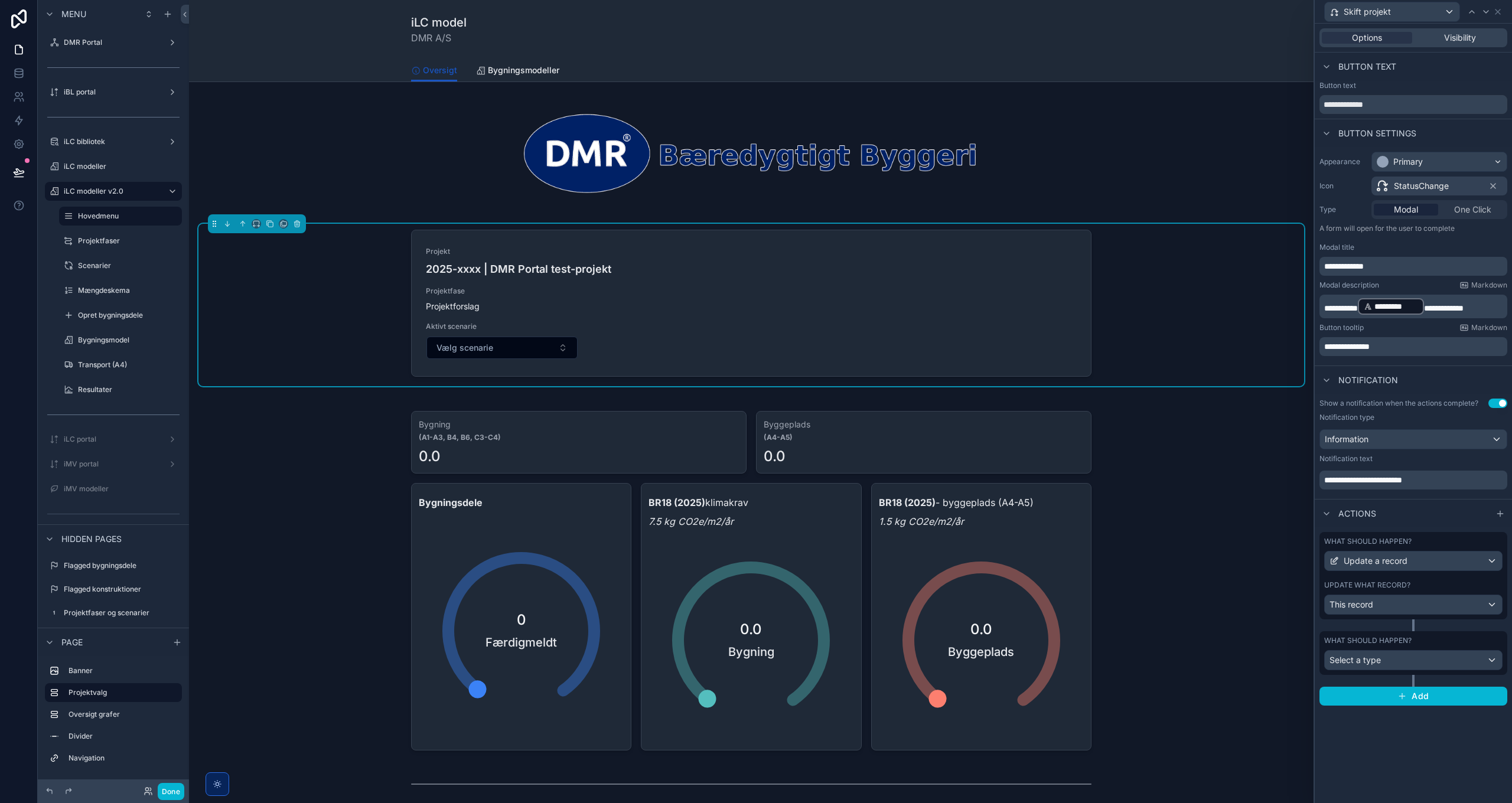
click at [1380, 675] on div "What should happen? Select a type" at bounding box center [1413, 659] width 188 height 55
click at [1378, 668] on div "Select a type" at bounding box center [1413, 660] width 177 height 19
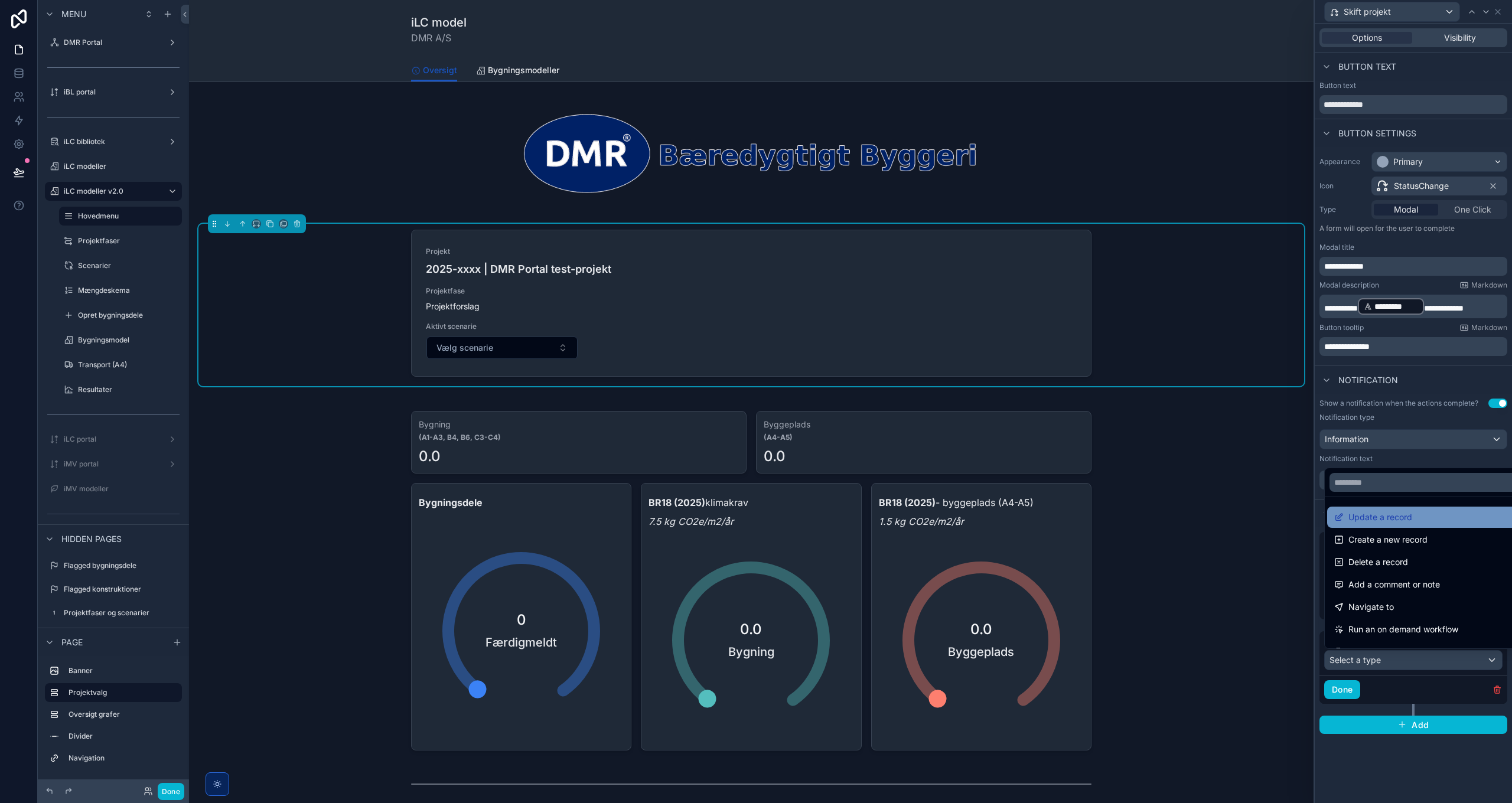
click at [1406, 511] on span "Update a record" at bounding box center [1380, 517] width 64 height 14
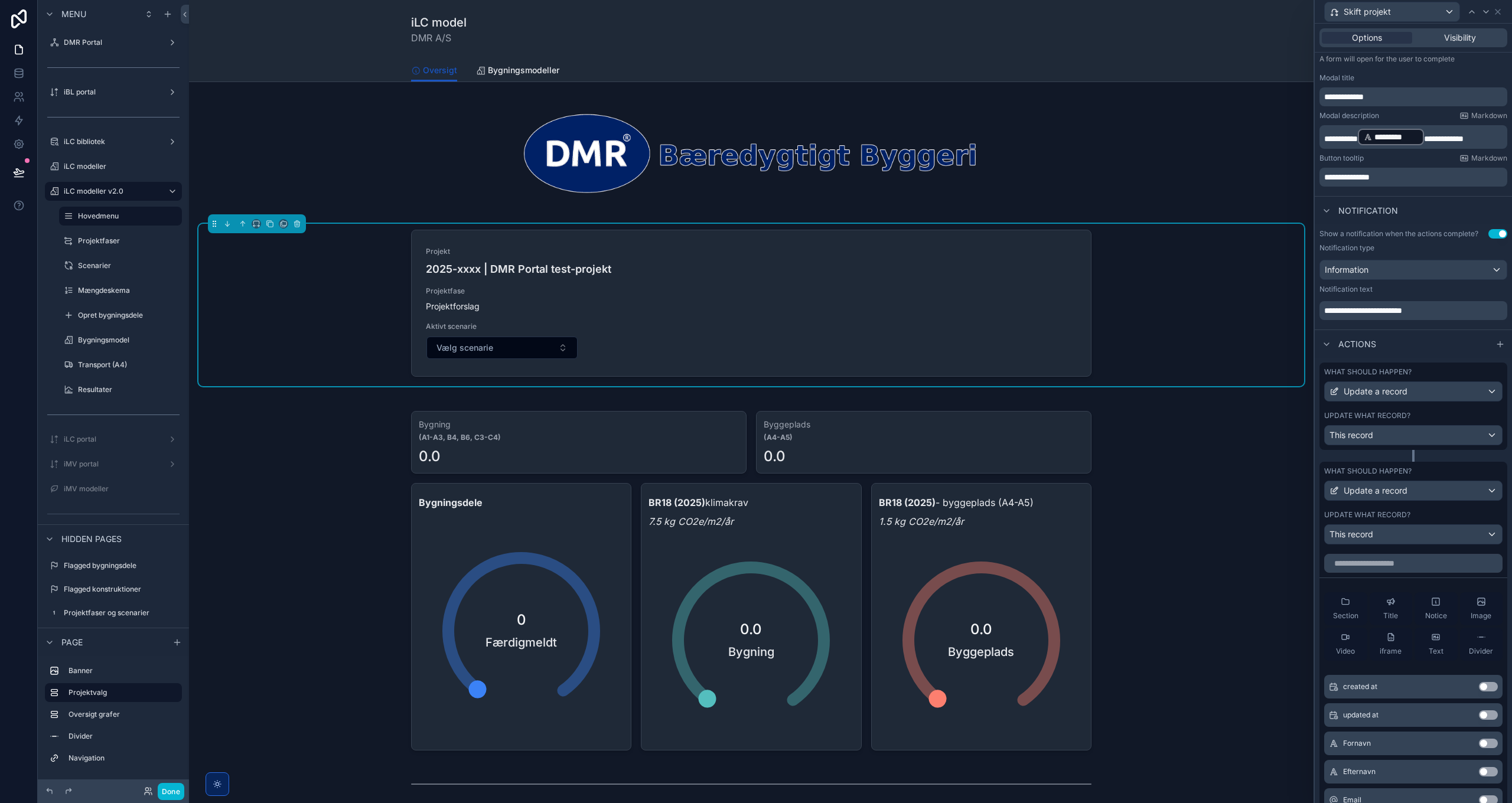
scroll to position [177, 0]
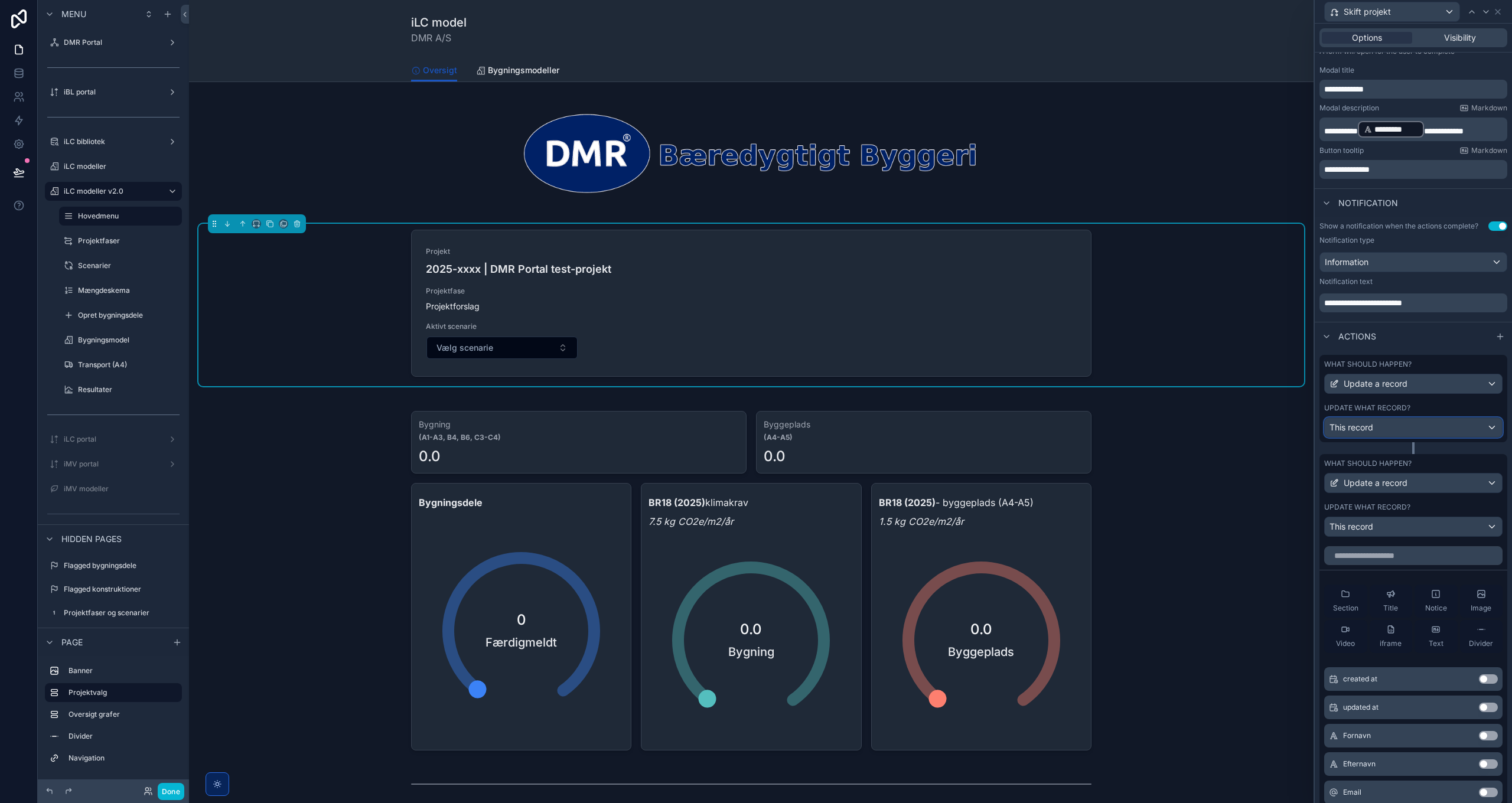
click at [1375, 429] on div "This record" at bounding box center [1413, 427] width 177 height 19
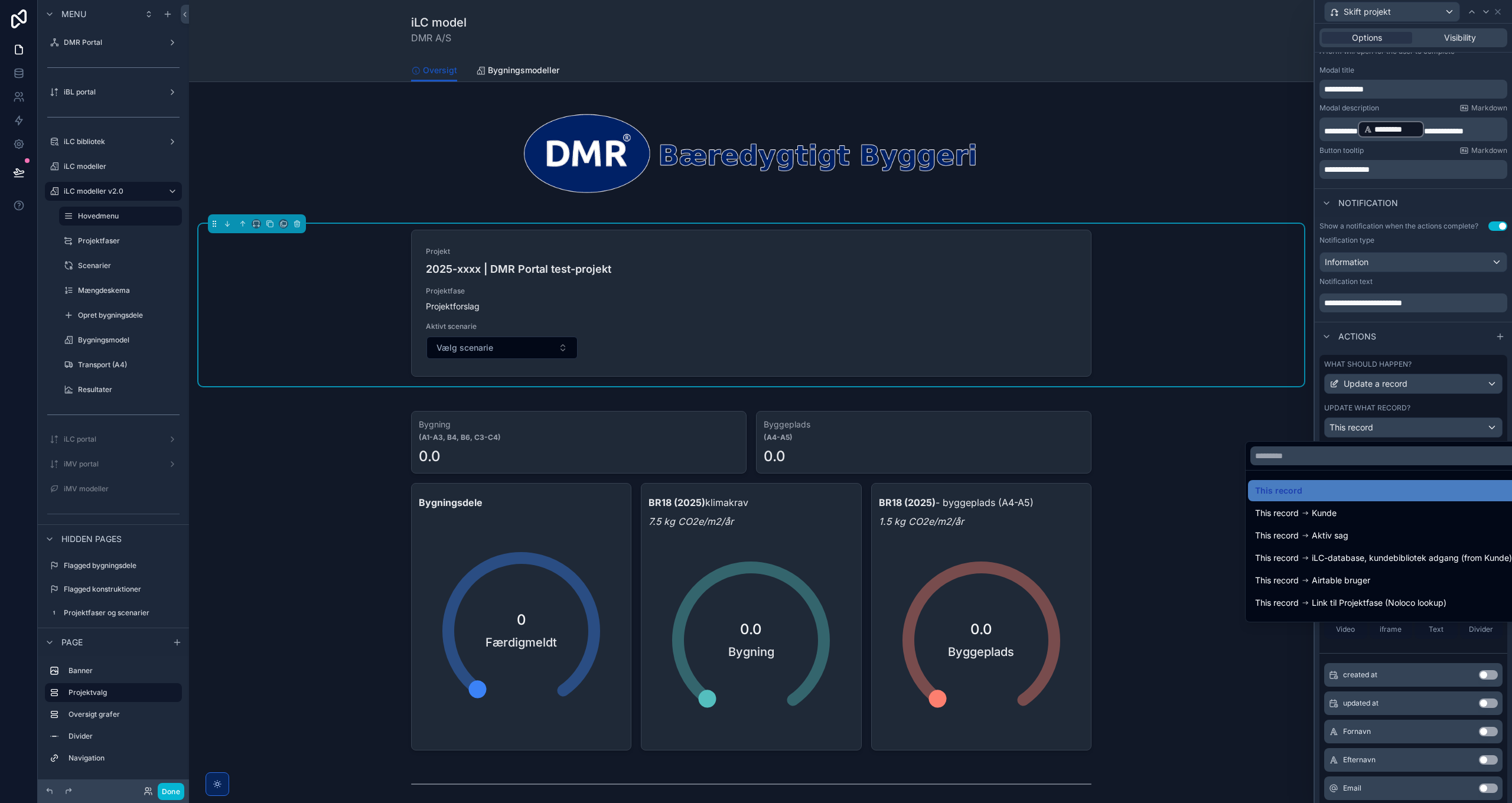
click at [1381, 431] on div at bounding box center [1413, 401] width 197 height 803
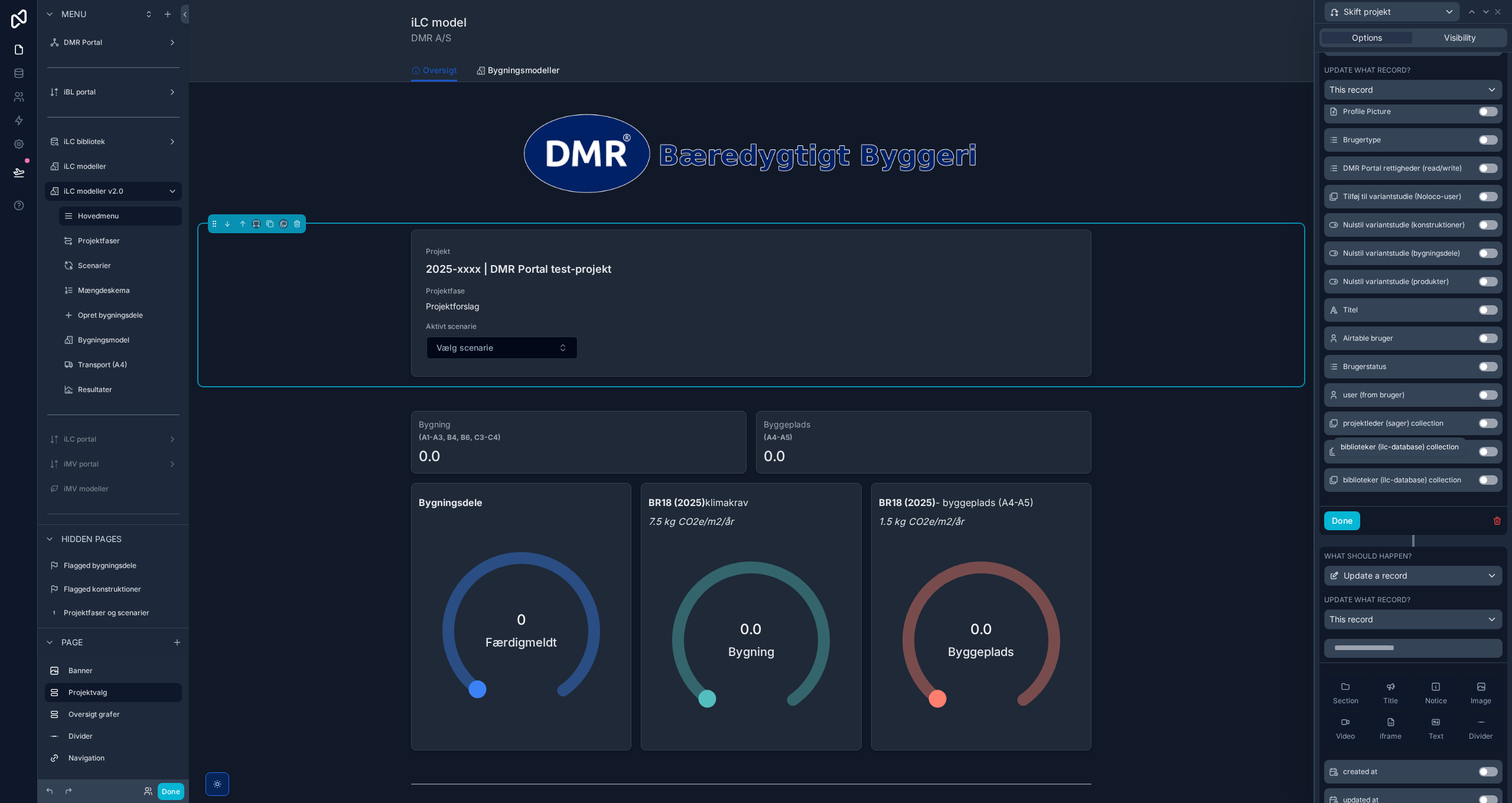
scroll to position [531, 0]
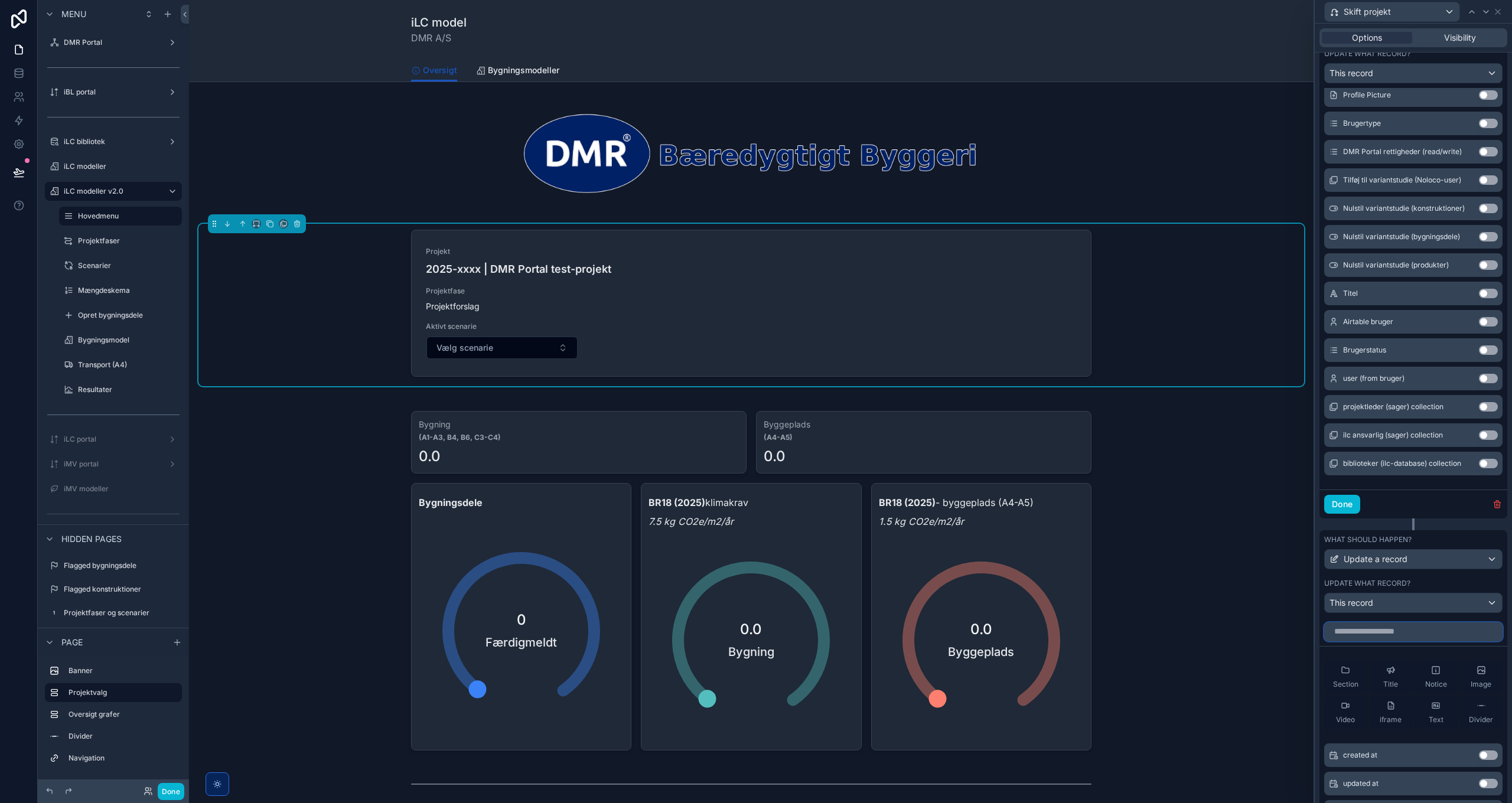
click at [1378, 624] on input "text" at bounding box center [1413, 632] width 178 height 19
type input "****"
click at [1482, 758] on button "Use setting" at bounding box center [1488, 755] width 19 height 10
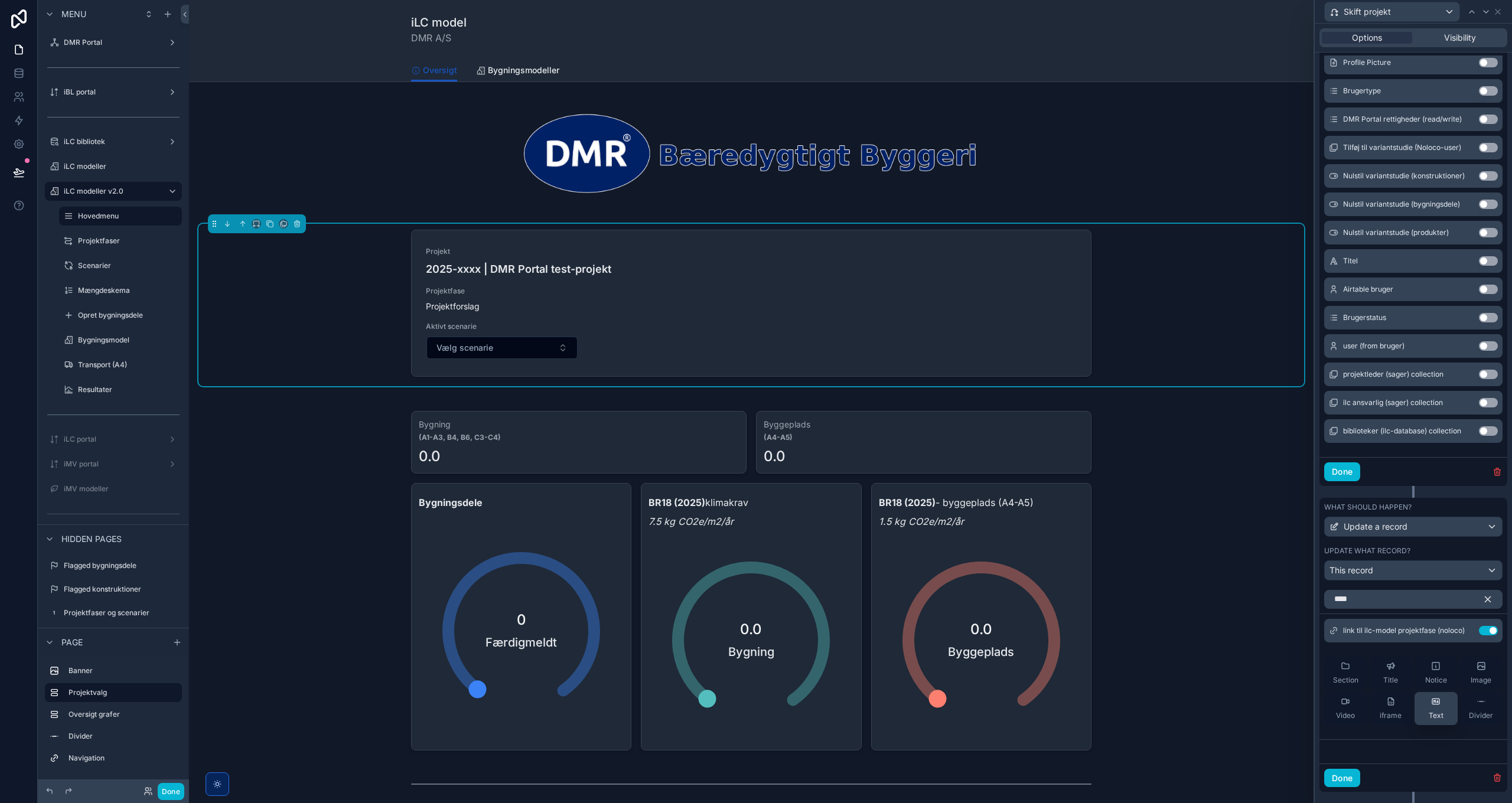
scroll to position [588, 0]
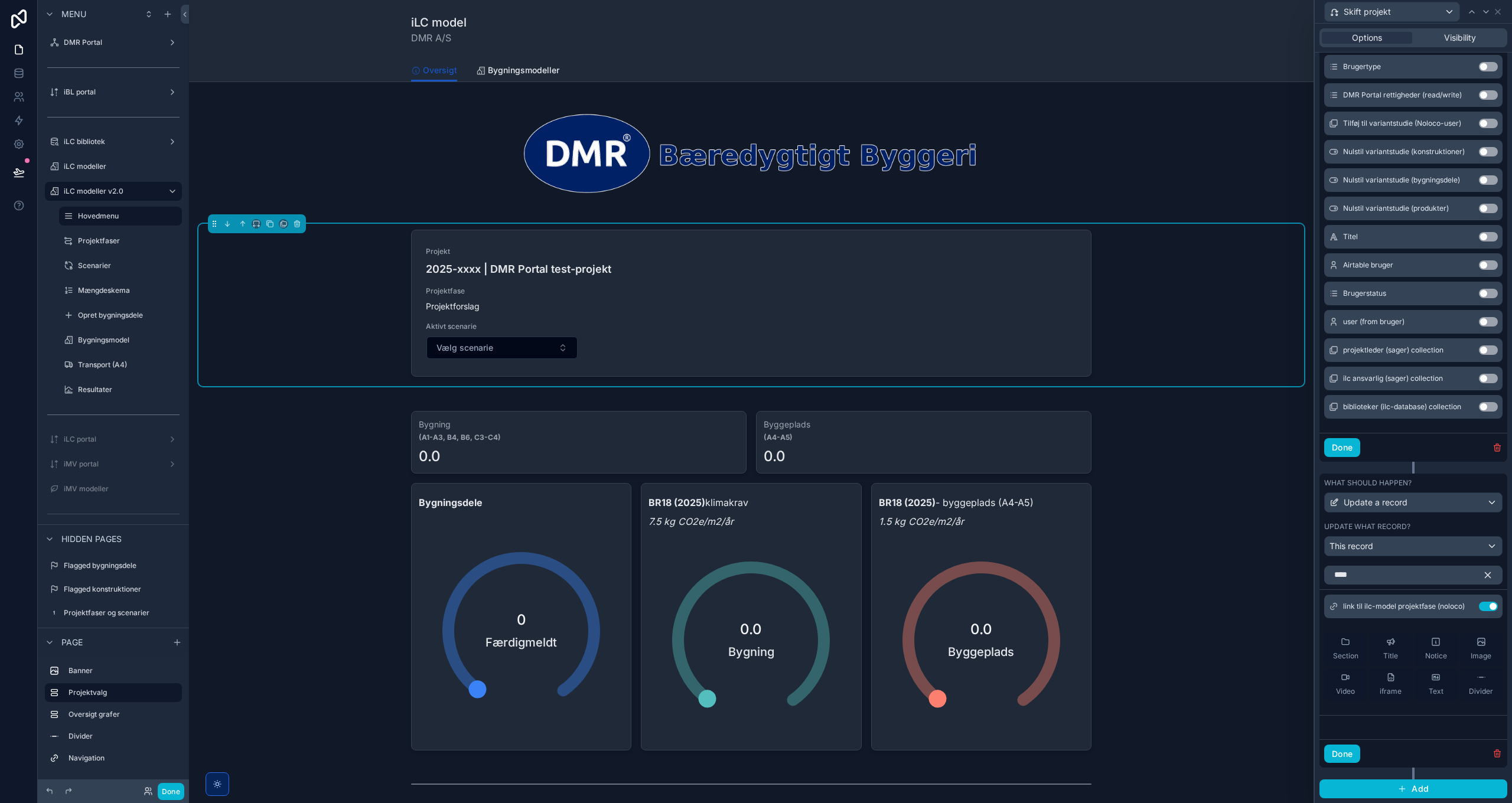
click at [1486, 577] on icon "button" at bounding box center [1488, 574] width 5 height 5
click at [1463, 607] on icon at bounding box center [1466, 605] width 5 height 5
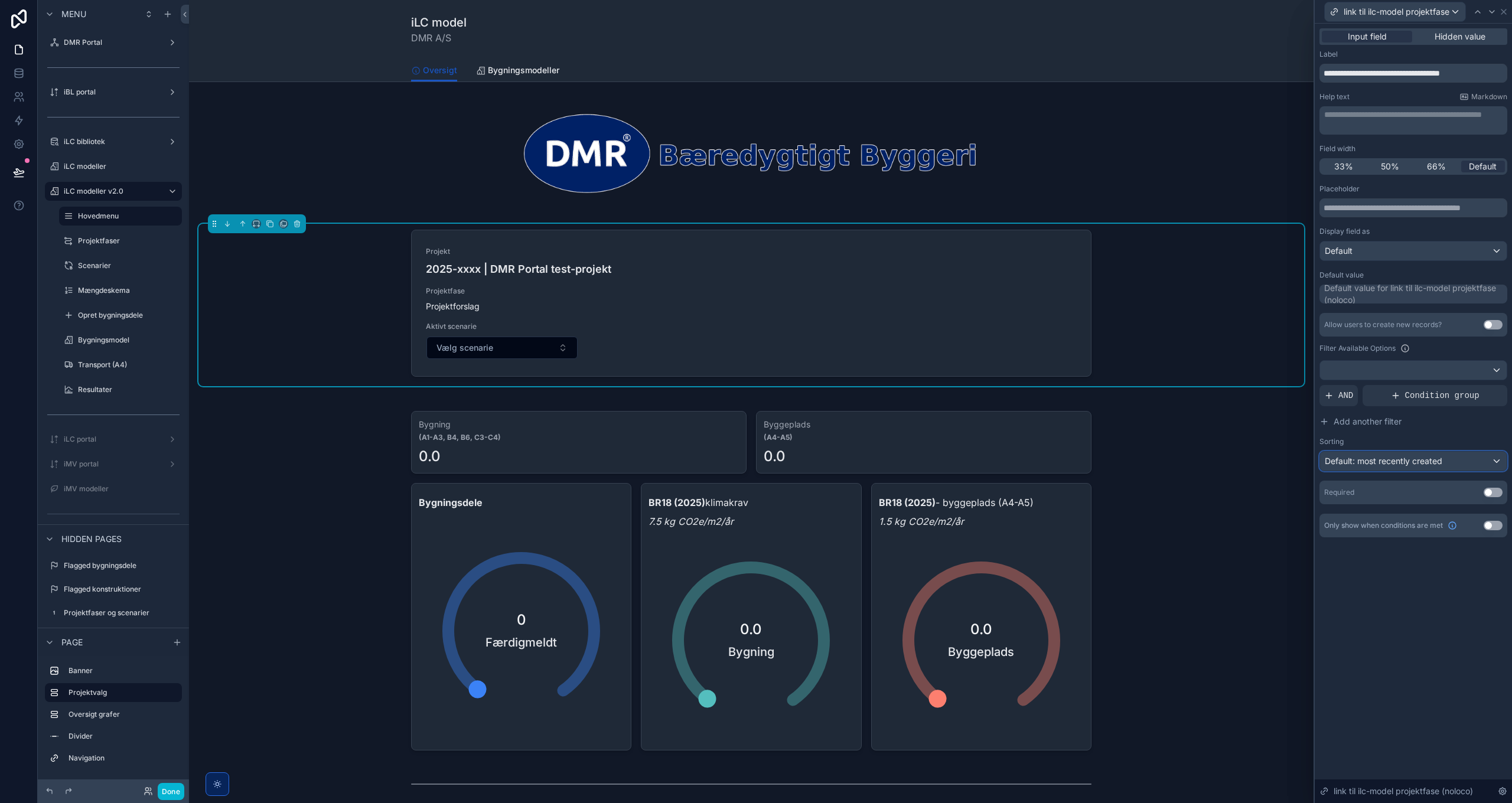
click at [1368, 464] on span "Default: most recently created" at bounding box center [1383, 461] width 117 height 10
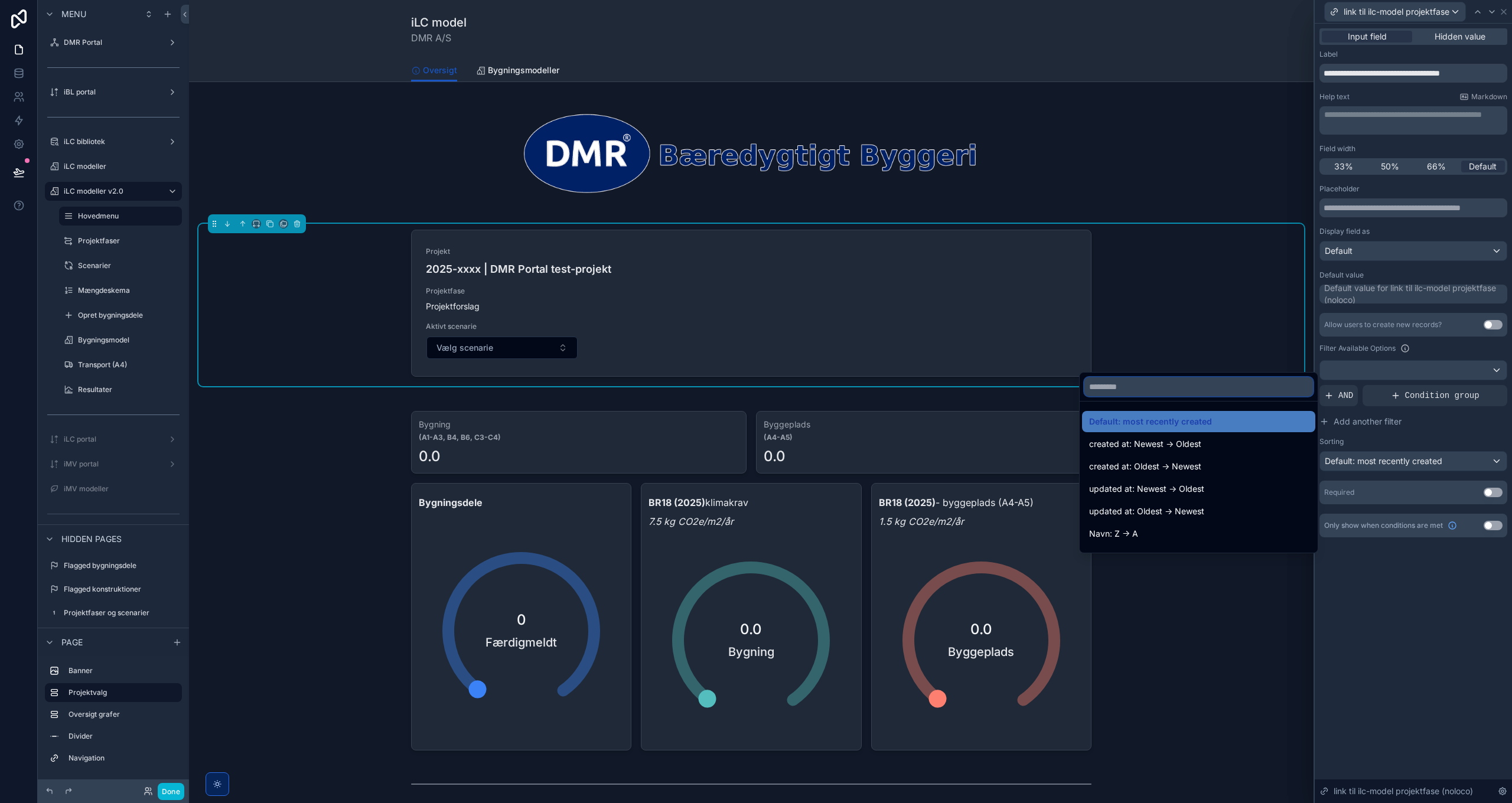
click at [1159, 387] on input "text" at bounding box center [1199, 386] width 229 height 19
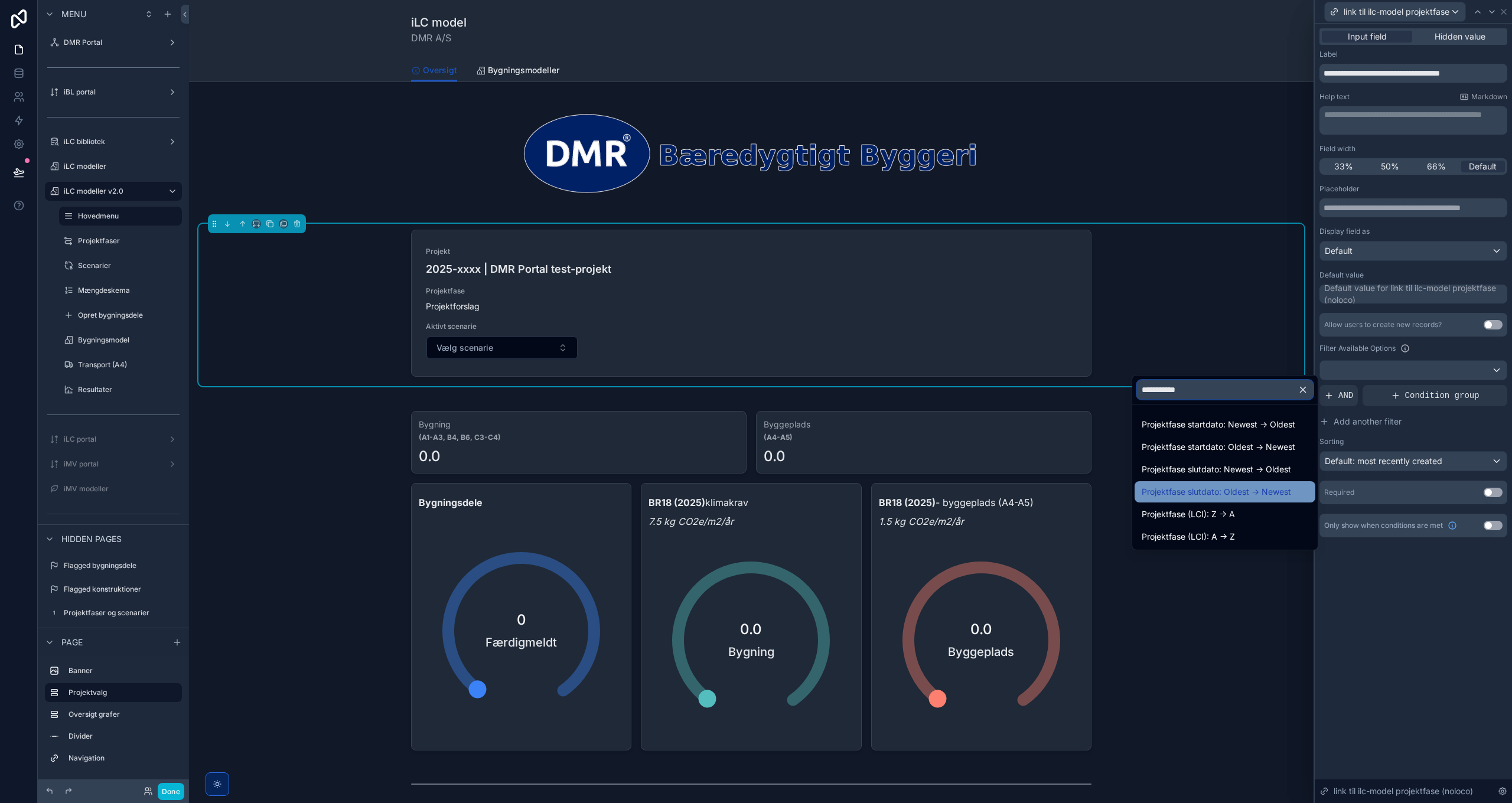
type input "**********"
click at [1239, 494] on span "Projektfase slutdato: Oldest -> Newest" at bounding box center [1216, 492] width 149 height 14
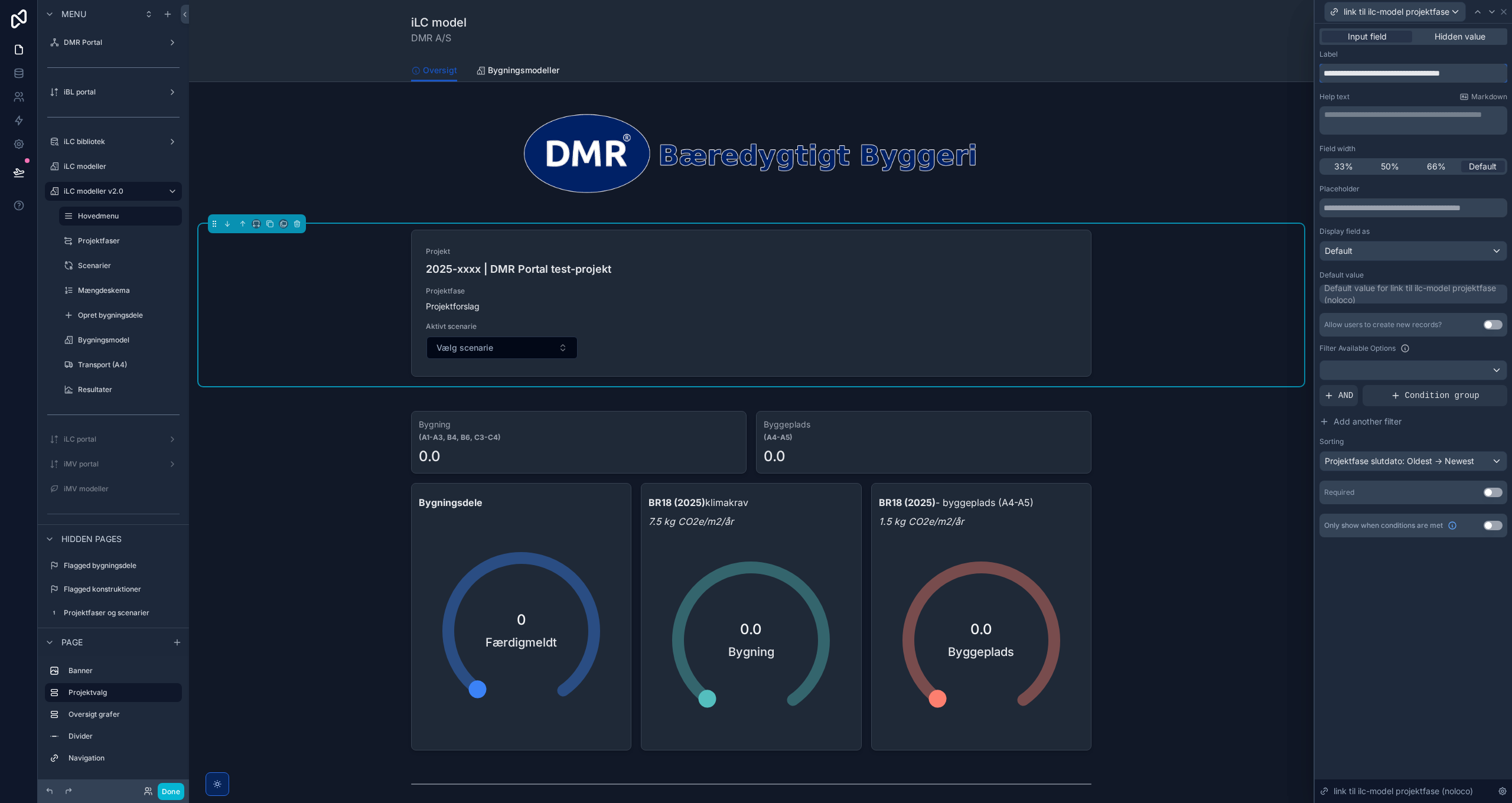
click at [1353, 71] on input "**********" at bounding box center [1413, 73] width 188 height 19
click at [1354, 70] on input "**********" at bounding box center [1413, 73] width 188 height 19
click at [1354, 70] on input "**********" at bounding box center [1413, 73] width 188 height 19
type input "**********"
click at [1384, 208] on input "text" at bounding box center [1413, 208] width 188 height 19
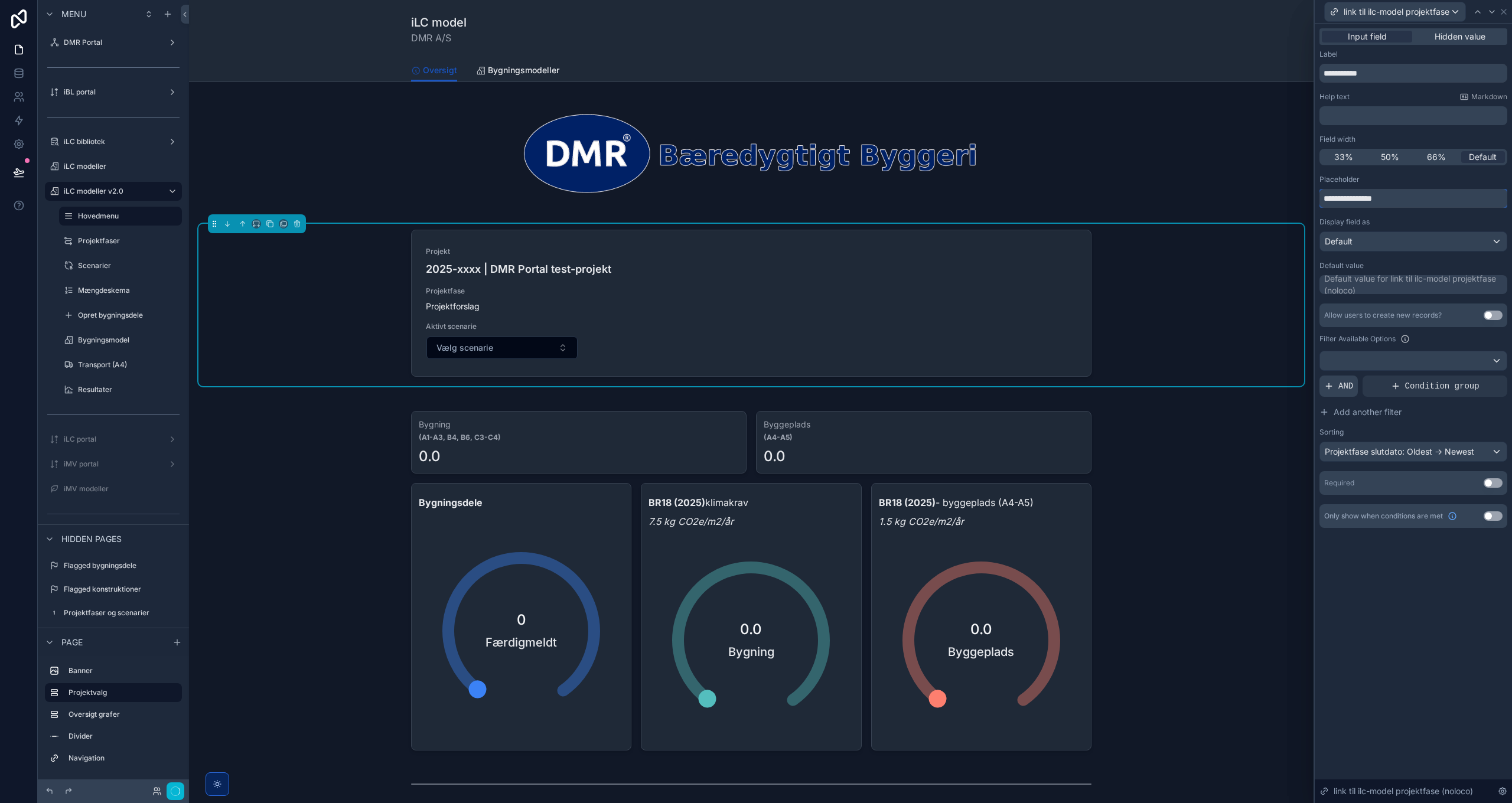
type input "**********"
click at [1337, 387] on div "AND" at bounding box center [1339, 386] width 39 height 21
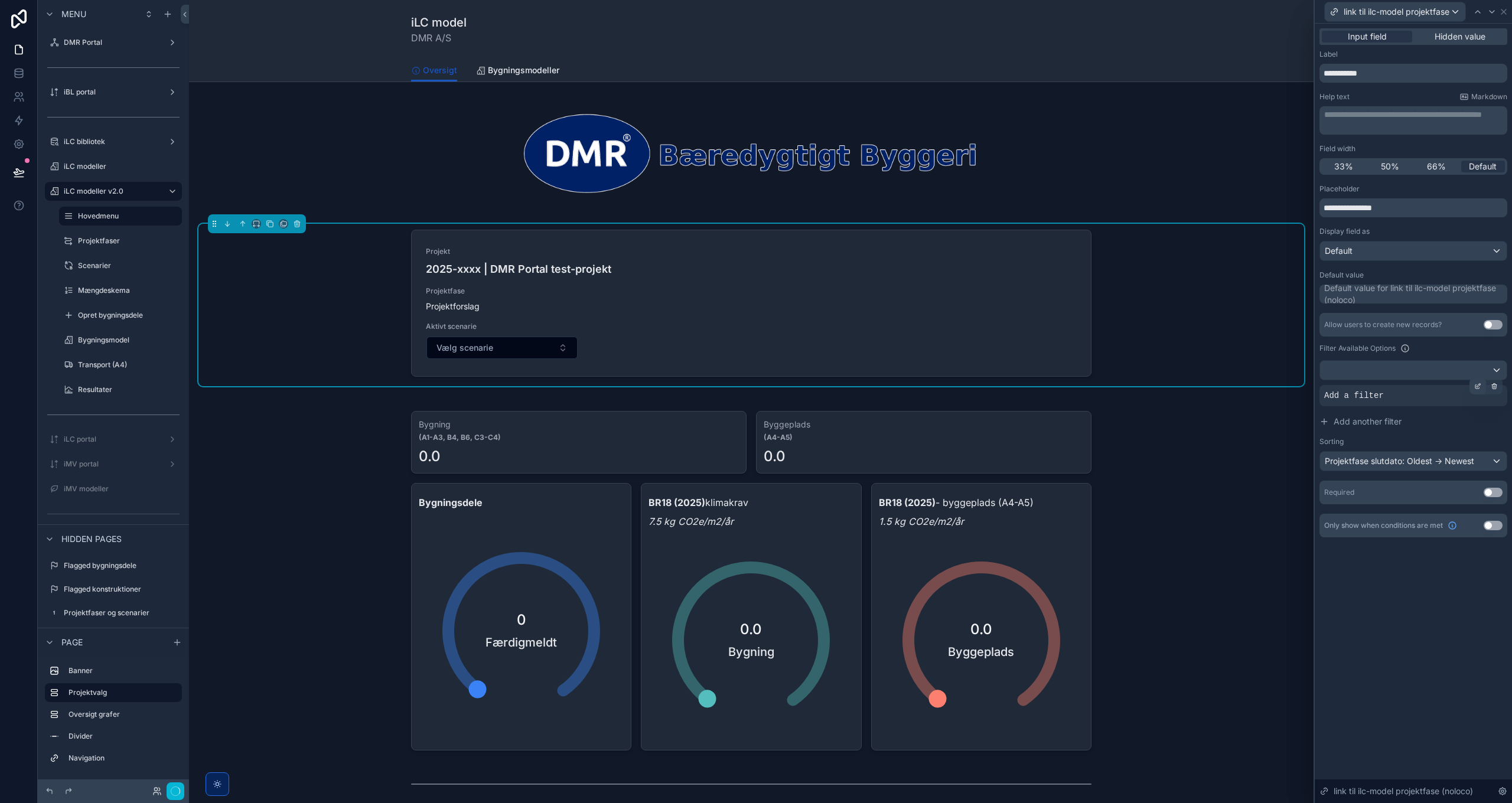
click at [1477, 390] on div at bounding box center [1477, 386] width 16 height 16
click at [1207, 366] on span "Select a field" at bounding box center [1199, 368] width 50 height 10
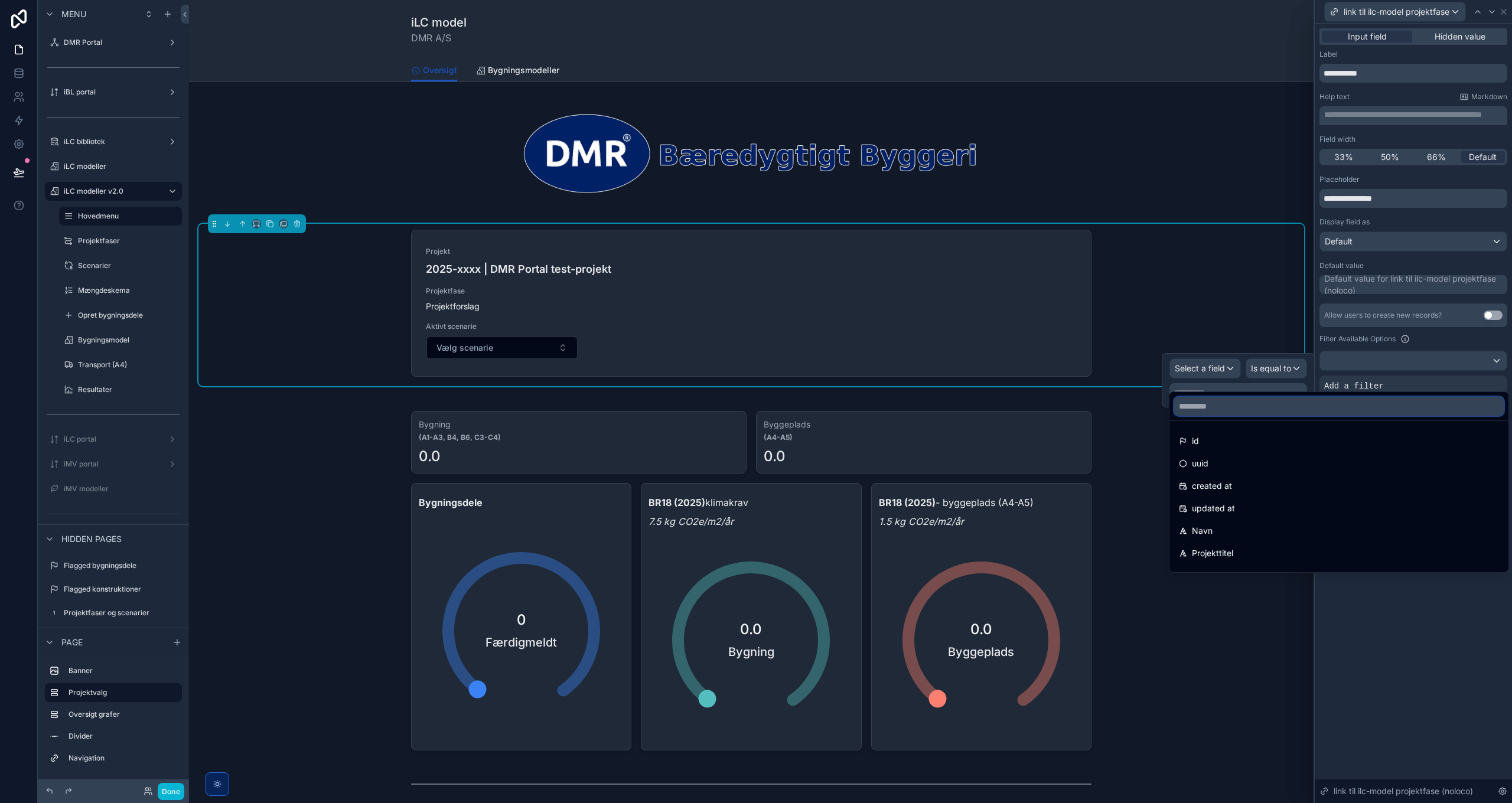
click at [1235, 402] on input "text" at bounding box center [1339, 406] width 330 height 19
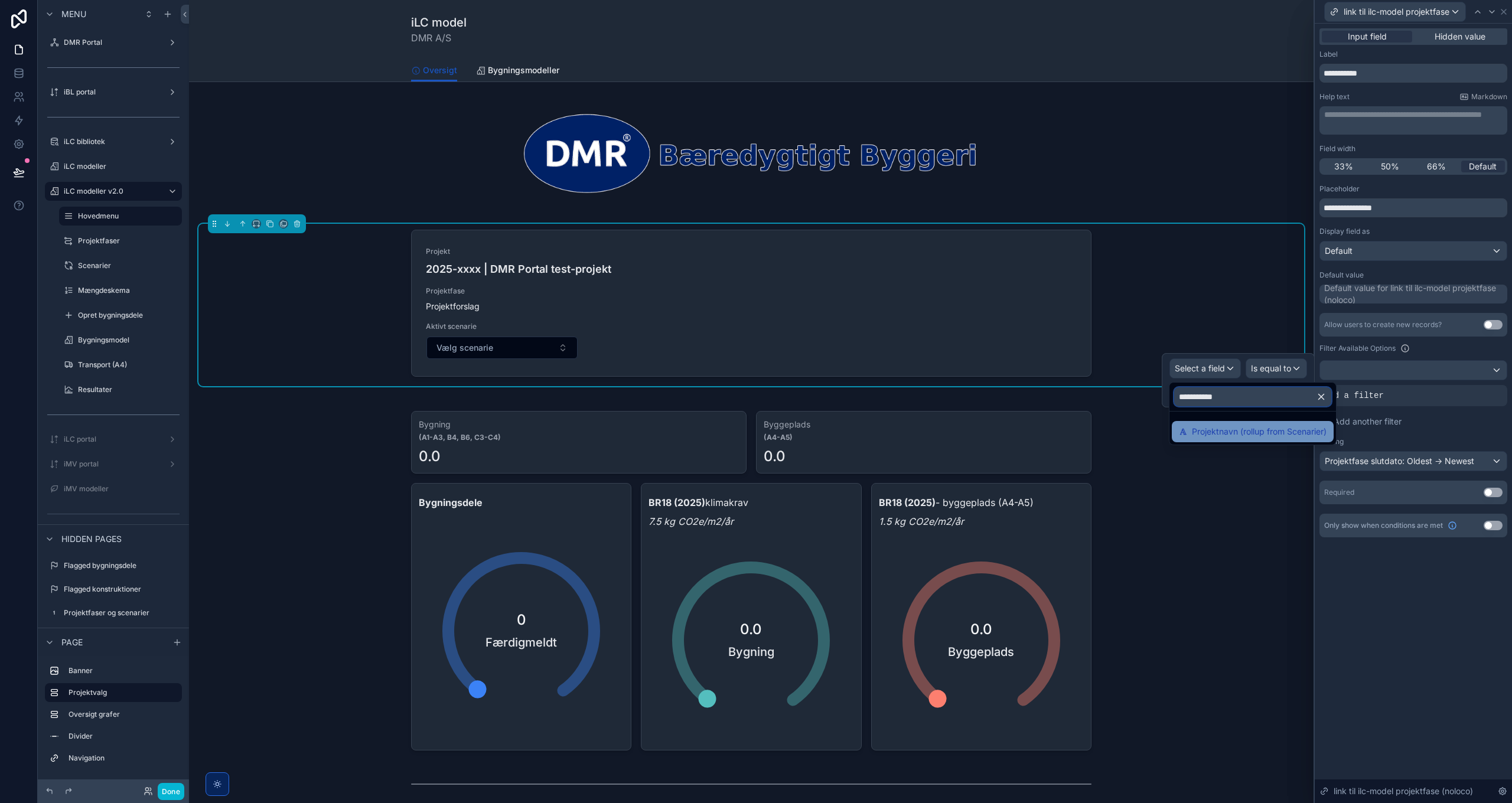
type input "**********"
click at [1245, 429] on span "Projektnavn (rollup from Scenarier)" at bounding box center [1259, 432] width 135 height 14
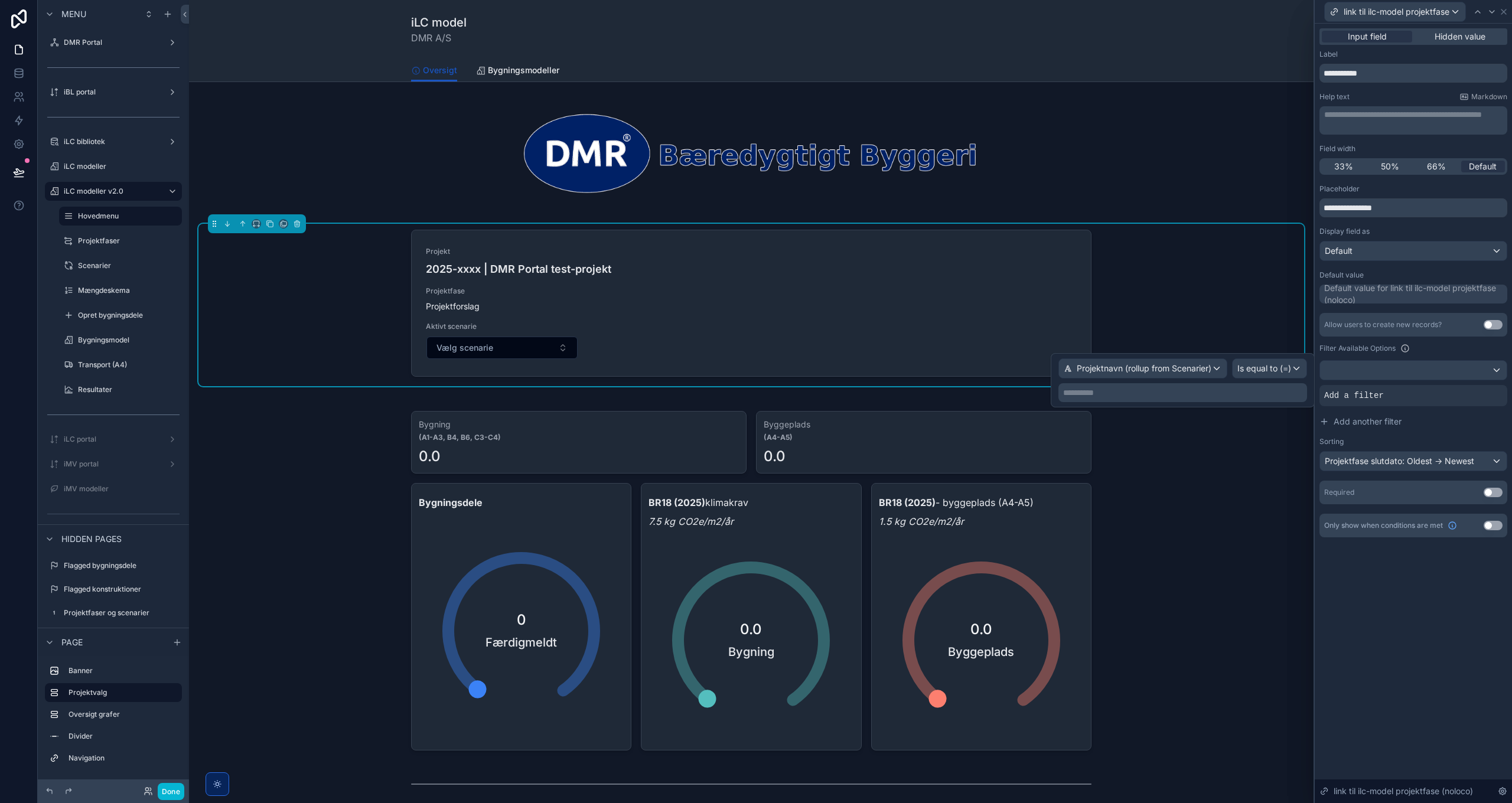
click at [1217, 393] on p "**********" at bounding box center [1183, 393] width 241 height 12
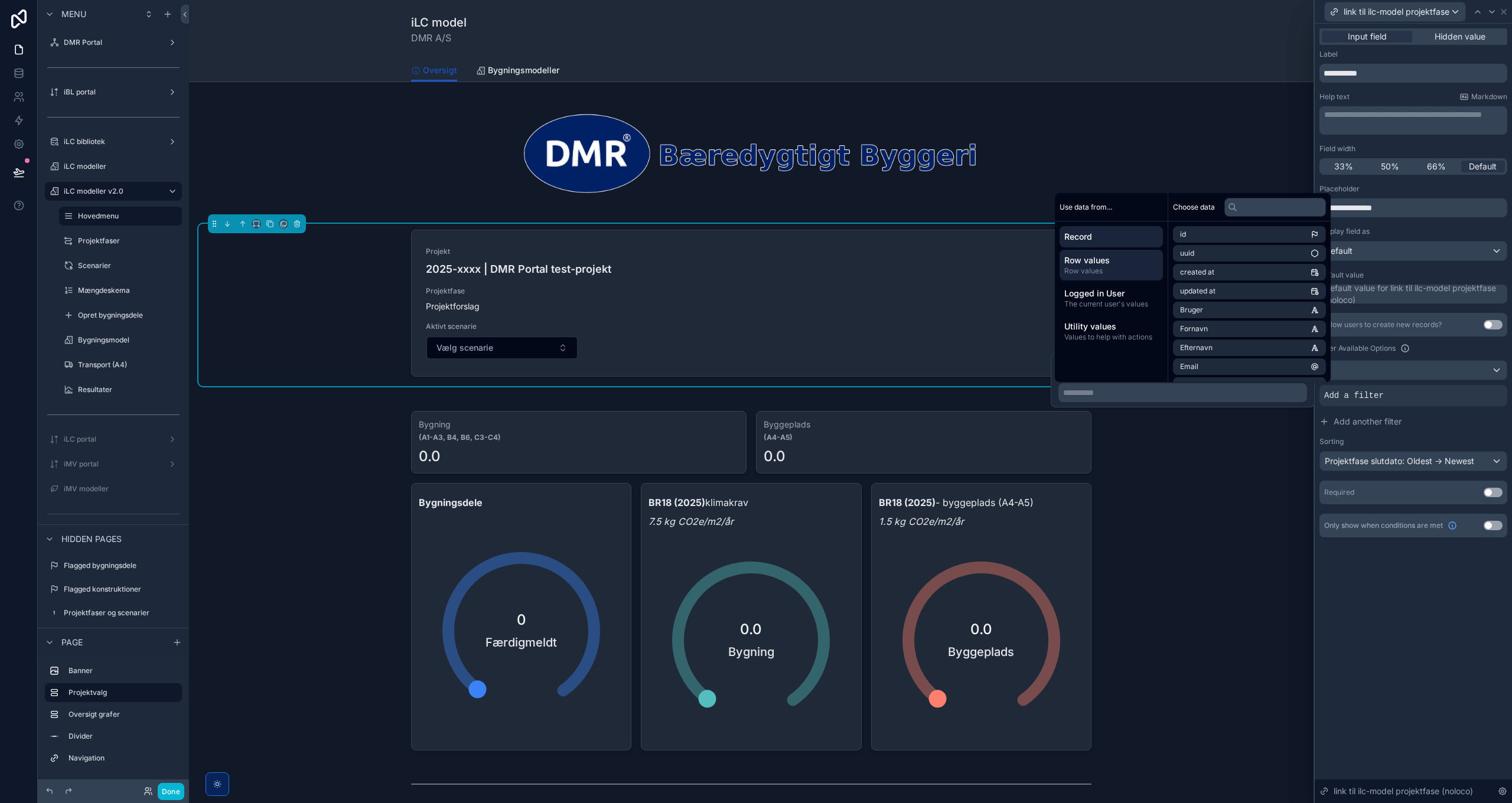
click at [1112, 264] on span "Row values" at bounding box center [1111, 260] width 94 height 12
click at [1268, 205] on input "text" at bounding box center [1275, 207] width 102 height 19
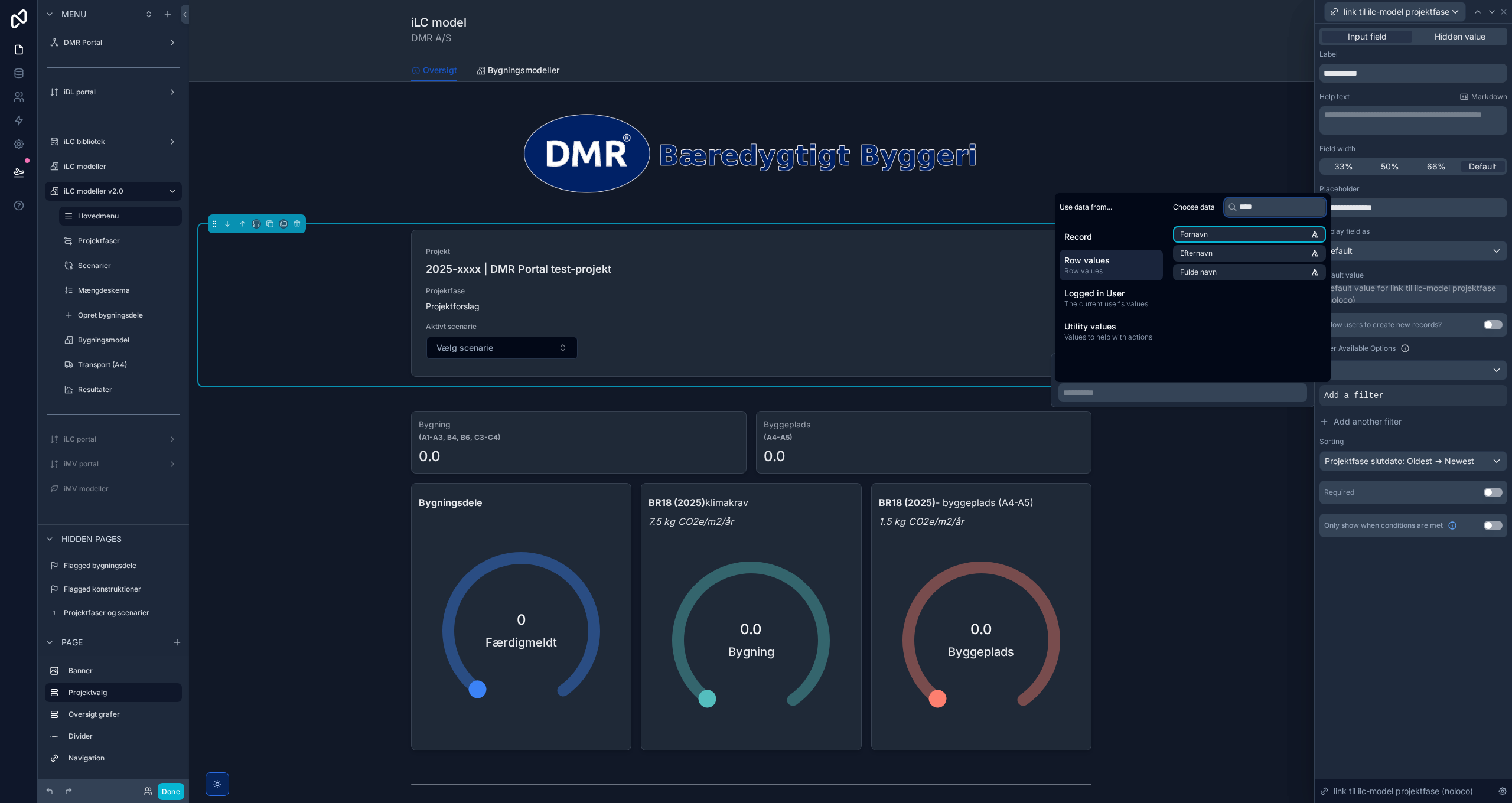
click at [1268, 205] on input "****" at bounding box center [1275, 207] width 102 height 19
click at [1273, 208] on input "*******" at bounding box center [1279, 207] width 108 height 19
type input "*****"
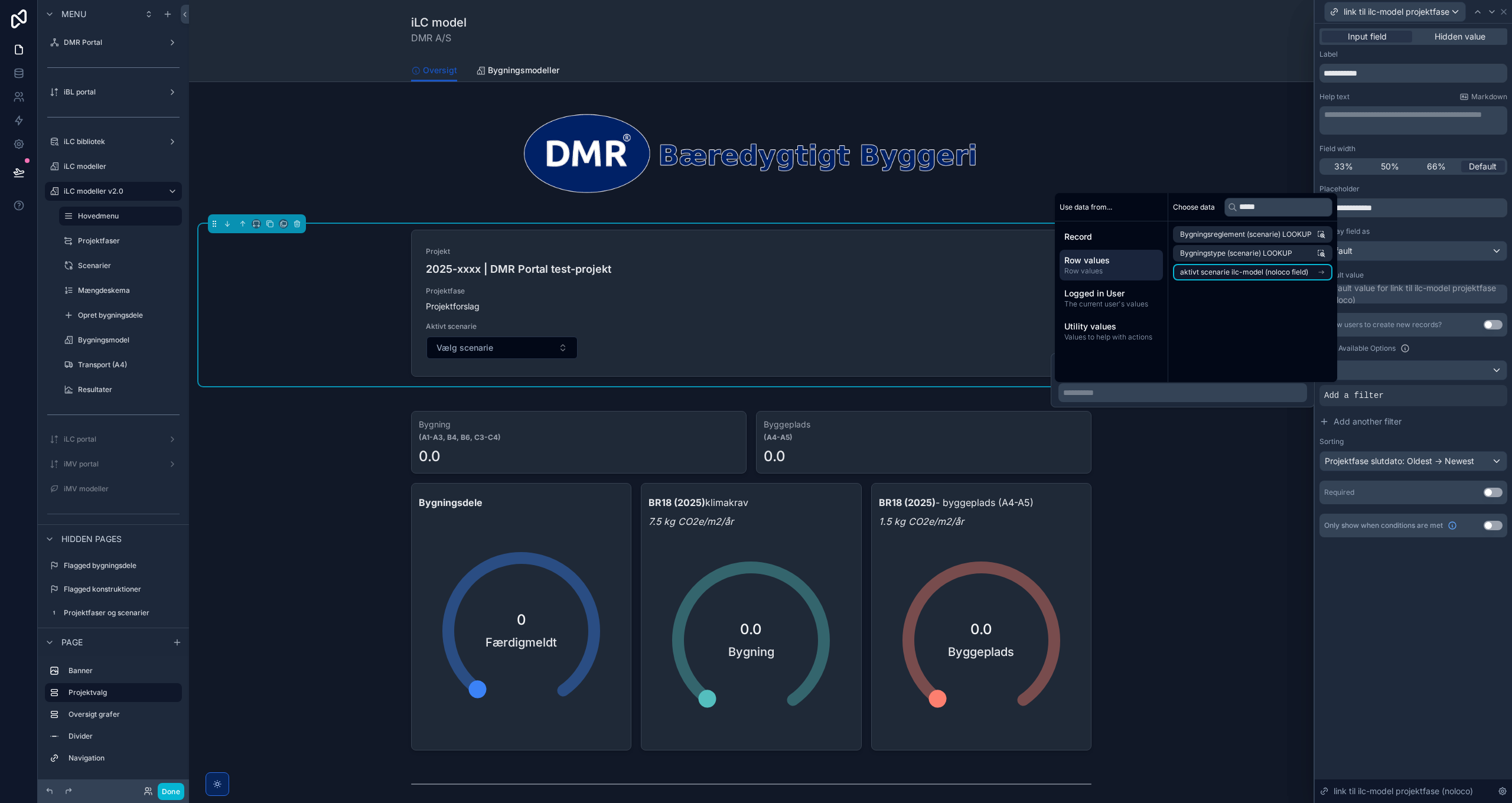
click at [1262, 277] on li "aktivt scenarie ilc-model (noloco field)" at bounding box center [1252, 272] width 159 height 16
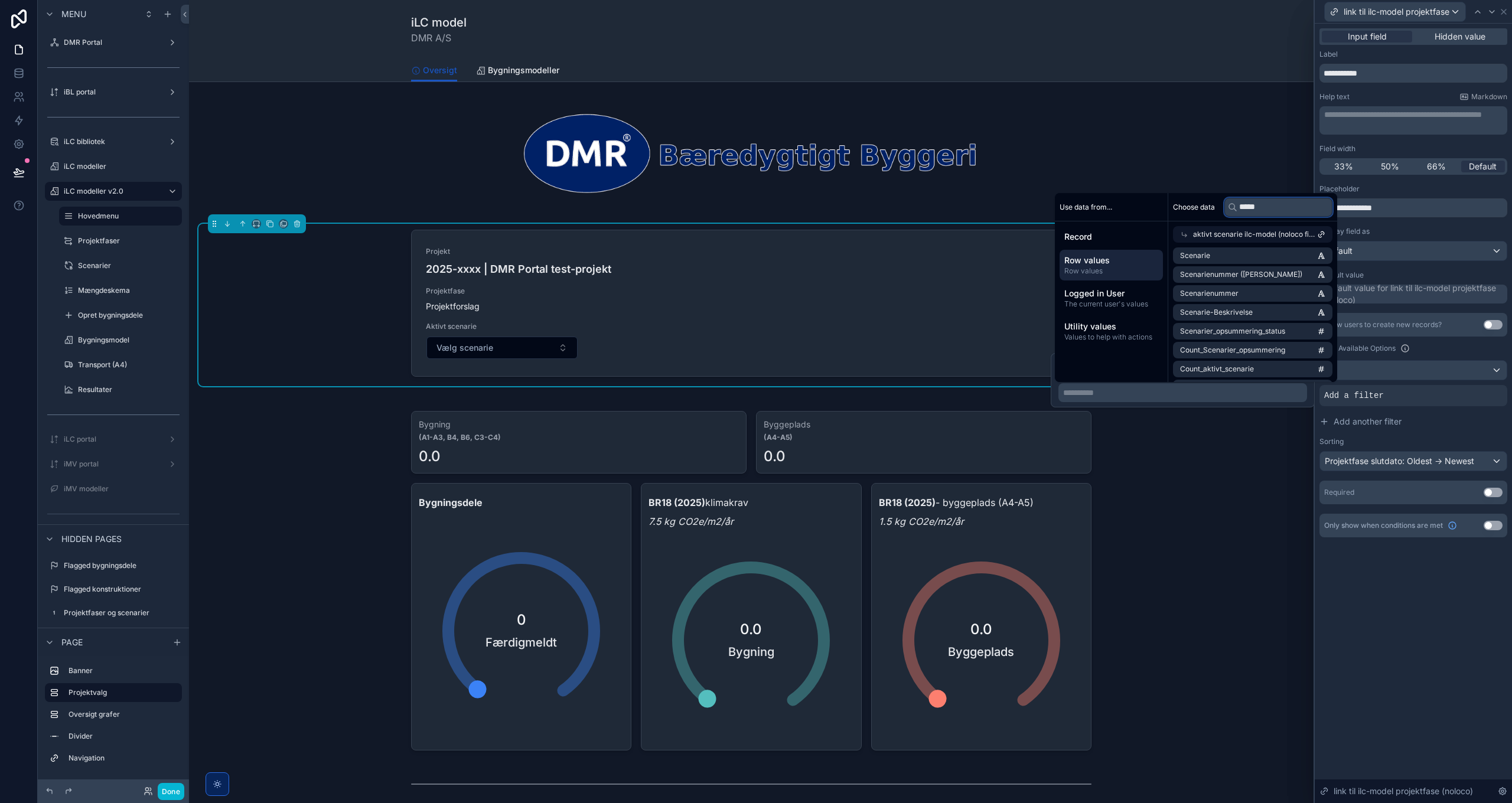
click at [1276, 212] on input "*****" at bounding box center [1279, 207] width 108 height 19
click at [1185, 233] on icon at bounding box center [1184, 235] width 8 height 8
click at [1251, 281] on li "Aktiv sag" at bounding box center [1252, 283] width 159 height 16
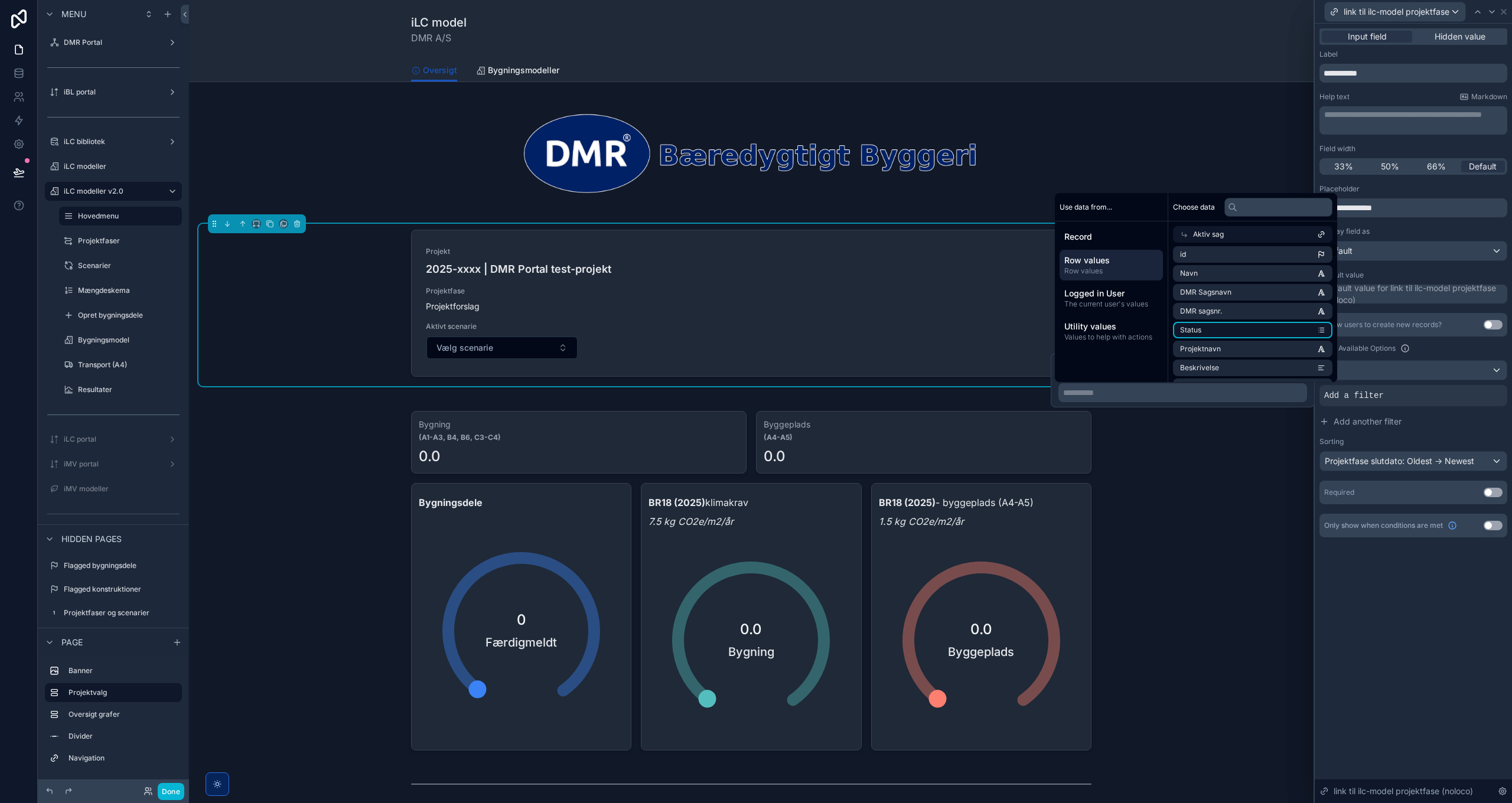
scroll to position [0, 0]
click at [1274, 280] on li "Navn" at bounding box center [1252, 274] width 159 height 16
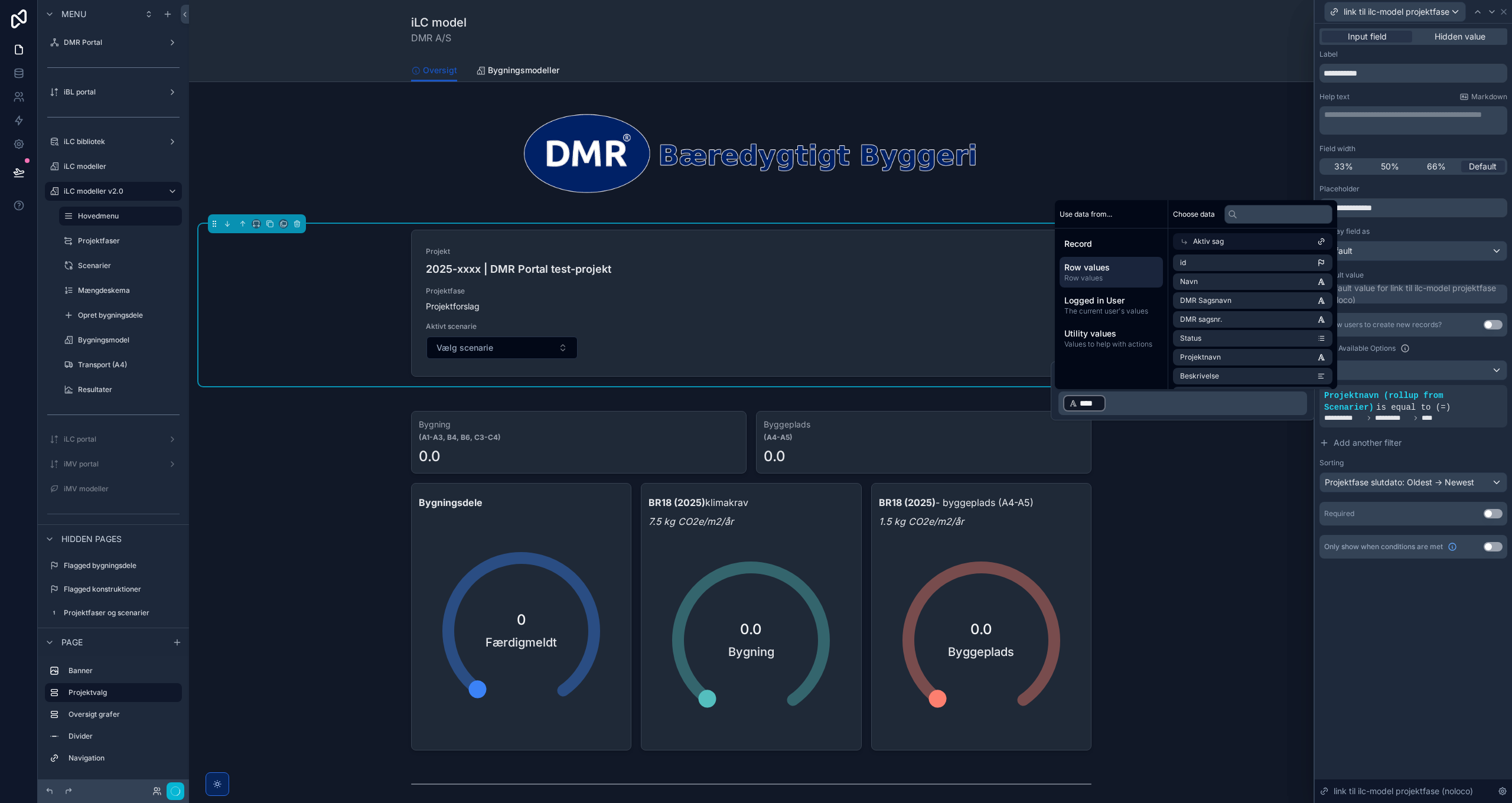
click at [1412, 605] on div "**********" at bounding box center [1413, 413] width 197 height 780
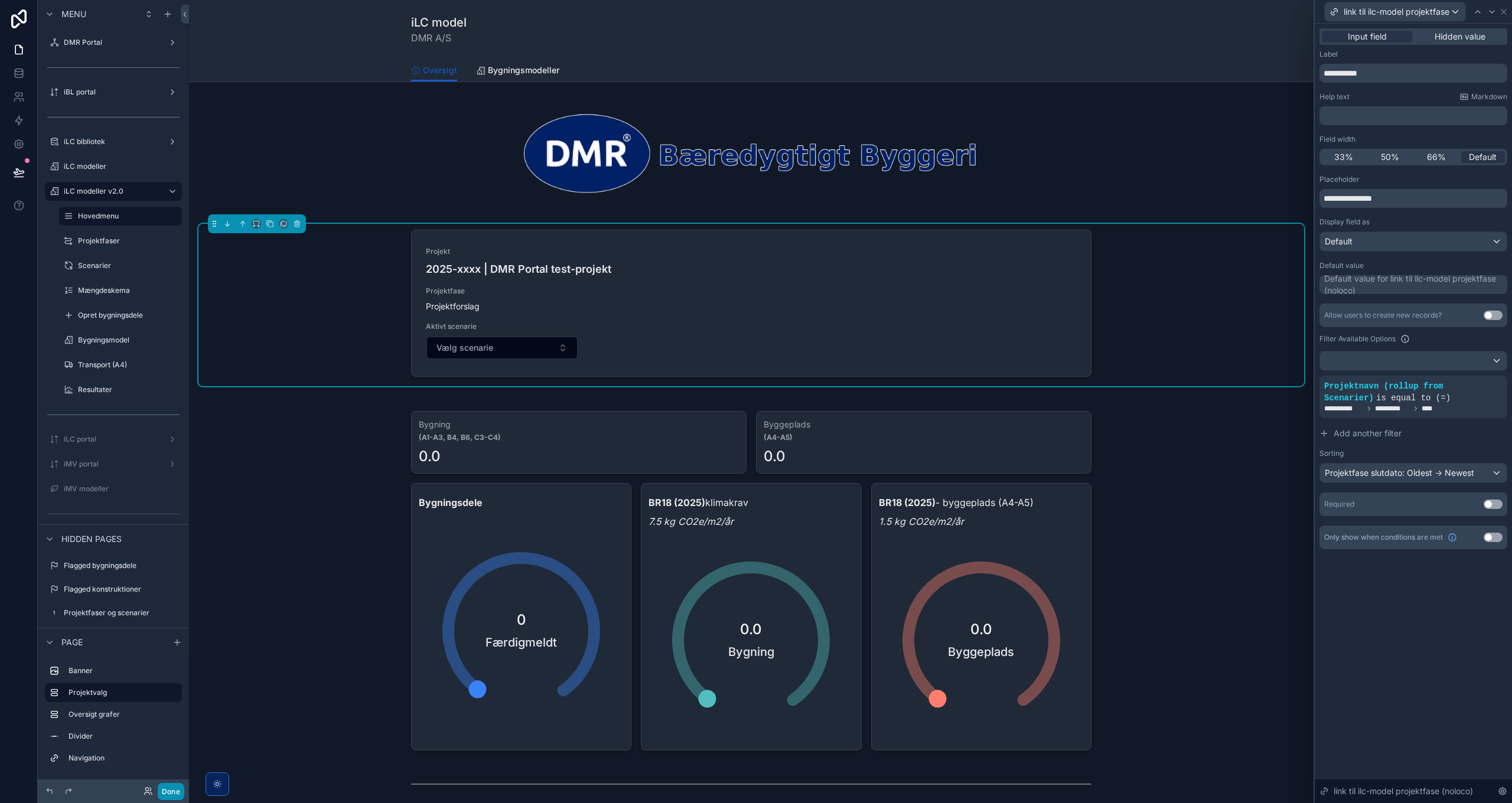
click at [167, 792] on button "Done" at bounding box center [171, 792] width 26 height 17
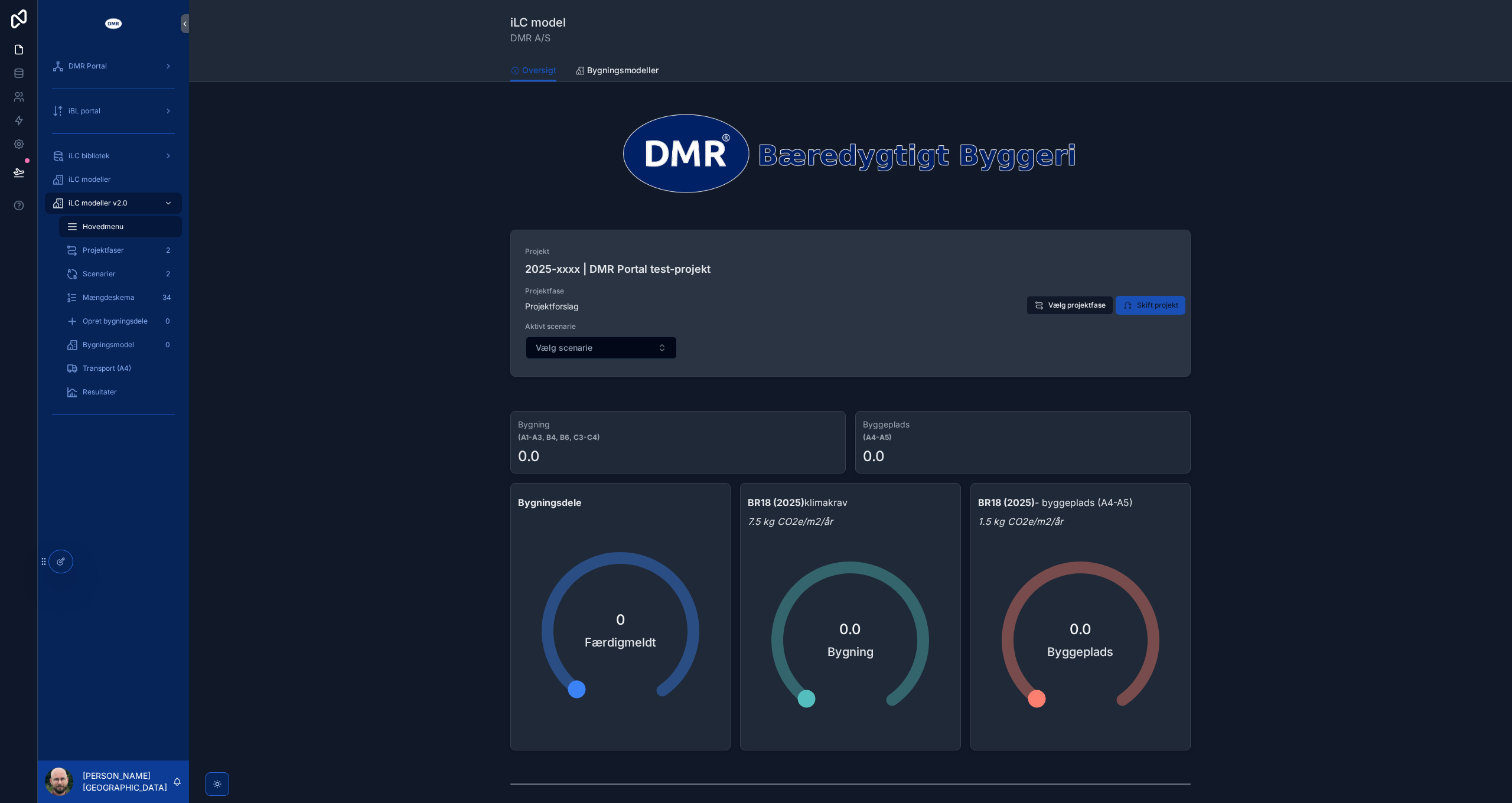
click at [1161, 307] on span "Skift projekt" at bounding box center [1157, 306] width 42 height 10
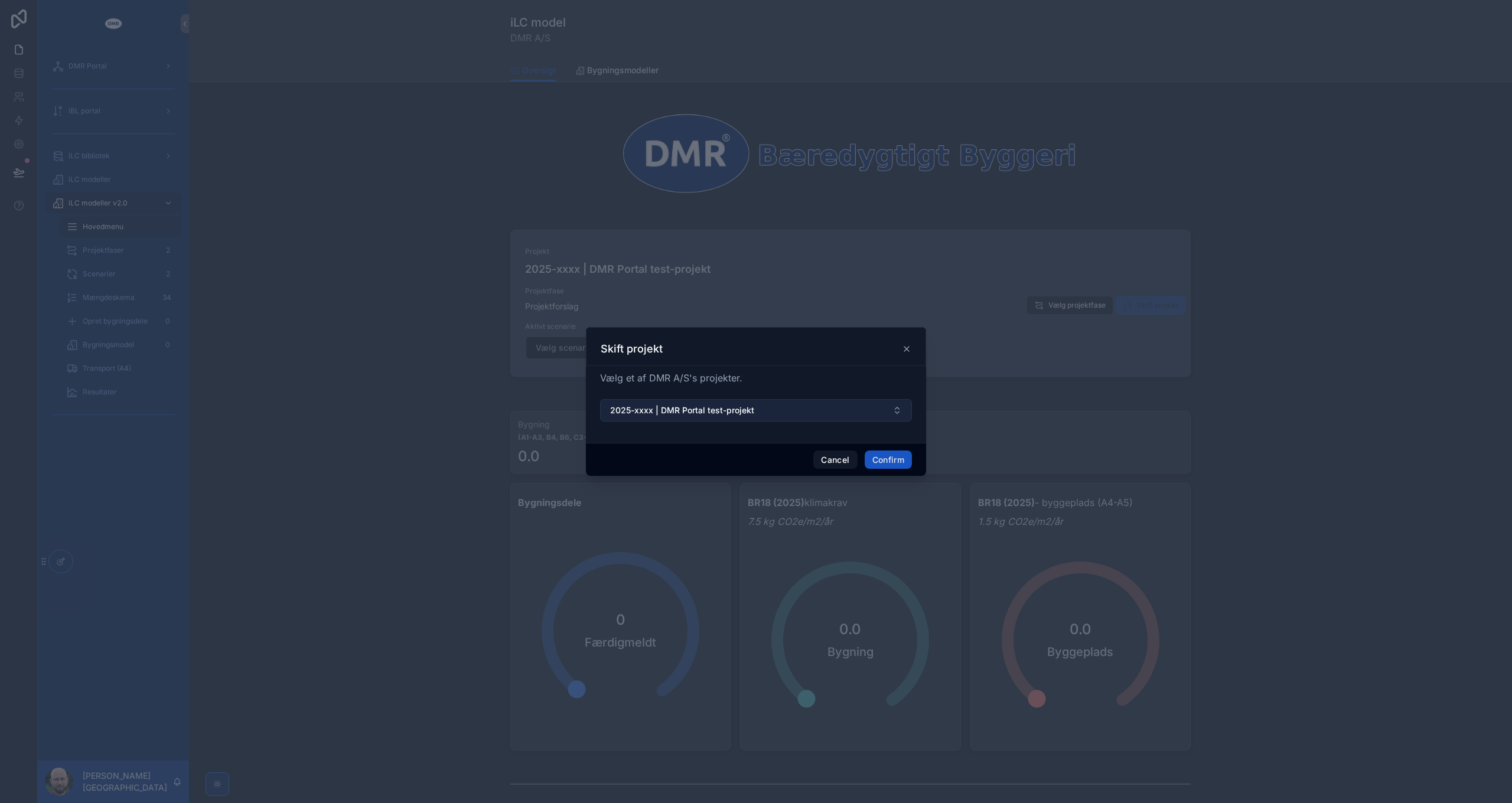
click at [750, 411] on span "2025-xxxx | DMR Portal test-projekt" at bounding box center [682, 410] width 144 height 12
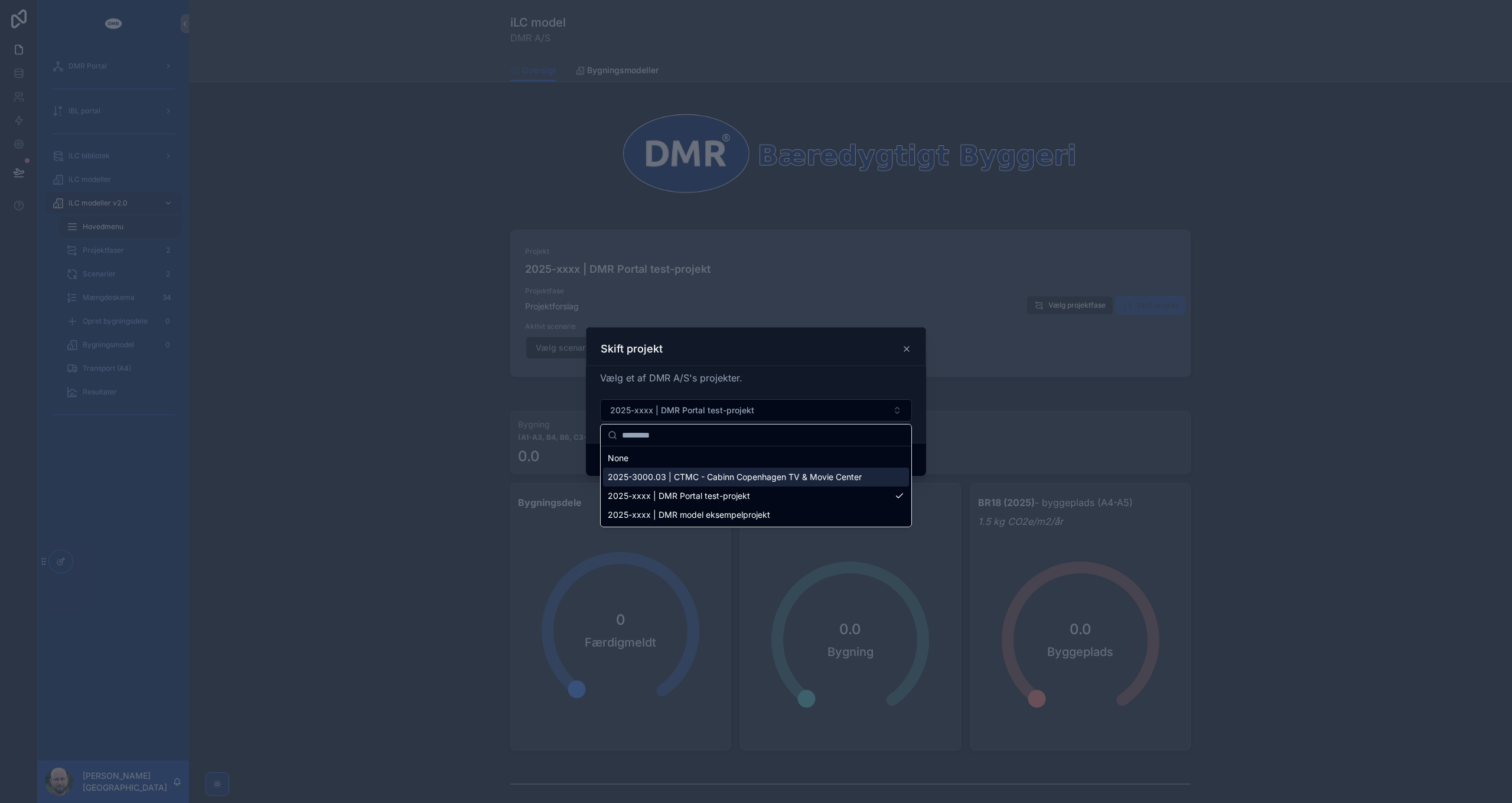
click at [770, 485] on div "2025-3000.03 | CTMC - Cabinn Copenhagen TV & Movie Center" at bounding box center [756, 476] width 306 height 19
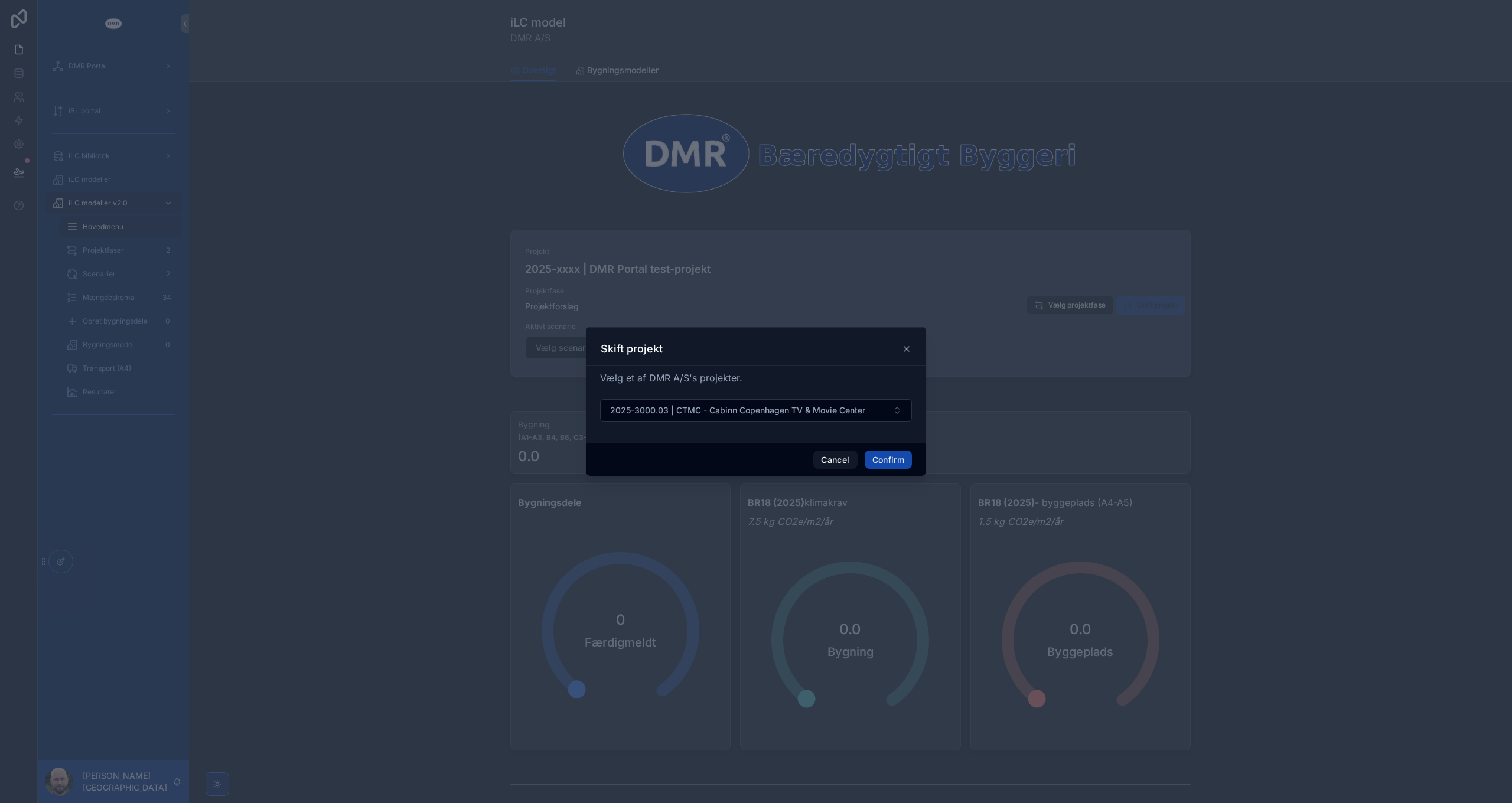
click at [889, 463] on button "Confirm" at bounding box center [888, 460] width 48 height 19
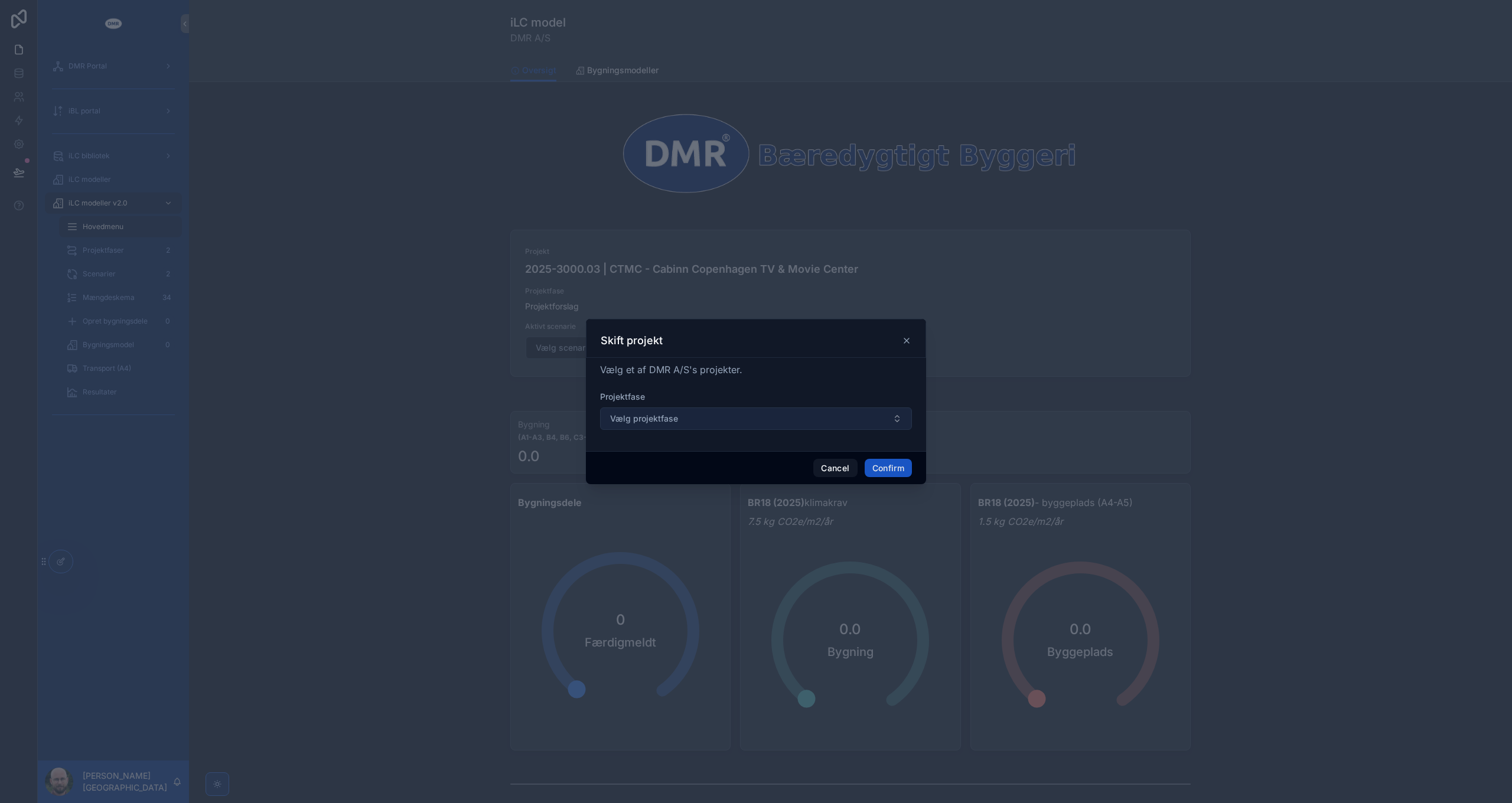
click at [674, 418] on span "Vælg projektfase" at bounding box center [644, 419] width 68 height 12
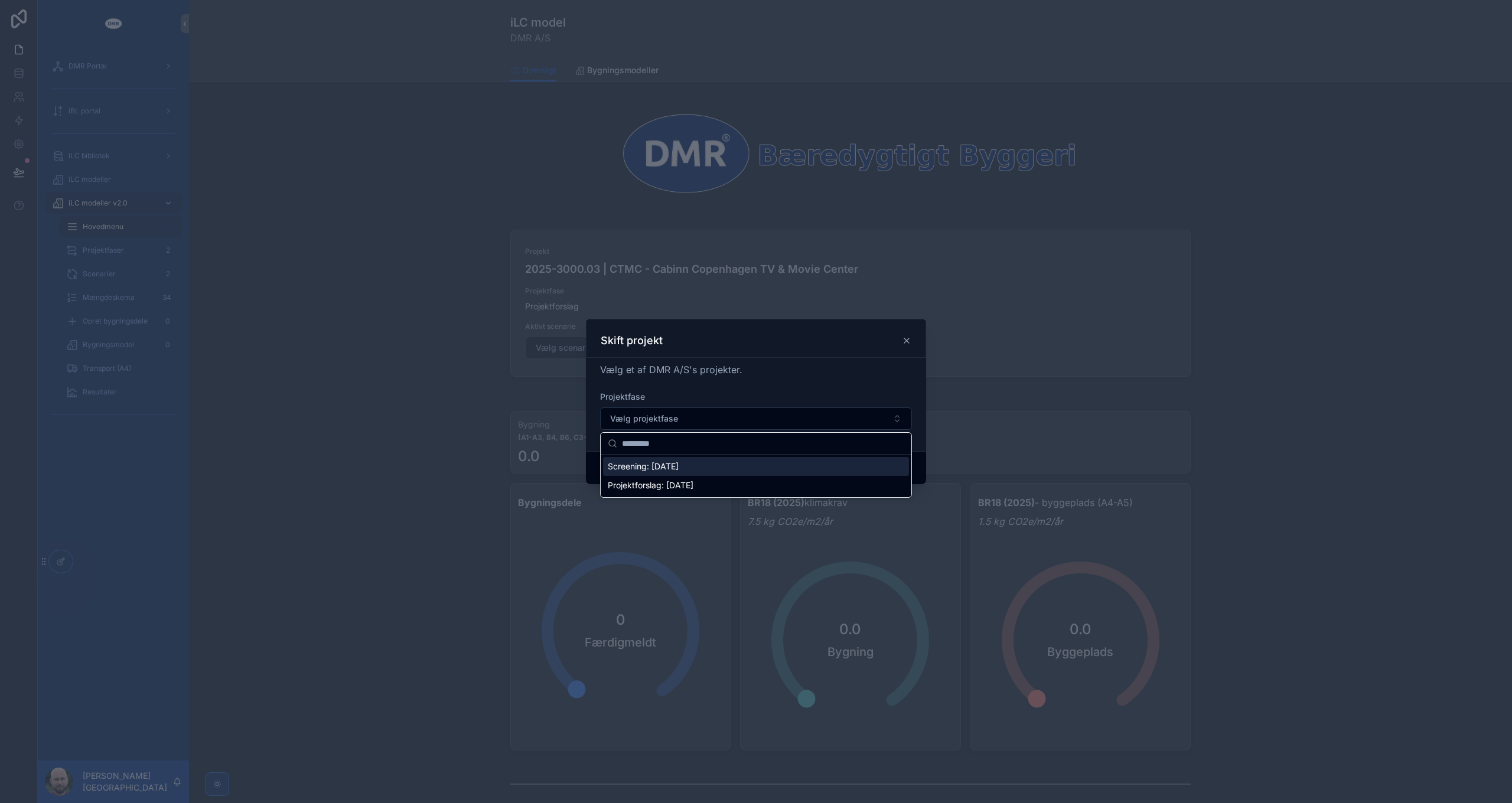
click at [673, 461] on span "Screening: [DATE]" at bounding box center [643, 467] width 71 height 12
click at [882, 467] on button "Confirm" at bounding box center [888, 468] width 48 height 19
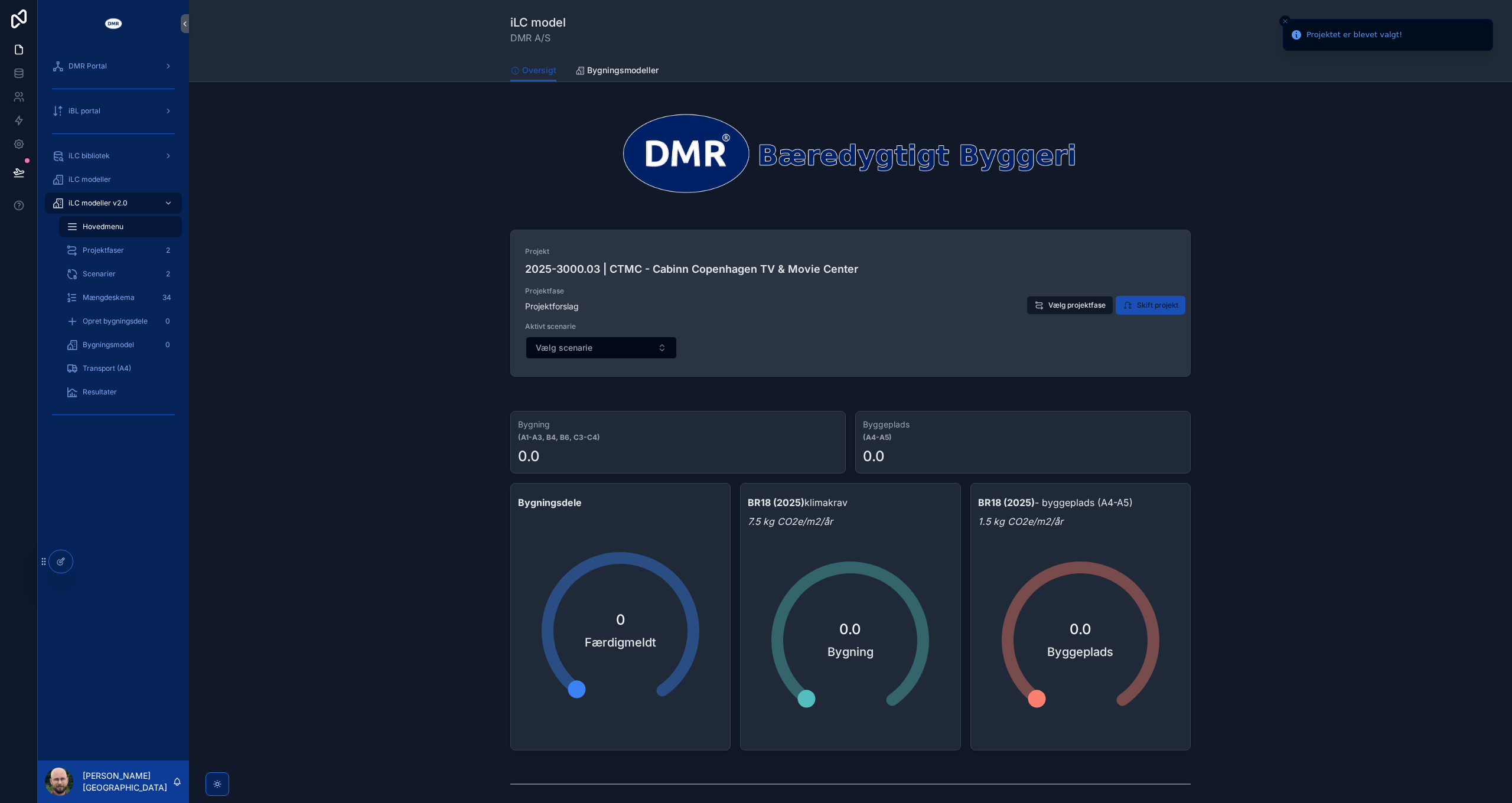
click at [1154, 306] on span "Skift projekt" at bounding box center [1157, 306] width 42 height 10
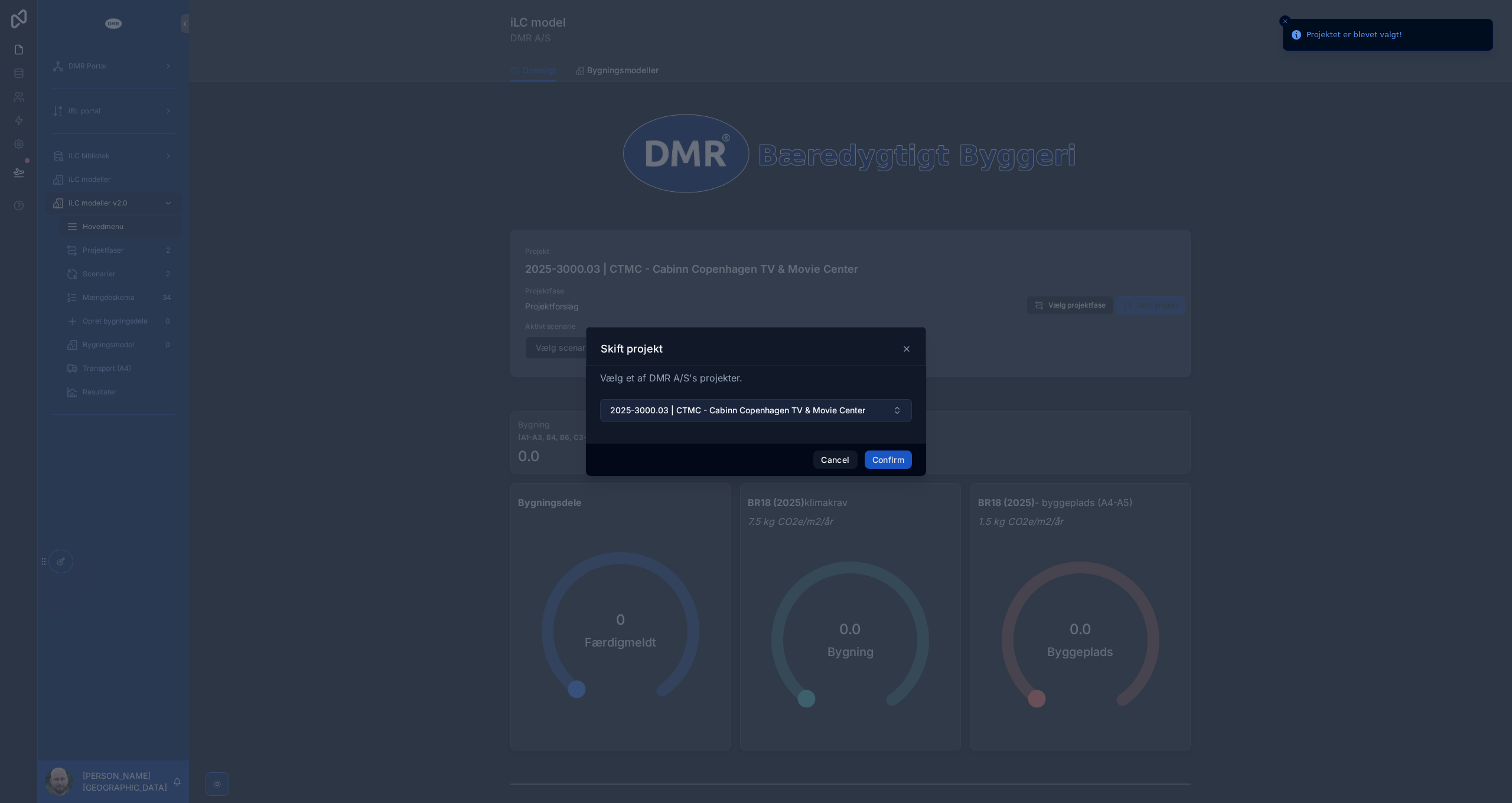
click at [772, 414] on span "2025-3000.03 | CTMC - Cabinn Copenhagen TV & Movie Center" at bounding box center [738, 410] width 255 height 12
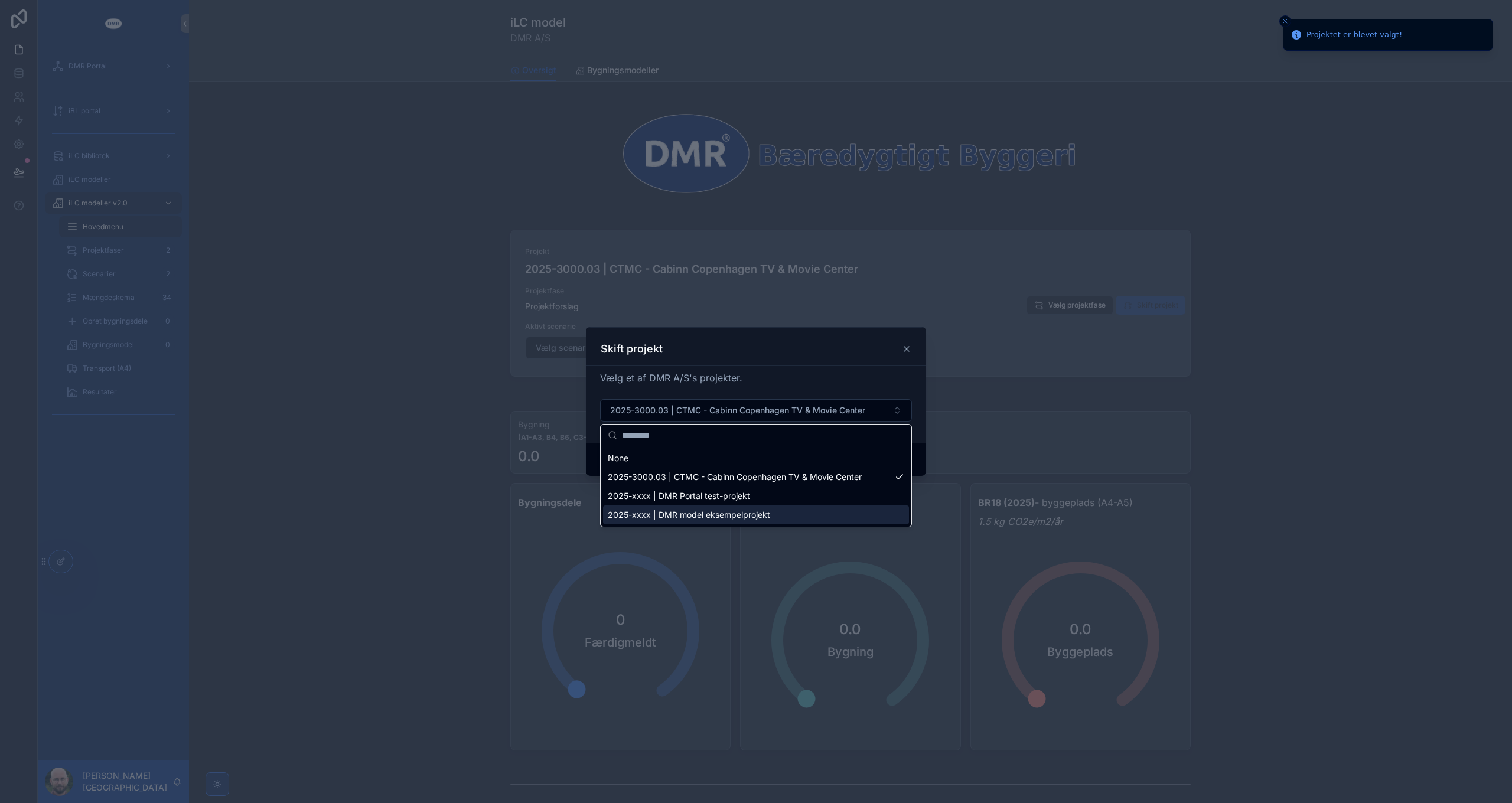
click at [739, 511] on span "2025-xxxx | DMR model eksempelprojekt" at bounding box center [689, 515] width 162 height 12
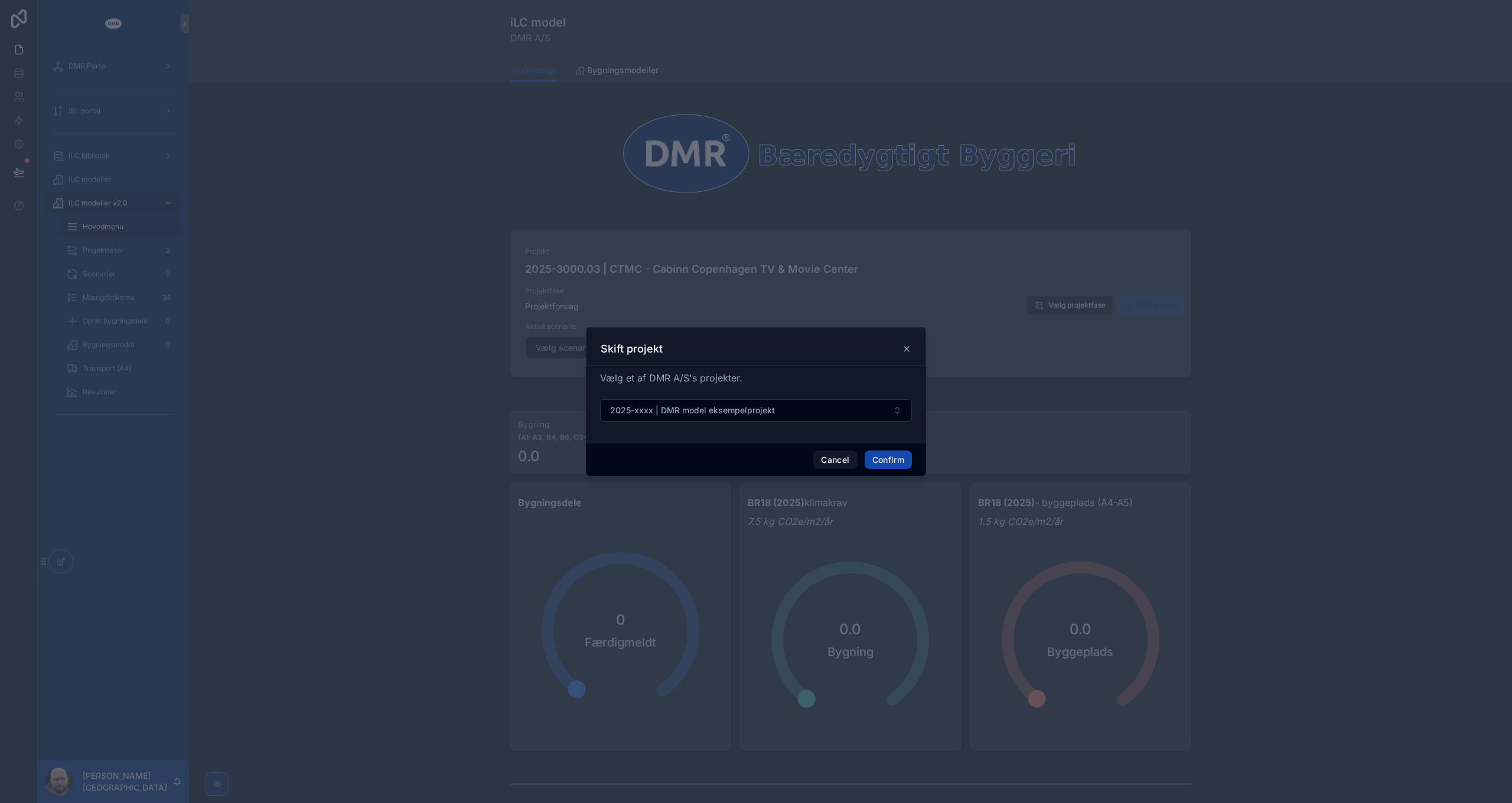
click at [887, 462] on button "Confirm" at bounding box center [888, 460] width 48 height 19
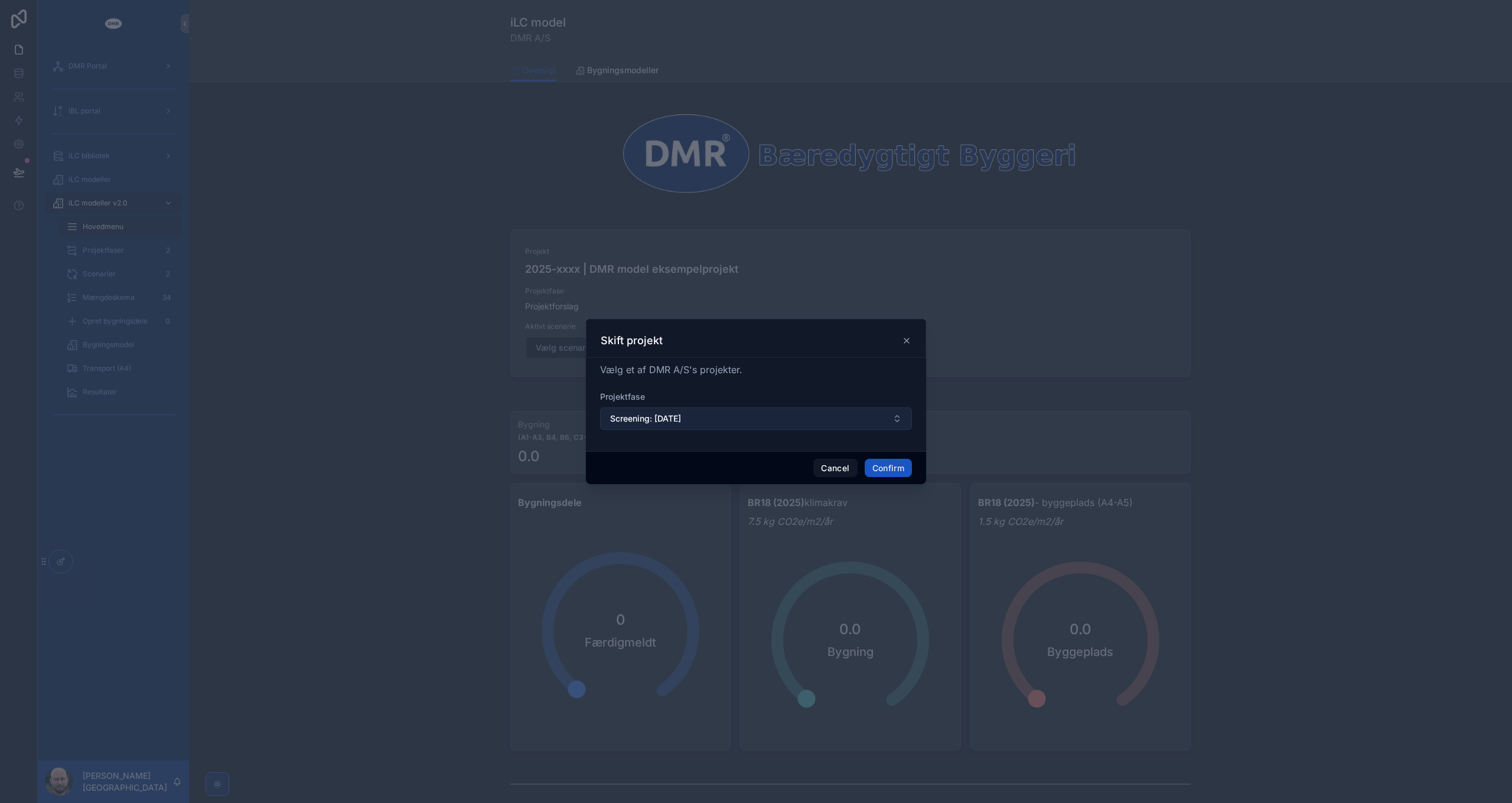
click at [720, 423] on button "Screening: [DATE]" at bounding box center [756, 418] width 312 height 22
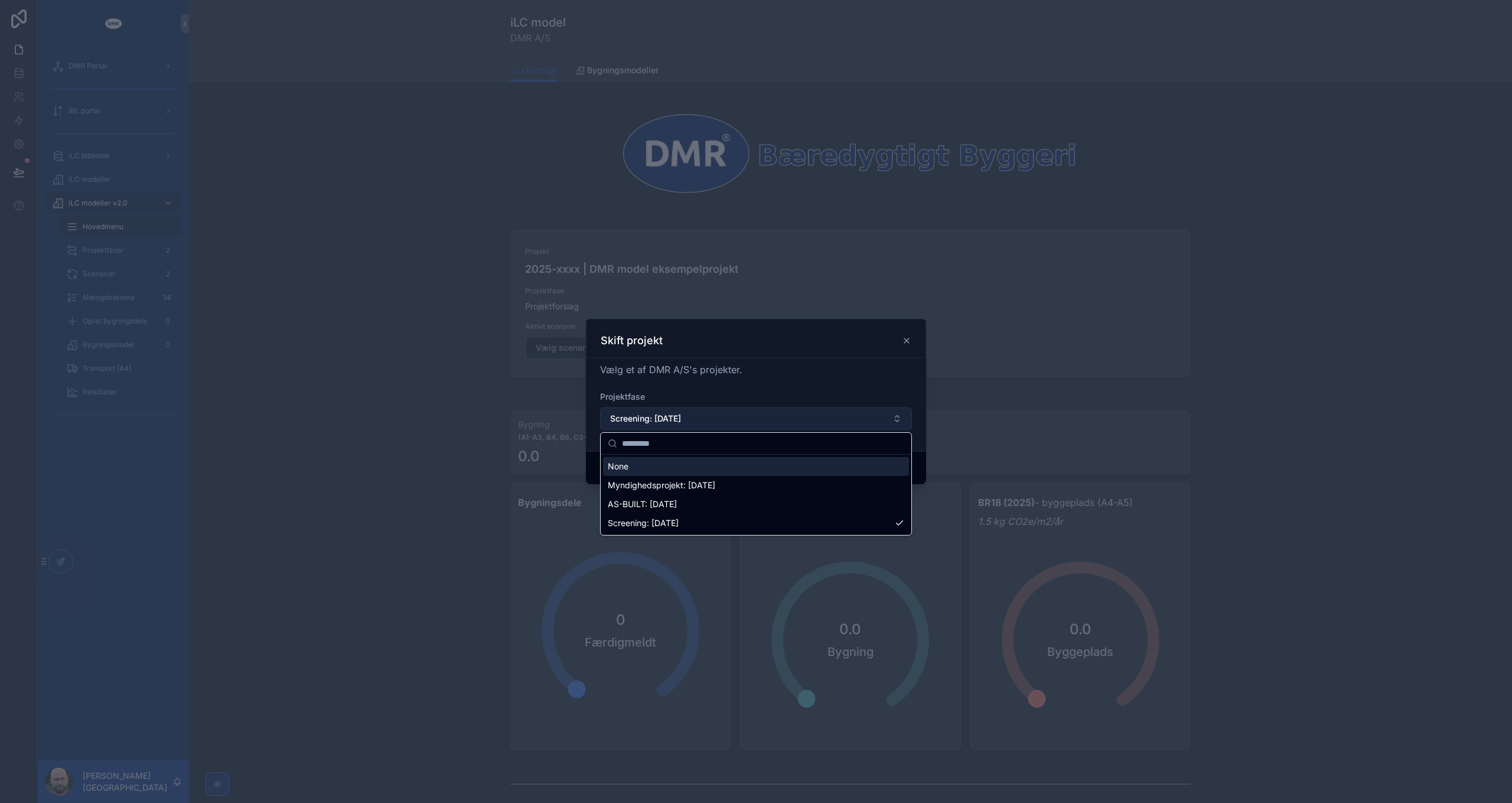
click at [720, 423] on button "Screening: [DATE]" at bounding box center [756, 418] width 312 height 22
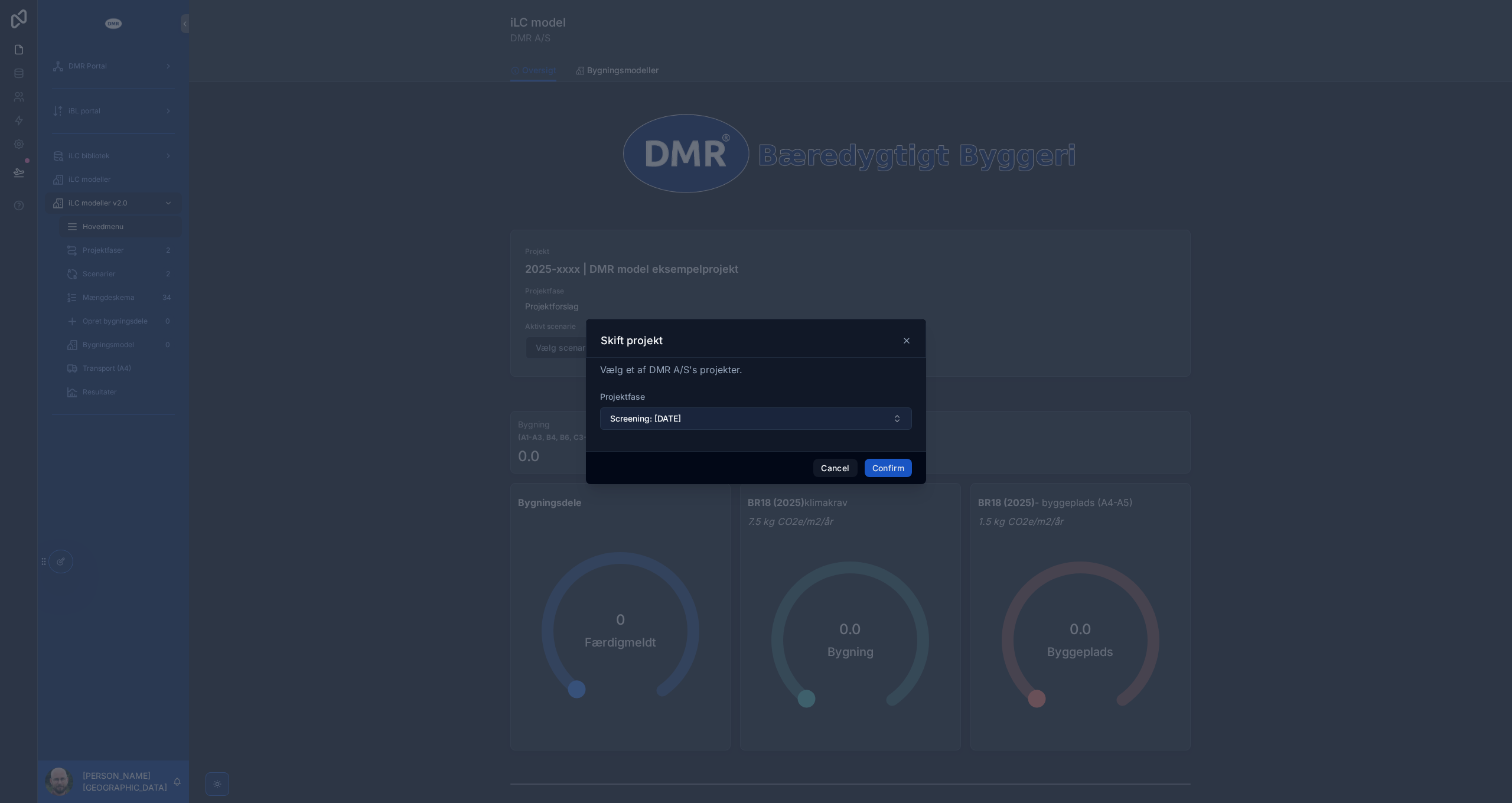
click at [720, 423] on button "Screening: [DATE]" at bounding box center [756, 418] width 312 height 22
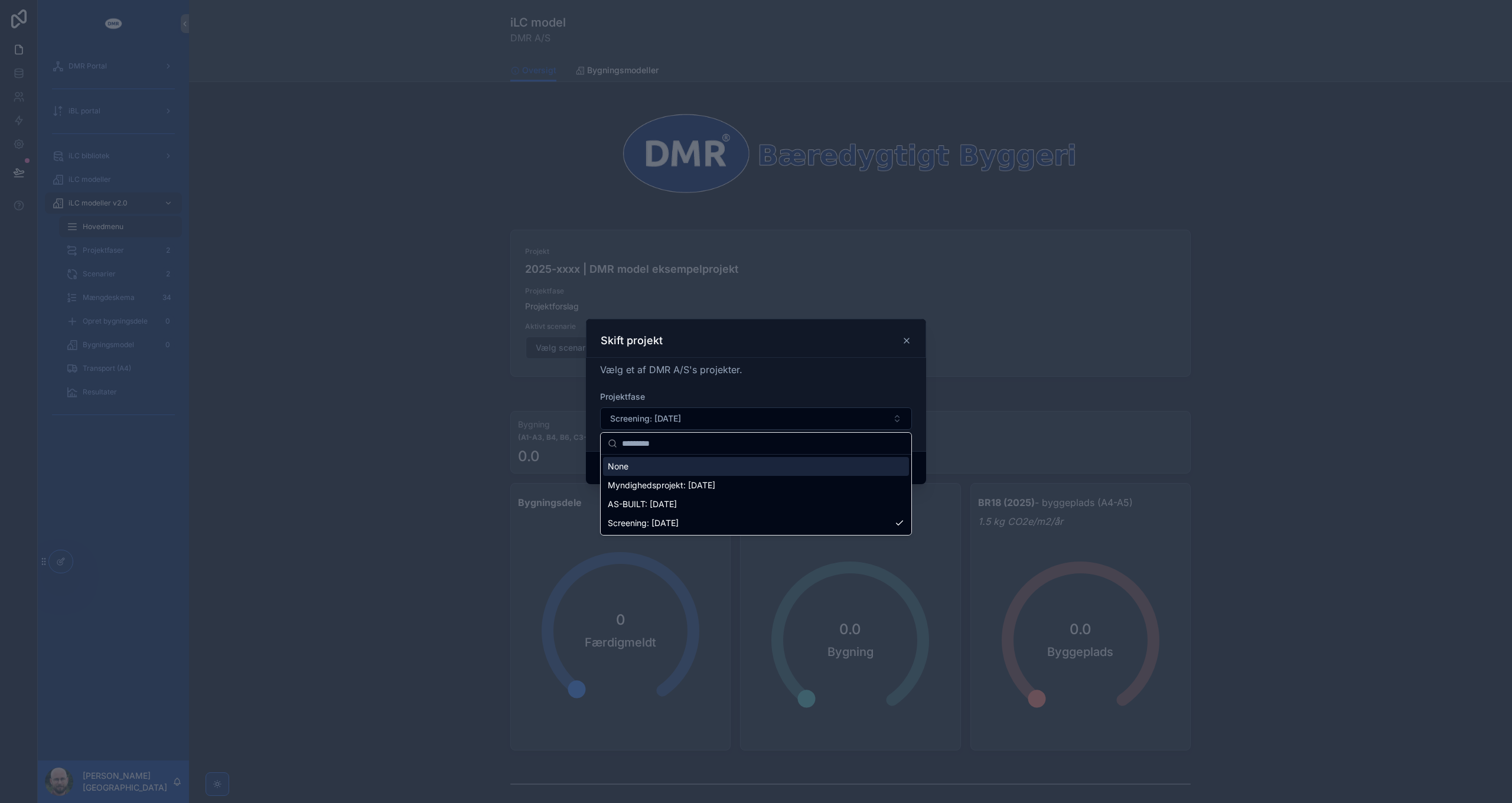
click at [644, 467] on div "None" at bounding box center [756, 466] width 306 height 19
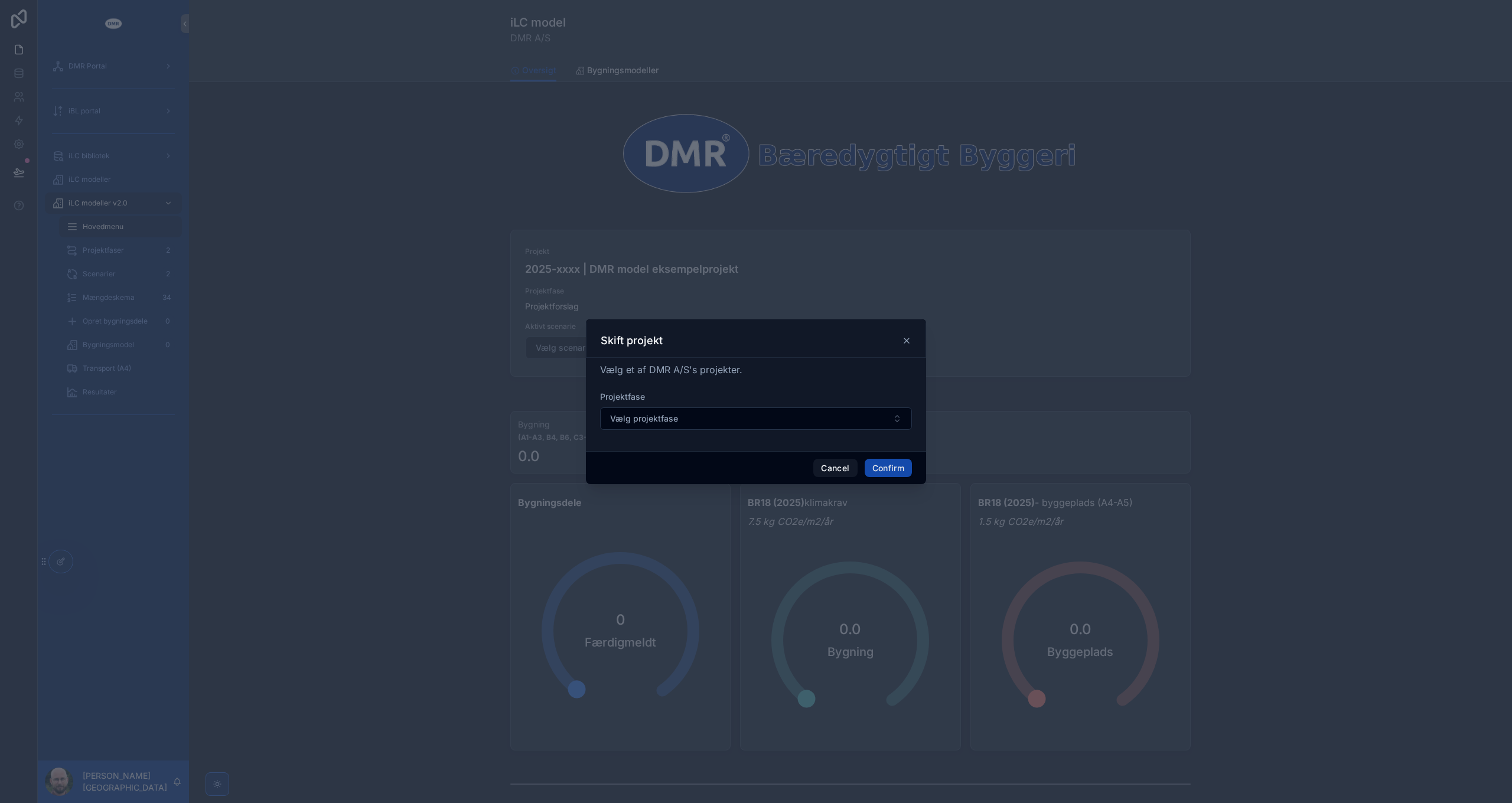
click at [875, 464] on button "Confirm" at bounding box center [888, 468] width 48 height 19
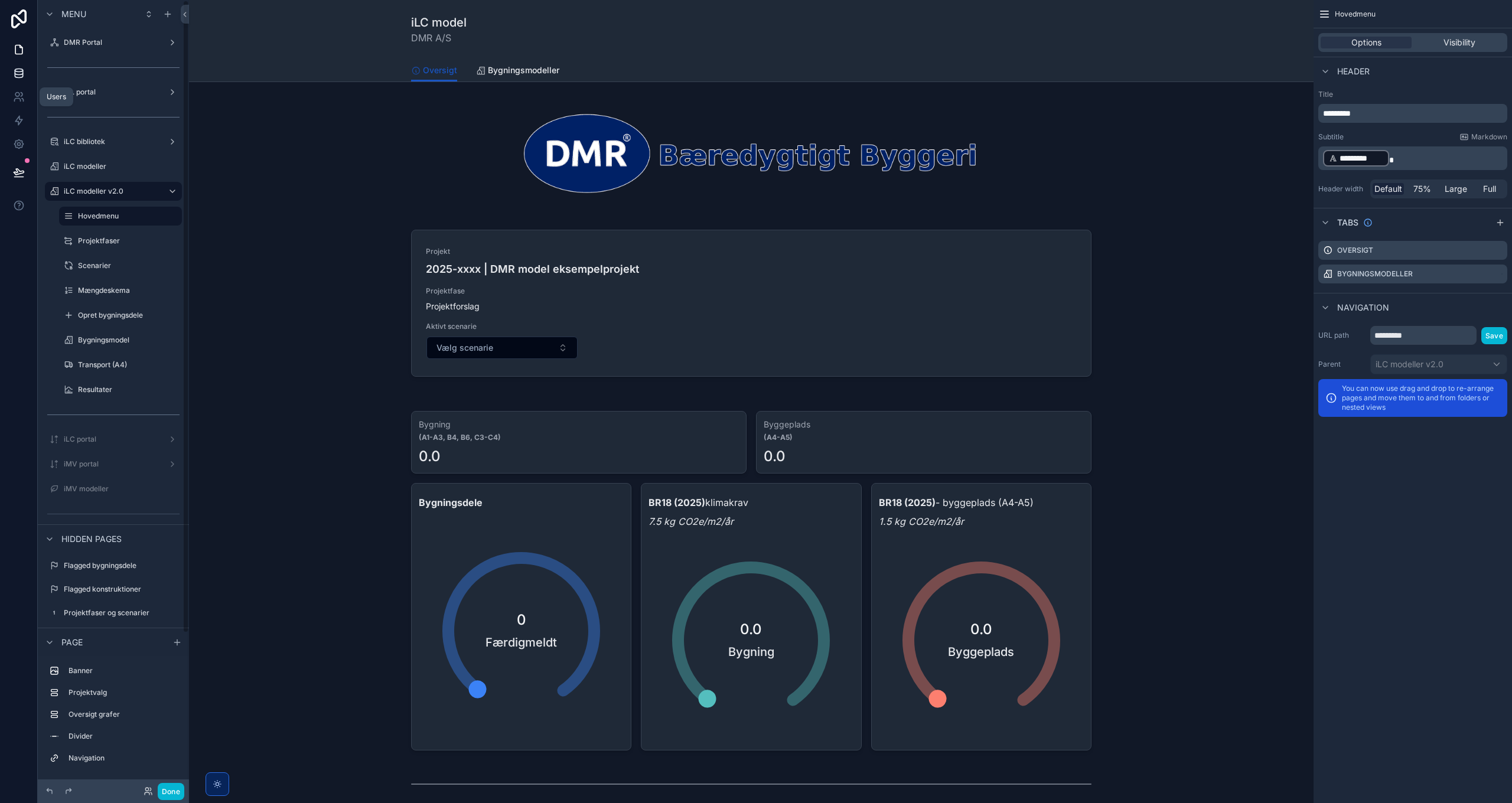
click at [20, 74] on icon at bounding box center [19, 73] width 12 height 12
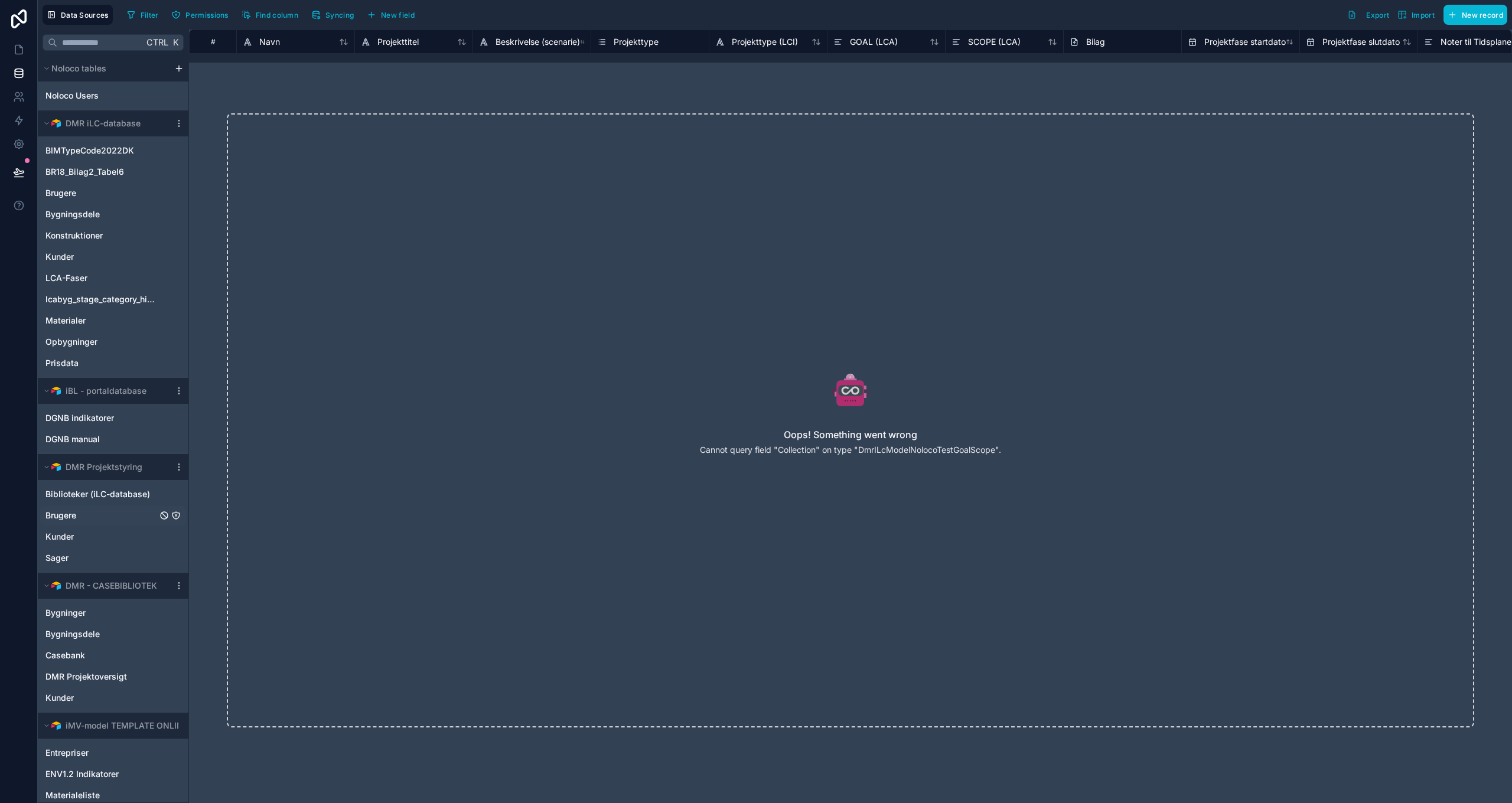
click at [73, 518] on span "Brugere" at bounding box center [61, 515] width 31 height 12
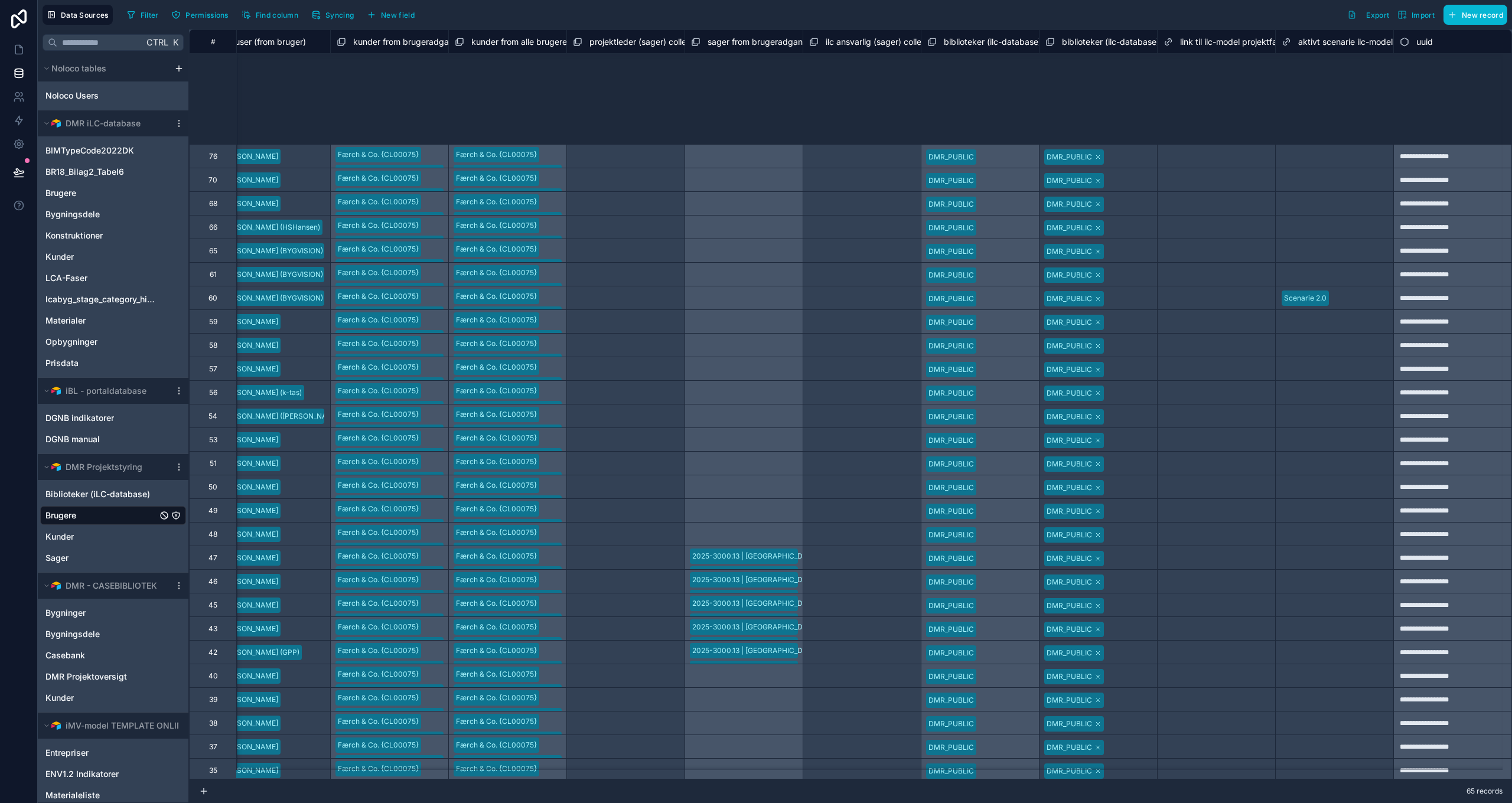
scroll to position [818, 4403]
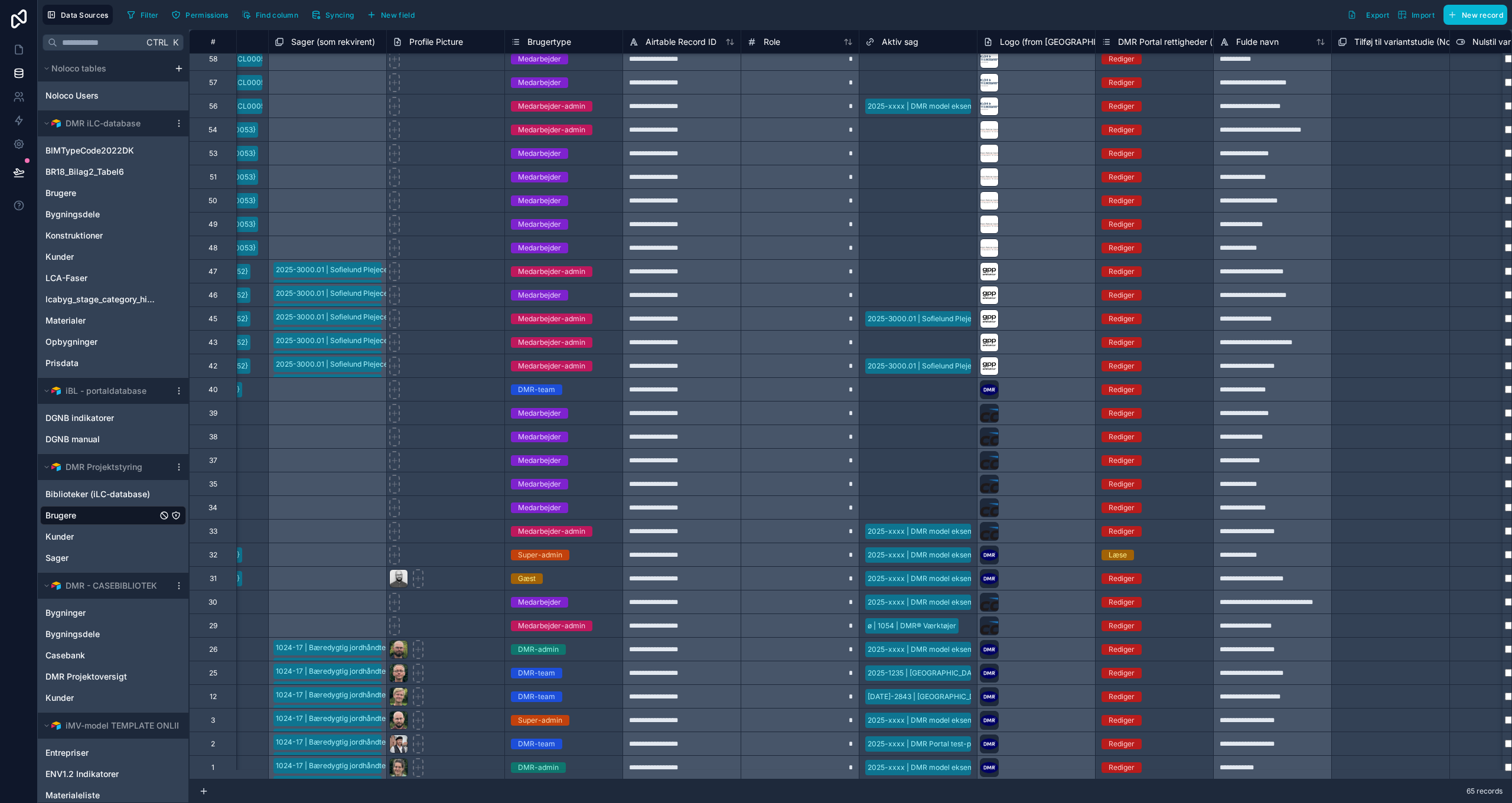
scroll to position [818, 671]
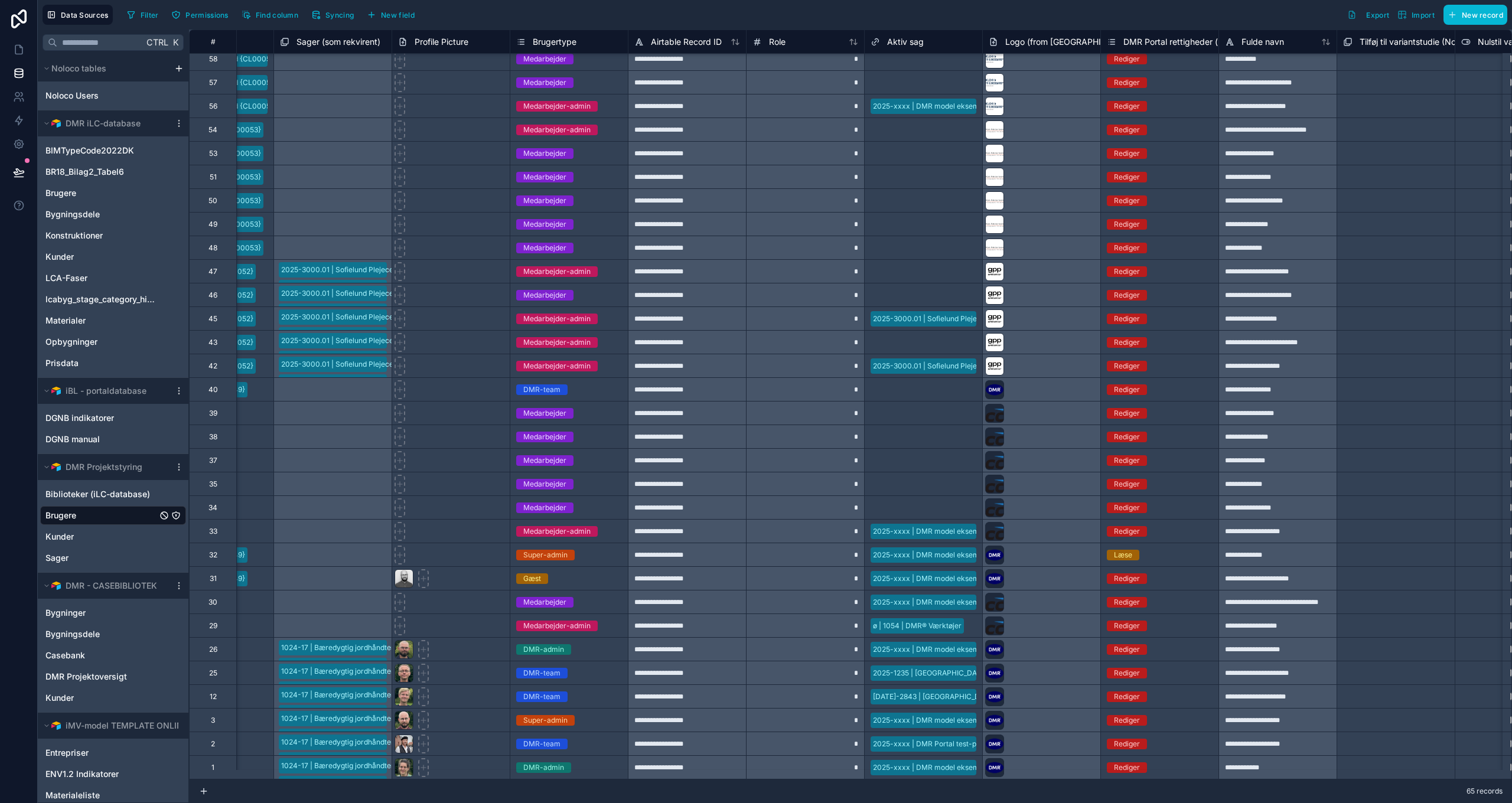
click at [937, 718] on span "2025-xxxx | DMR model eksempelprojekt" at bounding box center [924, 721] width 106 height 16
click at [13, 43] on link at bounding box center [19, 49] width 37 height 23
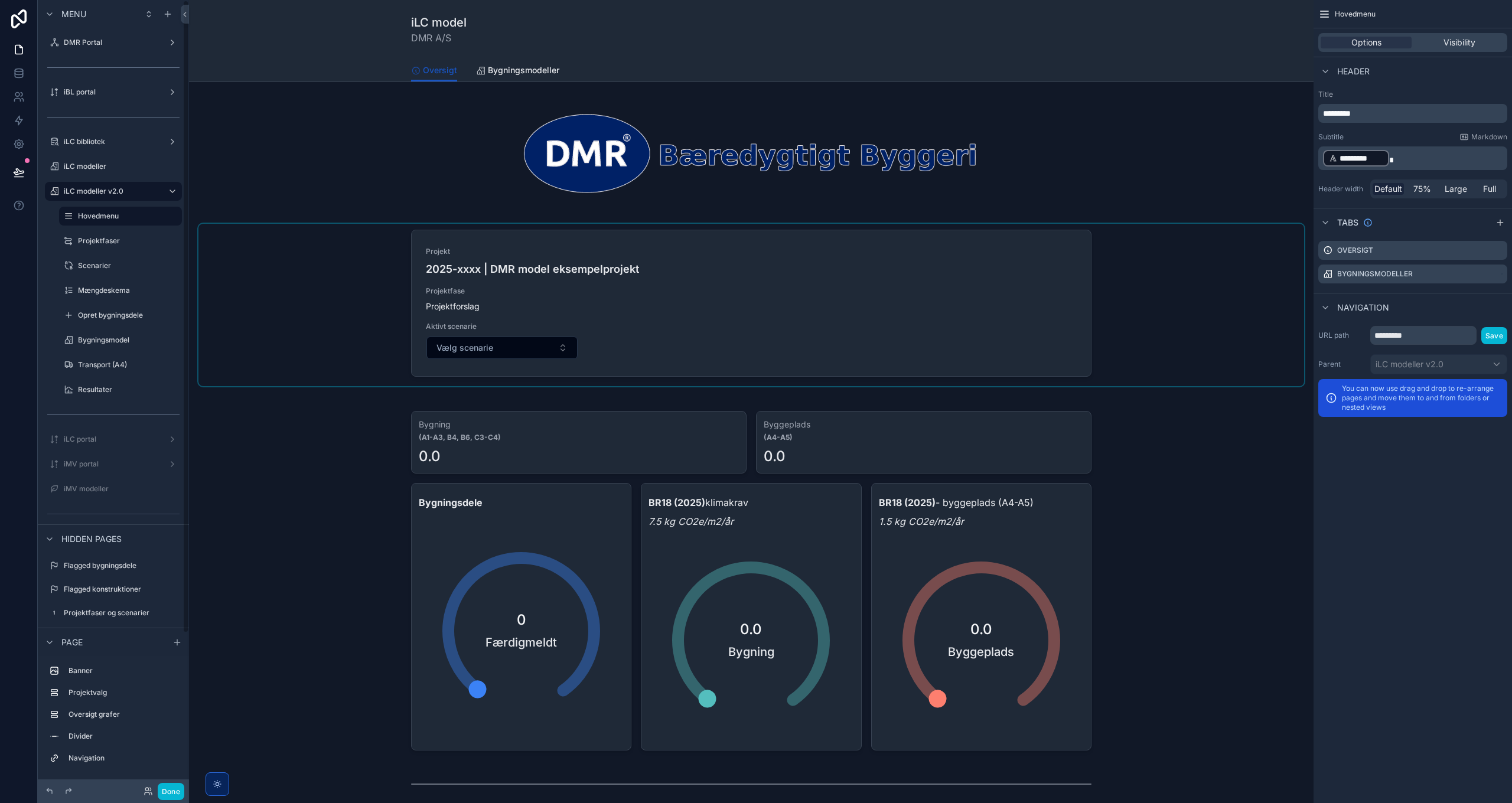
click at [1137, 296] on div "scrollable content" at bounding box center [751, 305] width 1105 height 162
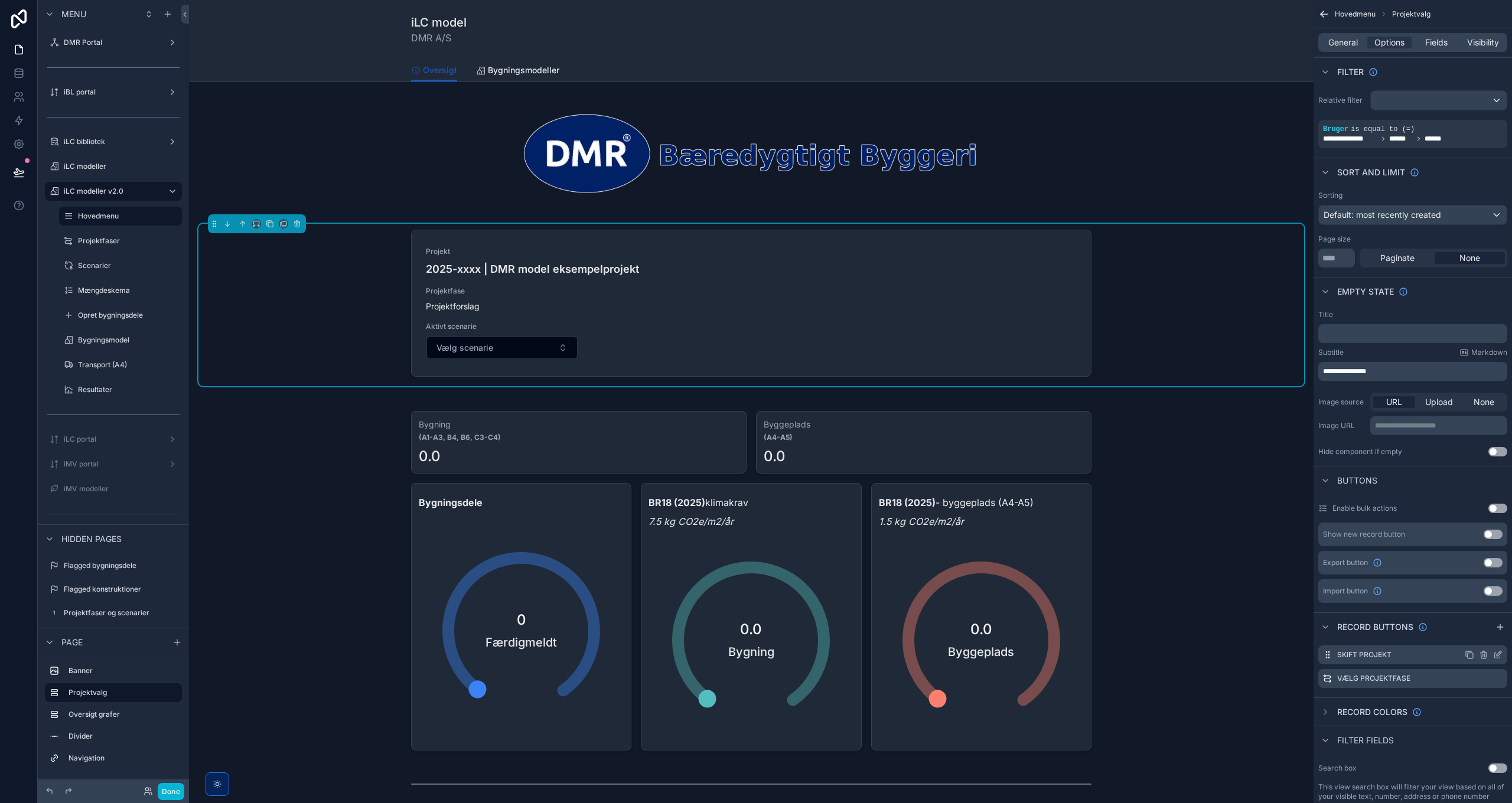
click at [1497, 656] on icon "scrollable content" at bounding box center [1498, 655] width 10 height 10
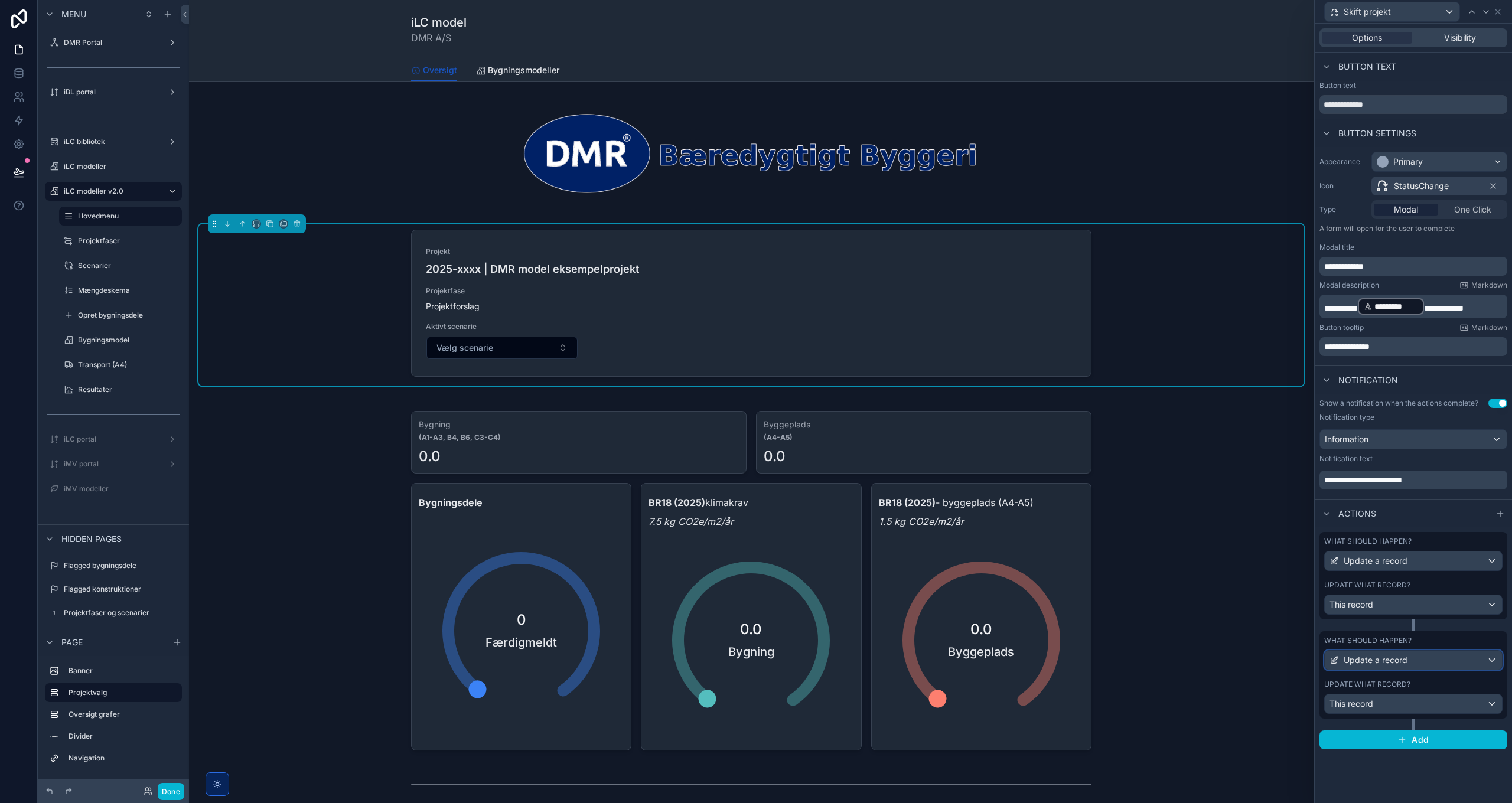
click at [1461, 658] on div "Update a record" at bounding box center [1413, 660] width 177 height 19
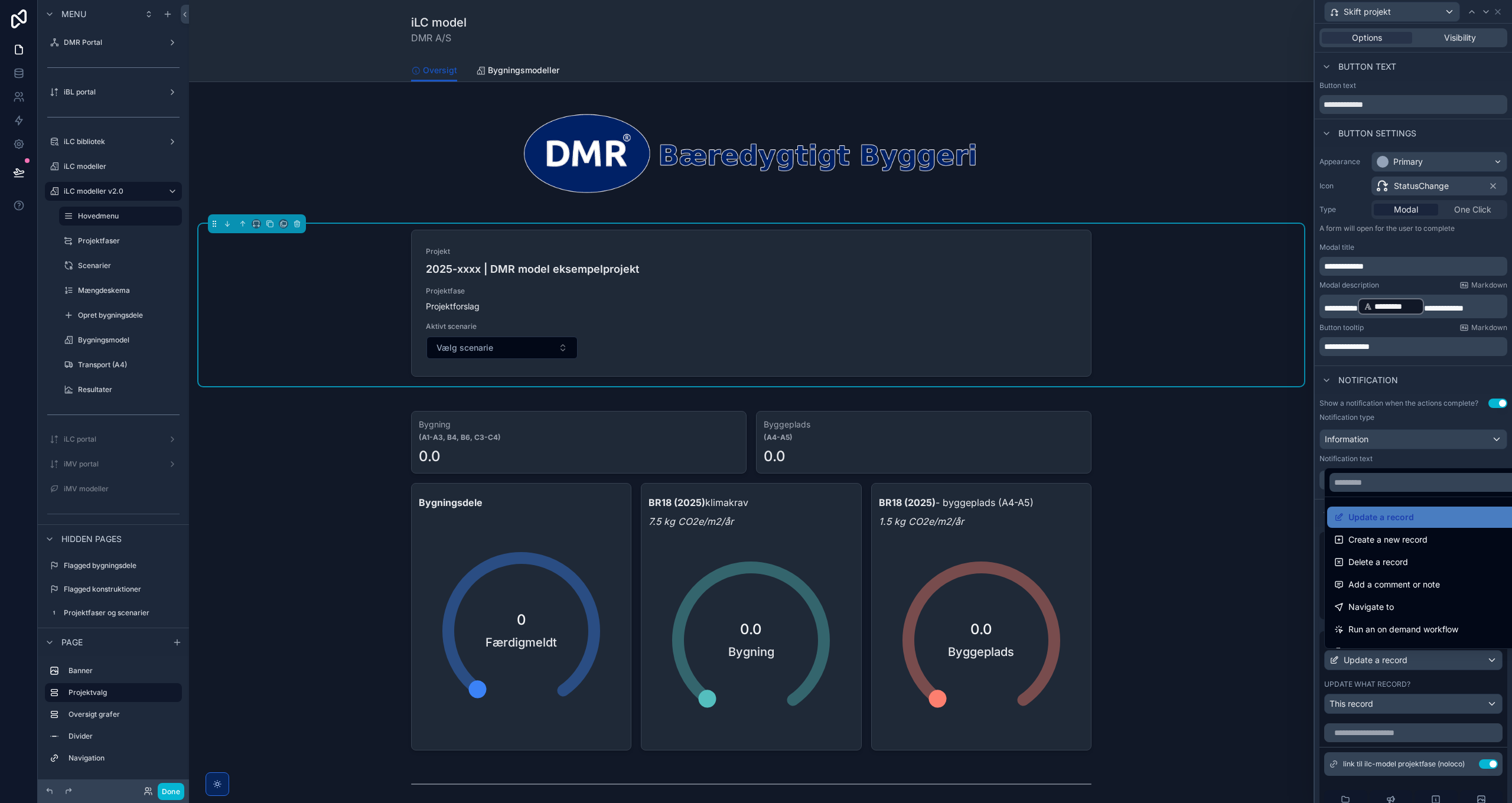
click at [1460, 659] on div at bounding box center [1413, 401] width 197 height 803
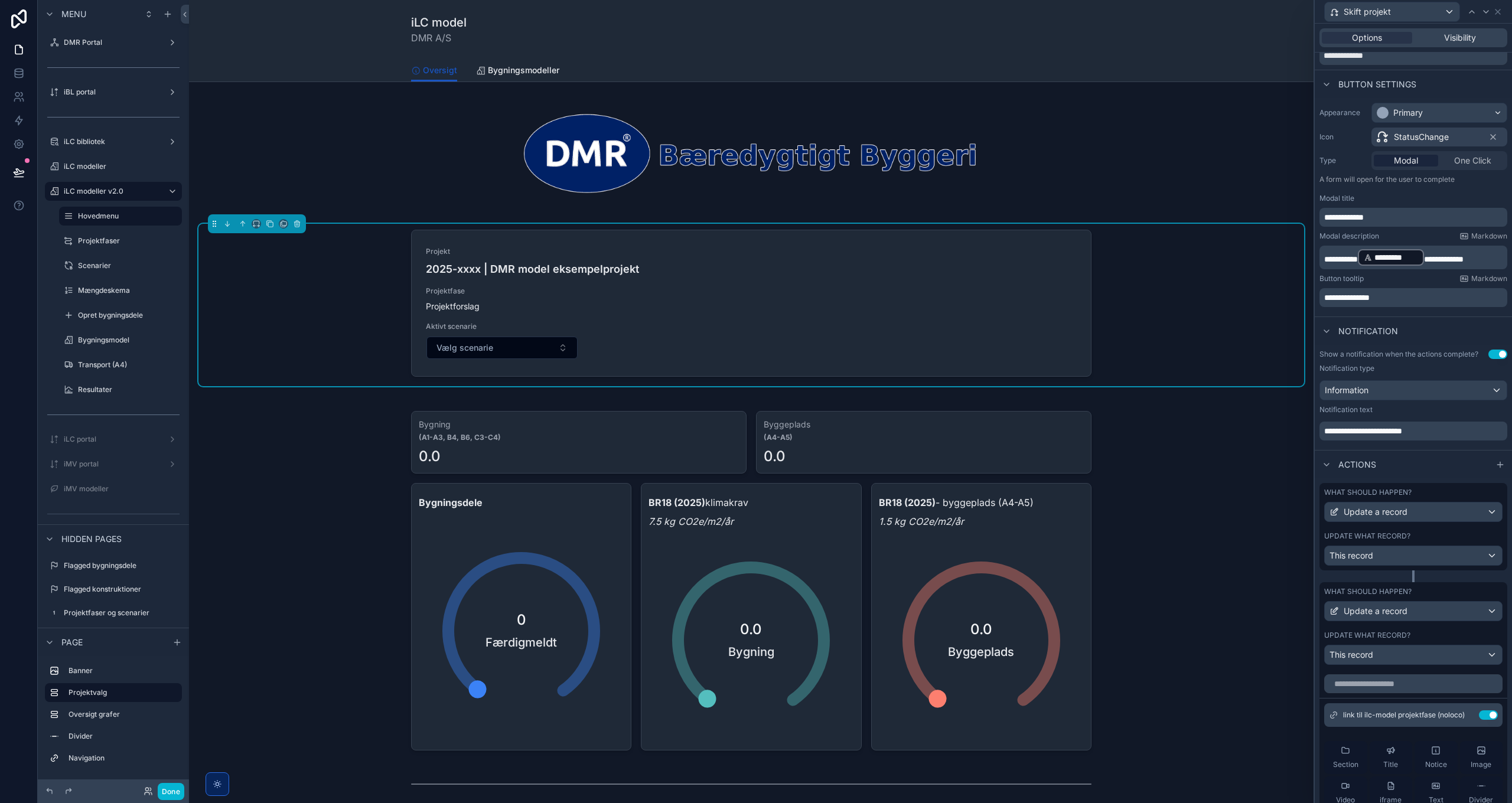
scroll to position [118, 0]
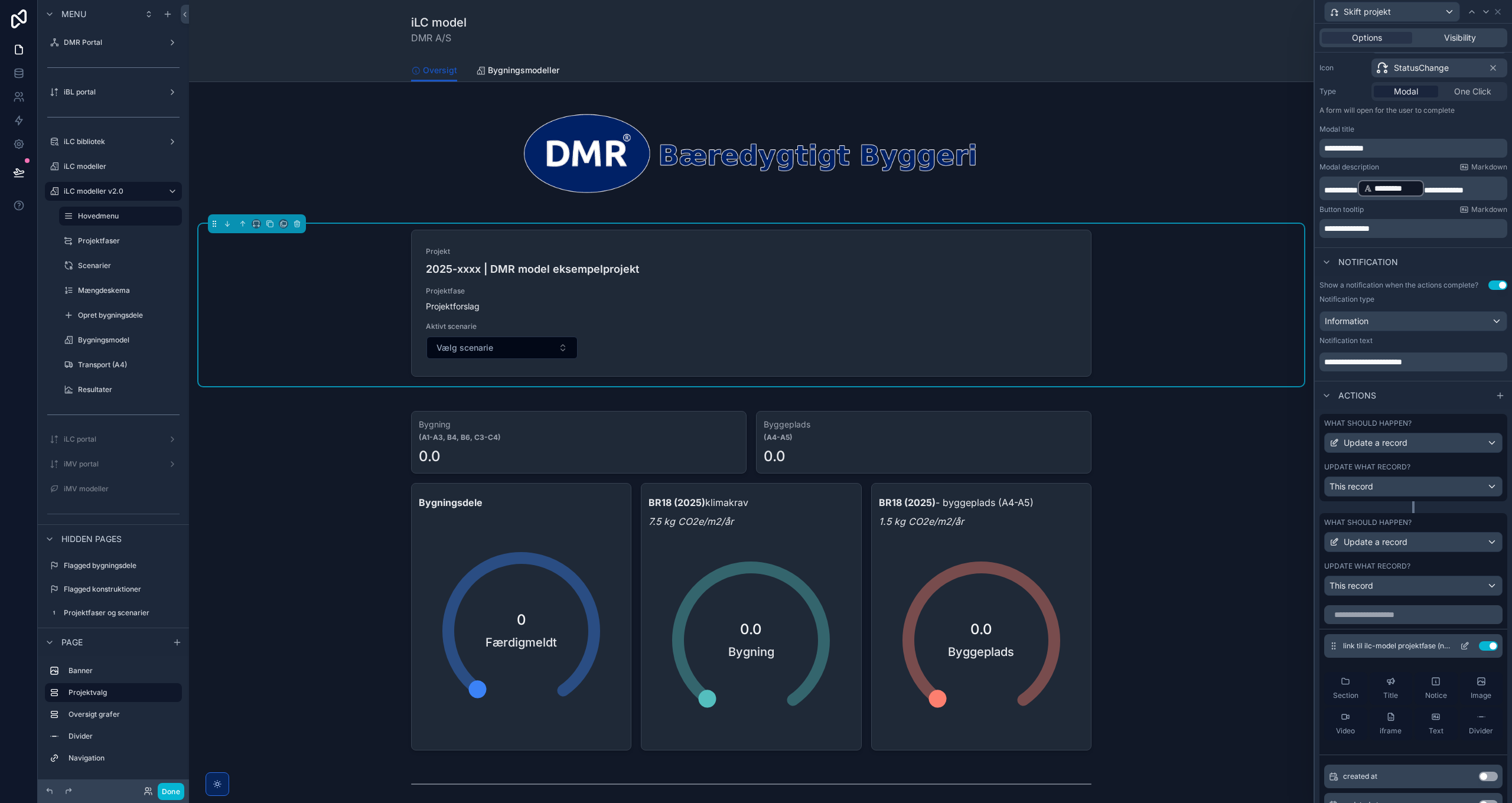
click at [1460, 645] on icon at bounding box center [1464, 646] width 10 height 10
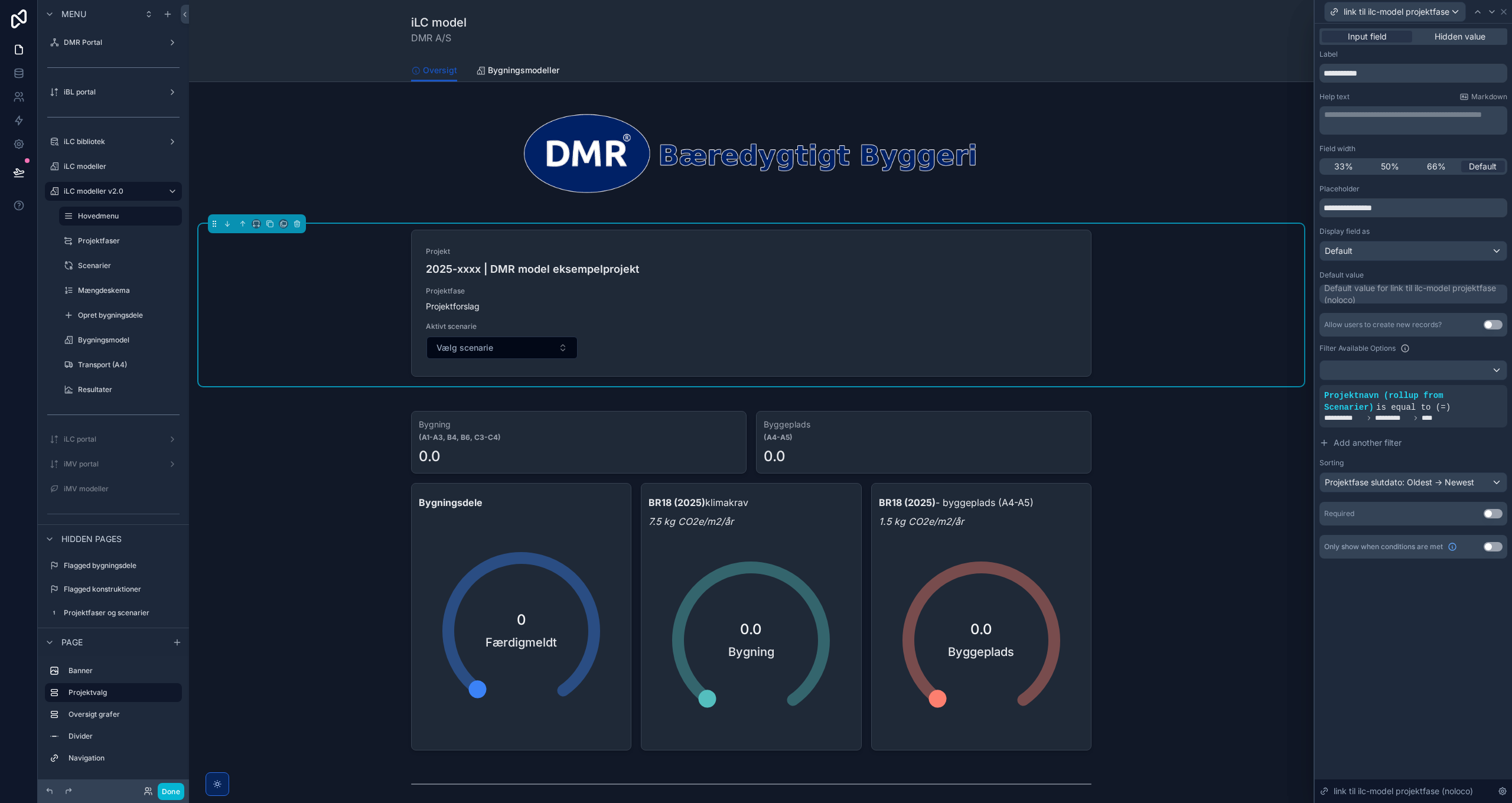
click at [1454, 29] on div "Input field Hidden value" at bounding box center [1413, 36] width 188 height 16
click at [1456, 31] on span "Hidden value" at bounding box center [1460, 37] width 51 height 12
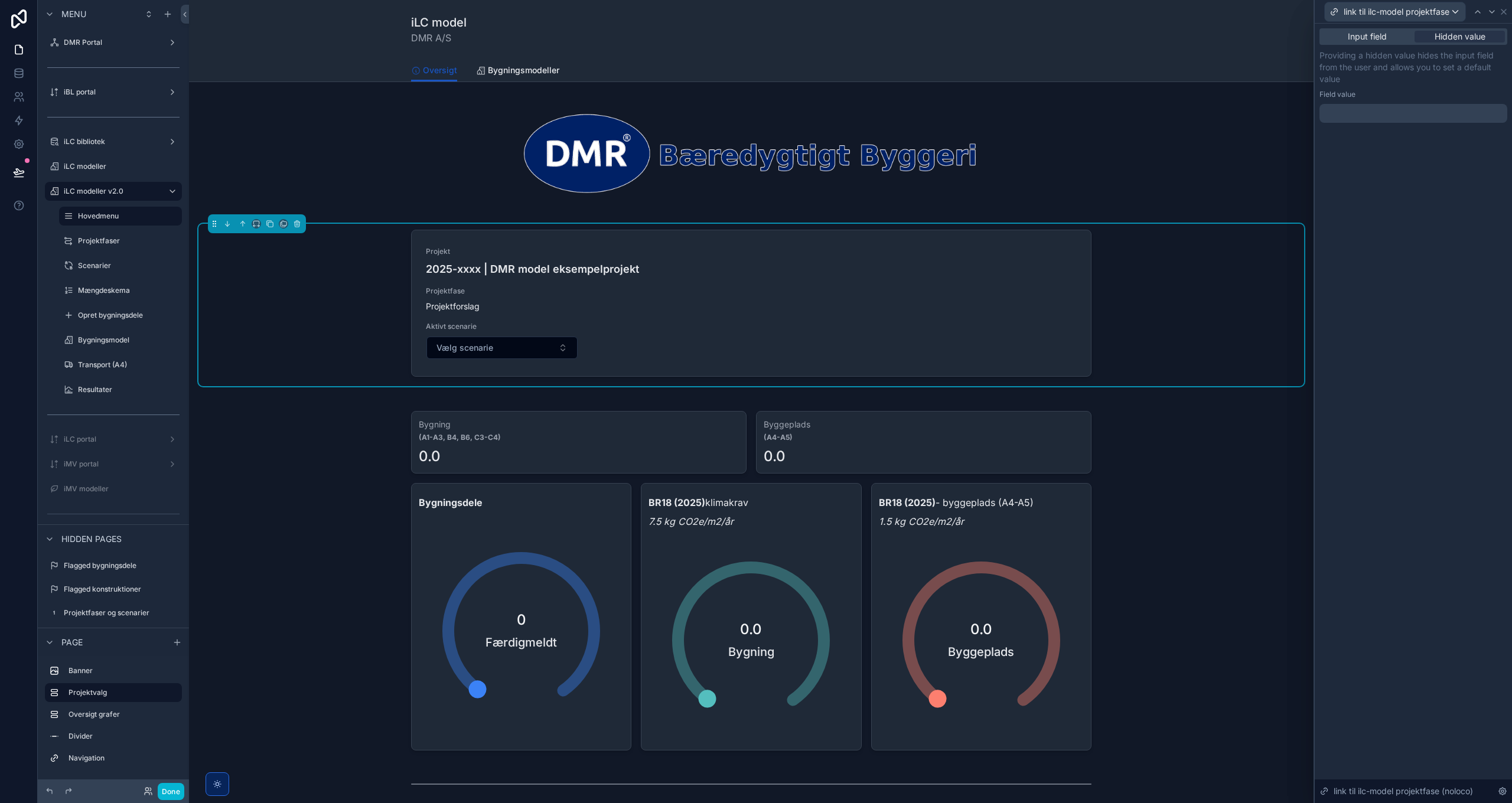
click at [1370, 115] on div at bounding box center [1413, 113] width 188 height 19
click at [1456, 54] on p "Providing a hidden value hides the input field from the user and allows you to …" at bounding box center [1413, 67] width 188 height 35
click at [1370, 40] on span "Input field" at bounding box center [1367, 37] width 39 height 12
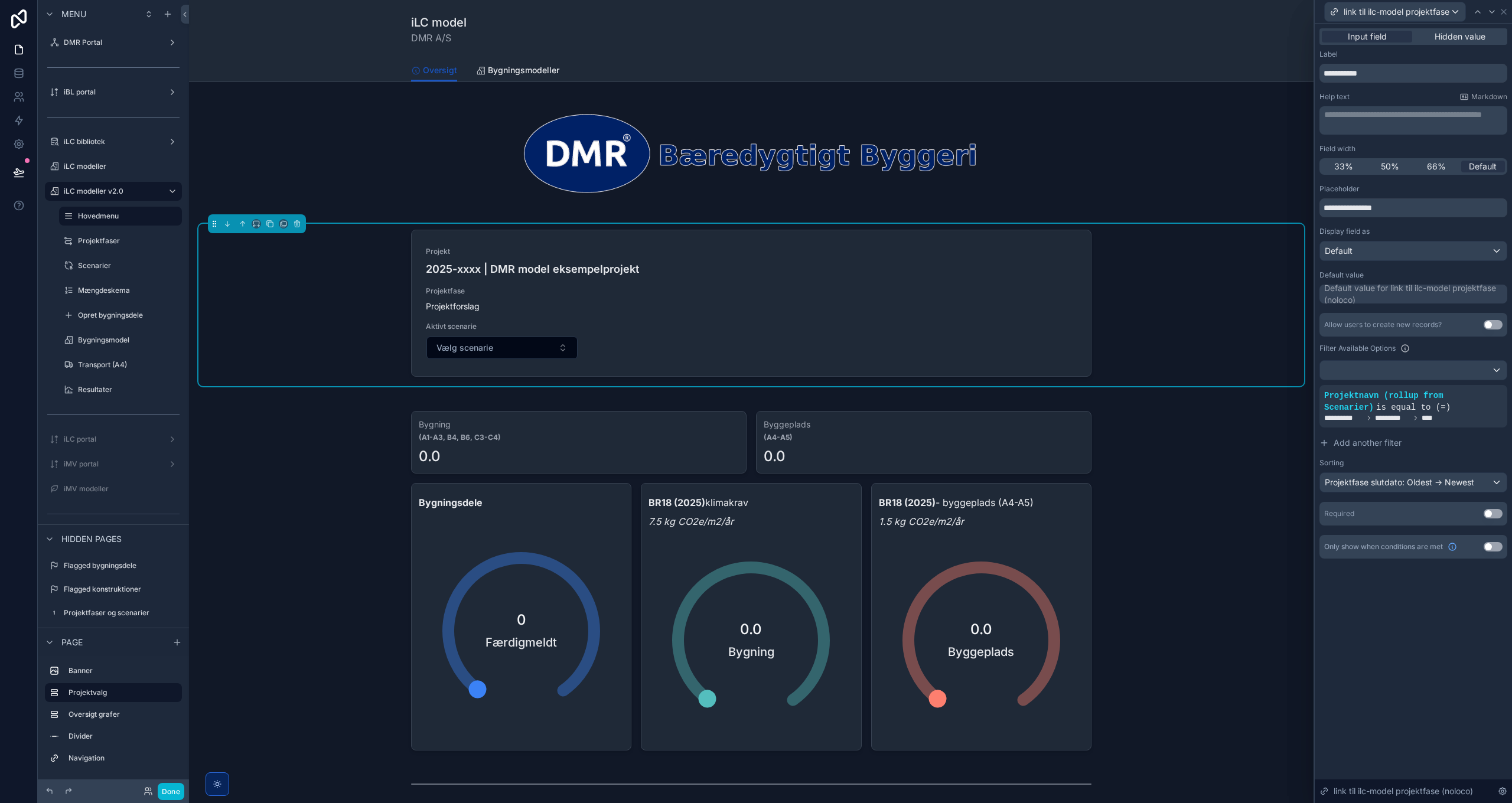
click at [1377, 297] on div "Default value for link til ilc-model projektfase (noloco)" at bounding box center [1415, 294] width 181 height 23
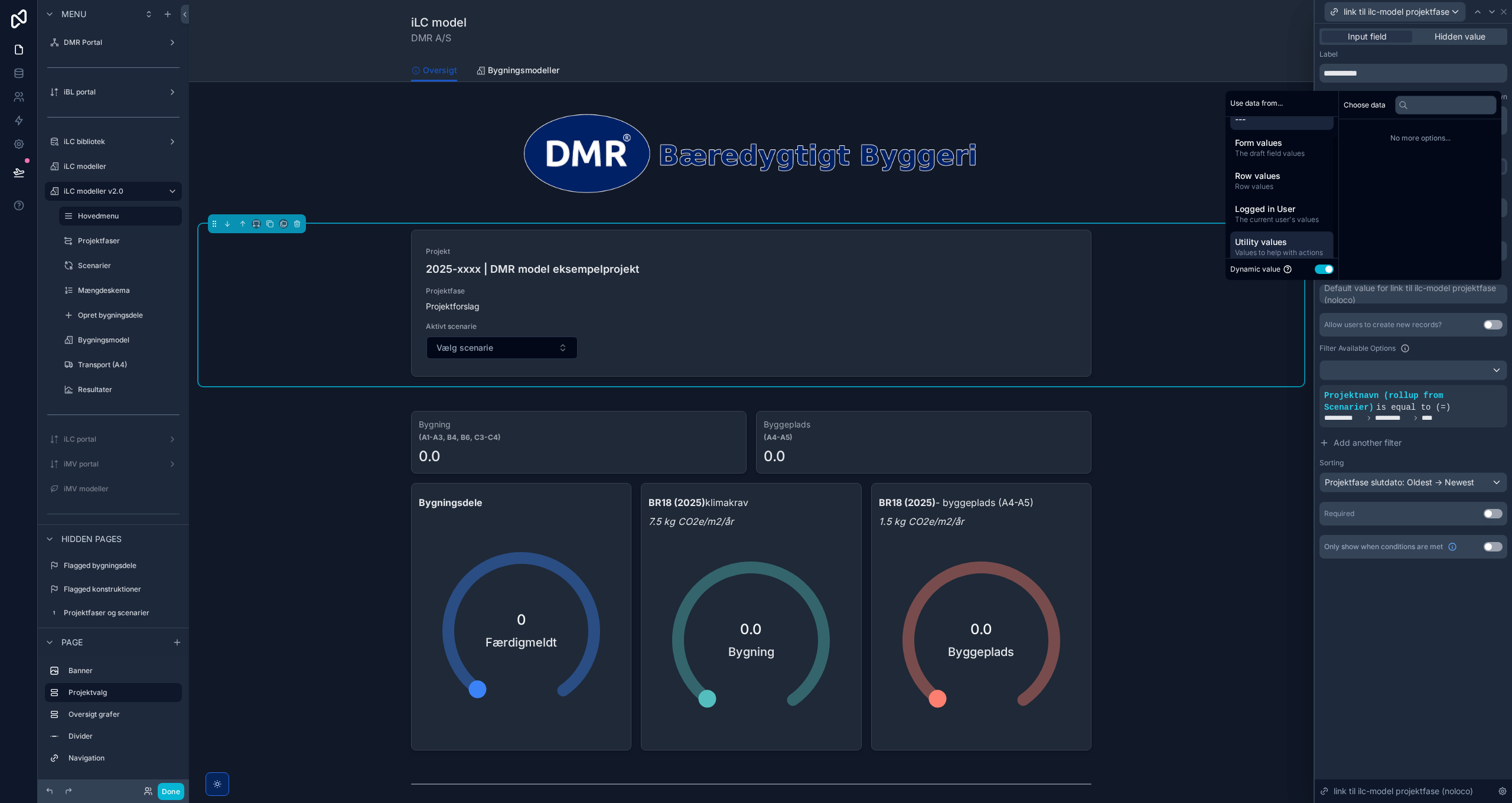
scroll to position [22, 0]
click at [1270, 240] on span "Values to help with actions" at bounding box center [1282, 244] width 94 height 10
click at [1371, 131] on span "Empty value" at bounding box center [1371, 132] width 42 height 10
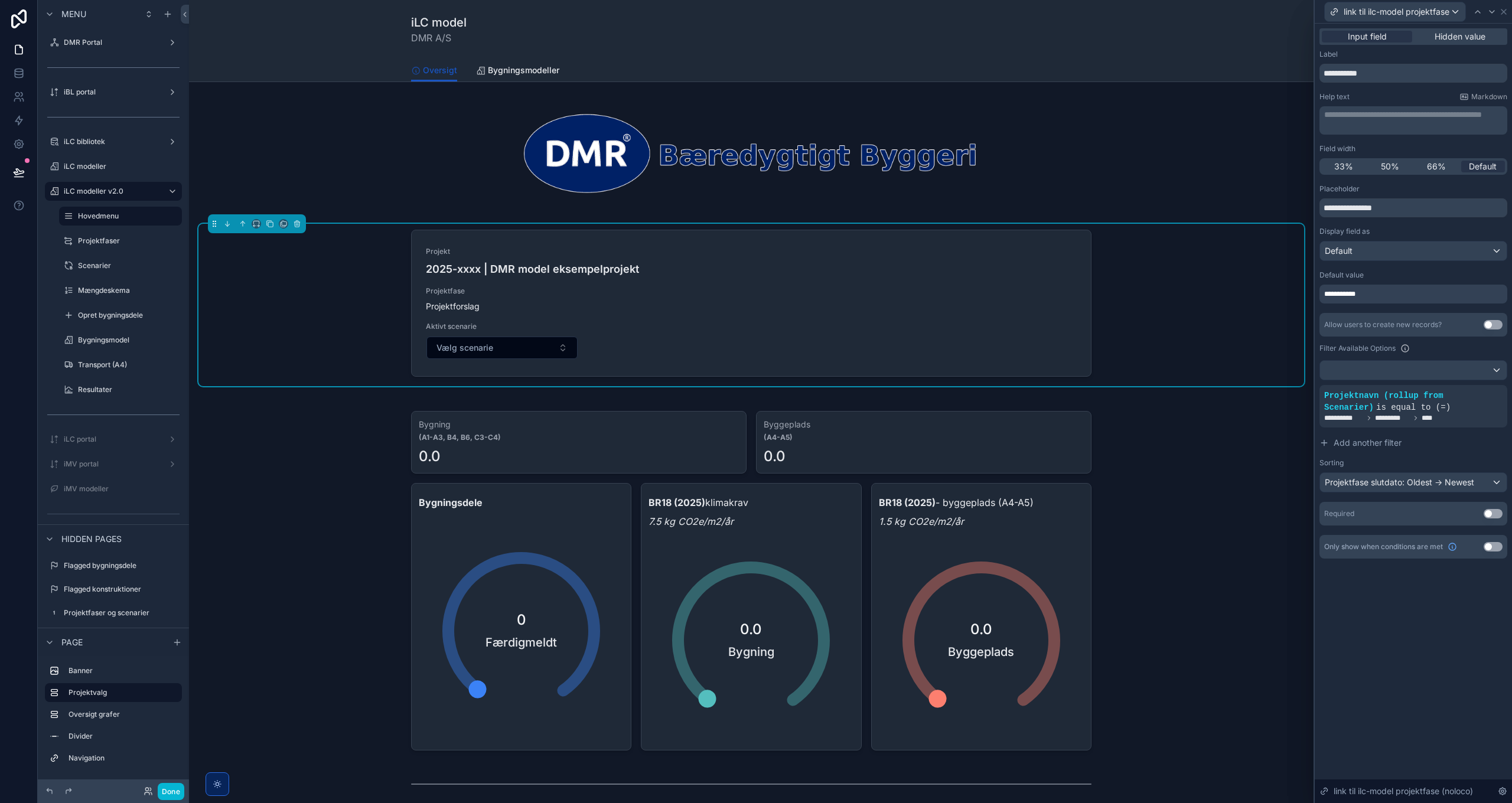
click at [1422, 599] on div "**********" at bounding box center [1413, 413] width 197 height 780
click at [1474, 385] on icon at bounding box center [1478, 386] width 7 height 7
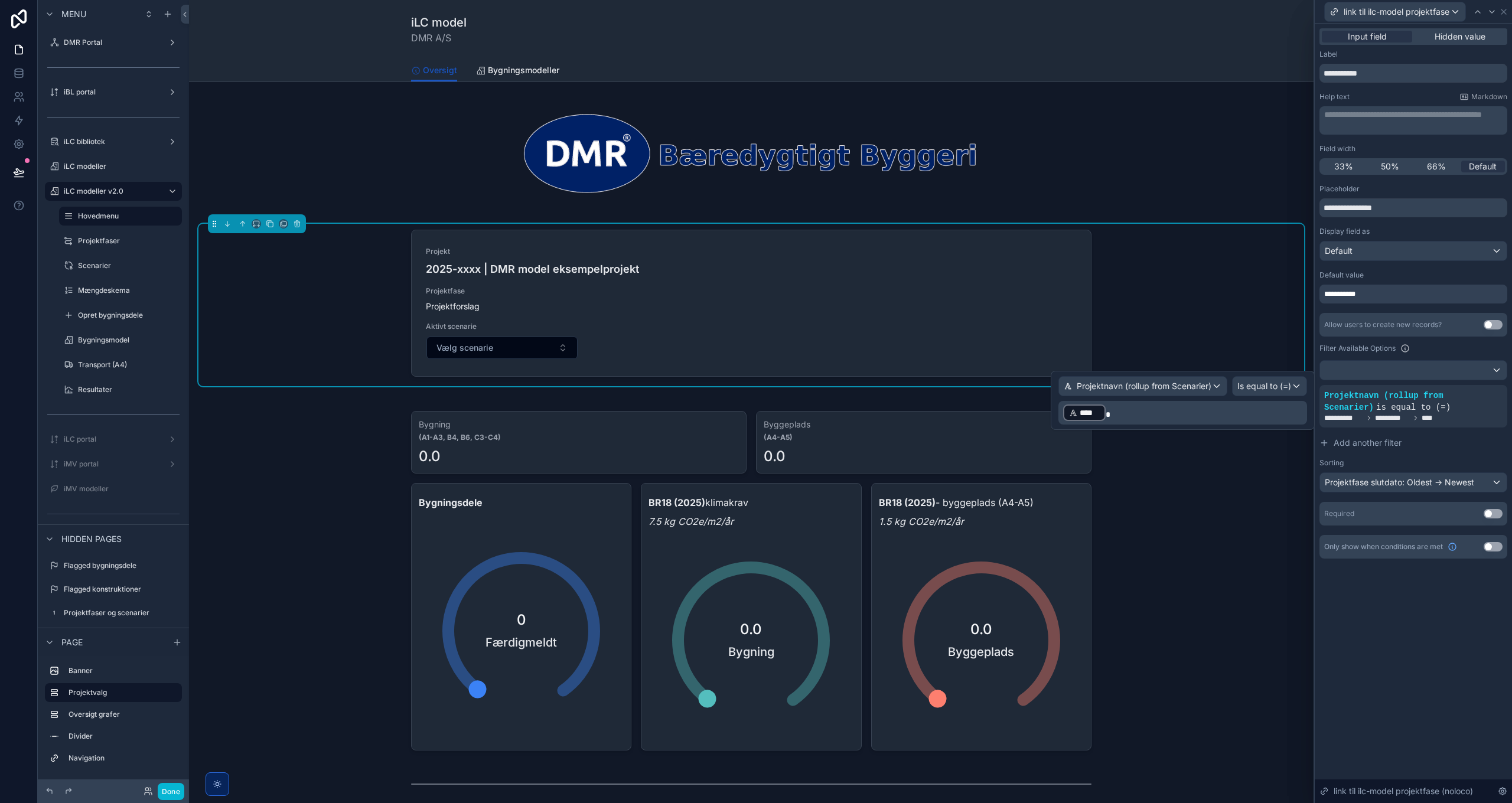
click at [1152, 412] on p "﻿ **** ﻿" at bounding box center [1183, 412] width 241 height 19
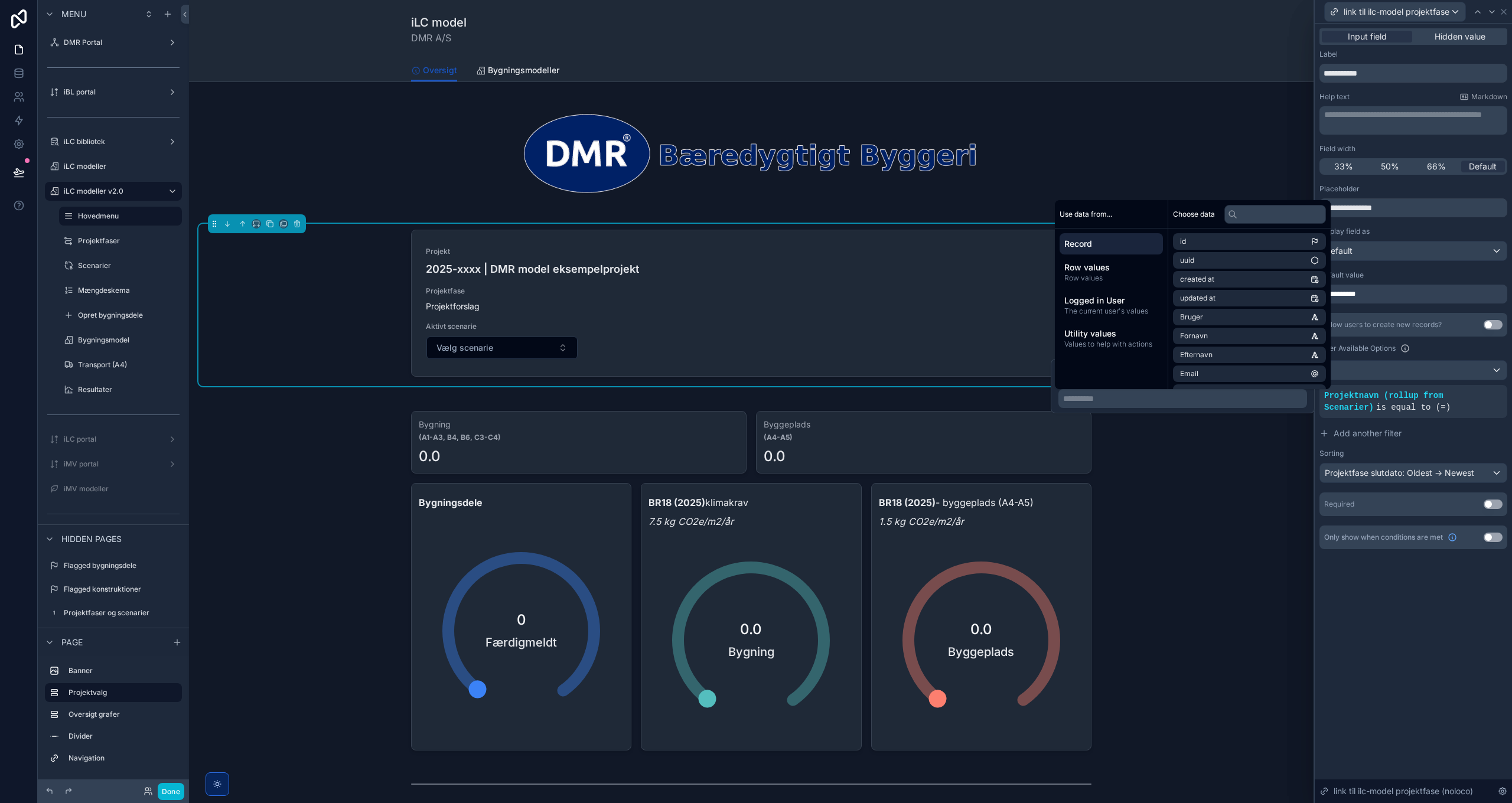
click at [1109, 243] on span "Record" at bounding box center [1111, 244] width 94 height 12
click at [1270, 286] on li "Aktiv sag" at bounding box center [1249, 287] width 153 height 16
click at [1250, 341] on li "Navn" at bounding box center [1249, 337] width 153 height 16
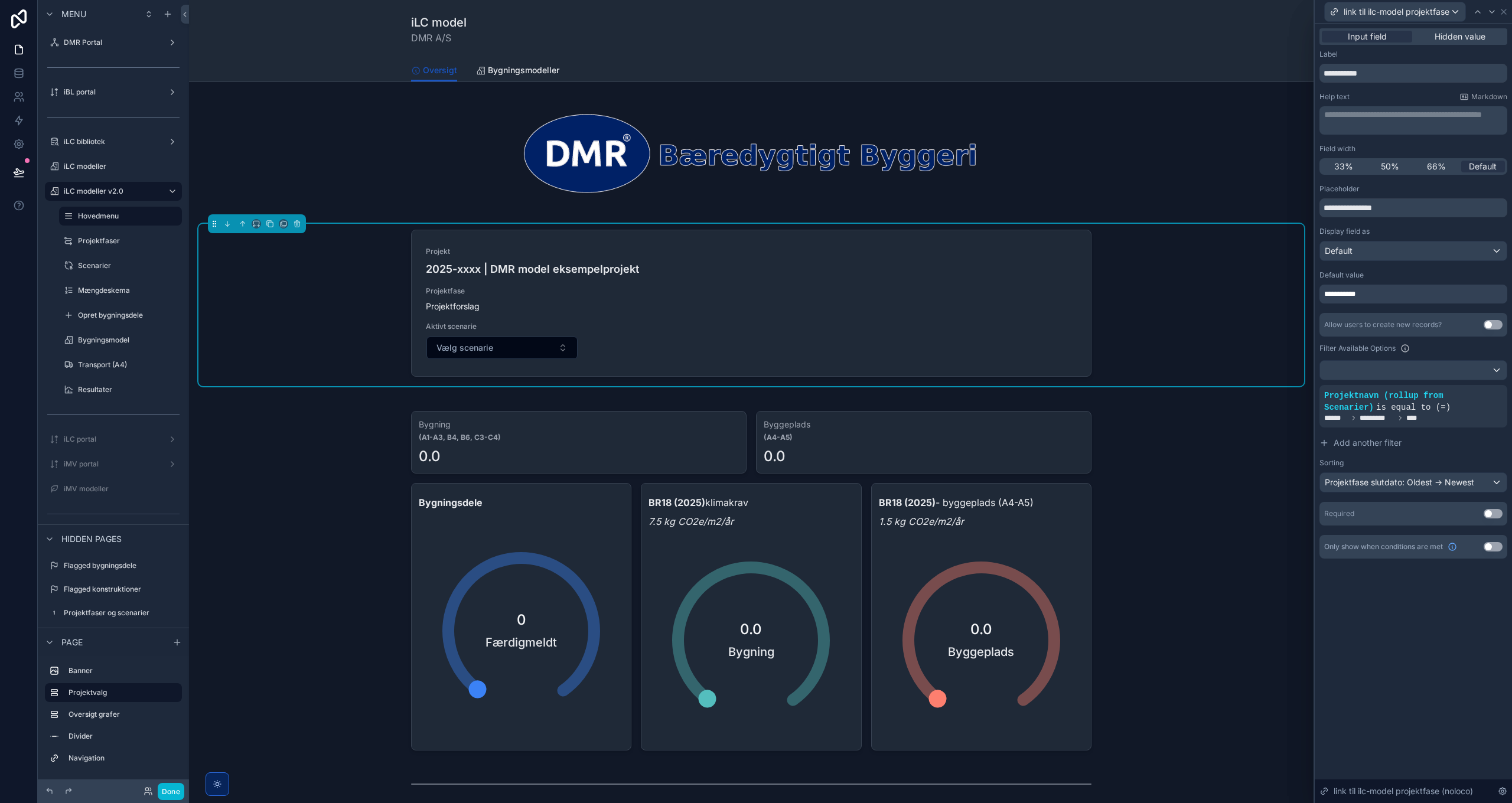
click at [1416, 606] on div "**********" at bounding box center [1413, 413] width 197 height 780
click at [174, 788] on button "Done" at bounding box center [171, 792] width 26 height 17
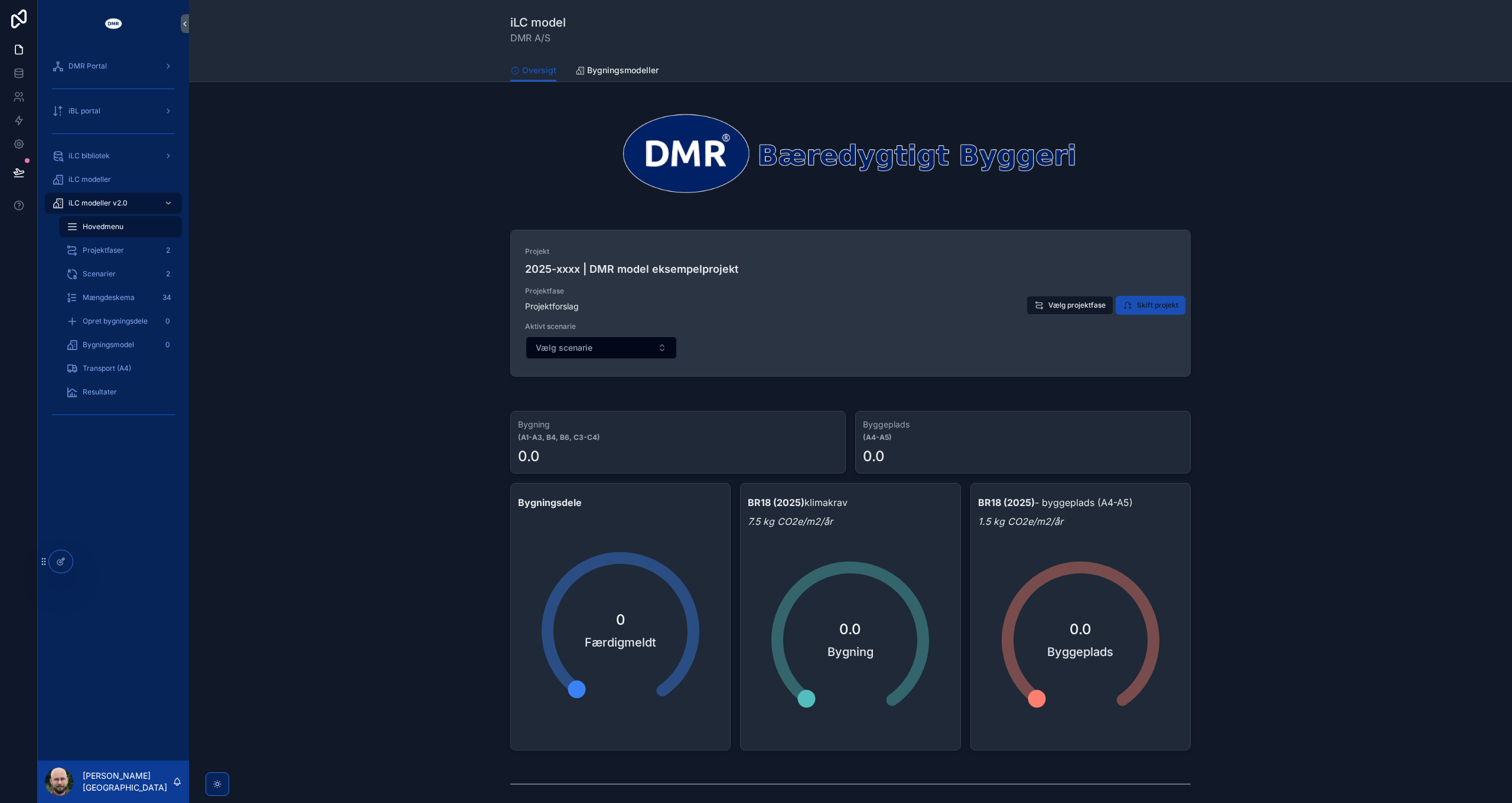
click at [1161, 302] on span "Skift projekt" at bounding box center [1157, 306] width 42 height 10
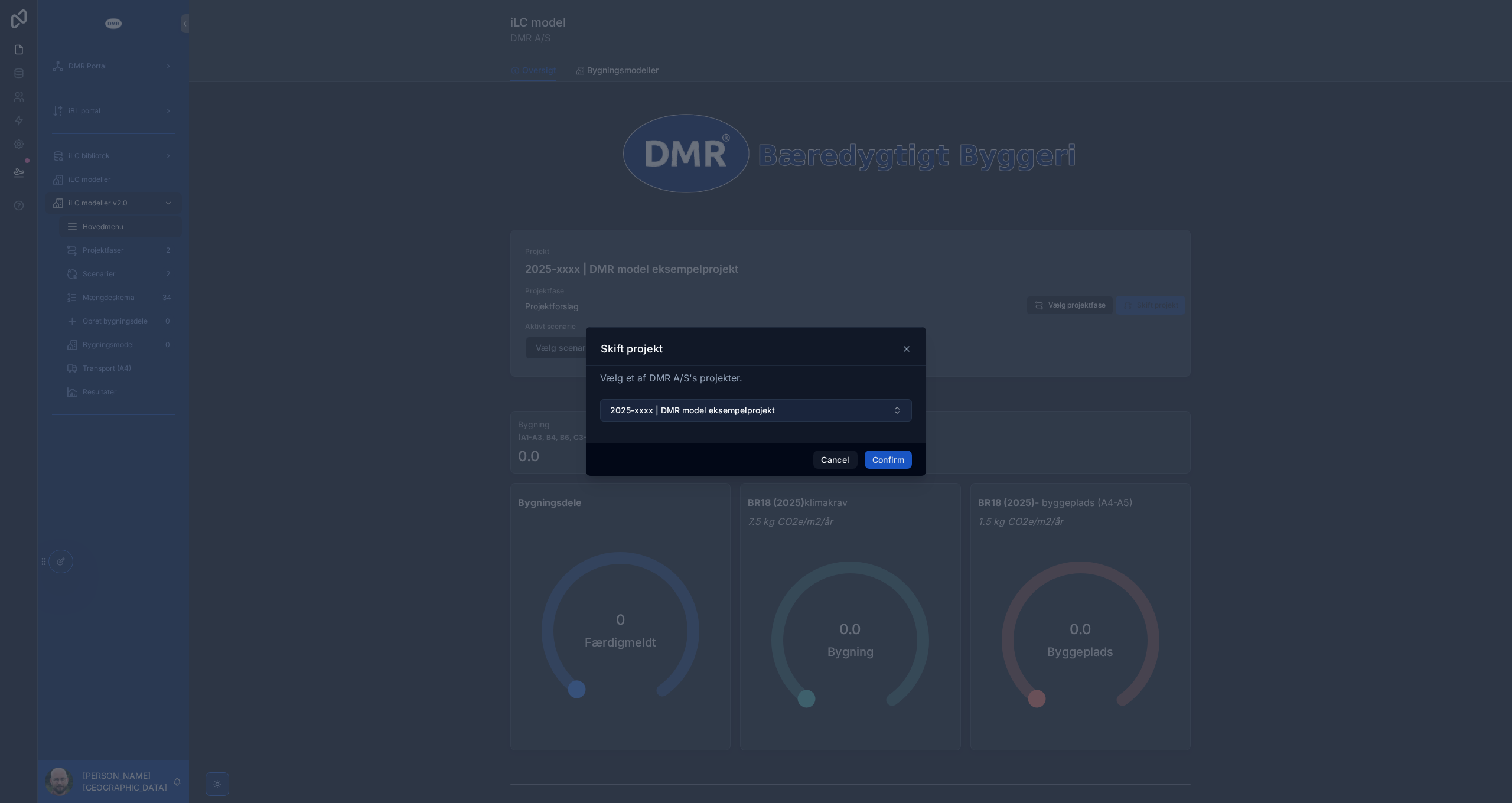
click at [694, 415] on span "2025-xxxx | DMR model eksempelprojekt" at bounding box center [693, 410] width 165 height 12
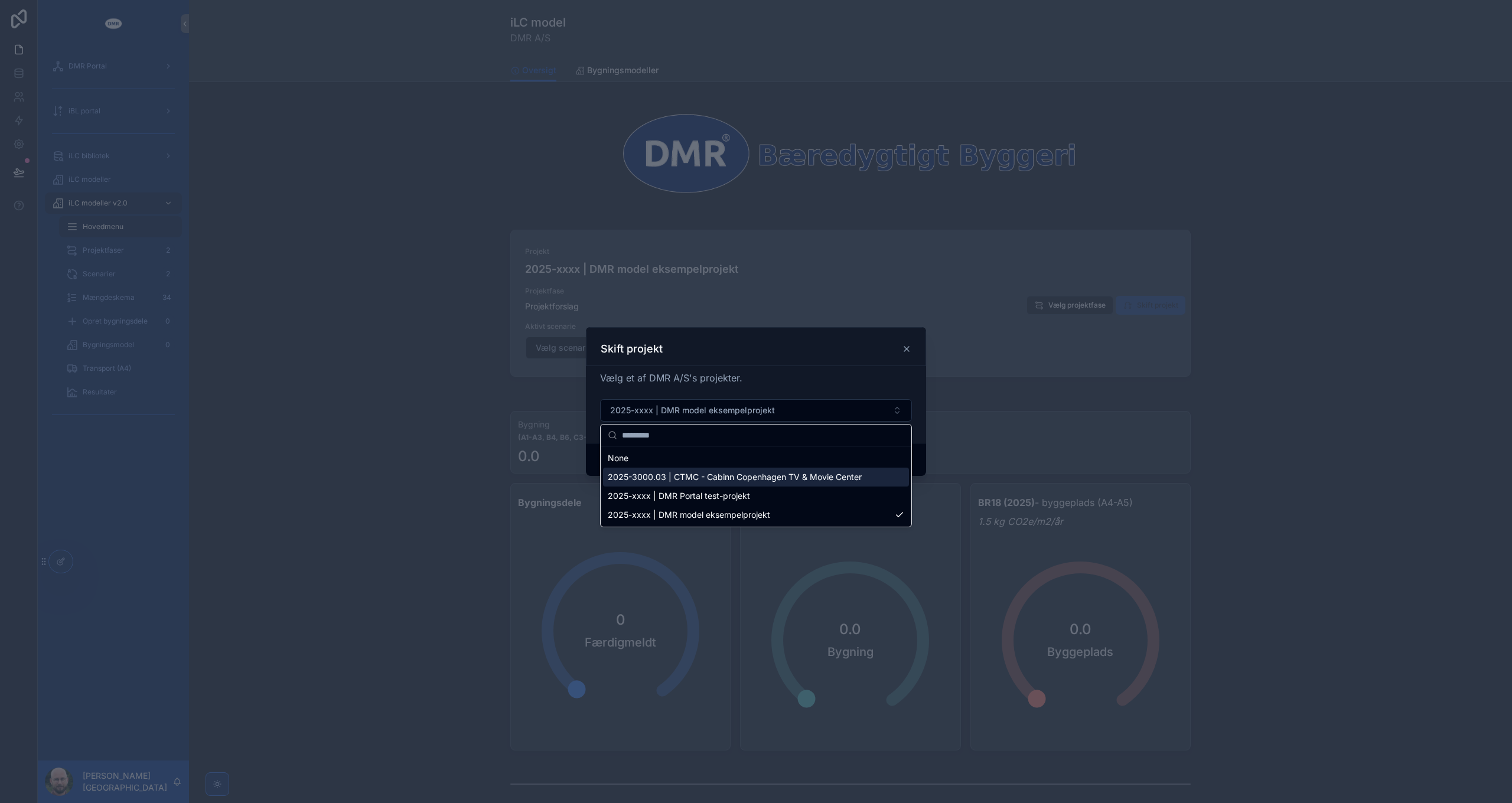
click at [718, 485] on div "2025-3000.03 | CTMC - Cabinn Copenhagen TV & Movie Center" at bounding box center [756, 476] width 306 height 19
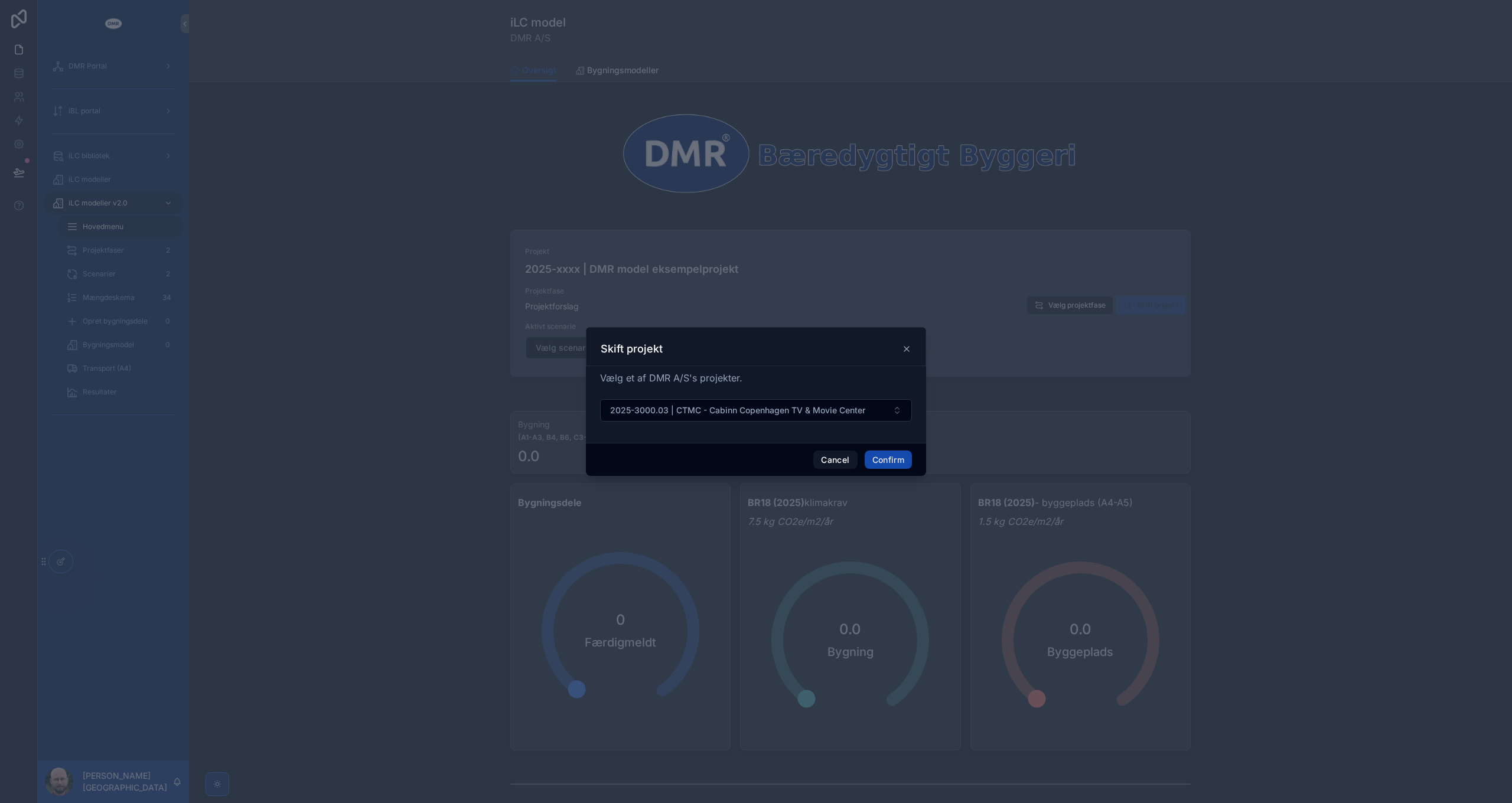
click at [880, 457] on button "Confirm" at bounding box center [888, 460] width 48 height 19
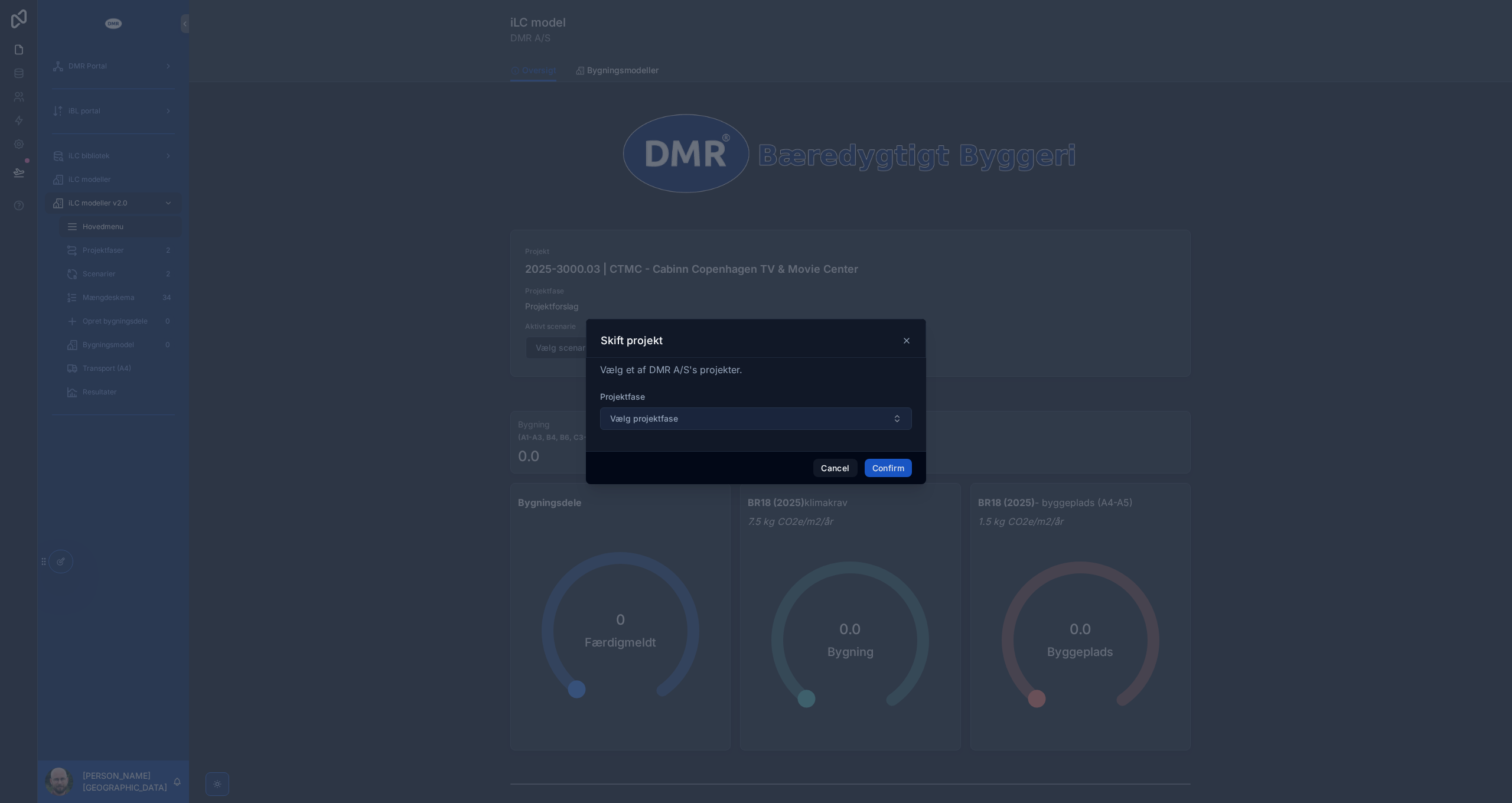
click at [818, 417] on button "Vælg projektfase" at bounding box center [756, 418] width 312 height 22
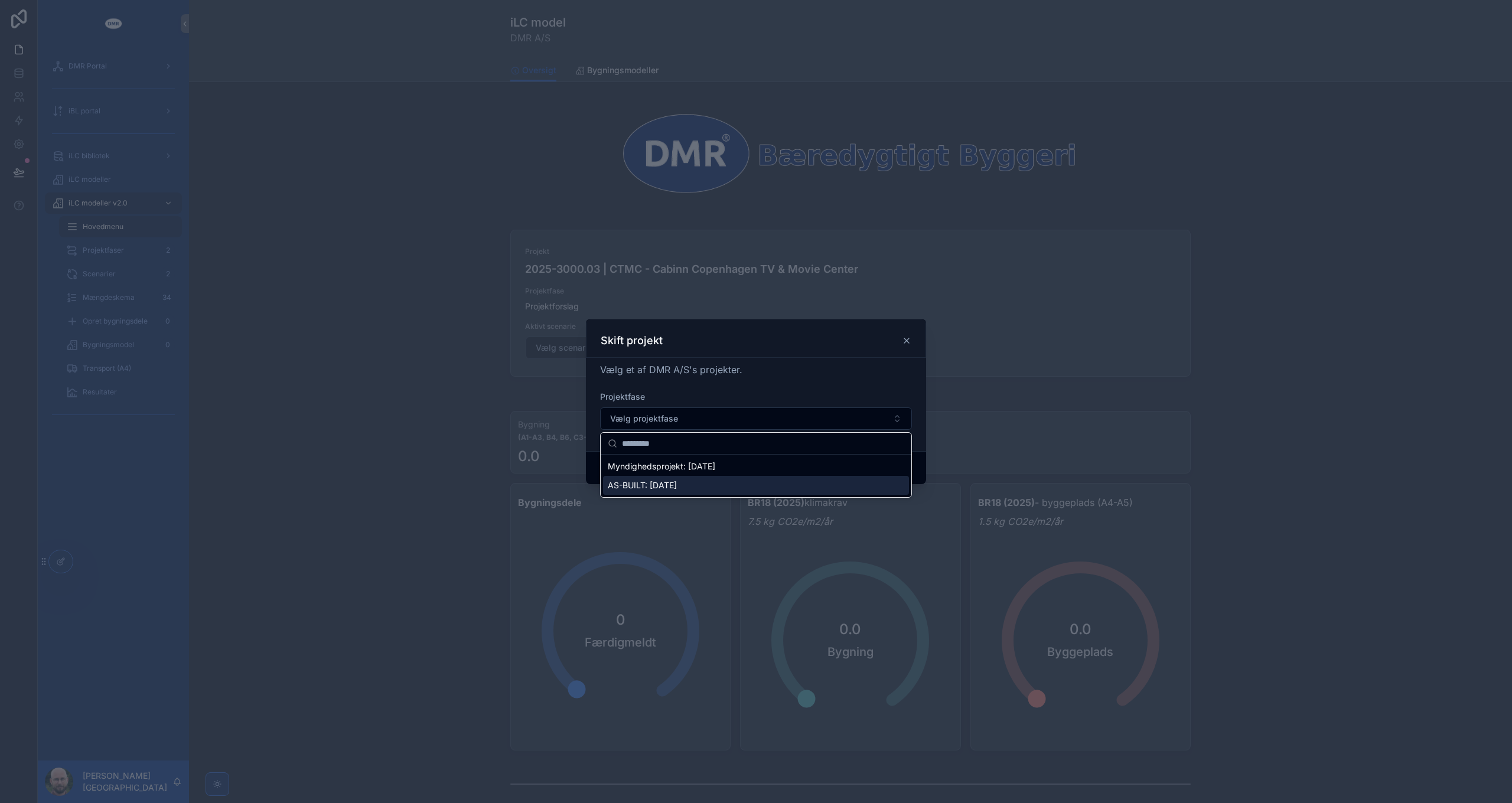
click at [668, 485] on span "AS-BUILT: [DATE]" at bounding box center [642, 485] width 69 height 12
click at [880, 468] on button "Confirm" at bounding box center [888, 468] width 48 height 19
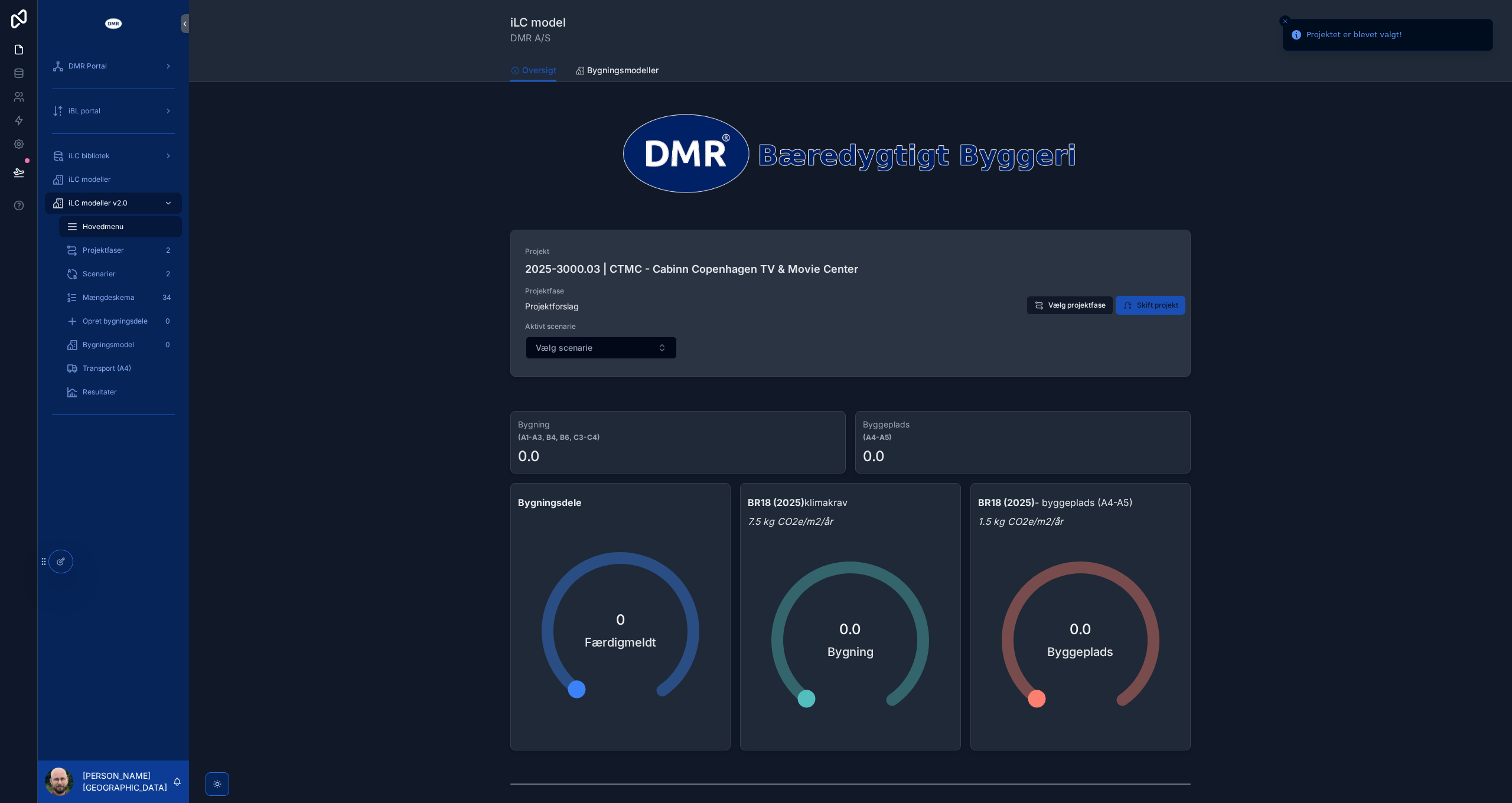
click at [1167, 302] on span "Skift projekt" at bounding box center [1157, 306] width 42 height 10
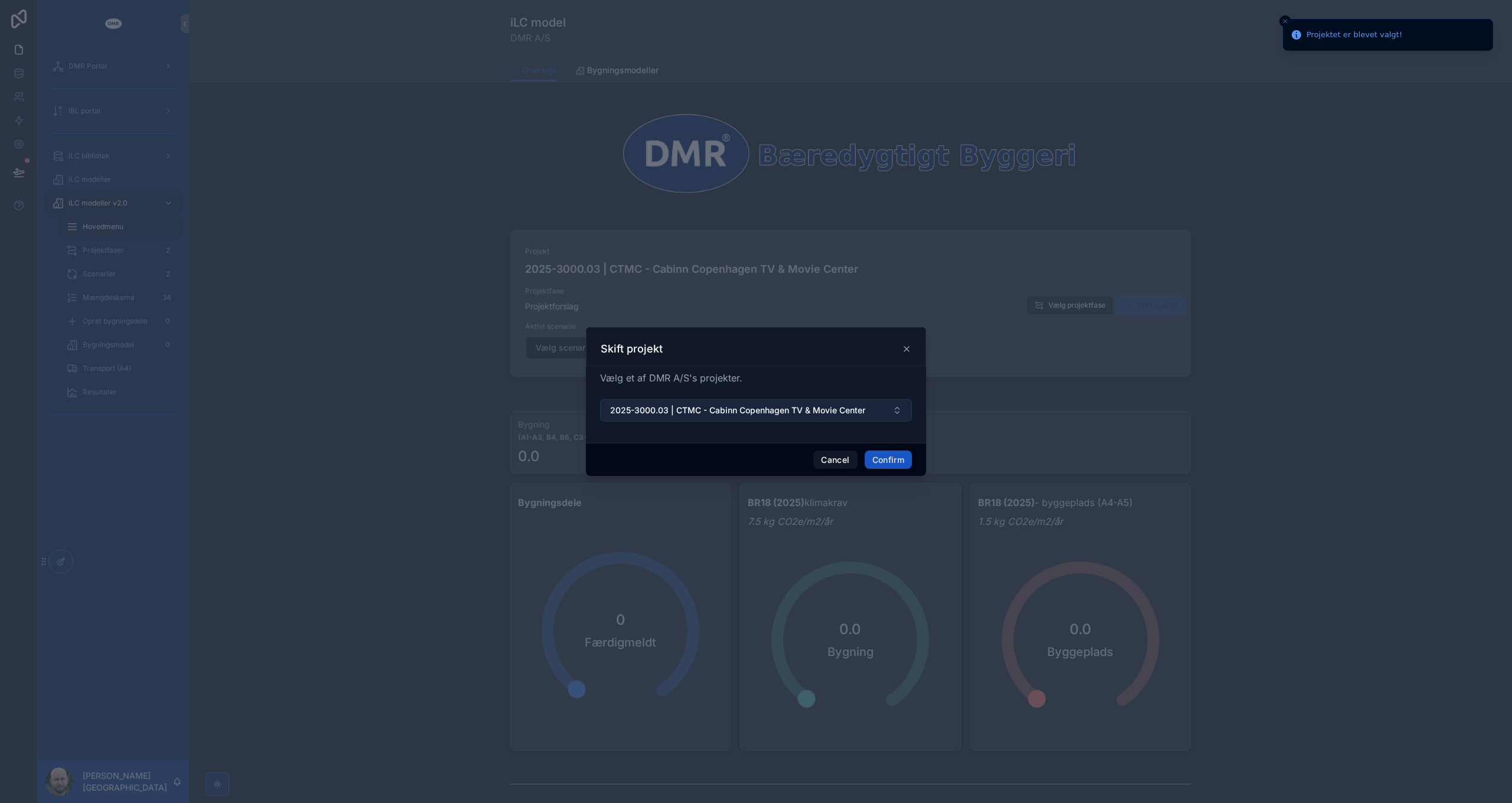
click at [799, 409] on span "2025-3000.03 | CTMC - Cabinn Copenhagen TV & Movie Center" at bounding box center [738, 410] width 255 height 12
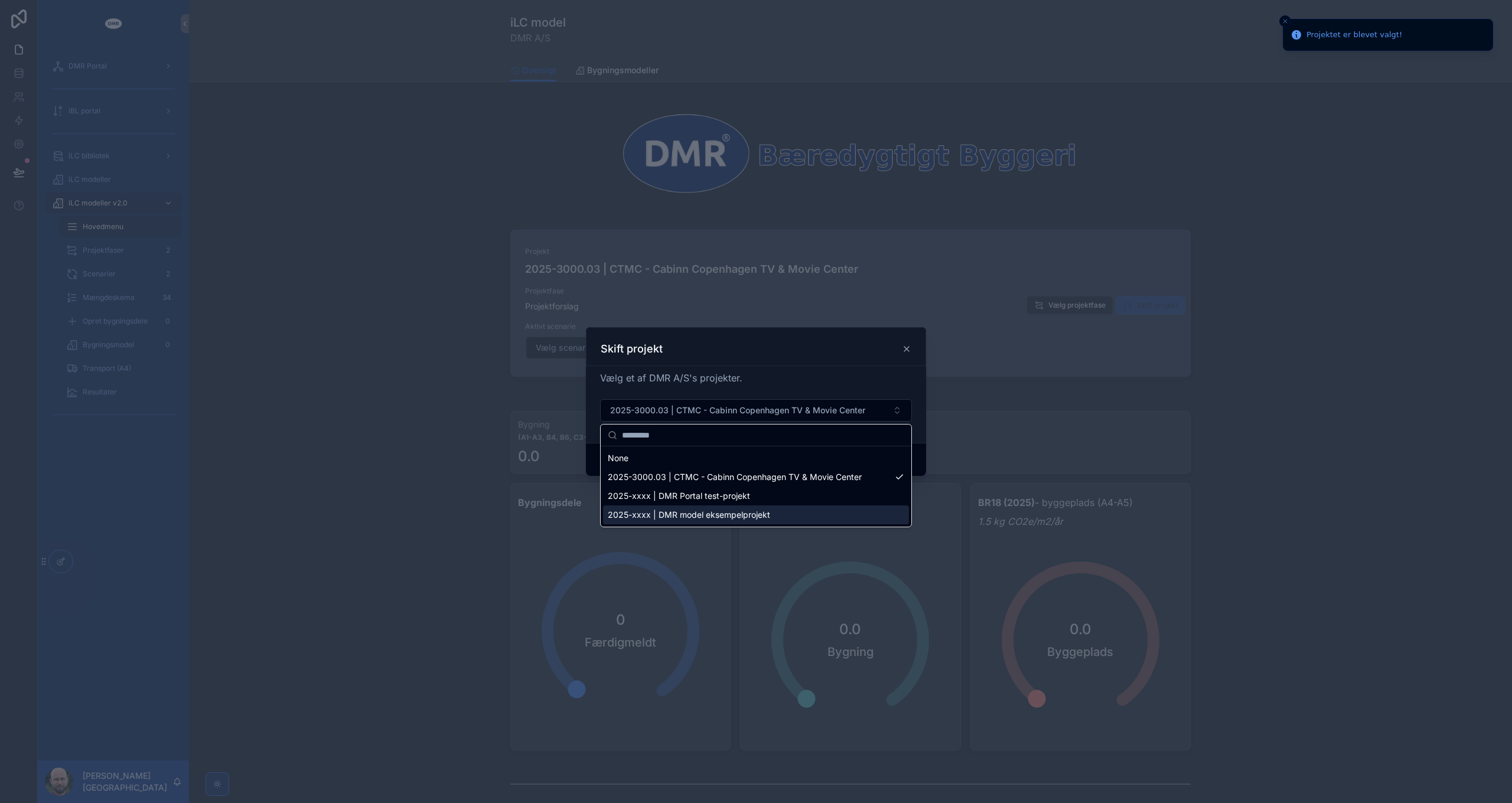
click at [703, 513] on span "2025-xxxx | DMR model eksempelprojekt" at bounding box center [689, 515] width 162 height 12
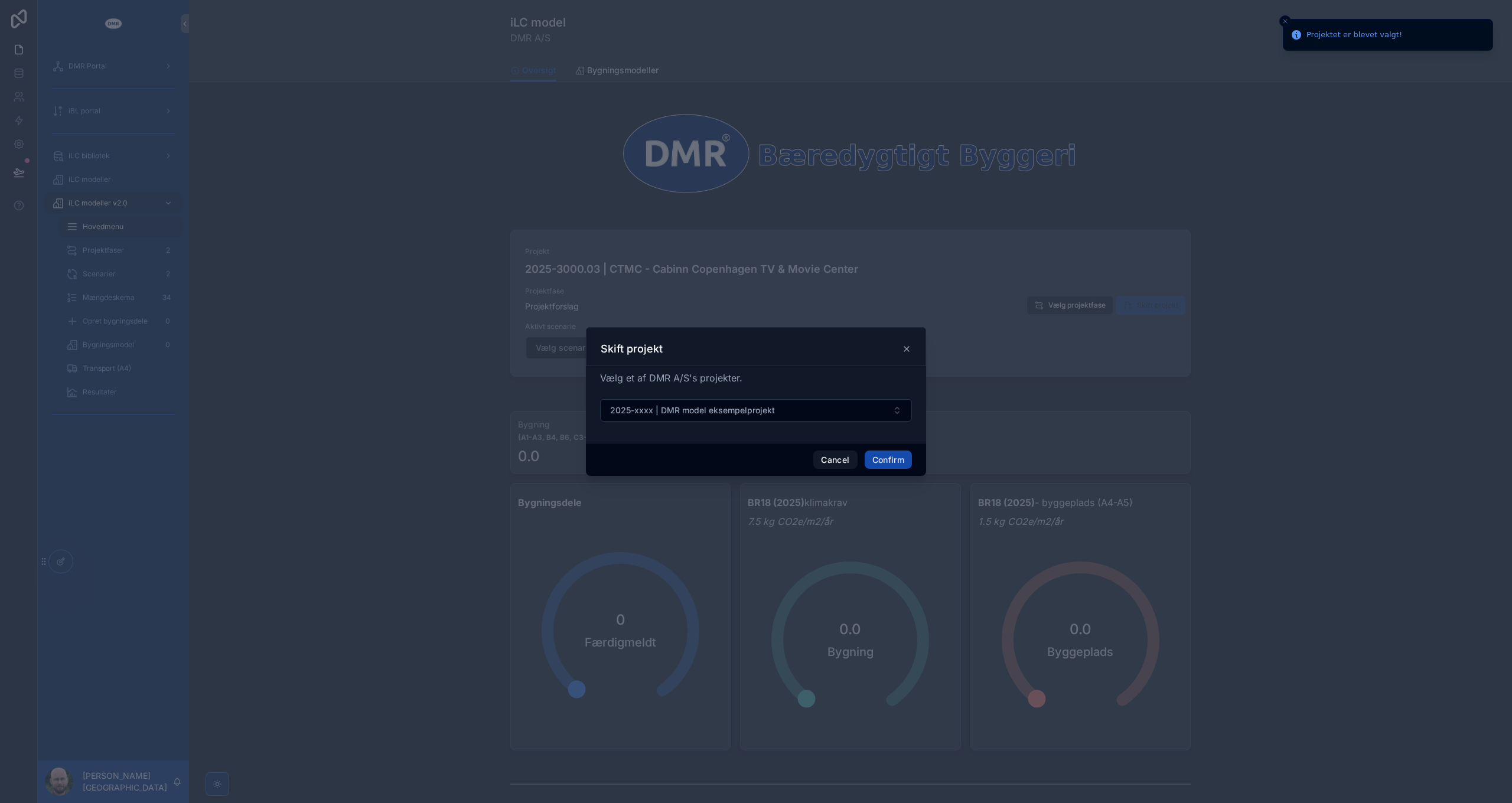
click at [886, 458] on button "Confirm" at bounding box center [888, 460] width 48 height 19
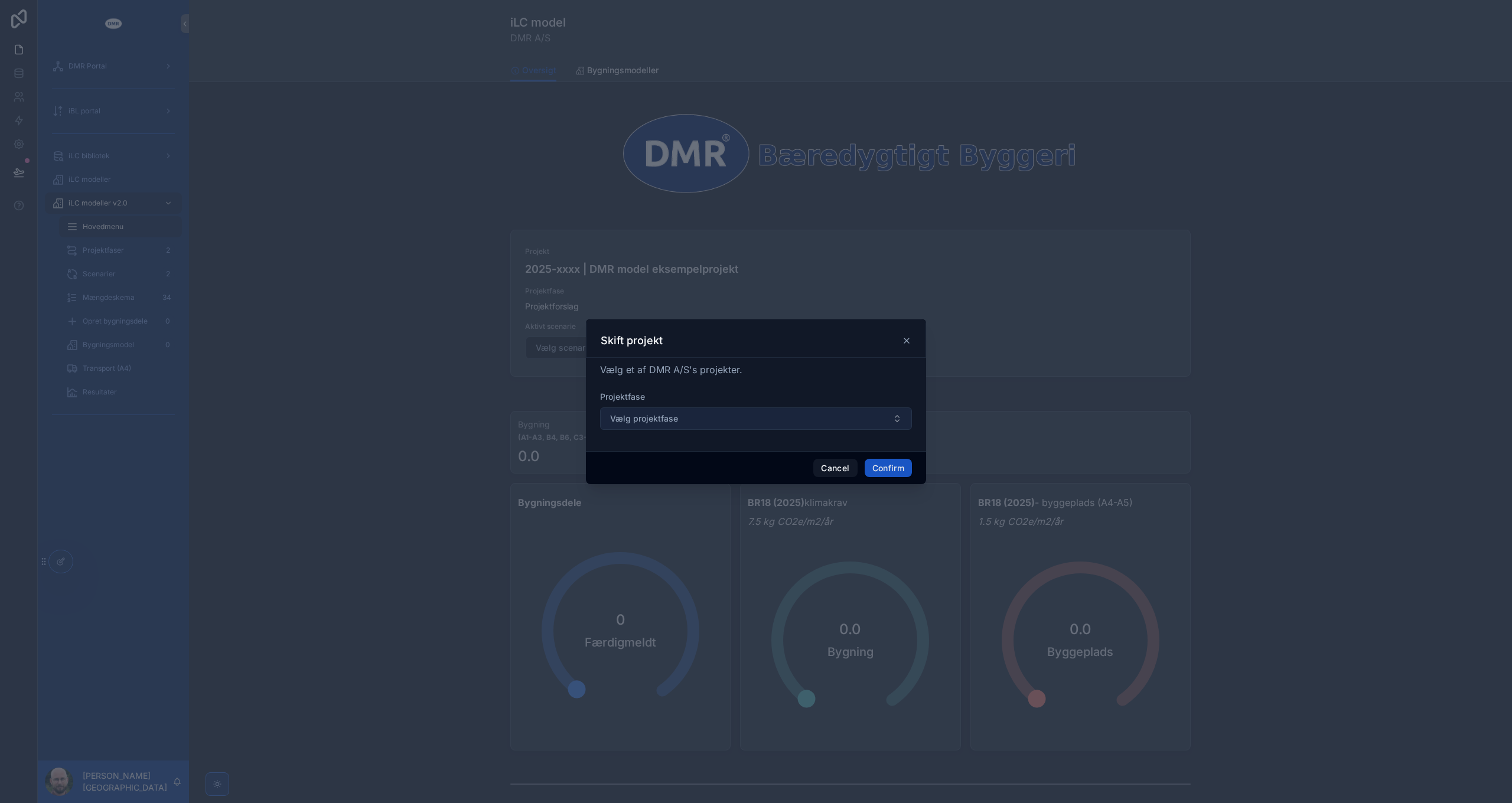
click at [682, 417] on button "Vælg projektfase" at bounding box center [756, 418] width 312 height 22
click at [842, 467] on button "Cancel" at bounding box center [835, 468] width 44 height 19
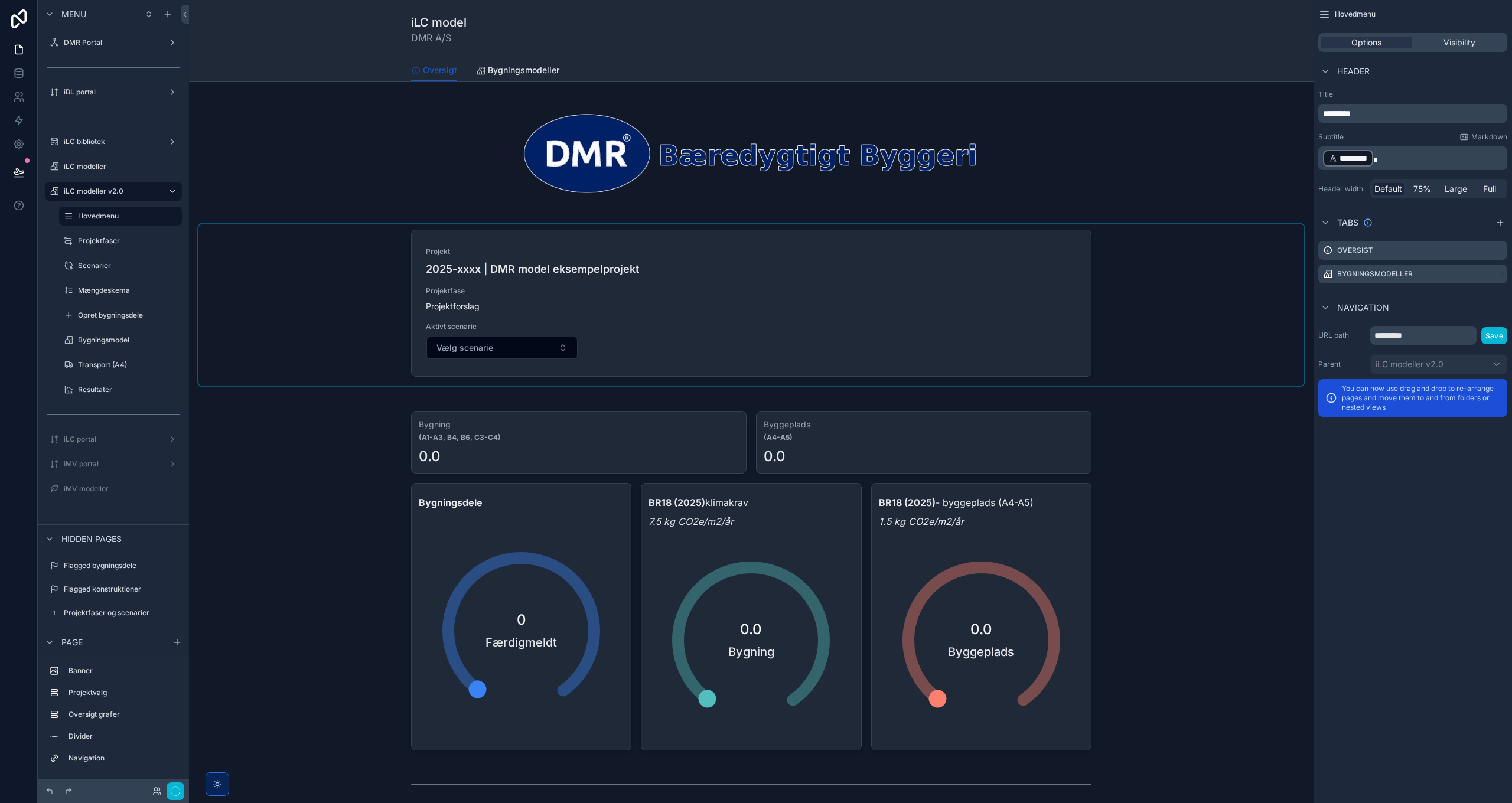
click at [1226, 315] on div "scrollable content" at bounding box center [751, 305] width 1105 height 162
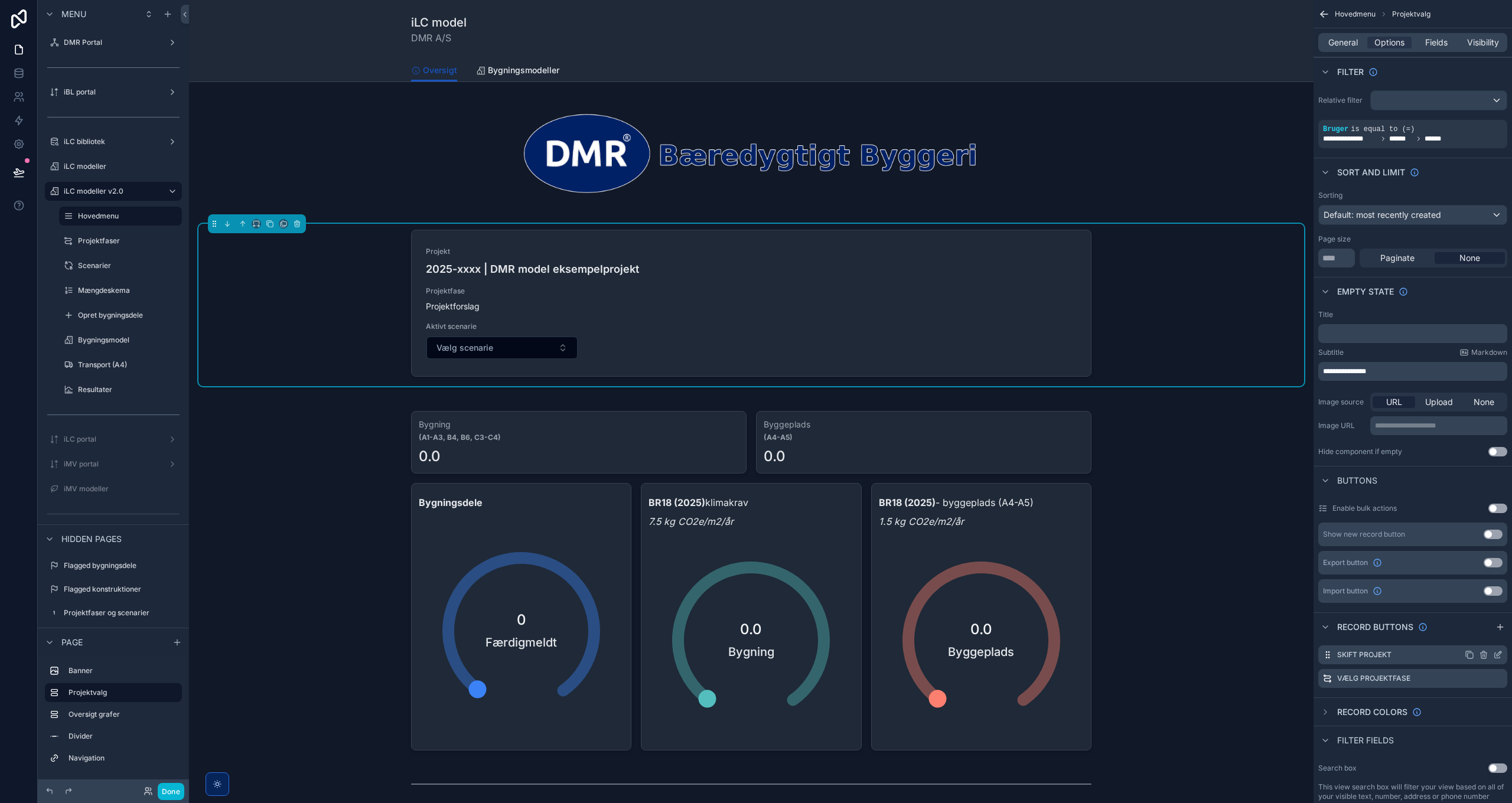
click at [1498, 657] on icon "scrollable content" at bounding box center [1498, 655] width 10 height 10
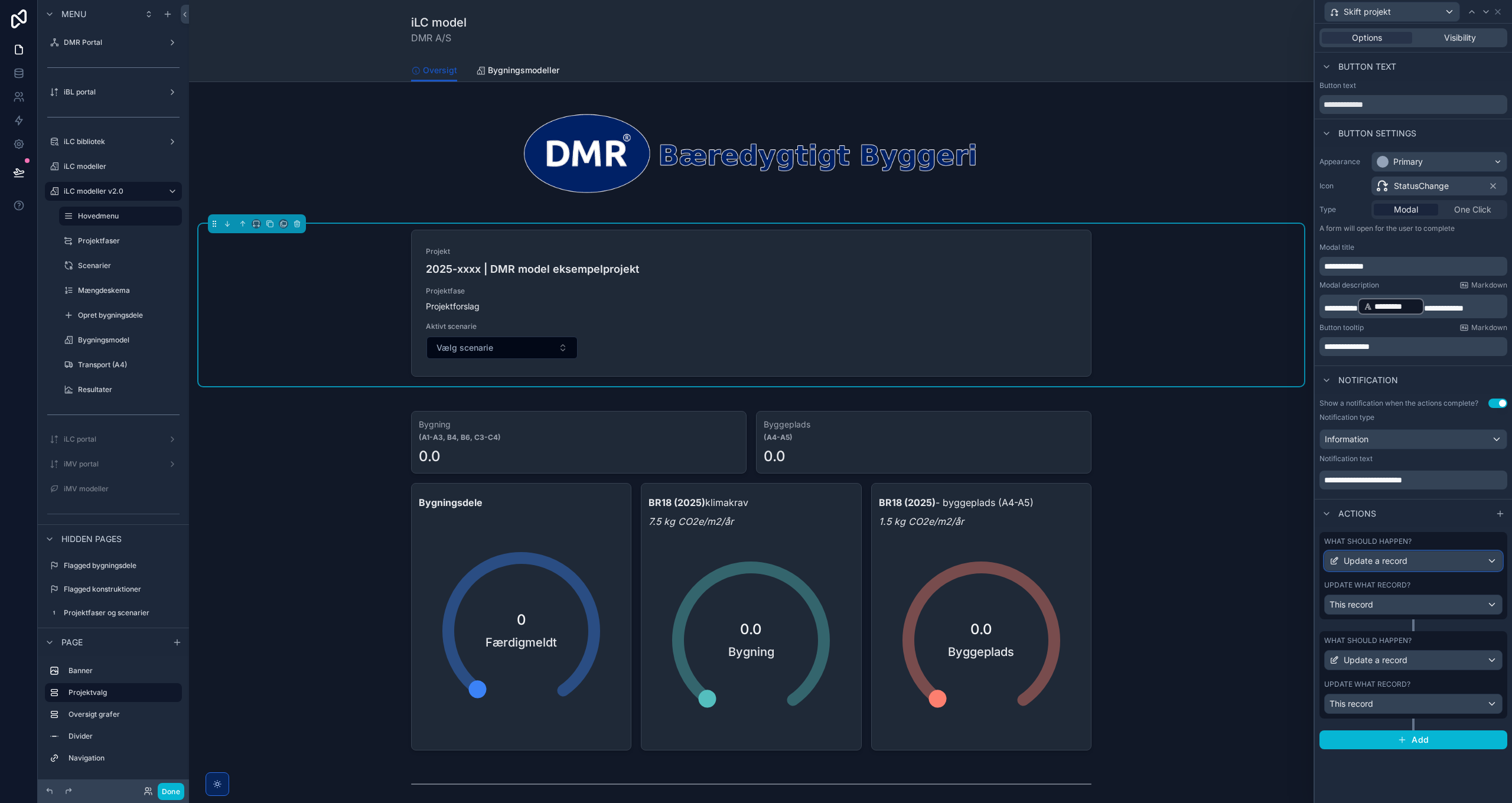
click at [1414, 562] on div "Update a record" at bounding box center [1413, 561] width 177 height 19
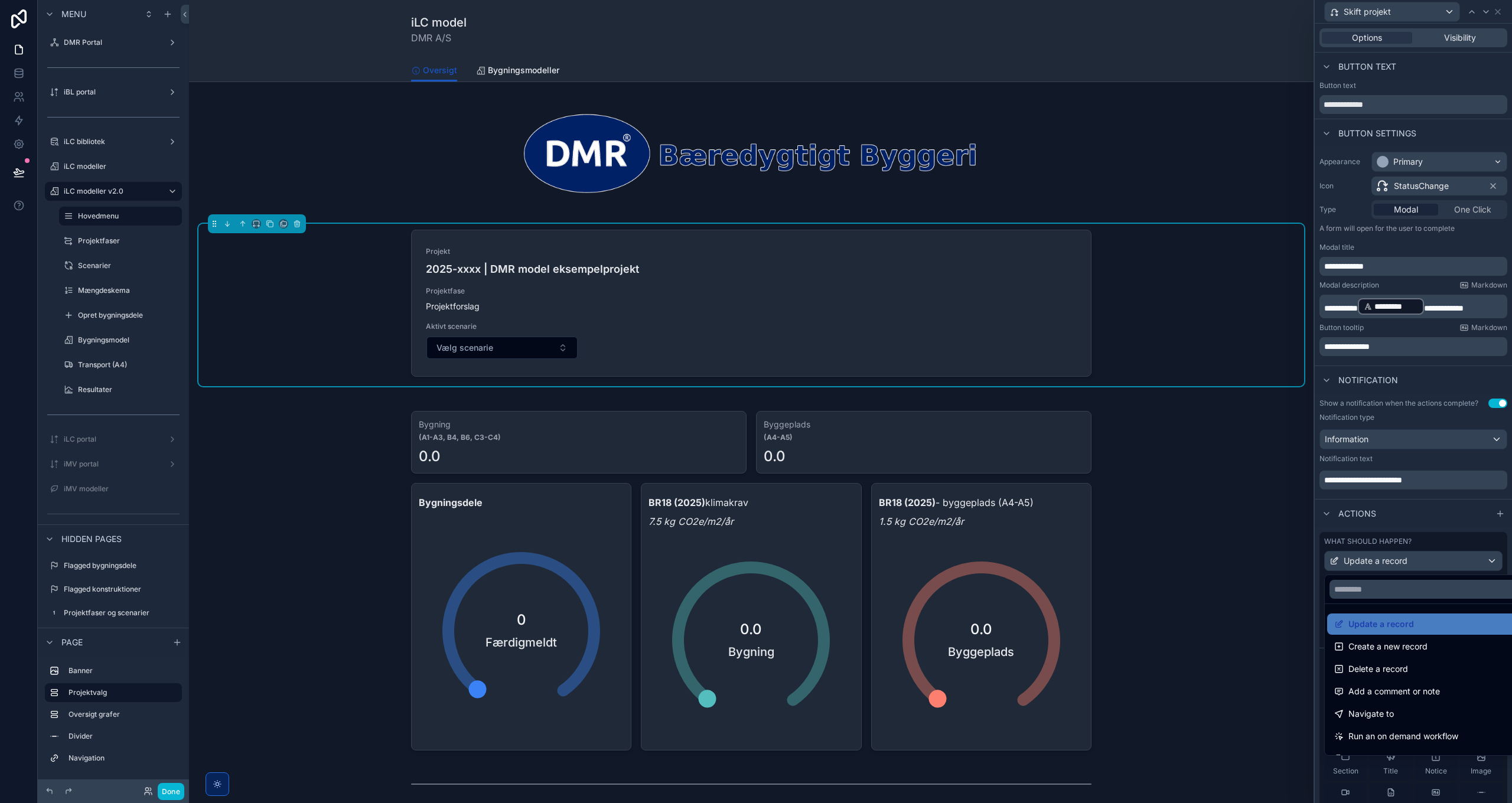
click at [1415, 562] on div at bounding box center [1413, 401] width 197 height 803
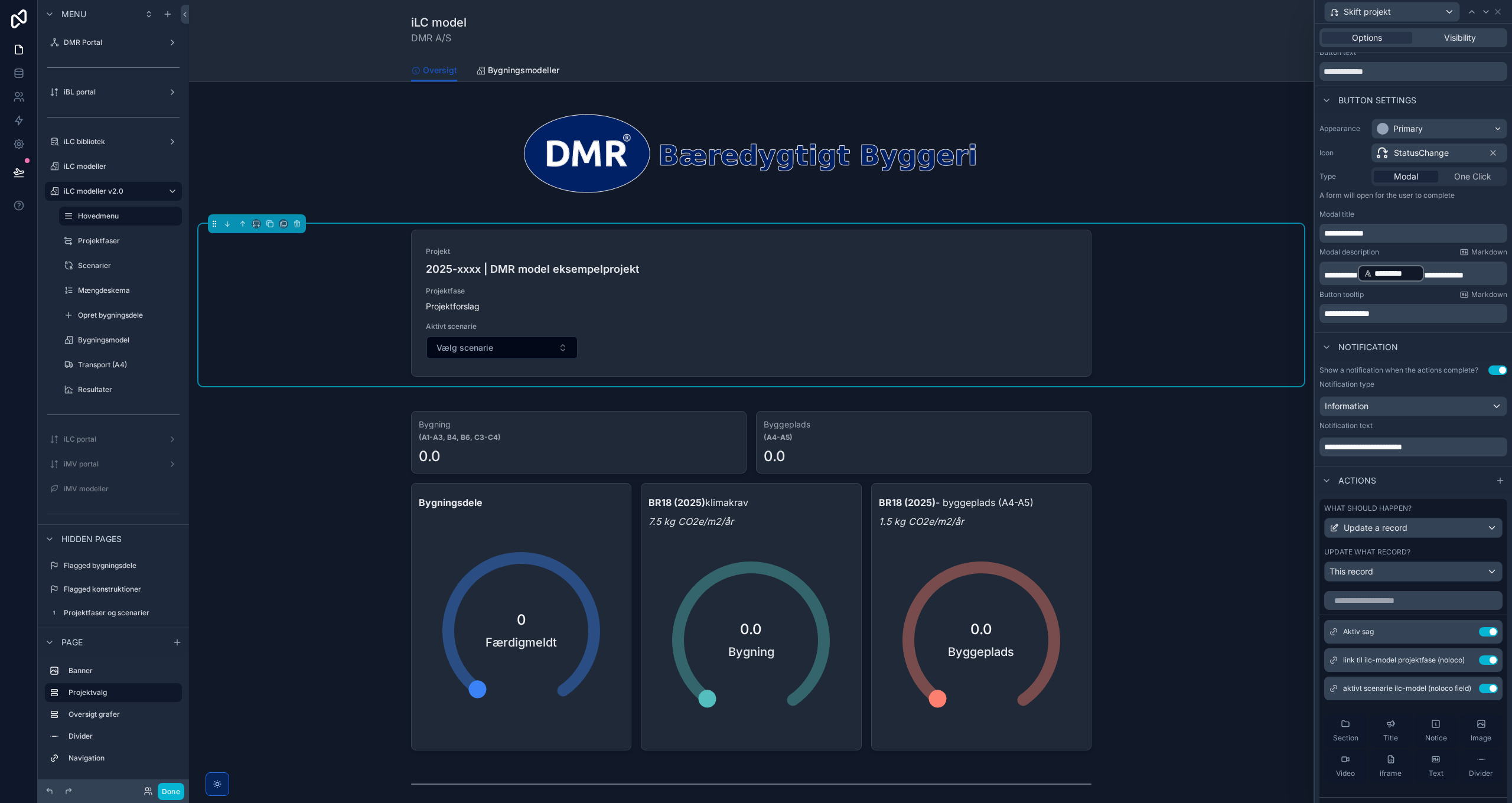
scroll to position [59, 0]
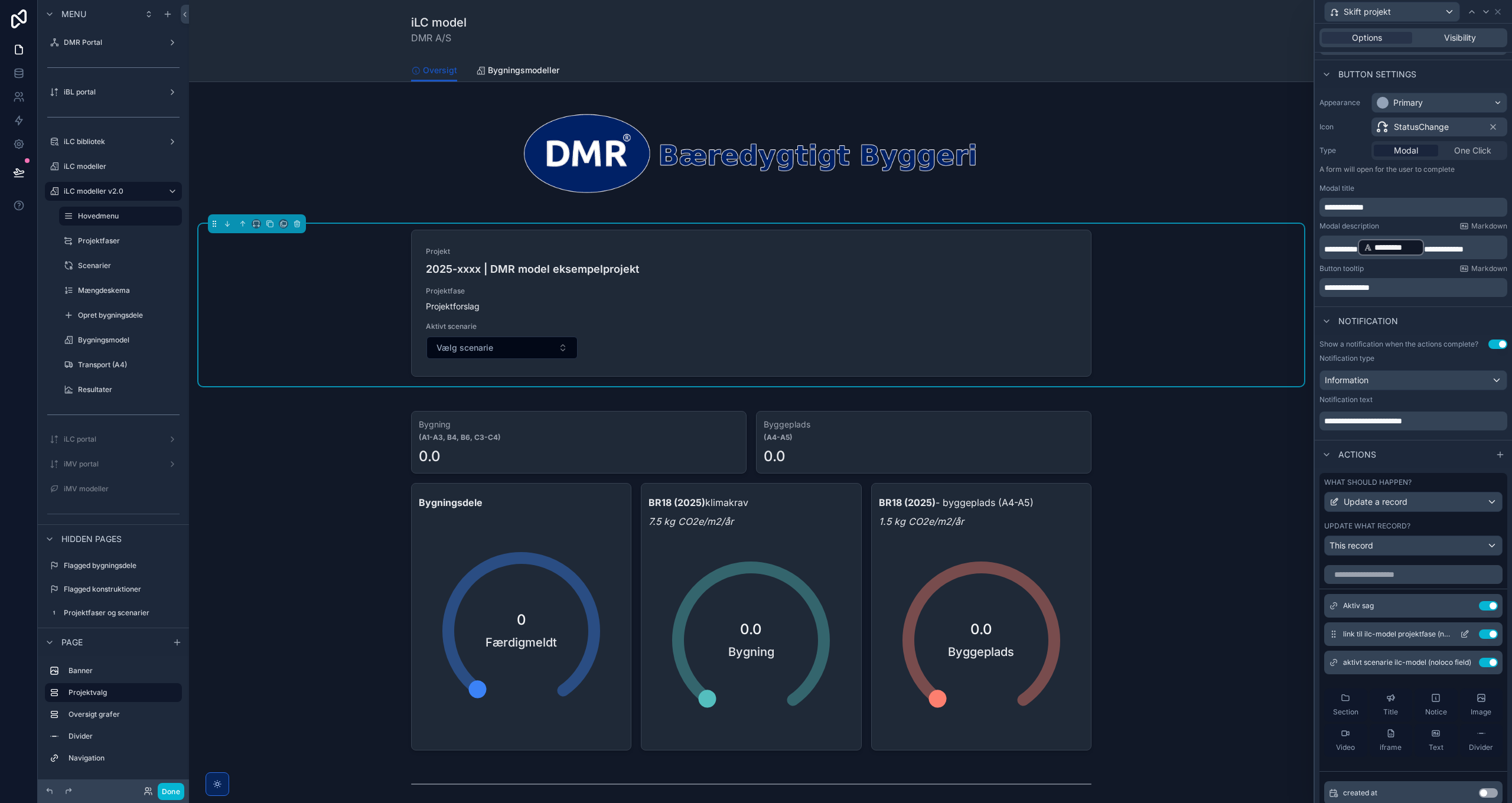
click at [1460, 636] on icon at bounding box center [1464, 634] width 10 height 10
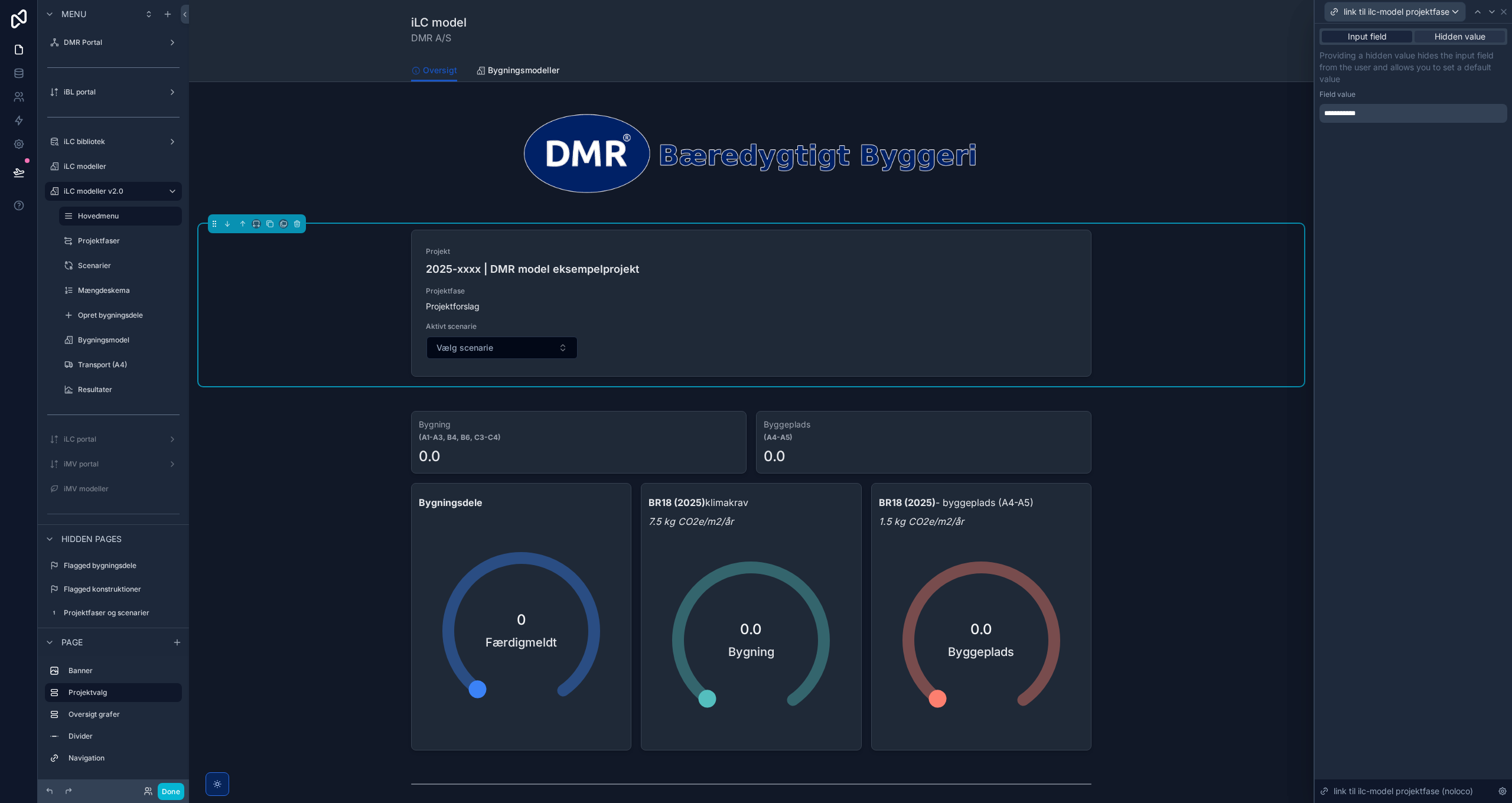
click at [1363, 31] on span "Input field" at bounding box center [1367, 37] width 39 height 12
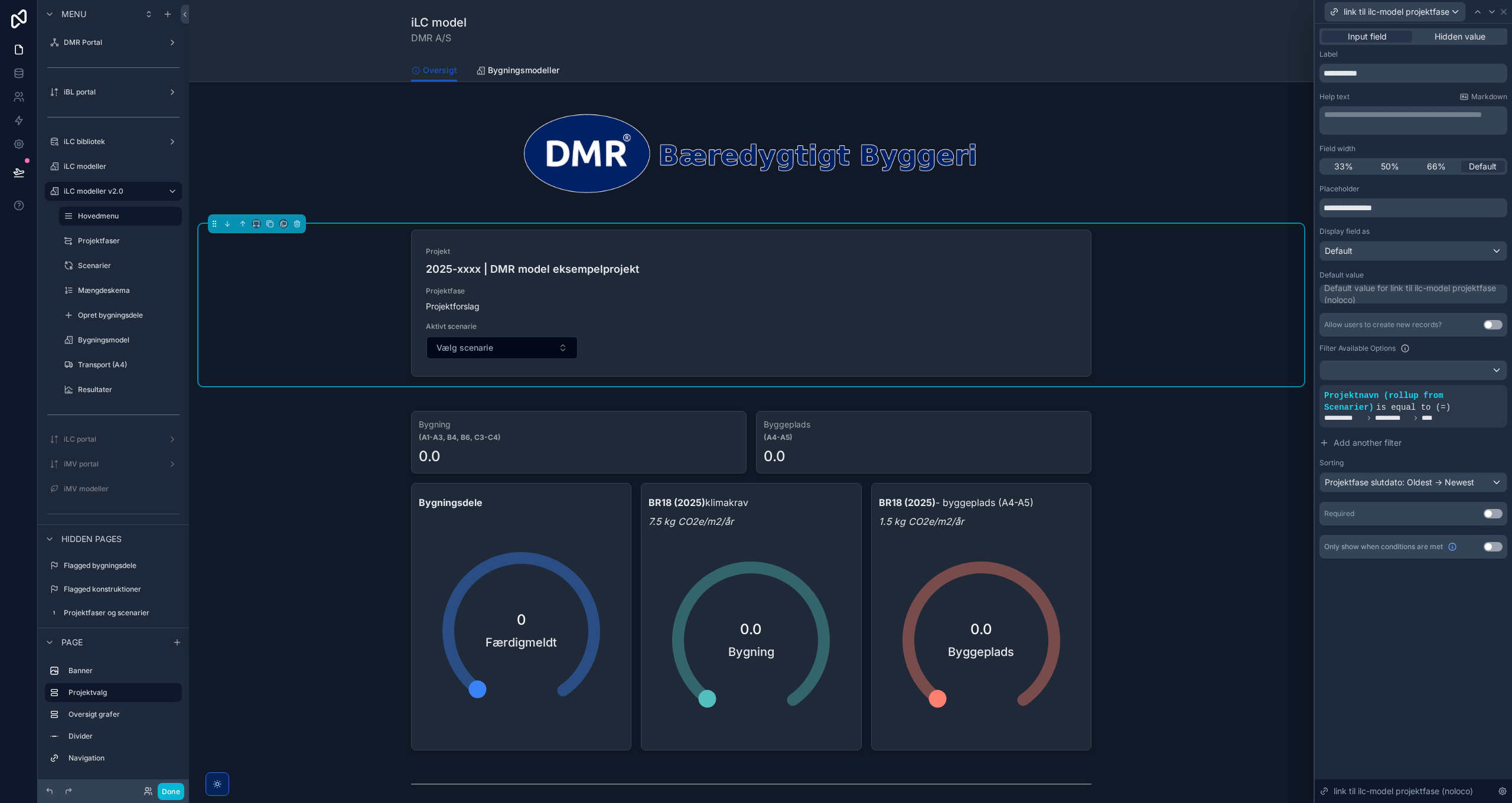
click at [1363, 298] on div "Default value for link til ilc-model projektfase (noloco)" at bounding box center [1415, 294] width 181 height 23
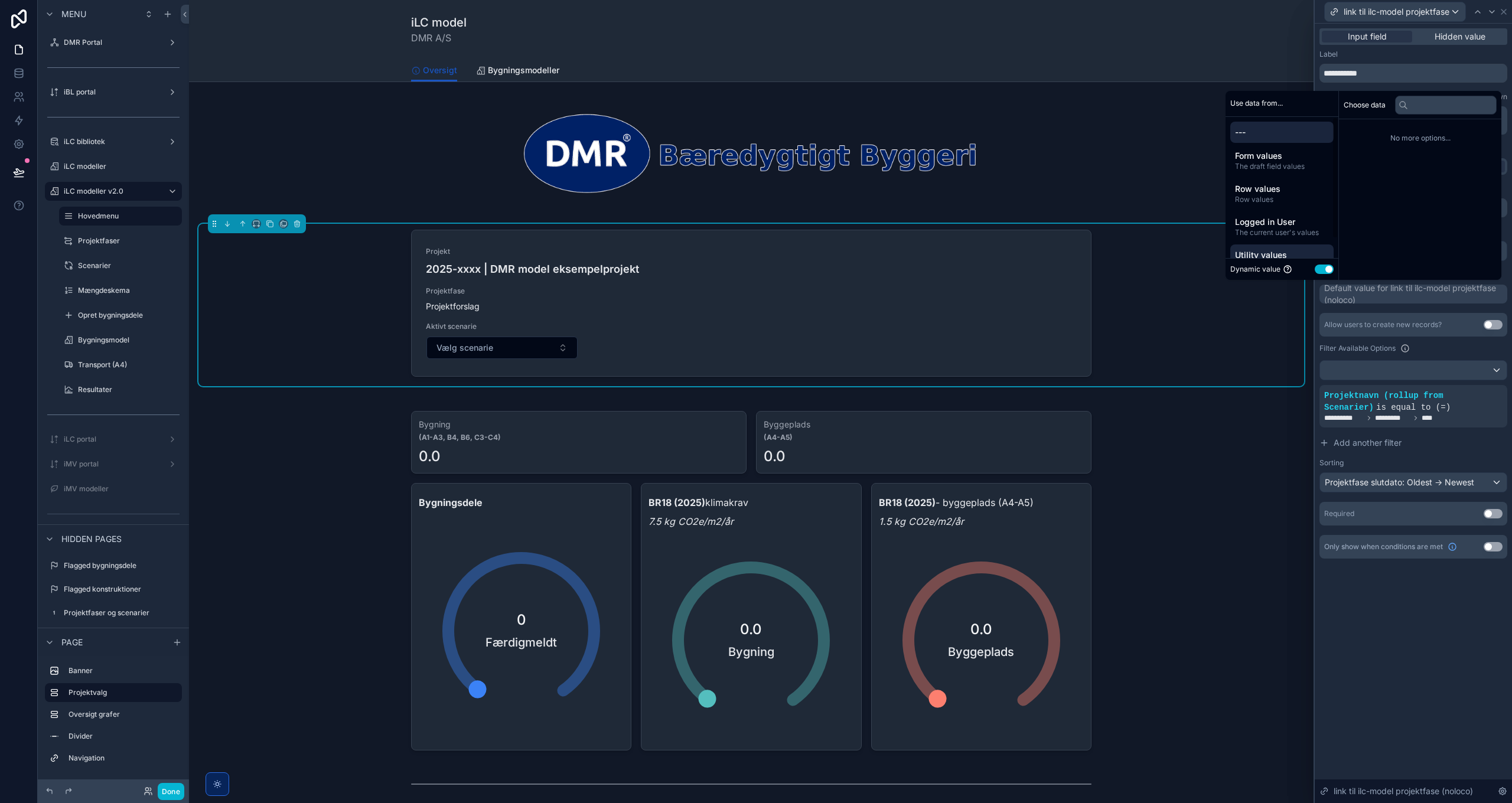
click at [1278, 256] on span "Utility values" at bounding box center [1282, 255] width 94 height 12
click at [1381, 131] on span "Empty value" at bounding box center [1371, 132] width 42 height 10
click at [1474, 384] on icon at bounding box center [1478, 386] width 7 height 7
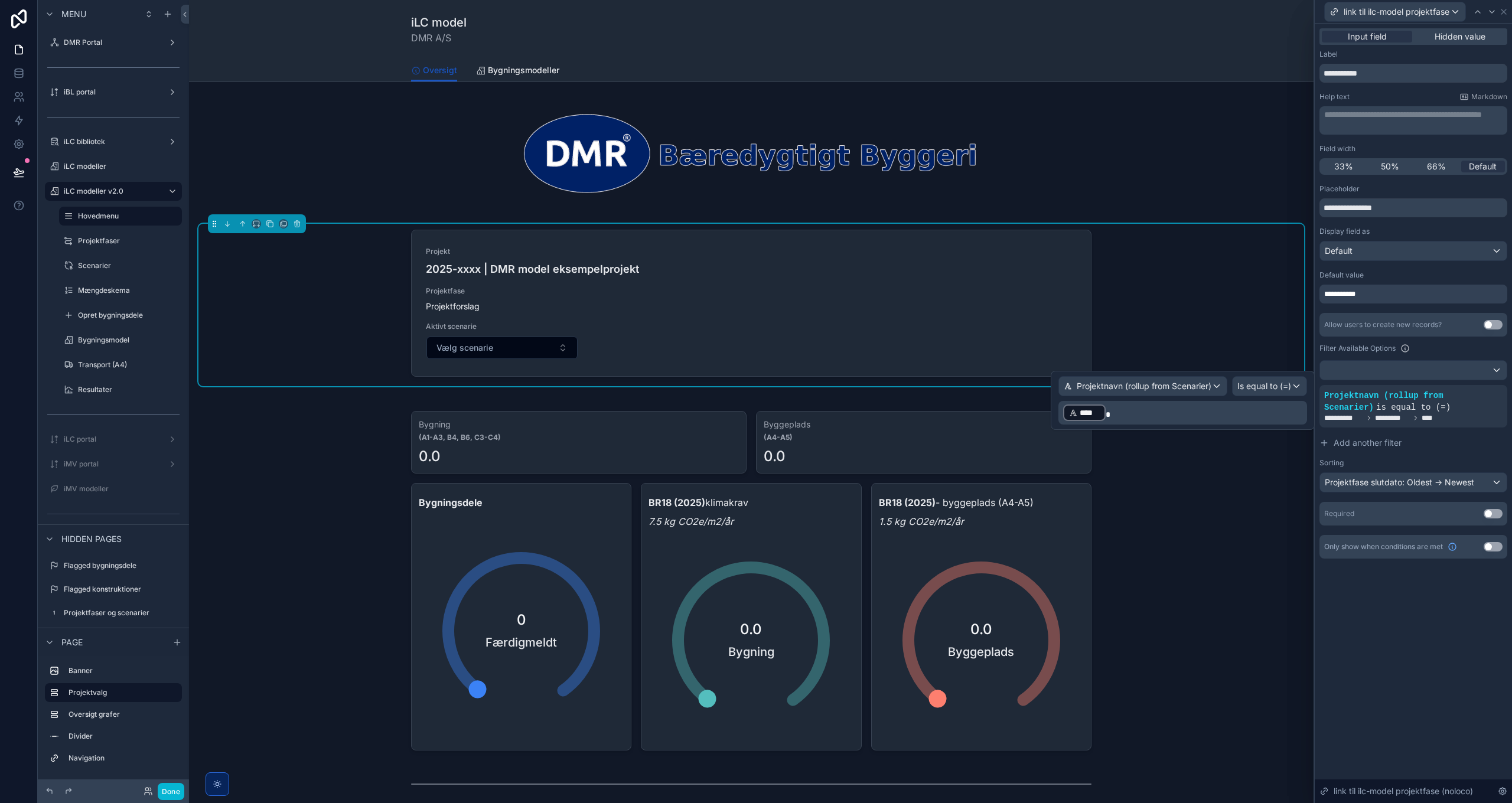
click at [1173, 412] on p "﻿ **** ﻿" at bounding box center [1183, 412] width 241 height 19
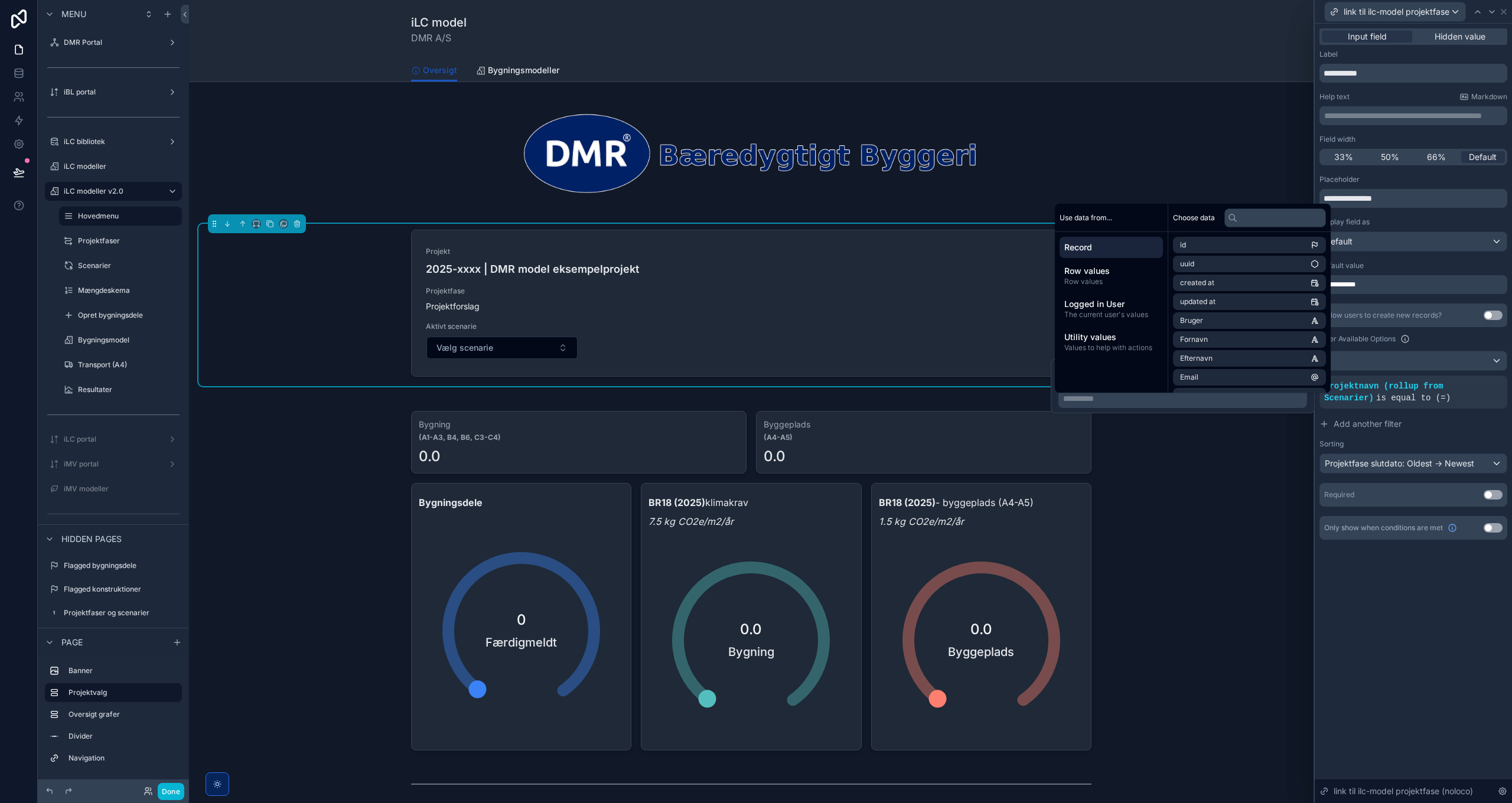
click at [1120, 247] on span "Record" at bounding box center [1111, 247] width 94 height 12
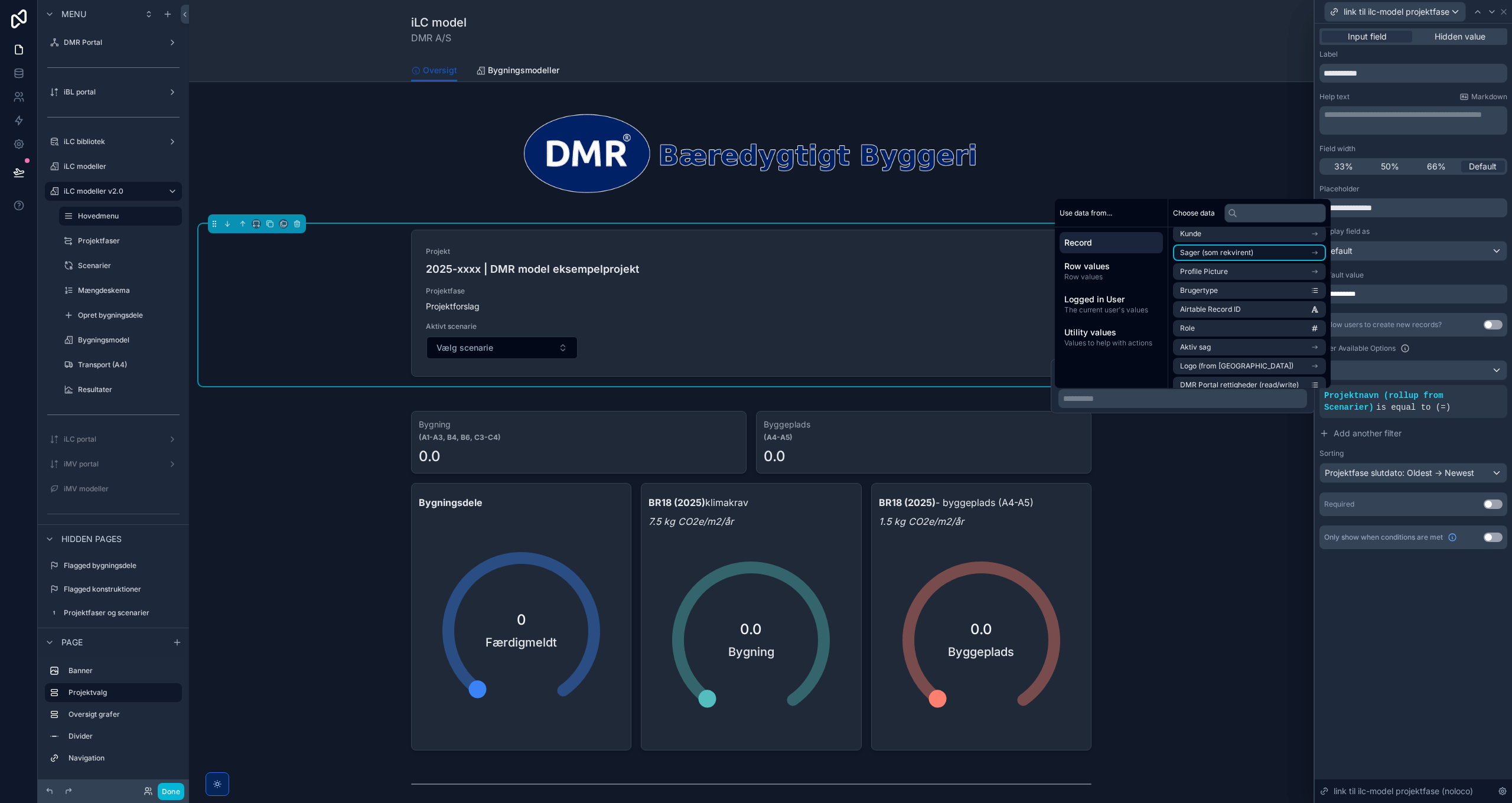
scroll to position [177, 0]
click at [1247, 346] on li "Aktiv sag" at bounding box center [1249, 346] width 153 height 16
click at [1262, 343] on li "Navn" at bounding box center [1249, 337] width 153 height 16
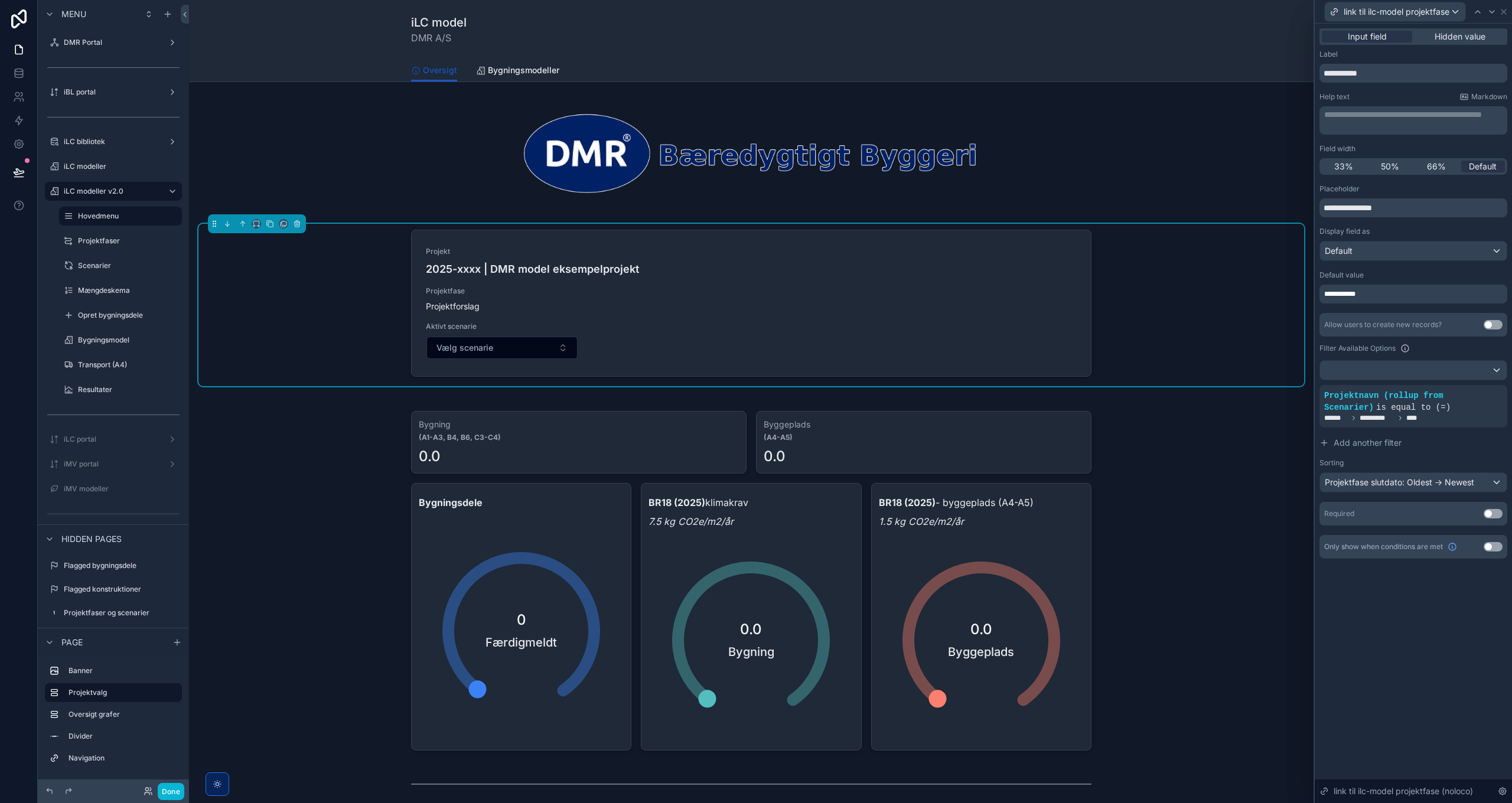
click at [1394, 598] on div "**********" at bounding box center [1413, 413] width 197 height 780
click at [171, 788] on button "Done" at bounding box center [171, 792] width 26 height 17
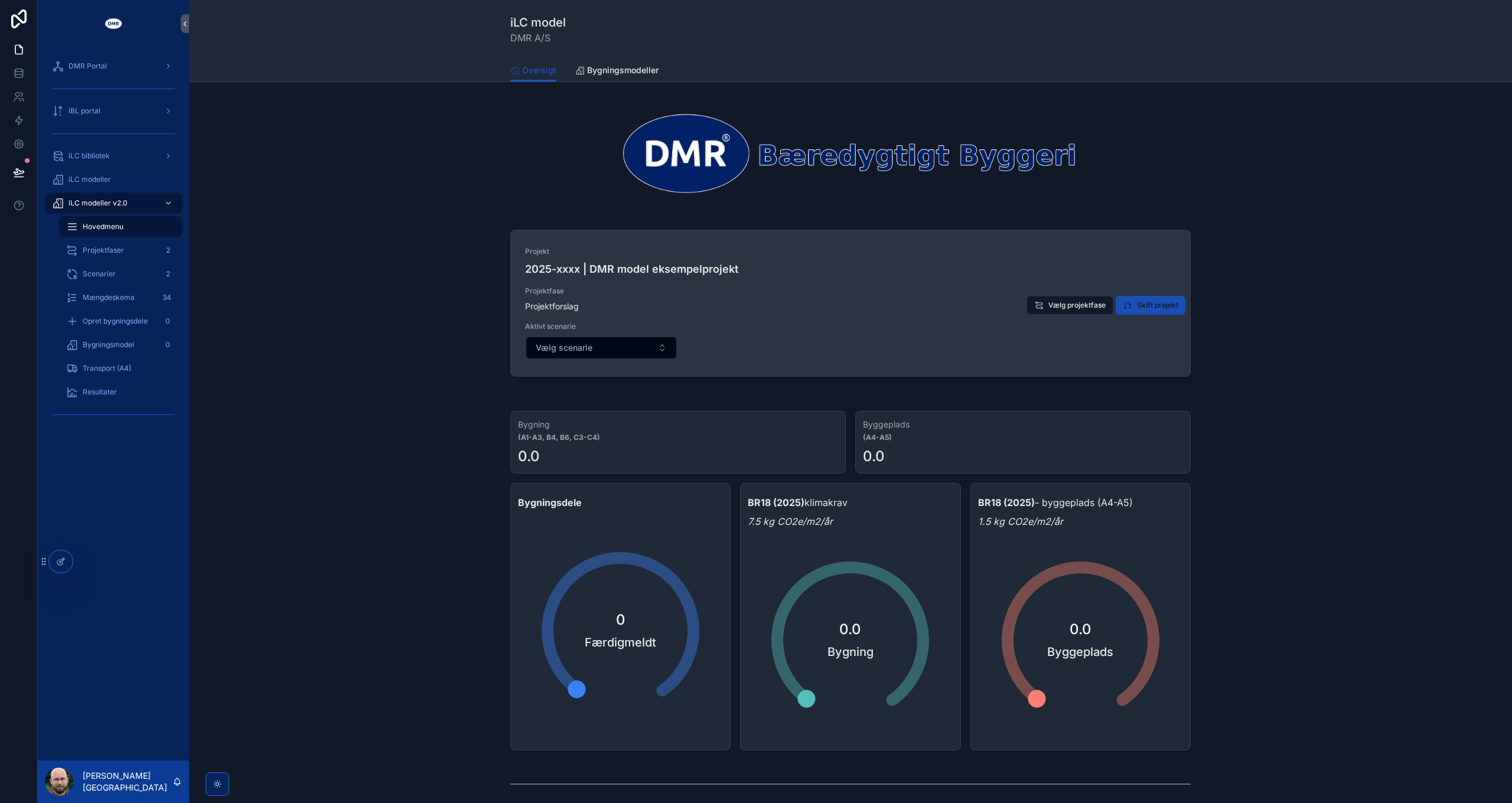
click at [1157, 300] on button "Skift projekt" at bounding box center [1150, 305] width 70 height 19
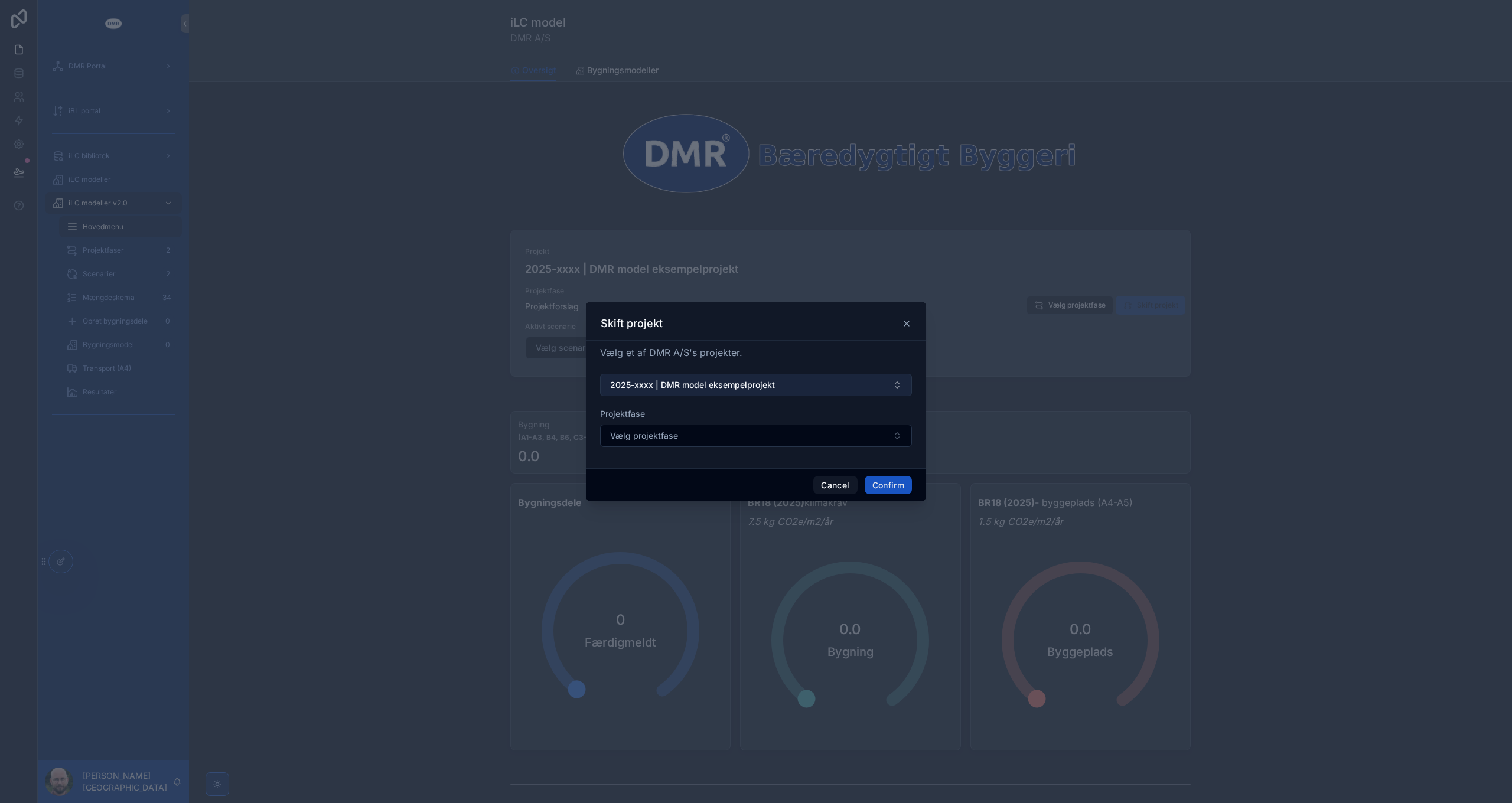
click at [720, 389] on span "2025-xxxx | DMR model eksempelprojekt" at bounding box center [693, 385] width 165 height 12
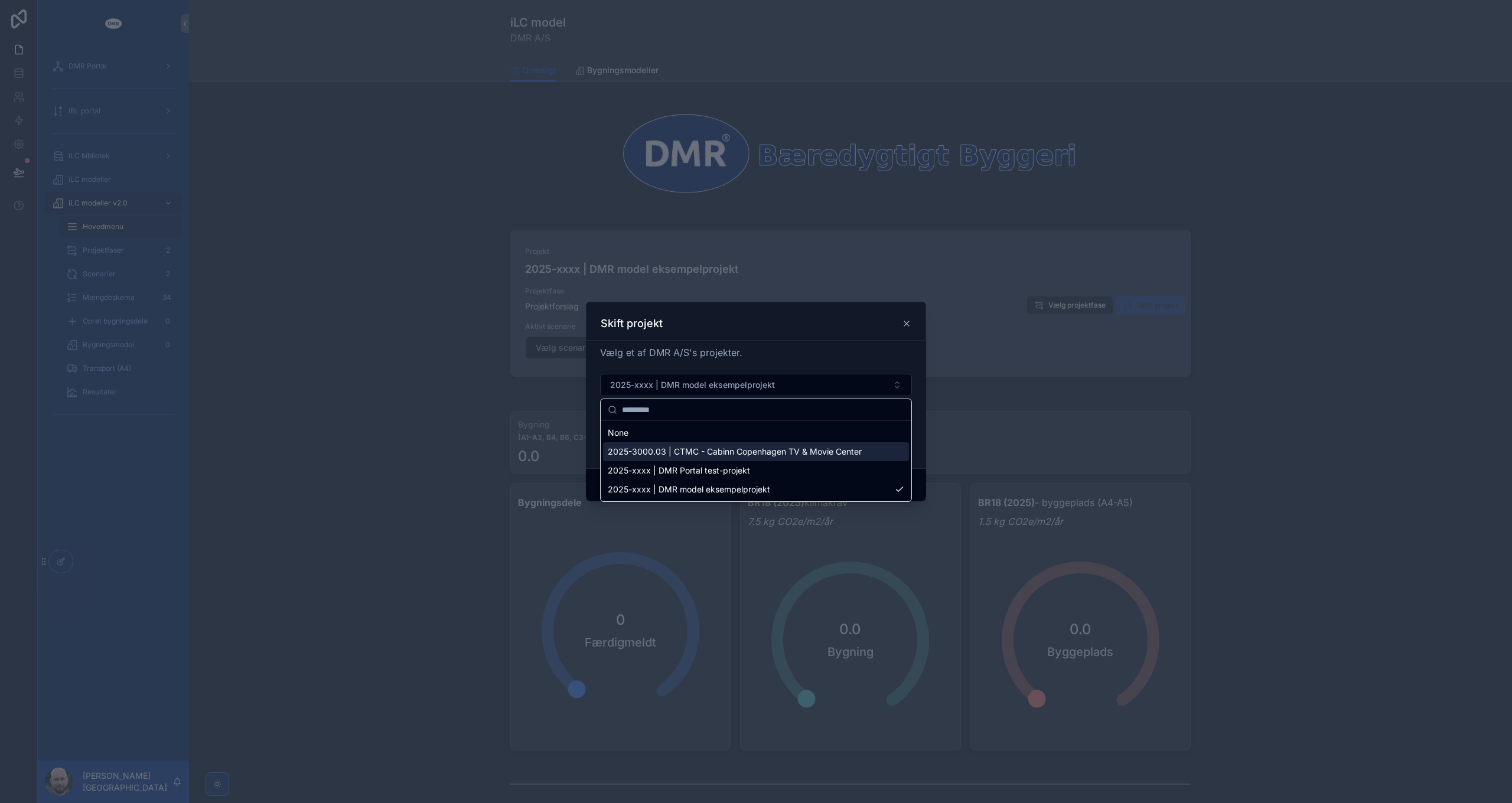
click at [738, 450] on span "2025-3000.03 | CTMC - Cabinn Copenhagen TV & Movie Center" at bounding box center [735, 452] width 254 height 12
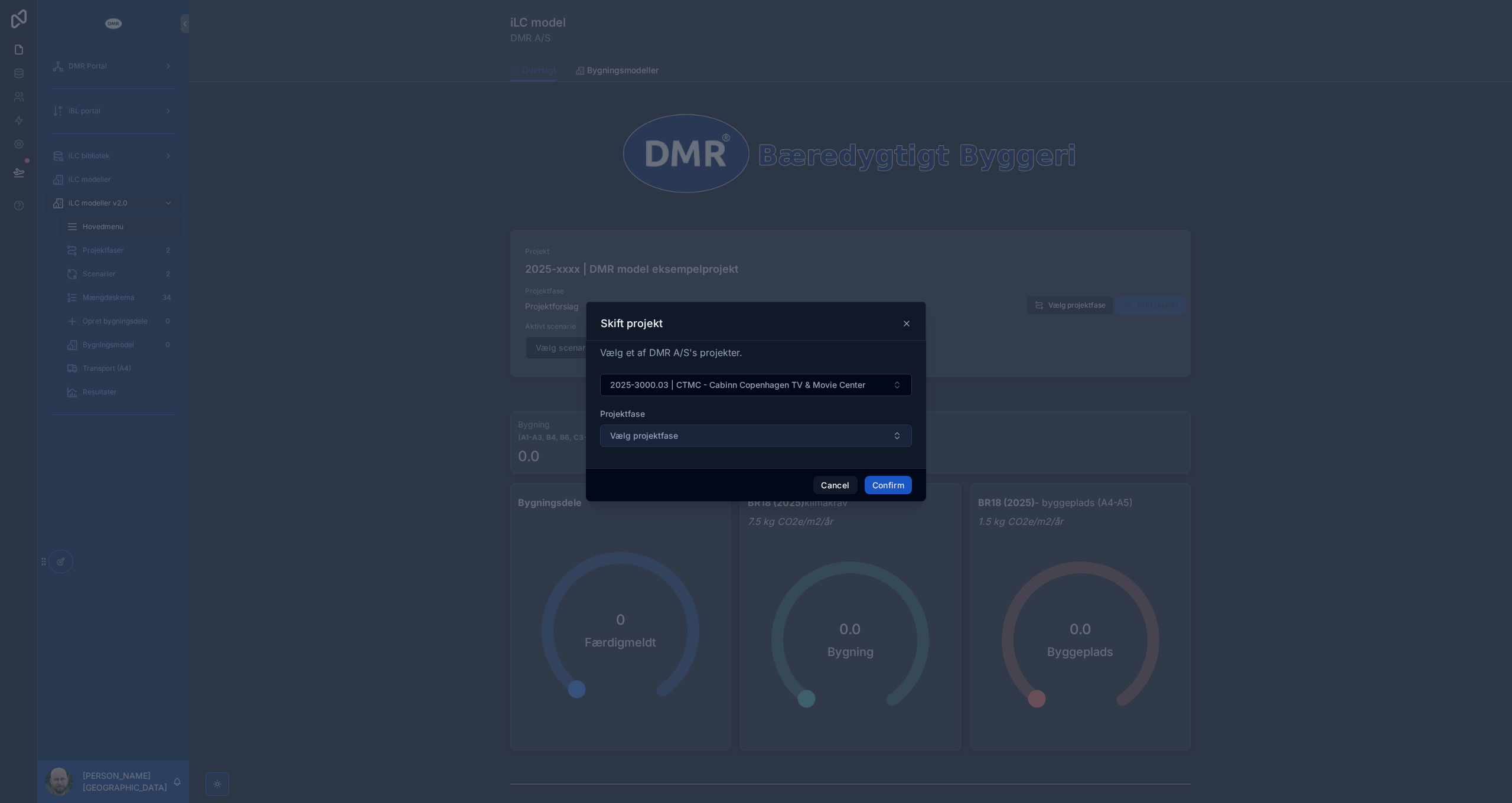
click at [742, 437] on button "Vælg projektfase" at bounding box center [756, 435] width 312 height 22
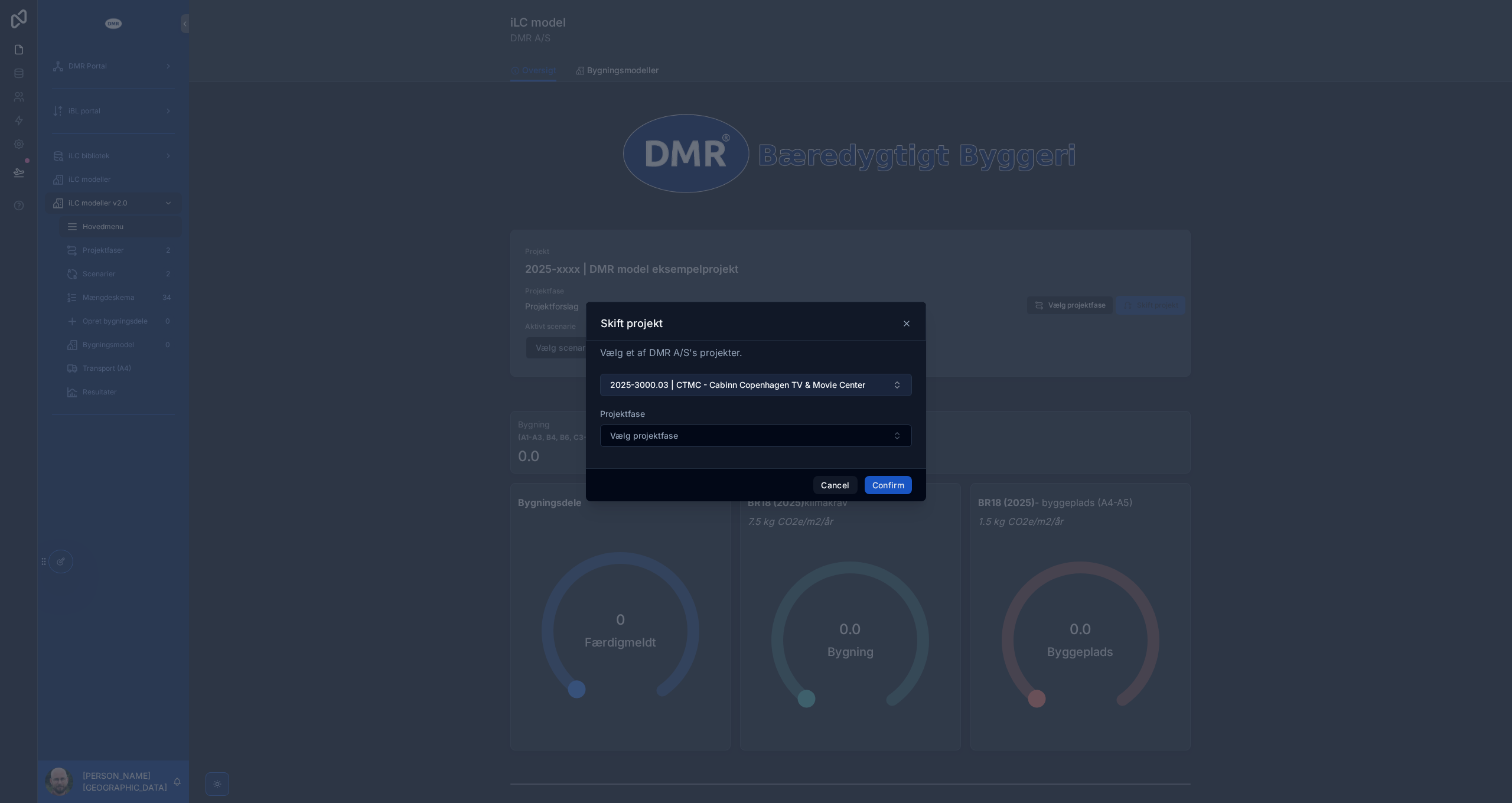
click at [755, 379] on span "2025-3000.03 | CTMC - Cabinn Copenhagen TV & Movie Center" at bounding box center [738, 385] width 255 height 12
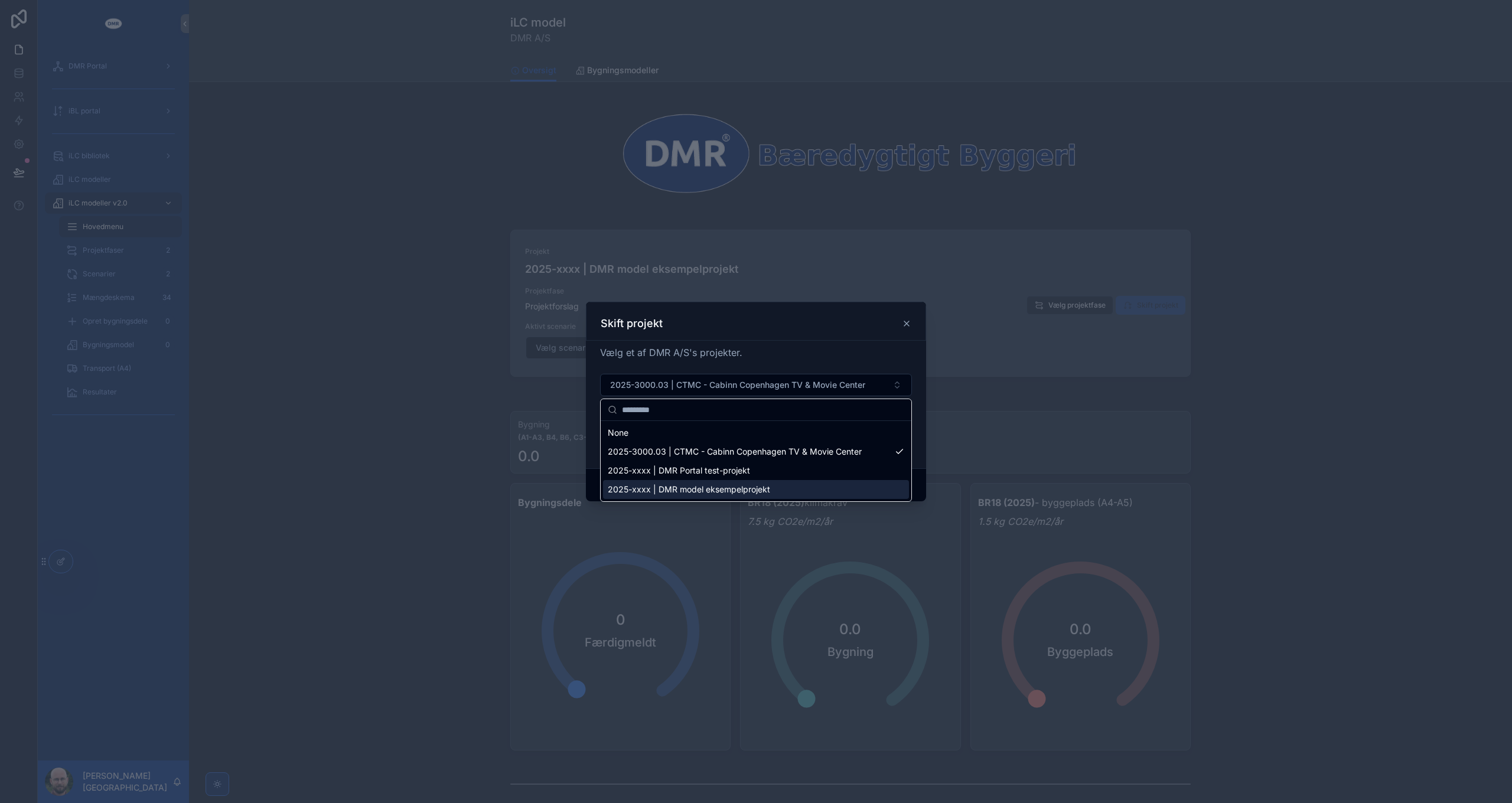
click at [743, 487] on span "2025-xxxx | DMR model eksempelprojekt" at bounding box center [689, 490] width 162 height 12
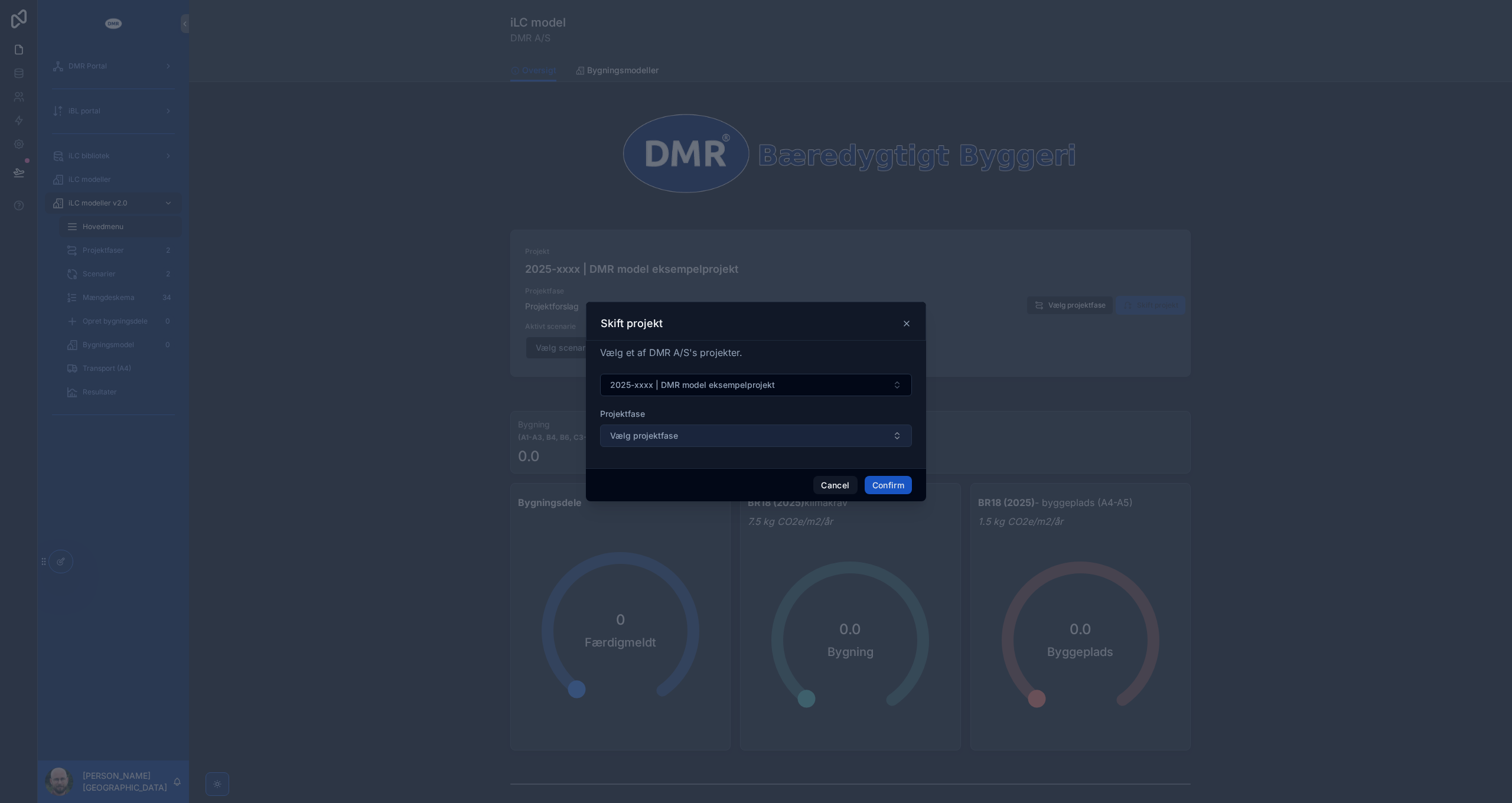
click at [760, 441] on button "Vælg projektfase" at bounding box center [756, 435] width 312 height 22
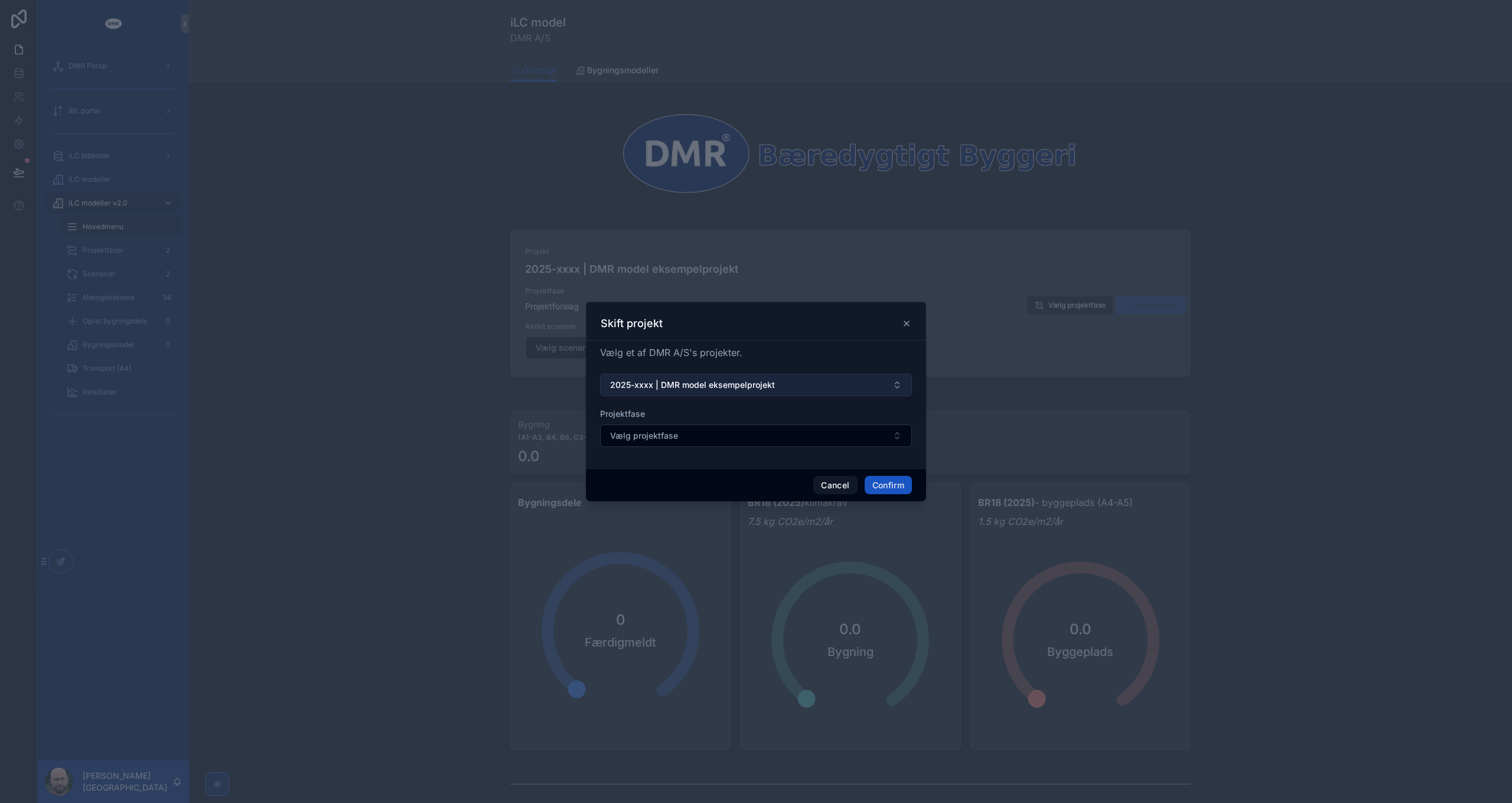
click at [732, 382] on span "2025-xxxx | DMR model eksempelprojekt" at bounding box center [693, 385] width 165 height 12
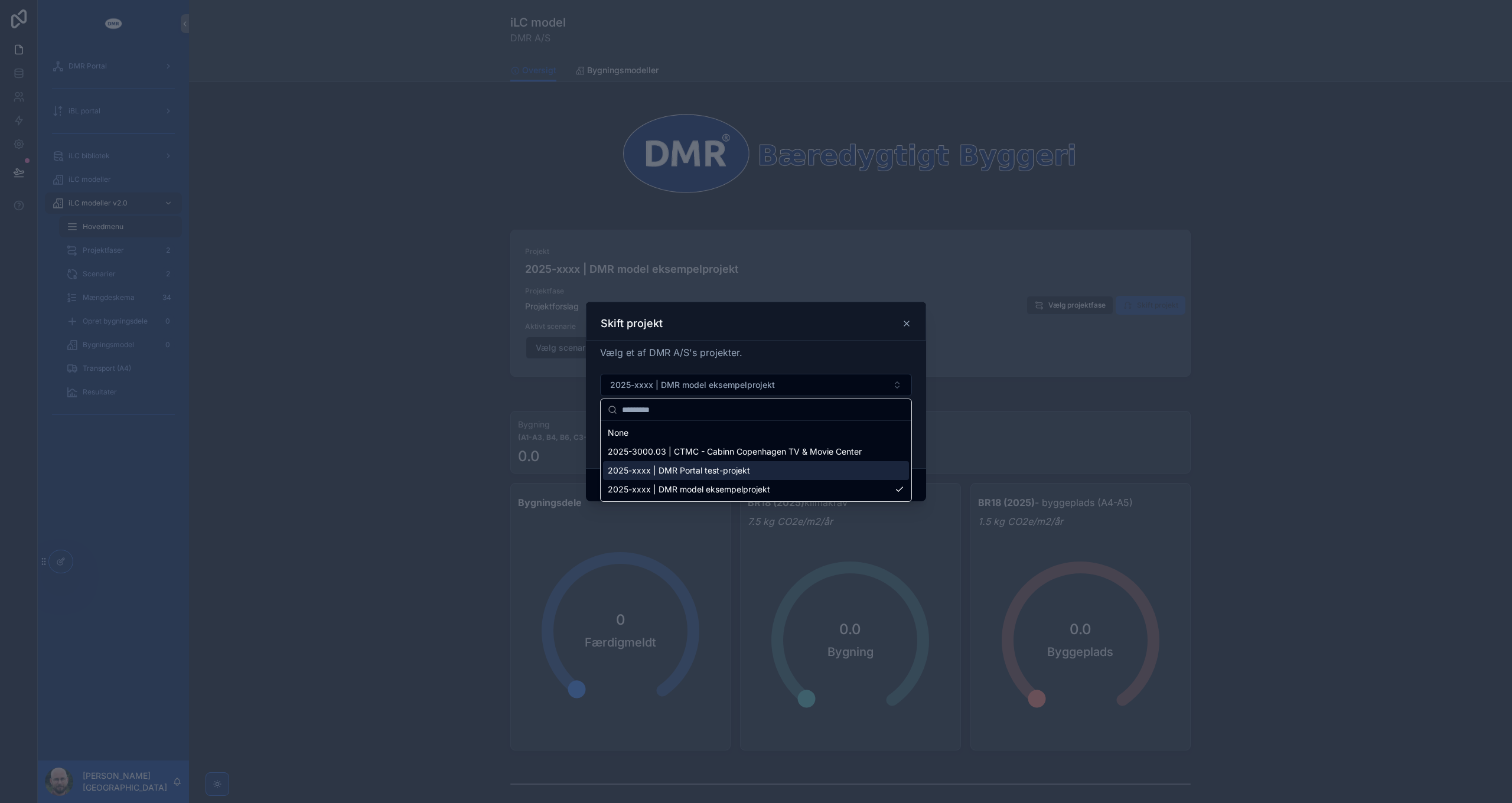
click at [732, 466] on span "2025-xxxx | DMR Portal test-projekt" at bounding box center [679, 470] width 143 height 12
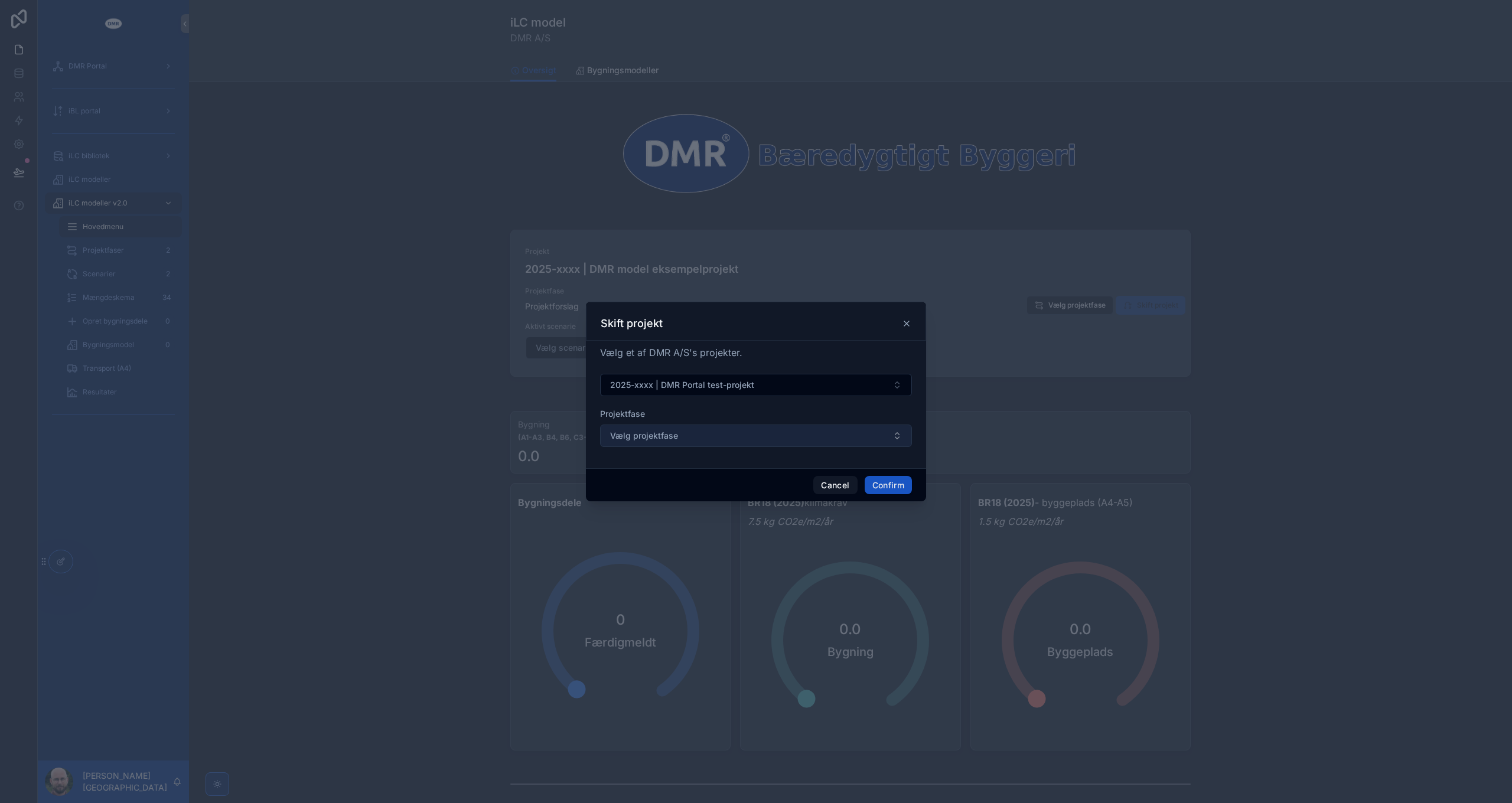
click at [739, 445] on button "Vælg projektfase" at bounding box center [756, 435] width 312 height 22
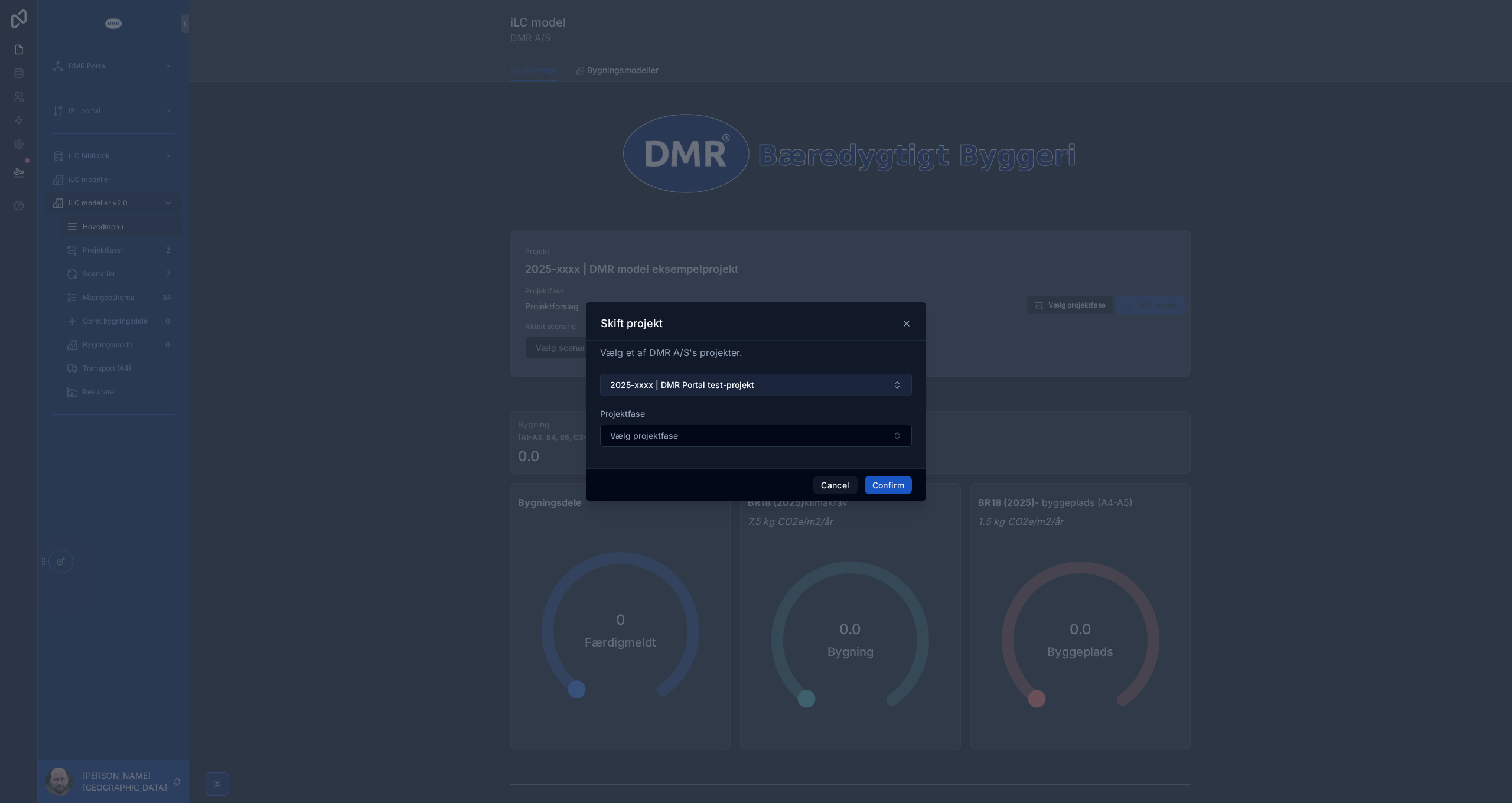
click at [744, 386] on span "2025-xxxx | DMR Portal test-projekt" at bounding box center [682, 385] width 144 height 12
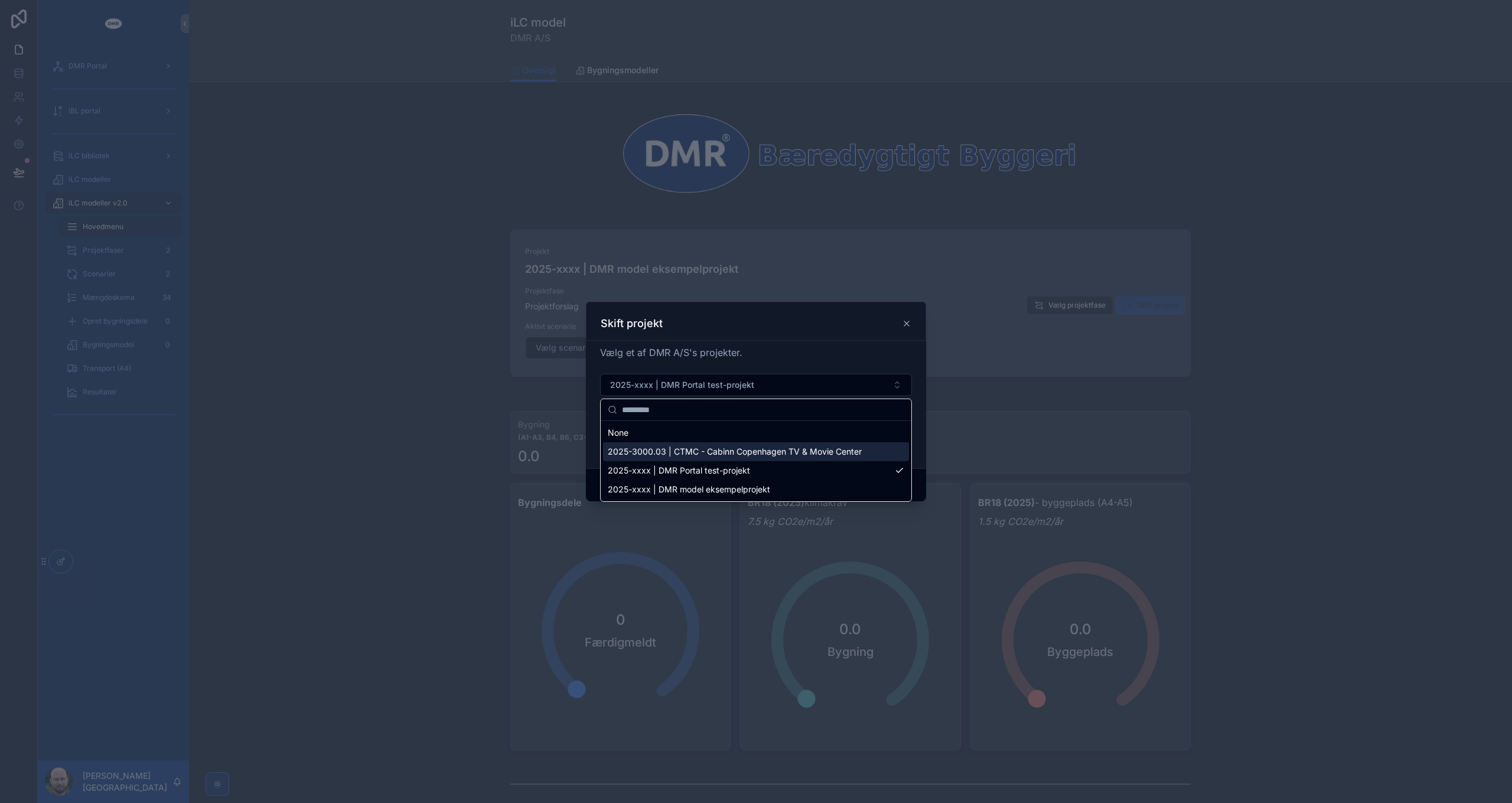
click at [735, 454] on span "2025-3000.03 | CTMC - Cabinn Copenhagen TV & Movie Center" at bounding box center [735, 452] width 254 height 12
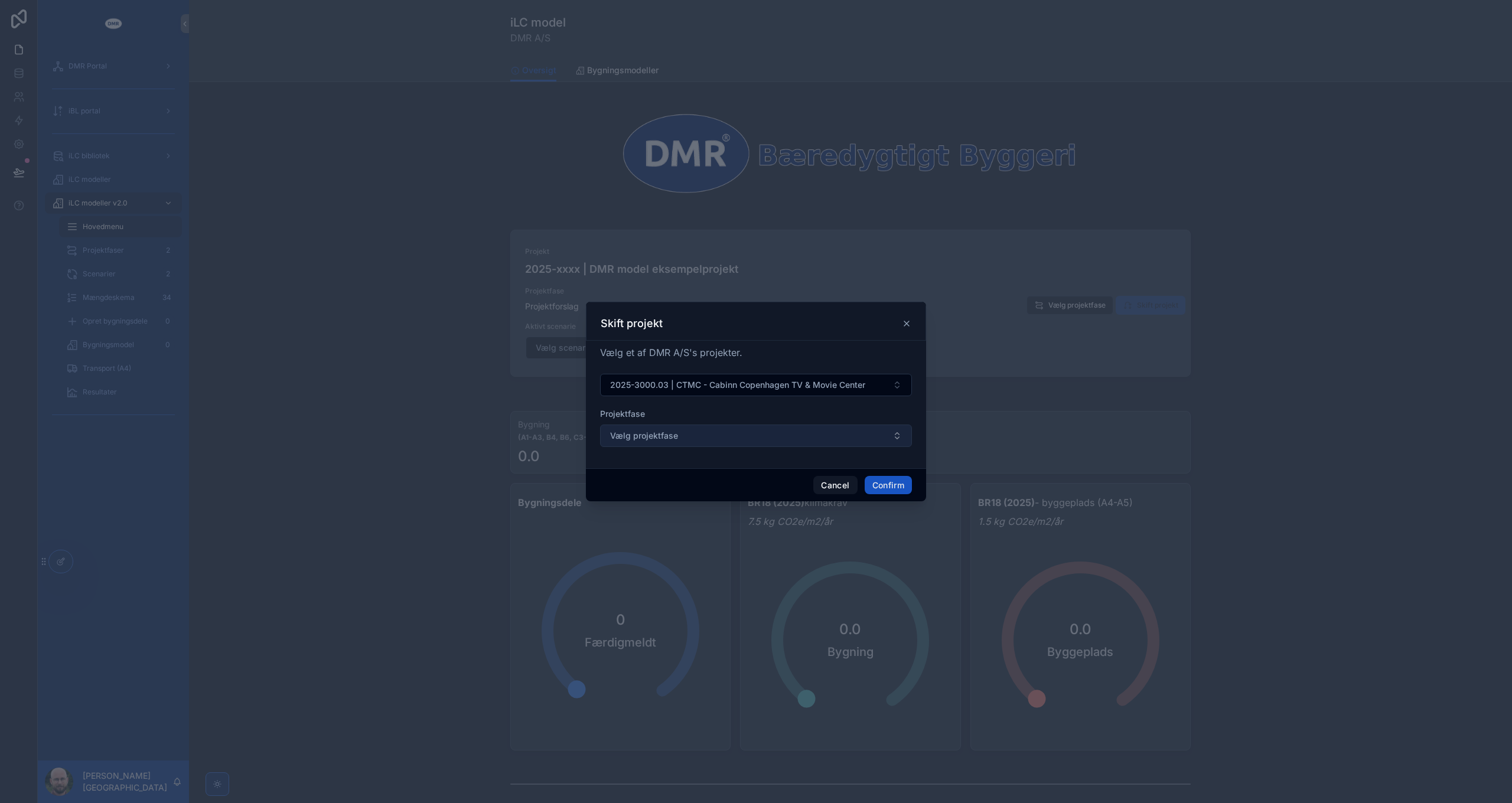
click at [735, 441] on button "Vælg projektfase" at bounding box center [756, 435] width 312 height 22
click at [829, 492] on button "Cancel" at bounding box center [835, 485] width 44 height 19
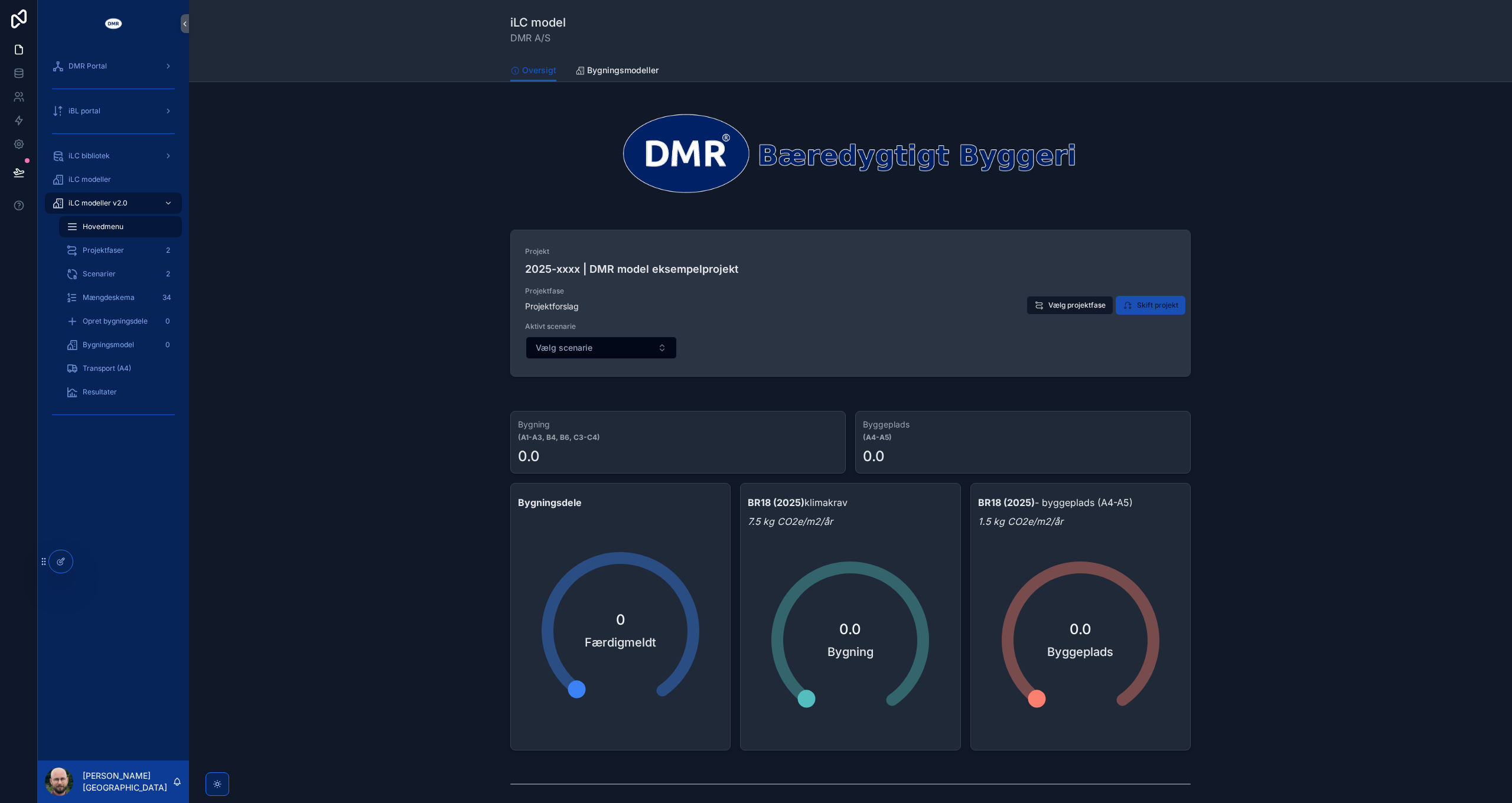
click at [1143, 307] on span "Skift projekt" at bounding box center [1157, 306] width 42 height 10
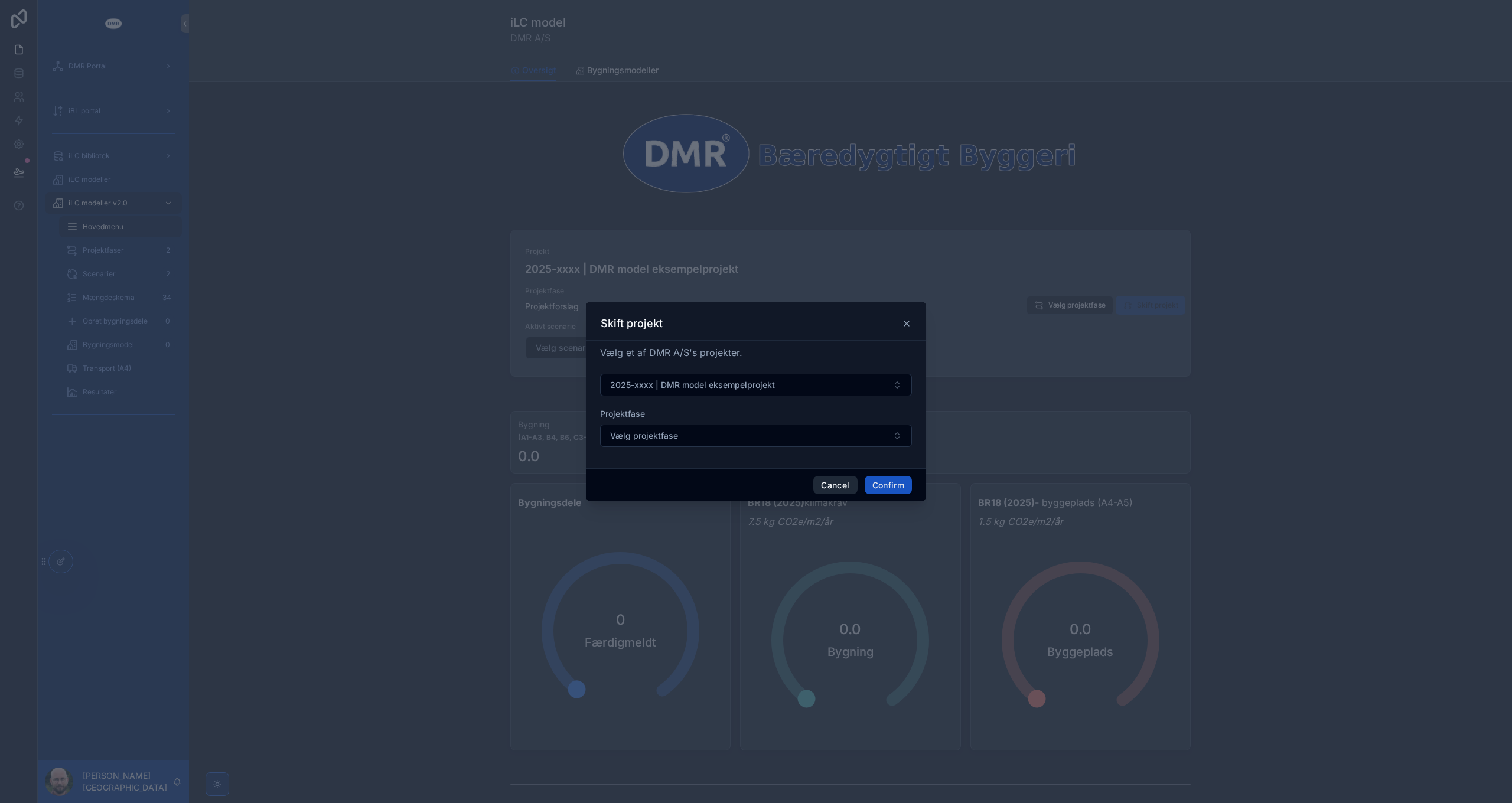
click at [828, 487] on button "Cancel" at bounding box center [835, 485] width 44 height 19
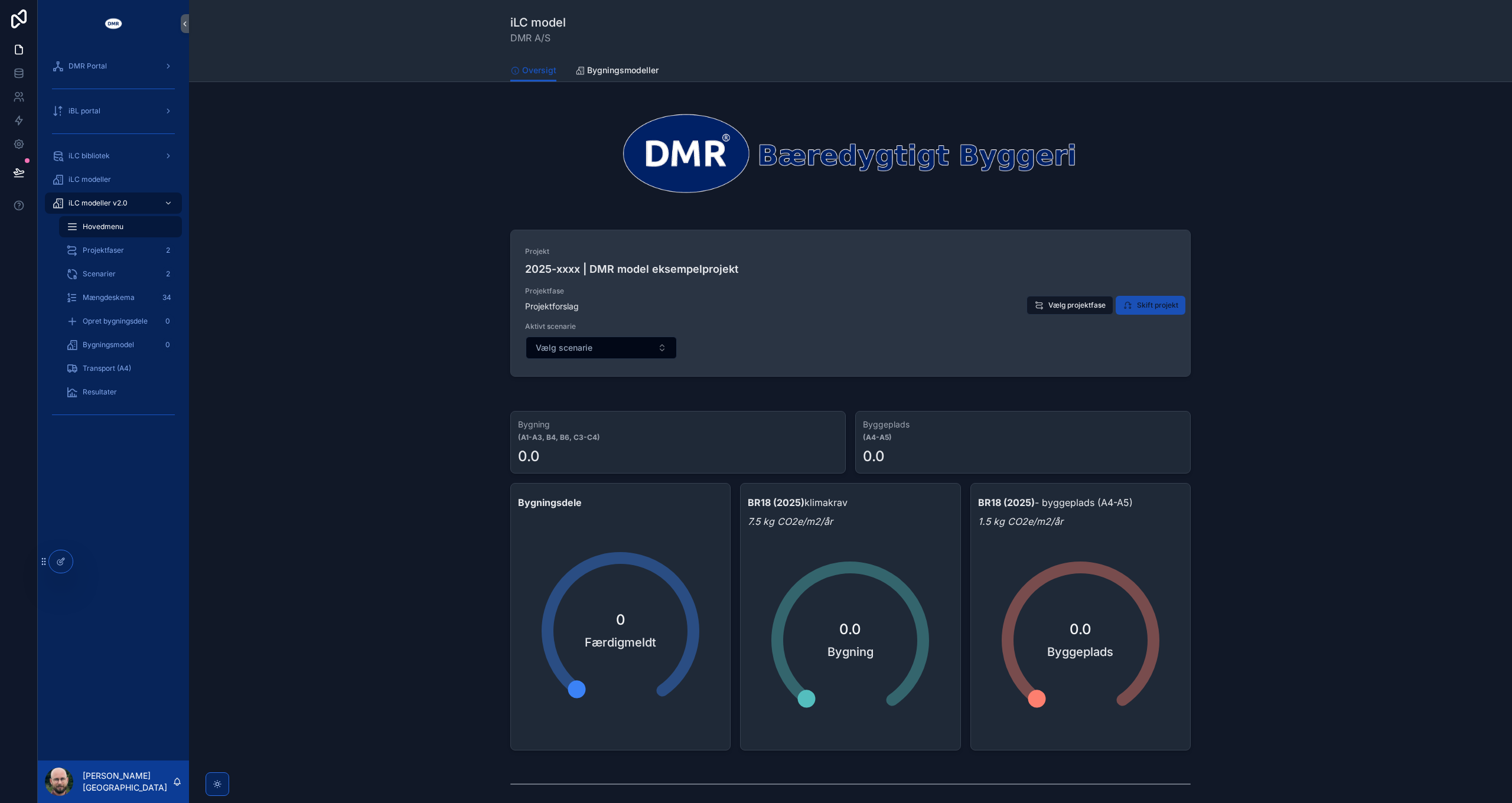
click at [1160, 304] on span "Skift projekt" at bounding box center [1157, 306] width 42 height 10
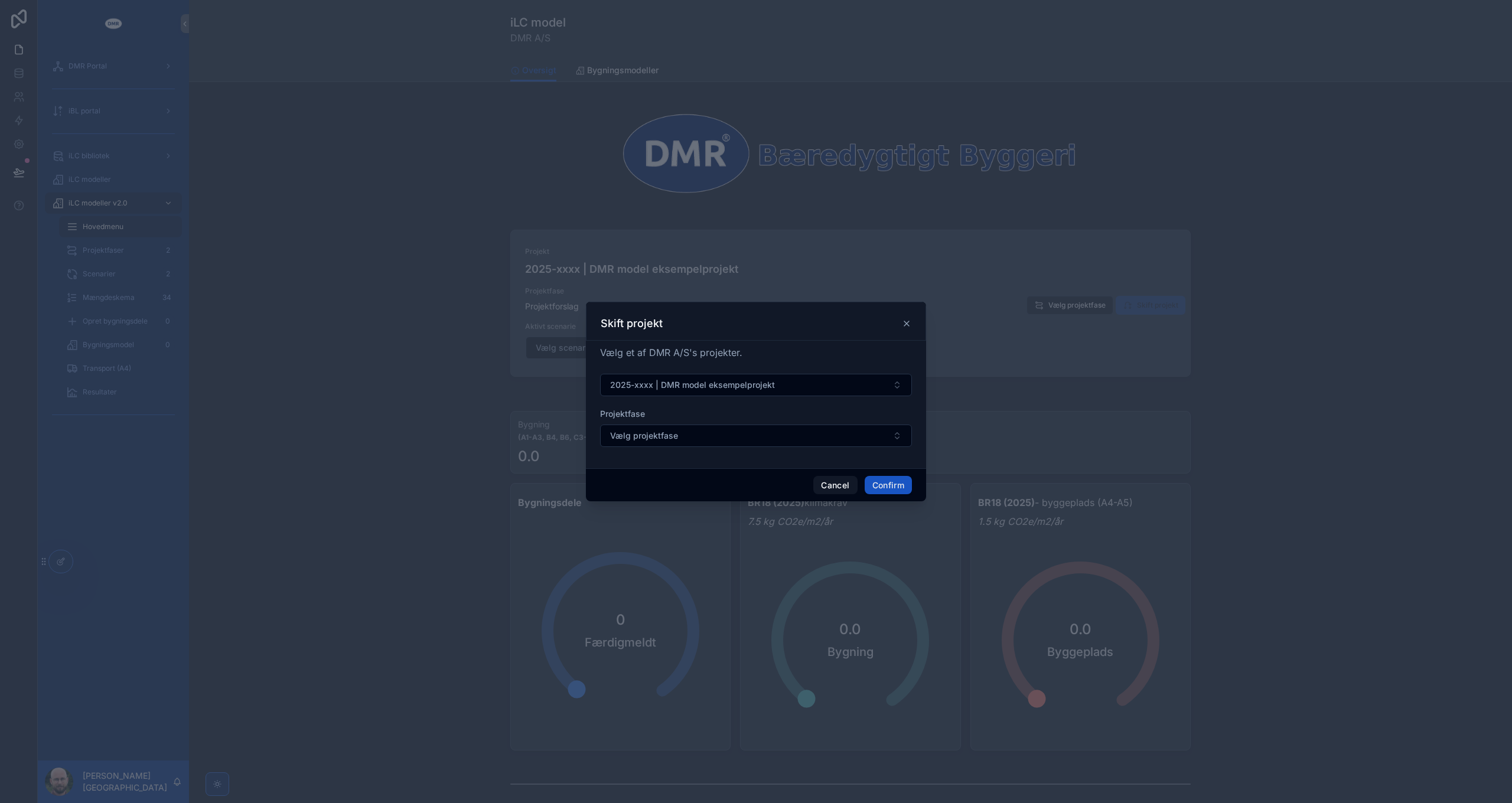
click at [720, 451] on form "2025-xxxx | DMR model eksempelprojekt Projektfase Vælg projektfase" at bounding box center [756, 416] width 312 height 85
click at [720, 441] on button "Vælg projektfase" at bounding box center [756, 435] width 312 height 22
click at [679, 500] on span "Myndighedsprojekt: [DATE]" at bounding box center [661, 502] width 108 height 12
click at [893, 485] on button "Confirm" at bounding box center [888, 485] width 48 height 19
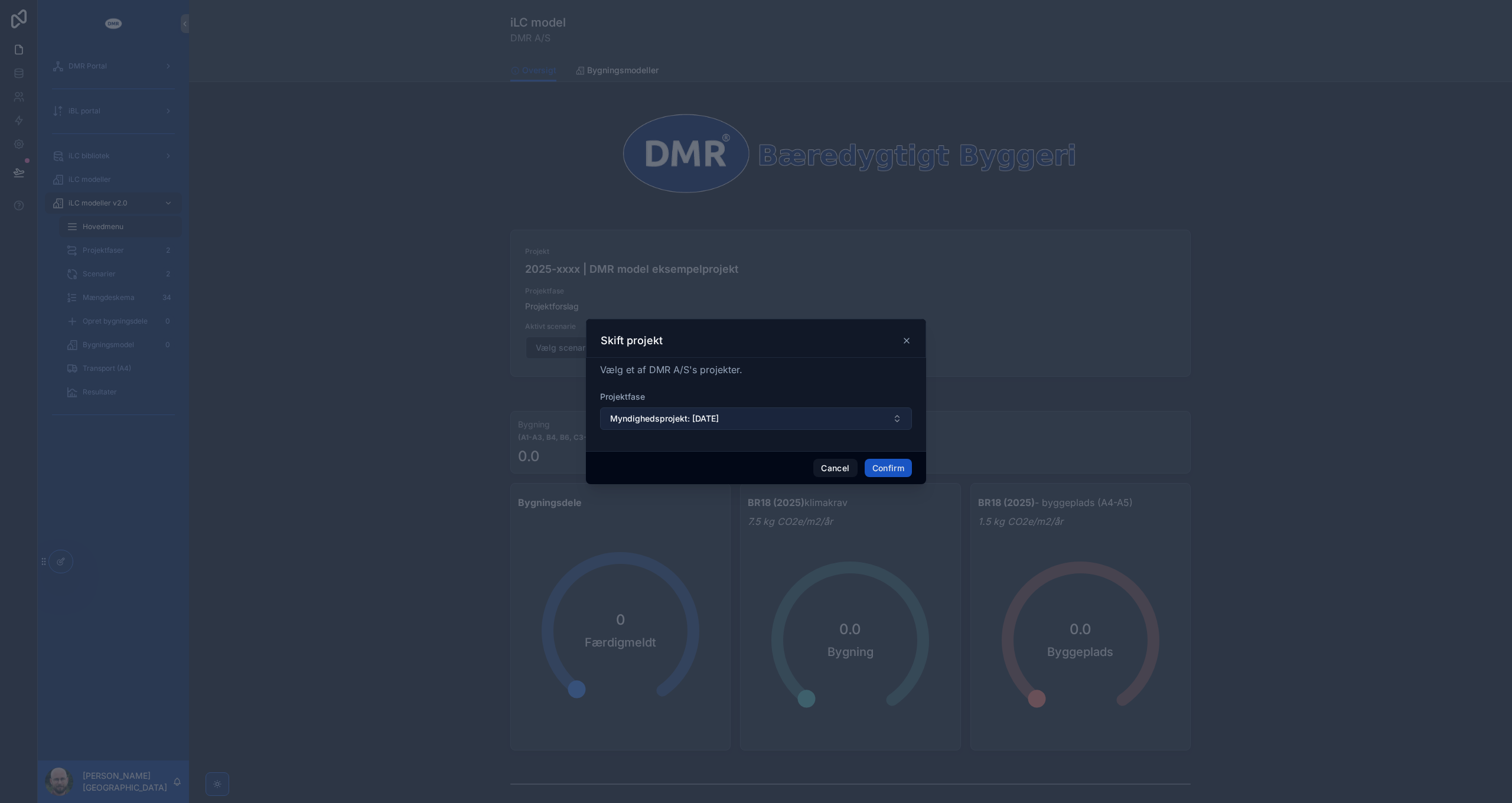
click at [805, 427] on button "Myndighedsprojekt: [DATE]" at bounding box center [756, 418] width 312 height 22
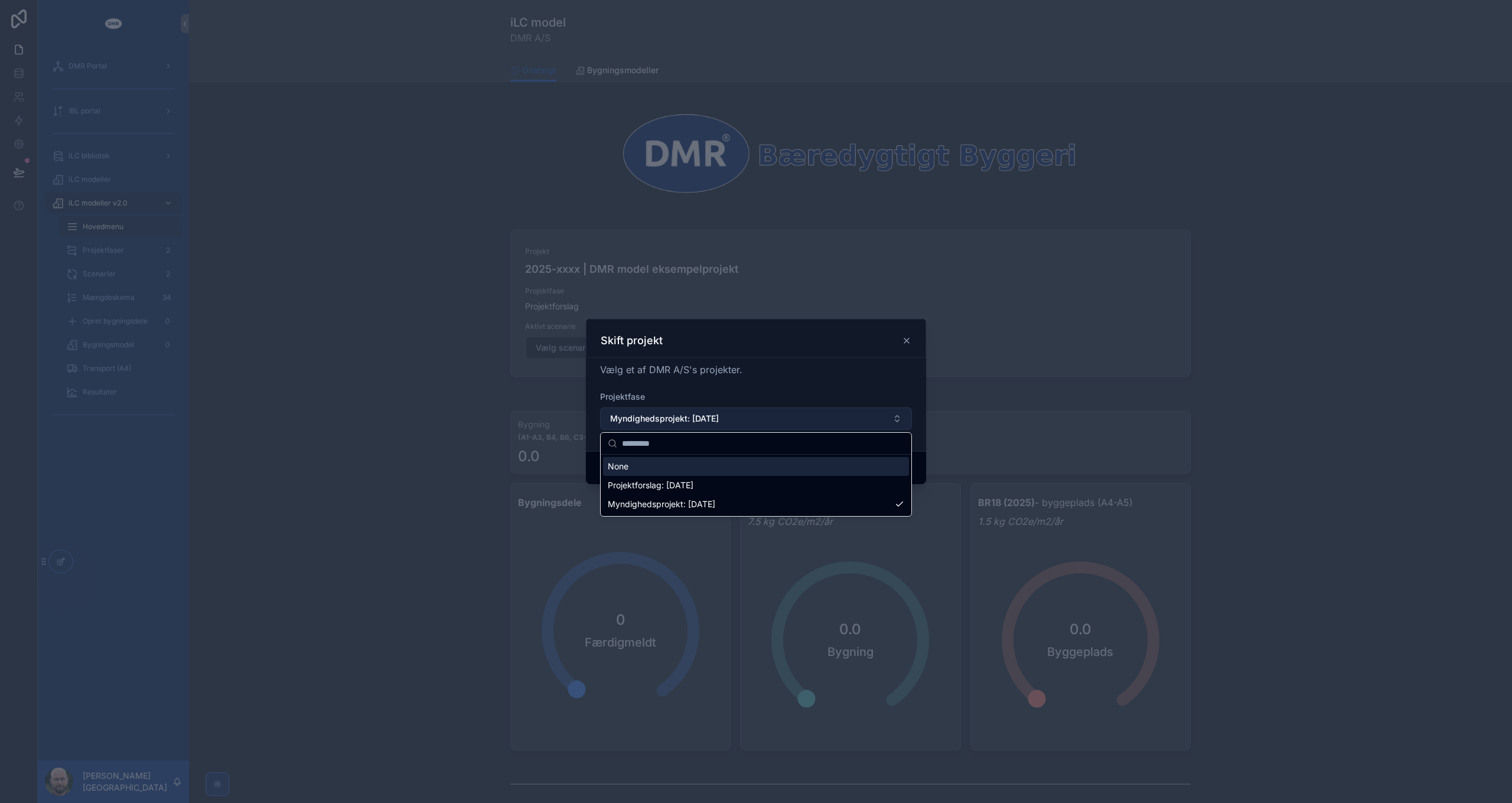
click at [805, 418] on button "Myndighedsprojekt: [DATE]" at bounding box center [756, 418] width 312 height 22
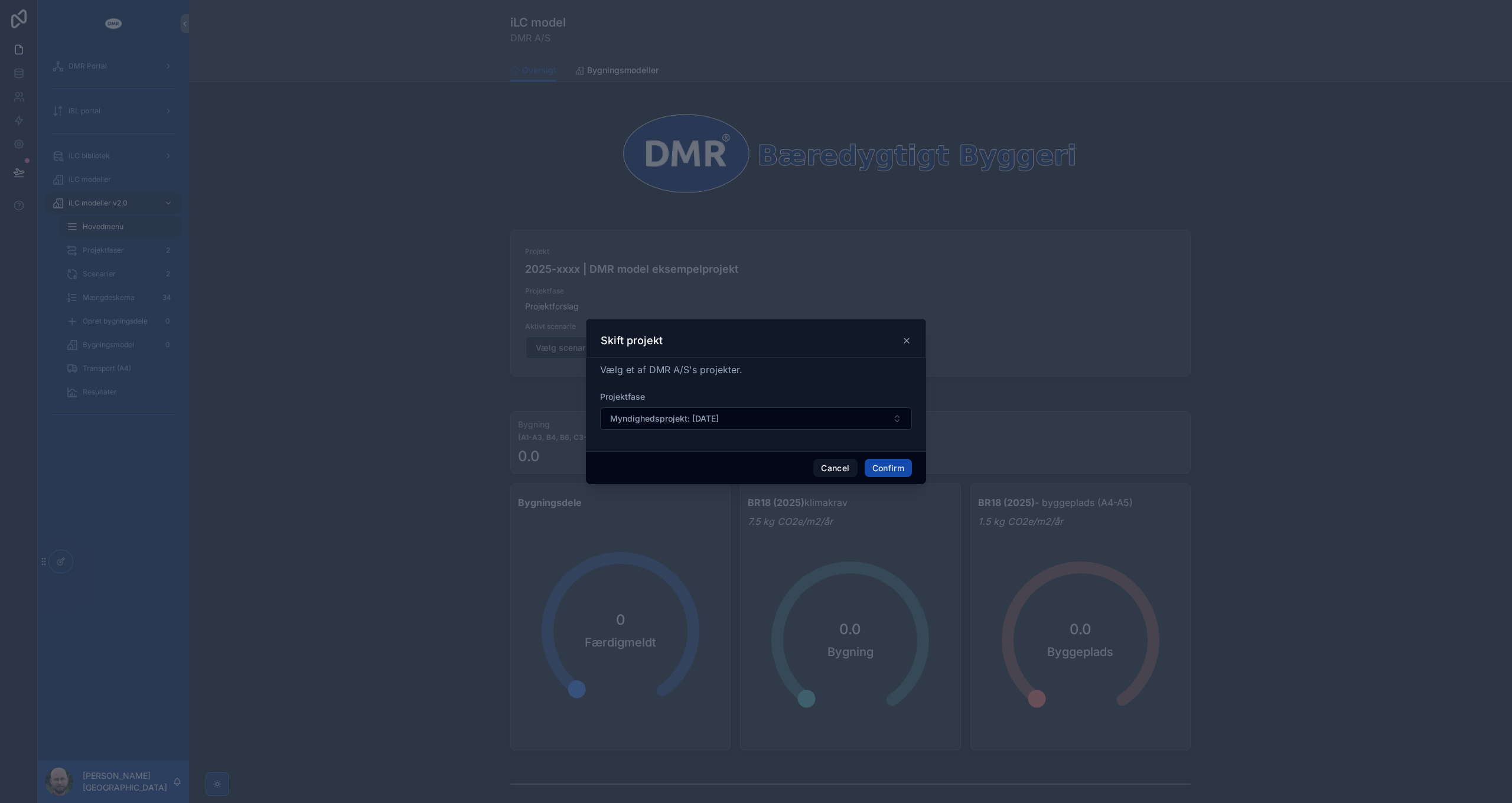
click at [889, 469] on button "Confirm" at bounding box center [888, 468] width 48 height 19
click at [888, 466] on button "Confirm" at bounding box center [888, 468] width 48 height 19
click at [721, 414] on button "Vælg projektfase" at bounding box center [756, 418] width 312 height 22
click at [676, 484] on span "Myndighedsprojekt: [DATE]" at bounding box center [661, 485] width 108 height 12
click at [885, 472] on button "Confirm" at bounding box center [888, 468] width 48 height 19
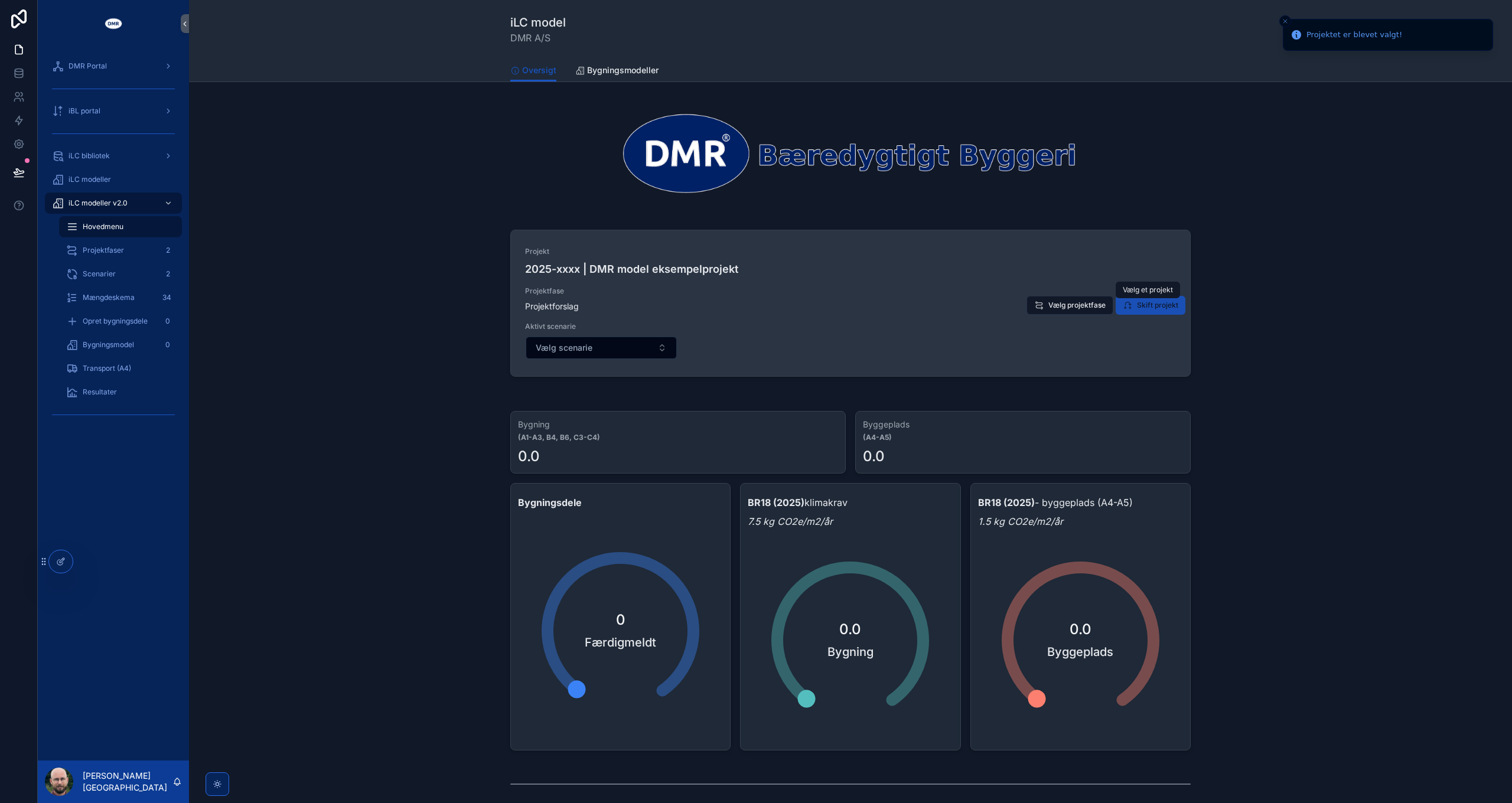
click at [1156, 307] on span "Skift projekt" at bounding box center [1157, 306] width 42 height 10
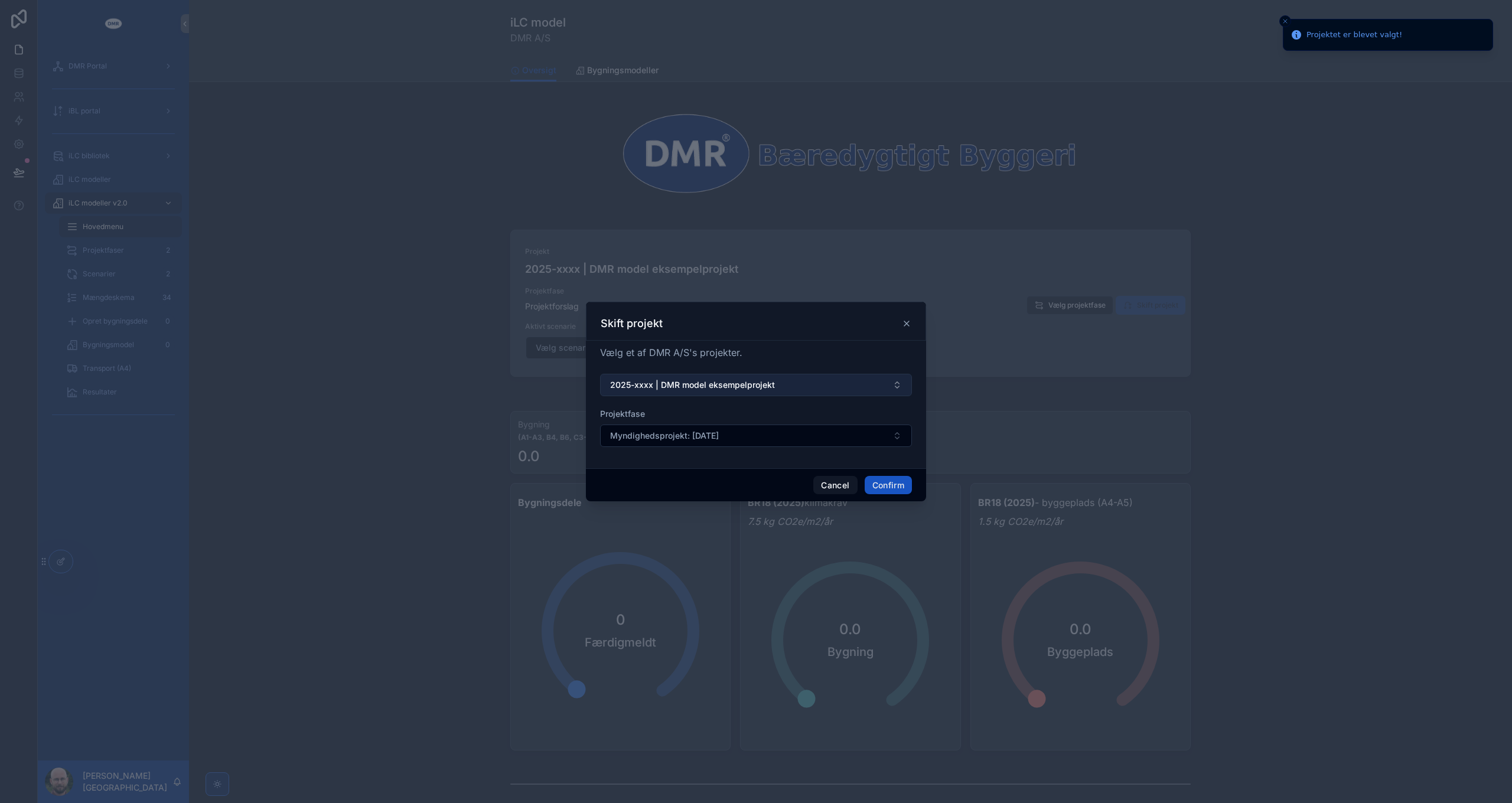
click at [767, 384] on span "2025-xxxx | DMR model eksempelprojekt" at bounding box center [693, 385] width 165 height 12
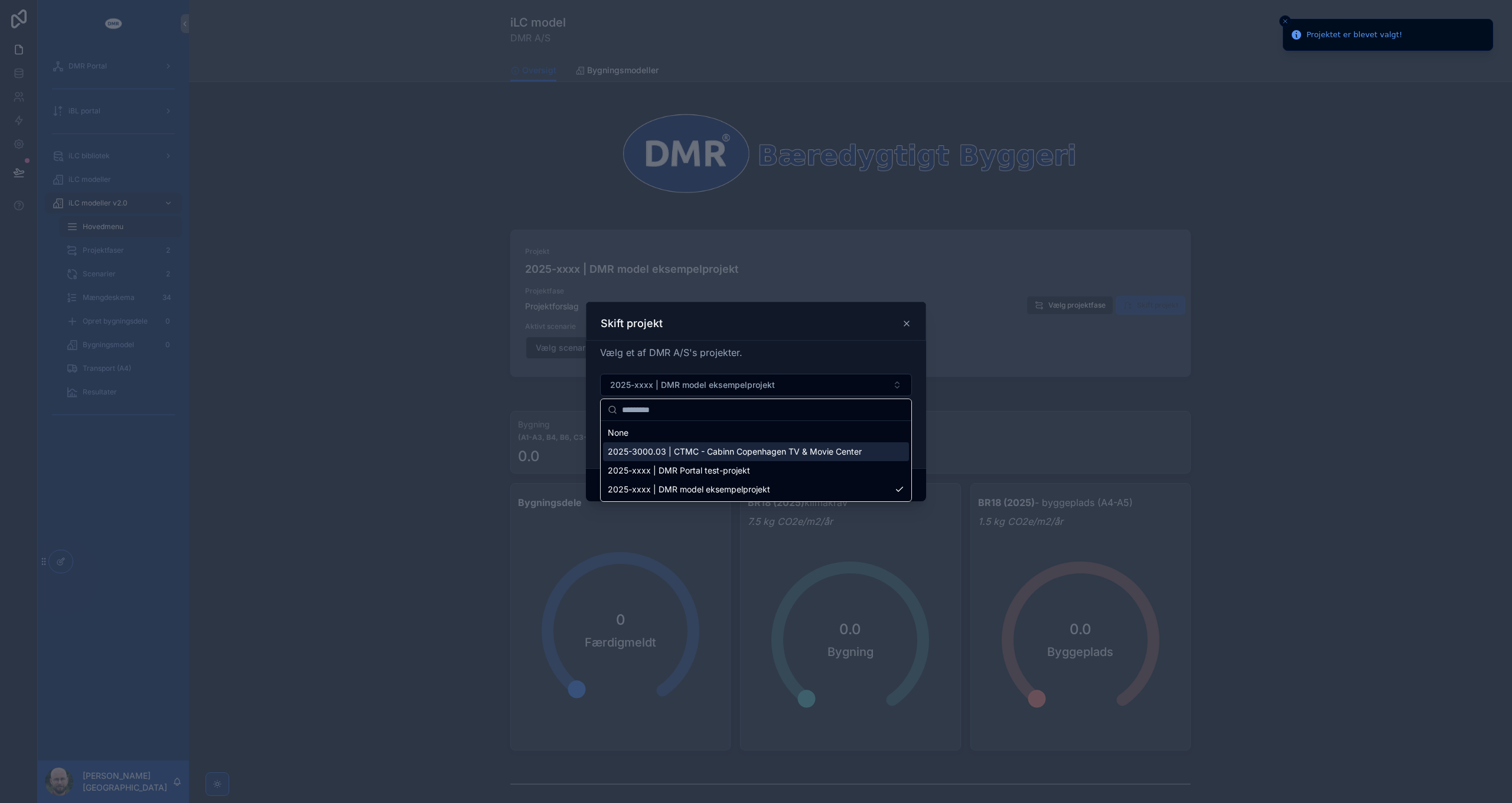
click at [684, 451] on span "2025-3000.03 | CTMC - Cabinn Copenhagen TV & Movie Center" at bounding box center [735, 452] width 254 height 12
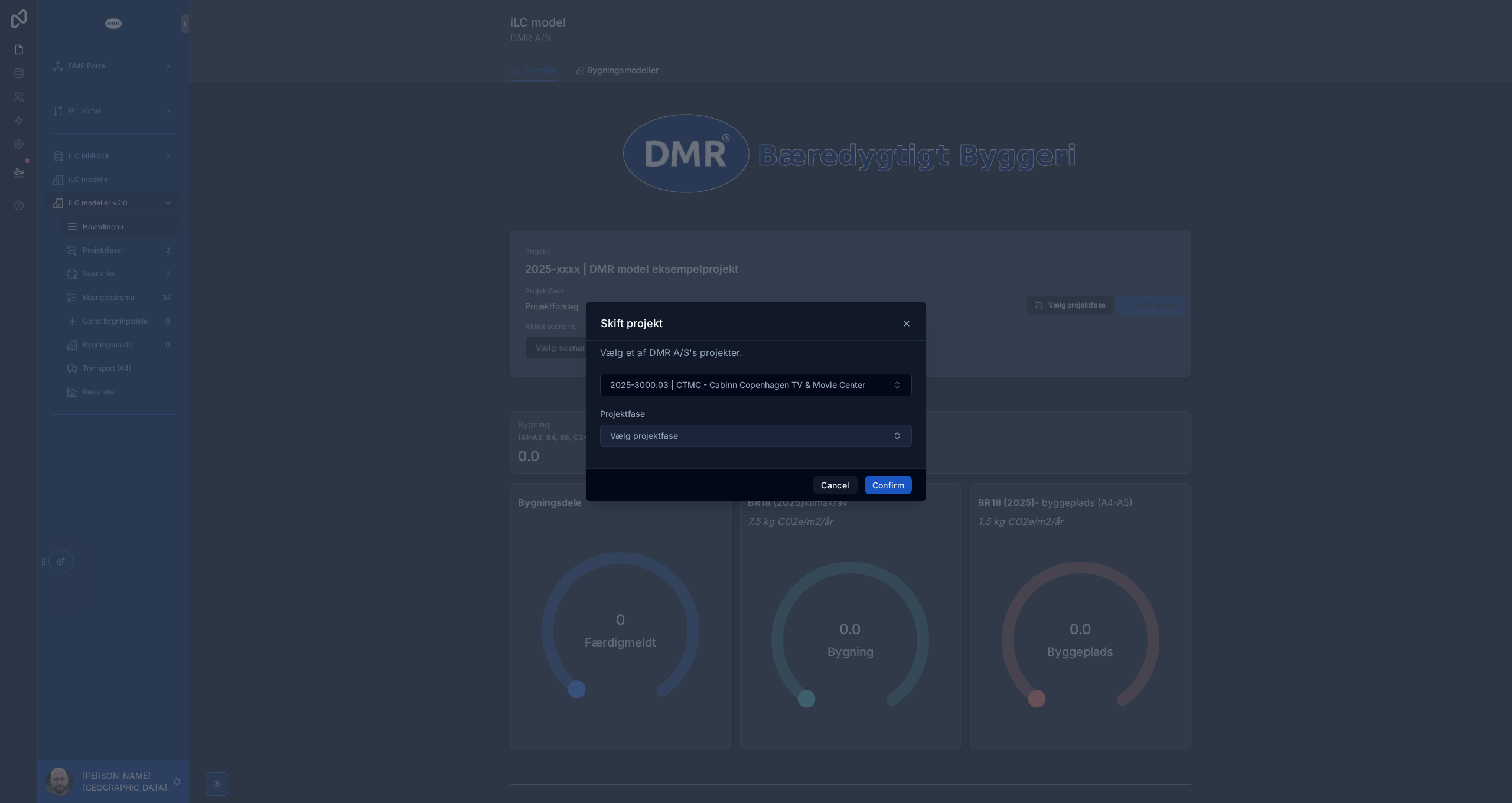
click at [707, 434] on button "Vælg projektfase" at bounding box center [756, 435] width 312 height 22
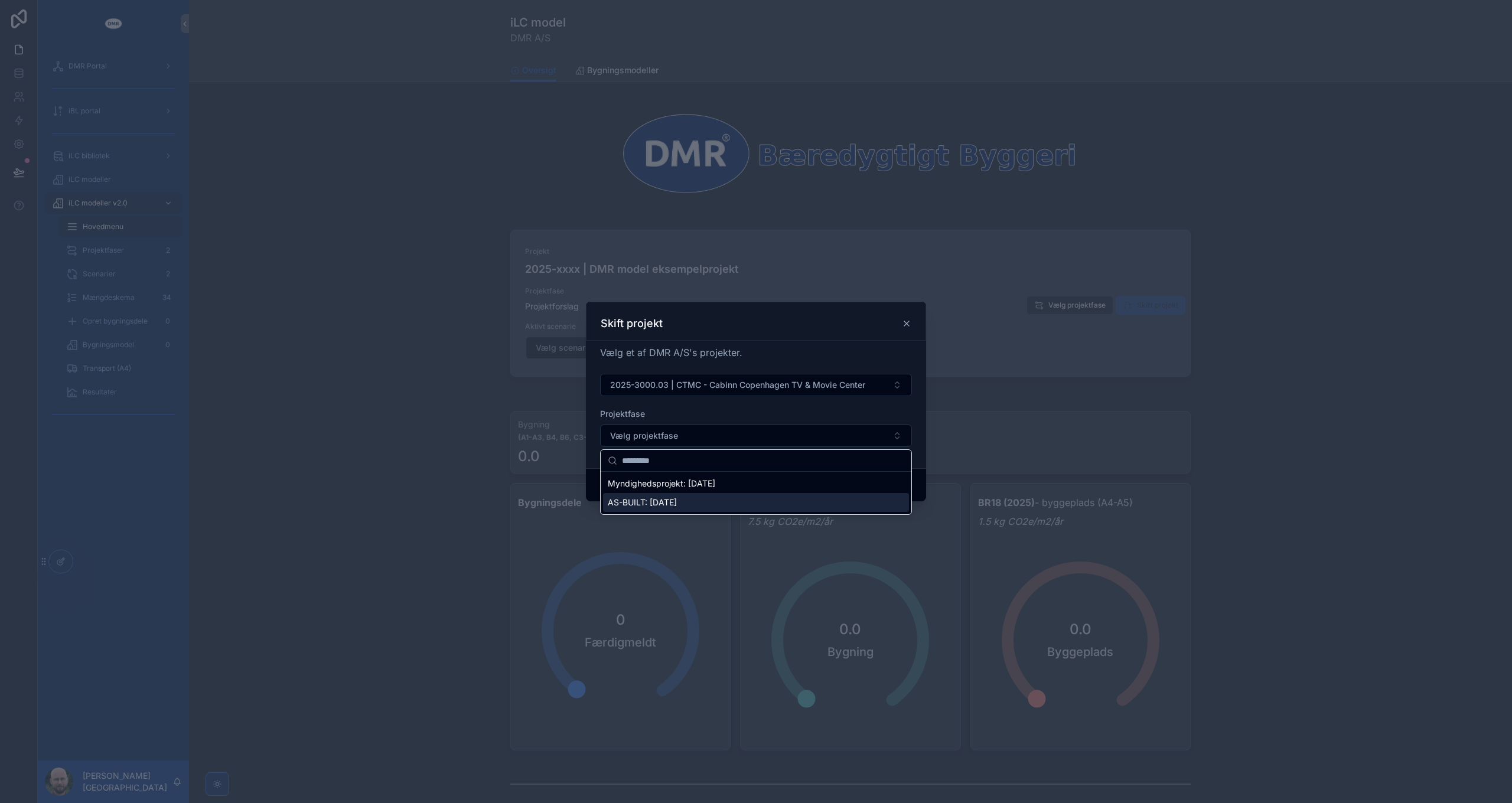
click at [670, 499] on span "AS-BUILT: [DATE]" at bounding box center [642, 502] width 69 height 12
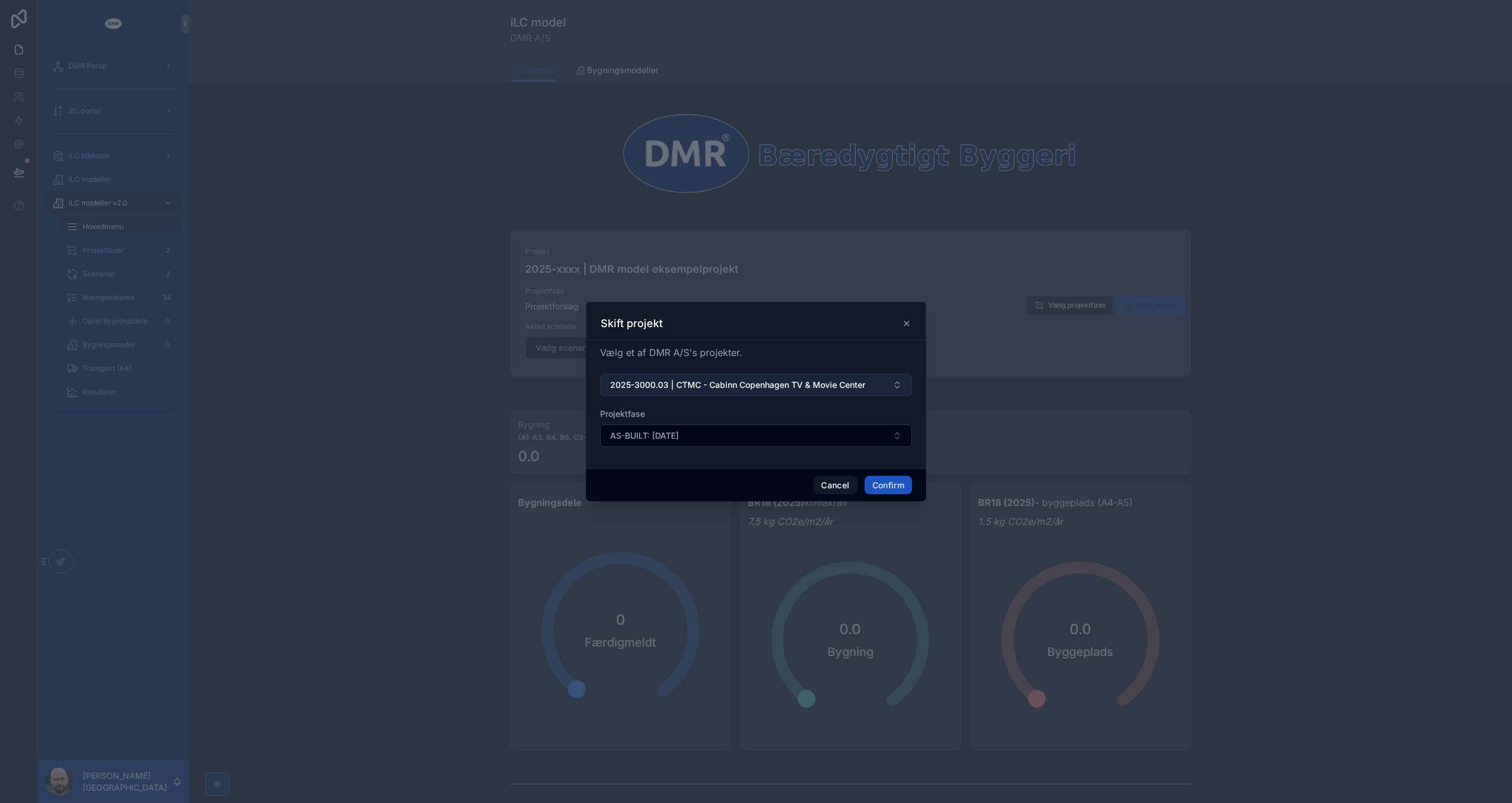
click at [796, 380] on span "2025-3000.03 | CTMC - Cabinn Copenhagen TV & Movie Center" at bounding box center [738, 385] width 255 height 12
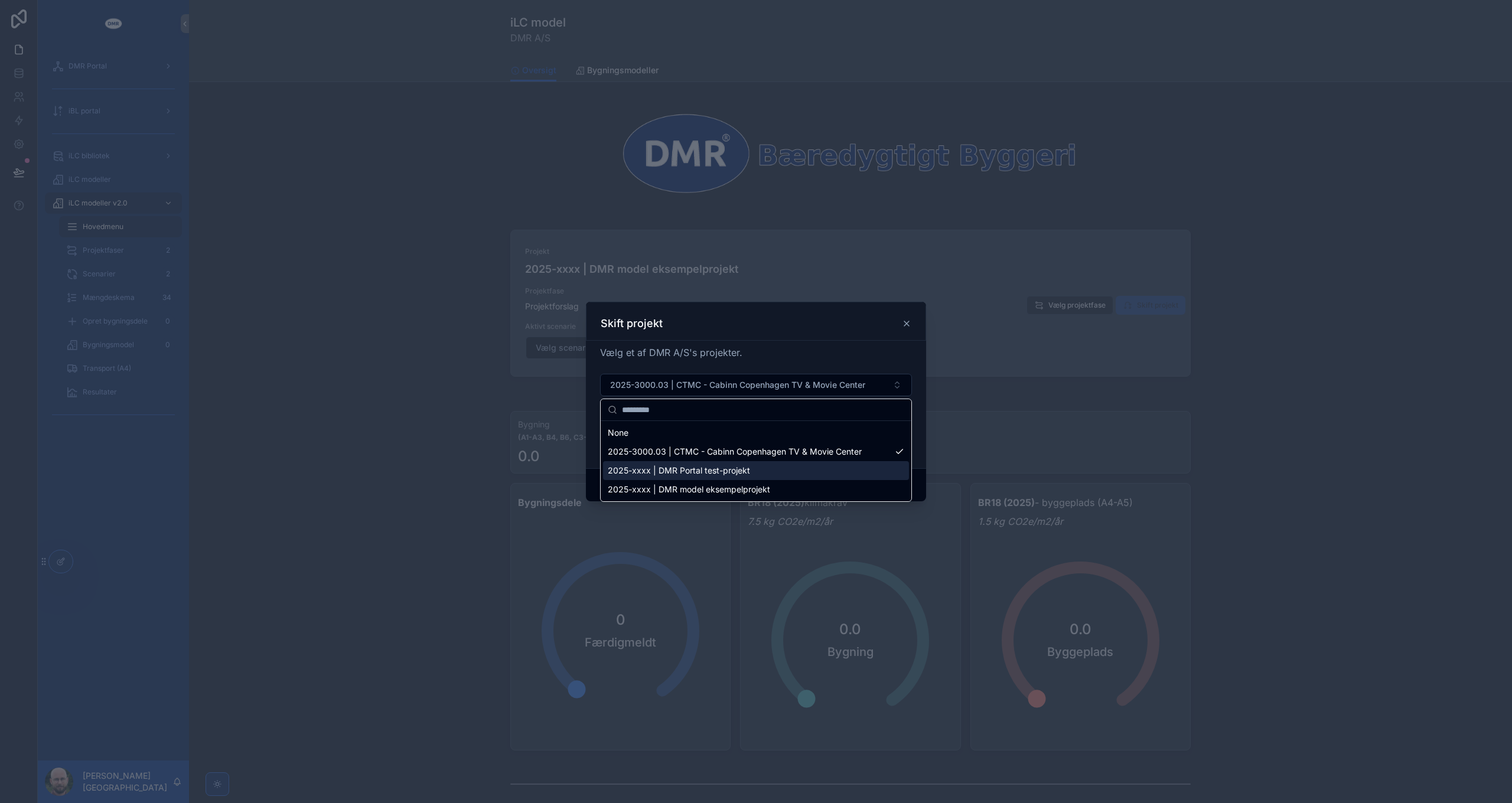
click at [717, 475] on span "2025-xxxx | DMR Portal test-projekt" at bounding box center [679, 470] width 143 height 12
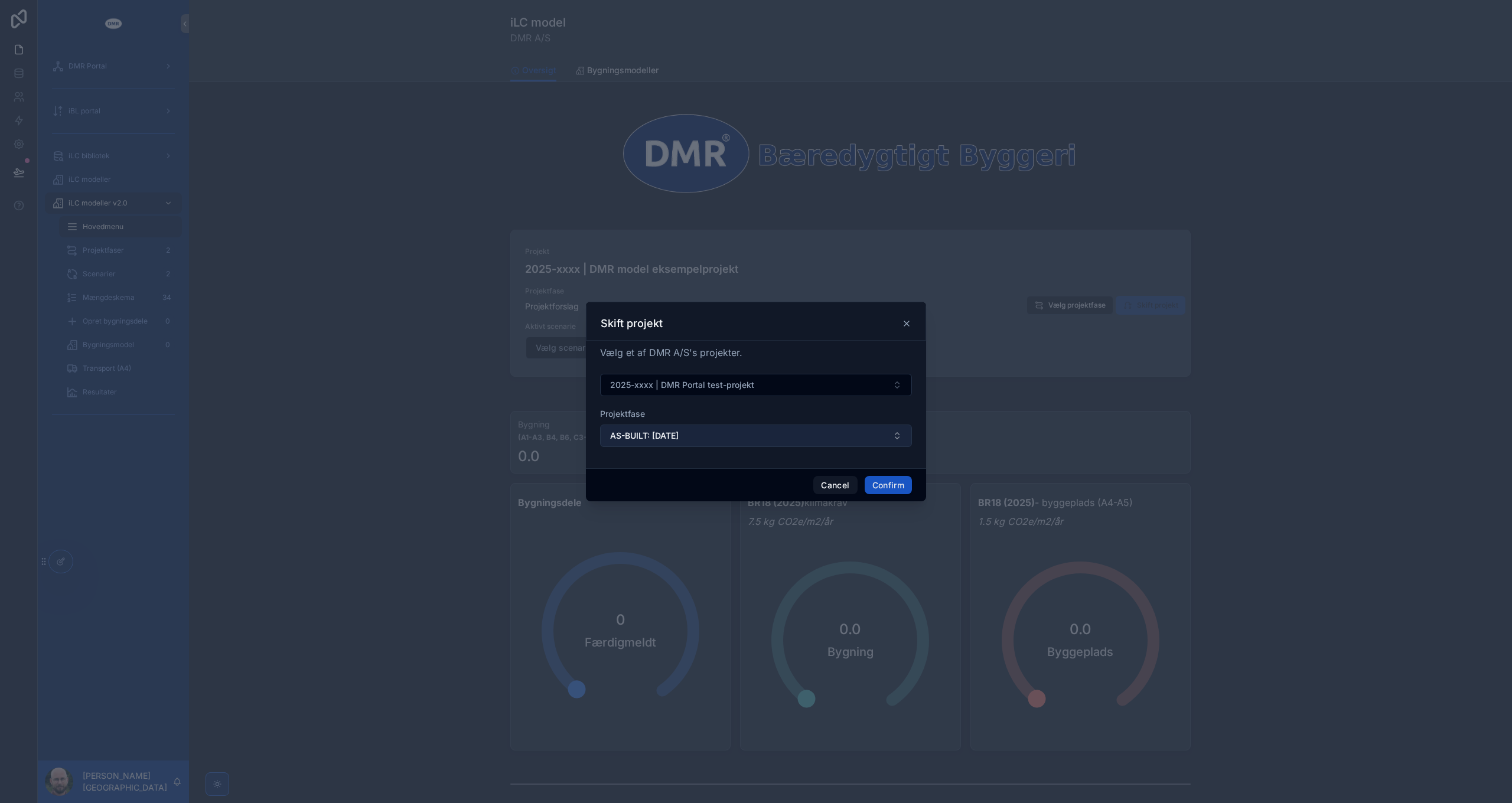
click at [711, 438] on button "AS-BUILT: [DATE]" at bounding box center [756, 435] width 312 height 22
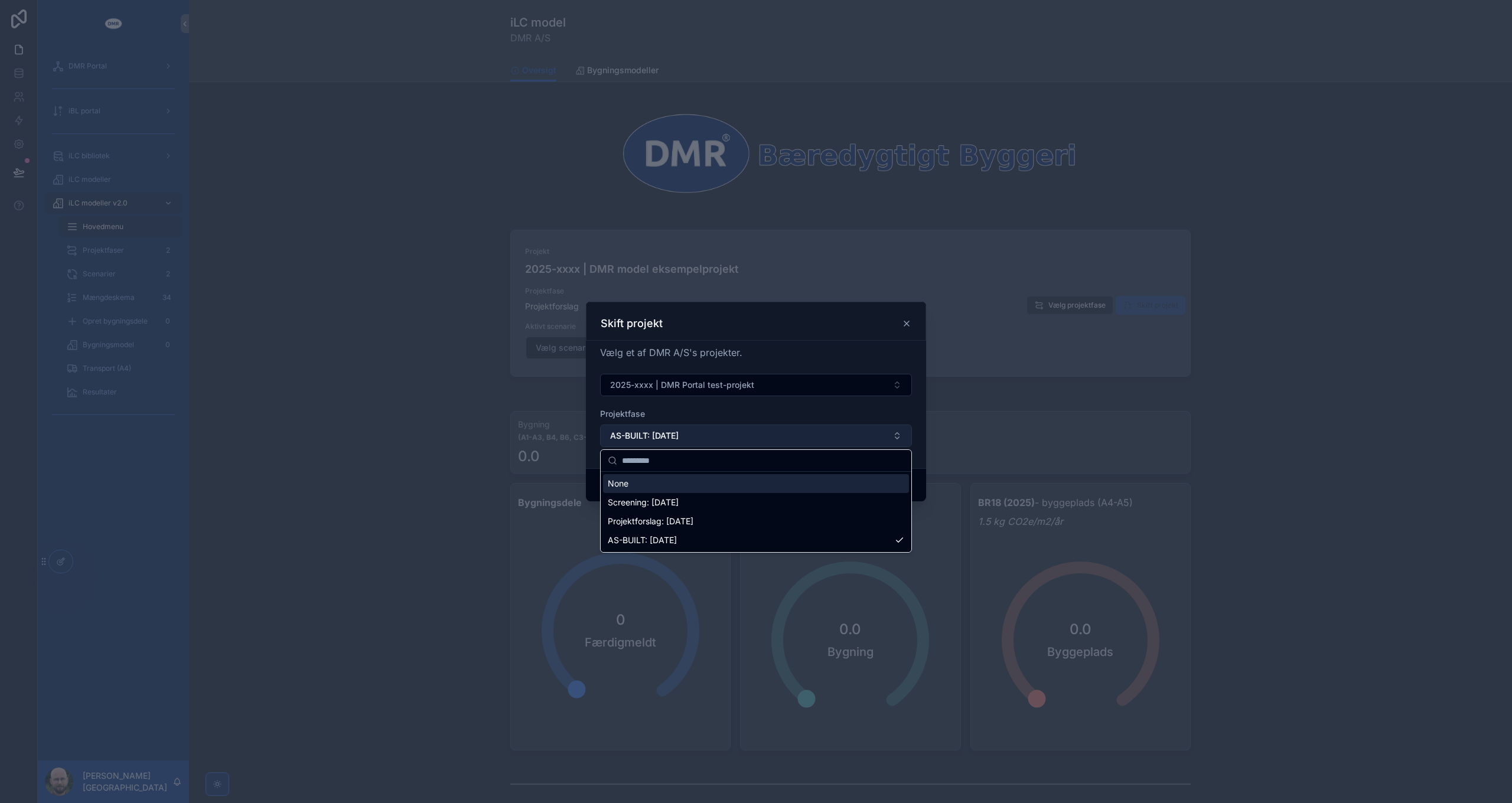
click at [711, 438] on button "AS-BUILT: [DATE]" at bounding box center [756, 435] width 312 height 22
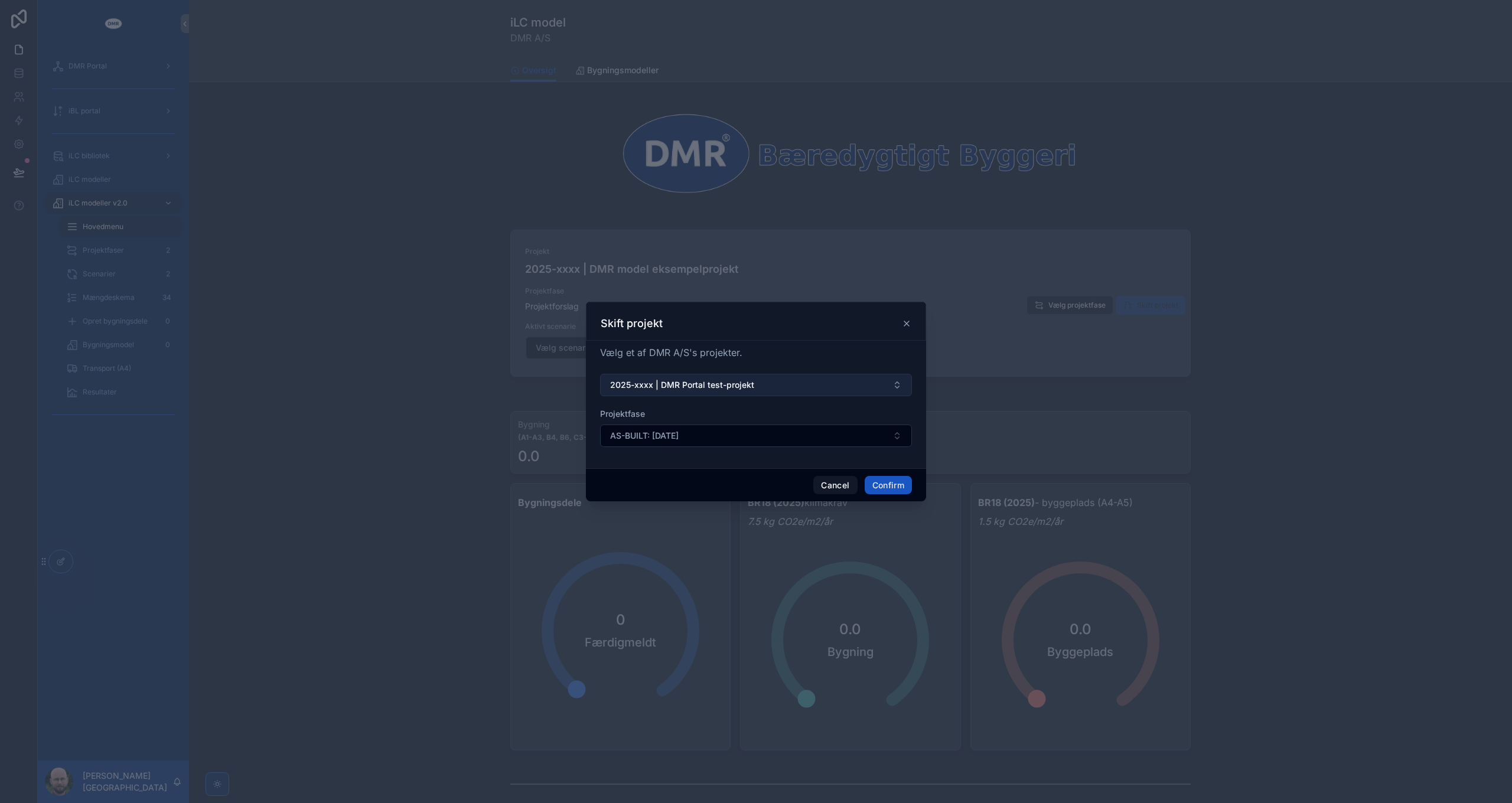
click at [735, 386] on span "2025-xxxx | DMR Portal test-projekt" at bounding box center [682, 385] width 144 height 12
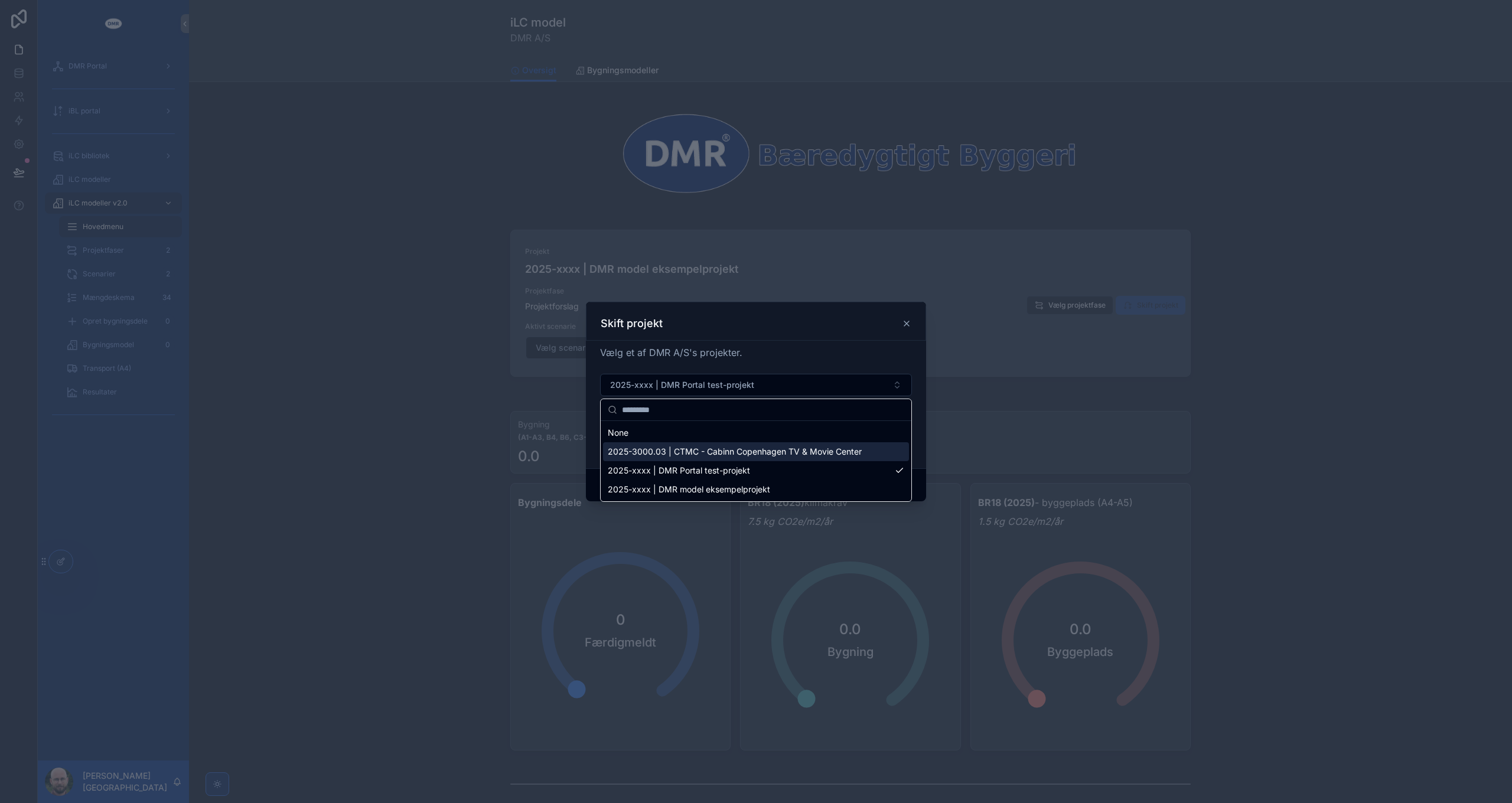
click at [730, 452] on span "2025-3000.03 | CTMC - Cabinn Copenhagen TV & Movie Center" at bounding box center [735, 452] width 254 height 12
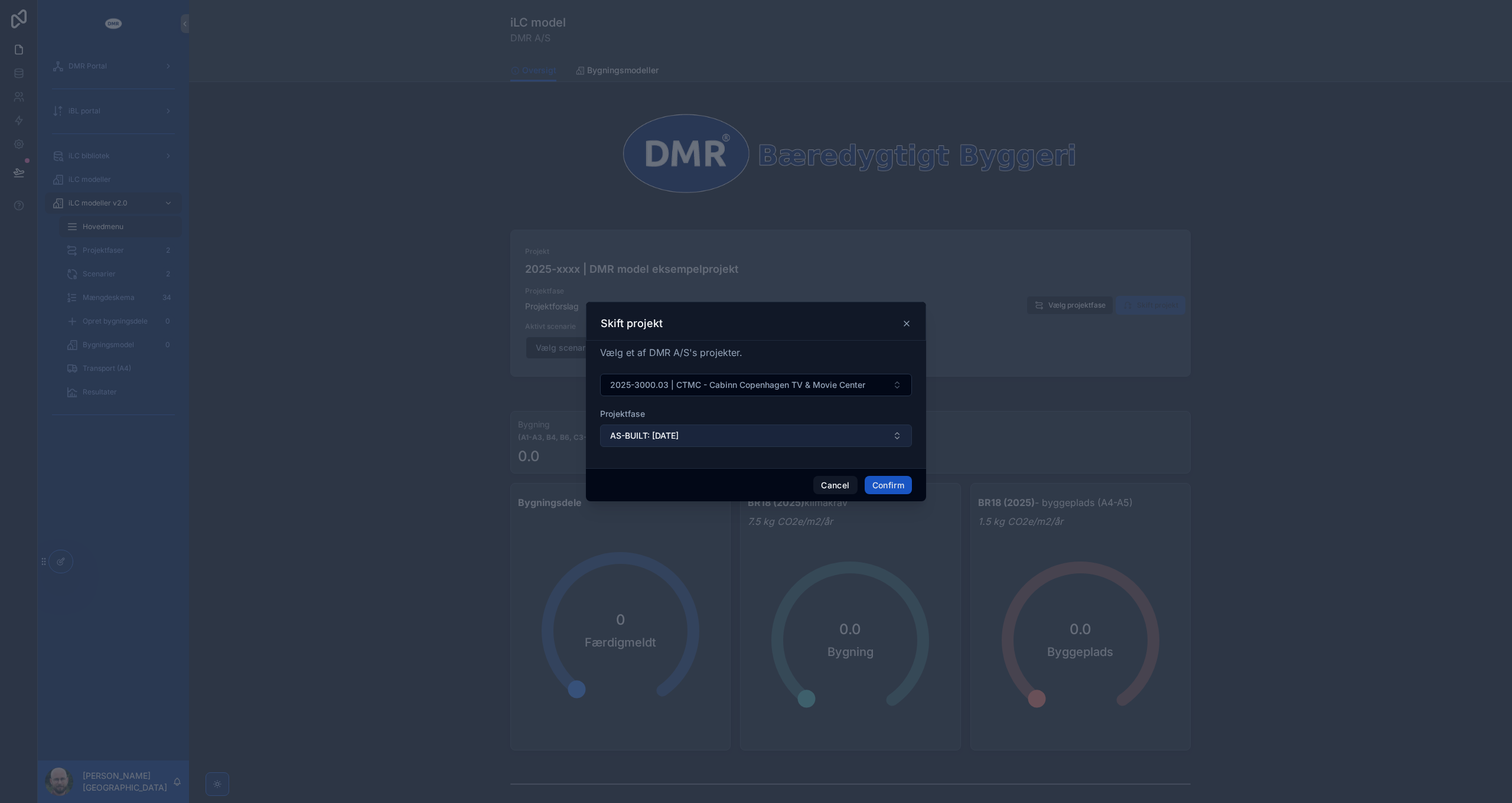
click at [679, 437] on span "AS-BUILT: [DATE]" at bounding box center [644, 436] width 69 height 12
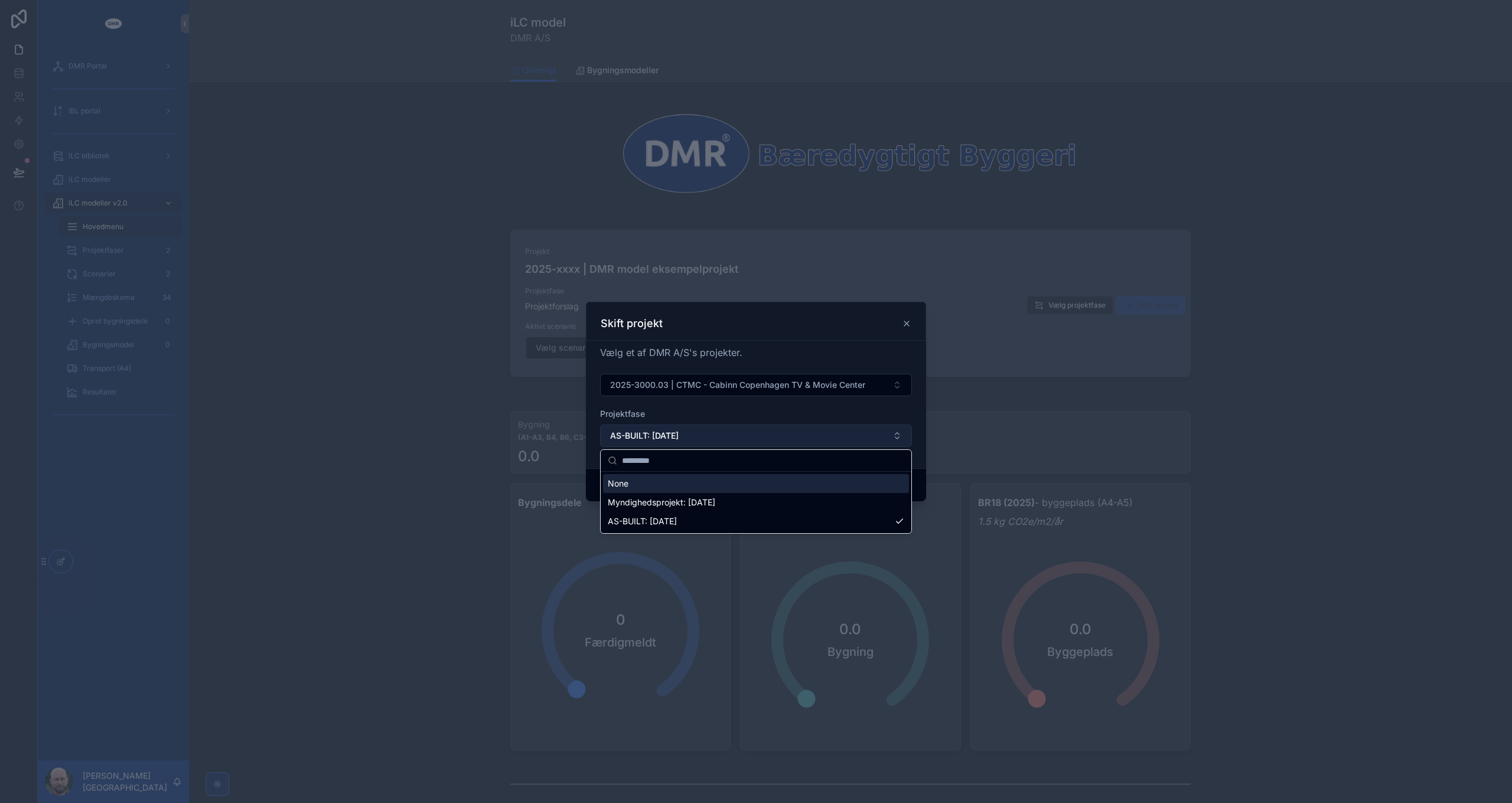
click at [679, 437] on span "AS-BUILT: [DATE]" at bounding box center [644, 436] width 69 height 12
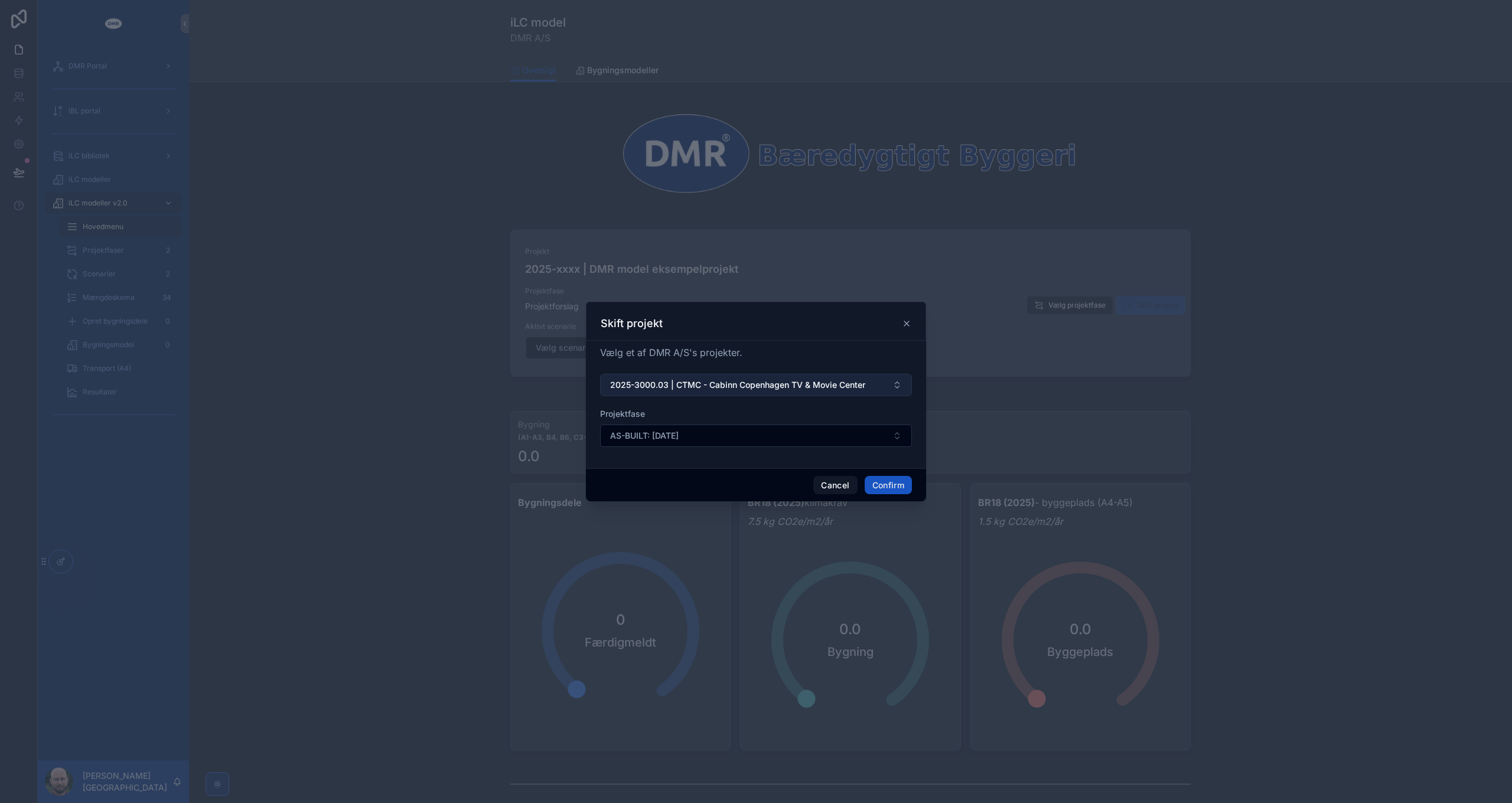
click at [694, 383] on span "2025-3000.03 | CTMC - Cabinn Copenhagen TV & Movie Center" at bounding box center [738, 385] width 255 height 12
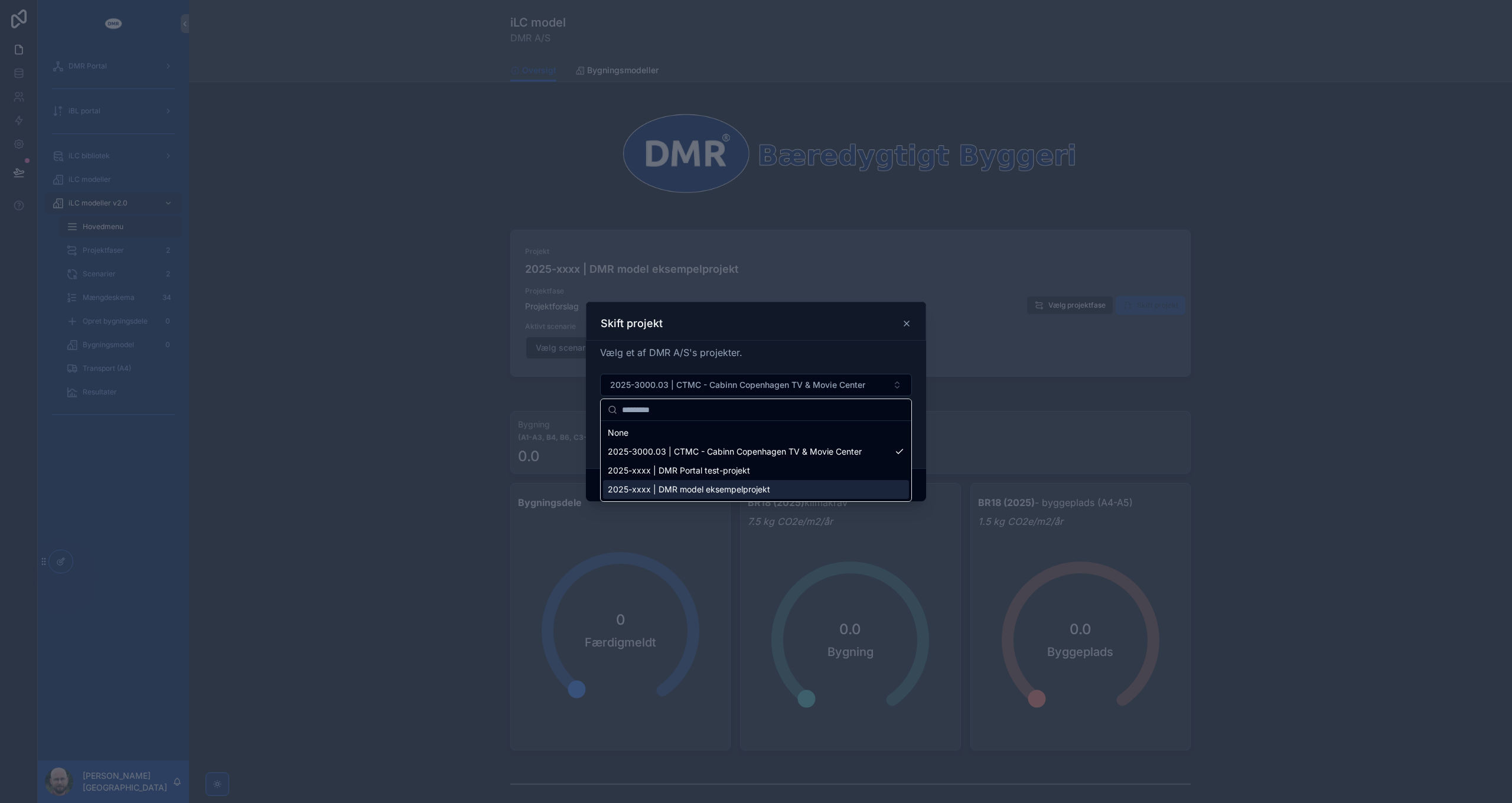
click at [690, 486] on span "2025-xxxx | DMR model eksempelprojekt" at bounding box center [689, 490] width 162 height 12
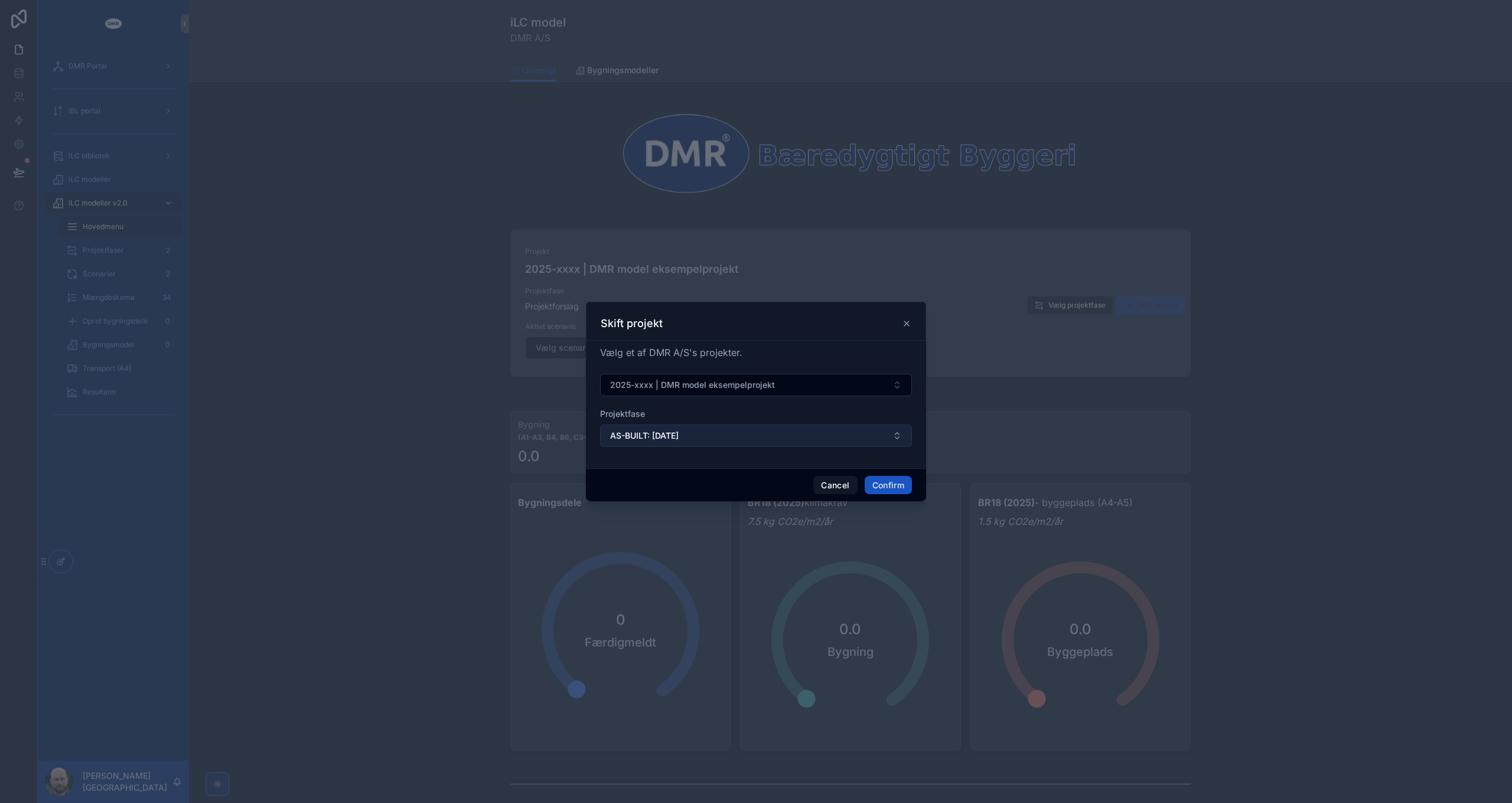
click at [679, 431] on span "AS-BUILT: [DATE]" at bounding box center [644, 436] width 69 height 12
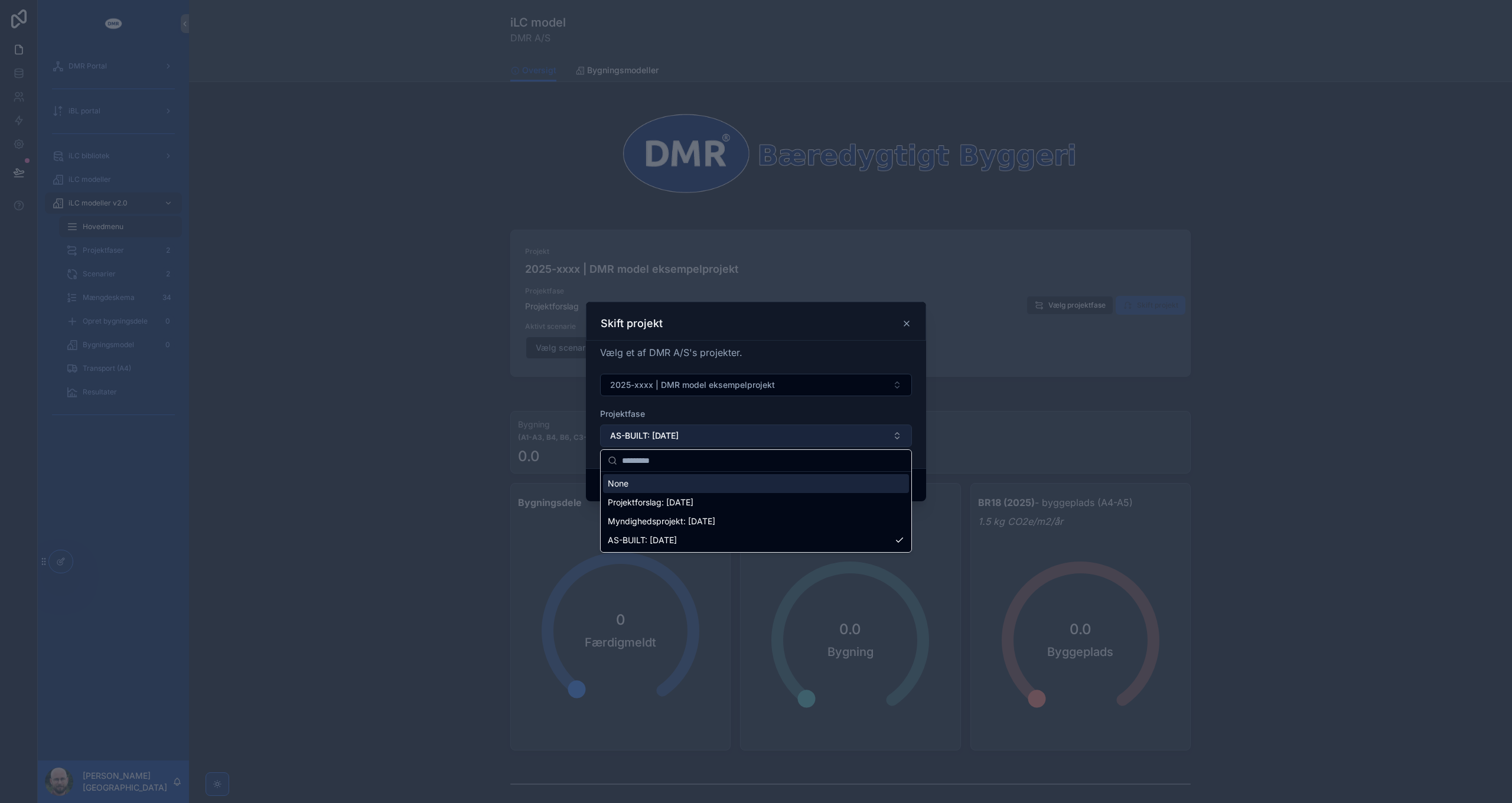
click at [679, 432] on span "AS-BUILT: [DATE]" at bounding box center [644, 436] width 69 height 12
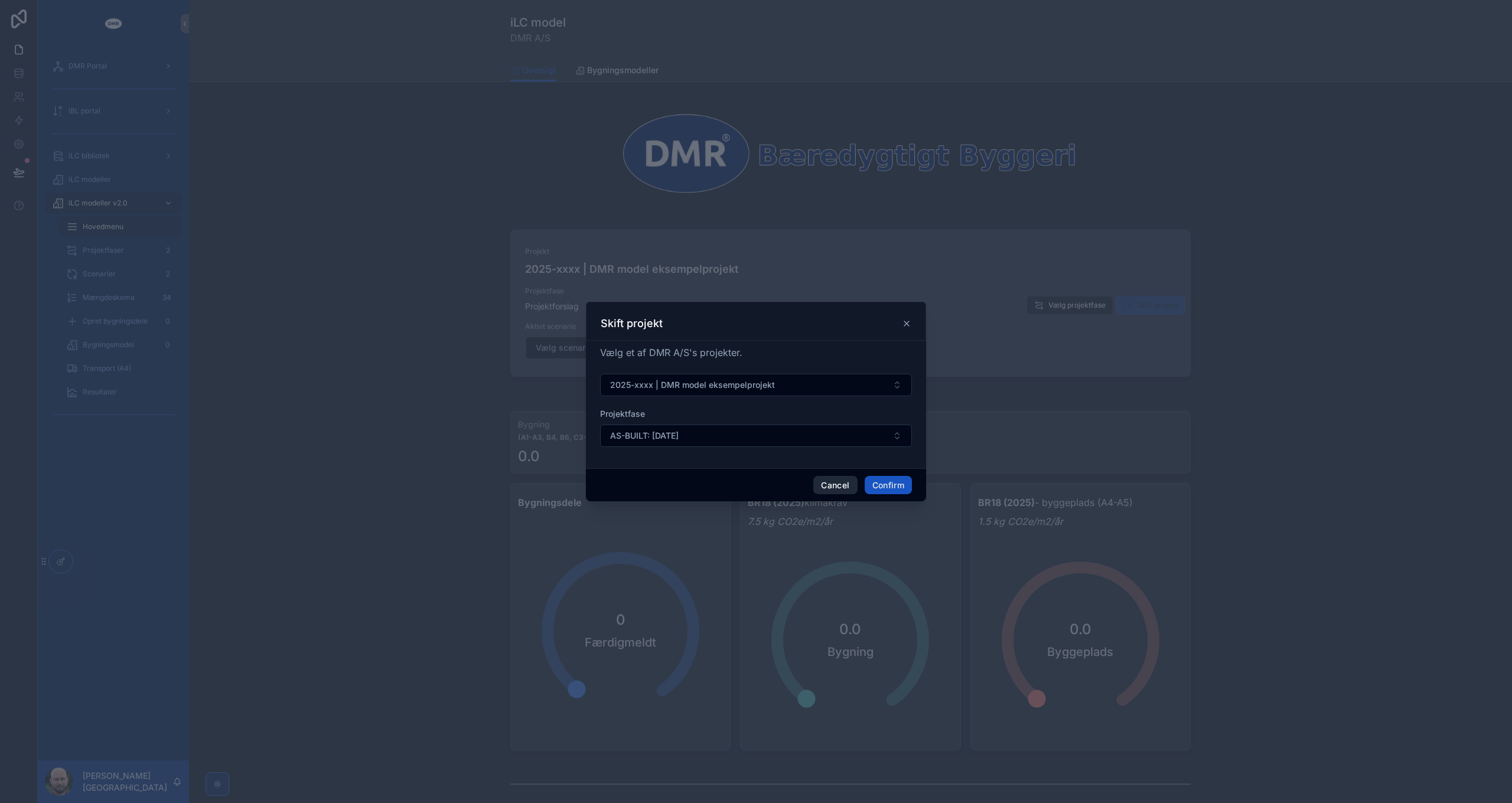
click at [825, 482] on button "Cancel" at bounding box center [835, 485] width 44 height 19
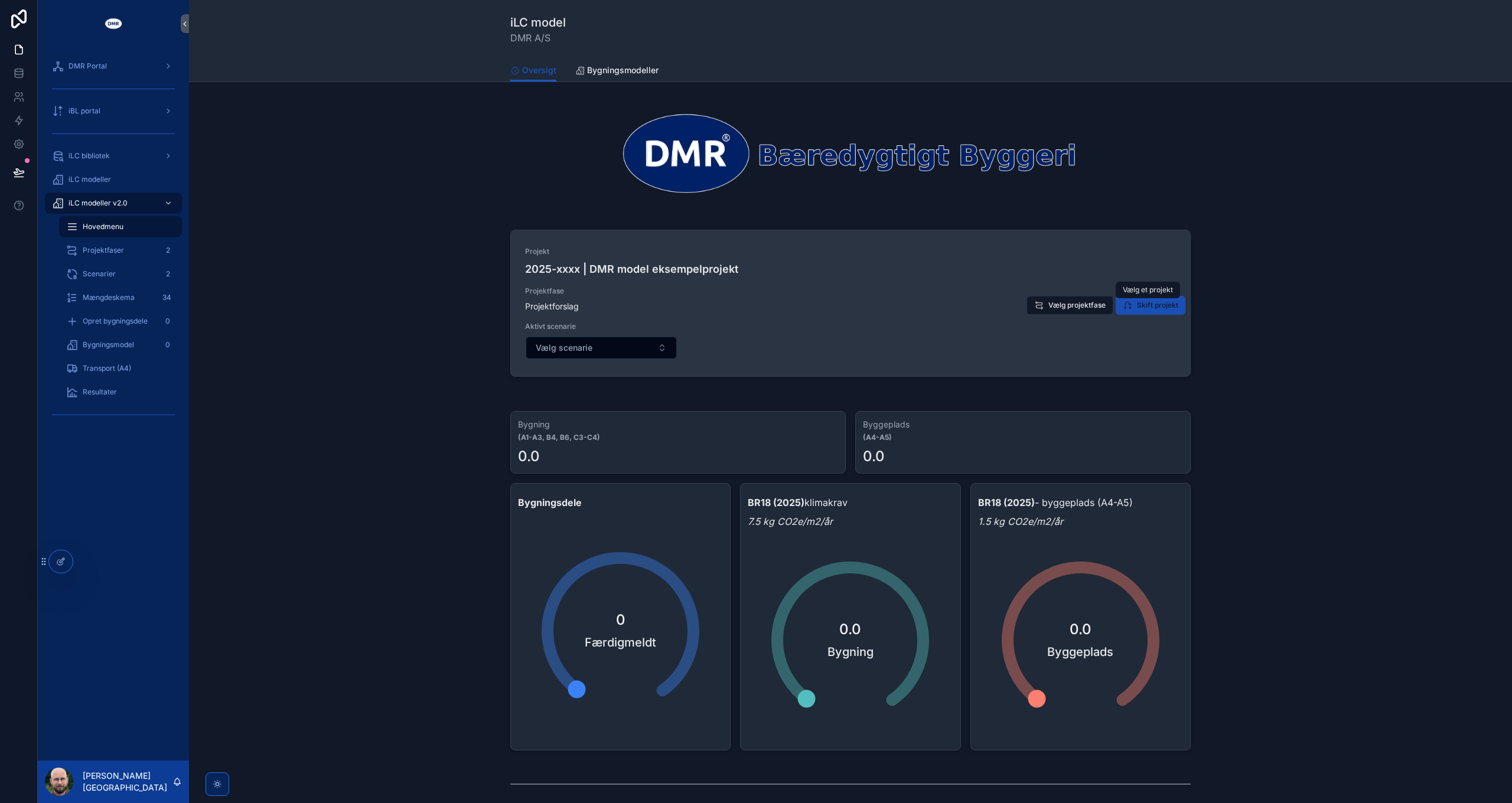
click at [1146, 309] on span "Skift projekt" at bounding box center [1157, 306] width 42 height 10
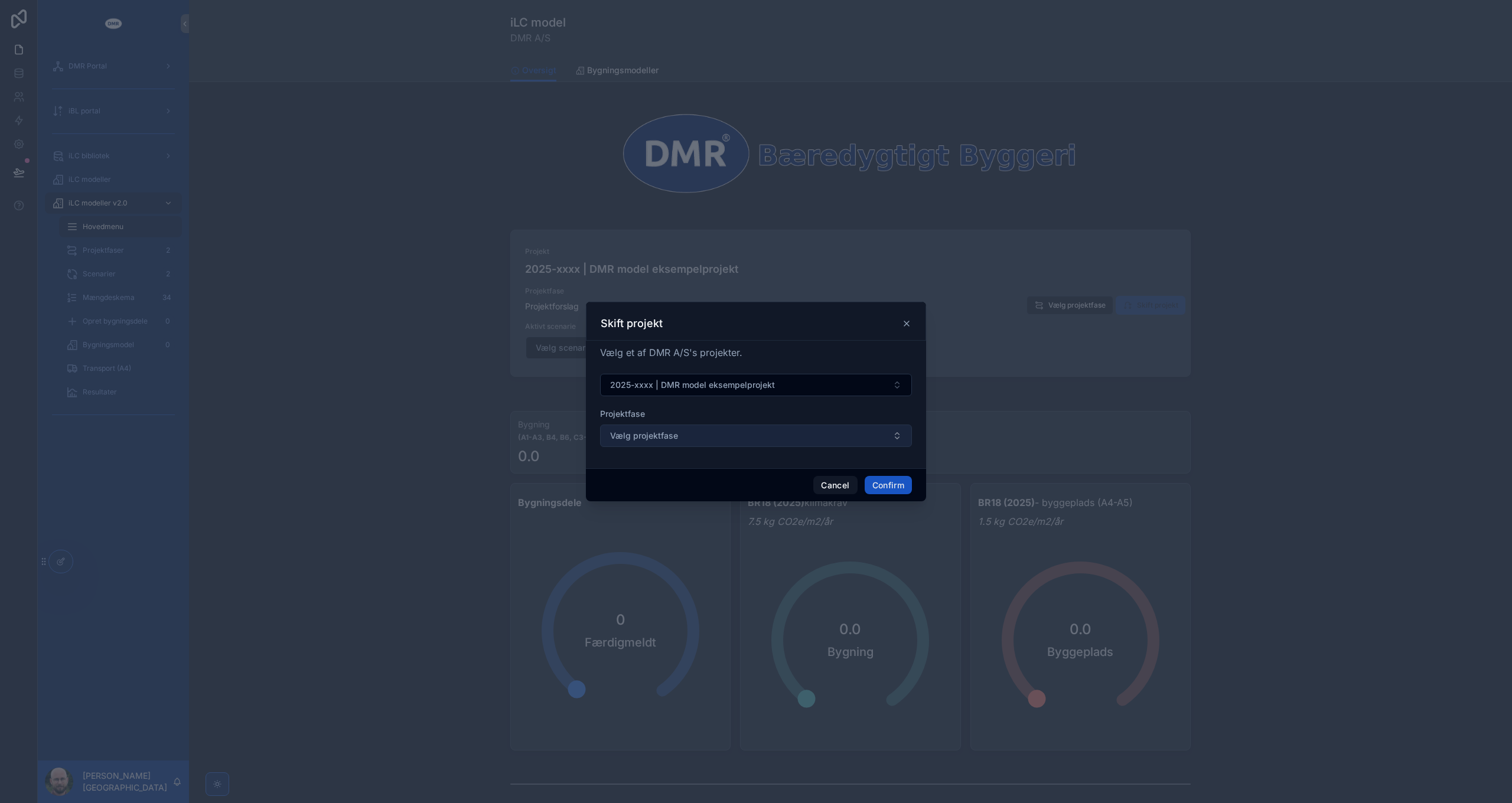
click at [703, 434] on button "Vælg projektfase" at bounding box center [756, 435] width 312 height 22
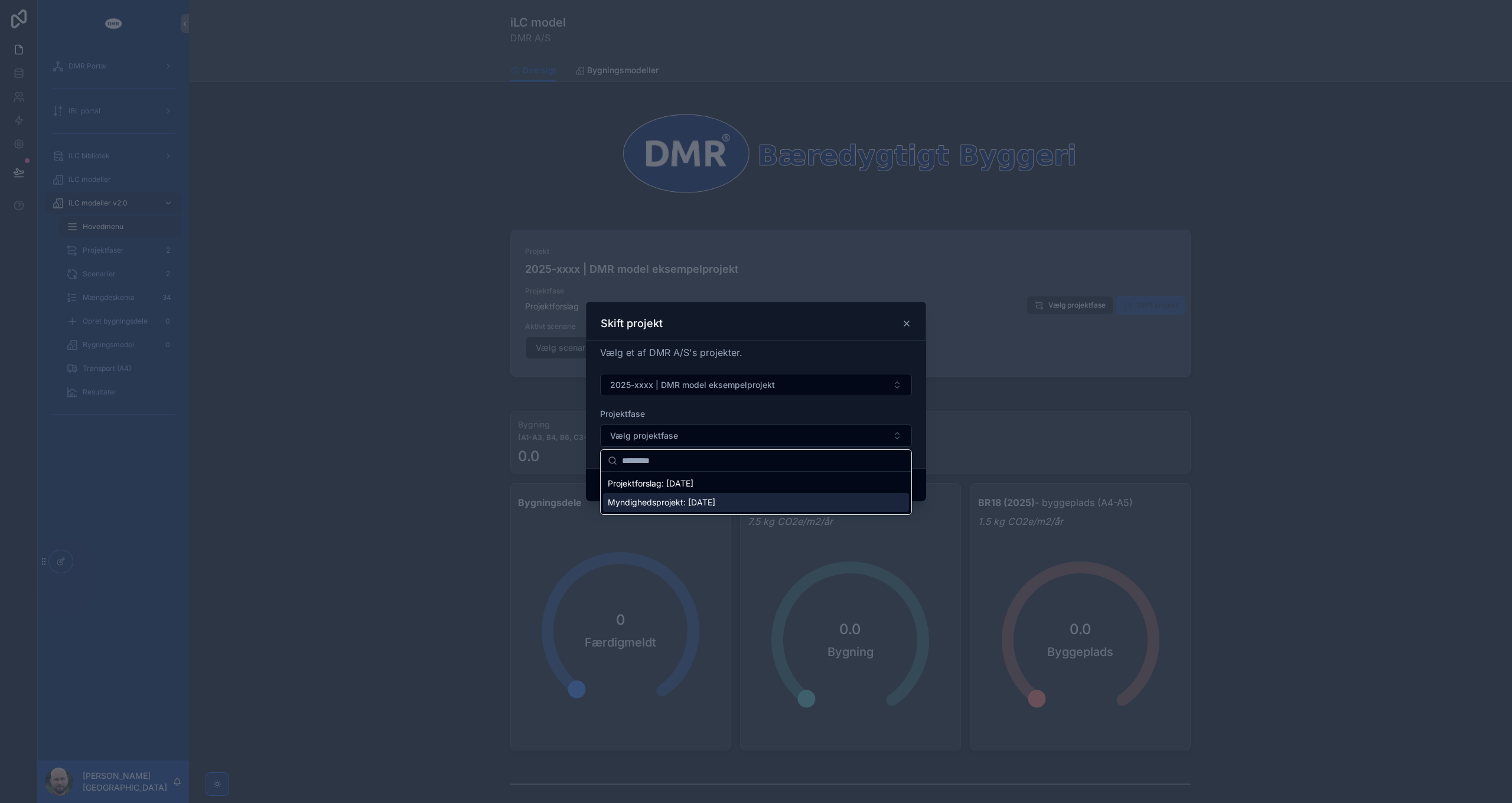
click at [652, 503] on span "Myndighedsprojekt: [DATE]" at bounding box center [661, 502] width 108 height 12
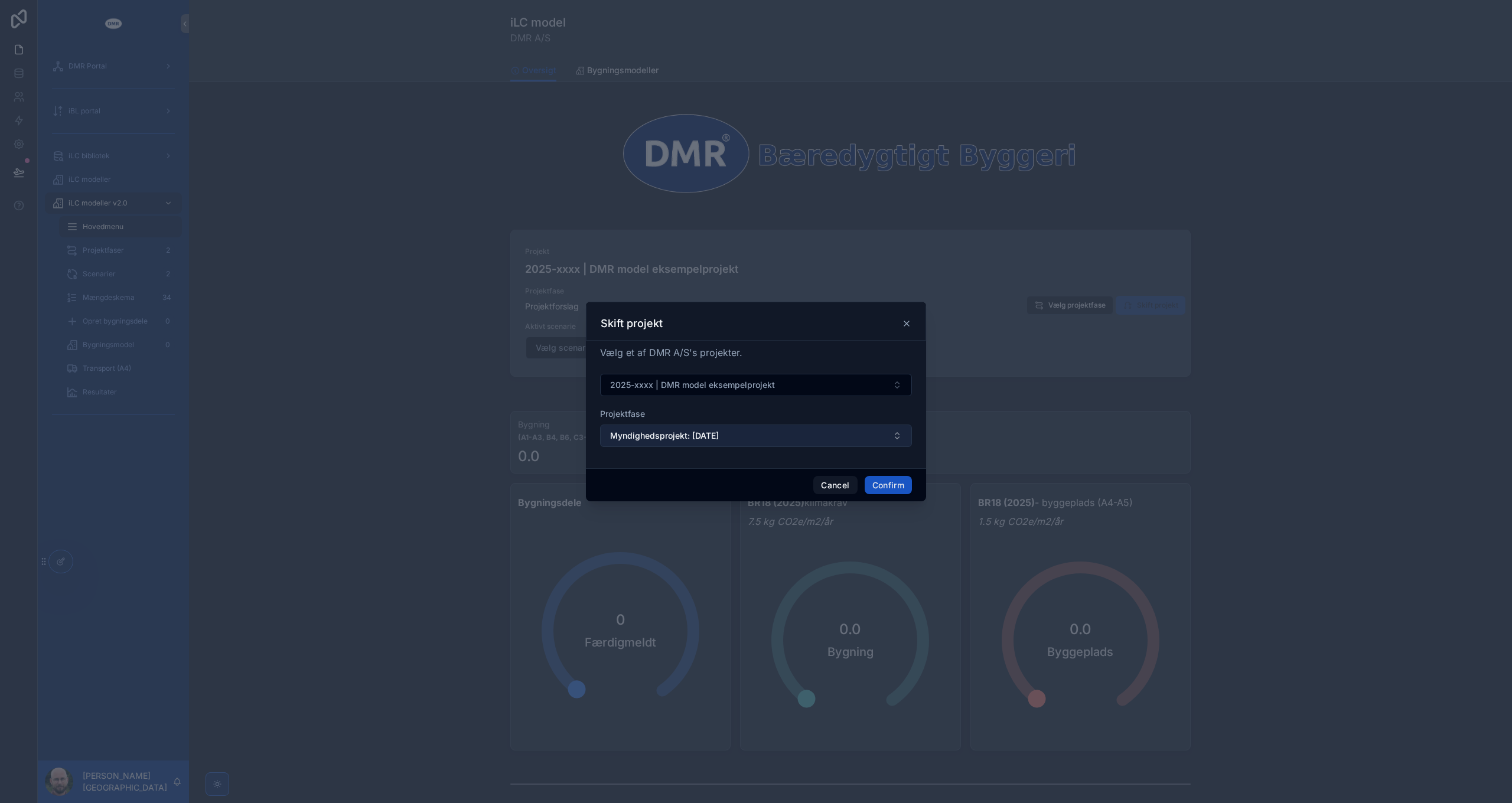
click at [688, 440] on span "Myndighedsprojekt: [DATE]" at bounding box center [664, 436] width 109 height 12
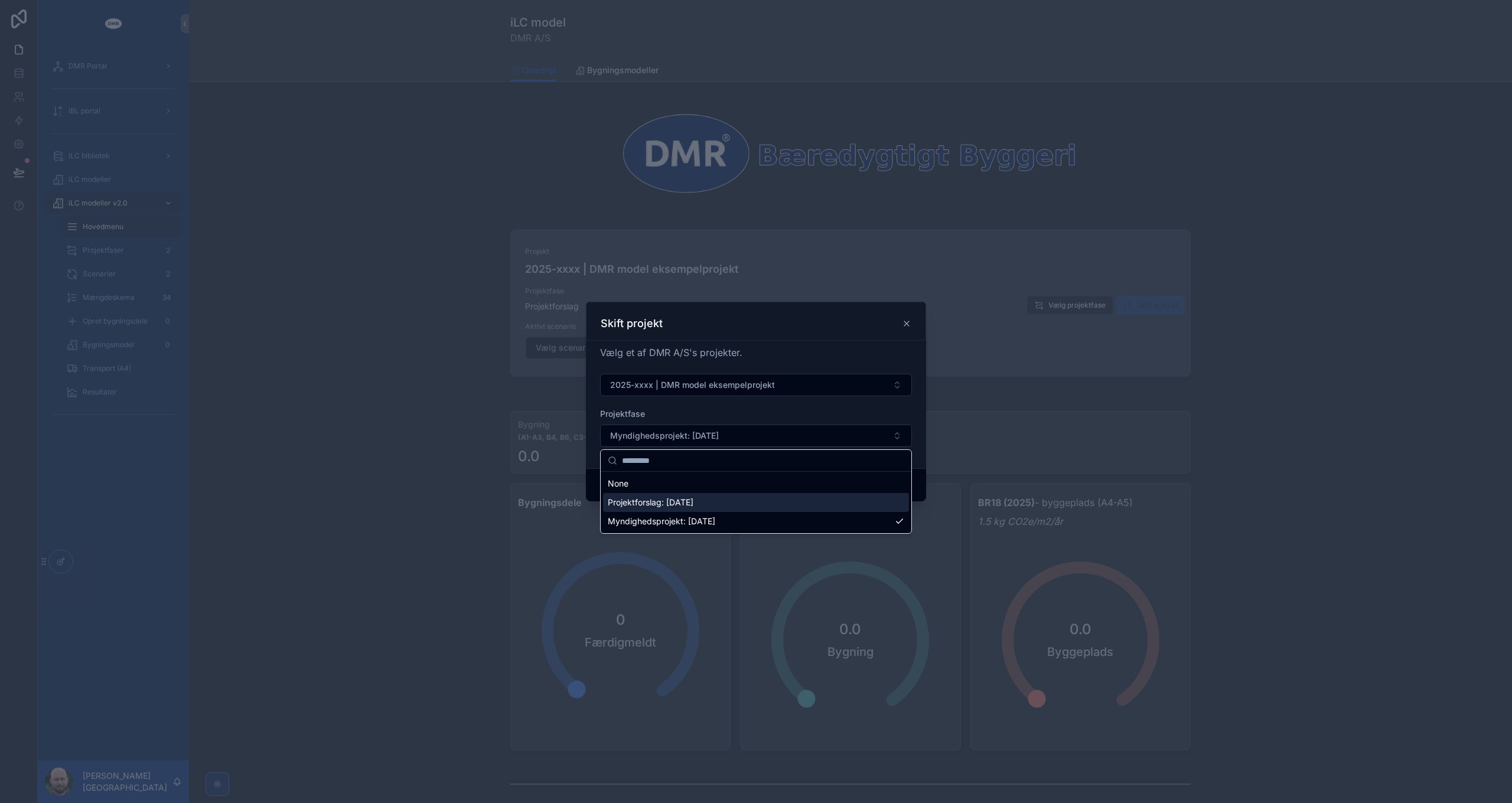
click at [646, 496] on span "Projektforslag: [DATE]" at bounding box center [650, 502] width 85 height 12
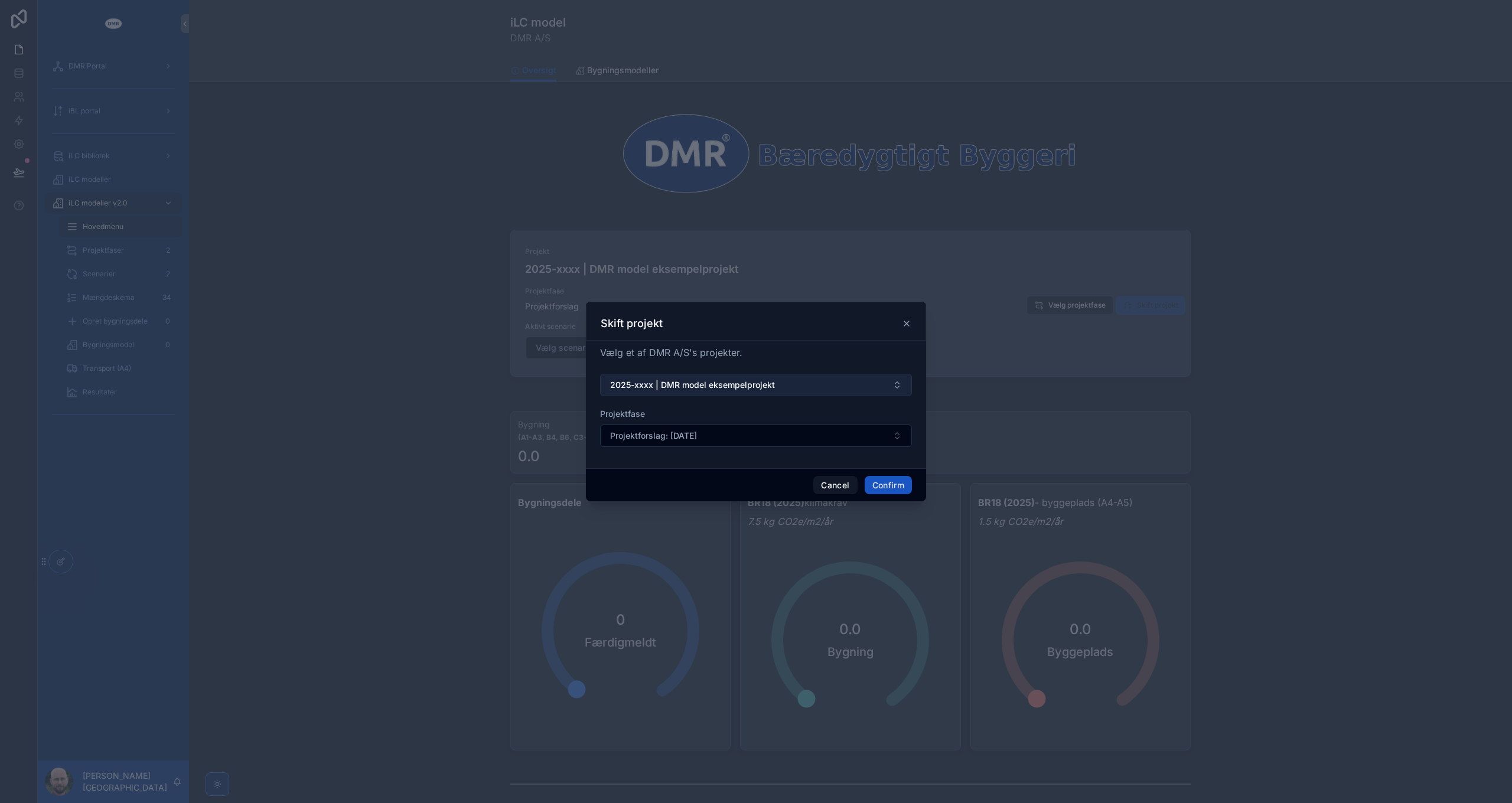
click at [721, 381] on span "2025-xxxx | DMR model eksempelprojekt" at bounding box center [693, 385] width 165 height 12
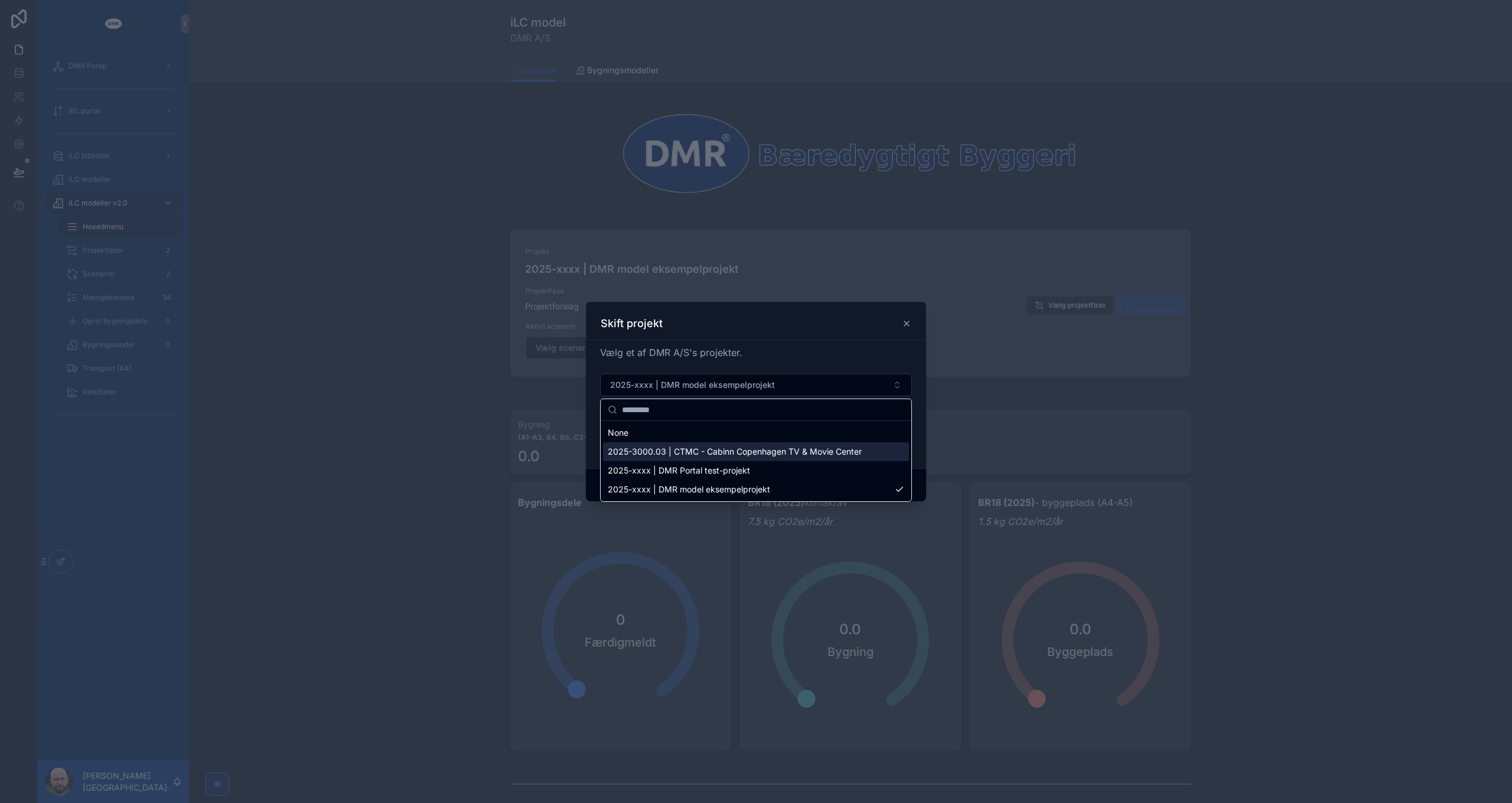
click at [721, 454] on span "2025-3000.03 | CTMC - Cabinn Copenhagen TV & Movie Center" at bounding box center [735, 452] width 254 height 12
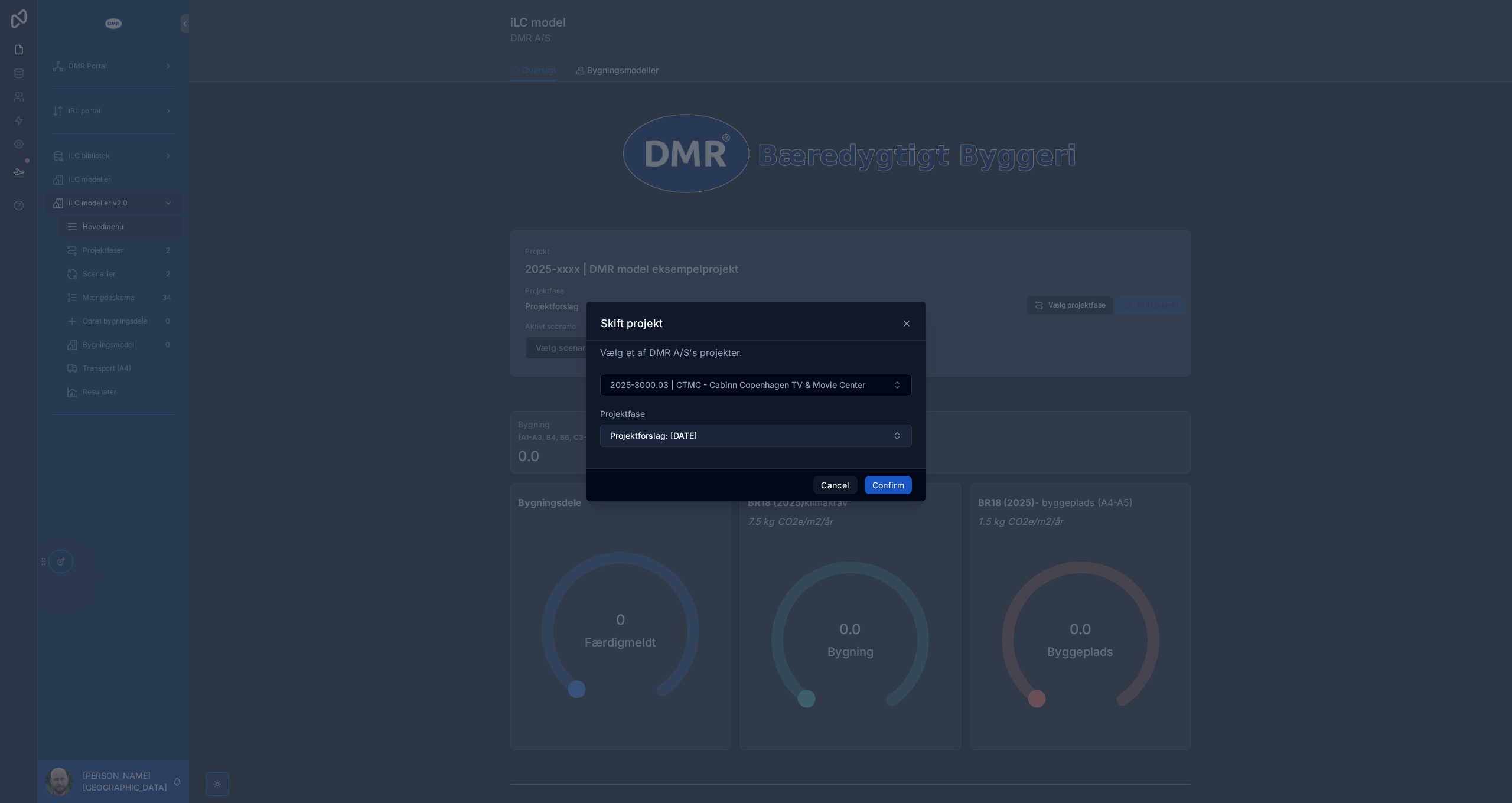
click at [697, 438] on span "Projektforslag: [DATE]" at bounding box center [653, 436] width 87 height 12
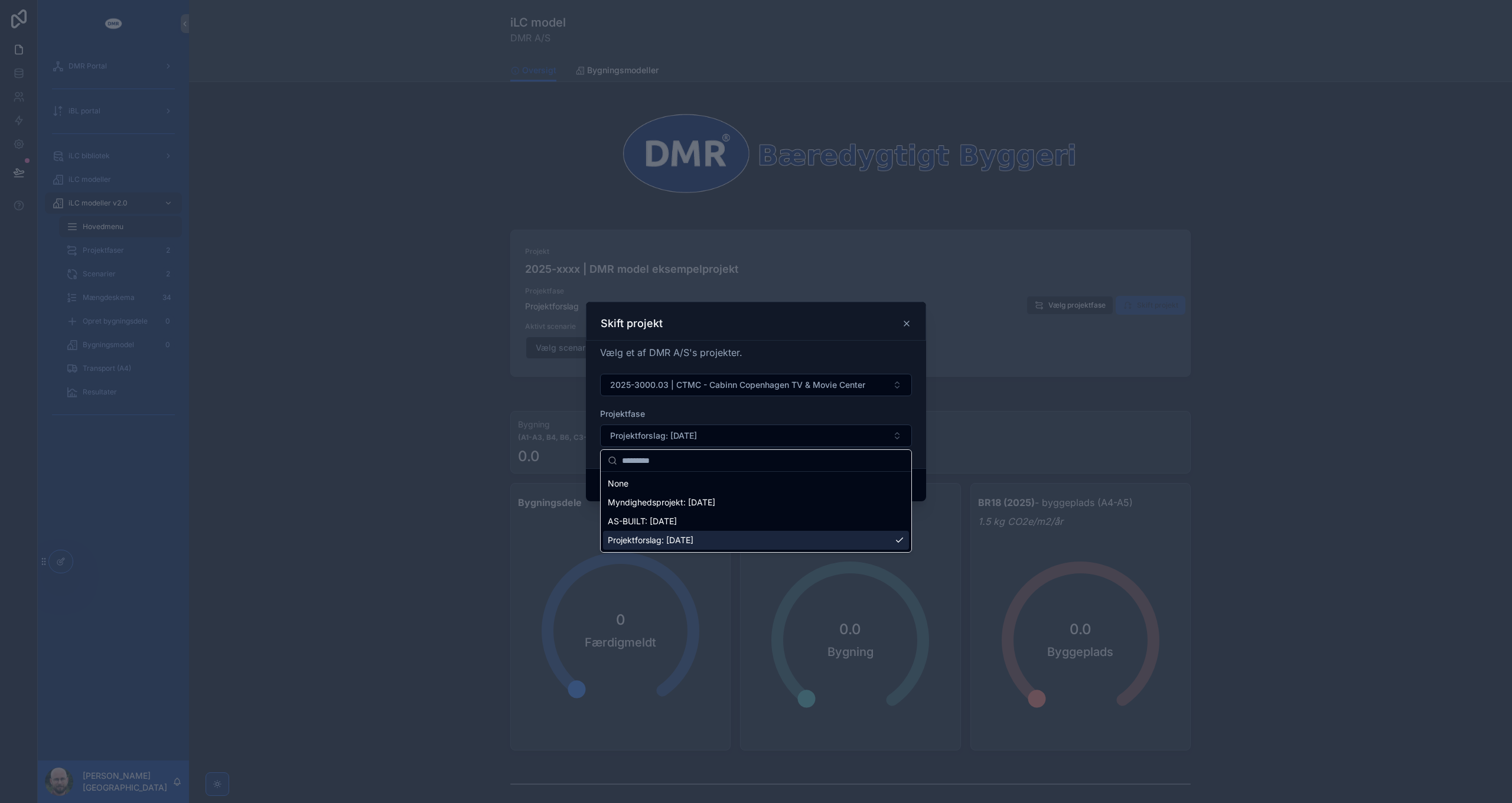
click at [677, 526] on span "AS-BUILT: [DATE]" at bounding box center [642, 521] width 69 height 12
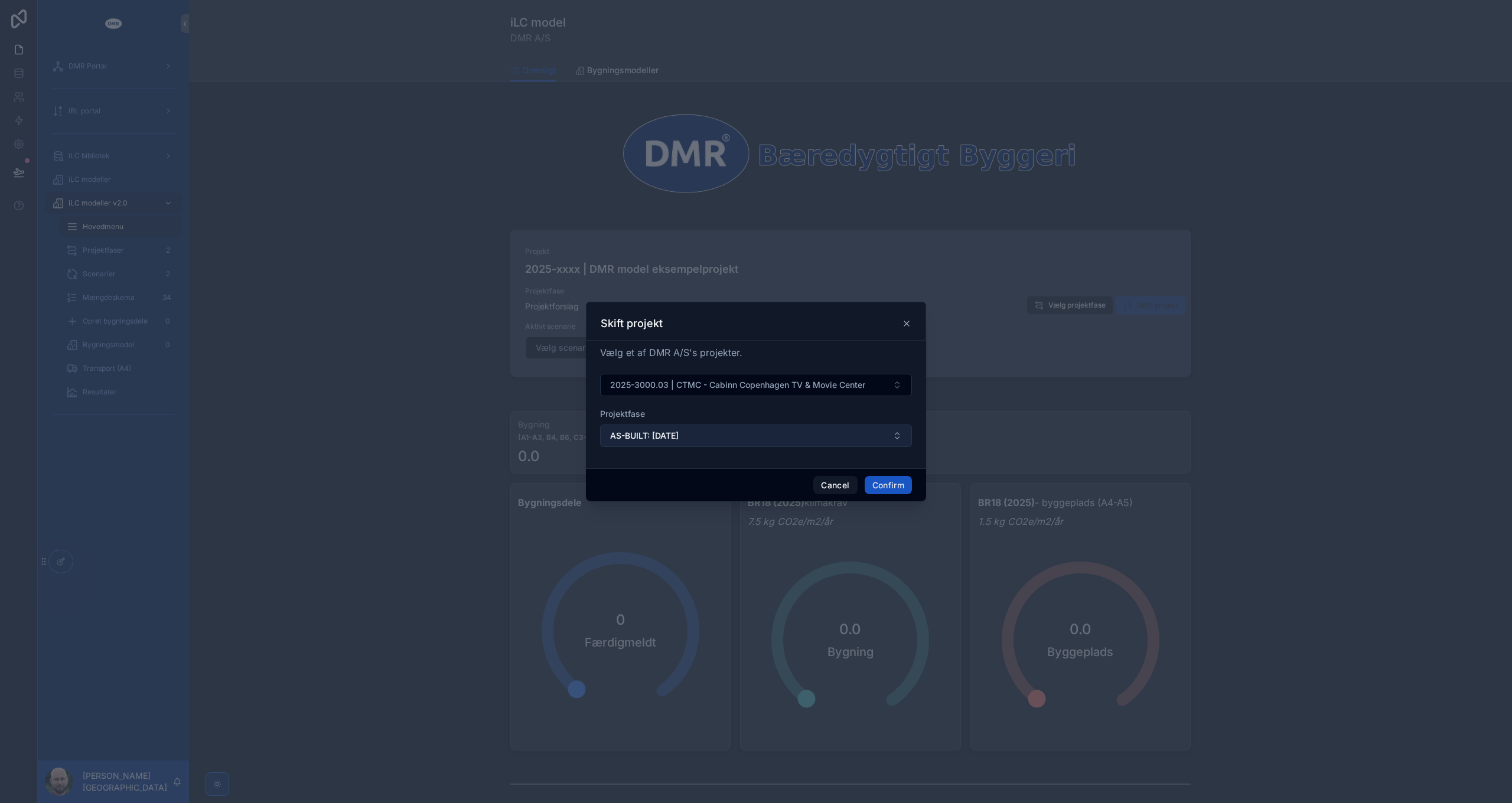
click at [679, 440] on span "AS-BUILT: [DATE]" at bounding box center [644, 436] width 69 height 12
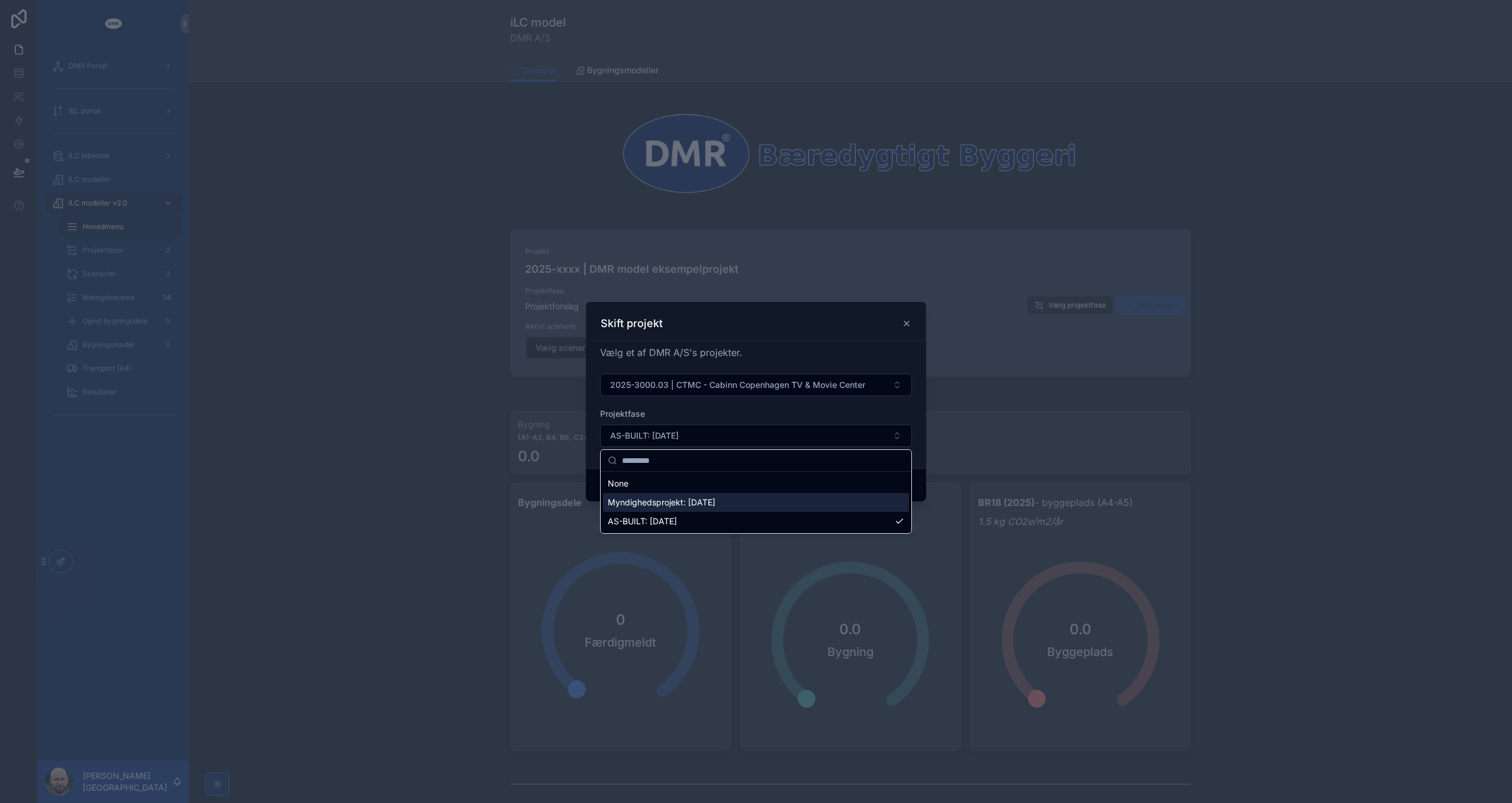
click at [686, 504] on span "Myndighedsprojekt: [DATE]" at bounding box center [661, 502] width 108 height 12
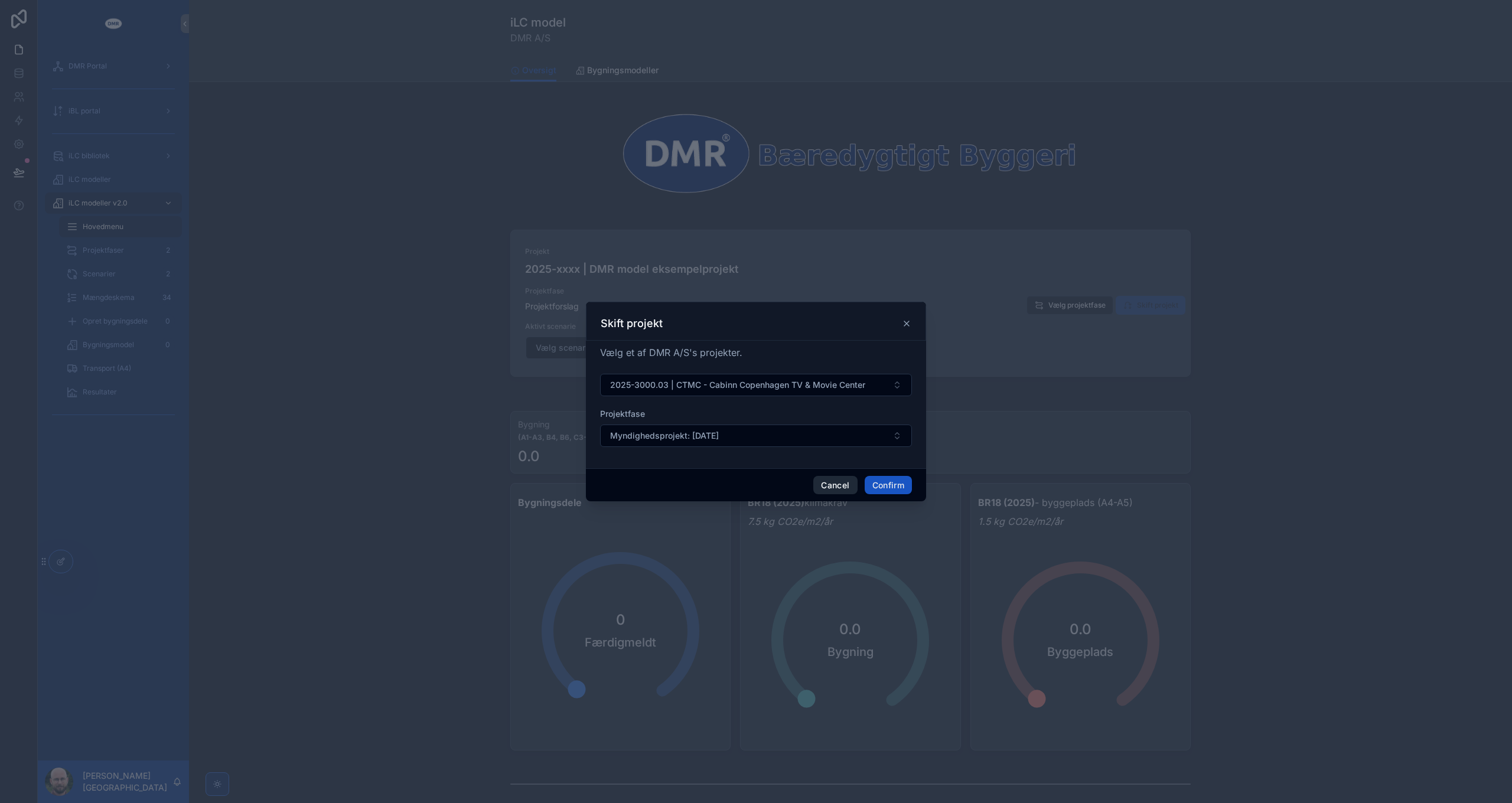
click at [825, 485] on button "Cancel" at bounding box center [835, 485] width 44 height 19
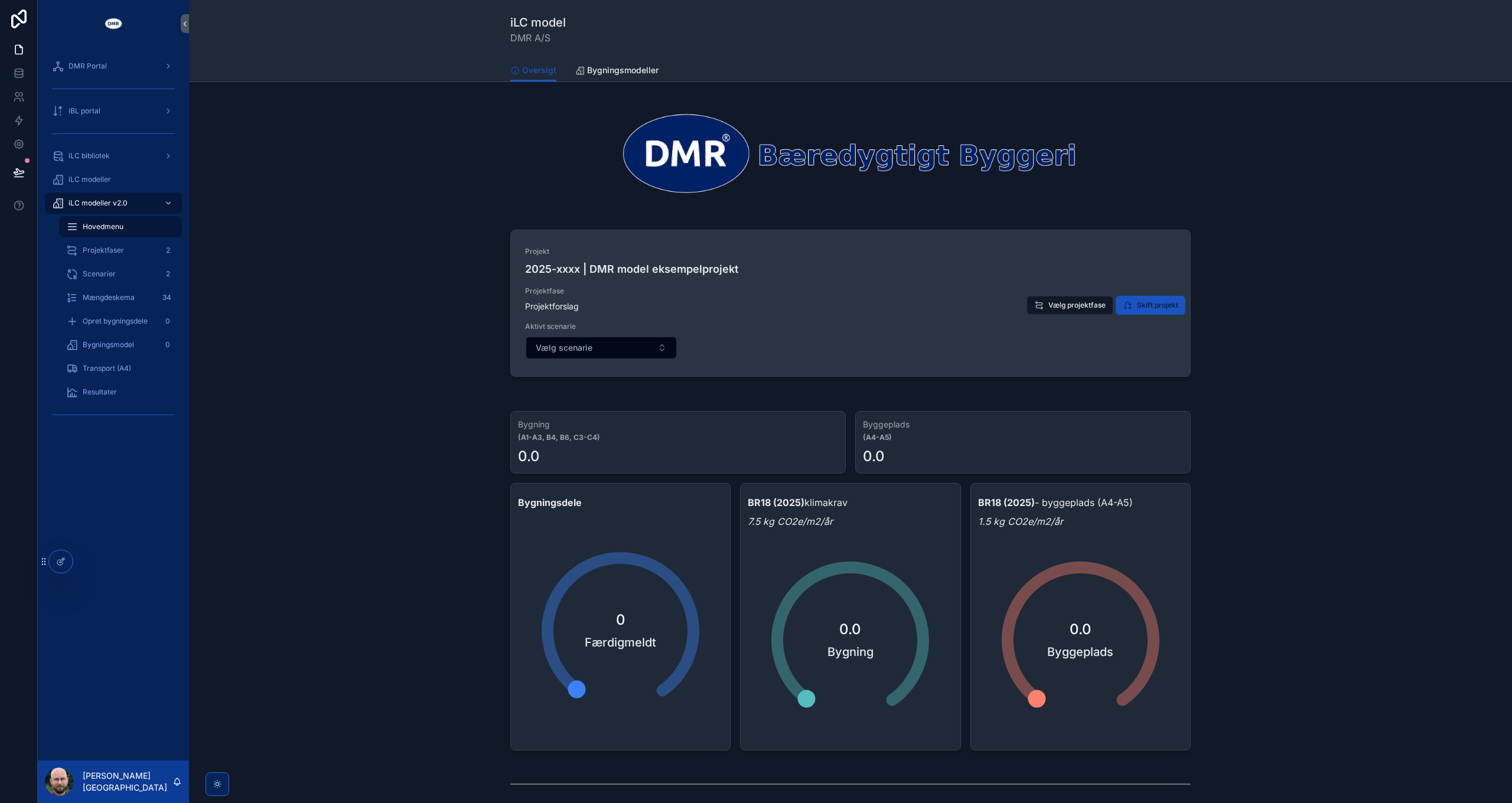
click at [1269, 339] on div "Projekt 2025-xxxx | DMR model eksempelprojekt Projektfase Projektforslag Aktivt…" at bounding box center [850, 305] width 1304 height 162
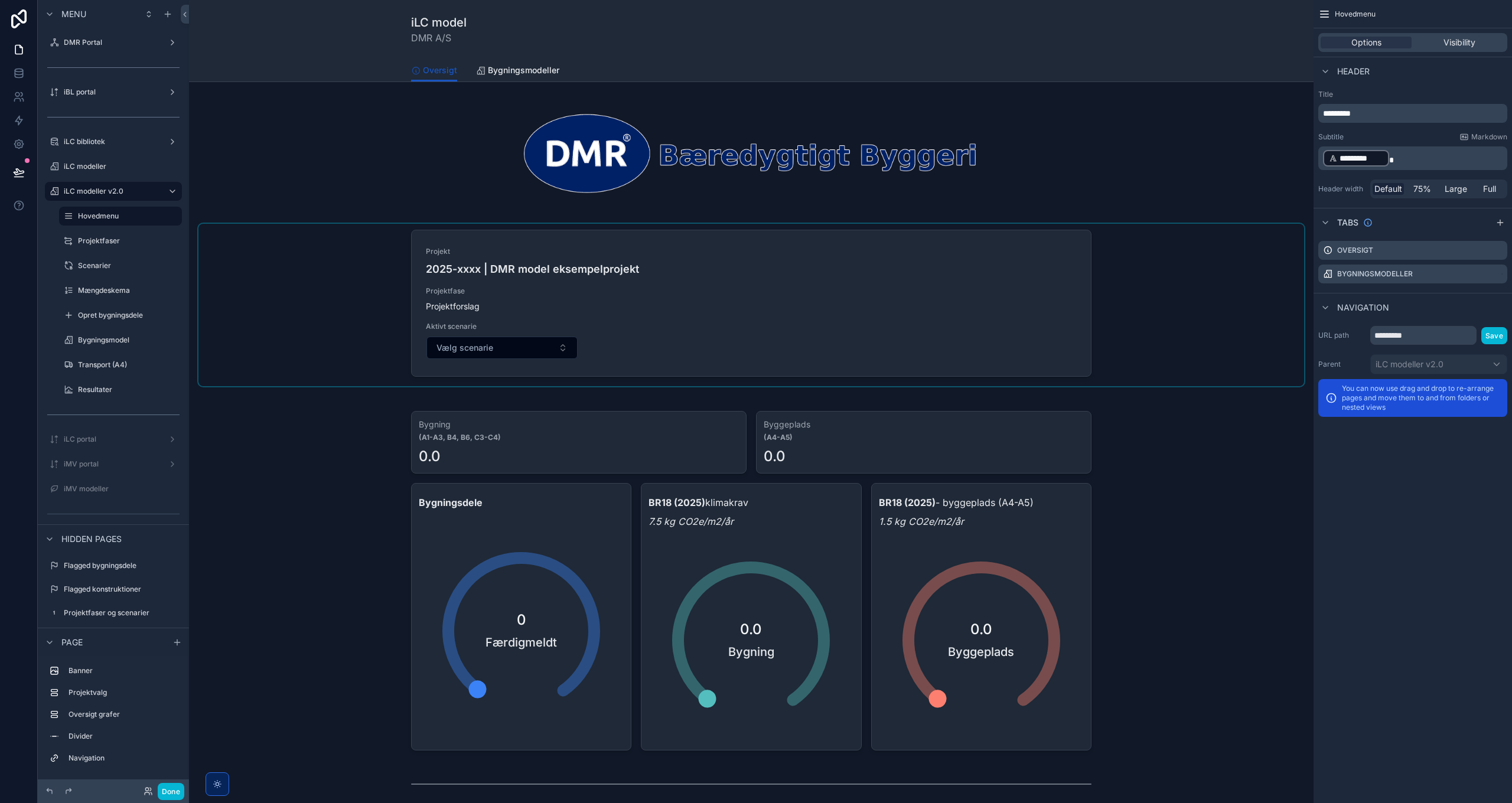
click at [1232, 312] on div "scrollable content" at bounding box center [751, 305] width 1105 height 162
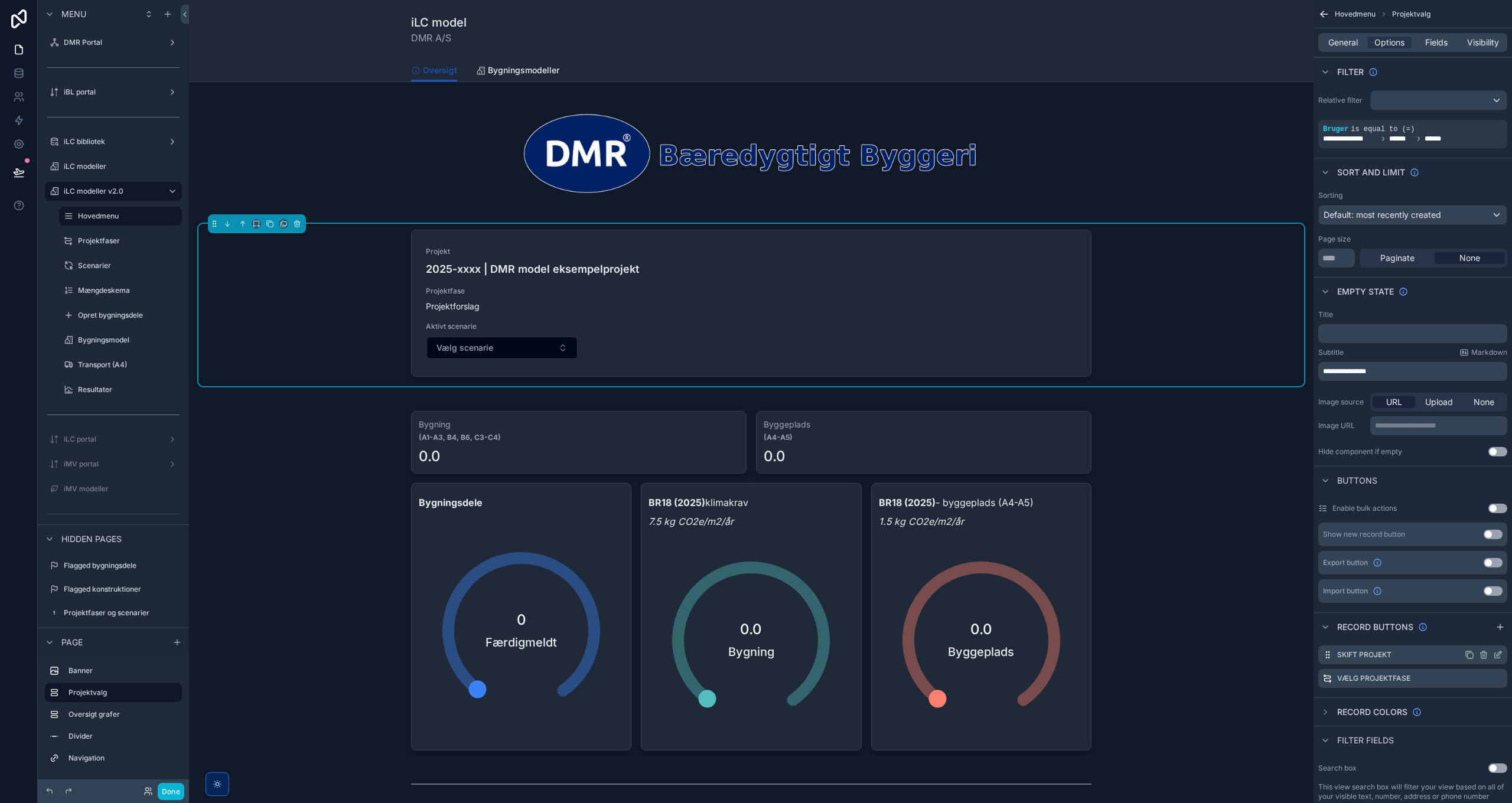
click at [1497, 656] on icon "scrollable content" at bounding box center [1499, 654] width 5 height 5
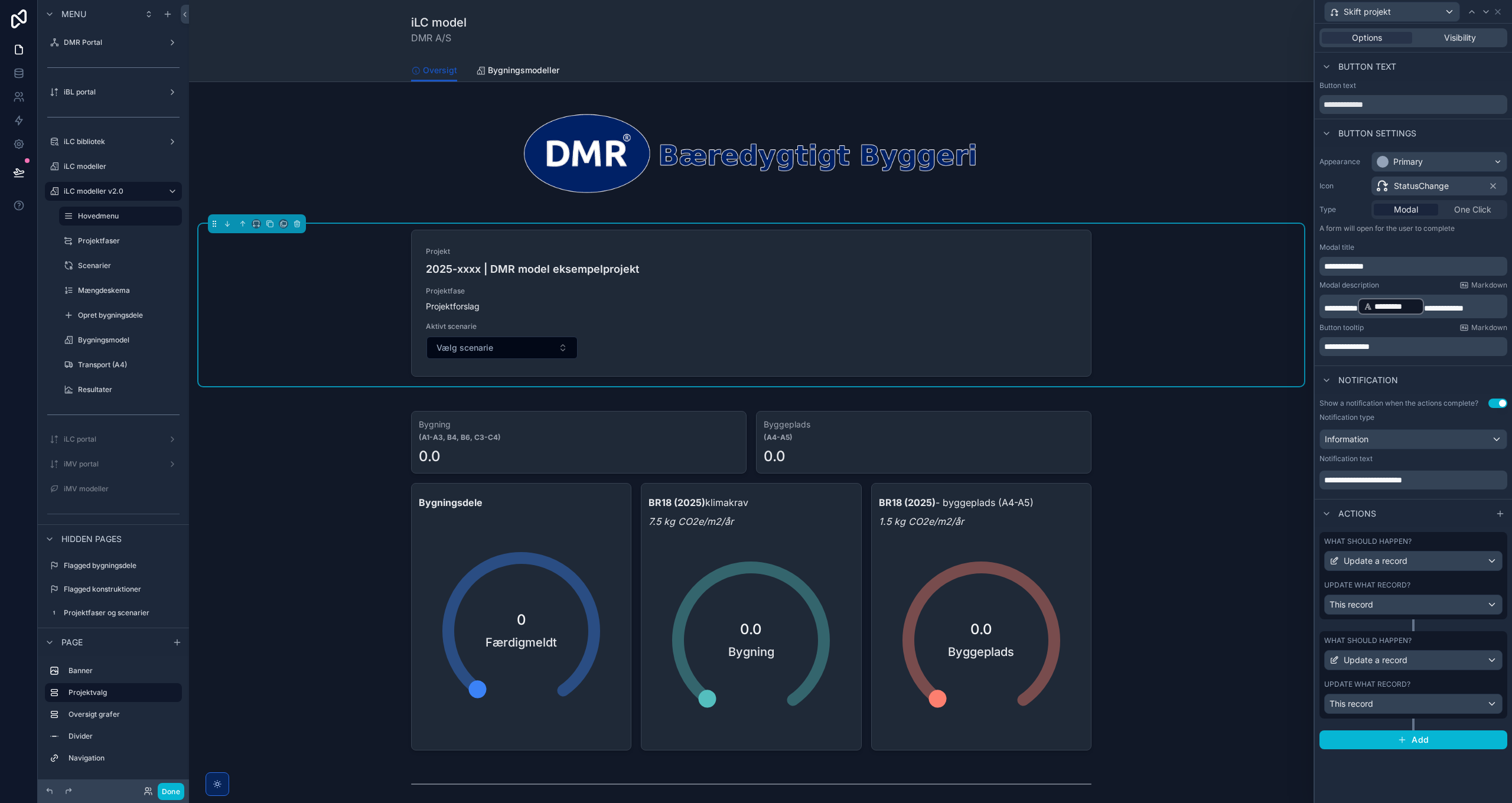
click at [1415, 574] on div "What should happen? Update a record Update what record? This record" at bounding box center [1413, 575] width 188 height 87
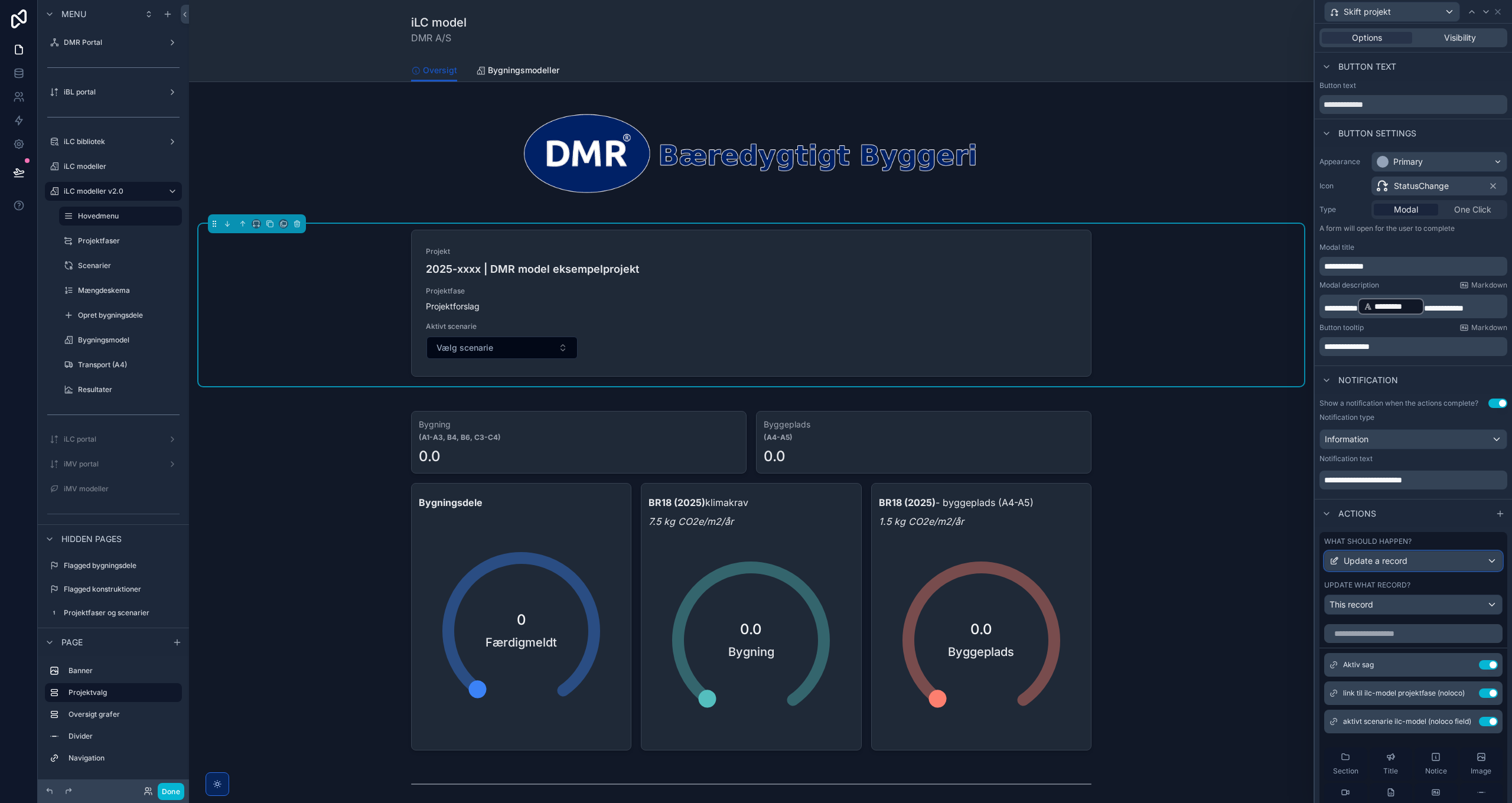
click at [1417, 564] on div "Update a record" at bounding box center [1413, 561] width 177 height 19
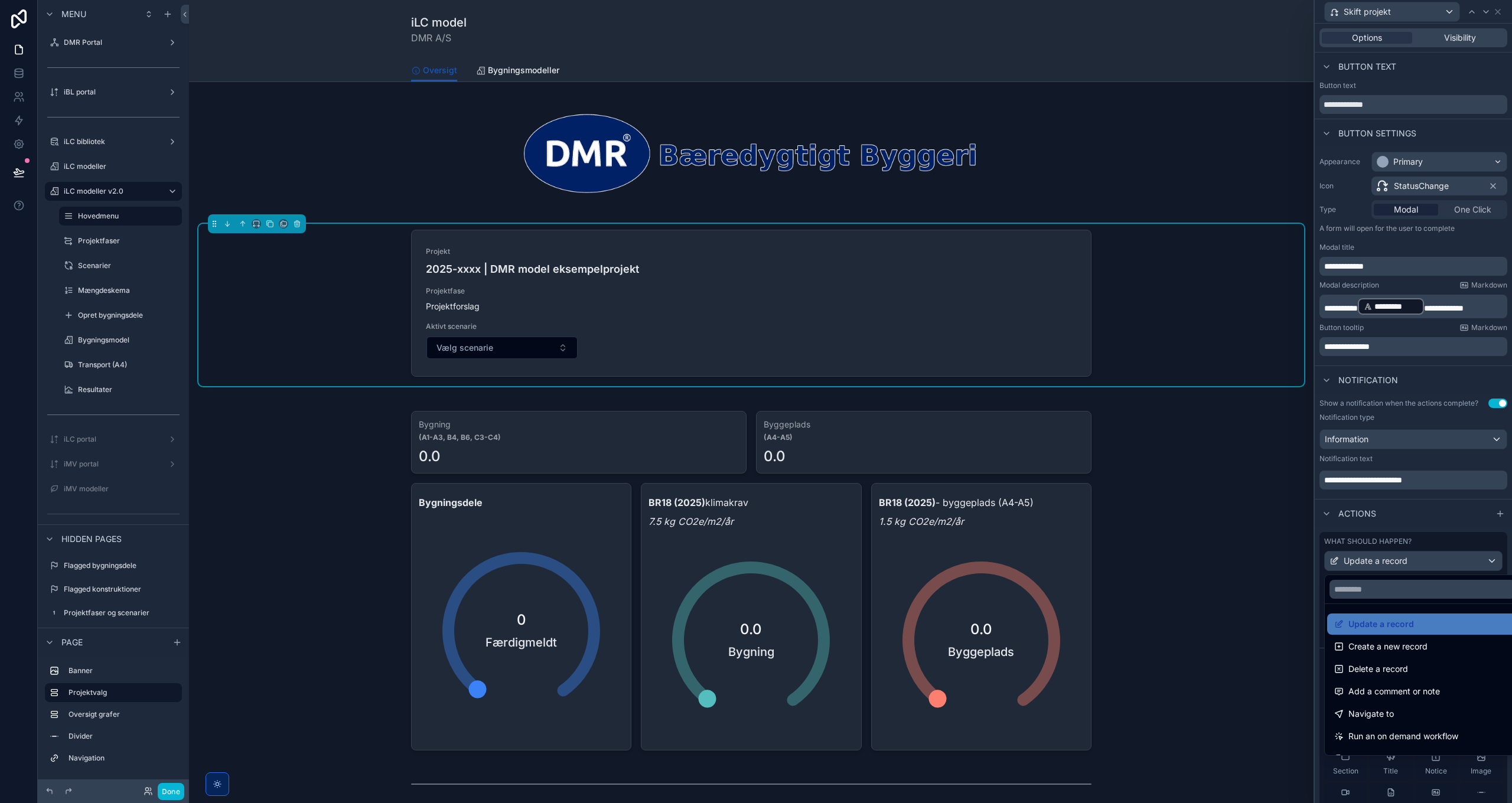
click at [1417, 564] on div at bounding box center [1413, 401] width 197 height 803
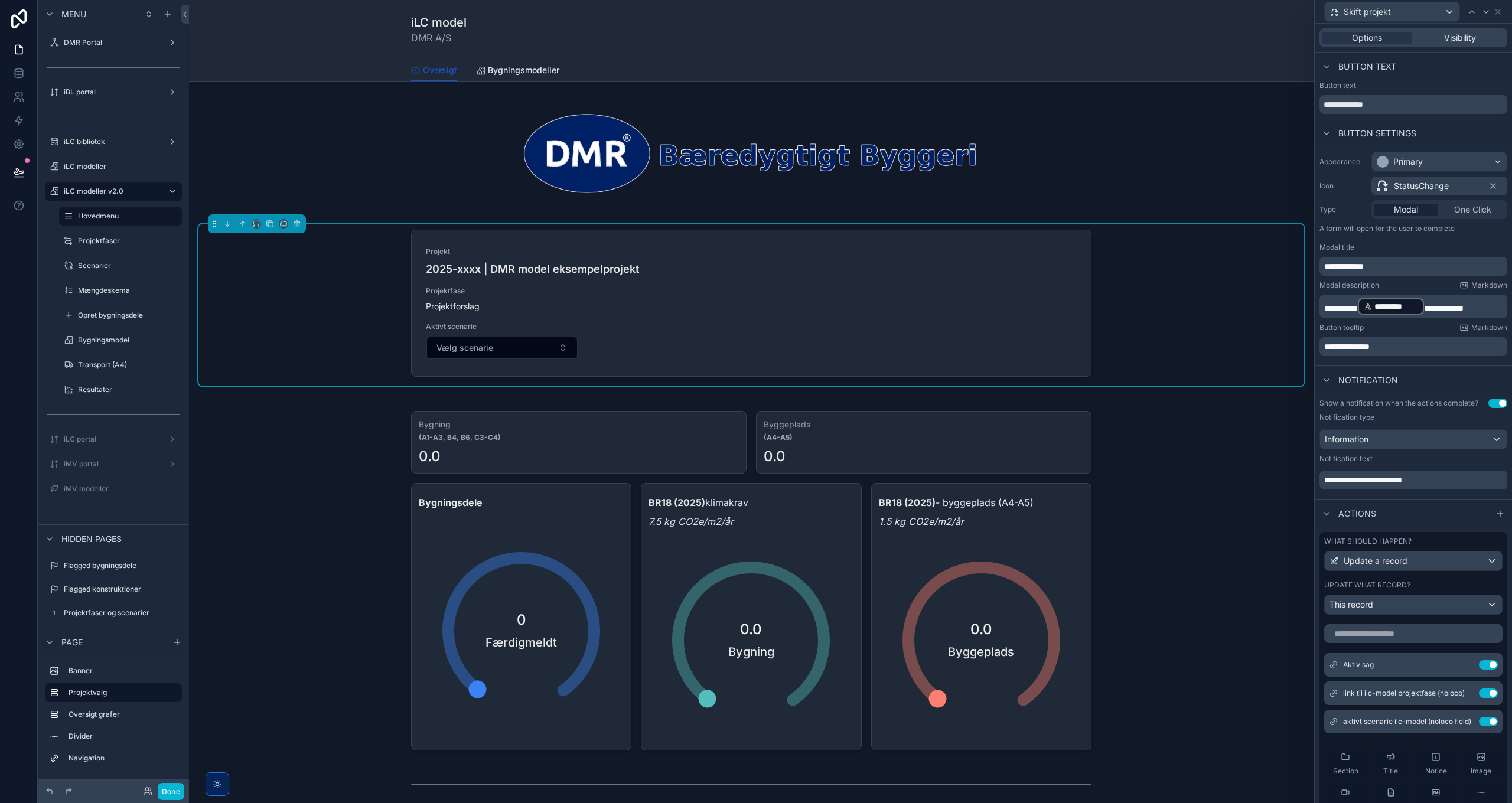
drag, startPoint x: 1448, startPoint y: 692, endPoint x: 1419, endPoint y: 457, distance: 236.8
click at [0, 0] on icon at bounding box center [0, 0] width 0 height 0
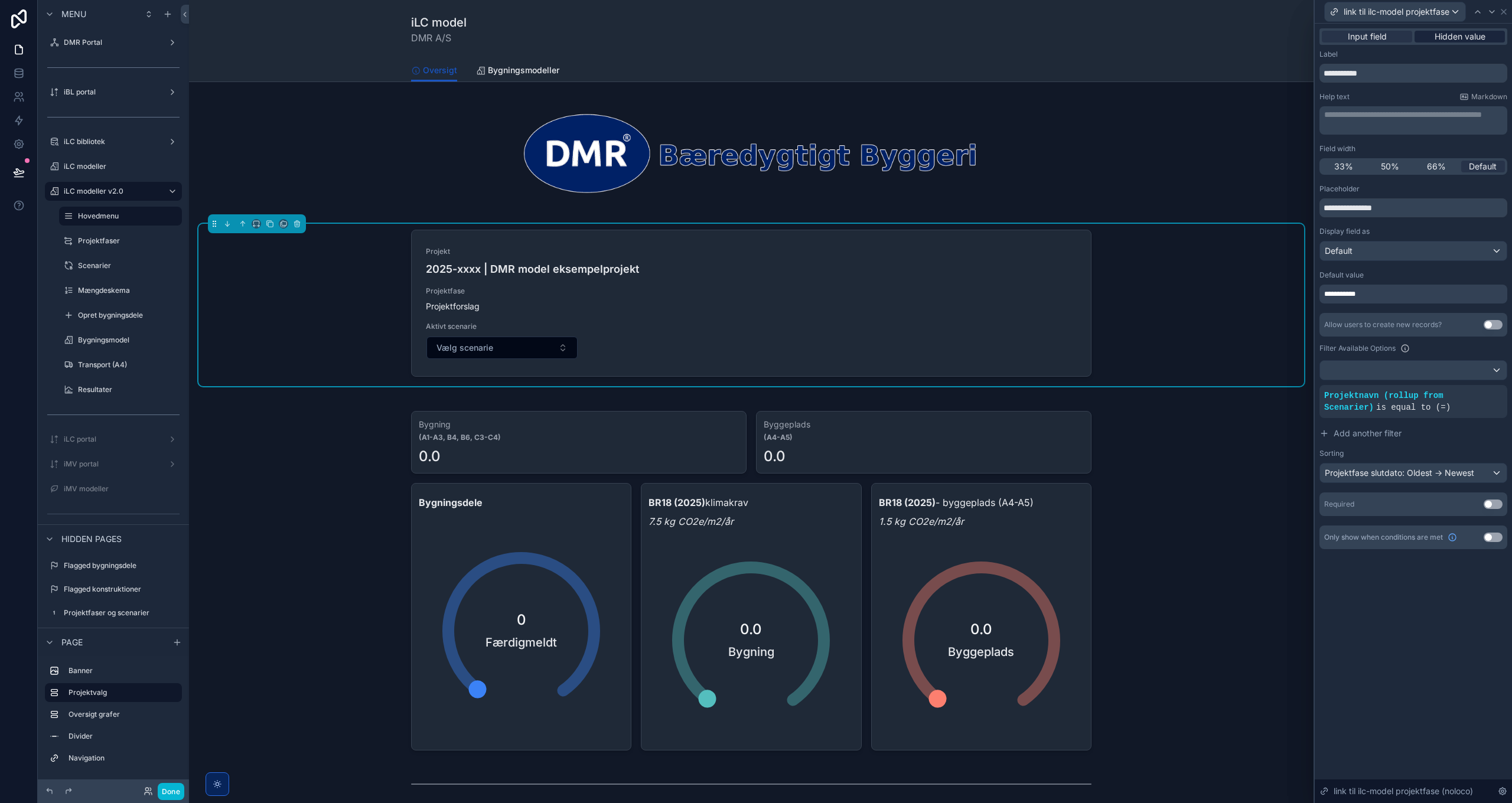
click at [1461, 38] on span "Hidden value" at bounding box center [1460, 37] width 51 height 12
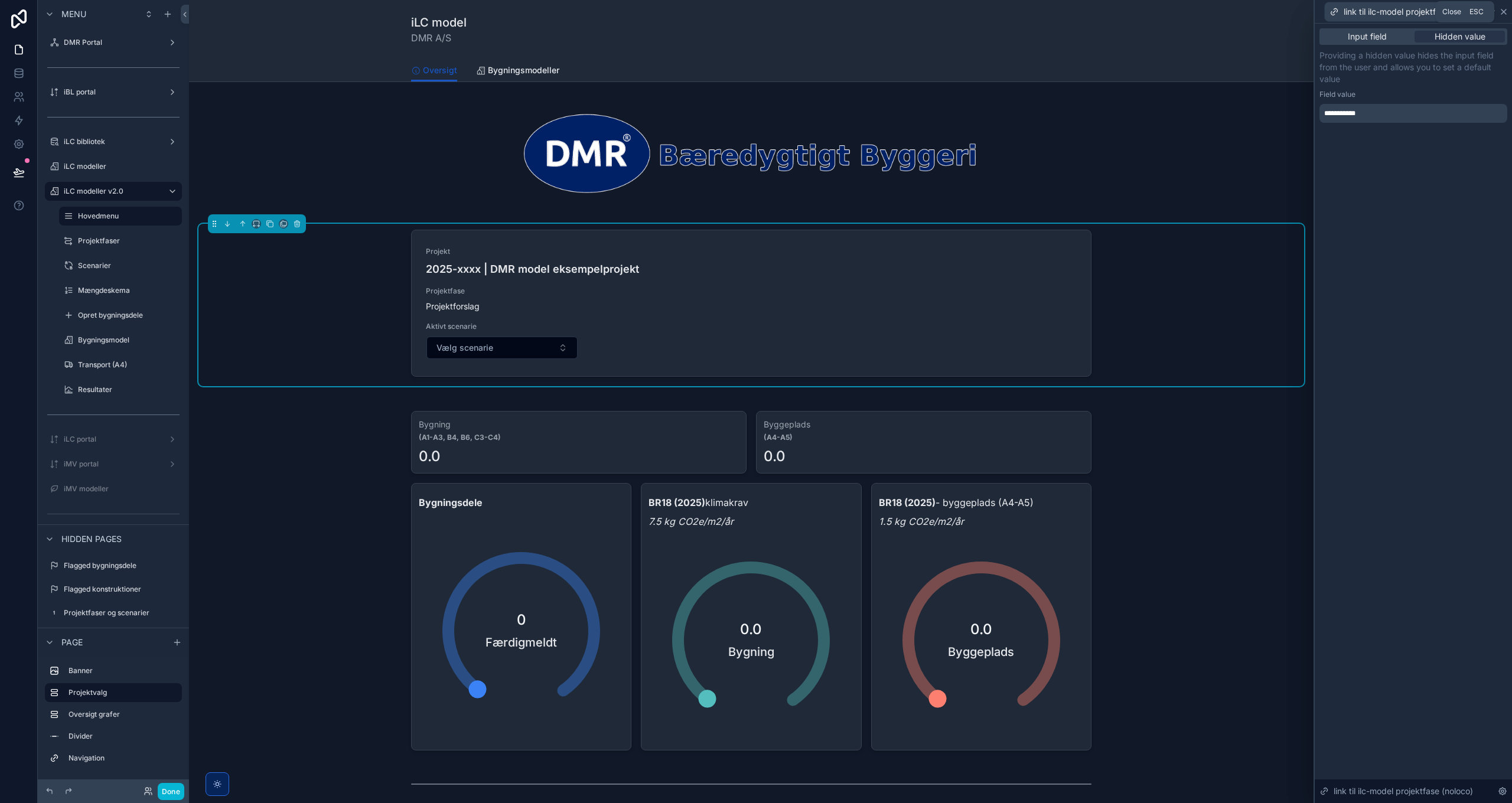
click at [1504, 14] on icon at bounding box center [1504, 12] width 10 height 10
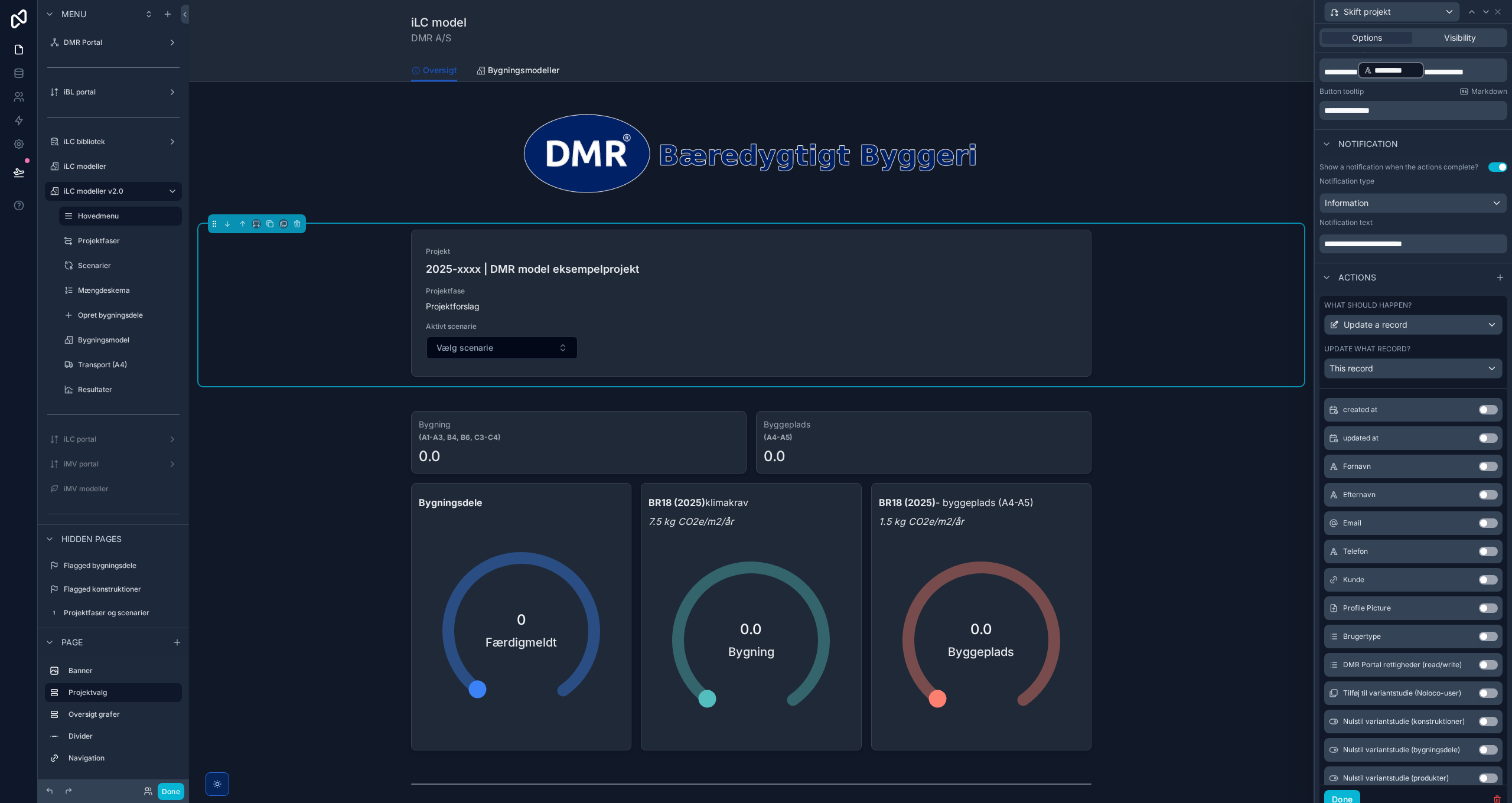
scroll to position [236, 0]
click at [1342, 798] on button "Done" at bounding box center [1342, 799] width 36 height 19
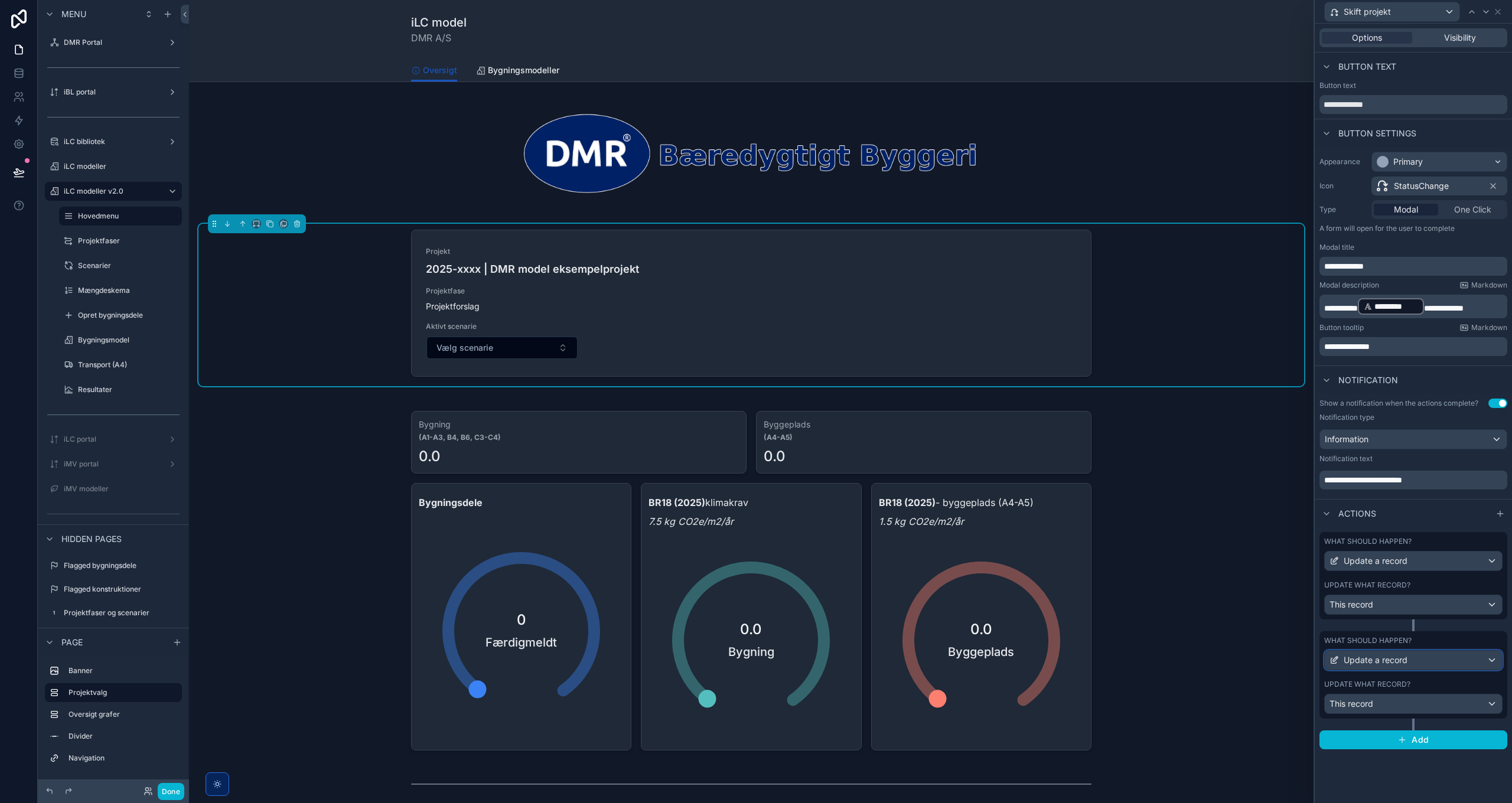
click at [1401, 657] on span "Update a record" at bounding box center [1375, 660] width 64 height 12
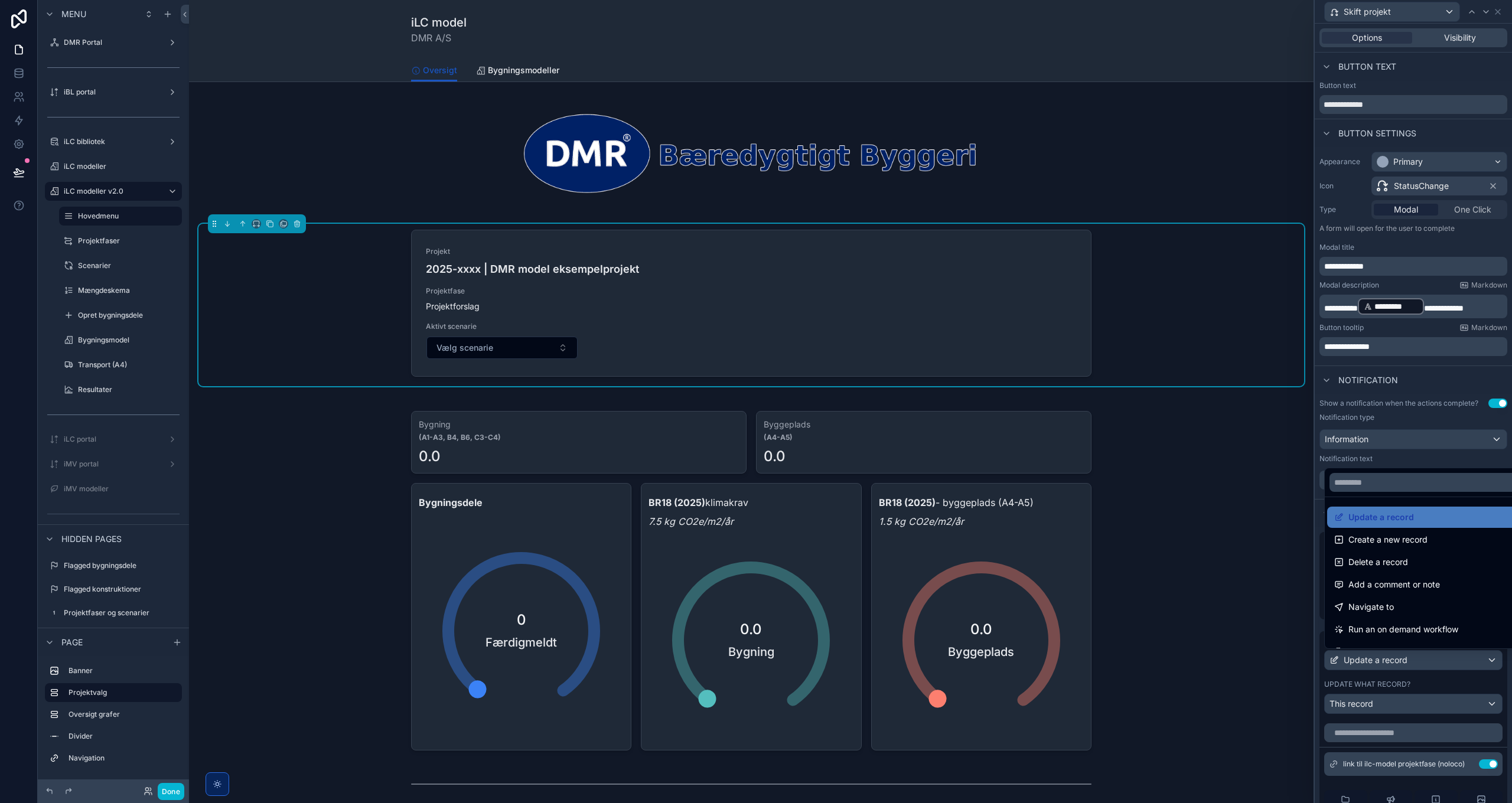
click at [1407, 662] on div at bounding box center [1413, 401] width 197 height 803
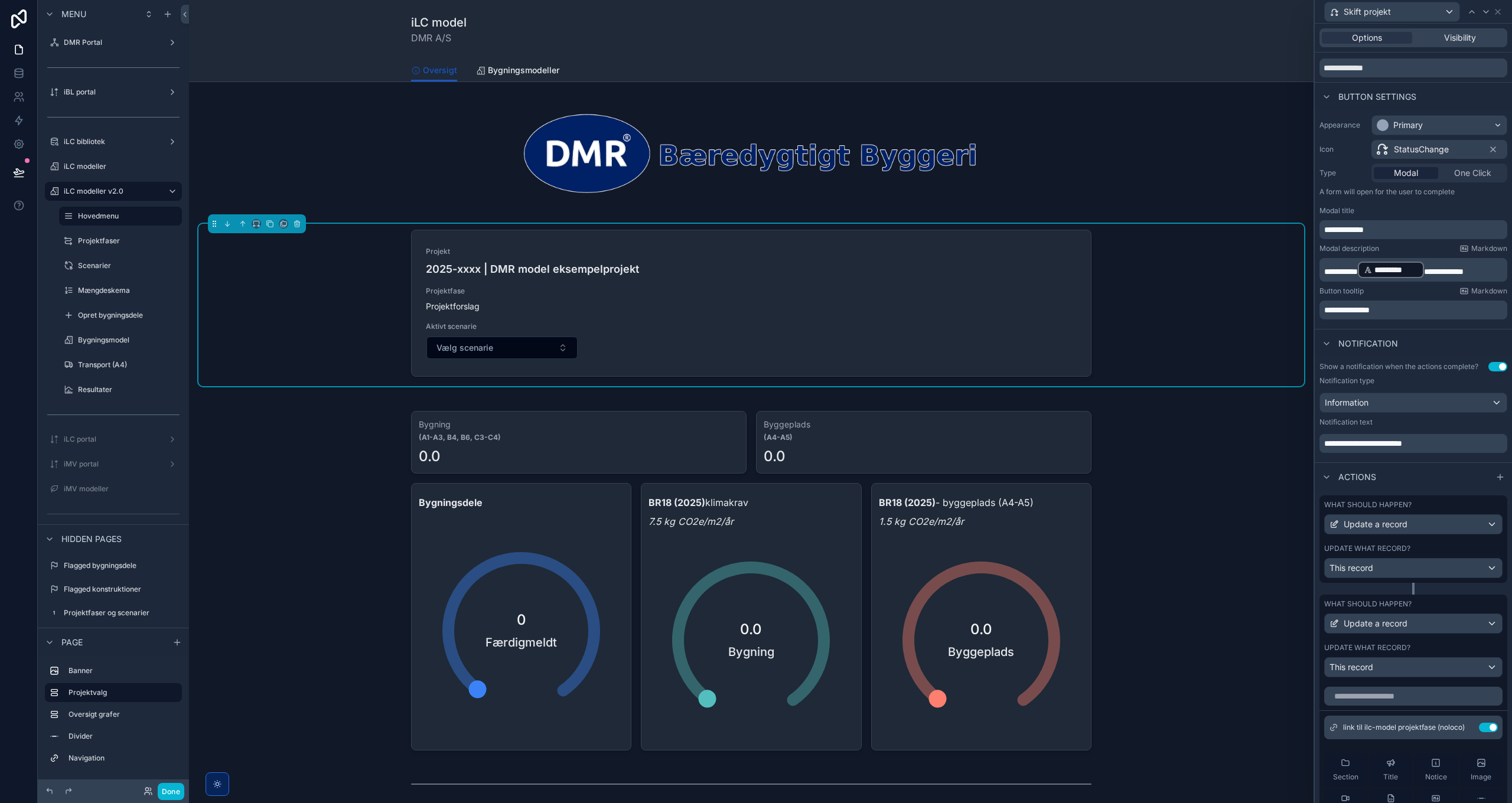
scroll to position [118, 0]
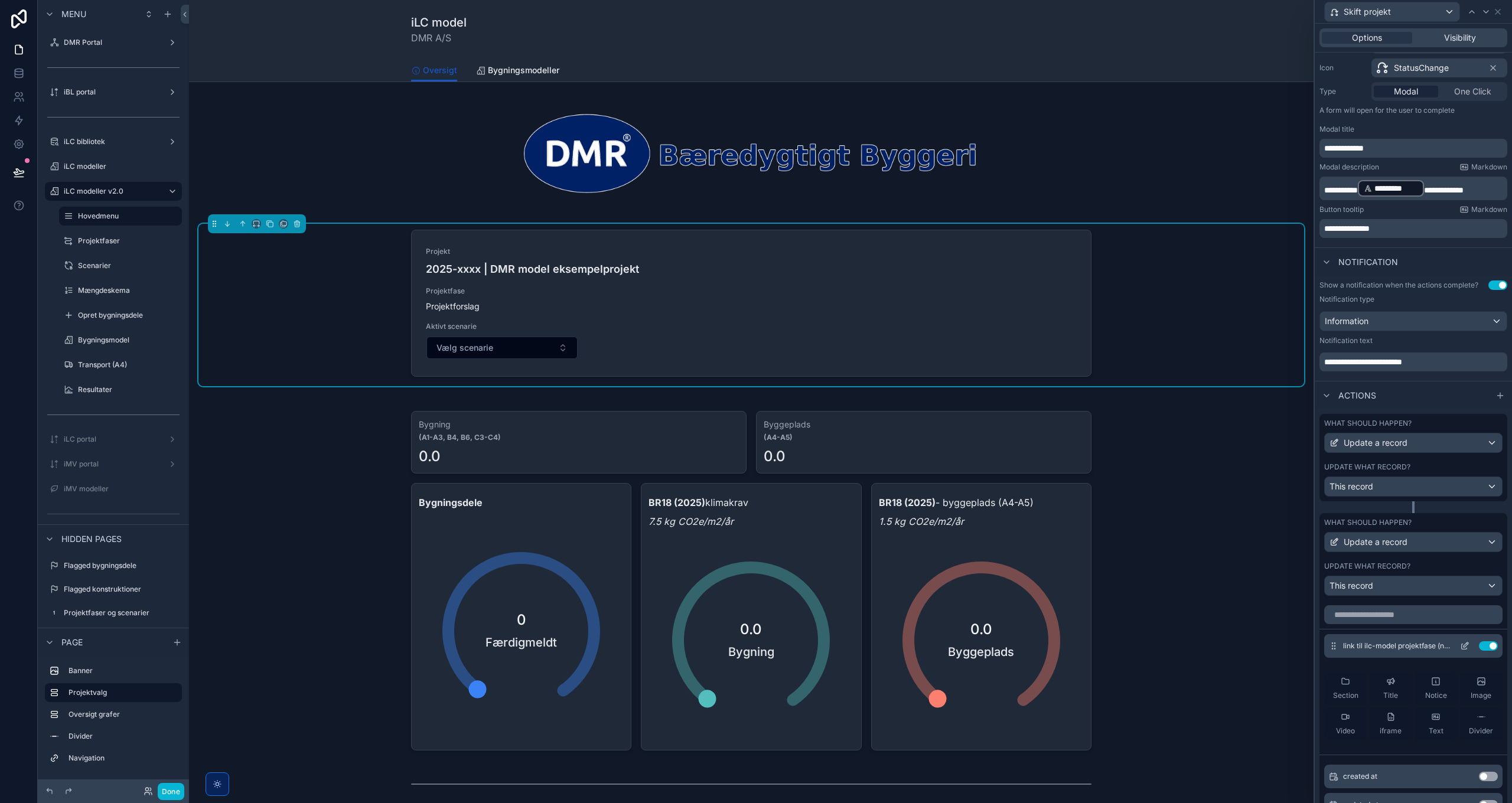
click at [1463, 645] on icon at bounding box center [1466, 645] width 5 height 5
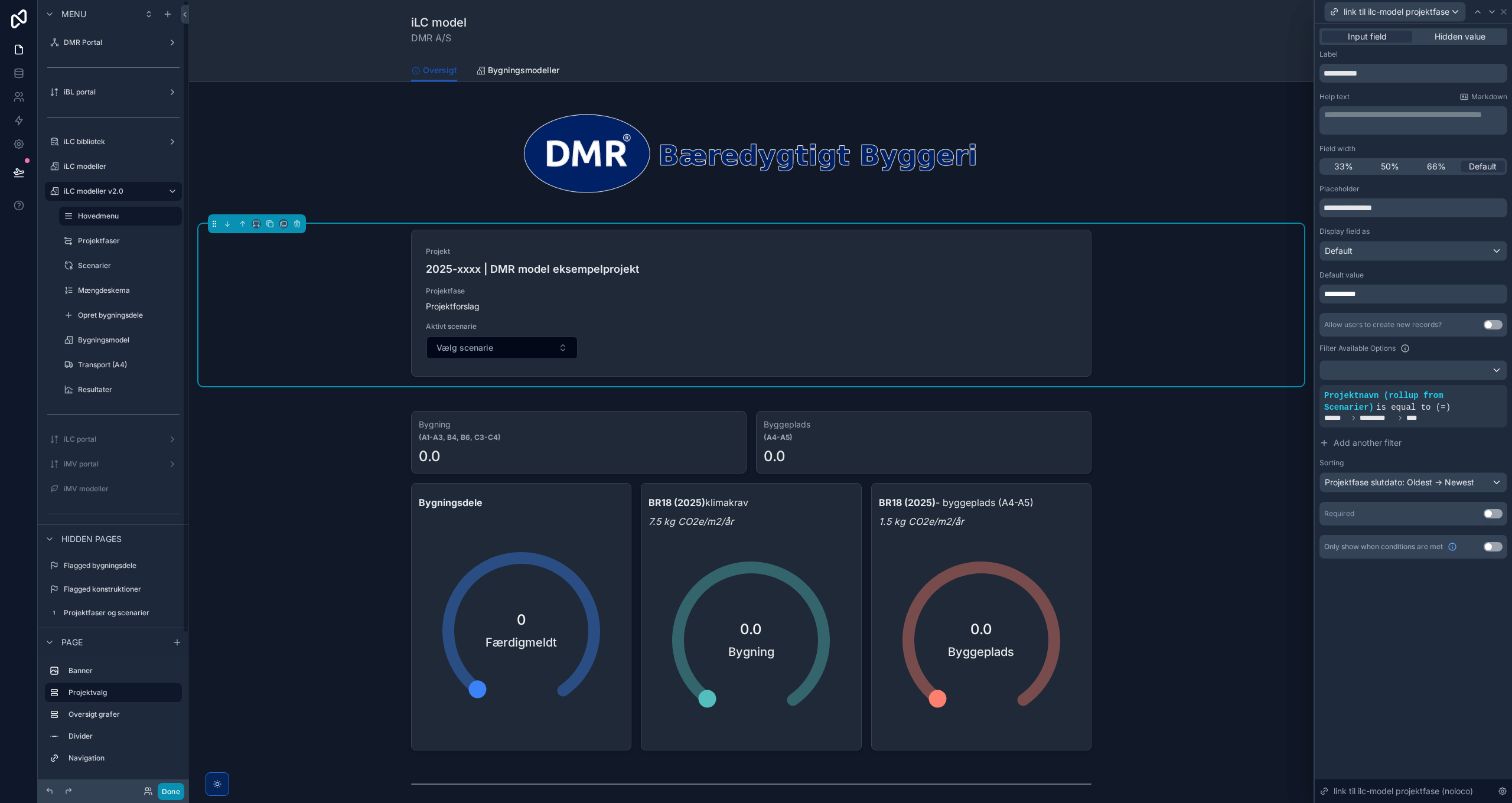
click at [174, 794] on button "Done" at bounding box center [171, 792] width 26 height 17
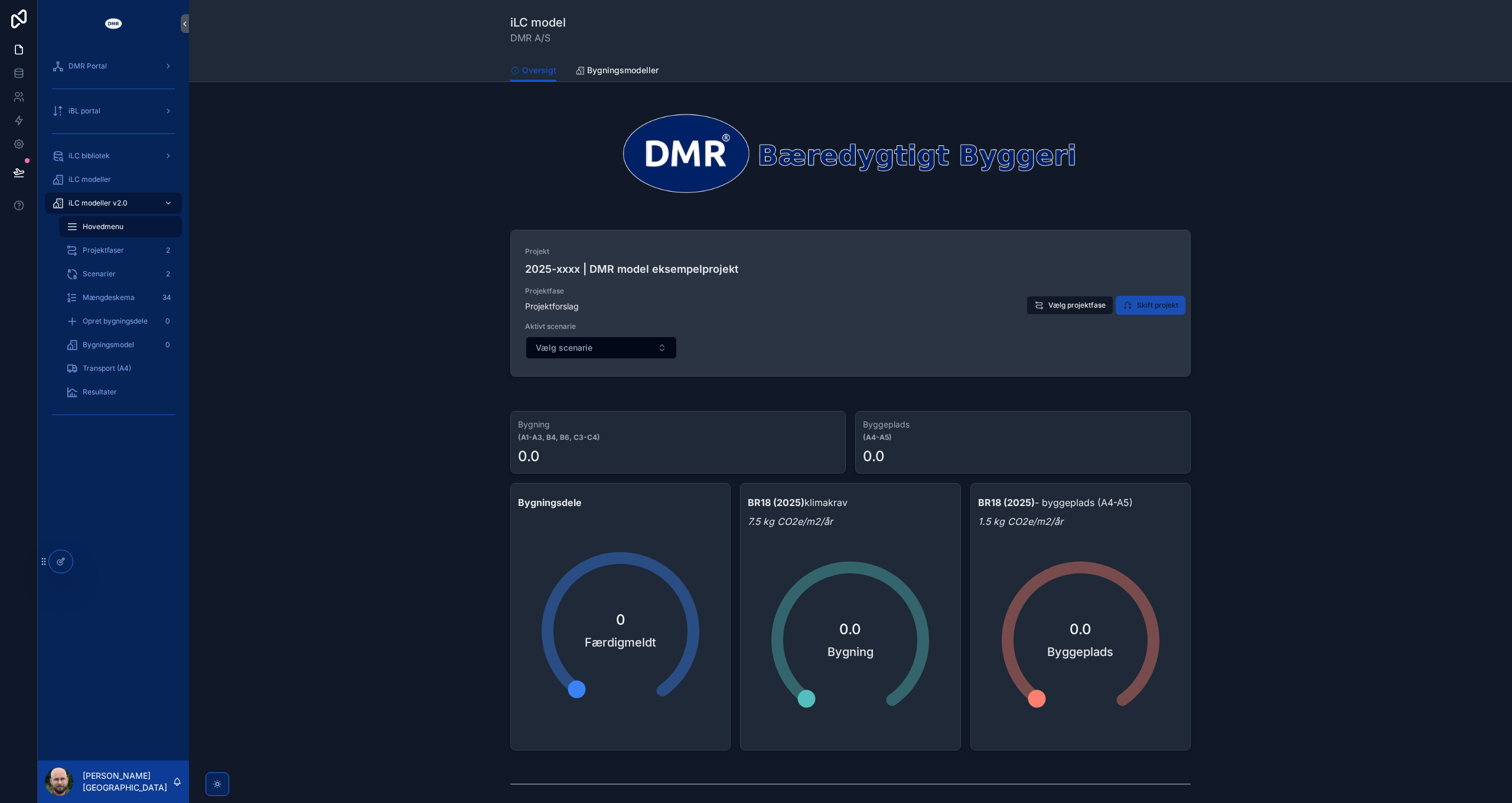
click at [1152, 304] on span "Skift projekt" at bounding box center [1157, 306] width 42 height 10
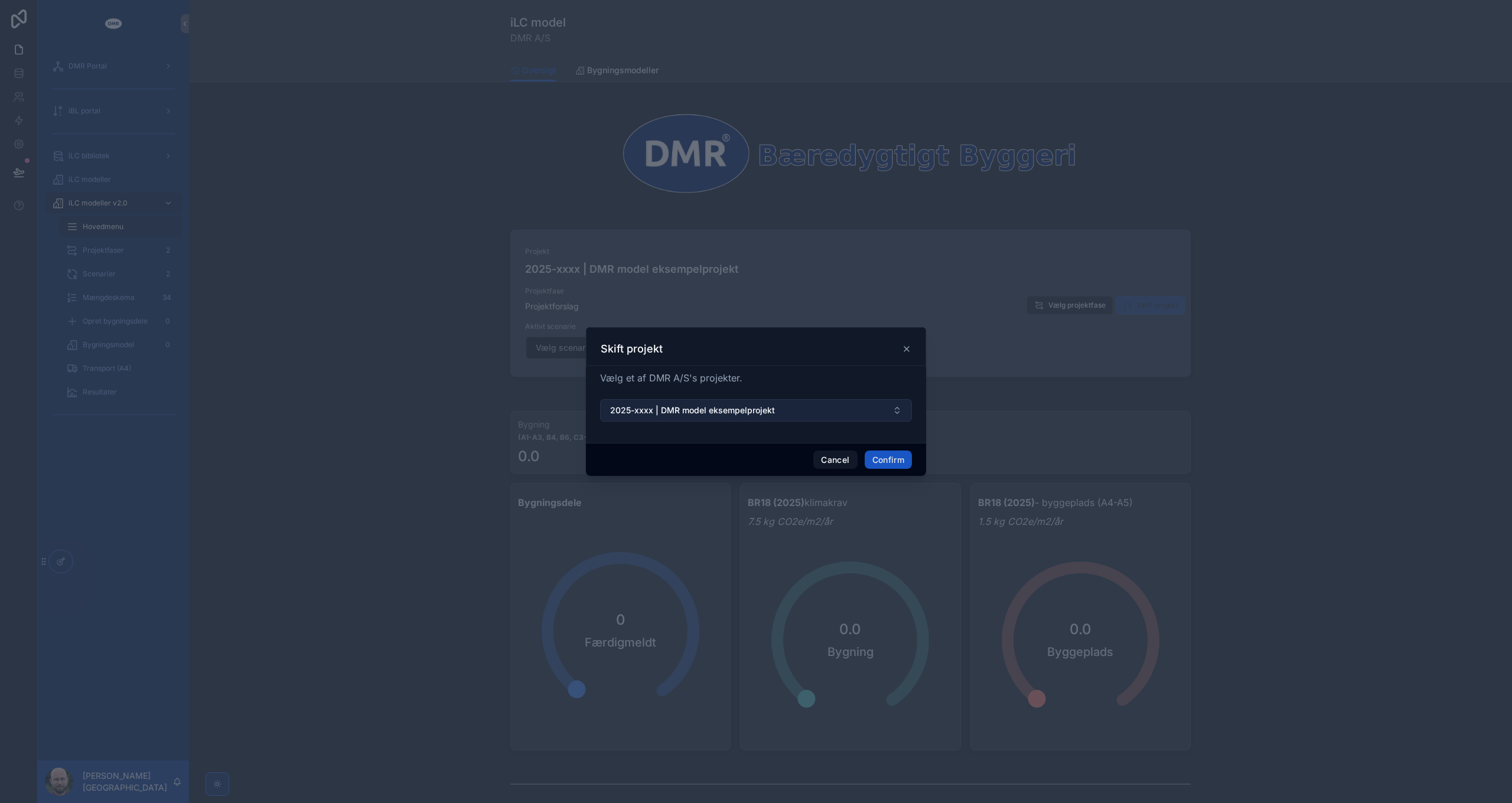
click at [729, 410] on span "2025-xxxx | DMR model eksempelprojekt" at bounding box center [693, 410] width 165 height 12
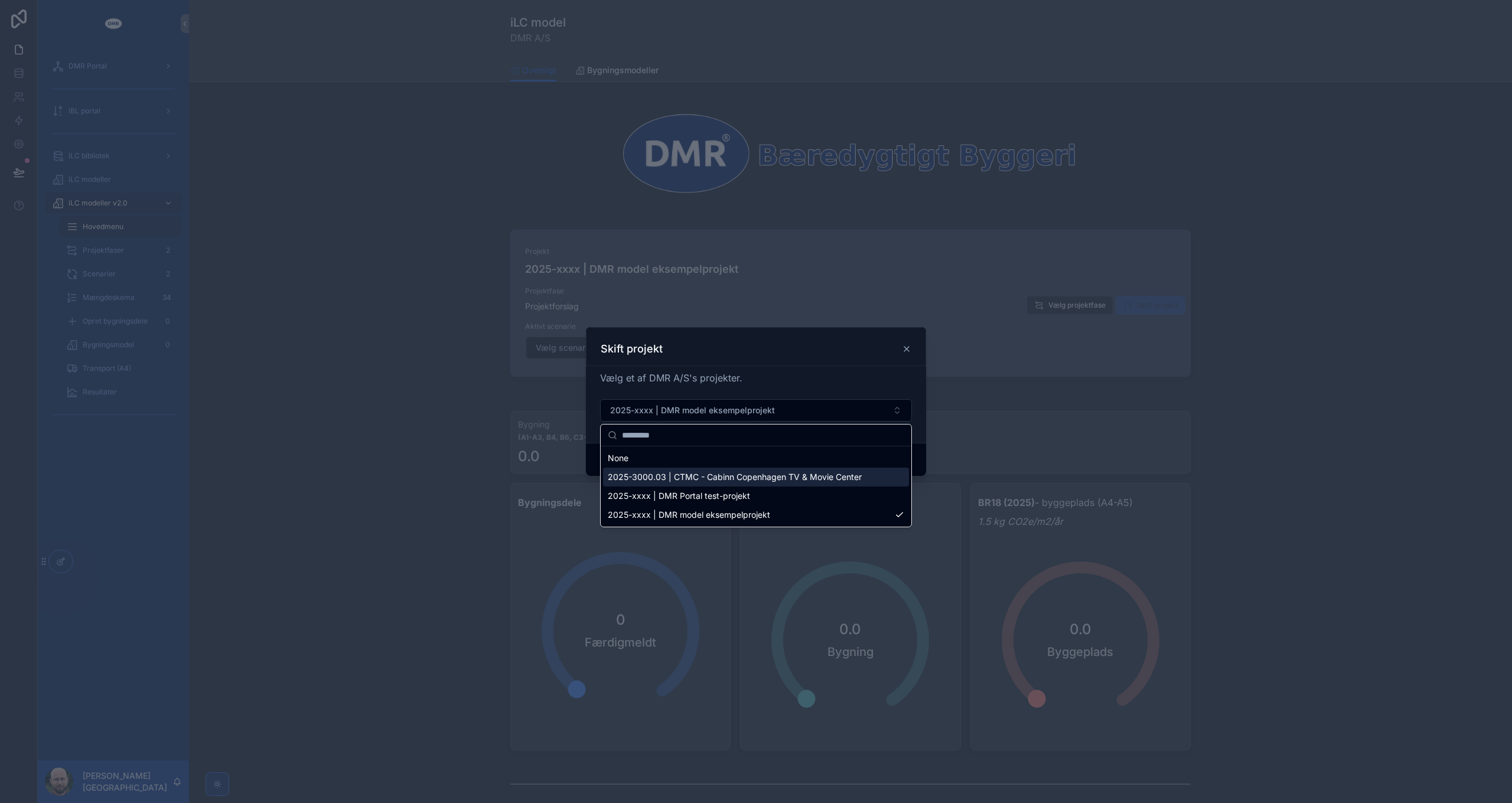
click at [730, 479] on span "2025-3000.03 | CTMC - Cabinn Copenhagen TV & Movie Center" at bounding box center [735, 477] width 254 height 12
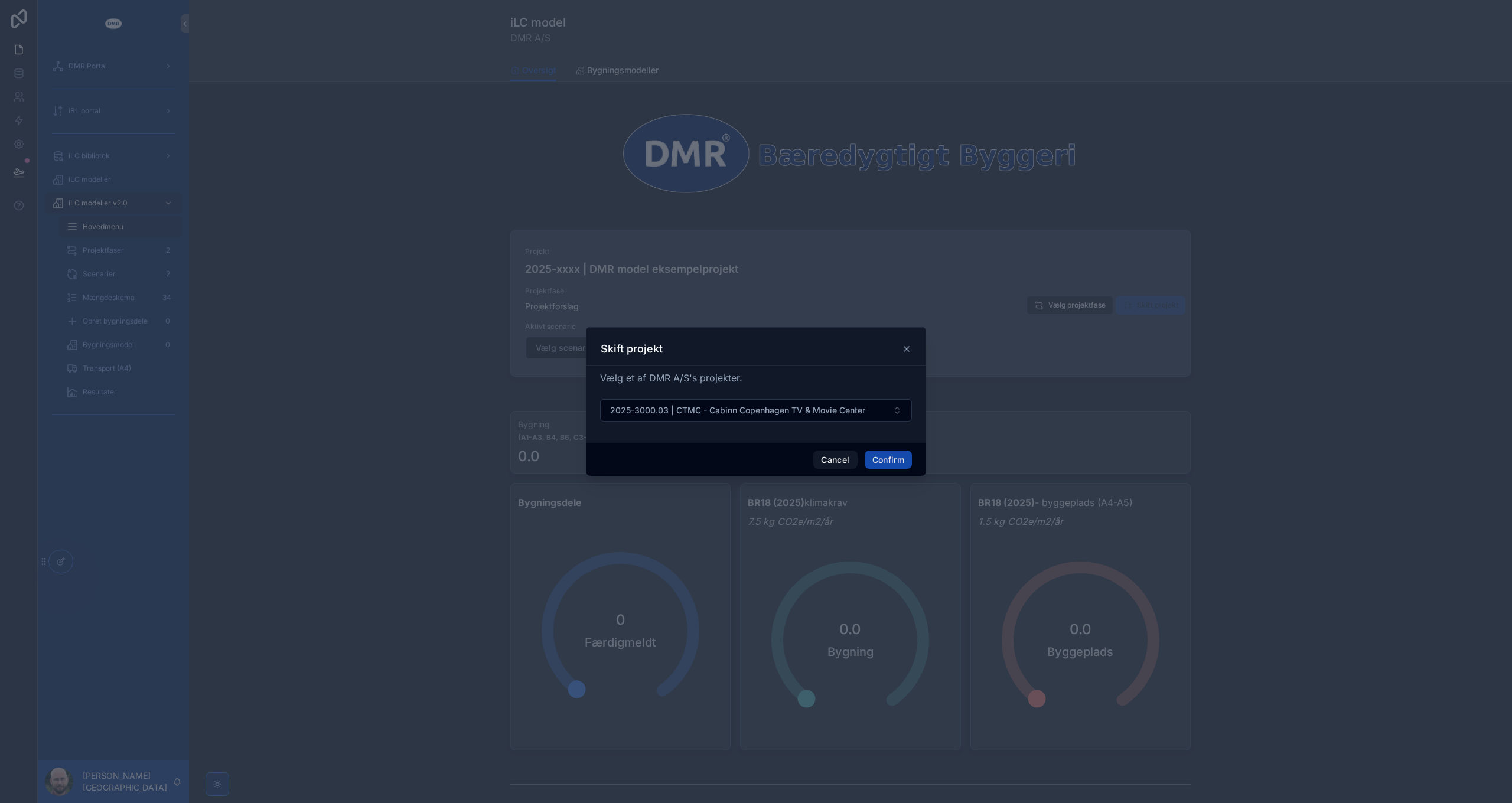
click at [889, 464] on button "Confirm" at bounding box center [888, 460] width 48 height 19
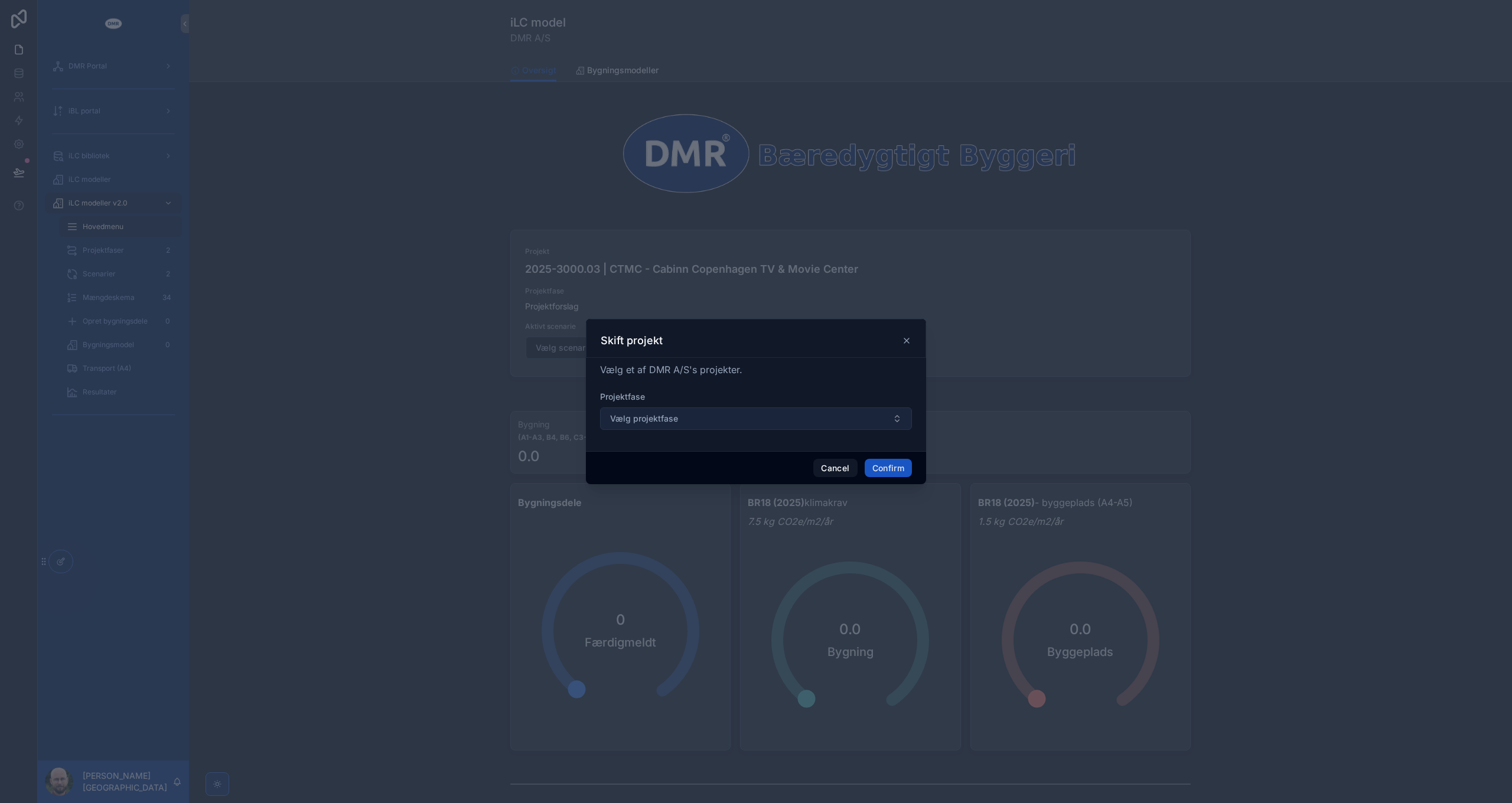
click at [672, 417] on span "Vælg projektfase" at bounding box center [644, 419] width 68 height 12
click at [676, 417] on span "Vælg projektfase" at bounding box center [644, 419] width 68 height 12
click at [693, 421] on button "Vælg projektfase" at bounding box center [756, 418] width 312 height 22
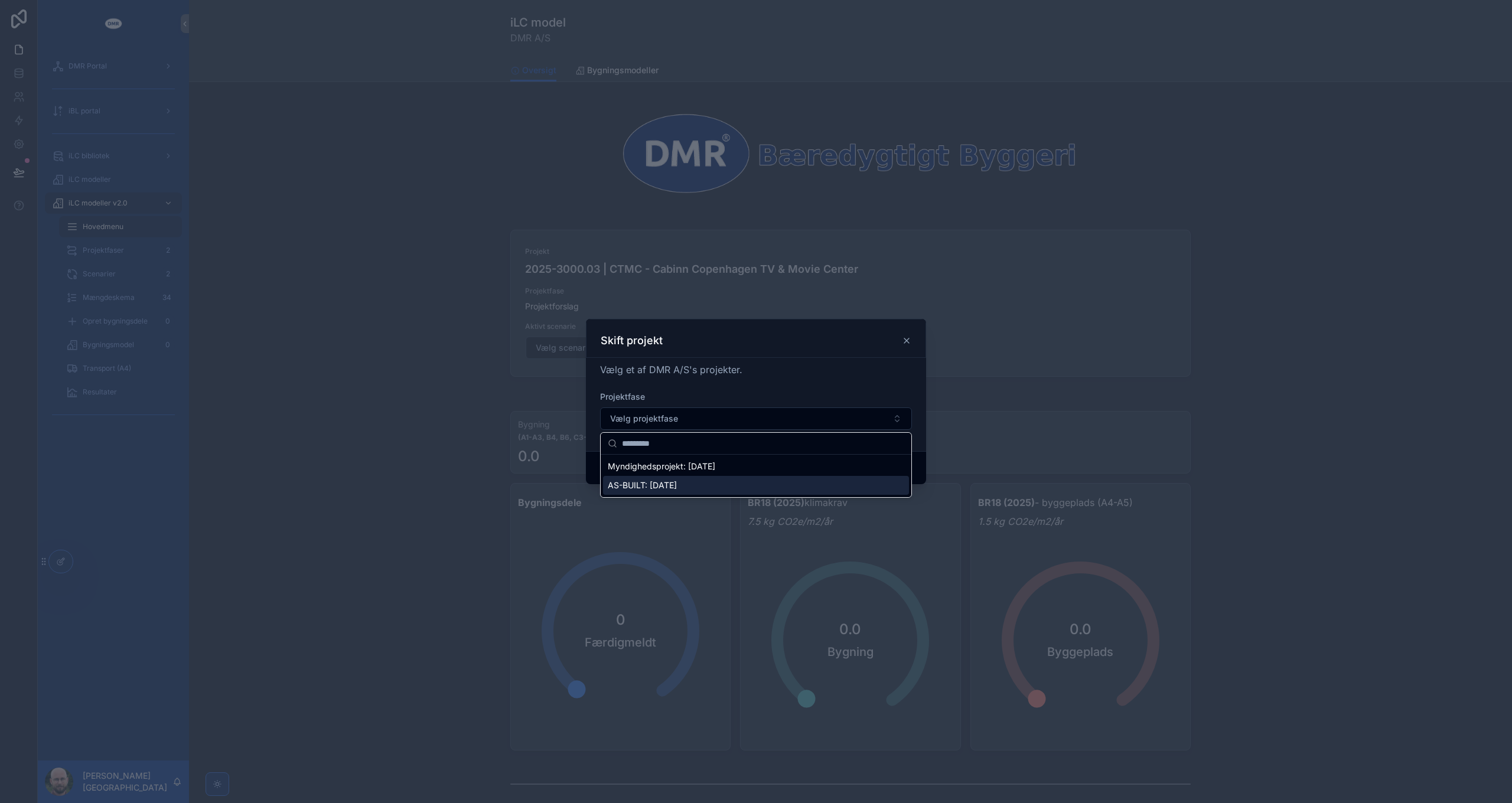
click at [677, 485] on span "AS-BUILT: [DATE]" at bounding box center [642, 485] width 69 height 12
click at [895, 470] on button "Confirm" at bounding box center [888, 468] width 48 height 19
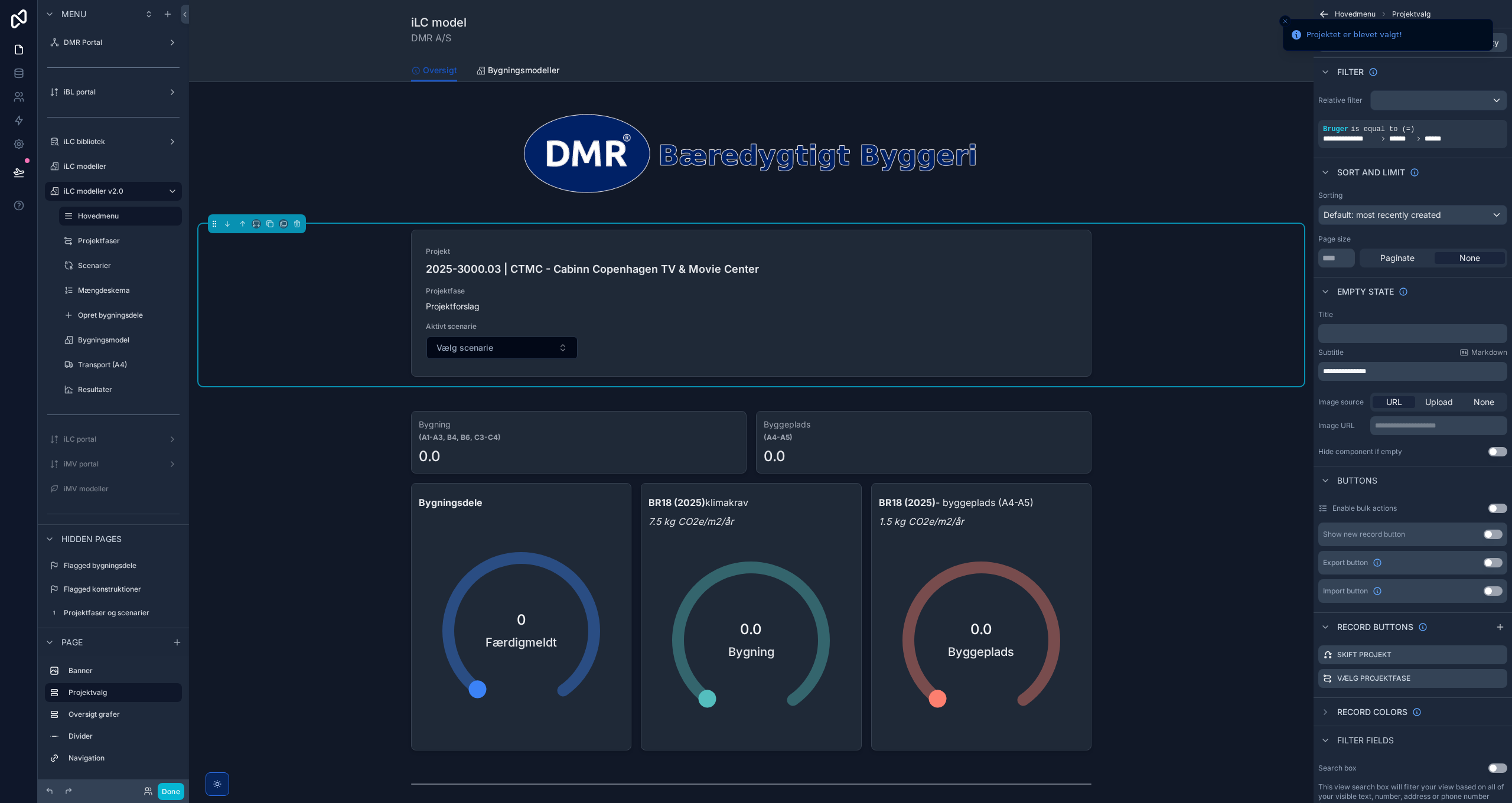
click at [1285, 18] on icon "Close toast" at bounding box center [1285, 21] width 7 height 7
click at [1434, 40] on span "Fields" at bounding box center [1436, 43] width 22 height 12
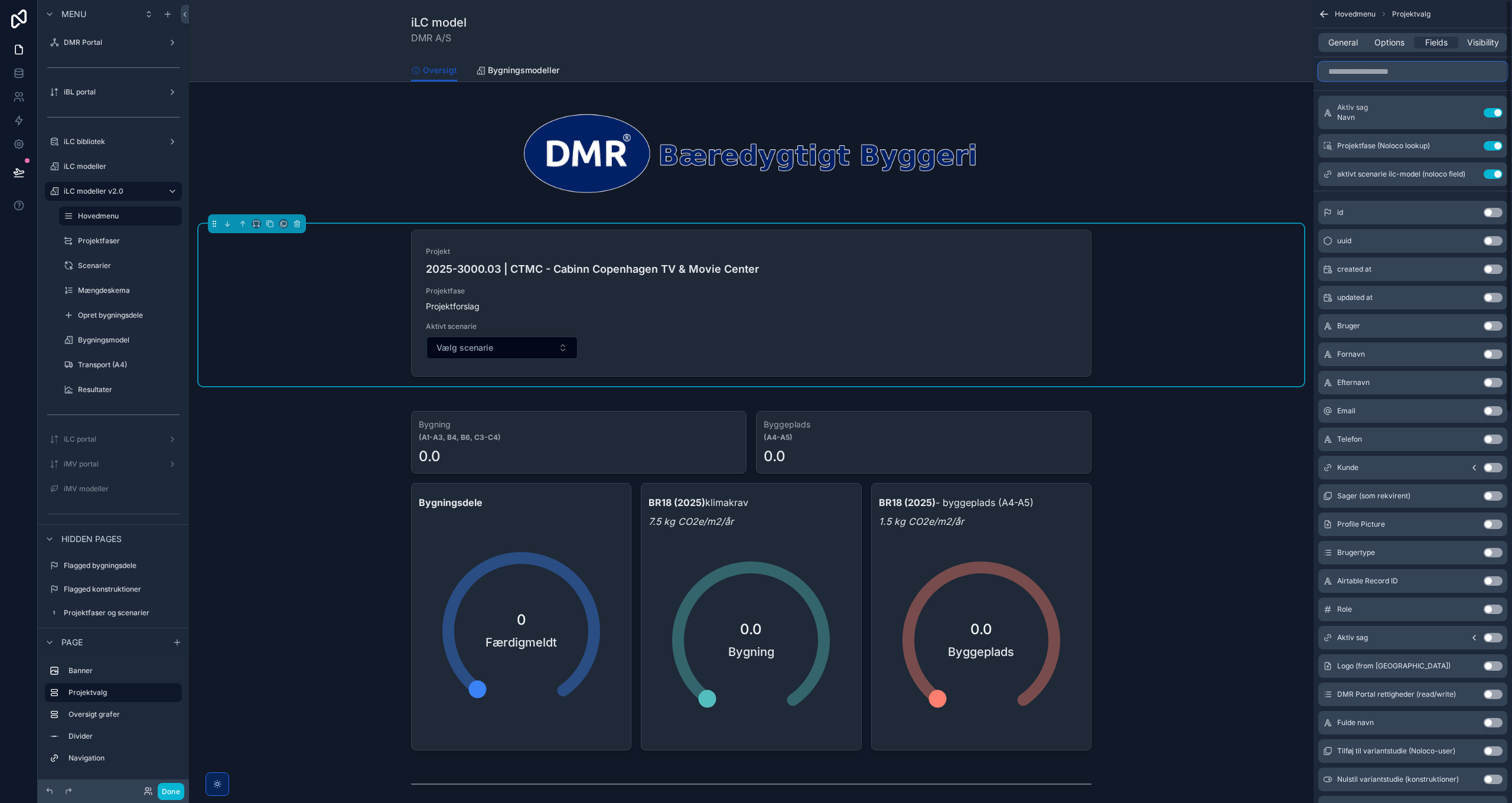
click at [1360, 66] on input "scrollable content" at bounding box center [1413, 71] width 189 height 19
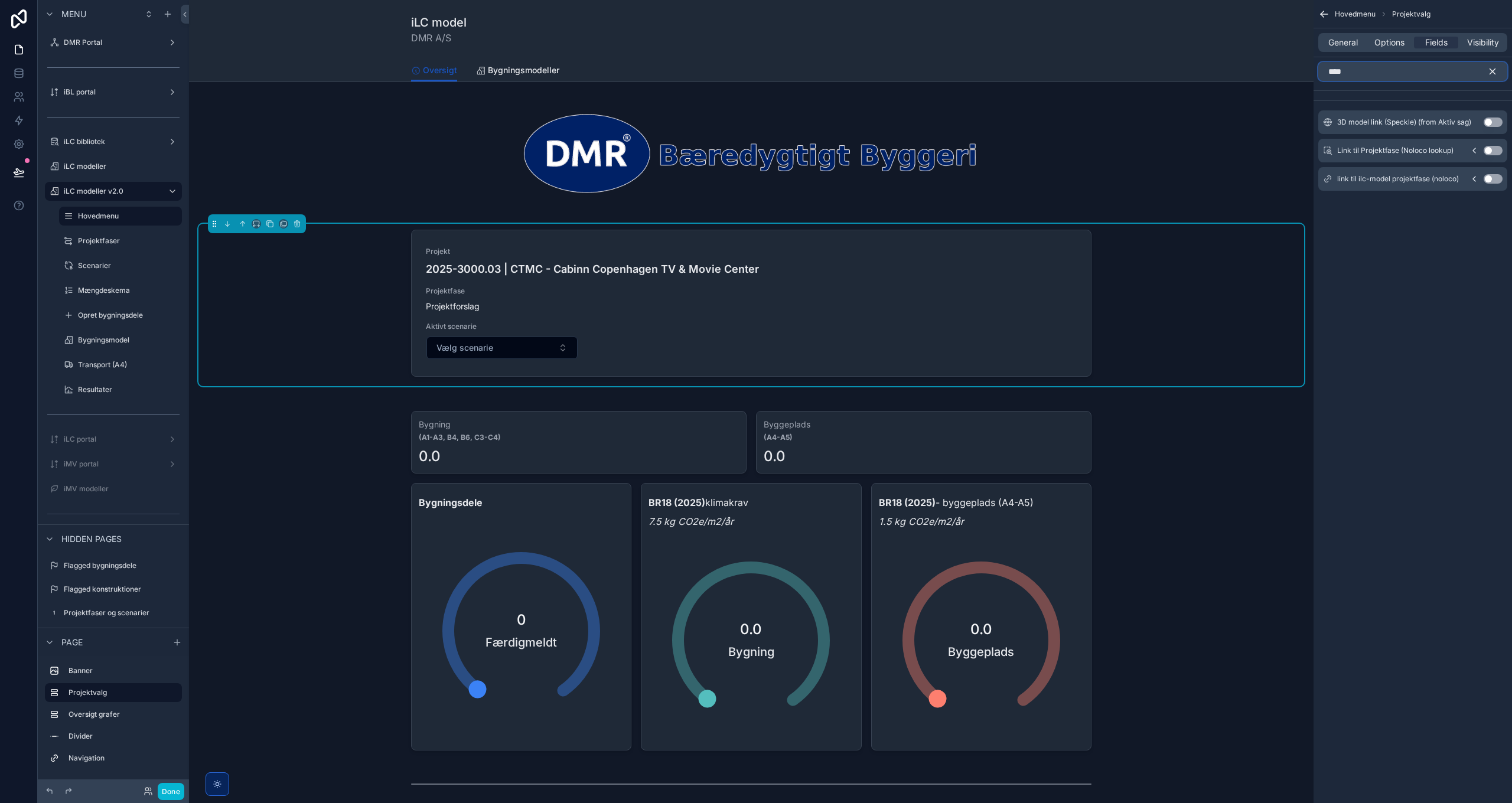
type input "****"
click at [1475, 178] on icon "scrollable content" at bounding box center [1474, 179] width 10 height 10
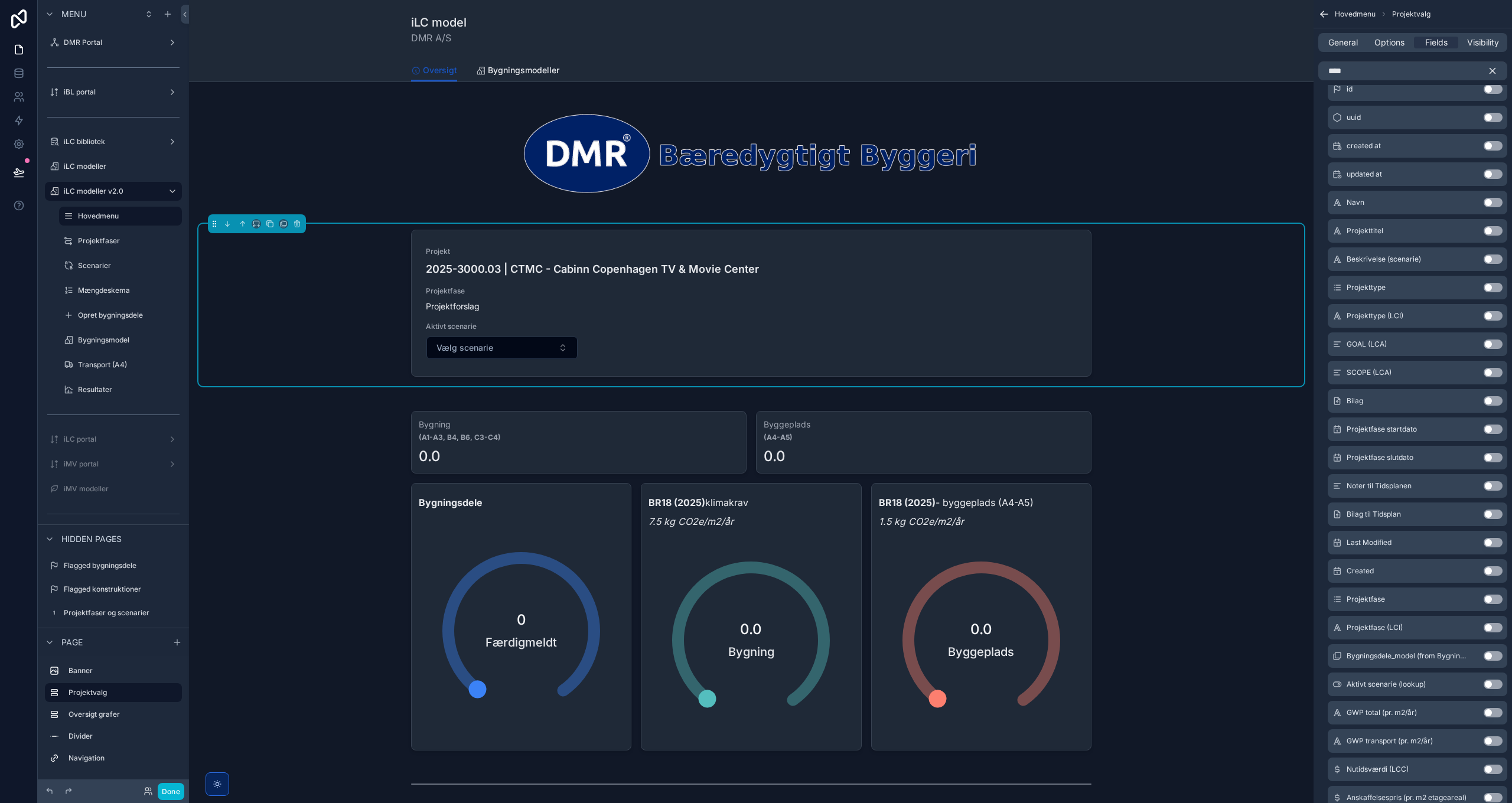
click at [1495, 600] on button "Use setting" at bounding box center [1493, 599] width 19 height 10
click at [1494, 598] on button "Use setting" at bounding box center [1493, 599] width 19 height 10
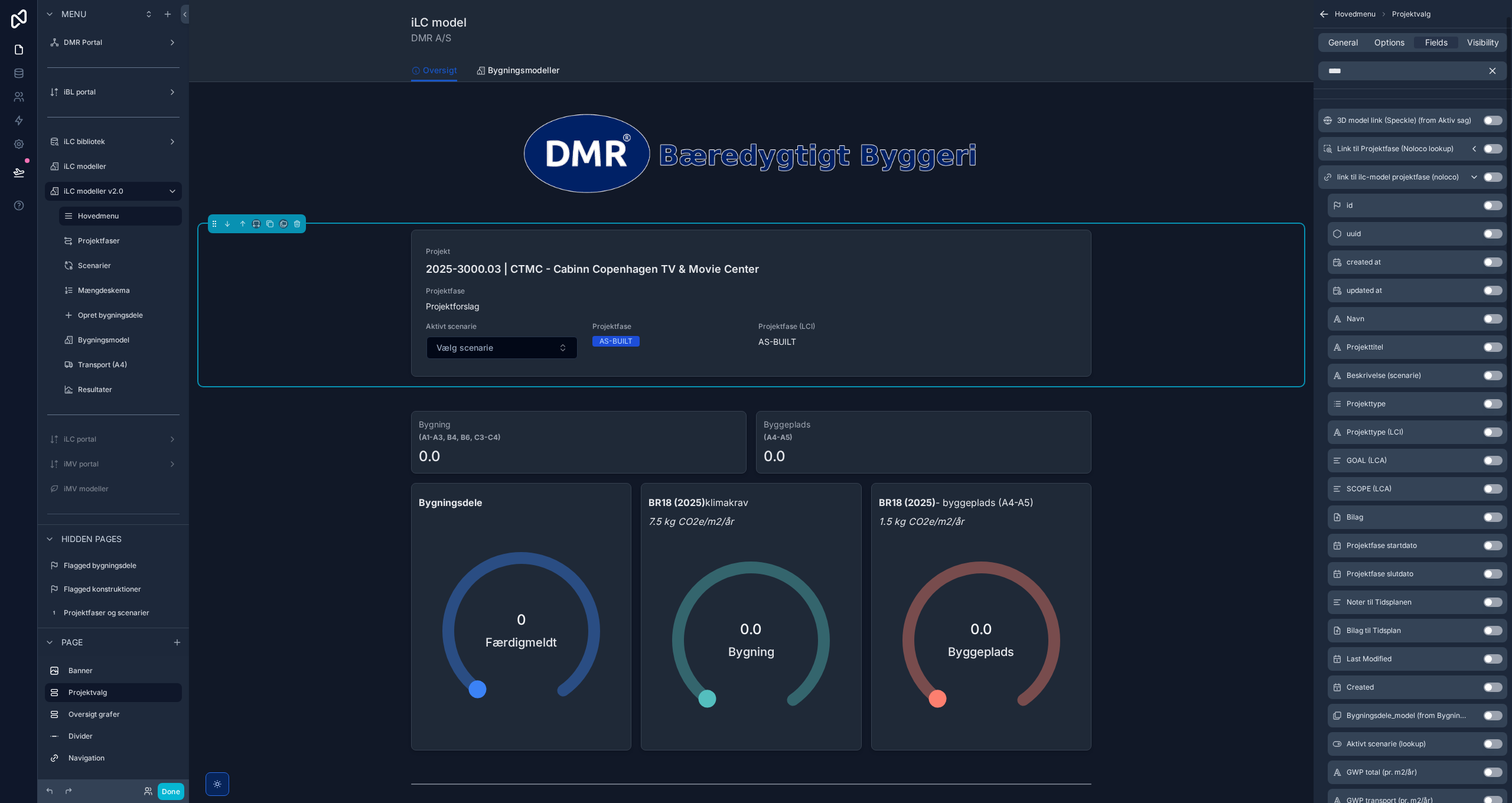
scroll to position [0, 0]
click at [1473, 177] on icon "scrollable content" at bounding box center [1474, 179] width 10 height 10
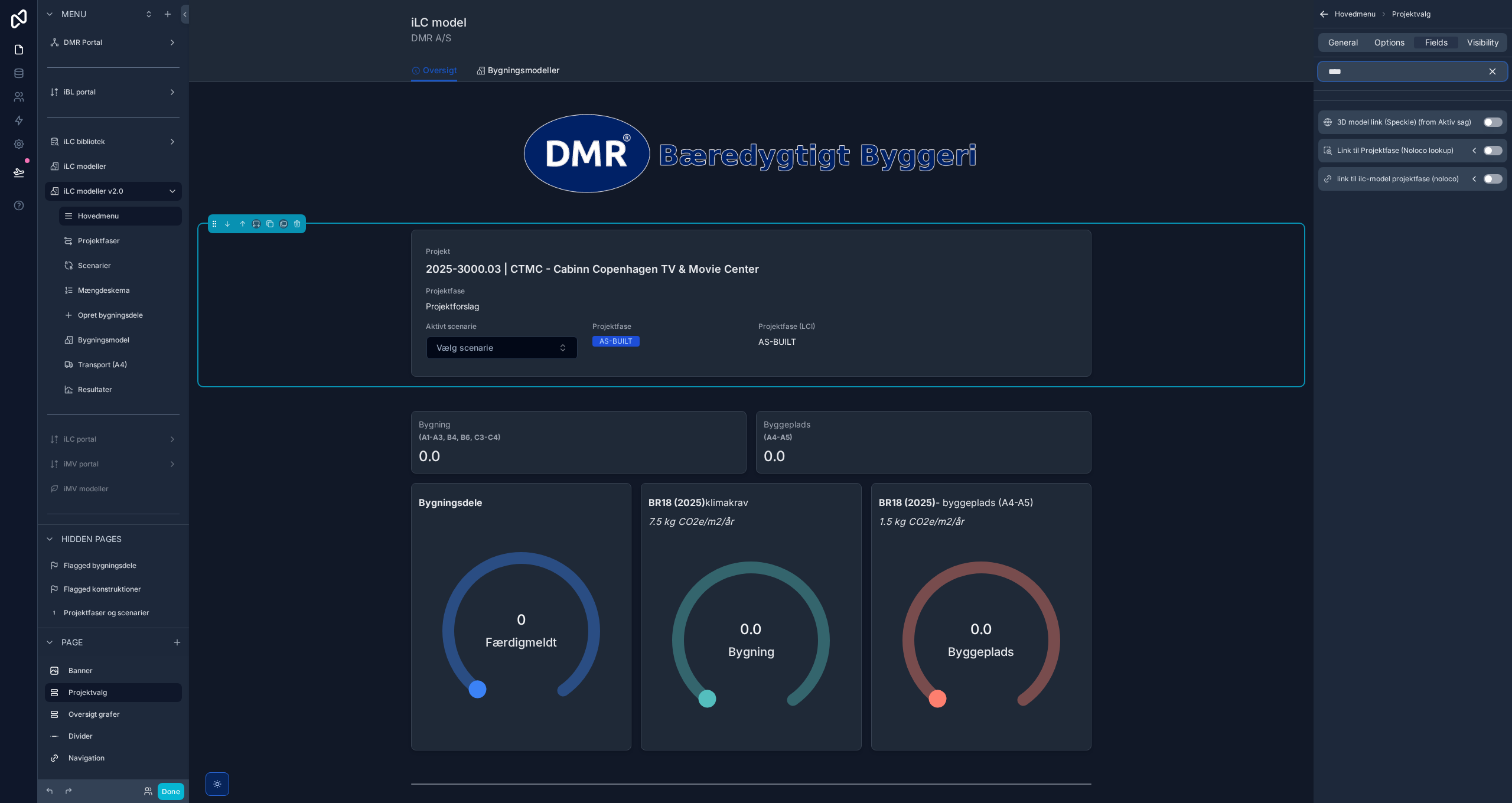
click at [1412, 71] on input "****" at bounding box center [1413, 71] width 189 height 19
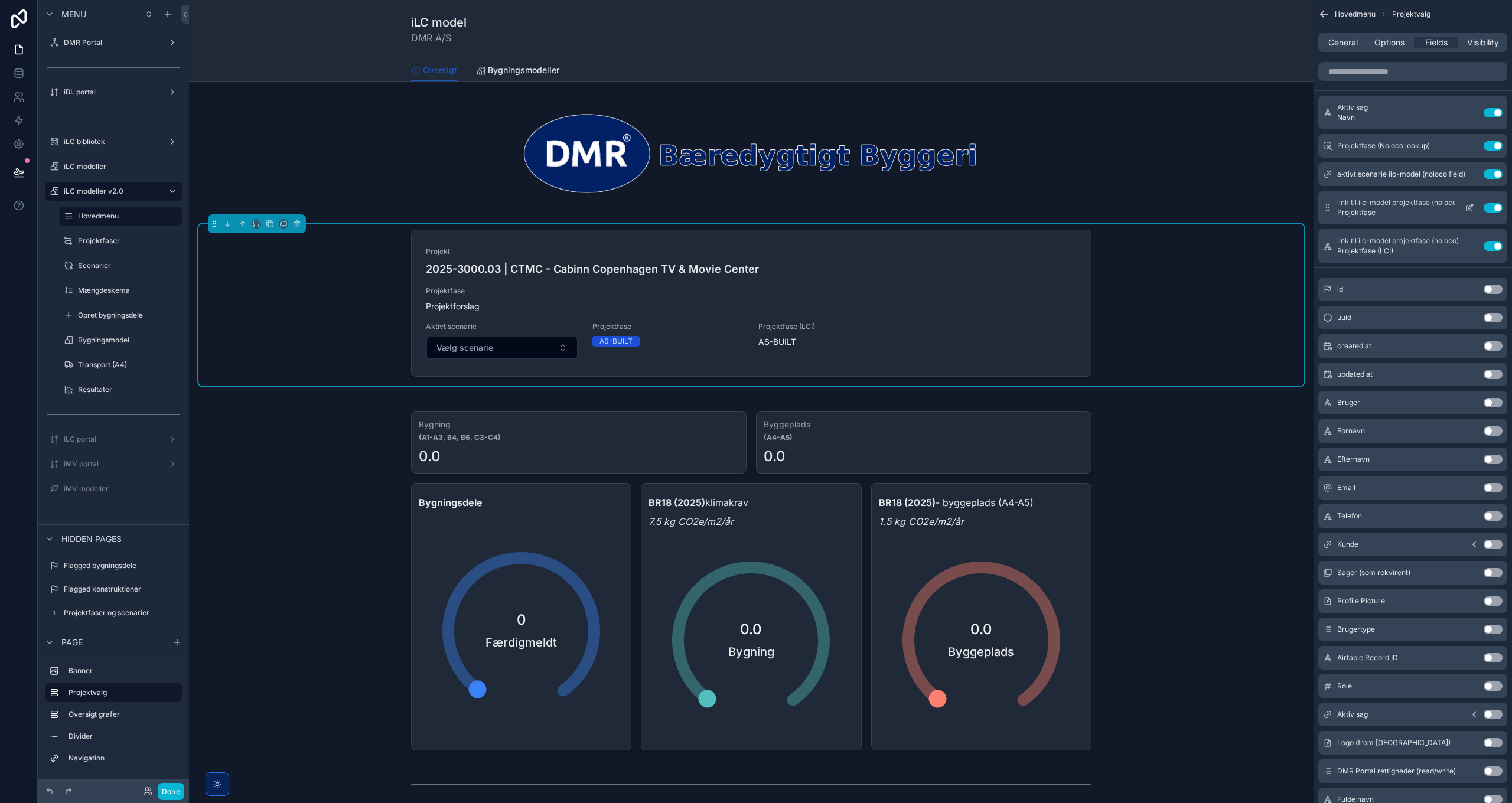
click at [1495, 208] on button "Use setting" at bounding box center [1493, 208] width 19 height 10
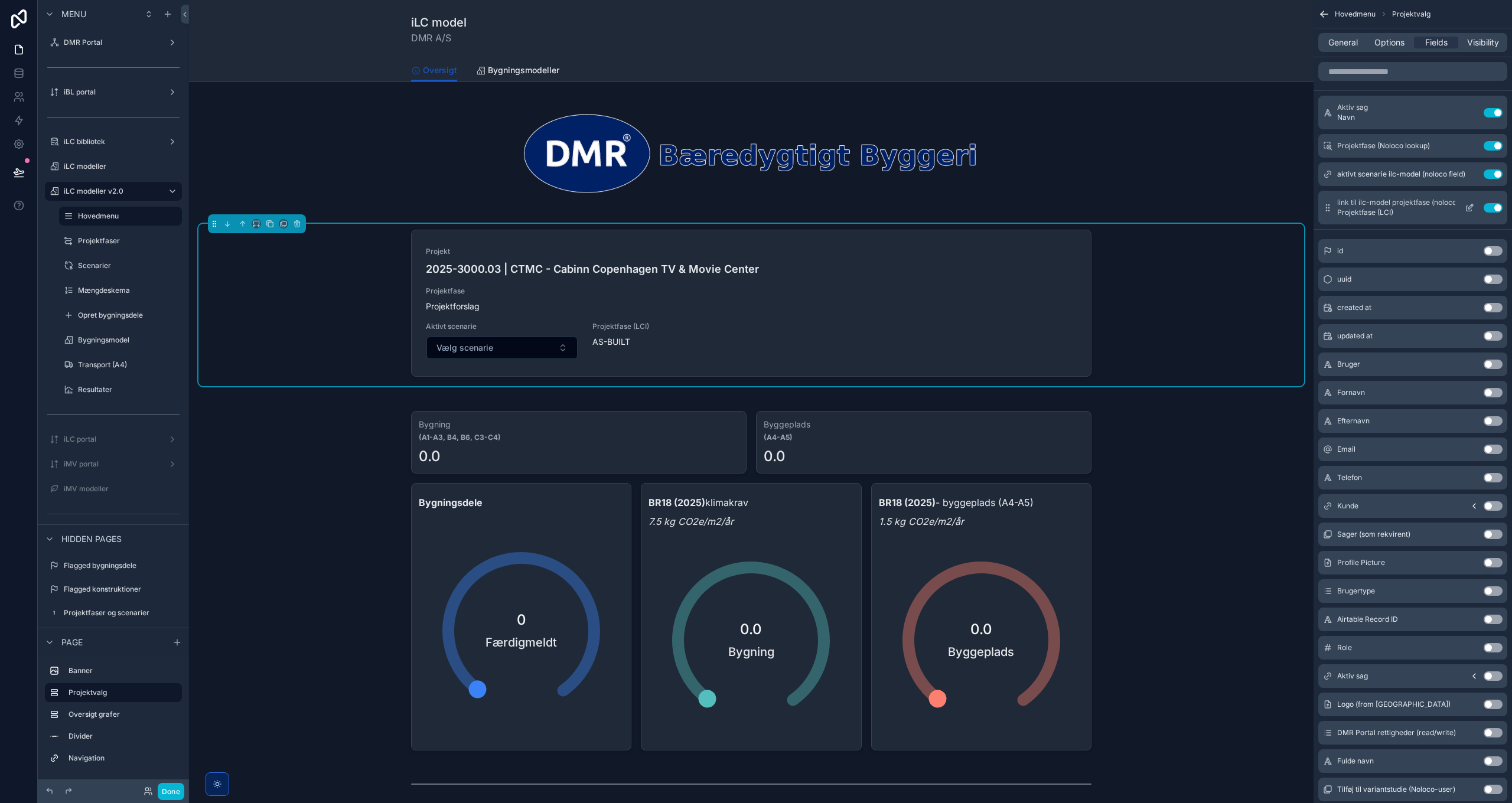
click at [1467, 208] on icon "scrollable content" at bounding box center [1469, 208] width 10 height 10
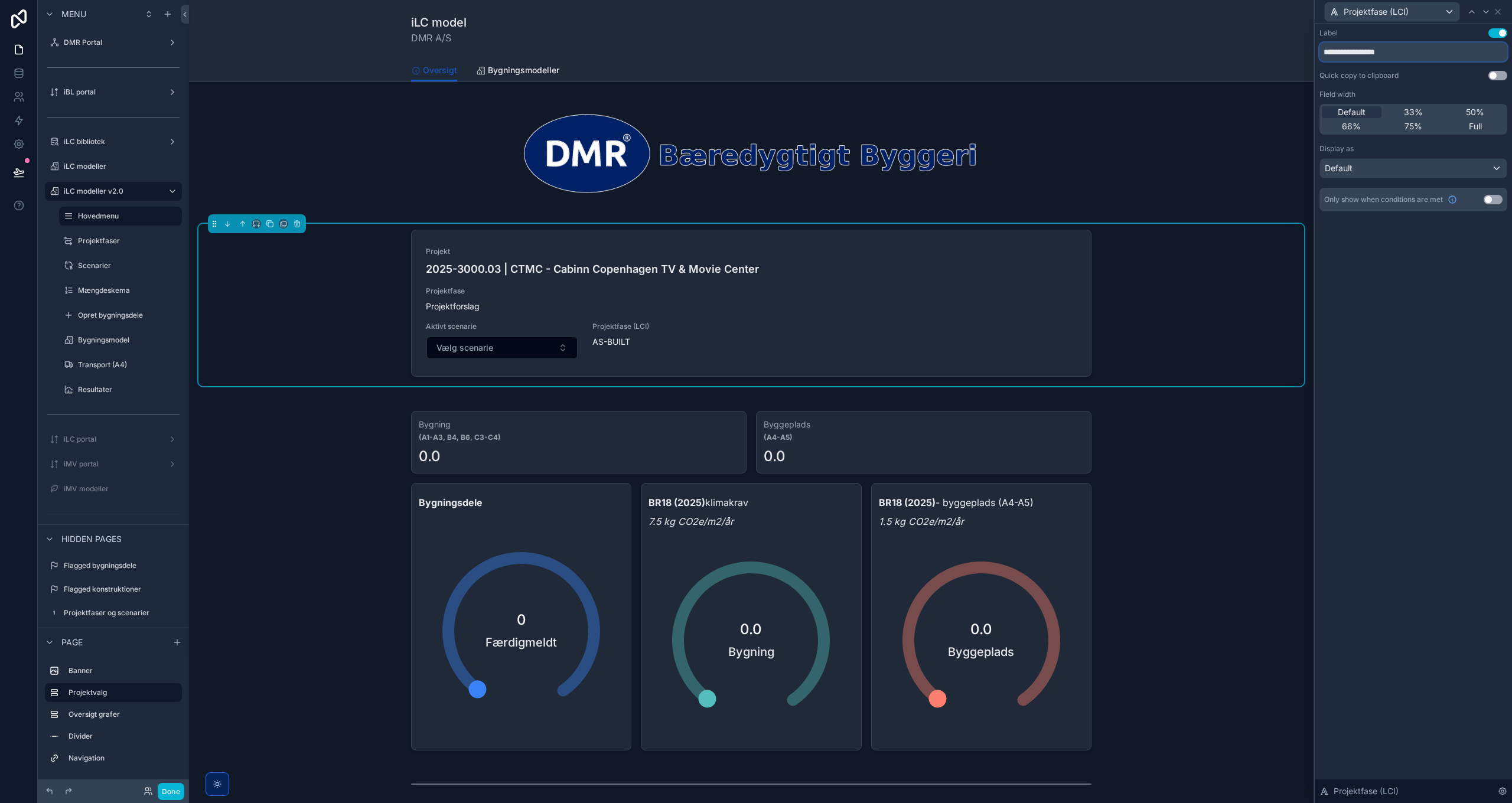
click at [1380, 51] on input "**********" at bounding box center [1413, 52] width 188 height 19
drag, startPoint x: 1407, startPoint y: 50, endPoint x: 1371, endPoint y: 49, distance: 36.0
click at [1371, 49] on input "**********" at bounding box center [1413, 52] width 188 height 19
type input "**********"
click at [1377, 171] on div "Default" at bounding box center [1413, 168] width 187 height 19
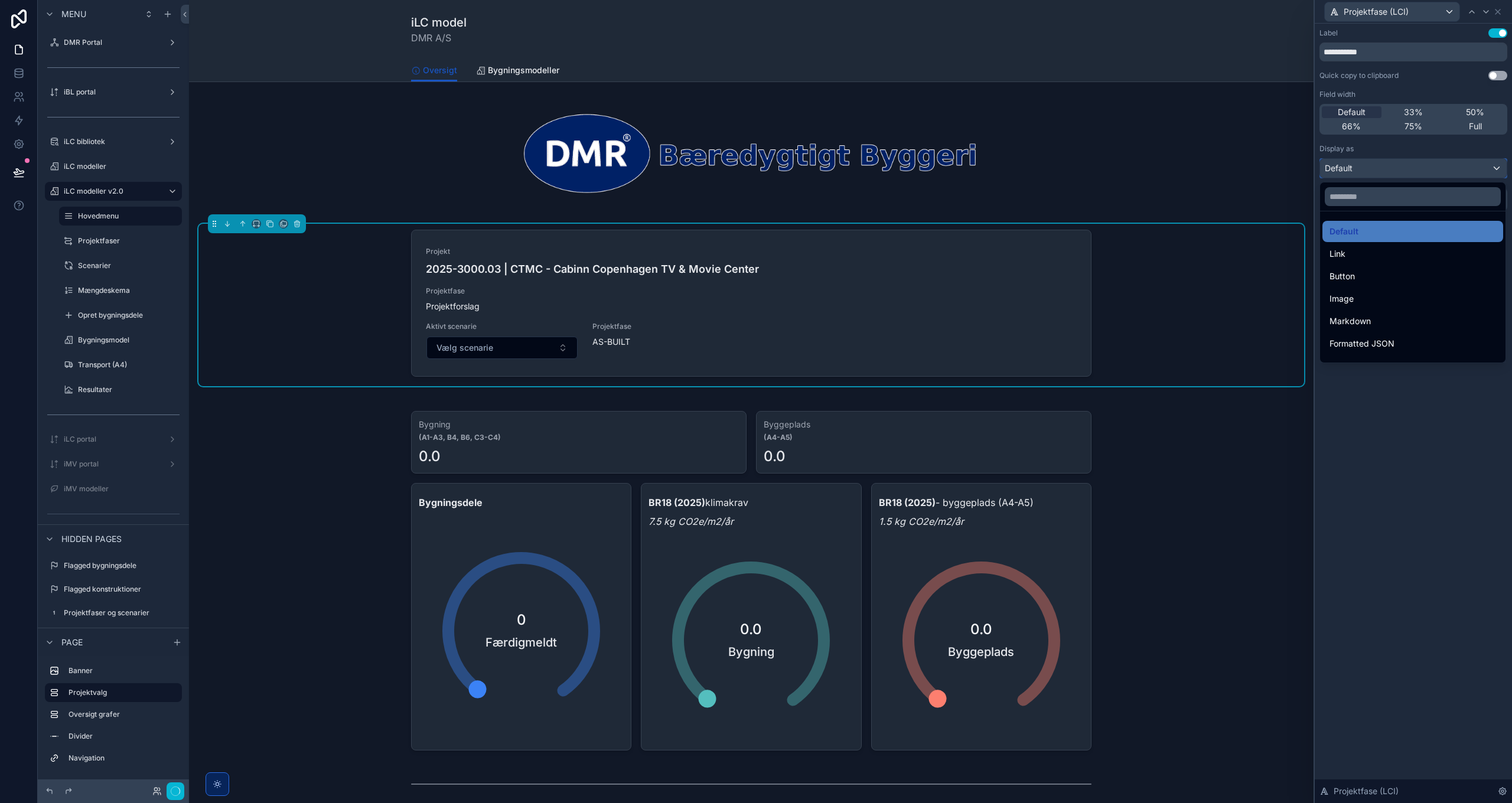
scroll to position [129, 0]
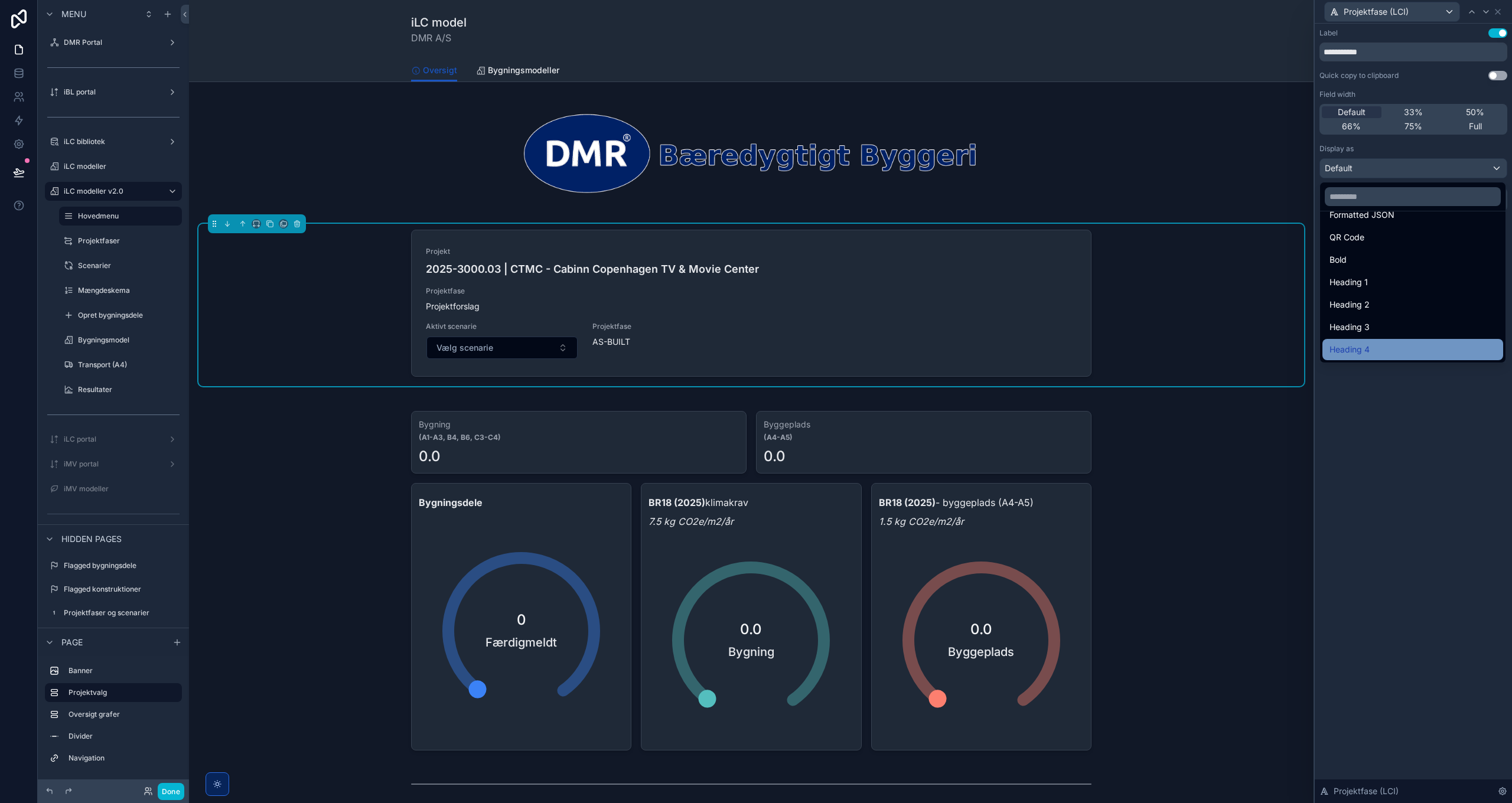
click at [1379, 348] on div "Heading 4" at bounding box center [1412, 349] width 167 height 14
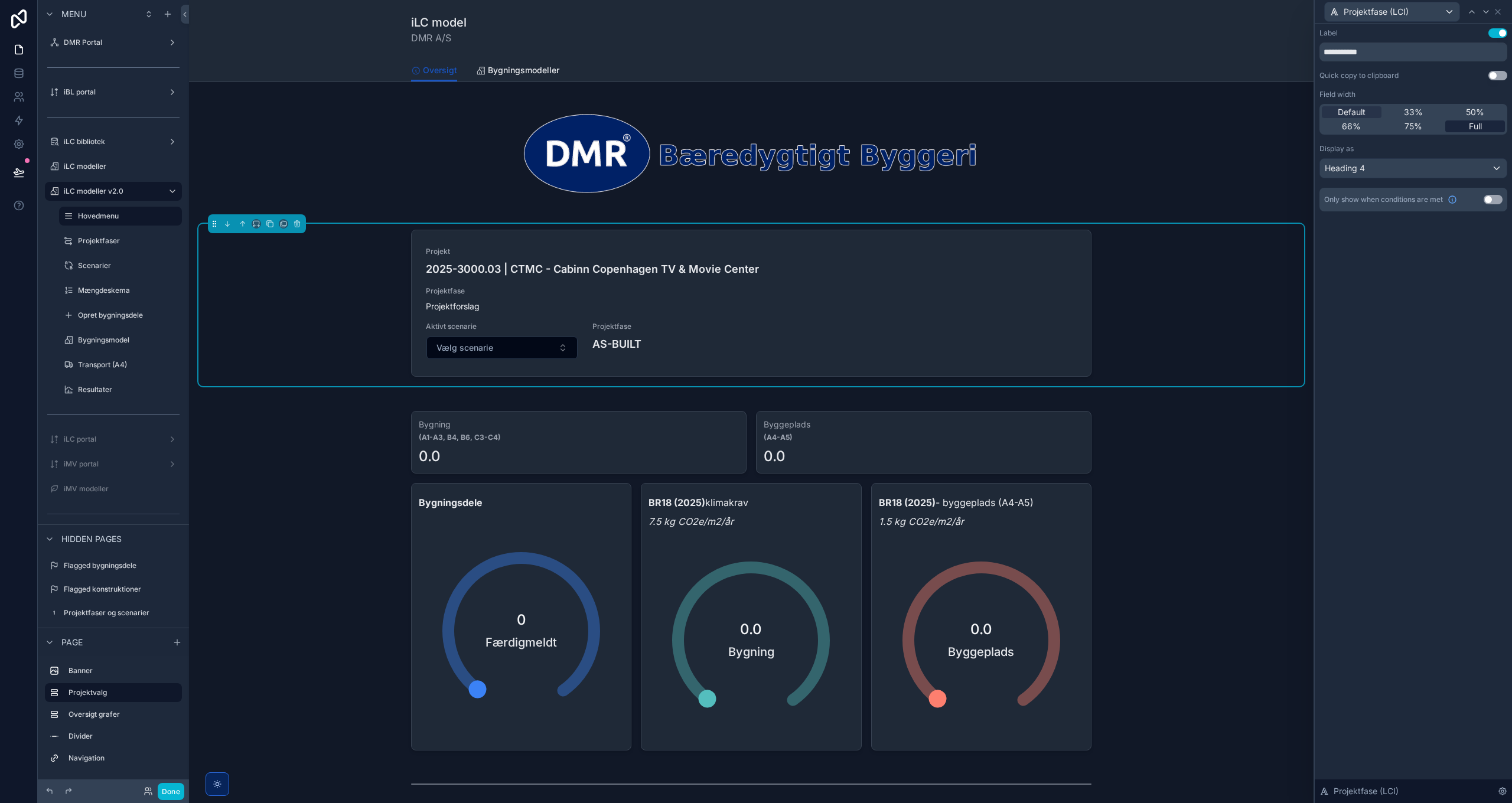
click at [1470, 125] on span "Full" at bounding box center [1475, 126] width 13 height 12
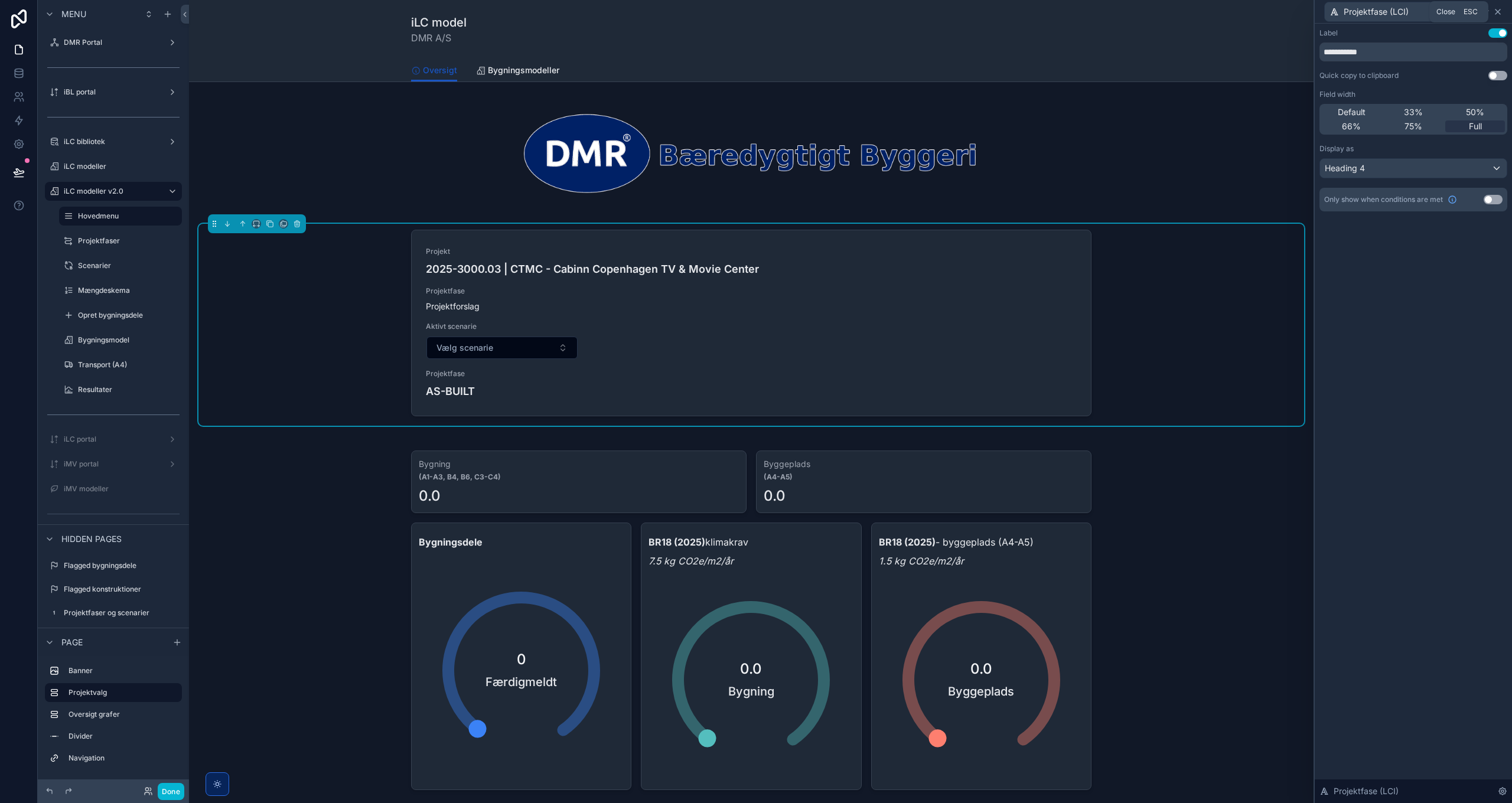
click at [1497, 13] on icon at bounding box center [1498, 12] width 10 height 10
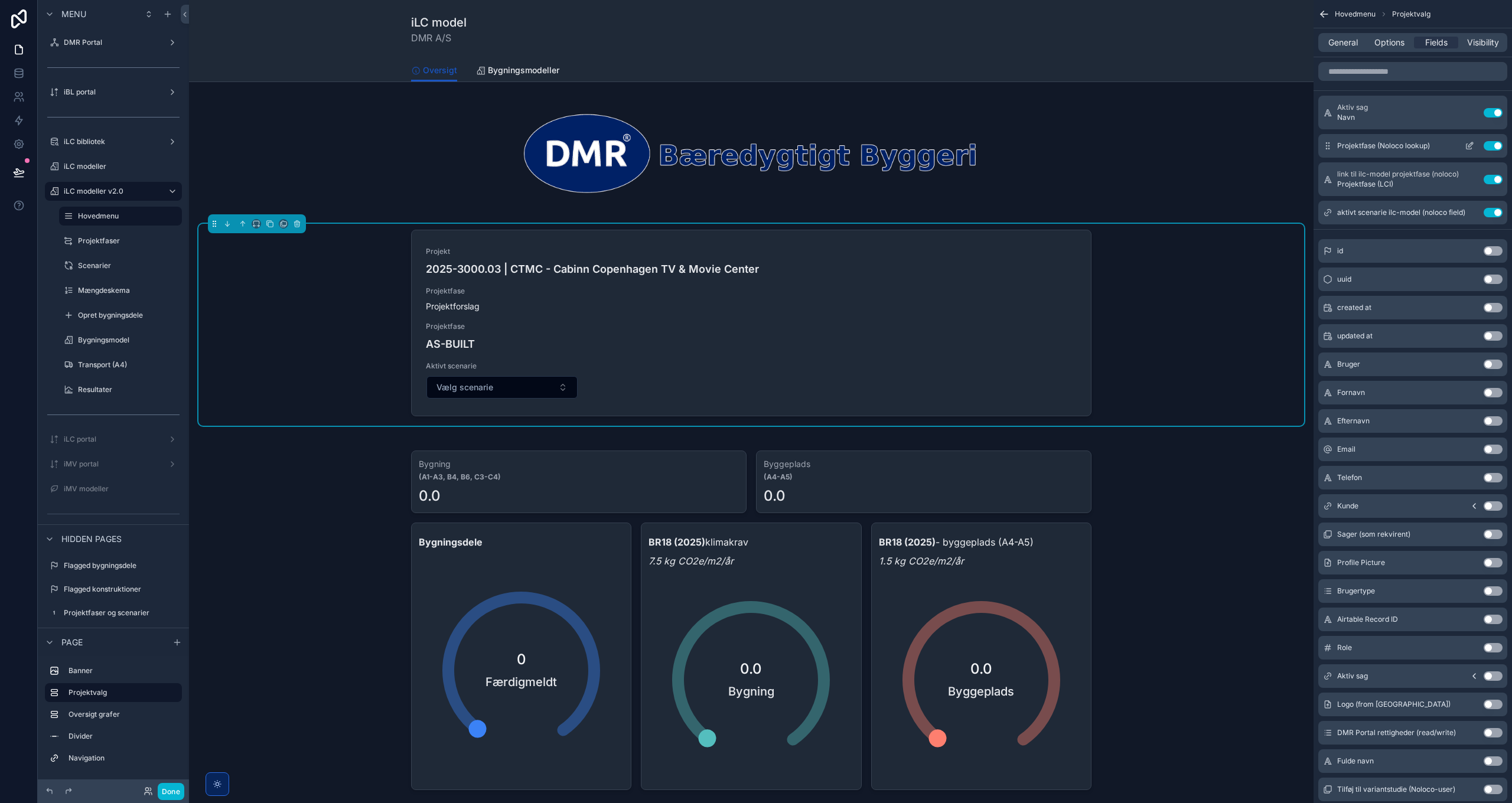
click at [1493, 145] on button "Use setting" at bounding box center [1493, 146] width 19 height 10
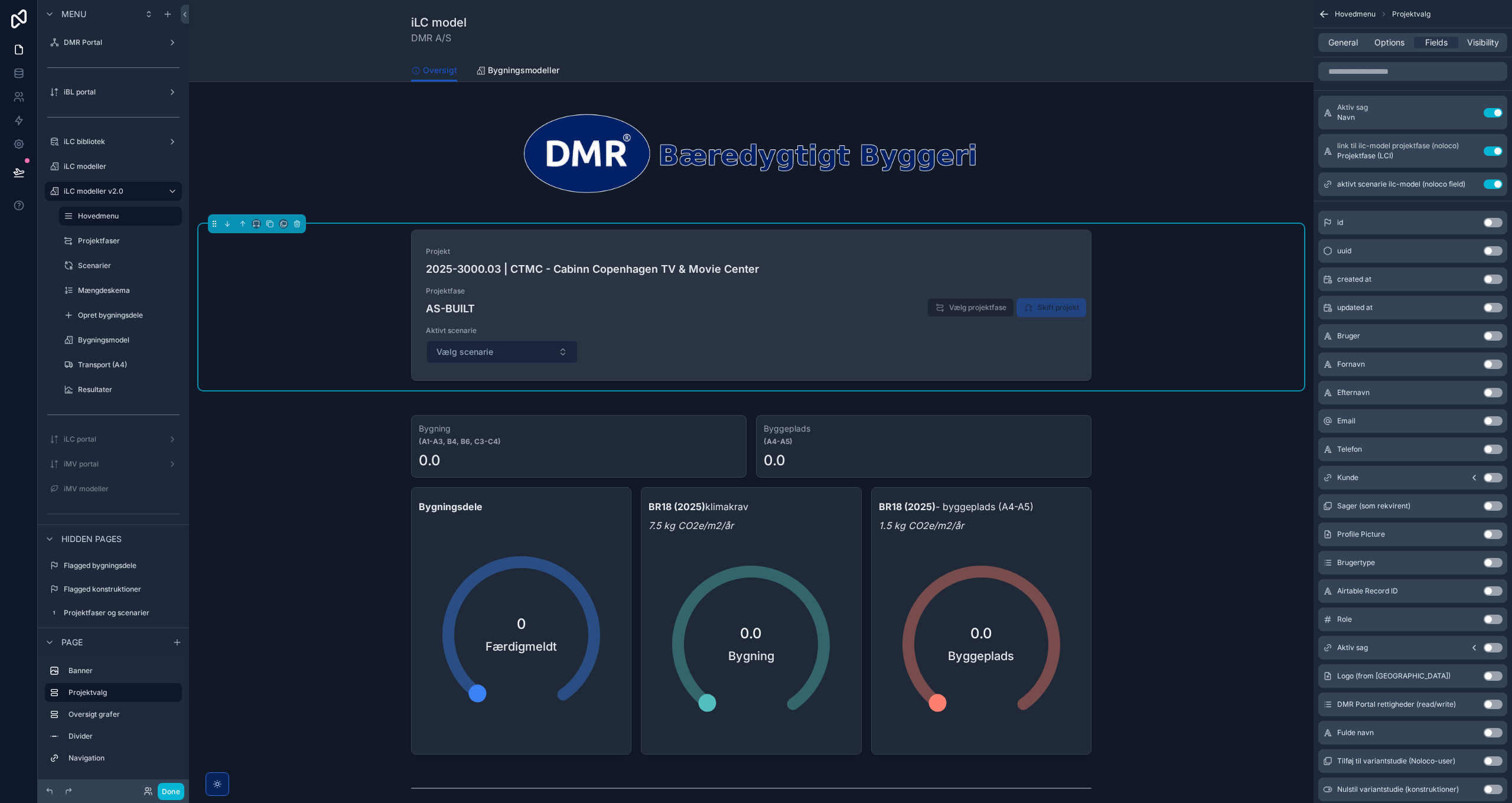
click at [526, 349] on button "Vælg scenarie" at bounding box center [502, 351] width 151 height 22
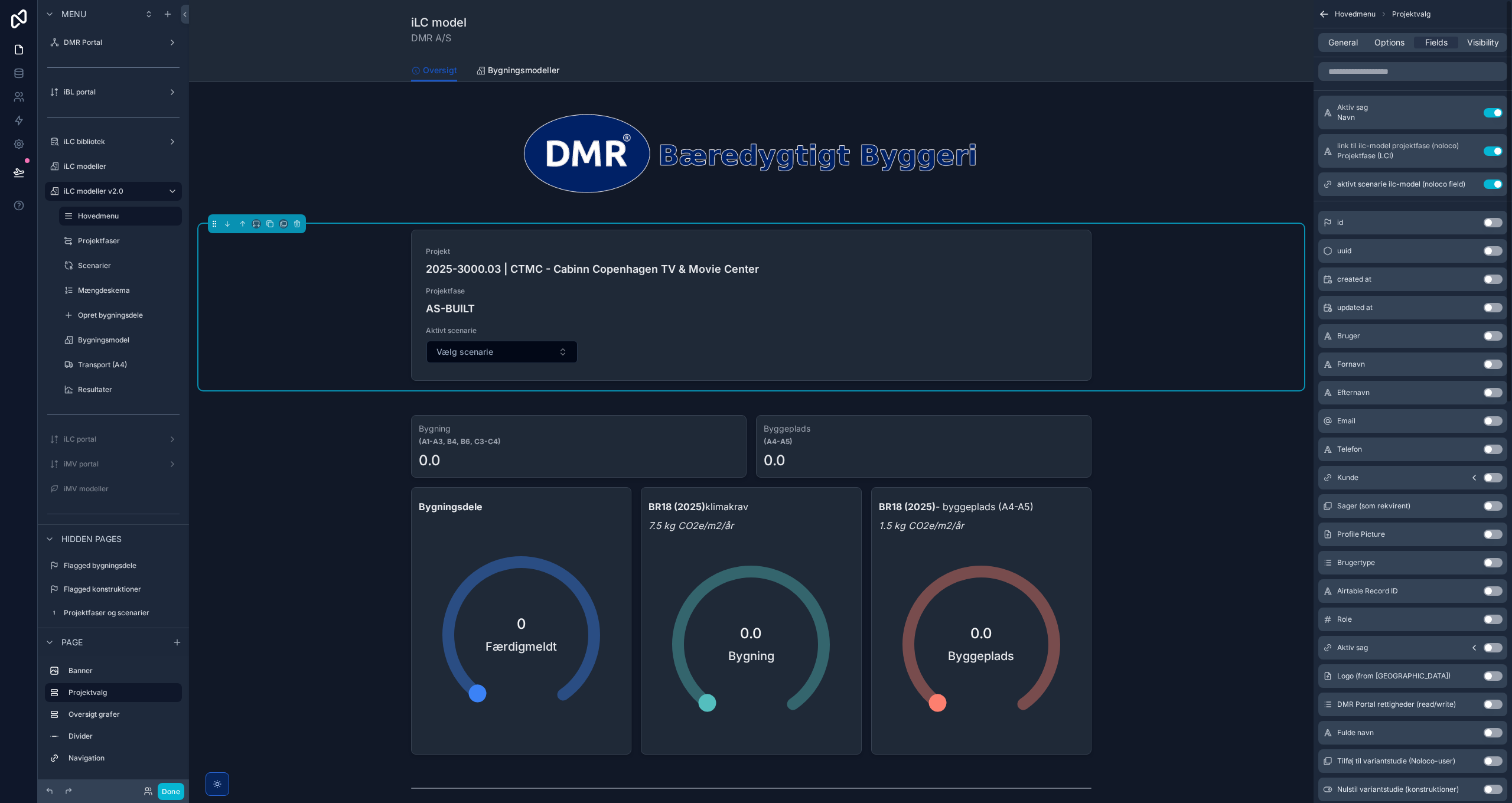
click at [1205, 263] on div "Projekt 2025-3000.03 | CTMC - Cabinn Copenhagen TV & Movie Center Projektfase A…" at bounding box center [751, 307] width 1105 height 167
click at [1387, 48] on span "Options" at bounding box center [1389, 43] width 30 height 12
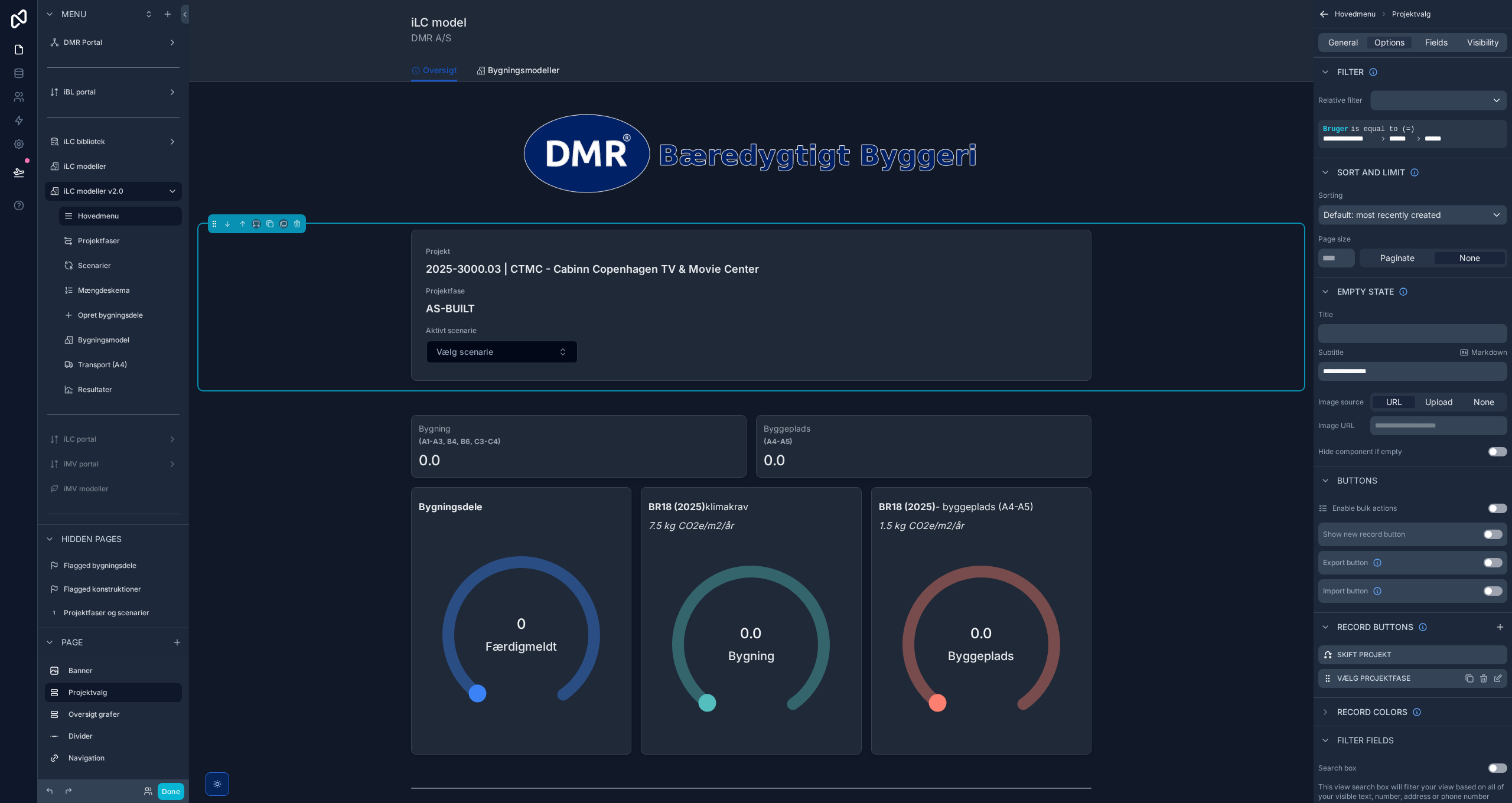
click at [1486, 678] on icon "scrollable content" at bounding box center [1483, 679] width 5 height 5
click at [1475, 657] on icon at bounding box center [1479, 660] width 10 height 10
click at [170, 792] on button "Done" at bounding box center [171, 792] width 26 height 17
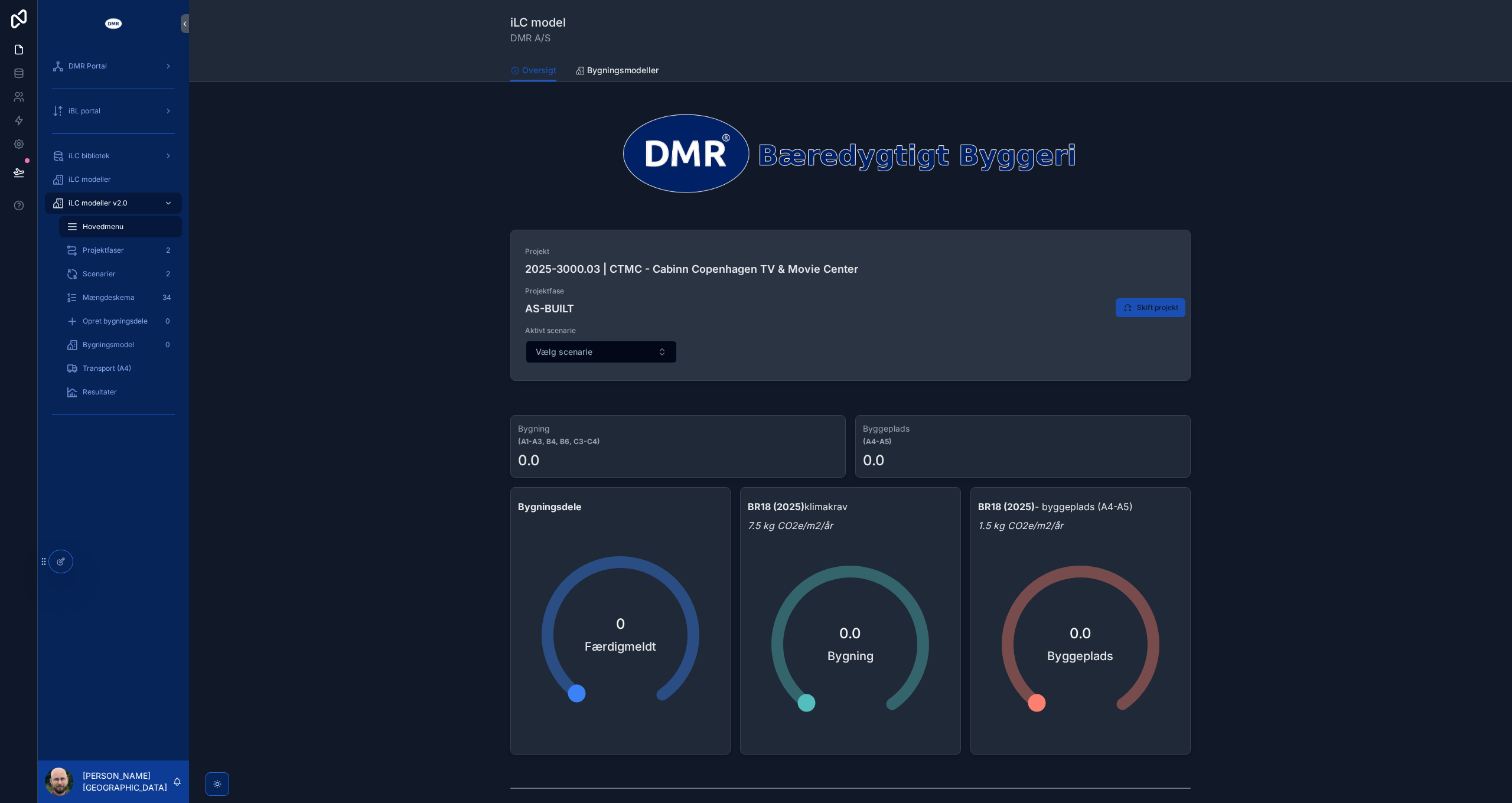
click at [1150, 314] on button "Skift projekt" at bounding box center [1150, 307] width 70 height 19
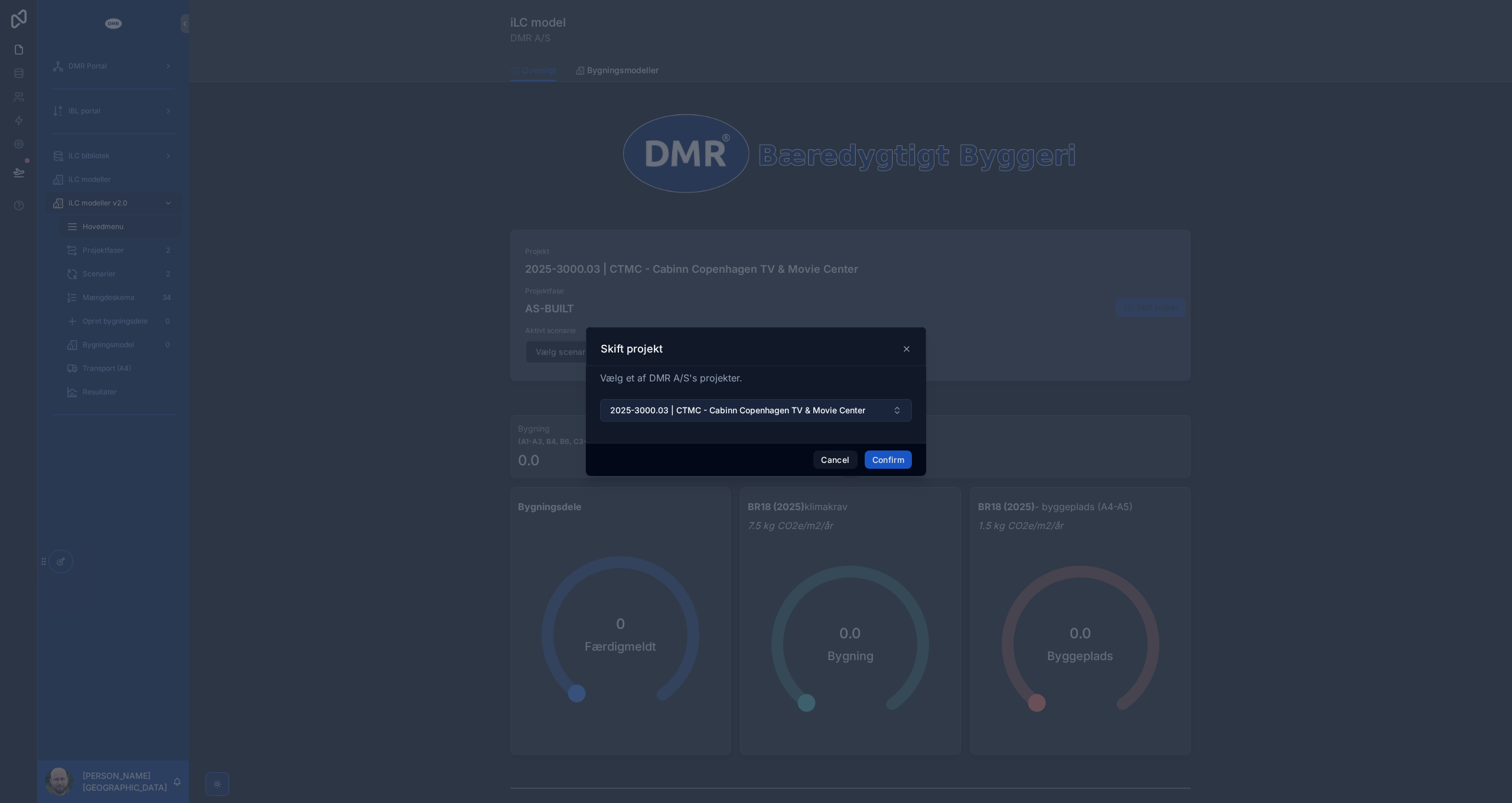
click at [731, 406] on span "2025-3000.03 | CTMC - Cabinn Copenhagen TV & Movie Center" at bounding box center [738, 410] width 255 height 12
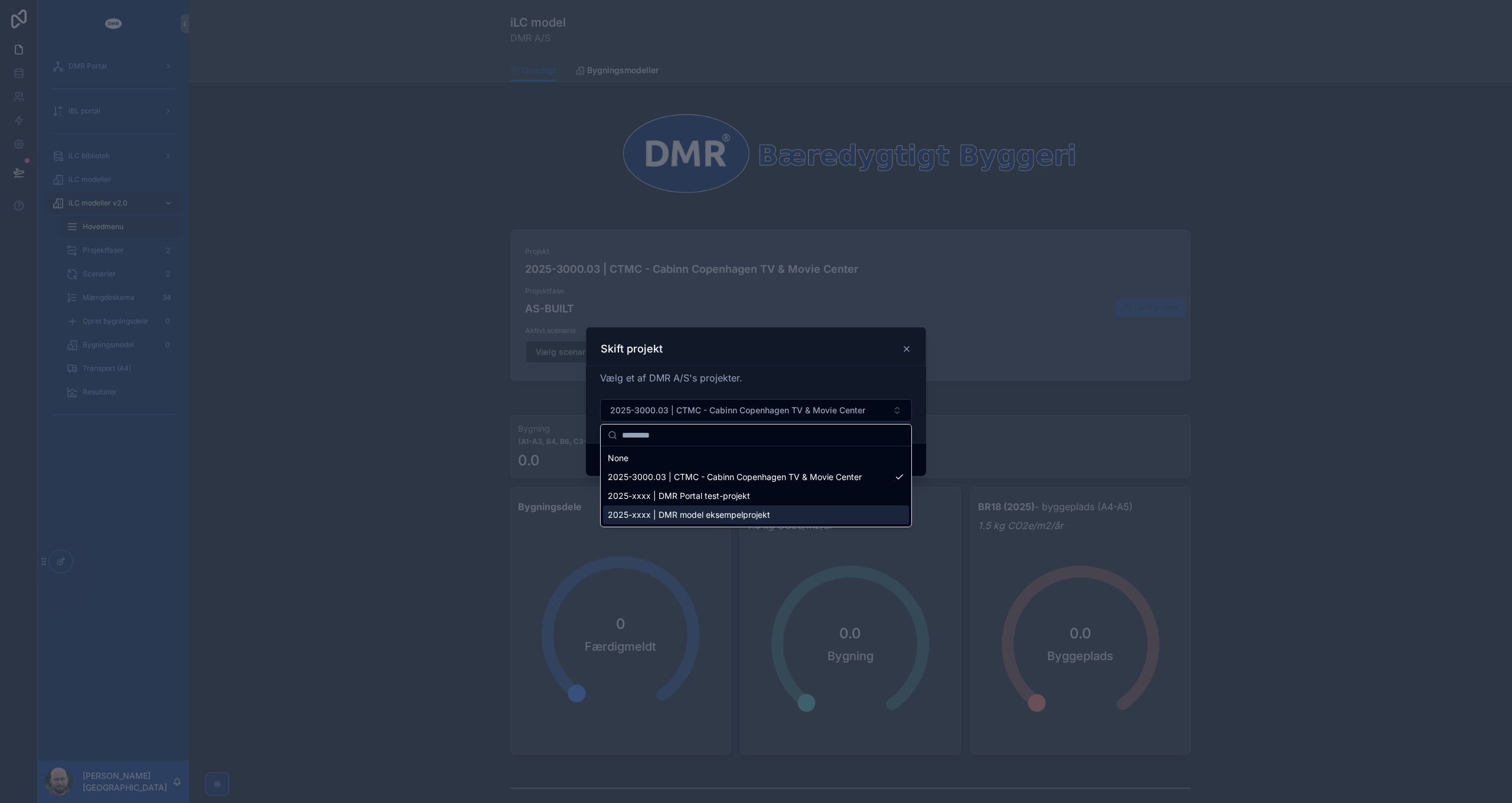
click at [716, 514] on span "2025-xxxx | DMR model eksempelprojekt" at bounding box center [689, 515] width 162 height 12
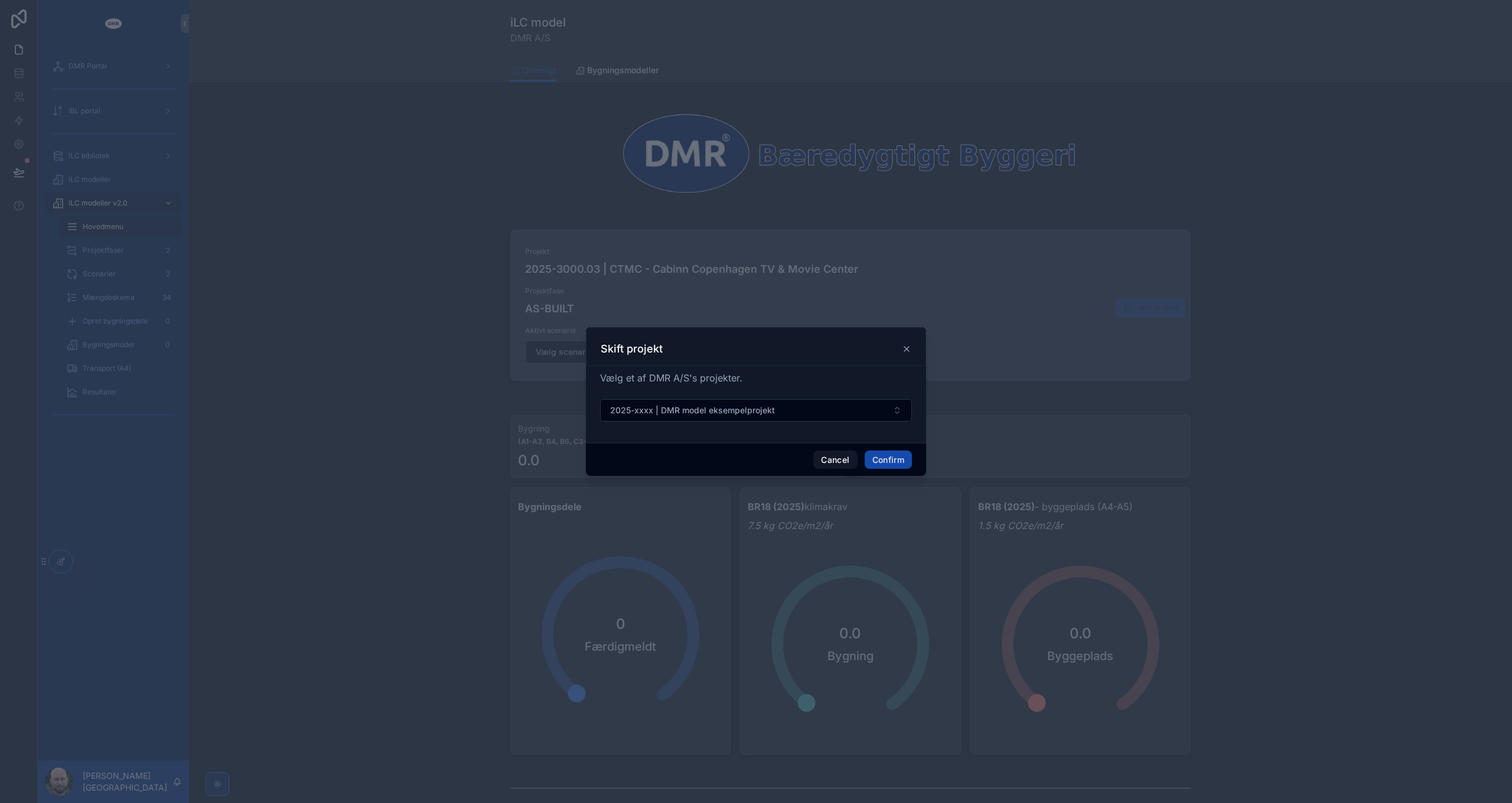
click at [889, 464] on button "Confirm" at bounding box center [888, 460] width 48 height 19
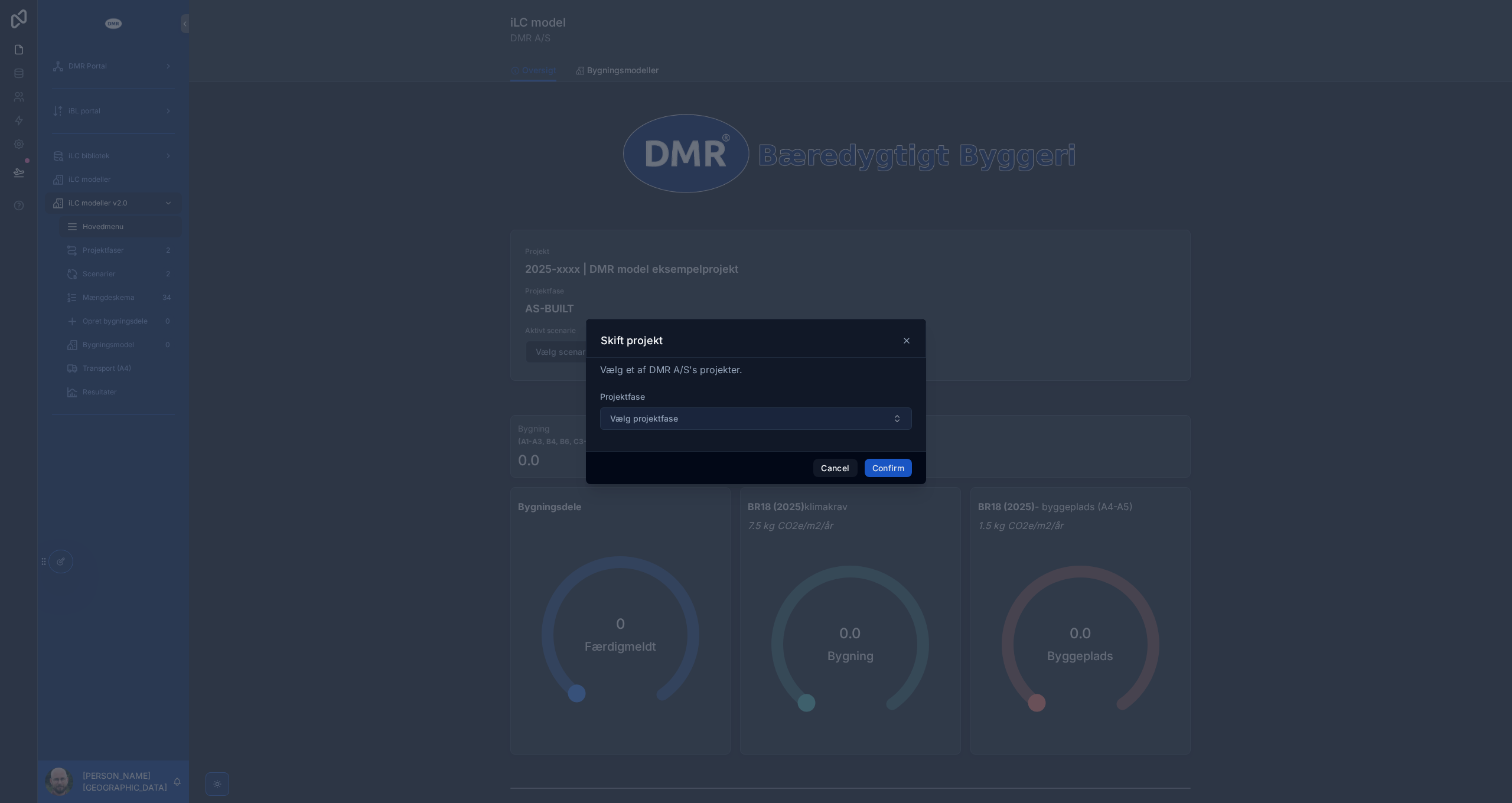
click at [668, 414] on span "Vælg projektfase" at bounding box center [644, 419] width 68 height 12
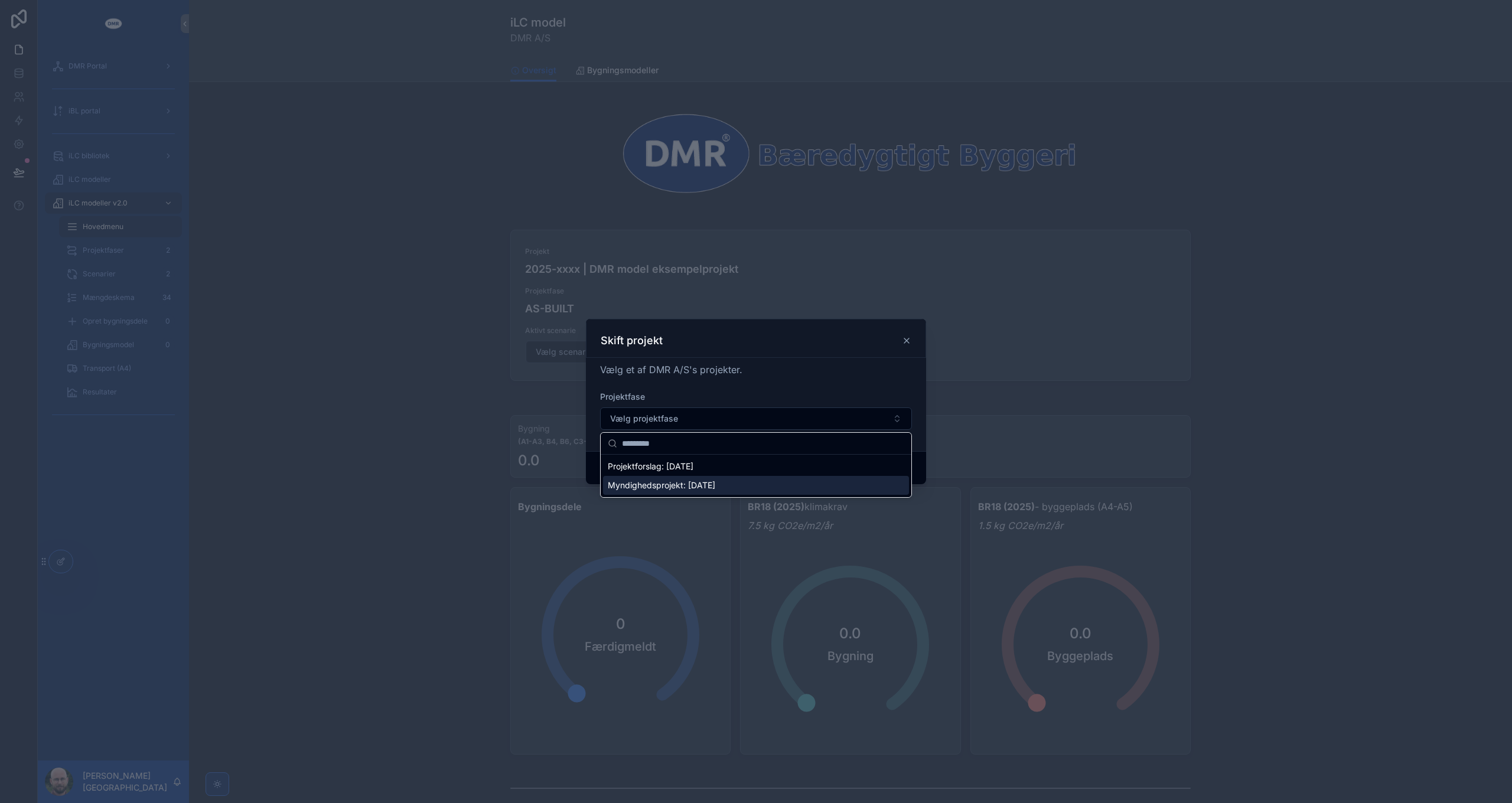
click at [671, 485] on span "Myndighedsprojekt: [DATE]" at bounding box center [661, 485] width 108 height 12
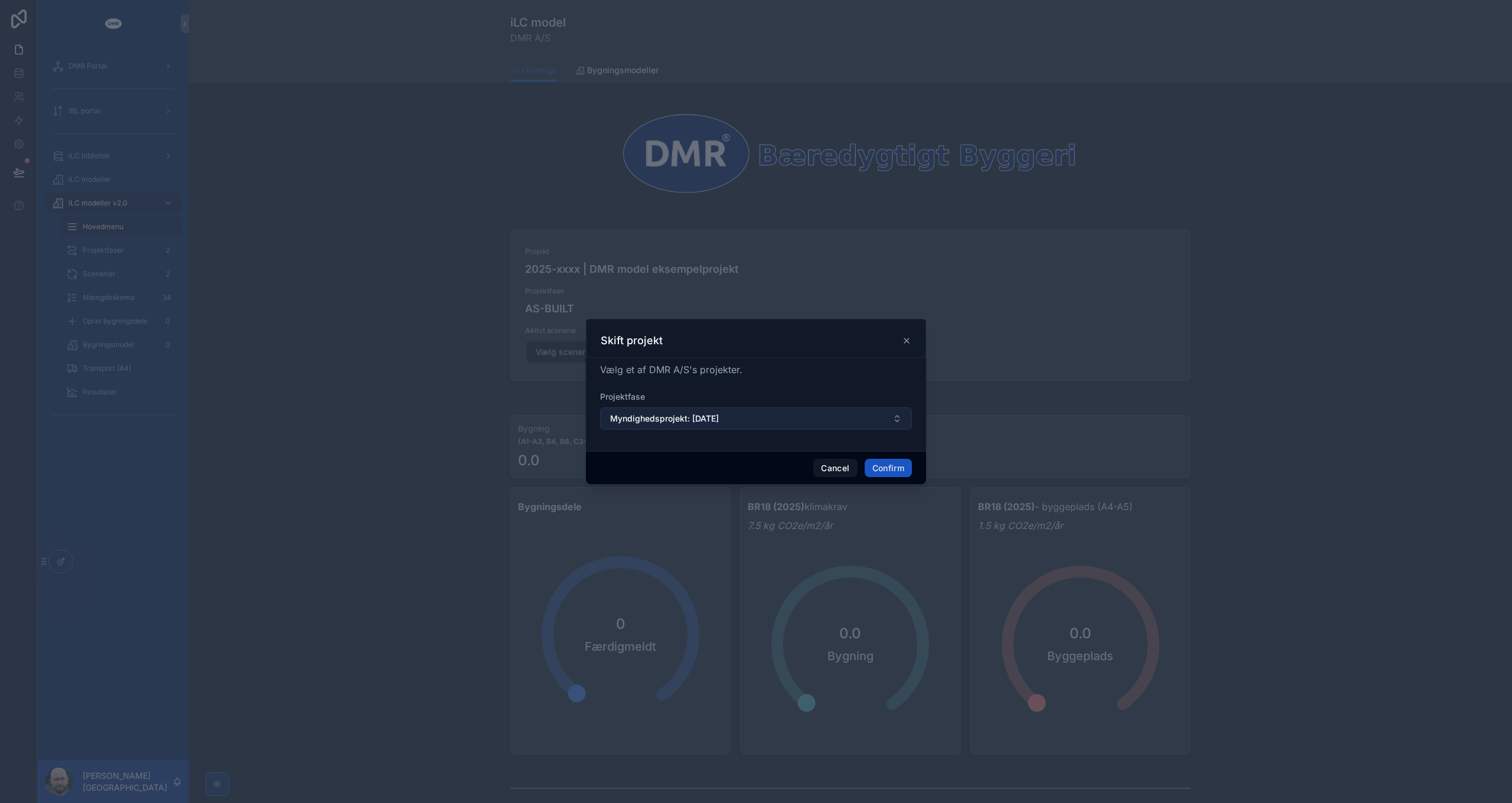
click at [688, 421] on span "Myndighedsprojekt: [DATE]" at bounding box center [664, 419] width 109 height 12
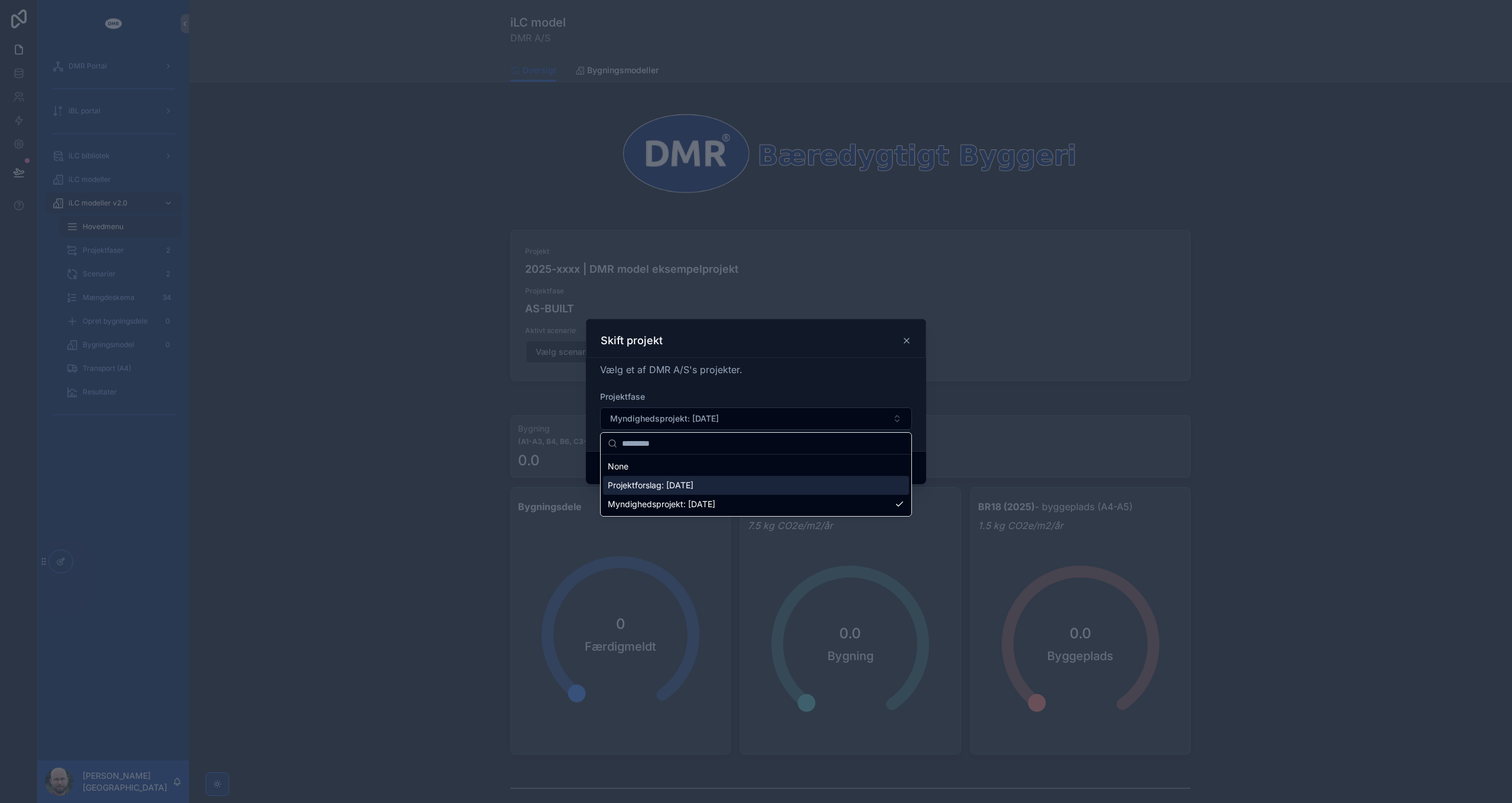
click at [667, 485] on span "Projektforslag: [DATE]" at bounding box center [650, 485] width 85 height 12
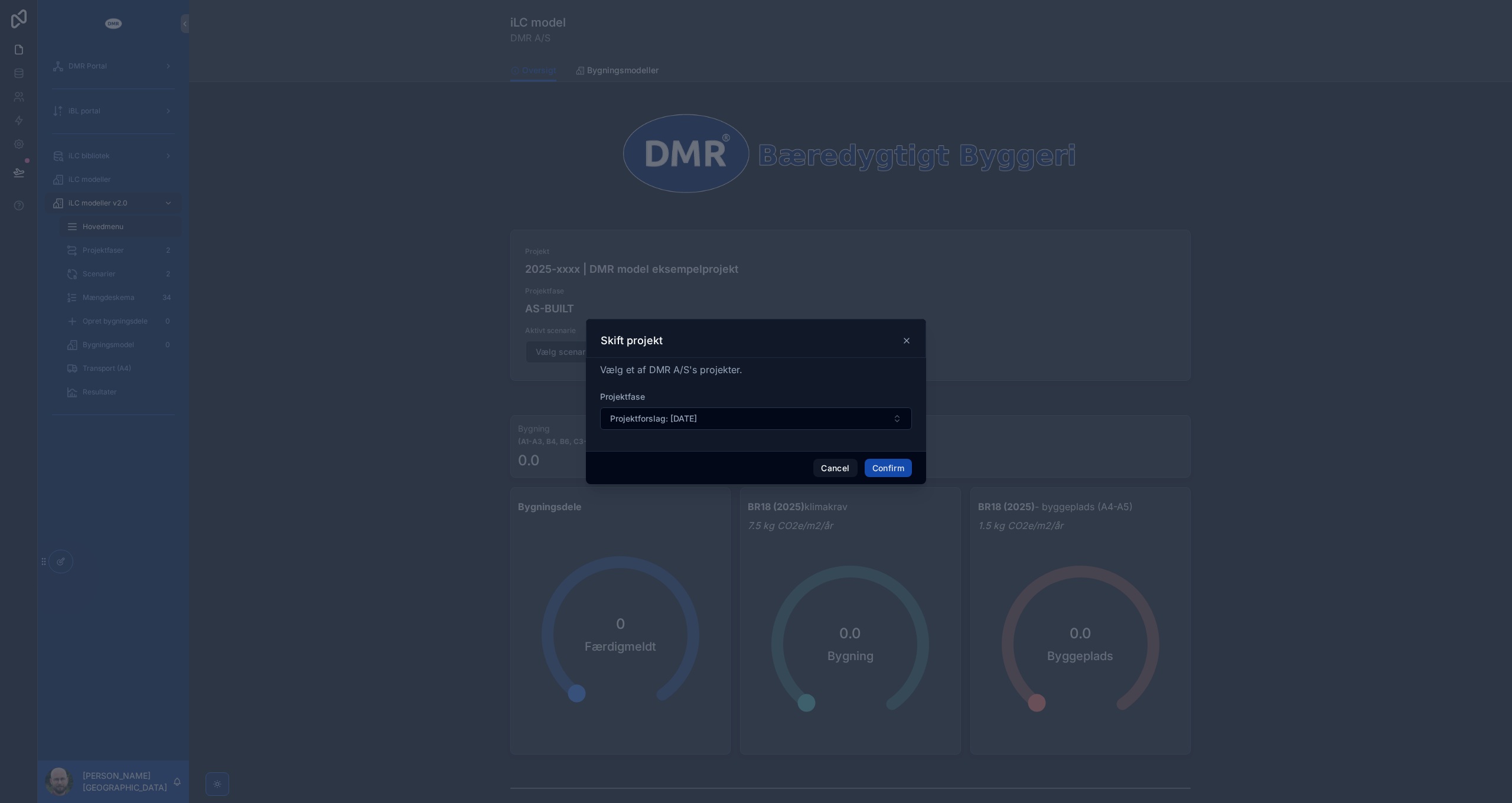
click at [882, 468] on button "Confirm" at bounding box center [888, 468] width 48 height 19
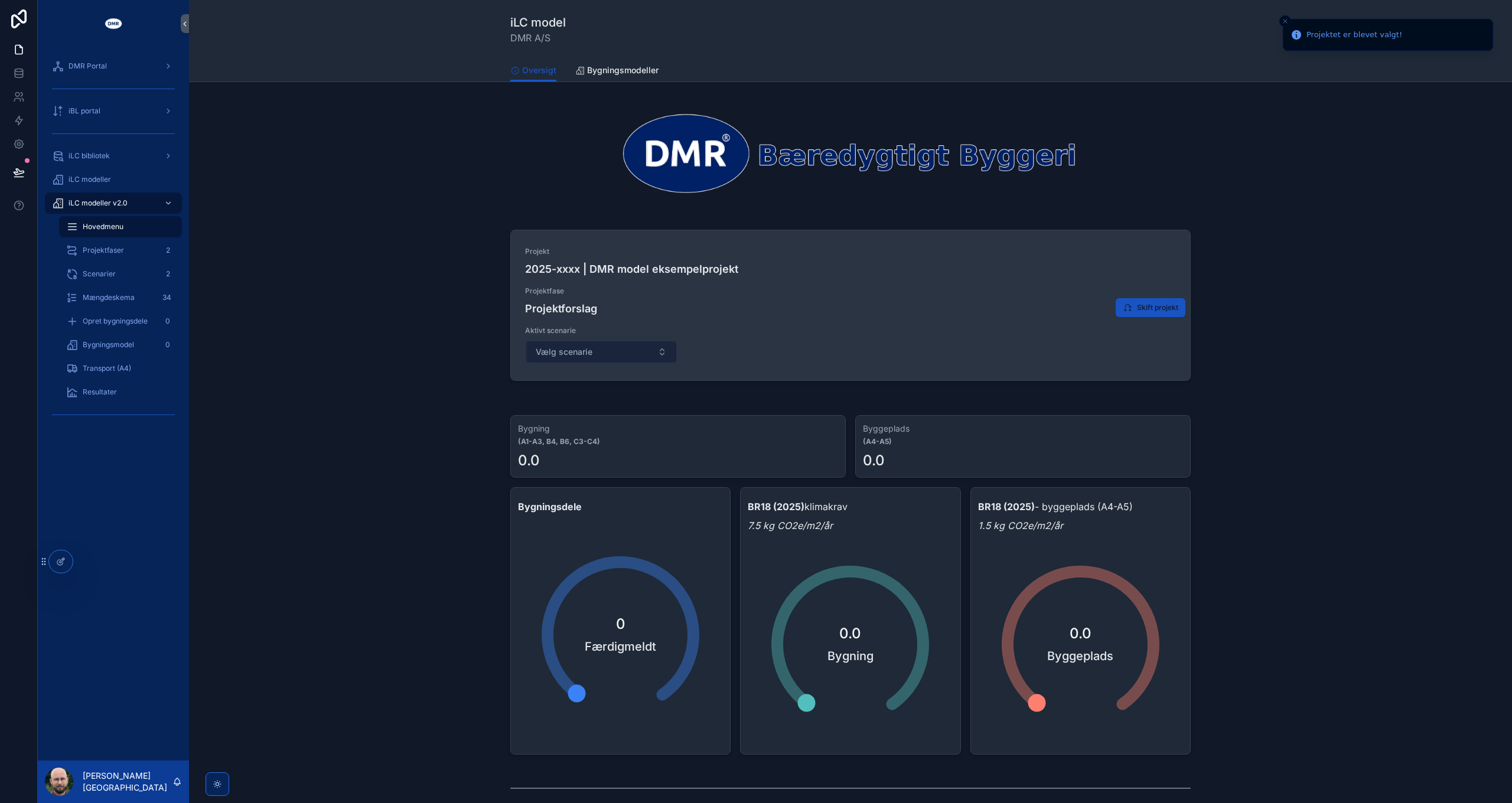
click at [600, 352] on button "Vælg scenarie" at bounding box center [601, 351] width 151 height 22
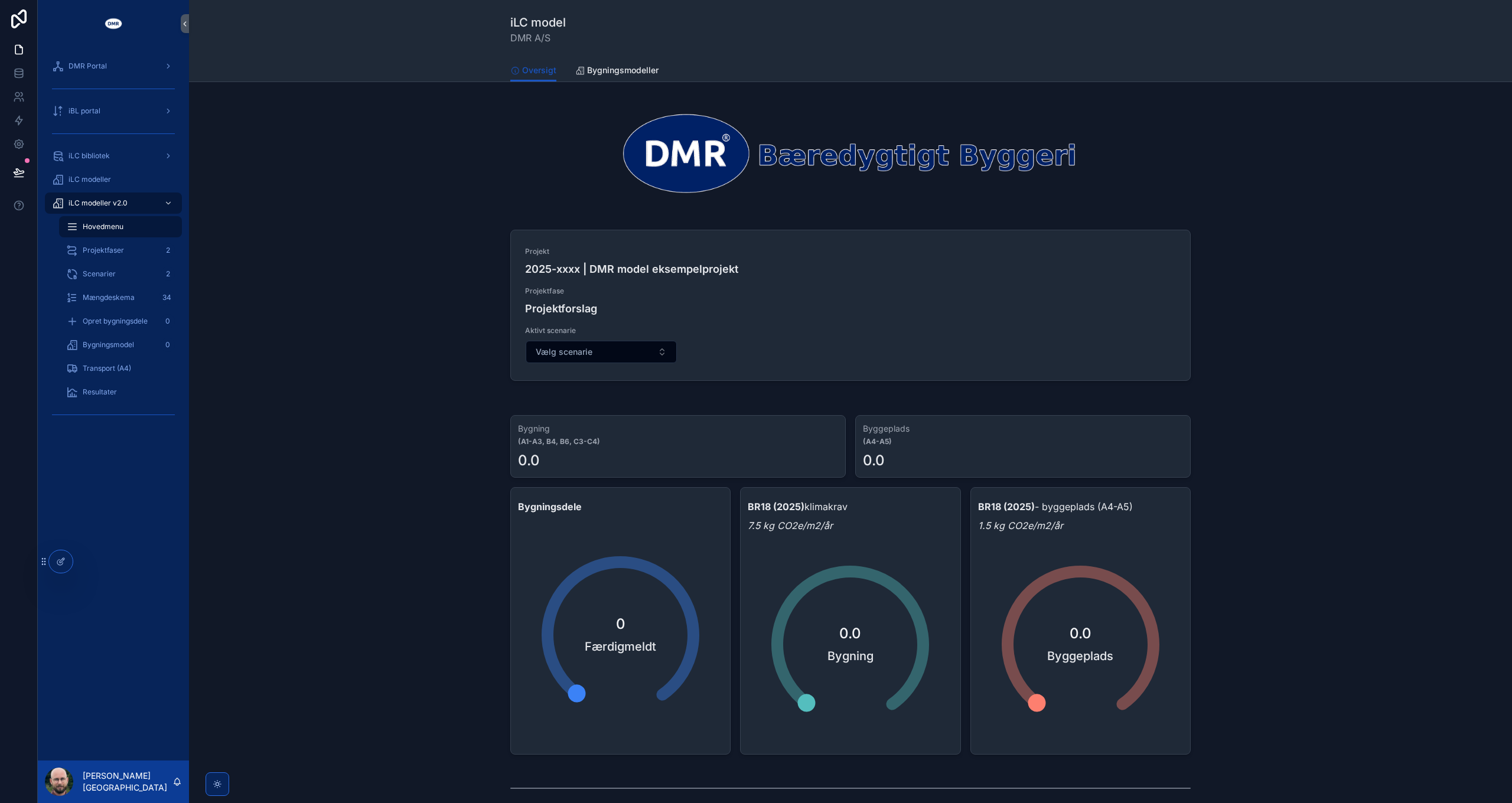
click at [1360, 283] on div "Projekt 2025-xxxx | DMR model eksempelprojekt Projektfase Projektforslag Aktivt…" at bounding box center [850, 307] width 1304 height 167
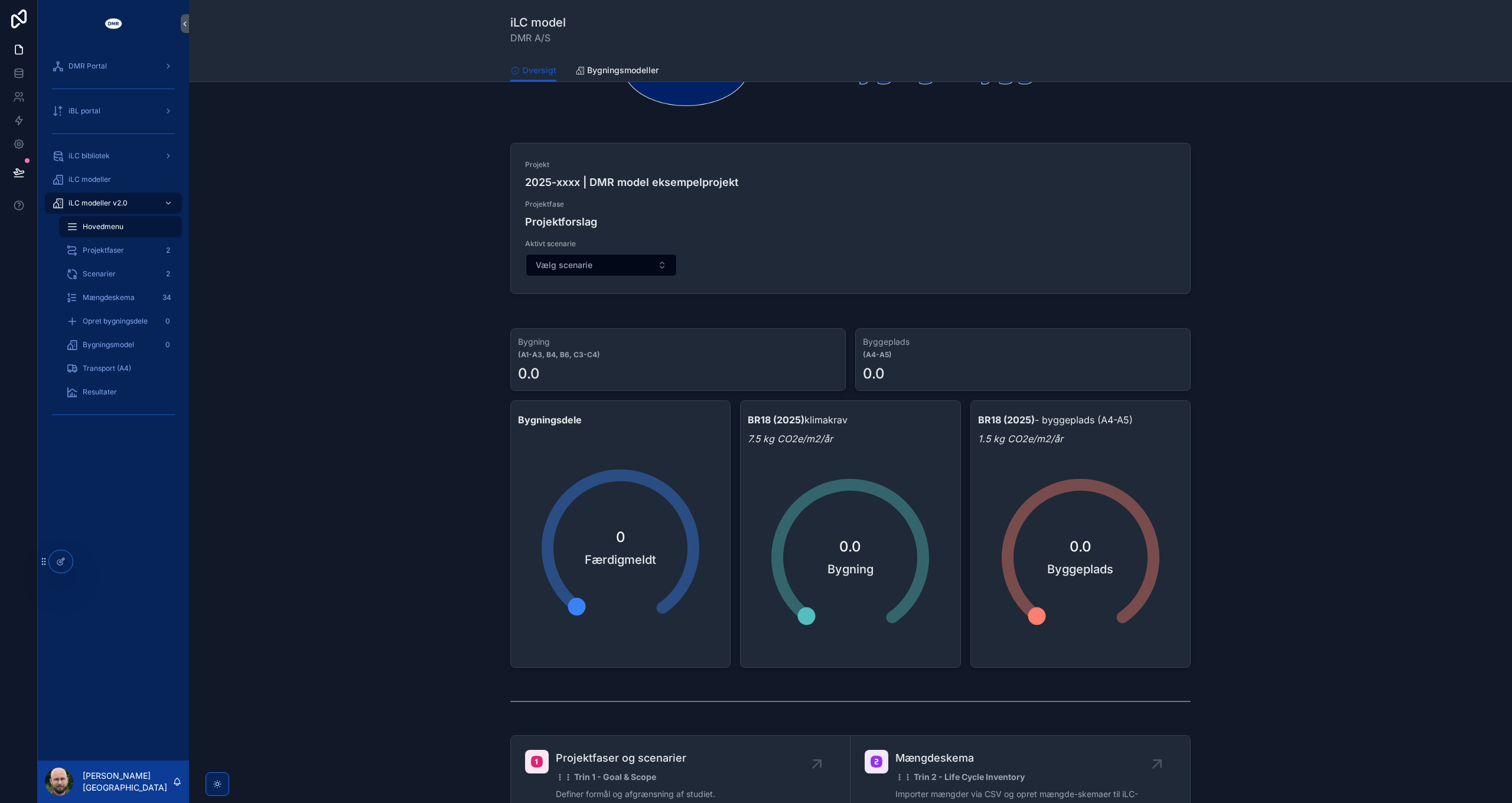
scroll to position [0, 0]
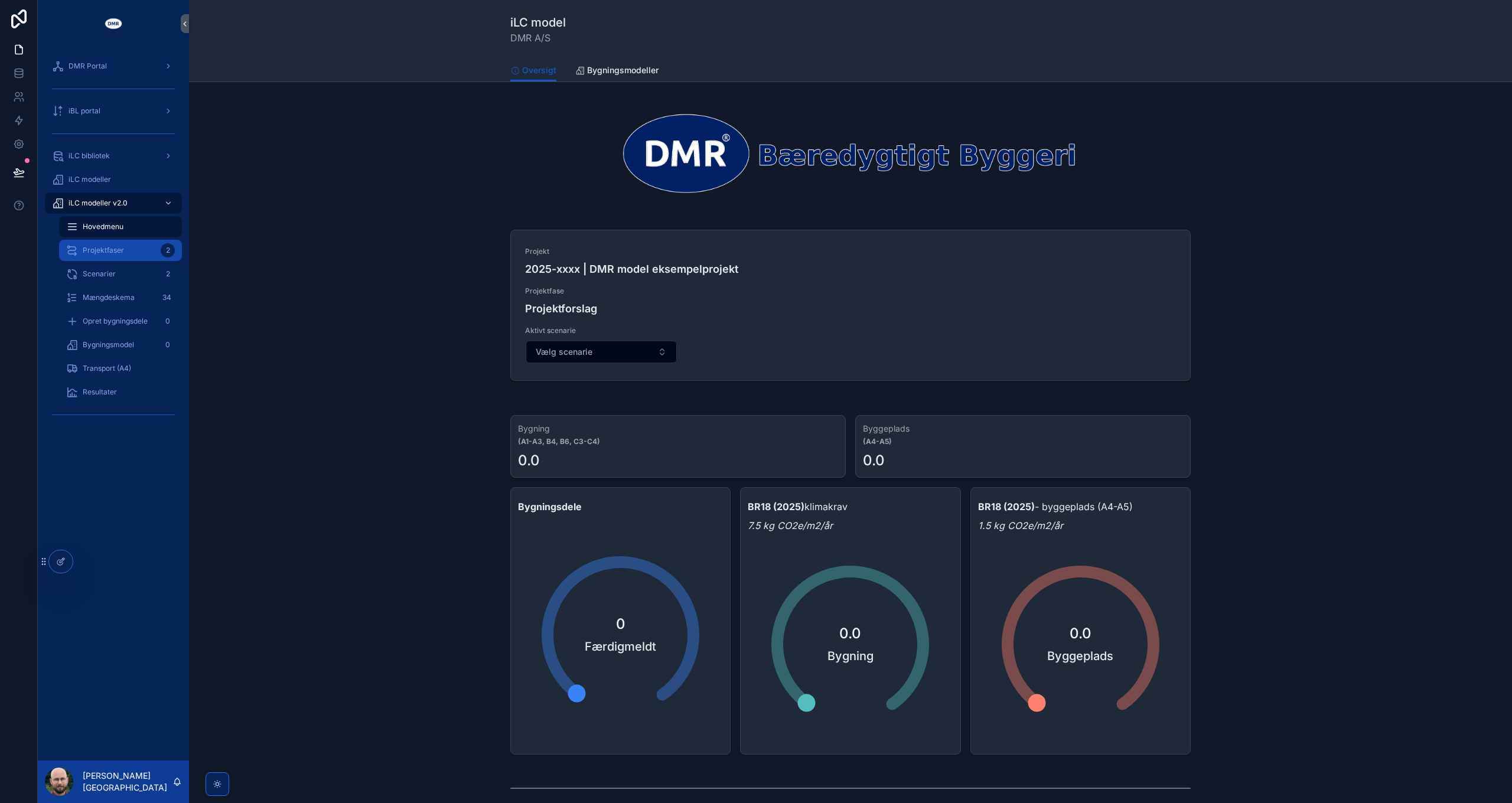
click at [124, 245] on div "Projektfaser 2" at bounding box center [120, 250] width 109 height 19
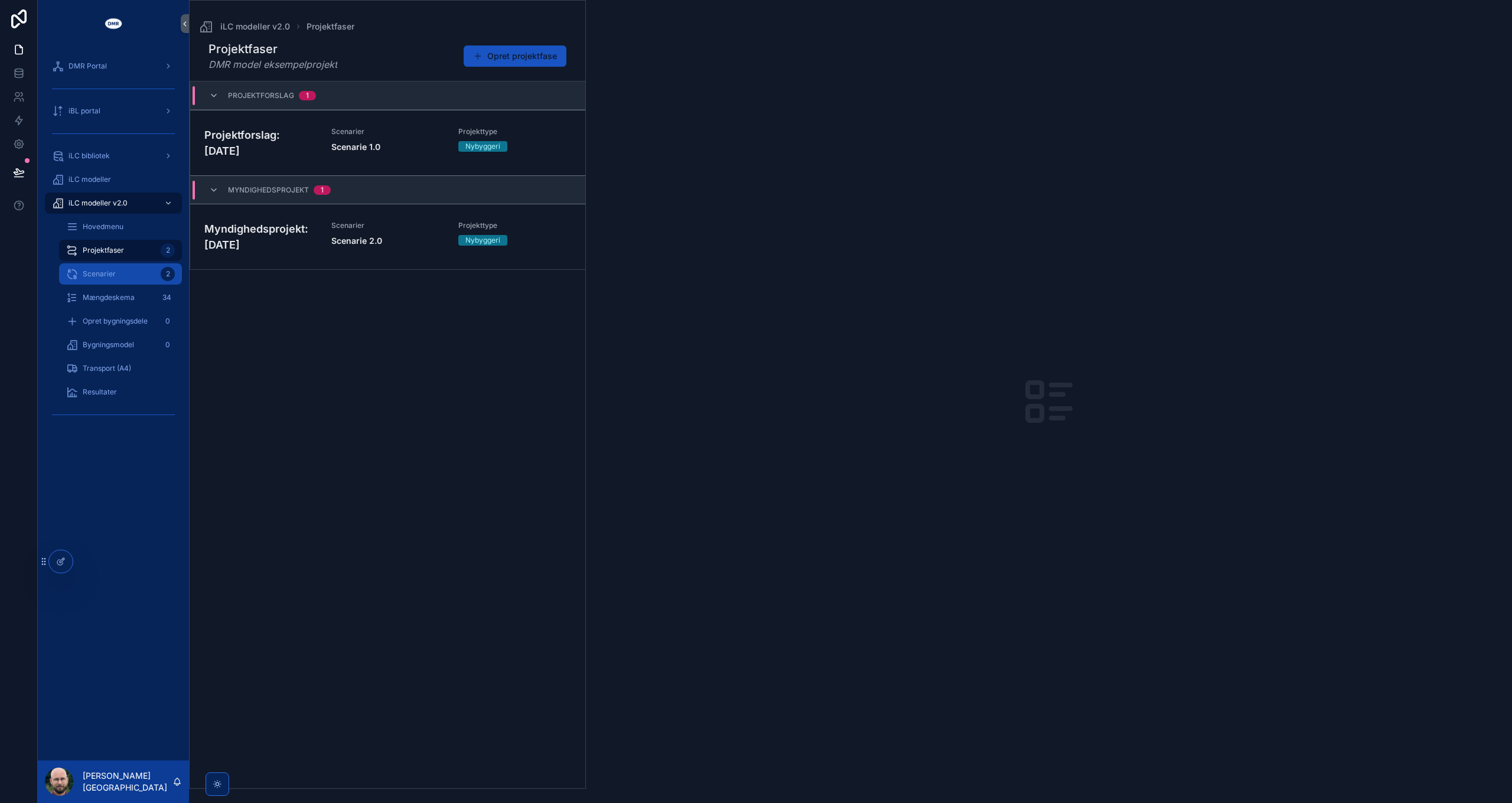
click at [115, 276] on div "Scenarier 2" at bounding box center [120, 274] width 109 height 19
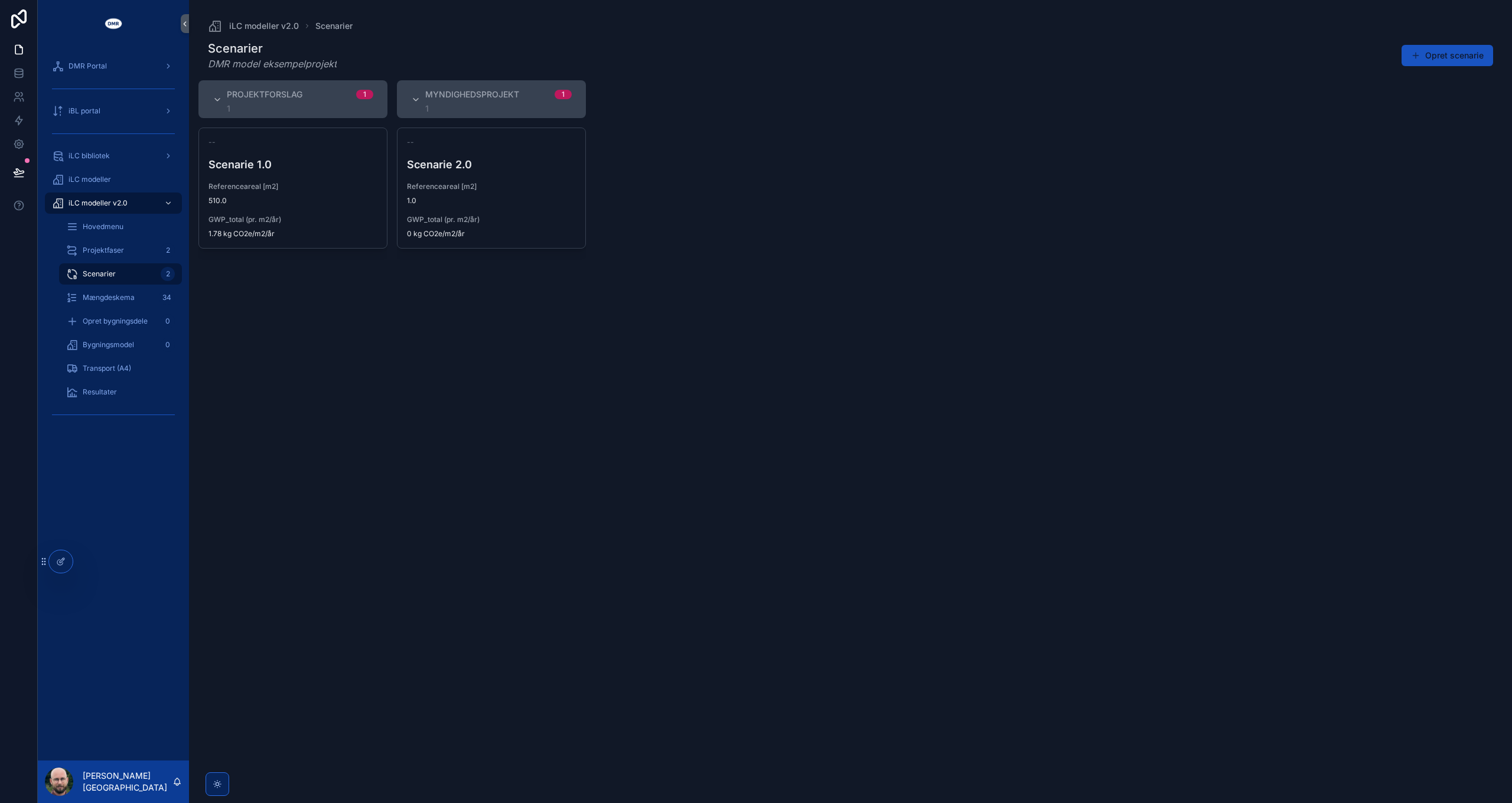
click at [629, 455] on div "Projektforslag 1 1 -- Scenarie 1.0 Referenceareal [m2] 510.0 GWP_total (pr. m2/…" at bounding box center [850, 434] width 1323 height 709
click at [631, 451] on div "Projektforslag 1 1 -- Scenarie 1.0 Referenceareal [m2] 510.0 GWP_total (pr. m2/…" at bounding box center [850, 434] width 1323 height 709
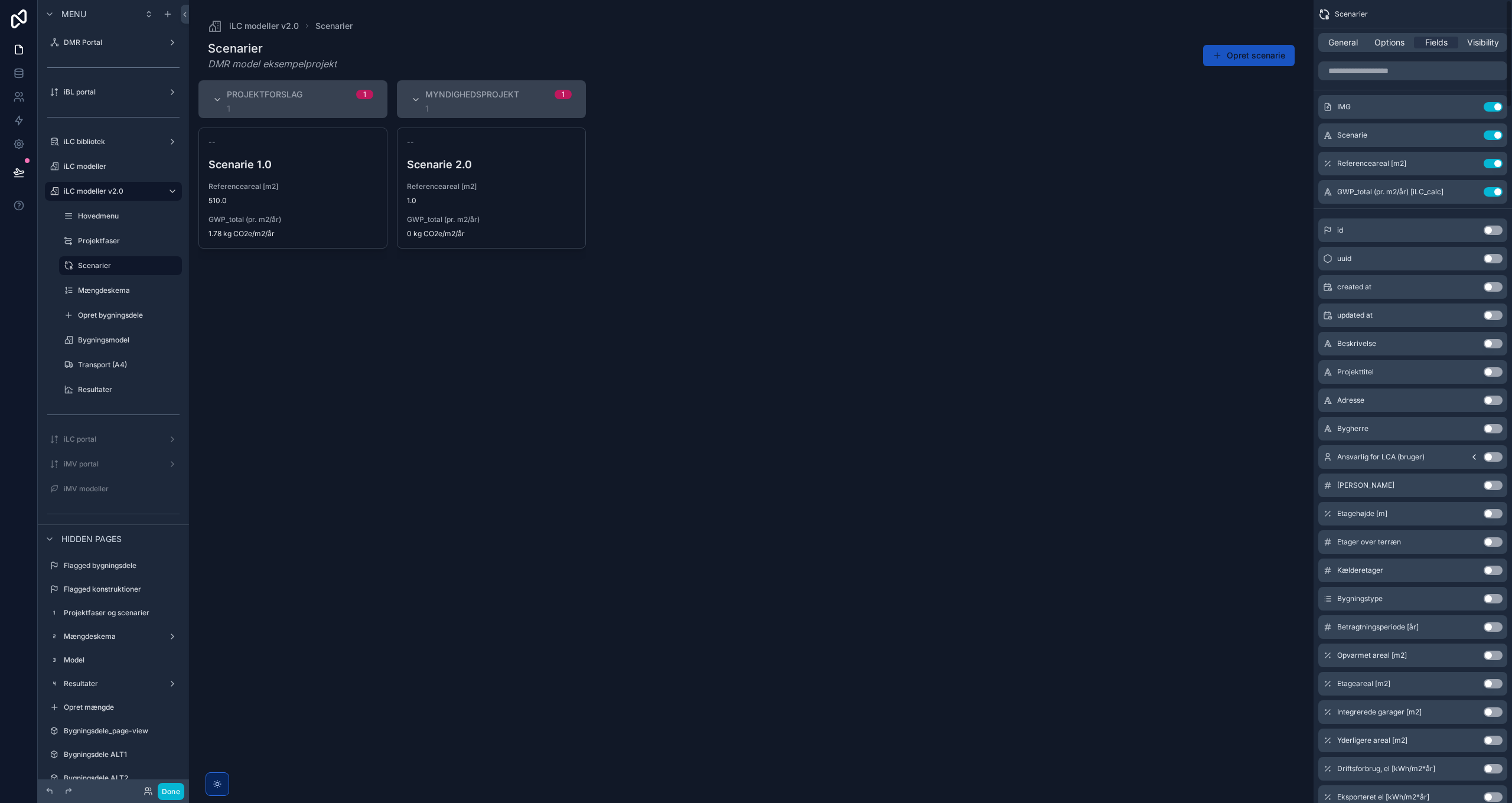
click at [1393, 49] on div "General Options Fields Visibility" at bounding box center [1413, 42] width 189 height 19
click at [1392, 43] on span "Options" at bounding box center [1389, 43] width 30 height 12
